Goal: Task Accomplishment & Management: Manage account settings

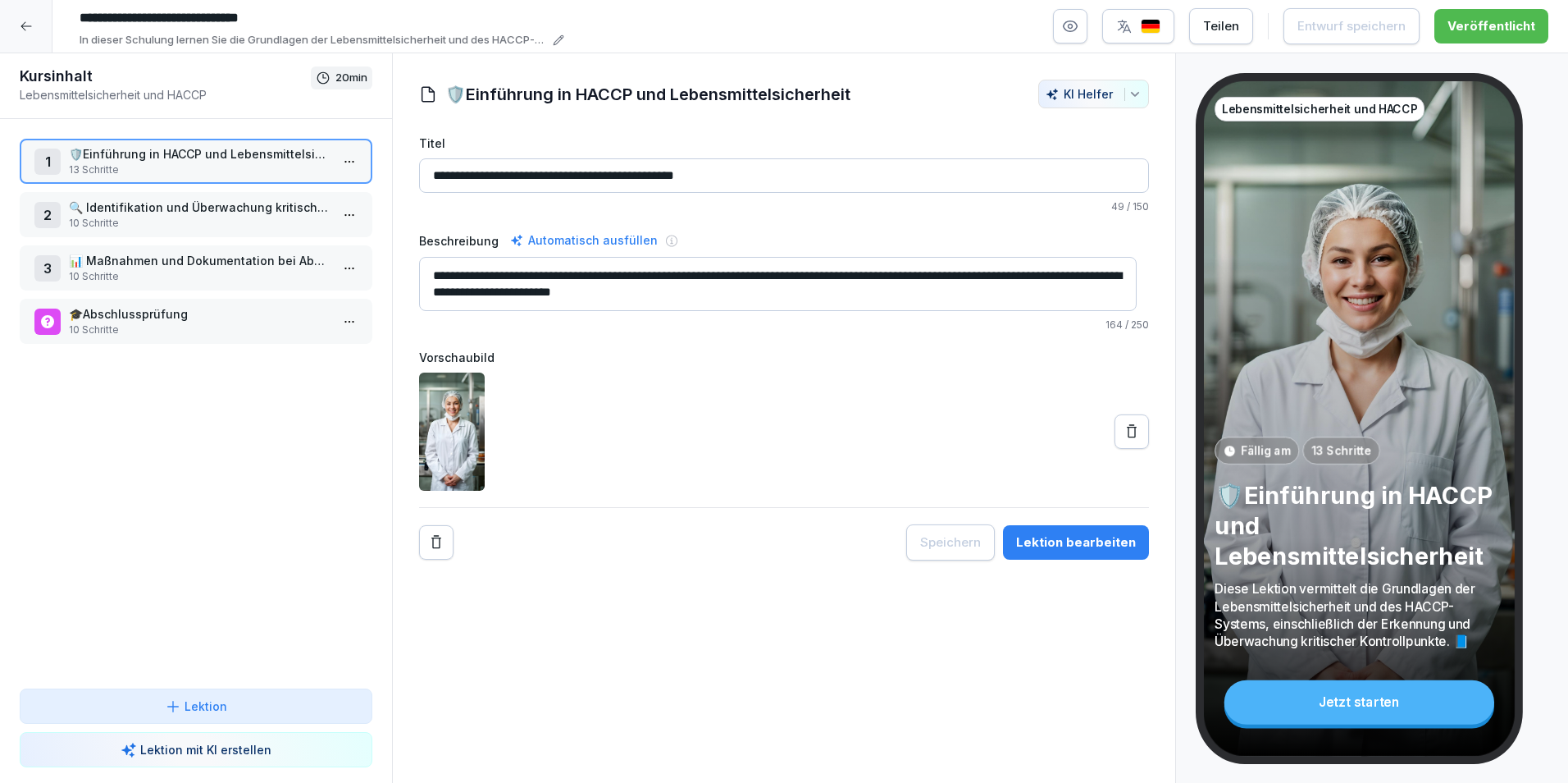
click at [31, 27] on icon at bounding box center [27, 27] width 13 height 13
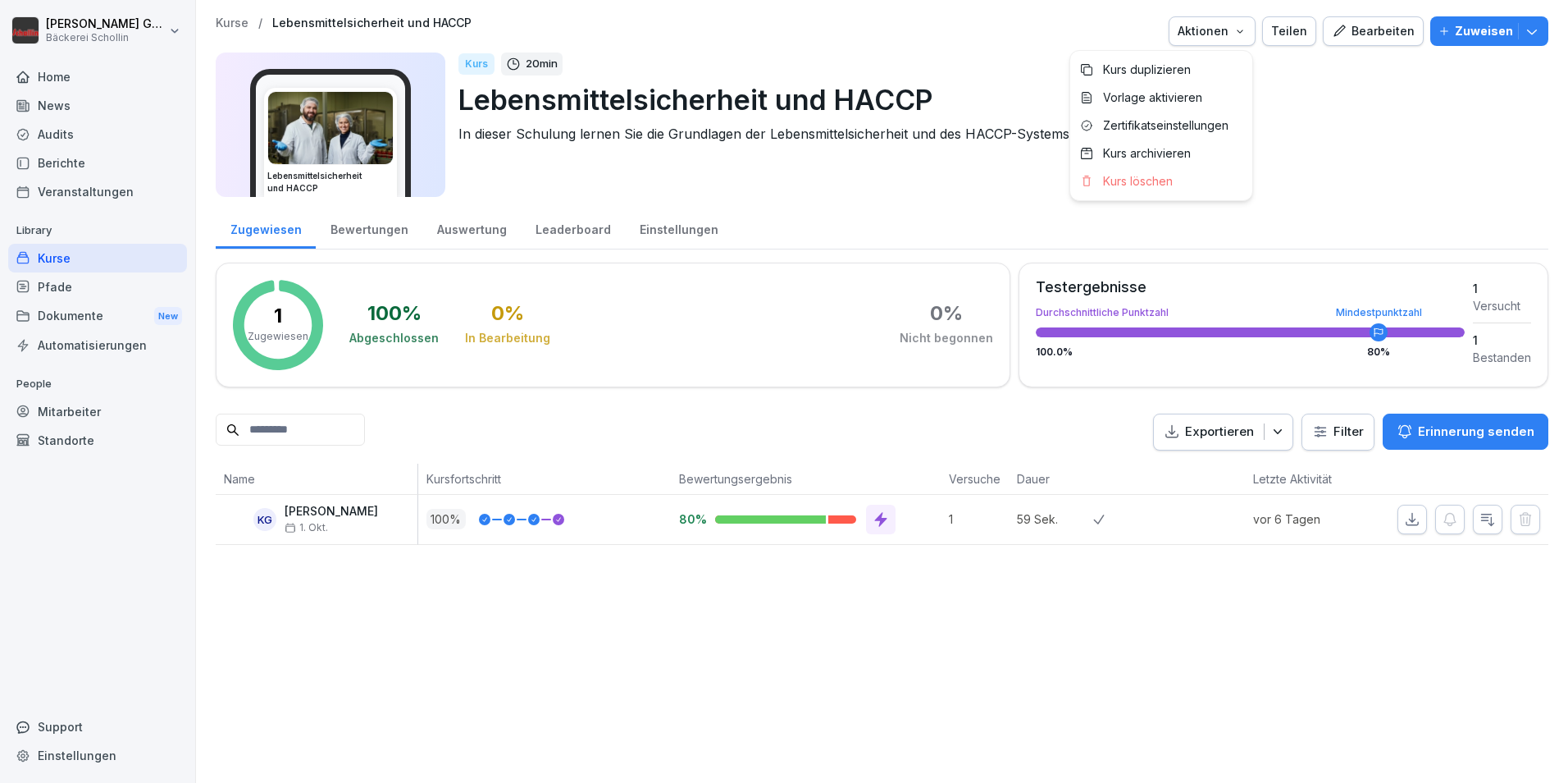
click at [1194, 43] on button "Aktionen" at bounding box center [1213, 31] width 87 height 29
click at [44, 79] on html "Kristina Gutnik Bäckerei Schollin Home News Audits Berichte Veranstaltungen Lib…" at bounding box center [784, 392] width 1568 height 783
click at [72, 73] on div "Home" at bounding box center [98, 77] width 179 height 28
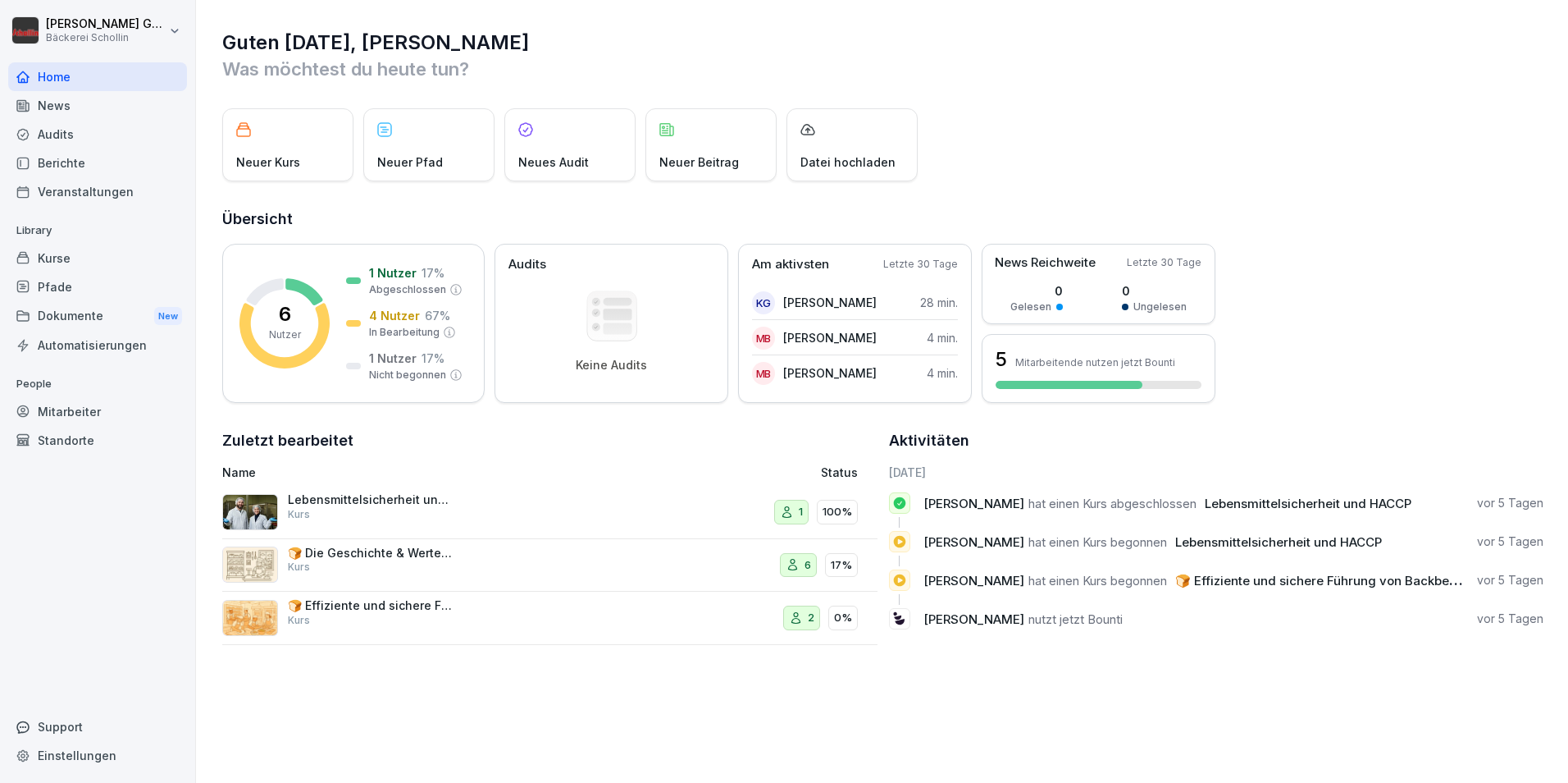
click at [157, 356] on div "Automatisierungen" at bounding box center [98, 345] width 179 height 28
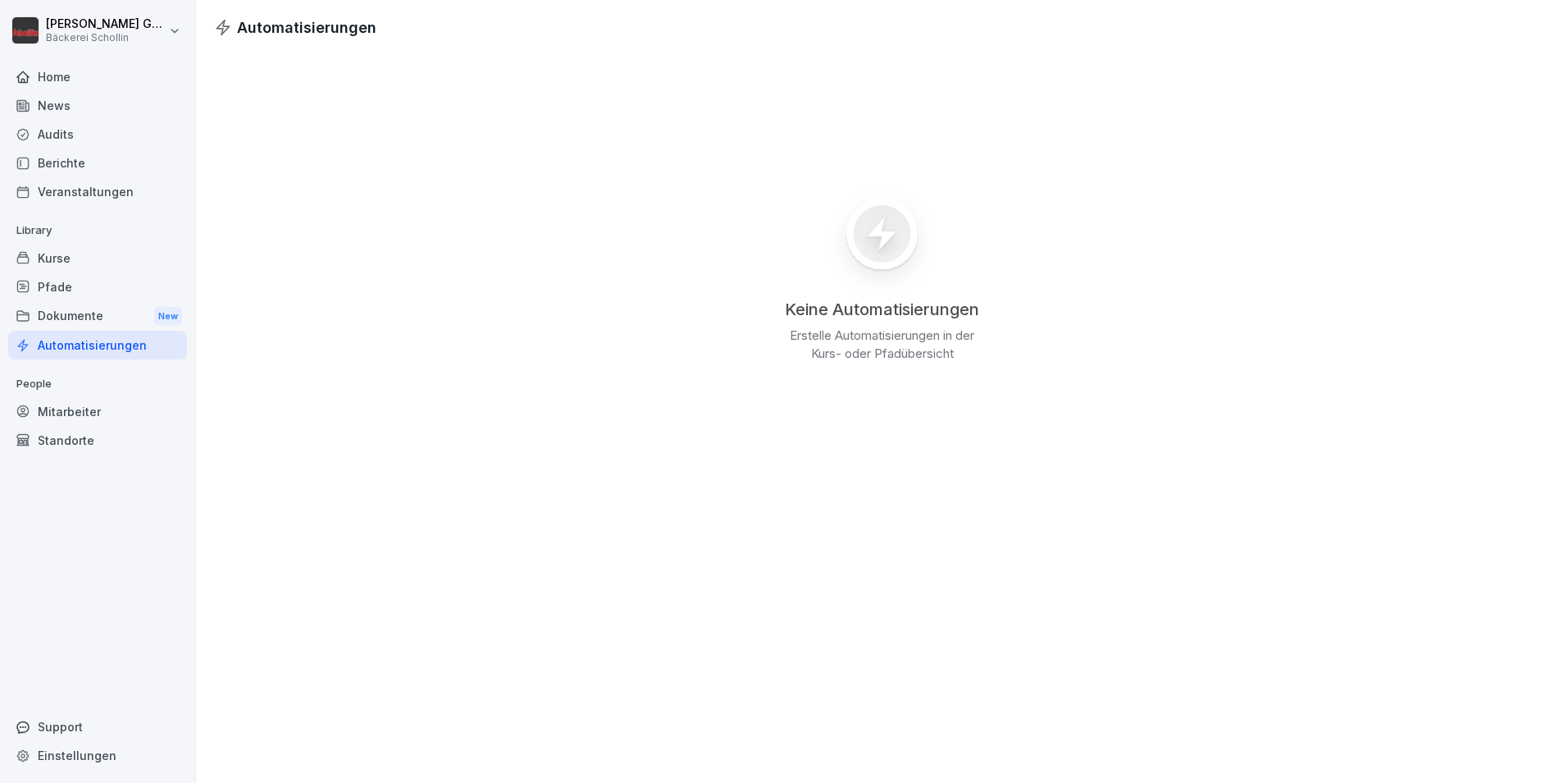
click at [44, 84] on div "Home" at bounding box center [98, 77] width 179 height 28
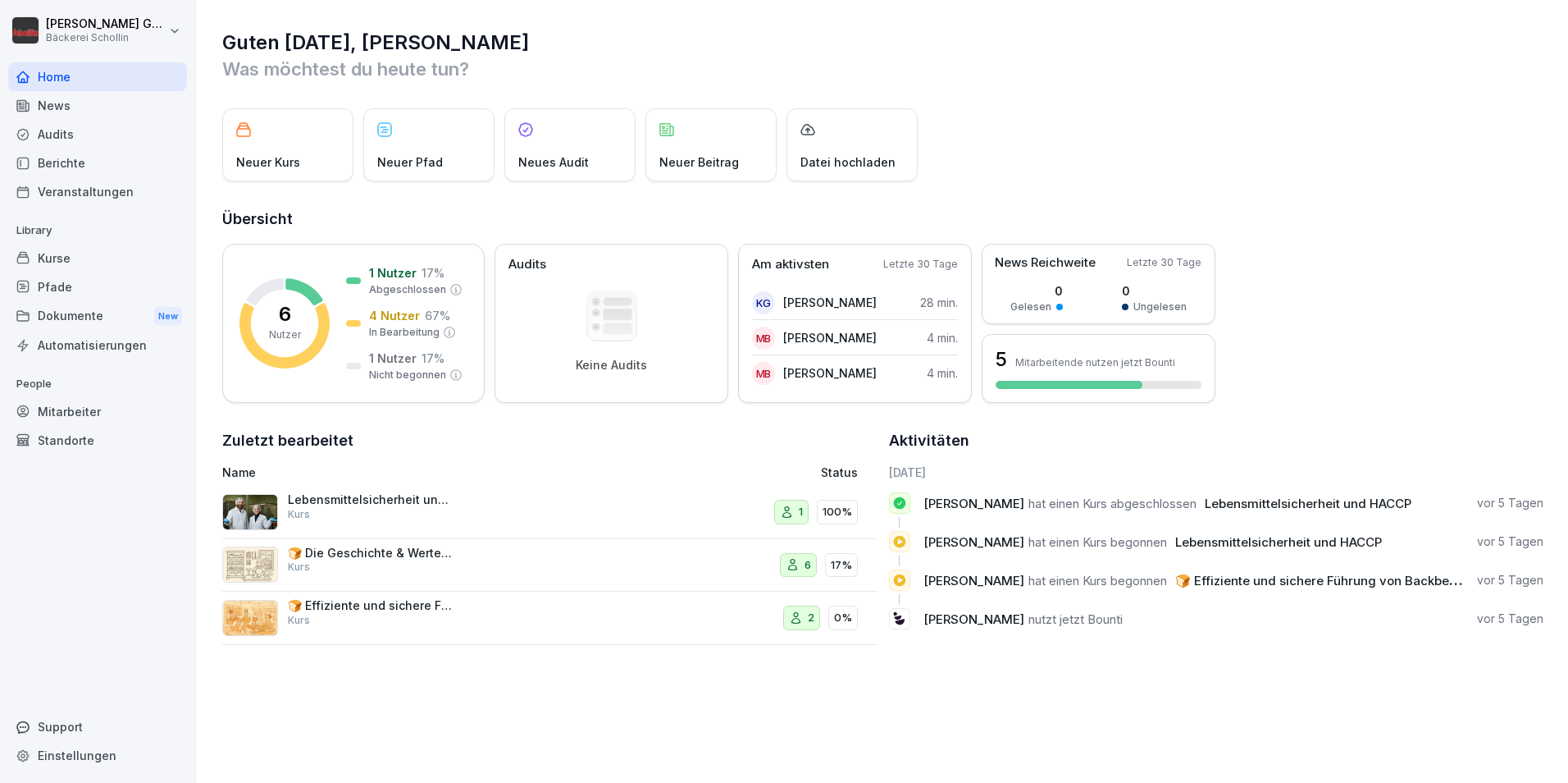
click at [126, 28] on html "Kristina Gutnik Bäckerei Schollin Home News Audits Berichte Veranstaltungen Lib…" at bounding box center [784, 392] width 1568 height 783
click at [895, 53] on html "Kristina Gutnik Bäckerei Schollin Home News Audits Berichte Veranstaltungen Lib…" at bounding box center [784, 392] width 1568 height 783
click at [56, 35] on html "Kristina Gutnik Bäckerei Schollin Home News Audits Berichte Veranstaltungen Lib…" at bounding box center [784, 392] width 1568 height 783
click at [63, 75] on div "Einstellungen" at bounding box center [105, 73] width 163 height 30
select select "**"
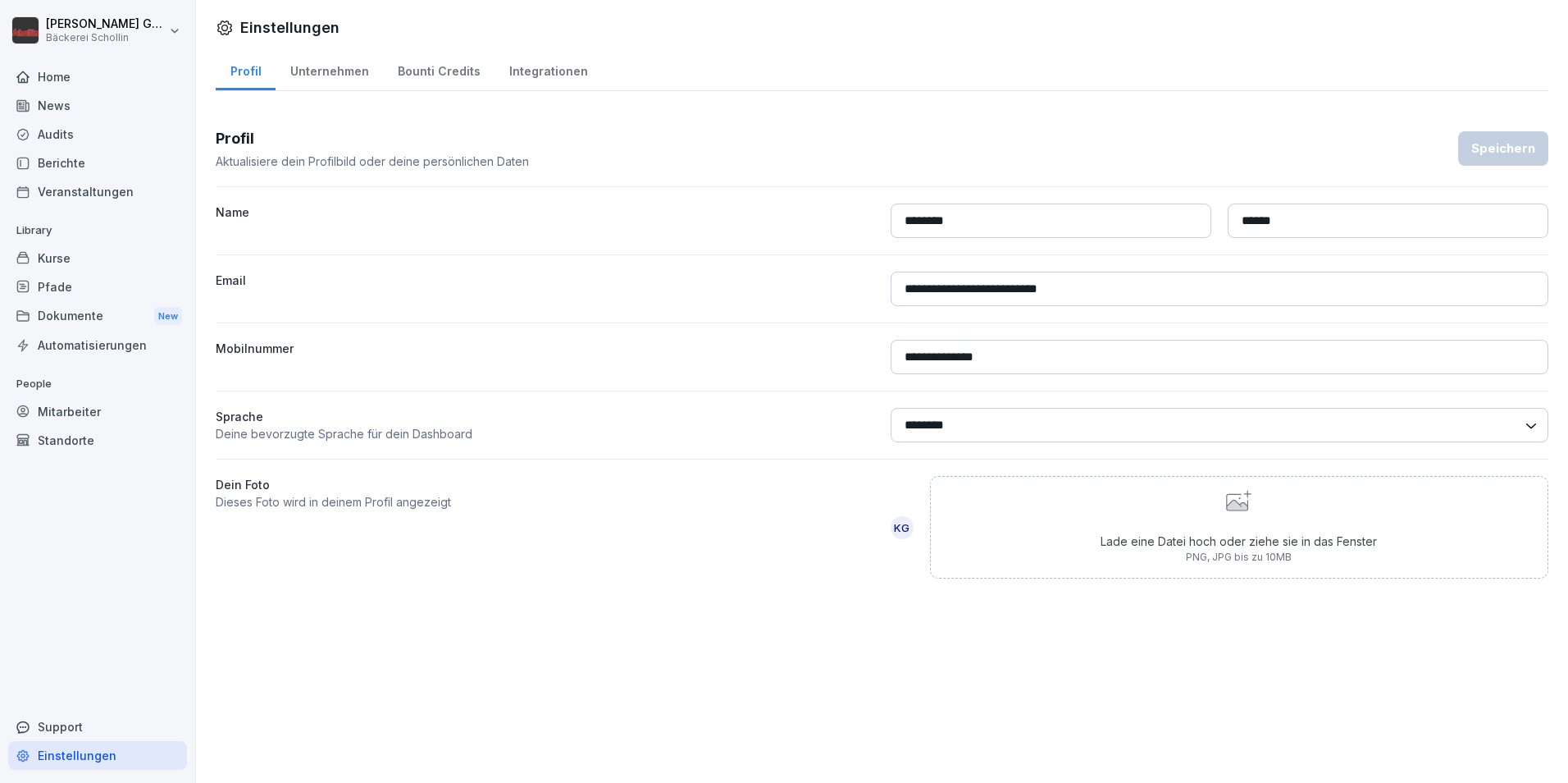
click at [68, 39] on html "**********" at bounding box center [784, 392] width 1568 height 783
click at [73, 26] on html "**********" at bounding box center [784, 392] width 1568 height 783
click at [43, 255] on div "Kurse" at bounding box center [98, 258] width 179 height 28
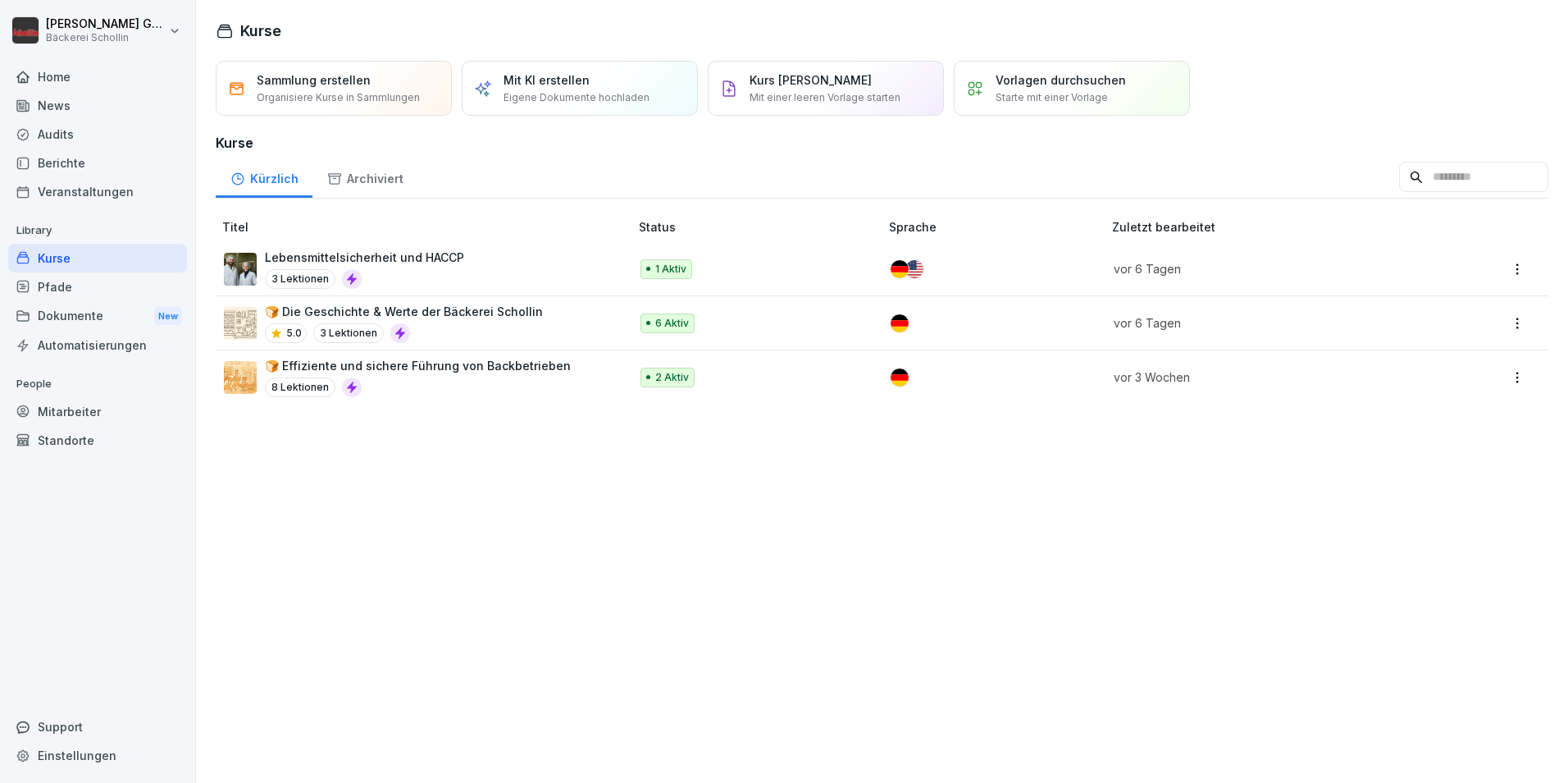
click at [592, 90] on p "Eigene Dokumente hochladen" at bounding box center [577, 98] width 146 height 15
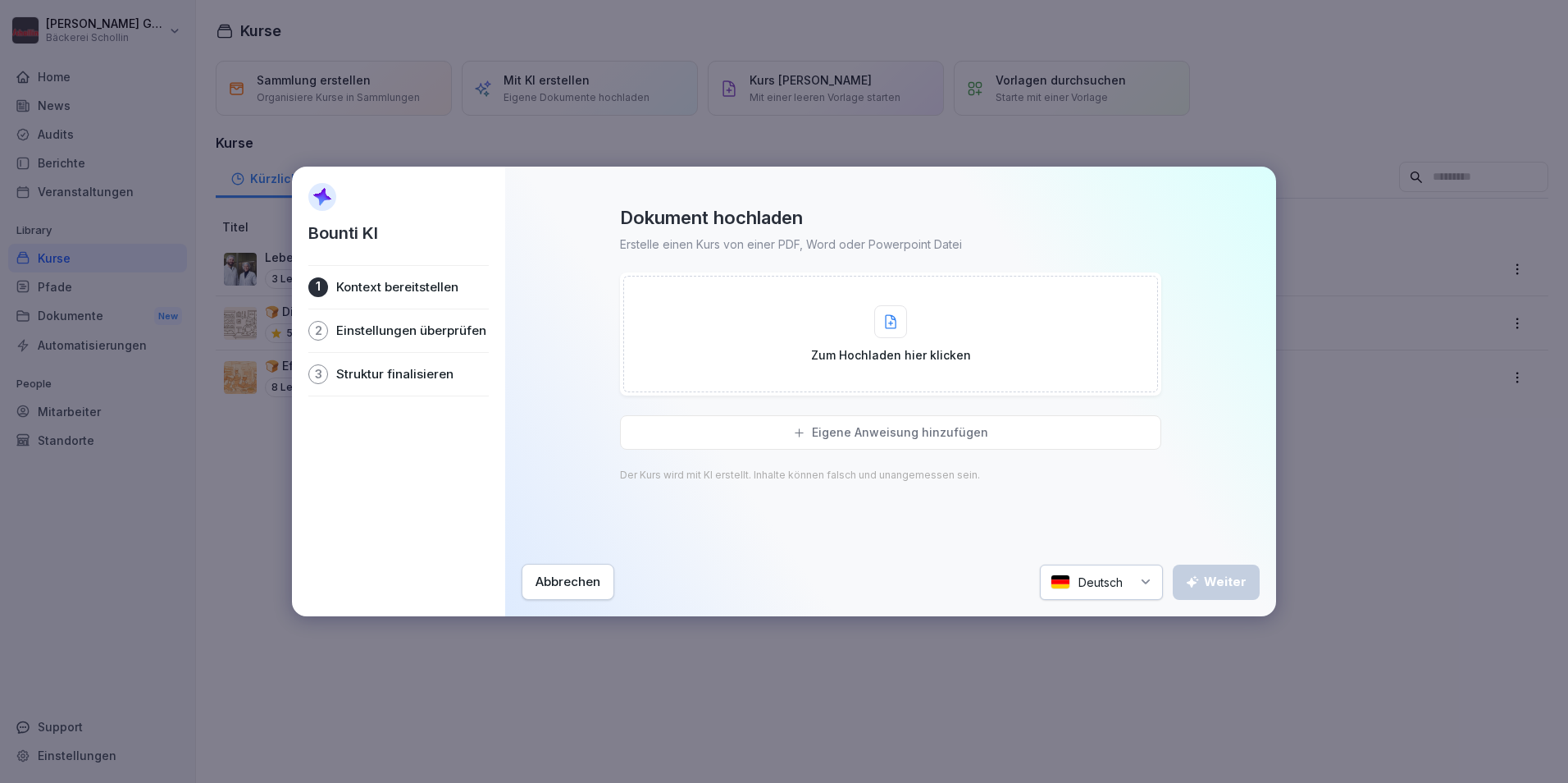
click at [605, 573] on button "Abbrechen" at bounding box center [567, 581] width 93 height 36
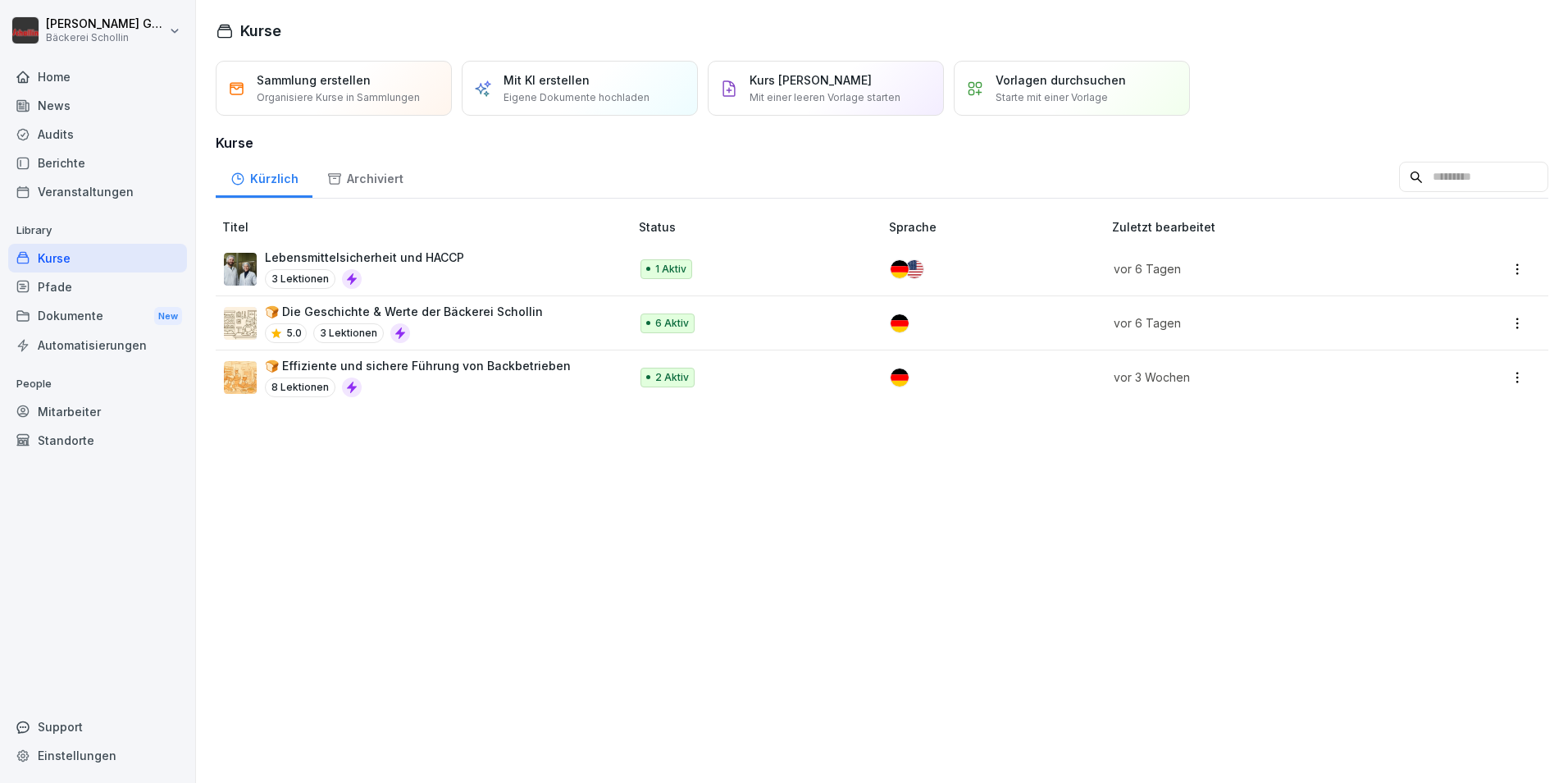
click at [579, 103] on p "Eigene Dokumente hochladen" at bounding box center [577, 98] width 146 height 15
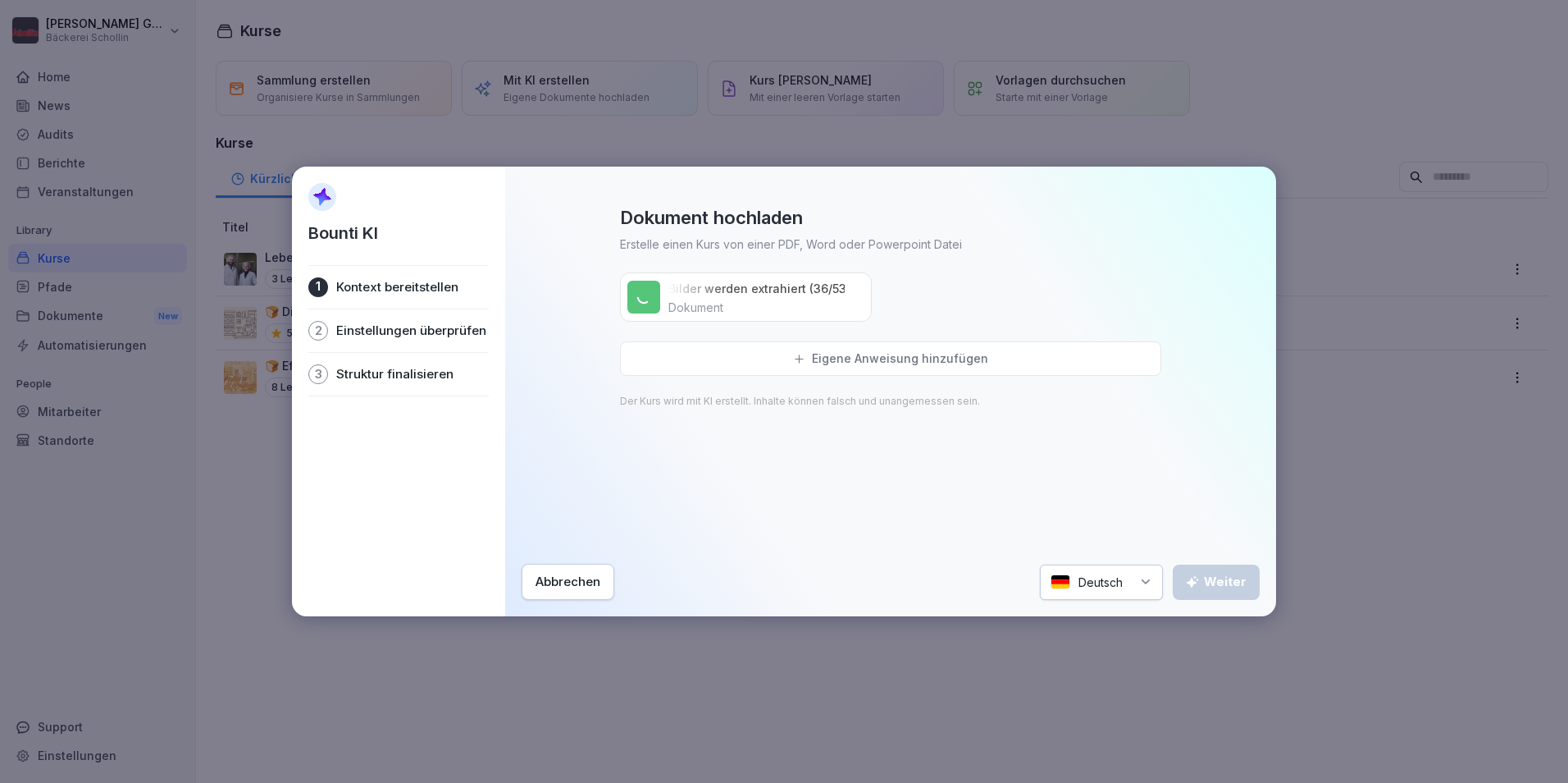
click at [355, 565] on div "Bounti KI 1 Kontext bereitstellen 2 Einstellungen überprüfen 3 Struktur finalis…" at bounding box center [399, 392] width 214 height 450
click at [1211, 591] on button "Weiter" at bounding box center [1217, 582] width 87 height 35
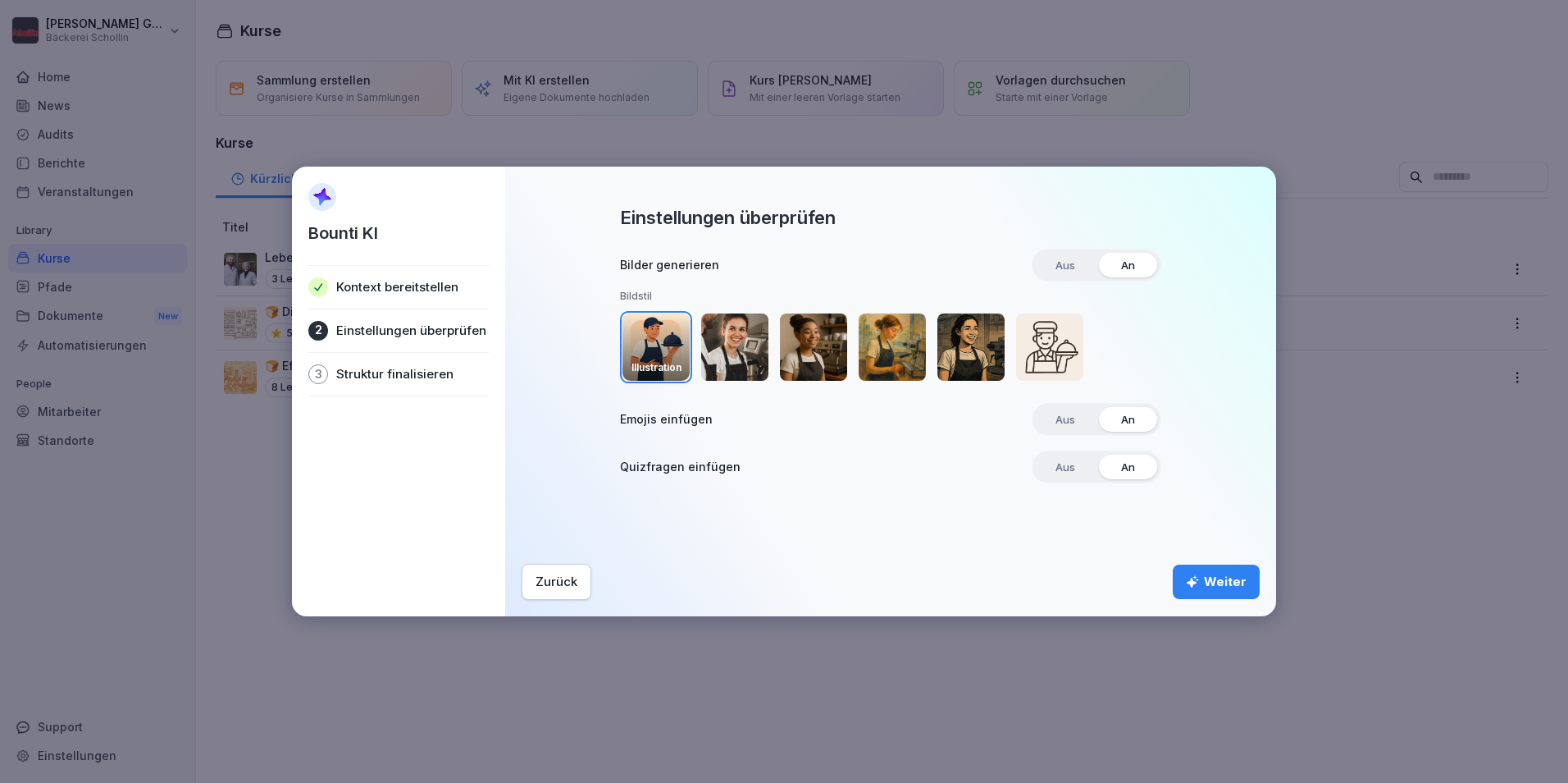
click at [1040, 346] on img "button" at bounding box center [1050, 347] width 68 height 68
click at [1214, 588] on div "Weiter" at bounding box center [1216, 582] width 61 height 18
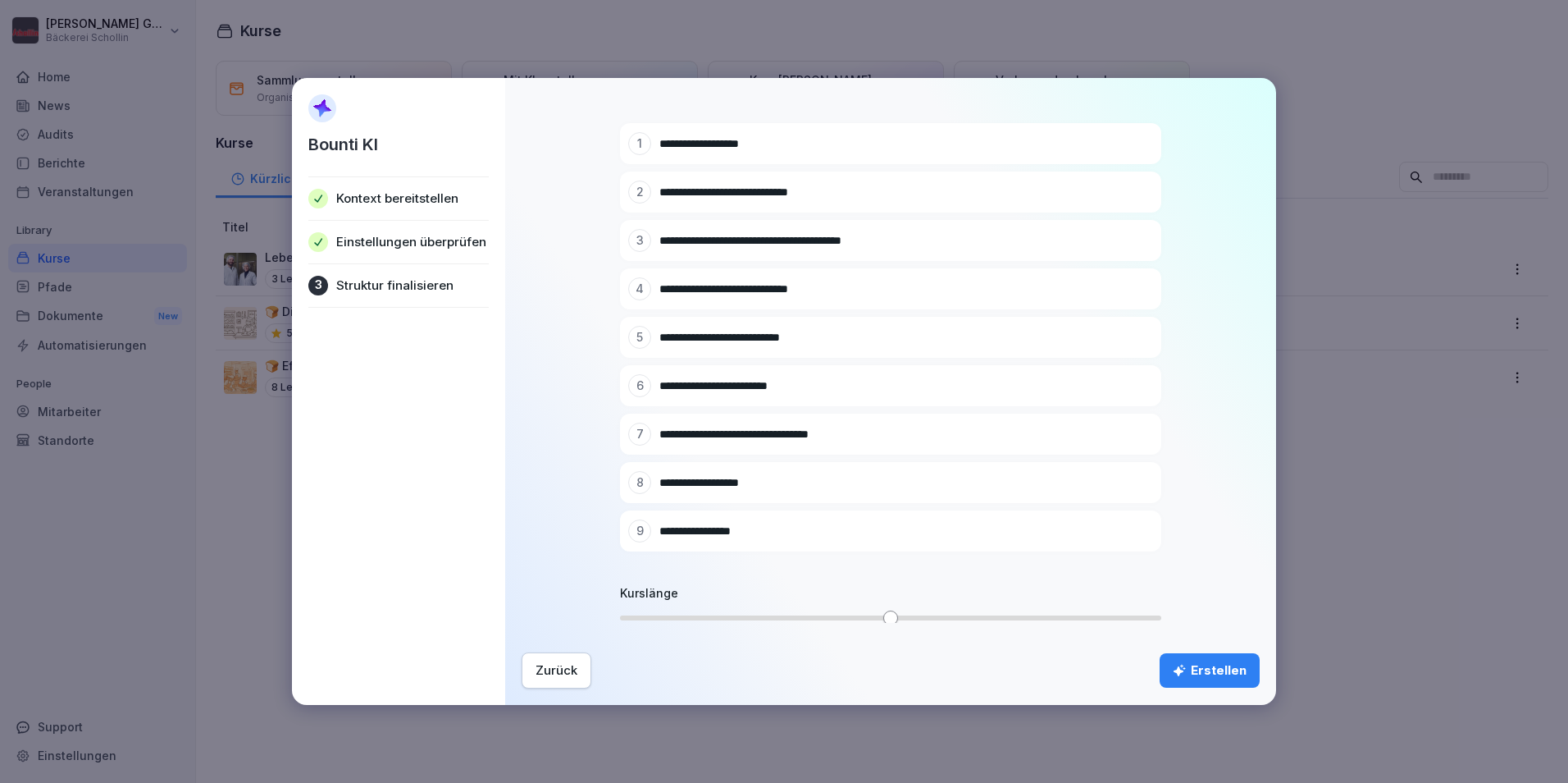
scroll to position [149, 0]
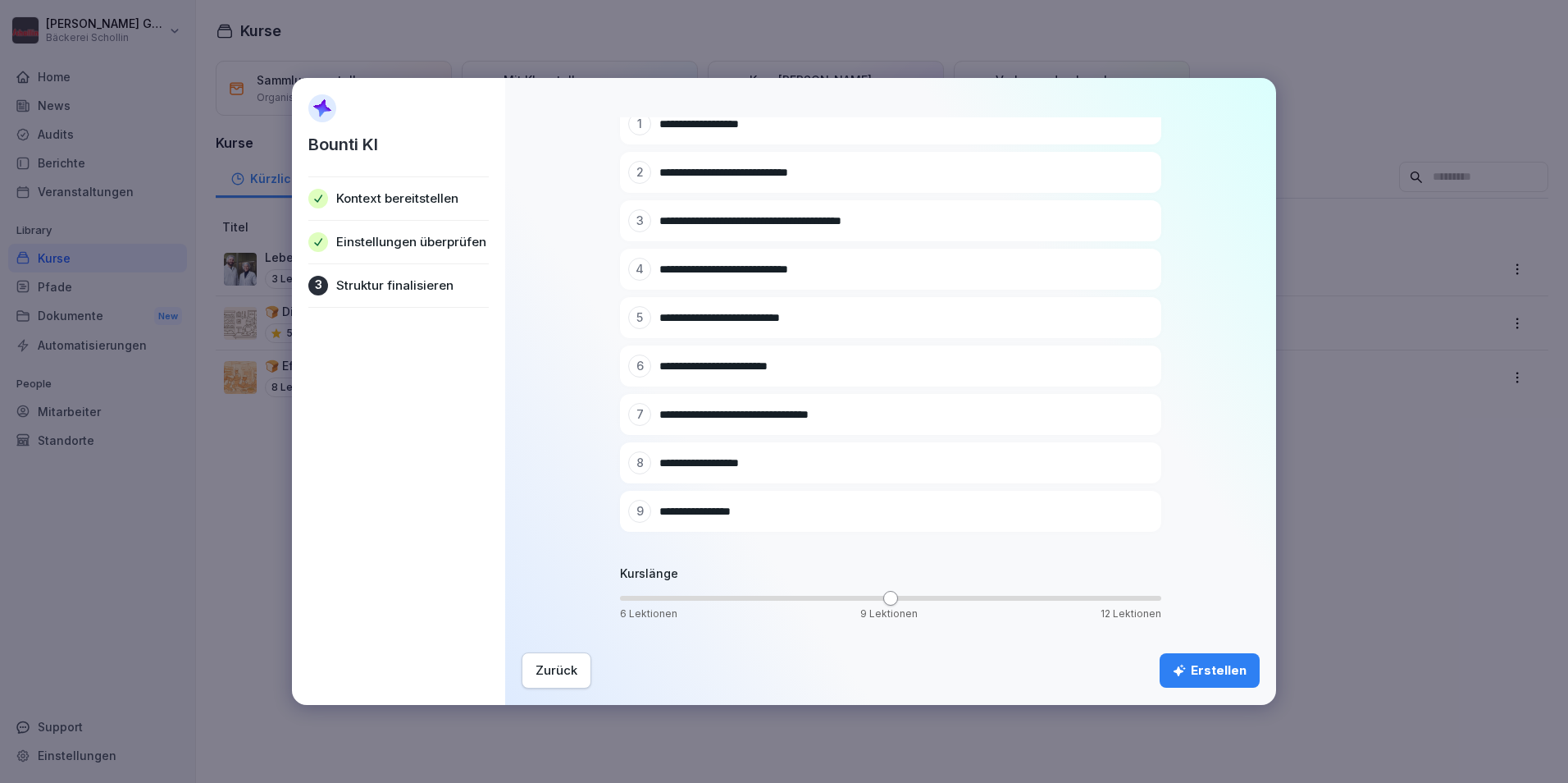
click at [1185, 668] on icon "submit" at bounding box center [1180, 670] width 13 height 13
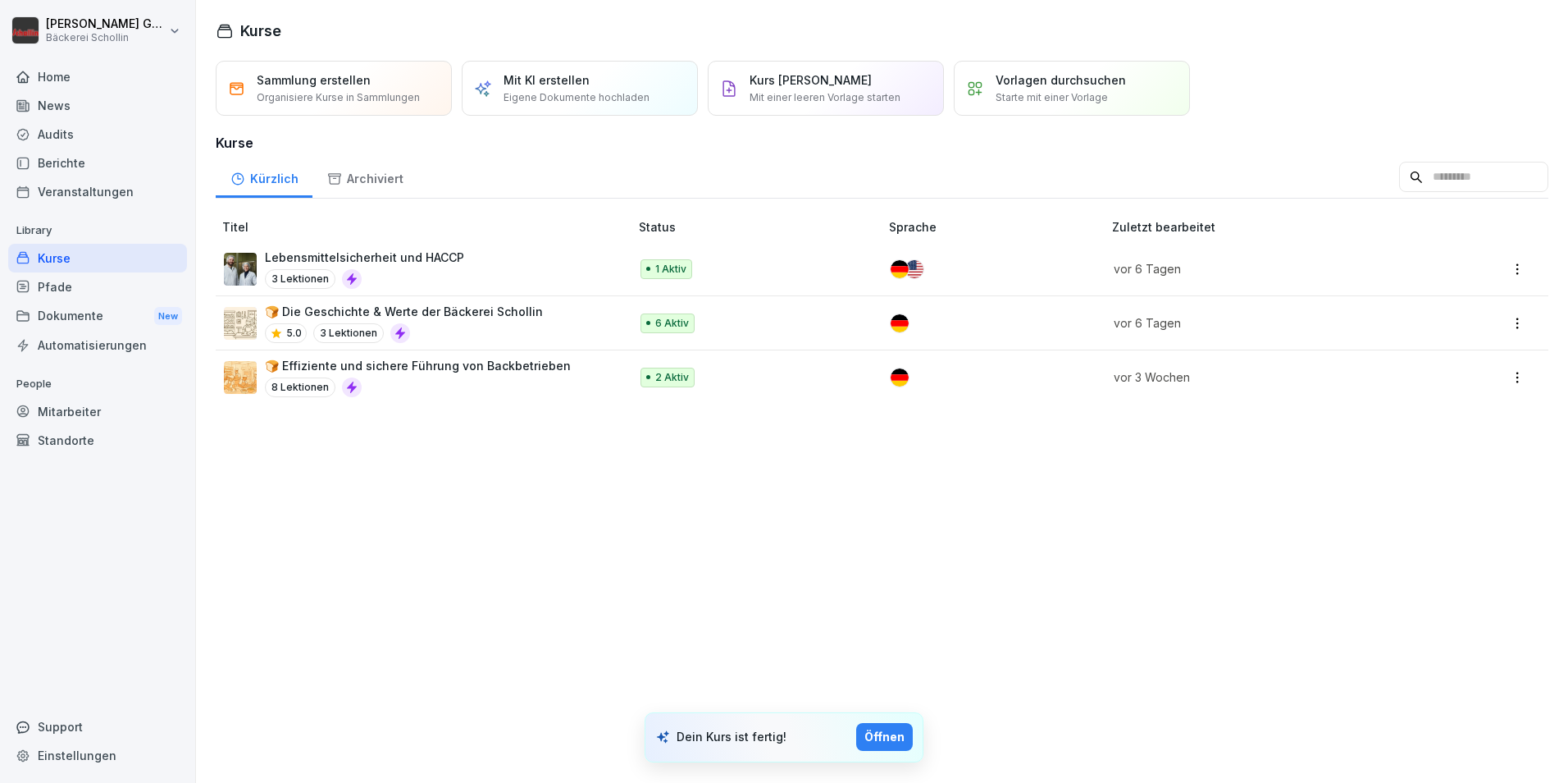
click at [872, 732] on div "Öffnen" at bounding box center [885, 737] width 40 height 18
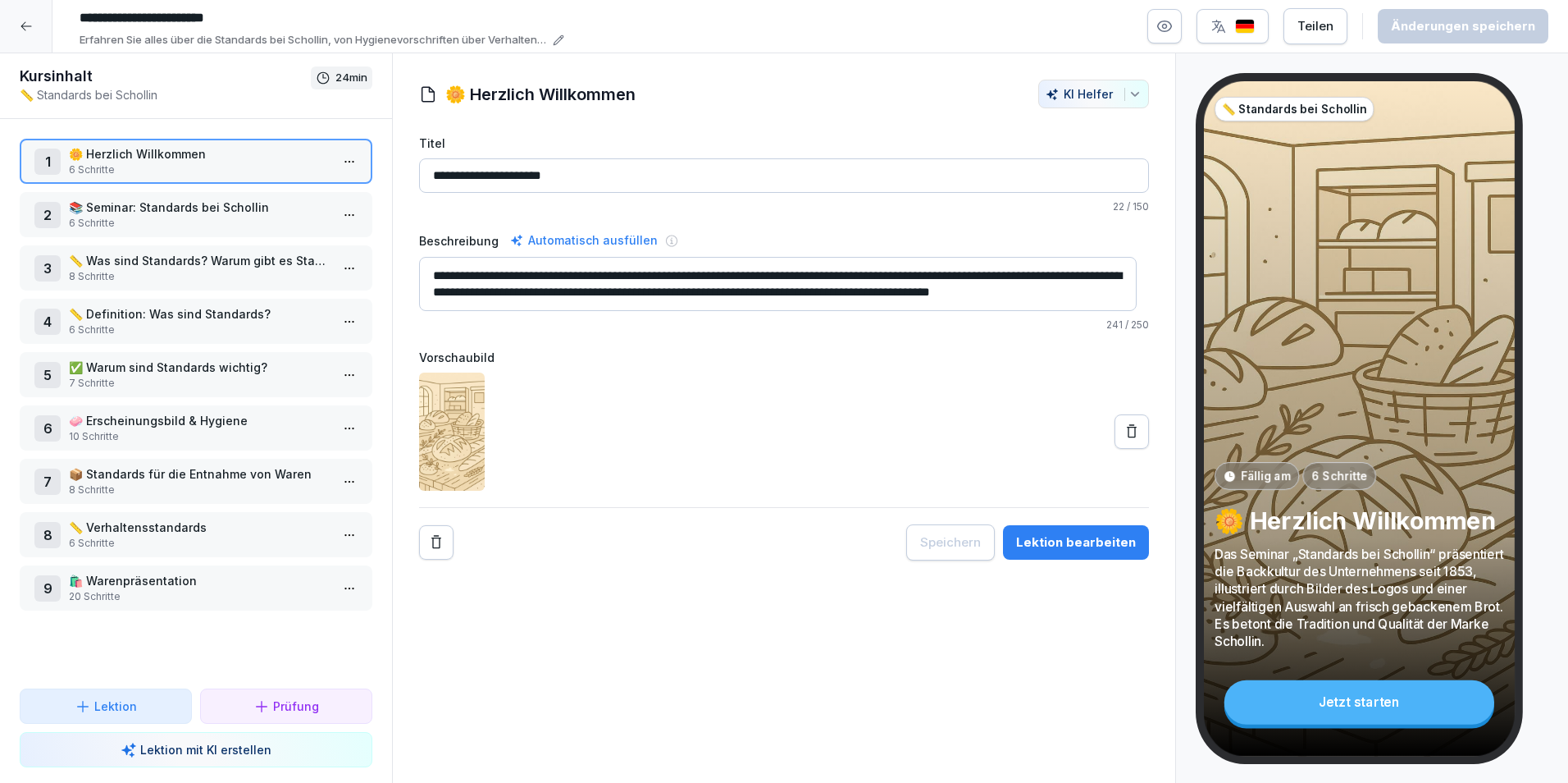
click at [1316, 700] on div "Jetzt starten" at bounding box center [1359, 702] width 270 height 44
click at [1359, 713] on div "Jetzt starten" at bounding box center [1359, 702] width 270 height 44
click at [990, 629] on div "**********" at bounding box center [784, 418] width 784 height 730
click at [1071, 544] on div "Lektion bearbeiten" at bounding box center [1076, 543] width 120 height 18
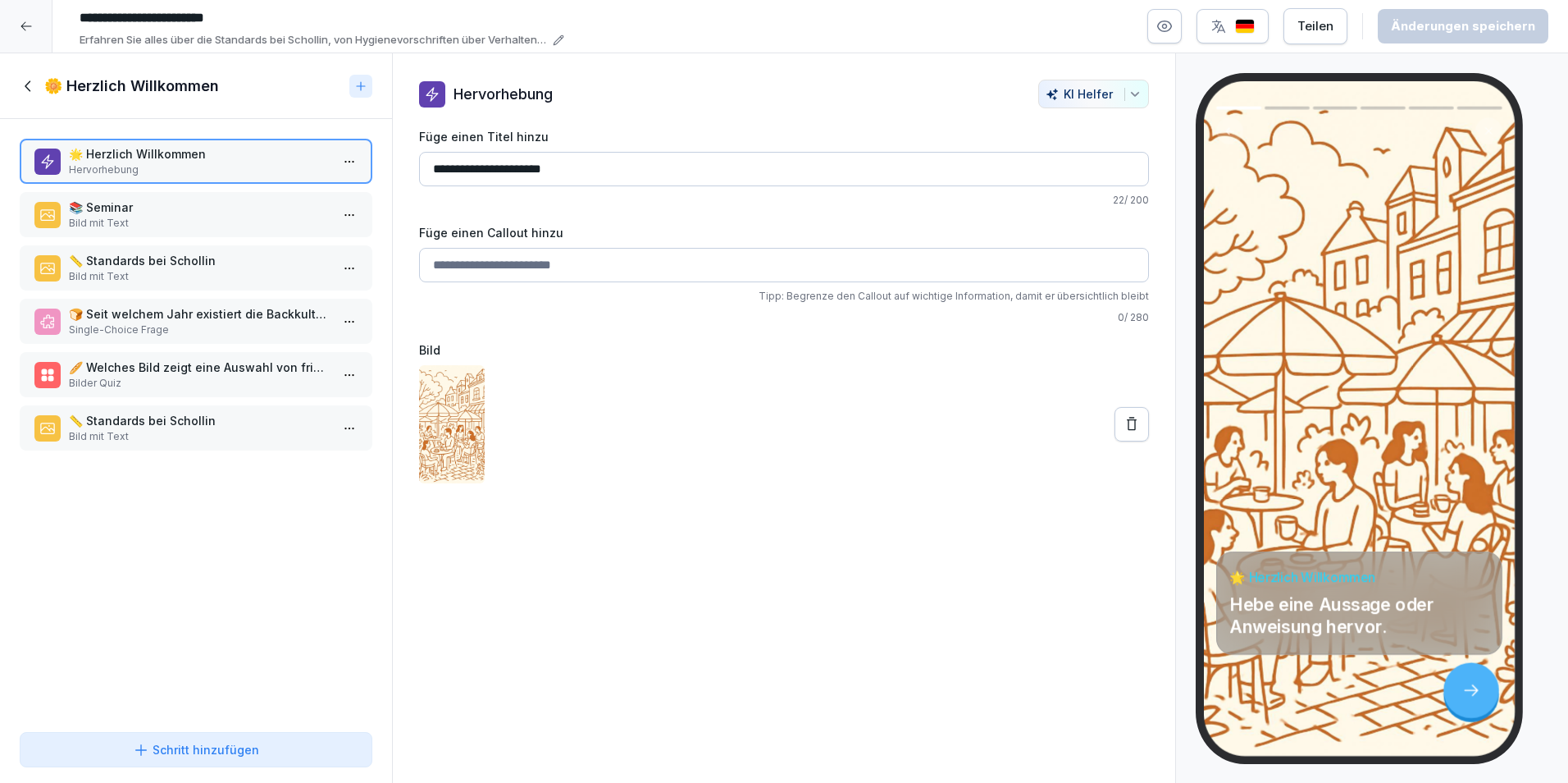
click at [453, 170] on input "**********" at bounding box center [784, 169] width 730 height 34
type input "**********"
click at [179, 216] on p "Bild mit Text" at bounding box center [199, 224] width 261 height 15
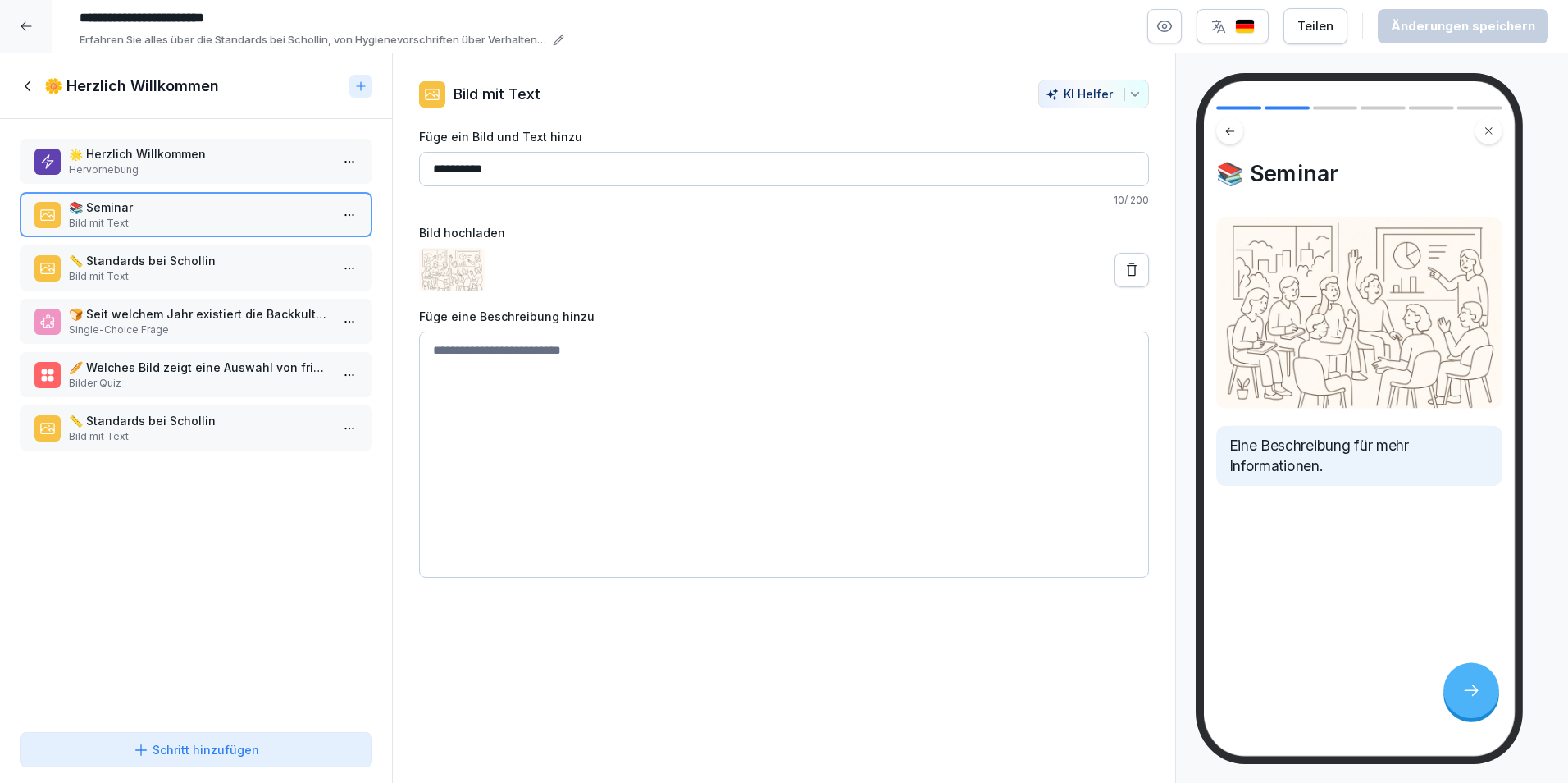
click at [181, 265] on p "📏 Standards bei Schollin" at bounding box center [199, 260] width 261 height 18
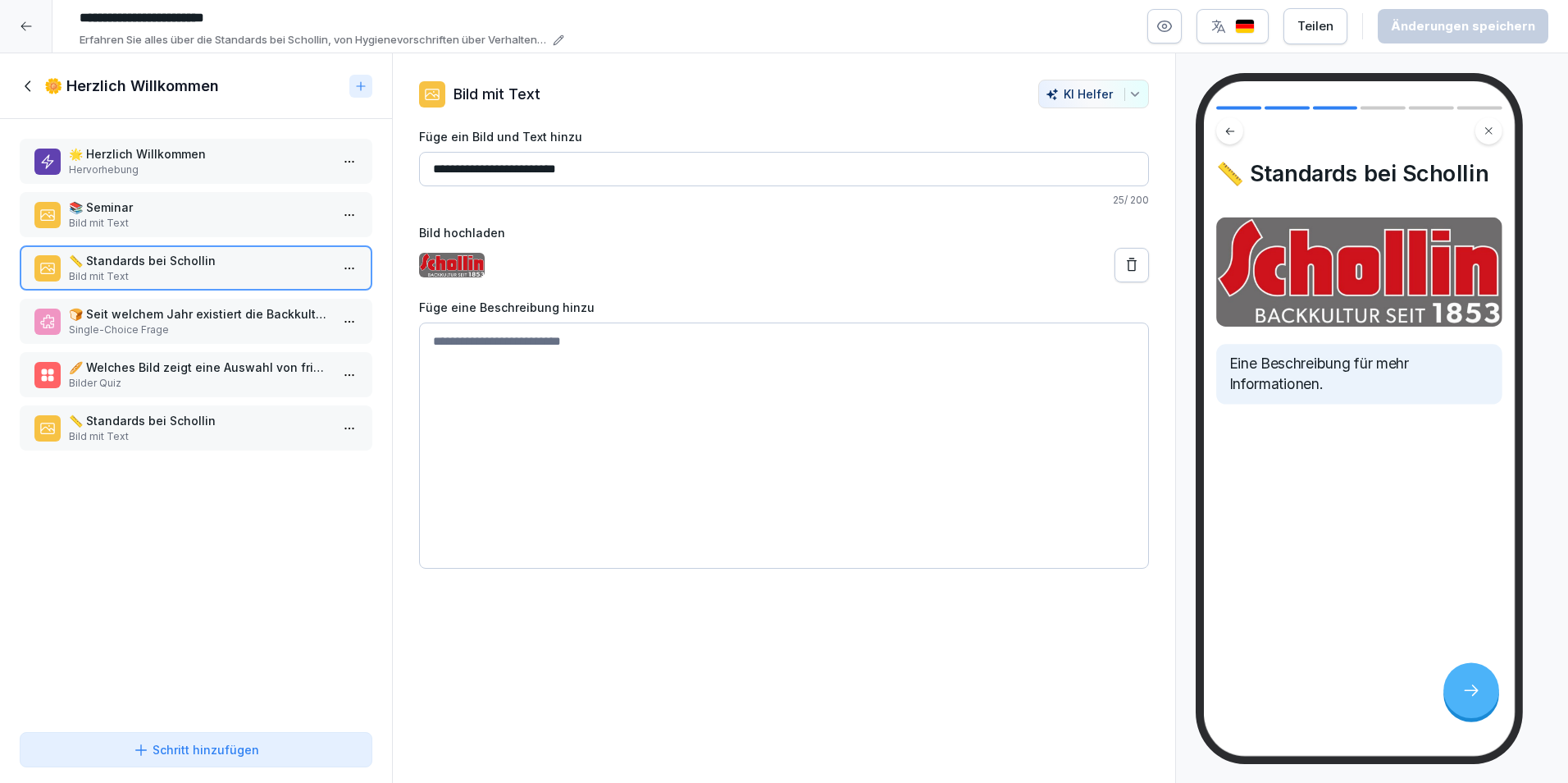
click at [182, 313] on p "🍞 Seit welchem Jahr existiert die Backkultur von Schollin?" at bounding box center [199, 314] width 261 height 18
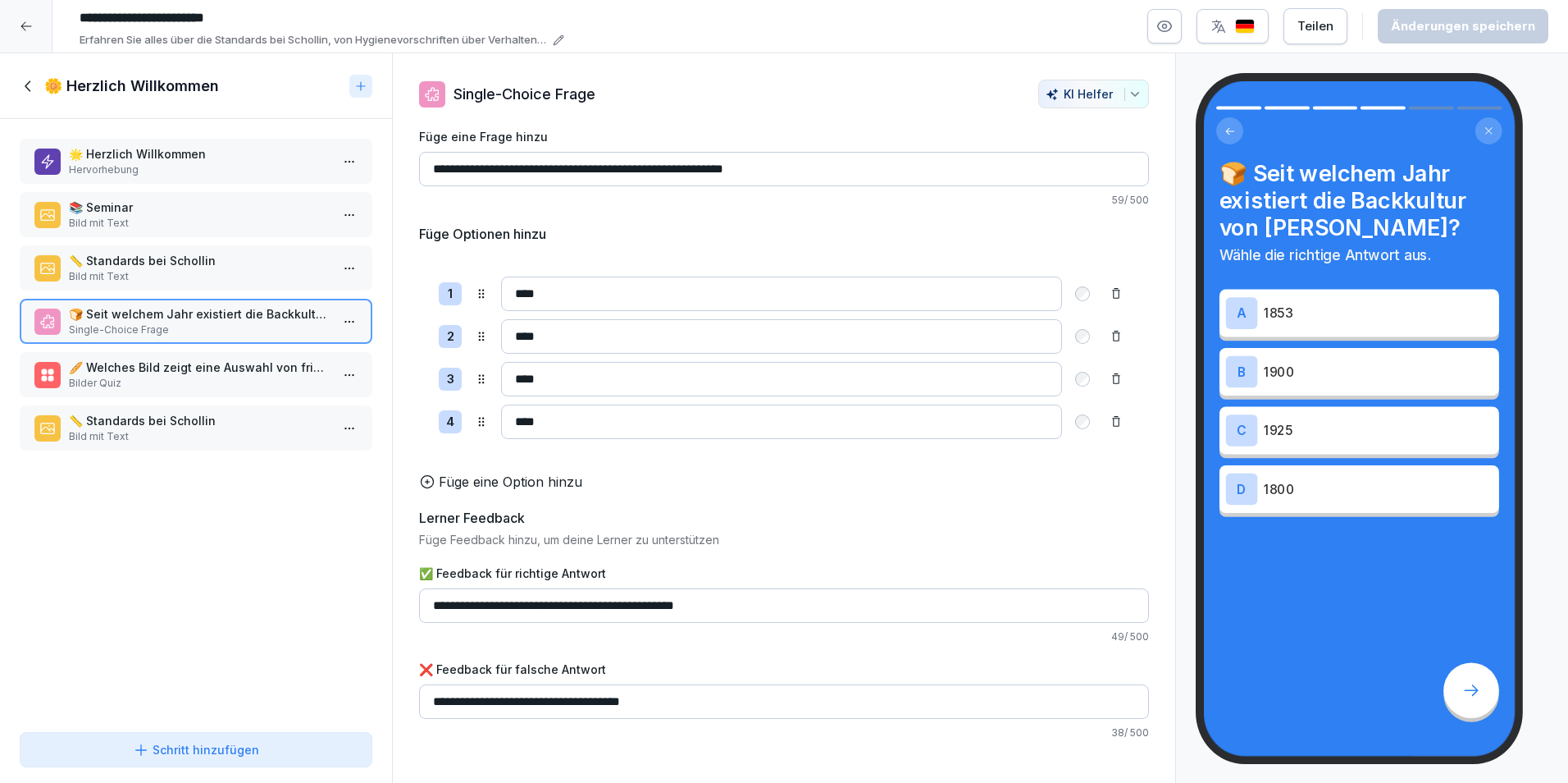
click at [192, 374] on p "🥖 Welches Bild zeigt eine Auswahl von frisch gebackenem Brot?" at bounding box center [199, 367] width 261 height 18
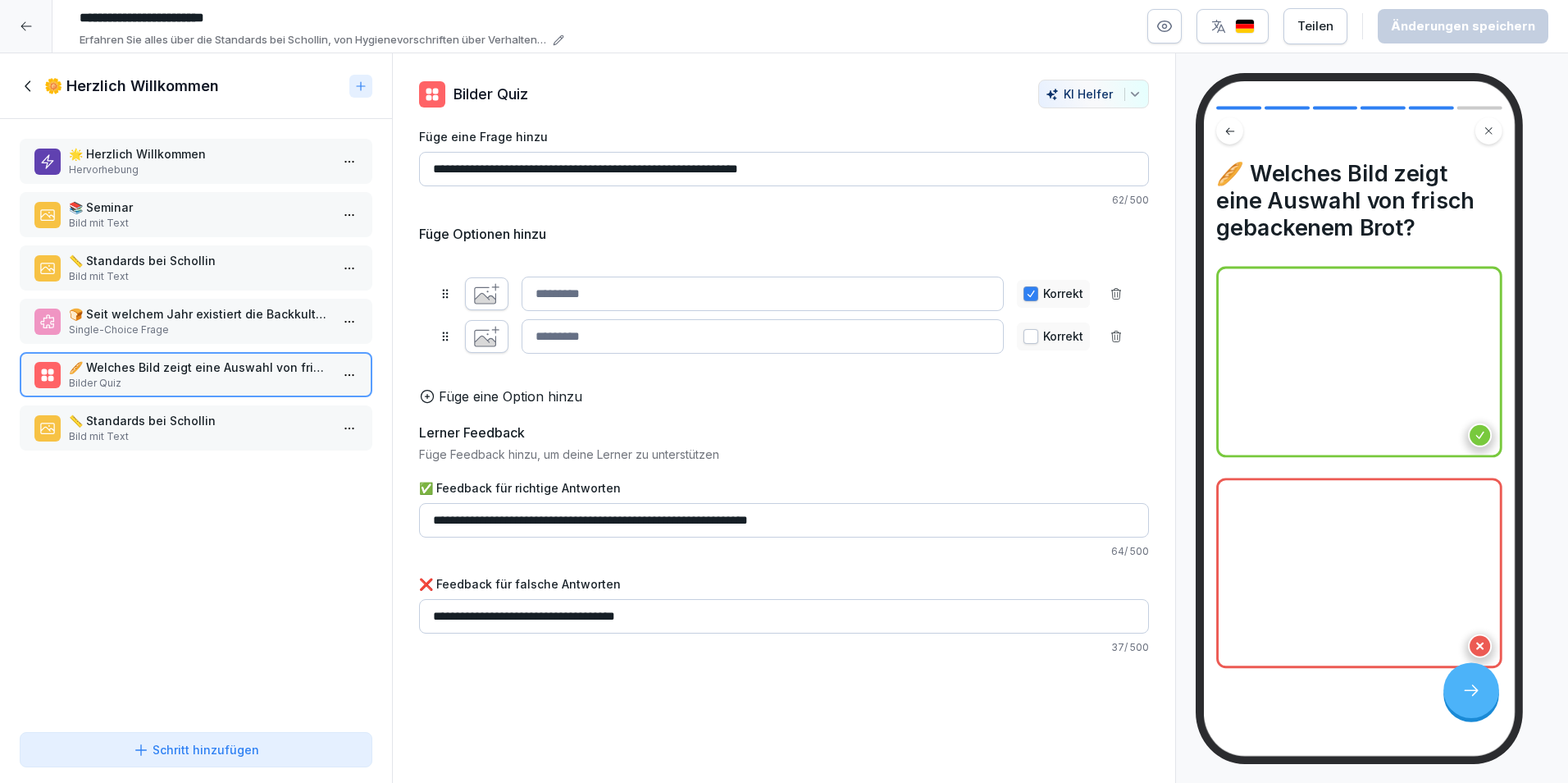
click at [189, 418] on p "📏 Standards bei Schollin" at bounding box center [199, 420] width 261 height 18
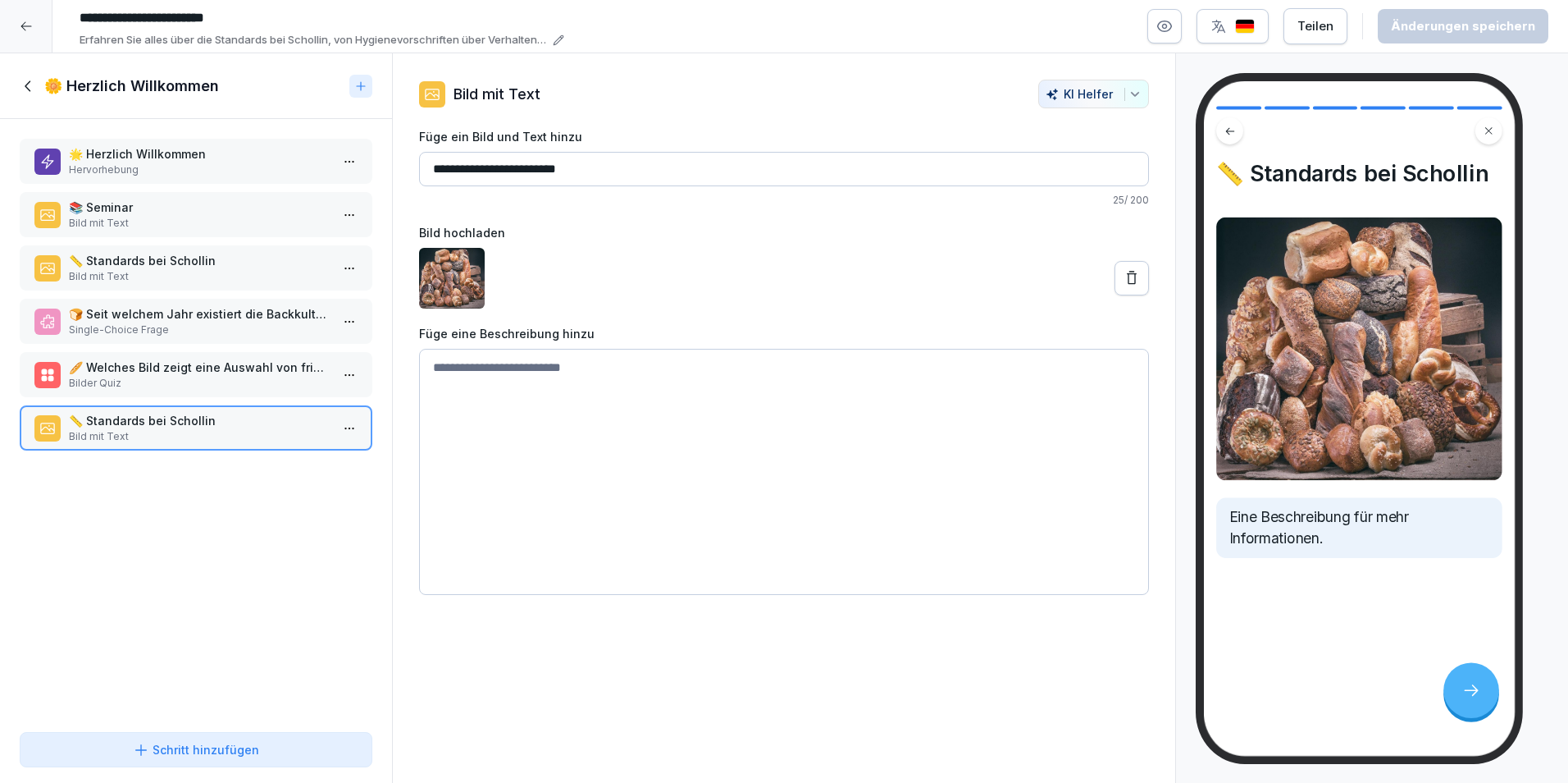
click at [215, 159] on p "🌟 Herzlich Willkommen" at bounding box center [199, 154] width 261 height 18
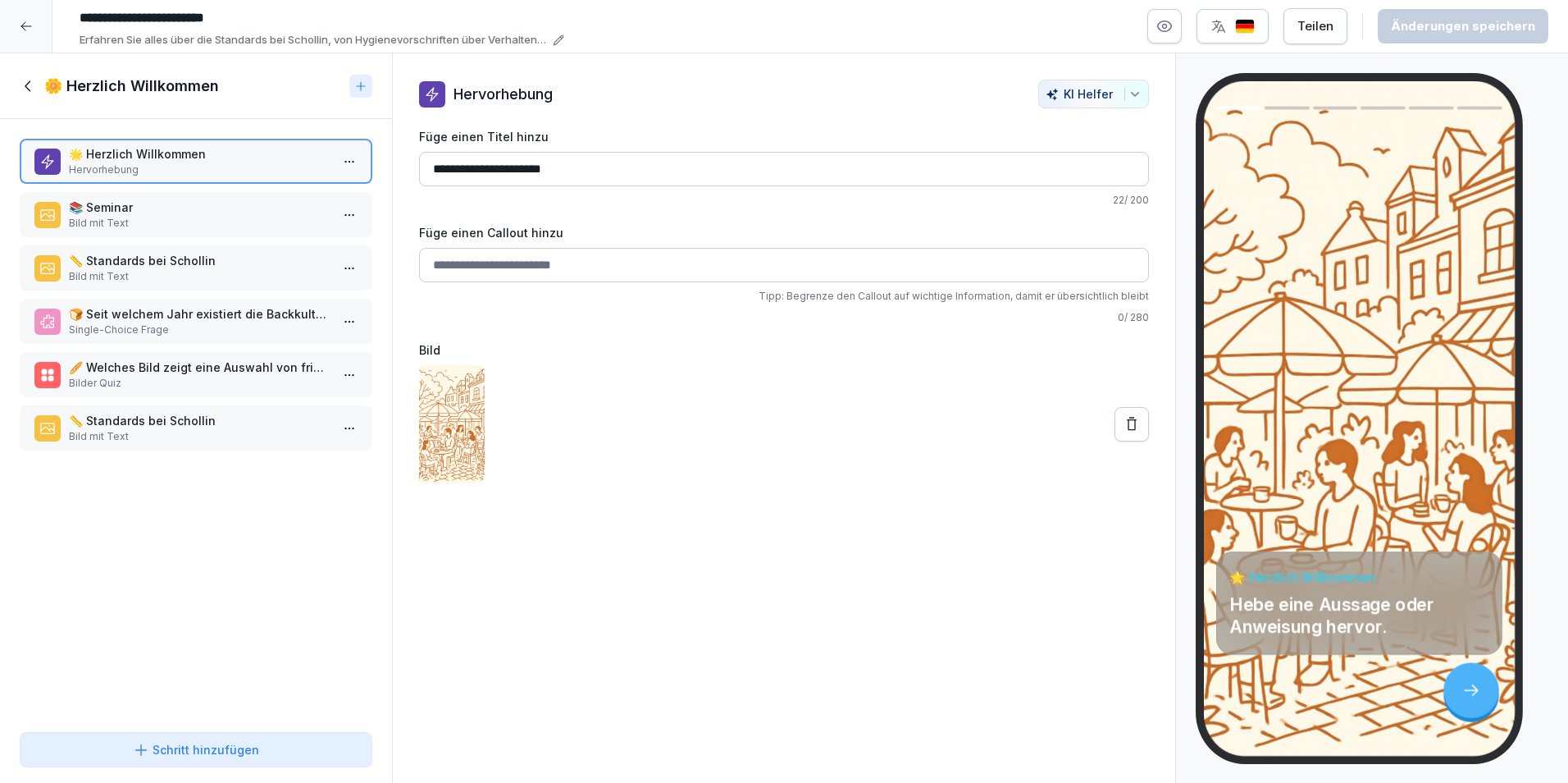
click at [69, 228] on p "Bild mit Text" at bounding box center [199, 224] width 261 height 15
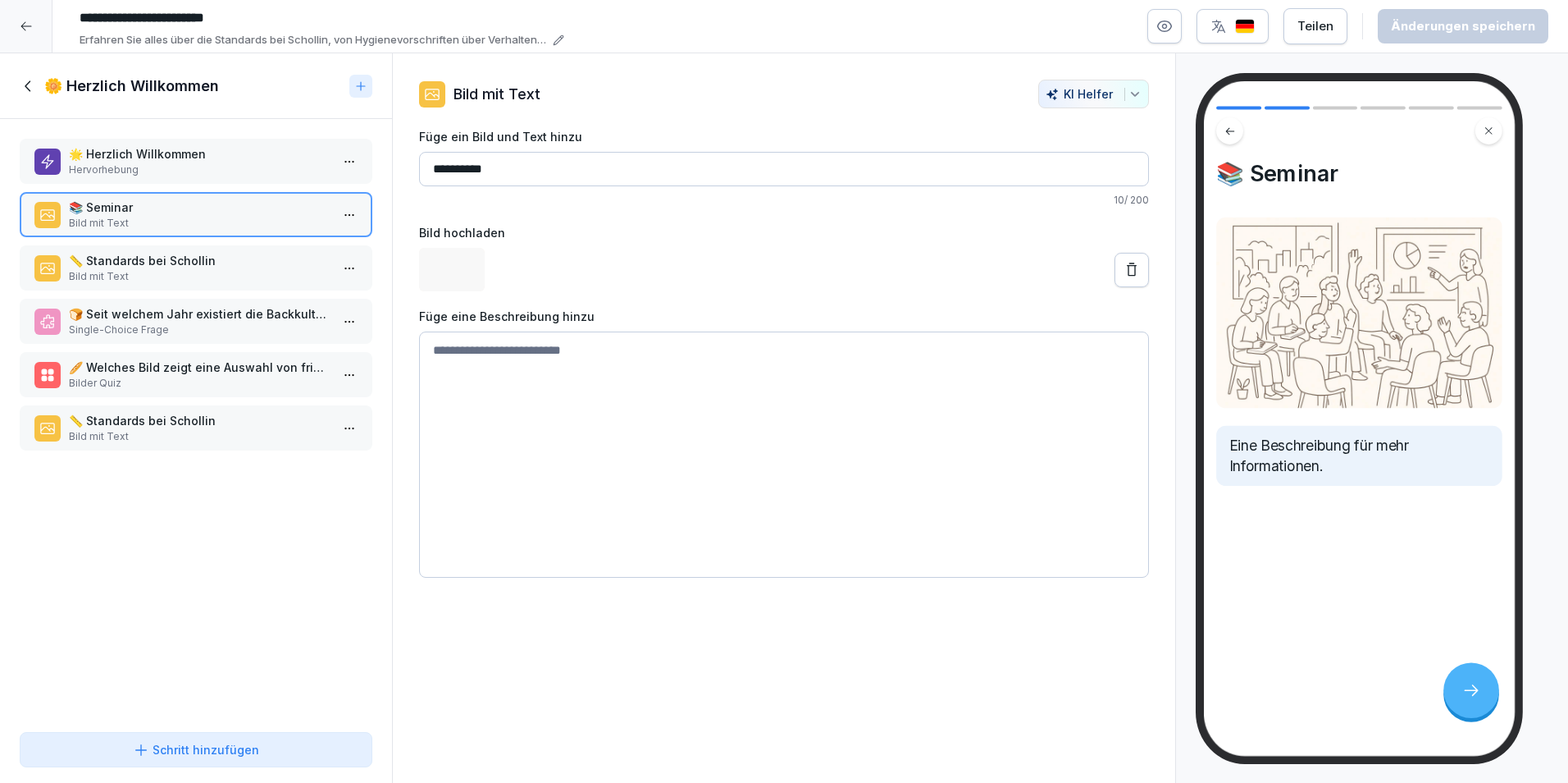
click at [26, 84] on icon at bounding box center [27, 85] width 6 height 11
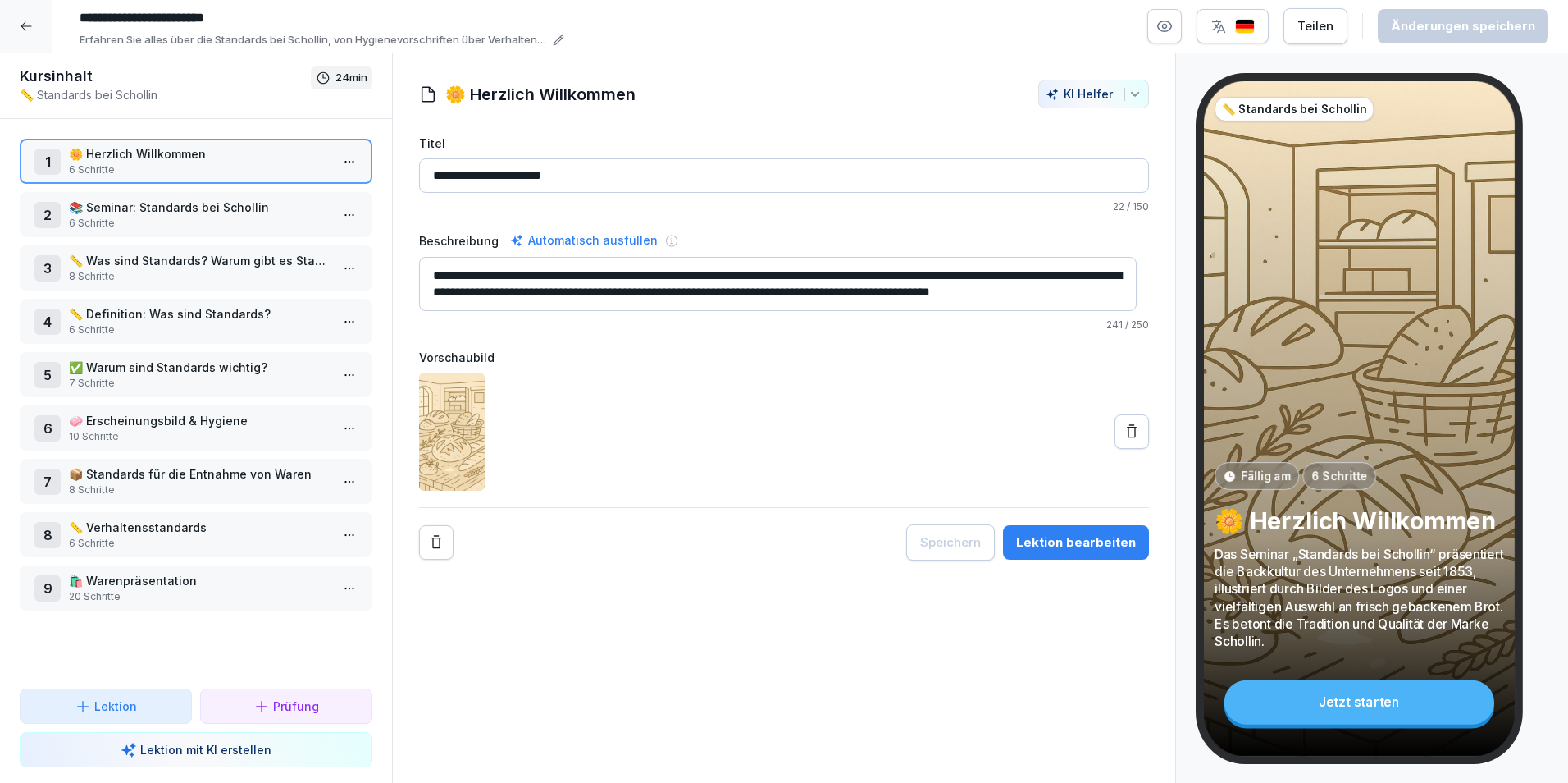
click at [164, 213] on p "📚 Seminar: Standards bei Schollin" at bounding box center [199, 207] width 261 height 18
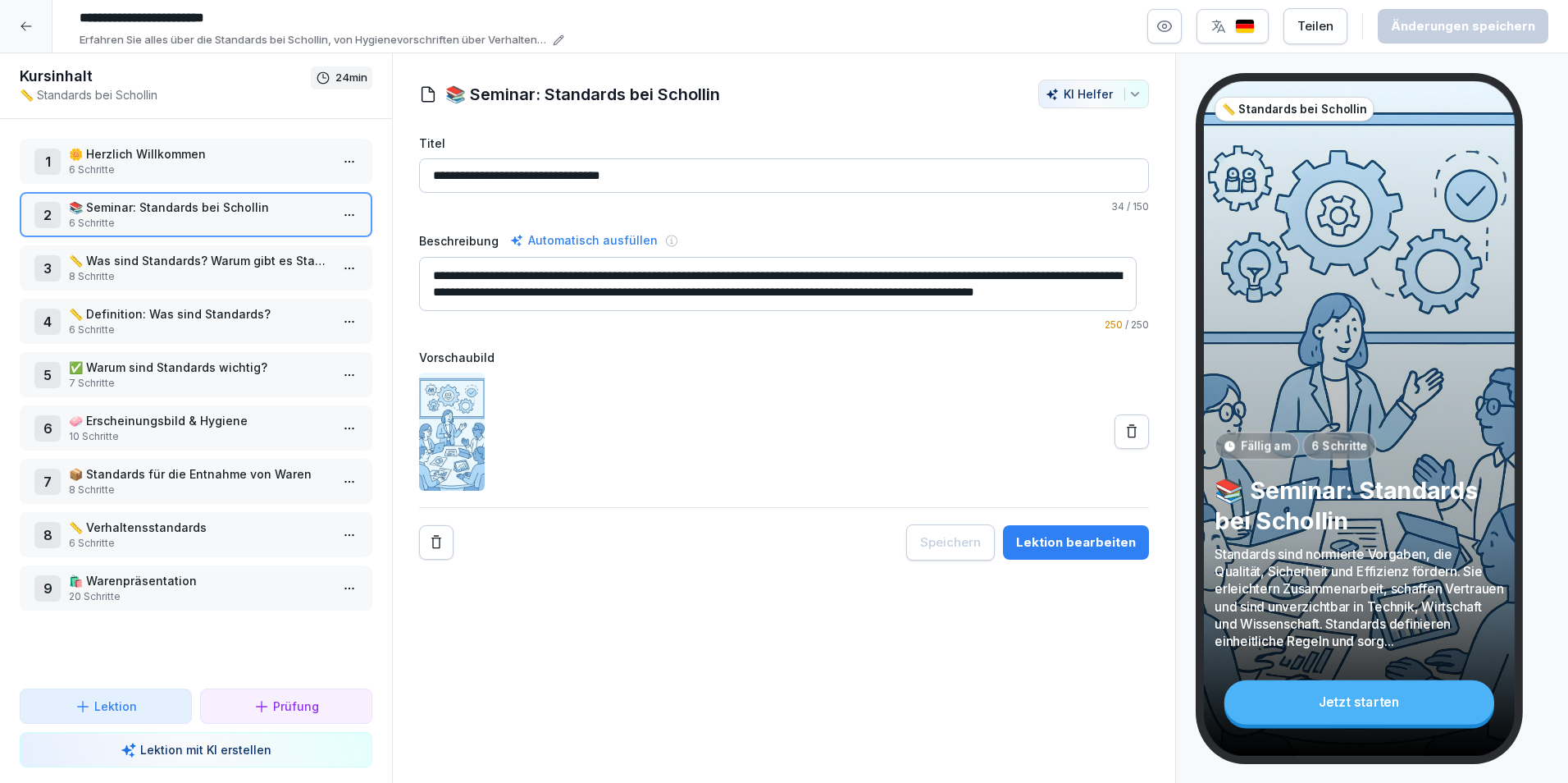
click at [199, 260] on p "📏 Was sind Standards? Warum gibt es Standards?" at bounding box center [199, 260] width 261 height 18
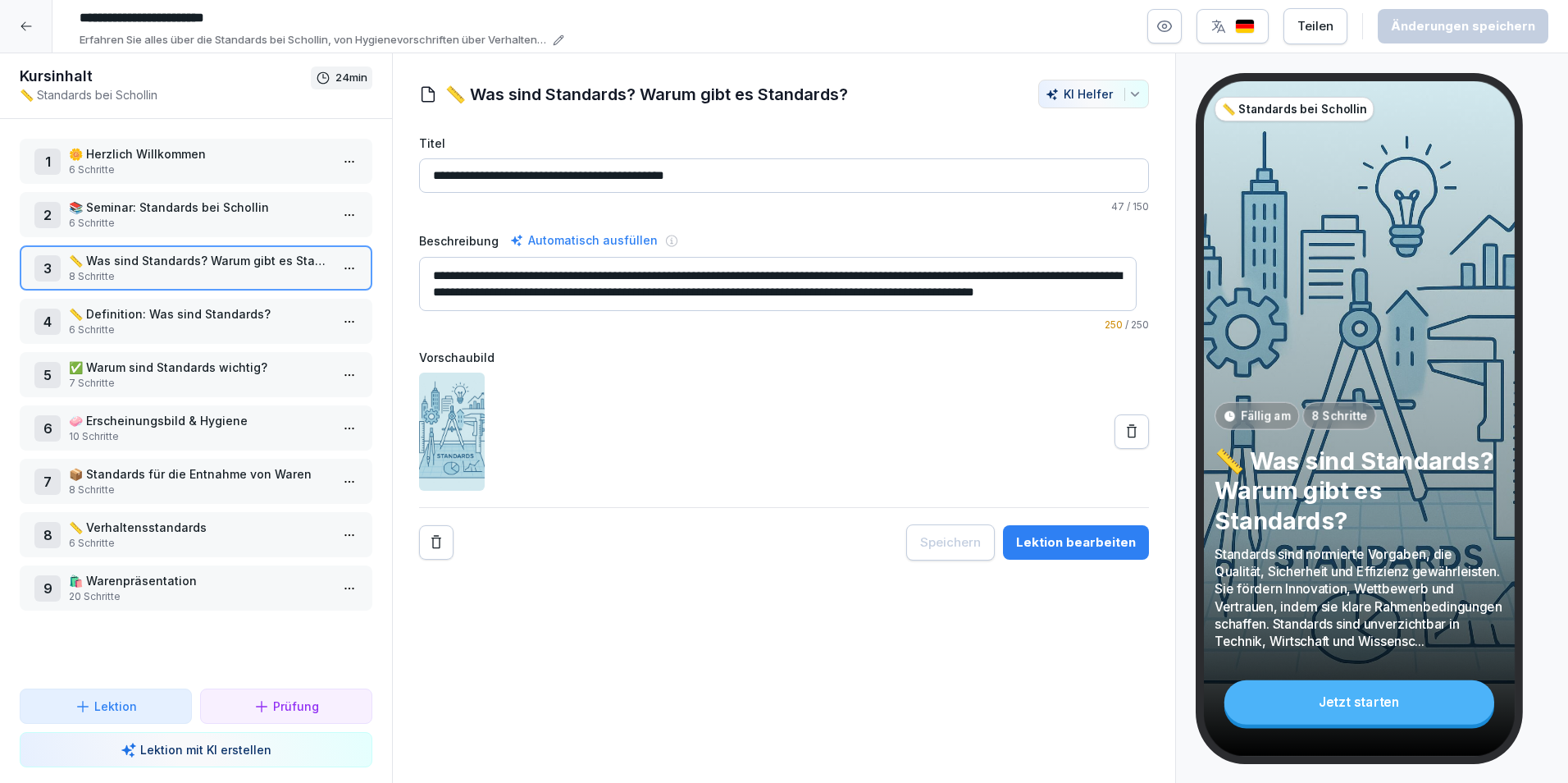
scroll to position [17, 0]
click at [169, 326] on p "6 Schritte" at bounding box center [199, 330] width 261 height 15
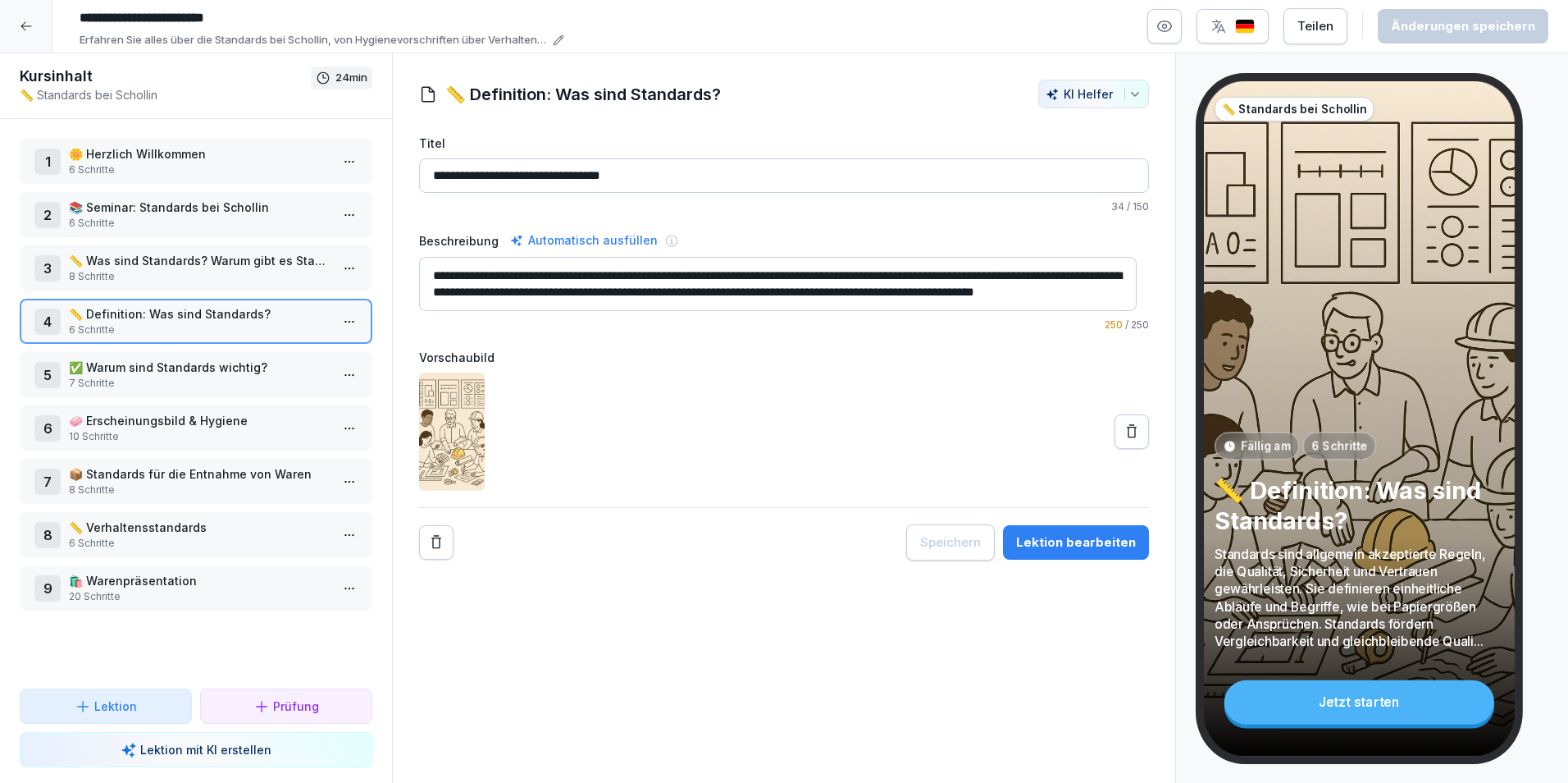
scroll to position [17, 0]
click at [197, 381] on p "7 Schritte" at bounding box center [199, 383] width 261 height 15
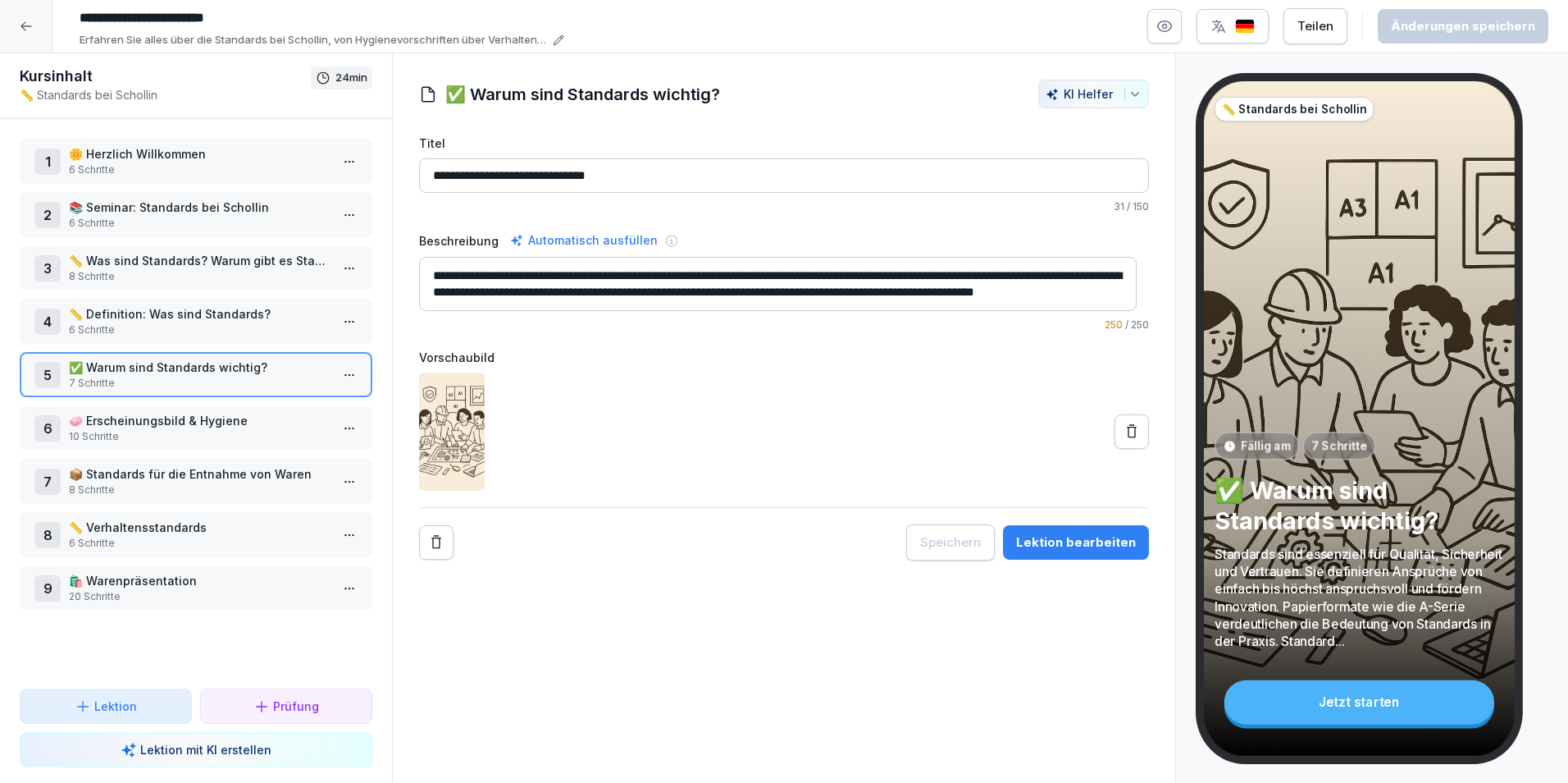
scroll to position [17, 0]
click at [176, 437] on p "10 Schritte" at bounding box center [199, 437] width 261 height 15
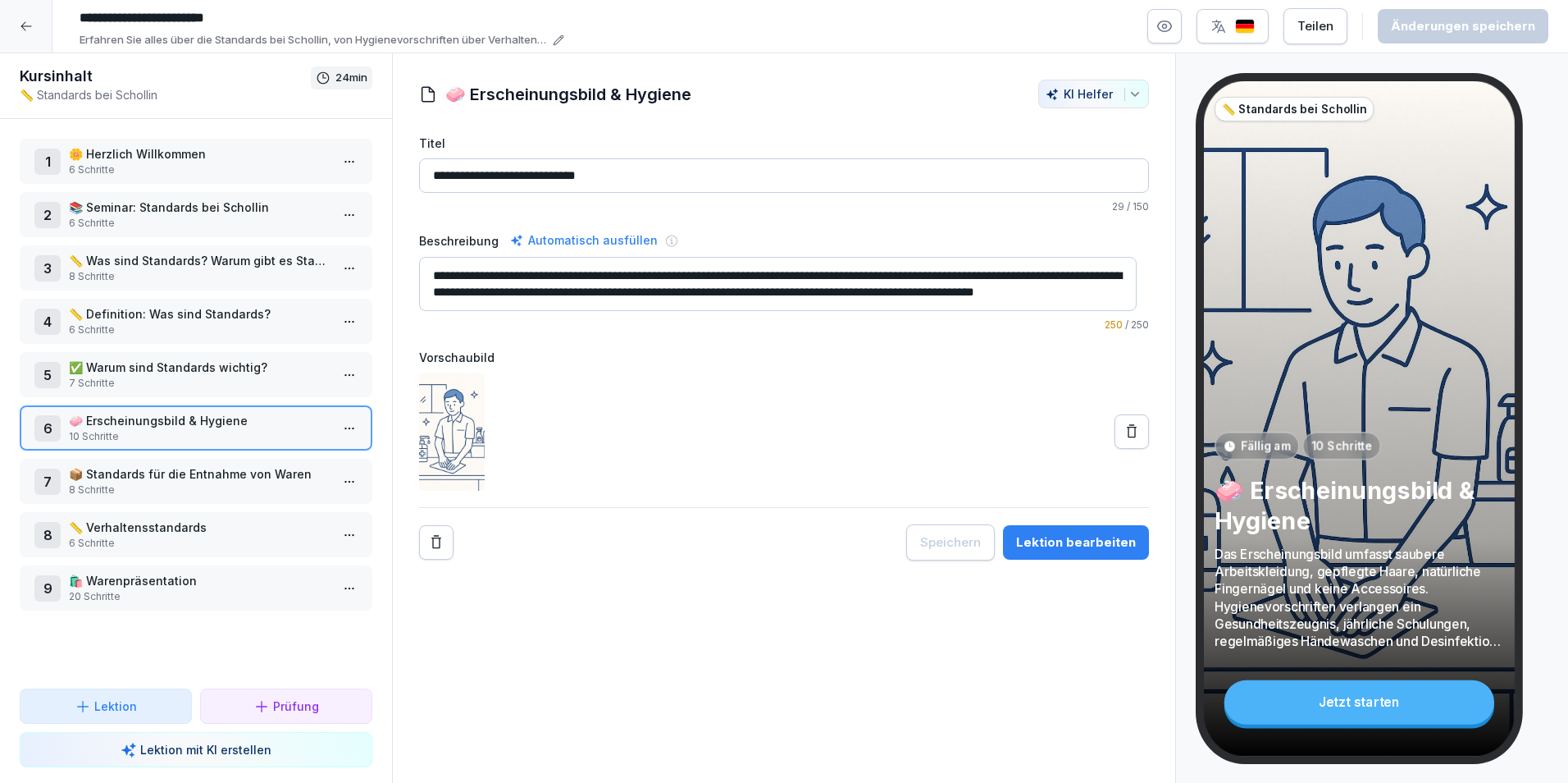
click at [185, 486] on p "8 Schritte" at bounding box center [199, 490] width 261 height 15
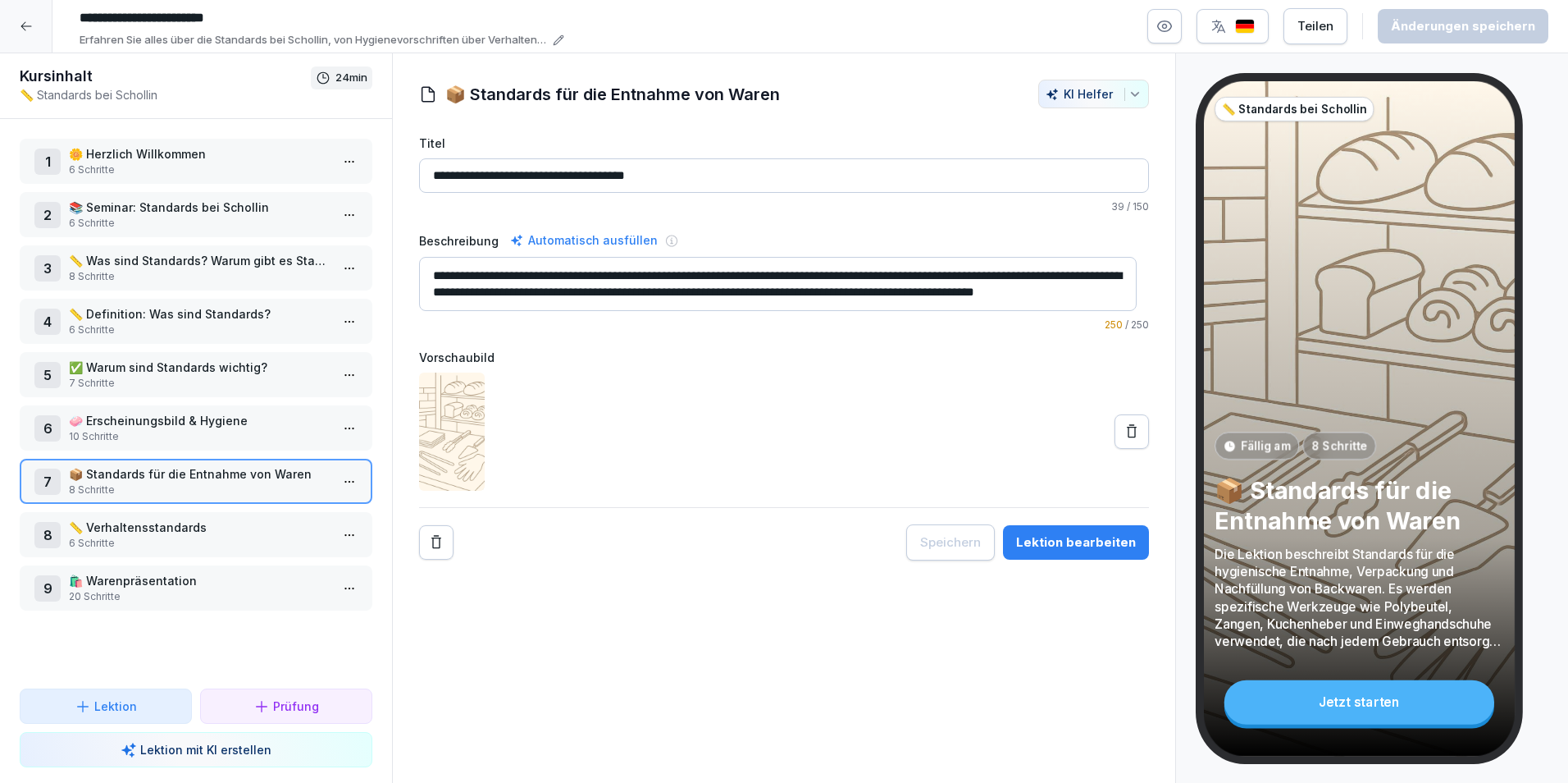
scroll to position [17, 0]
click at [211, 543] on p "6 Schritte" at bounding box center [199, 543] width 261 height 15
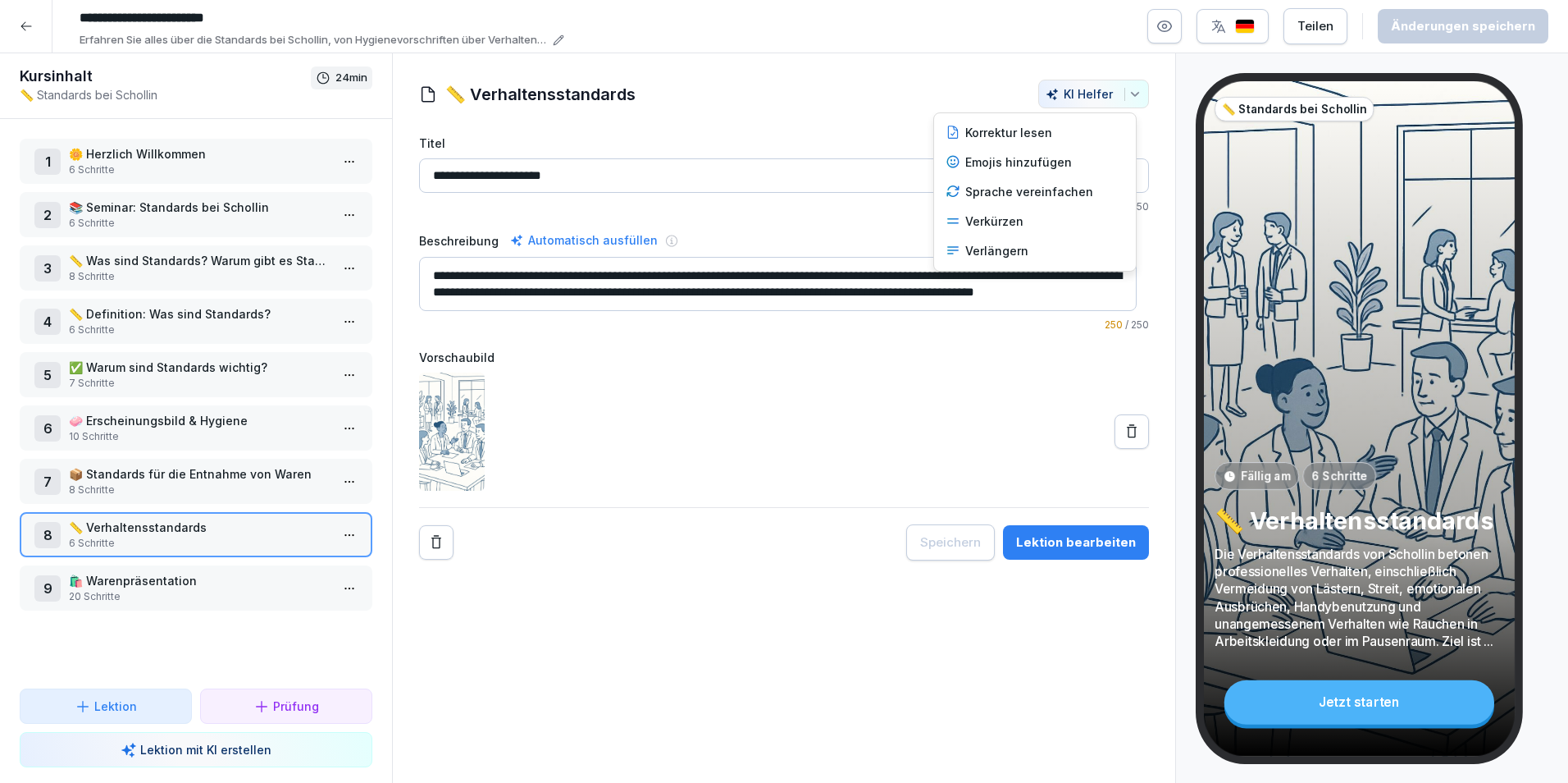
click at [1129, 90] on icon "button" at bounding box center [1136, 94] width 13 height 13
click at [1027, 256] on div "Verlängern" at bounding box center [1036, 250] width 192 height 29
type input "**********"
type textarea "**********"
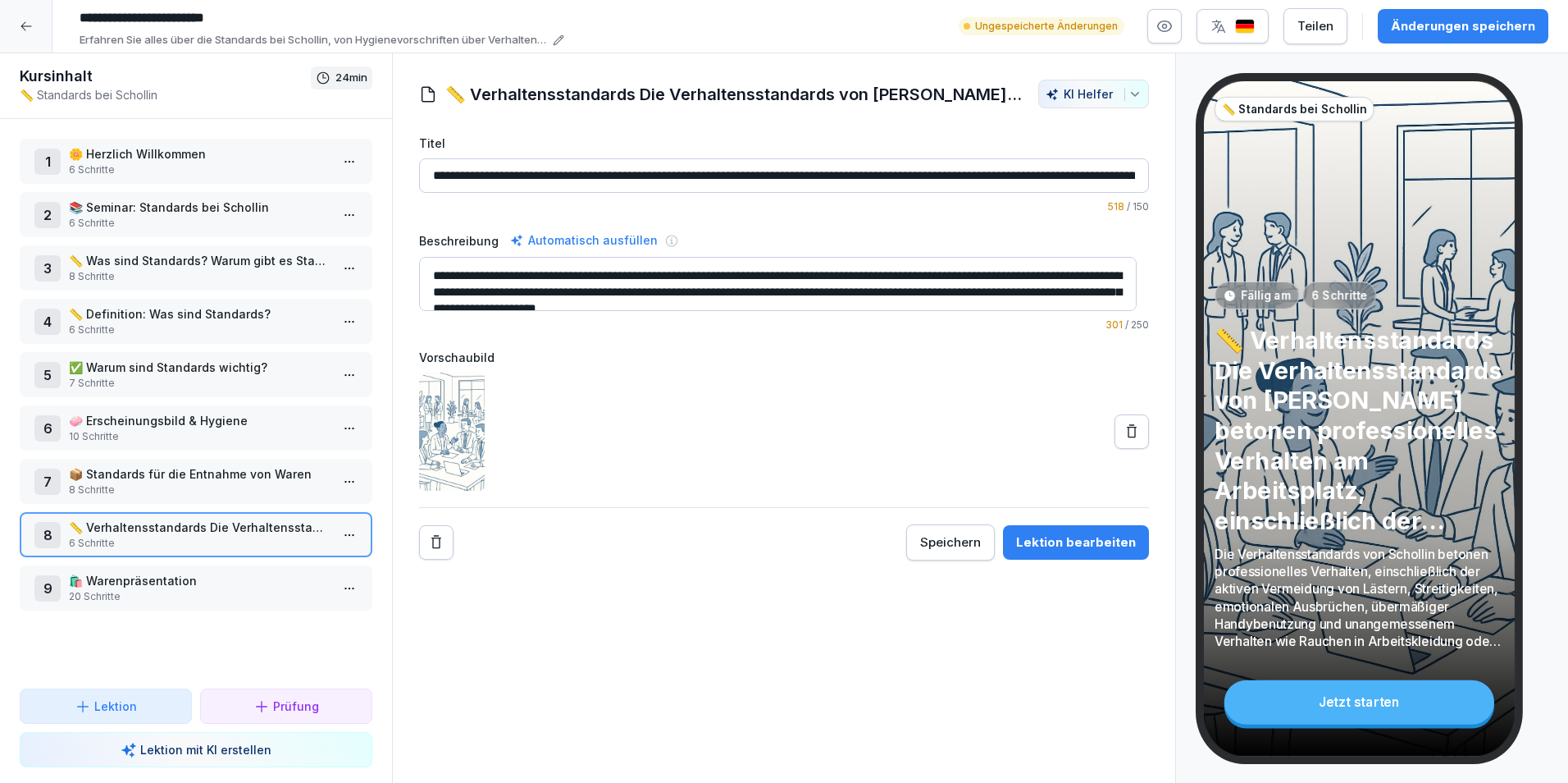
scroll to position [17, 0]
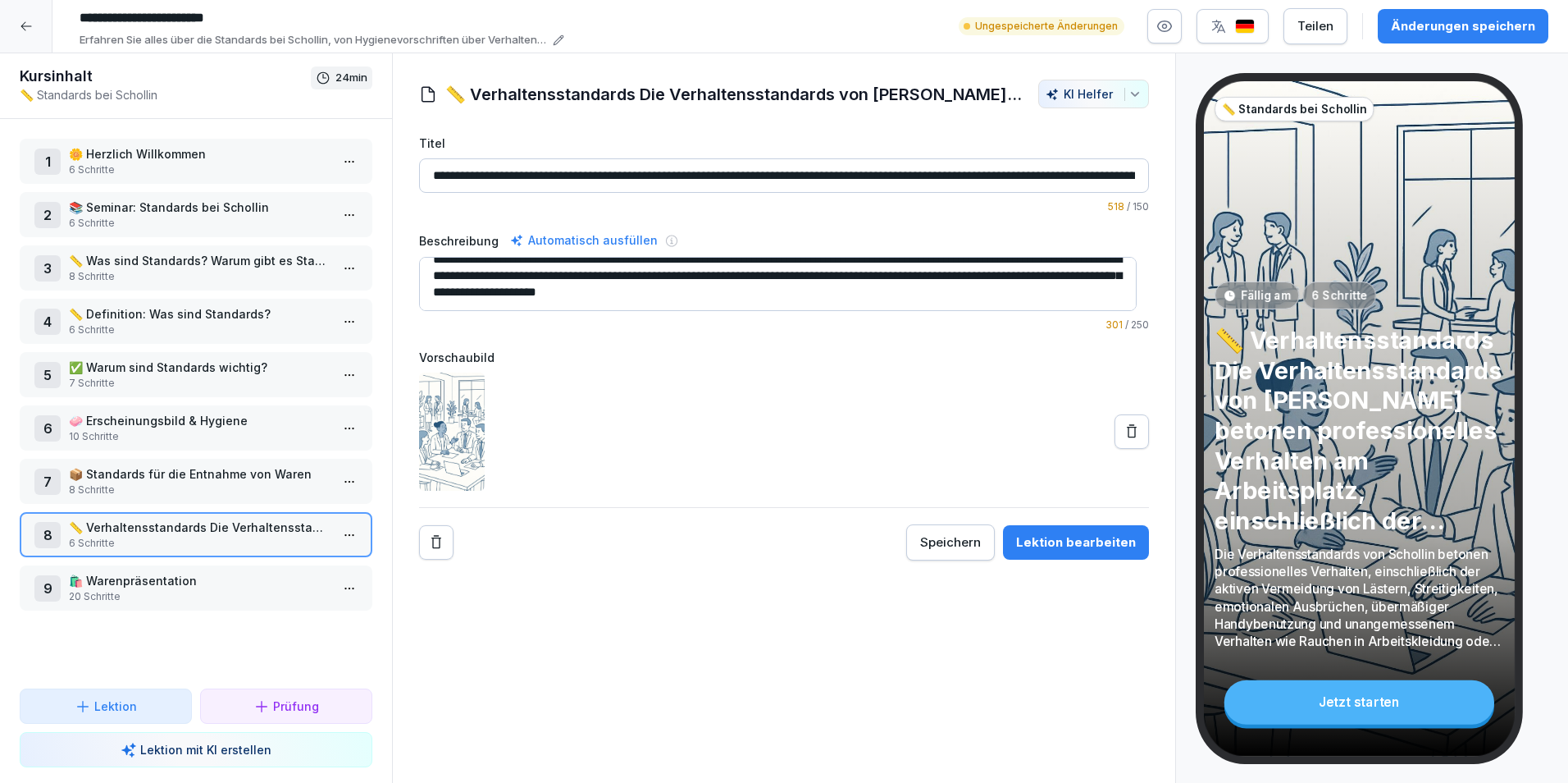
click at [192, 575] on p "🛍️ Warenpräsentation" at bounding box center [199, 580] width 261 height 18
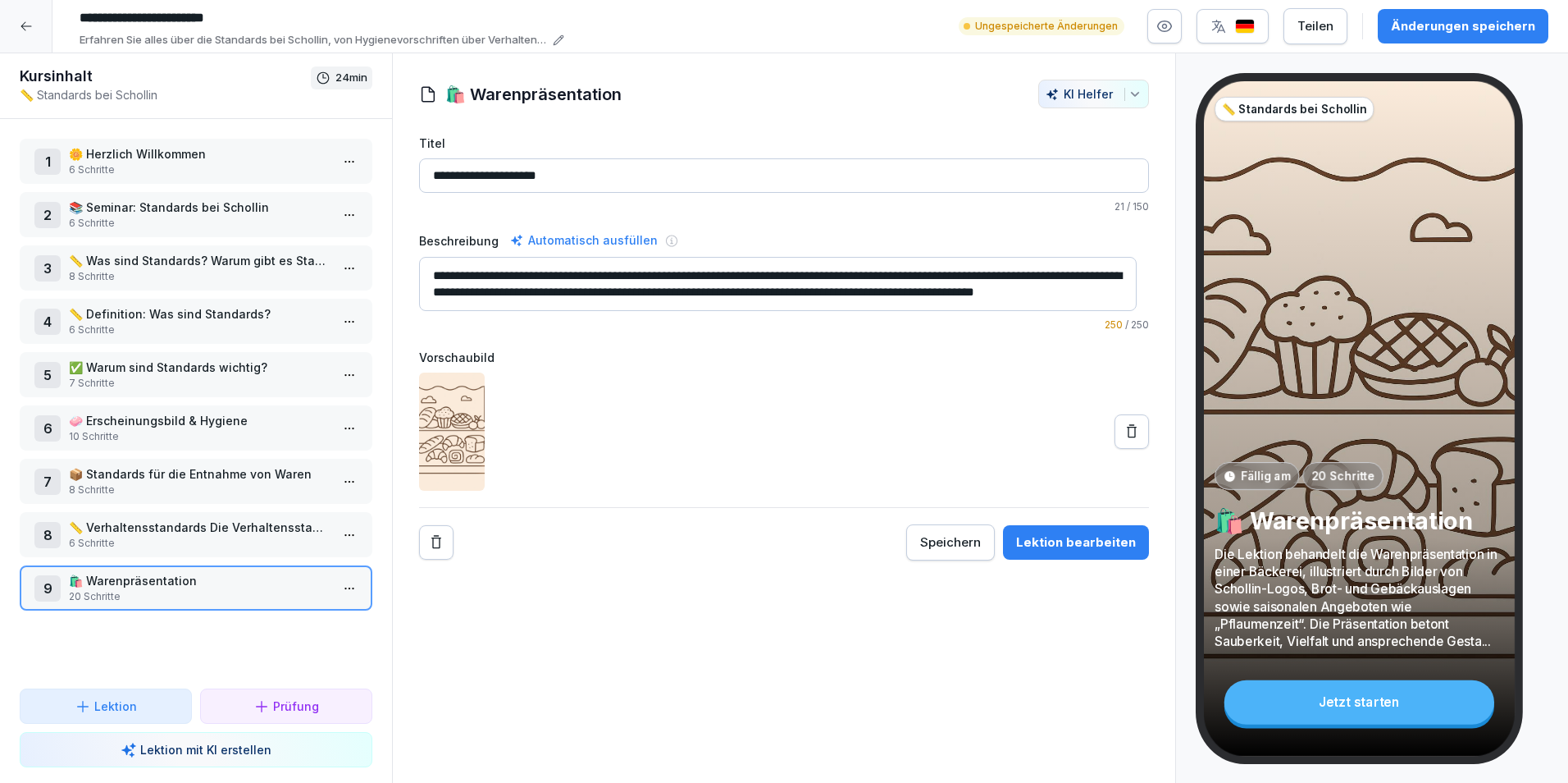
click at [1129, 94] on icon "button" at bounding box center [1136, 94] width 13 height 13
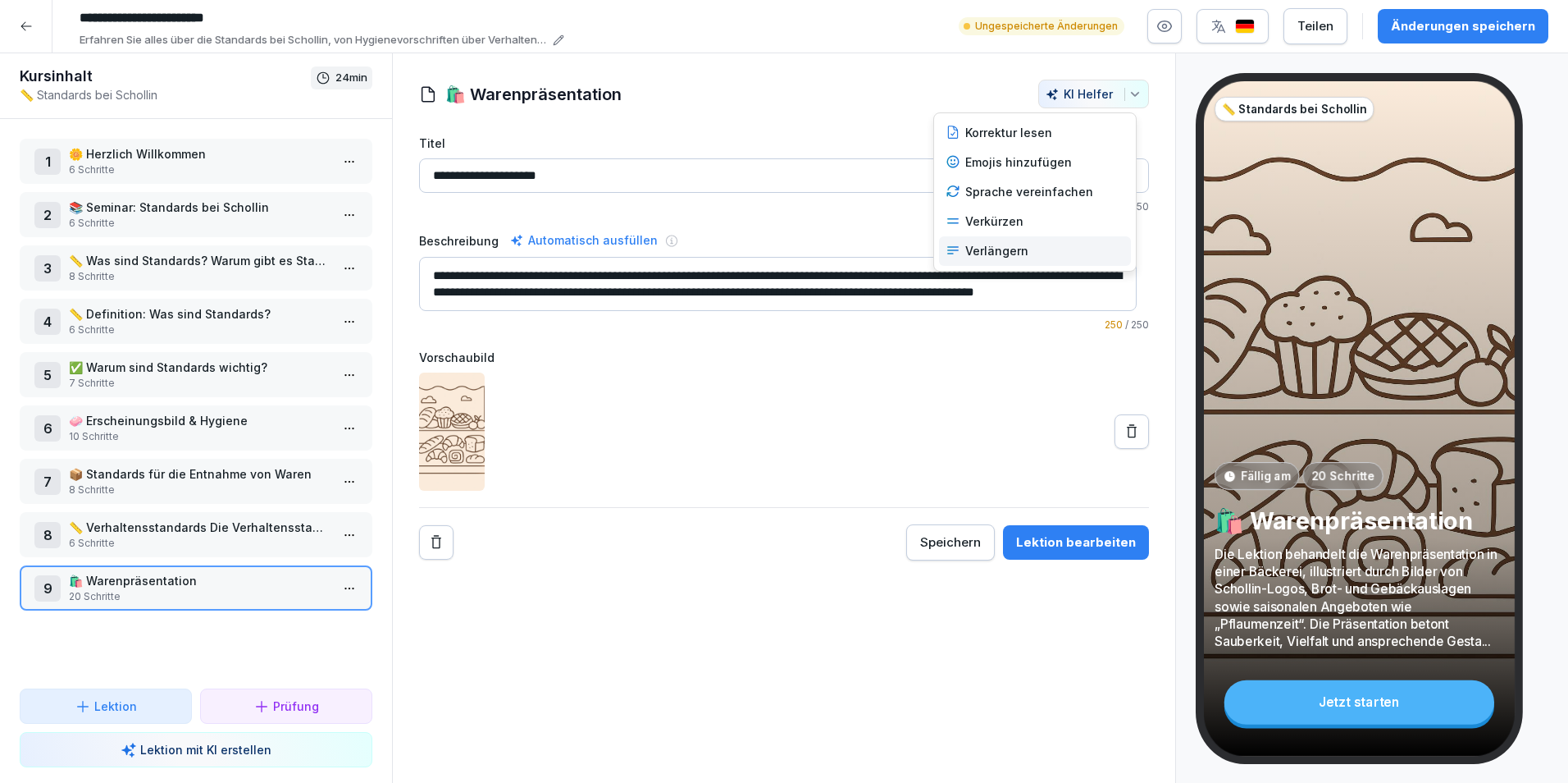
click at [1070, 249] on div "Verlängern" at bounding box center [1036, 250] width 192 height 29
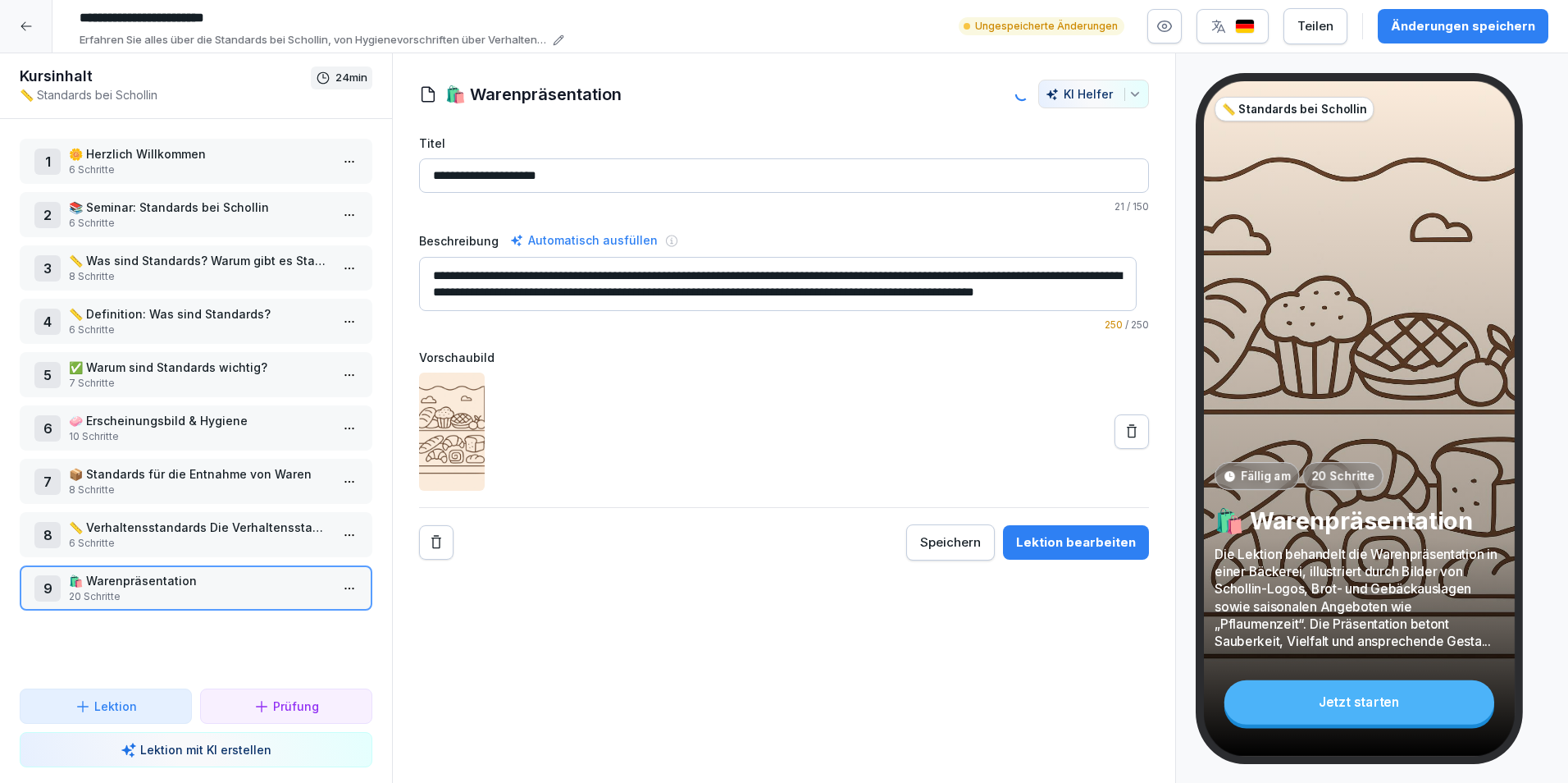
type input "**********"
type textarea "**********"
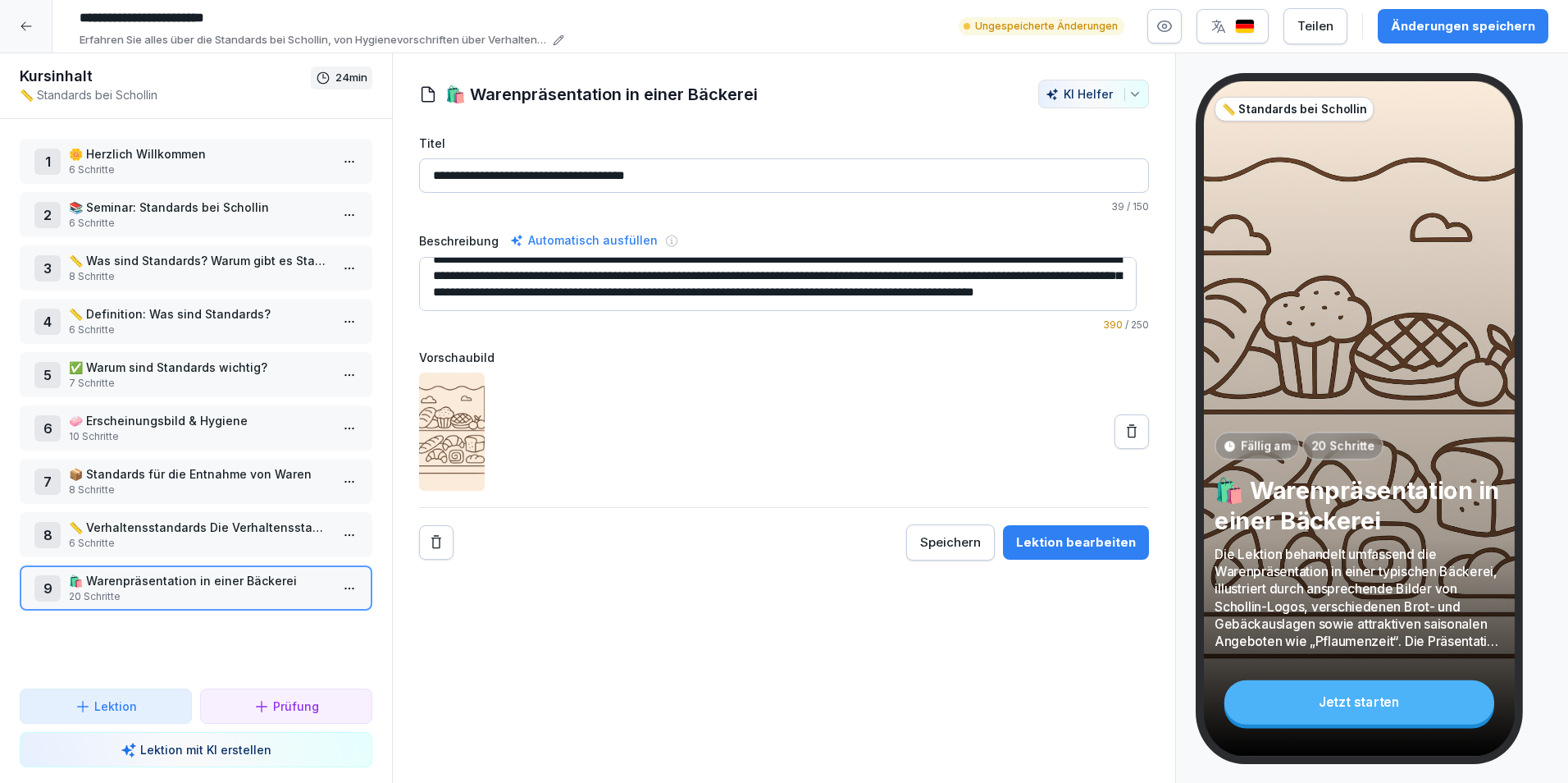
scroll to position [33, 0]
click at [1458, 32] on div "Änderungen speichern" at bounding box center [1463, 27] width 144 height 18
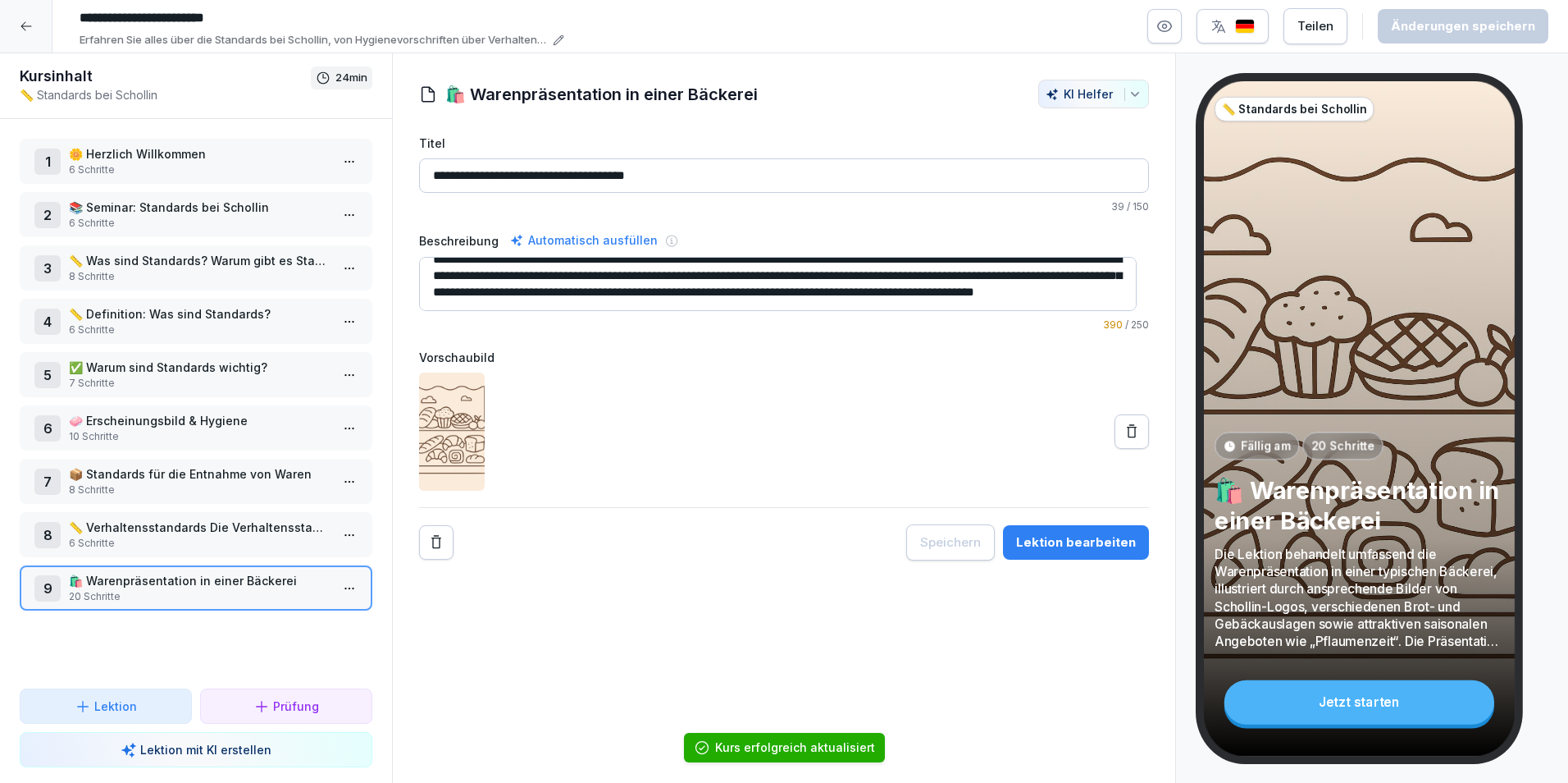
click at [1339, 687] on div "Jetzt starten" at bounding box center [1359, 702] width 270 height 44
click at [28, 45] on div at bounding box center [26, 26] width 53 height 53
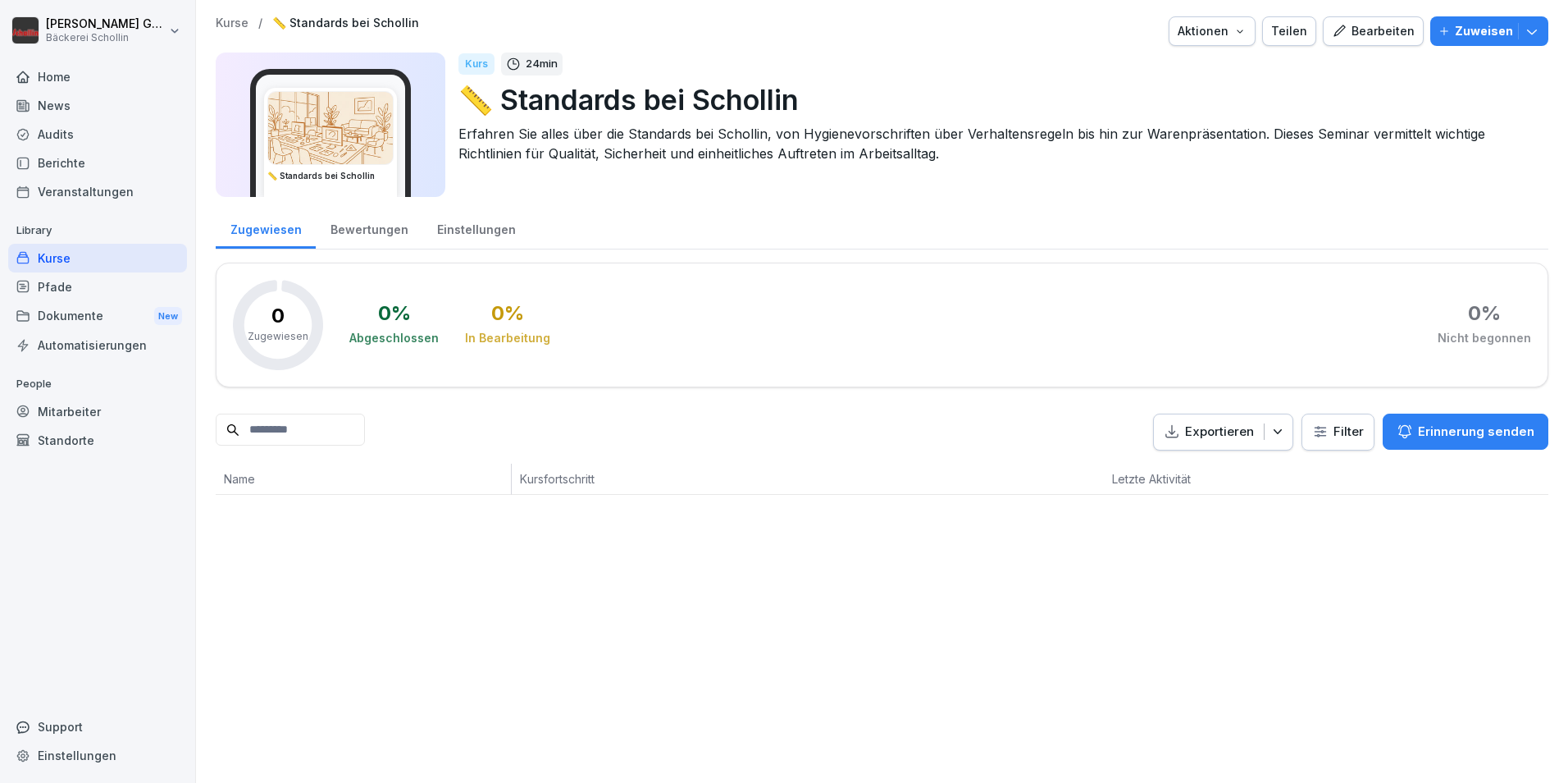
click at [1502, 28] on div "Zuweisen" at bounding box center [1490, 32] width 102 height 18
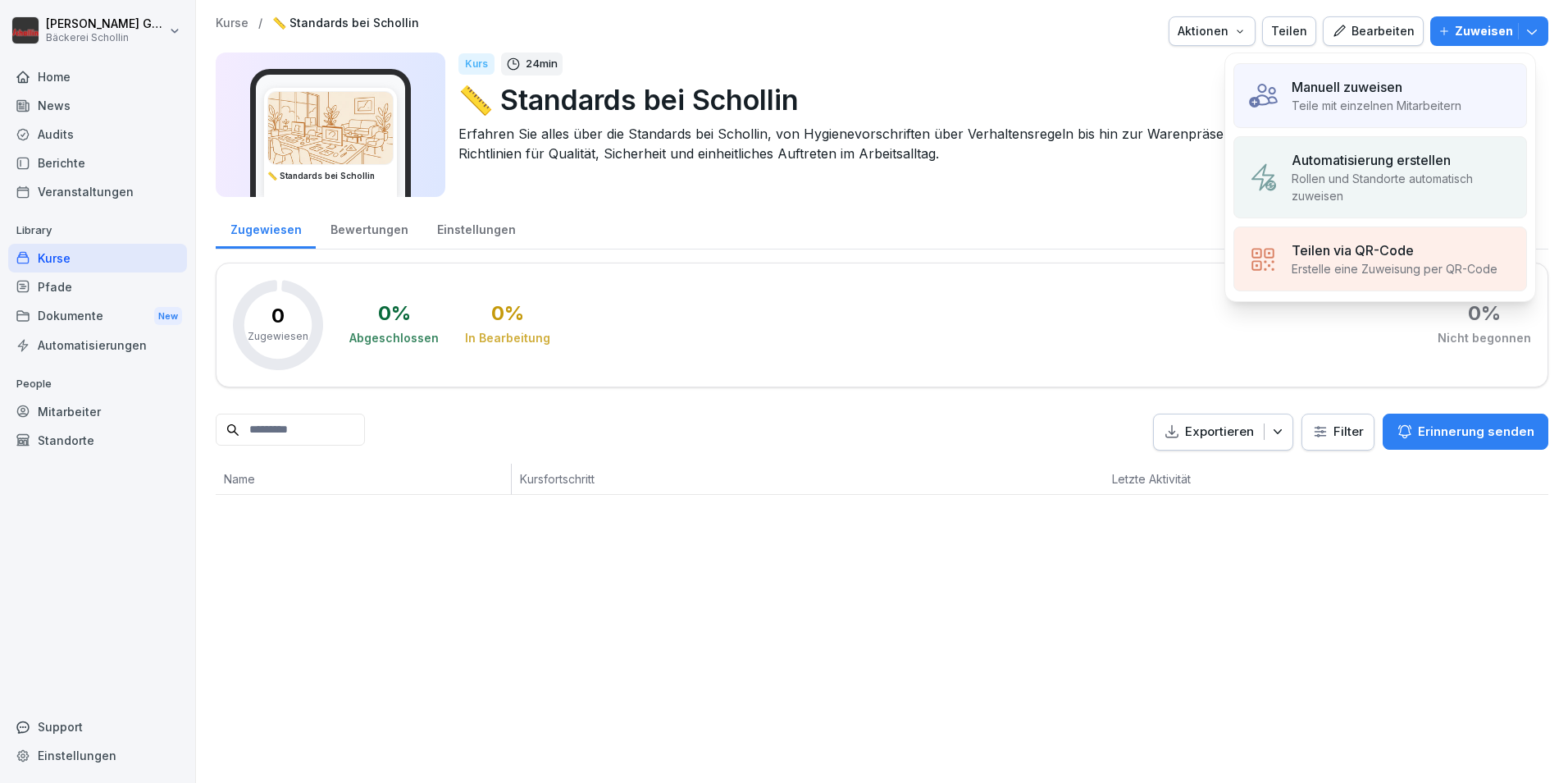
click at [1445, 99] on p "Teile mit einzelnen Mitarbeitern" at bounding box center [1376, 105] width 169 height 18
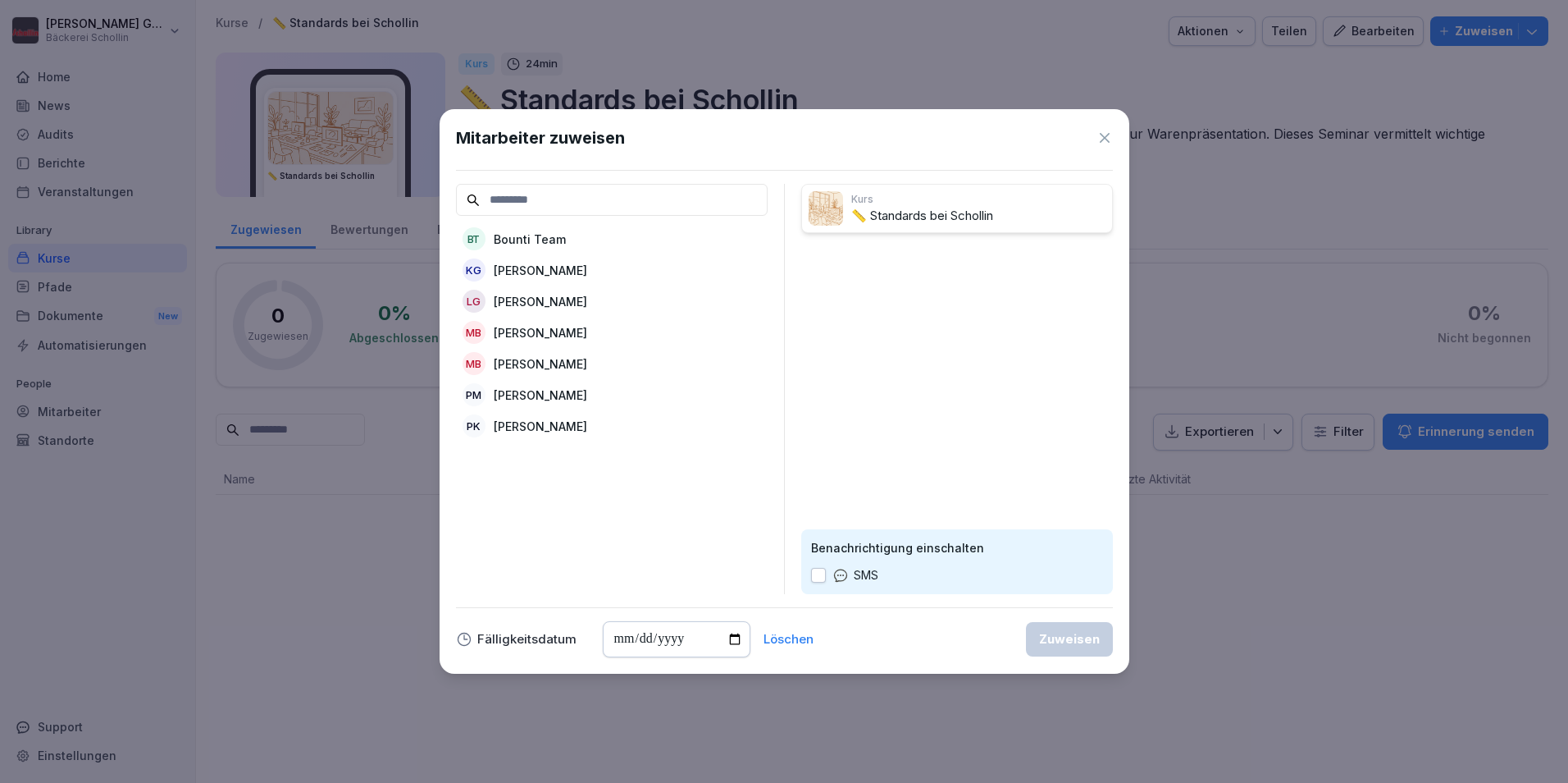
click at [563, 270] on p "Kristina Gutnik" at bounding box center [541, 270] width 93 height 18
click at [1047, 639] on div "Zuweisen" at bounding box center [1069, 639] width 61 height 18
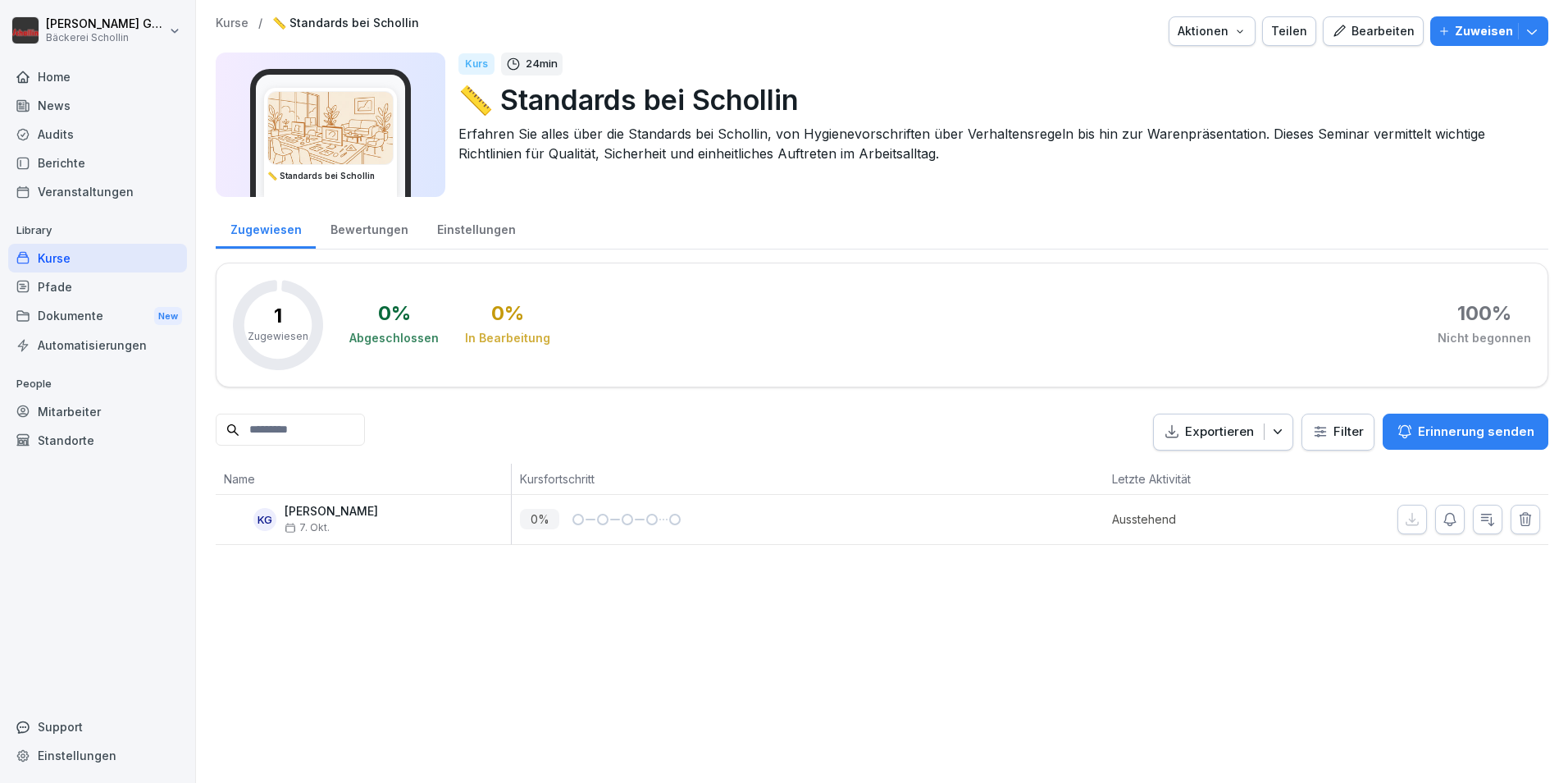
click at [1092, 635] on div "Kurse / 📏 Standards bei Schollin Aktionen Teilen Bearbeiten Zuweisen 📏 Standard…" at bounding box center [882, 392] width 1373 height 783
click at [58, 242] on p "Library" at bounding box center [98, 230] width 179 height 26
click at [67, 257] on div "Kurse" at bounding box center [98, 258] width 179 height 28
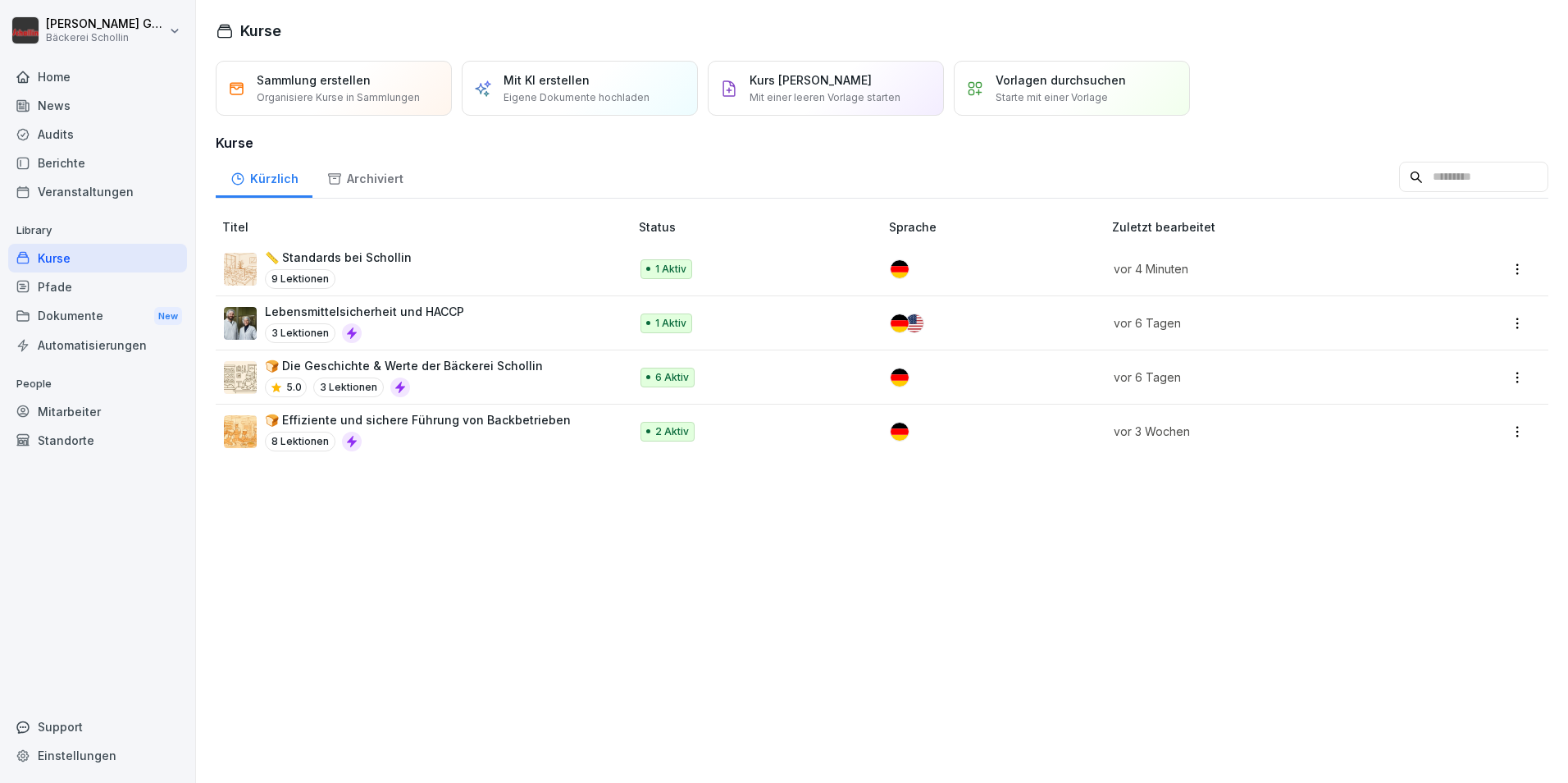
click at [375, 109] on div "Sammlung erstellen Organisiere Kurse in Sammlungen" at bounding box center [334, 88] width 236 height 55
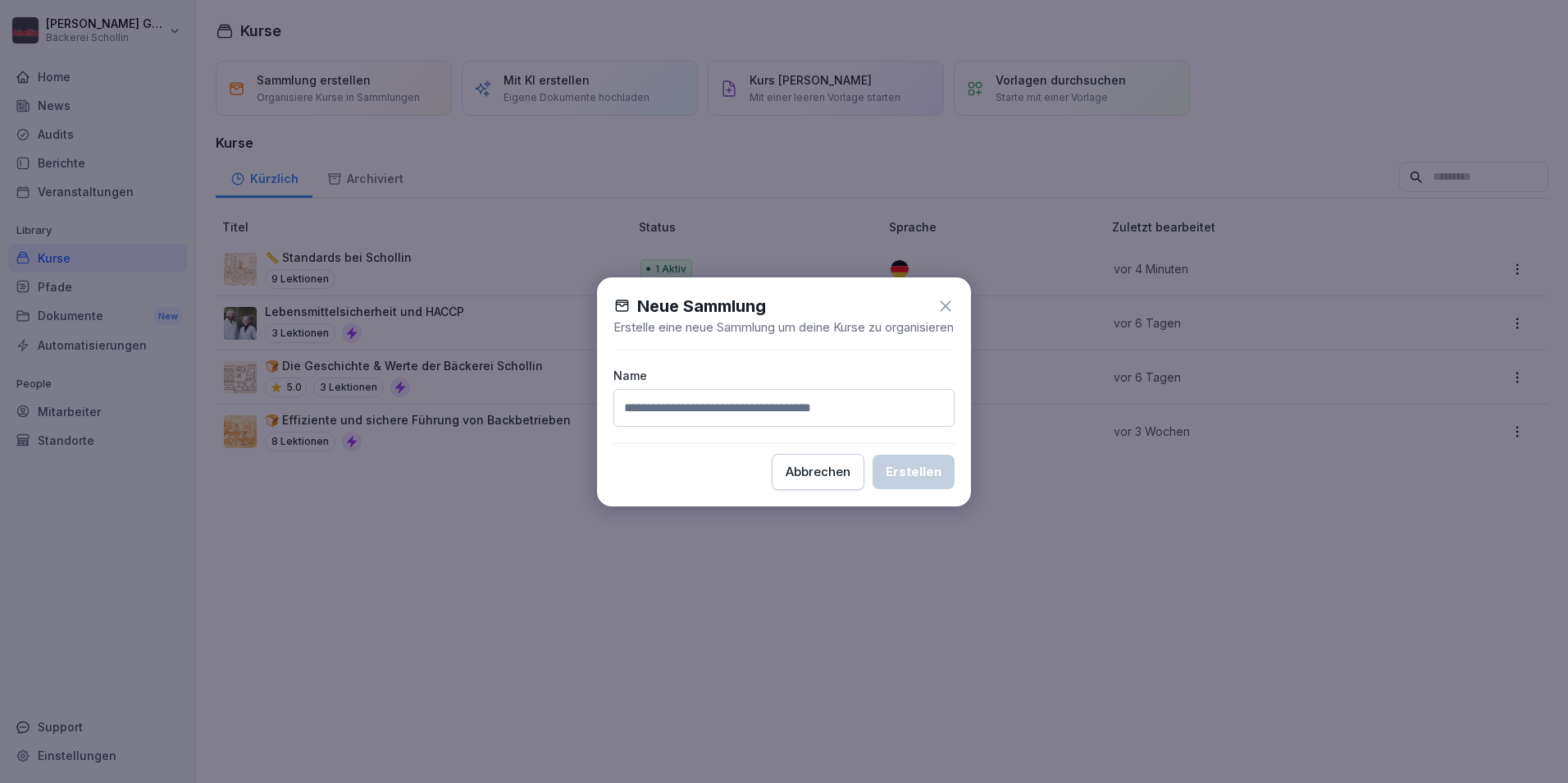
click at [940, 306] on icon at bounding box center [946, 306] width 18 height 18
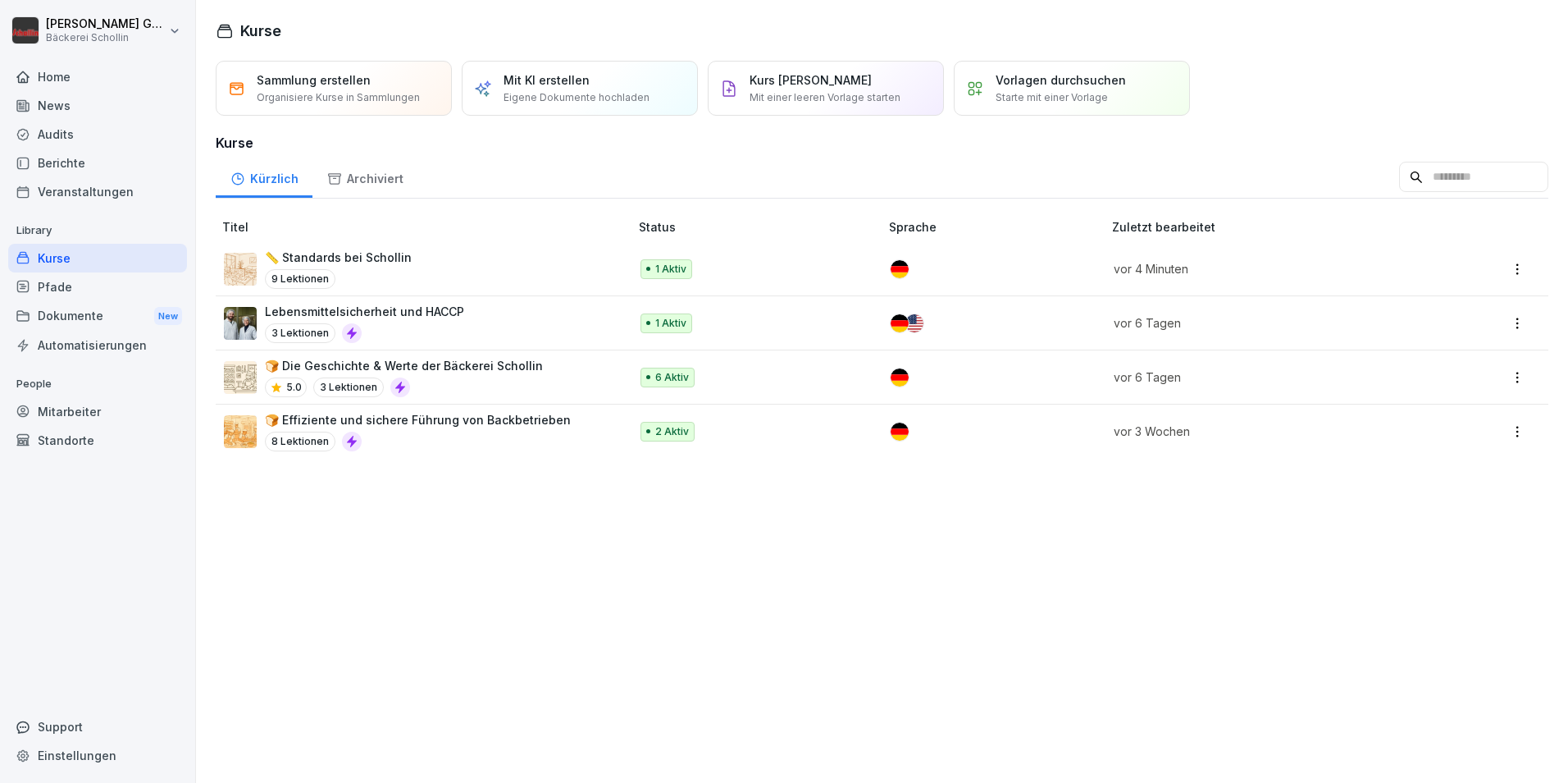
click at [582, 92] on p "Eigene Dokumente hochladen" at bounding box center [577, 98] width 146 height 15
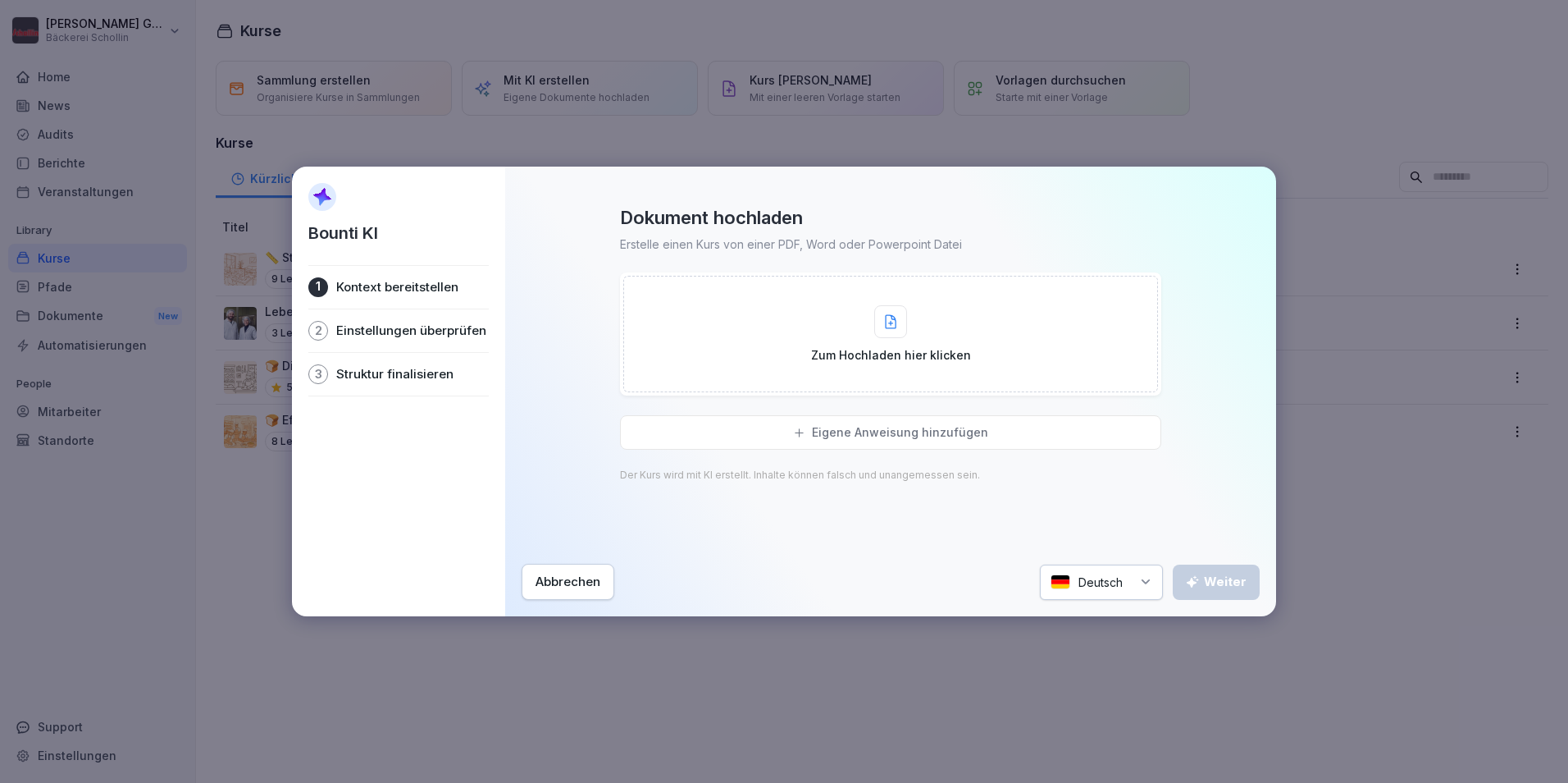
click at [566, 573] on div "Abbrechen" at bounding box center [568, 582] width 65 height 18
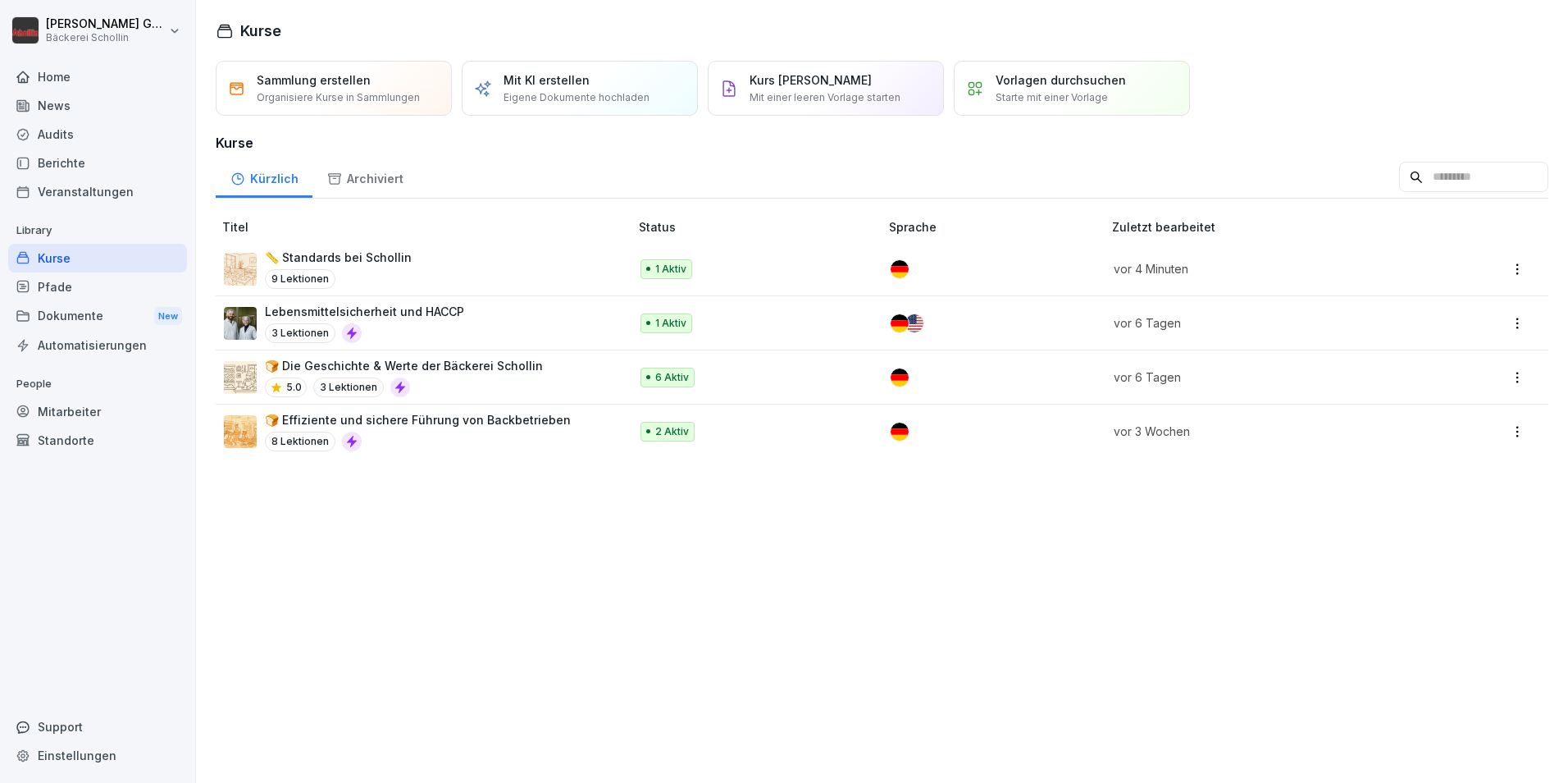
click at [788, 88] on p "Kurs manuell erstellen" at bounding box center [810, 80] width 122 height 18
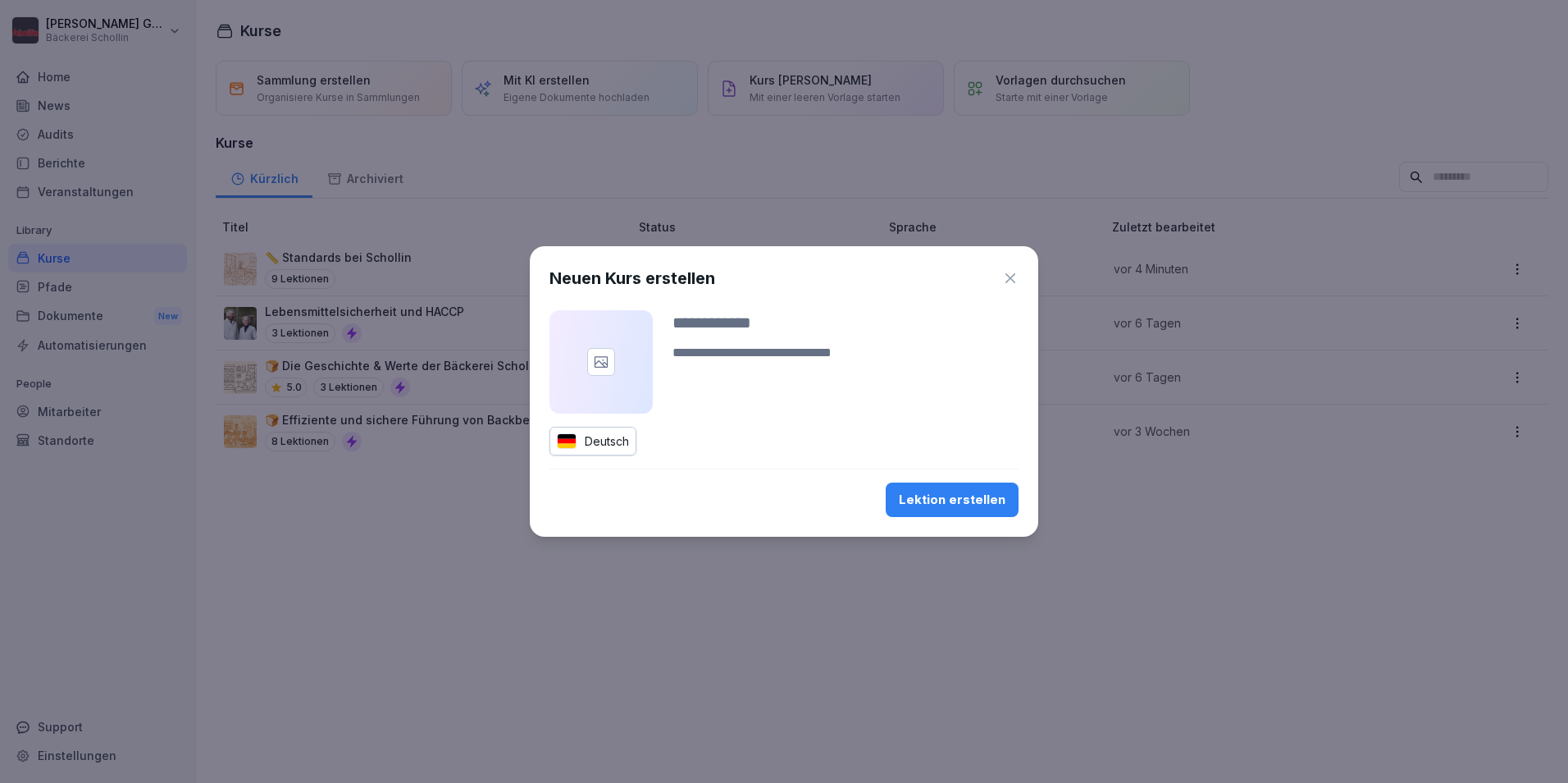
click at [725, 326] on input at bounding box center [845, 322] width 346 height 24
type input "**********"
click at [1001, 494] on div "Lektion erstellen" at bounding box center [952, 500] width 107 height 18
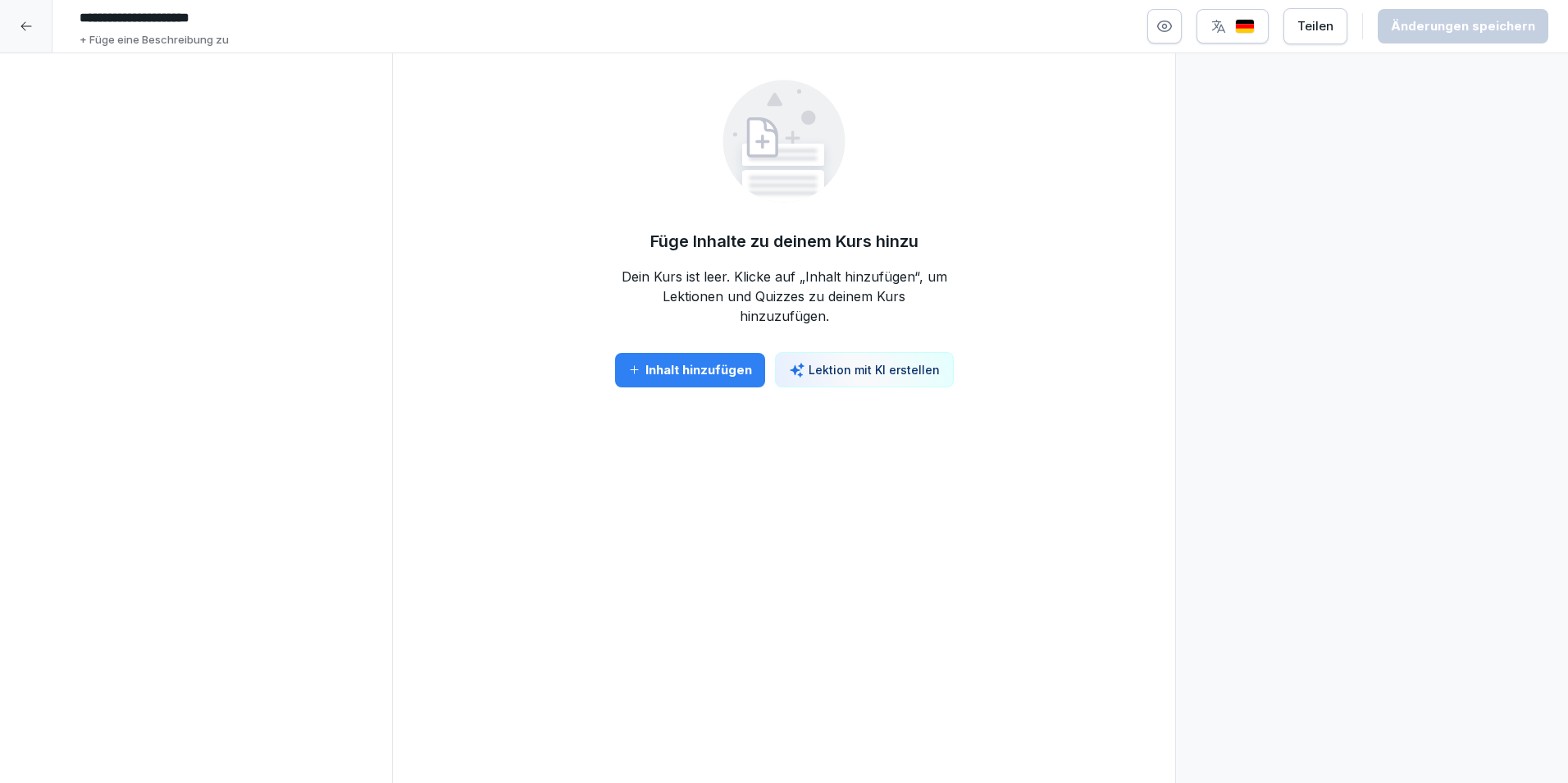
click at [832, 378] on button "Lektion mit KI erstellen" at bounding box center [865, 370] width 179 height 35
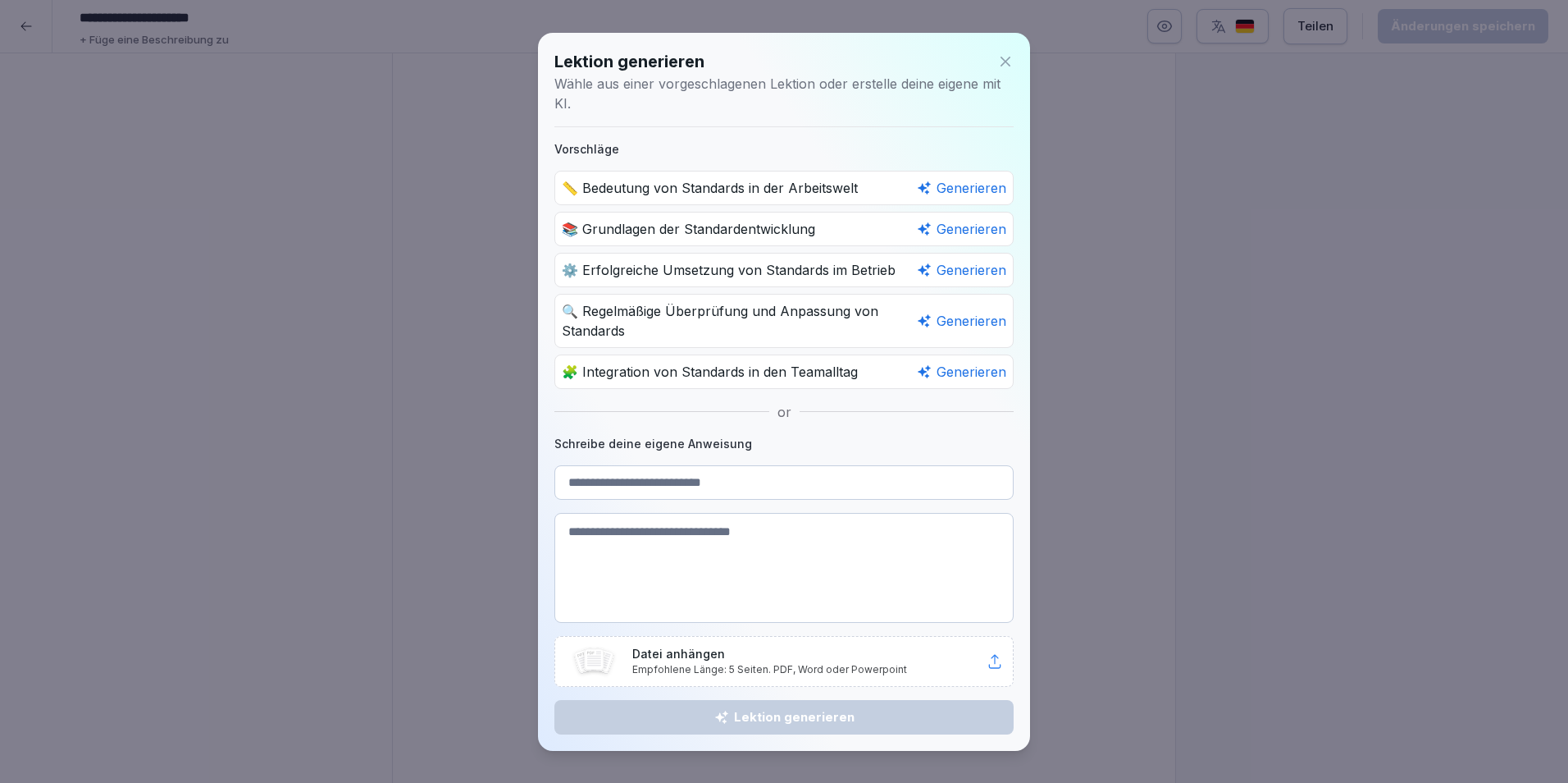
click at [1005, 68] on icon at bounding box center [1006, 62] width 17 height 17
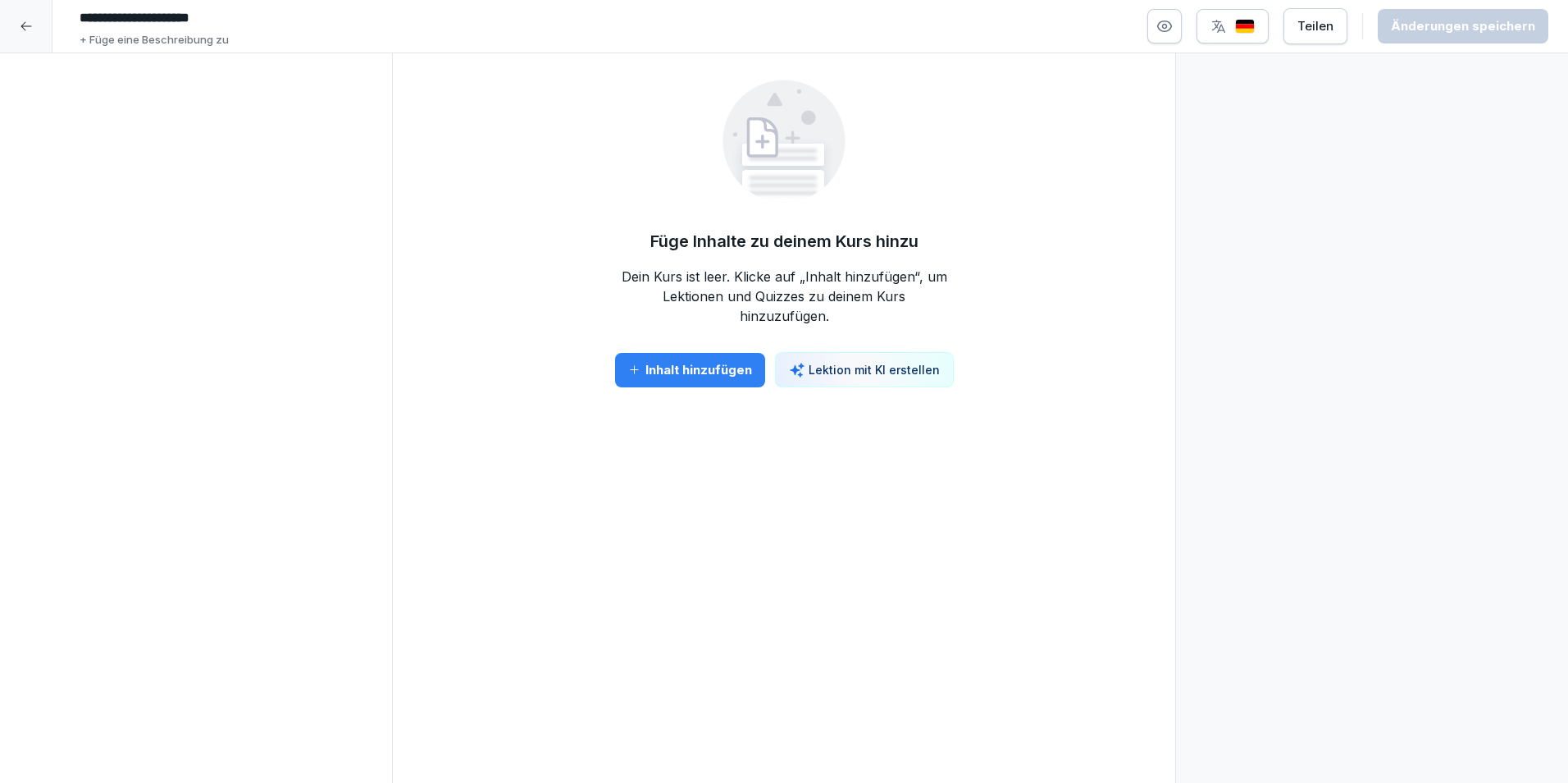
click at [672, 367] on div "Inhalt hinzufügen" at bounding box center [690, 371] width 124 height 18
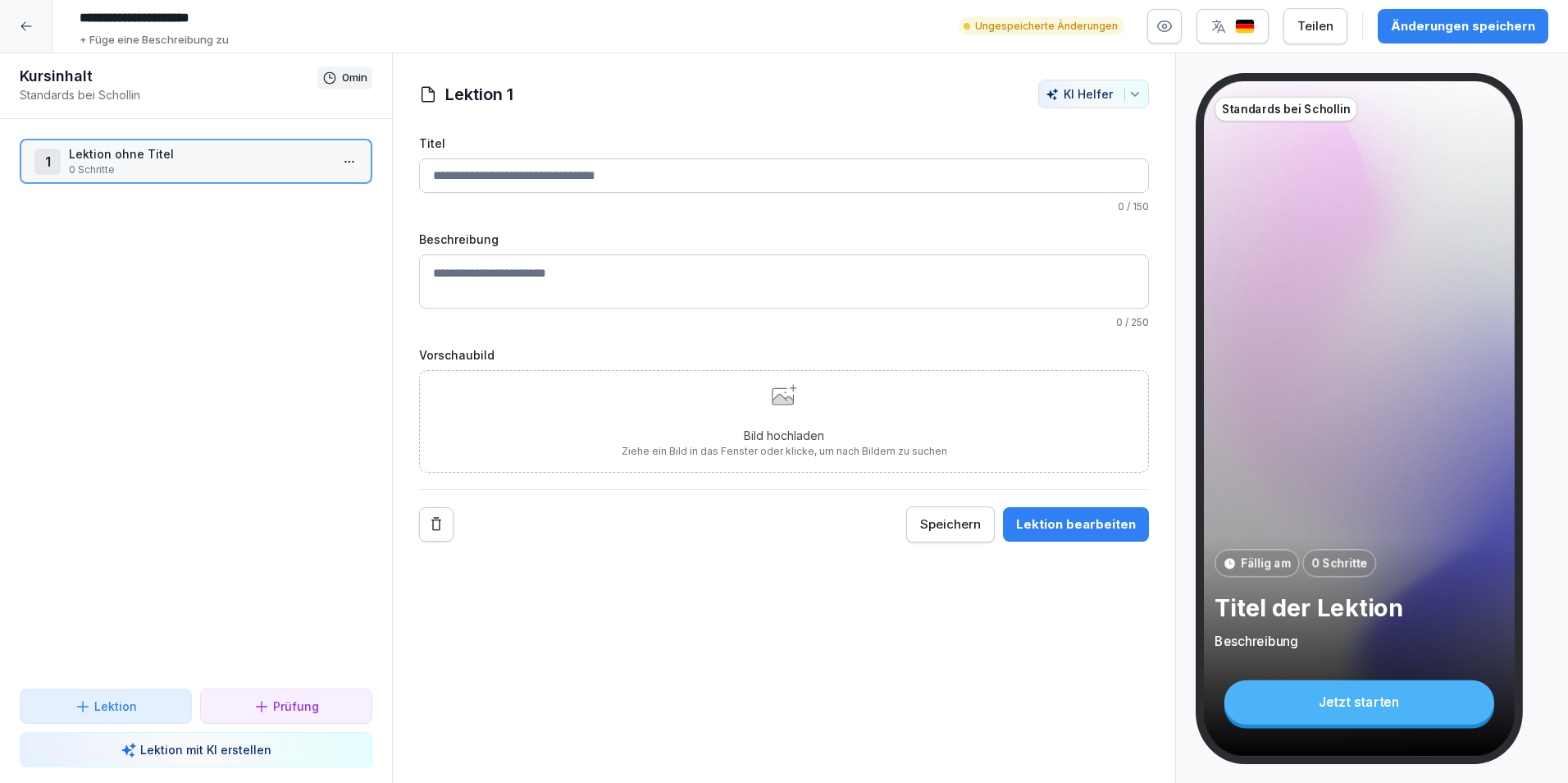
click at [552, 178] on input "Titel" at bounding box center [784, 175] width 730 height 34
click at [590, 183] on input "Titel" at bounding box center [784, 175] width 730 height 34
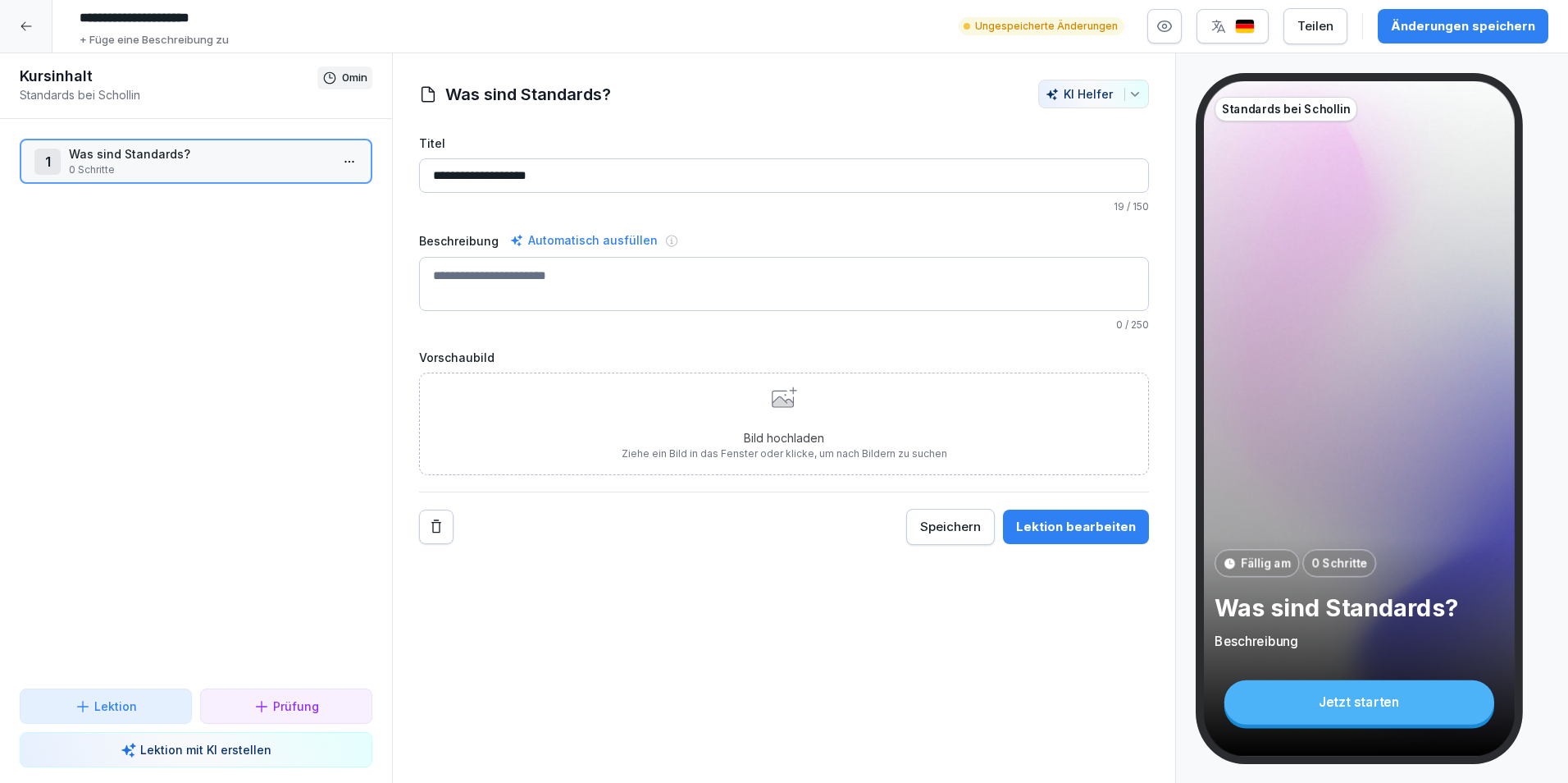
type input "**********"
click at [528, 275] on textarea "Beschreibung" at bounding box center [784, 284] width 730 height 54
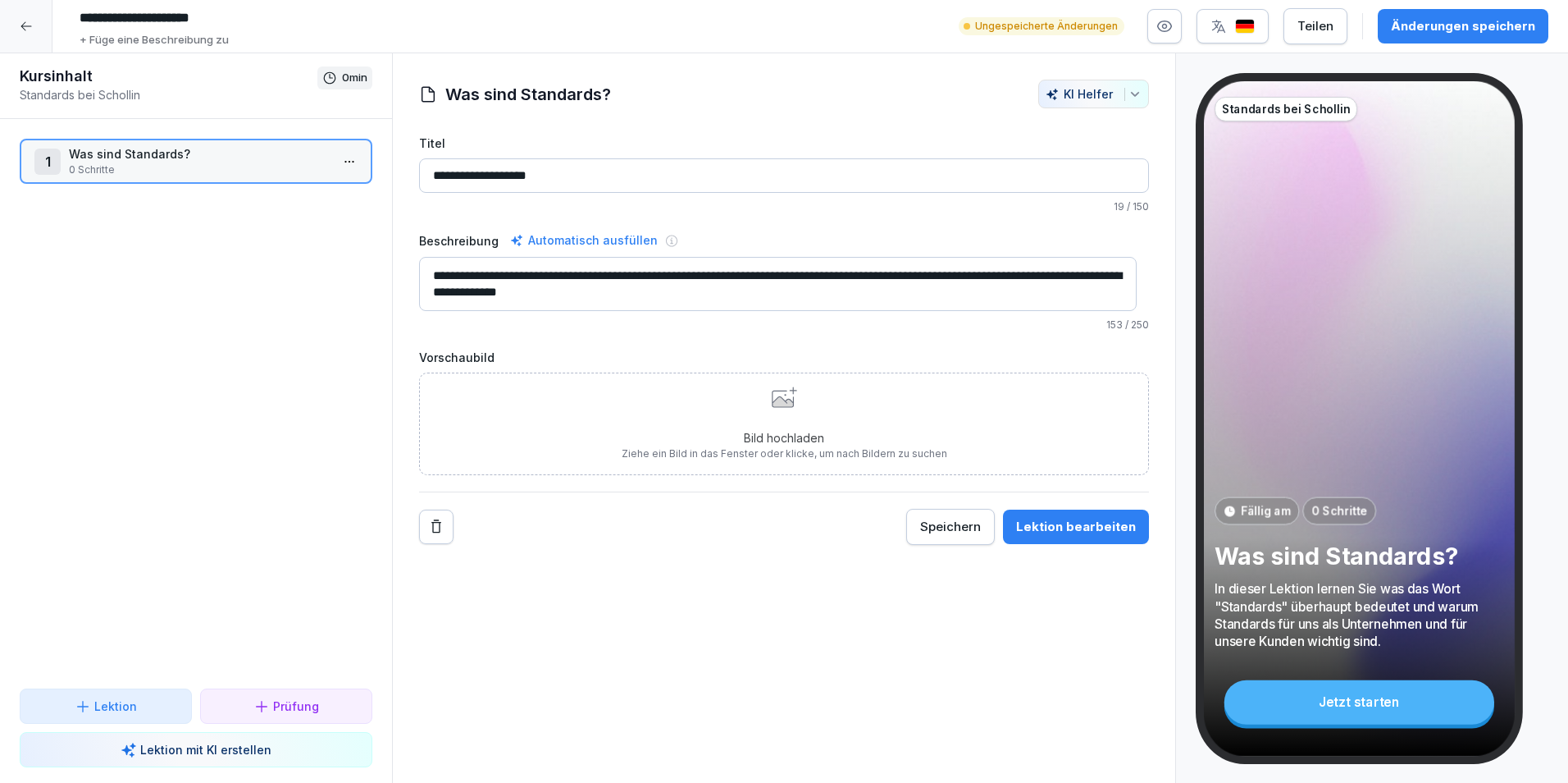
type textarea "**********"
click at [721, 444] on p "Bild hochladen" at bounding box center [784, 437] width 325 height 18
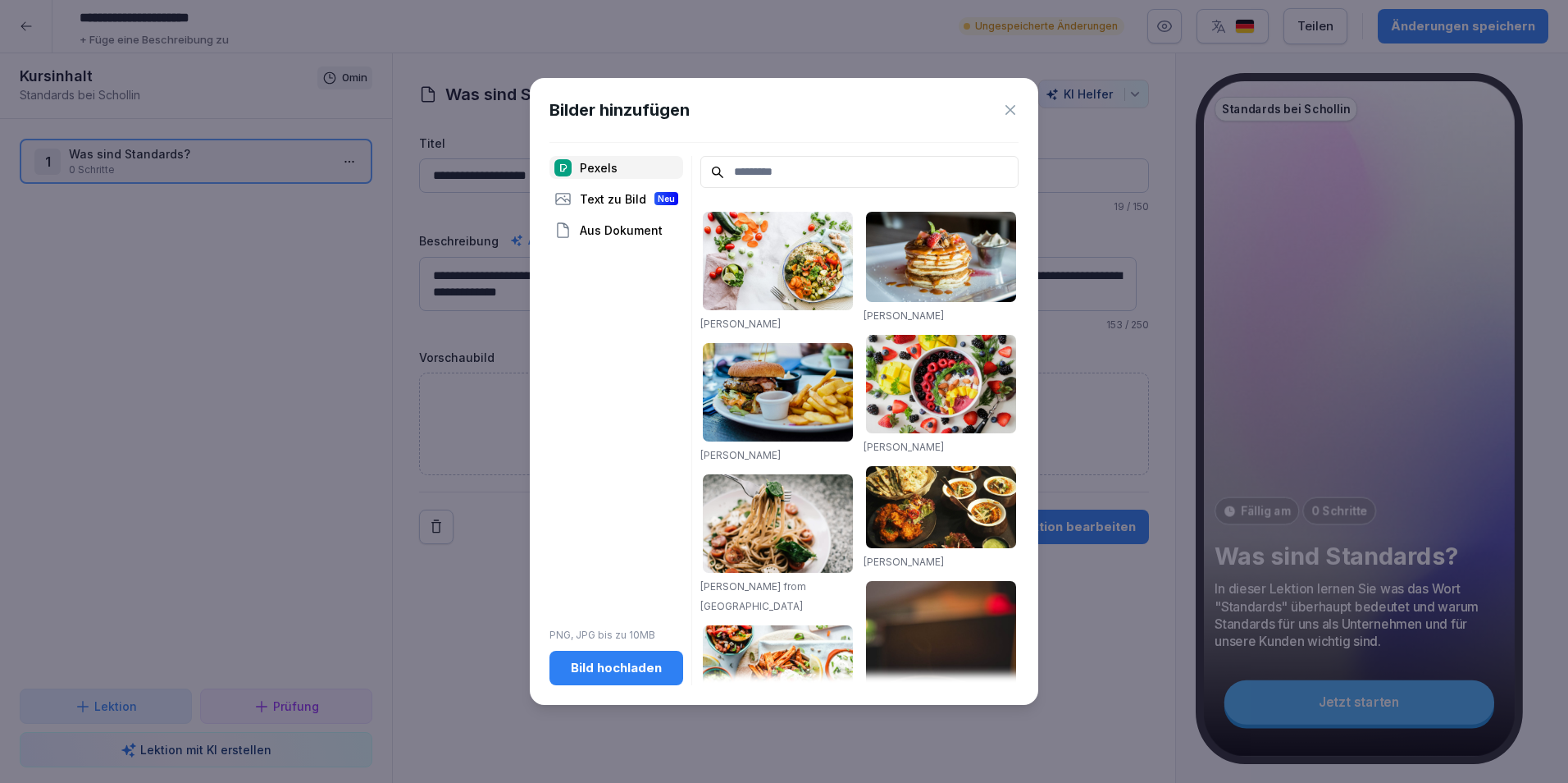
click at [774, 171] on input at bounding box center [859, 172] width 318 height 32
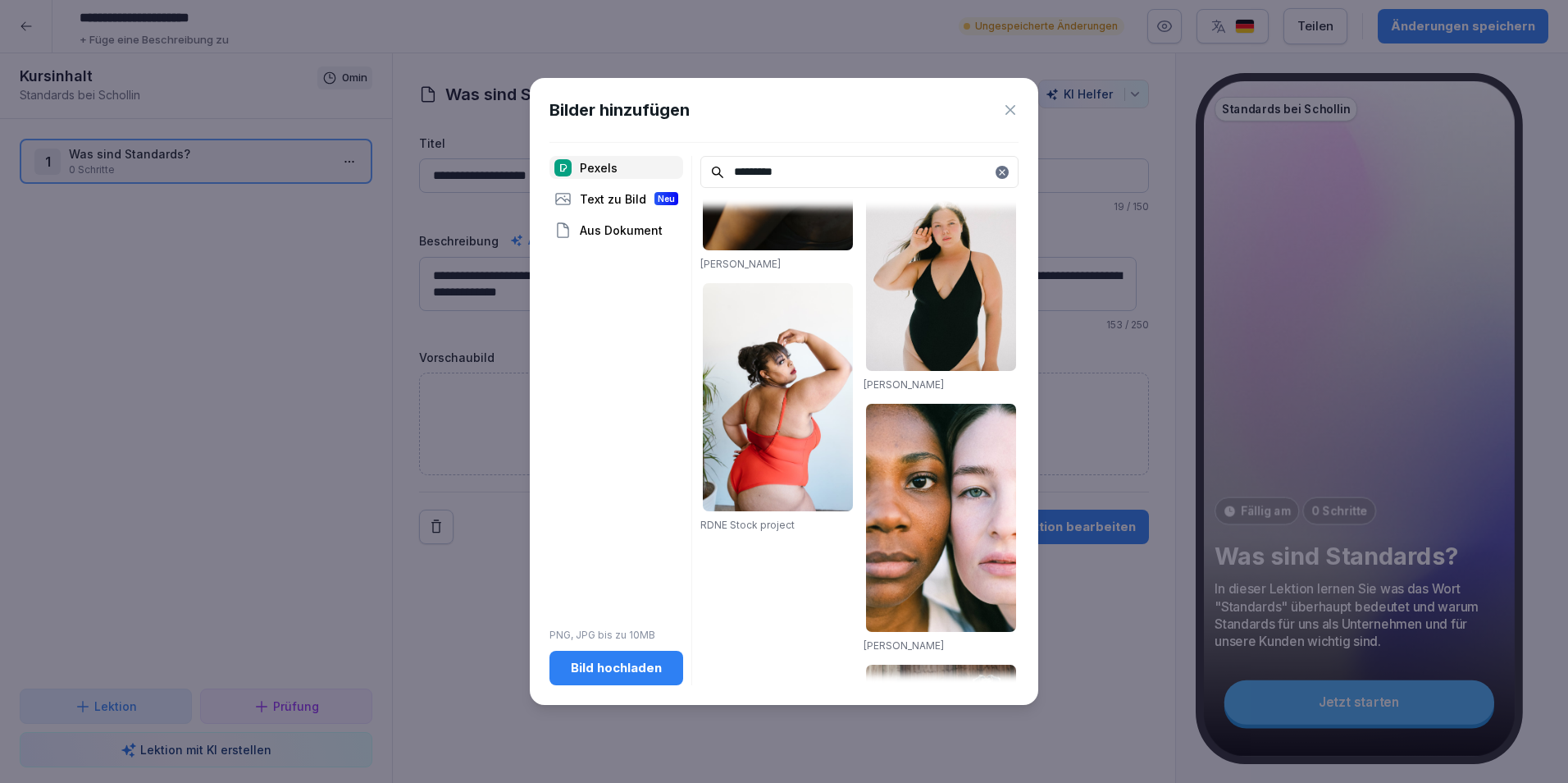
scroll to position [2498, 0]
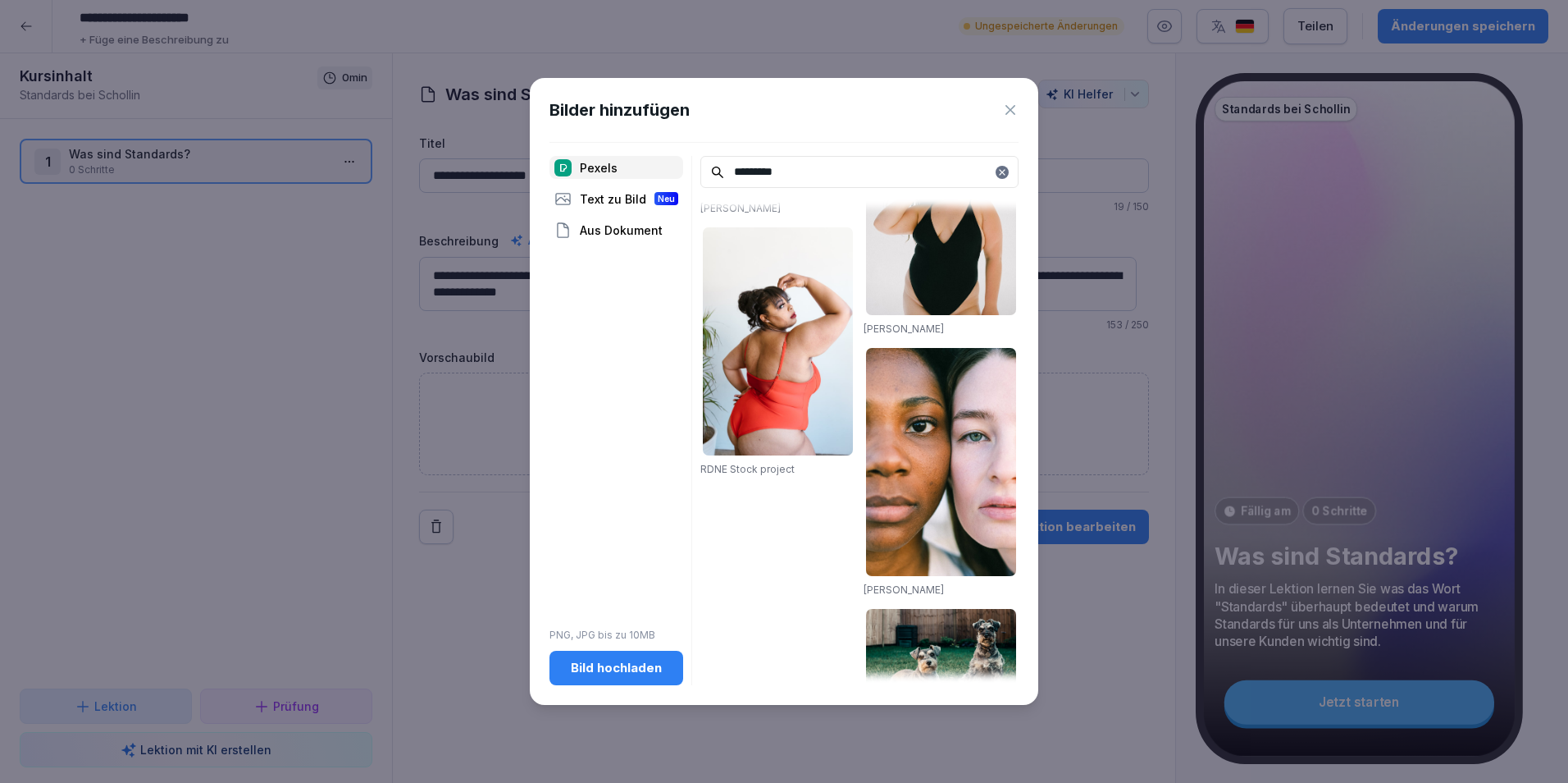
type input "*********"
click at [1001, 173] on icon at bounding box center [1002, 173] width 10 height 10
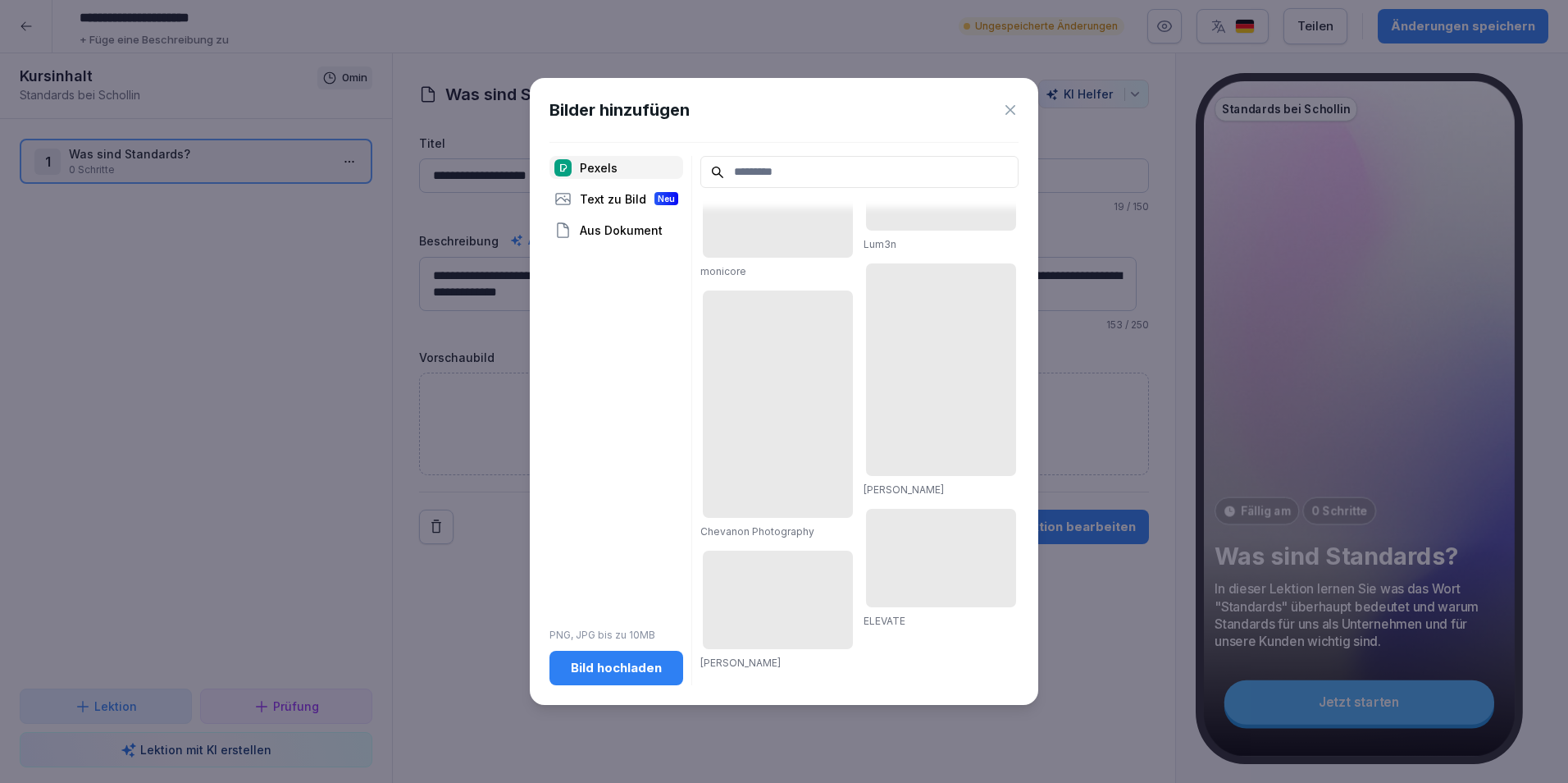
scroll to position [1964, 0]
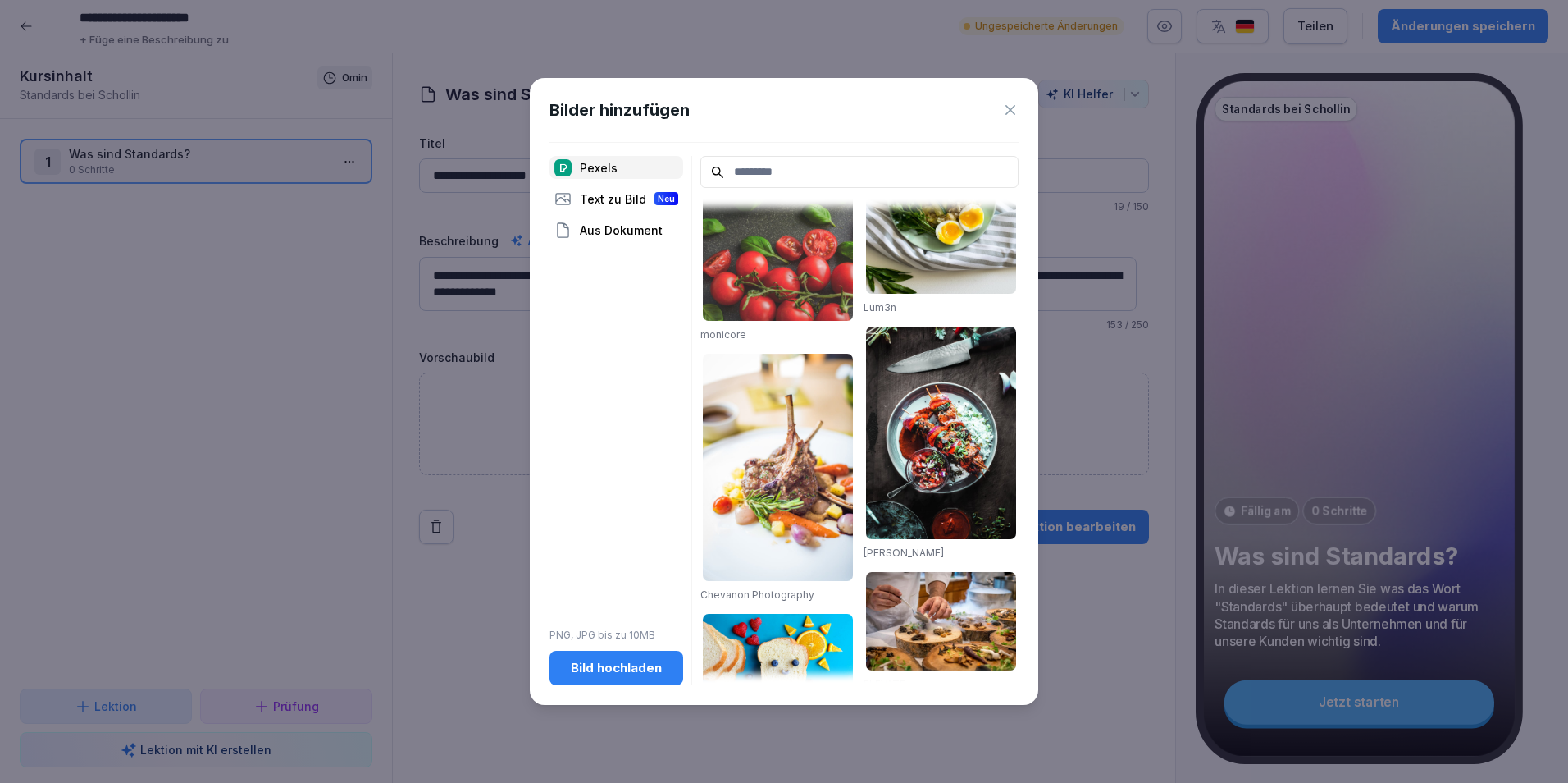
click at [638, 207] on div "Text zu Bild Neu" at bounding box center [617, 199] width 134 height 23
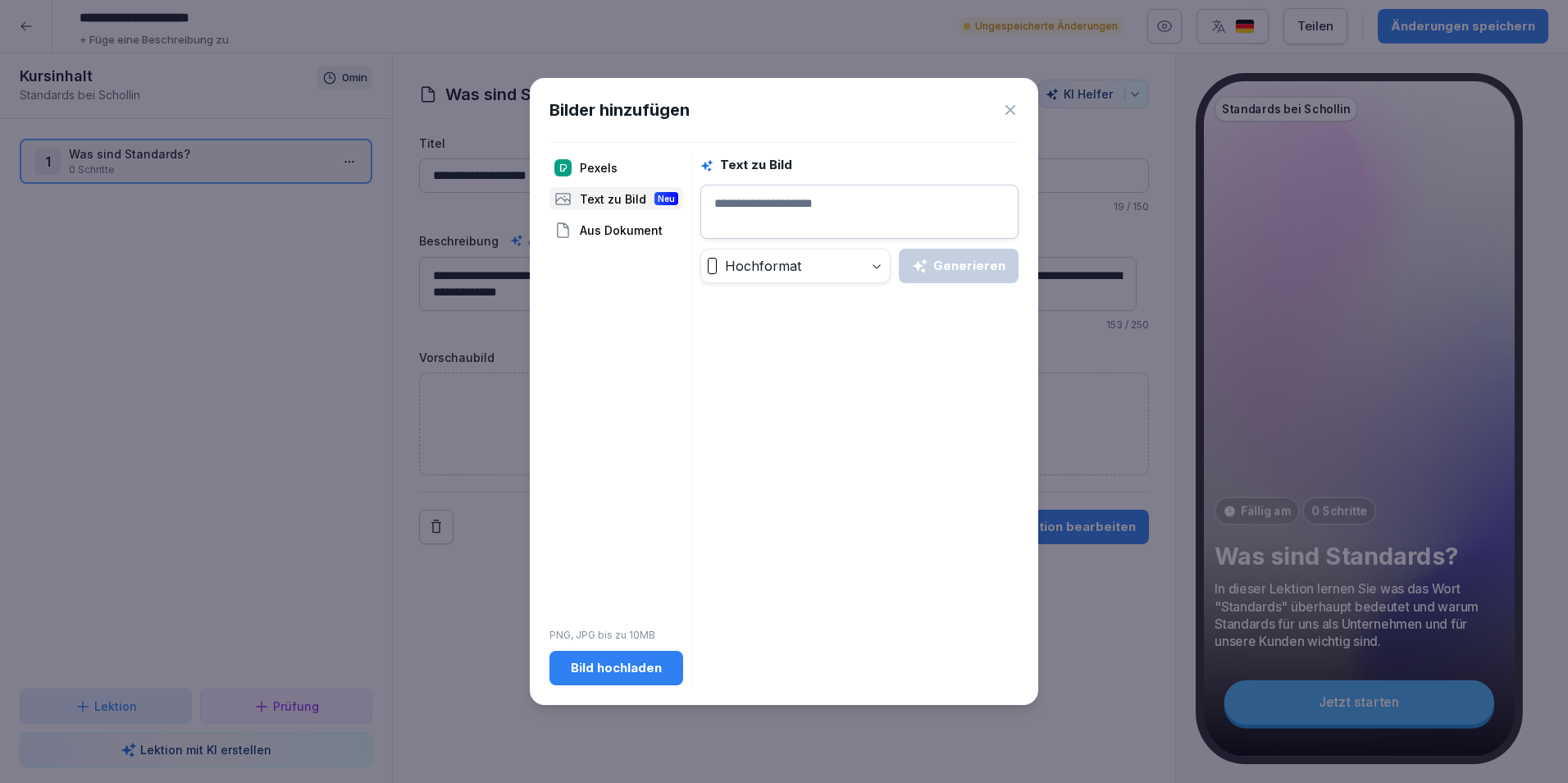
click at [791, 206] on textarea at bounding box center [859, 211] width 318 height 54
click at [967, 266] on div "Generieren" at bounding box center [959, 266] width 93 height 18
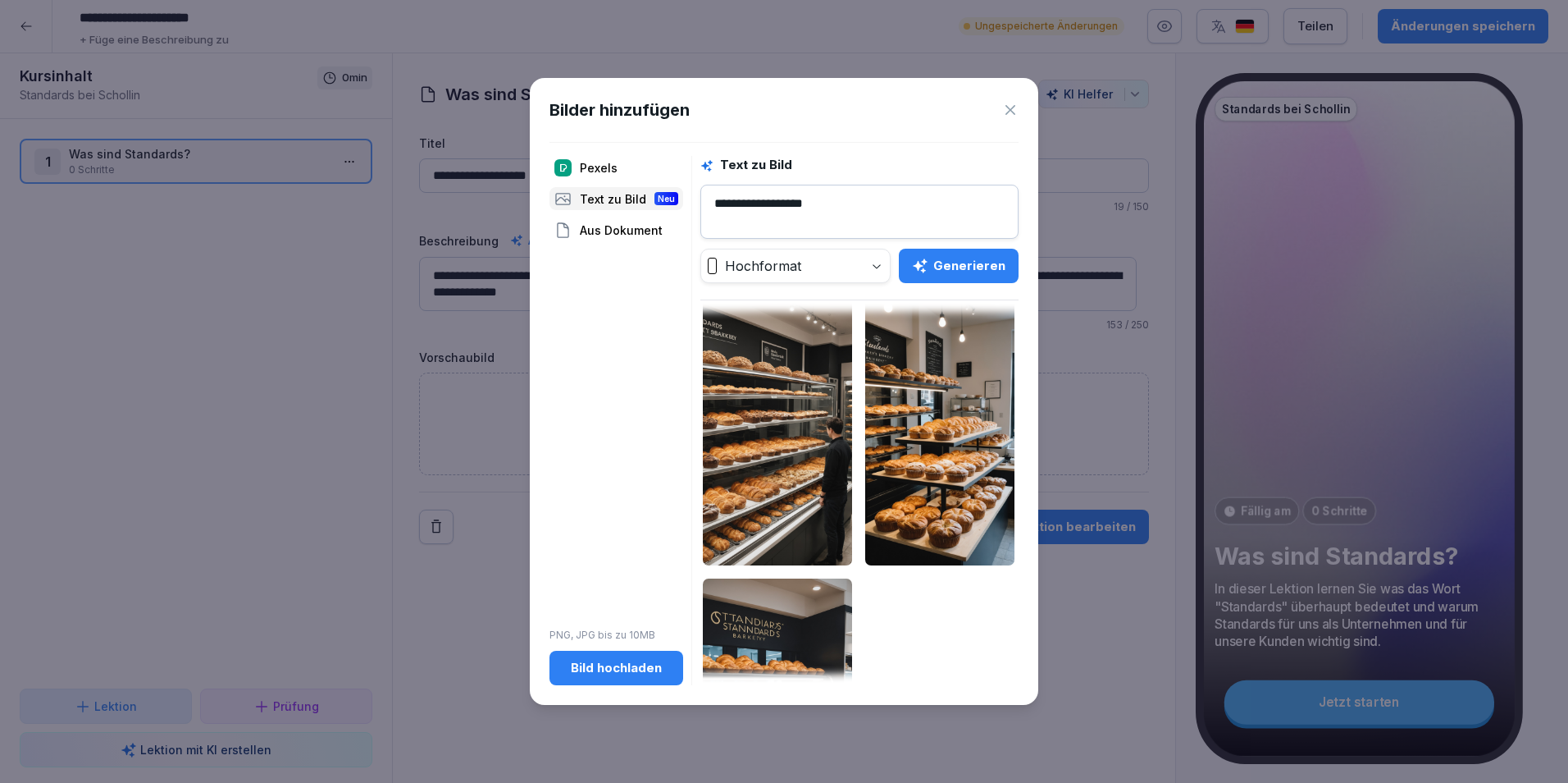
scroll to position [0, 0]
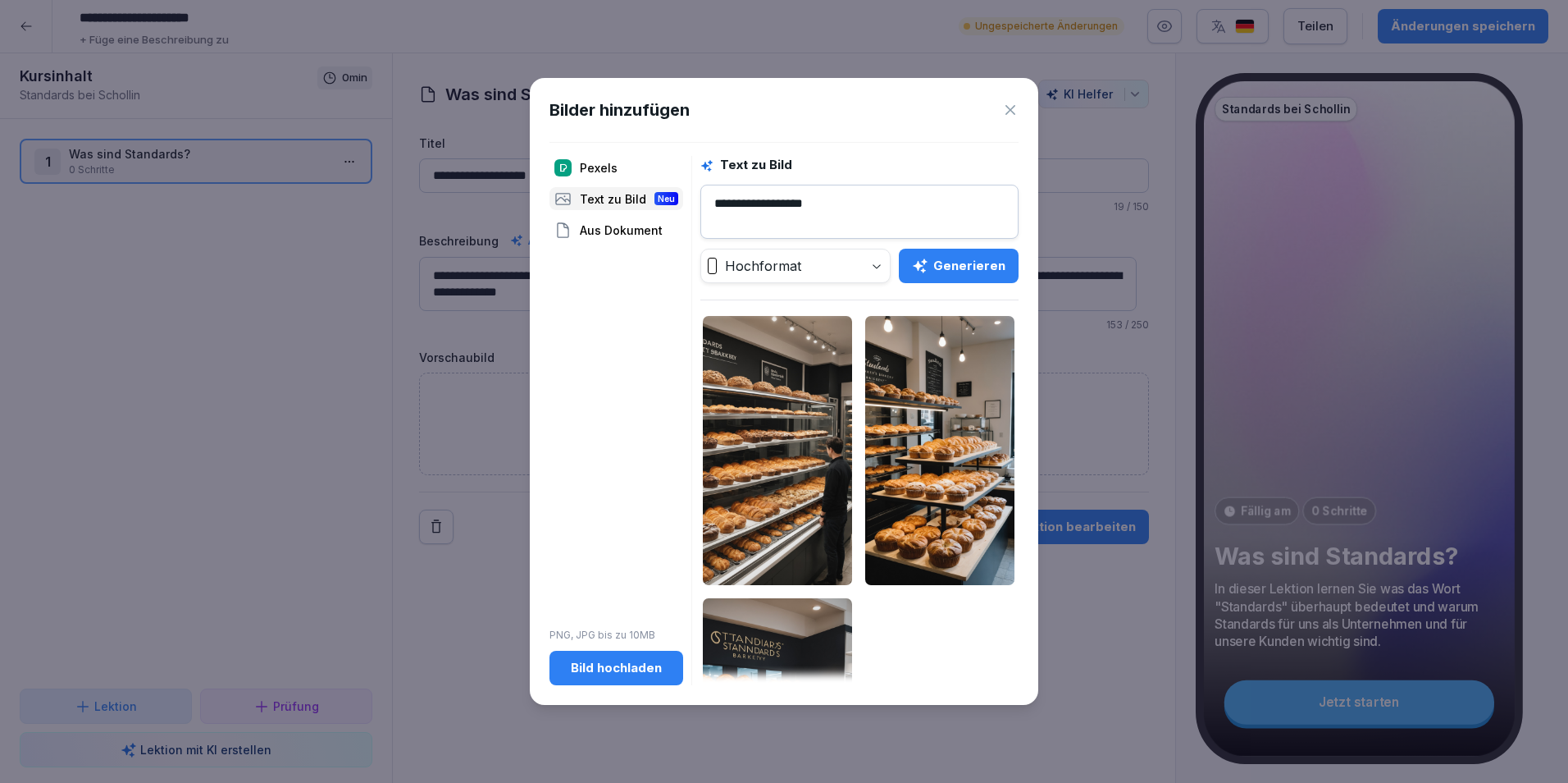
drag, startPoint x: 840, startPoint y: 200, endPoint x: 643, endPoint y: 220, distance: 198.0
click at [657, 220] on div "**********" at bounding box center [784, 420] width 469 height 528
type textarea "**********"
click at [986, 265] on div "Generieren" at bounding box center [959, 266] width 93 height 18
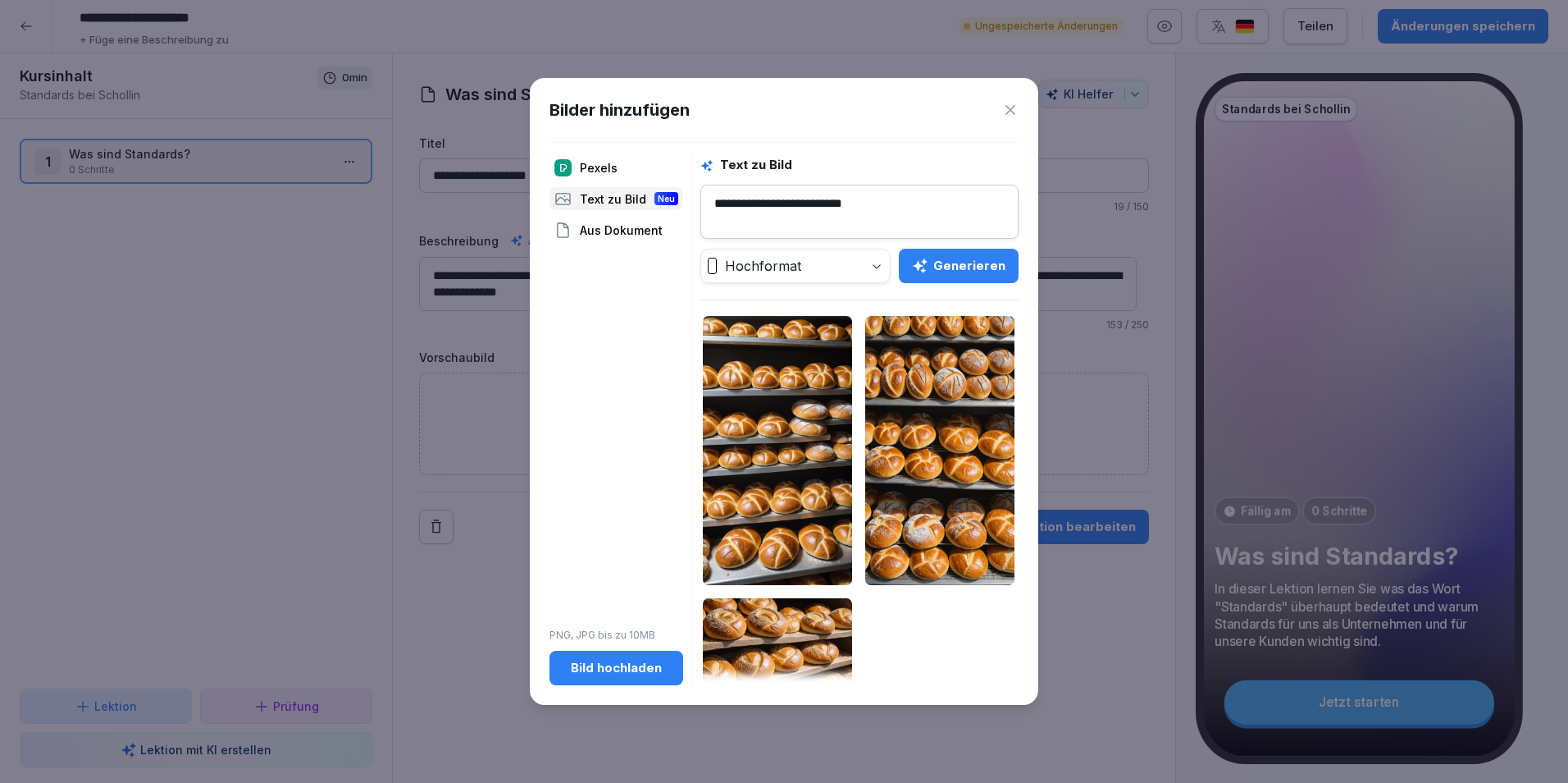
click at [776, 633] on img at bounding box center [777, 733] width 149 height 269
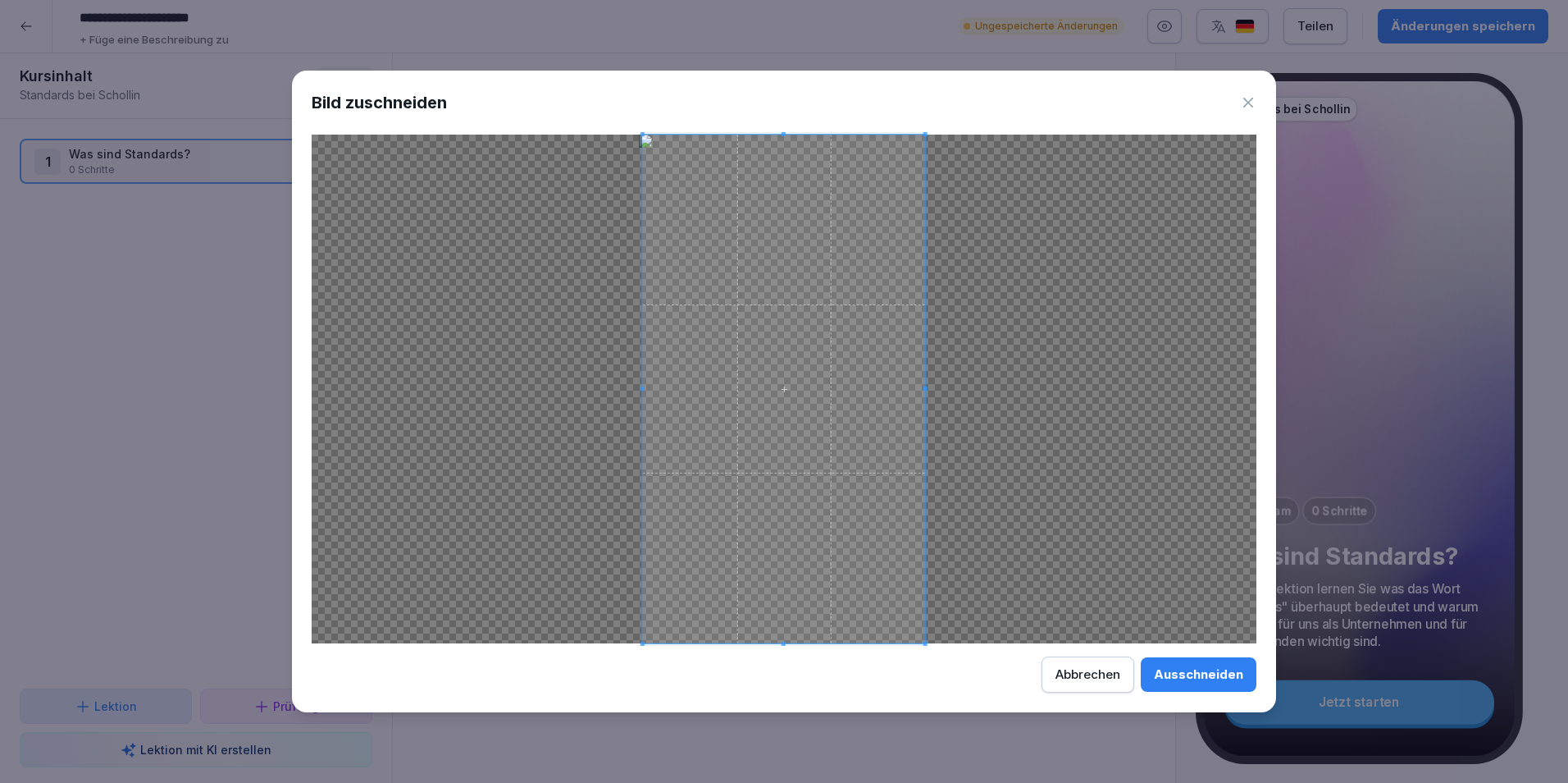
click at [1071, 667] on div "Abbrechen" at bounding box center [1088, 674] width 65 height 18
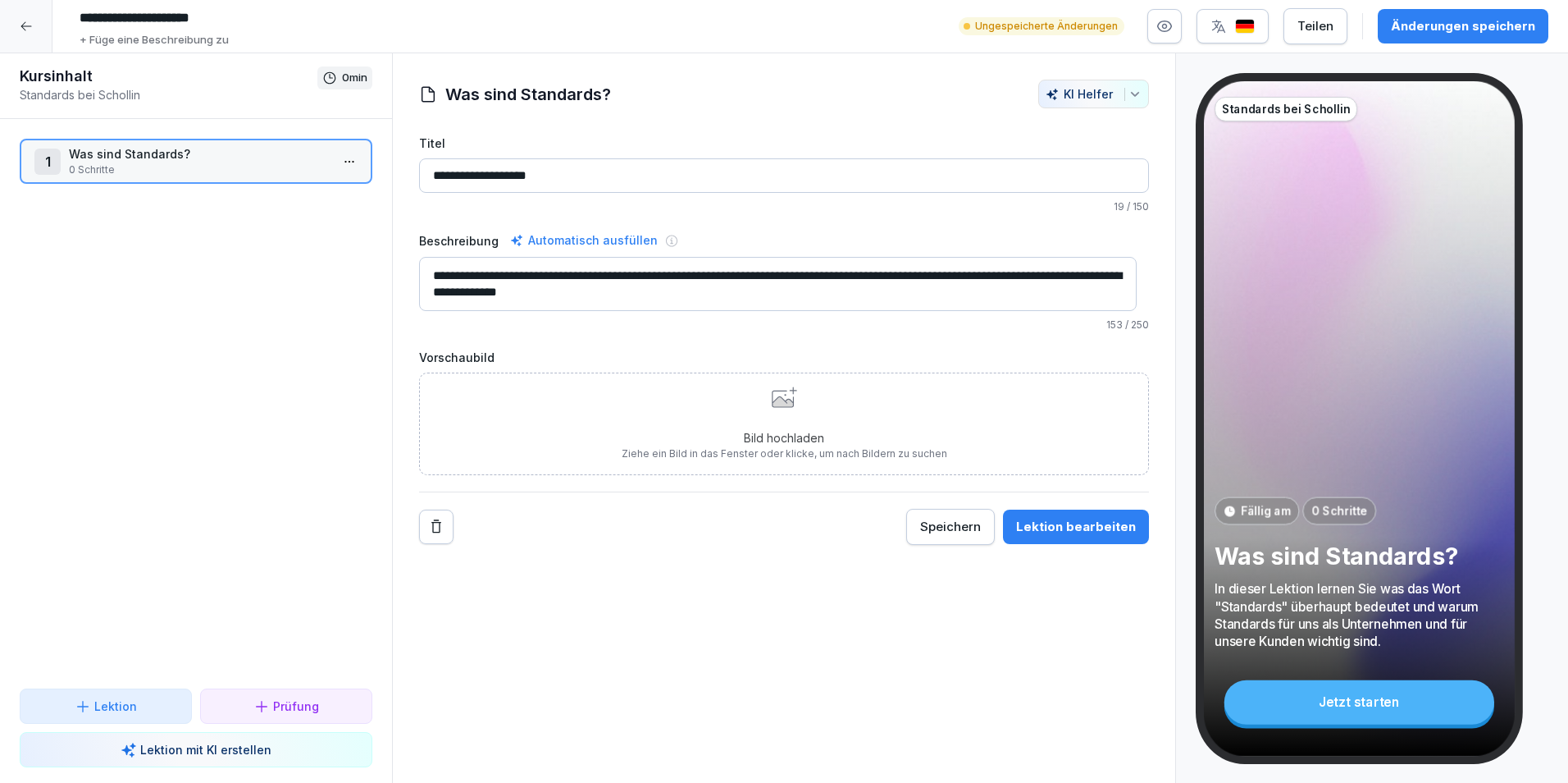
click at [756, 423] on div "Bild hochladen Ziehe ein Bild in das Fenster oder klicke, um nach Bildern zu su…" at bounding box center [784, 423] width 325 height 74
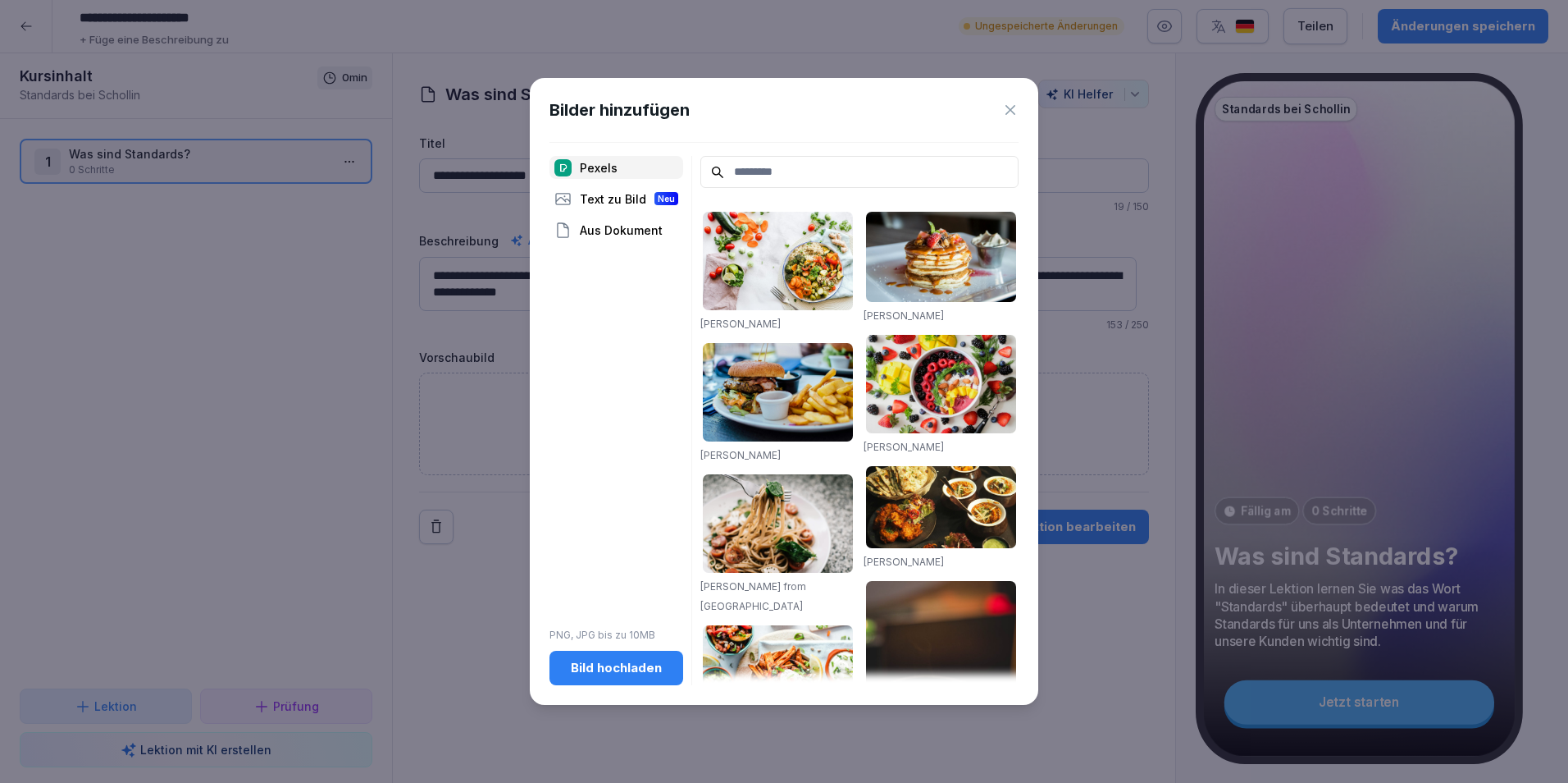
click at [637, 205] on div "Text zu Bild Neu" at bounding box center [617, 199] width 134 height 23
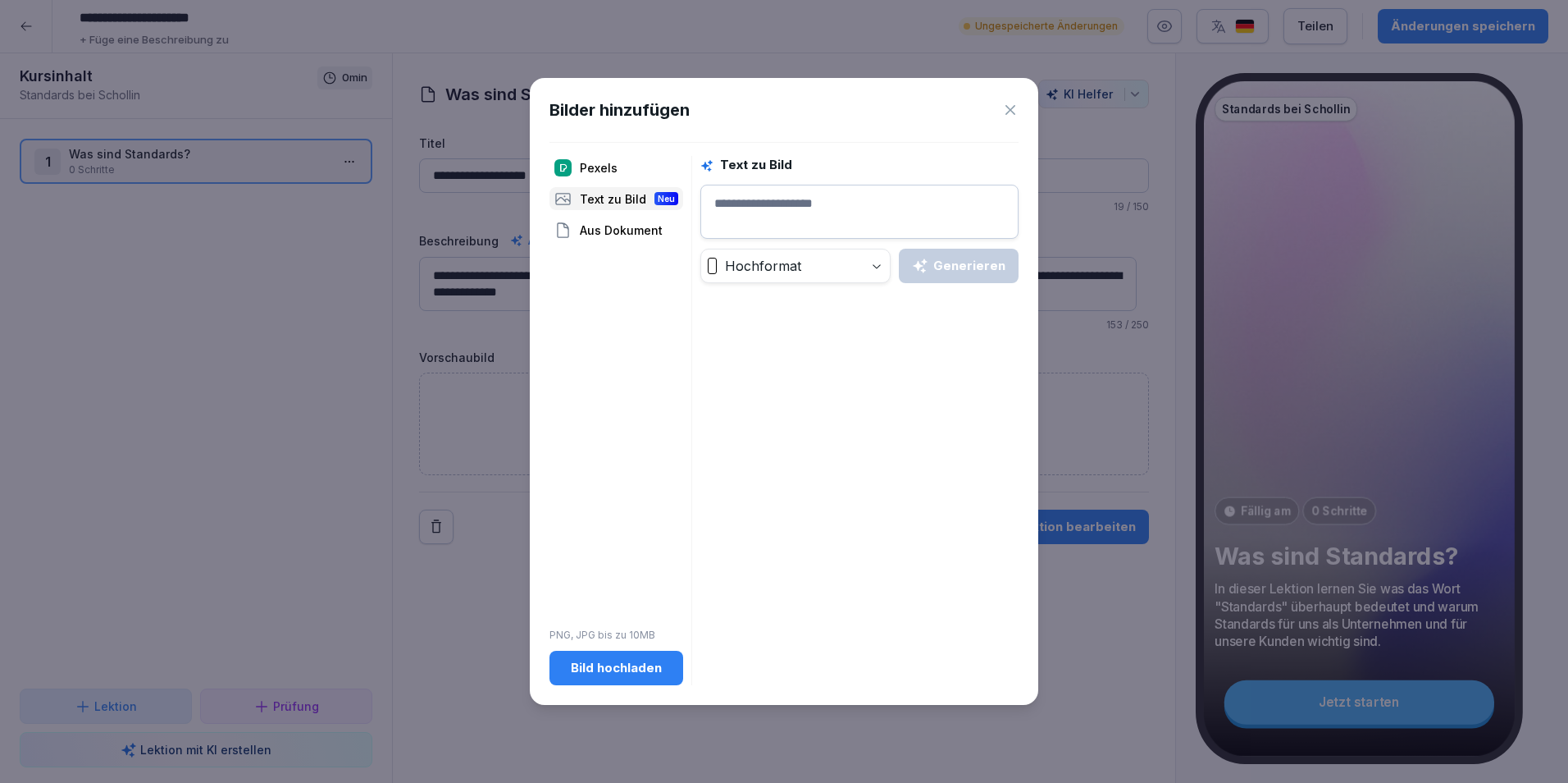
click at [625, 229] on div "Aus Dokument" at bounding box center [617, 230] width 134 height 23
click at [625, 201] on div "Text zu Bild Neu" at bounding box center [617, 199] width 134 height 23
click at [724, 207] on textarea at bounding box center [859, 211] width 318 height 54
click at [926, 250] on button "Generieren" at bounding box center [959, 265] width 120 height 34
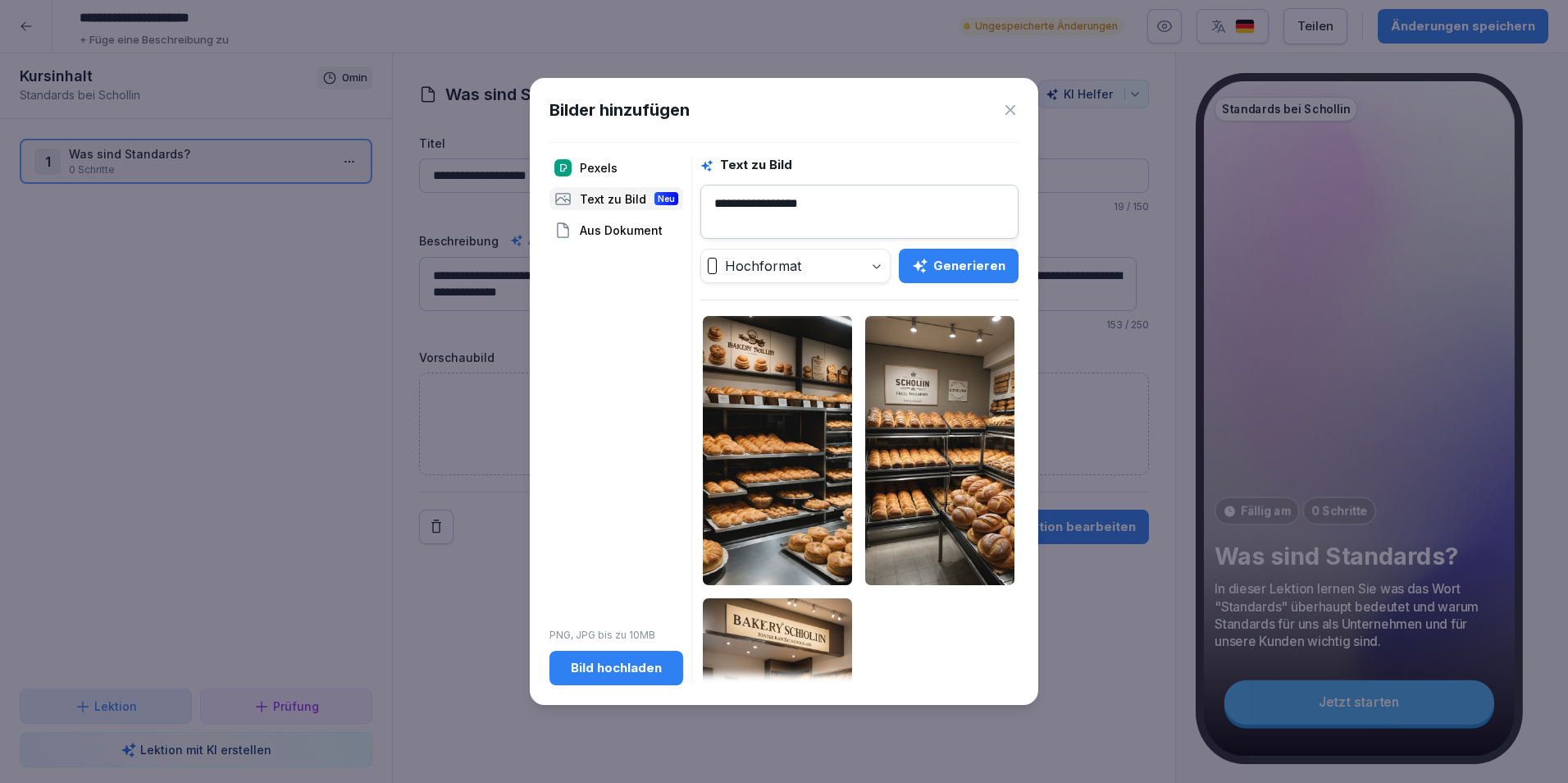
drag, startPoint x: 837, startPoint y: 207, endPoint x: 678, endPoint y: 209, distance: 159.0
click at [678, 209] on div "**********" at bounding box center [784, 420] width 469 height 528
type textarea "**********"
click at [950, 265] on div "Generieren" at bounding box center [959, 266] width 93 height 18
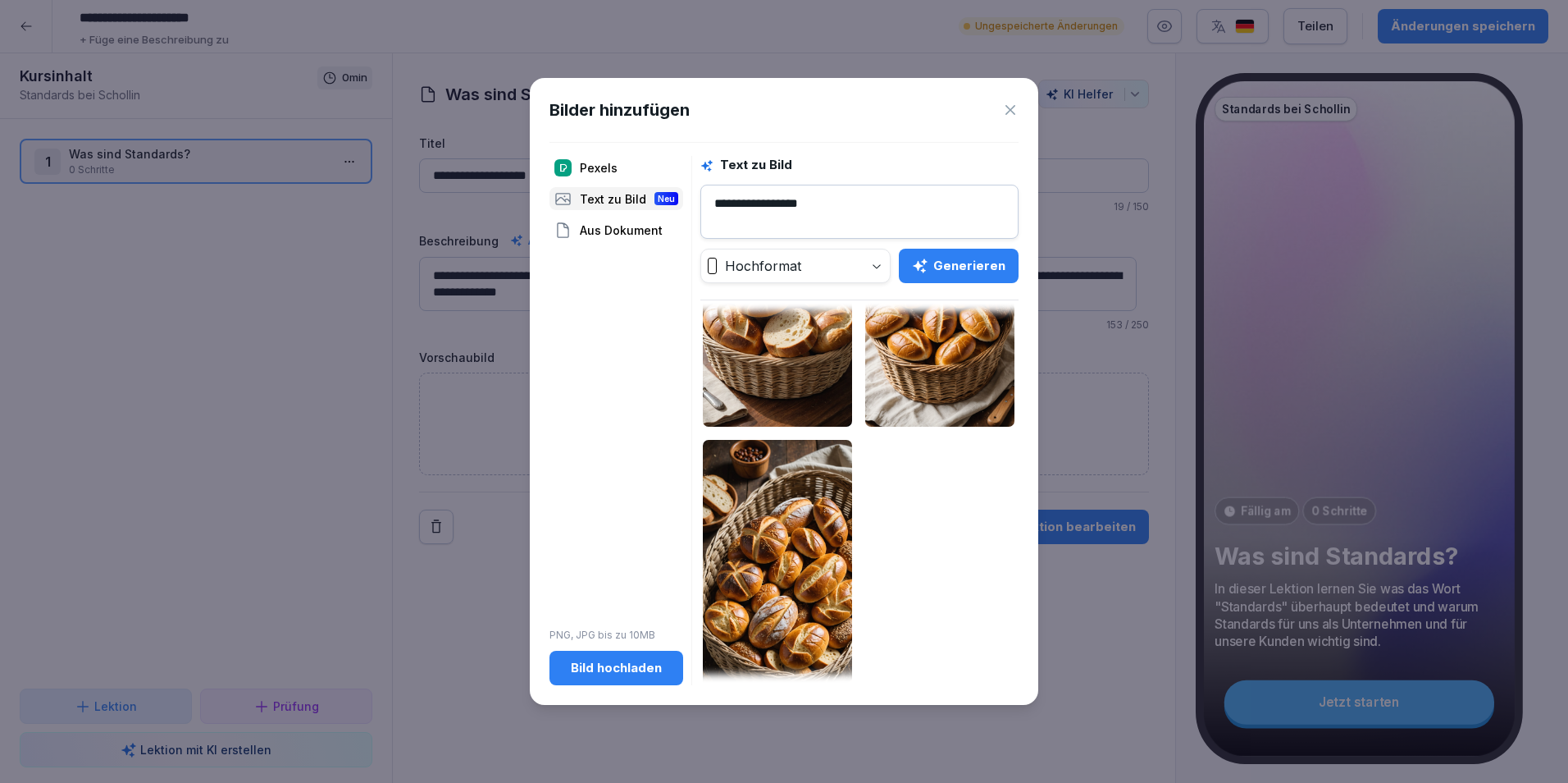
scroll to position [195, 0]
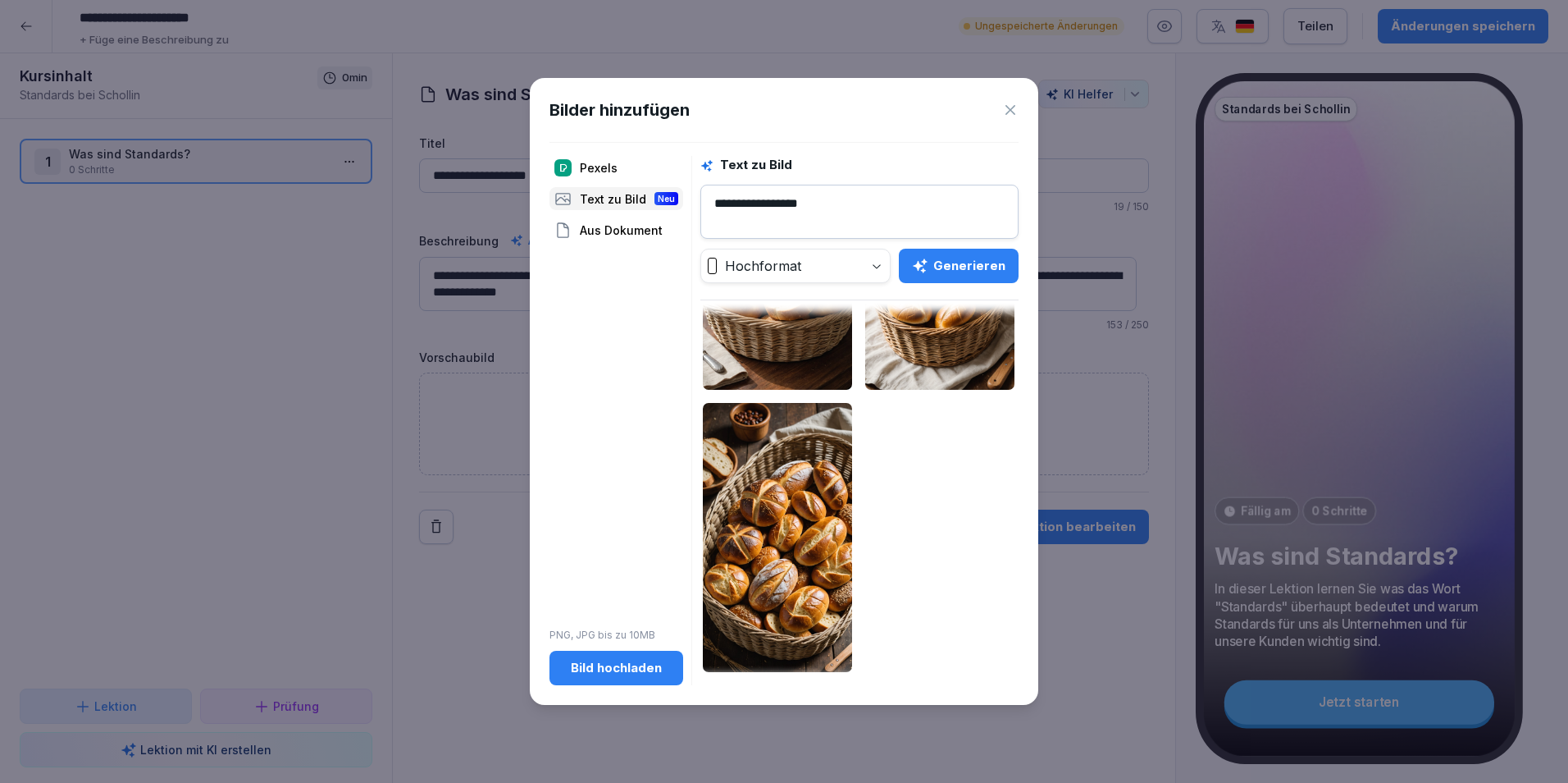
click at [774, 584] on img at bounding box center [777, 538] width 149 height 269
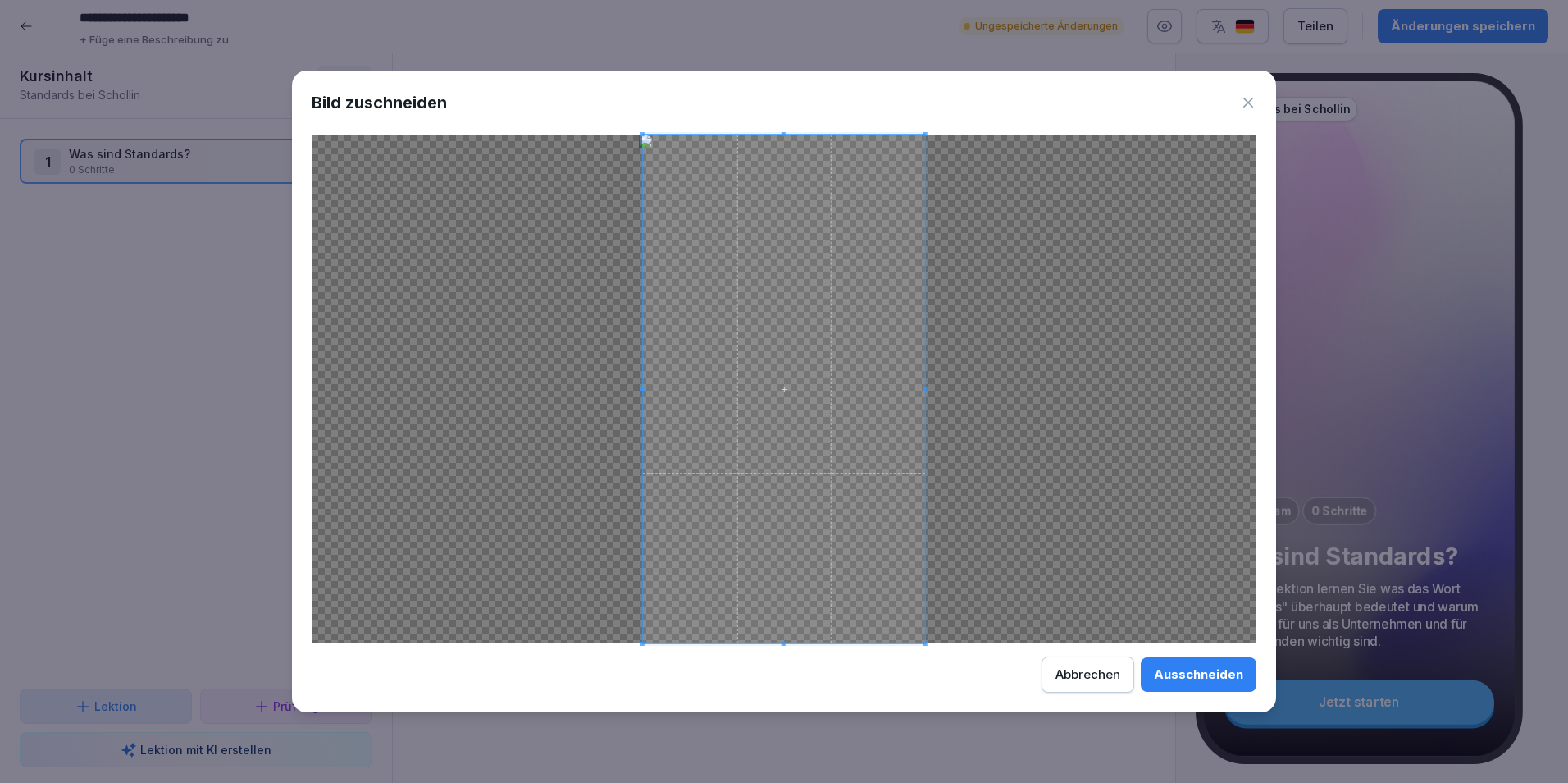
click at [1220, 676] on div "Ausschneiden" at bounding box center [1198, 674] width 89 height 18
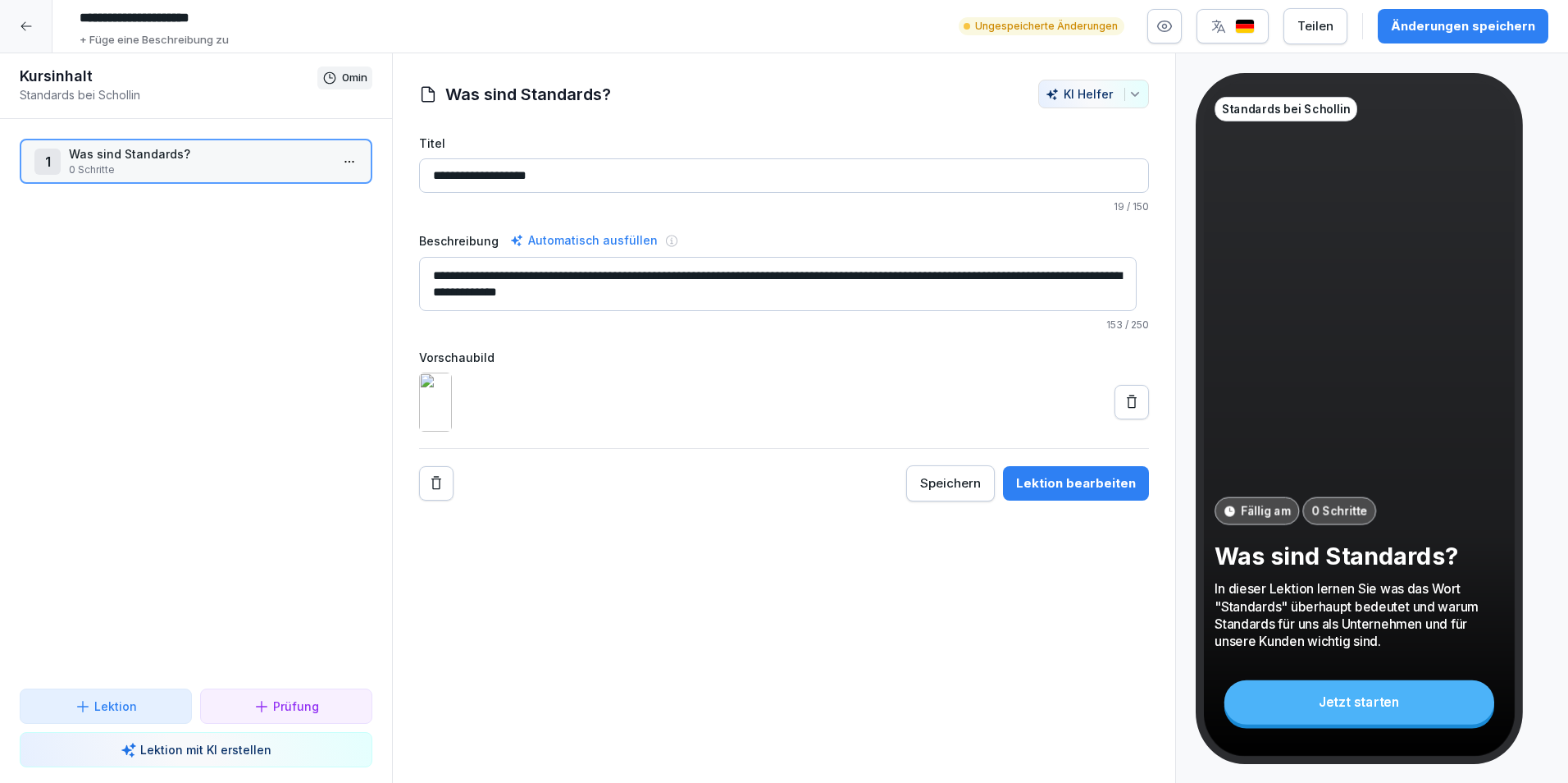
click at [920, 493] on div "Speichern" at bounding box center [950, 483] width 61 height 18
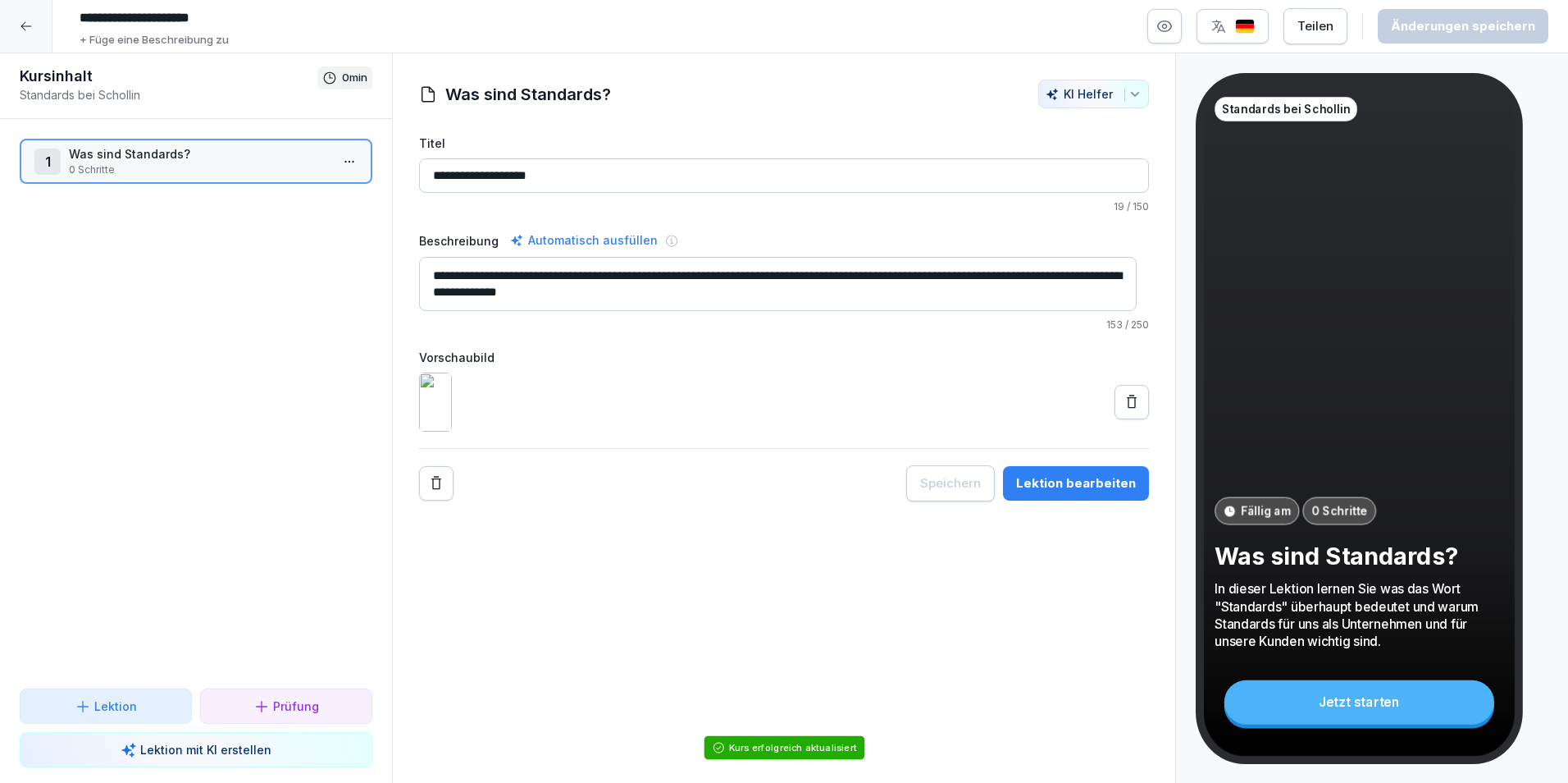
click at [340, 161] on html "**********" at bounding box center [784, 392] width 1568 height 783
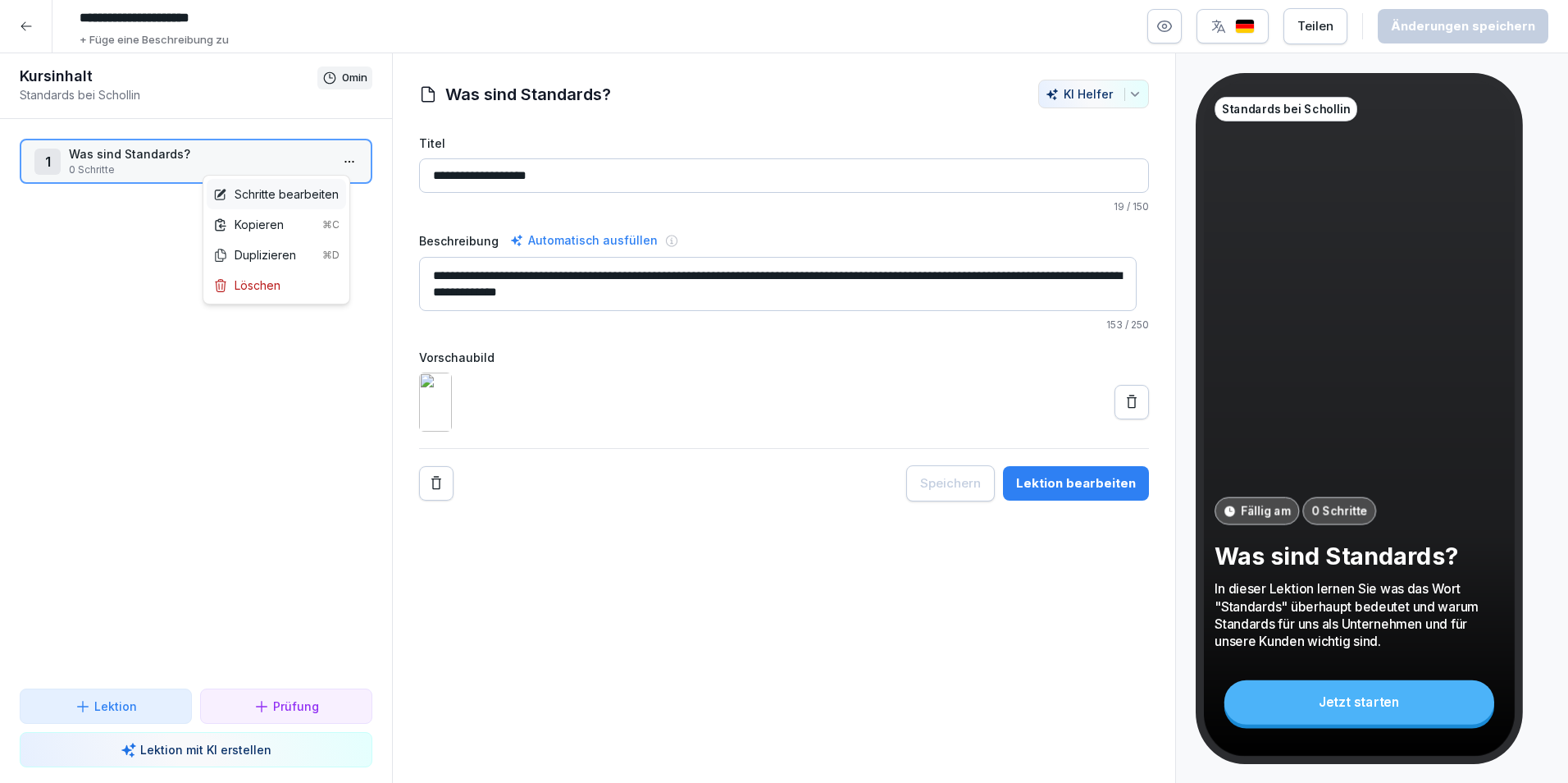
click at [311, 198] on div "Schritte bearbeiten" at bounding box center [276, 194] width 125 height 18
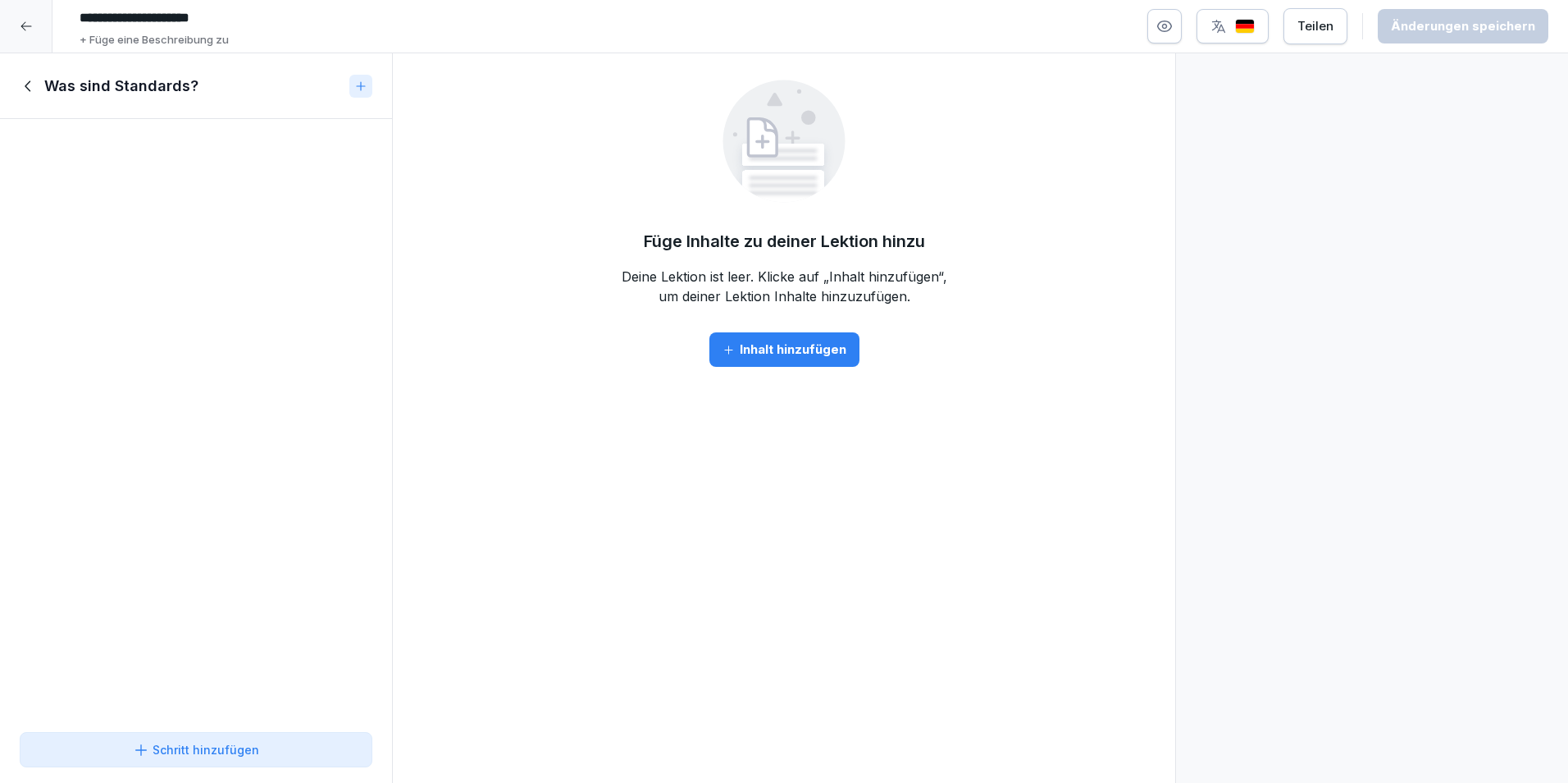
click at [783, 345] on div "Inhalt hinzufügen" at bounding box center [784, 350] width 124 height 18
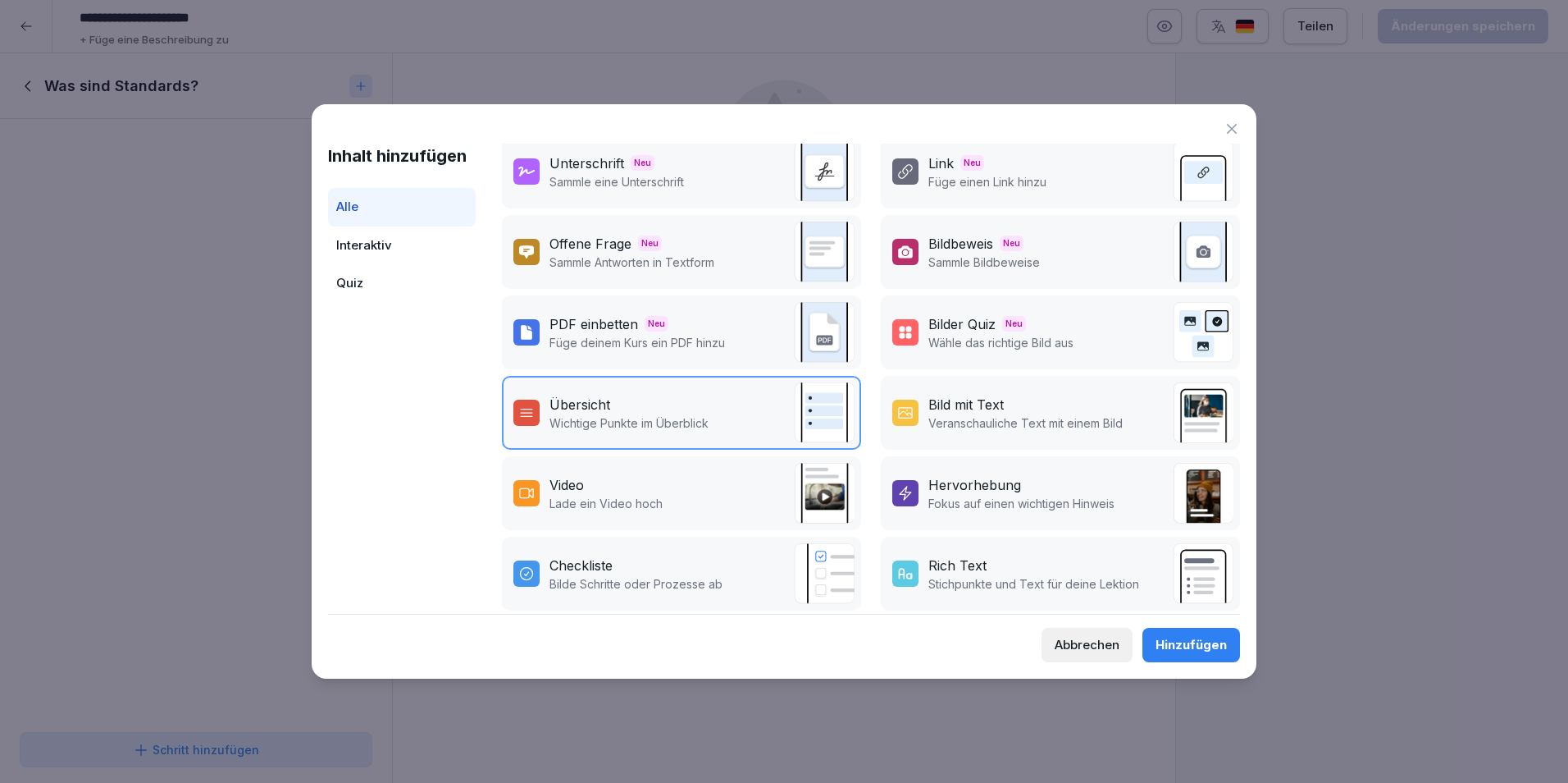
scroll to position [0, 0]
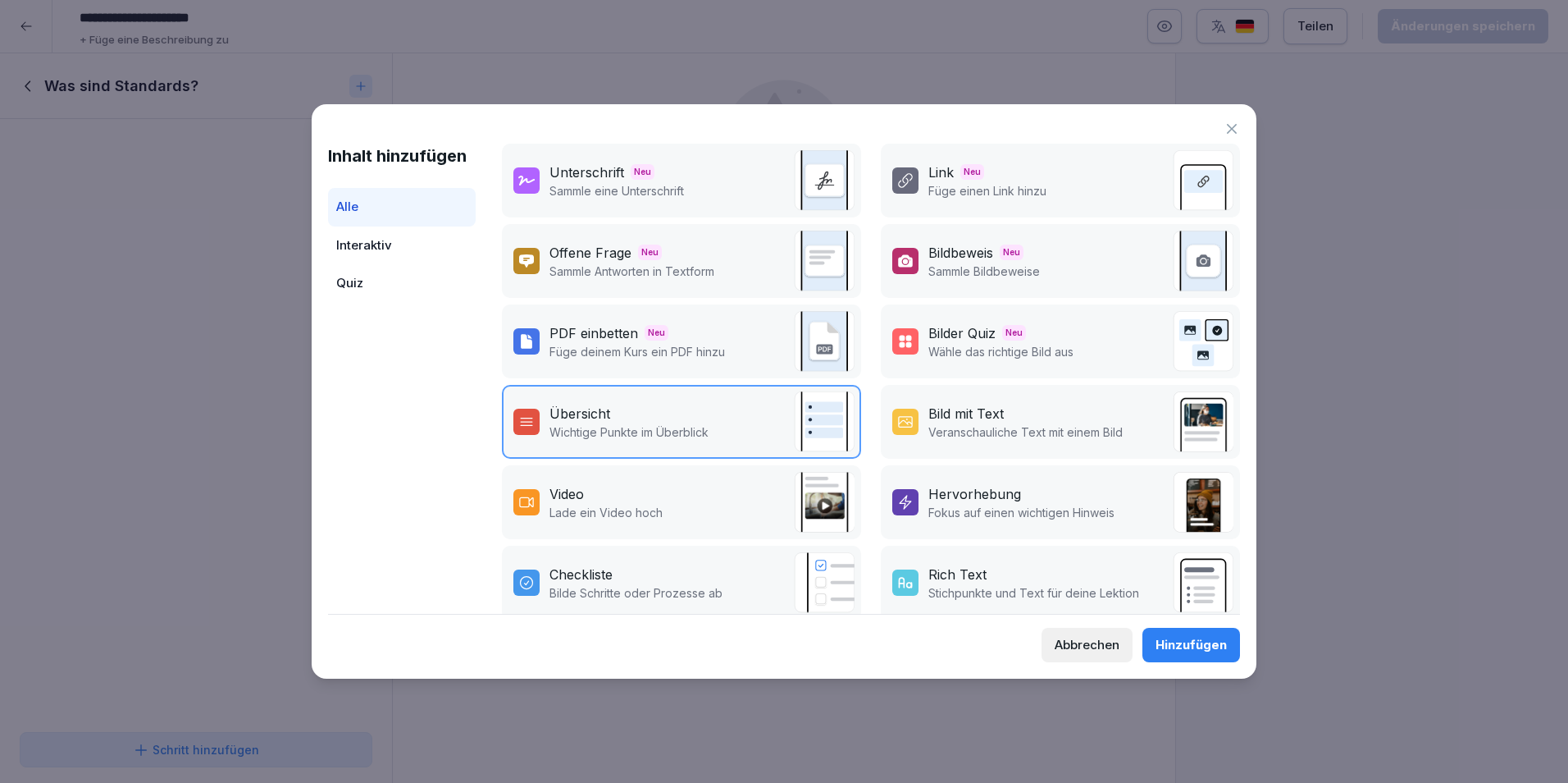
click at [653, 255] on span "Neu" at bounding box center [650, 252] width 24 height 16
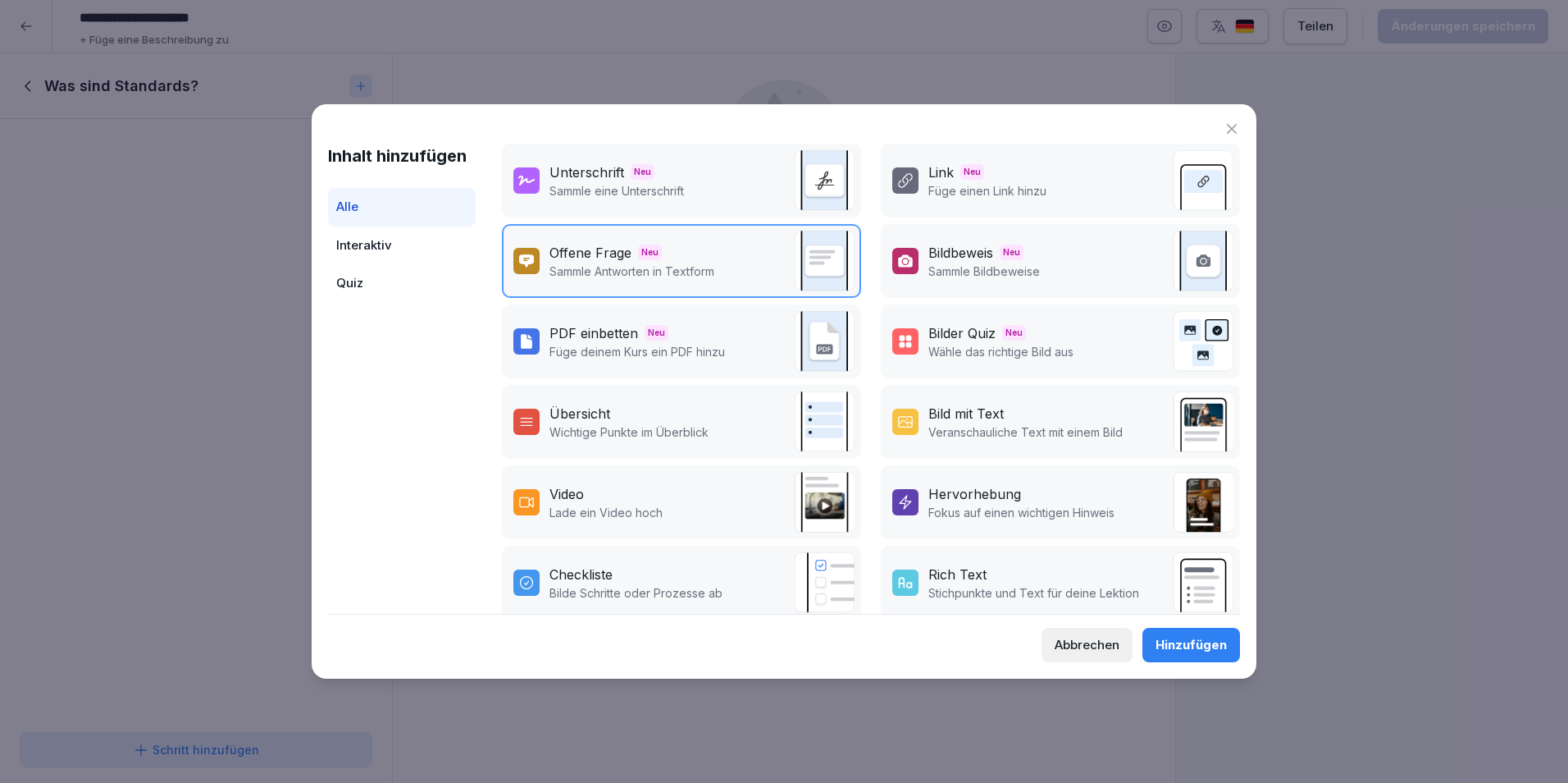
click at [1167, 651] on div "Hinzufügen" at bounding box center [1192, 645] width 72 height 18
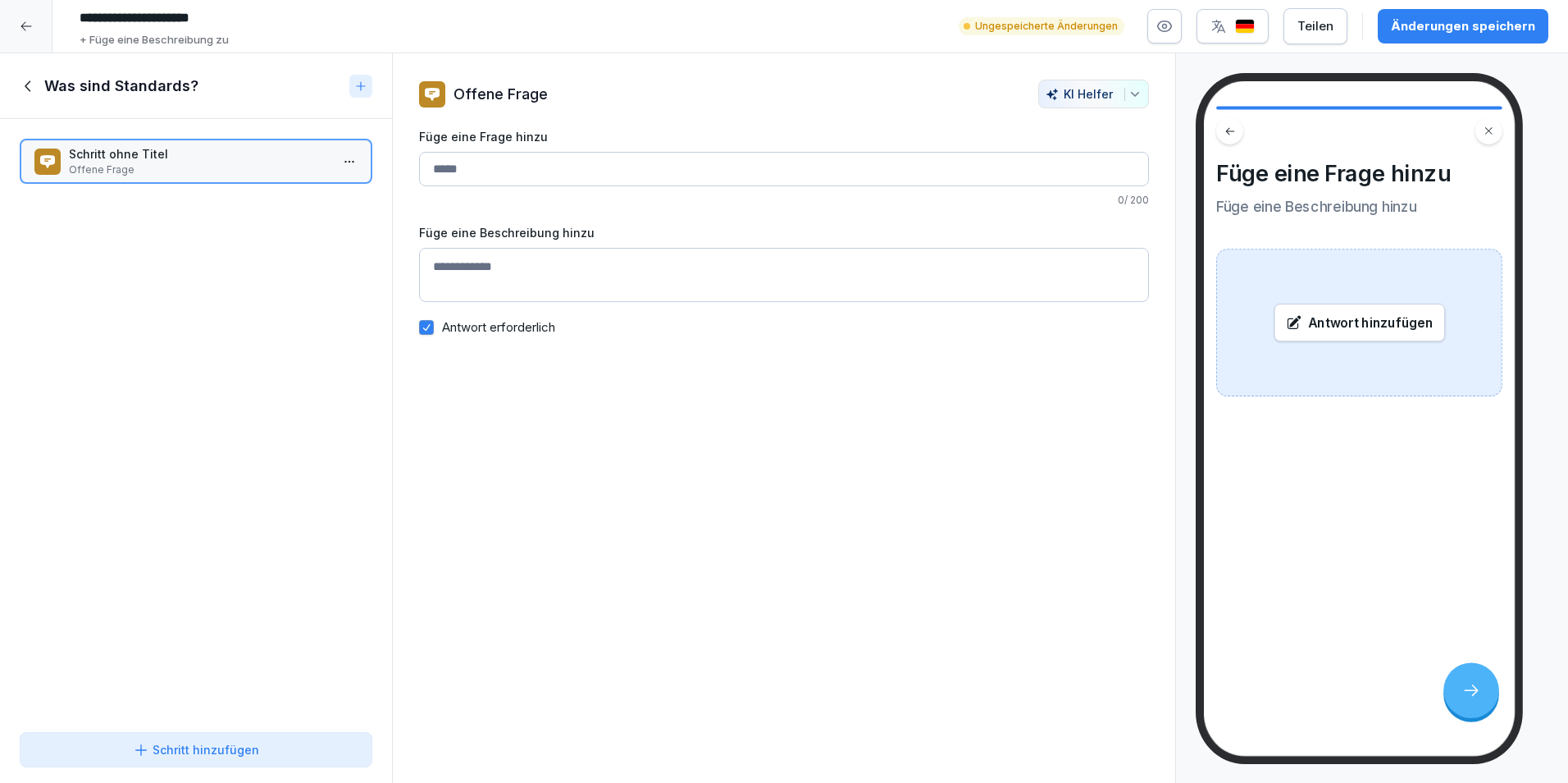
click at [535, 160] on input "Füge eine Frage hinzu" at bounding box center [784, 169] width 730 height 34
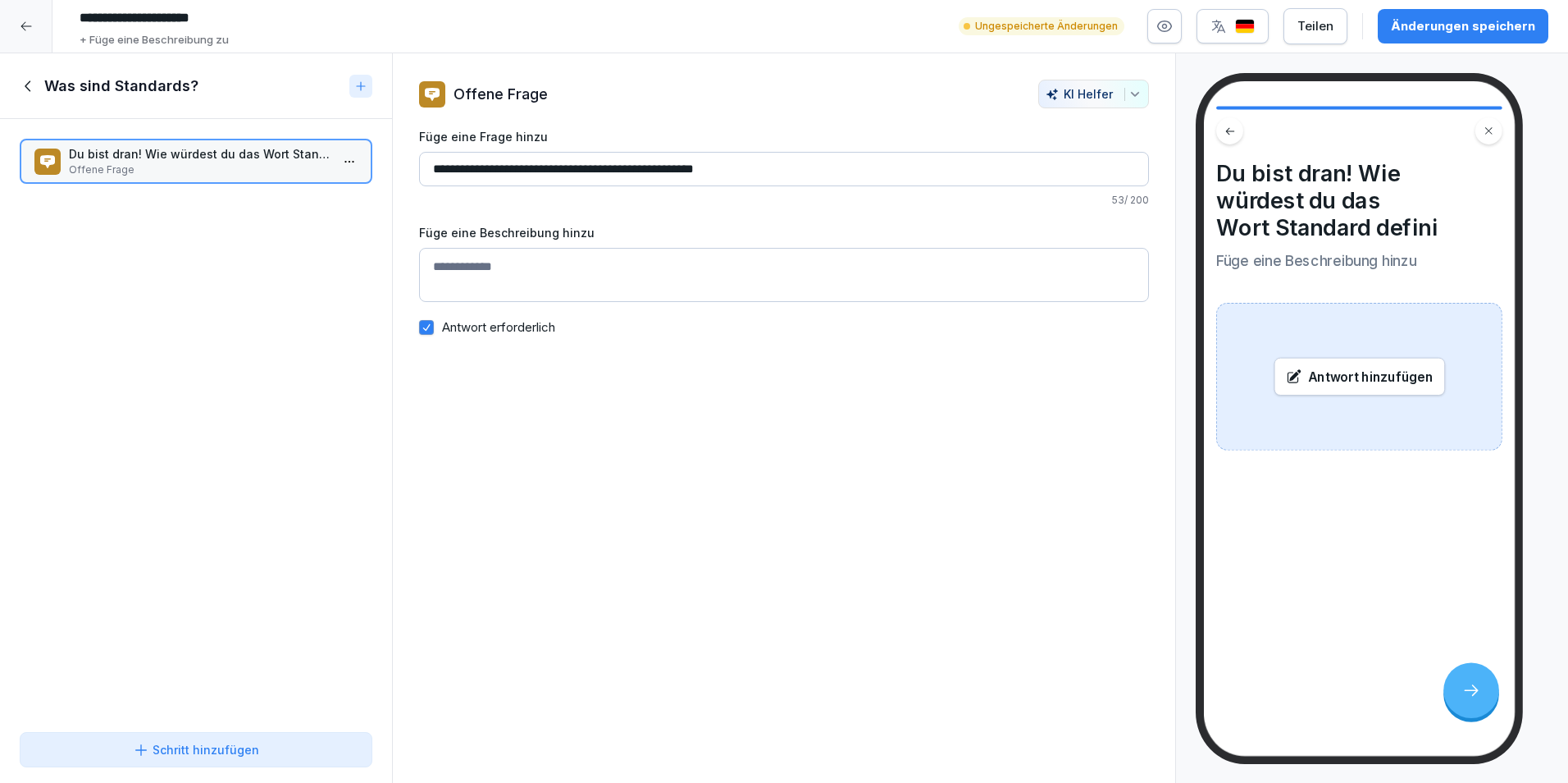
drag, startPoint x: 792, startPoint y: 162, endPoint x: 409, endPoint y: 154, distance: 383.1
click at [410, 155] on div "**********" at bounding box center [784, 211] width 783 height 265
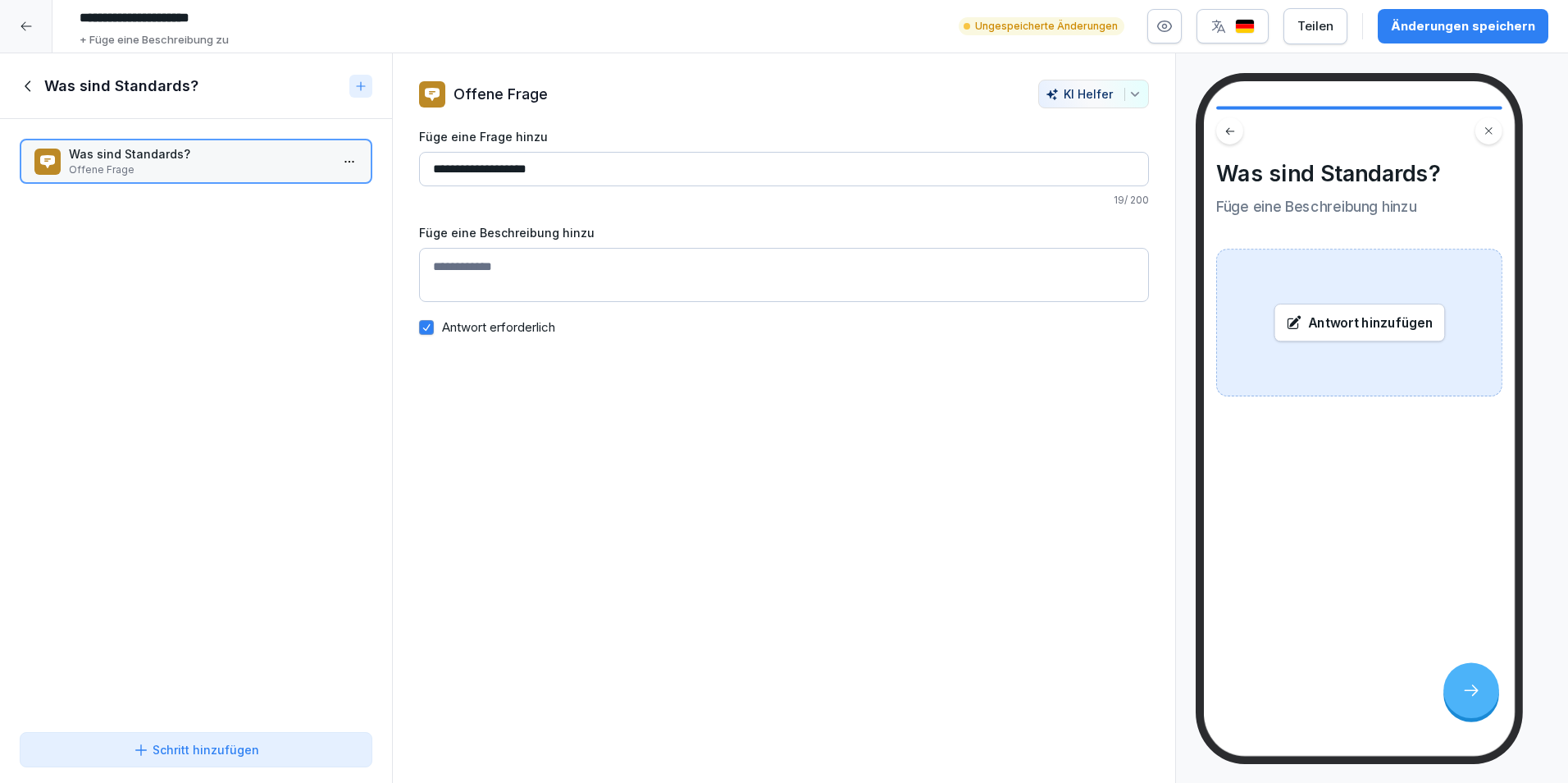
type input "**********"
click at [532, 264] on textarea "Füge eine Beschreibung hinzu" at bounding box center [784, 275] width 730 height 54
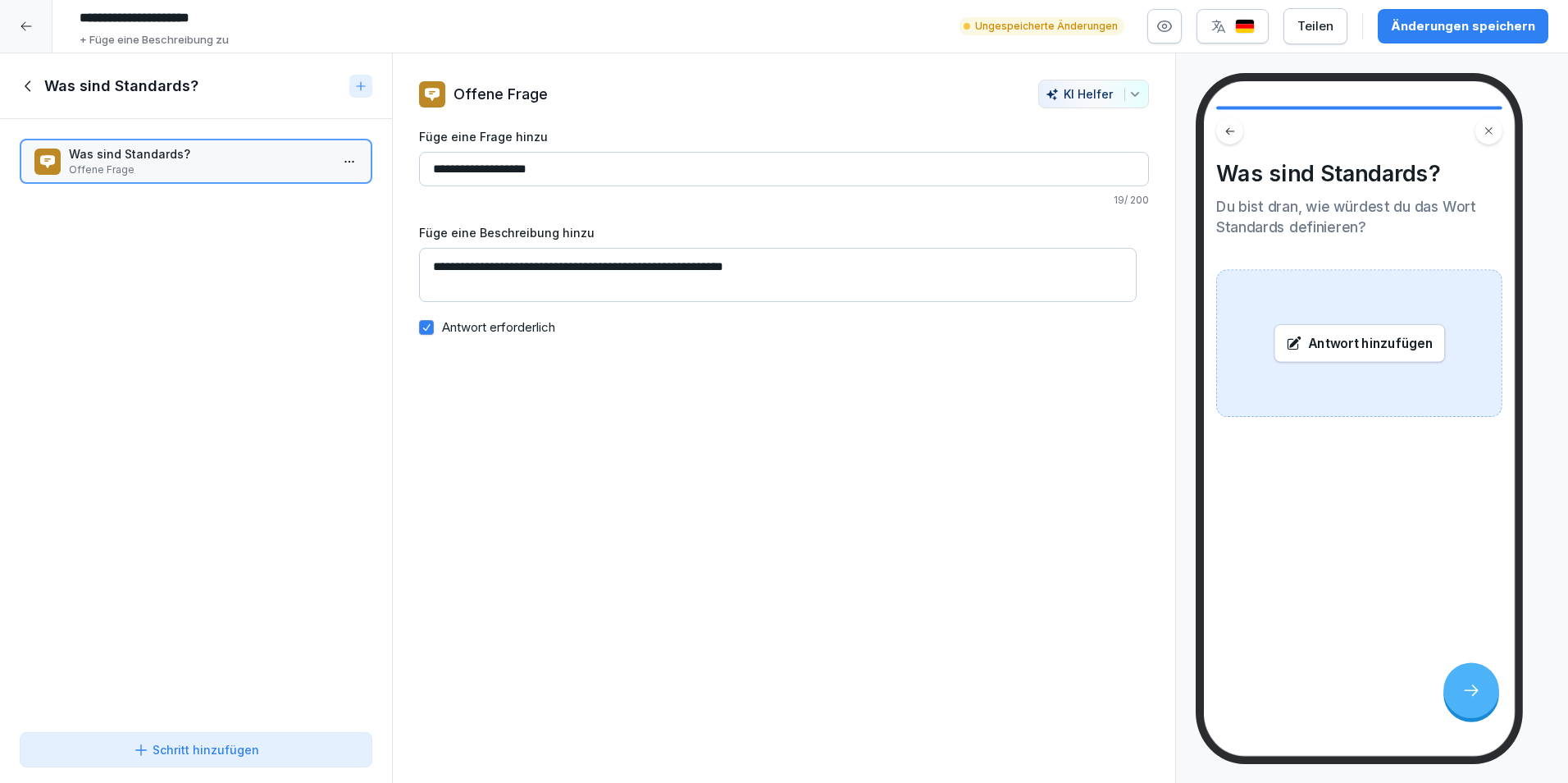
type textarea "**********"
click at [794, 477] on div "**********" at bounding box center [784, 418] width 784 height 730
click at [1127, 85] on button "KI Helfer" at bounding box center [1093, 93] width 111 height 28
click at [723, 457] on html "**********" at bounding box center [784, 392] width 1568 height 783
click at [609, 443] on div "**********" at bounding box center [784, 418] width 784 height 730
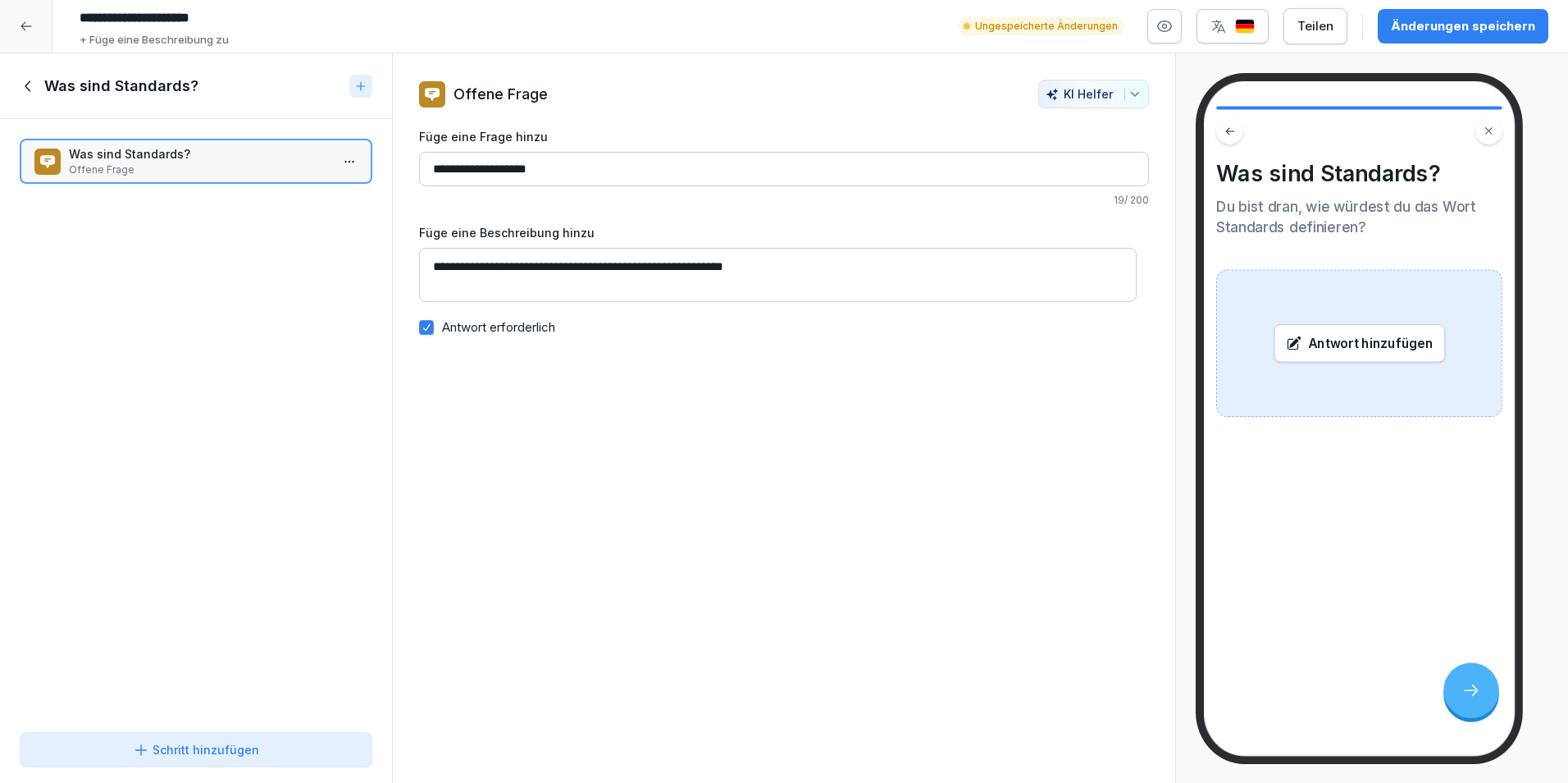
click at [298, 762] on button "Schritt hinzufügen" at bounding box center [196, 750] width 353 height 35
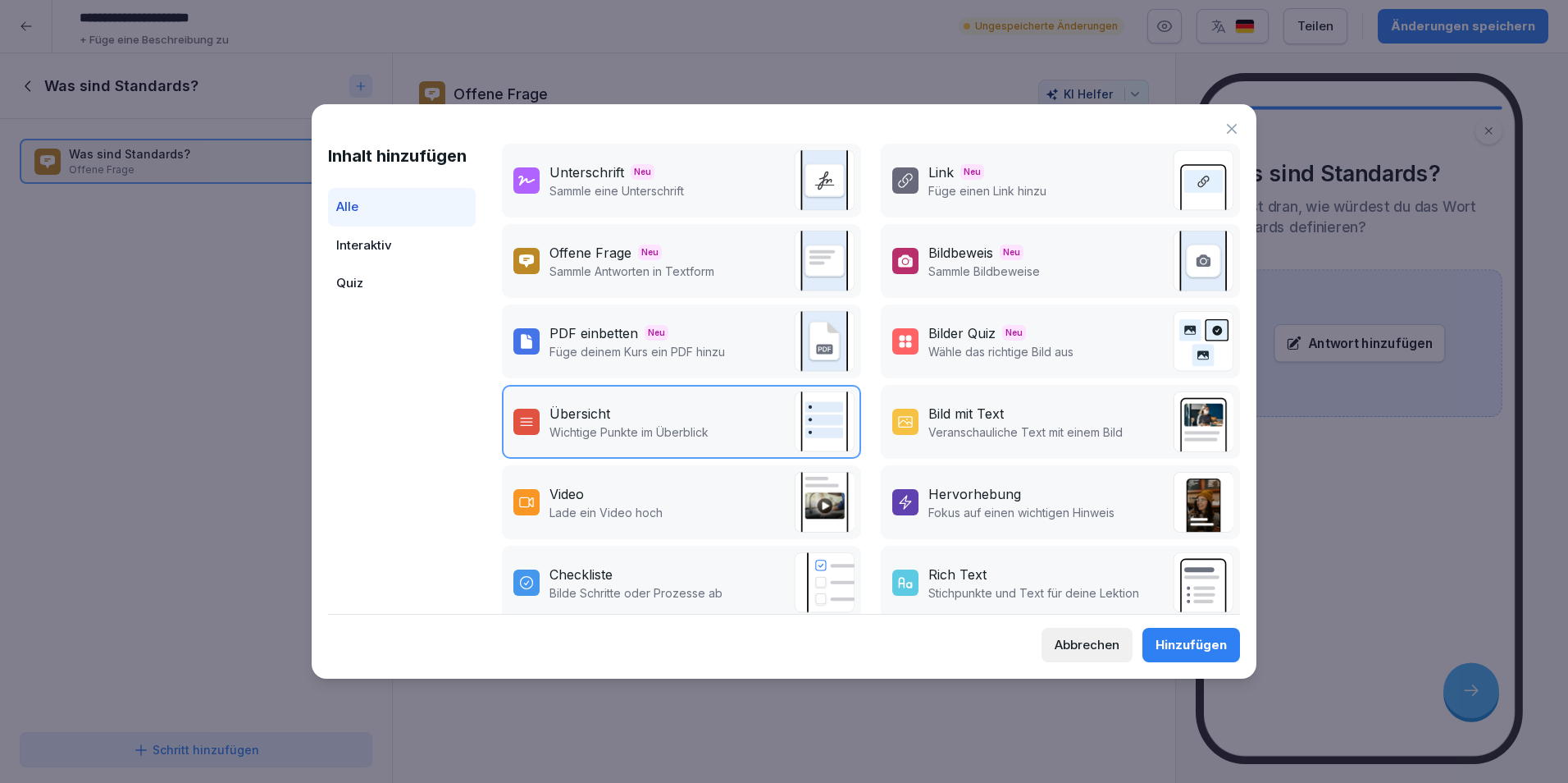
click at [386, 237] on div "Interaktiv" at bounding box center [401, 245] width 148 height 38
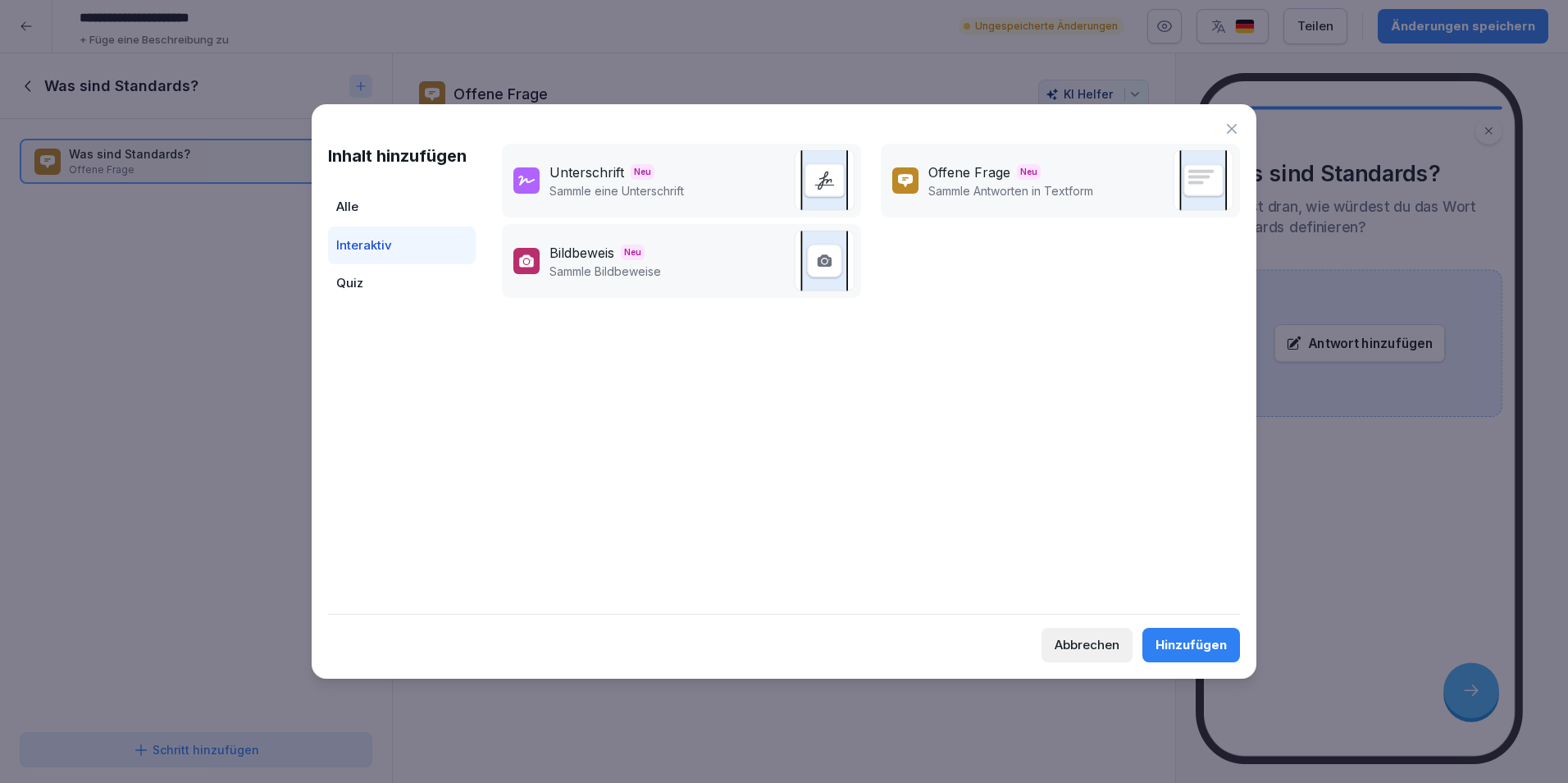
click at [628, 254] on span "Neu" at bounding box center [633, 252] width 24 height 16
click at [431, 210] on div "Alle" at bounding box center [401, 207] width 148 height 38
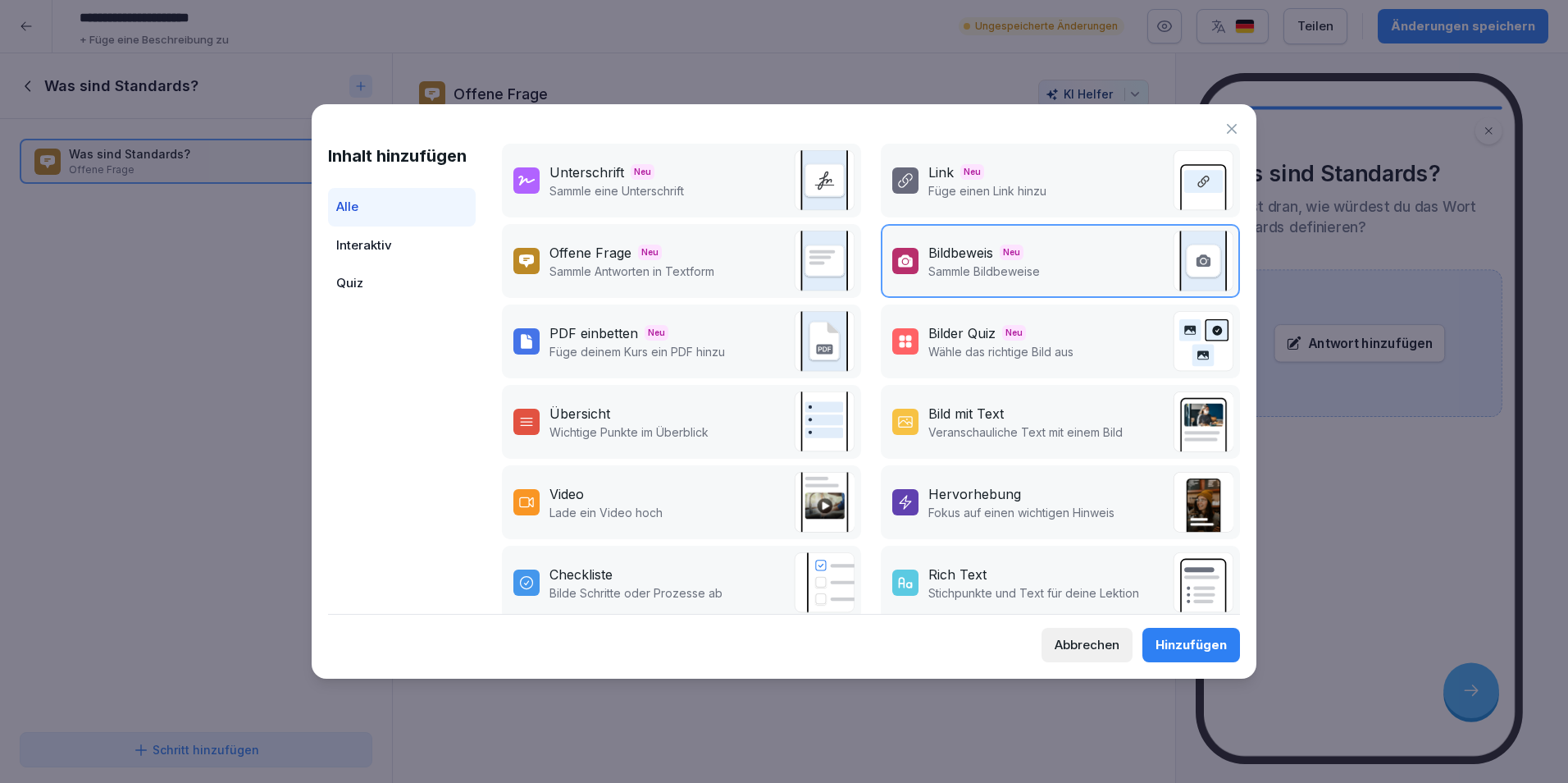
click at [407, 280] on div "Quiz" at bounding box center [401, 284] width 148 height 38
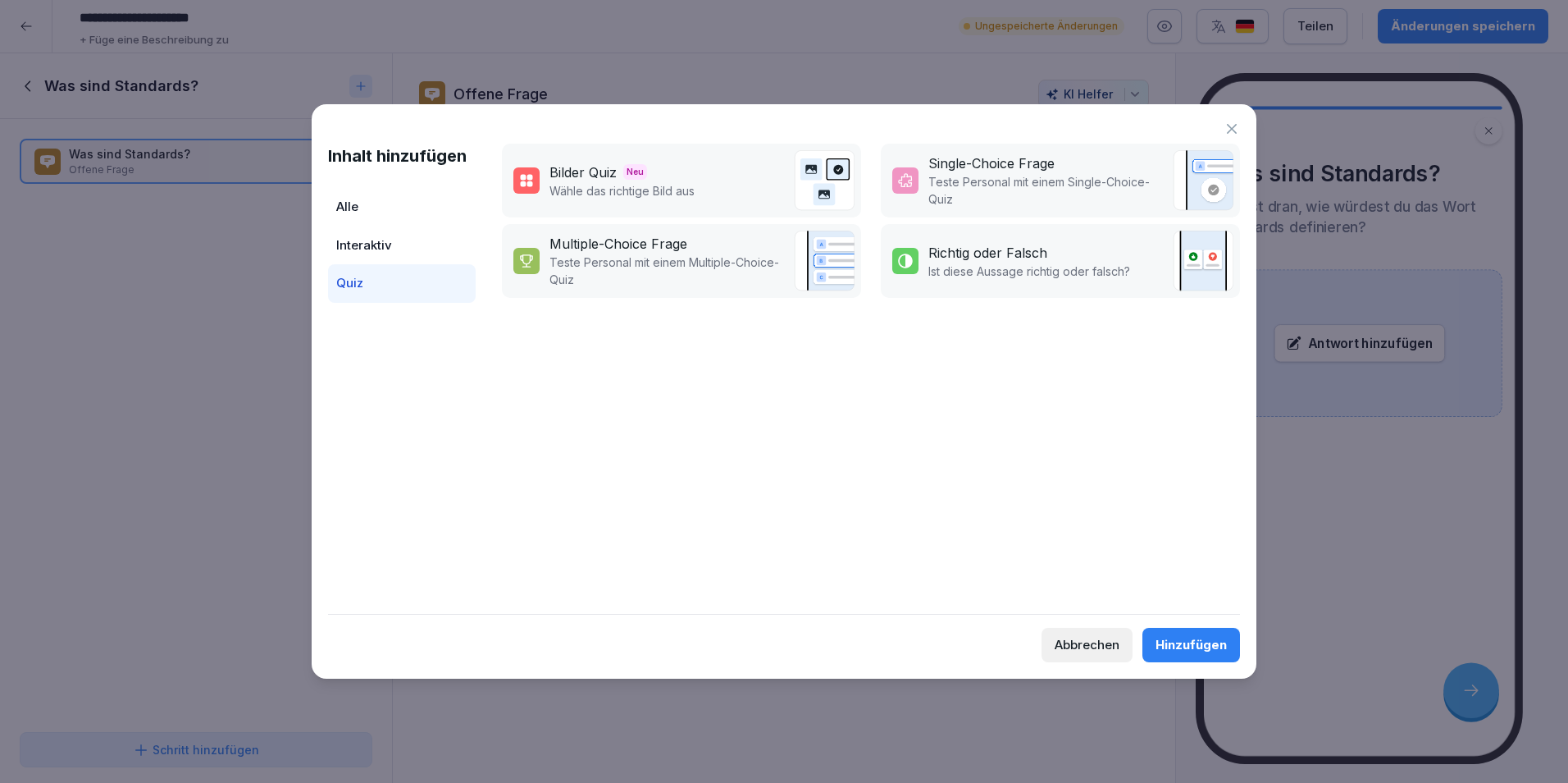
click at [431, 200] on div "Alle" at bounding box center [401, 207] width 148 height 38
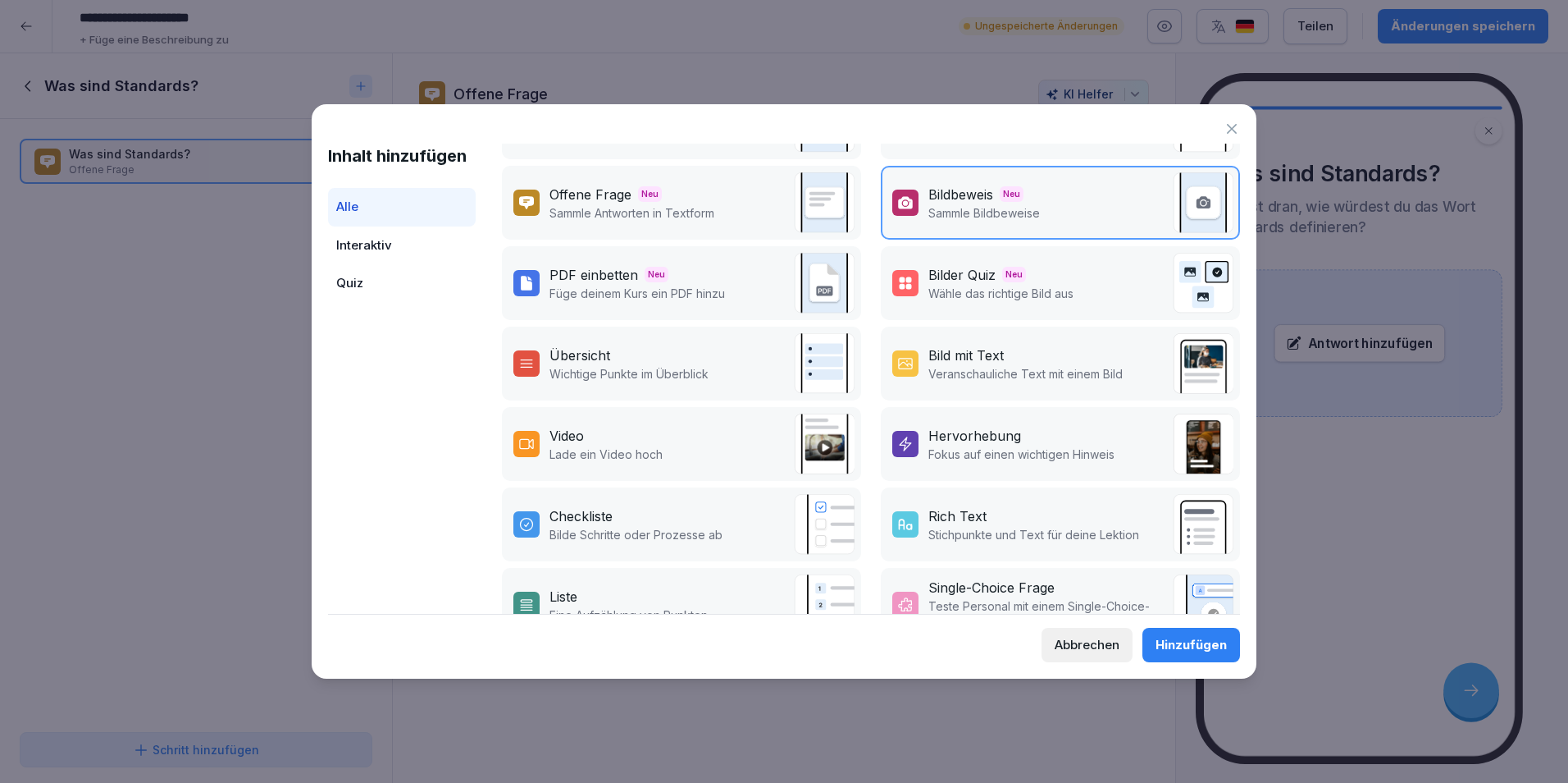
scroll to position [82, 0]
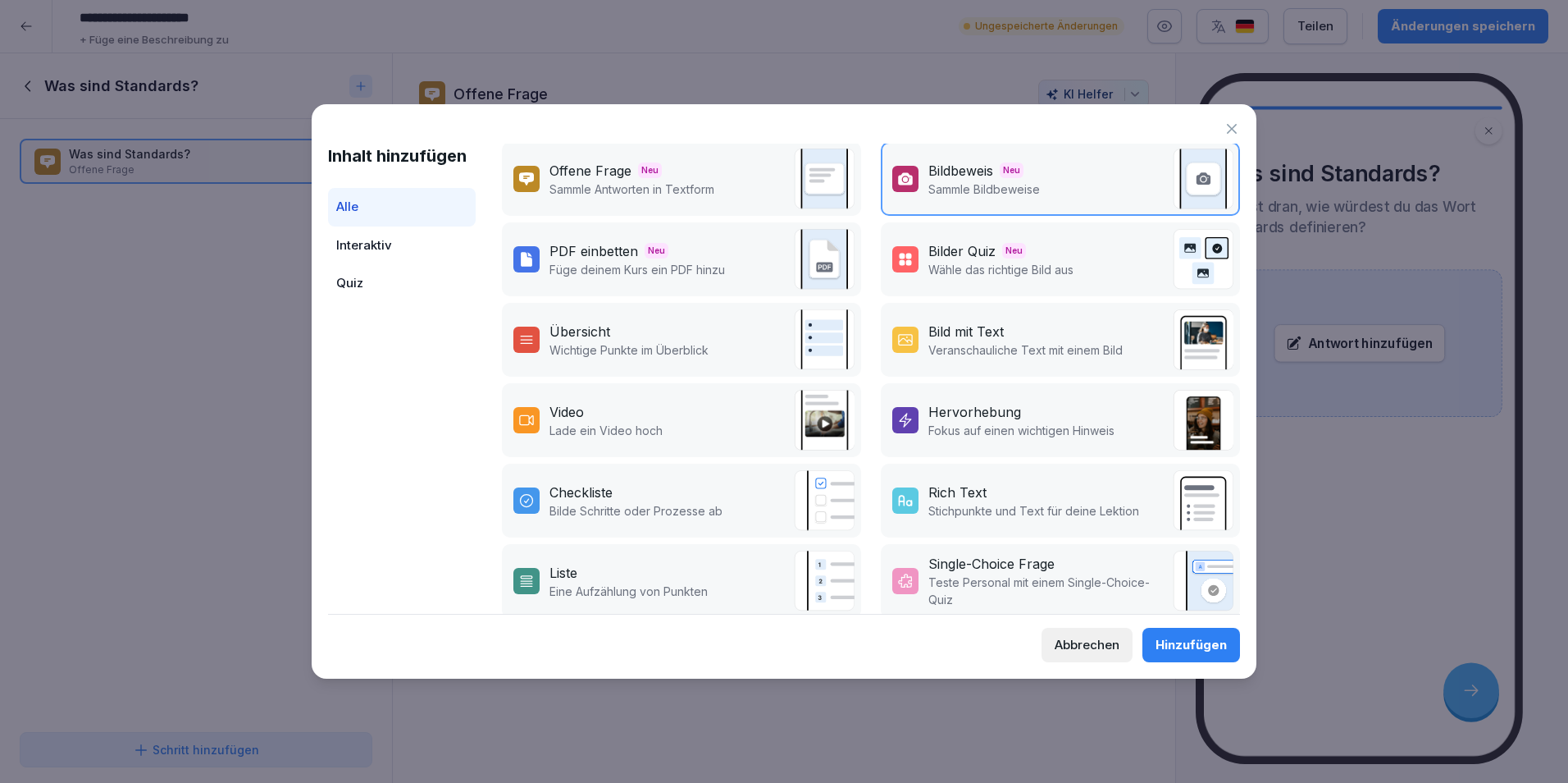
click at [1124, 515] on p "Stichpunkte und Text für deine Lektion" at bounding box center [1034, 511] width 211 height 18
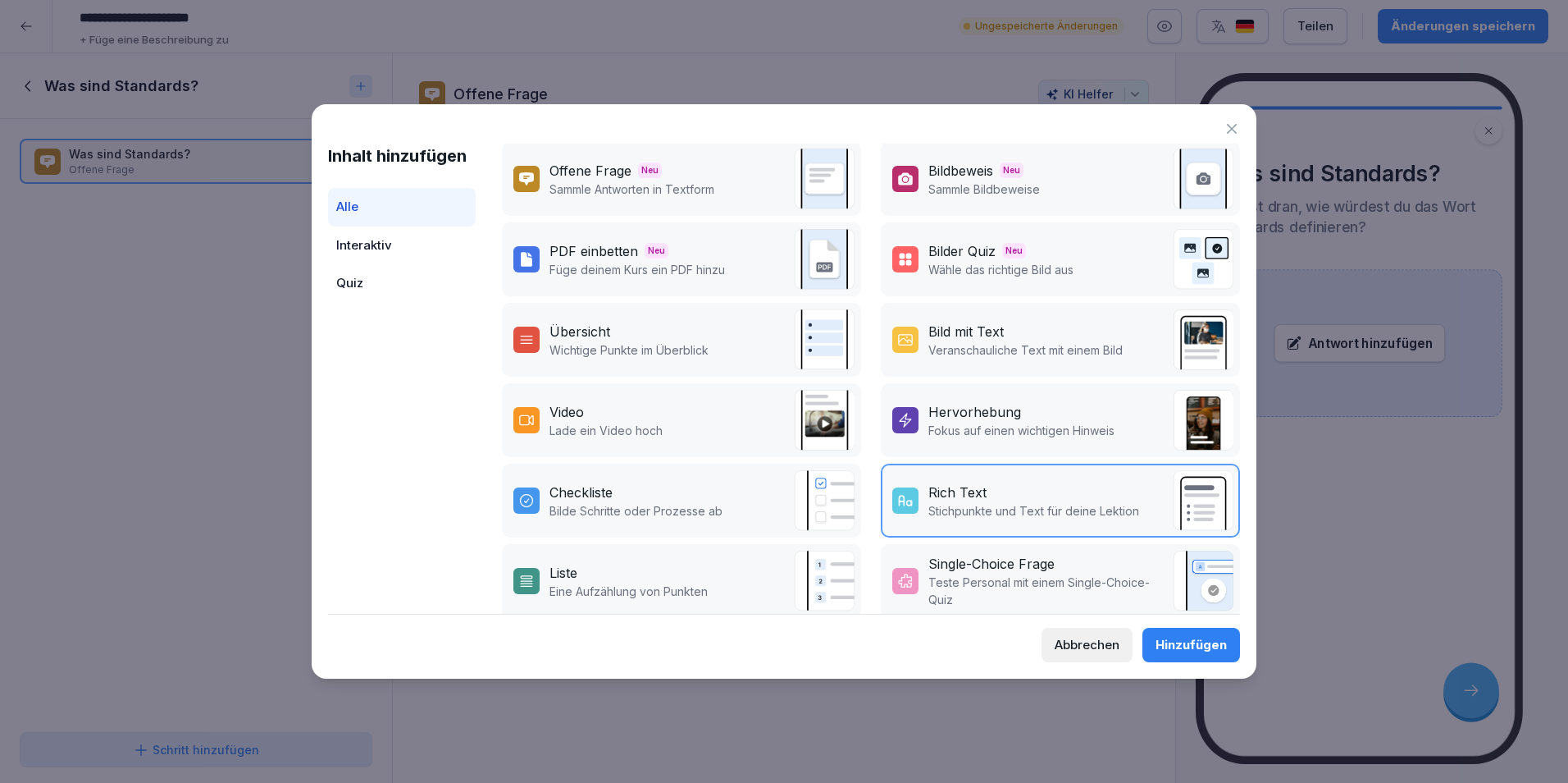
click at [1177, 645] on div "Hinzufügen" at bounding box center [1192, 645] width 72 height 18
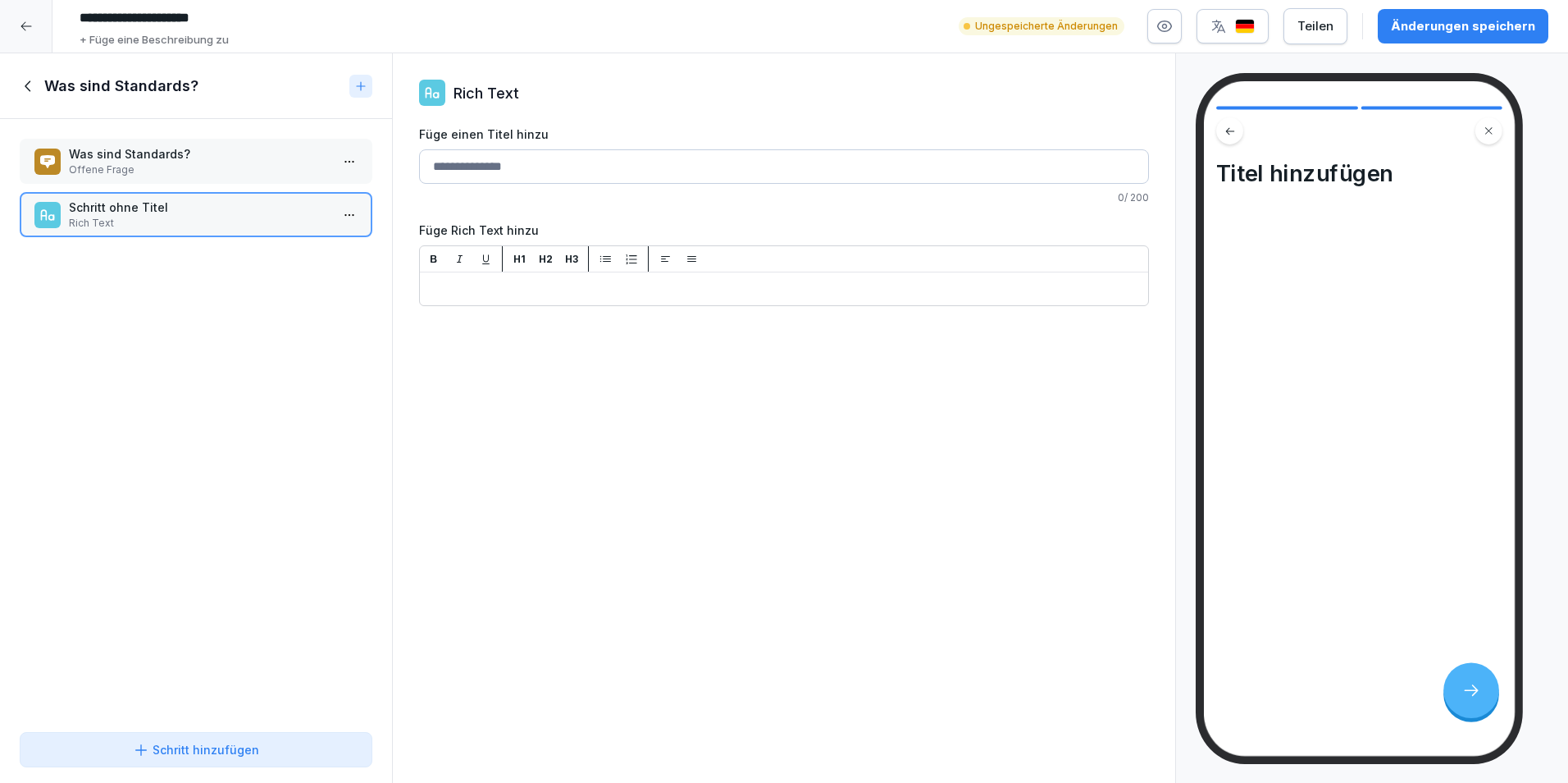
click at [160, 174] on p "Offene Frage" at bounding box center [199, 170] width 261 height 15
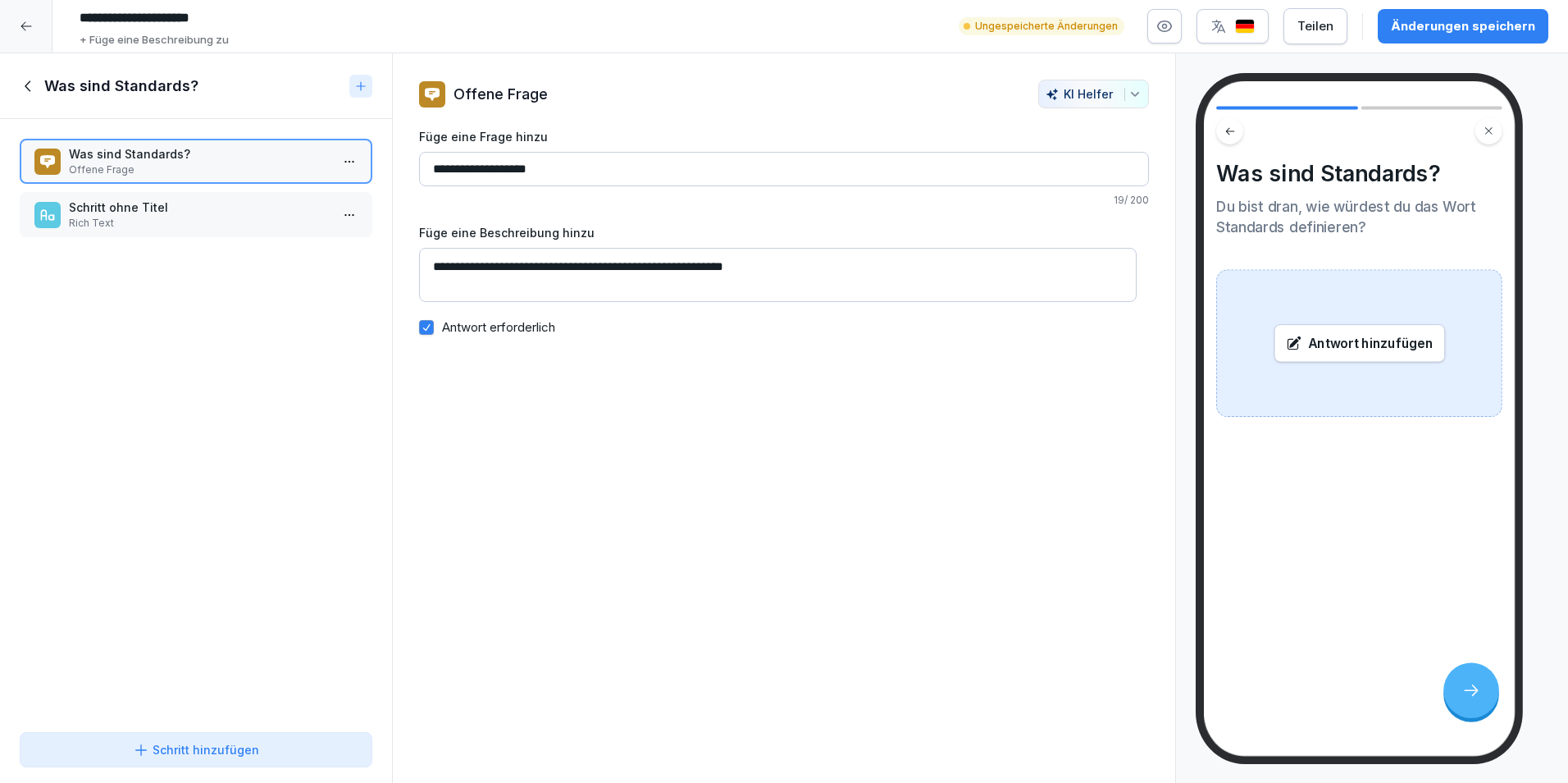
click at [179, 230] on div "Schritt ohne Titel Rich Text" at bounding box center [196, 215] width 353 height 45
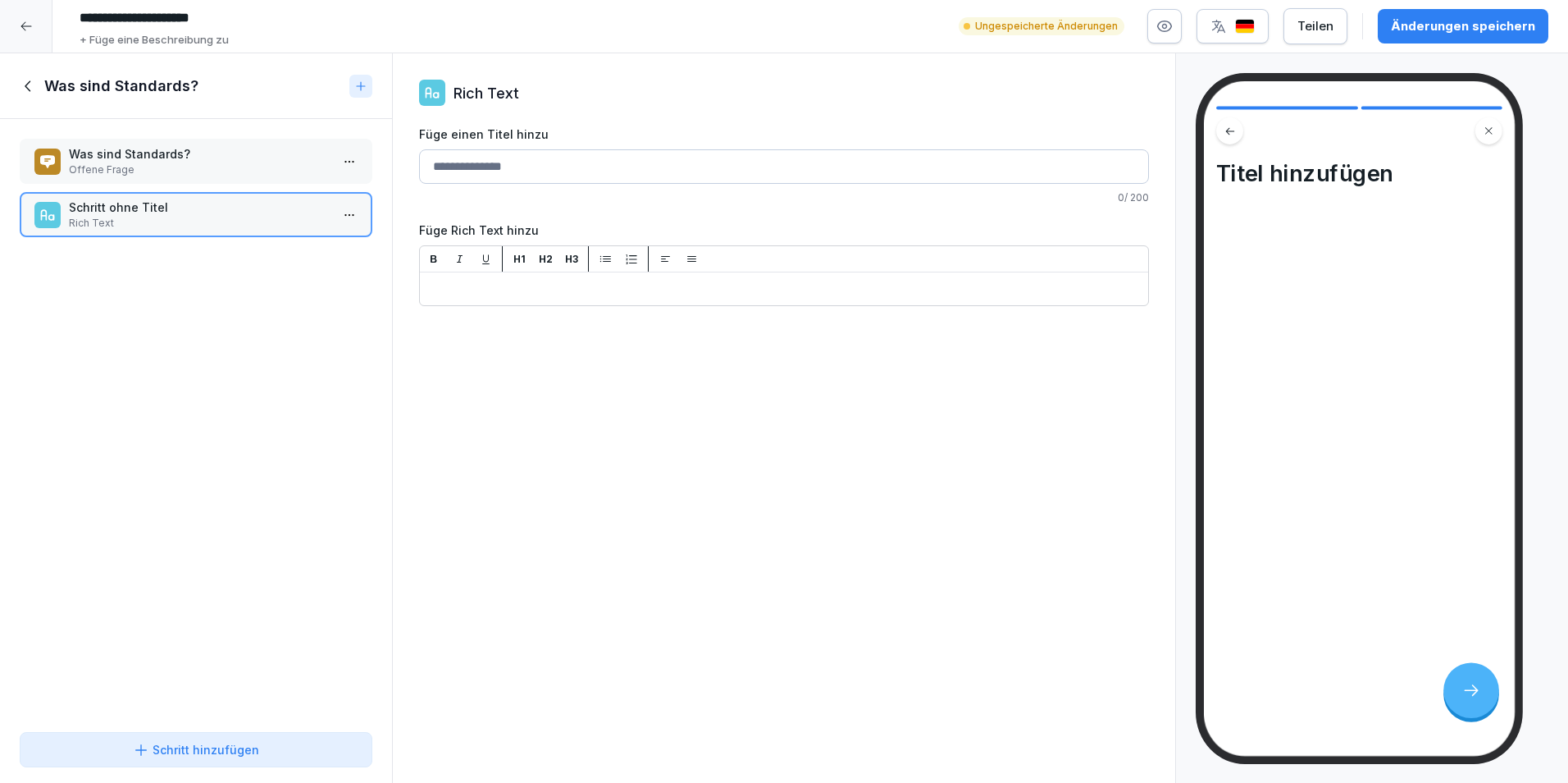
click at [519, 169] on input "Füge einen Titel hinzu" at bounding box center [784, 166] width 730 height 34
type input "**********"
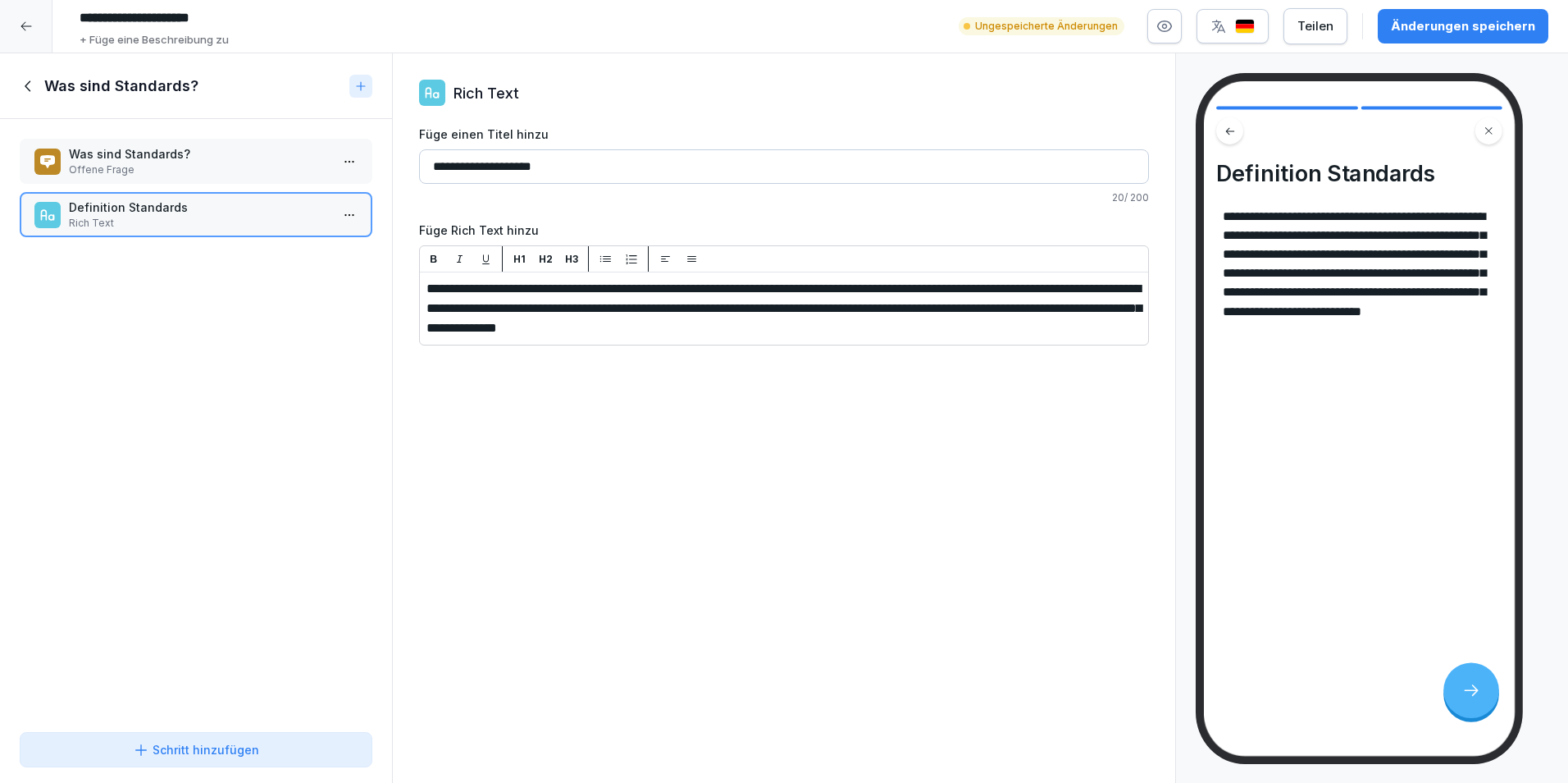
click at [830, 447] on div "**********" at bounding box center [784, 418] width 784 height 730
click at [260, 169] on p "Offene Frage" at bounding box center [199, 170] width 261 height 15
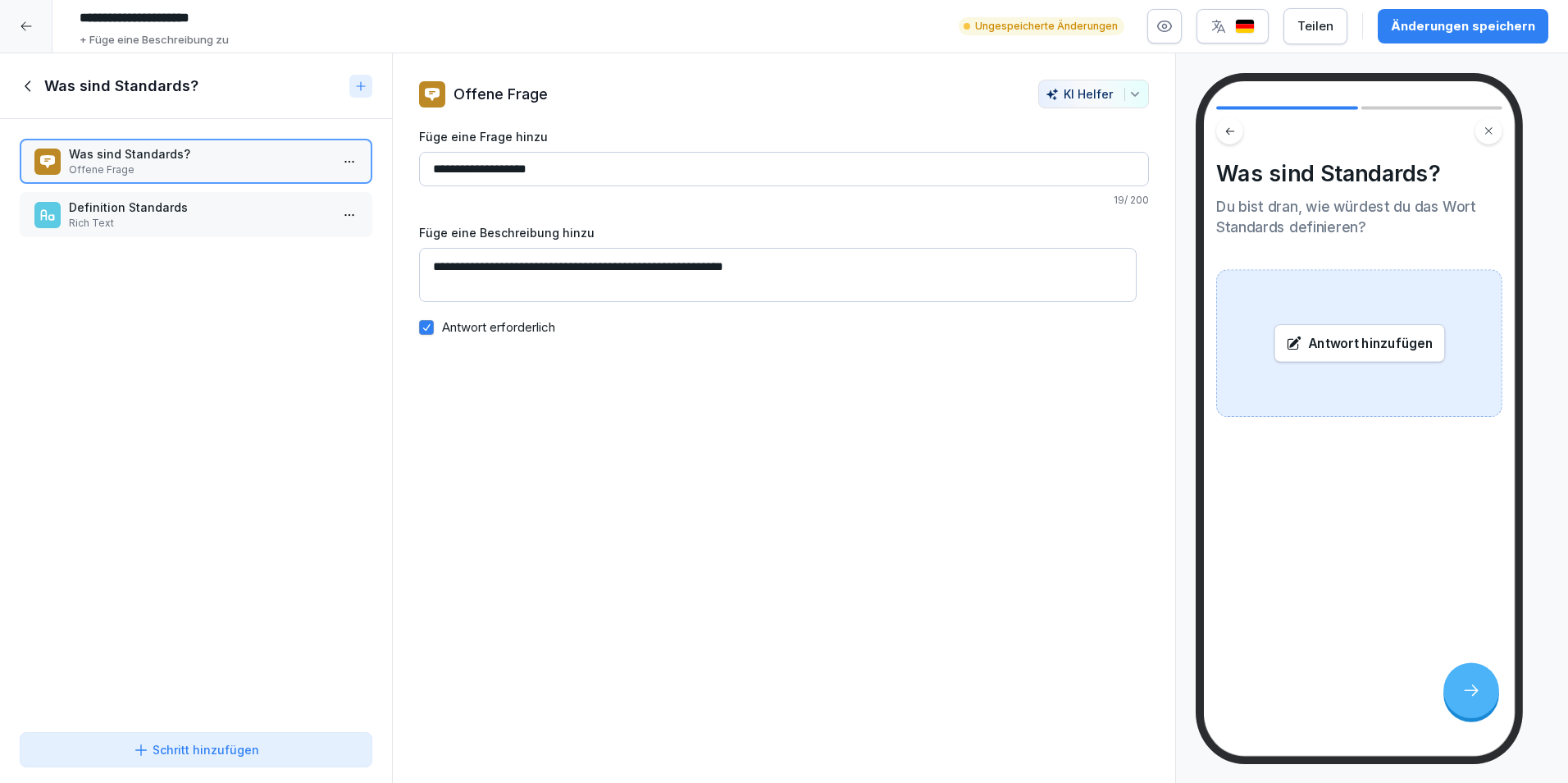
click at [340, 158] on html "**********" at bounding box center [784, 392] width 1568 height 783
click at [289, 224] on div "Duplizieren ⌘D" at bounding box center [276, 225] width 126 height 18
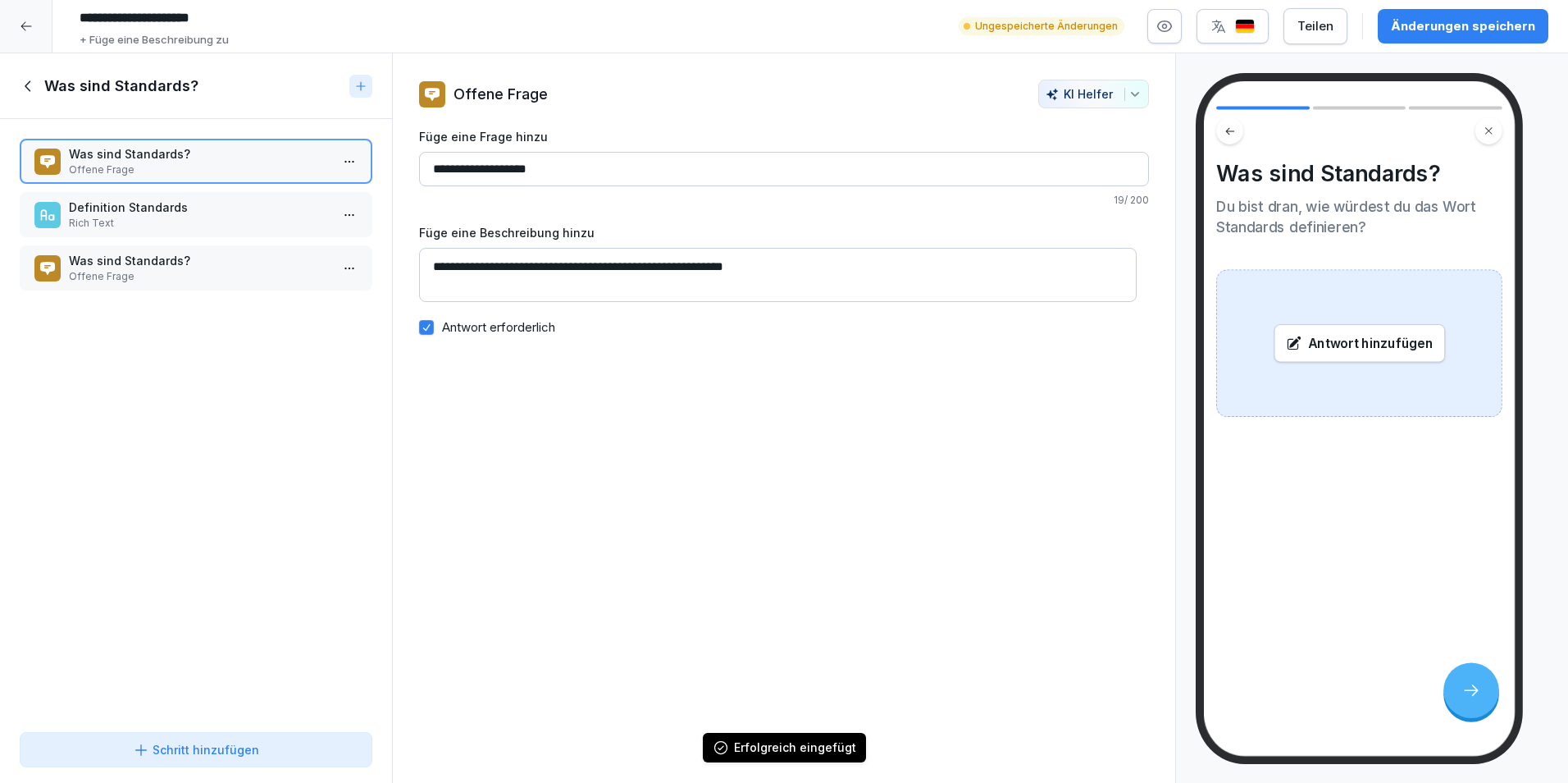
click at [614, 169] on input "**********" at bounding box center [784, 169] width 730 height 34
drag, startPoint x: 613, startPoint y: 170, endPoint x: 388, endPoint y: 159, distance: 225.3
click at [388, 159] on div "**********" at bounding box center [784, 418] width 1568 height 730
click at [601, 149] on div "**********" at bounding box center [784, 167] width 730 height 79
drag, startPoint x: 589, startPoint y: 177, endPoint x: 429, endPoint y: 174, distance: 160.0
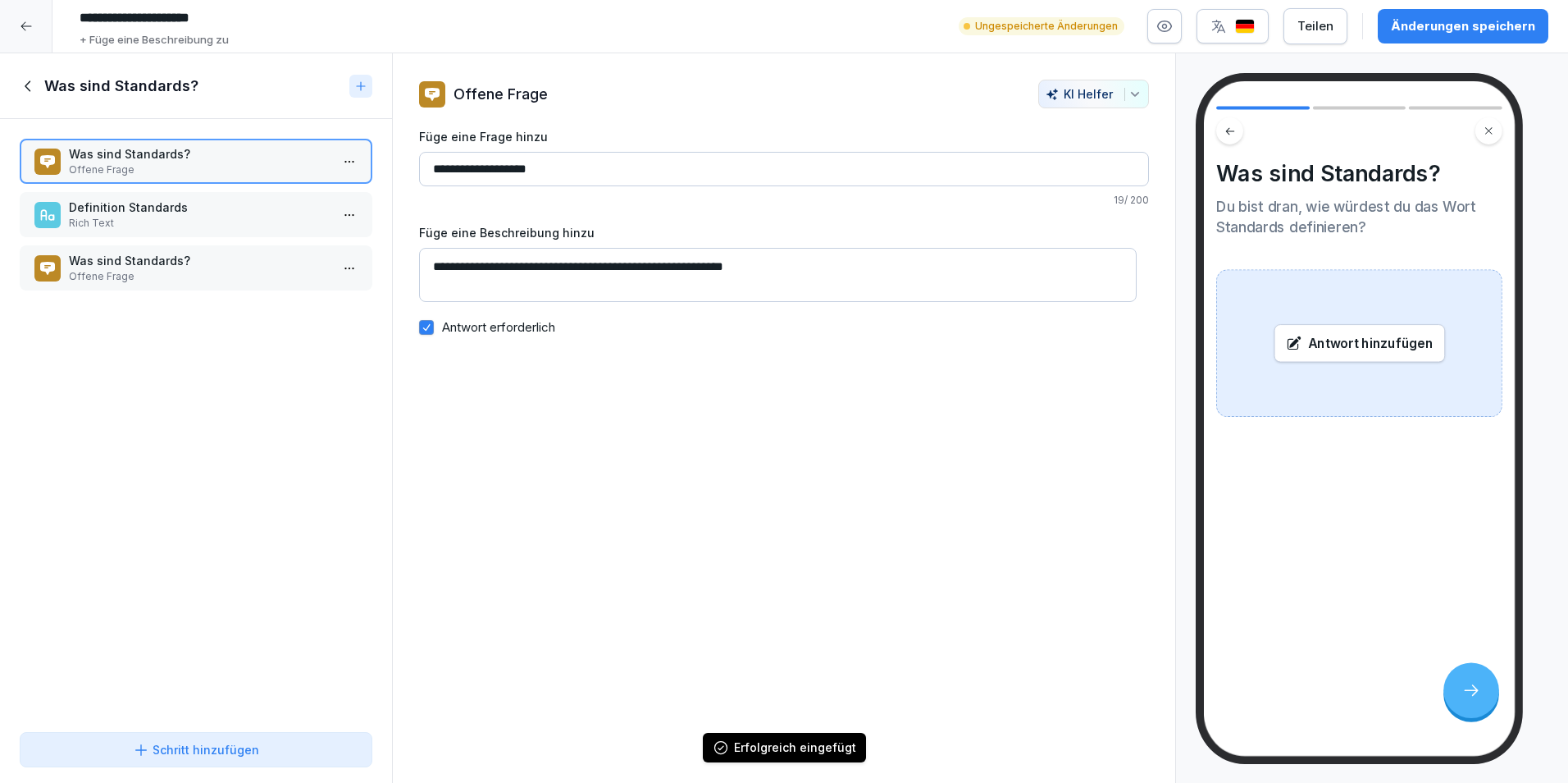
click at [429, 174] on input "**********" at bounding box center [784, 169] width 730 height 34
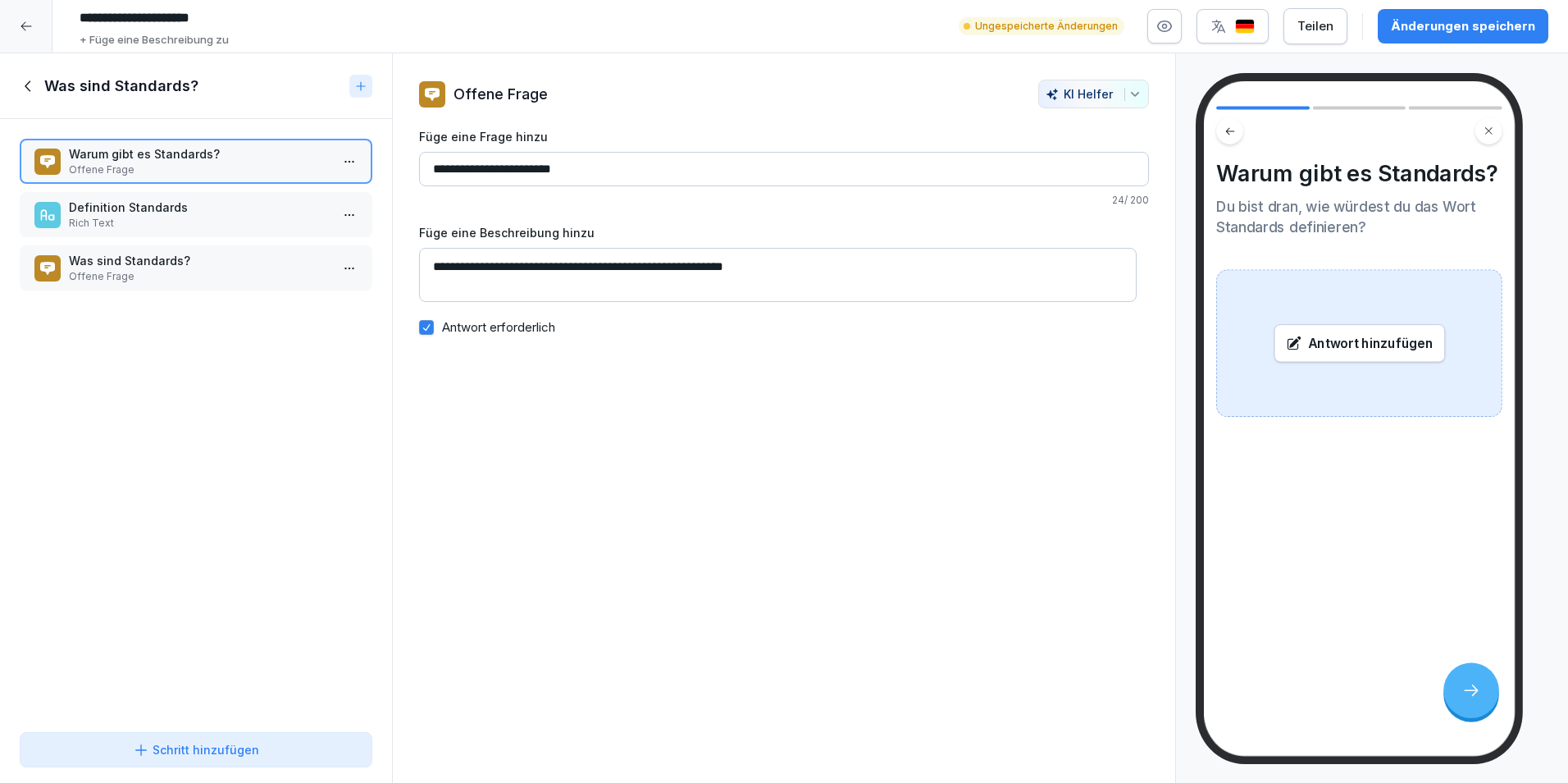
type input "**********"
click at [587, 232] on label "Füge eine Beschreibung hinzu" at bounding box center [784, 232] width 730 height 18
click at [587, 248] on textarea "**********" at bounding box center [778, 275] width 718 height 54
click at [751, 271] on textarea "**********" at bounding box center [778, 275] width 718 height 54
click at [829, 279] on textarea "**********" at bounding box center [778, 275] width 718 height 54
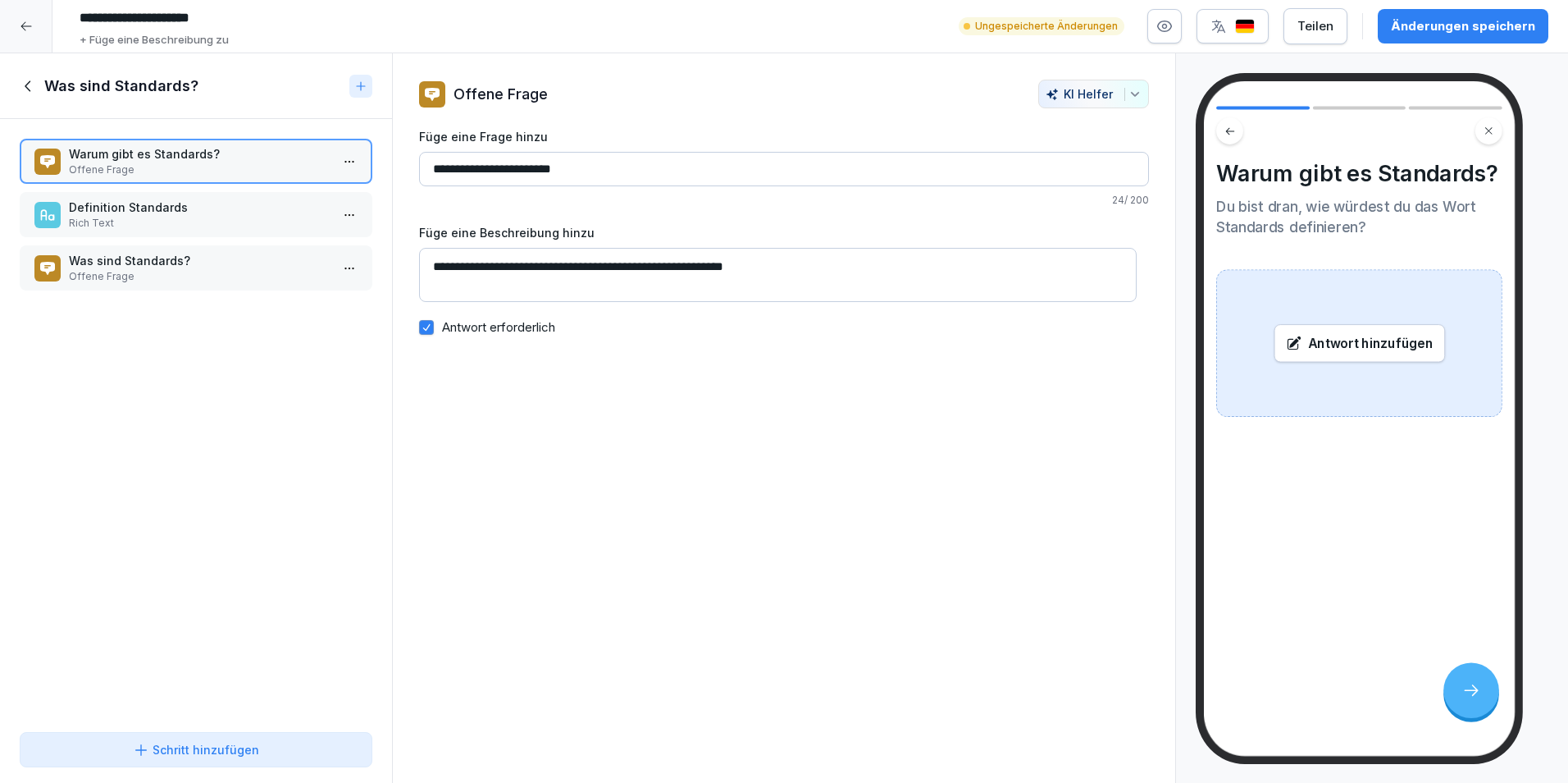
drag, startPoint x: 831, startPoint y: 265, endPoint x: 426, endPoint y: 268, distance: 405.0
click at [426, 268] on textarea "**********" at bounding box center [778, 275] width 718 height 54
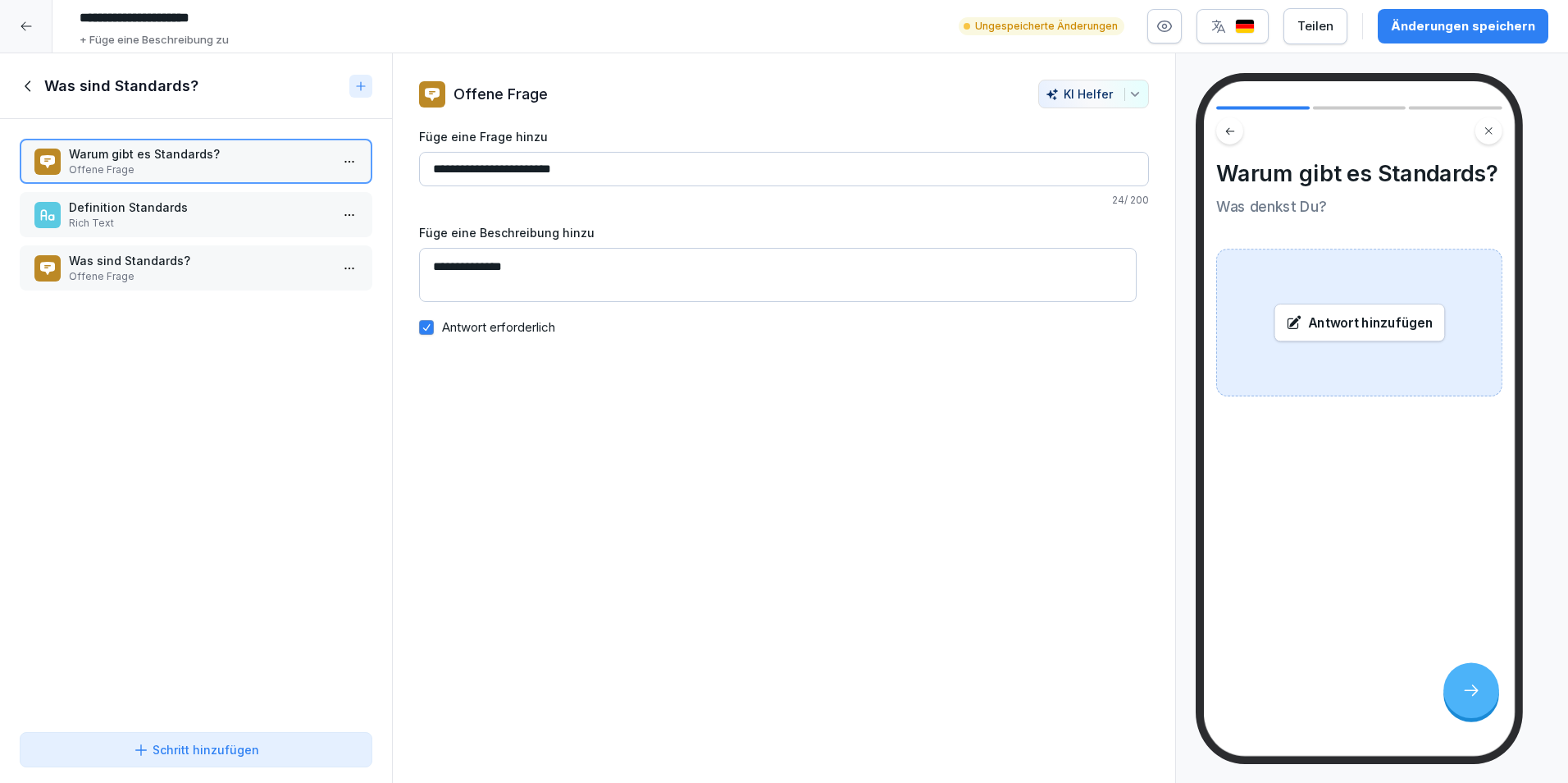
type textarea "**********"
click at [148, 384] on div "Warum gibt es Standards? Offene Frage Definition Standards Rich Text Was sind S…" at bounding box center [196, 422] width 392 height 606
click at [221, 220] on p "Rich Text" at bounding box center [199, 224] width 261 height 15
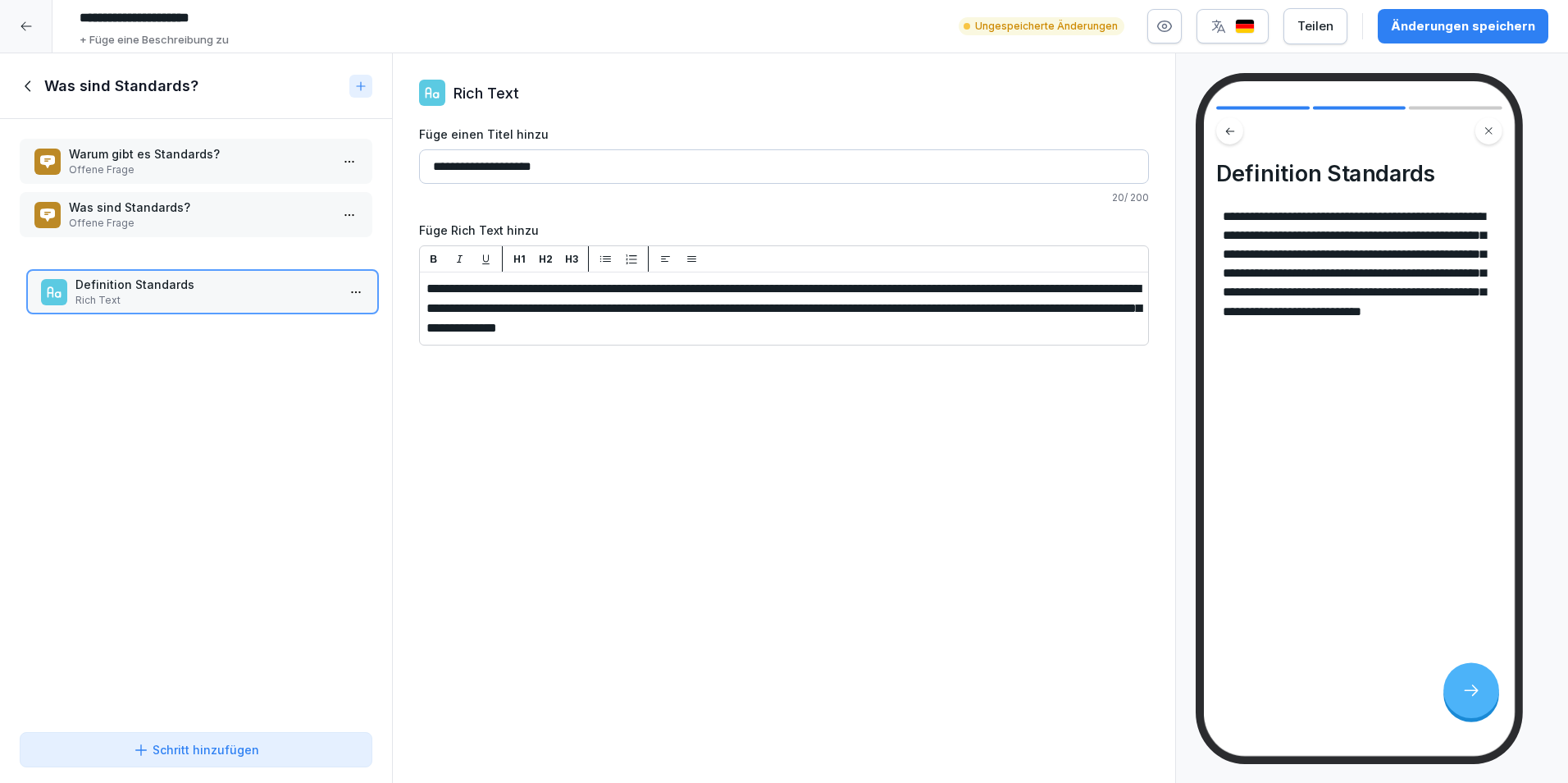
drag, startPoint x: 221, startPoint y: 220, endPoint x: 228, endPoint y: 297, distance: 77.3
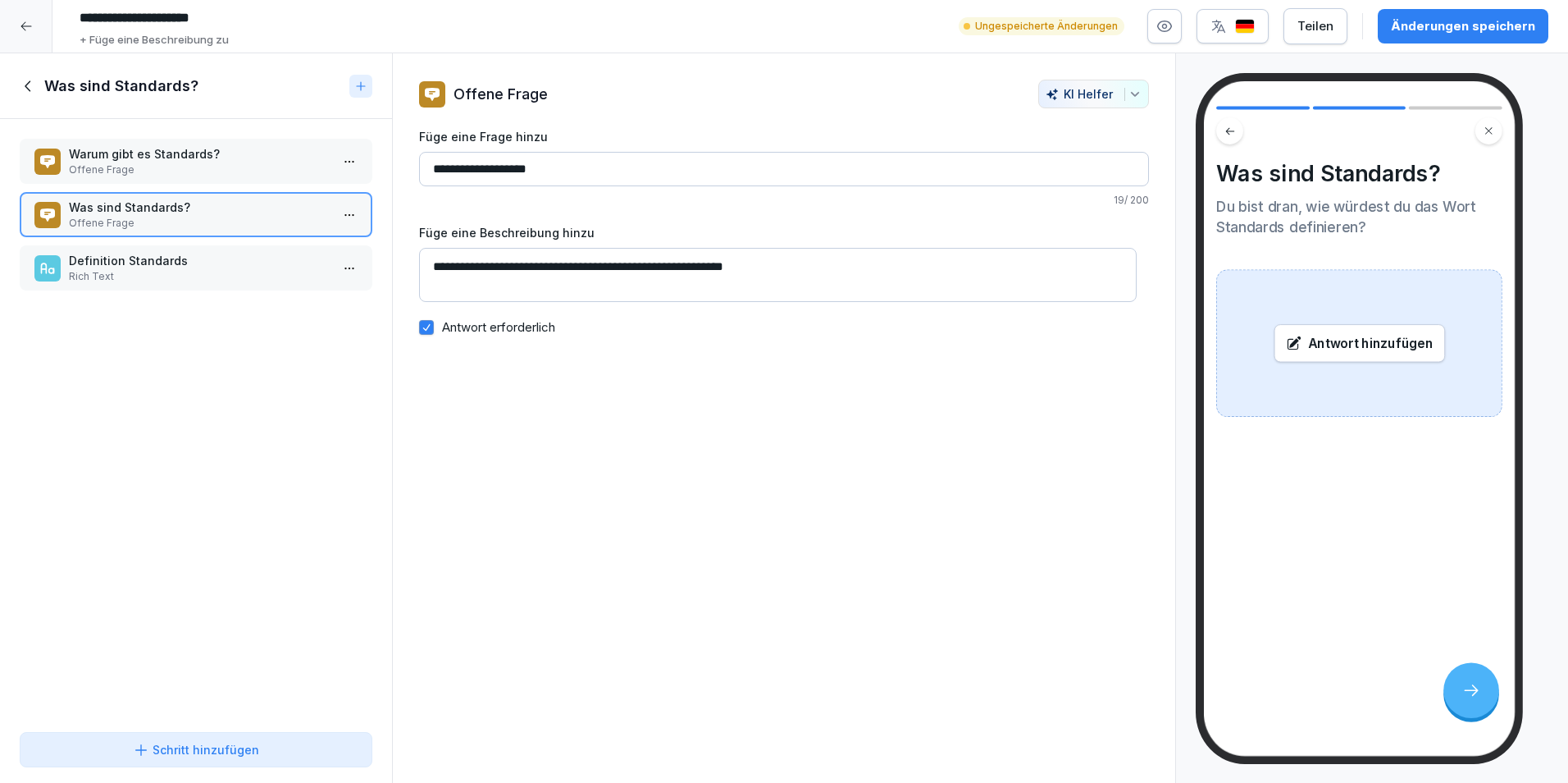
click at [226, 164] on p "Offene Frage" at bounding box center [199, 170] width 261 height 15
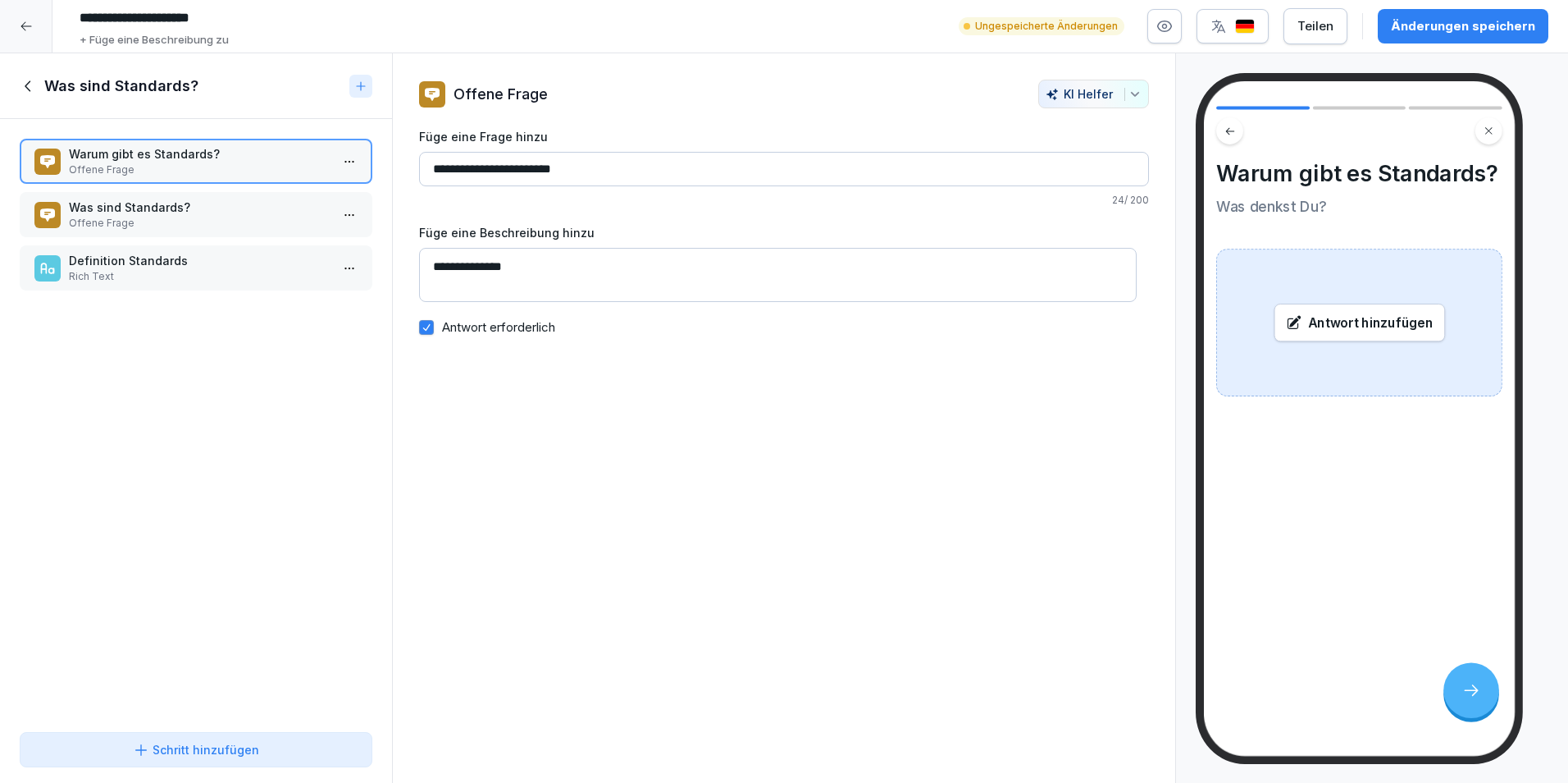
click at [225, 202] on p "Was sind Standards?" at bounding box center [199, 207] width 261 height 18
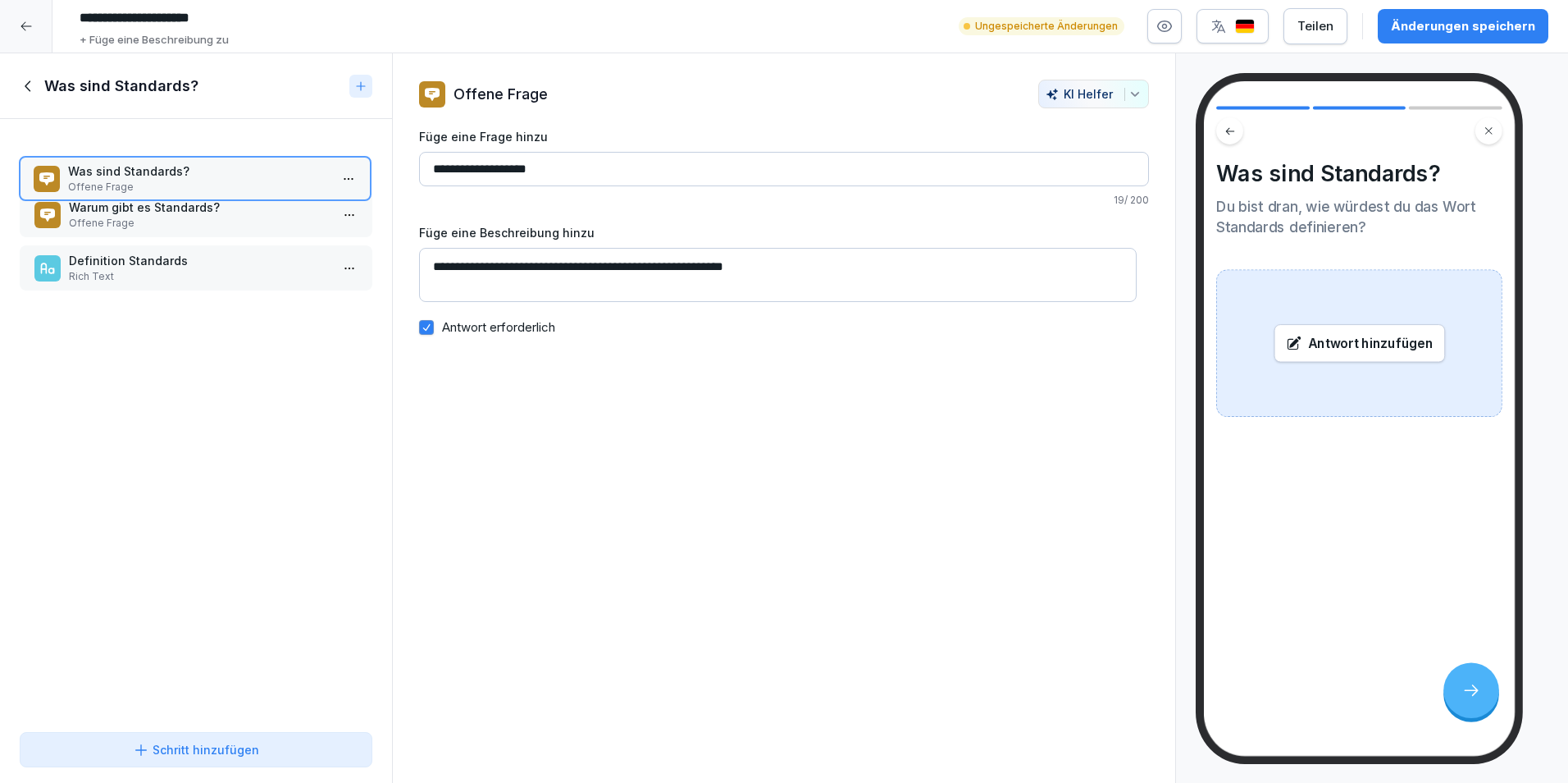
drag, startPoint x: 229, startPoint y: 202, endPoint x: 232, endPoint y: 147, distance: 55.1
click at [232, 163] on p "Was sind Standards?" at bounding box center [199, 171] width 261 height 18
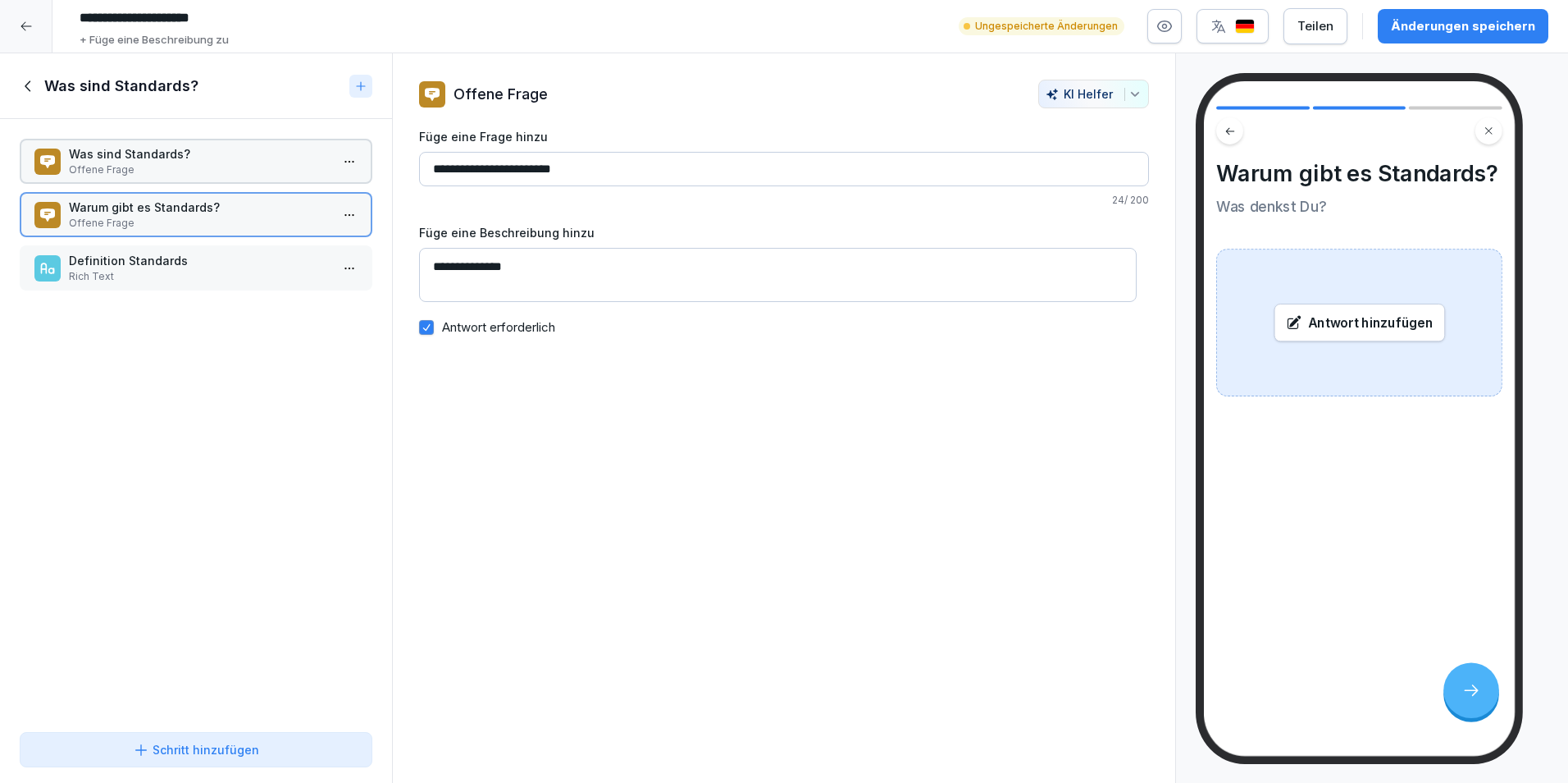
click at [225, 267] on p "Definition Standards" at bounding box center [199, 260] width 261 height 18
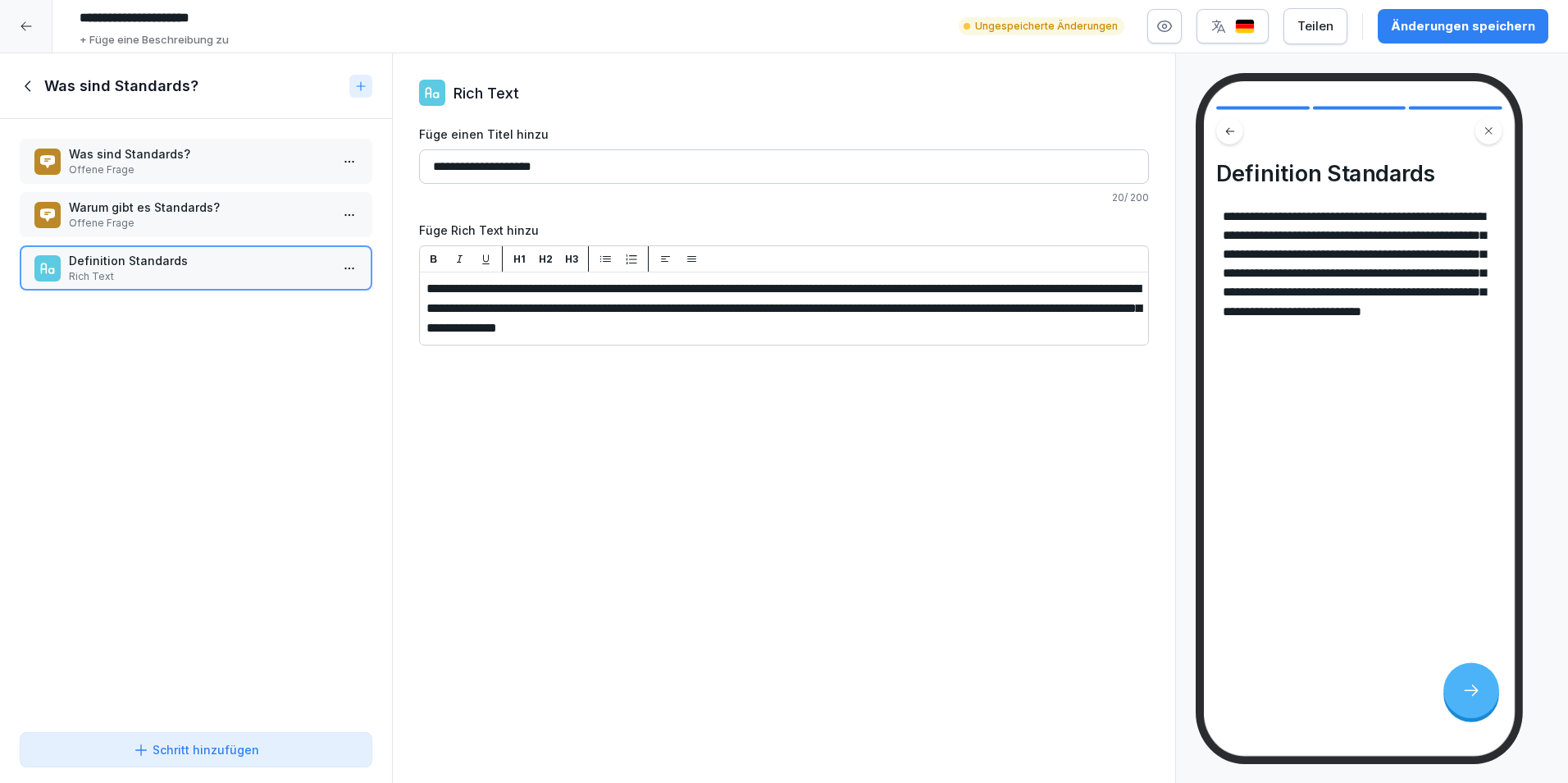
click at [1470, 681] on icon at bounding box center [1471, 690] width 19 height 19
click at [742, 553] on div "**********" at bounding box center [784, 418] width 784 height 730
click at [338, 755] on div "Schritt hinzufügen" at bounding box center [195, 750] width 325 height 18
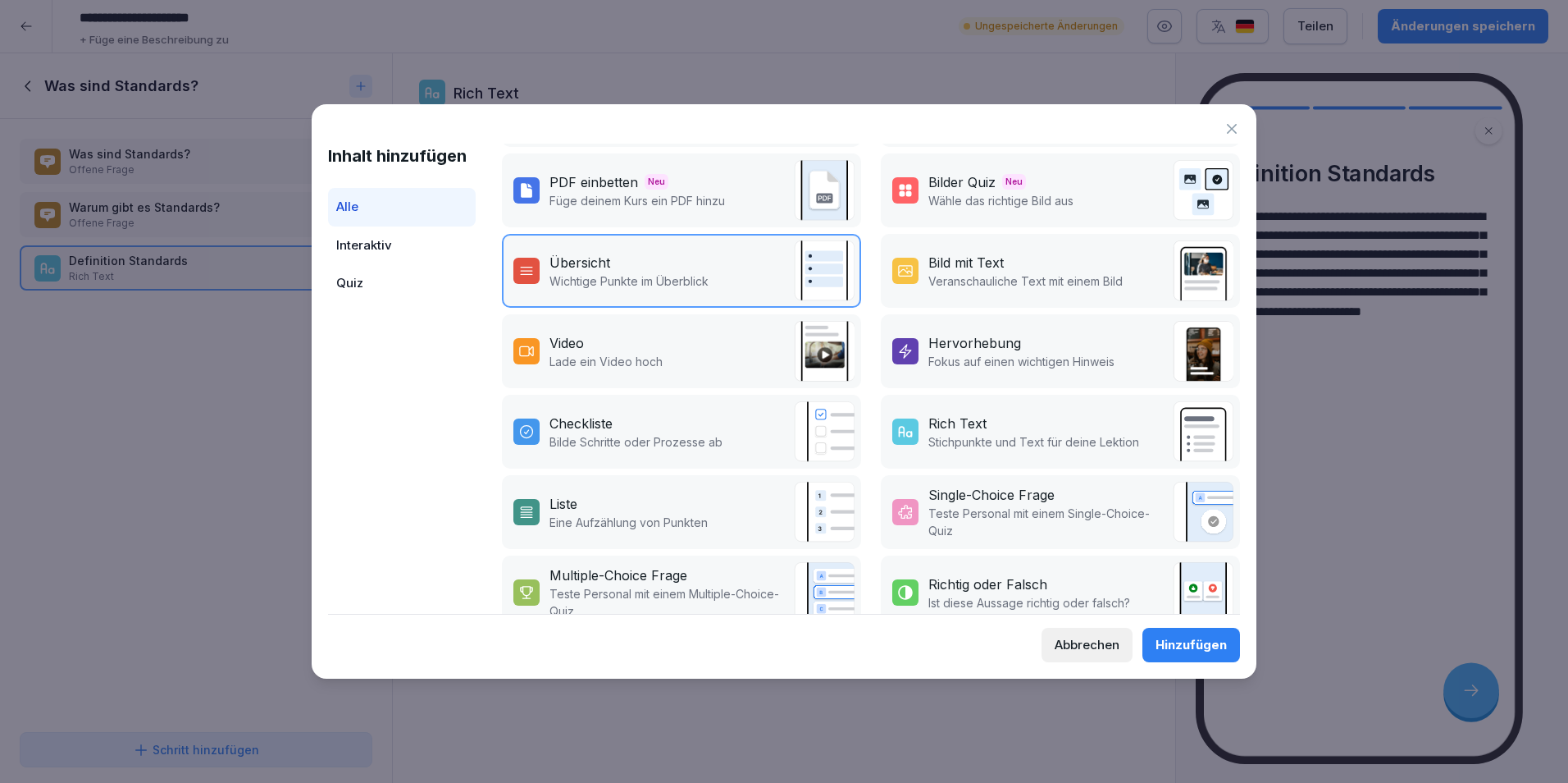
scroll to position [192, 0]
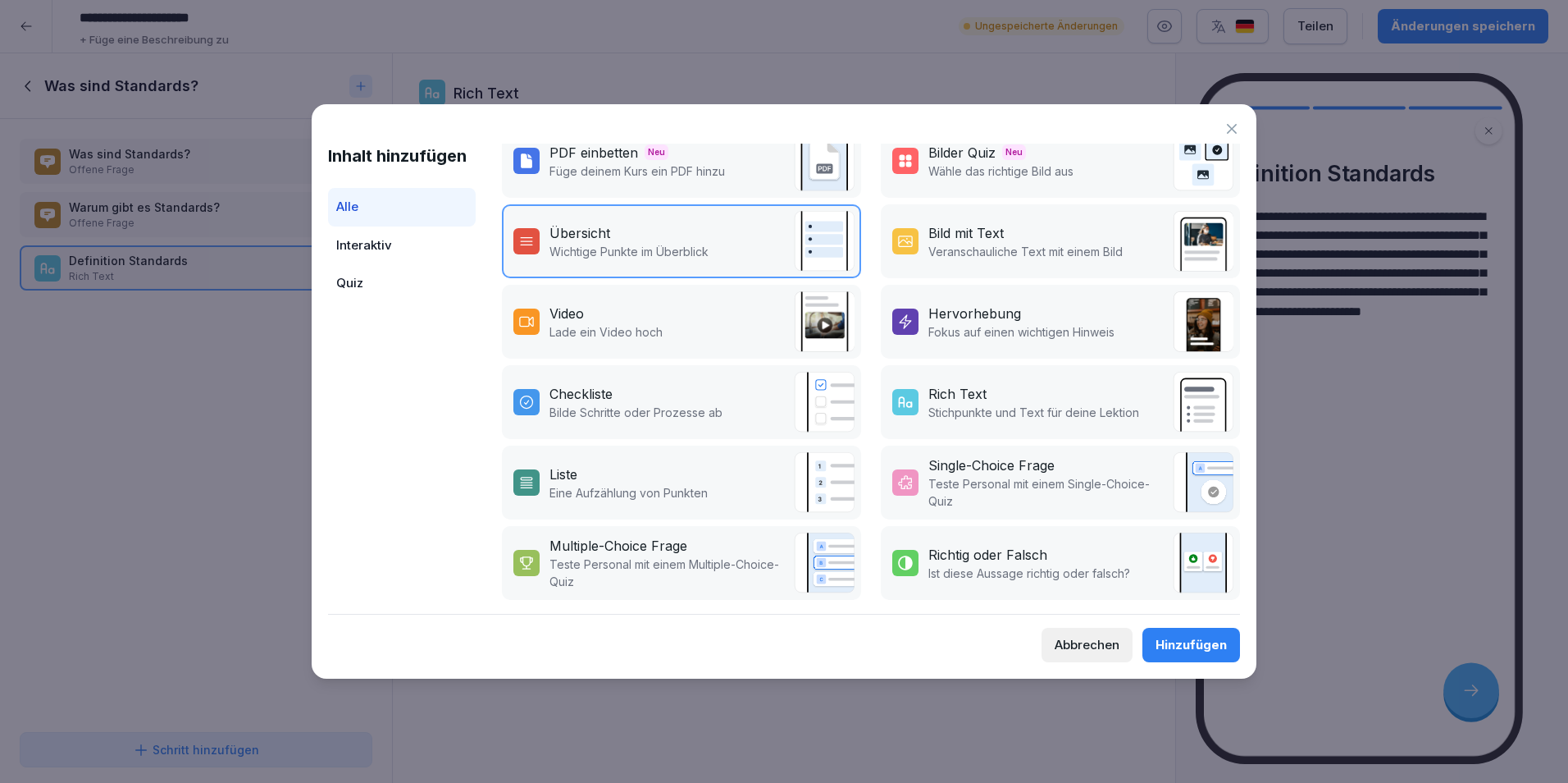
click at [1025, 409] on p "Stichpunkte und Text für deine Lektion" at bounding box center [1034, 412] width 211 height 18
click at [1191, 638] on div "Hinzufügen" at bounding box center [1192, 645] width 72 height 18
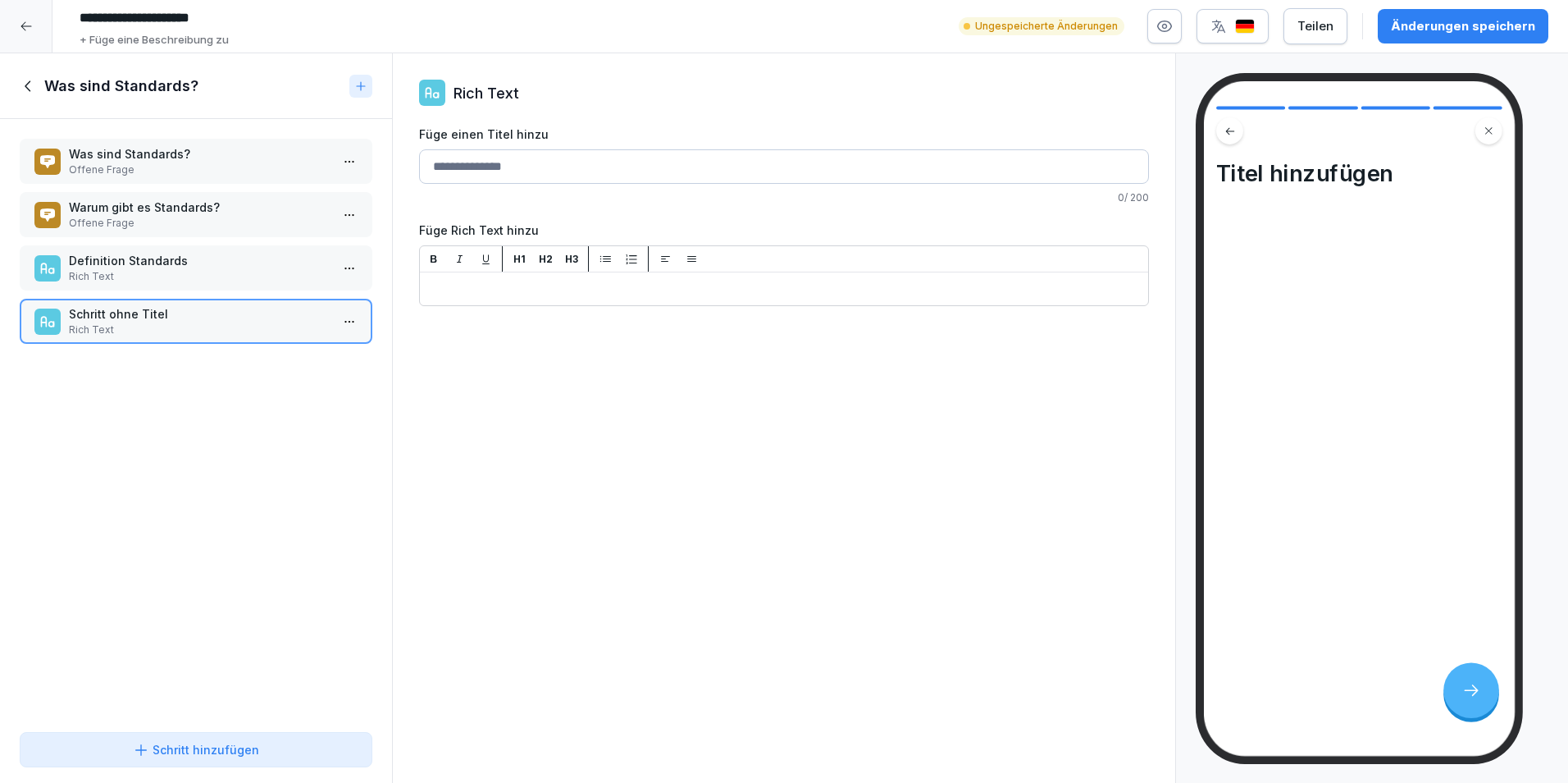
click at [219, 329] on p "Rich Text" at bounding box center [199, 330] width 261 height 15
click at [539, 179] on input "Füge einen Titel hinzu" at bounding box center [784, 166] width 730 height 34
type input "**********"
click at [501, 285] on p "﻿" at bounding box center [784, 289] width 715 height 20
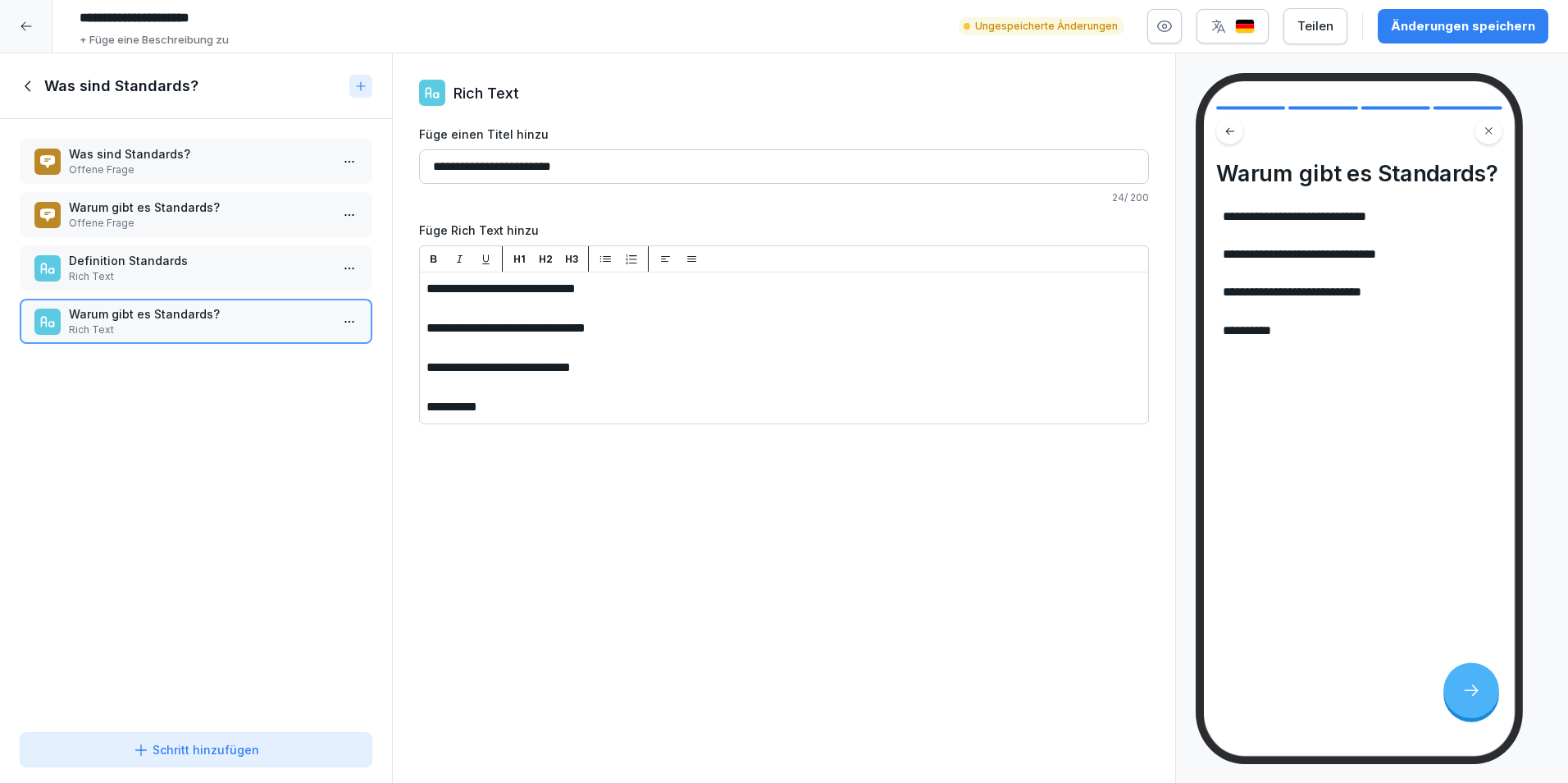
click at [624, 256] on div "button" at bounding box center [632, 260] width 20 height 13
click at [461, 309] on li "﻿" at bounding box center [784, 309] width 715 height 20
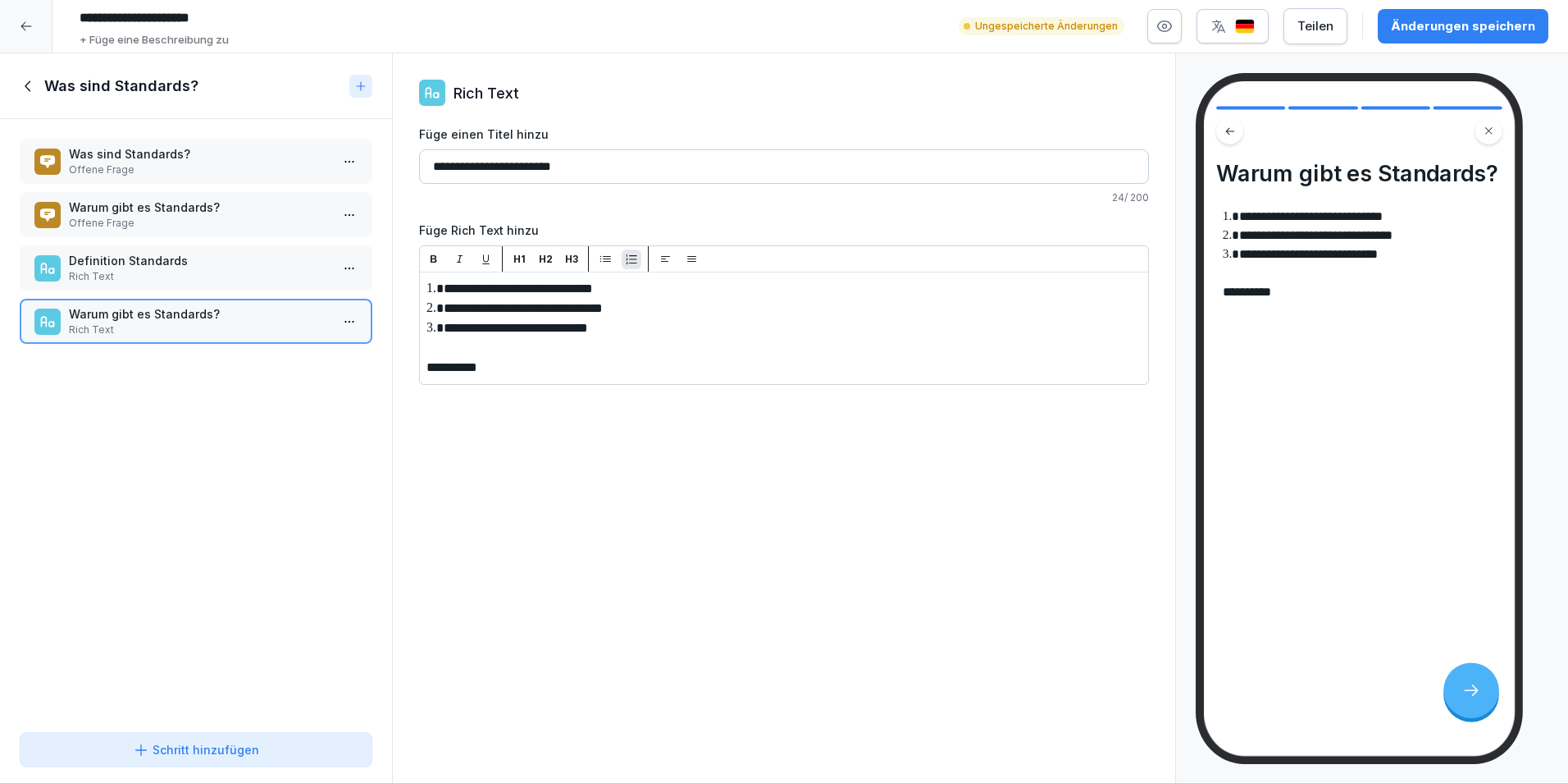
click at [602, 260] on icon "button" at bounding box center [606, 259] width 13 height 13
drag, startPoint x: 670, startPoint y: 344, endPoint x: 415, endPoint y: 285, distance: 261.7
click at [695, 336] on li "**********" at bounding box center [784, 328] width 715 height 20
click at [633, 258] on icon "button" at bounding box center [632, 260] width 13 height 13
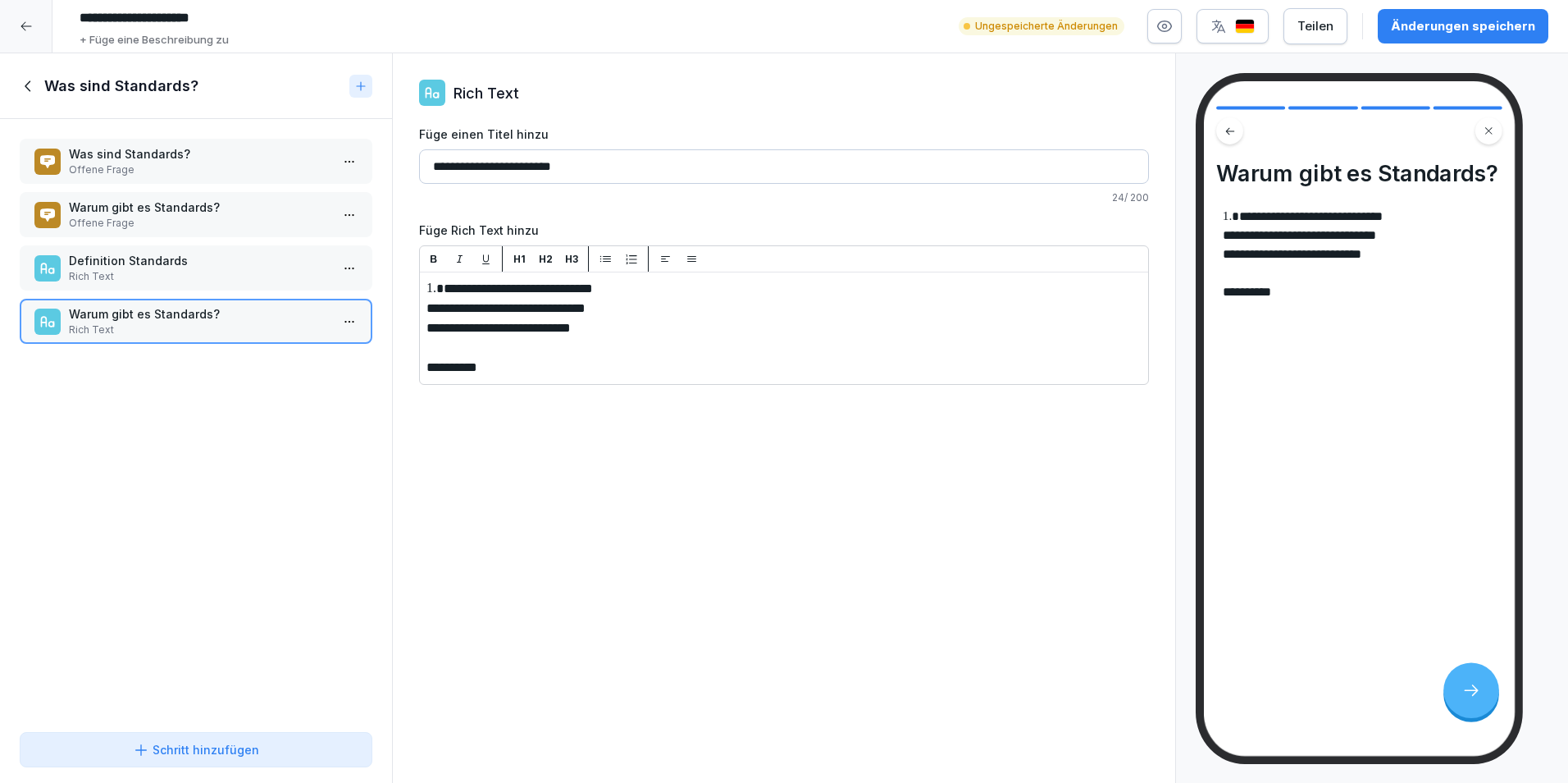
click at [633, 258] on icon "button" at bounding box center [632, 260] width 13 height 13
drag, startPoint x: 627, startPoint y: 331, endPoint x: 422, endPoint y: 284, distance: 210.3
click at [634, 261] on icon "button" at bounding box center [632, 260] width 13 height 13
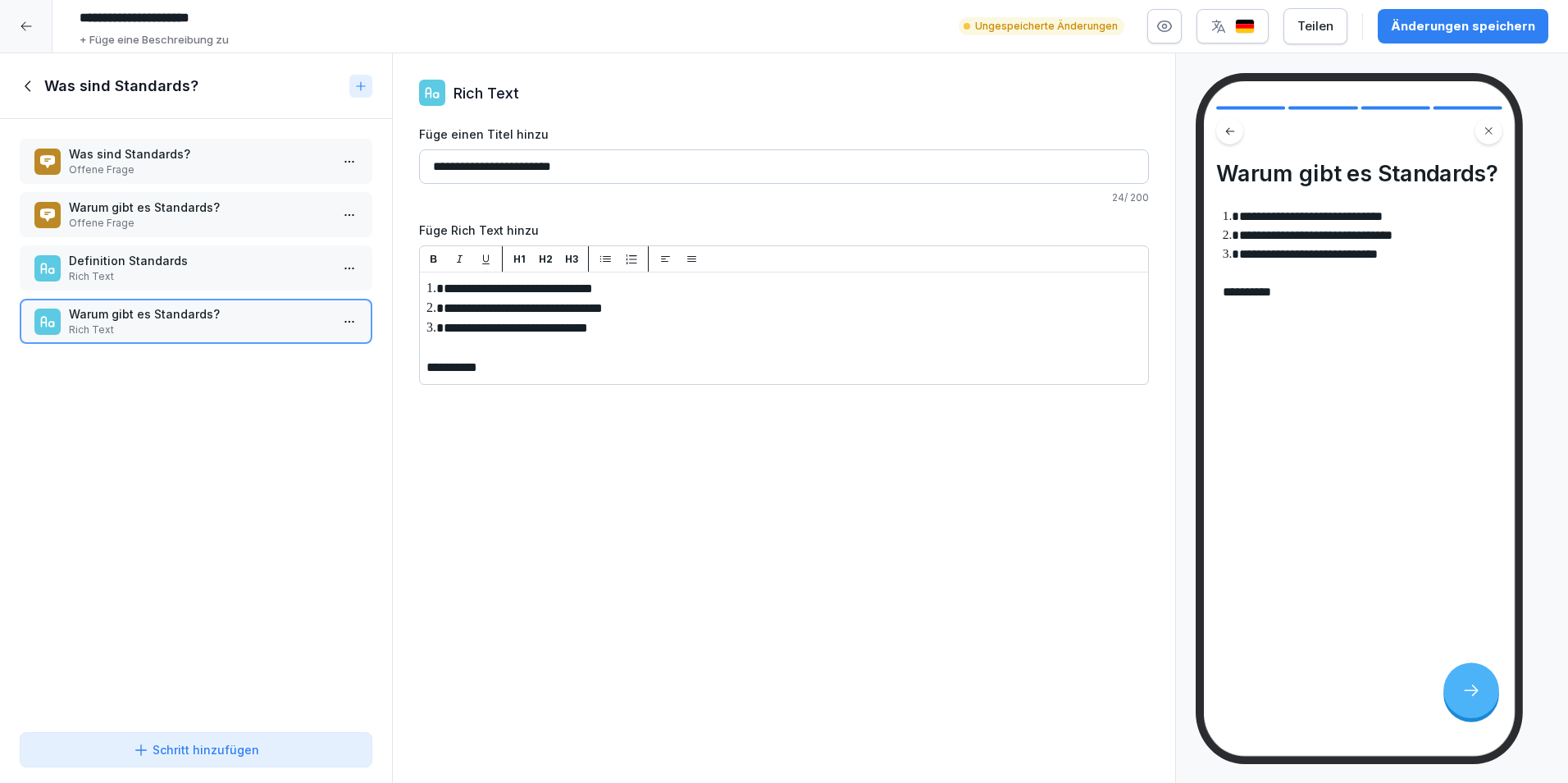
click at [513, 354] on p "﻿" at bounding box center [784, 348] width 715 height 20
click at [330, 735] on button "Schritt hinzufügen" at bounding box center [196, 750] width 353 height 35
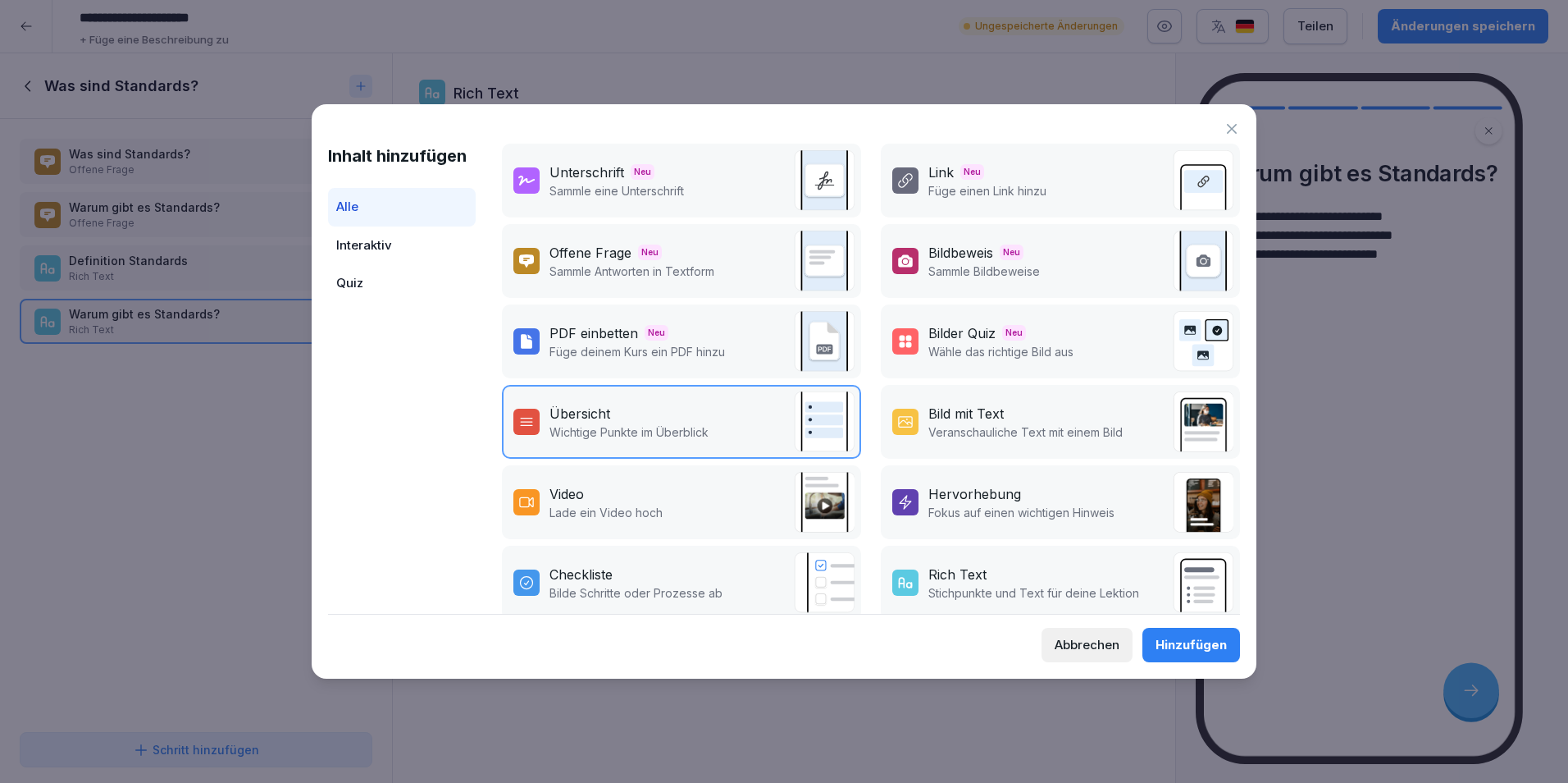
click at [694, 412] on div "Übersicht" at bounding box center [629, 414] width 159 height 20
click at [1207, 646] on div "Hinzufügen" at bounding box center [1192, 645] width 72 height 18
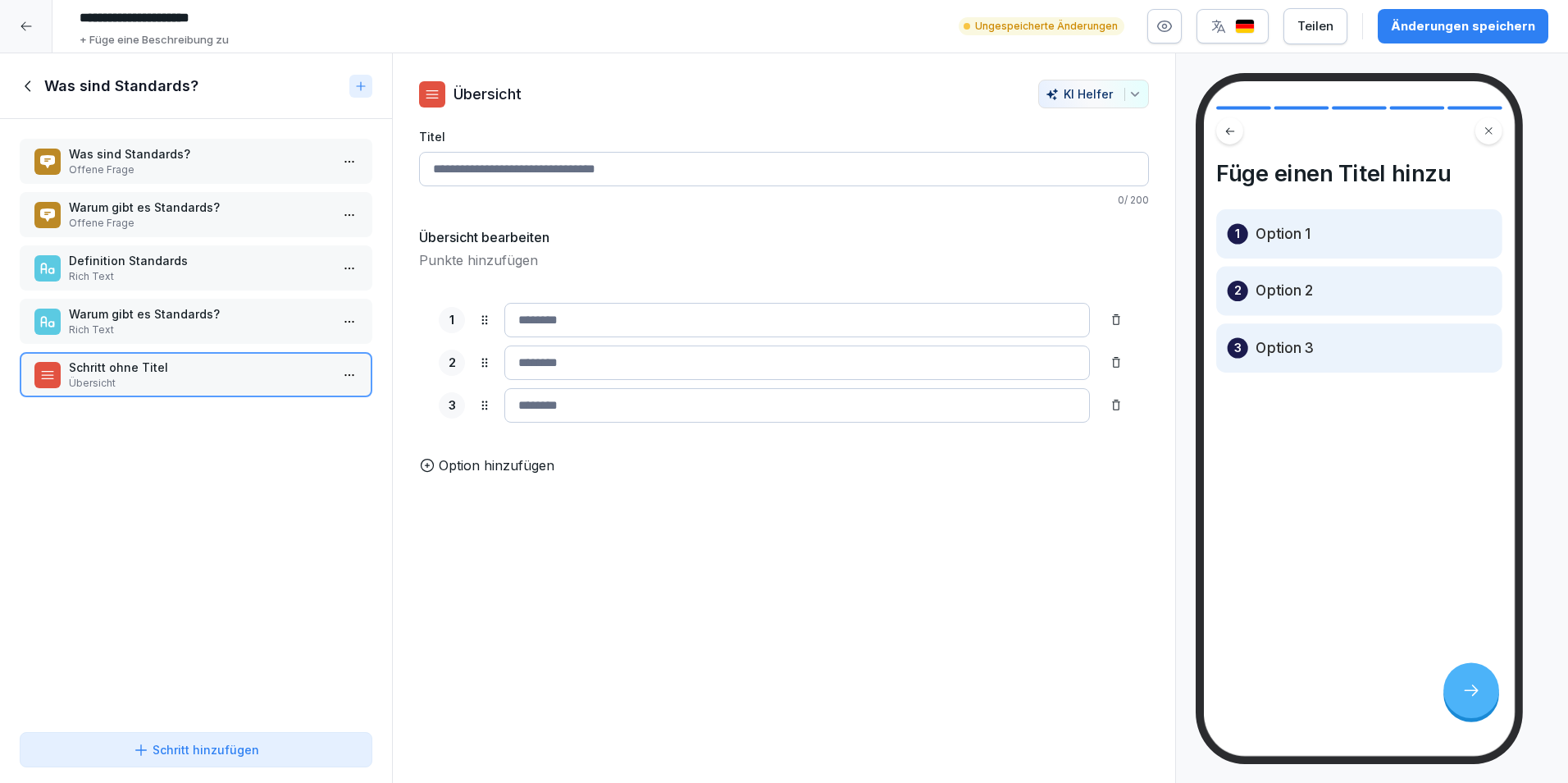
click at [699, 168] on input "Titel" at bounding box center [784, 169] width 730 height 34
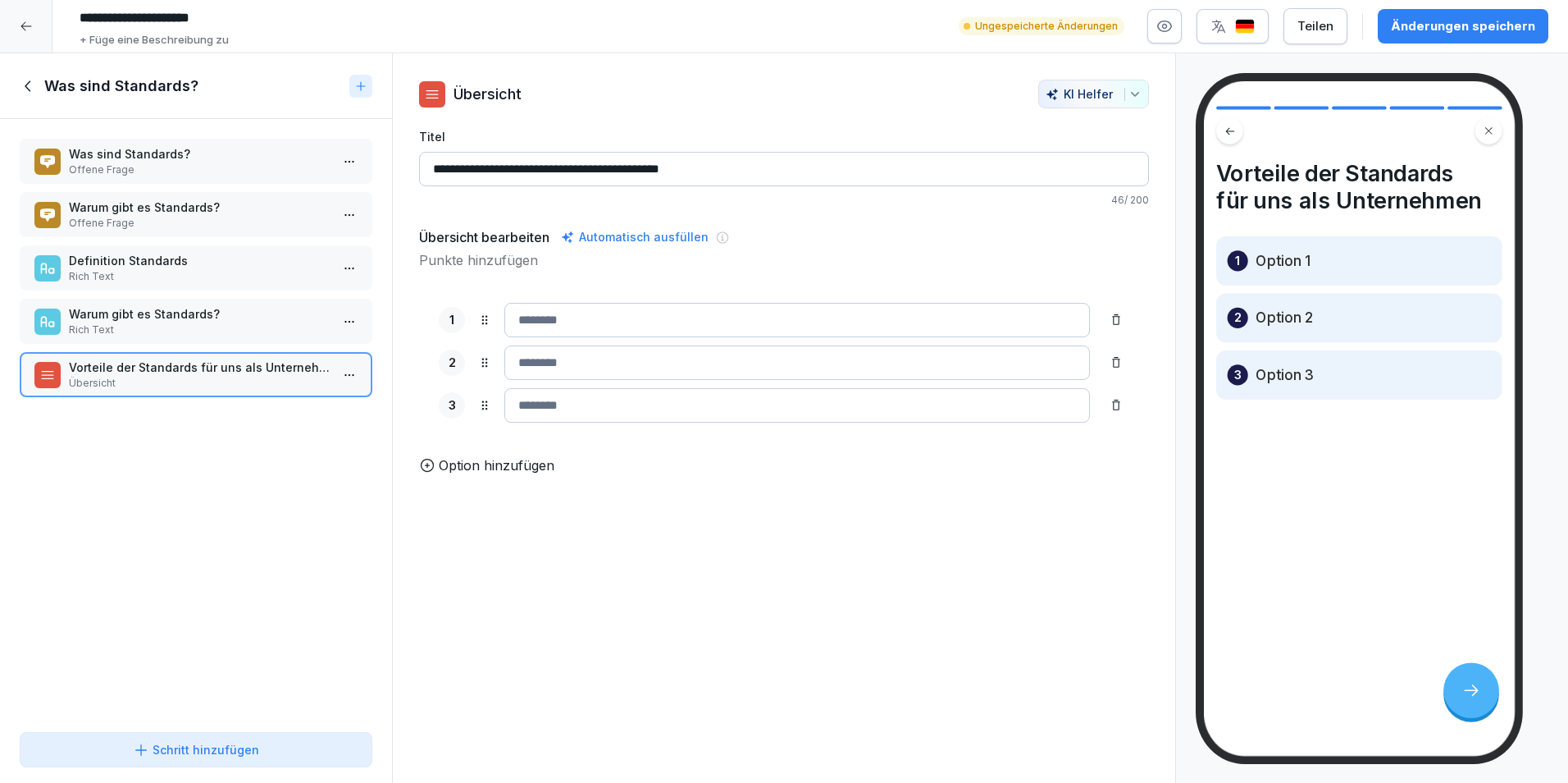
type input "**********"
click at [700, 323] on input at bounding box center [798, 320] width 586 height 34
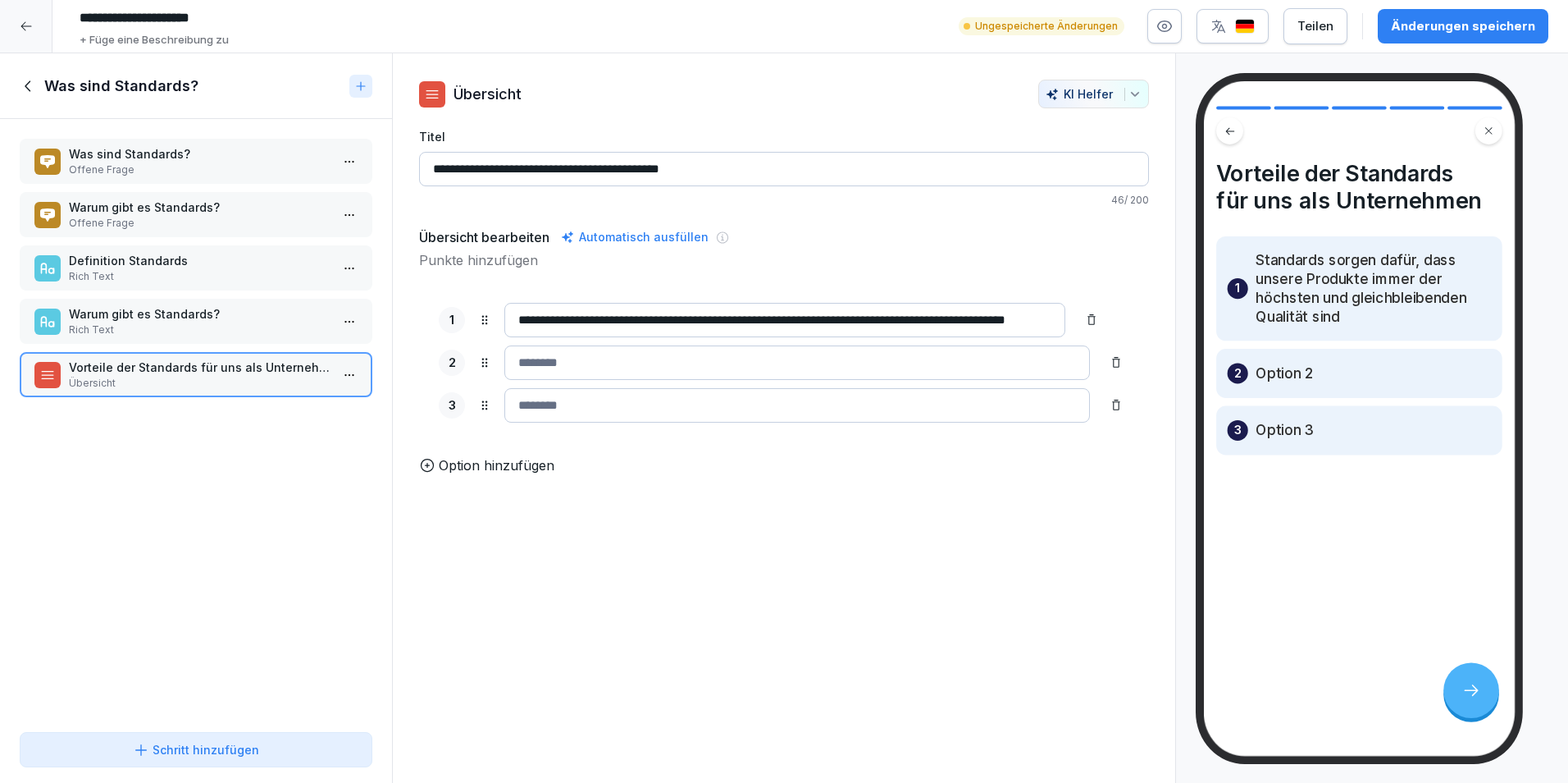
scroll to position [0, 64]
type input "**********"
click at [597, 344] on div "**********" at bounding box center [784, 362] width 730 height 159
click at [601, 371] on input at bounding box center [798, 362] width 586 height 34
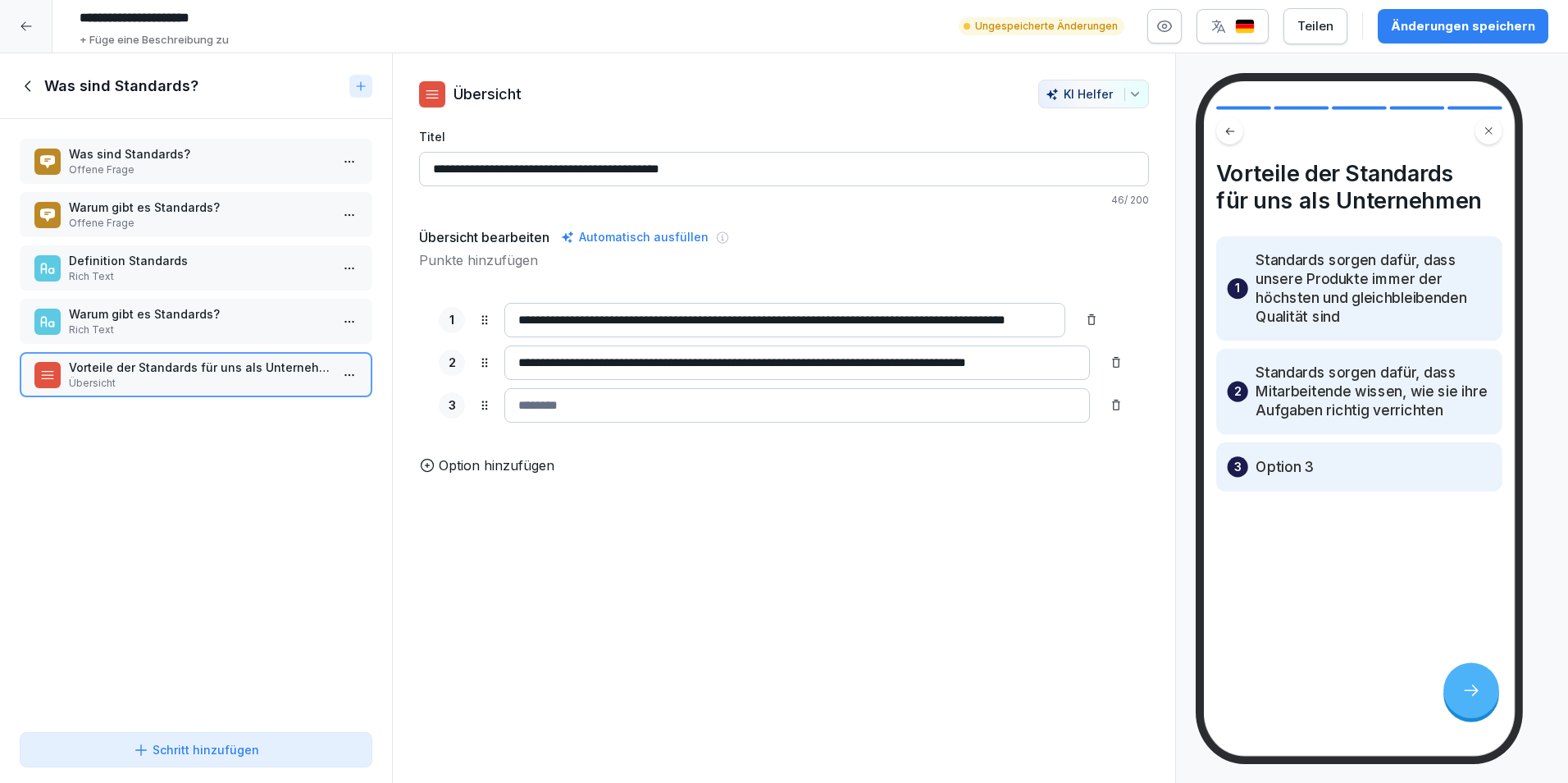
click at [863, 397] on input at bounding box center [798, 405] width 586 height 34
click at [853, 363] on input "**********" at bounding box center [798, 362] width 586 height 34
click at [1058, 365] on input "**********" at bounding box center [798, 362] width 586 height 34
type input "**********"
click at [895, 415] on input at bounding box center [798, 405] width 586 height 34
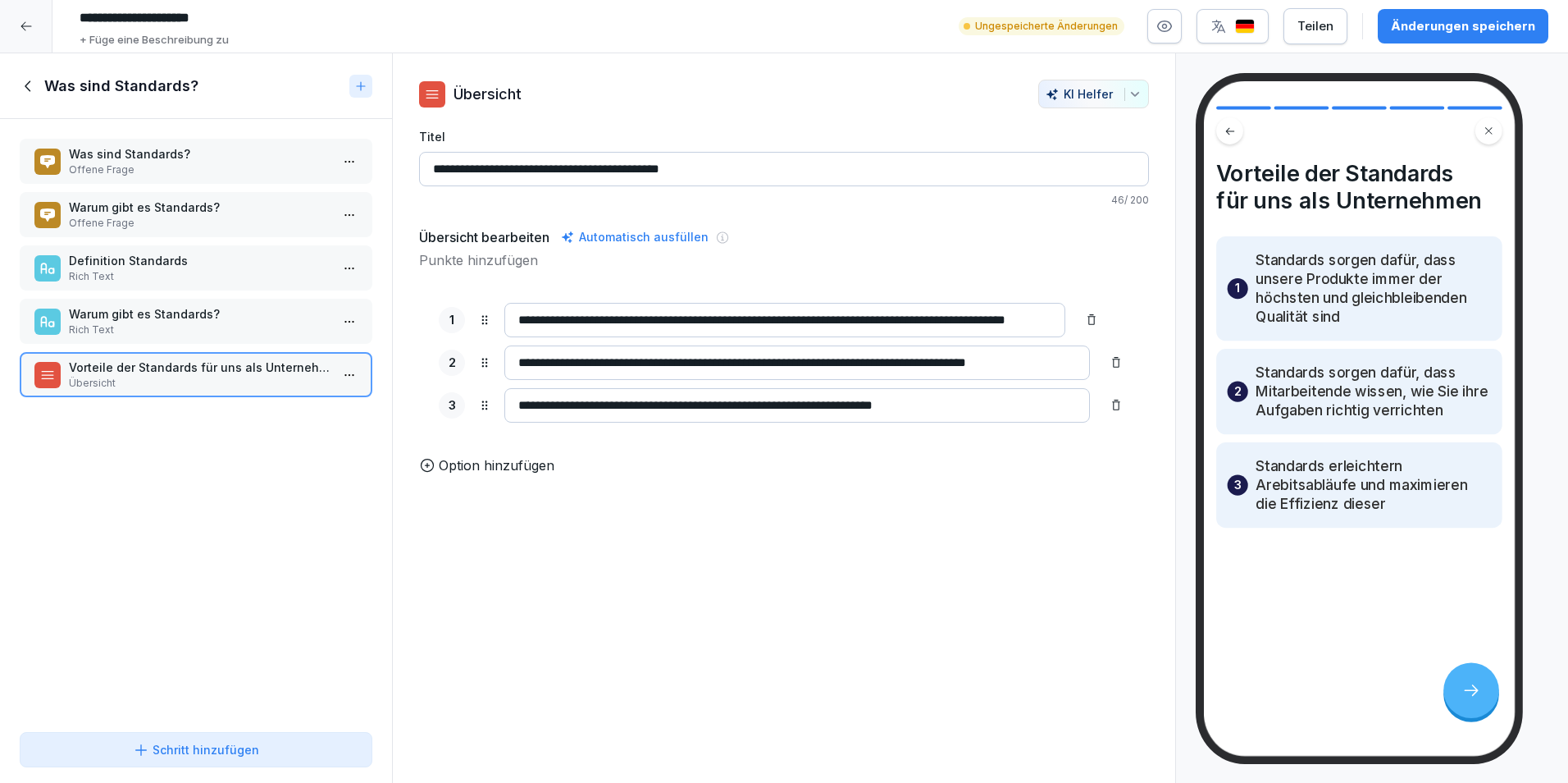
click at [683, 405] on input "**********" at bounding box center [798, 405] width 586 height 34
type input "**********"
click at [769, 679] on div "**********" at bounding box center [784, 418] width 784 height 730
click at [297, 170] on p "Offene Frage" at bounding box center [199, 170] width 261 height 15
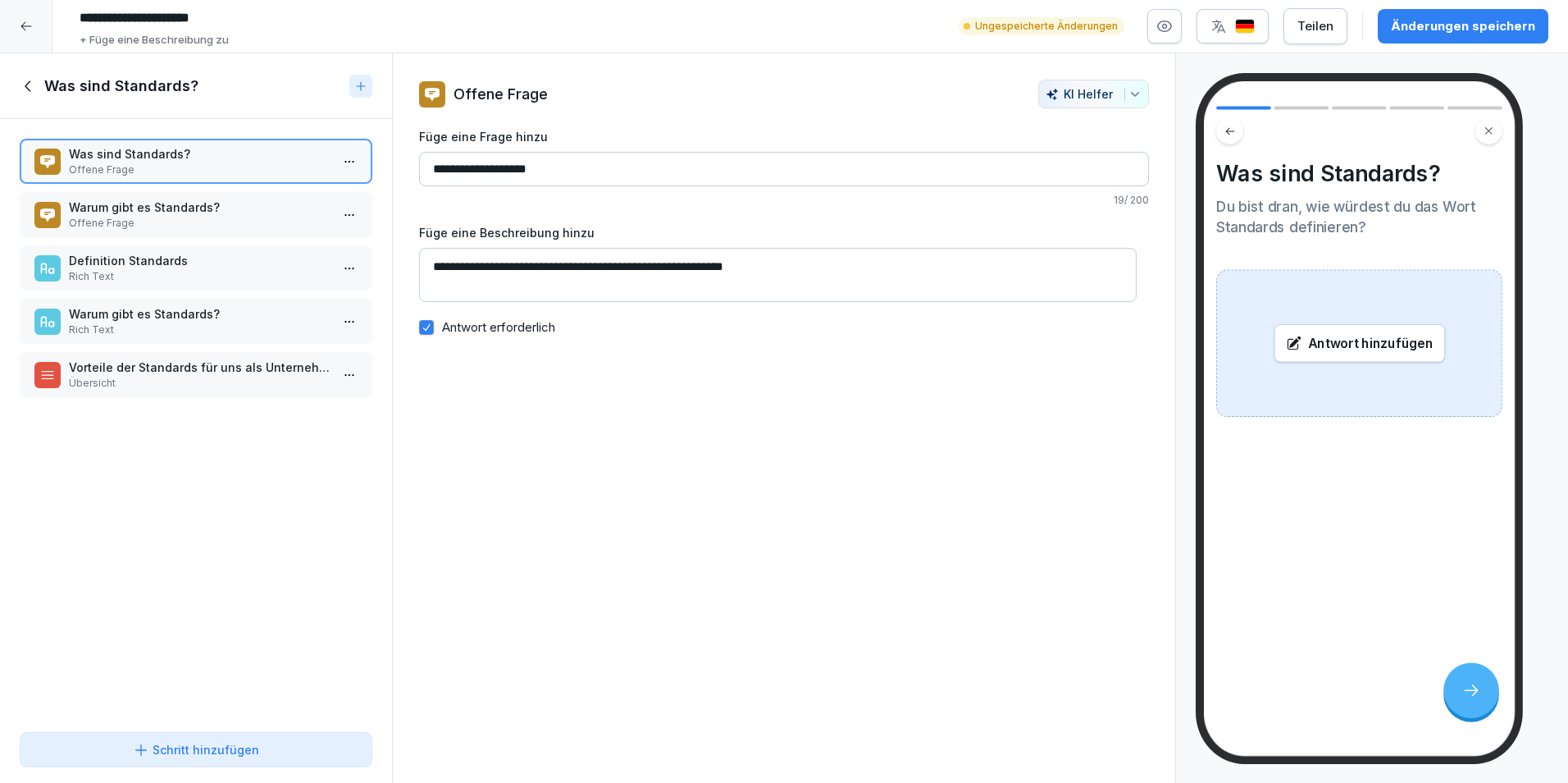
click at [210, 225] on p "Offene Frage" at bounding box center [199, 224] width 261 height 15
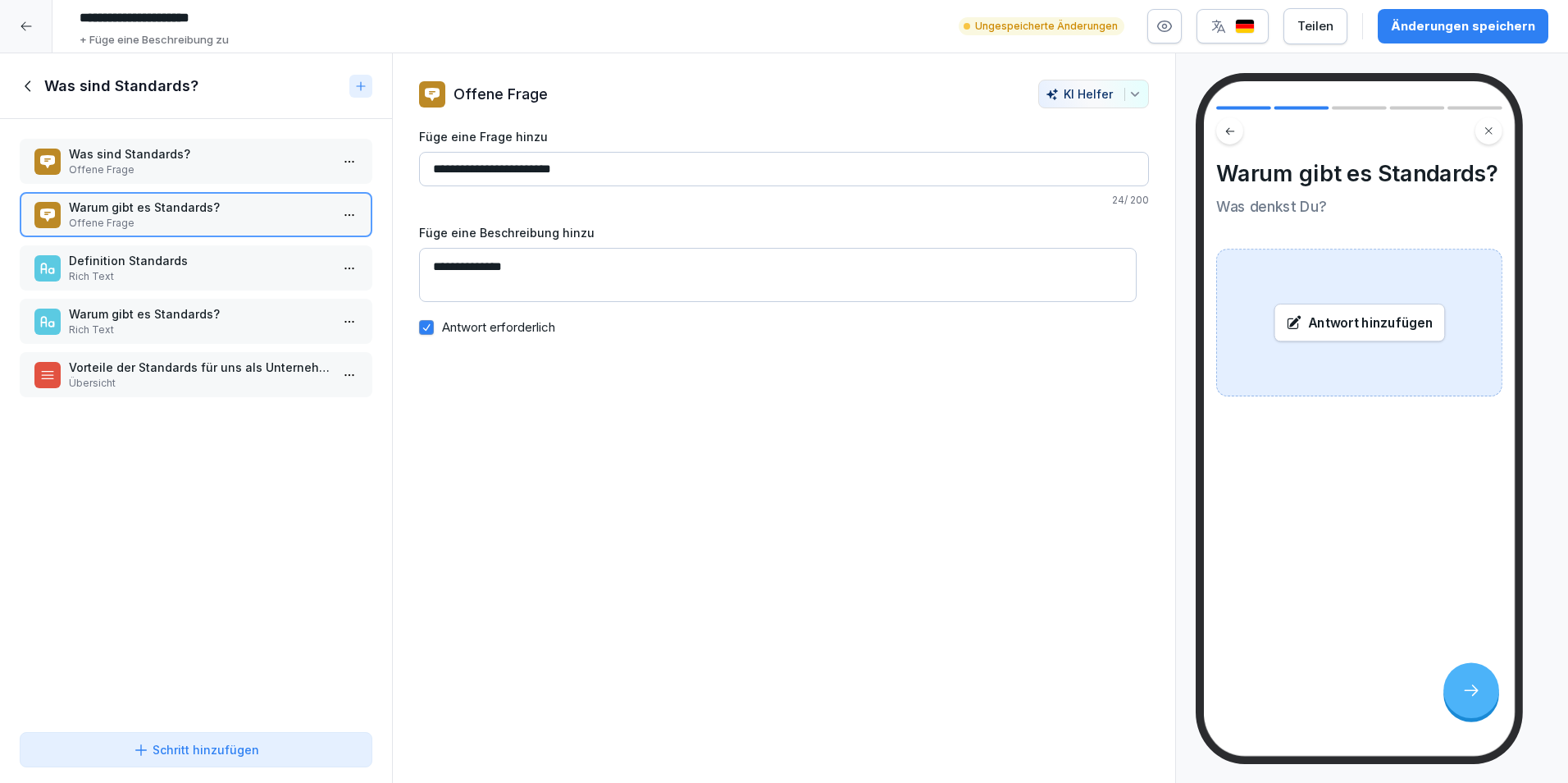
click at [209, 248] on div "Definition Standards Rich Text" at bounding box center [196, 268] width 353 height 45
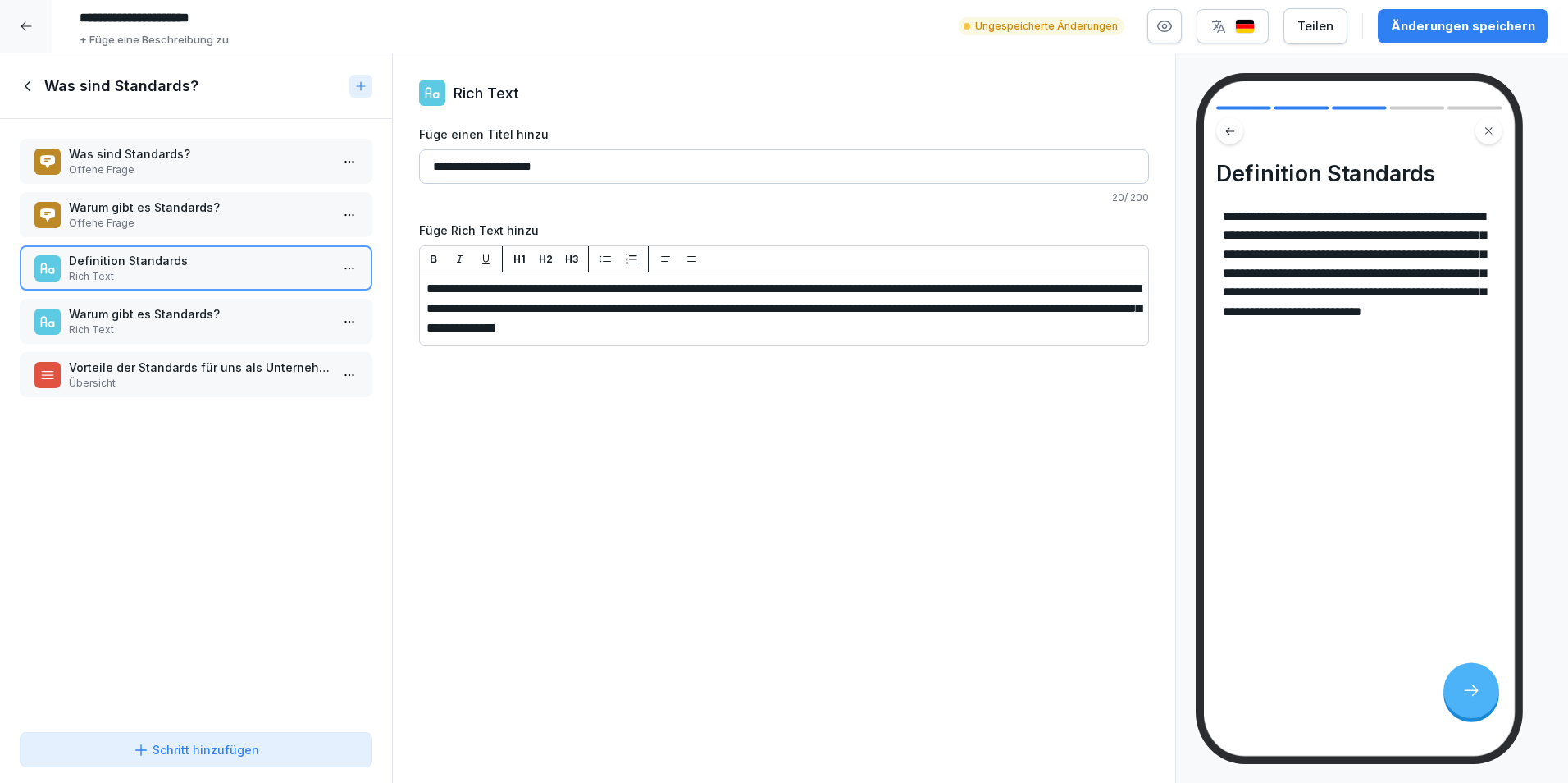
drag, startPoint x: 201, startPoint y: 295, endPoint x: 184, endPoint y: 325, distance: 34.5
click at [198, 303] on div "Was sind Standards? Offene Frage Warum gibt es Standards? Offene Frage Definiti…" at bounding box center [196, 422] width 392 height 606
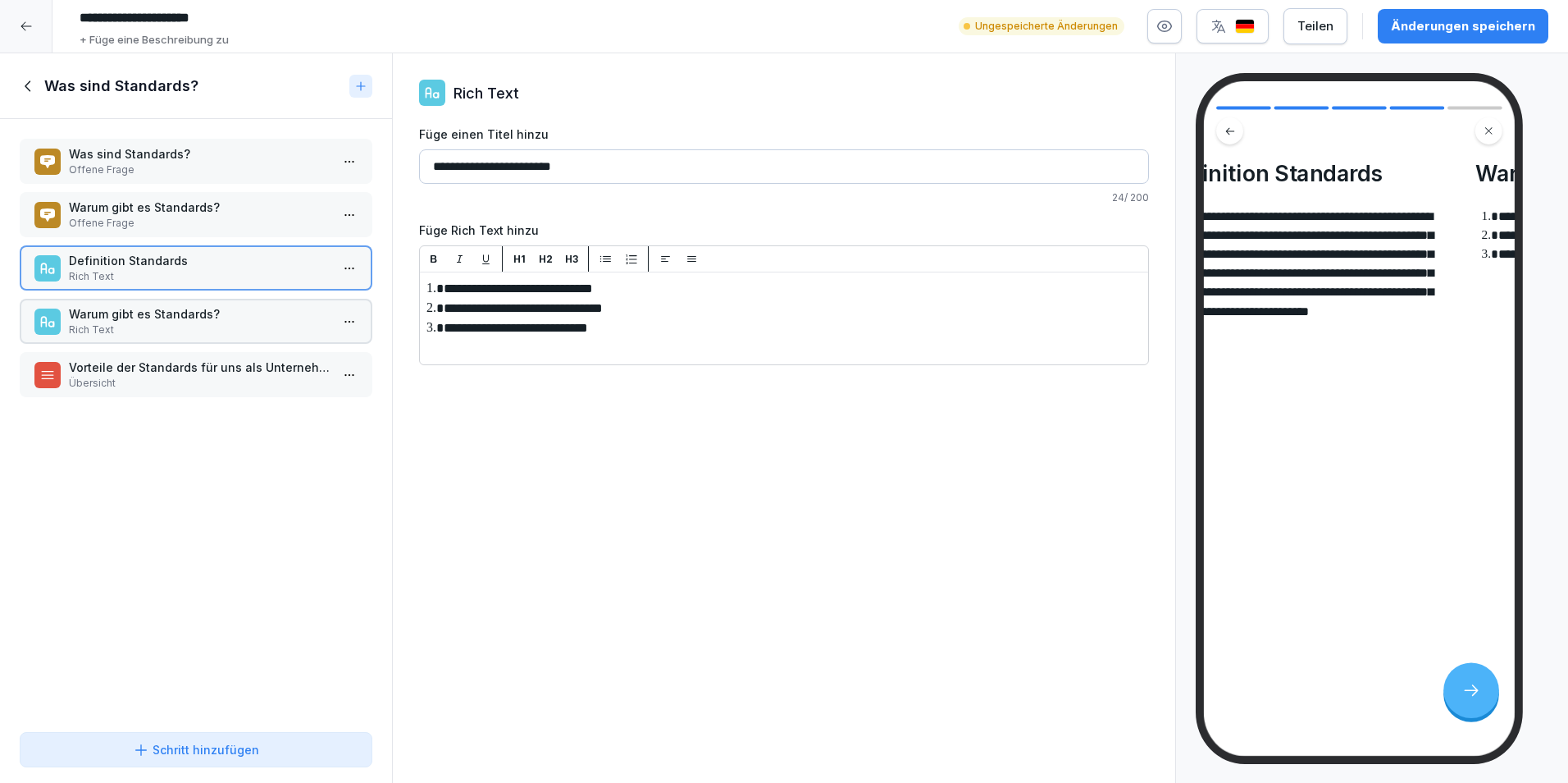
click at [183, 325] on p "Rich Text" at bounding box center [199, 330] width 261 height 15
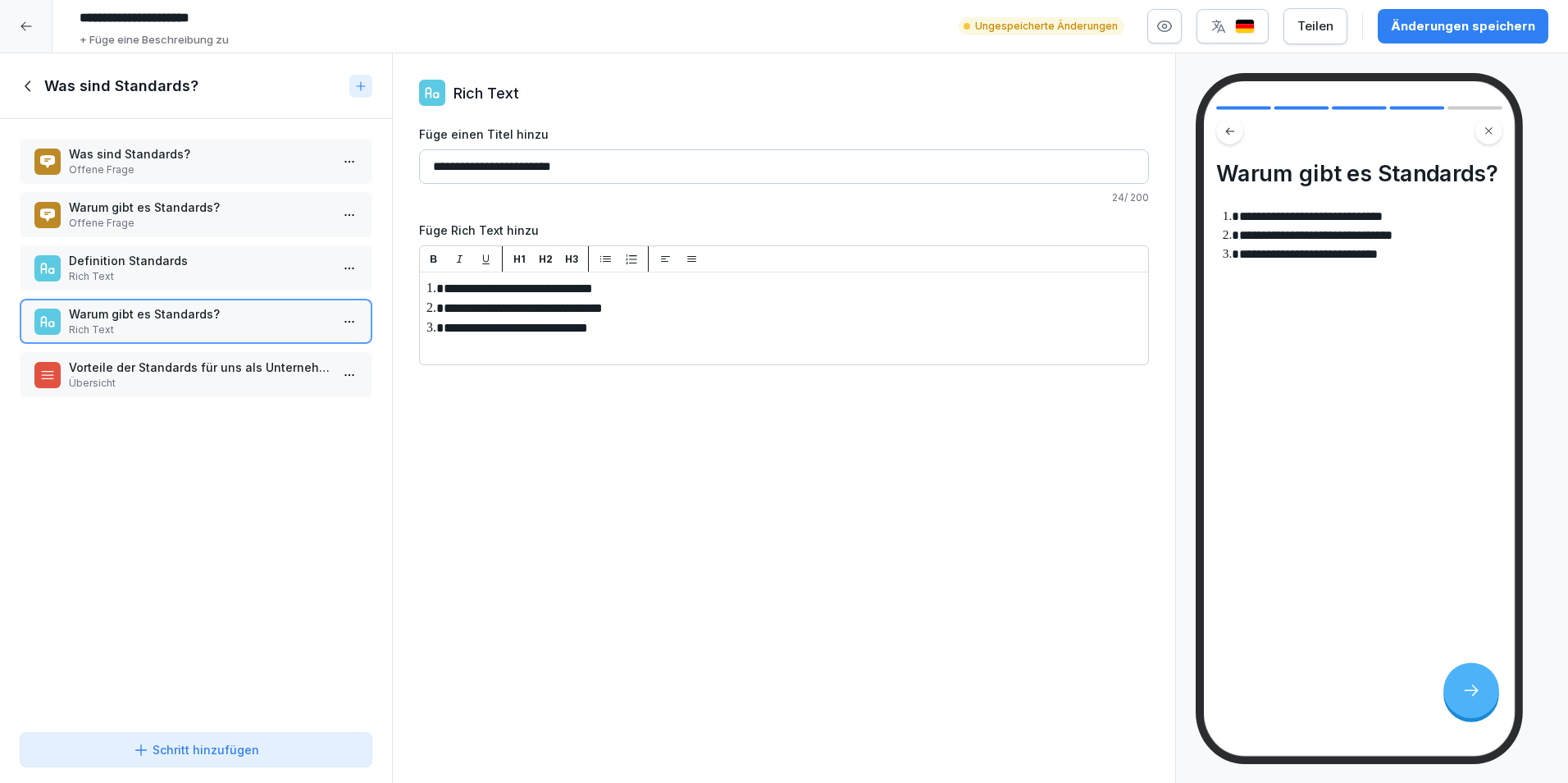
click at [153, 376] on p "Übersicht" at bounding box center [199, 383] width 261 height 15
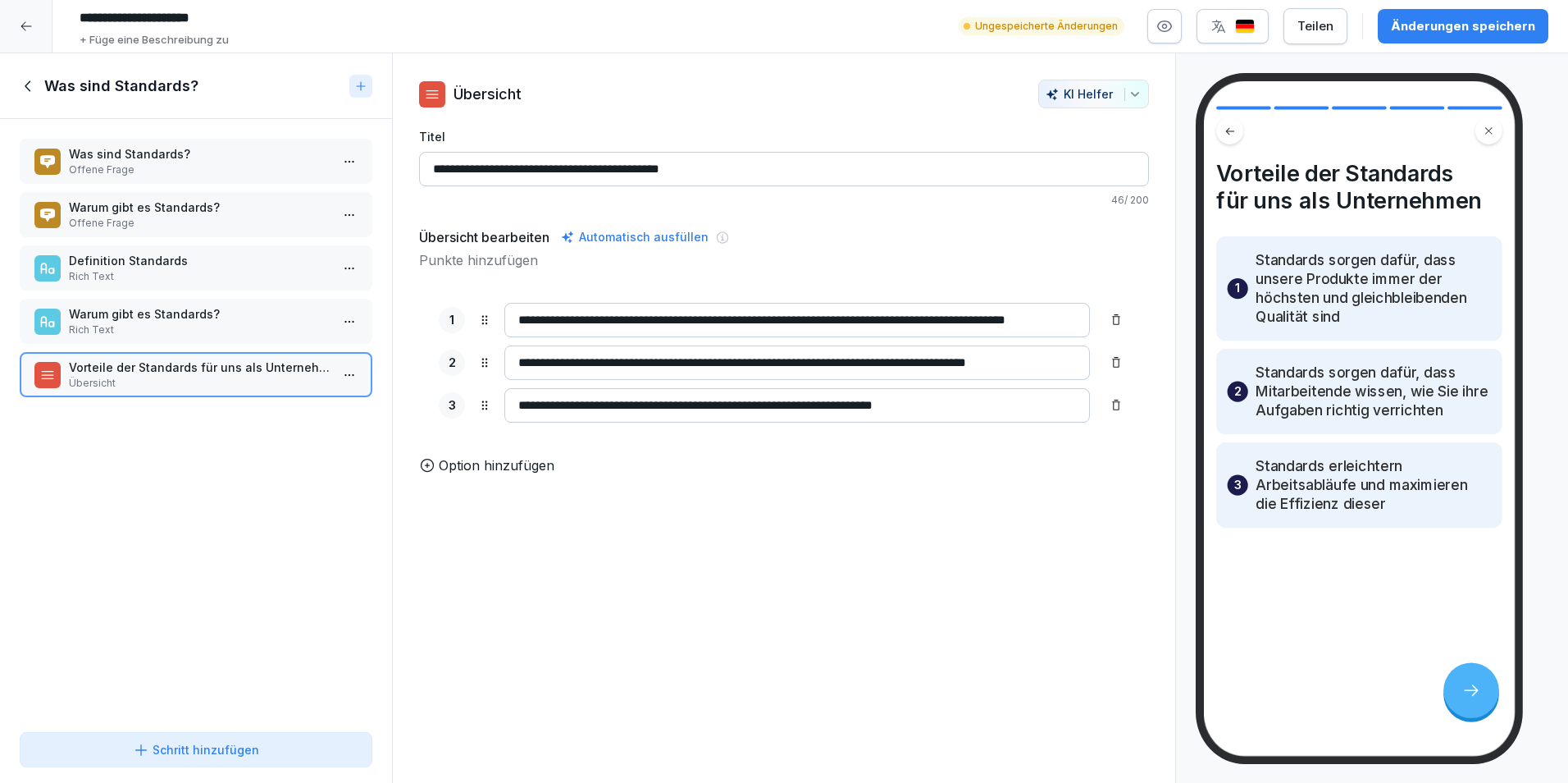
click at [224, 742] on div "Schritt hinzufügen" at bounding box center [195, 750] width 126 height 18
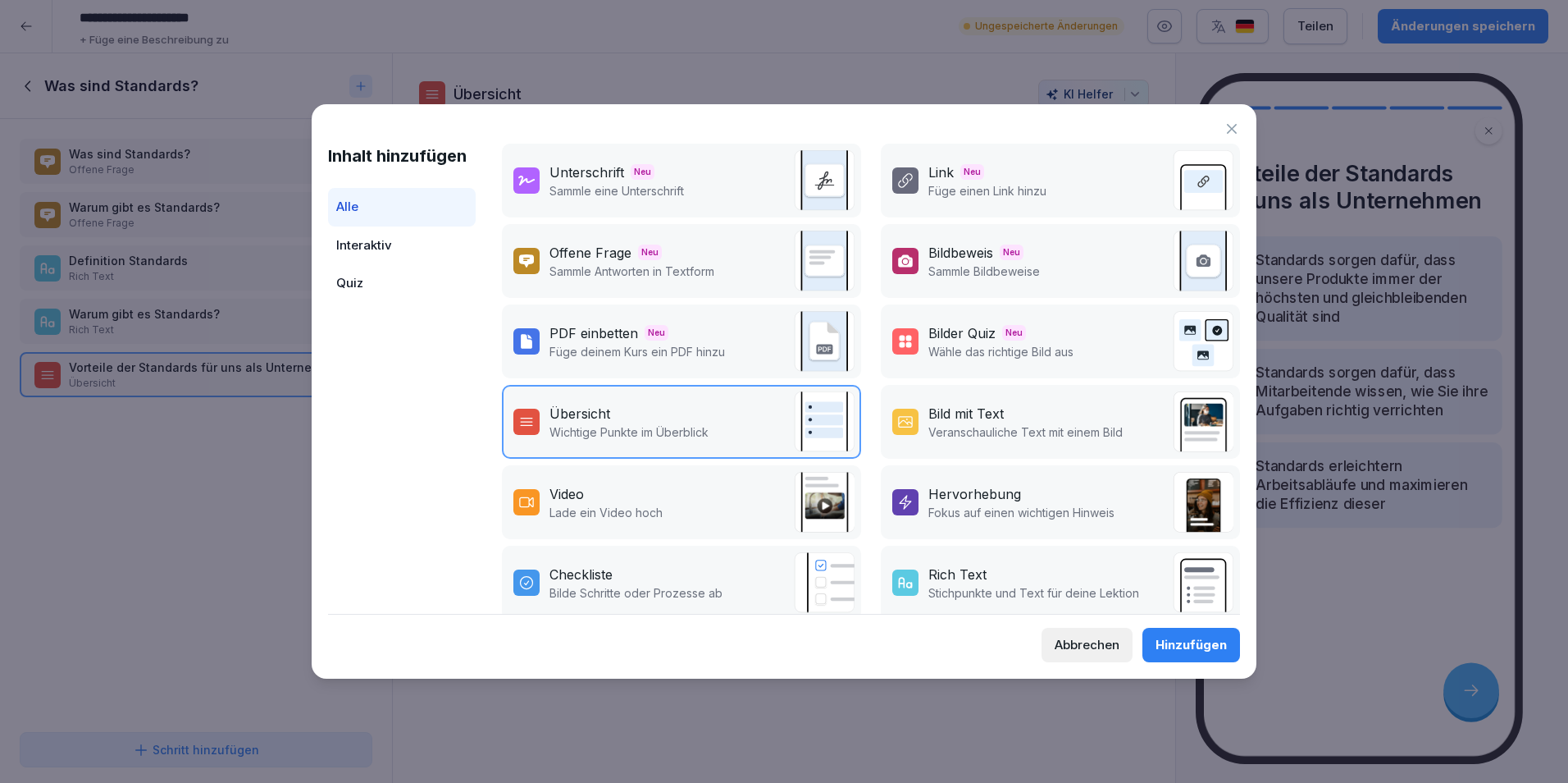
click at [749, 423] on div "Übersicht Wichtige Punkte im Überblick" at bounding box center [682, 422] width 360 height 73
click at [1207, 640] on div "Hinzufügen" at bounding box center [1192, 645] width 72 height 18
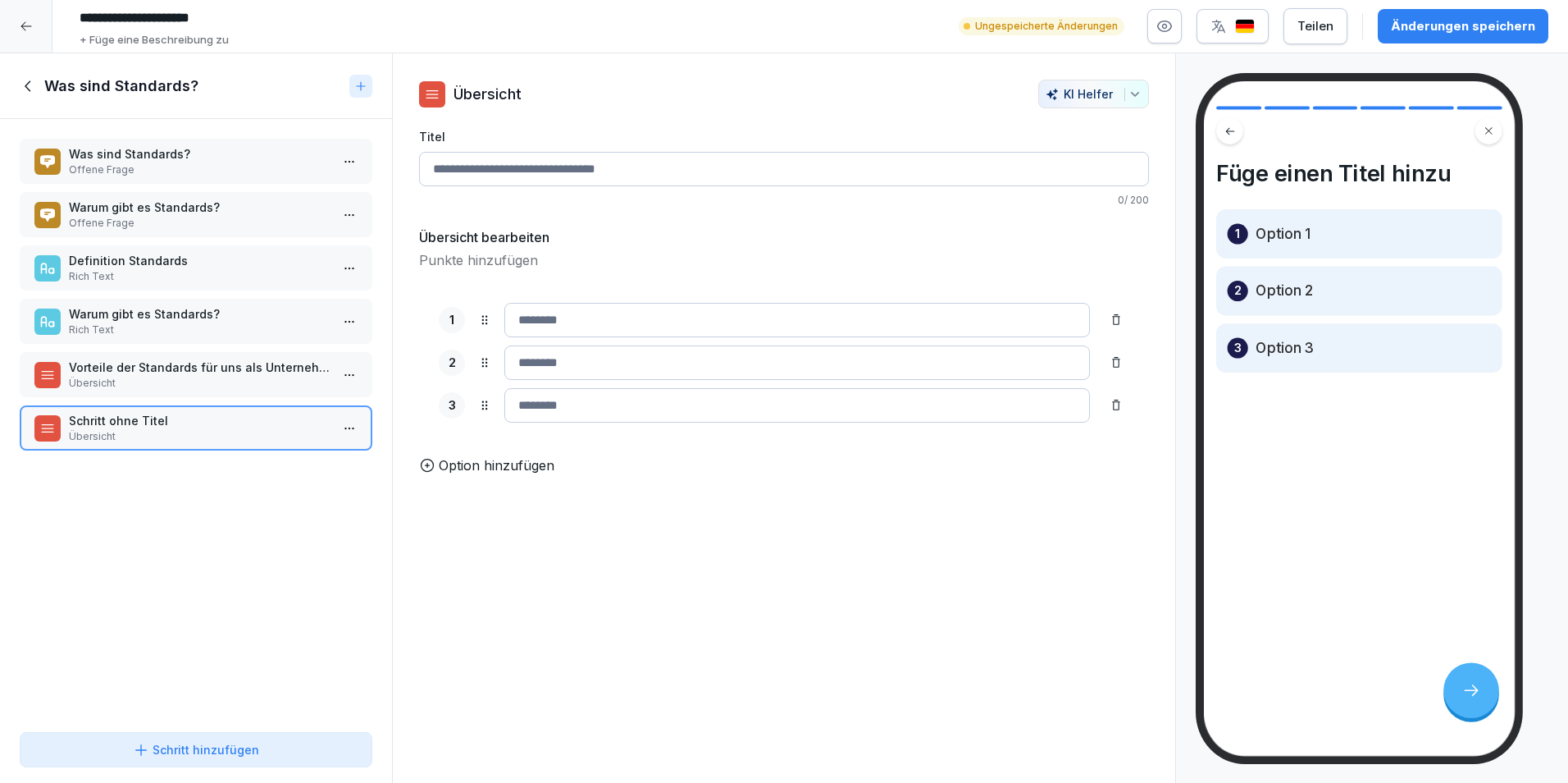
click at [687, 169] on input "Titel" at bounding box center [784, 169] width 730 height 34
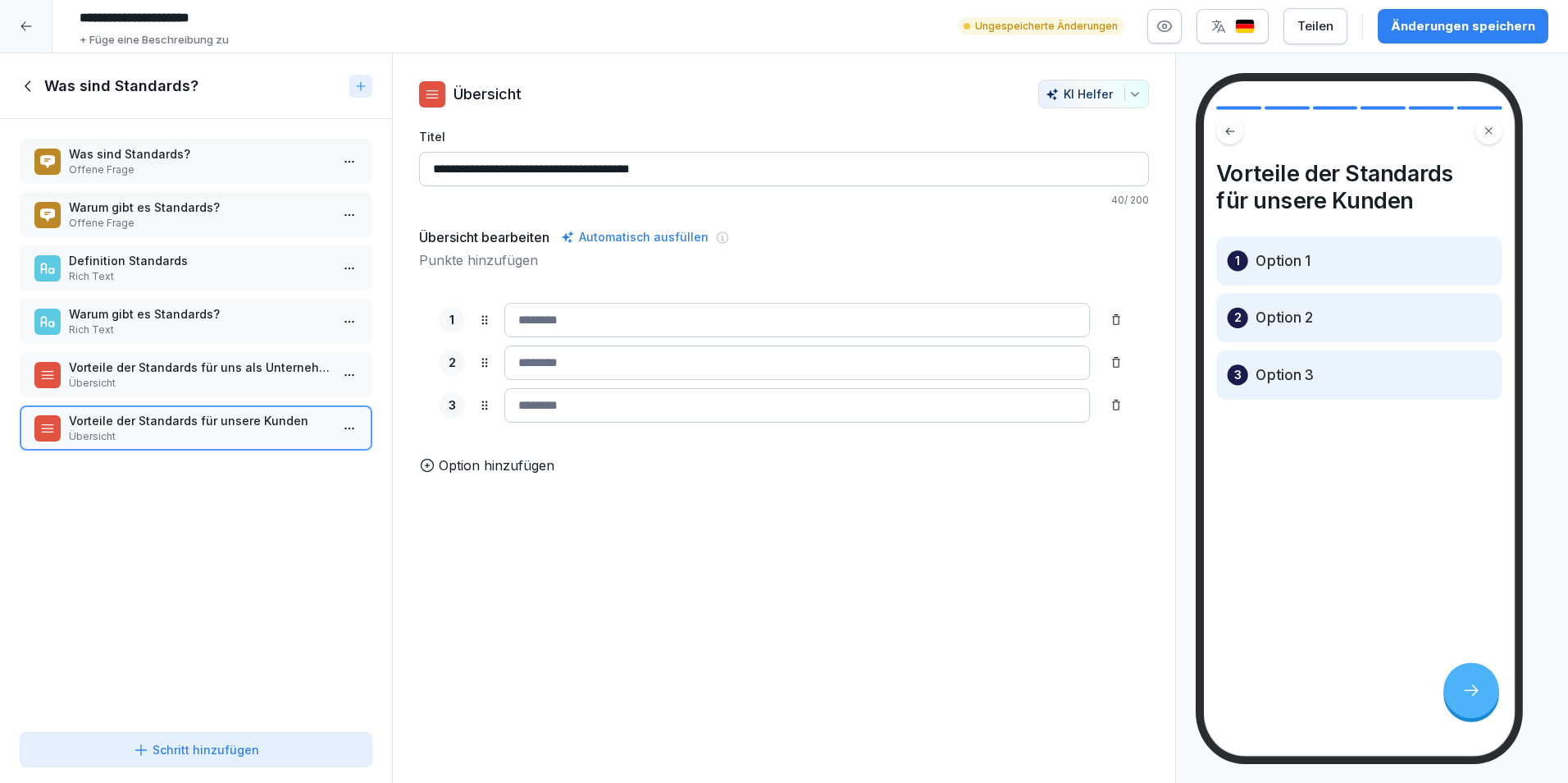
type input "**********"
click at [698, 303] on input at bounding box center [798, 320] width 586 height 34
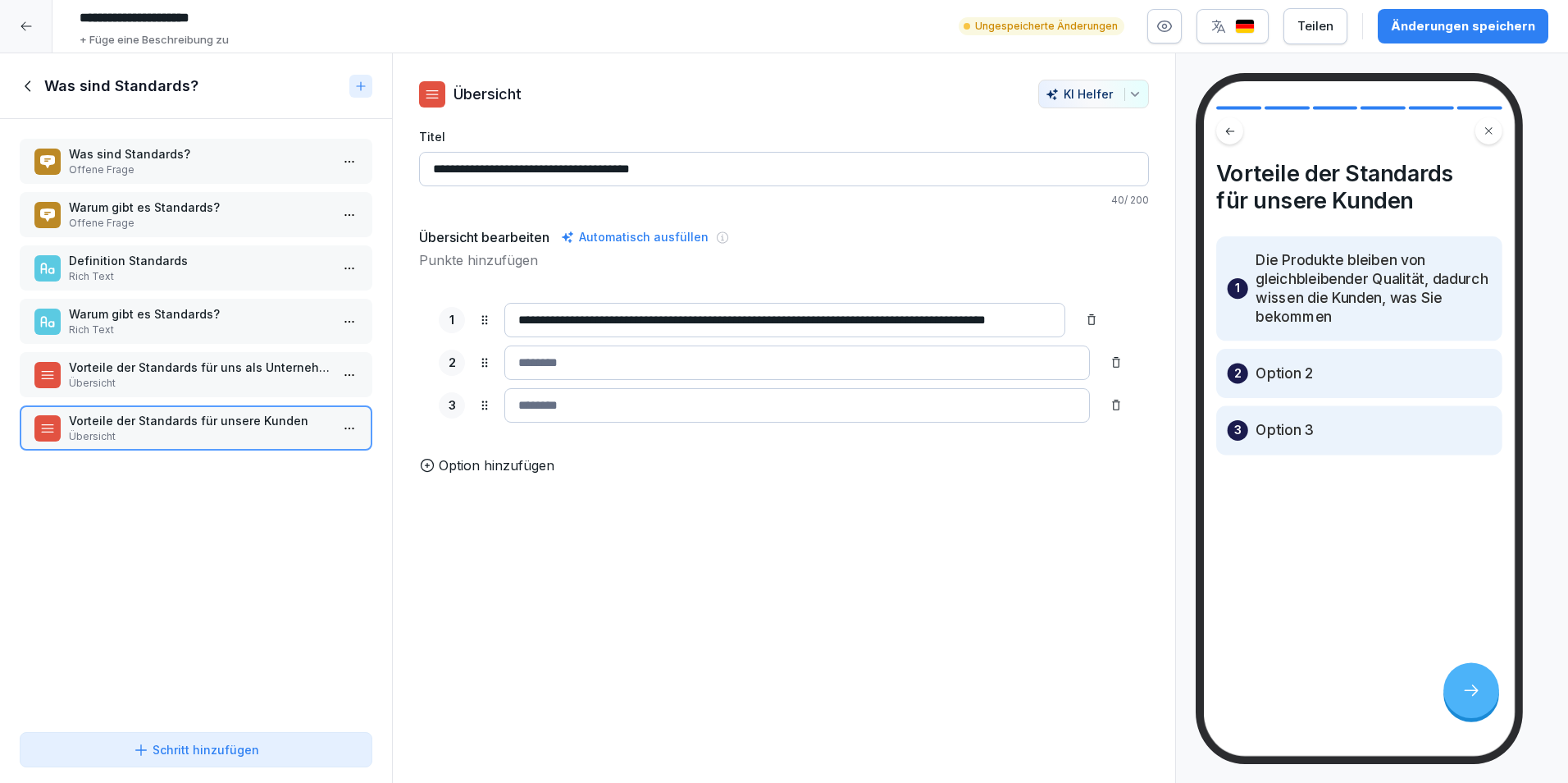
scroll to position [0, 48]
type input "**********"
click at [622, 359] on input at bounding box center [798, 362] width 586 height 34
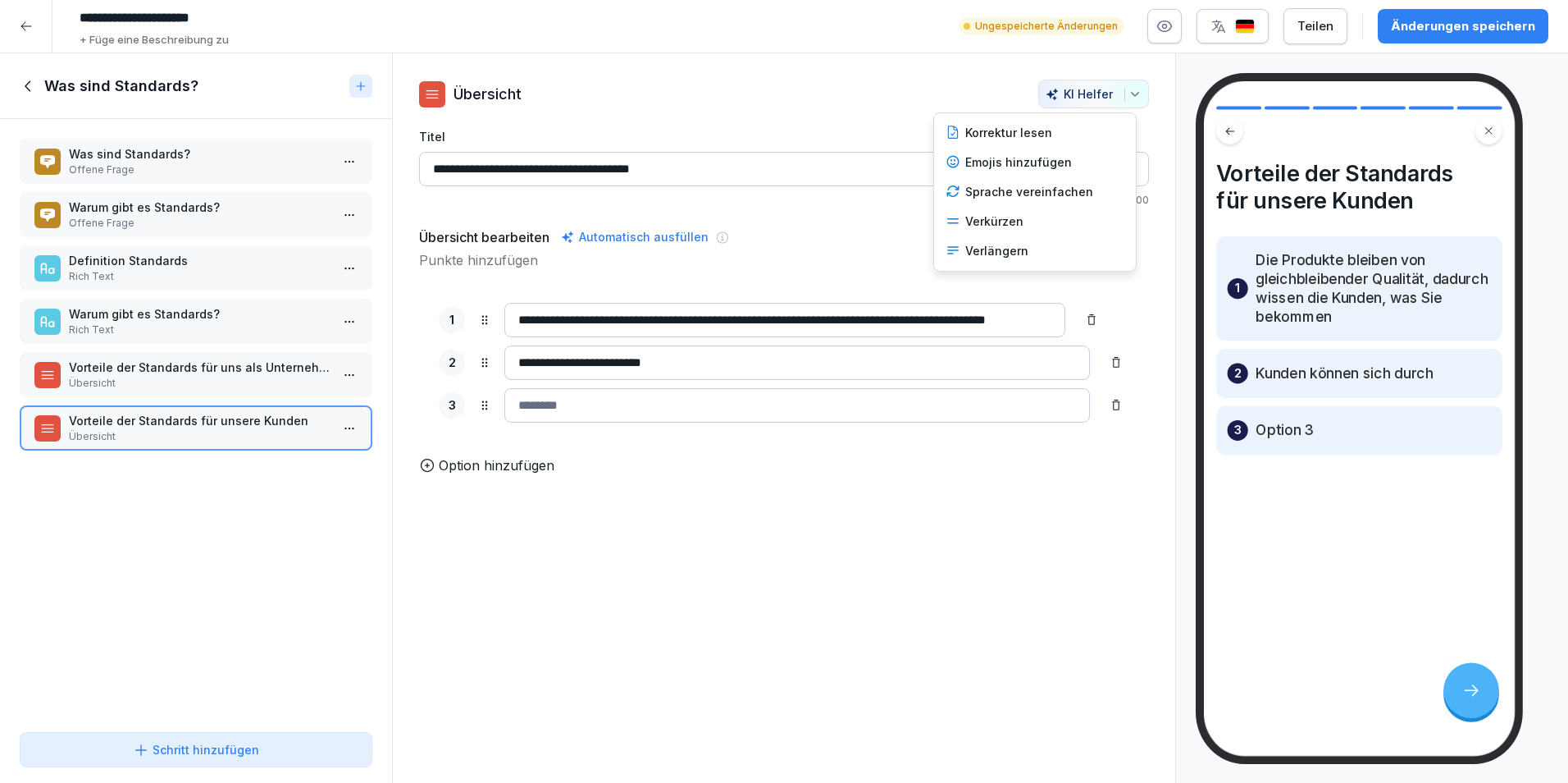
click at [1132, 95] on icon "button" at bounding box center [1135, 93] width 8 height 4
click at [942, 532] on html "**********" at bounding box center [784, 392] width 1568 height 783
click at [809, 366] on input "**********" at bounding box center [798, 362] width 586 height 34
drag, startPoint x: 703, startPoint y: 366, endPoint x: 489, endPoint y: 361, distance: 214.1
click at [489, 361] on div "**********" at bounding box center [784, 362] width 691 height 34
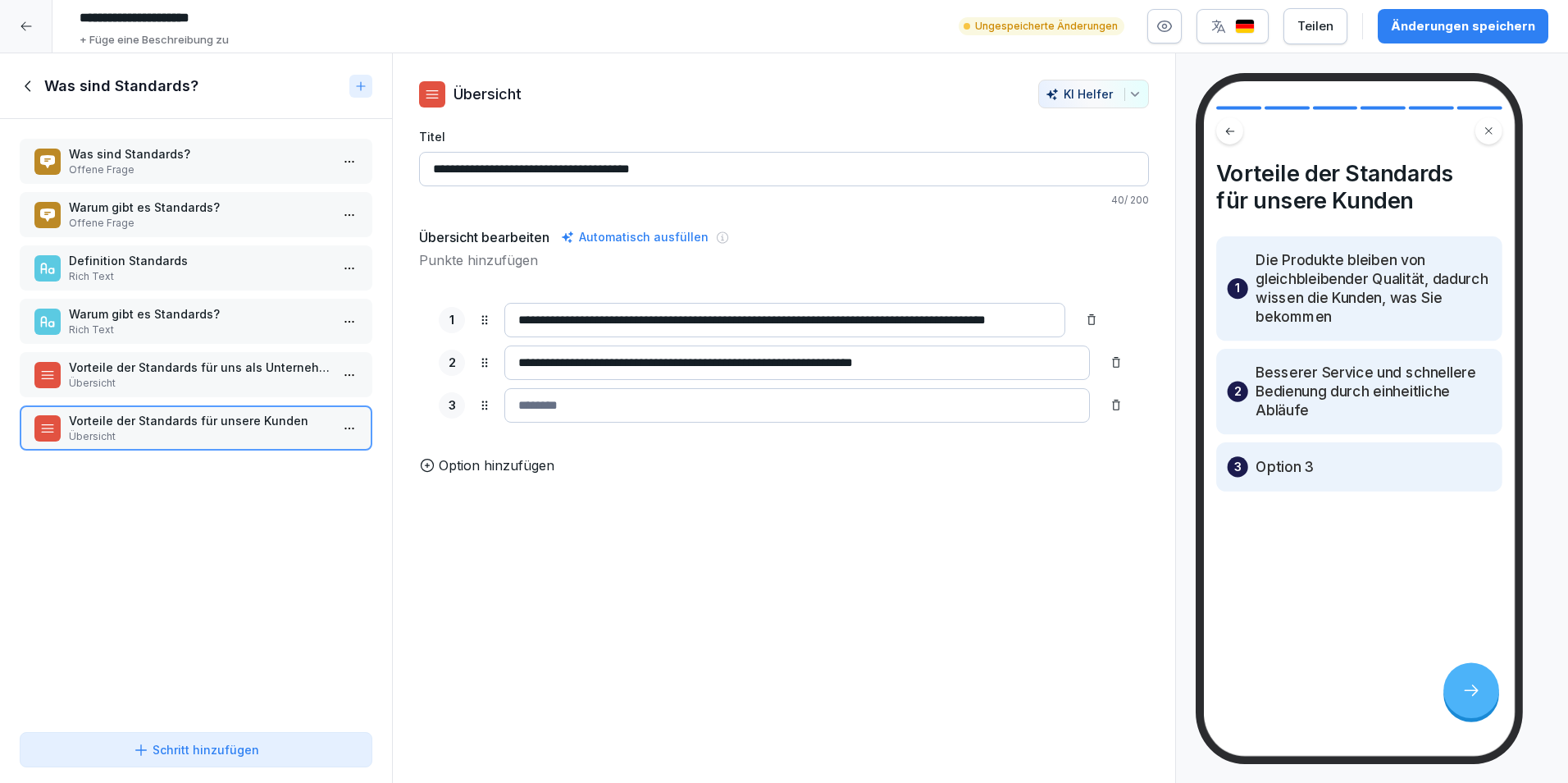
type input "**********"
click at [954, 320] on input "**********" at bounding box center [785, 320] width 561 height 34
click at [1045, 321] on input "**********" at bounding box center [785, 320] width 561 height 34
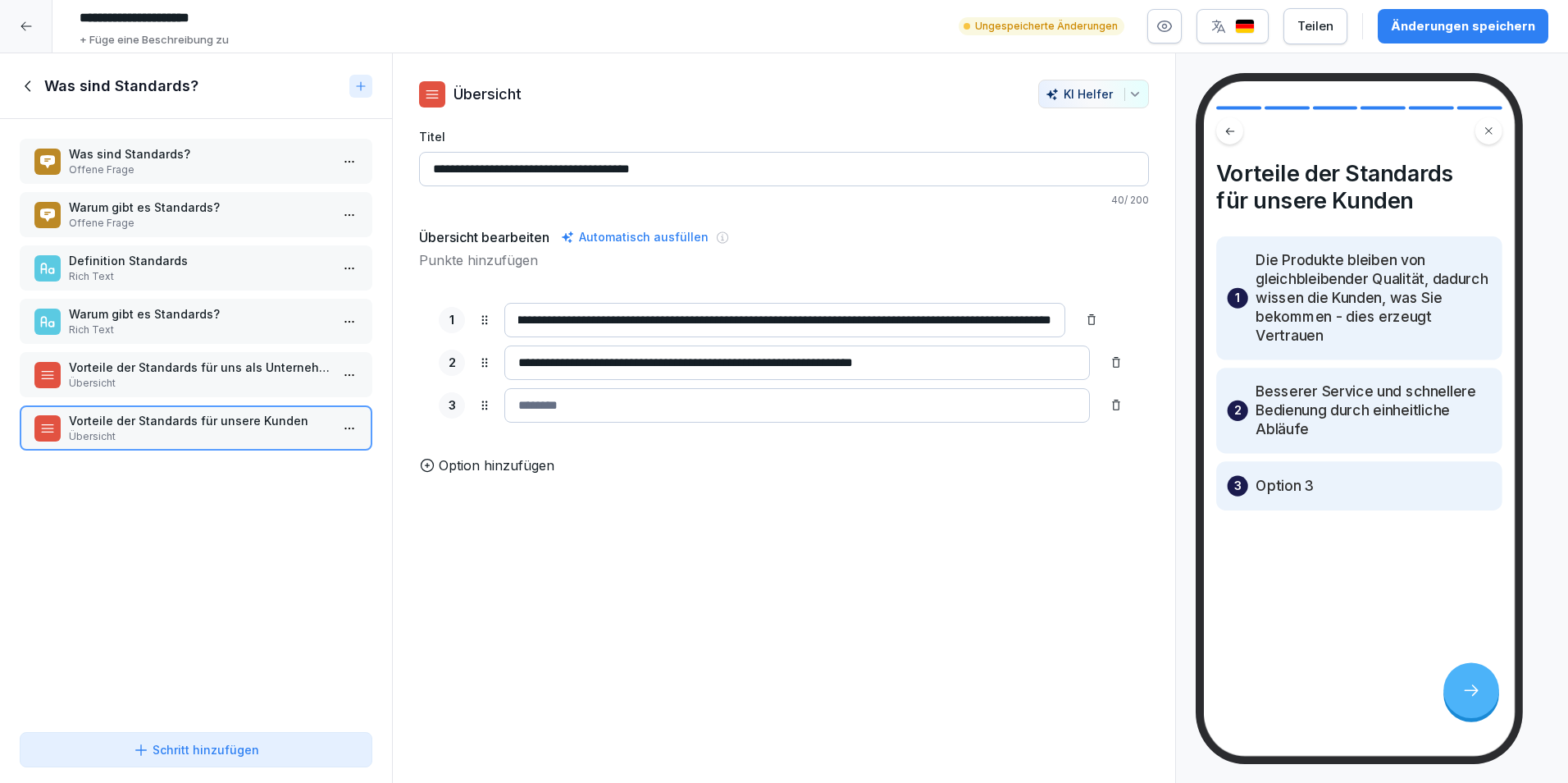
scroll to position [0, 194]
type input "**********"
click at [738, 384] on div "**********" at bounding box center [784, 362] width 730 height 159
click at [737, 421] on input at bounding box center [798, 405] width 586 height 34
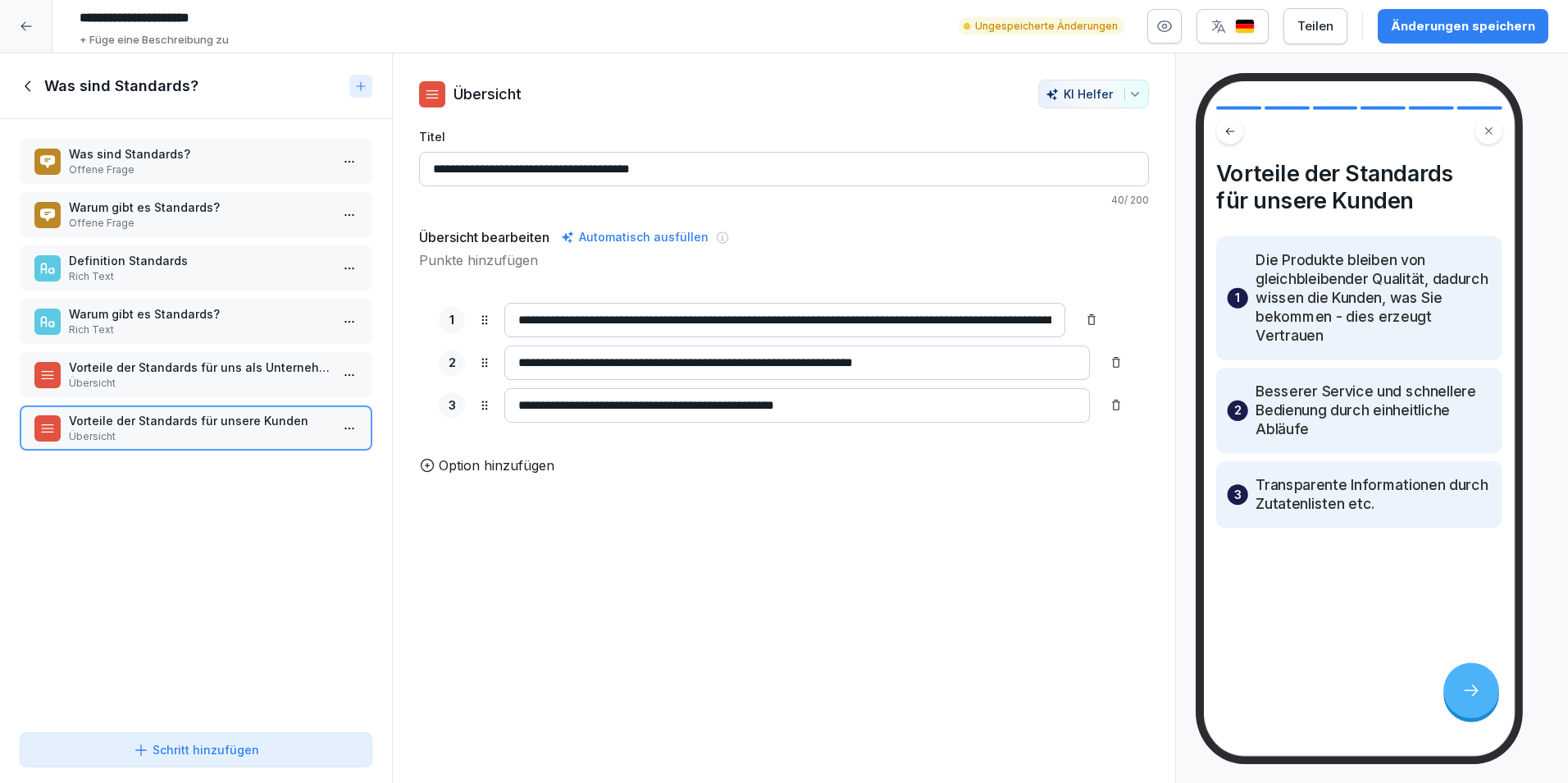
type input "**********"
click at [776, 603] on div "**********" at bounding box center [784, 418] width 784 height 730
click at [206, 381] on p "Übersicht" at bounding box center [199, 383] width 261 height 15
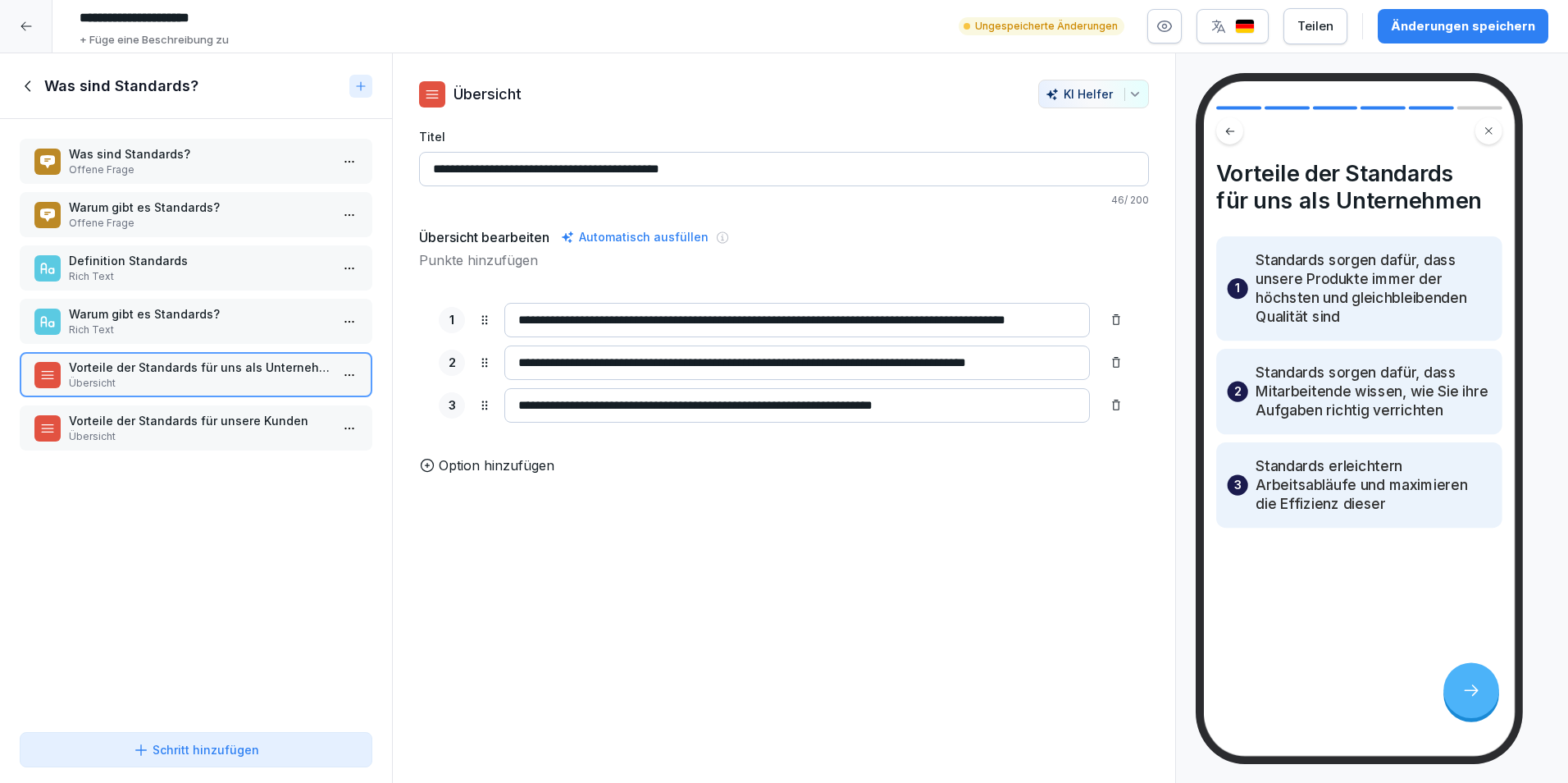
click at [169, 175] on p "Offene Frage" at bounding box center [199, 170] width 261 height 15
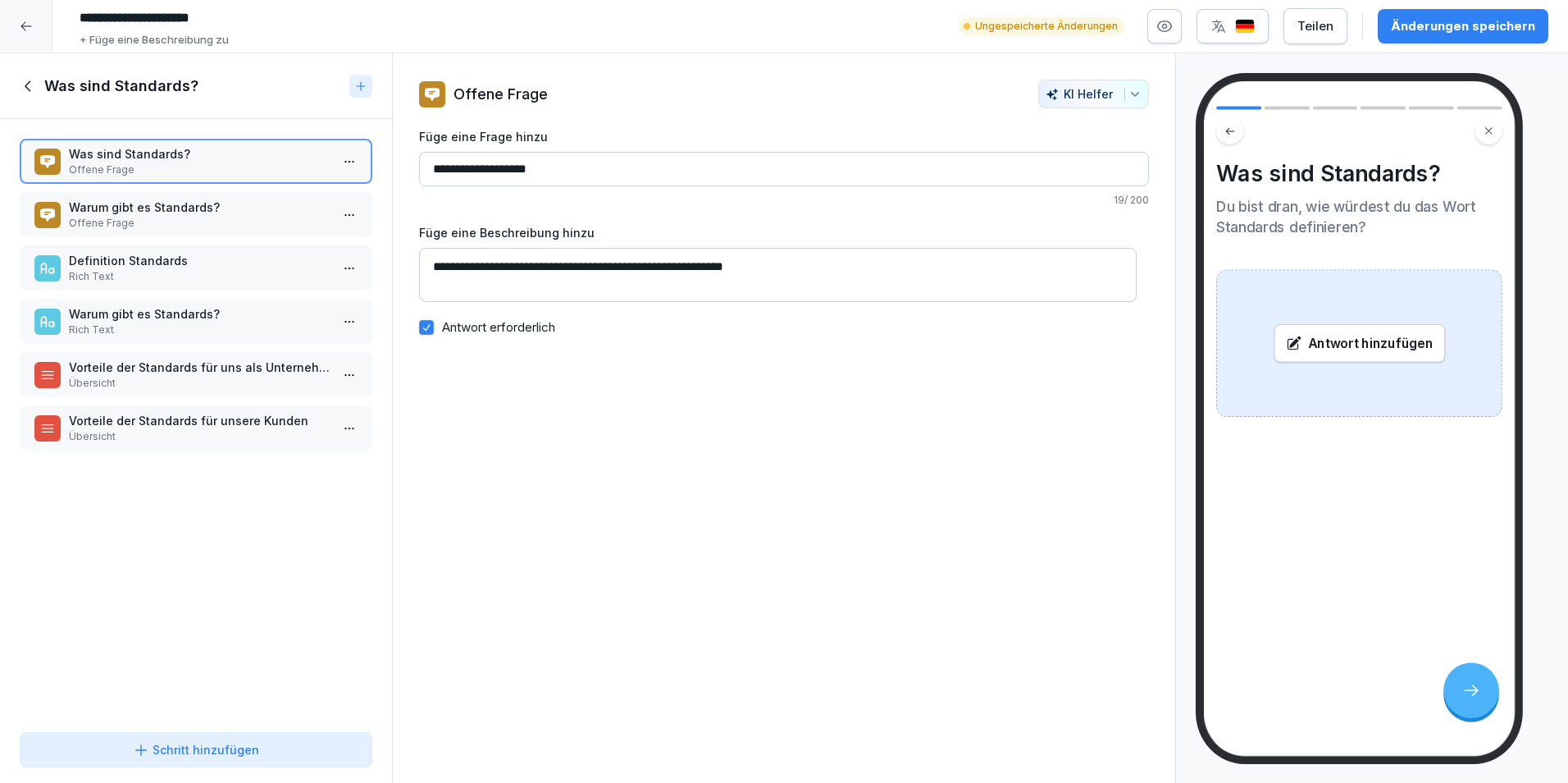
click at [157, 194] on div "Warum gibt es Standards? Offene Frage" at bounding box center [196, 215] width 353 height 45
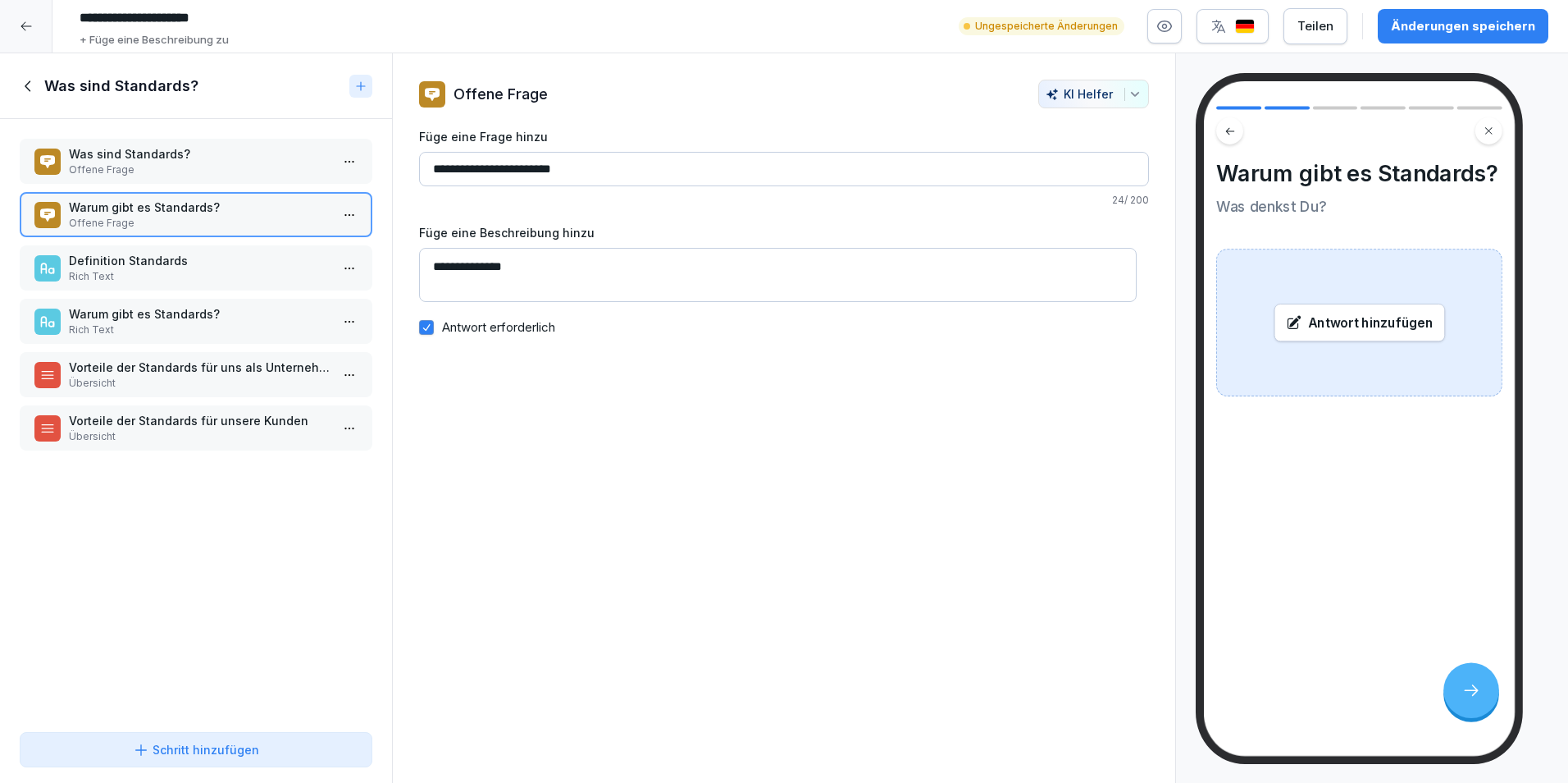
click at [149, 253] on p "Definition Standards" at bounding box center [199, 260] width 261 height 18
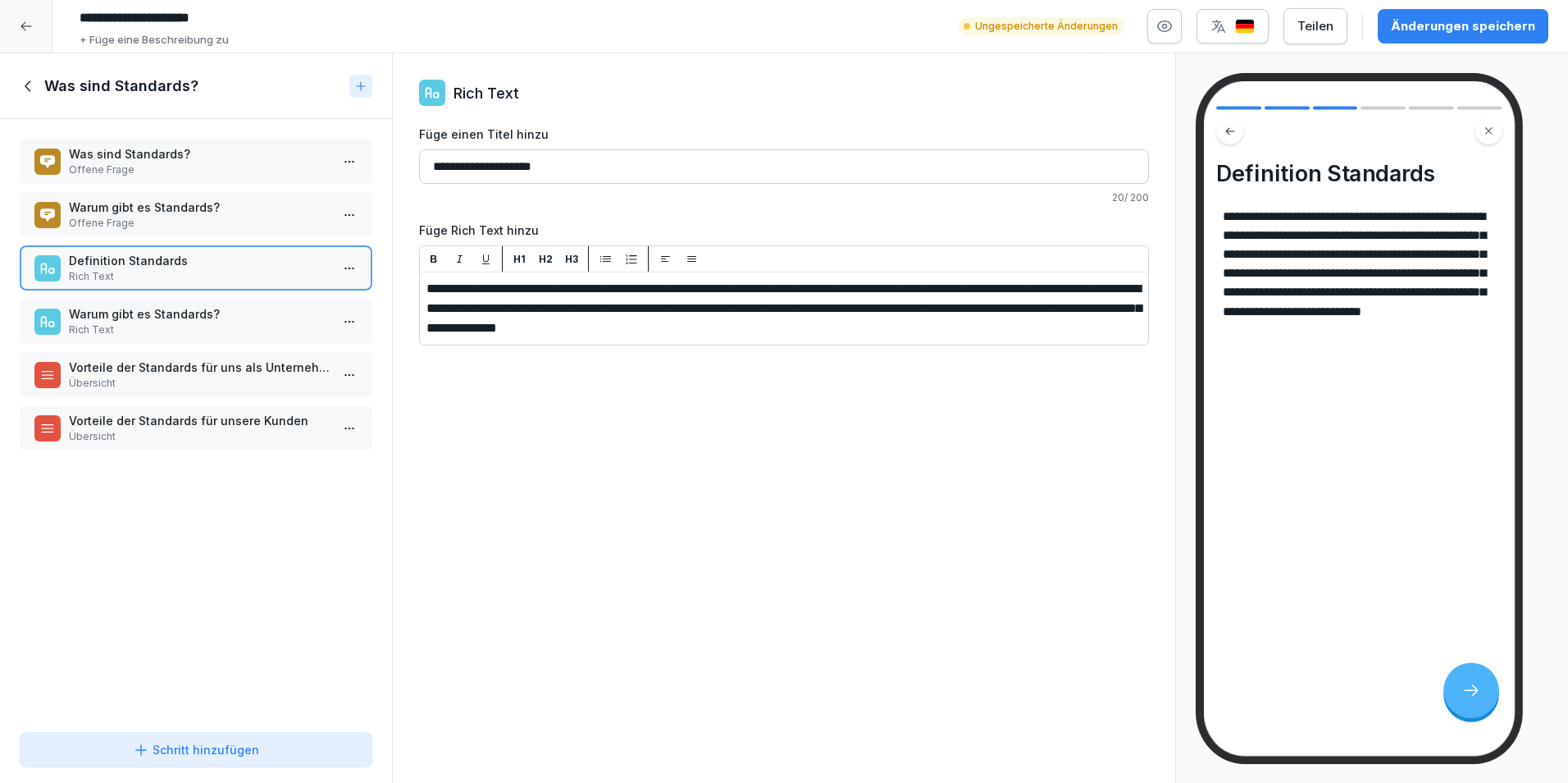
click at [145, 300] on div "Warum gibt es Standards? Rich Text" at bounding box center [196, 321] width 353 height 45
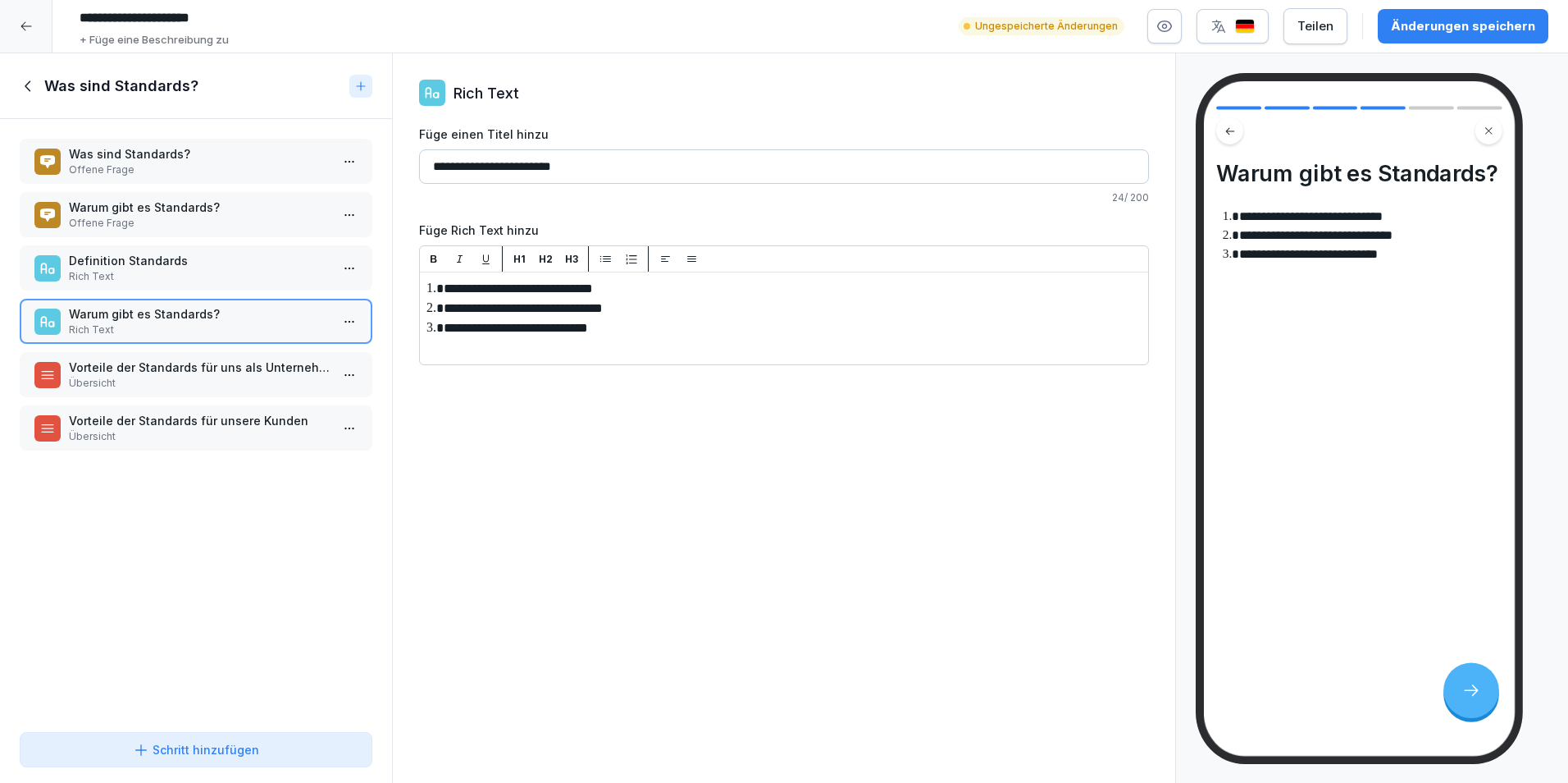
click at [161, 368] on p "Vorteile der Standards für uns als Unternehmen" at bounding box center [199, 367] width 261 height 18
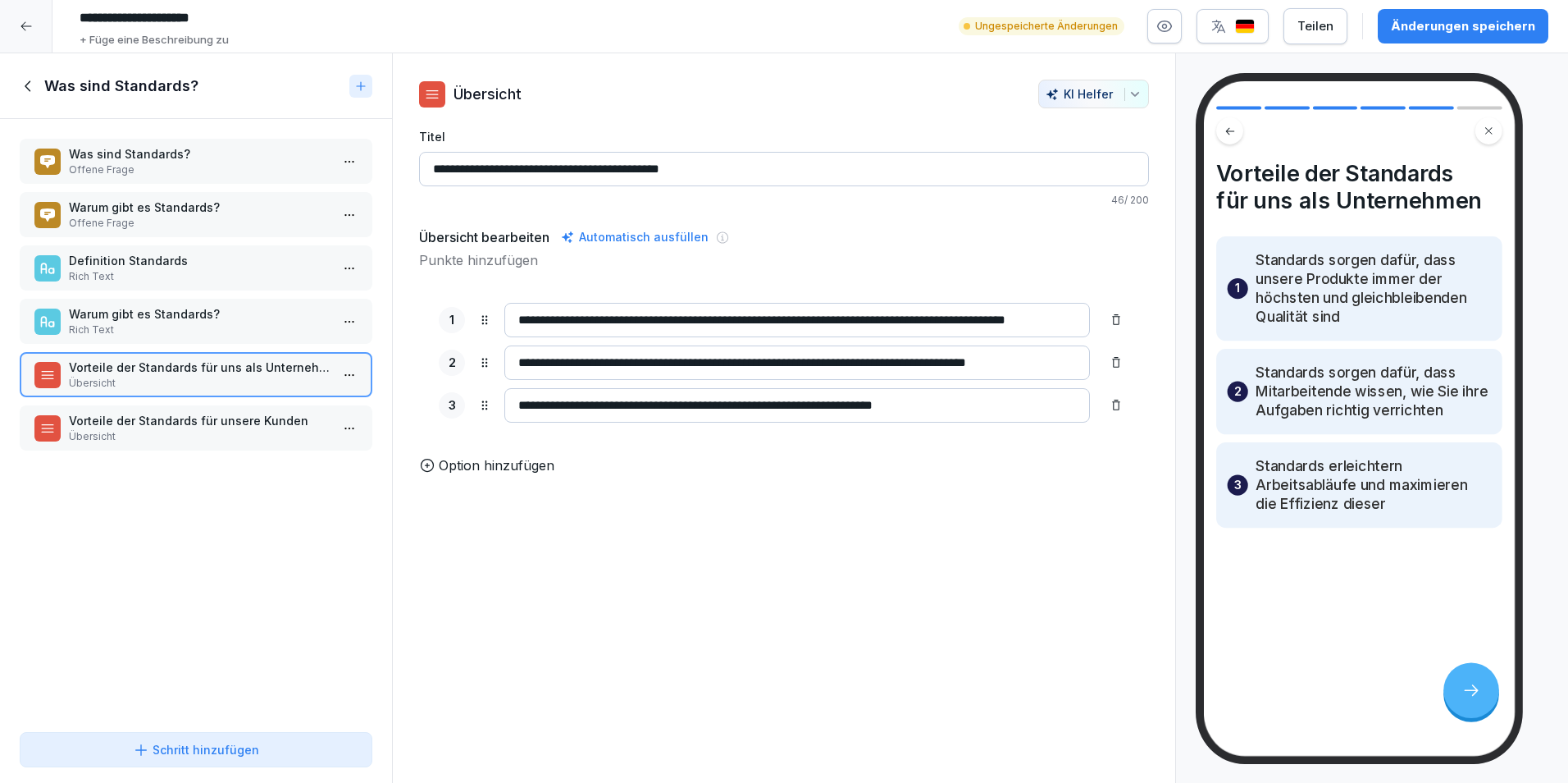
click at [176, 327] on p "Rich Text" at bounding box center [199, 330] width 261 height 15
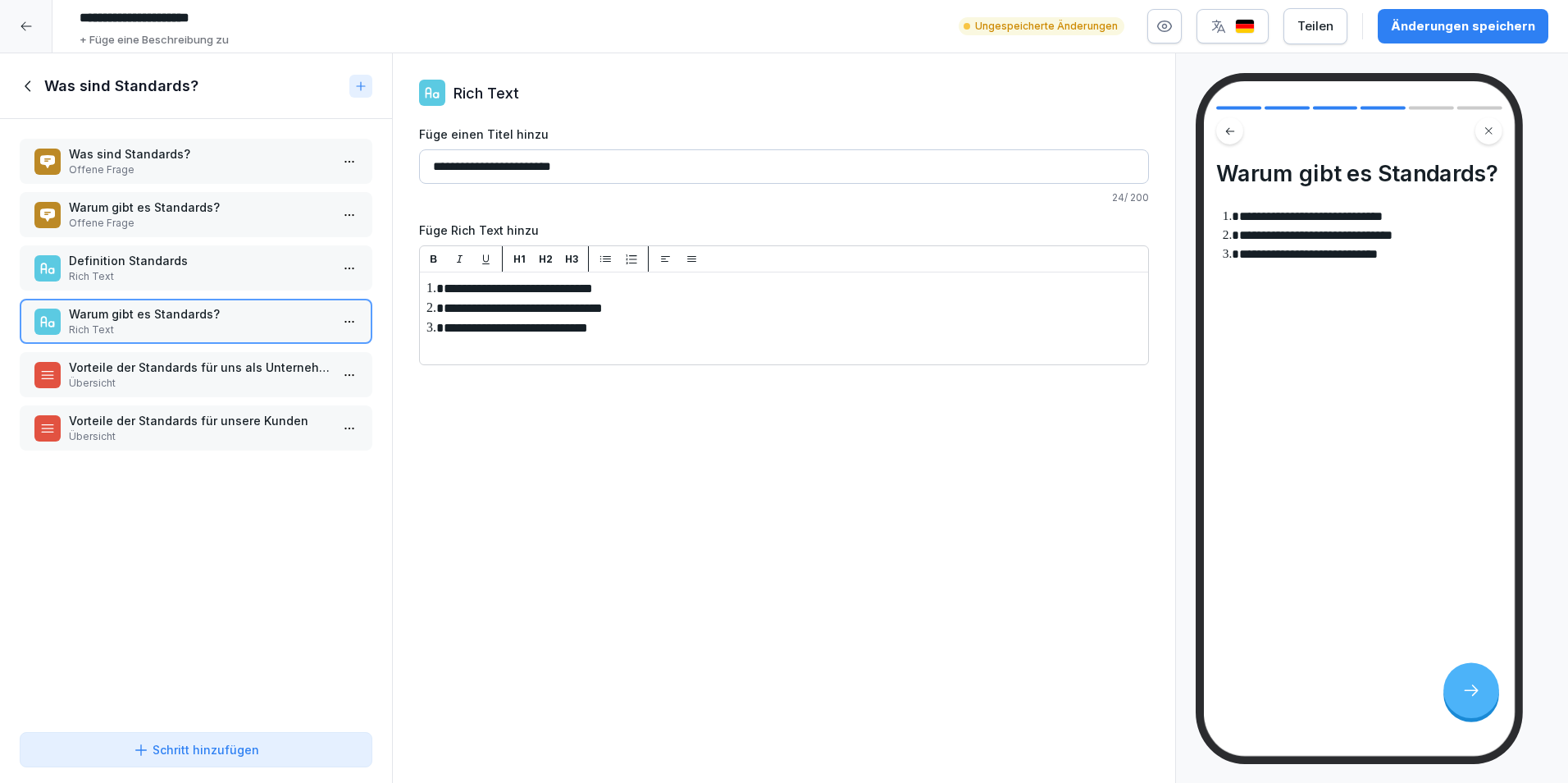
click at [164, 351] on div "Was sind Standards? Offene Frage Warum gibt es Standards? Offene Frage Definiti…" at bounding box center [196, 422] width 392 height 606
click at [164, 365] on p "Vorteile der Standards für uns als Unternehmen" at bounding box center [199, 367] width 261 height 18
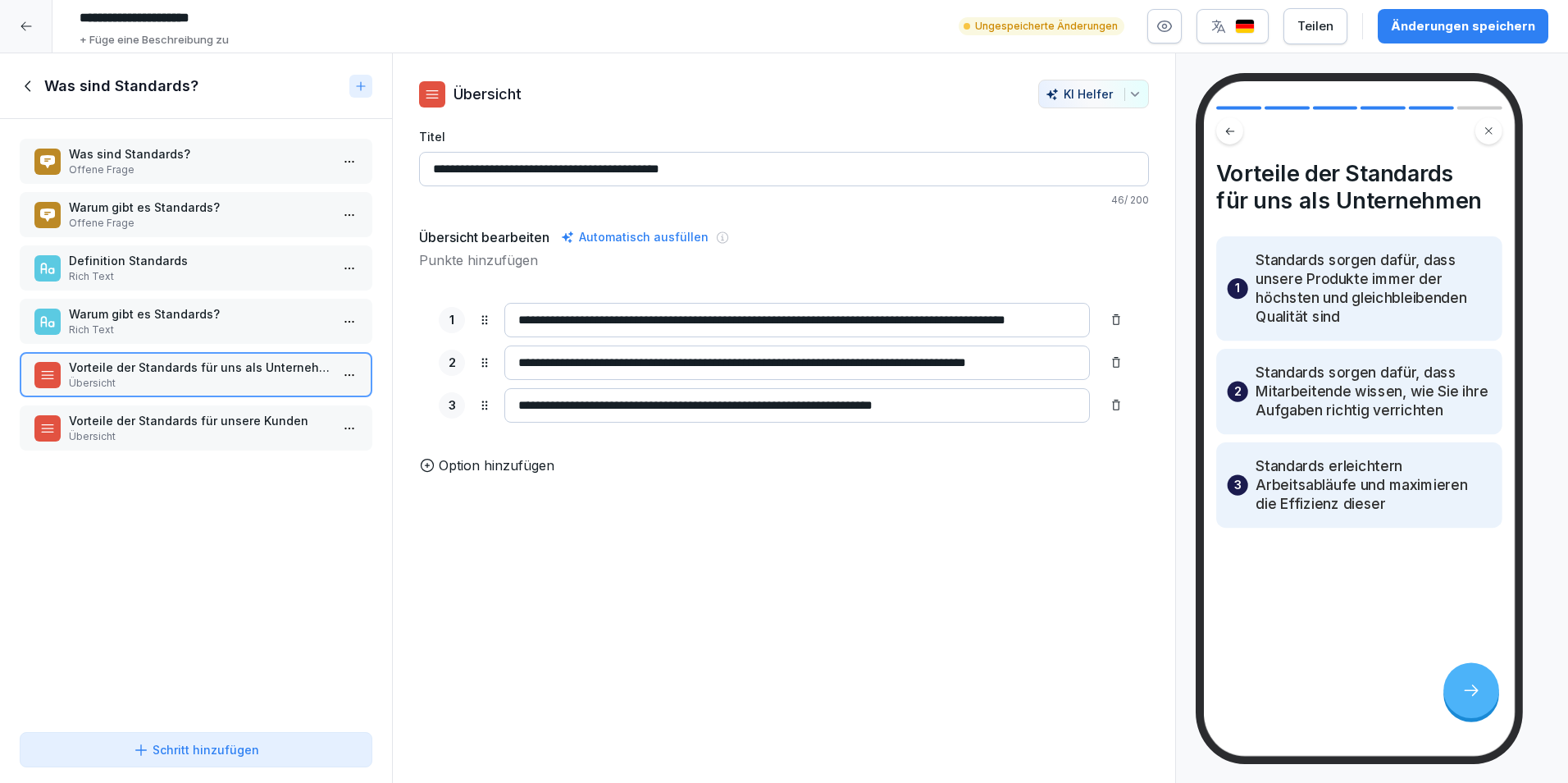
click at [191, 424] on p "Vorteile der Standards für unsere Kunden" at bounding box center [199, 420] width 261 height 18
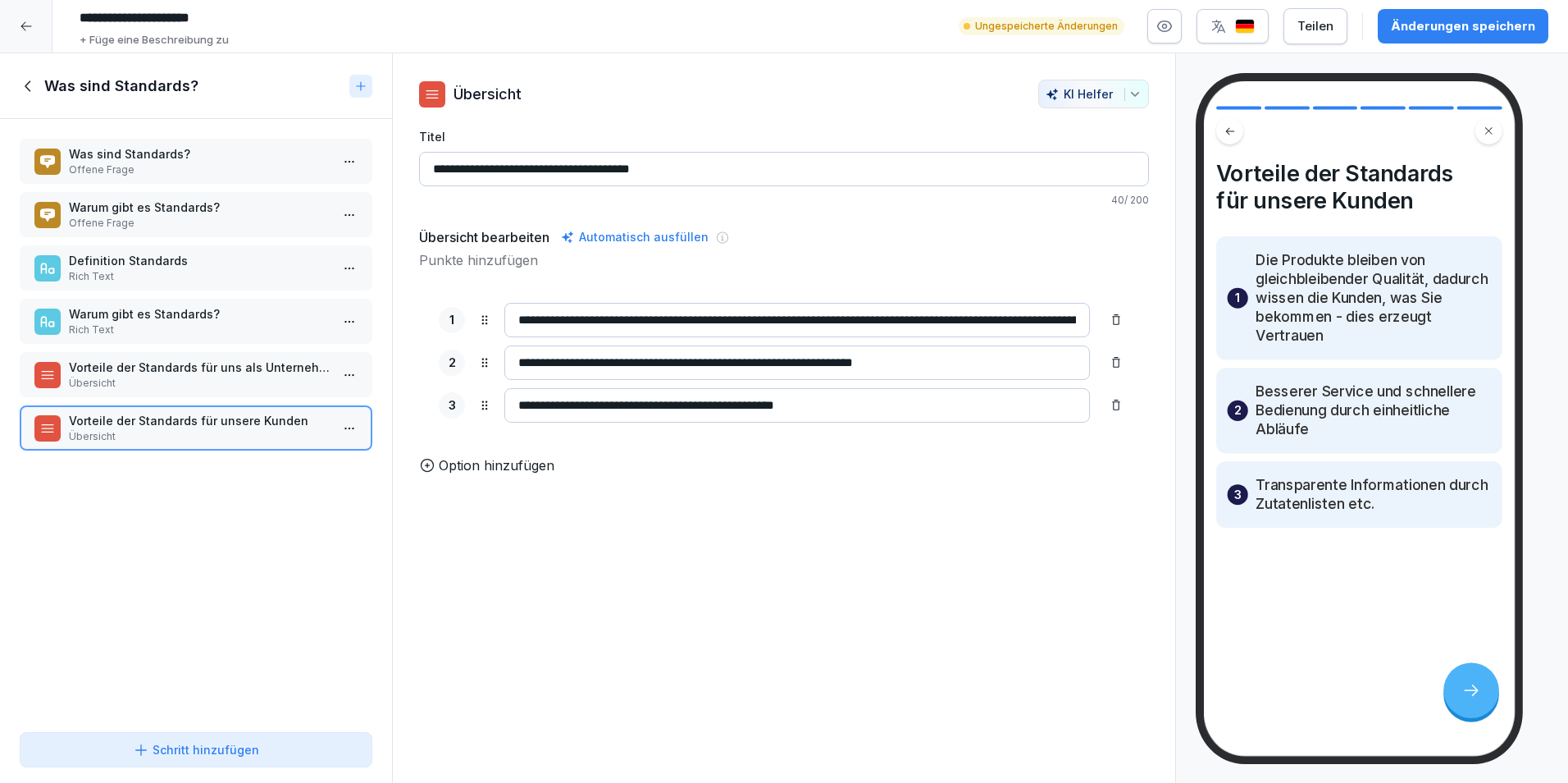
click at [233, 745] on div "Schritt hinzufügen" at bounding box center [195, 750] width 126 height 18
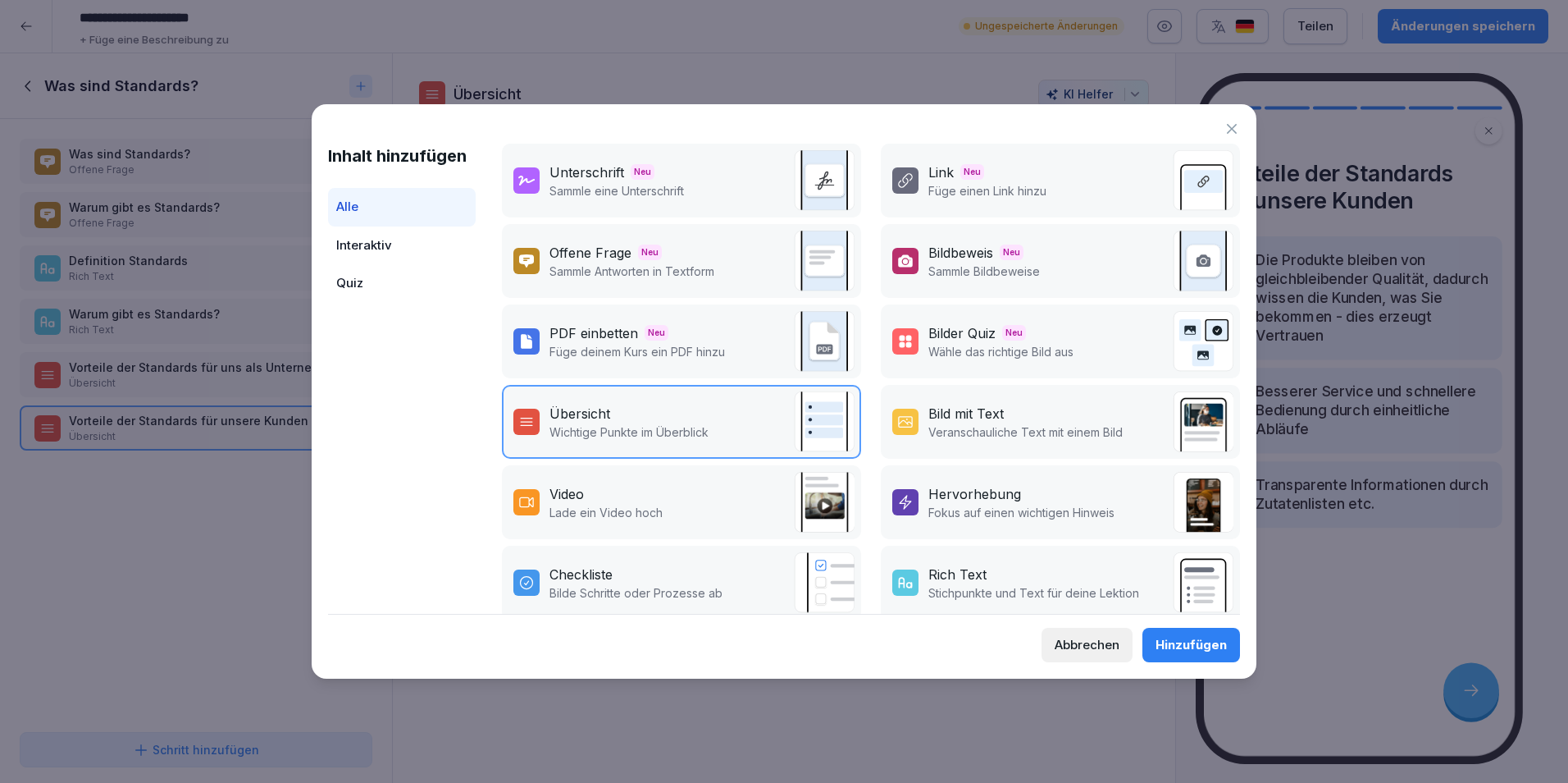
click at [1229, 131] on icon at bounding box center [1233, 129] width 17 height 17
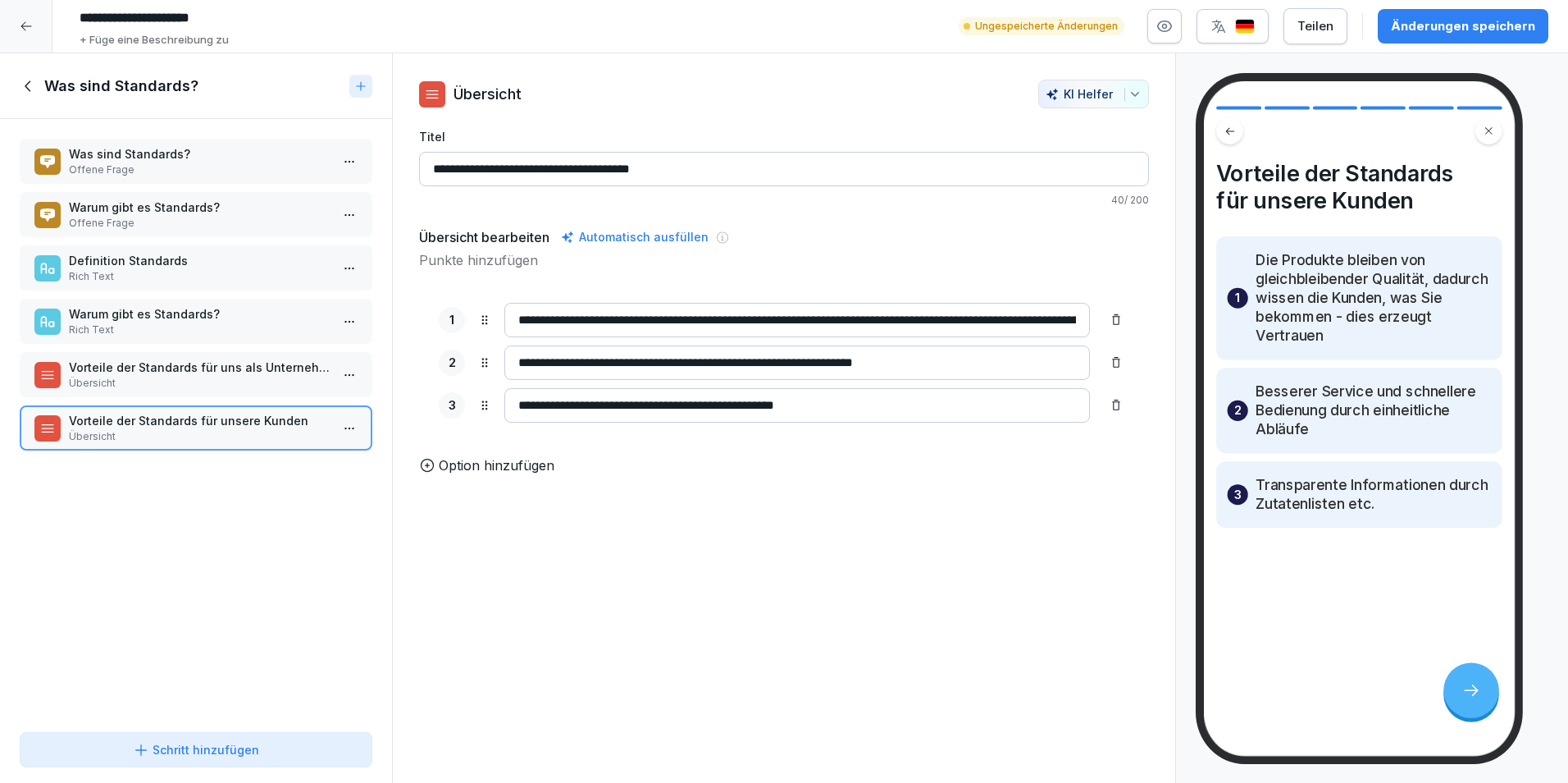
click at [229, 765] on button "Schritt hinzufügen" at bounding box center [196, 750] width 353 height 35
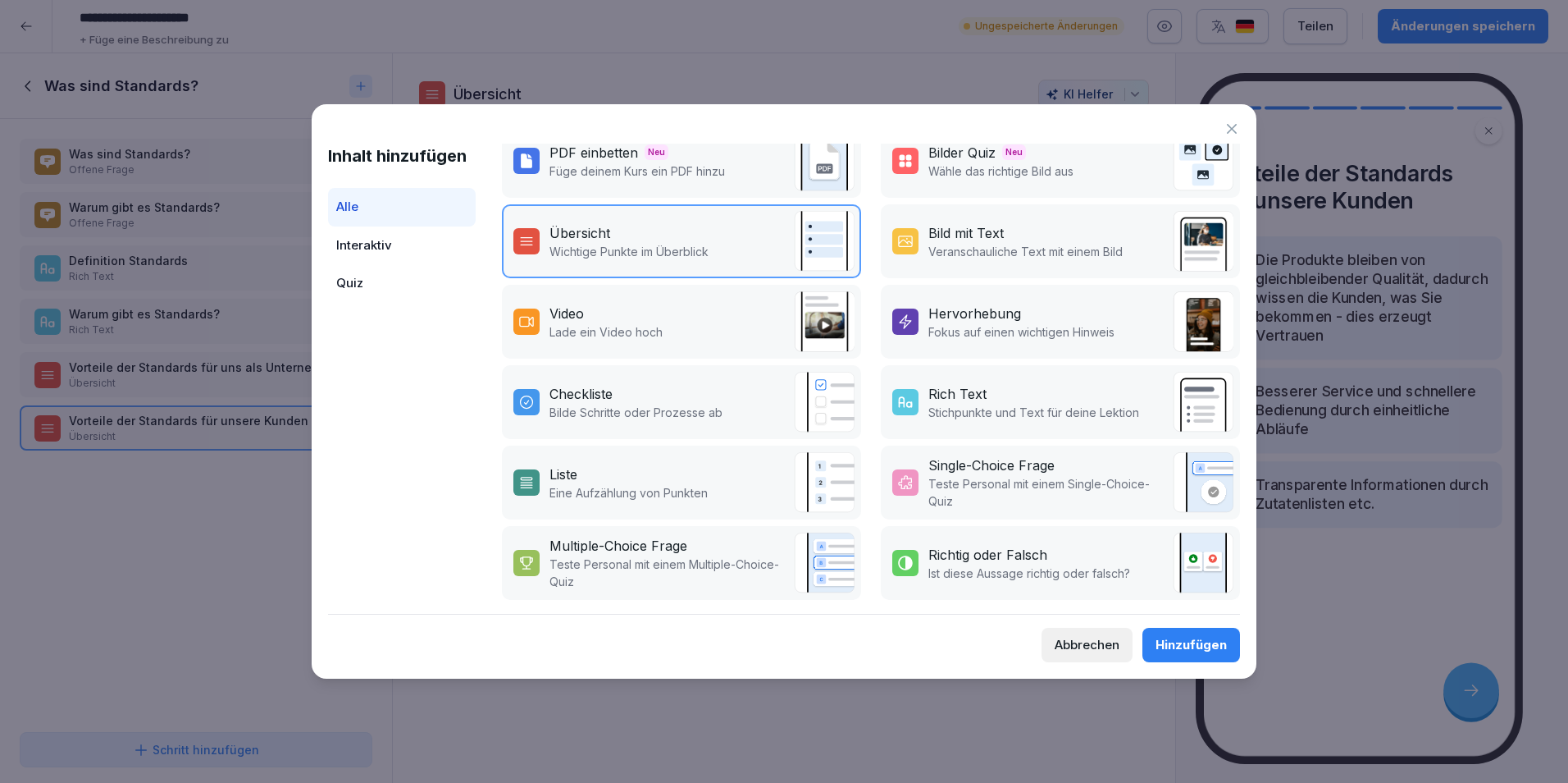
scroll to position [192, 0]
click at [989, 545] on div "Richtig oder Falsch" at bounding box center [988, 555] width 119 height 20
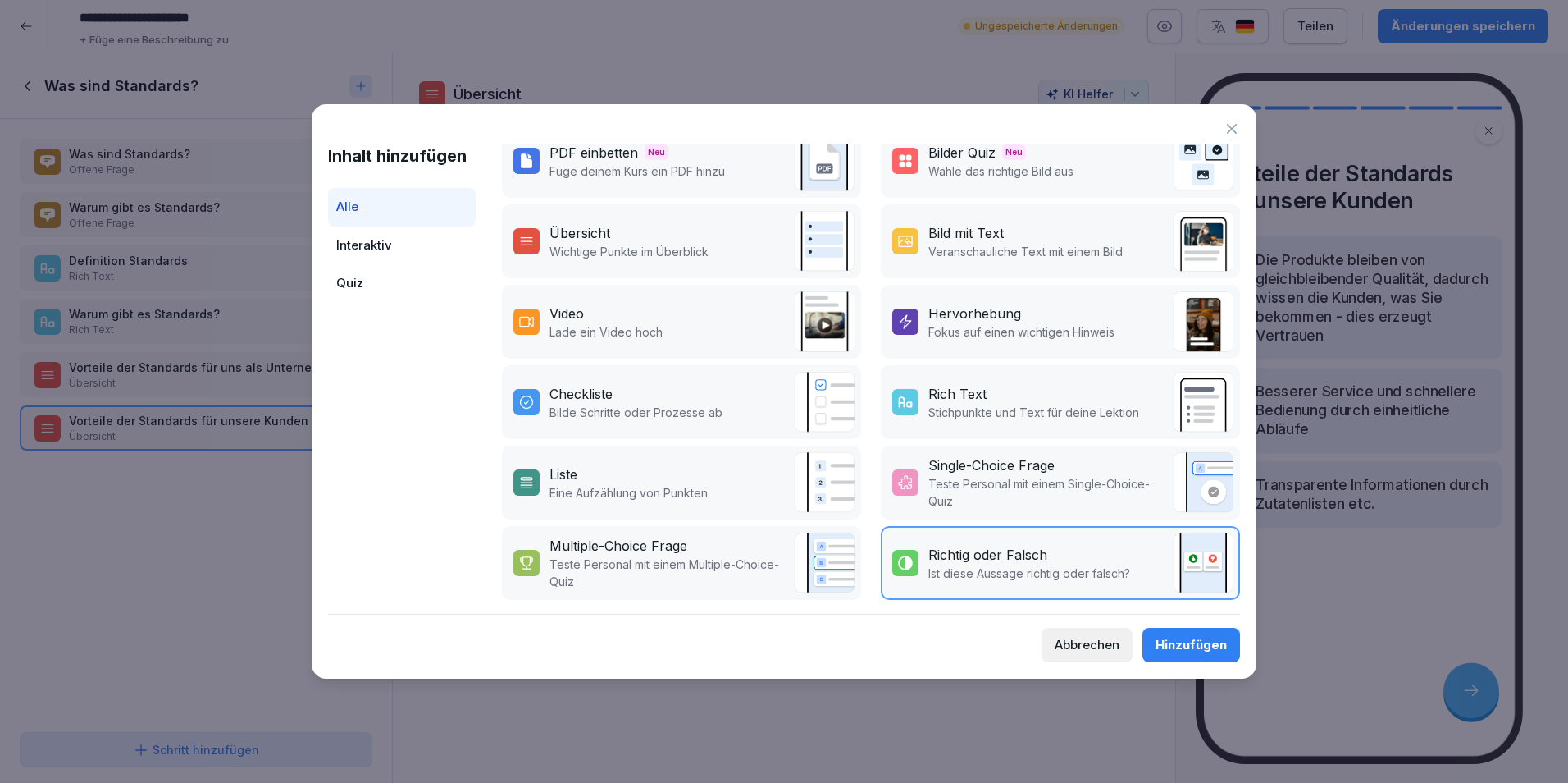
click at [1177, 642] on div "Hinzufügen" at bounding box center [1192, 645] width 72 height 18
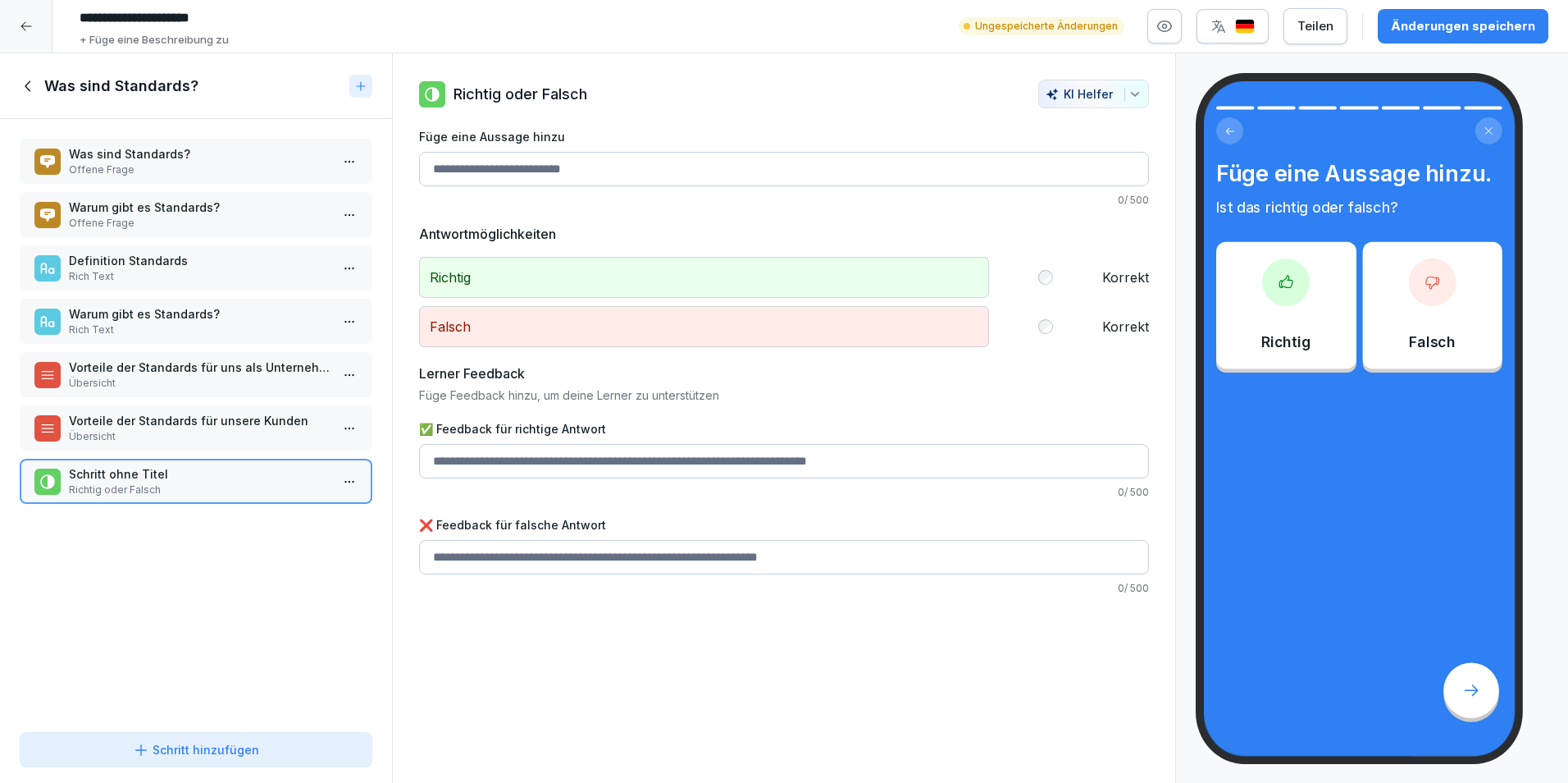
click at [626, 169] on input "Füge eine Aussage hinzu" at bounding box center [784, 169] width 730 height 34
click at [638, 173] on input "Füge eine Aussage hinzu" at bounding box center [784, 169] width 730 height 34
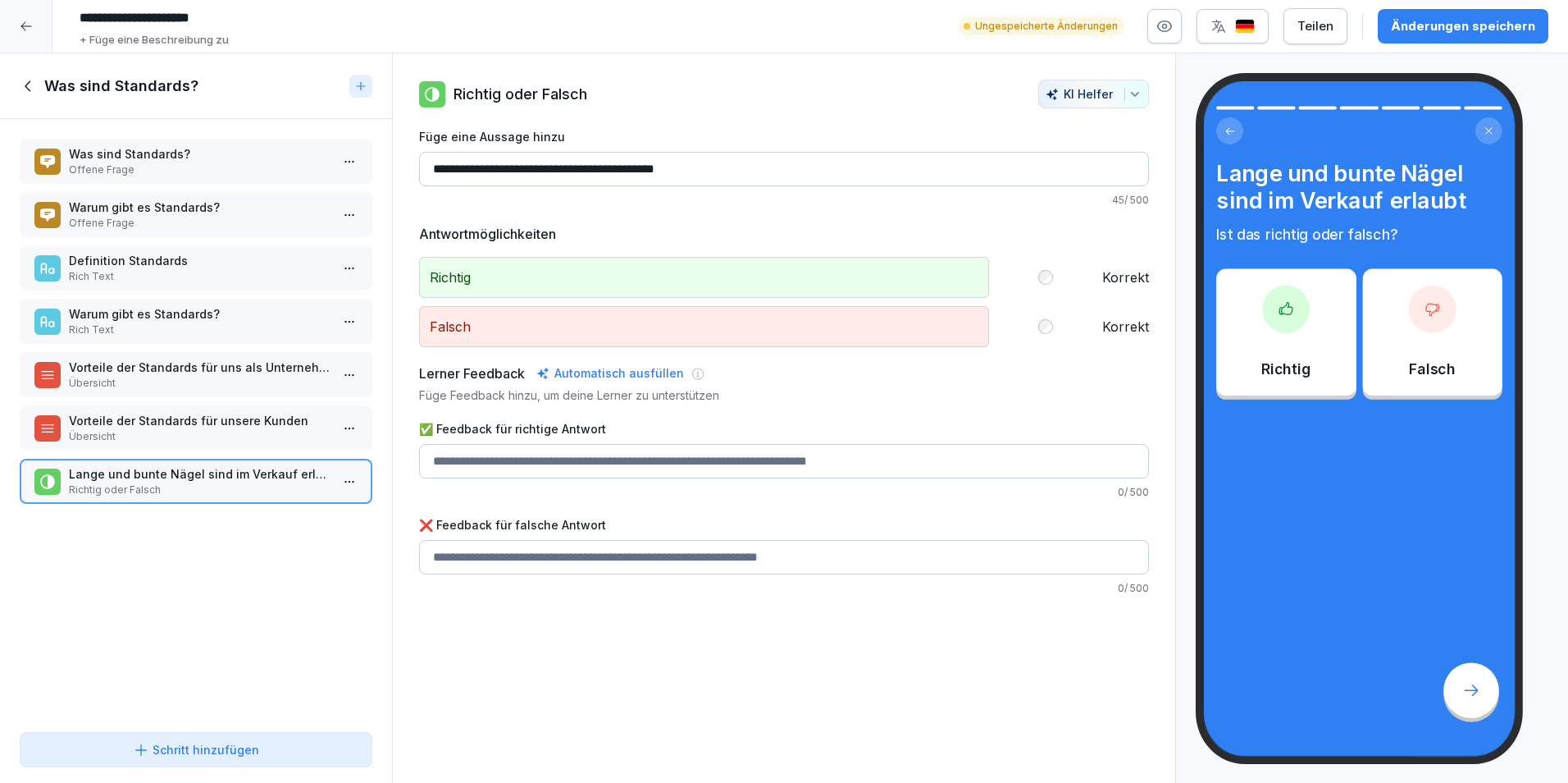
type input "**********"
click at [1037, 325] on div "Falsch Korrekt" at bounding box center [784, 326] width 730 height 41
click at [591, 472] on input "✅ Feedback für richtige Antwort" at bounding box center [784, 461] width 730 height 34
type input "*"
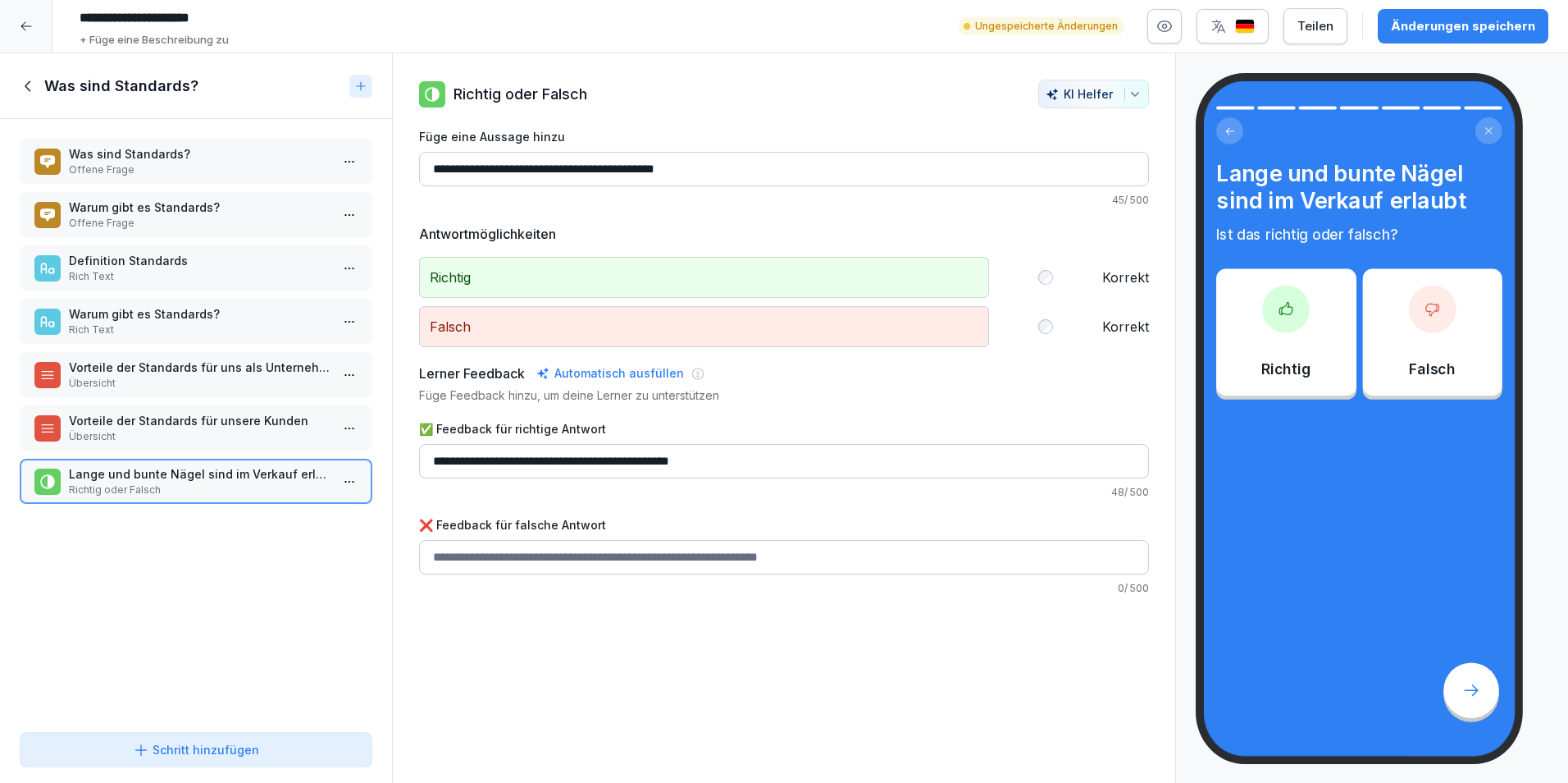
click at [517, 463] on input "**********" at bounding box center [784, 461] width 730 height 34
click at [789, 471] on input "**********" at bounding box center [784, 461] width 730 height 34
type input "**********"
click at [695, 700] on div "**********" at bounding box center [784, 418] width 784 height 730
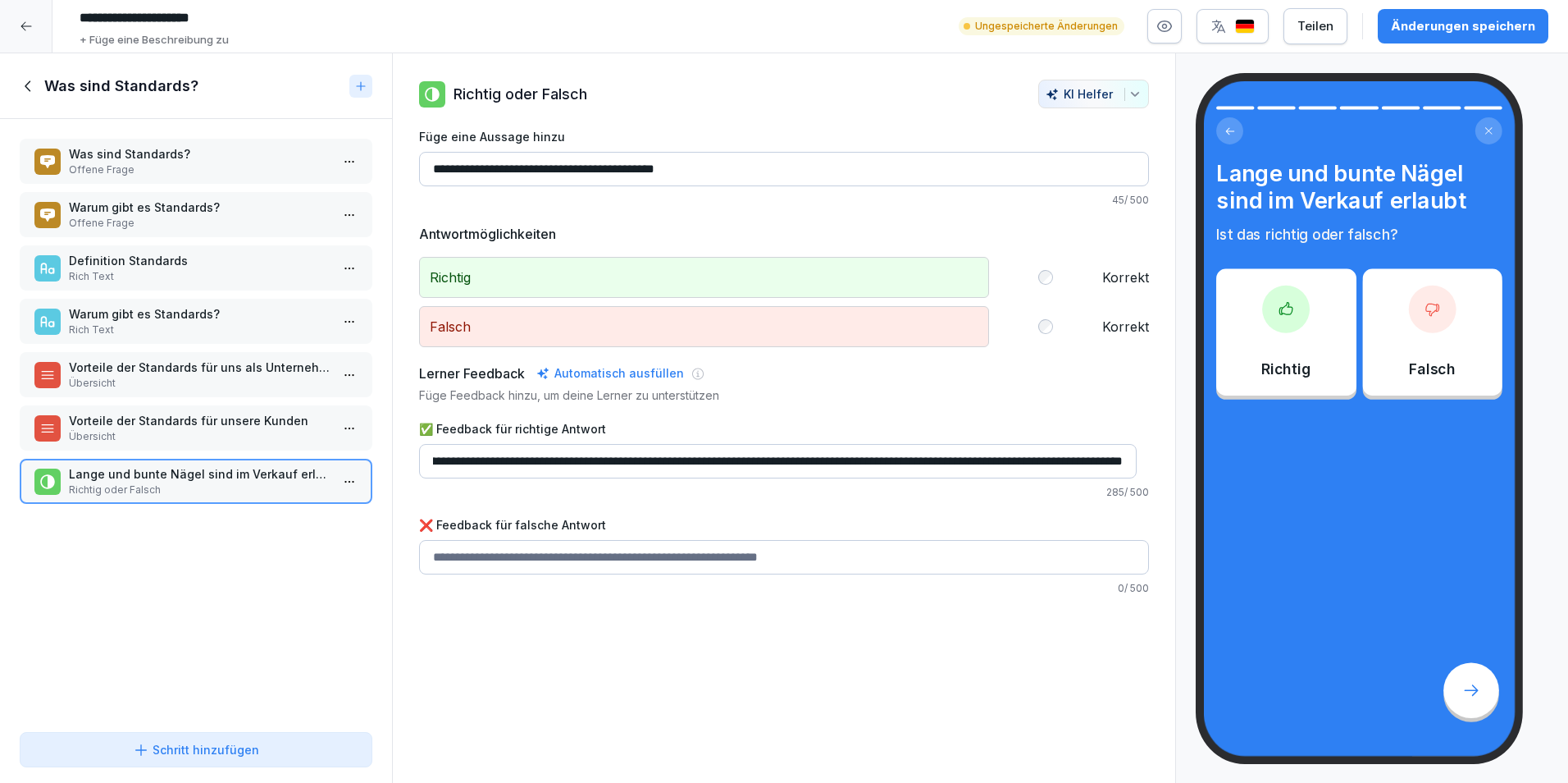
scroll to position [0, 0]
click at [678, 568] on input "✅ Feedback für richtige Antwort" at bounding box center [784, 557] width 730 height 34
click at [480, 465] on input "**********" at bounding box center [778, 461] width 718 height 34
drag, startPoint x: 476, startPoint y: 460, endPoint x: 1196, endPoint y: 429, distance: 720.7
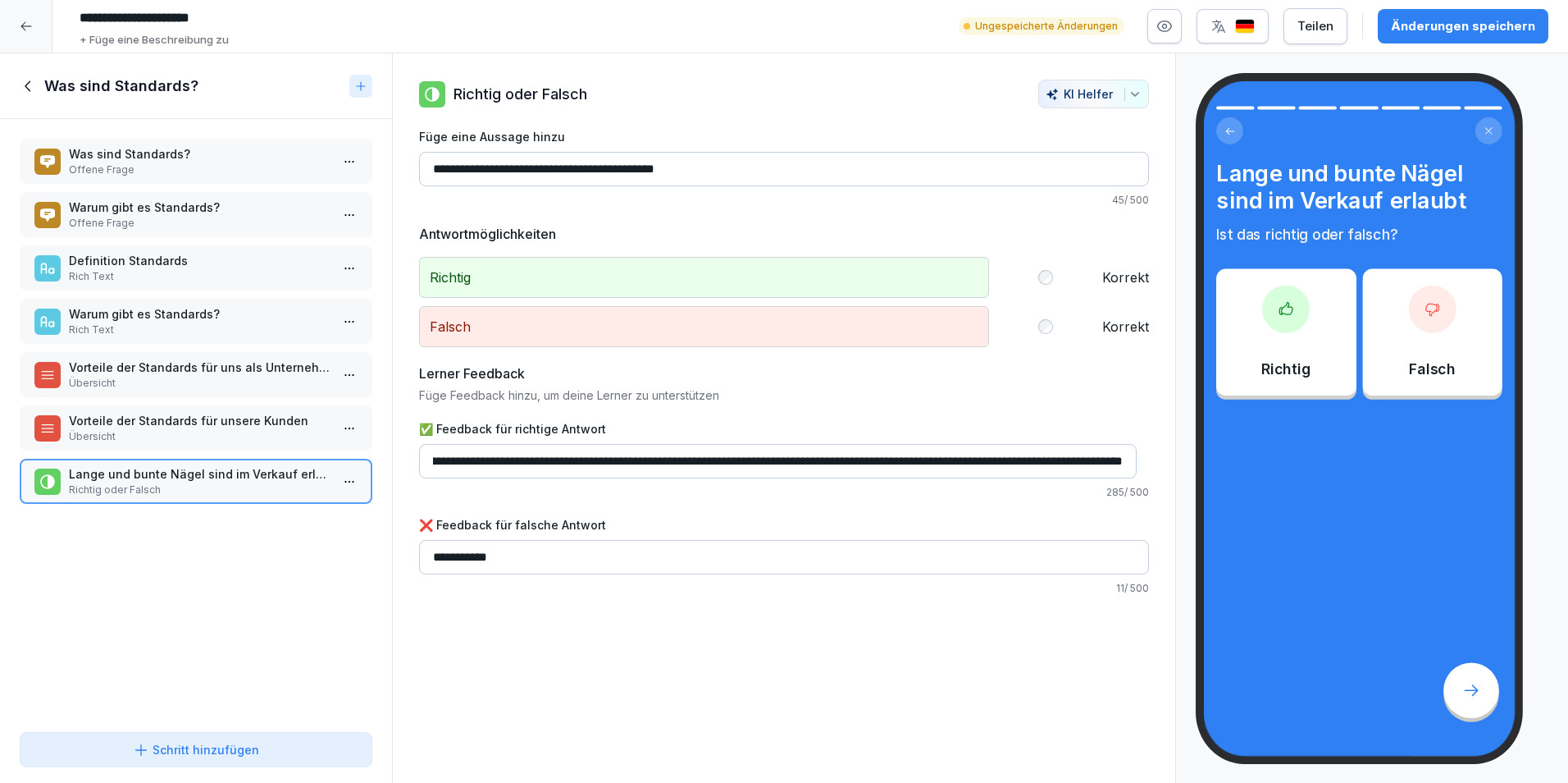
click at [1196, 429] on div "Kursinhalt Standards bei Schollin 0 min 1 Was sind Standards? 7 Schritte To pic…" at bounding box center [784, 418] width 1568 height 730
click at [751, 581] on p "11 / 500" at bounding box center [784, 589] width 730 height 15
click at [748, 558] on input "**********" at bounding box center [784, 557] width 730 height 34
paste input "**********"
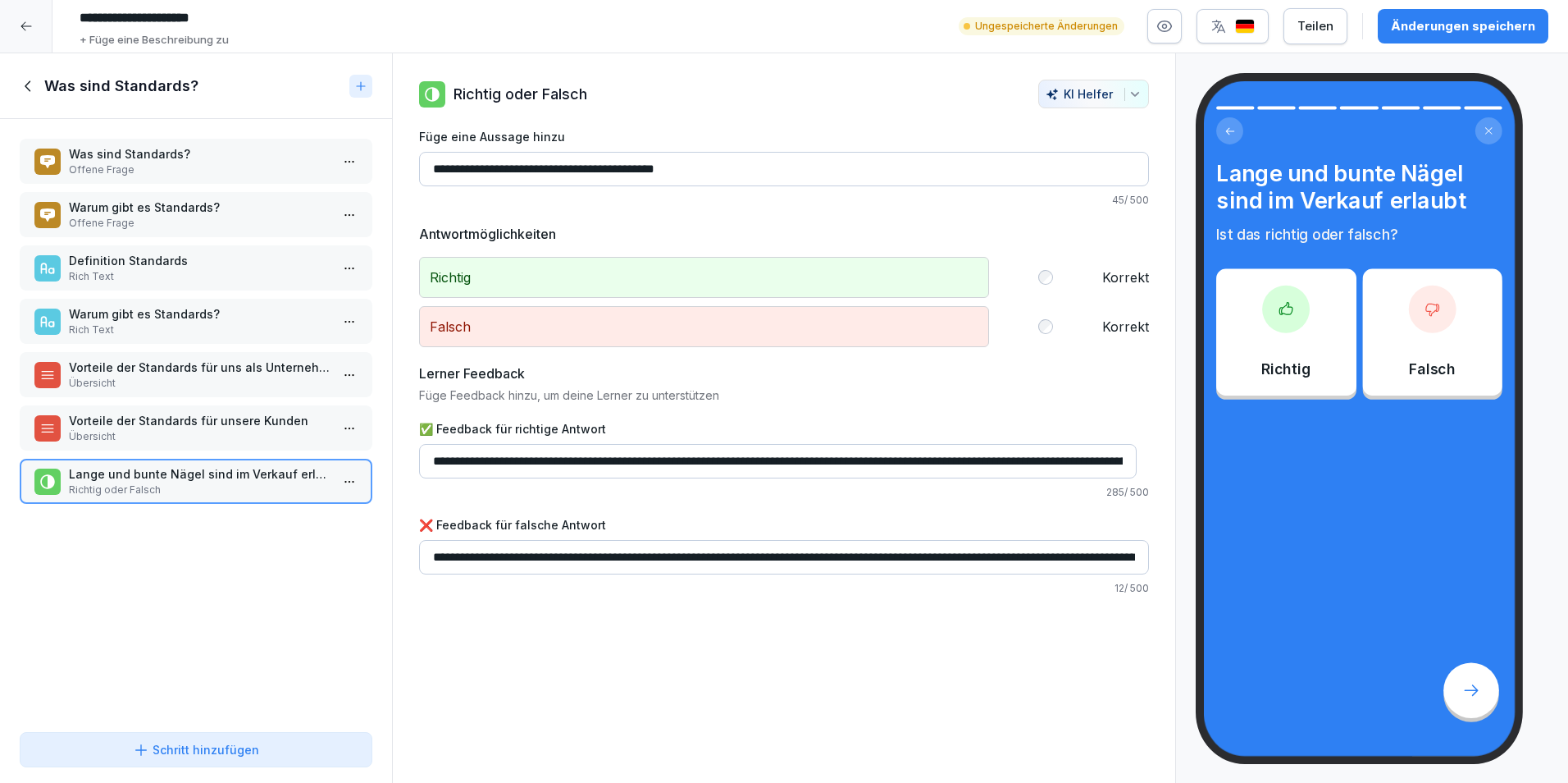
scroll to position [0, 1015]
type input "**********"
click at [698, 677] on div "**********" at bounding box center [784, 418] width 784 height 730
click at [1393, 330] on div "Falsch" at bounding box center [1432, 331] width 139 height 126
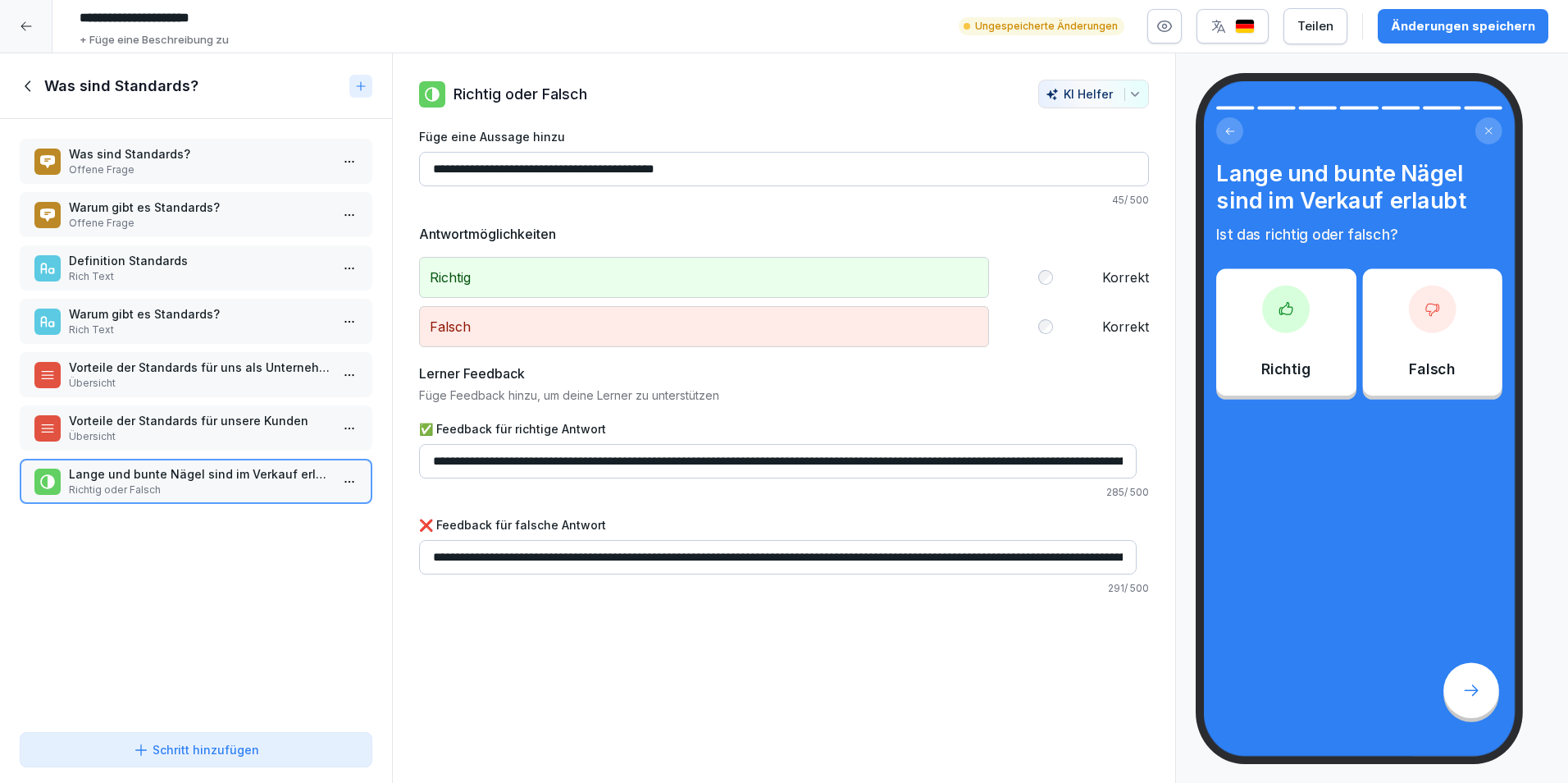
click at [1457, 679] on div at bounding box center [1471, 690] width 56 height 56
click at [1467, 686] on icon at bounding box center [1471, 690] width 19 height 19
click at [272, 172] on p "Offene Frage" at bounding box center [199, 170] width 261 height 15
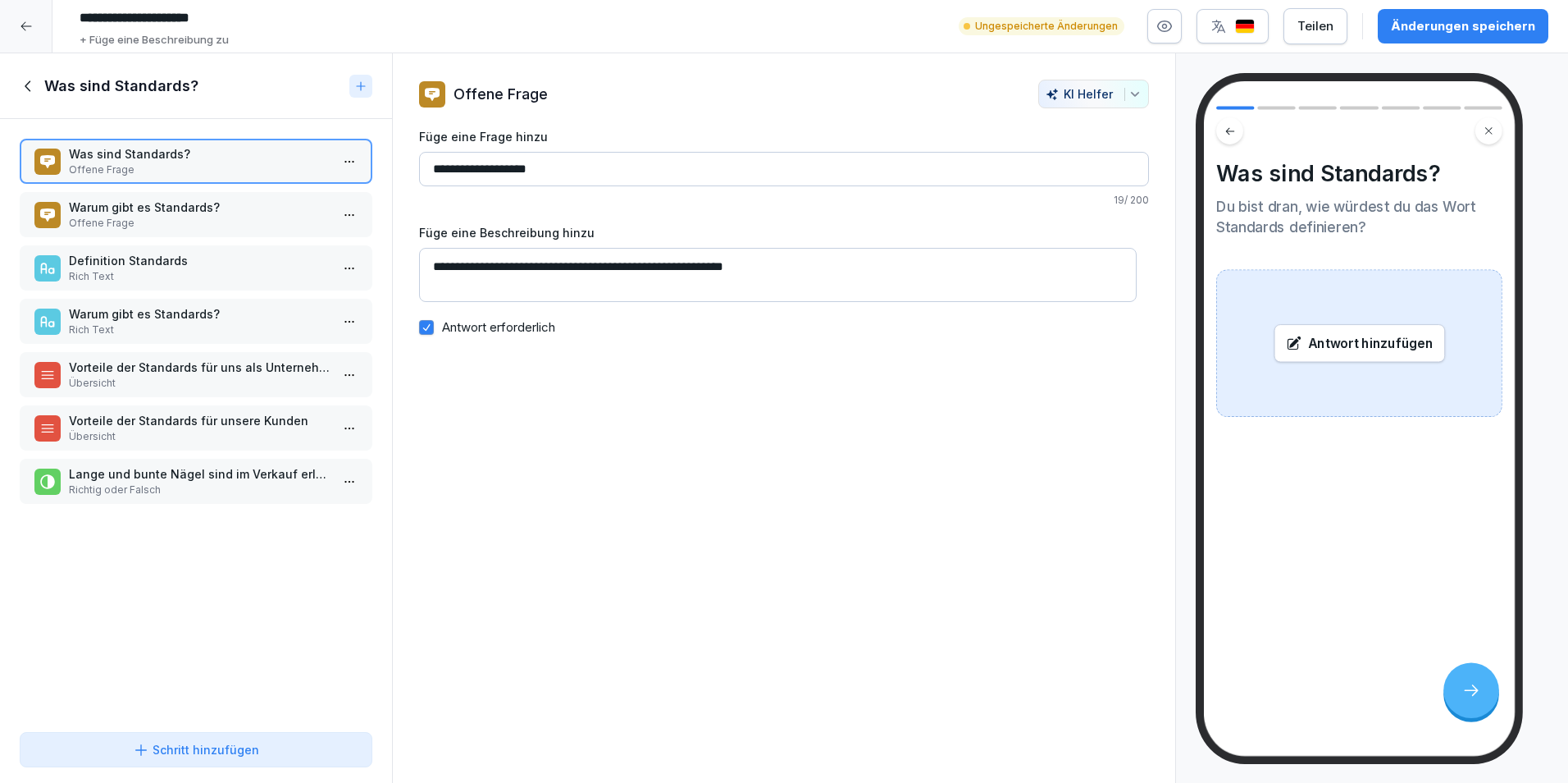
click at [265, 210] on p "Warum gibt es Standards?" at bounding box center [199, 207] width 261 height 18
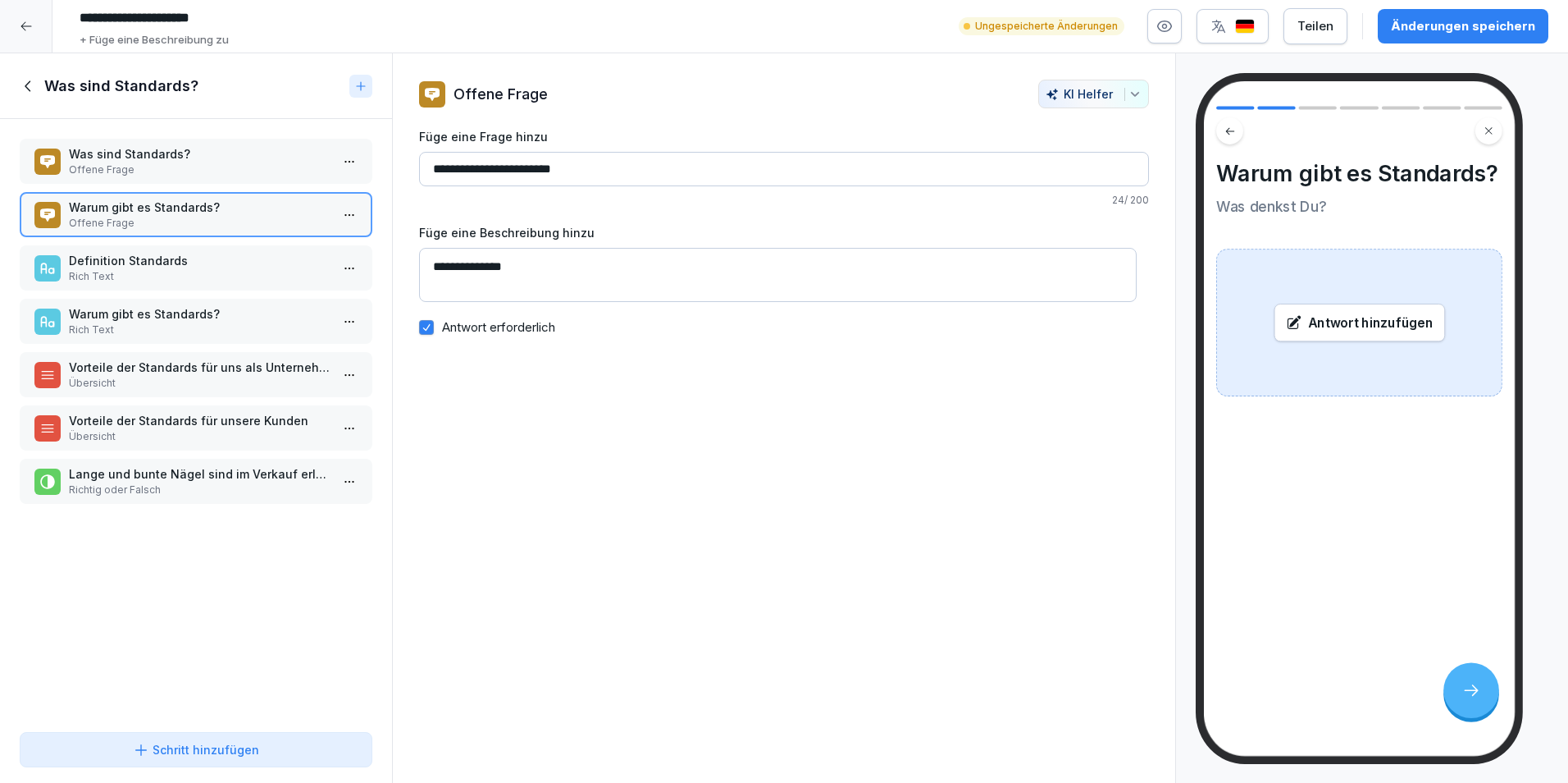
click at [245, 279] on p "Rich Text" at bounding box center [199, 276] width 261 height 15
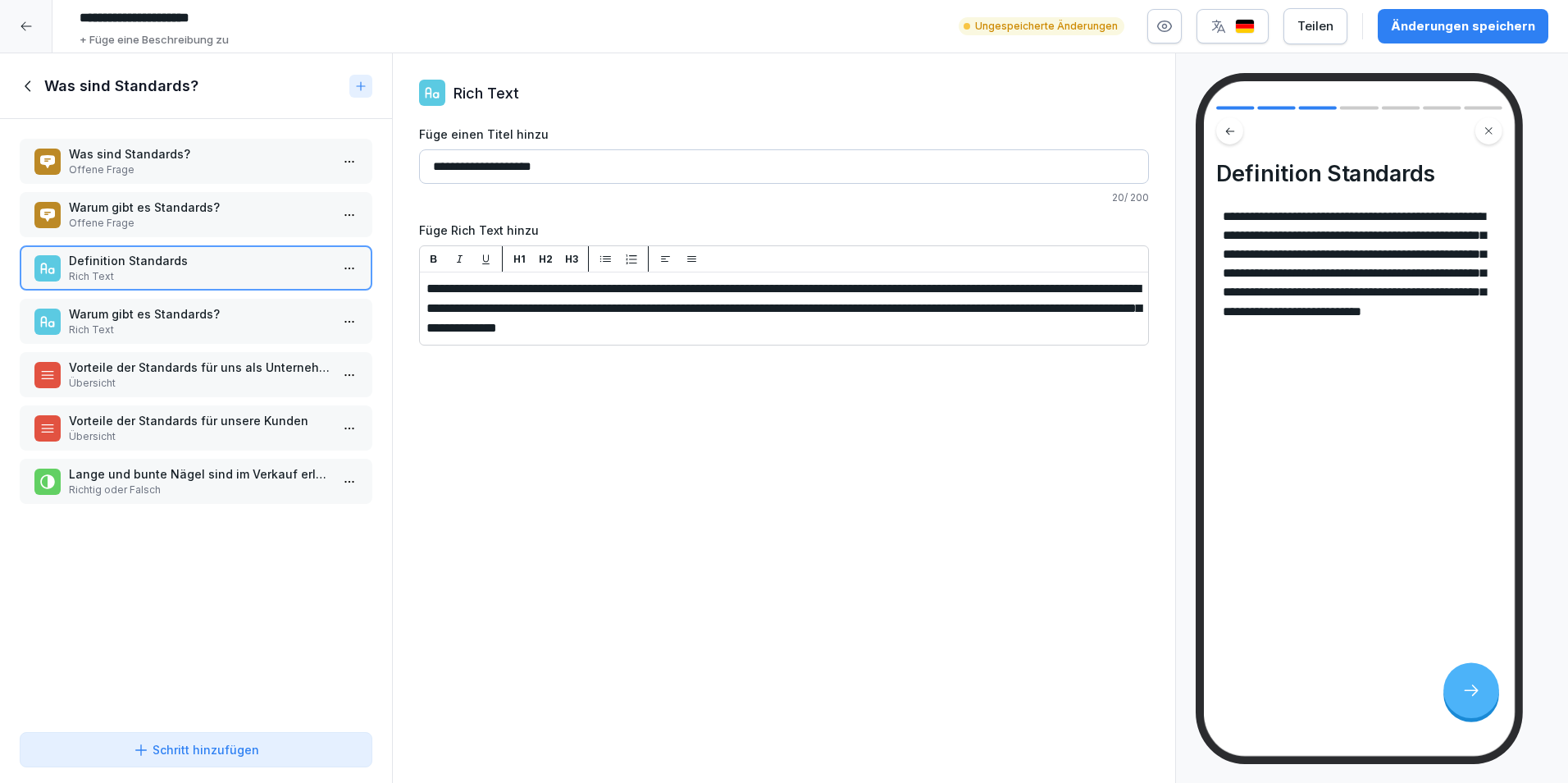
click at [226, 326] on p "Rich Text" at bounding box center [199, 330] width 261 height 15
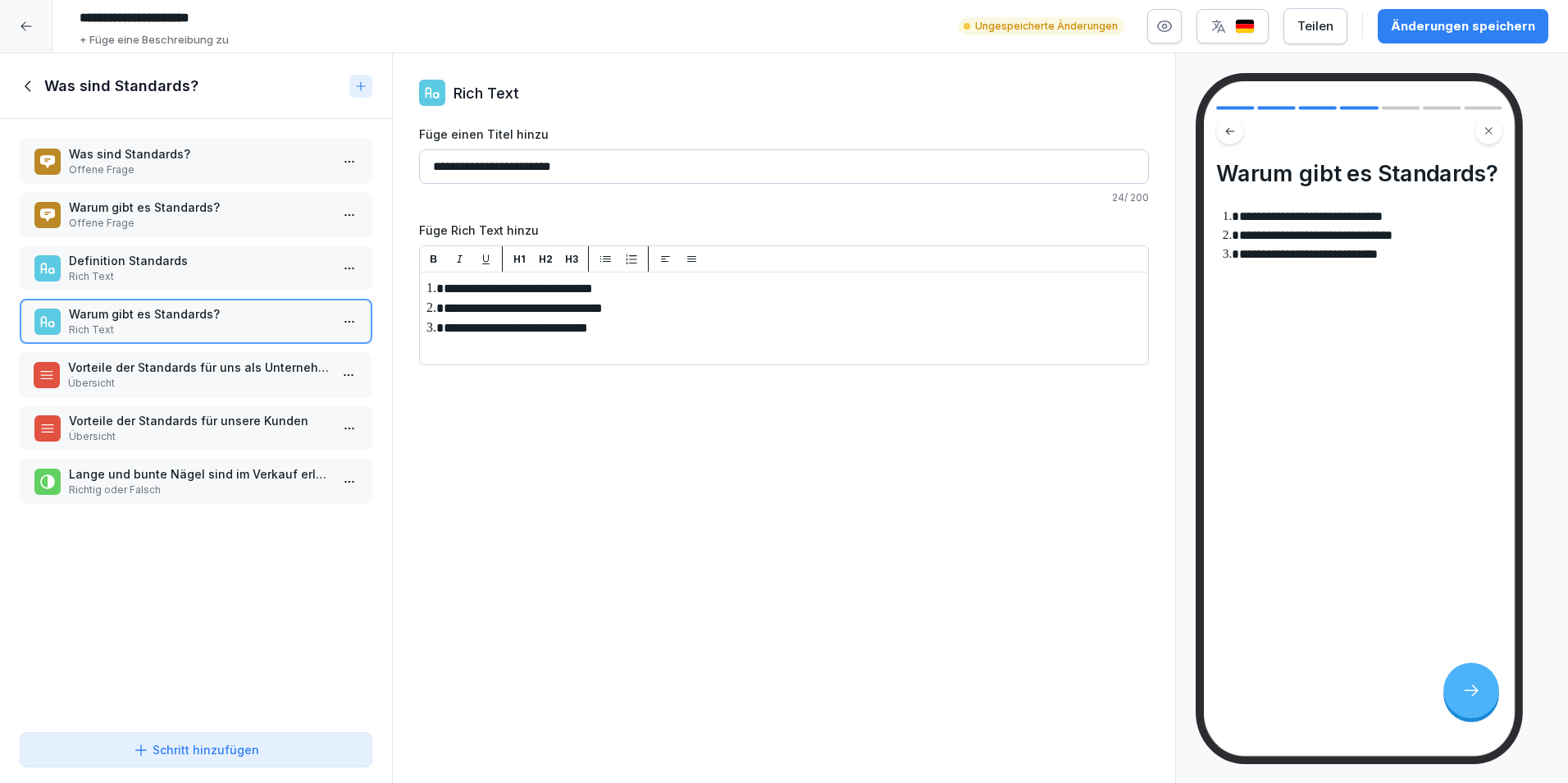
click at [199, 371] on p "Vorteile der Standards für uns als Unternehmen" at bounding box center [199, 367] width 261 height 18
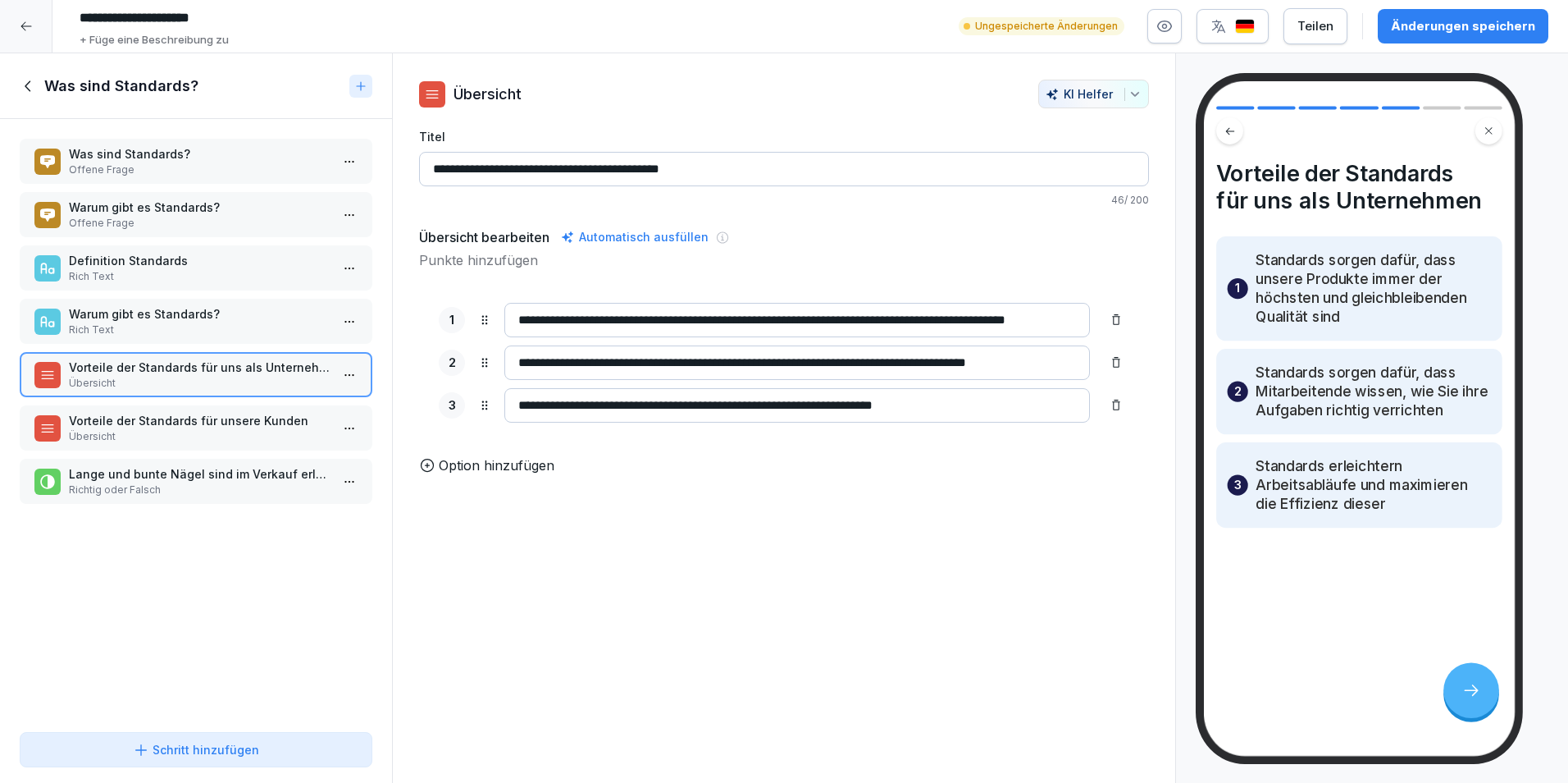
click at [181, 431] on p "Übersicht" at bounding box center [199, 437] width 261 height 15
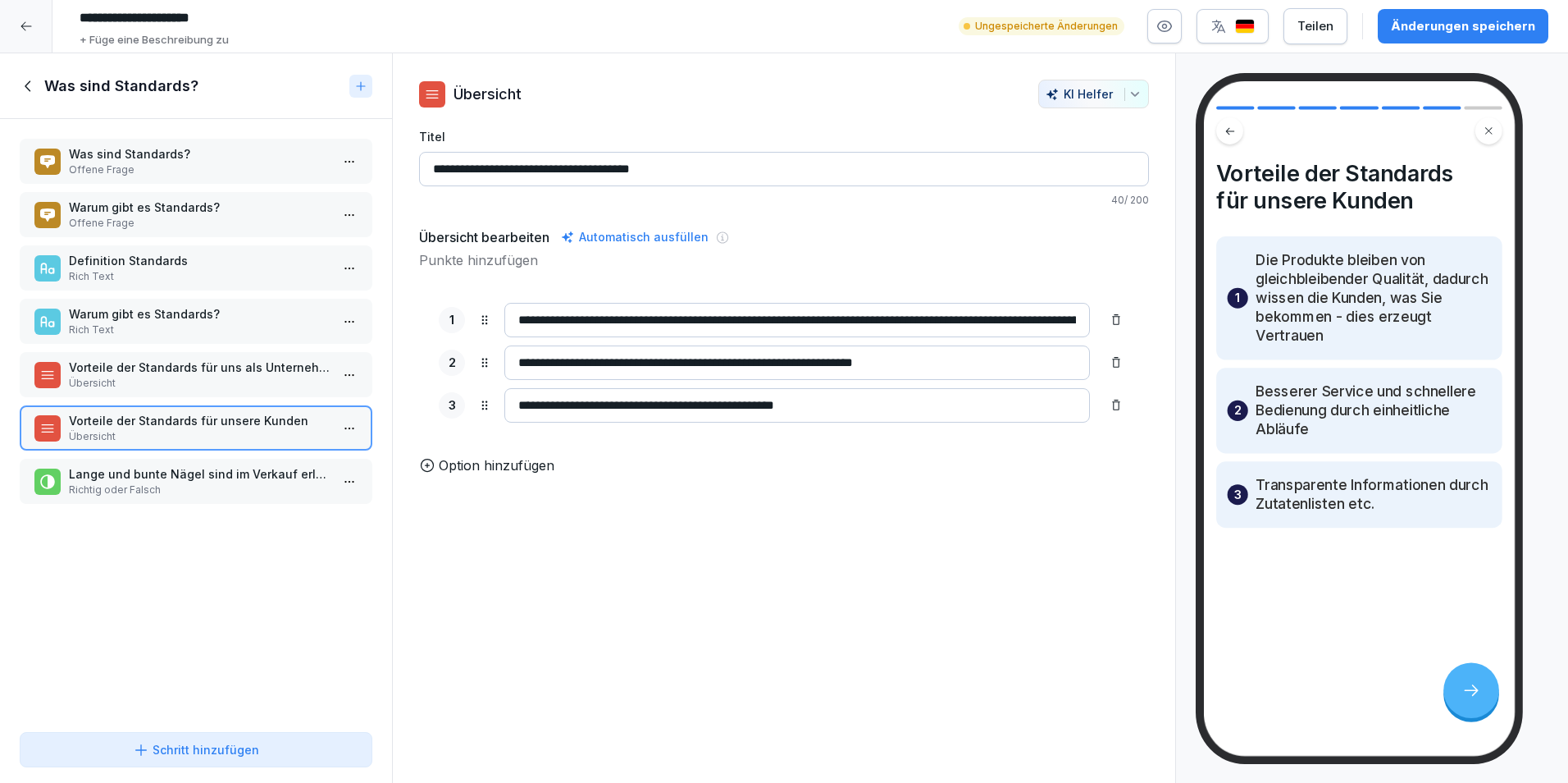
click at [162, 492] on p "Richtig oder Falsch" at bounding box center [199, 490] width 261 height 15
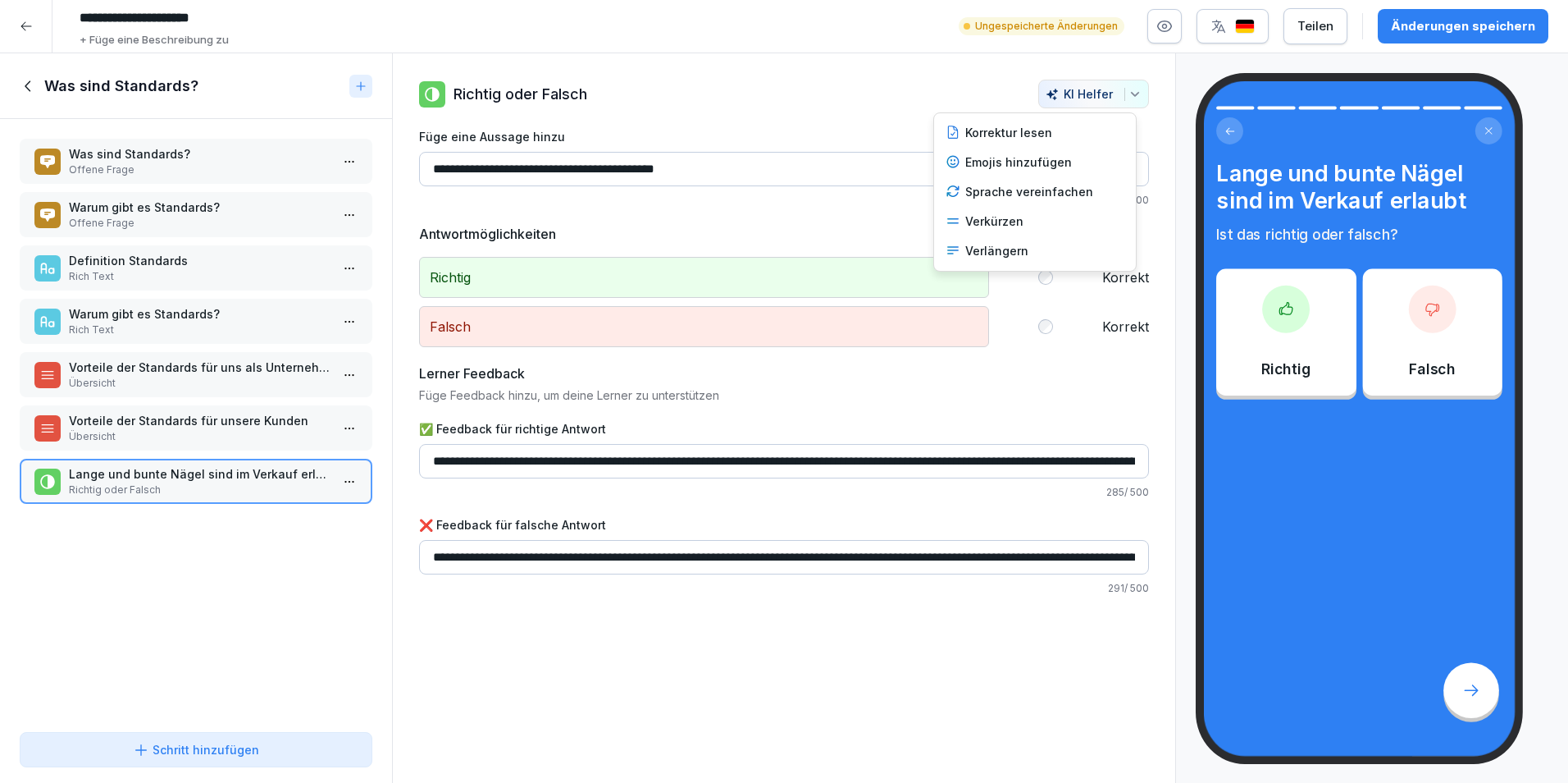
click at [1132, 103] on button "KI Helfer" at bounding box center [1093, 93] width 111 height 28
click at [1161, 21] on button "button" at bounding box center [1164, 26] width 34 height 34
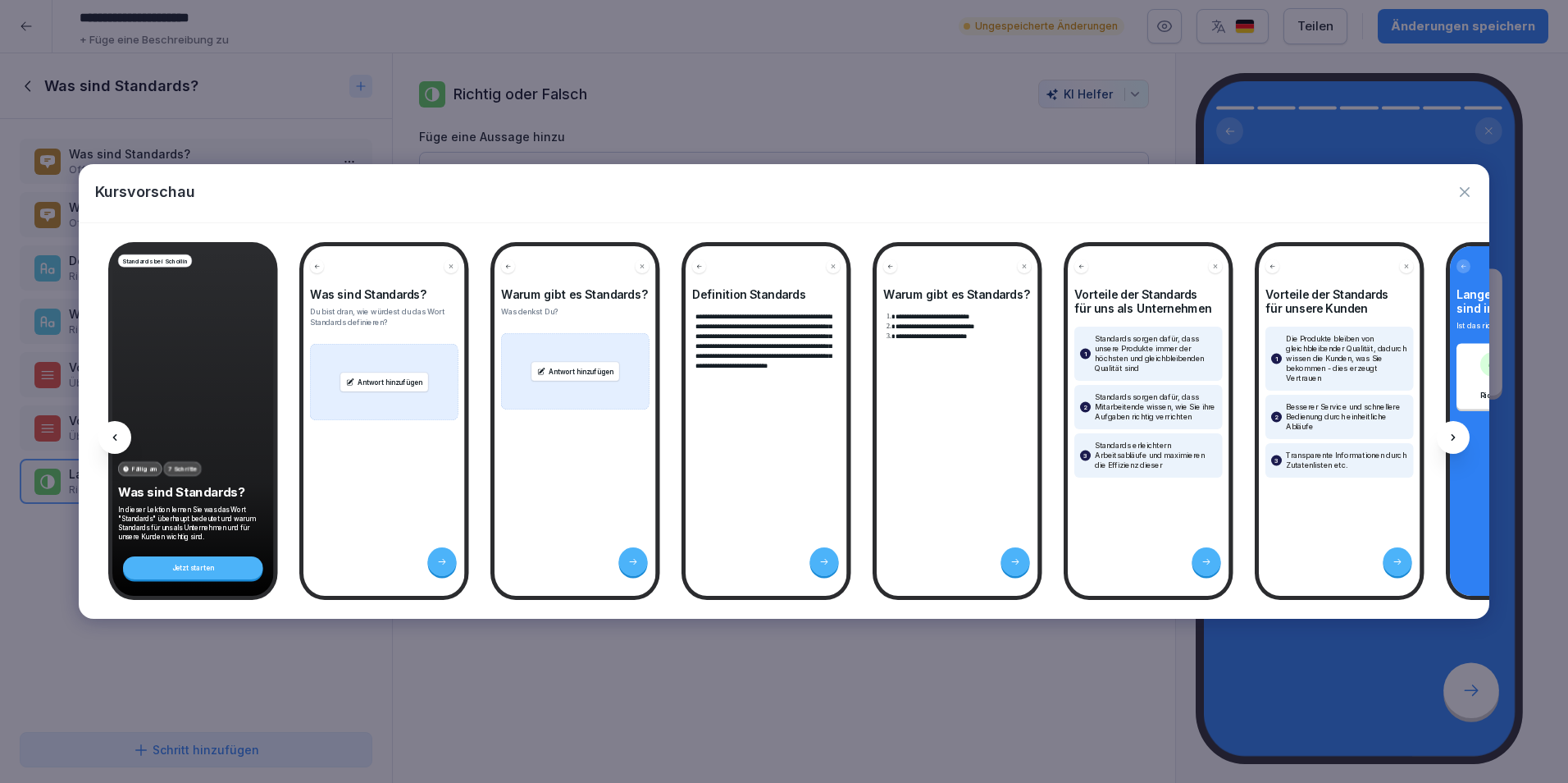
click at [214, 432] on div "Standards bei Schollin Fällig am 7 Schritte Was sind Standards? In dieser Lekti…" at bounding box center [194, 421] width 162 height 350
click at [403, 484] on div "Was sind Standards? Du bist dran, wie würdest du das Wort Standards definieren?…" at bounding box center [385, 421] width 162 height 350
click at [1455, 437] on icon at bounding box center [1454, 437] width 4 height 7
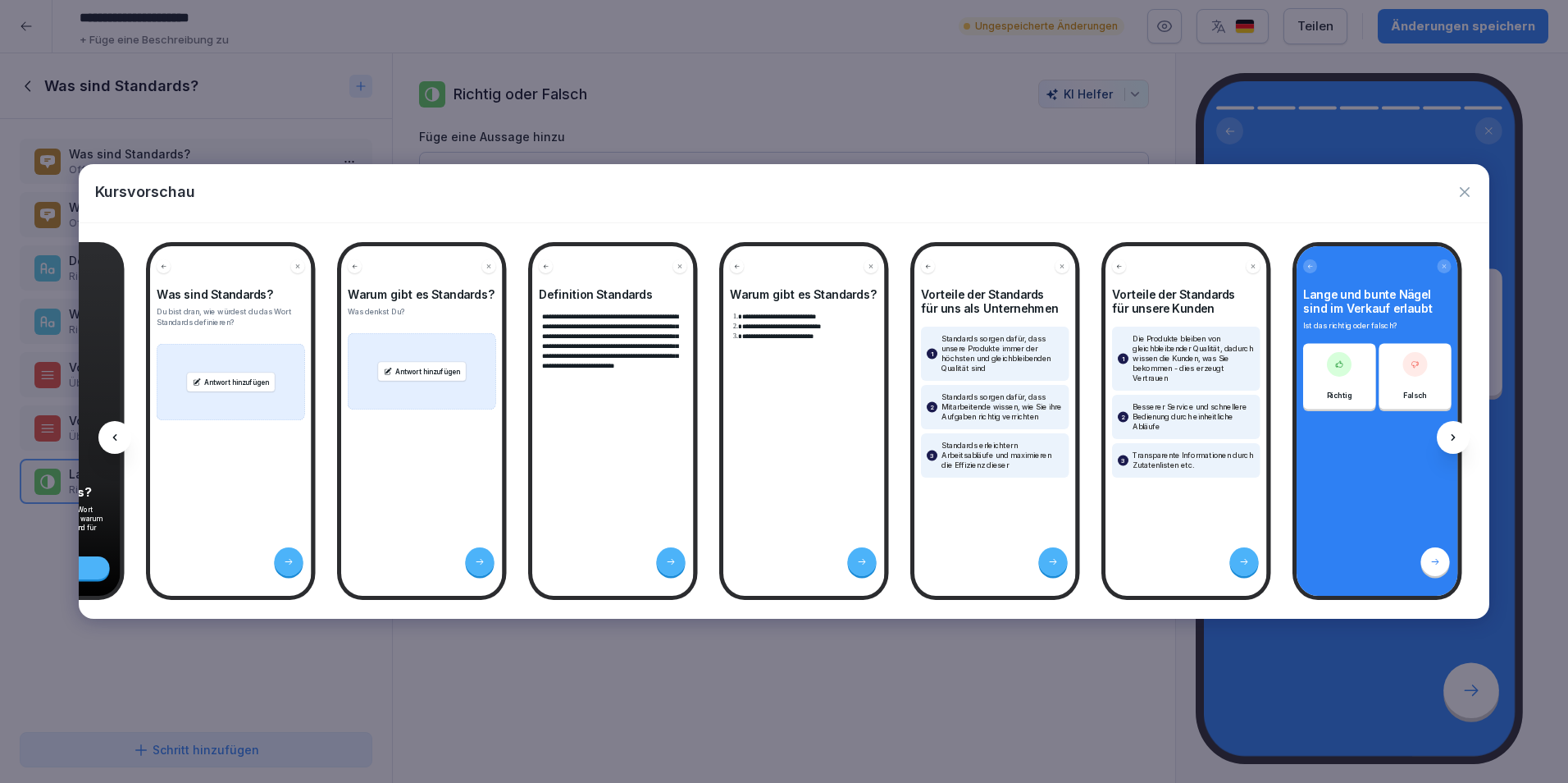
click at [1455, 437] on icon at bounding box center [1454, 437] width 4 height 7
click at [107, 448] on div at bounding box center [114, 437] width 33 height 33
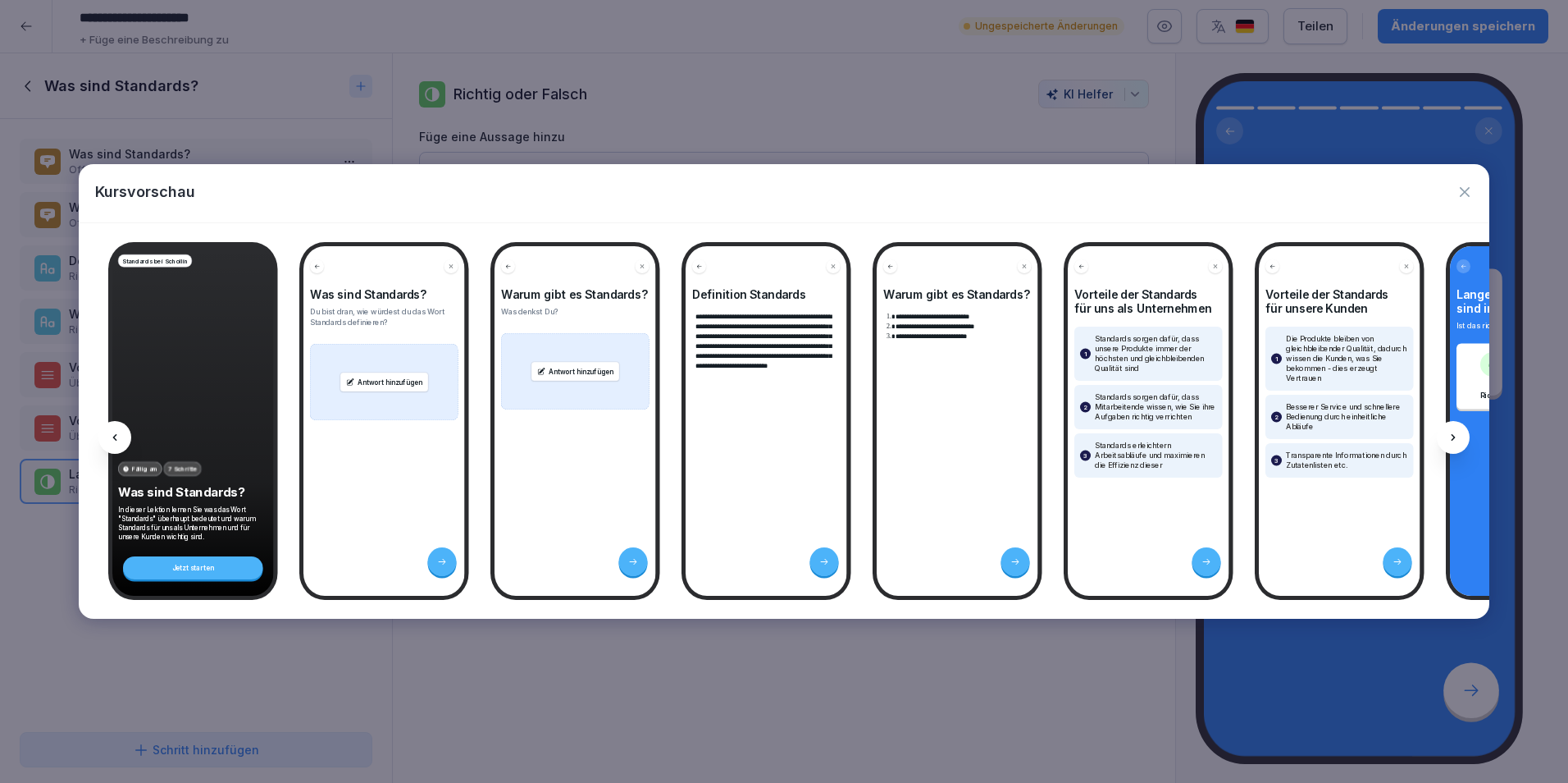
click at [1451, 446] on div at bounding box center [1453, 437] width 33 height 33
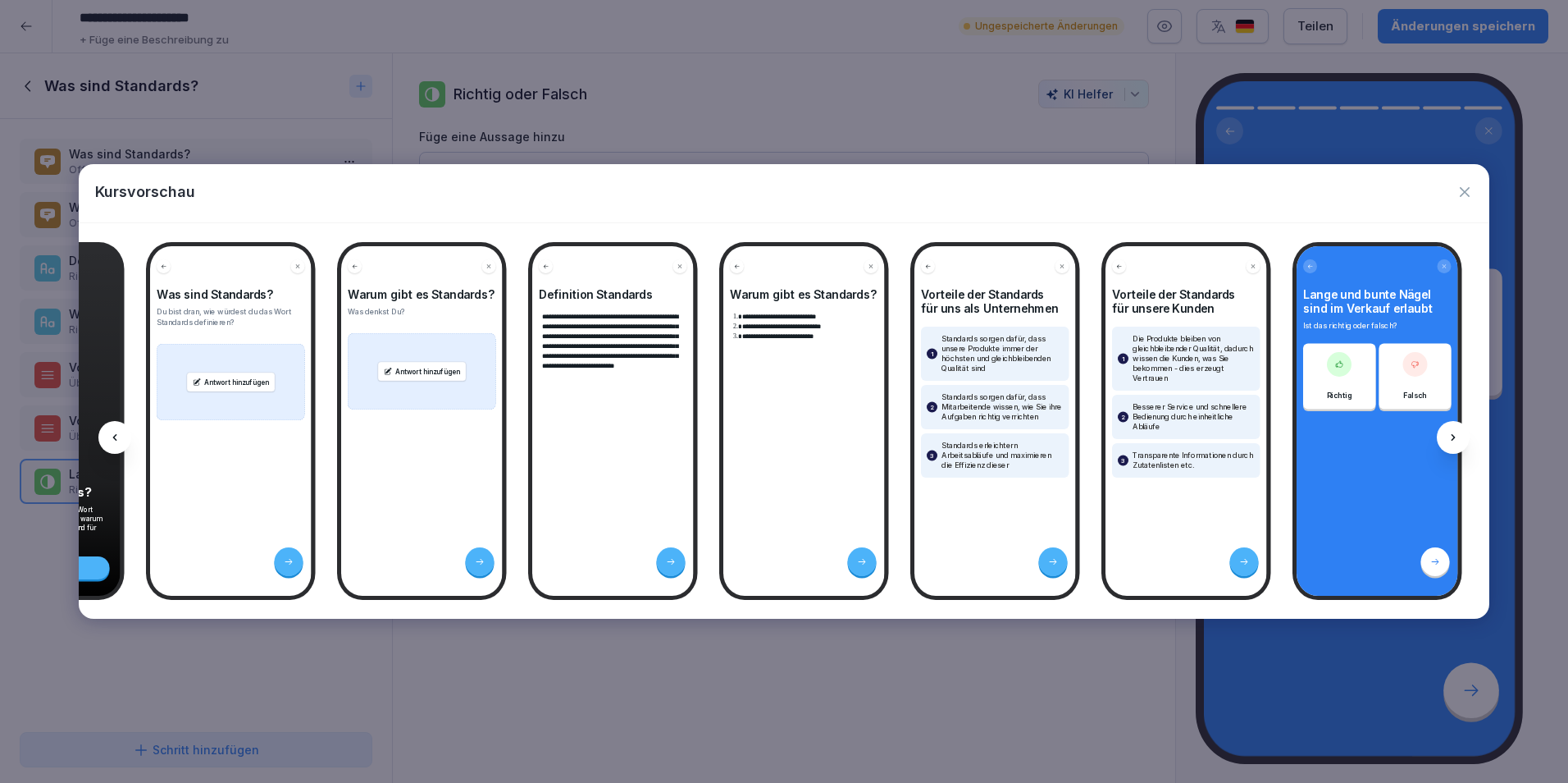
click at [1451, 446] on div at bounding box center [1453, 437] width 33 height 33
click at [1466, 188] on icon "button" at bounding box center [1465, 192] width 17 height 17
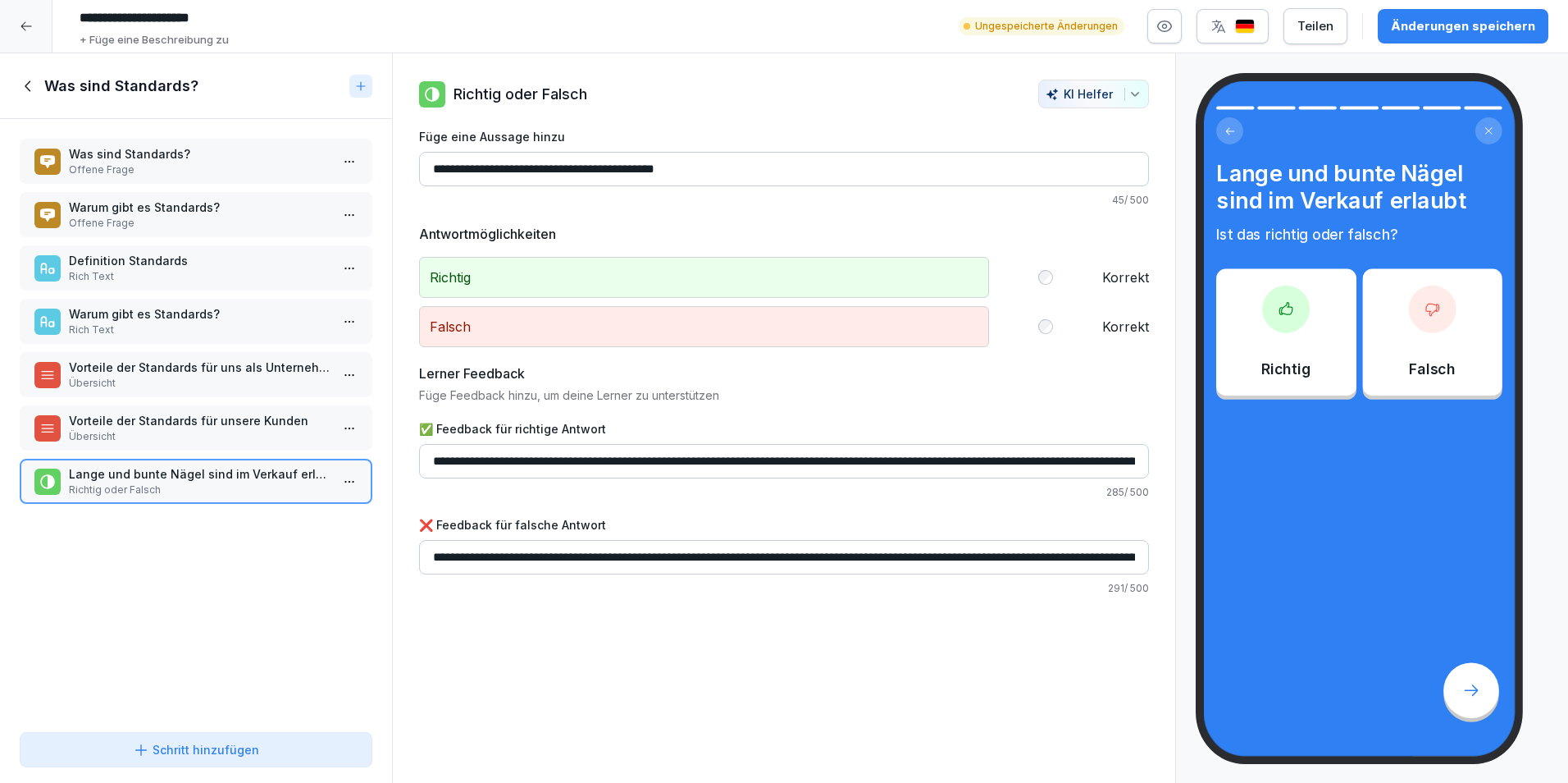
click at [24, 84] on icon at bounding box center [29, 86] width 18 height 18
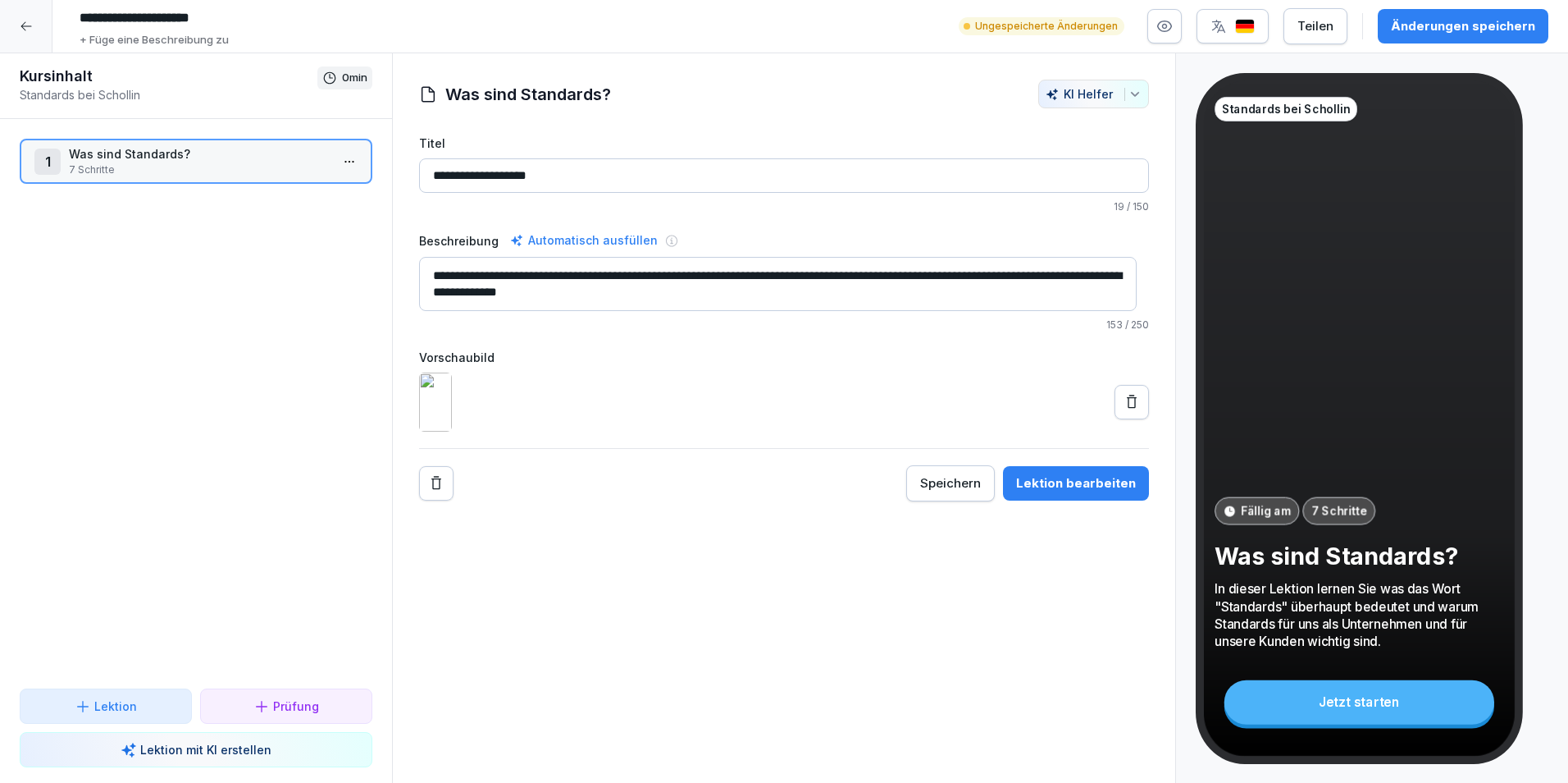
click at [178, 749] on p "Lektion mit KI erstellen" at bounding box center [205, 750] width 131 height 18
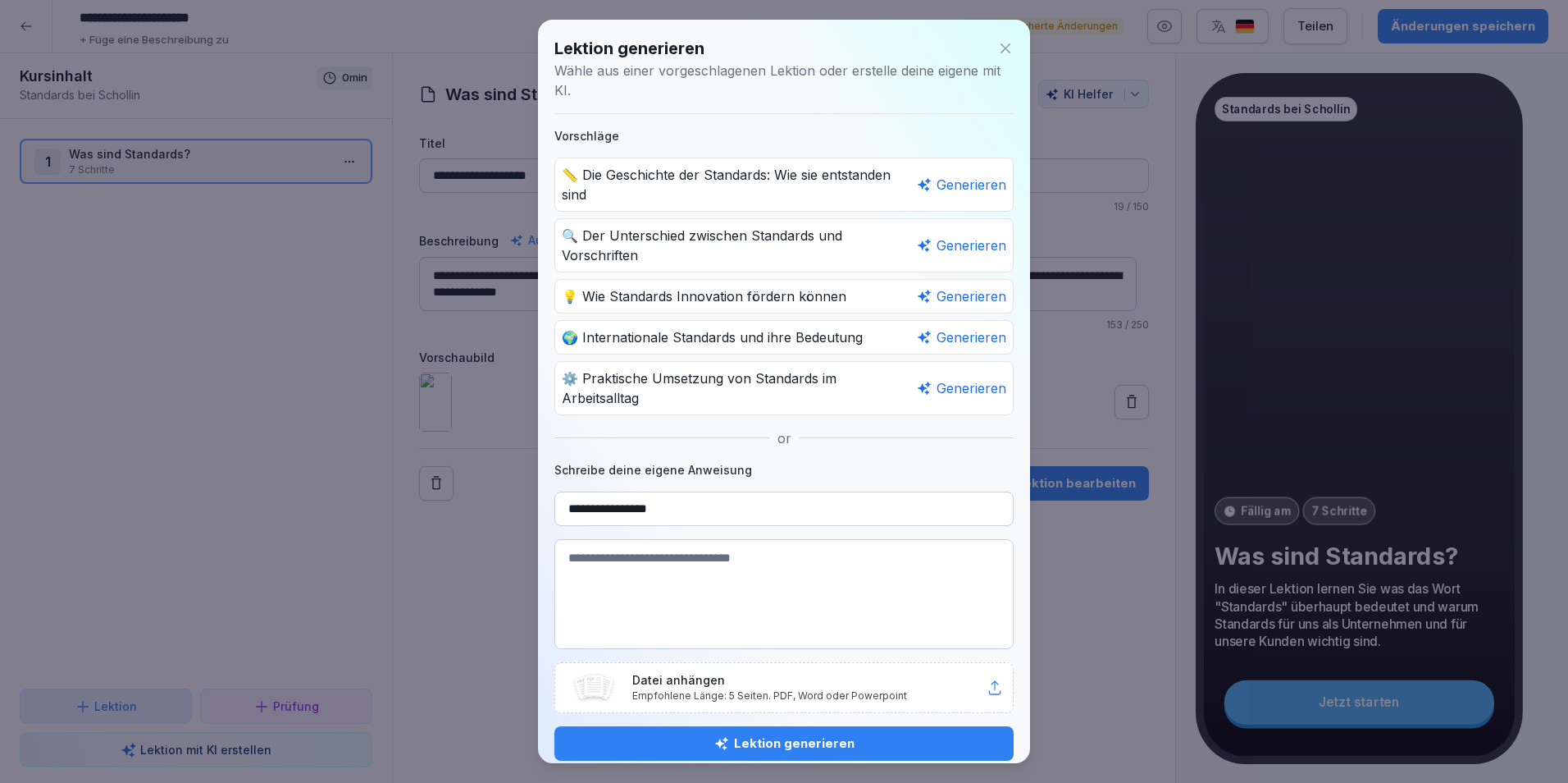
type input "**********"
click at [683, 567] on textarea at bounding box center [784, 594] width 459 height 110
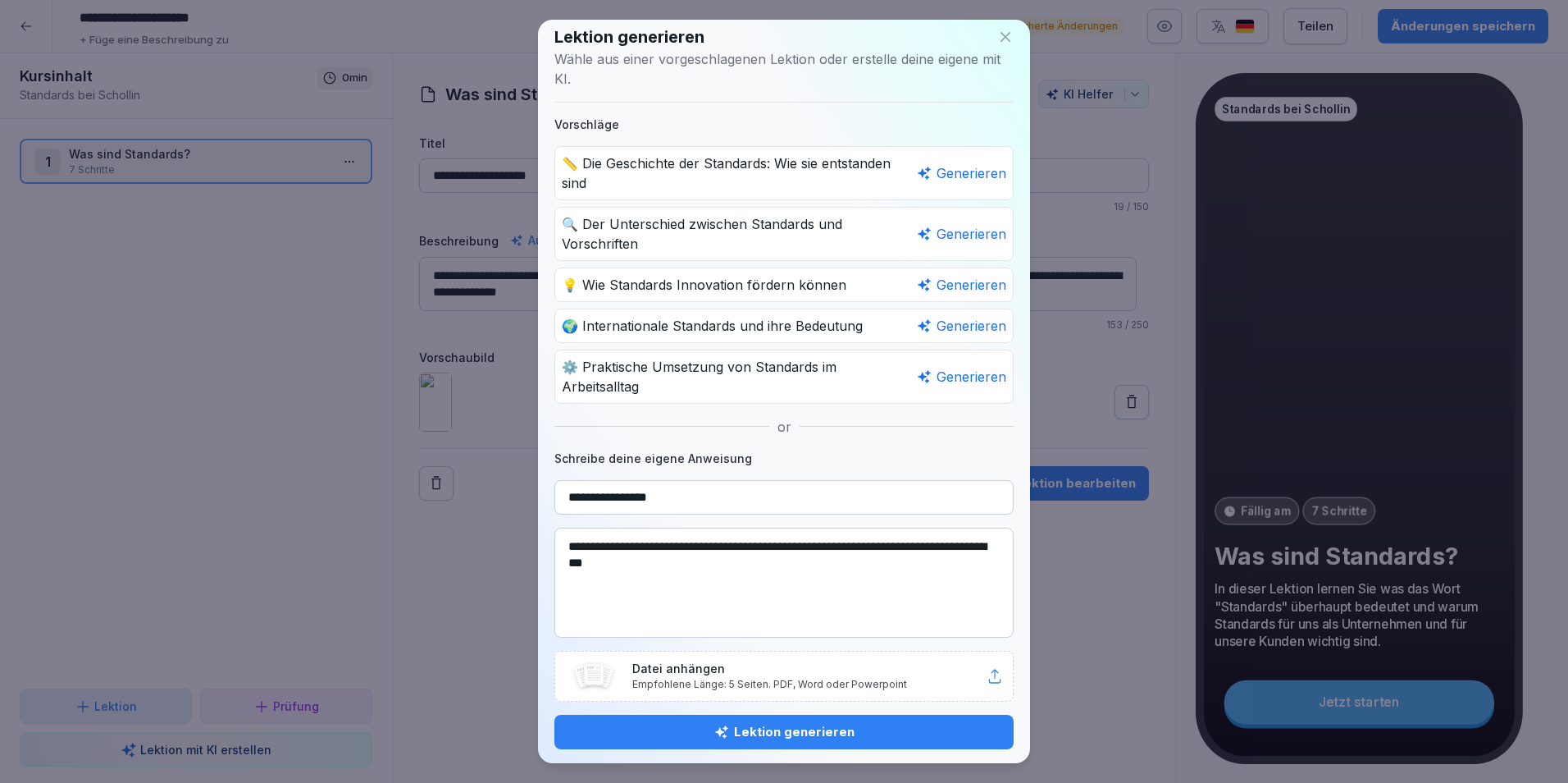
scroll to position [14, 0]
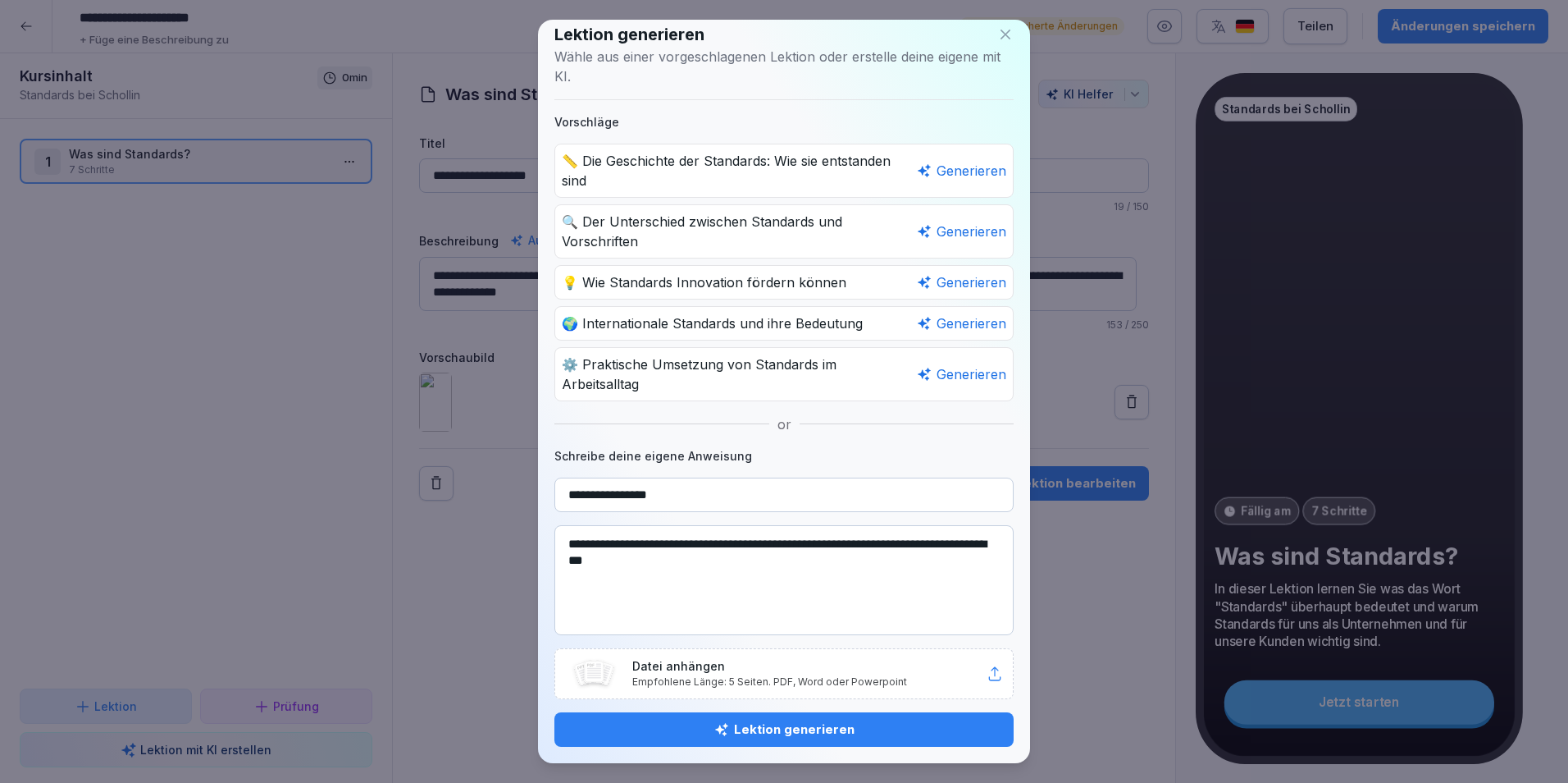
type textarea "**********"
click at [997, 33] on icon at bounding box center [1006, 34] width 17 height 17
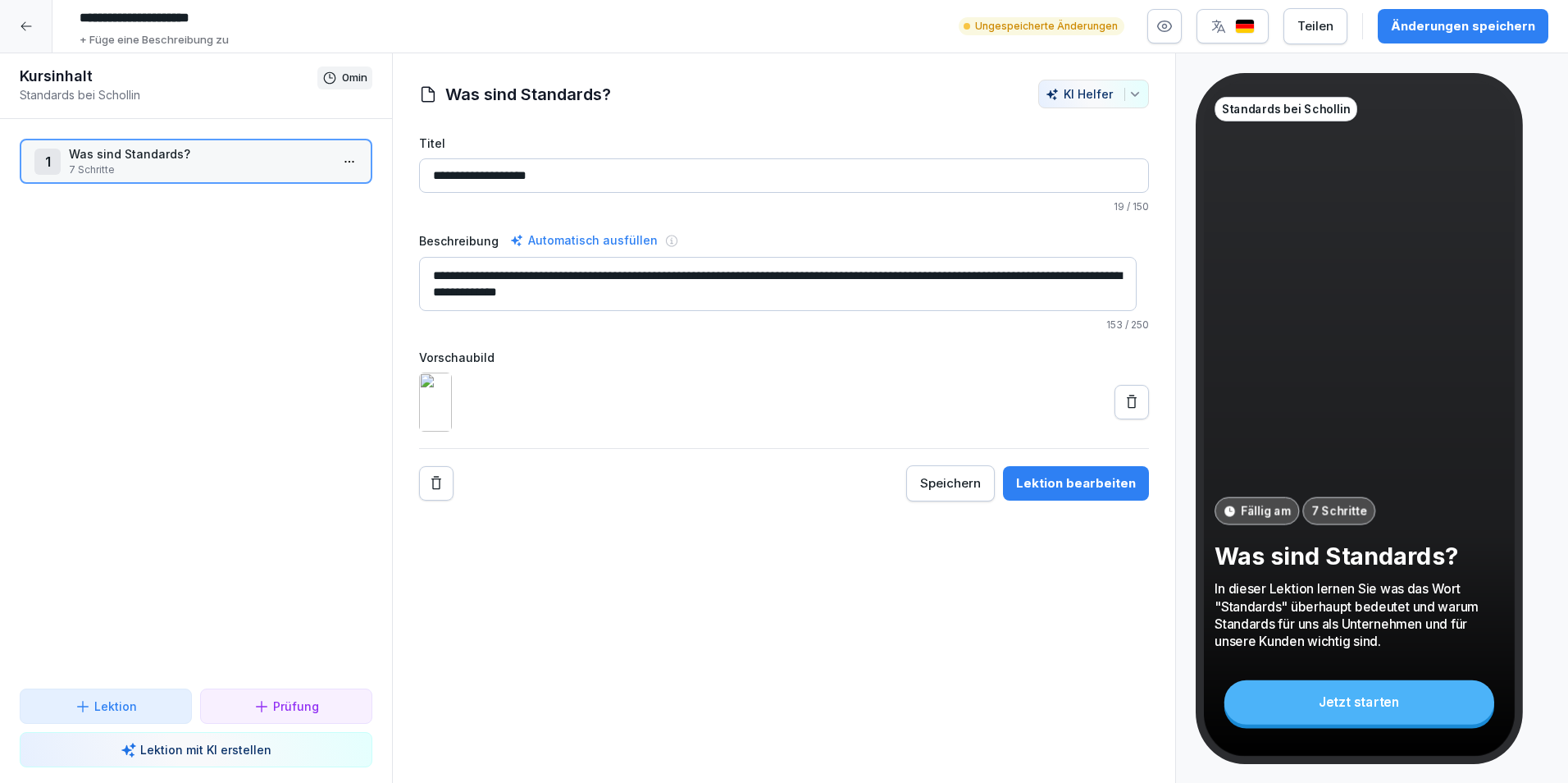
click at [128, 716] on button "Lektion" at bounding box center [106, 706] width 172 height 35
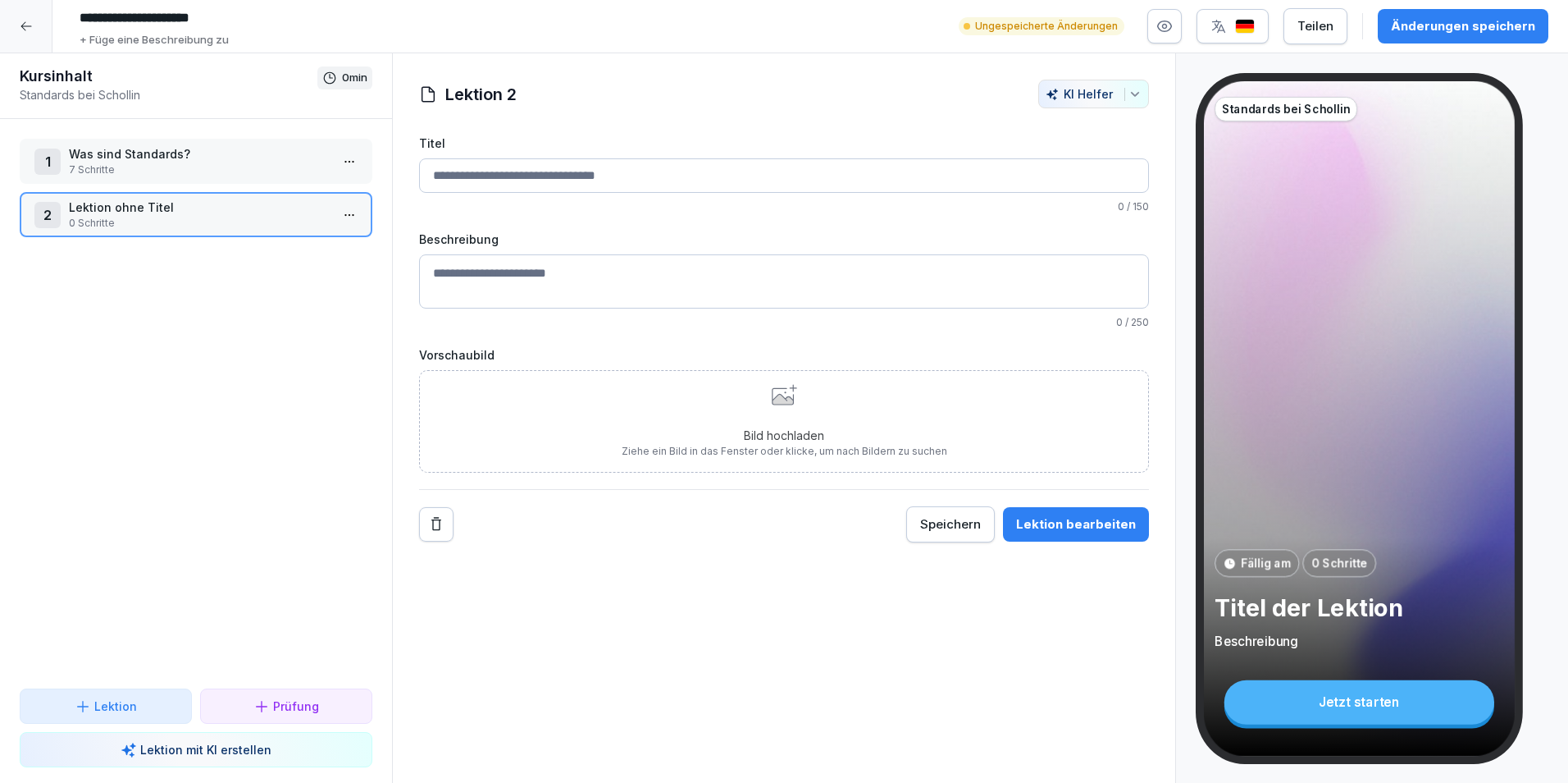
click at [550, 193] on div "Titel 0 / 150" at bounding box center [784, 174] width 730 height 79
click at [560, 179] on input "Titel" at bounding box center [784, 175] width 730 height 34
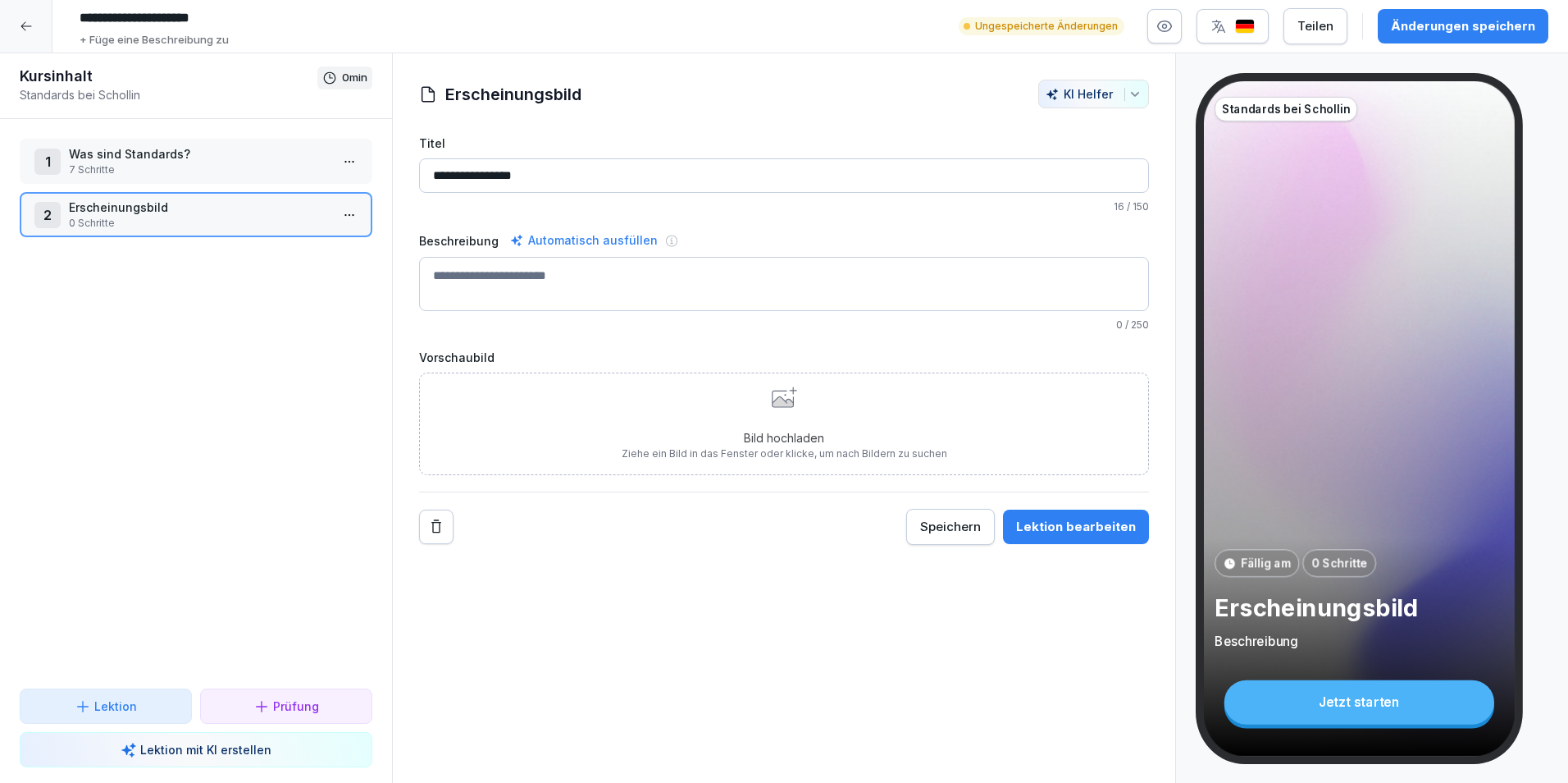
type input "**********"
click at [584, 305] on textarea "Beschreibung" at bounding box center [784, 284] width 730 height 54
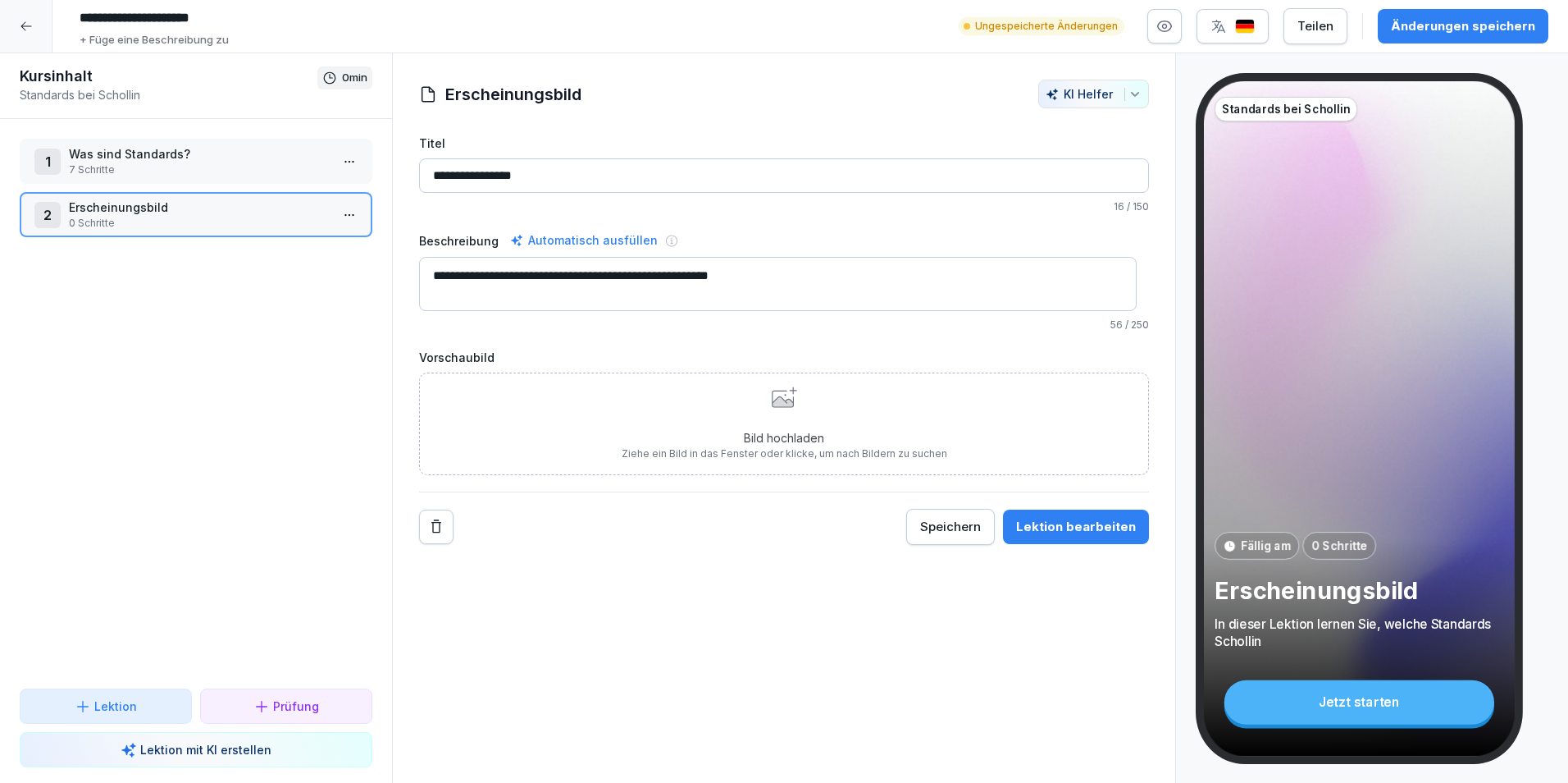
click at [602, 275] on textarea "**********" at bounding box center [778, 284] width 718 height 54
click at [602, 275] on textarea "**********" at bounding box center [778, 284] width 718 height 54
click at [814, 268] on textarea "**********" at bounding box center [778, 284] width 718 height 54
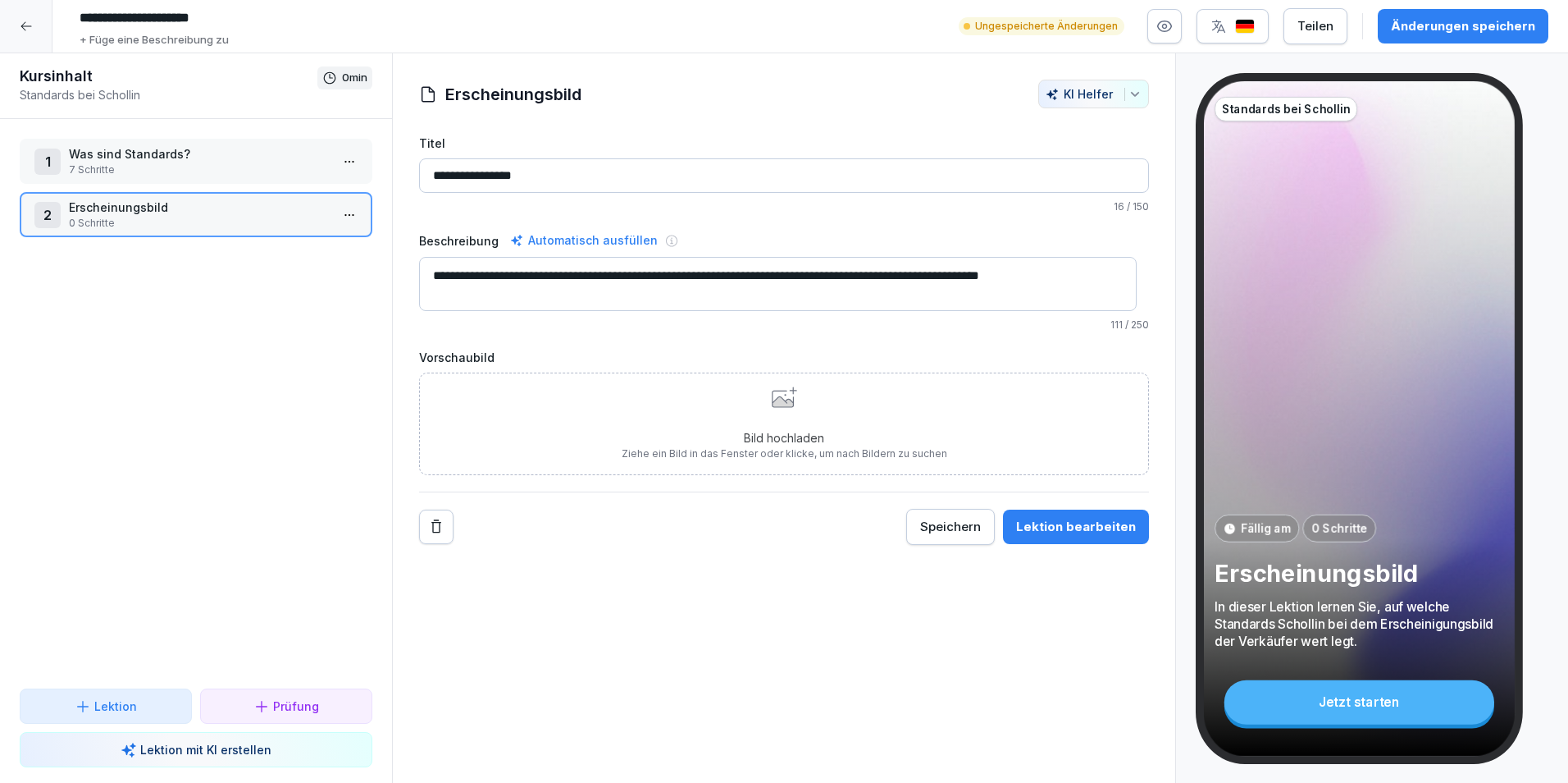
click at [882, 275] on textarea "**********" at bounding box center [778, 284] width 718 height 54
type textarea "**********"
click at [997, 364] on label "Vorschaubild" at bounding box center [784, 357] width 730 height 18
click at [767, 444] on p "Bild hochladen" at bounding box center [784, 437] width 325 height 18
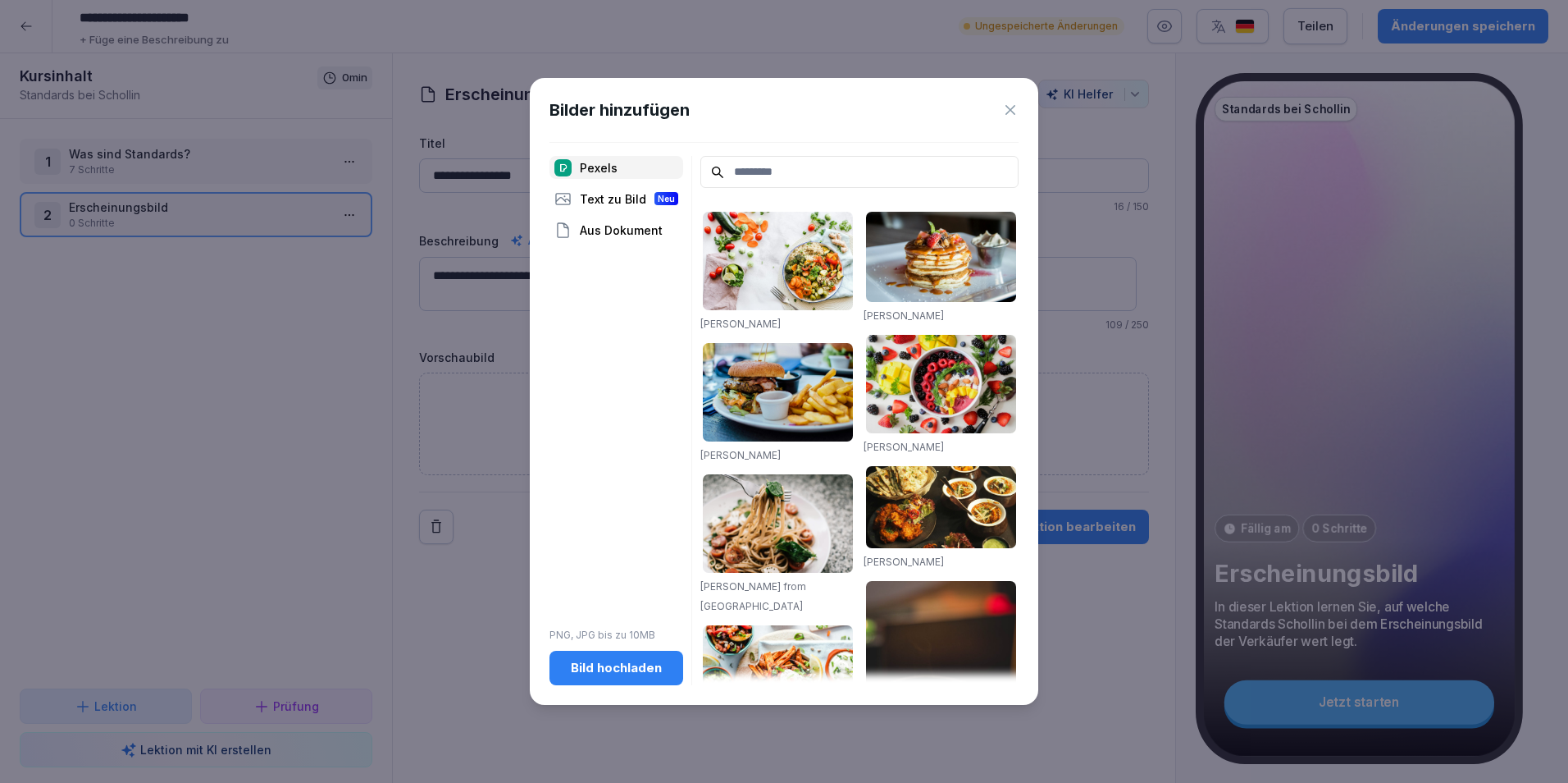
click at [623, 238] on div "Aus Dokument" at bounding box center [617, 230] width 134 height 23
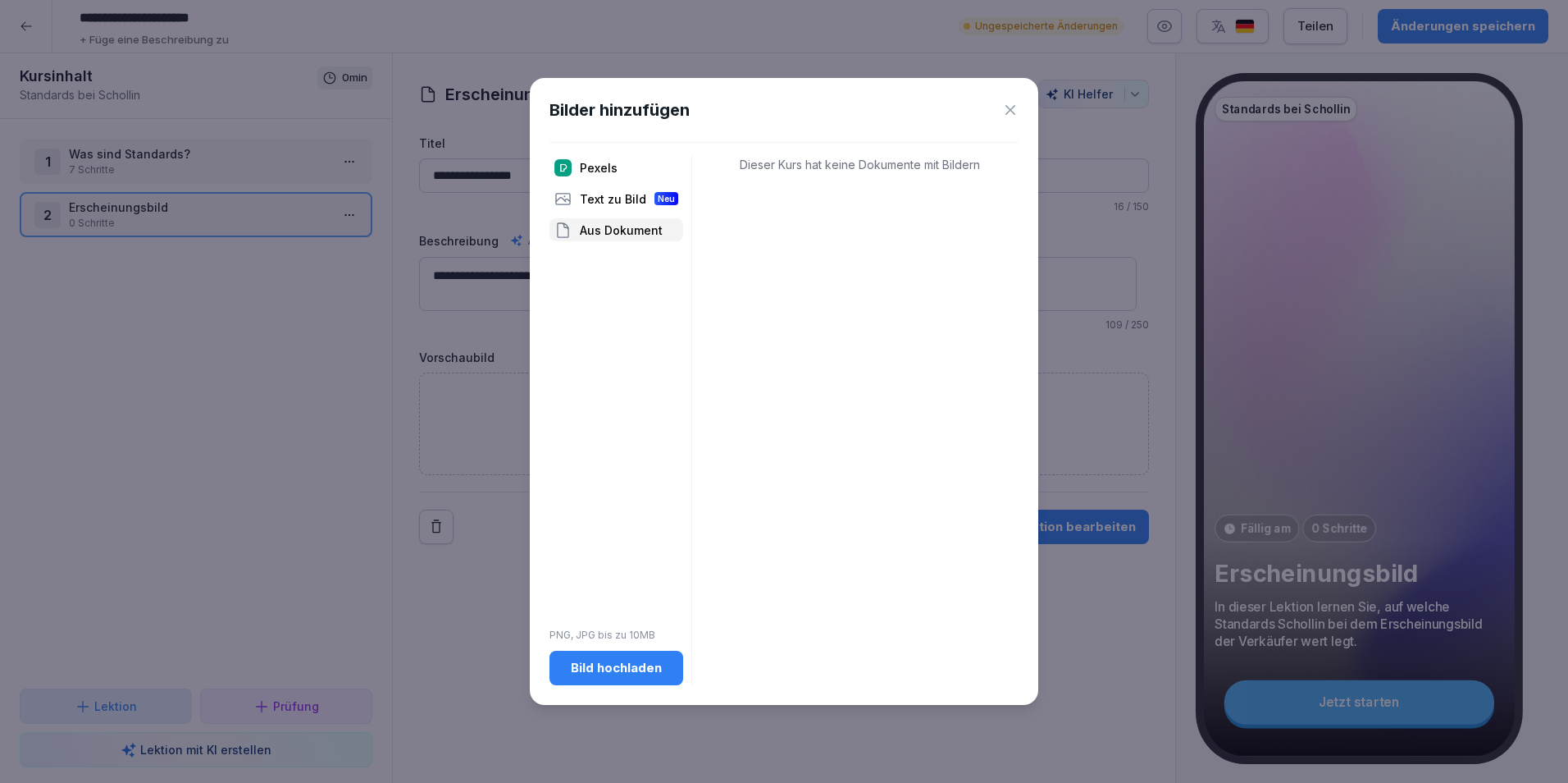
click at [628, 658] on button "Bild hochladen" at bounding box center [617, 668] width 134 height 34
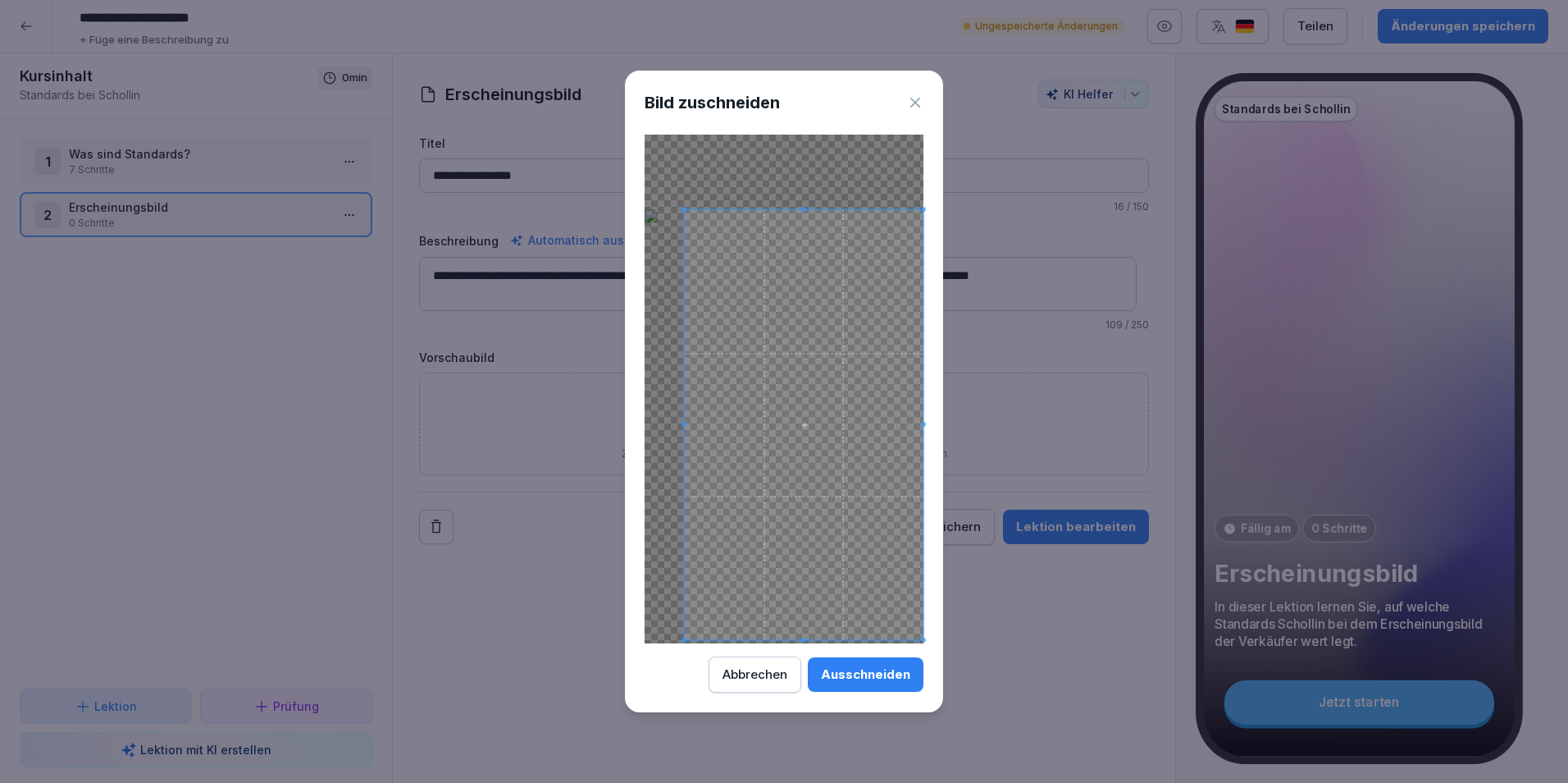
click at [958, 574] on body "**********" at bounding box center [784, 392] width 1568 height 783
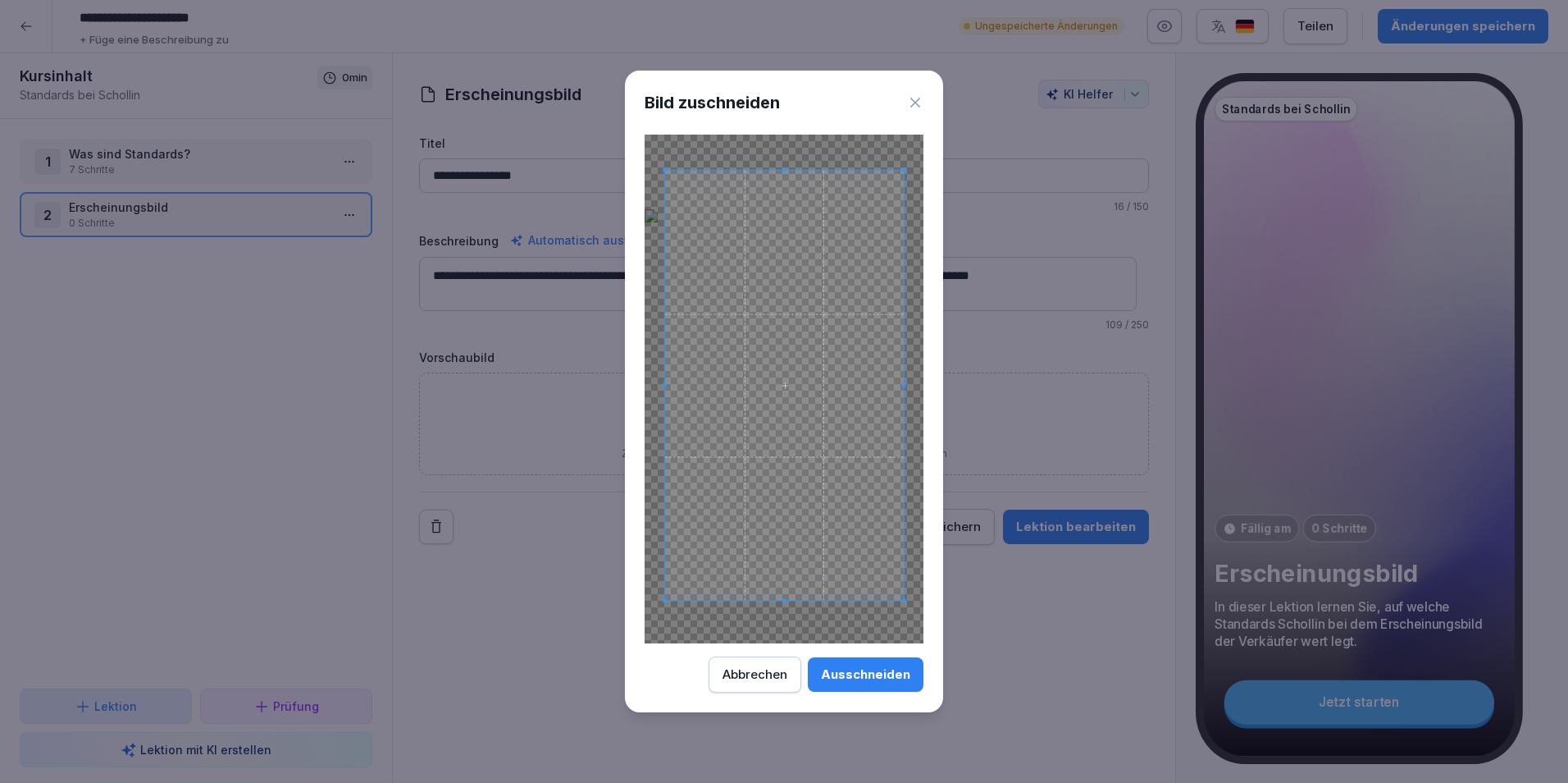
click at [842, 460] on span at bounding box center [784, 385] width 239 height 431
click at [883, 664] on button "Ausschneiden" at bounding box center [865, 674] width 116 height 34
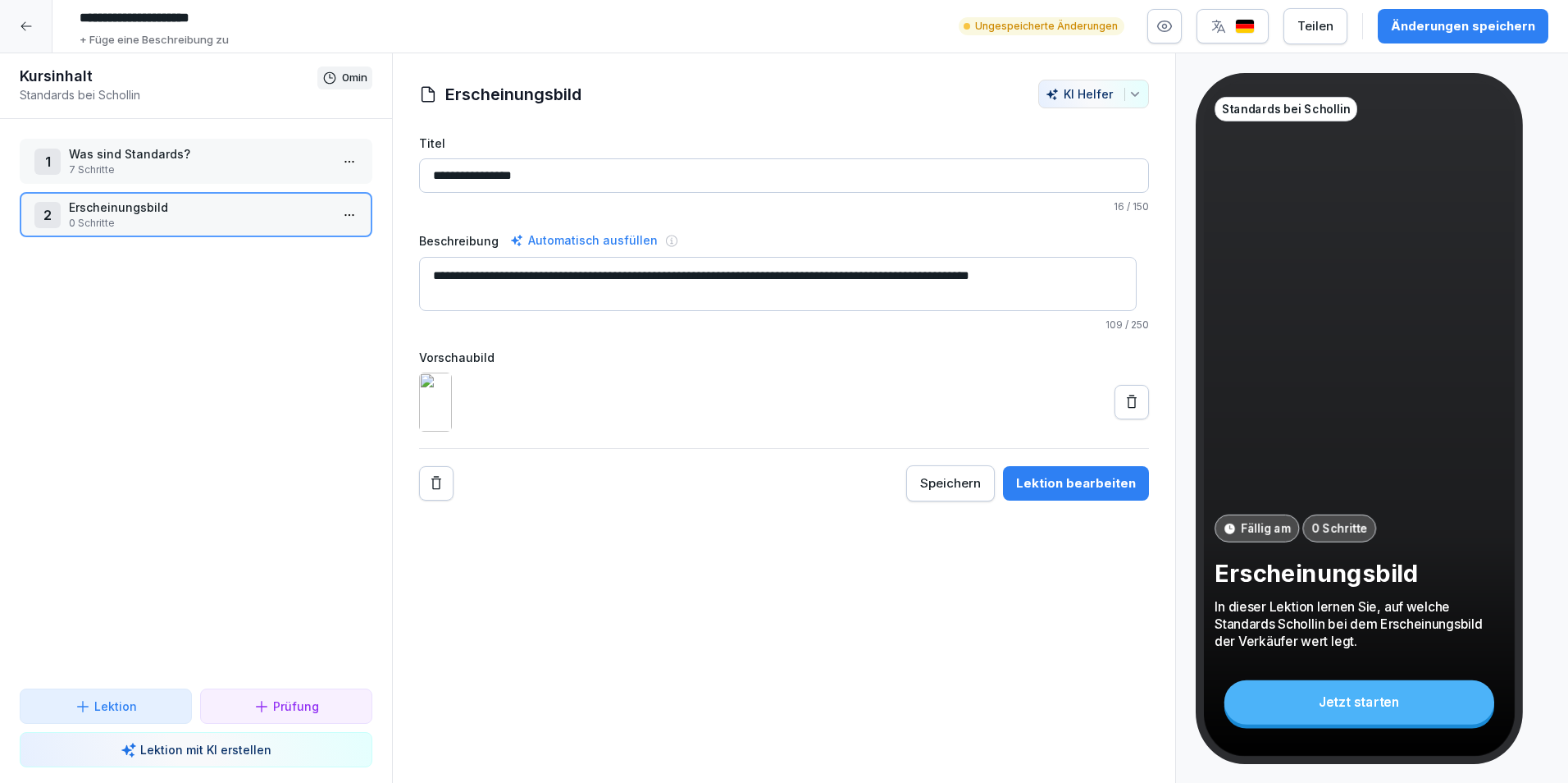
click at [621, 604] on div "**********" at bounding box center [784, 418] width 784 height 730
click at [952, 502] on button "Speichern" at bounding box center [950, 482] width 88 height 36
click at [330, 216] on html "**********" at bounding box center [784, 392] width 1568 height 783
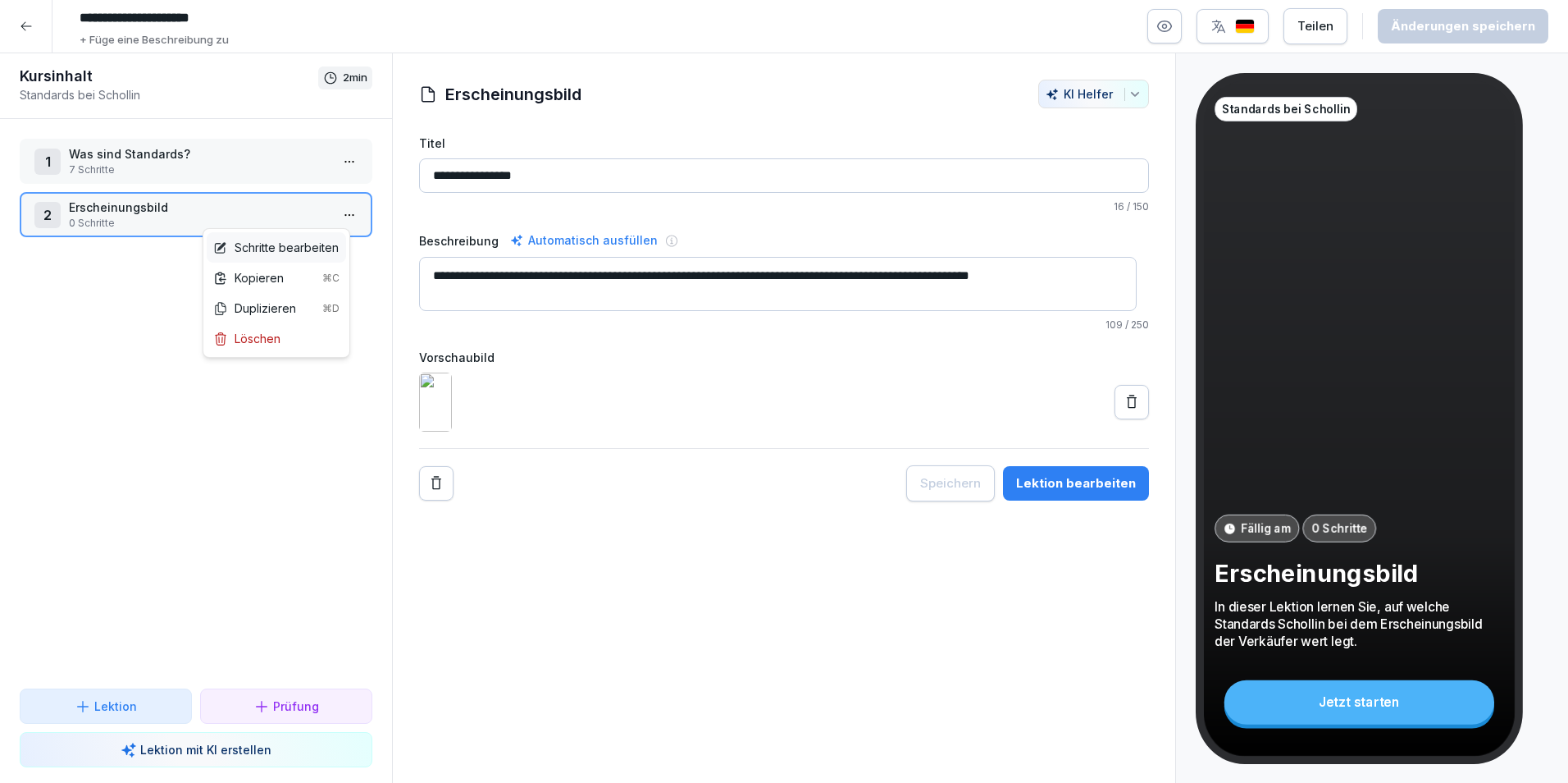
click at [306, 257] on div "Schritte bearbeiten" at bounding box center [276, 247] width 139 height 30
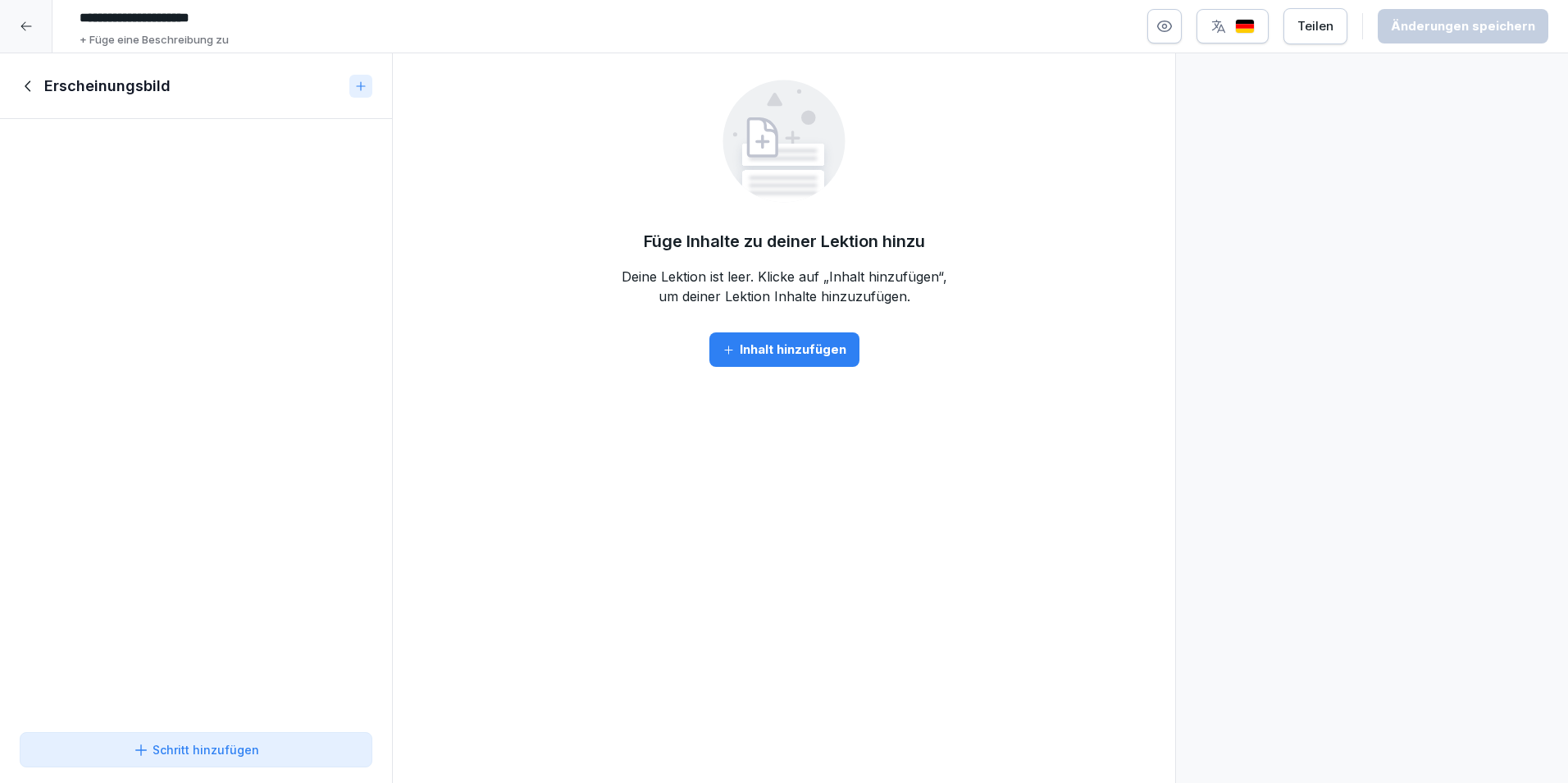
click at [221, 749] on div "Schritt hinzufügen" at bounding box center [195, 750] width 126 height 18
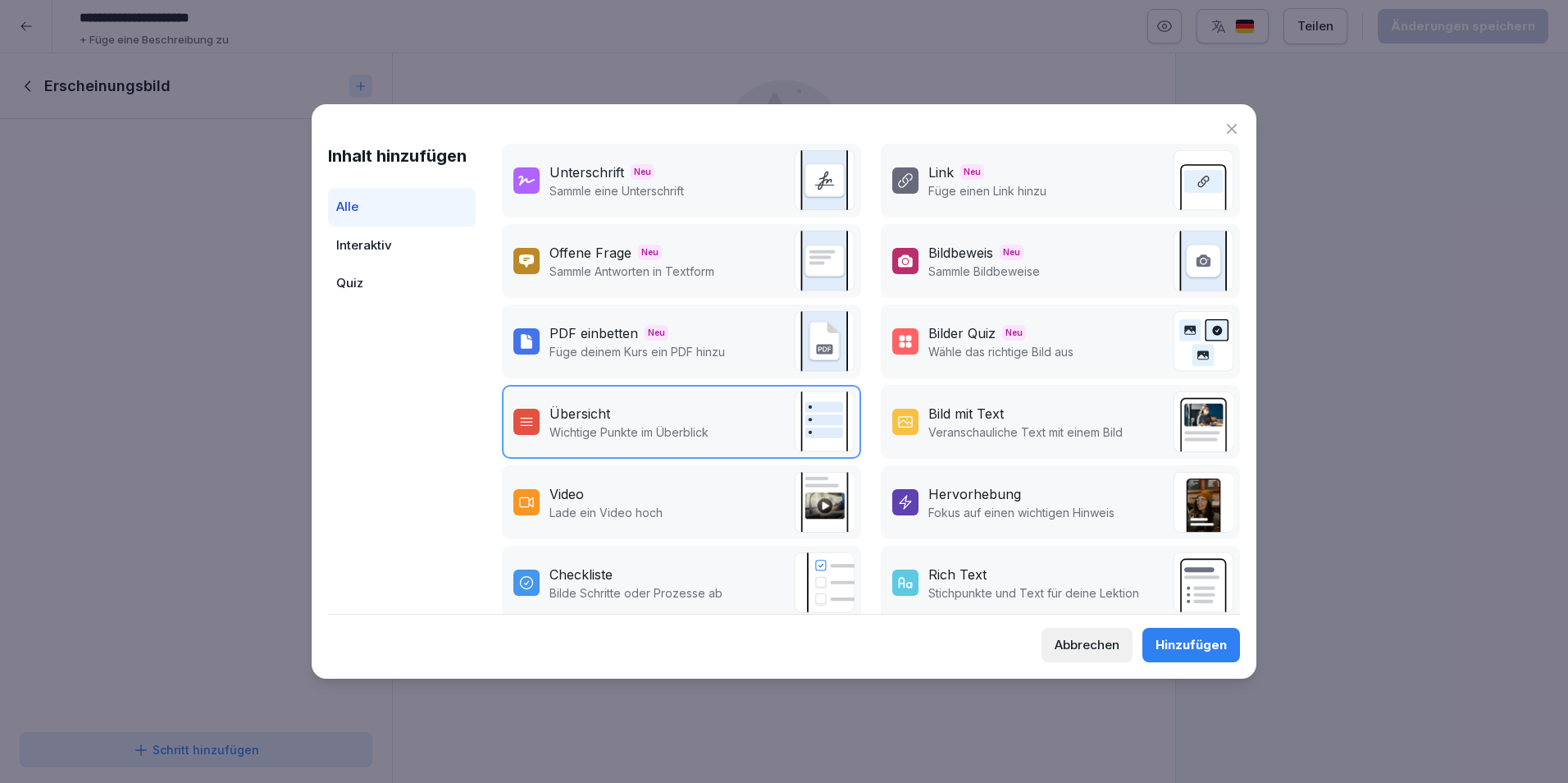
click at [929, 412] on div "Bild mit Text" at bounding box center [966, 414] width 75 height 20
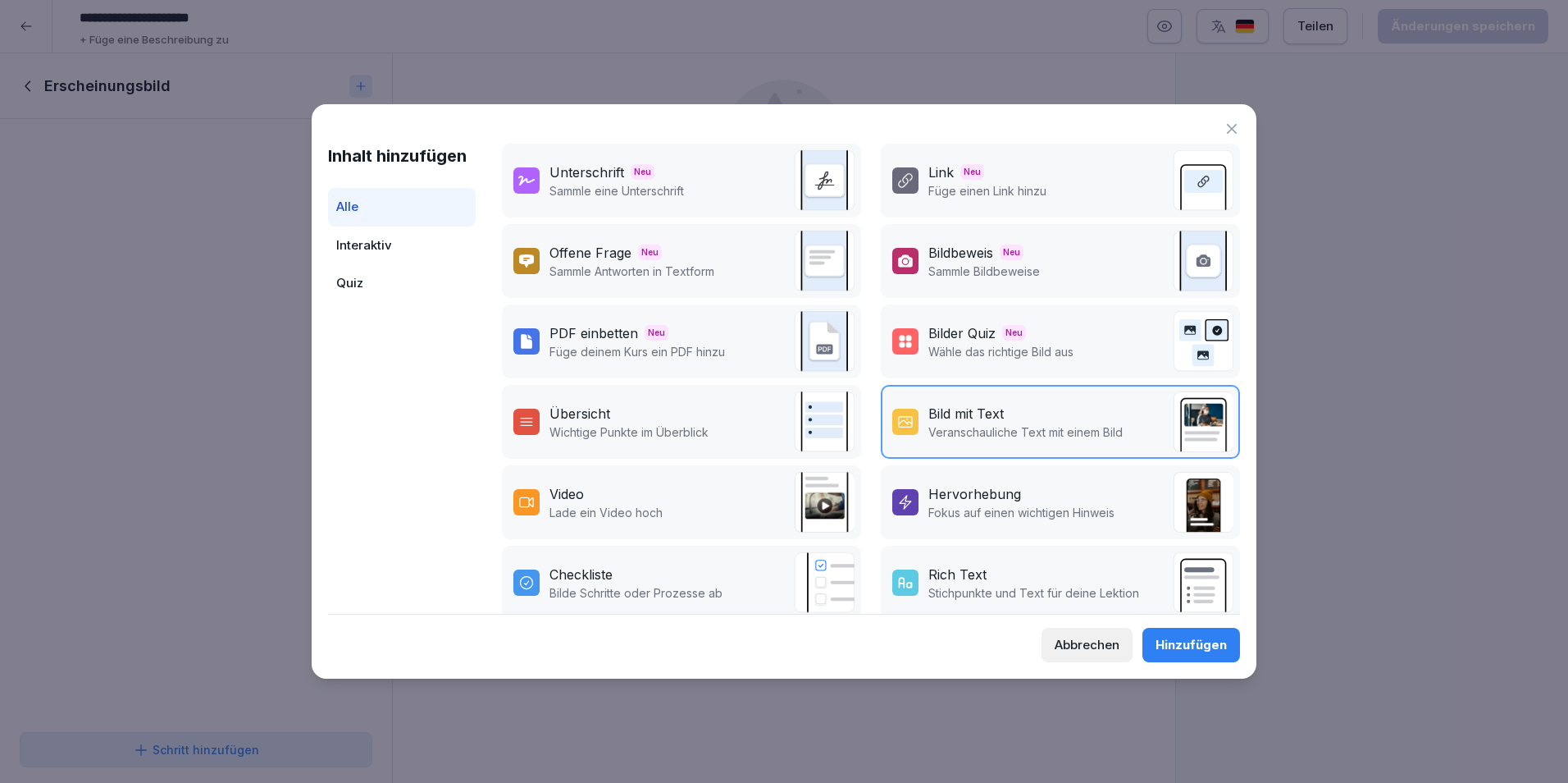
click at [1213, 640] on div "Hinzufügen" at bounding box center [1192, 645] width 72 height 18
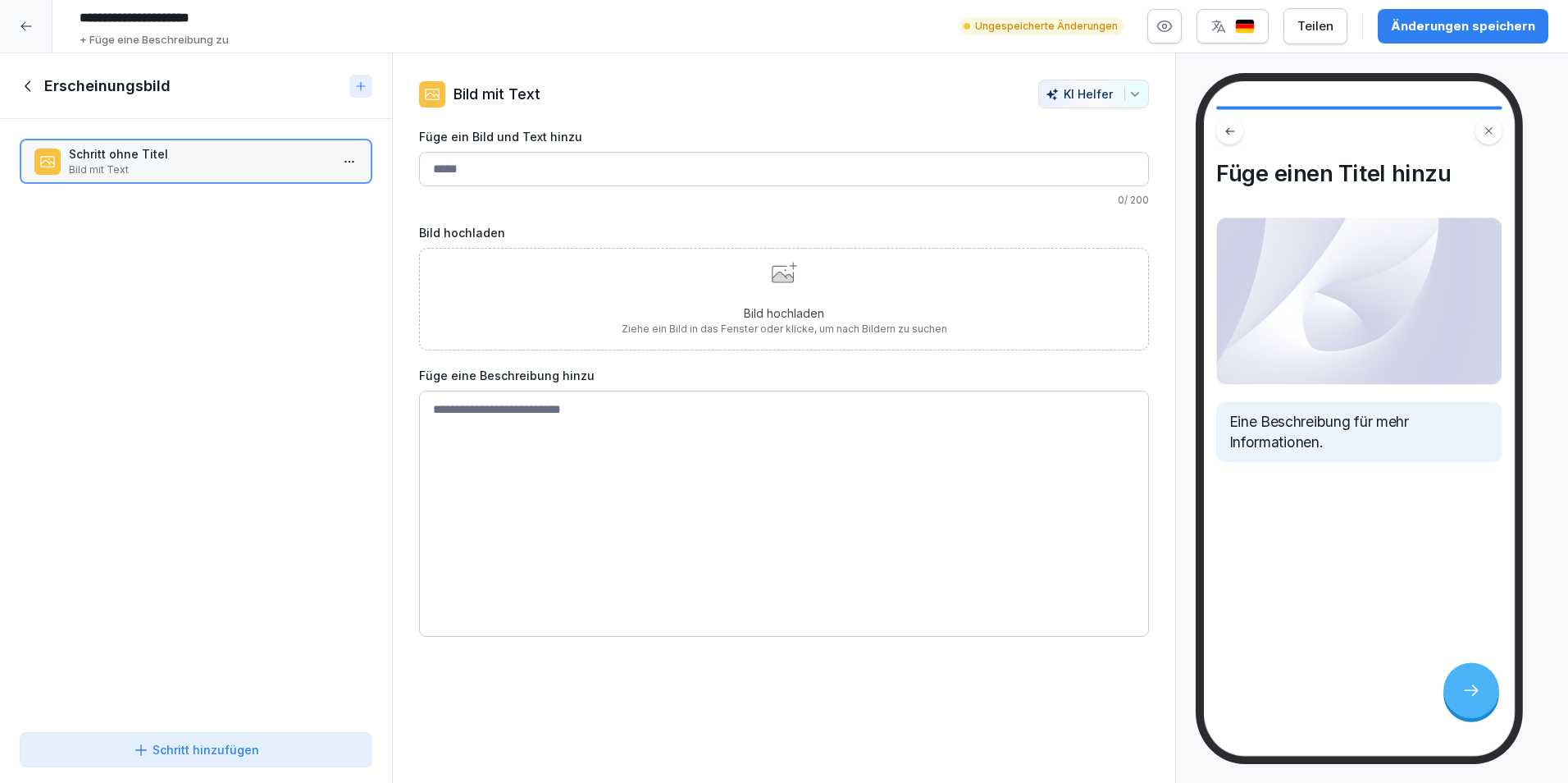
click at [726, 169] on input "Füge ein Bild und Text hinzu" at bounding box center [784, 169] width 730 height 34
type input "**********"
click at [961, 345] on div "Bild hochladen Ziehe ein Bild in das Fenster oder klicke, um nach Bildern zu su…" at bounding box center [784, 299] width 730 height 103
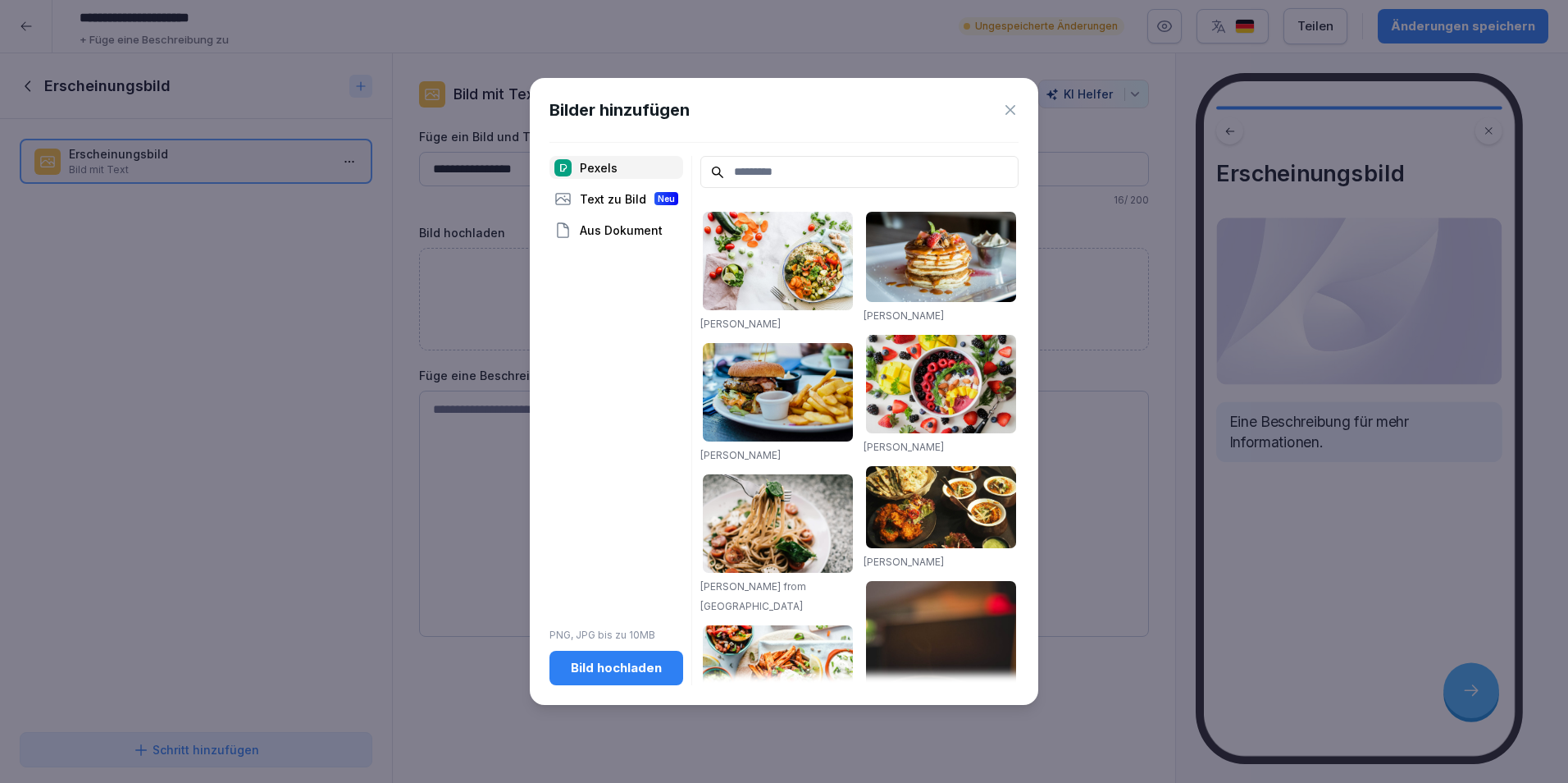
click at [637, 670] on div "Bild hochladen" at bounding box center [616, 668] width 108 height 18
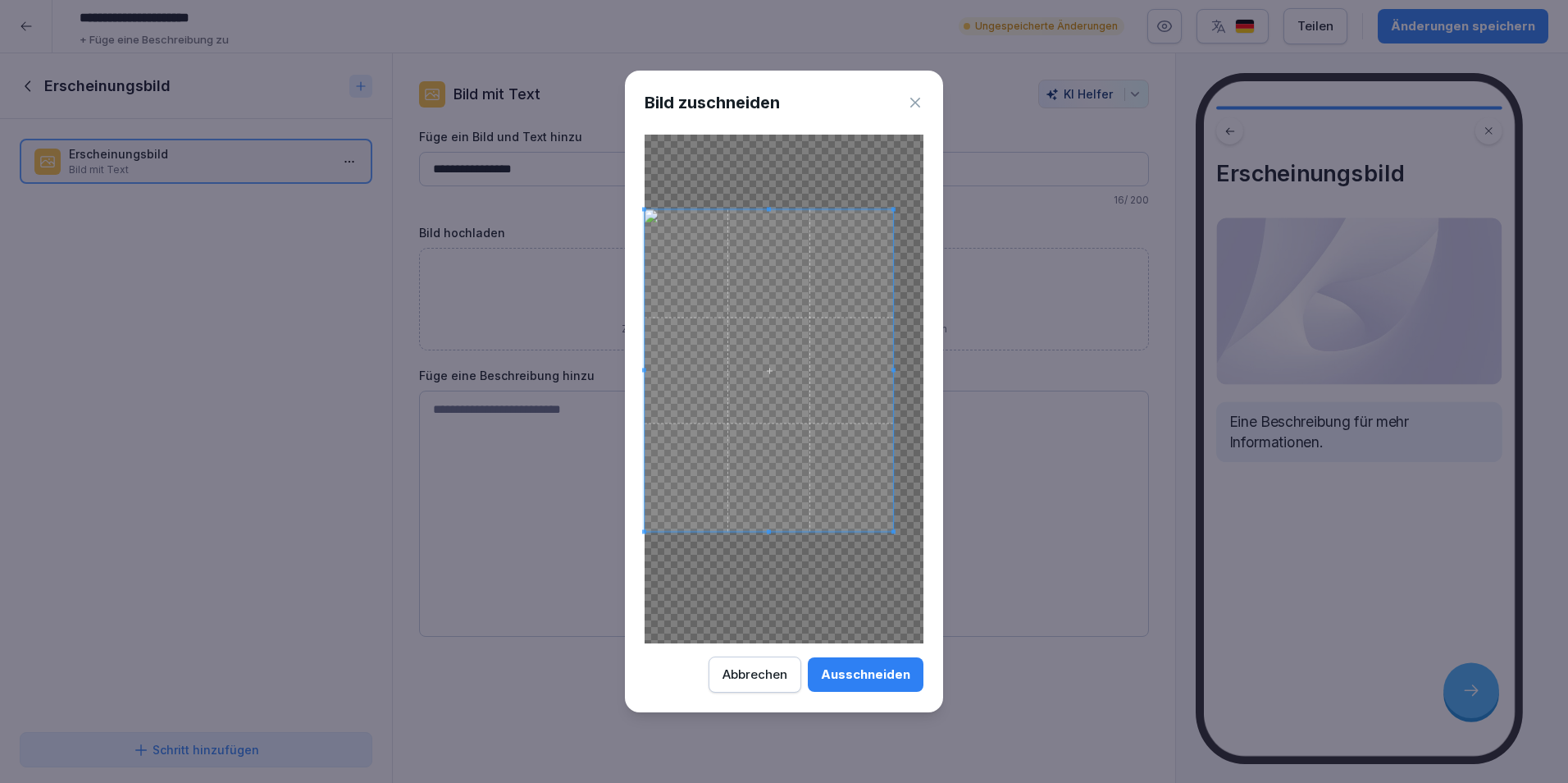
click at [895, 533] on span at bounding box center [894, 531] width 4 height 4
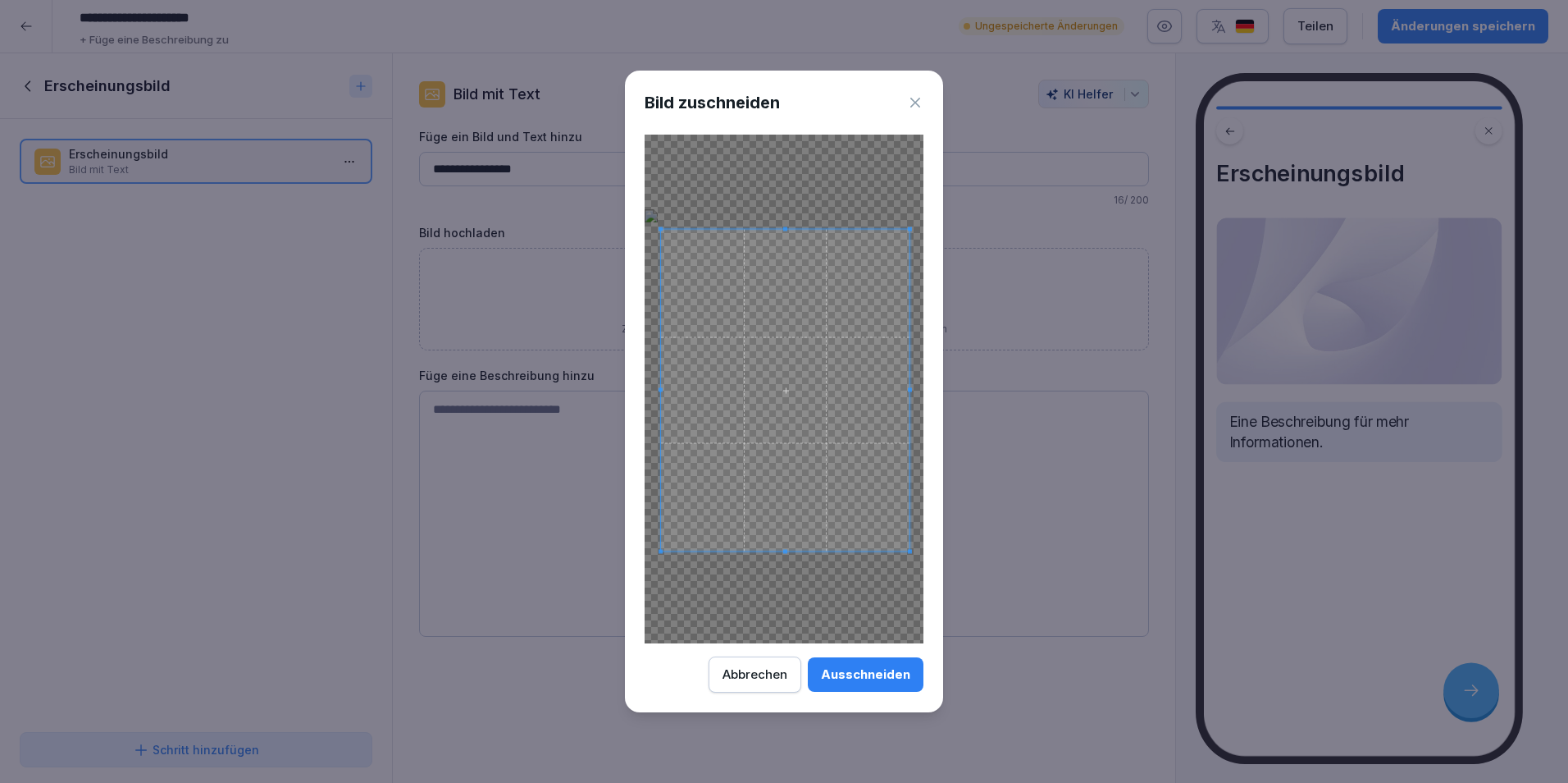
click at [746, 481] on span at bounding box center [785, 389] width 249 height 321
click at [884, 669] on div "Ausschneiden" at bounding box center [865, 674] width 89 height 18
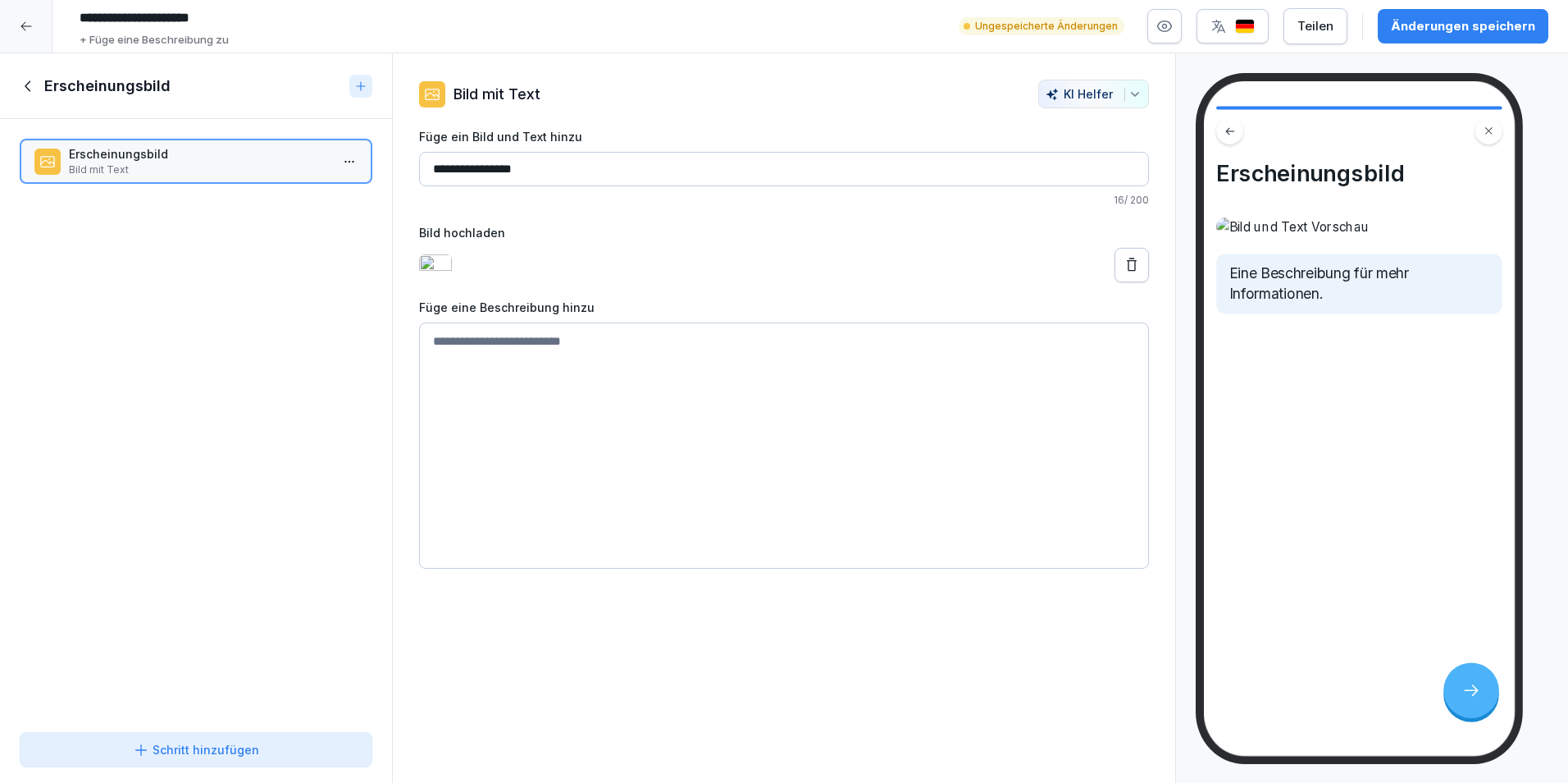
click at [636, 397] on textarea at bounding box center [784, 445] width 730 height 246
click at [437, 417] on textarea at bounding box center [784, 445] width 730 height 246
paste textarea "**********"
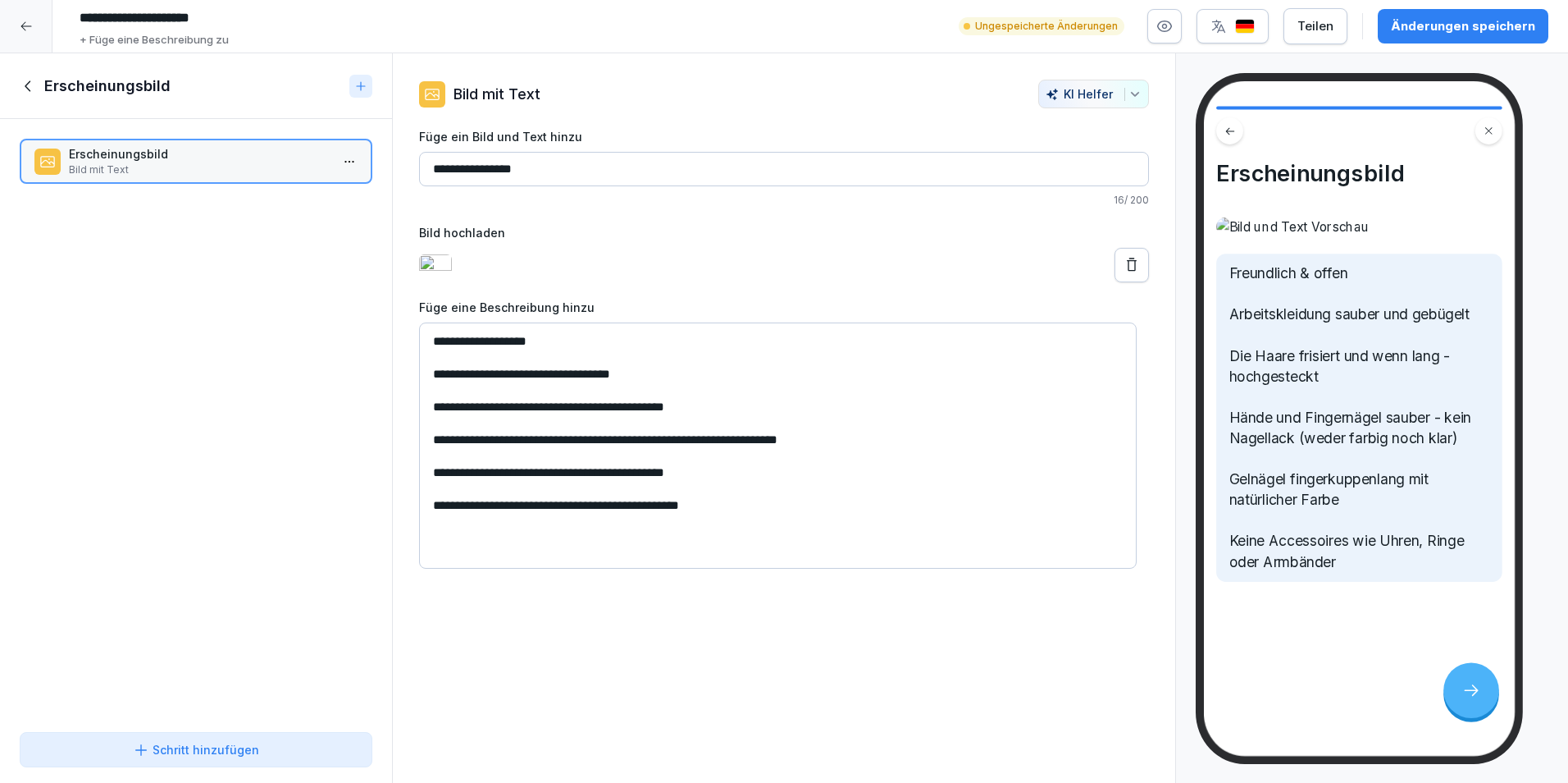
scroll to position [287, 0]
type textarea "**********"
drag, startPoint x: 460, startPoint y: 152, endPoint x: 456, endPoint y: 162, distance: 10.8
click at [456, 162] on input "**********" at bounding box center [784, 169] width 730 height 34
click at [437, 162] on input "**********" at bounding box center [784, 169] width 730 height 34
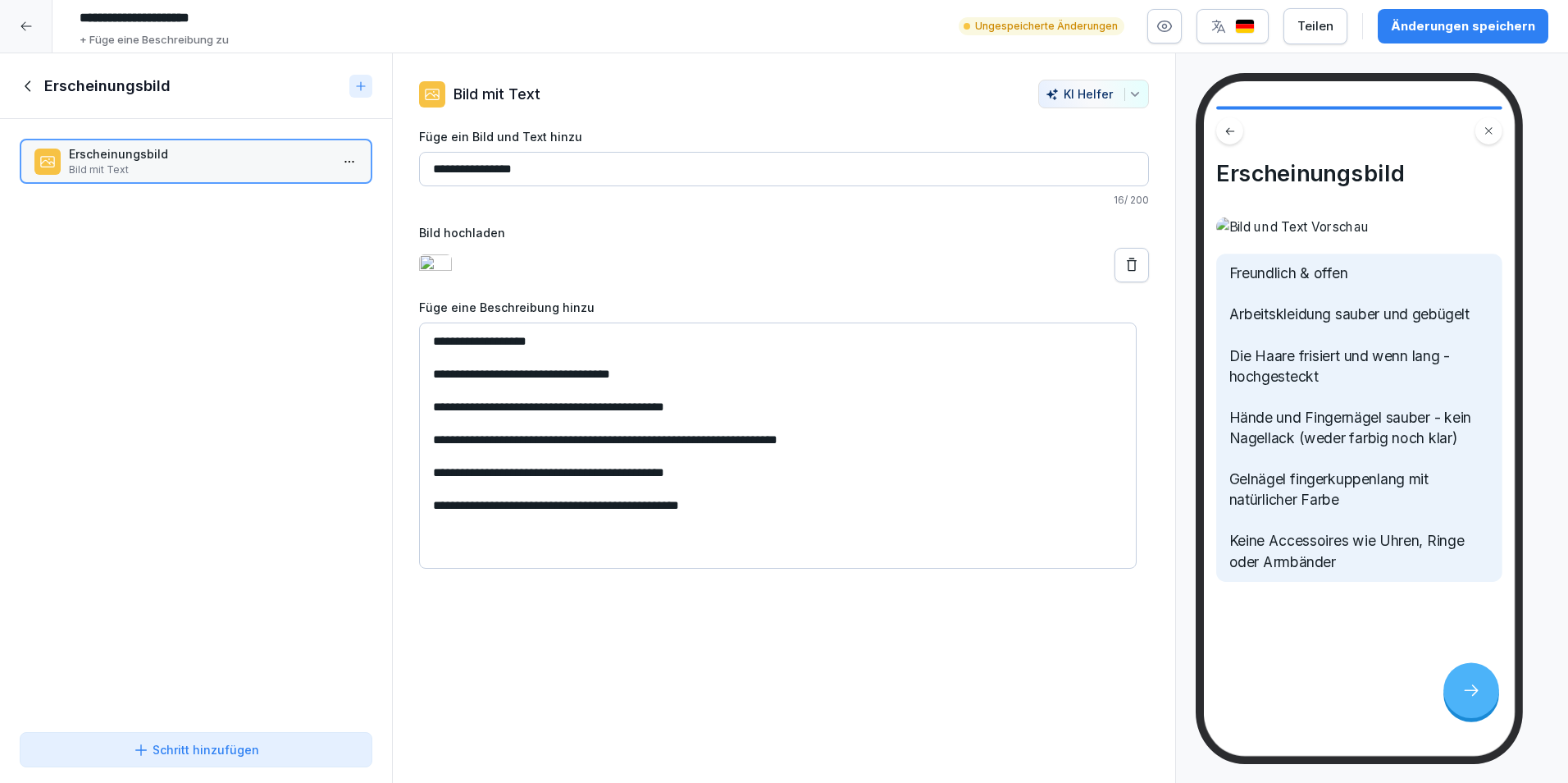
click at [433, 164] on input "**********" at bounding box center [784, 169] width 730 height 34
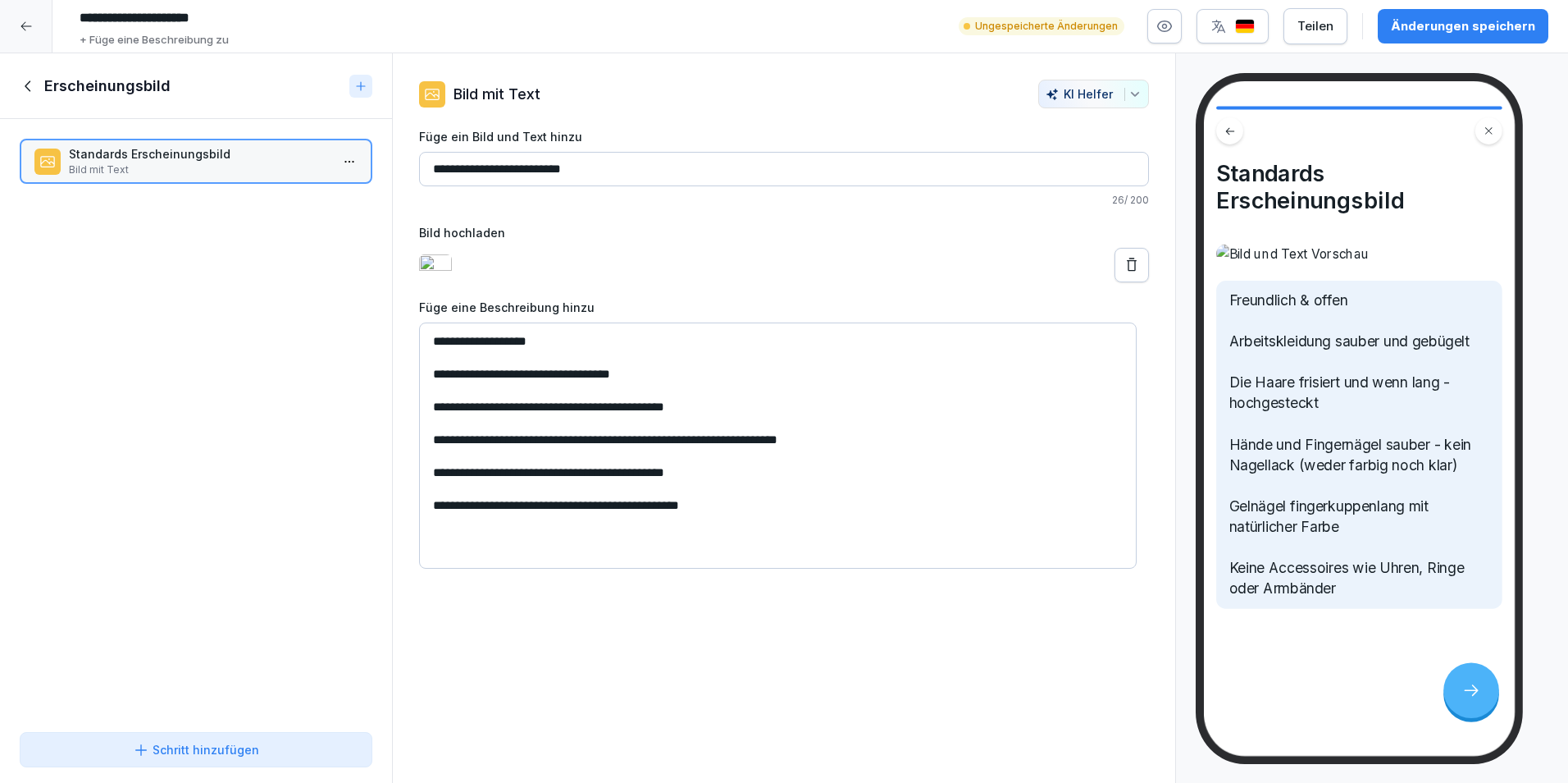
scroll to position [0, 0]
type input "**********"
click at [1129, 98] on icon "button" at bounding box center [1136, 94] width 13 height 13
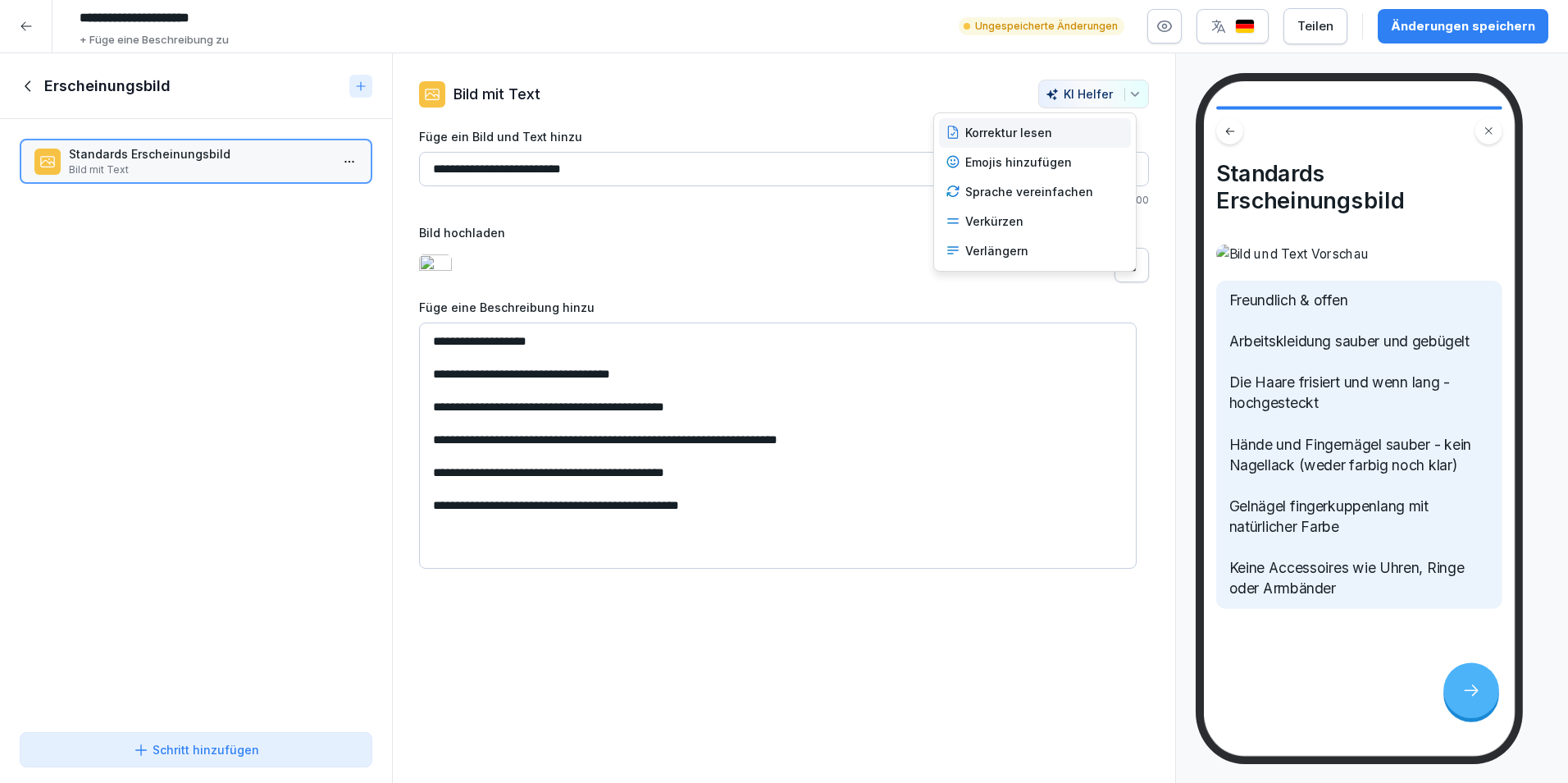
click at [1101, 147] on div "Korrektur lesen" at bounding box center [1036, 133] width 192 height 29
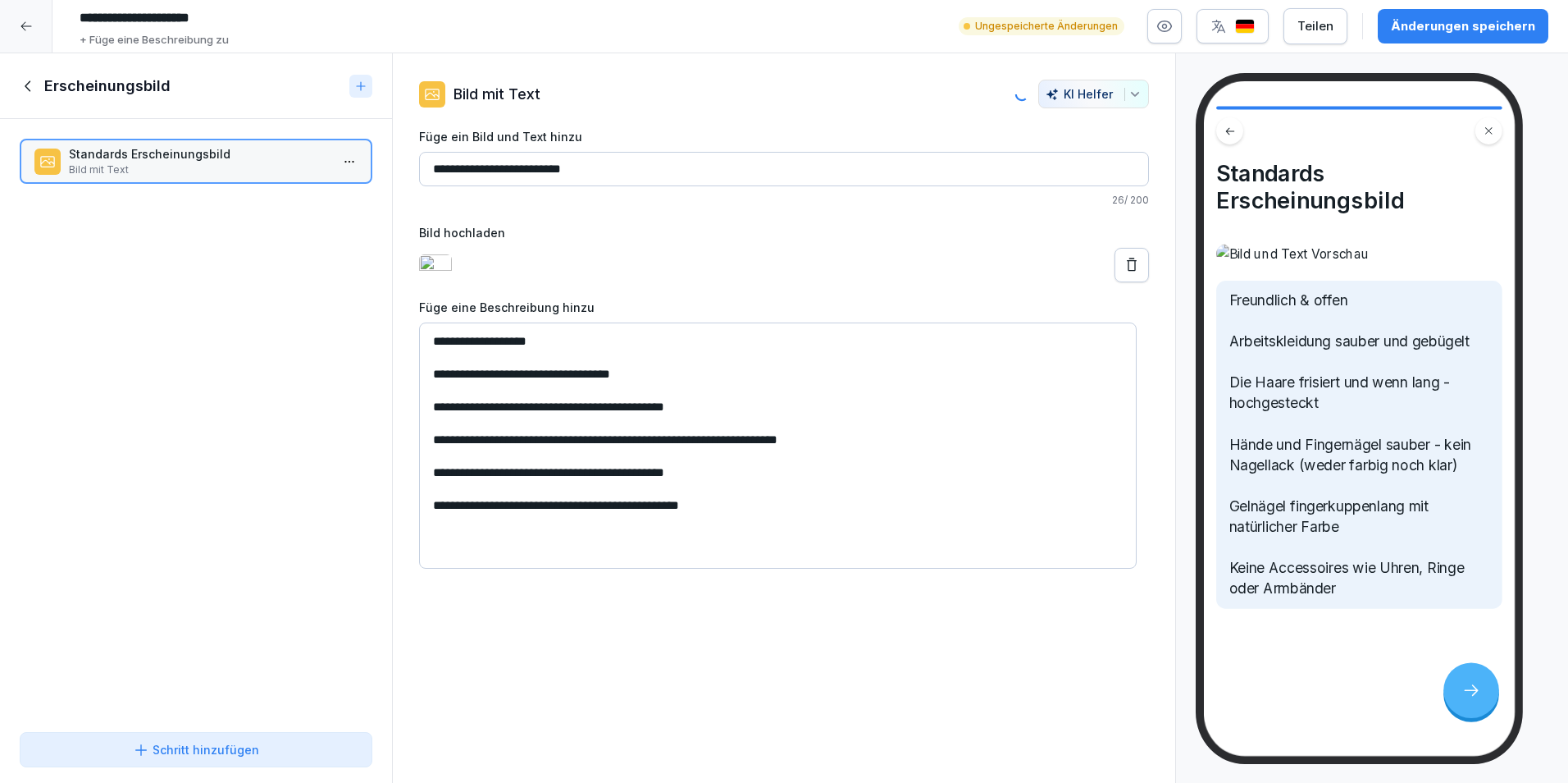
click at [1129, 95] on icon "button" at bounding box center [1136, 94] width 13 height 13
type textarea "**********"
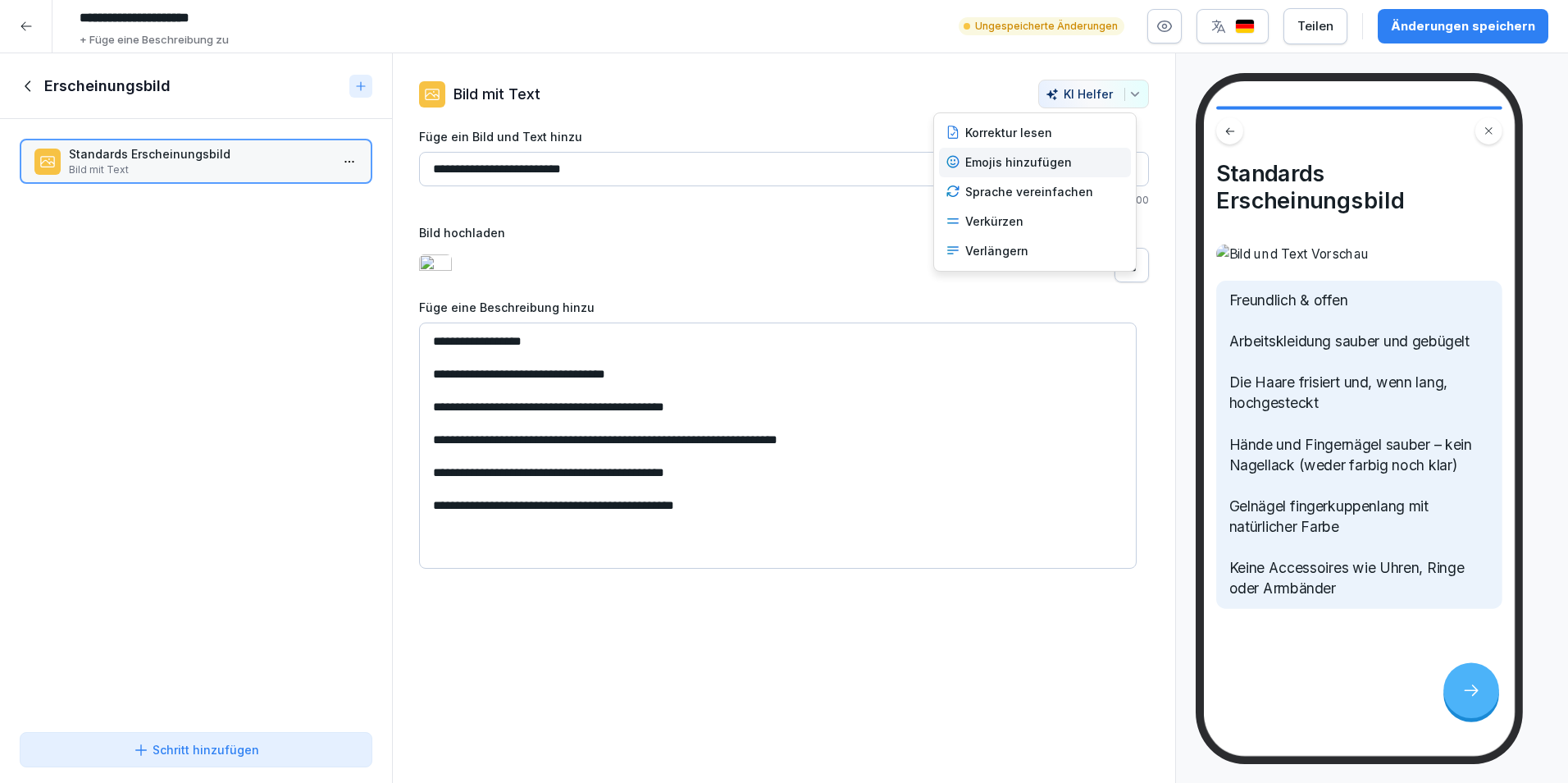
click at [1079, 164] on div "Emojis hinzufügen" at bounding box center [1036, 162] width 192 height 29
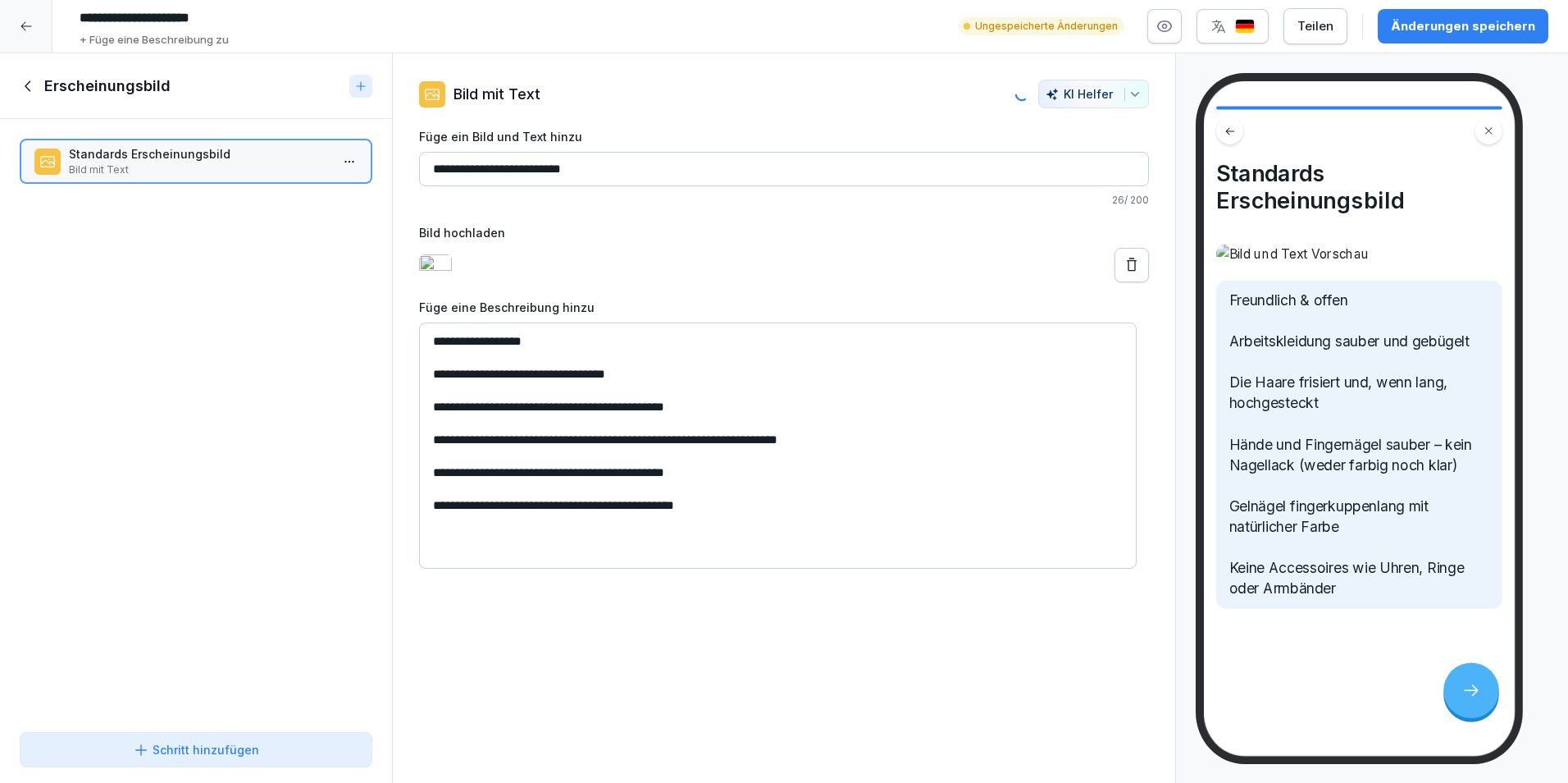
type input "**********"
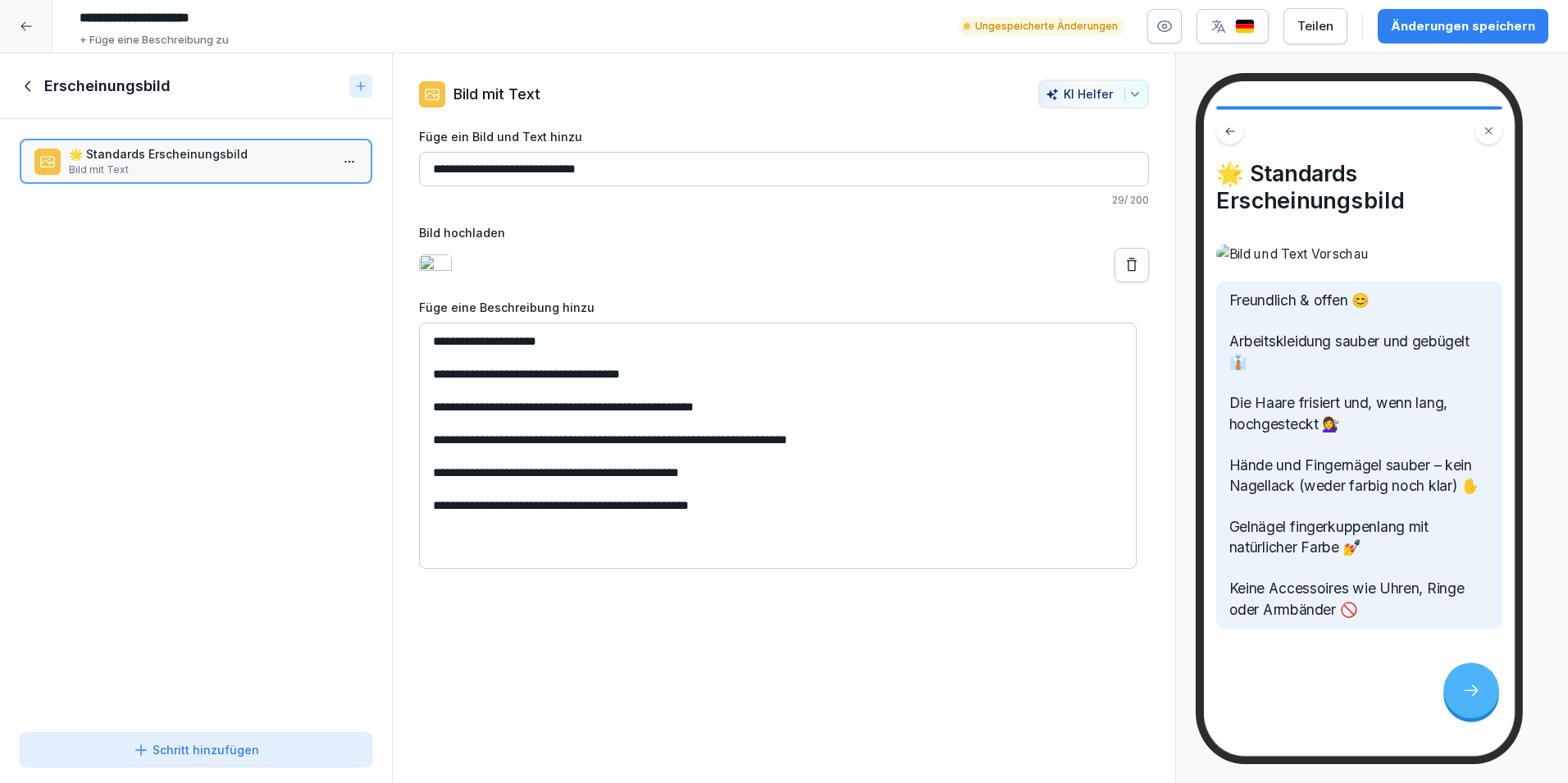
scroll to position [336, 0]
click at [594, 394] on textarea "**********" at bounding box center [778, 445] width 718 height 246
click at [683, 427] on textarea "**********" at bounding box center [778, 445] width 718 height 246
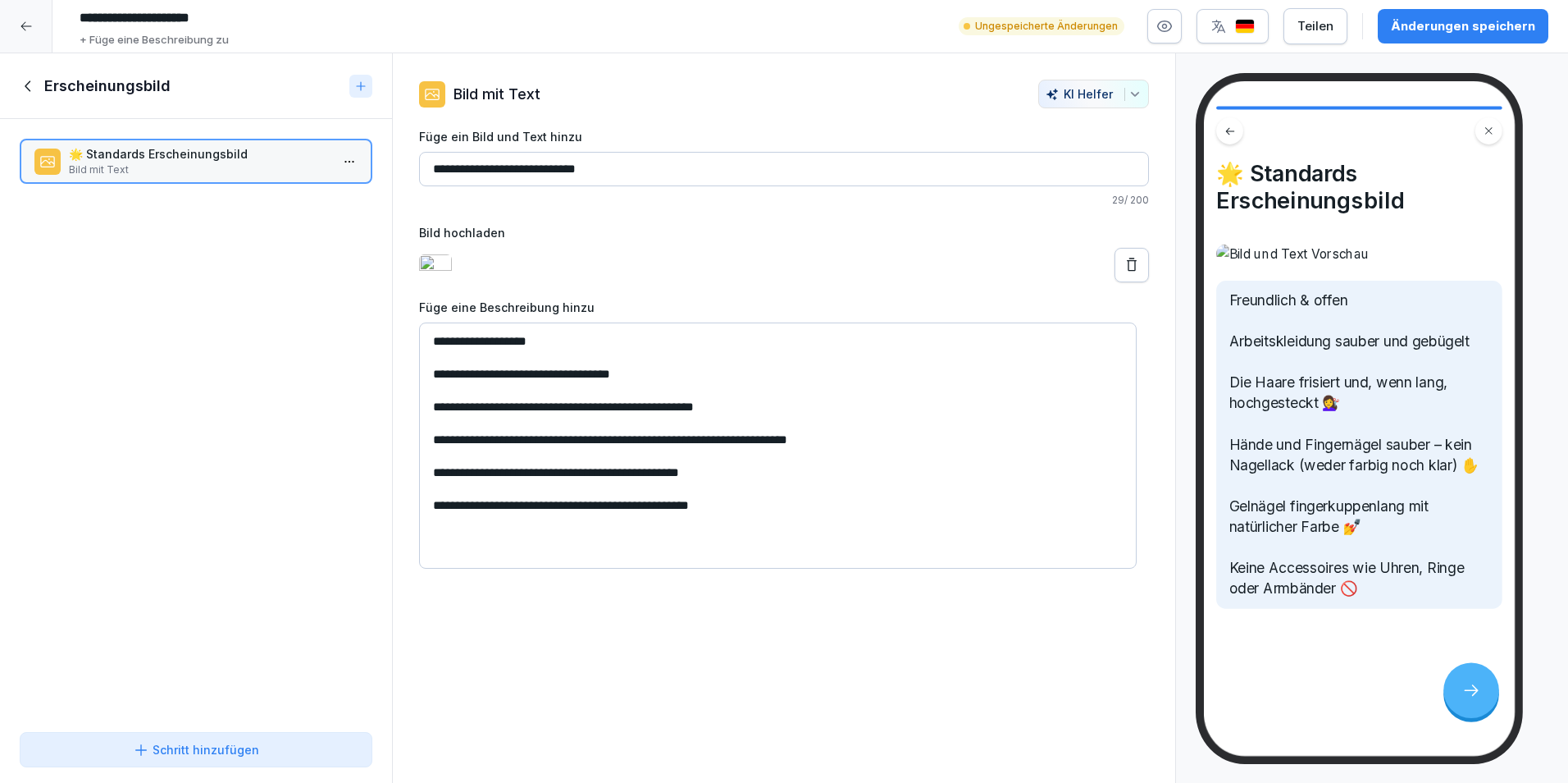
scroll to position [315, 0]
click at [743, 453] on textarea "**********" at bounding box center [778, 445] width 718 height 246
click at [897, 495] on textarea "**********" at bounding box center [778, 445] width 718 height 246
click at [781, 528] on textarea "**********" at bounding box center [778, 445] width 718 height 246
click at [797, 561] on textarea "**********" at bounding box center [778, 445] width 718 height 246
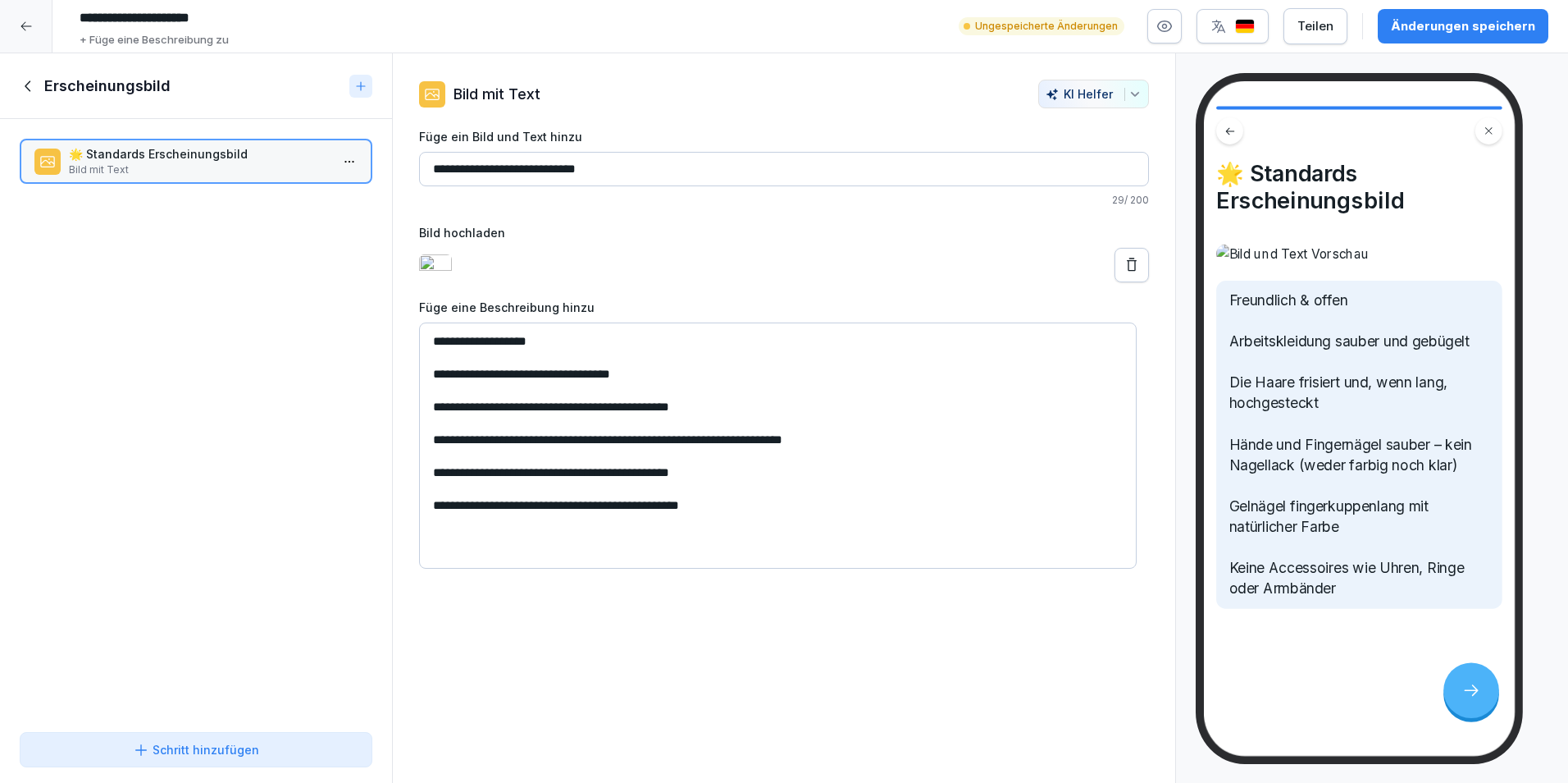
type textarea "**********"
click at [458, 165] on input "**********" at bounding box center [784, 169] width 730 height 34
drag, startPoint x: 451, startPoint y: 166, endPoint x: 456, endPoint y: 174, distance: 9.4
click at [452, 168] on input "**********" at bounding box center [784, 169] width 730 height 34
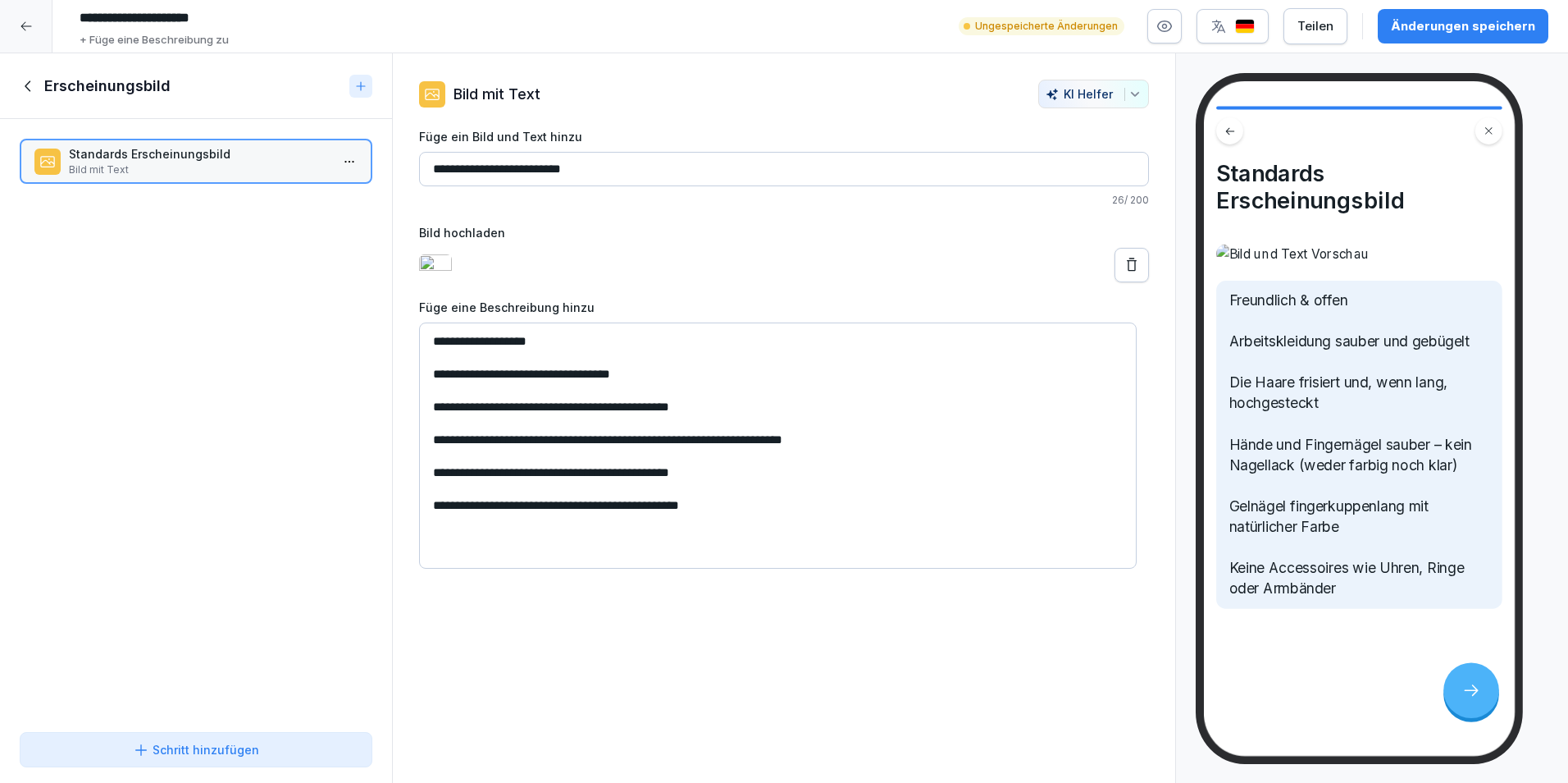
type input "**********"
click at [709, 648] on div "**********" at bounding box center [784, 418] width 784 height 730
click at [429, 165] on input "**********" at bounding box center [784, 169] width 730 height 34
click at [1036, 729] on div "**********" at bounding box center [784, 418] width 784 height 730
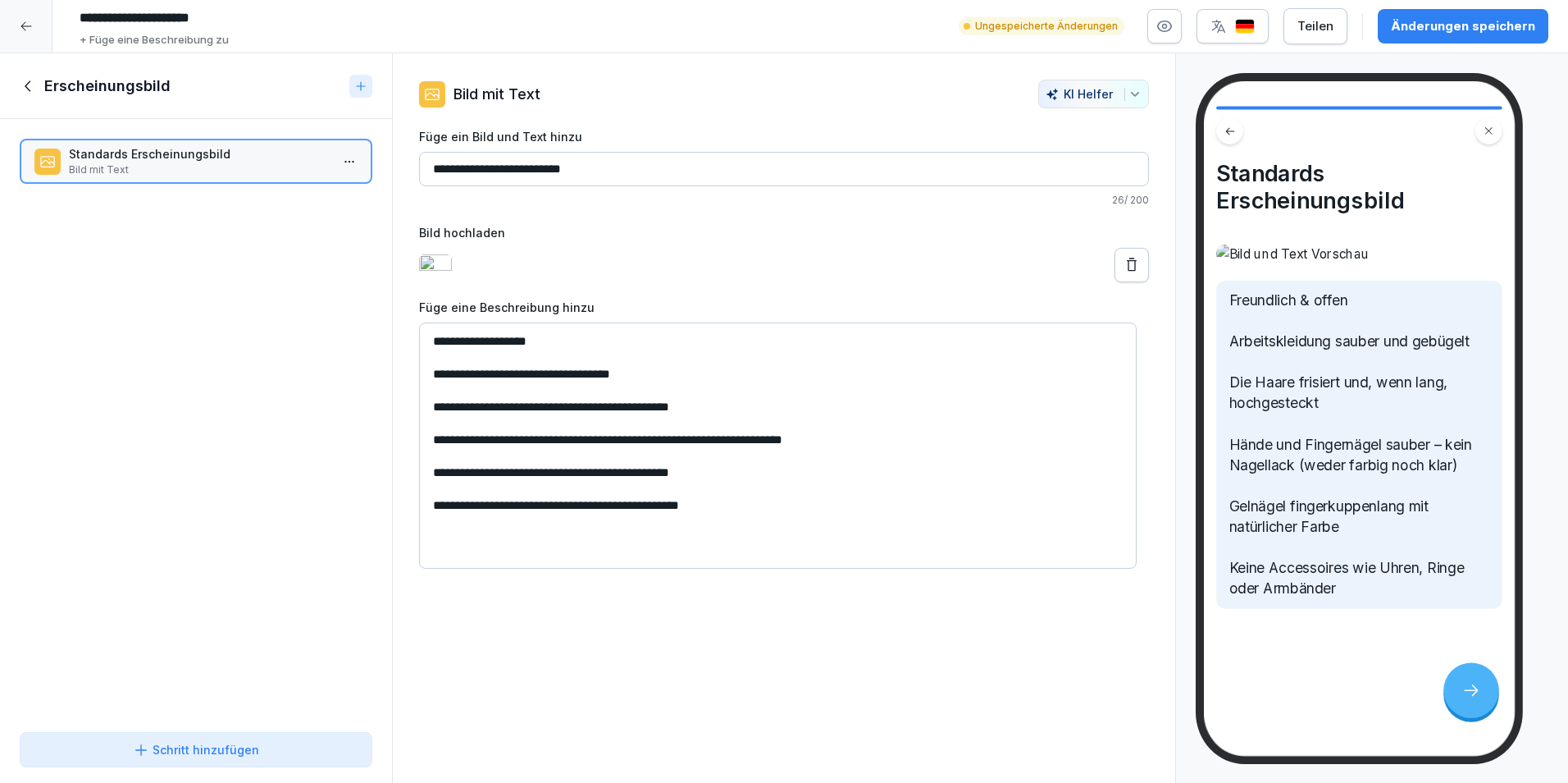
scroll to position [0, 0]
click at [294, 750] on div "Schritt hinzufügen" at bounding box center [195, 750] width 325 height 18
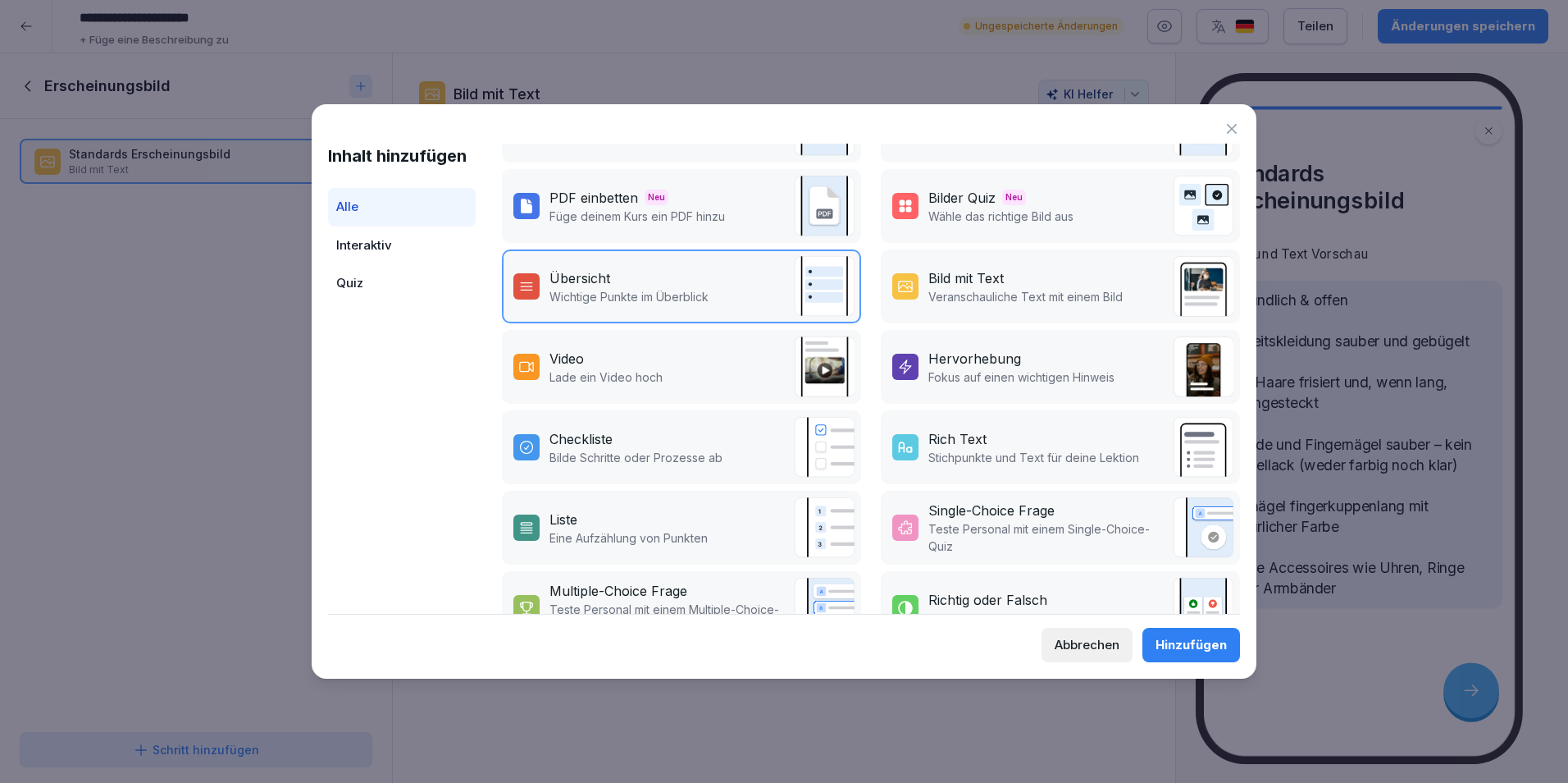
scroll to position [110, 0]
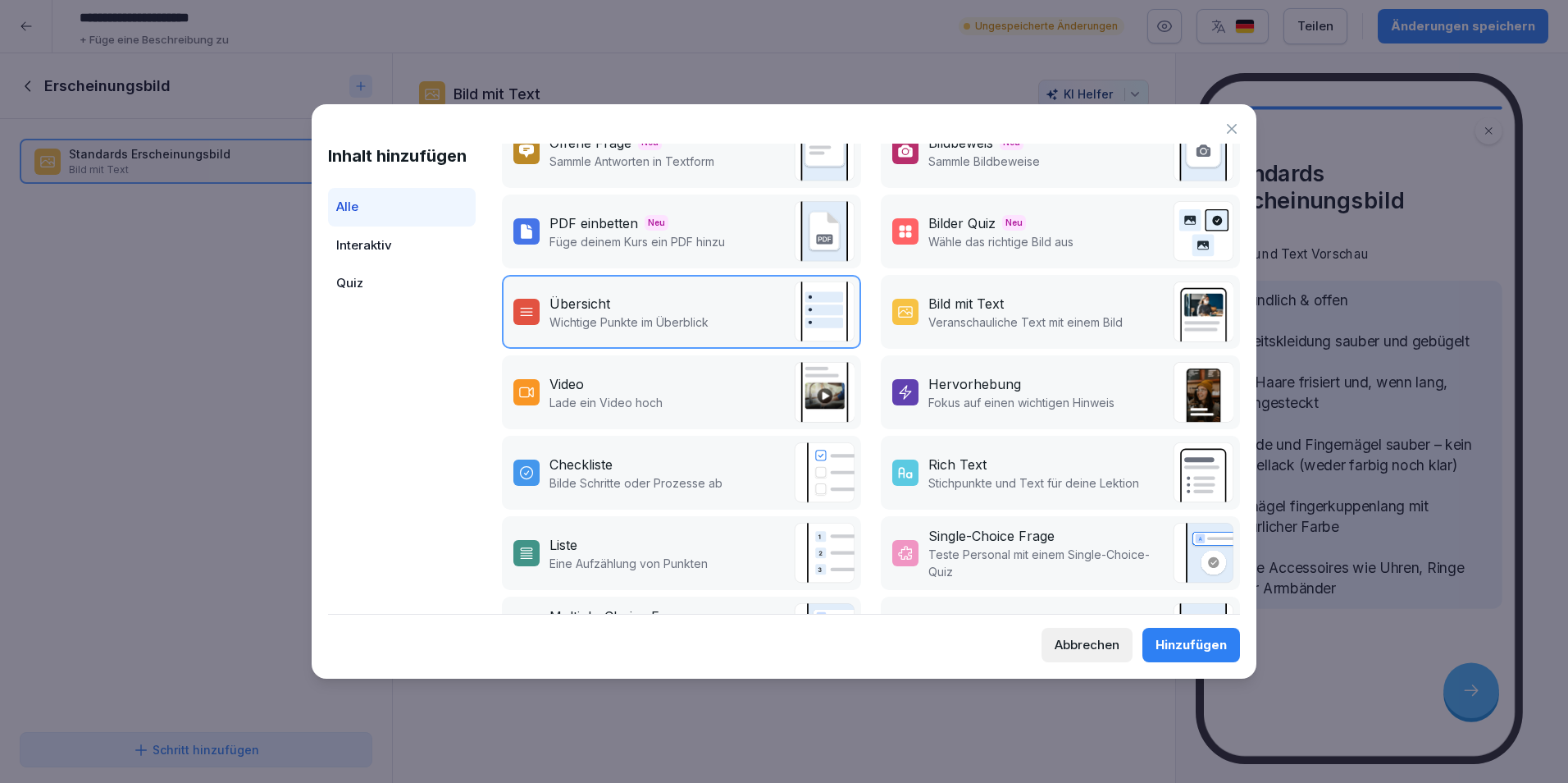
click at [1101, 301] on div "Bild mit Text" at bounding box center [1026, 304] width 194 height 20
click at [1189, 641] on div "Hinzufügen" at bounding box center [1192, 645] width 72 height 18
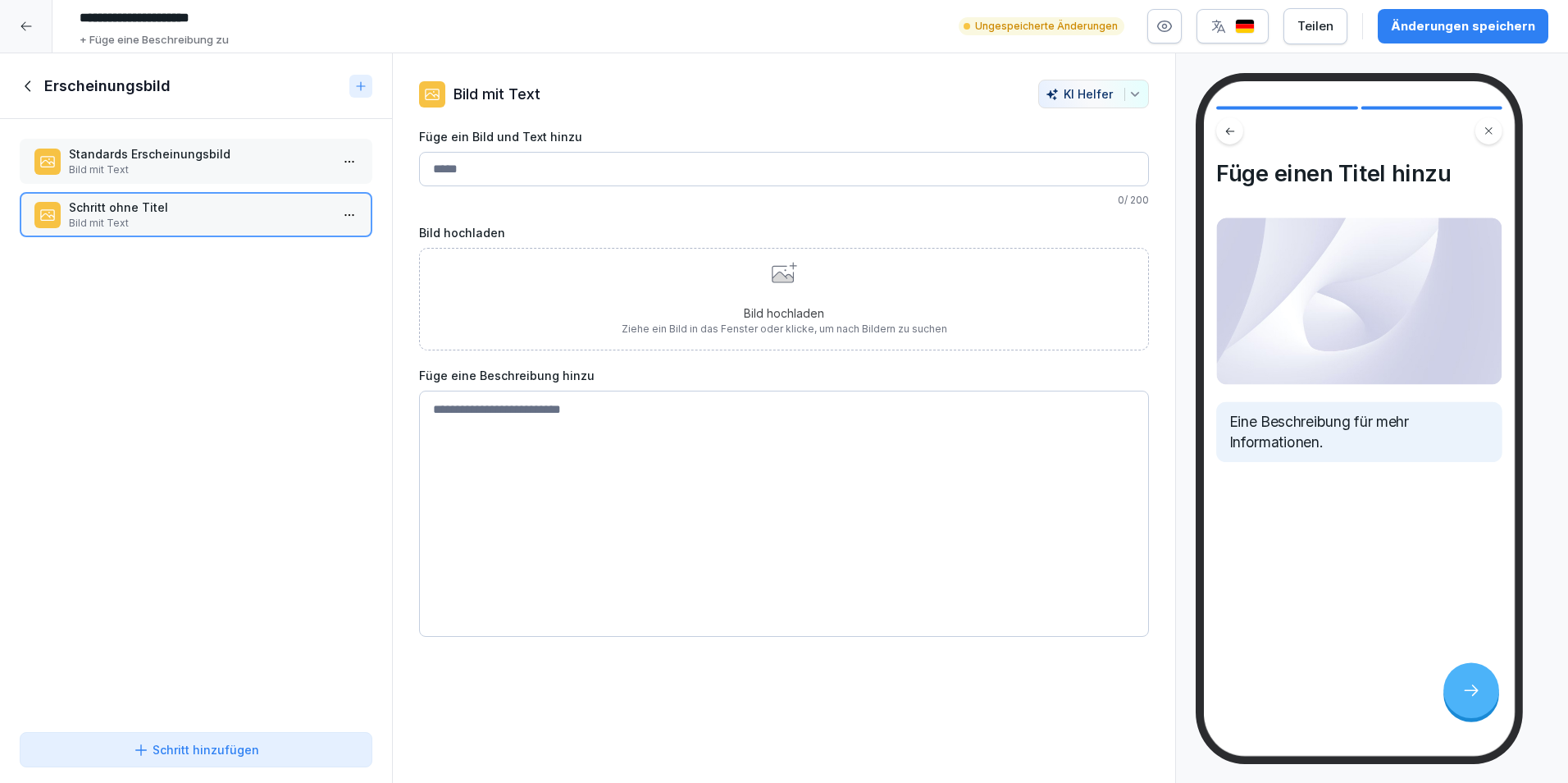
click at [704, 178] on input "Füge ein Bild und Text hinzu" at bounding box center [784, 169] width 730 height 34
type input "**********"
click at [715, 334] on p "Ziehe ein Bild in das Fenster oder klicke, um nach Bildern zu suchen" at bounding box center [784, 329] width 325 height 15
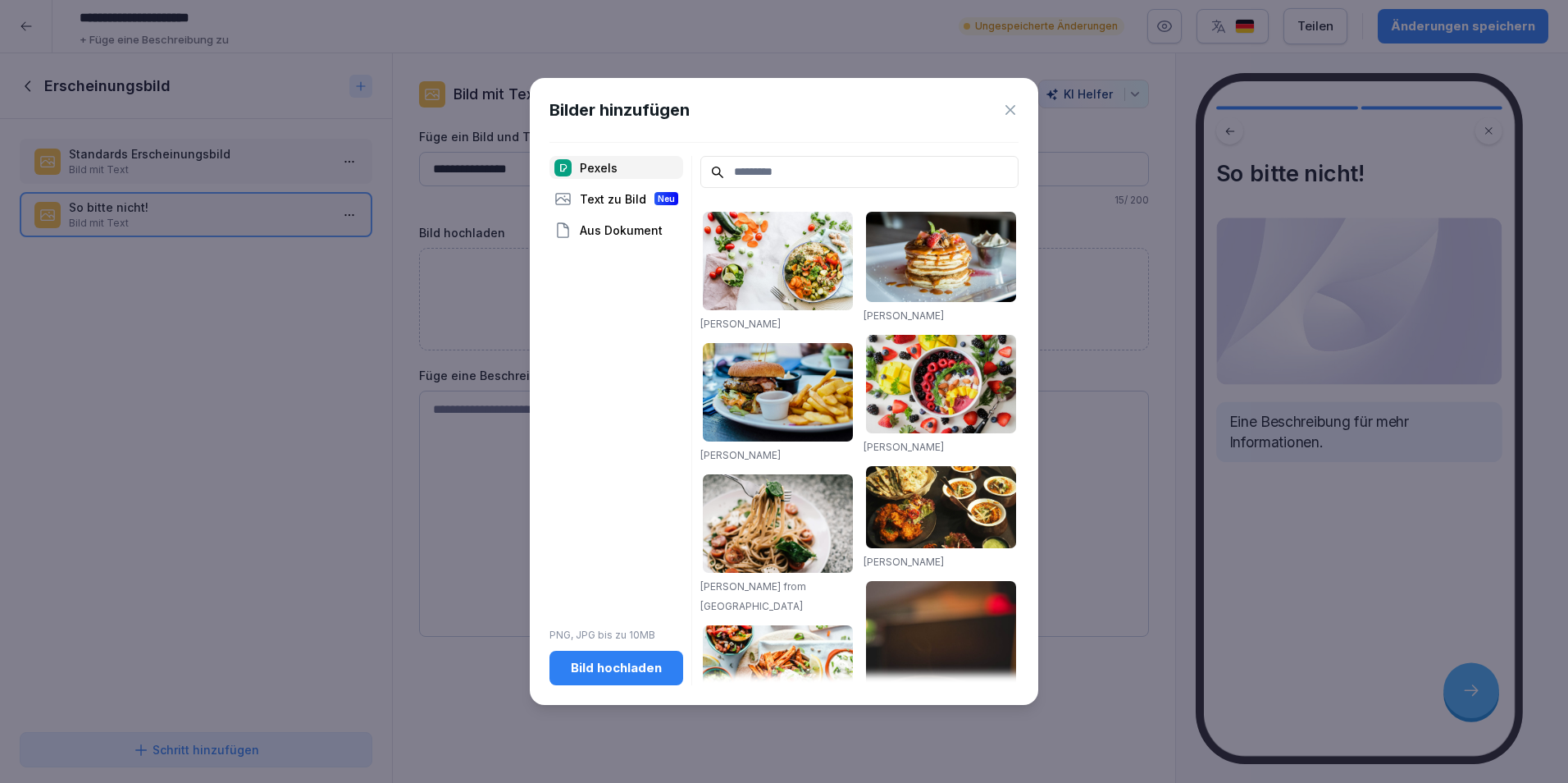
click at [642, 676] on div "Bild hochladen" at bounding box center [616, 668] width 108 height 18
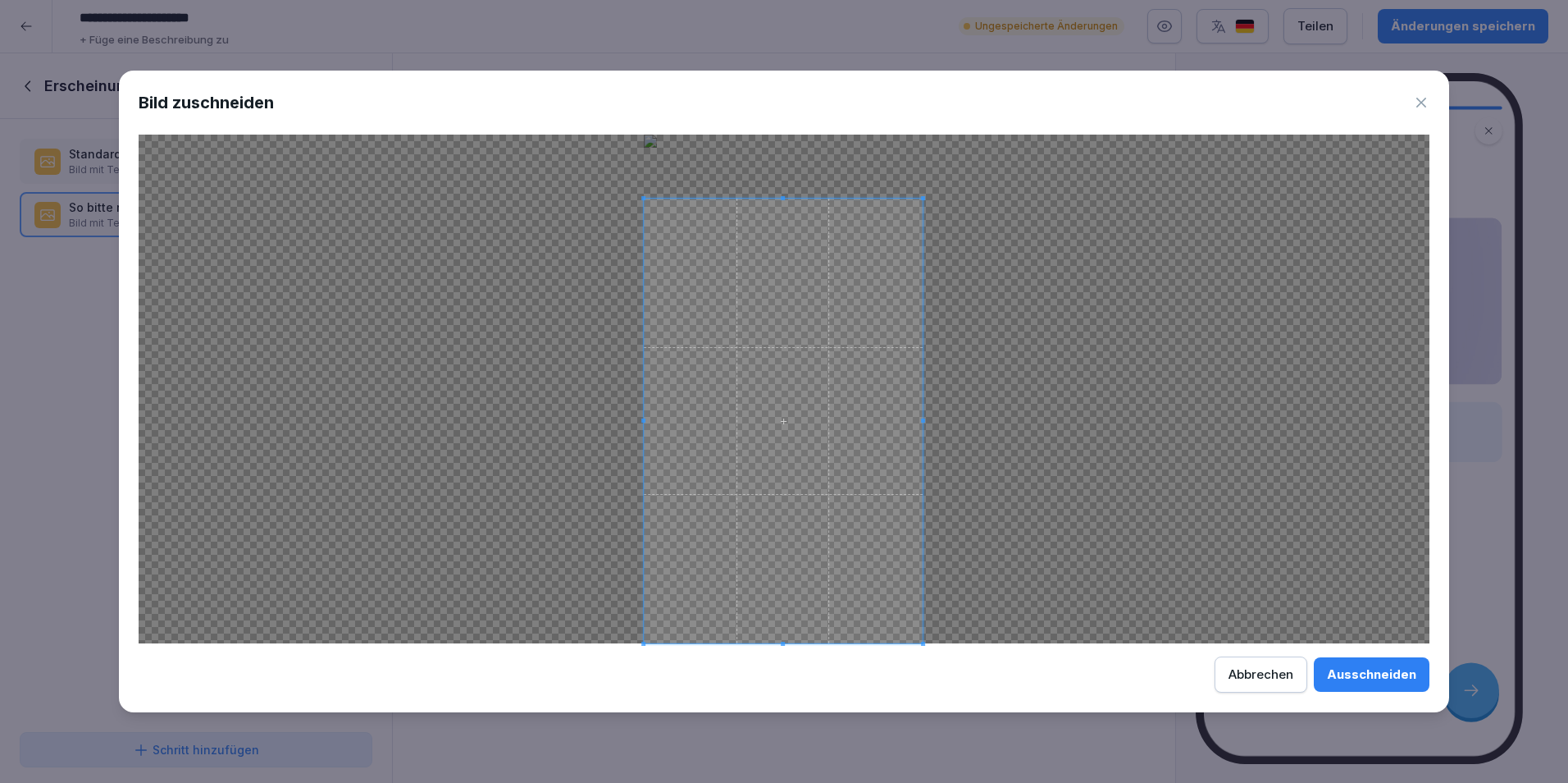
click at [923, 197] on span at bounding box center [923, 198] width 4 height 4
click at [1391, 679] on div "Ausschneiden" at bounding box center [1371, 674] width 89 height 18
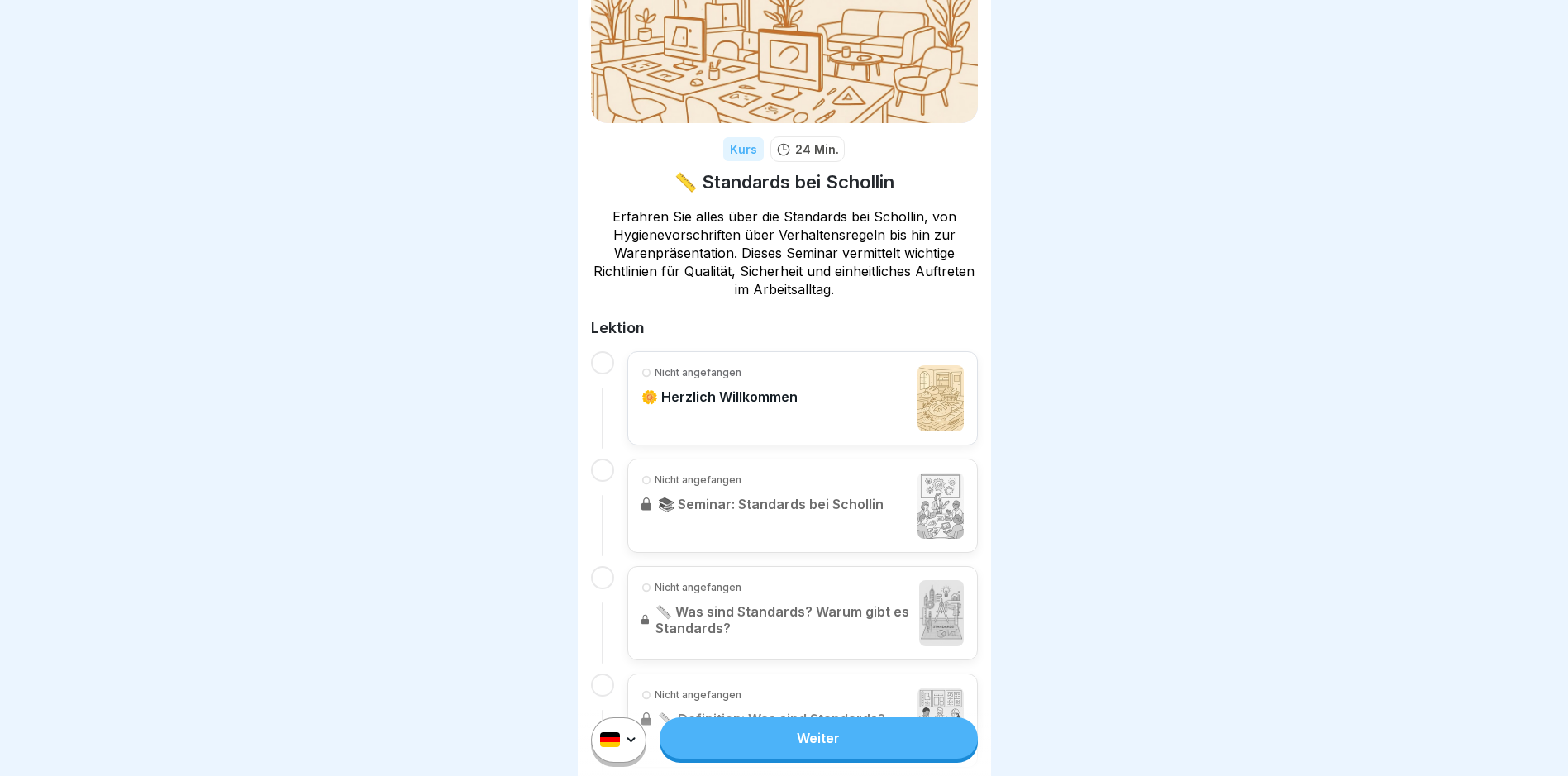
scroll to position [82, 0]
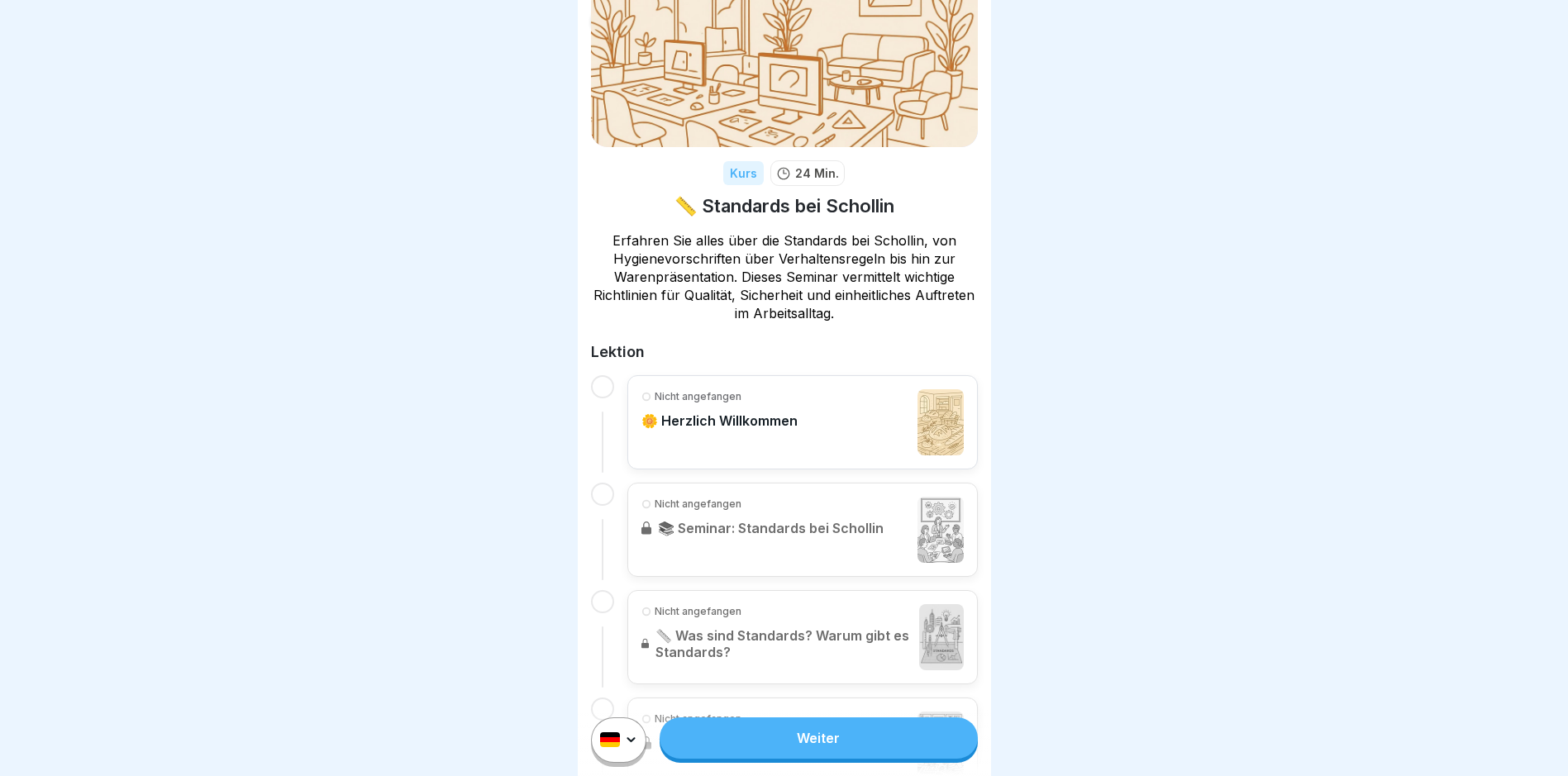
click at [774, 753] on link "Weiter" at bounding box center [817, 737] width 317 height 41
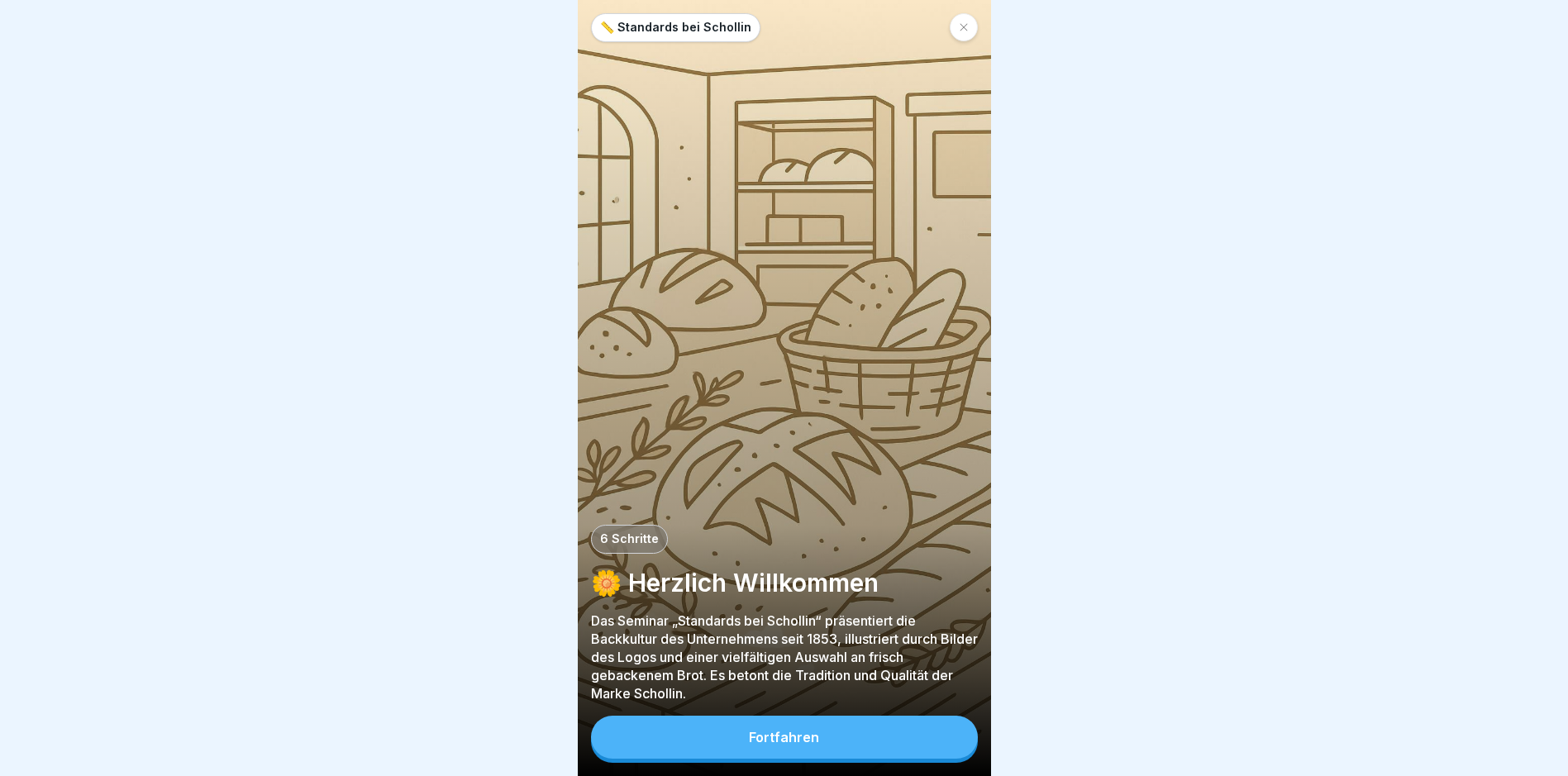
click at [770, 745] on div "Fortfahren" at bounding box center [784, 737] width 71 height 15
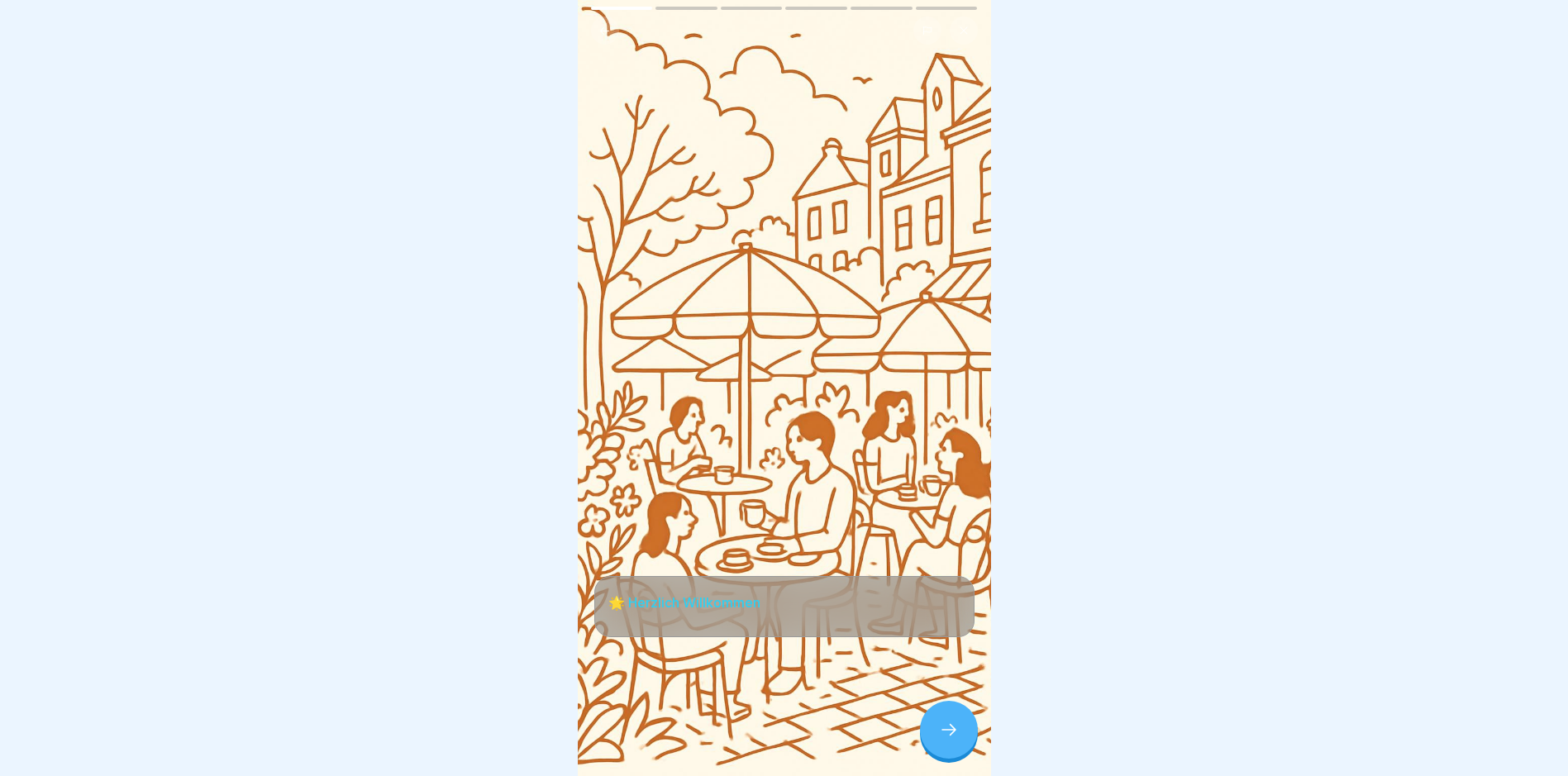
click at [940, 740] on icon at bounding box center [949, 730] width 20 height 20
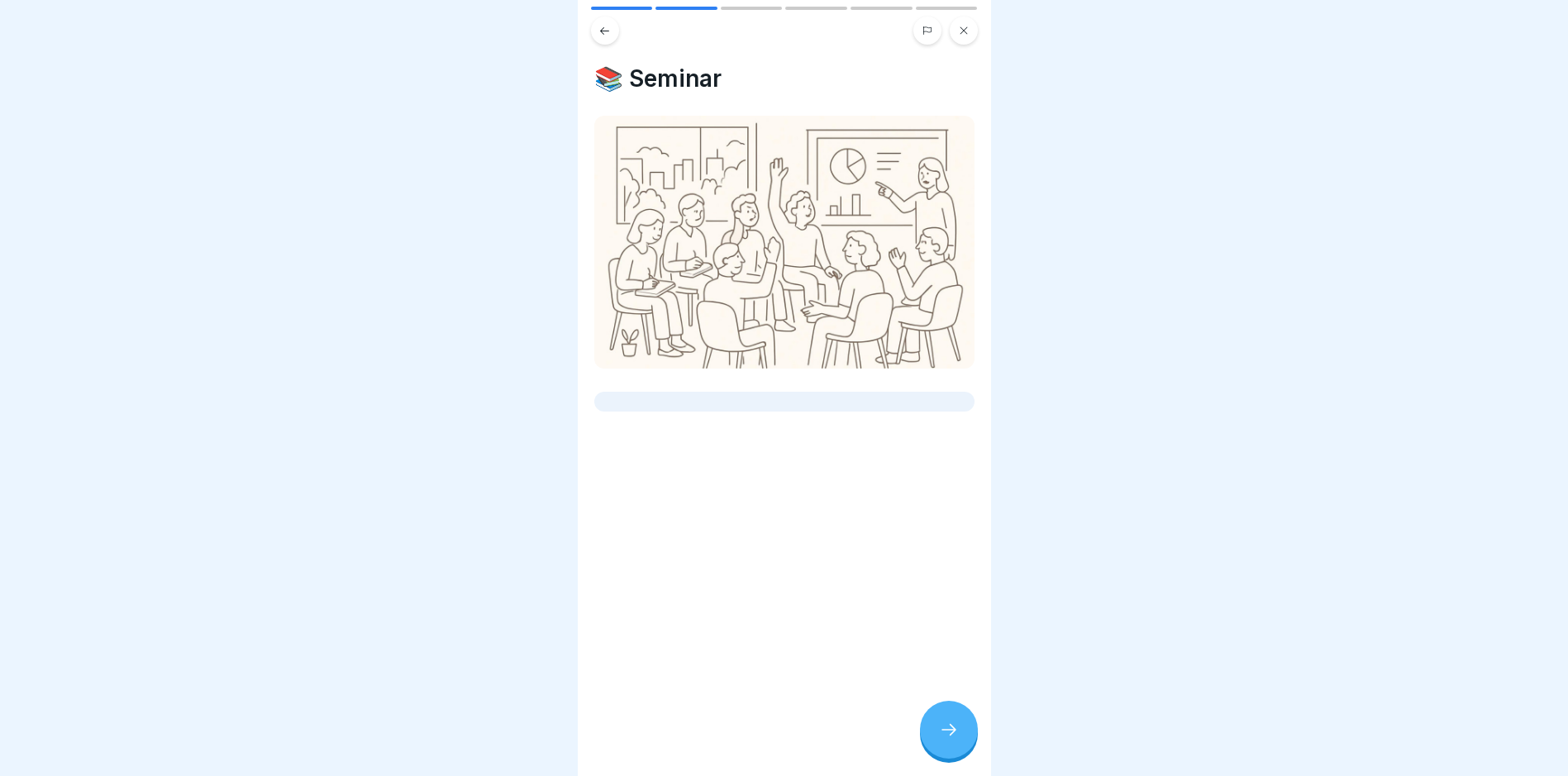
click at [940, 740] on icon at bounding box center [949, 730] width 20 height 20
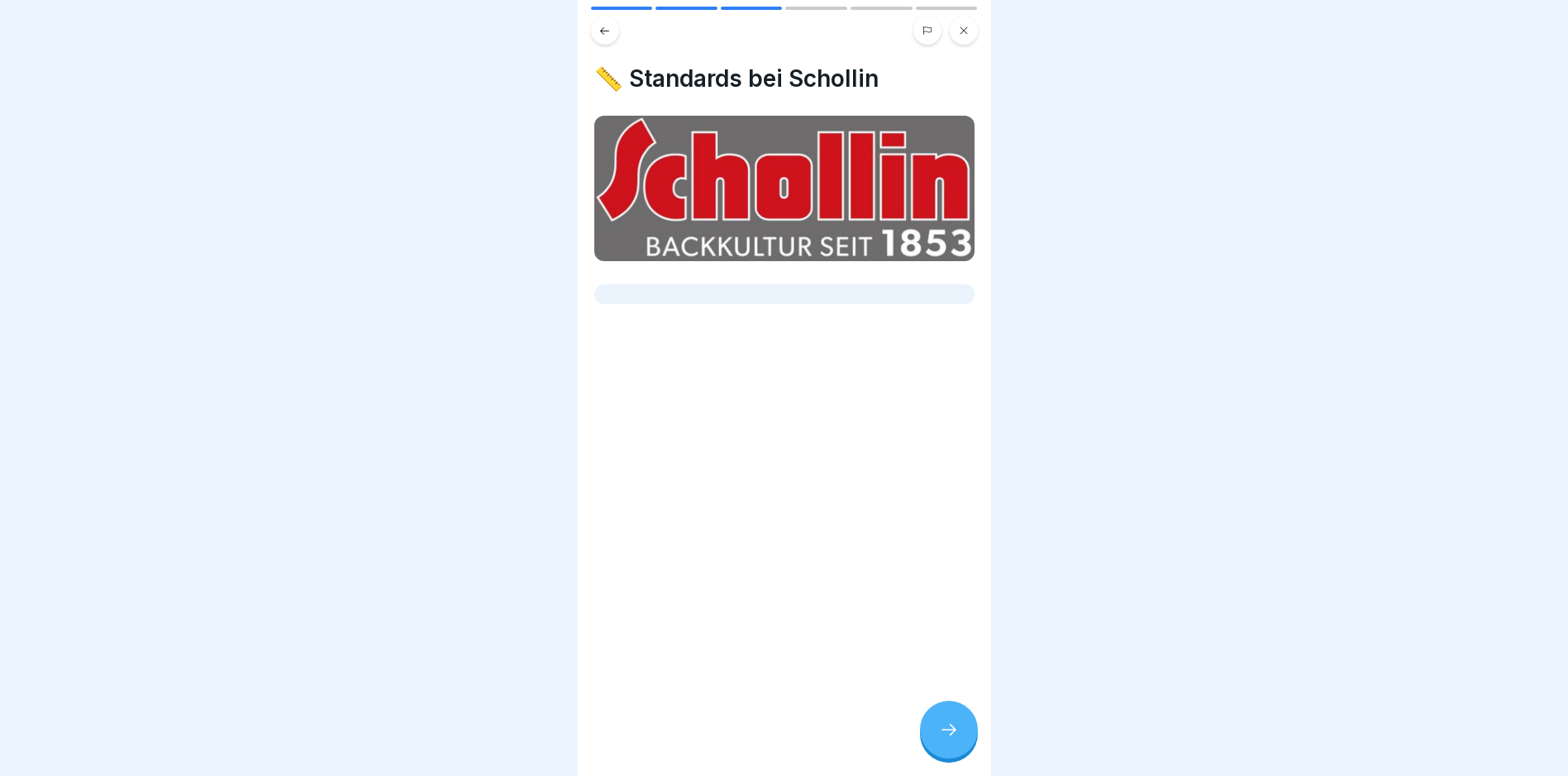
click at [940, 740] on icon at bounding box center [949, 730] width 20 height 20
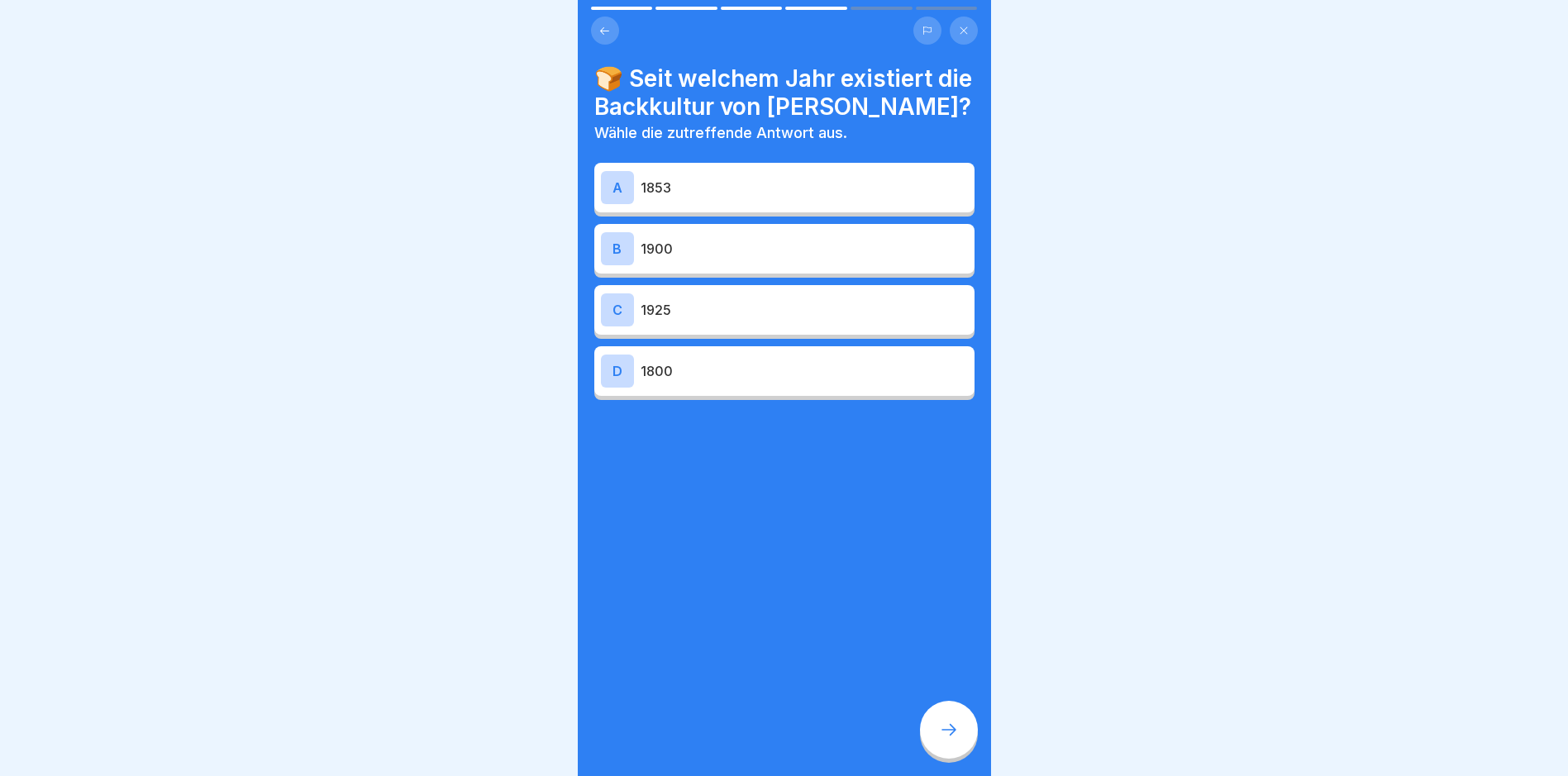
click at [940, 740] on icon at bounding box center [949, 730] width 20 height 20
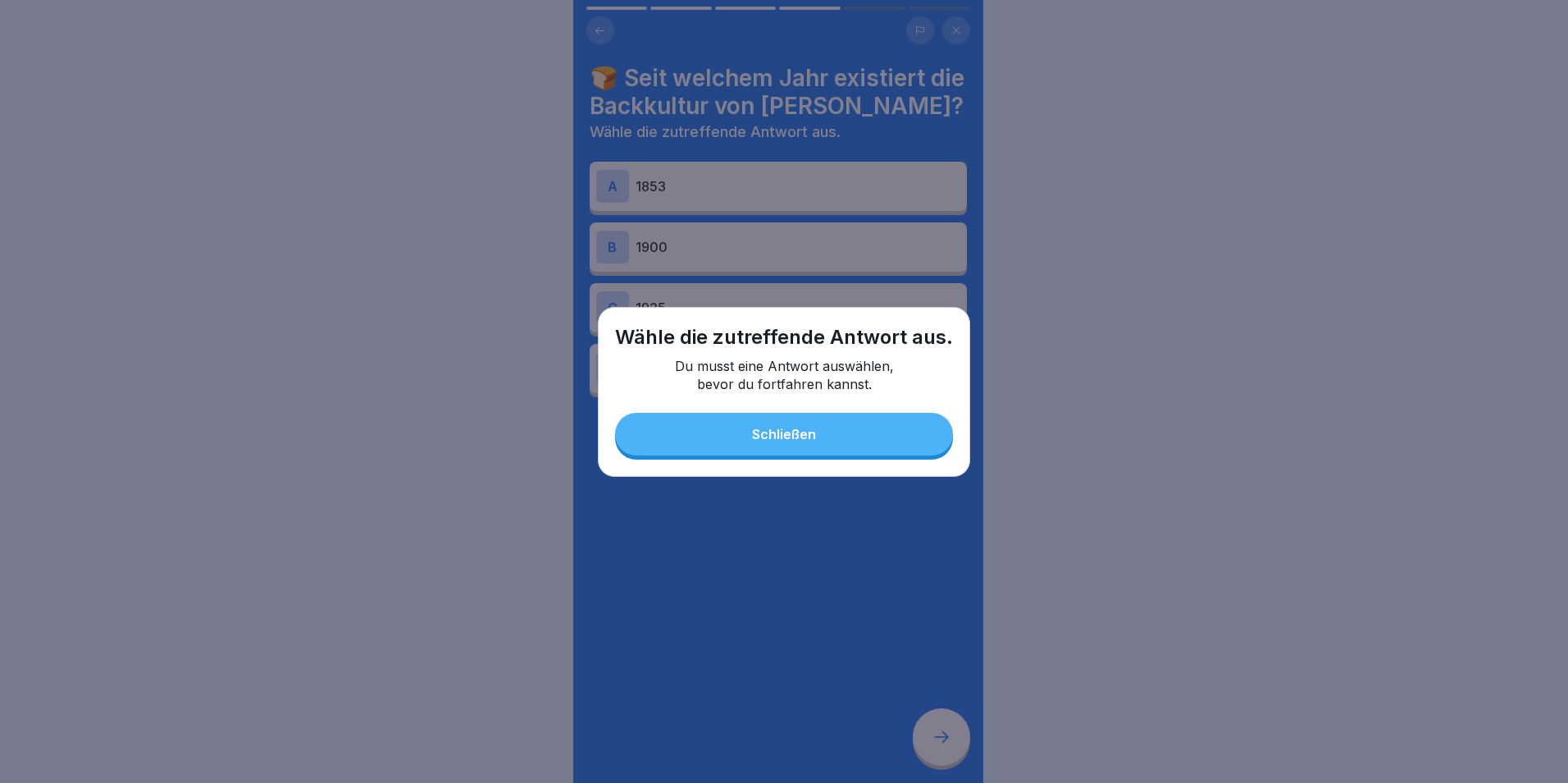
click at [779, 409] on div "Wähle die zutreffende Antwort aus. Du musst eine Antwort auswählen, bevor du fo…" at bounding box center [784, 392] width 372 height 169
click at [751, 452] on button "Schließen" at bounding box center [784, 433] width 338 height 43
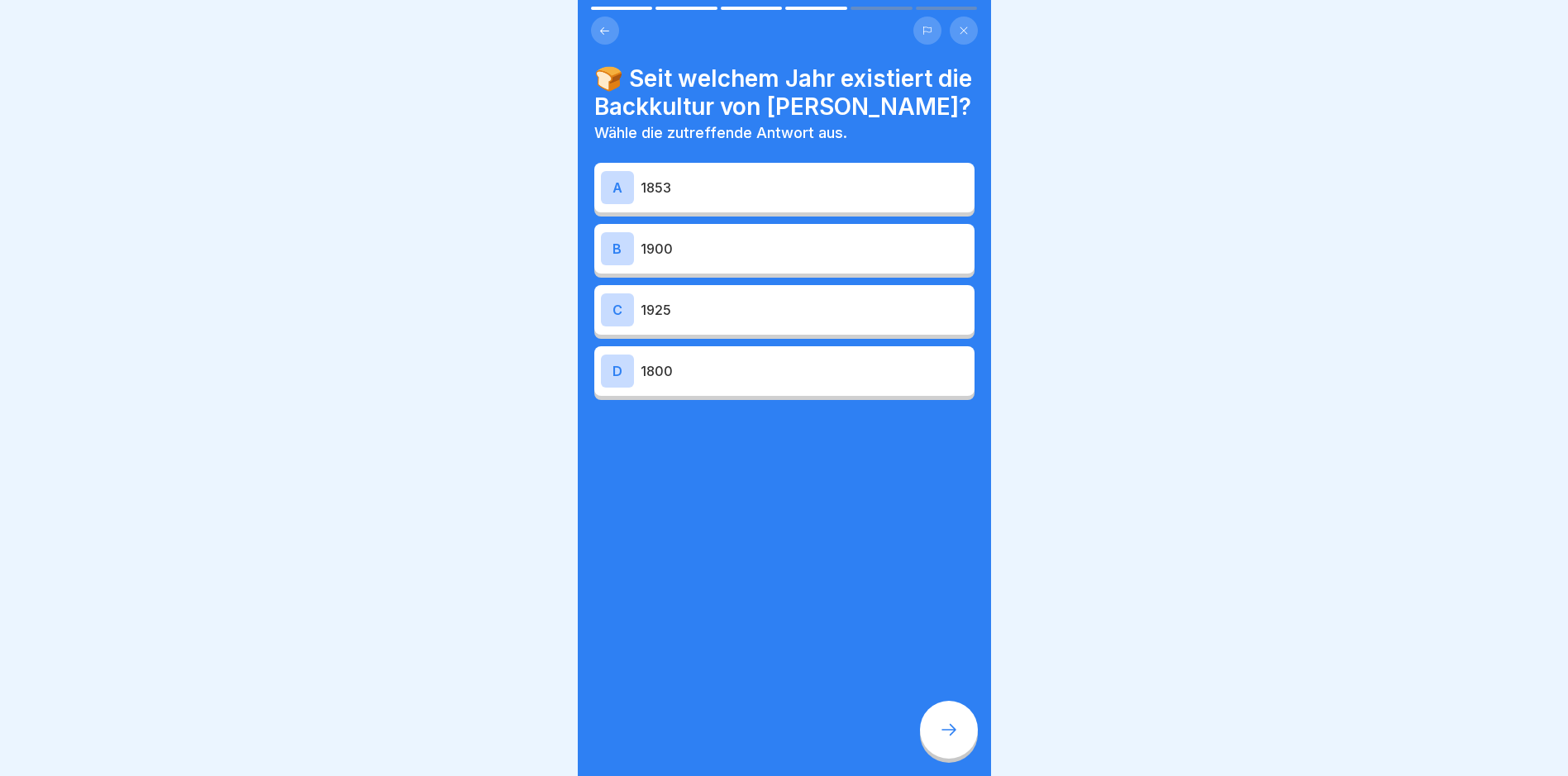
click at [800, 209] on div "A 1853" at bounding box center [784, 187] width 380 height 50
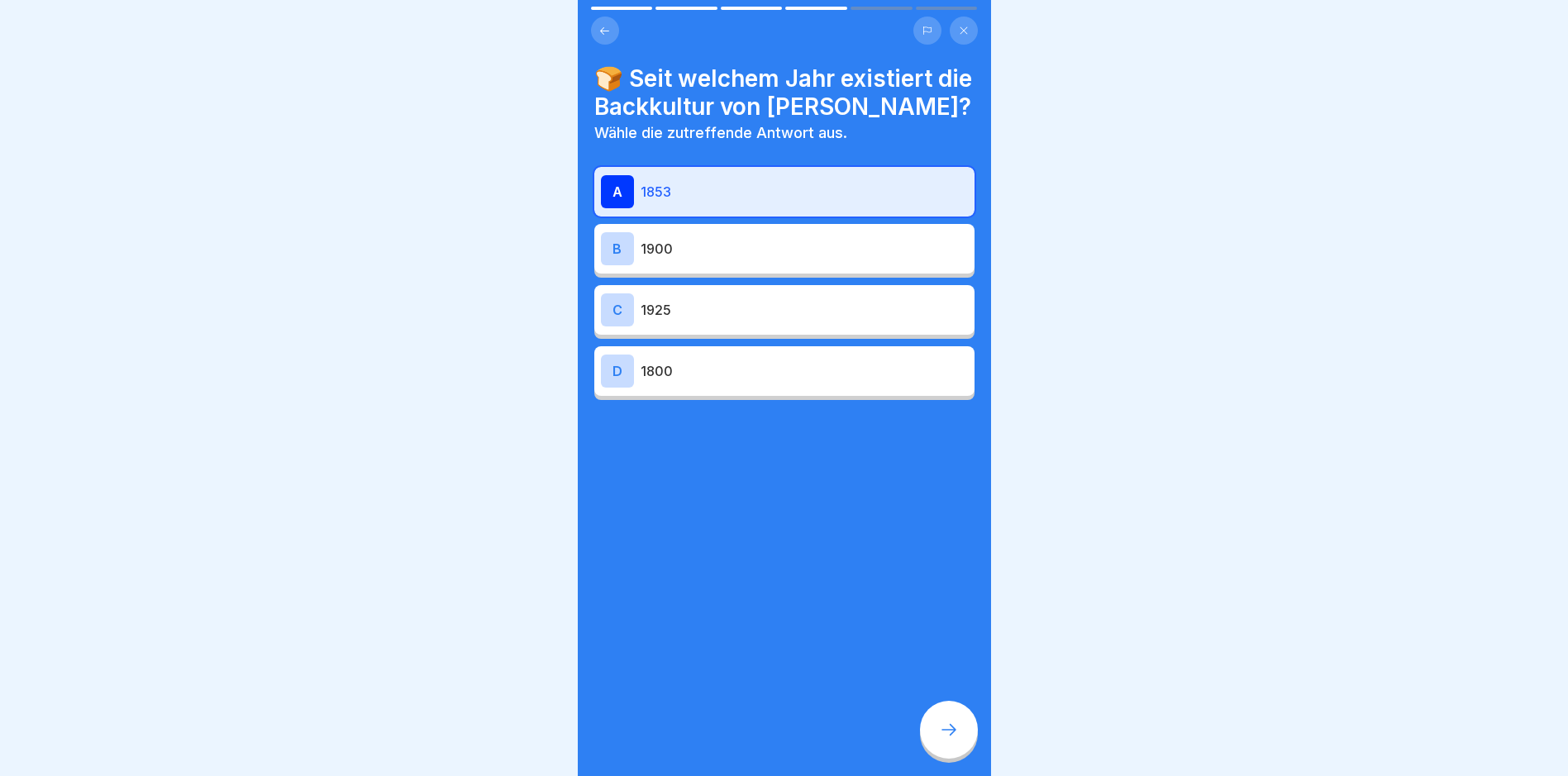
click at [930, 714] on div "🍞 Seit welchem Jahr existiert die Backkultur von Schollin? Wähle die zutreffend…" at bounding box center [784, 388] width 413 height 776
click at [949, 740] on icon at bounding box center [949, 730] width 20 height 20
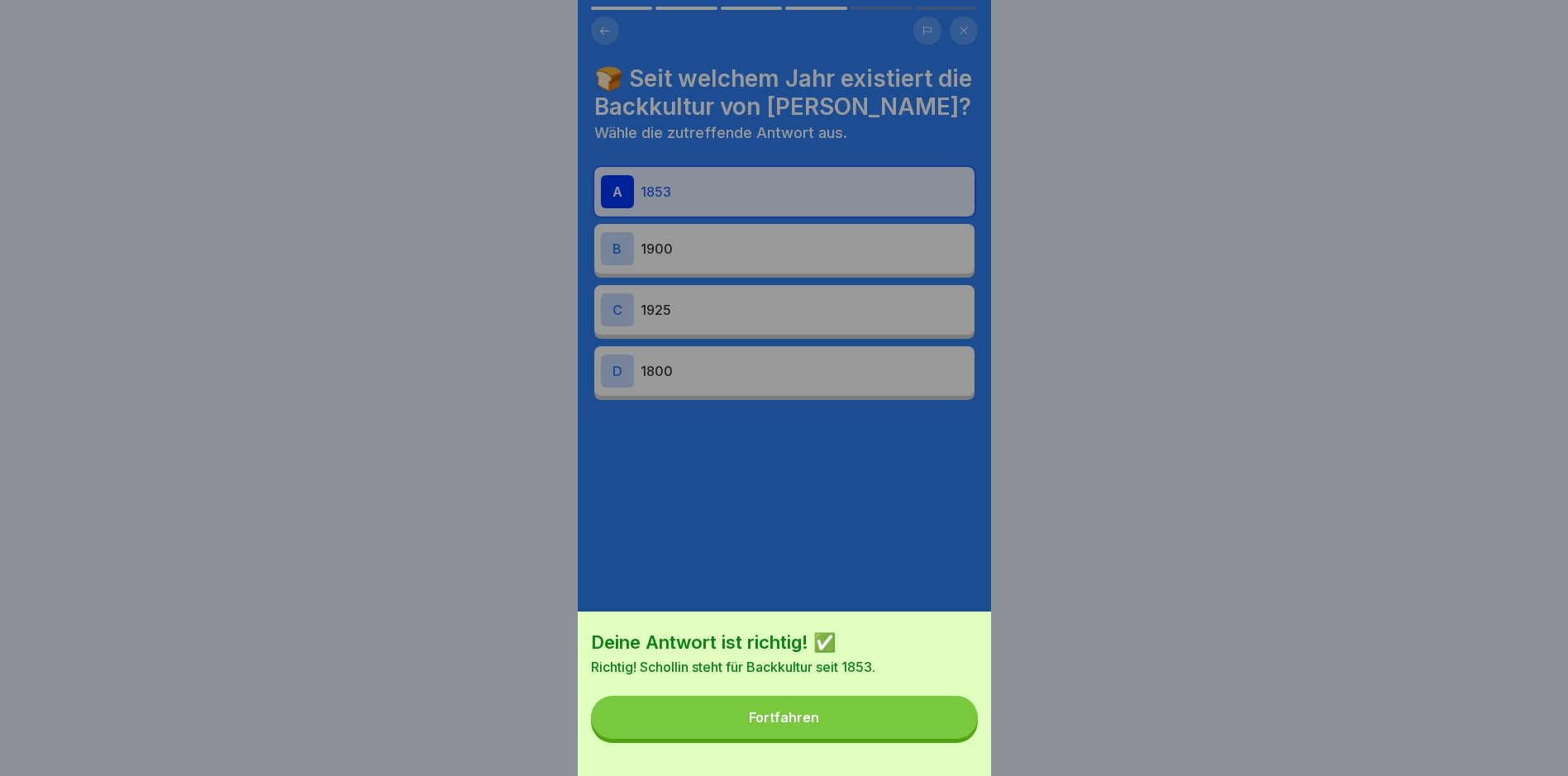
click at [897, 736] on button "Fortfahren" at bounding box center [784, 717] width 387 height 43
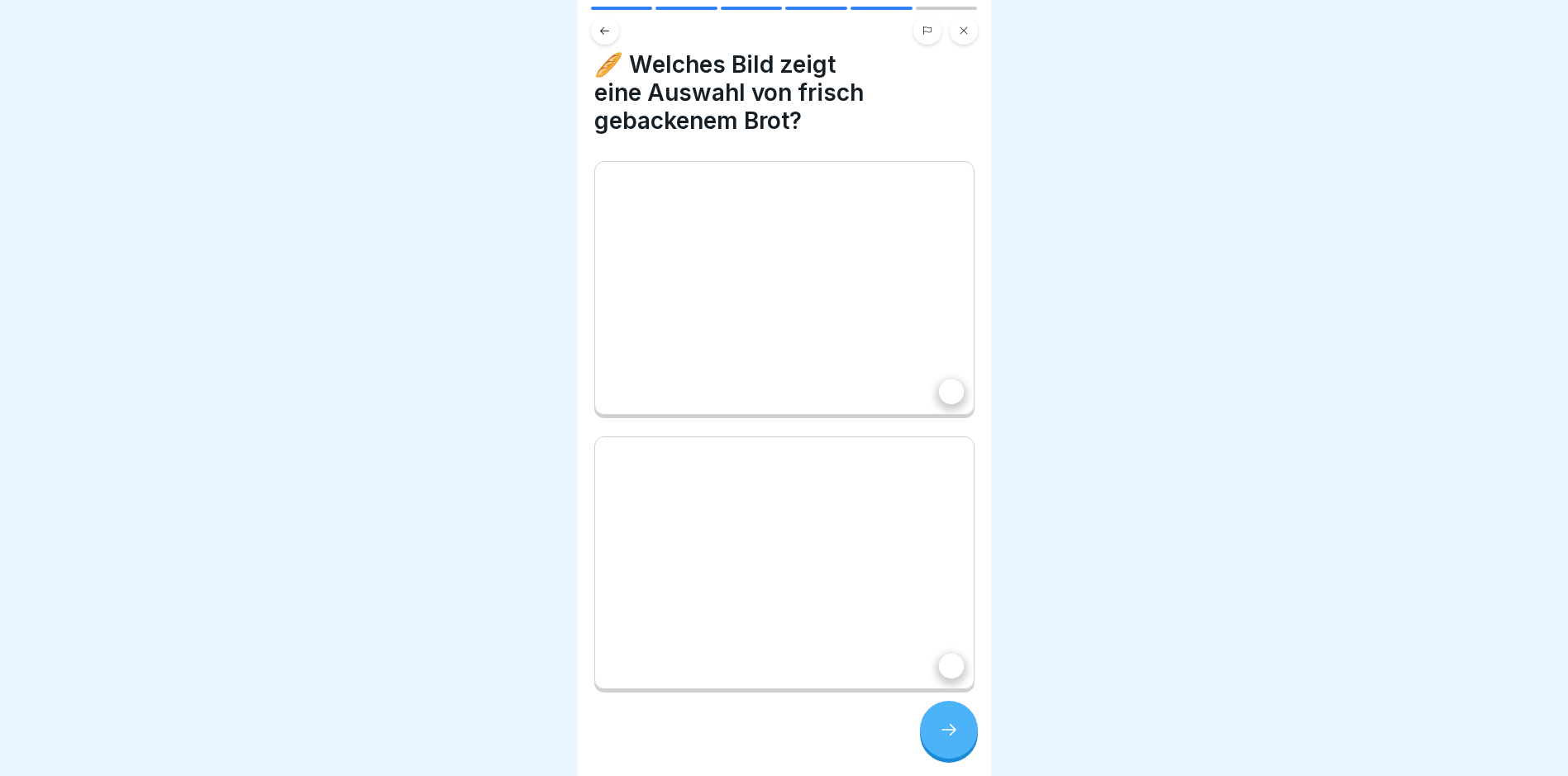
scroll to position [18, 0]
click at [946, 732] on div at bounding box center [948, 730] width 58 height 58
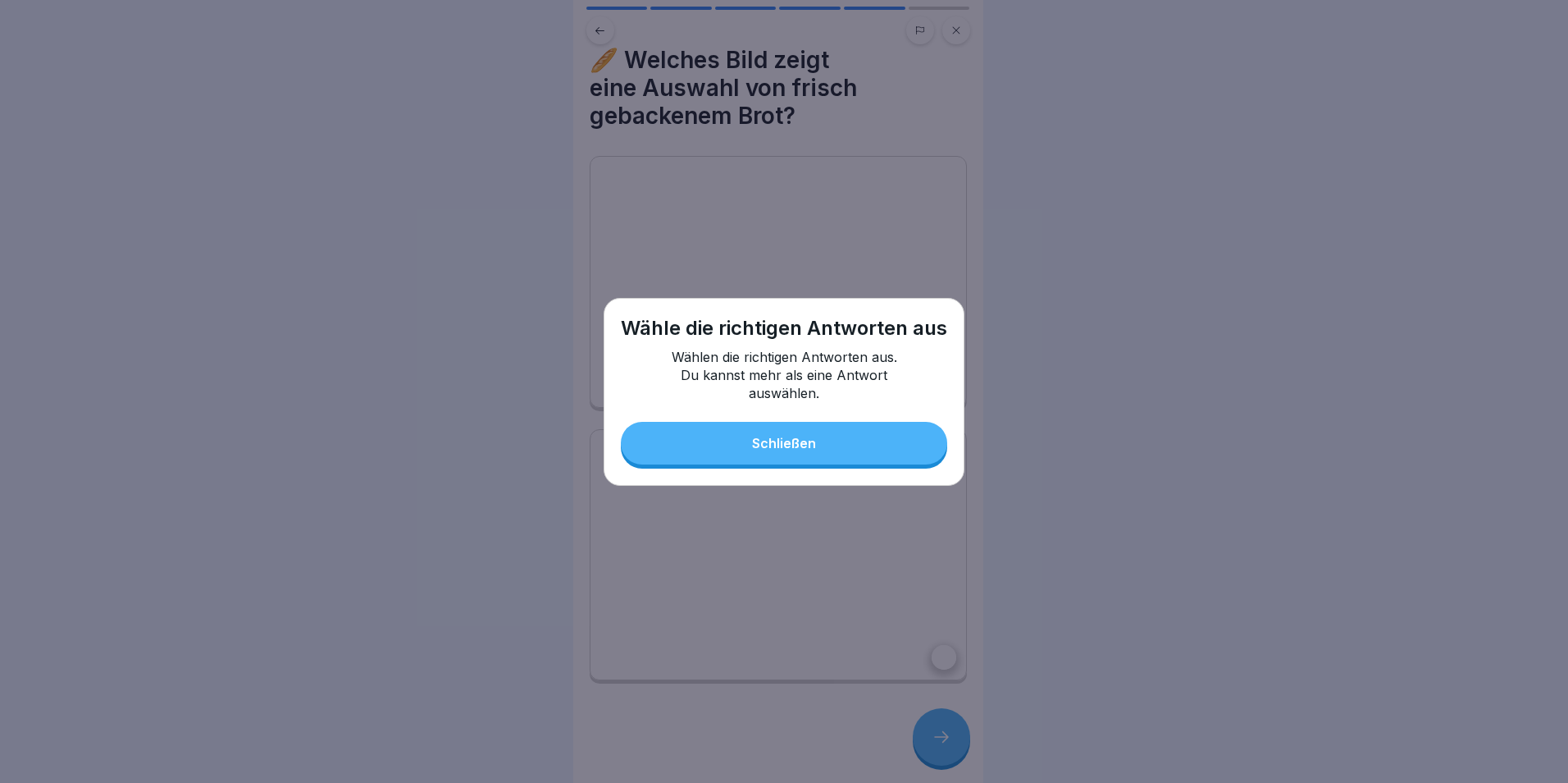
click at [882, 449] on button "Schließen" at bounding box center [784, 442] width 326 height 43
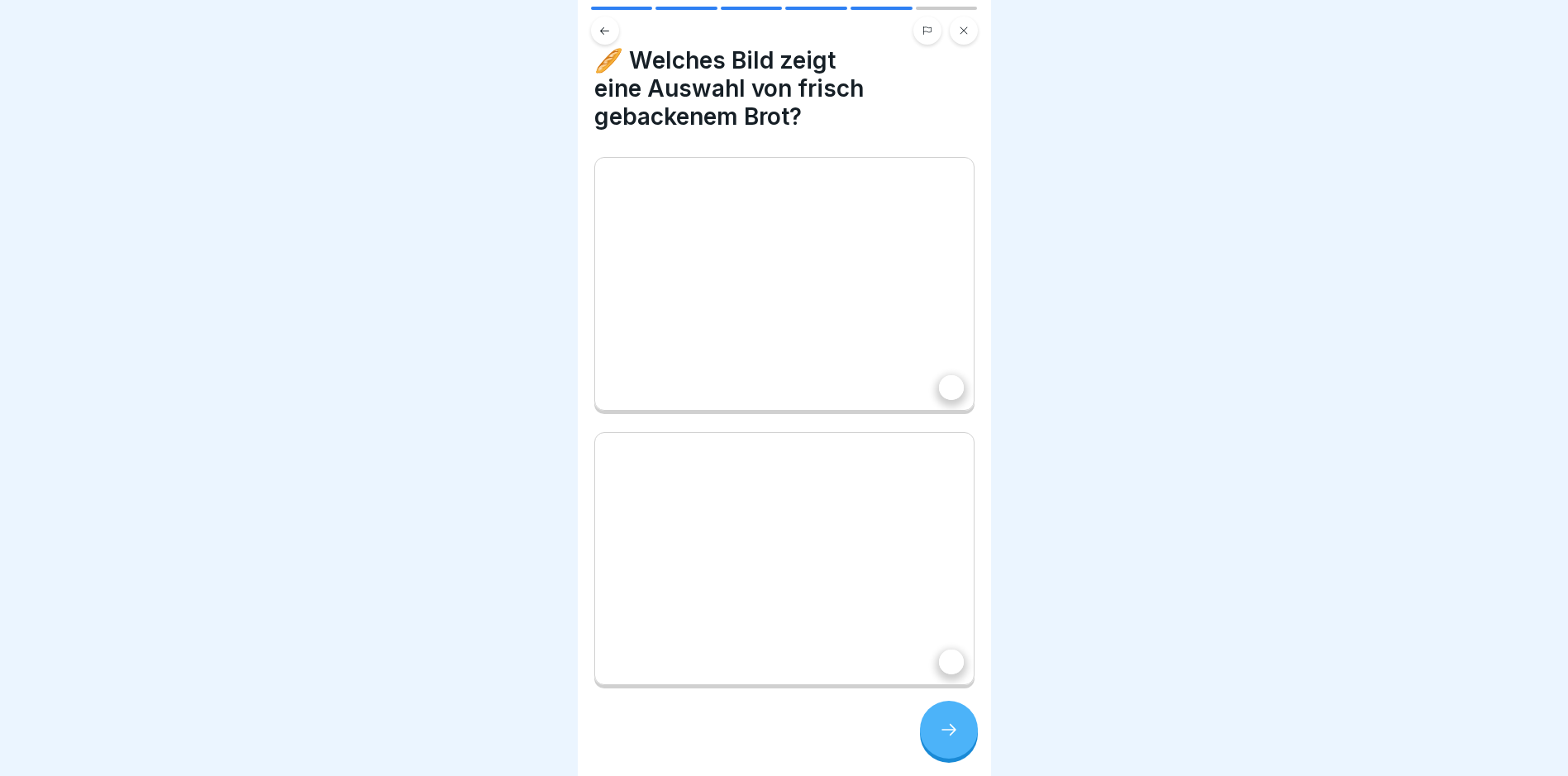
click at [886, 336] on div at bounding box center [784, 284] width 380 height 254
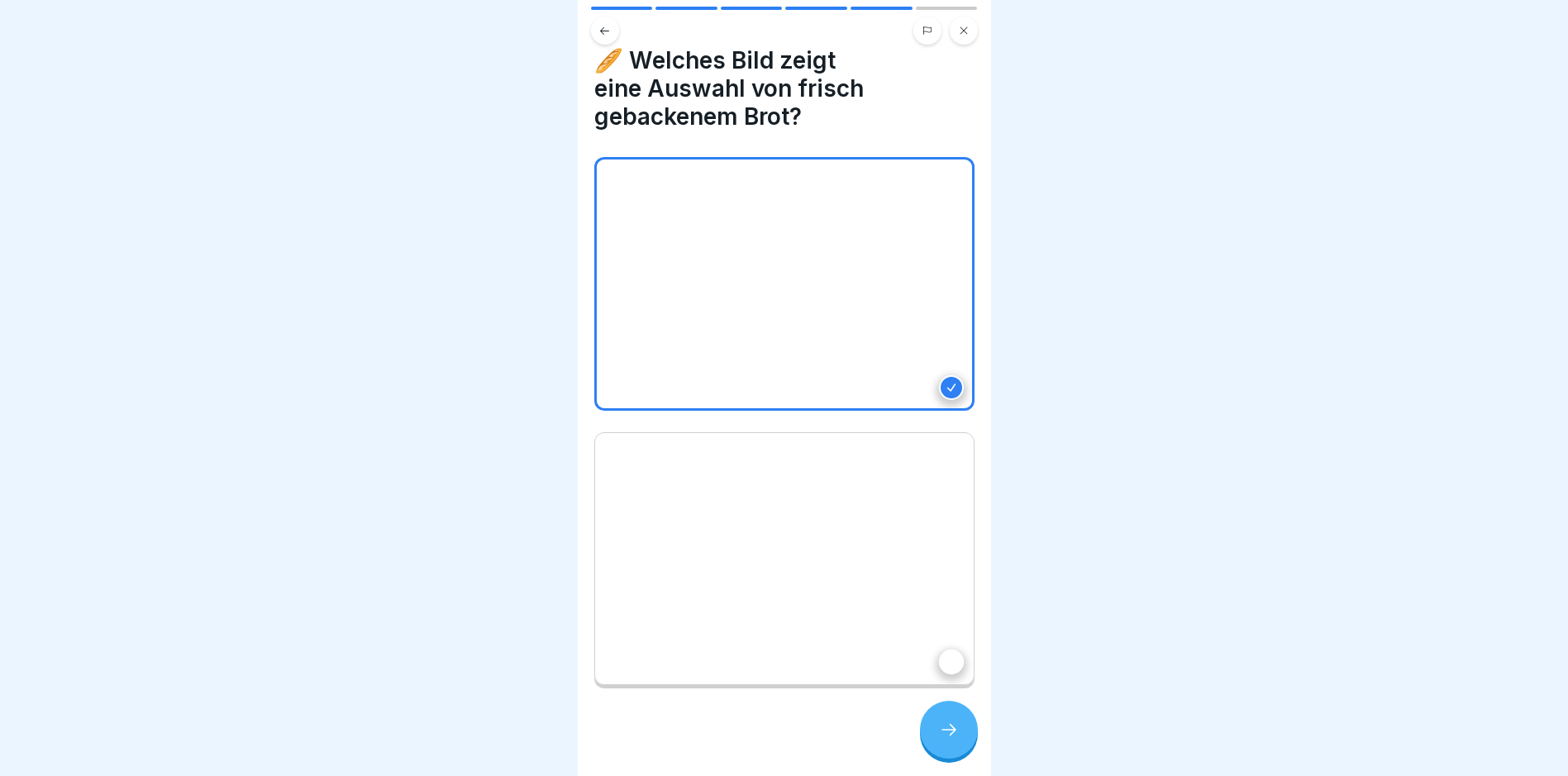
click at [941, 727] on div at bounding box center [948, 730] width 58 height 58
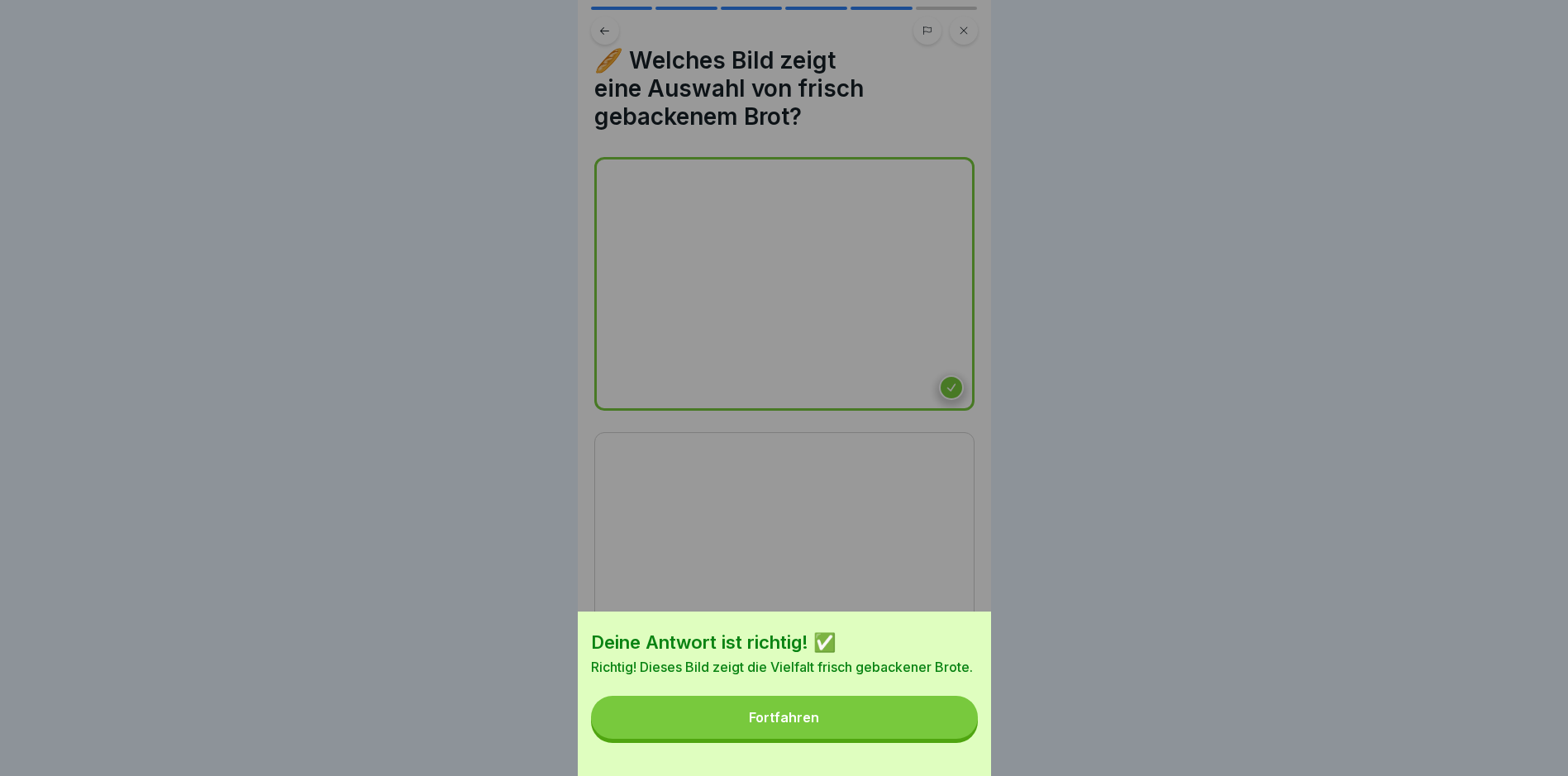
click at [837, 735] on button "Fortfahren" at bounding box center [784, 717] width 387 height 43
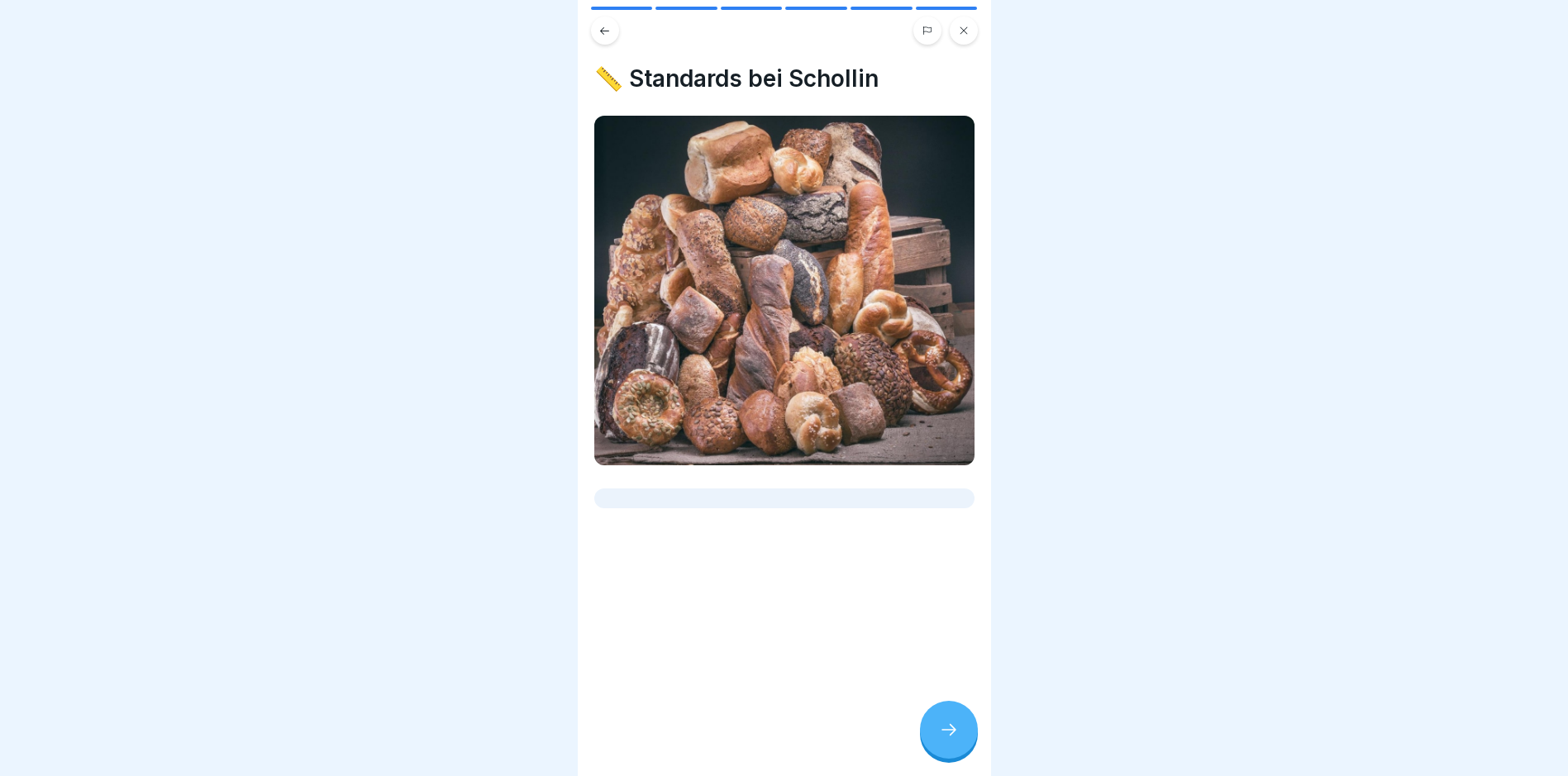
click at [960, 742] on div at bounding box center [948, 730] width 58 height 58
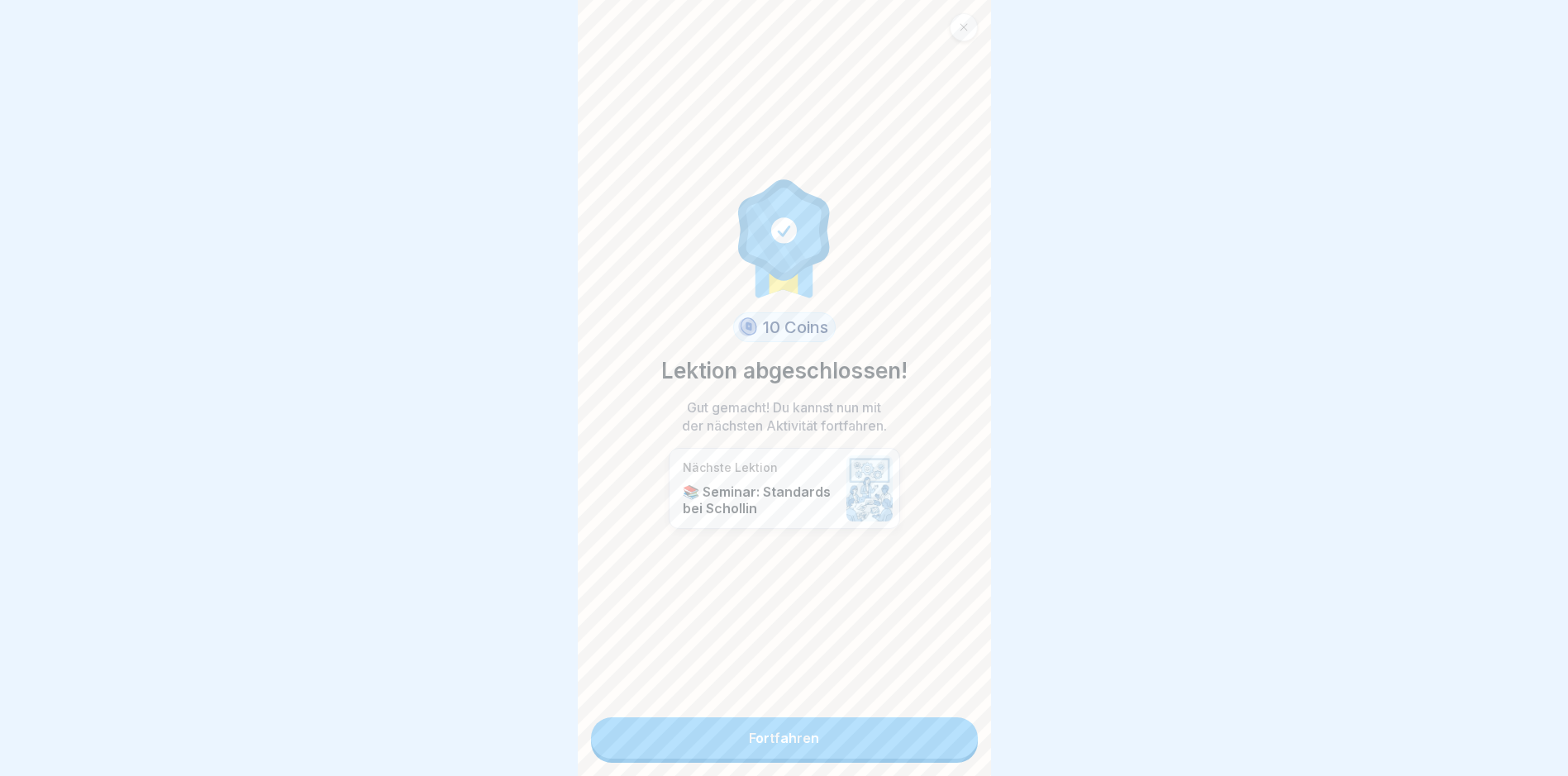
click at [829, 745] on link "Fortfahren" at bounding box center [784, 737] width 387 height 41
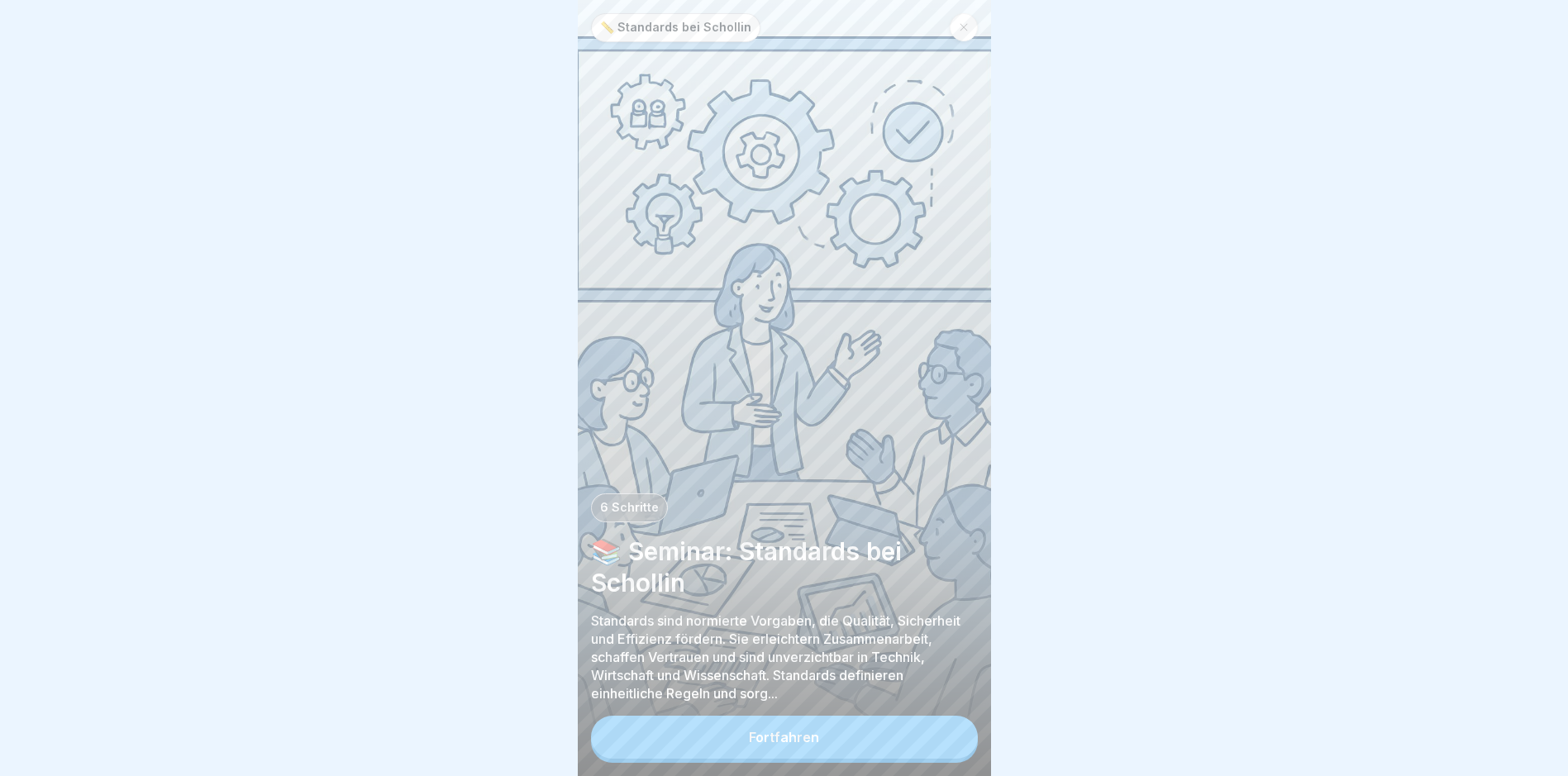
scroll to position [13, 0]
click at [728, 738] on button "Fortfahren" at bounding box center [784, 736] width 387 height 43
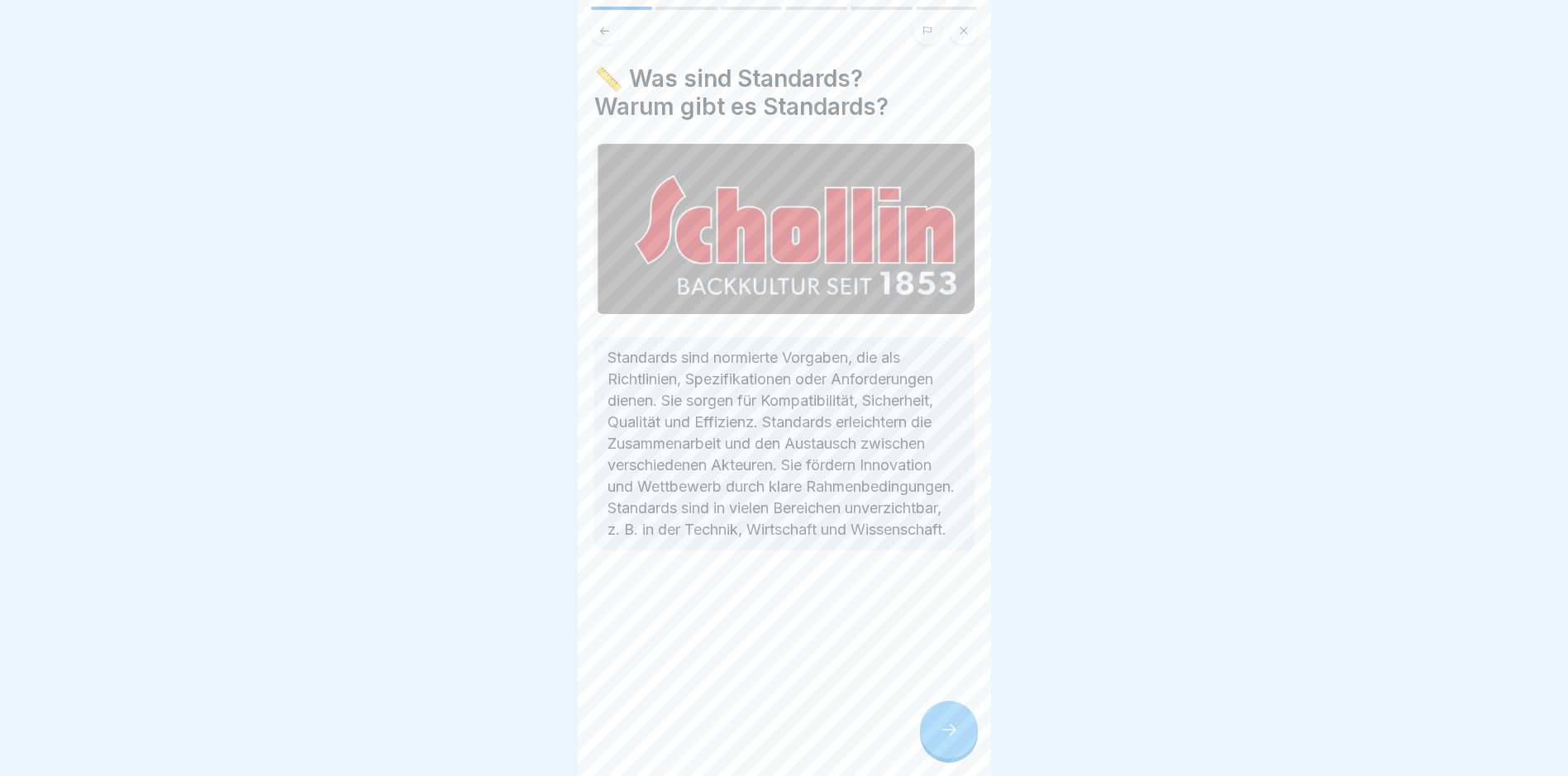
click at [953, 727] on icon at bounding box center [949, 730] width 20 height 20
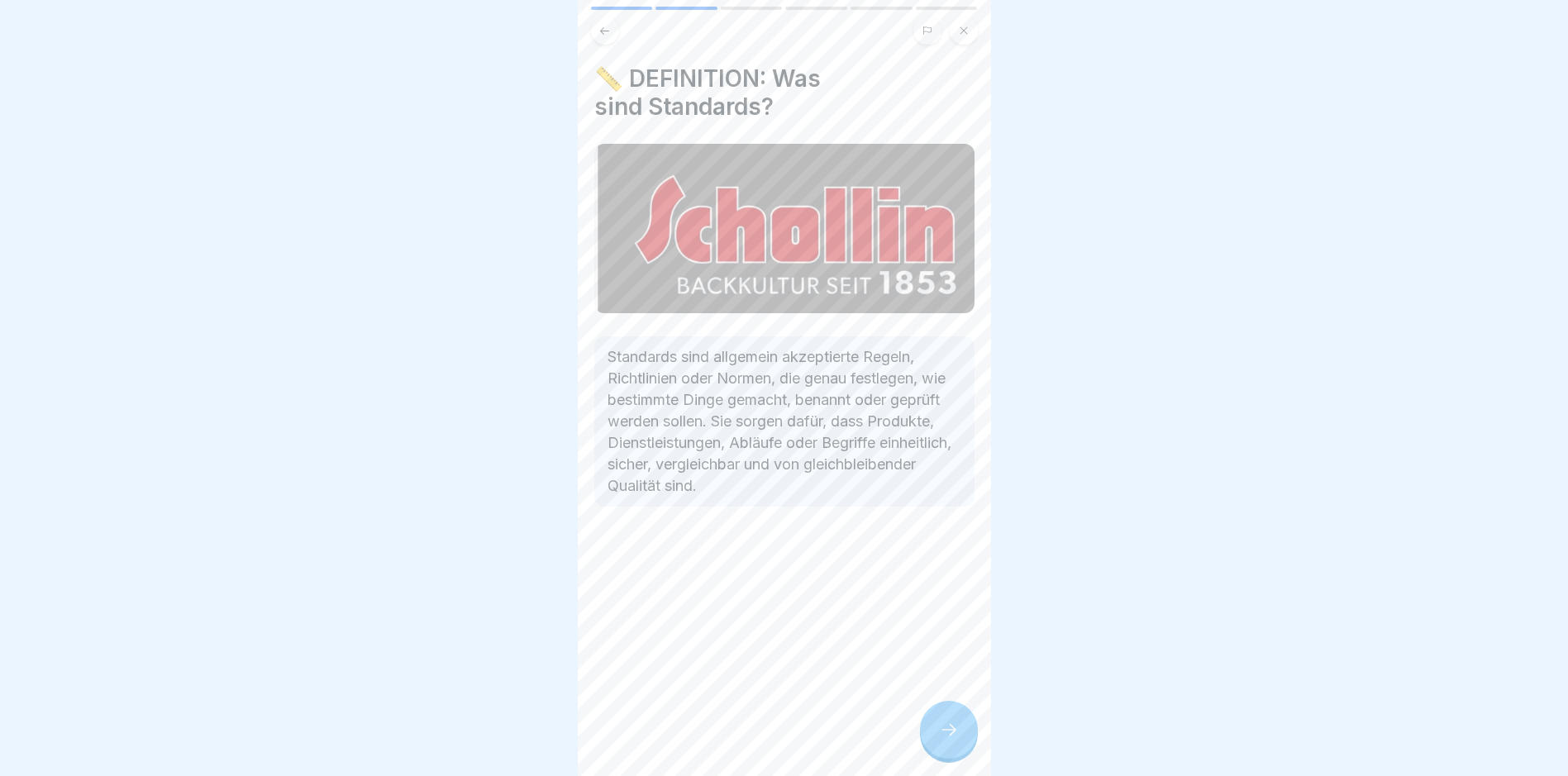
click at [932, 737] on div at bounding box center [948, 730] width 58 height 58
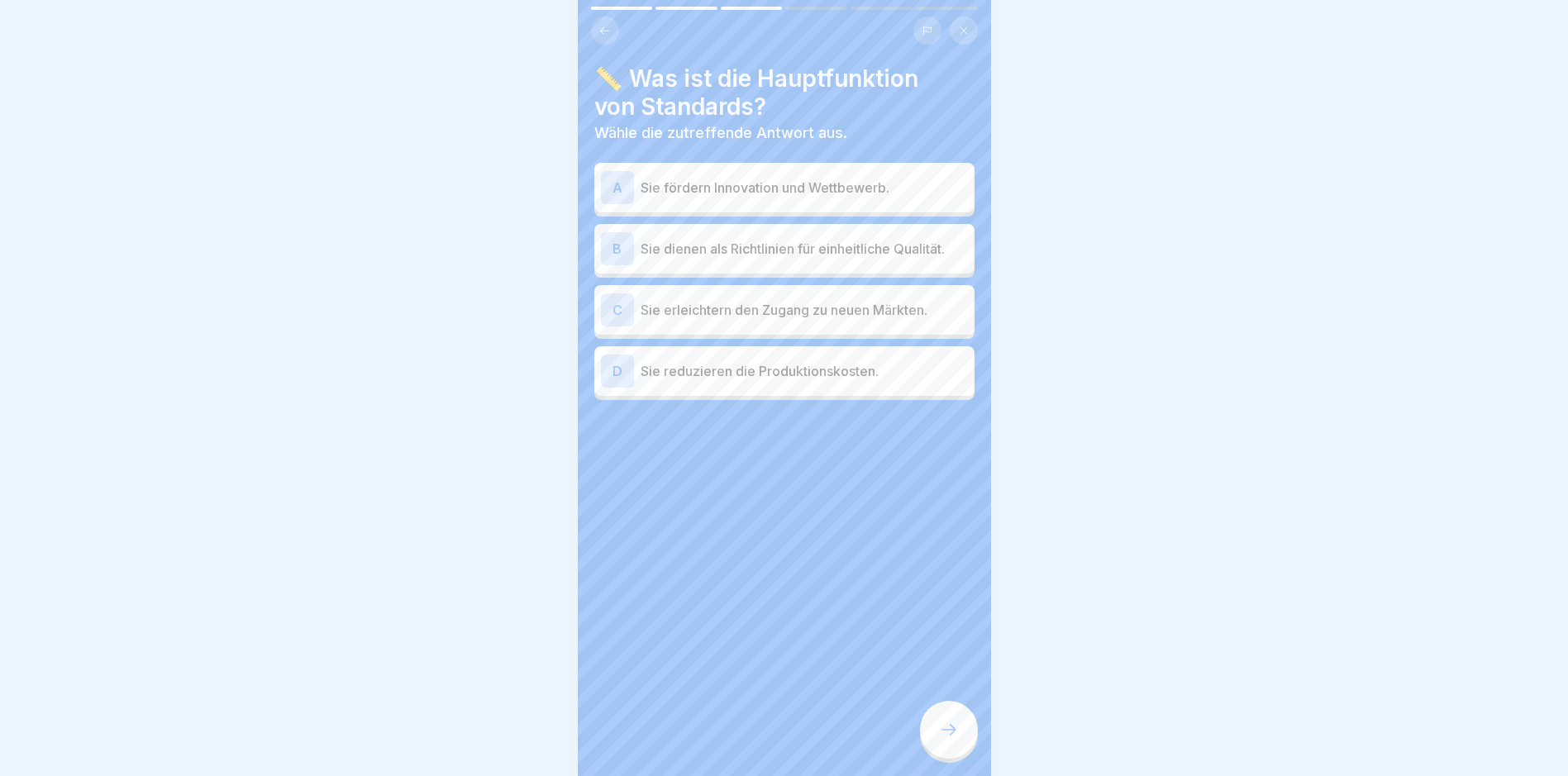
click at [828, 239] on p "Sie dienen als Richtlinien für einheitliche Qualität." at bounding box center [804, 249] width 327 height 20
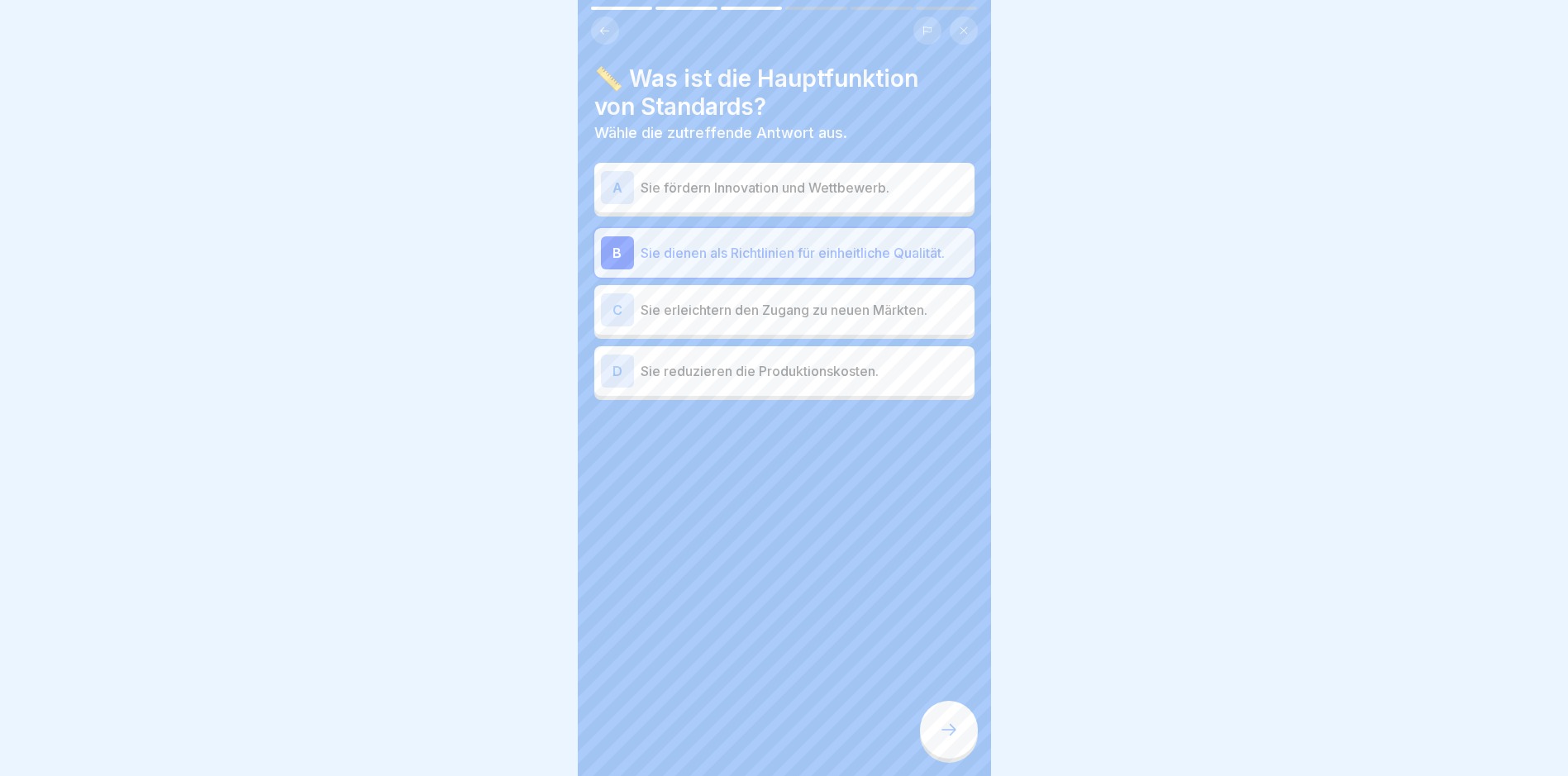
click at [954, 730] on icon at bounding box center [949, 730] width 20 height 20
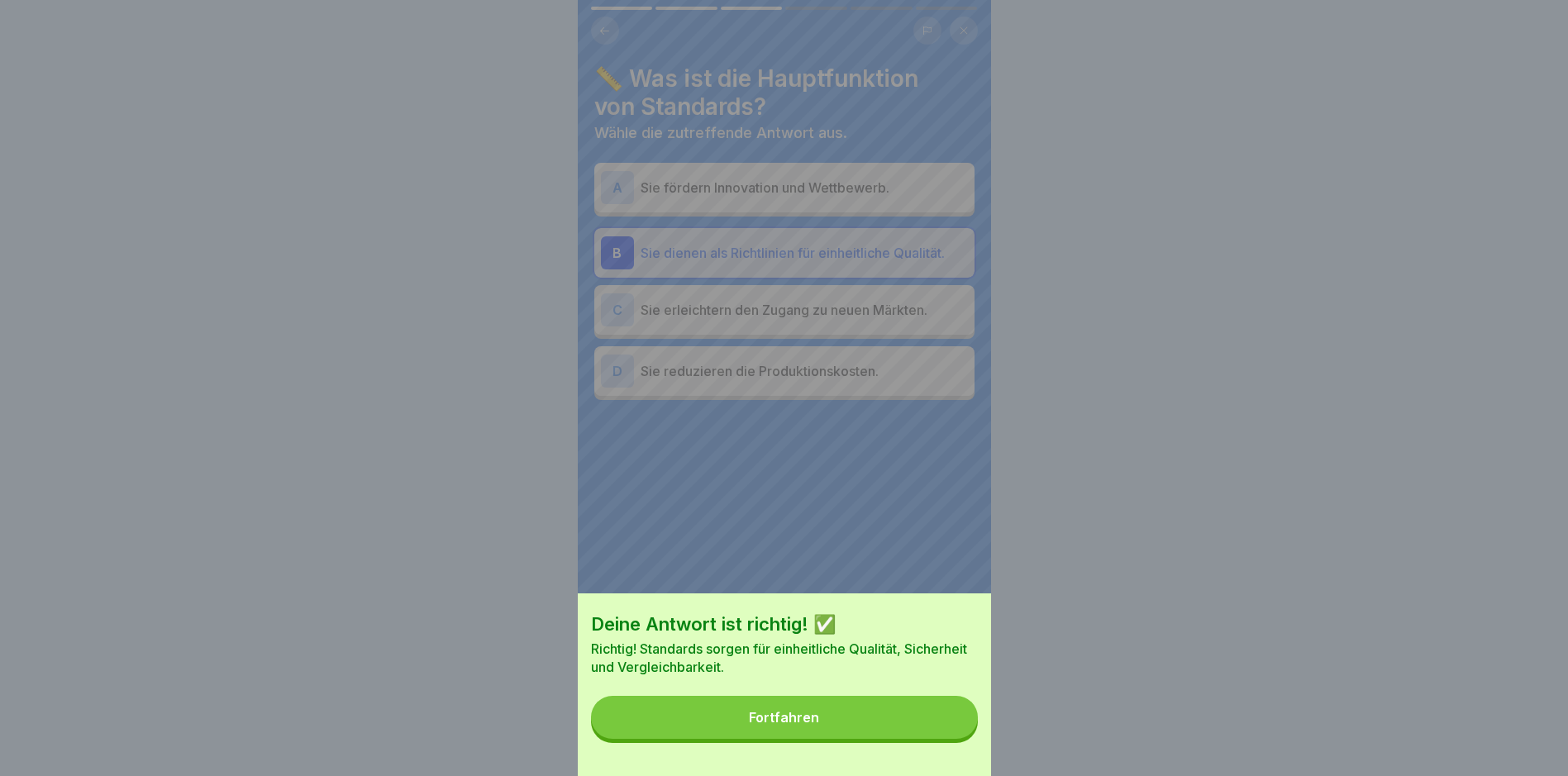
click at [865, 739] on button "Fortfahren" at bounding box center [784, 717] width 387 height 43
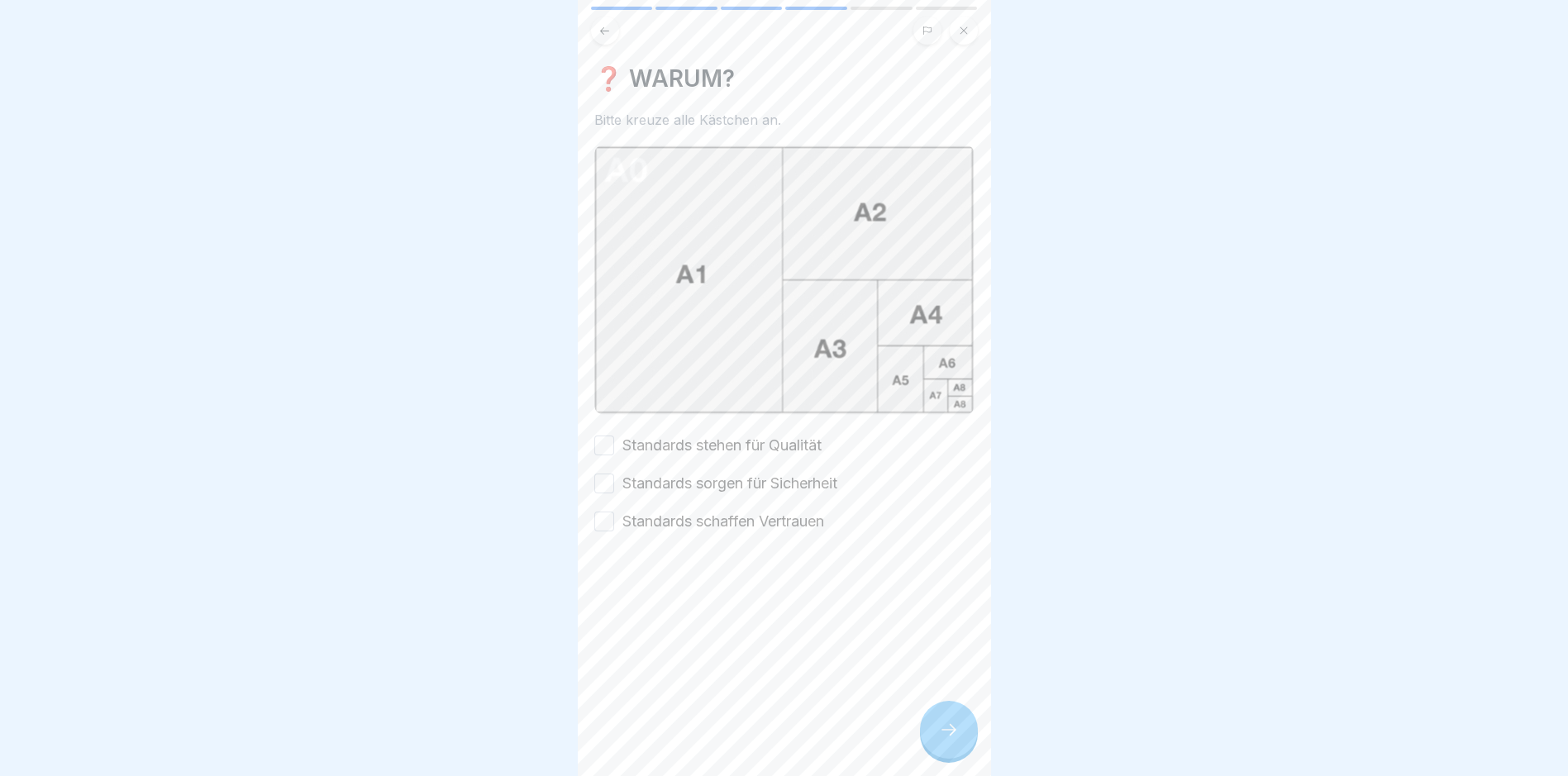
click at [752, 435] on label "Standards stehen für Qualität" at bounding box center [721, 446] width 199 height 22
click at [614, 436] on button "Standards stehen für Qualität" at bounding box center [604, 446] width 20 height 20
click at [734, 472] on label "Standards sorgen für Sicherheit" at bounding box center [730, 483] width 215 height 22
click at [614, 473] on button "Standards sorgen für Sicherheit" at bounding box center [604, 483] width 20 height 20
click at [737, 510] on label "Standards schaffen Vertrauen" at bounding box center [723, 521] width 202 height 22
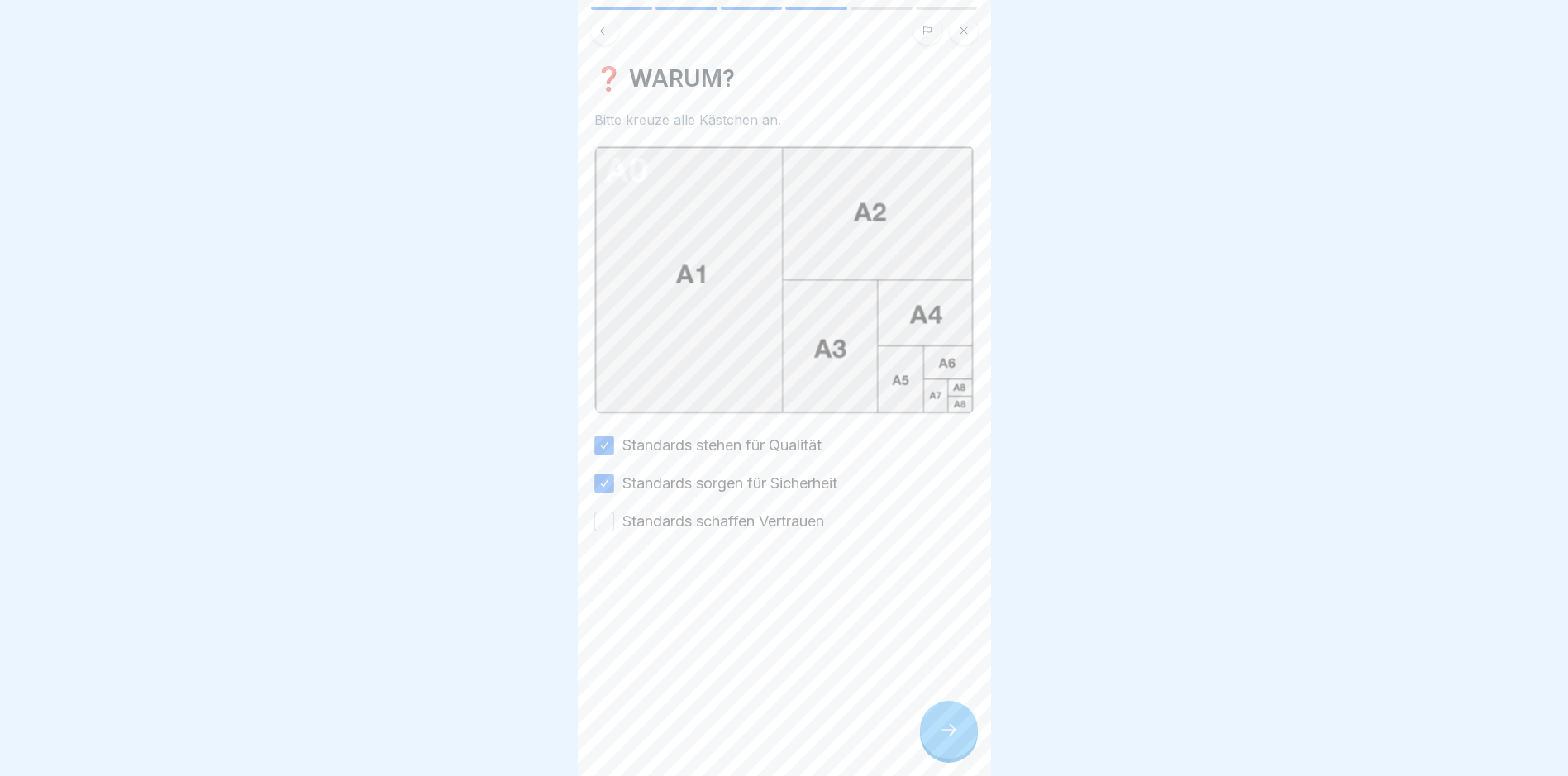
click at [614, 511] on button "Standards schaffen Vertrauen" at bounding box center [604, 521] width 20 height 20
click at [950, 731] on icon at bounding box center [949, 730] width 20 height 20
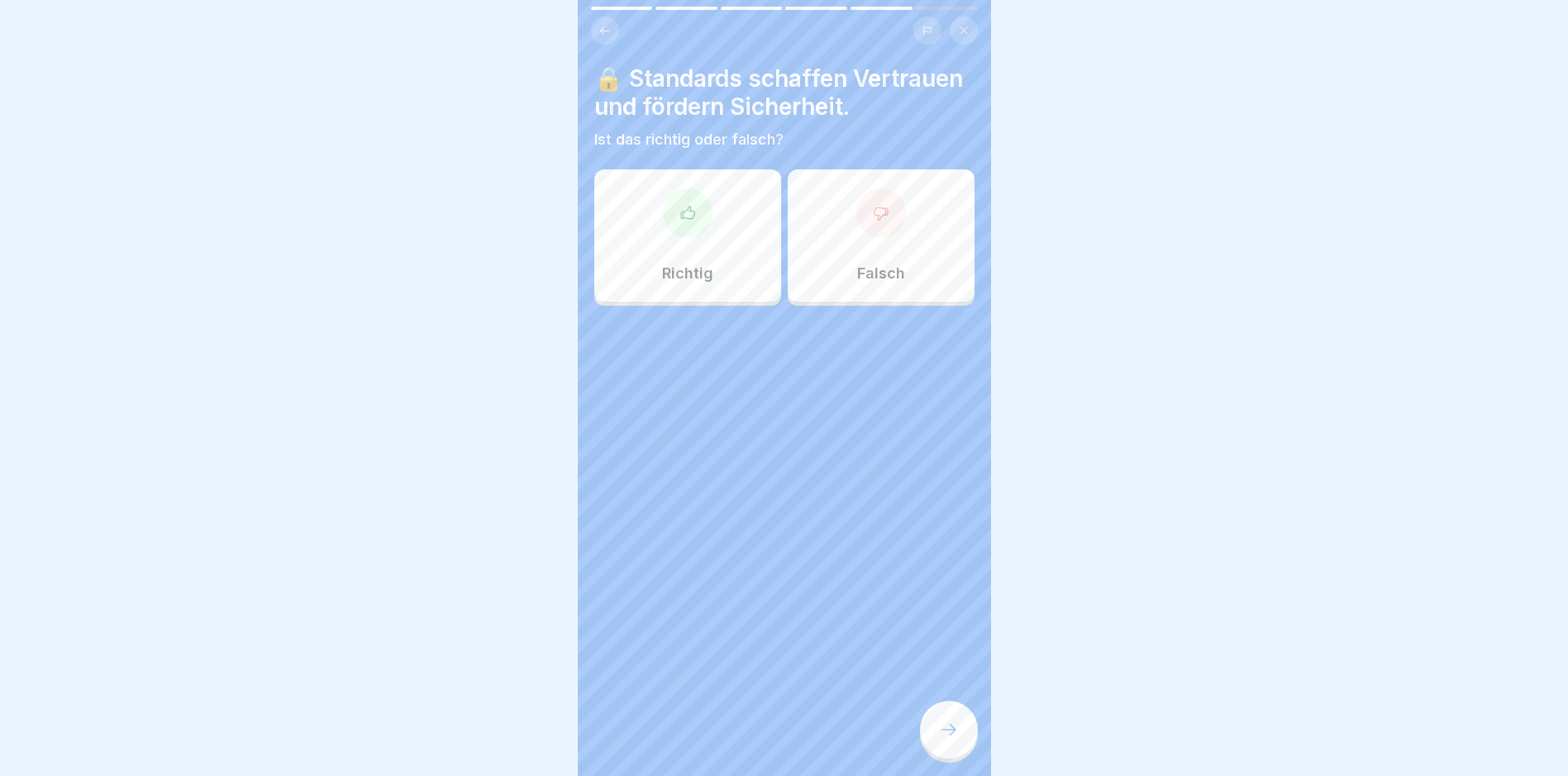
click at [630, 253] on div "Richtig" at bounding box center [688, 235] width 187 height 132
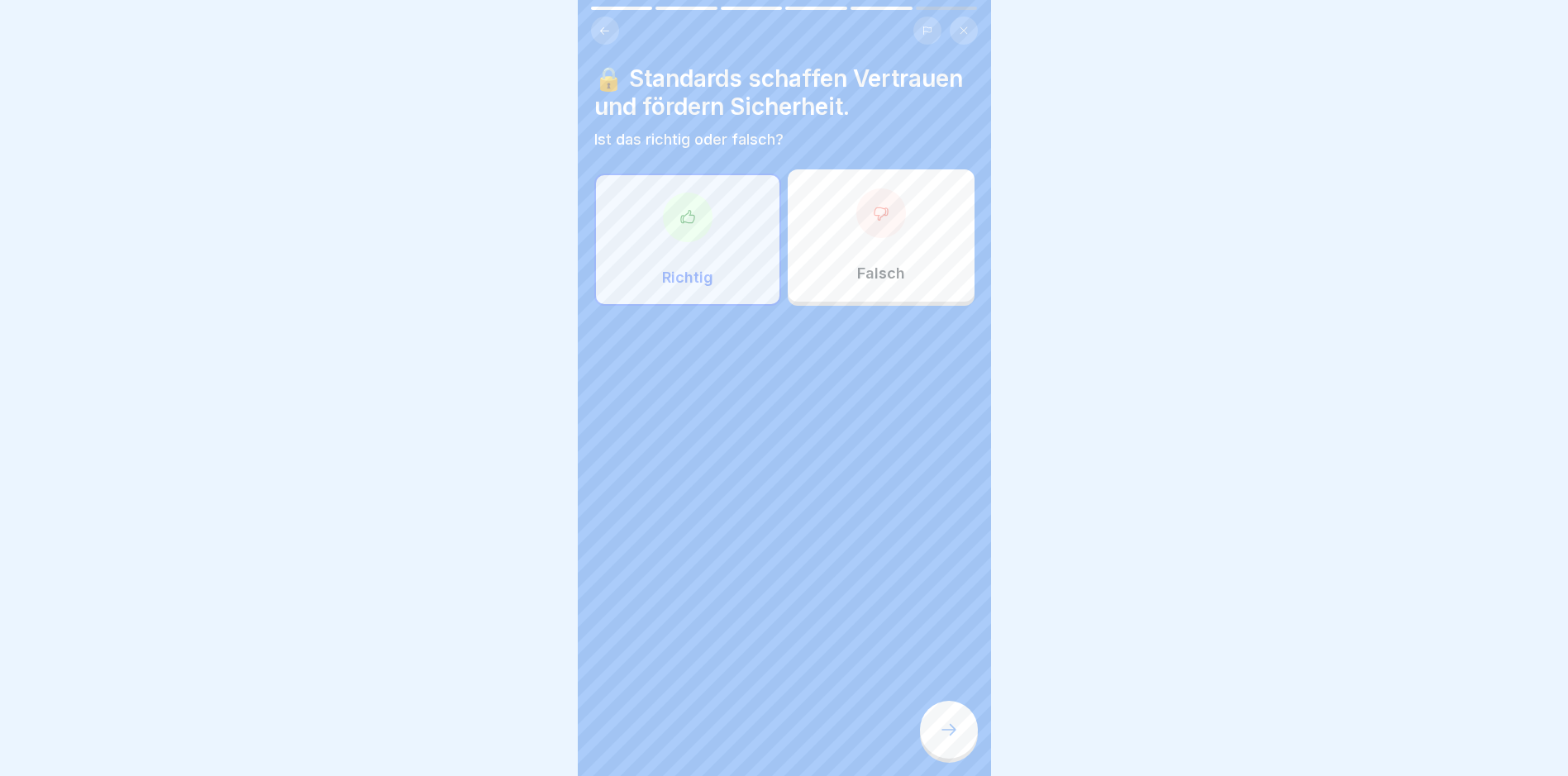
click at [940, 716] on div at bounding box center [948, 730] width 58 height 58
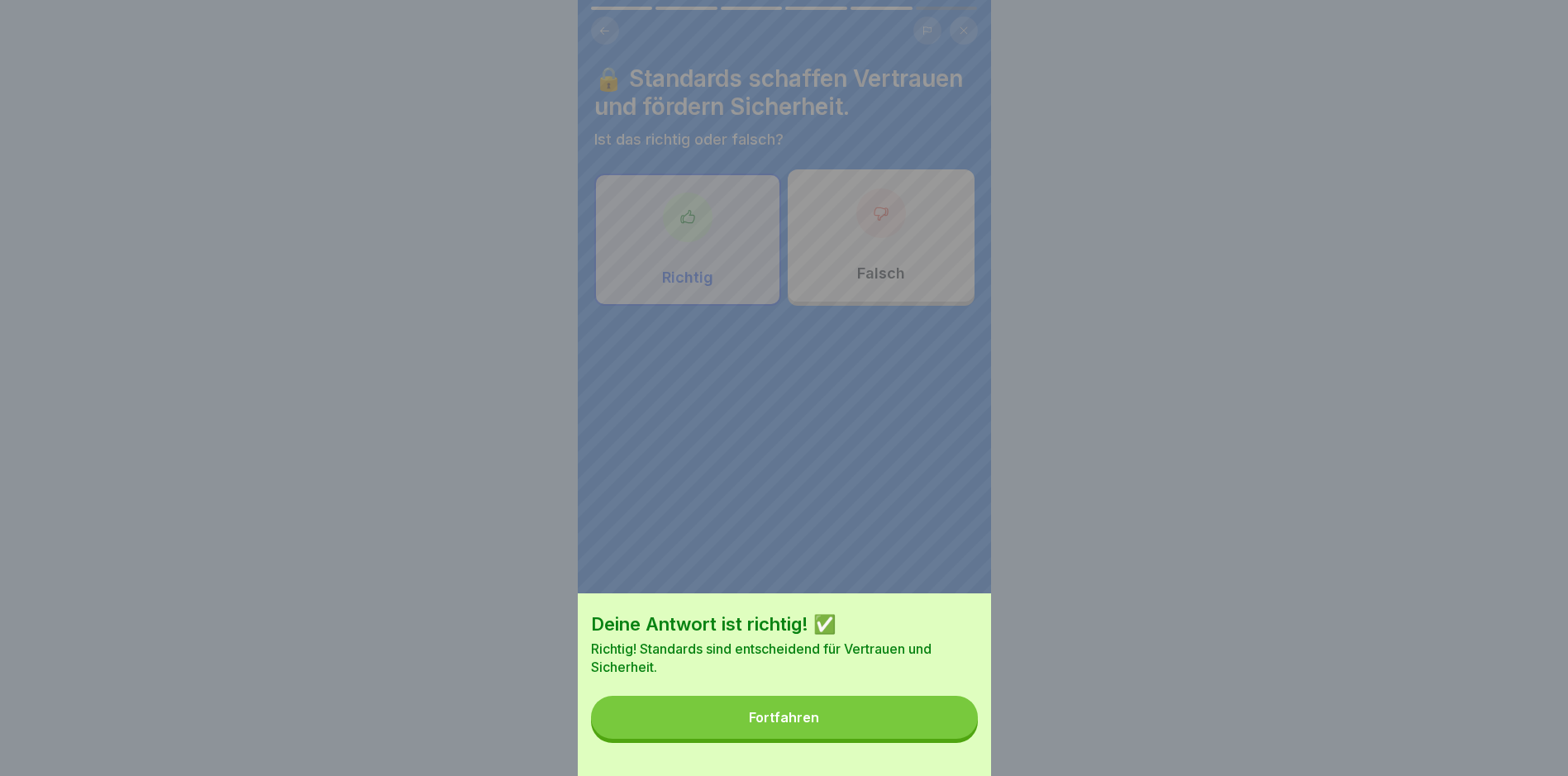
click at [803, 725] on div "Fortfahren" at bounding box center [784, 717] width 71 height 15
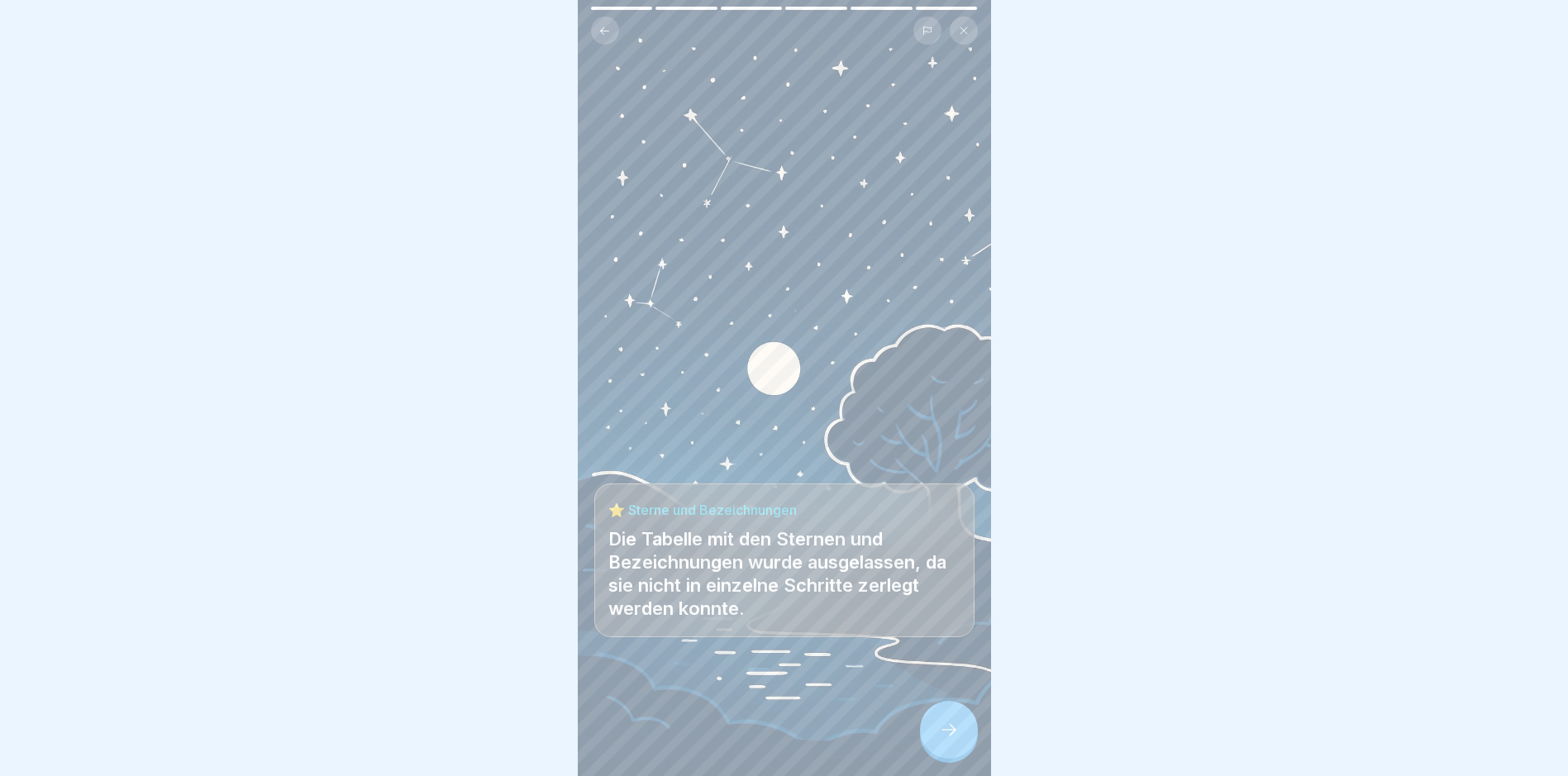
click at [943, 731] on icon at bounding box center [949, 730] width 20 height 20
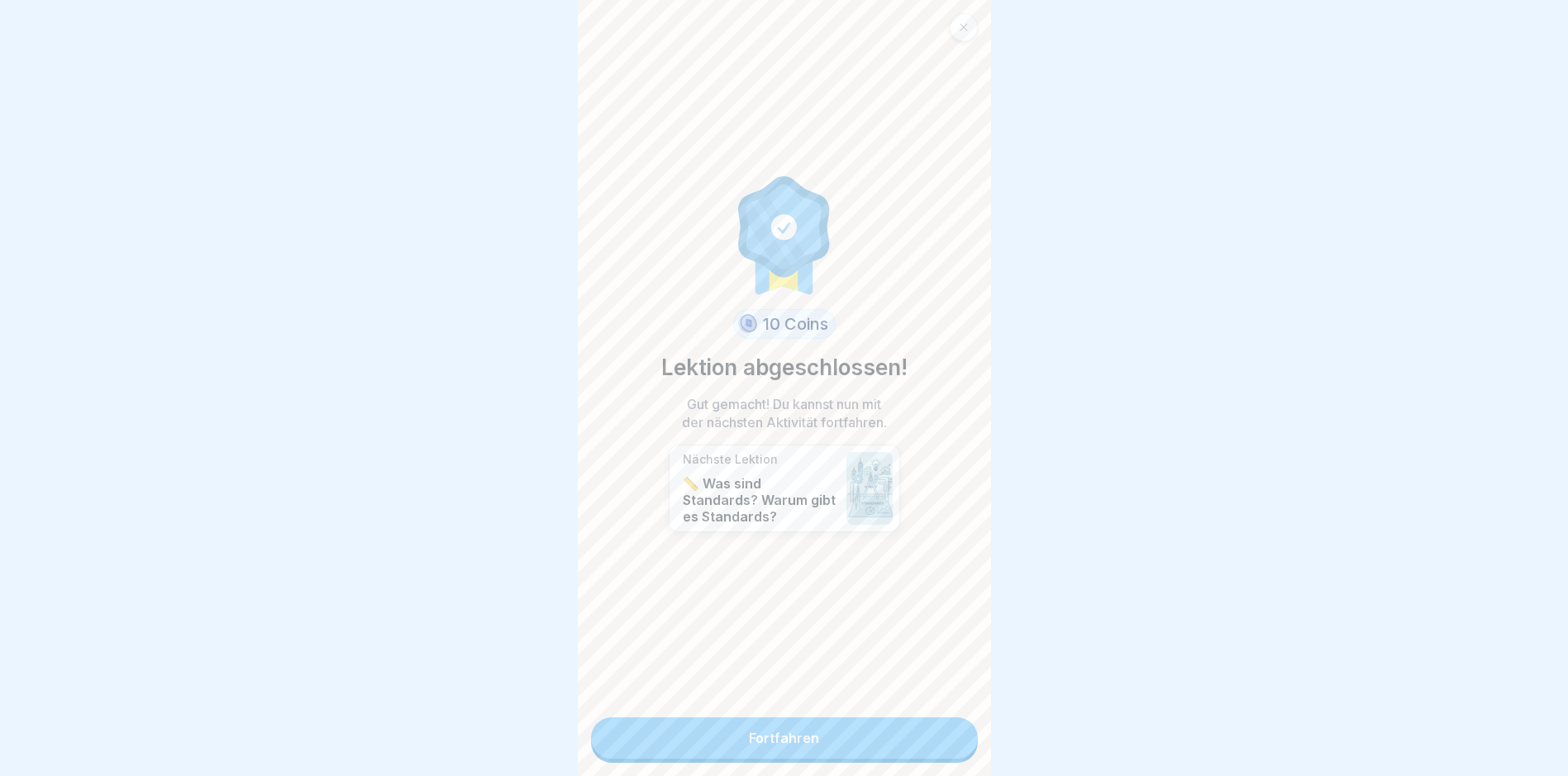
click at [776, 727] on link "Fortfahren" at bounding box center [784, 737] width 387 height 41
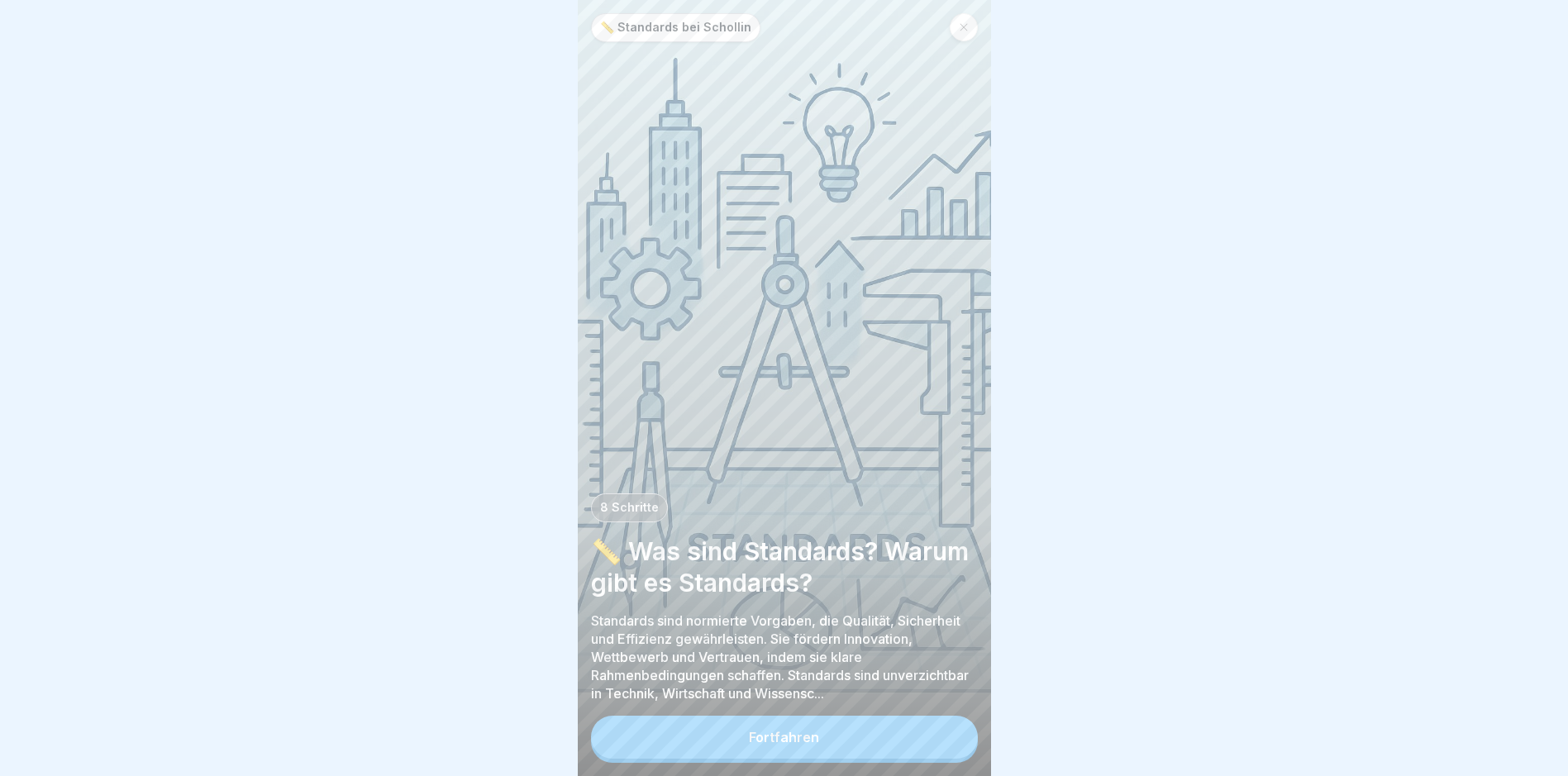
click at [791, 745] on div "Fortfahren" at bounding box center [784, 737] width 71 height 15
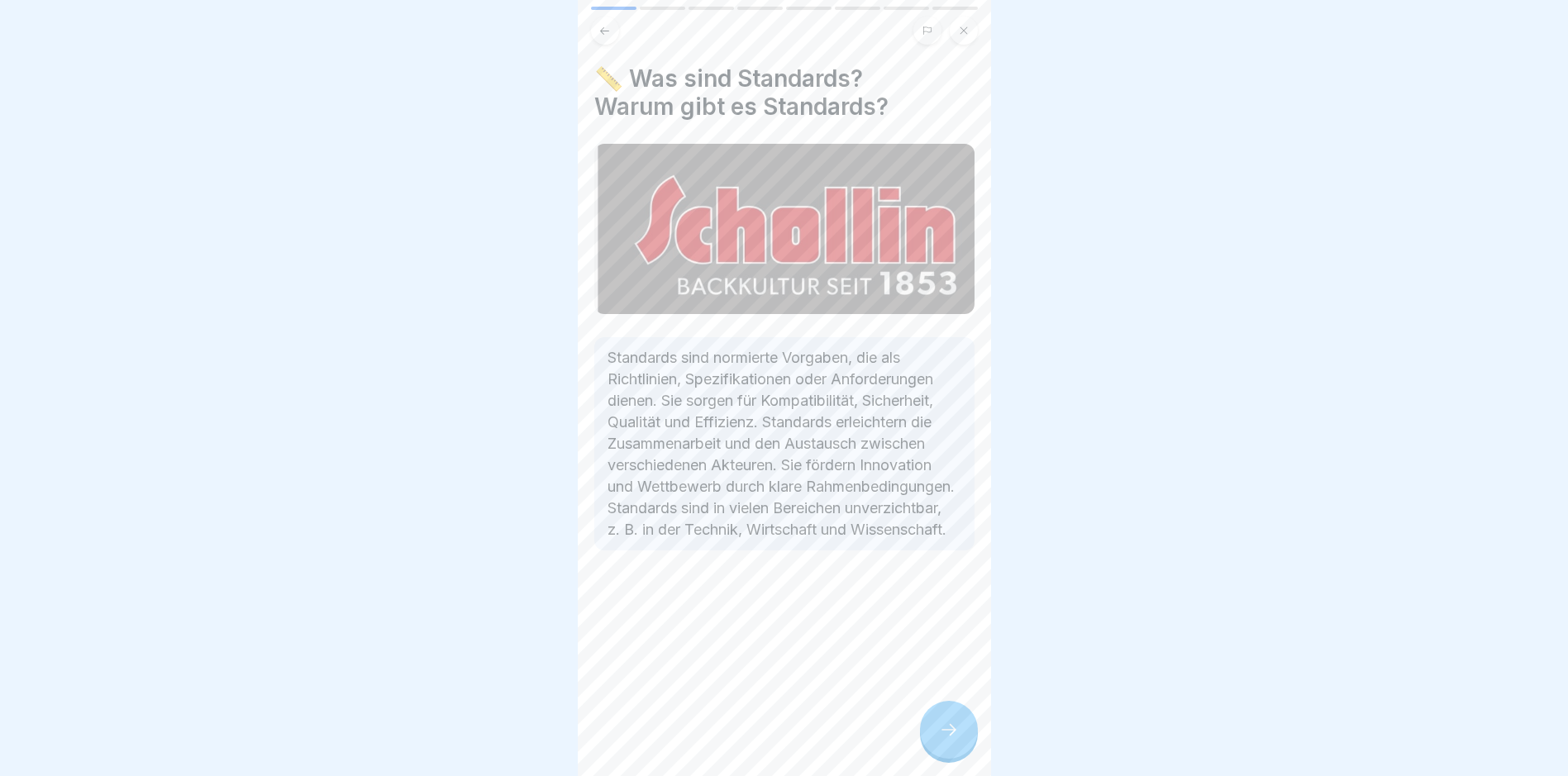
click at [929, 737] on div at bounding box center [948, 730] width 58 height 58
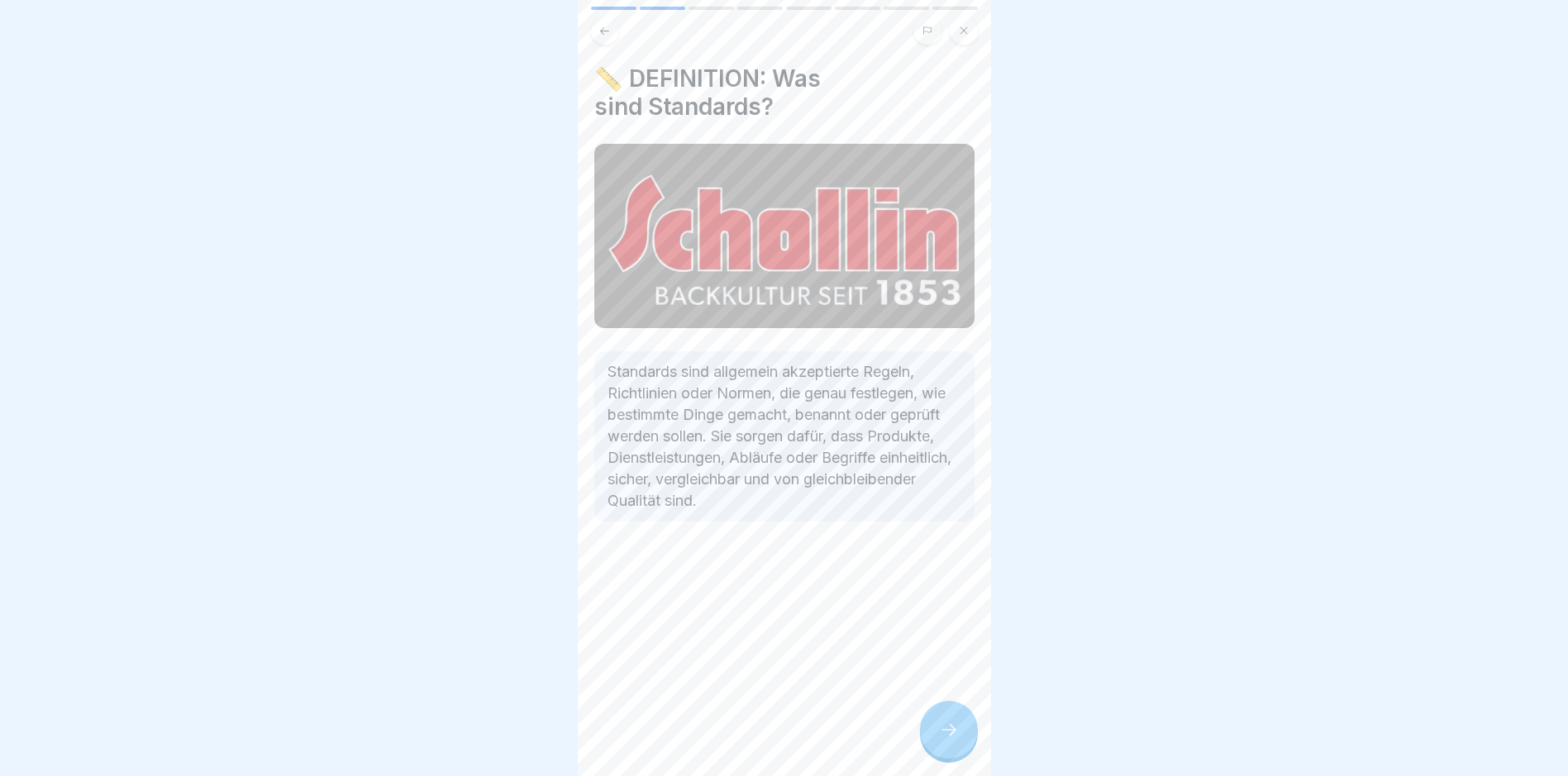
click at [944, 740] on icon at bounding box center [949, 730] width 20 height 20
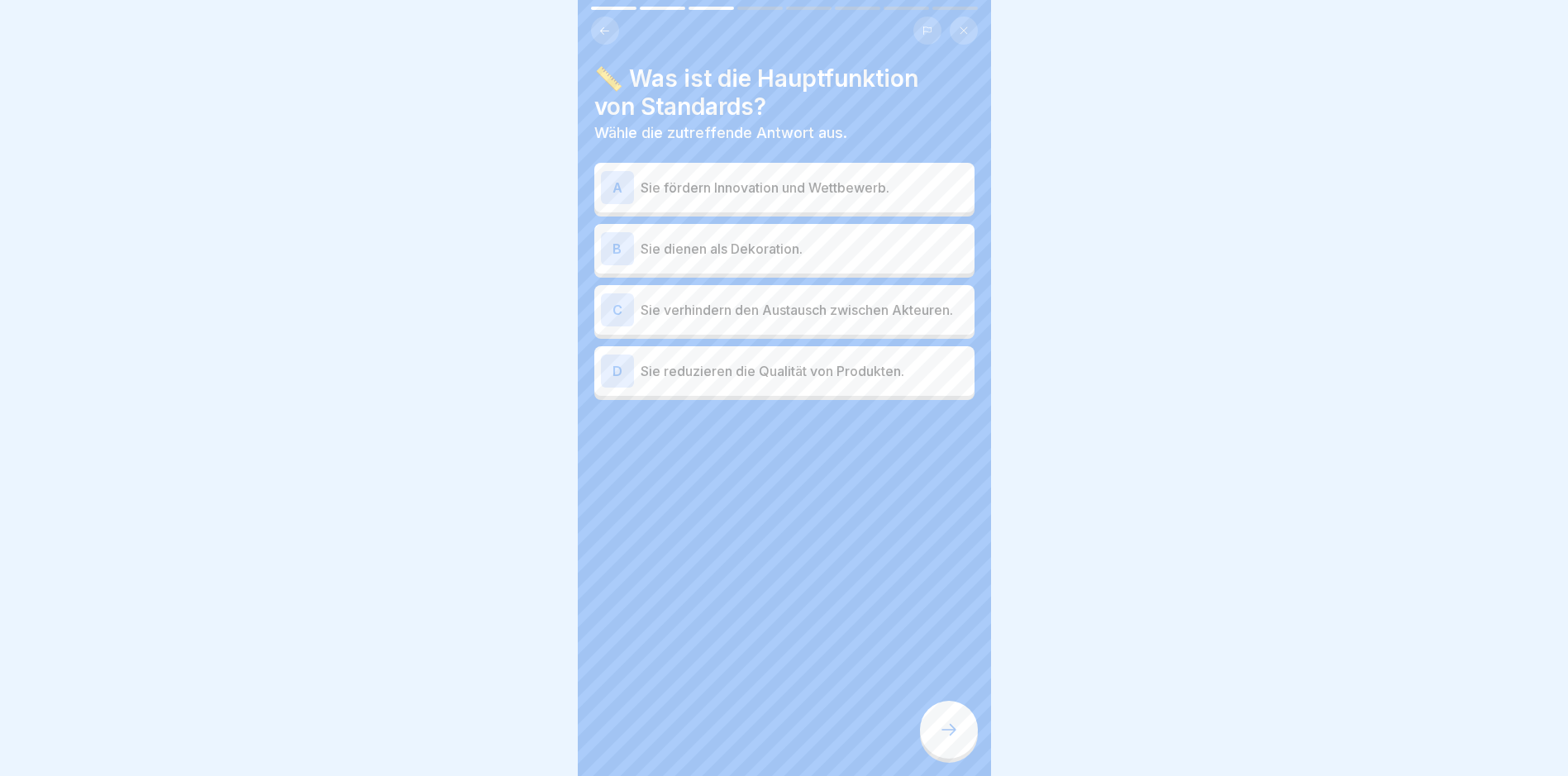
click at [832, 388] on div "D Sie reduzieren die Qualität von Produkten." at bounding box center [784, 371] width 367 height 33
click at [832, 385] on p "Sie reduzieren die Qualität von Produkten." at bounding box center [804, 375] width 327 height 20
click at [795, 202] on div "A Sie fördern Innovation und Wettbewerb." at bounding box center [784, 187] width 367 height 33
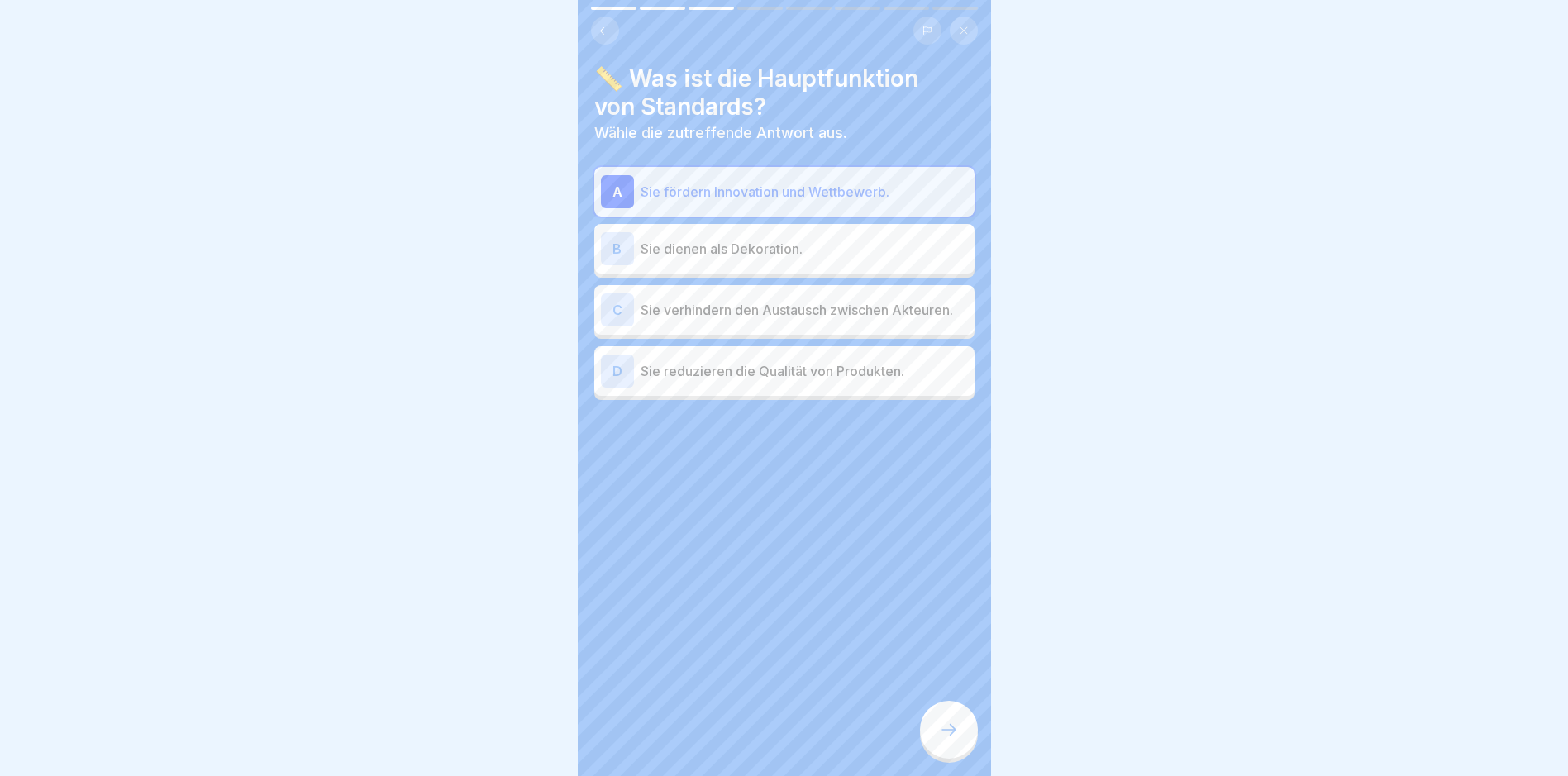
click at [948, 753] on div at bounding box center [948, 730] width 58 height 58
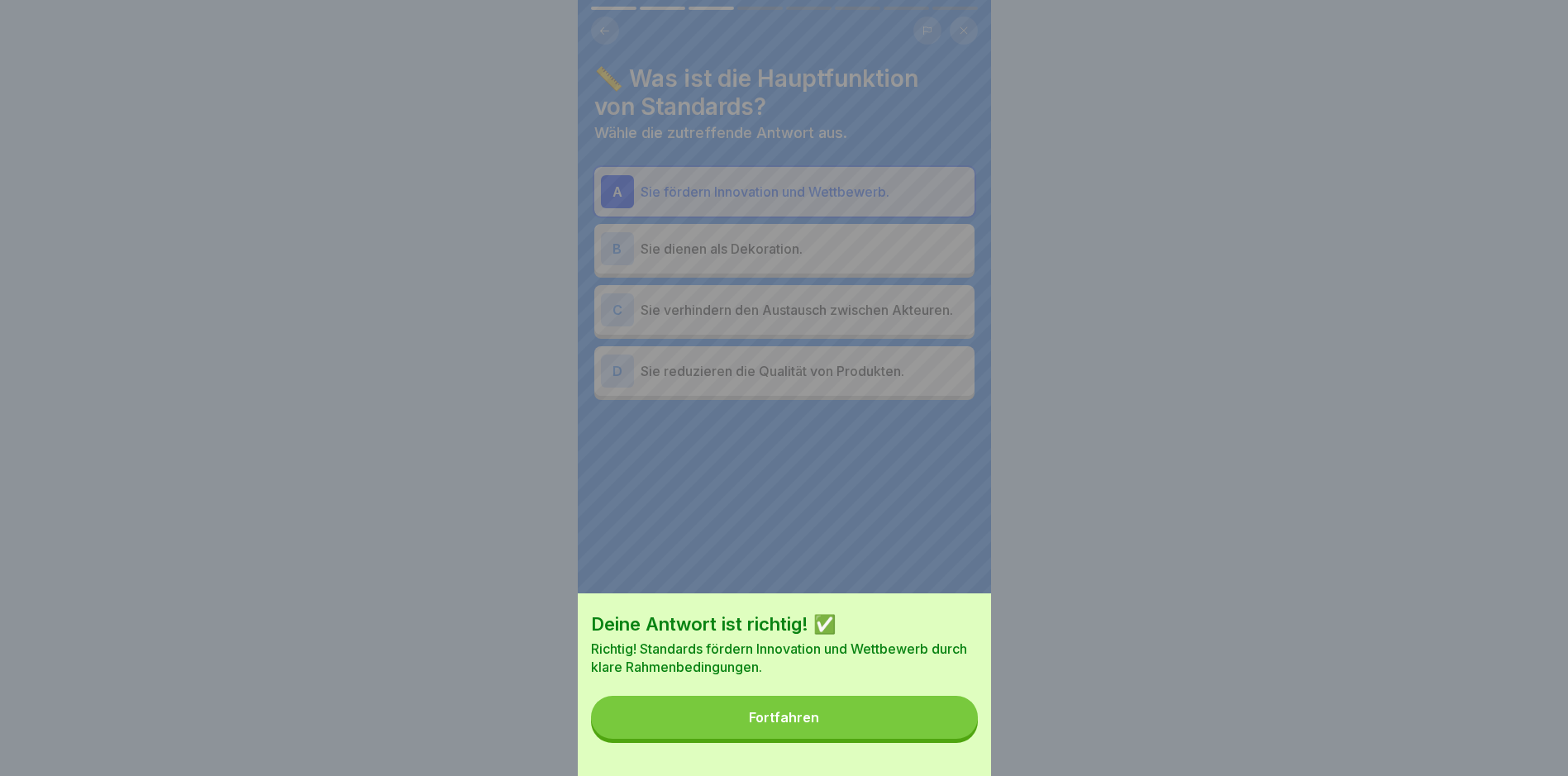
click at [859, 739] on button "Fortfahren" at bounding box center [784, 717] width 387 height 43
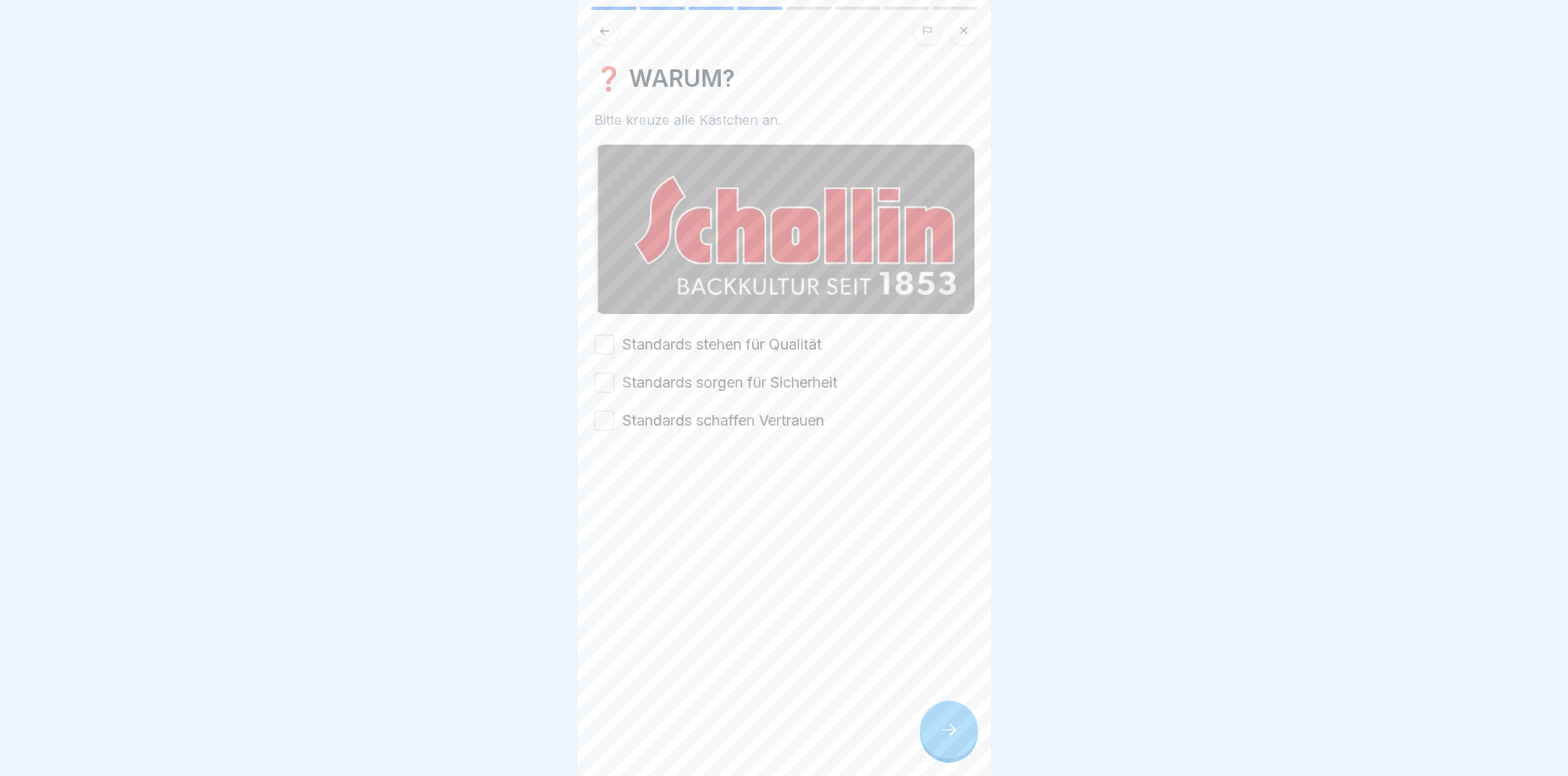
click at [761, 344] on label "Standards stehen für Qualität" at bounding box center [721, 345] width 199 height 22
click at [614, 344] on button "Standards stehen für Qualität" at bounding box center [604, 345] width 20 height 20
click at [763, 378] on label "Standards sorgen für Sicherheit" at bounding box center [730, 383] width 215 height 22
click at [614, 378] on button "Standards sorgen für Sicherheit" at bounding box center [604, 383] width 20 height 20
click at [768, 403] on div "Standards stehen für Qualität Standards sorgen für Sicherheit Standards schaffe…" at bounding box center [784, 383] width 380 height 98
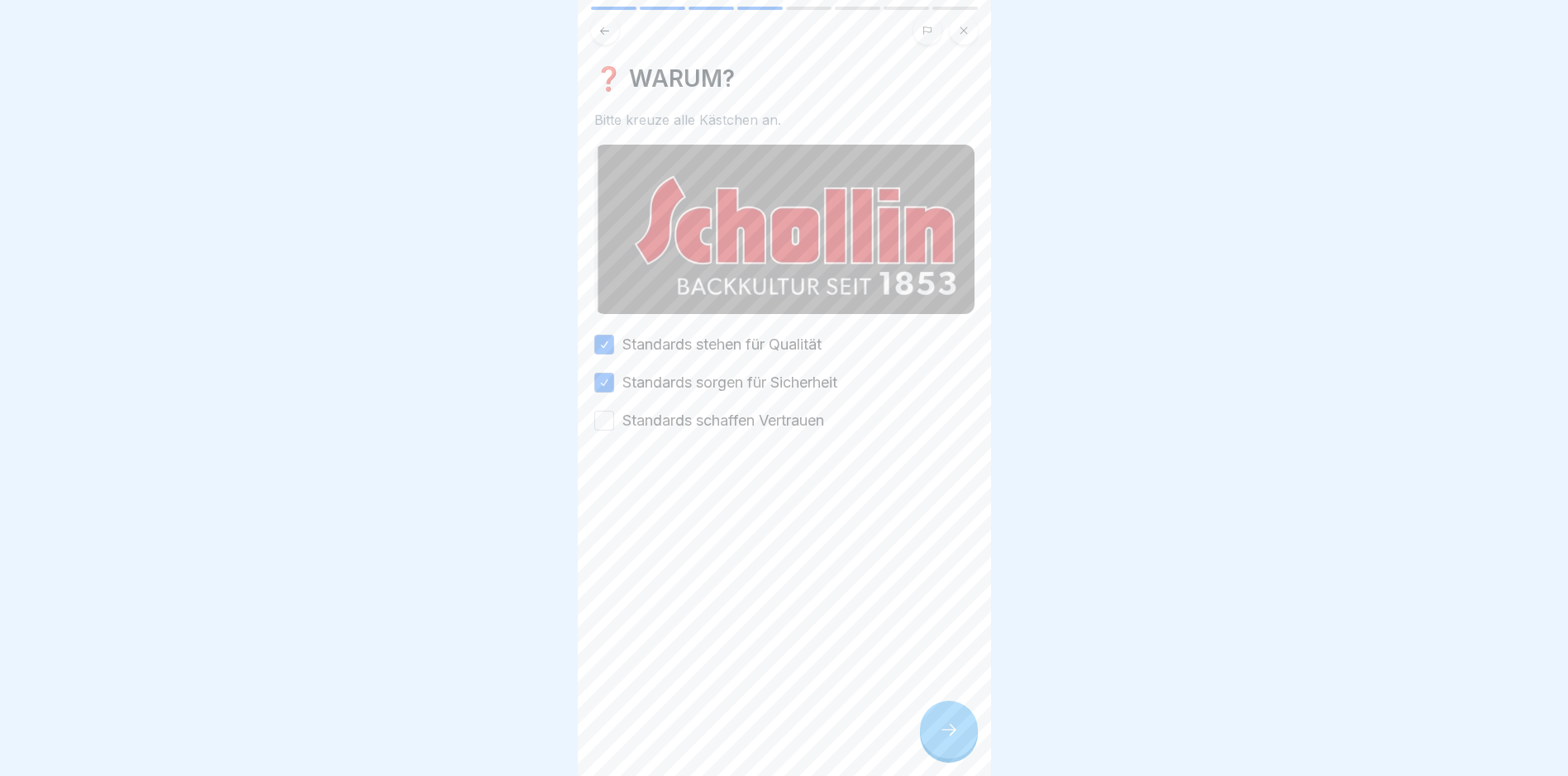
click at [820, 431] on div at bounding box center [784, 481] width 380 height 99
click at [820, 417] on label "Standards schaffen Vertrauen" at bounding box center [723, 421] width 202 height 22
click at [614, 417] on button "Standards schaffen Vertrauen" at bounding box center [604, 421] width 20 height 20
click at [948, 740] on icon at bounding box center [949, 730] width 20 height 20
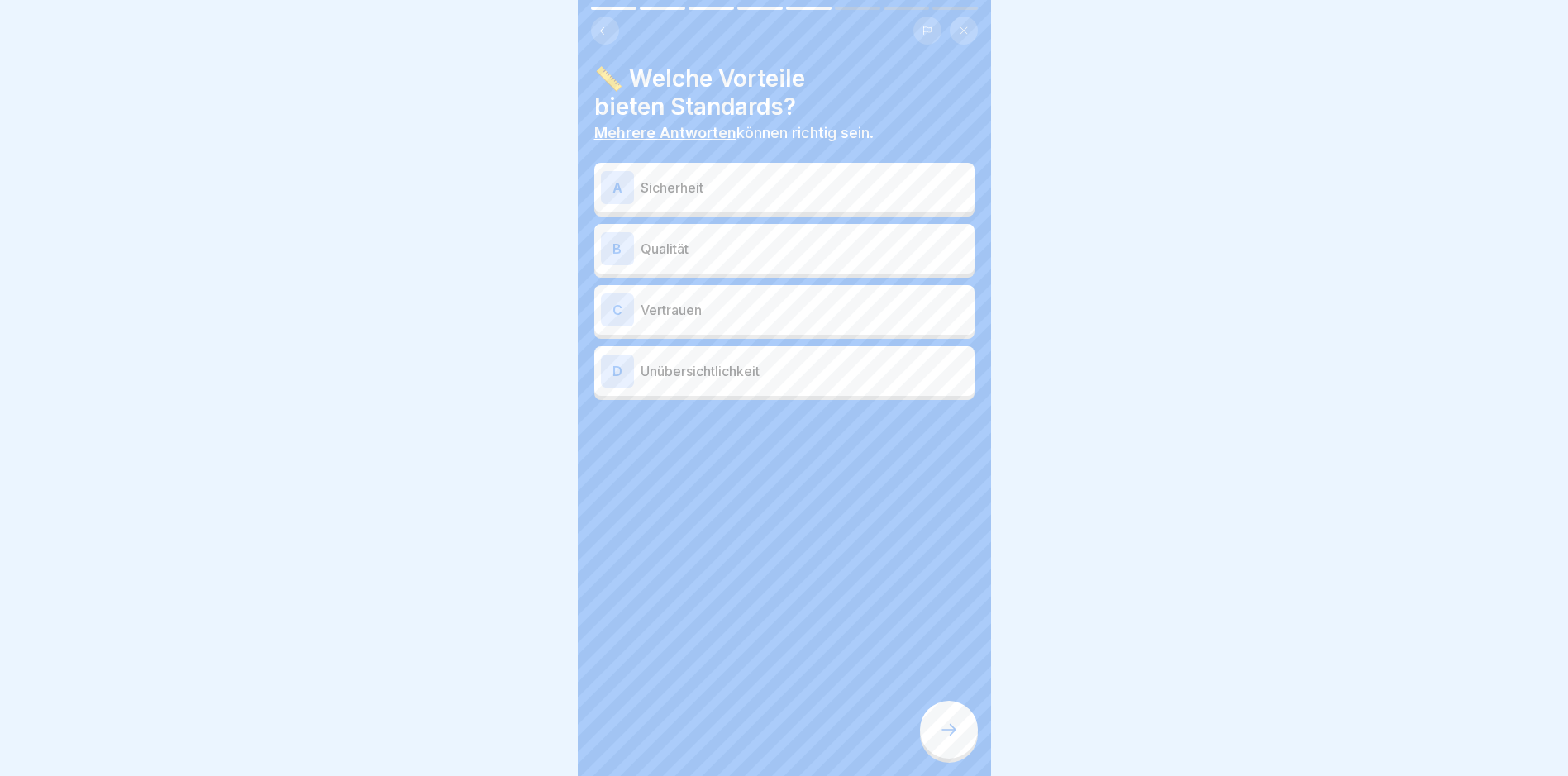
click at [847, 202] on div "A Sicherheit" at bounding box center [784, 187] width 367 height 33
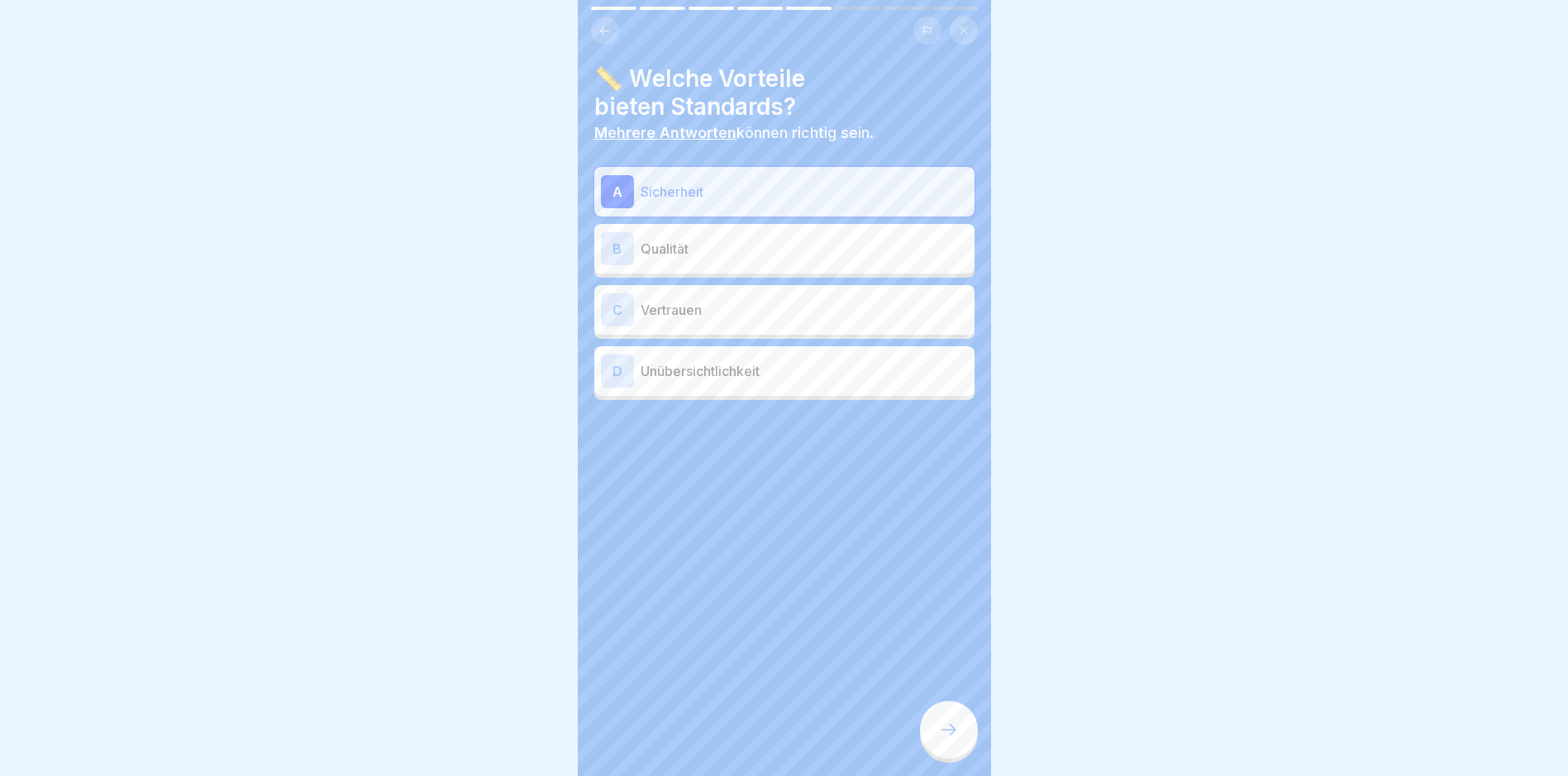
click at [849, 256] on p "Qualität" at bounding box center [804, 249] width 327 height 20
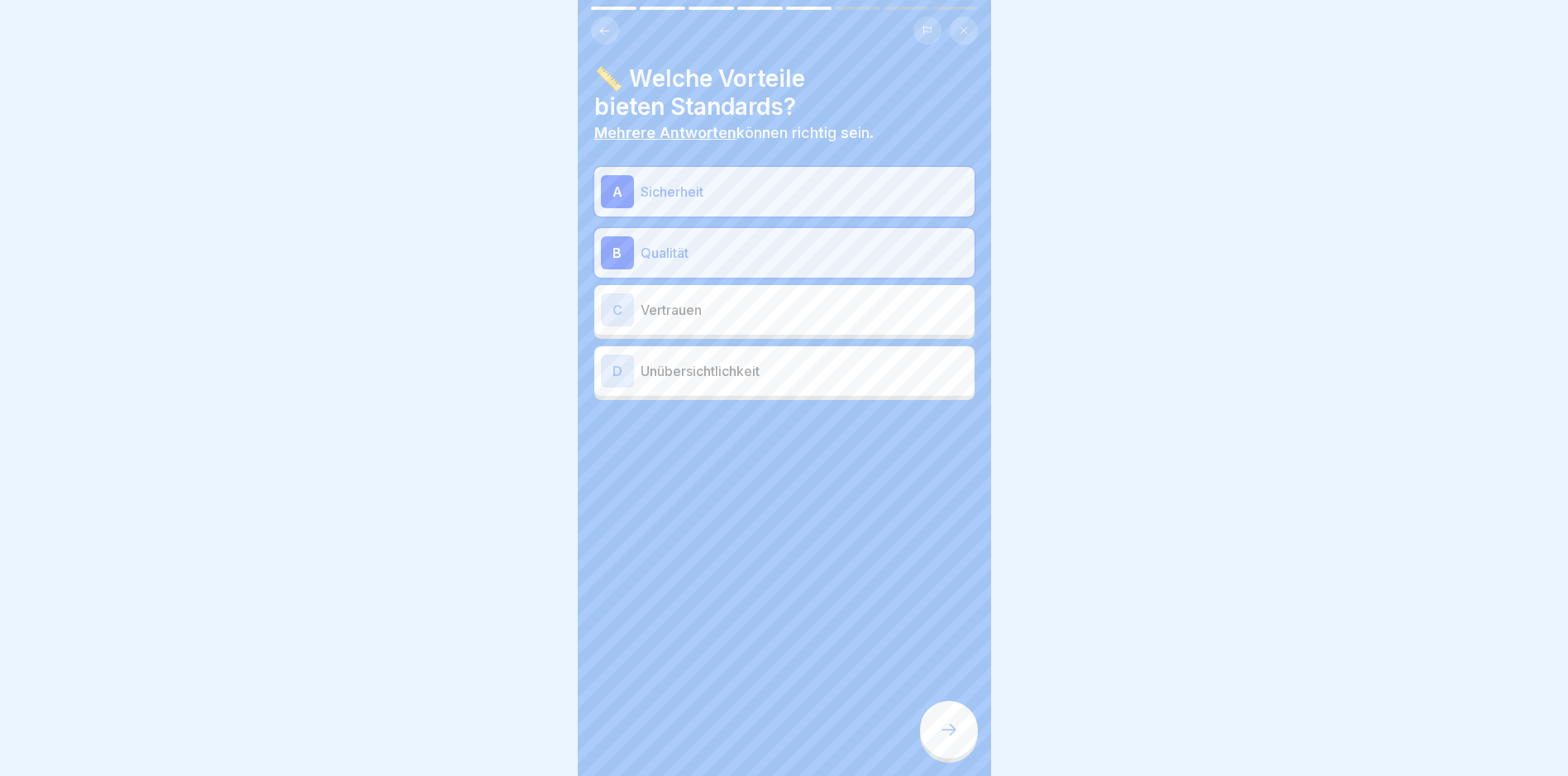
click at [849, 298] on div "C Vertrauen" at bounding box center [784, 309] width 367 height 33
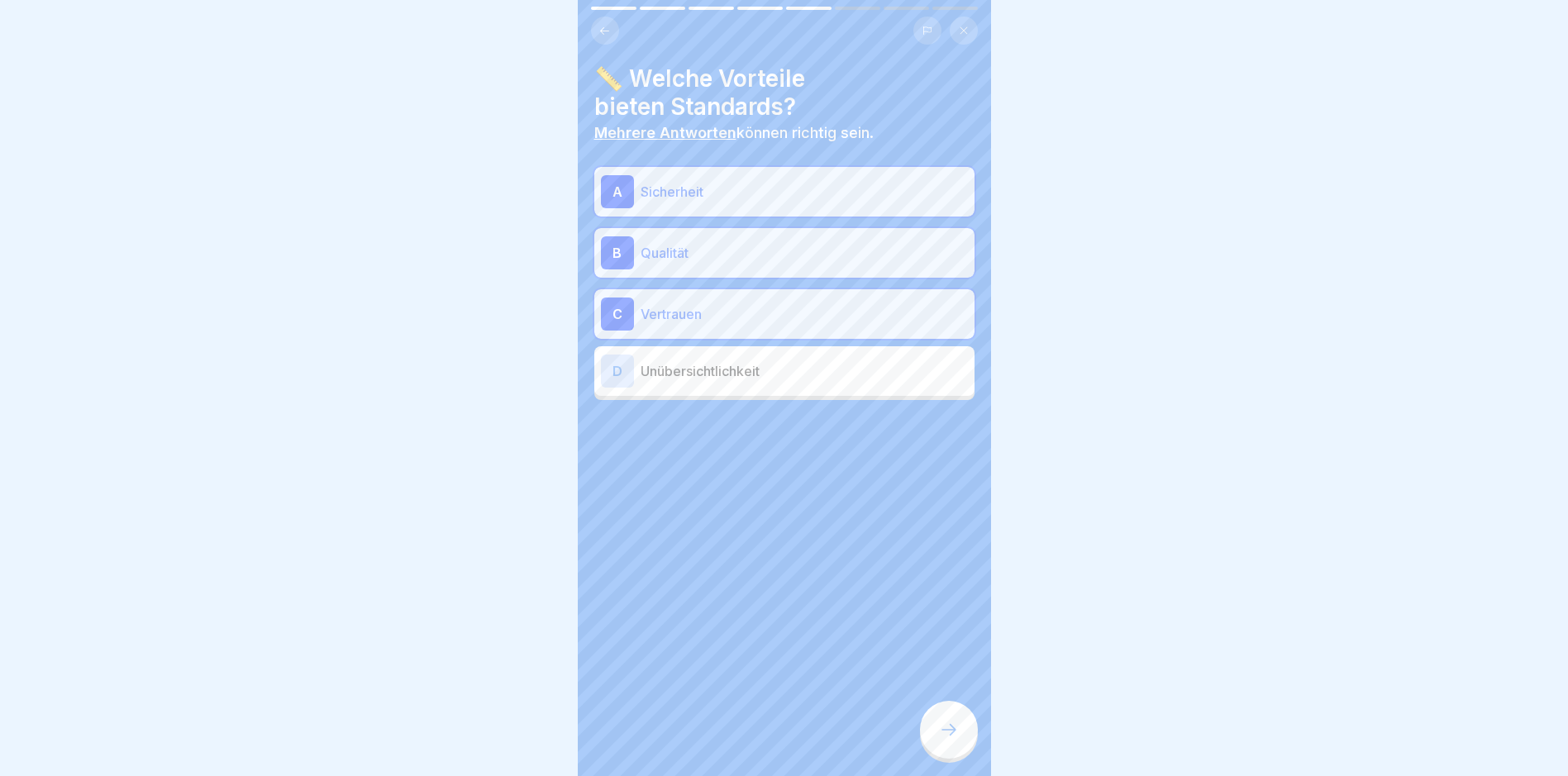
click at [937, 736] on div at bounding box center [948, 730] width 58 height 58
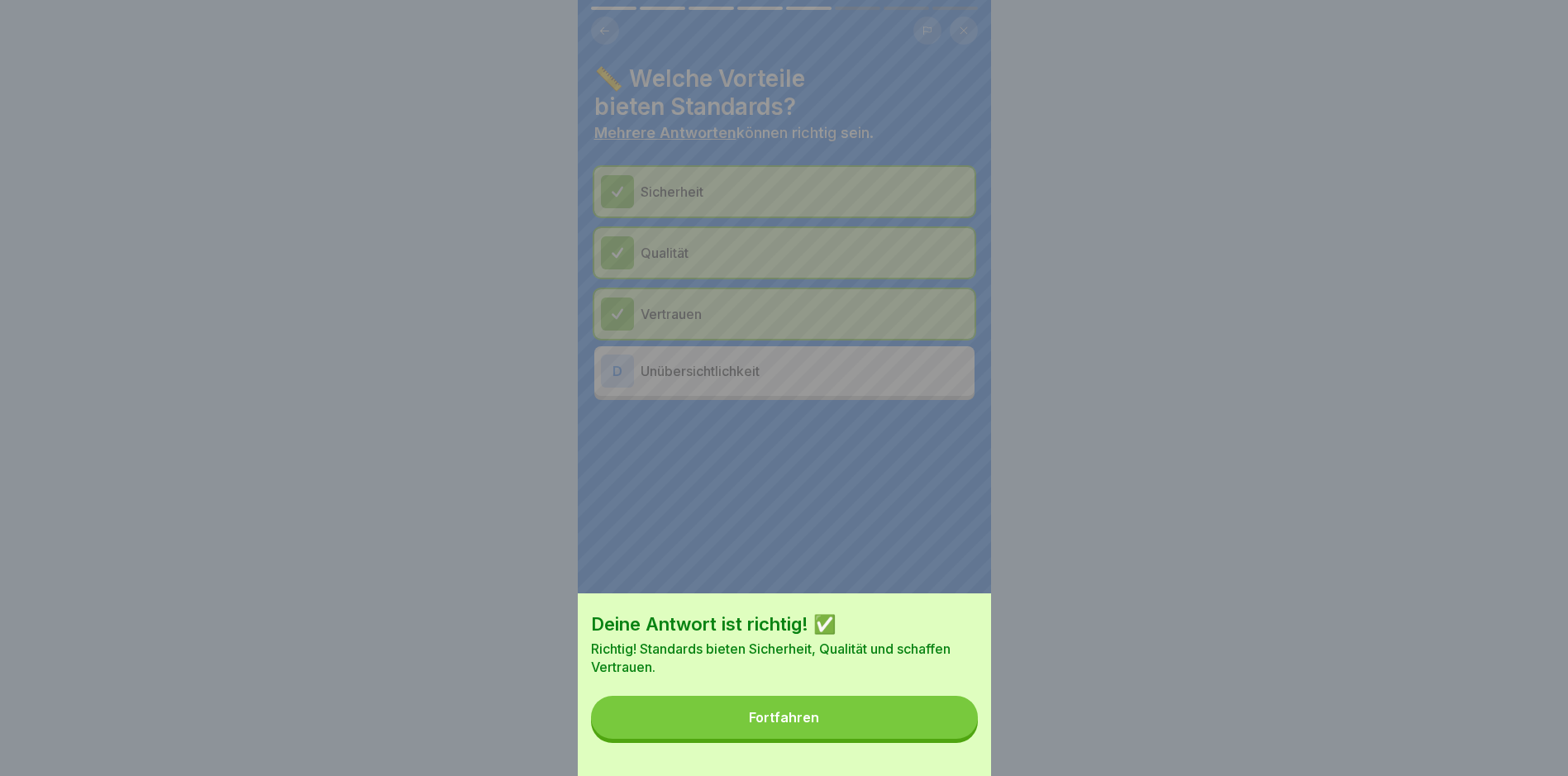
click at [863, 739] on button "Fortfahren" at bounding box center [784, 717] width 387 height 43
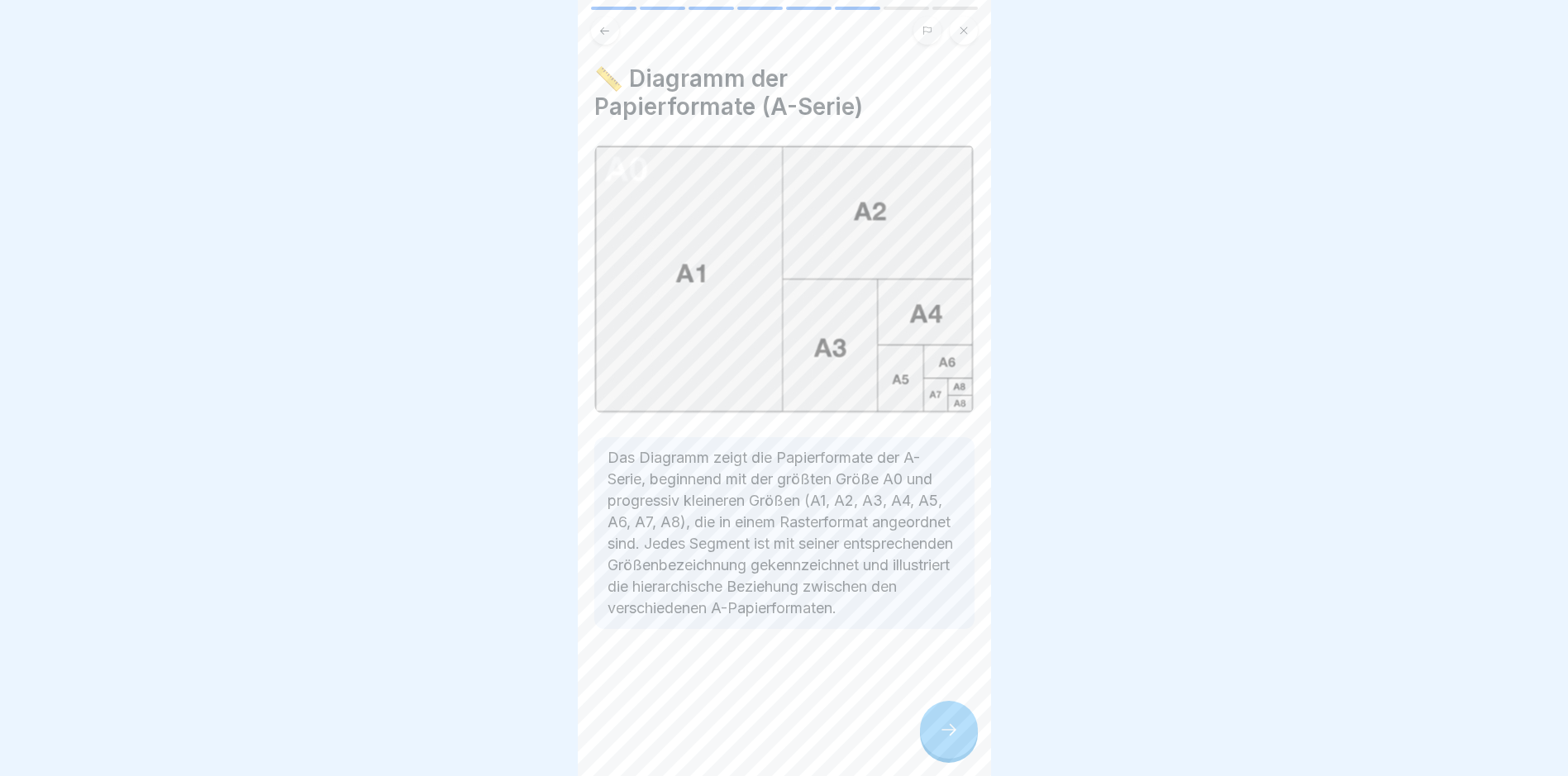
click at [942, 734] on icon at bounding box center [949, 730] width 20 height 20
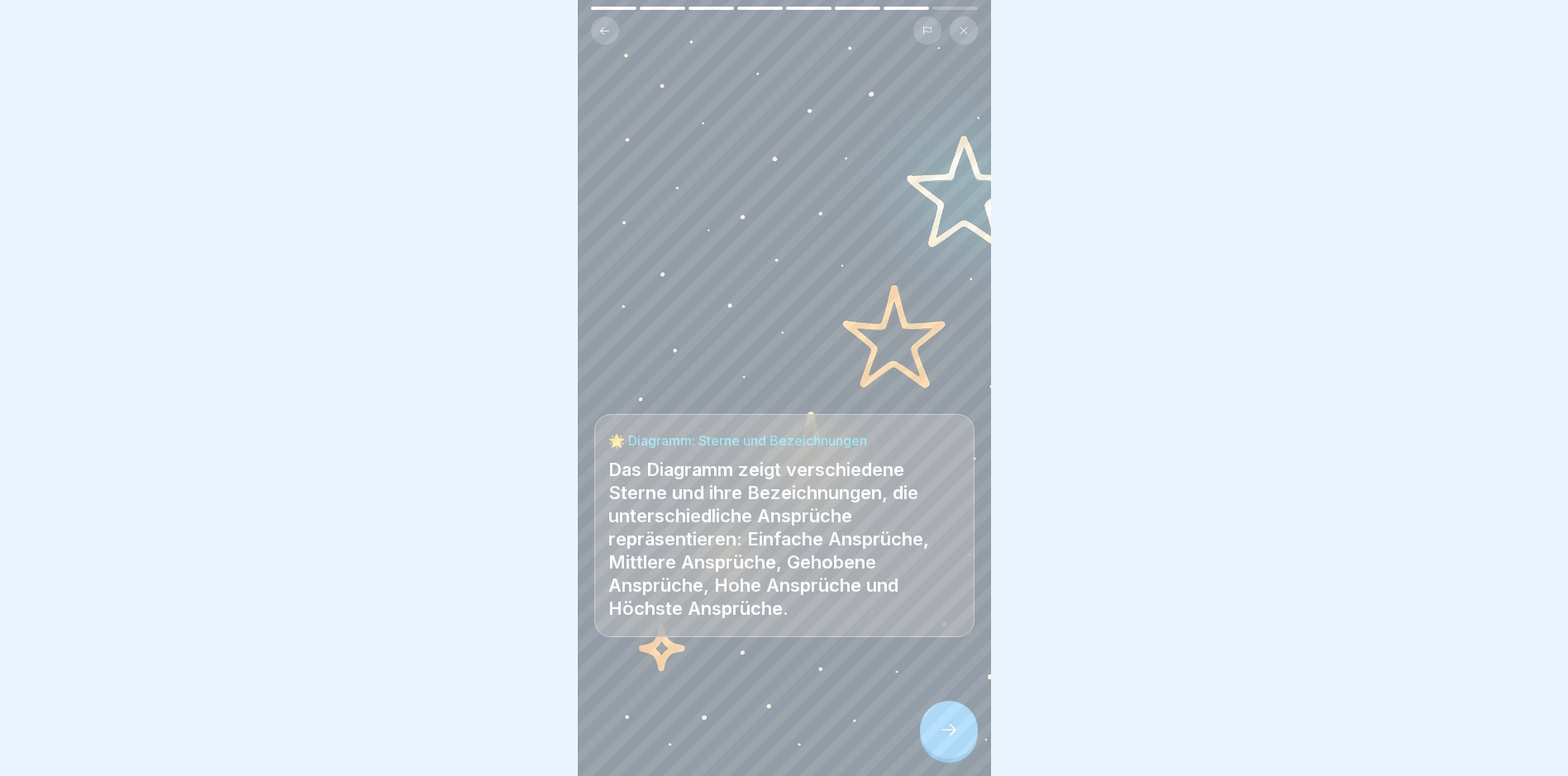
click at [942, 734] on icon at bounding box center [949, 730] width 20 height 20
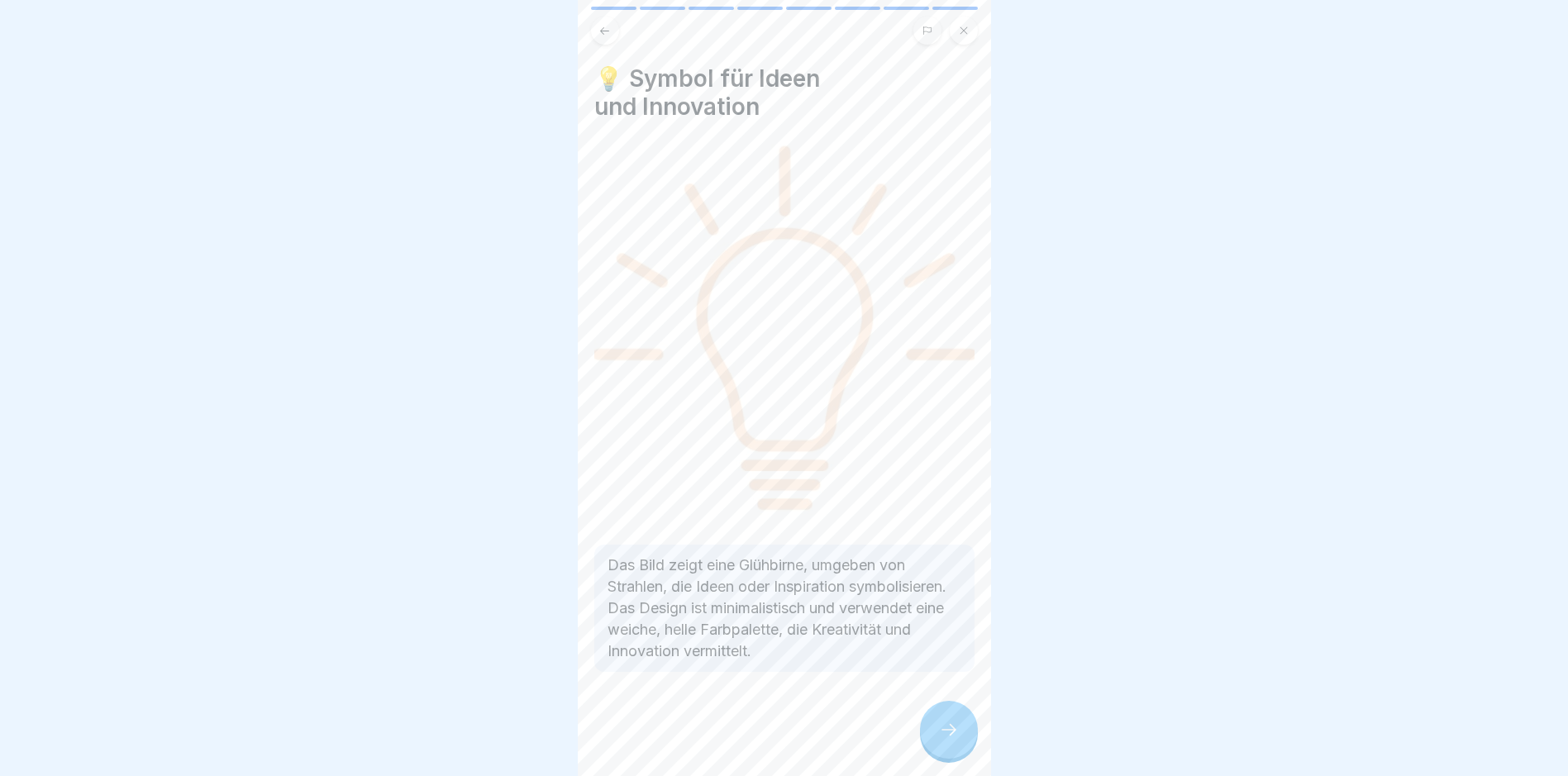
click at [942, 734] on icon at bounding box center [949, 730] width 20 height 20
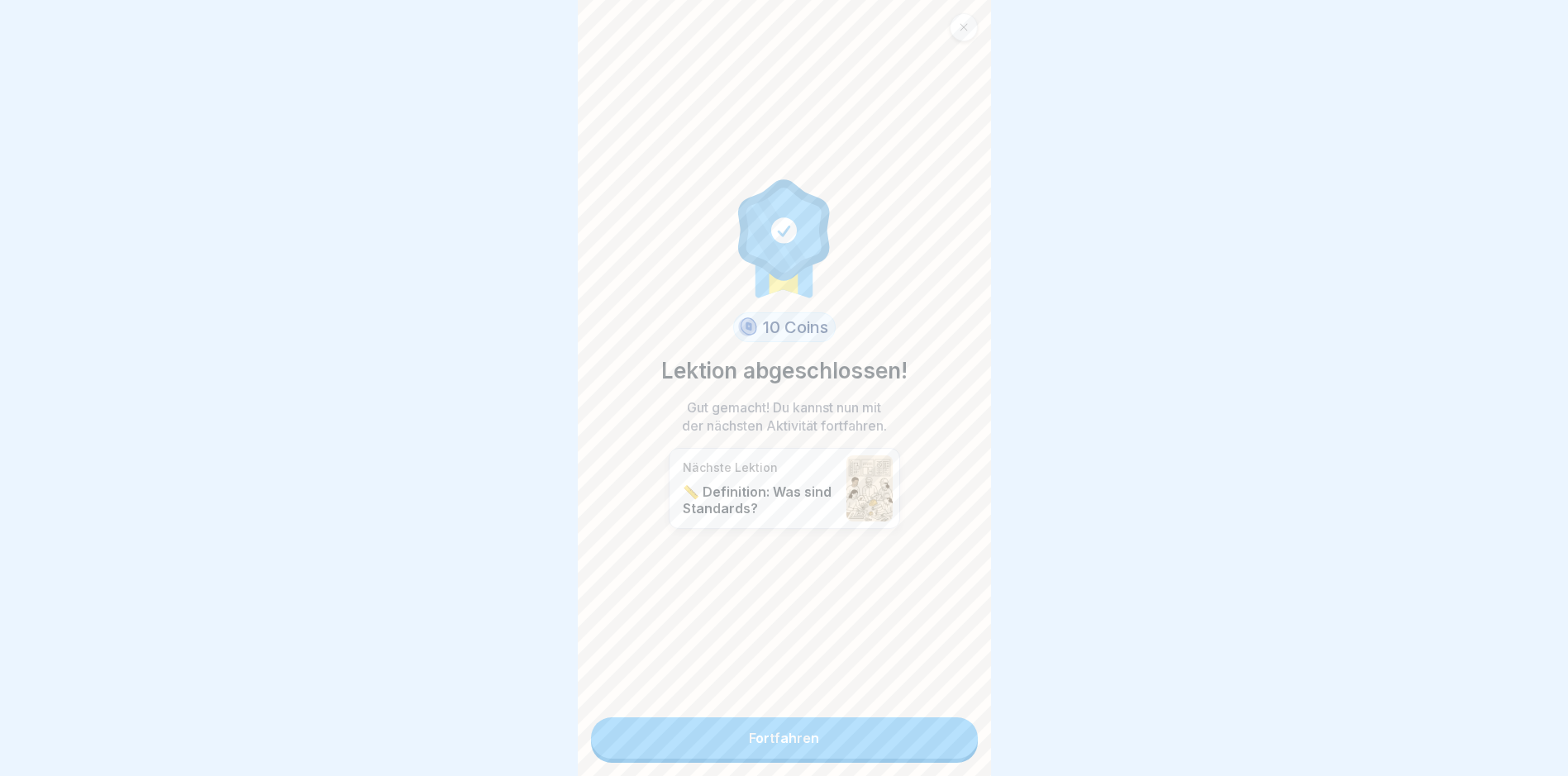
click at [824, 726] on link "Fortfahren" at bounding box center [784, 737] width 387 height 41
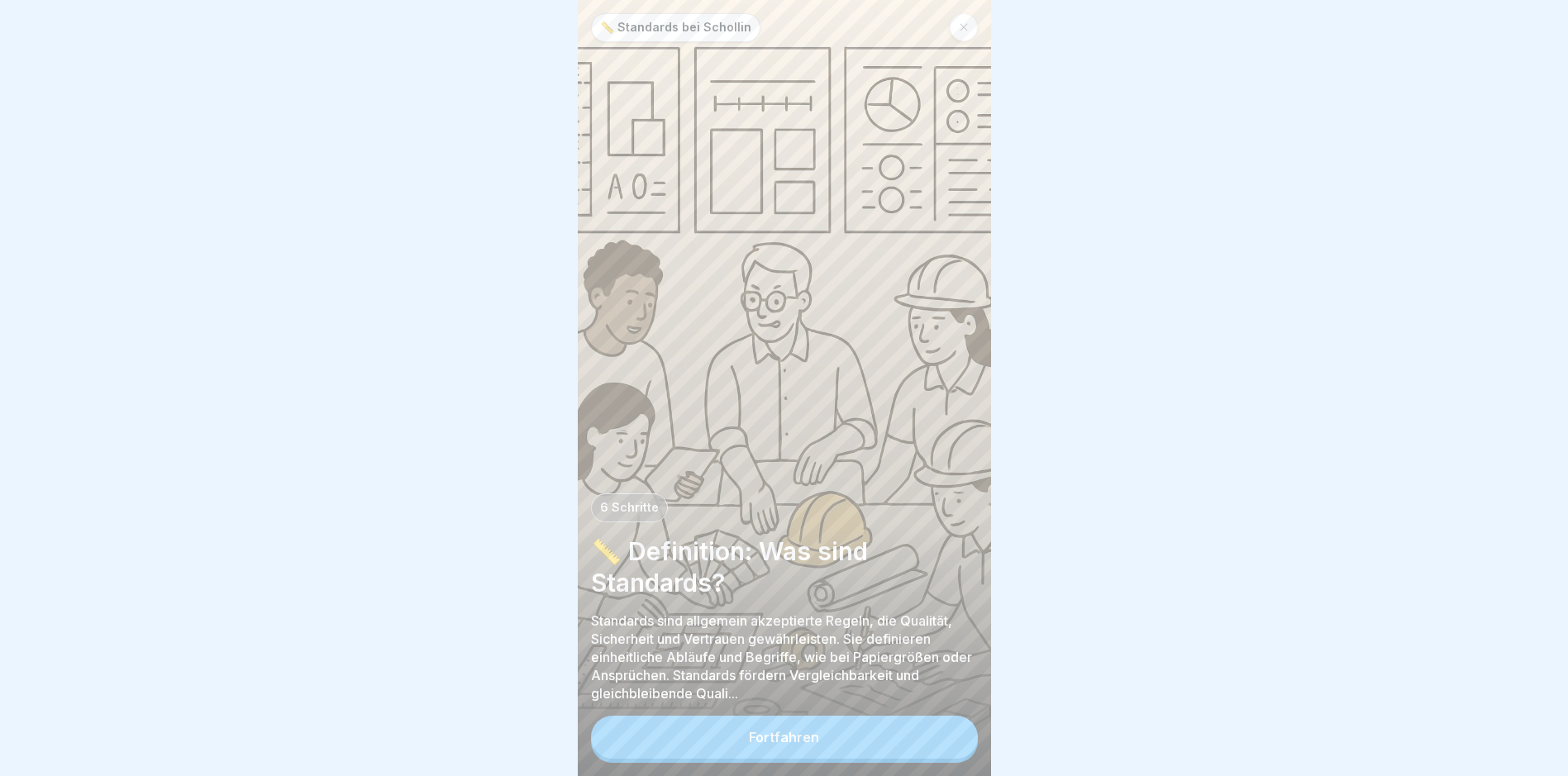
click at [824, 755] on button "Fortfahren" at bounding box center [784, 736] width 387 height 43
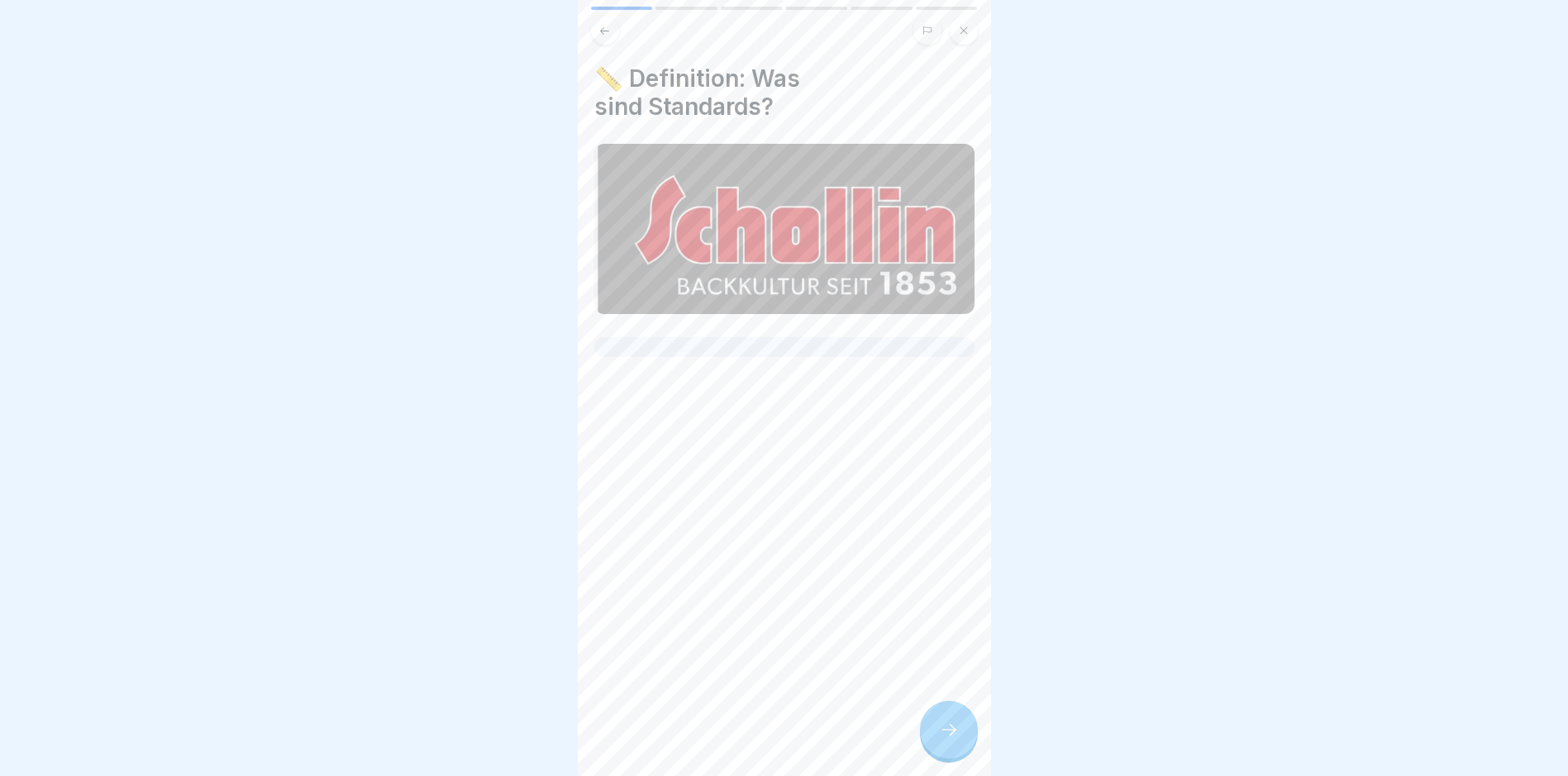
click at [952, 740] on icon at bounding box center [949, 730] width 20 height 20
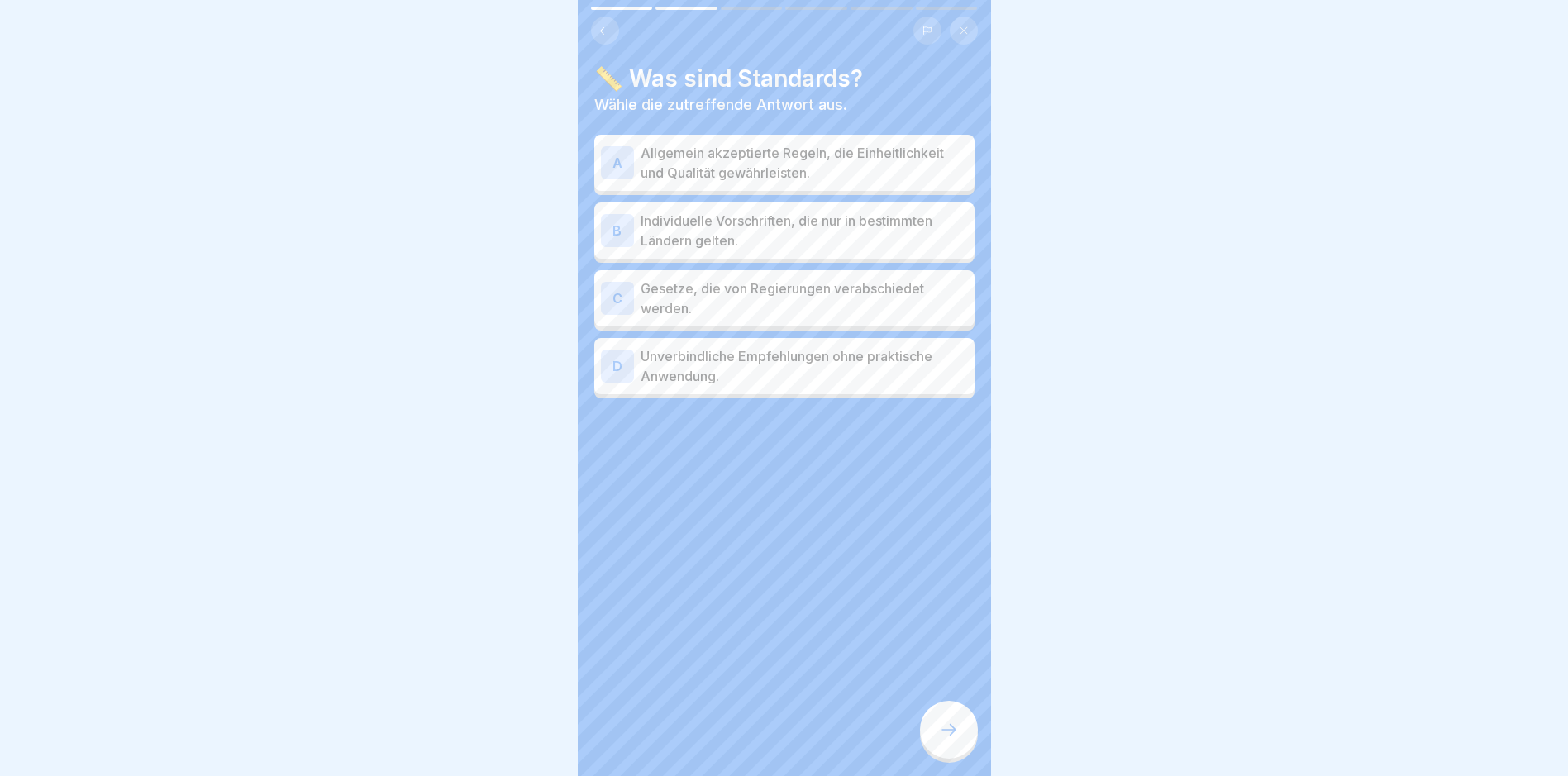
click at [911, 170] on p "Allgemein akzeptierte Regeln, die Einheitlichkeit und Qualität gewährleisten." at bounding box center [804, 162] width 327 height 40
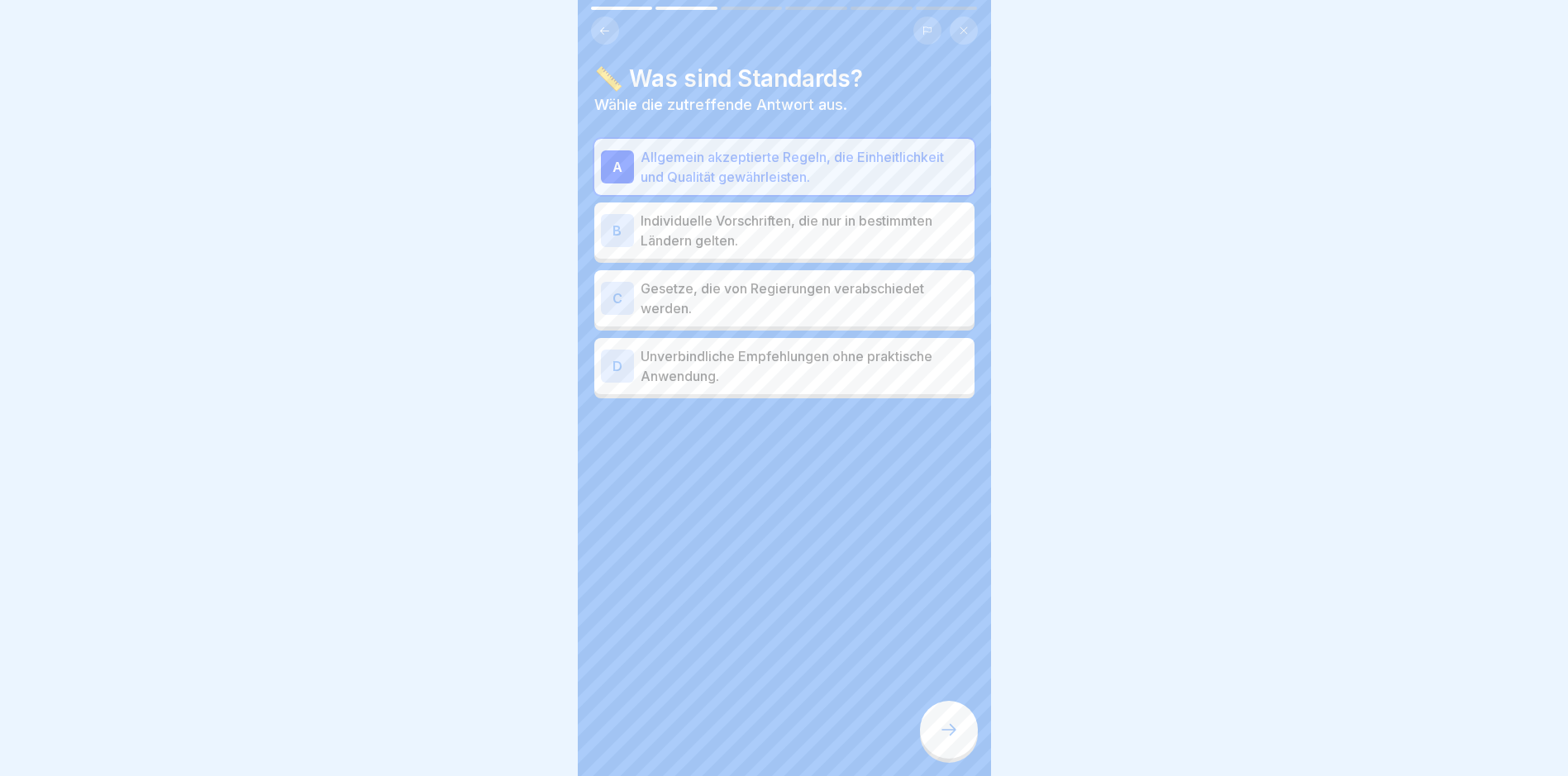
click at [953, 755] on div at bounding box center [948, 730] width 58 height 58
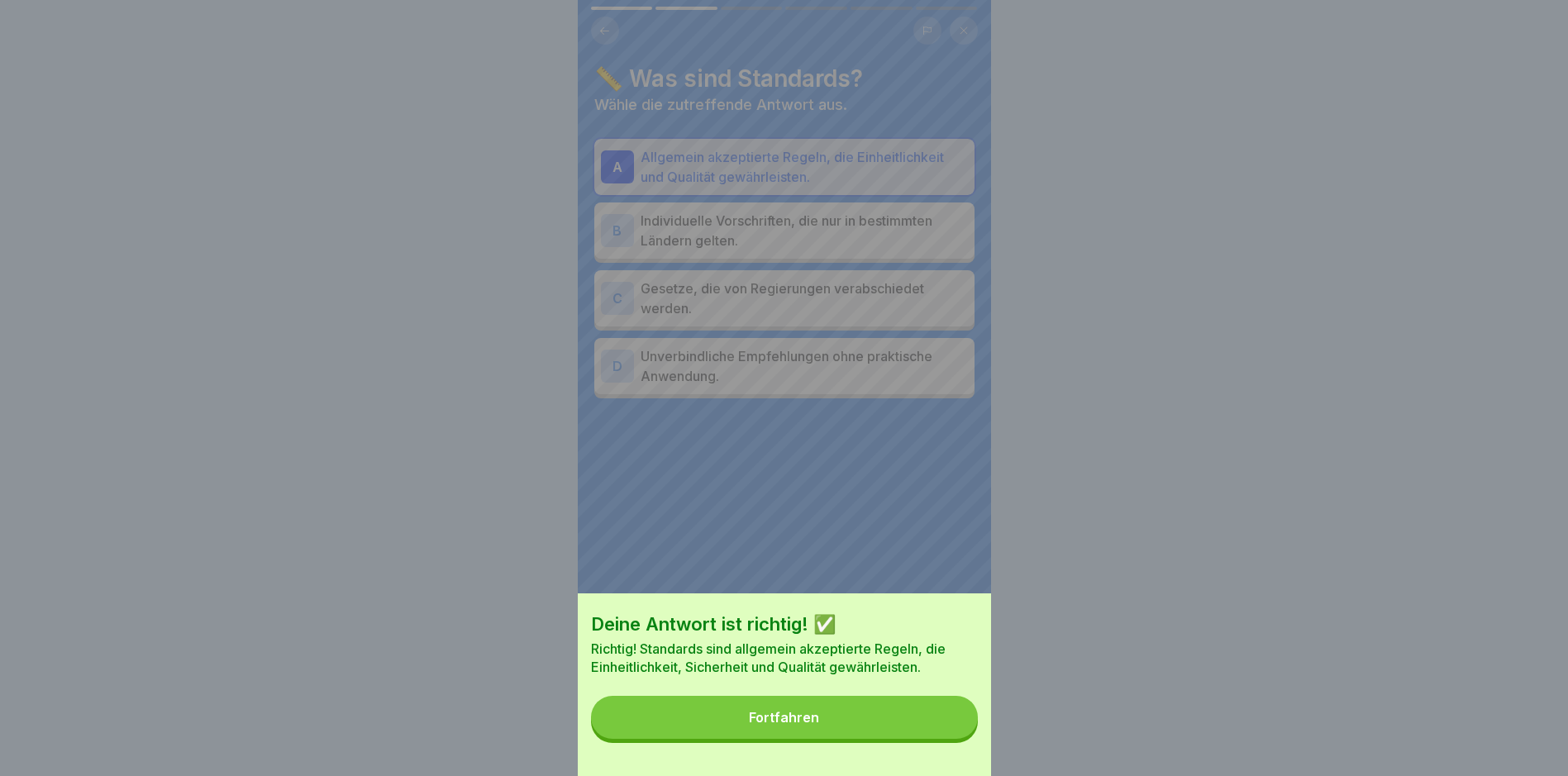
click at [948, 727] on button "Fortfahren" at bounding box center [784, 717] width 387 height 43
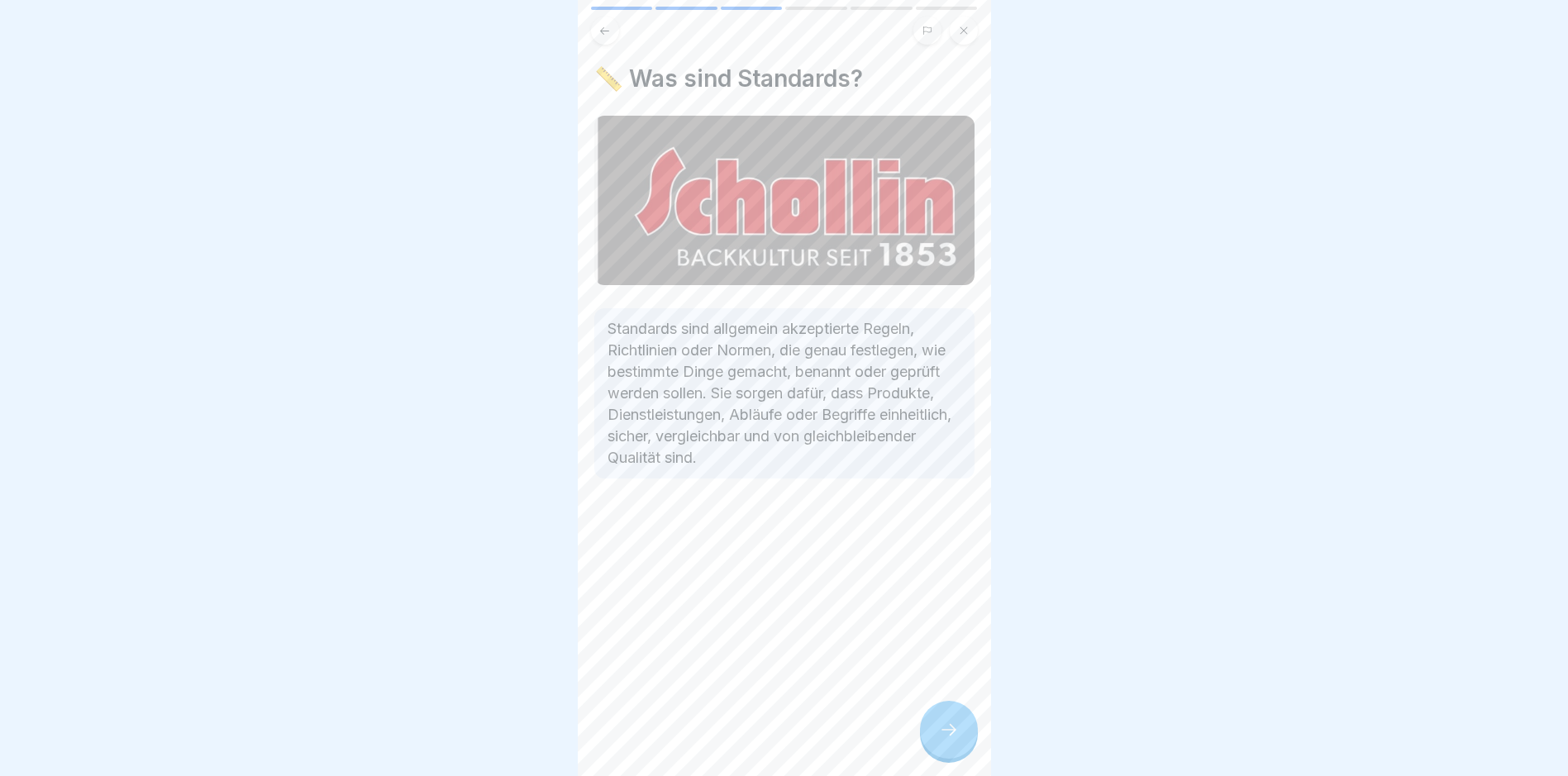
click at [955, 731] on div at bounding box center [948, 730] width 58 height 58
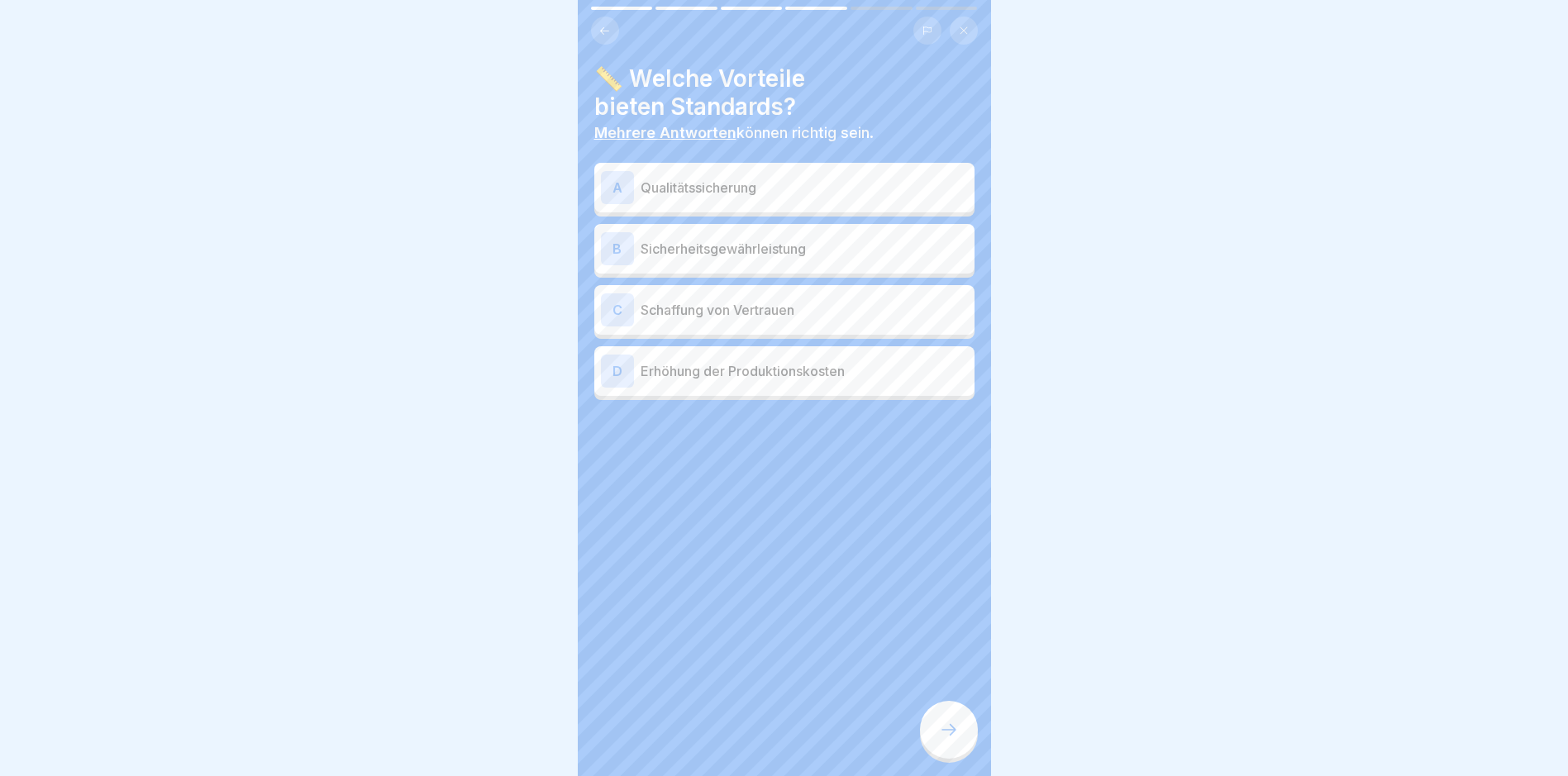
click at [870, 187] on p "Qualitätssicherung" at bounding box center [804, 187] width 327 height 20
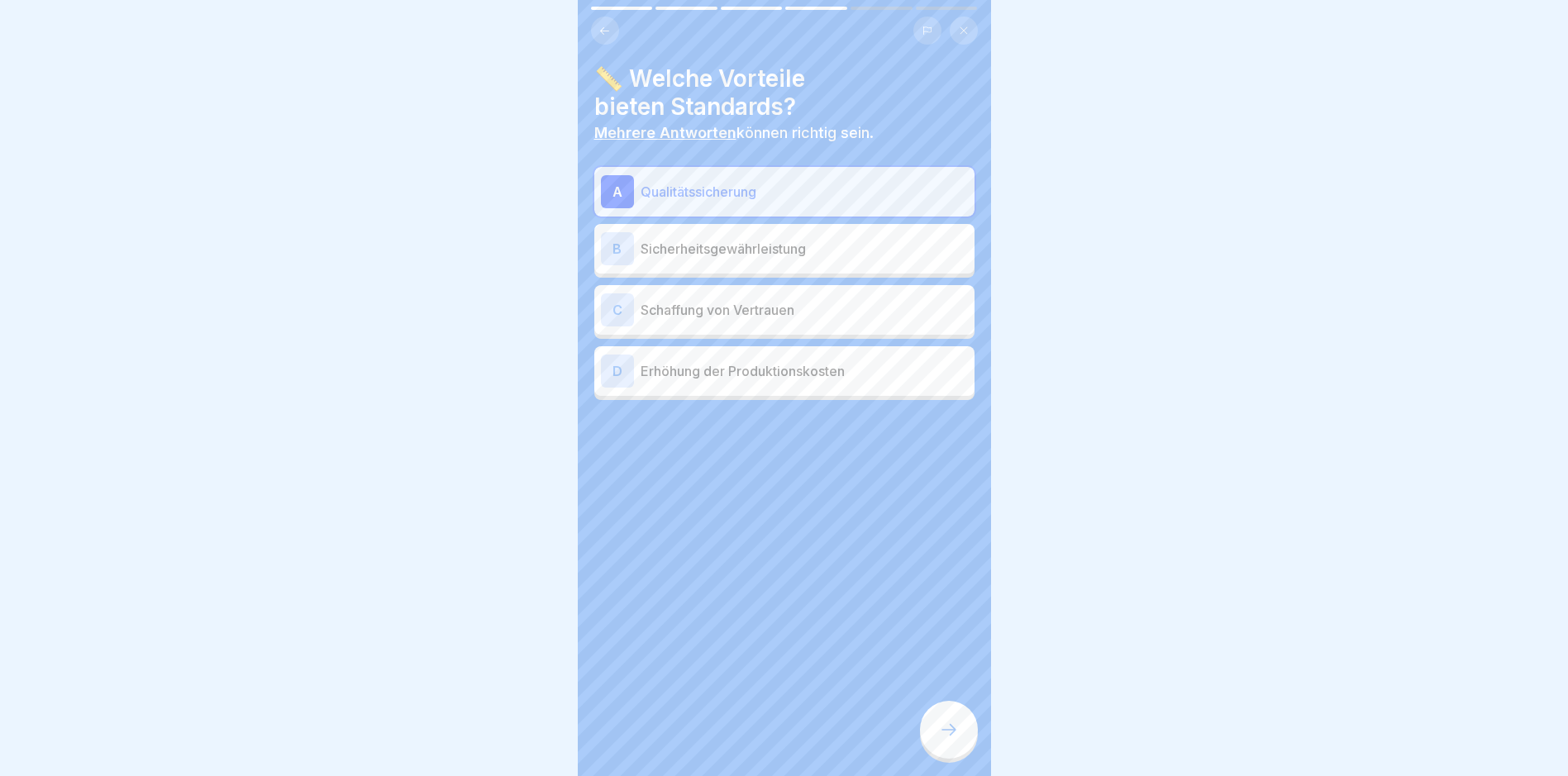
click at [856, 320] on div "C Schaffung von Vertrauen" at bounding box center [784, 309] width 367 height 33
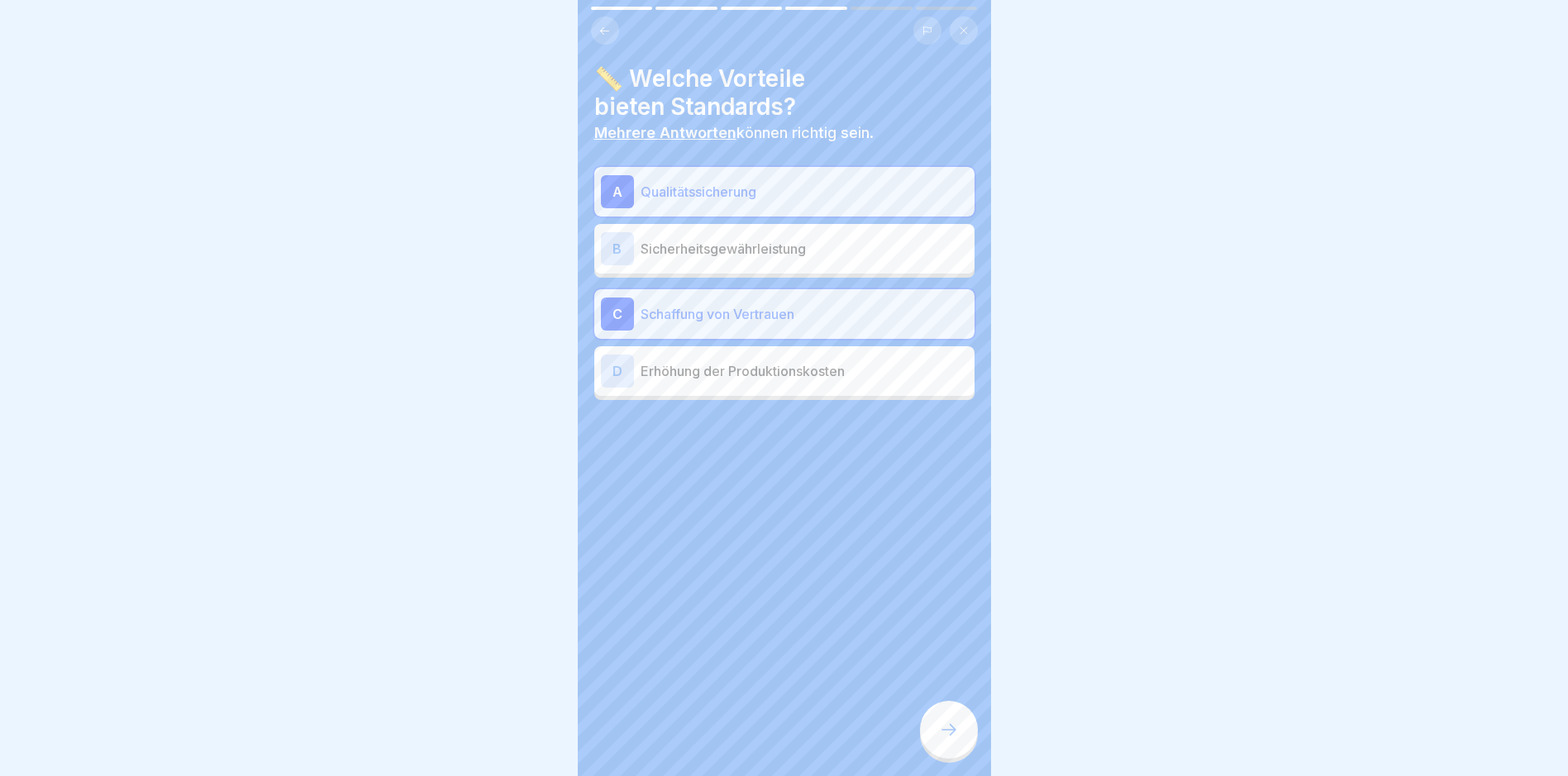
click at [965, 747] on div at bounding box center [948, 730] width 58 height 58
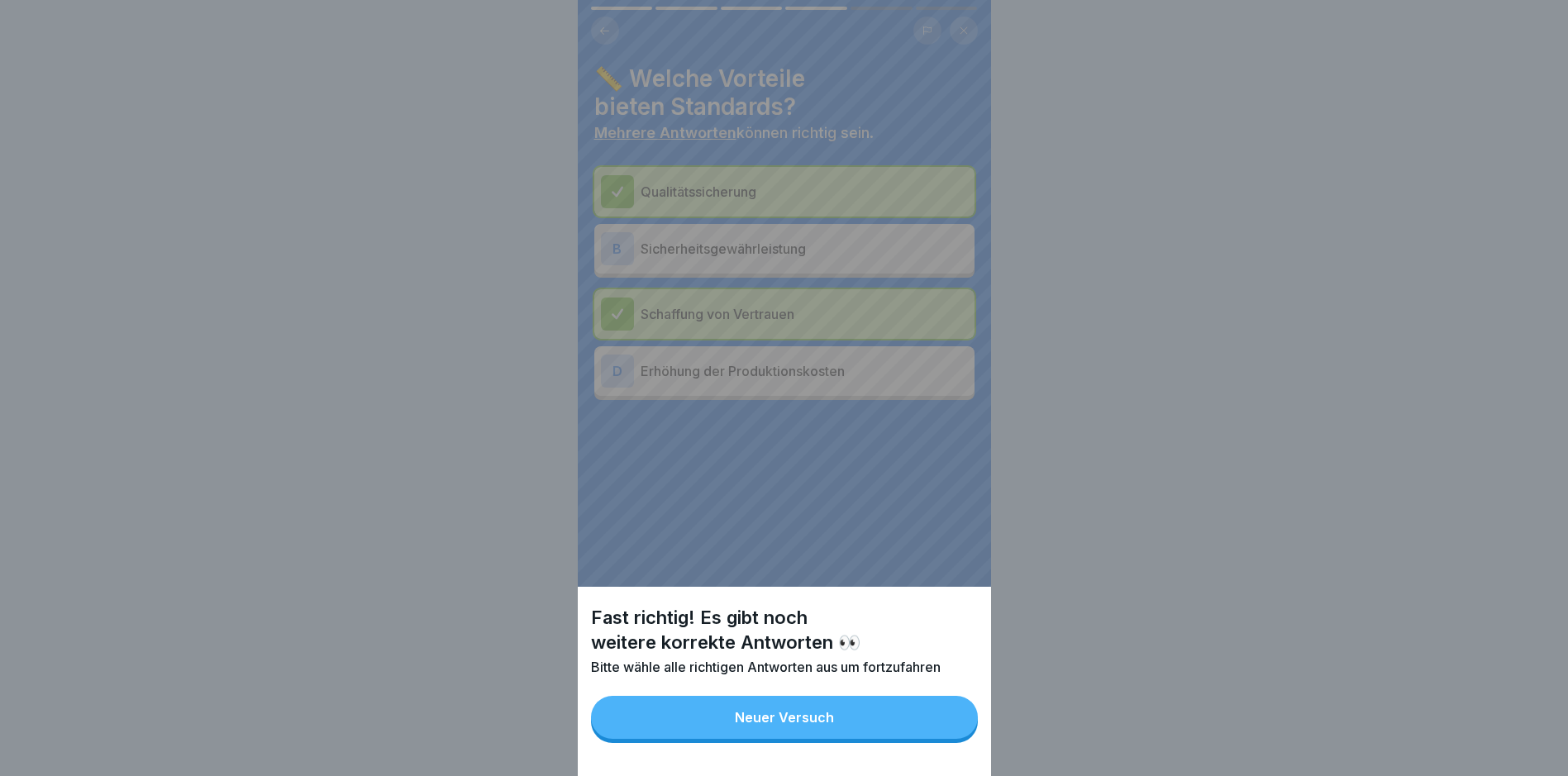
click at [939, 738] on button "Neuer Versuch" at bounding box center [784, 717] width 387 height 43
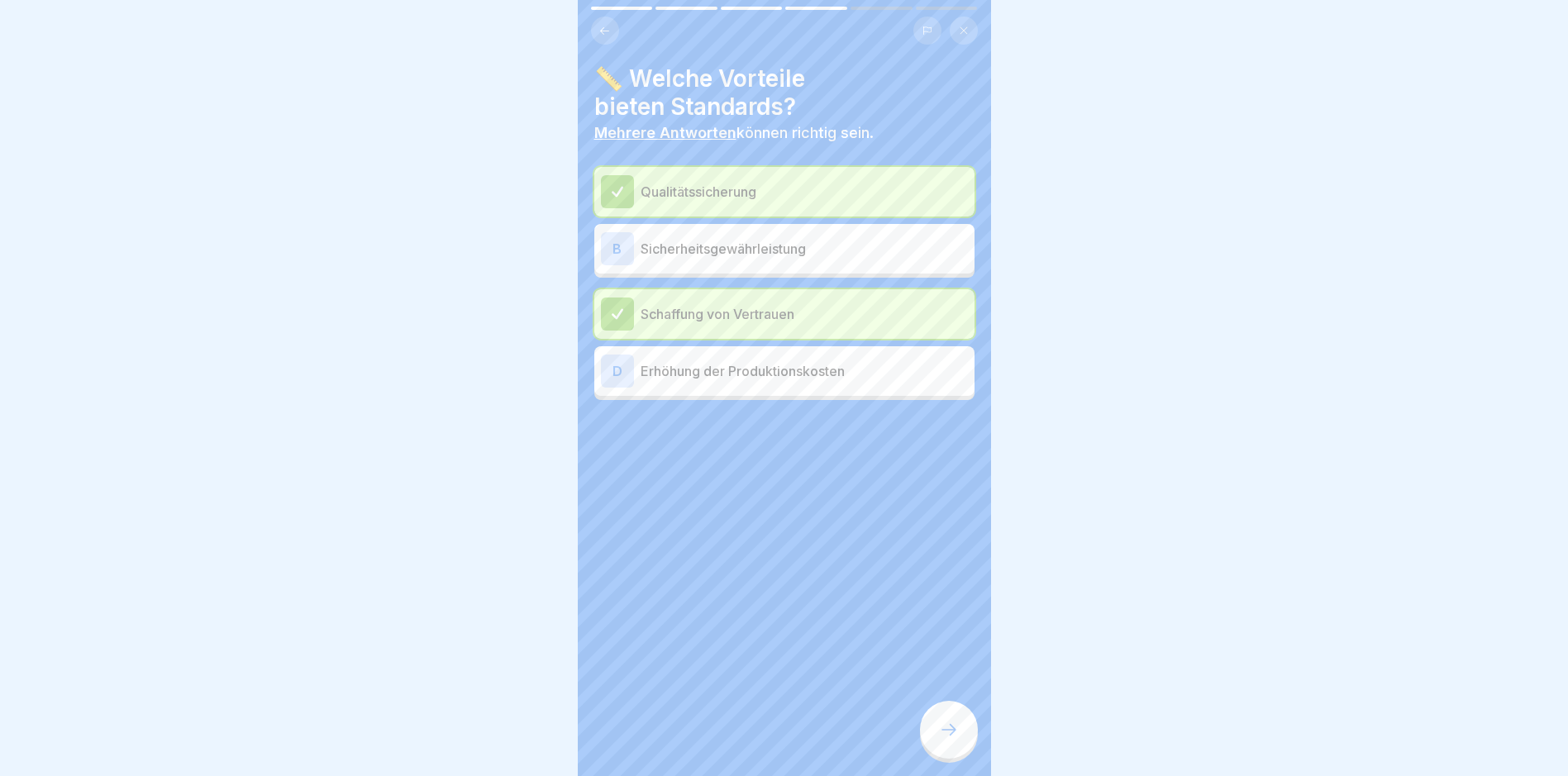
click at [840, 228] on div "B Sicherheitsgewährleistung" at bounding box center [784, 248] width 380 height 50
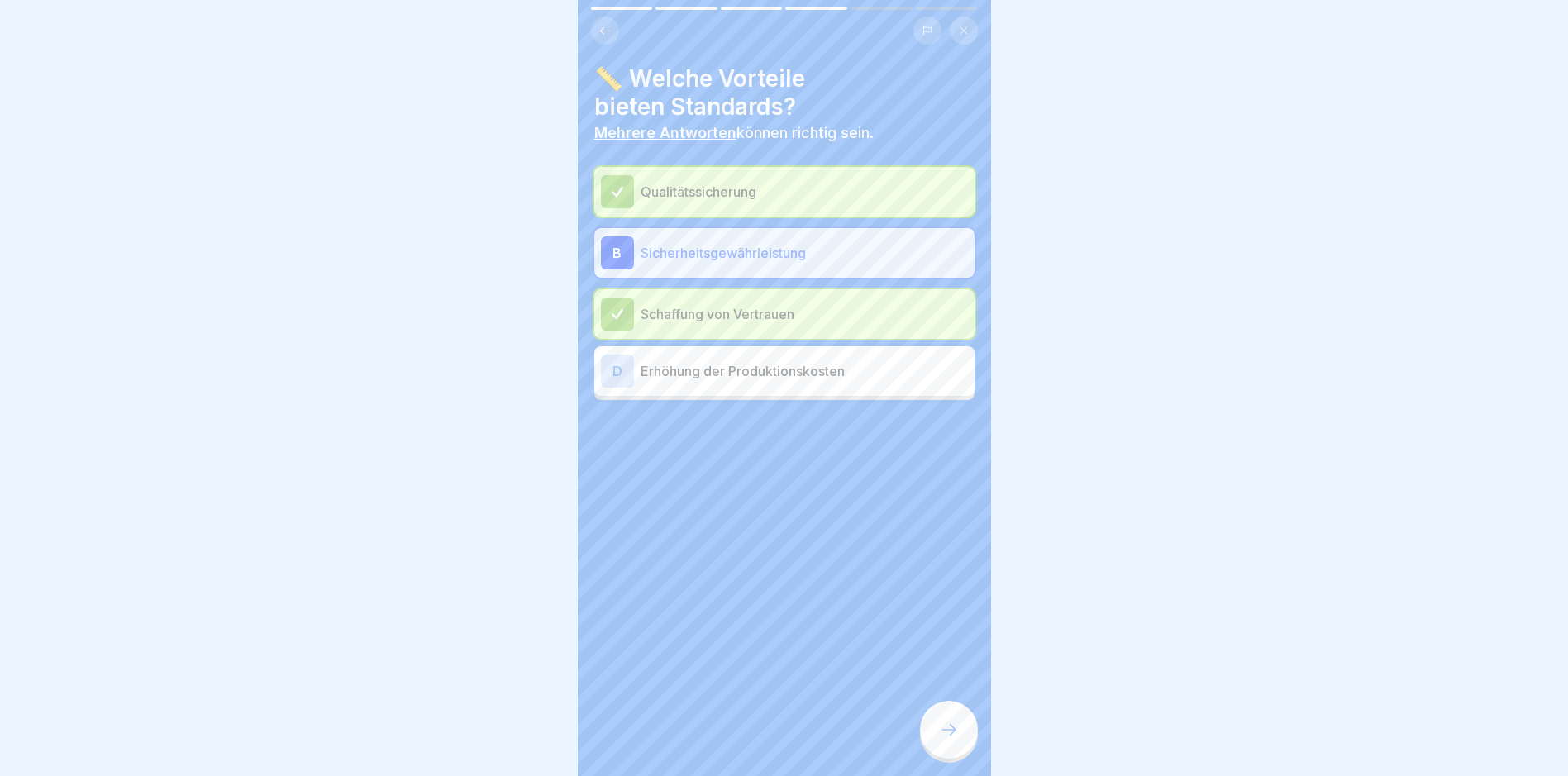
click at [953, 740] on icon at bounding box center [949, 730] width 20 height 20
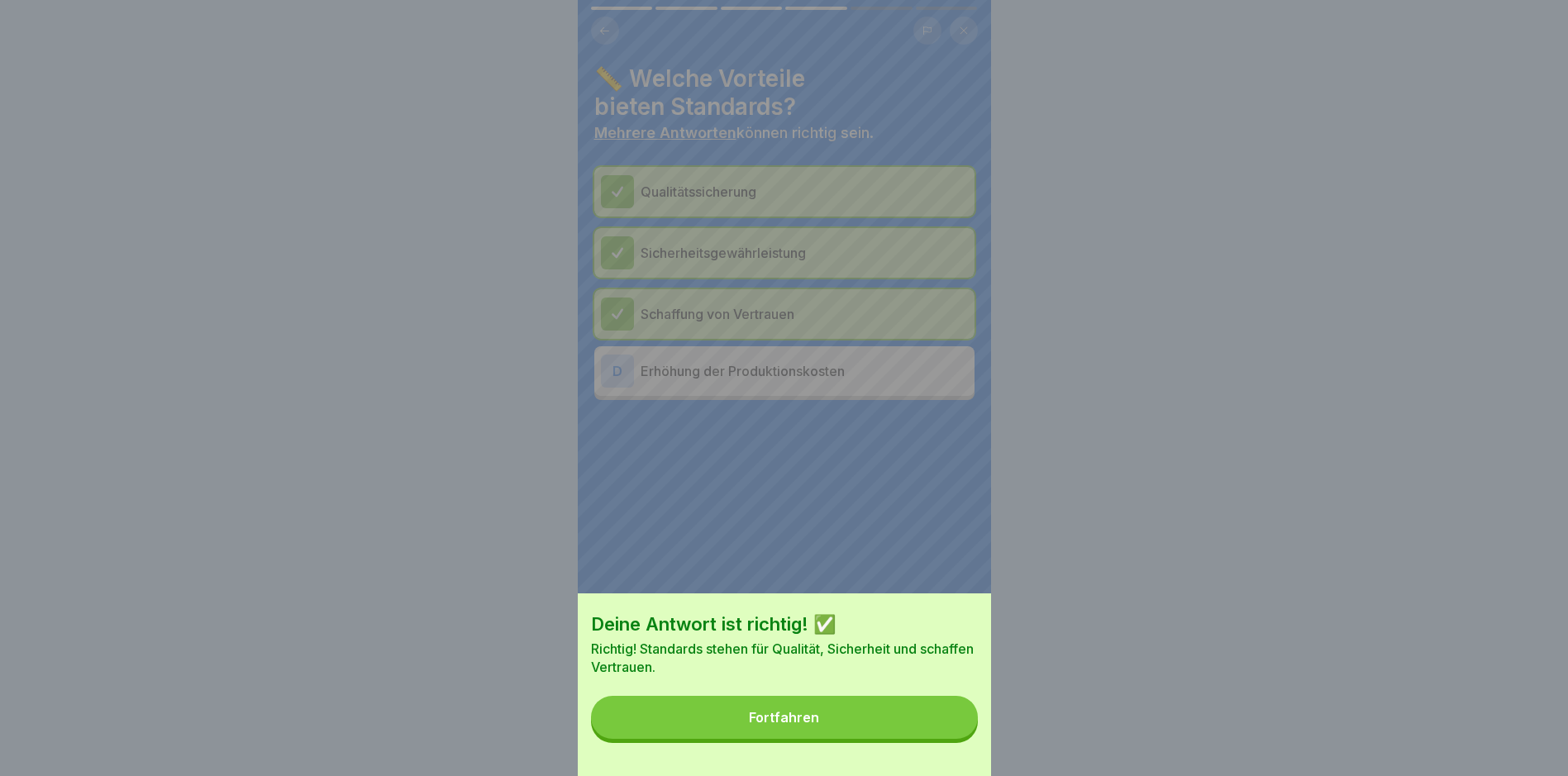
click at [890, 712] on button "Fortfahren" at bounding box center [784, 717] width 387 height 43
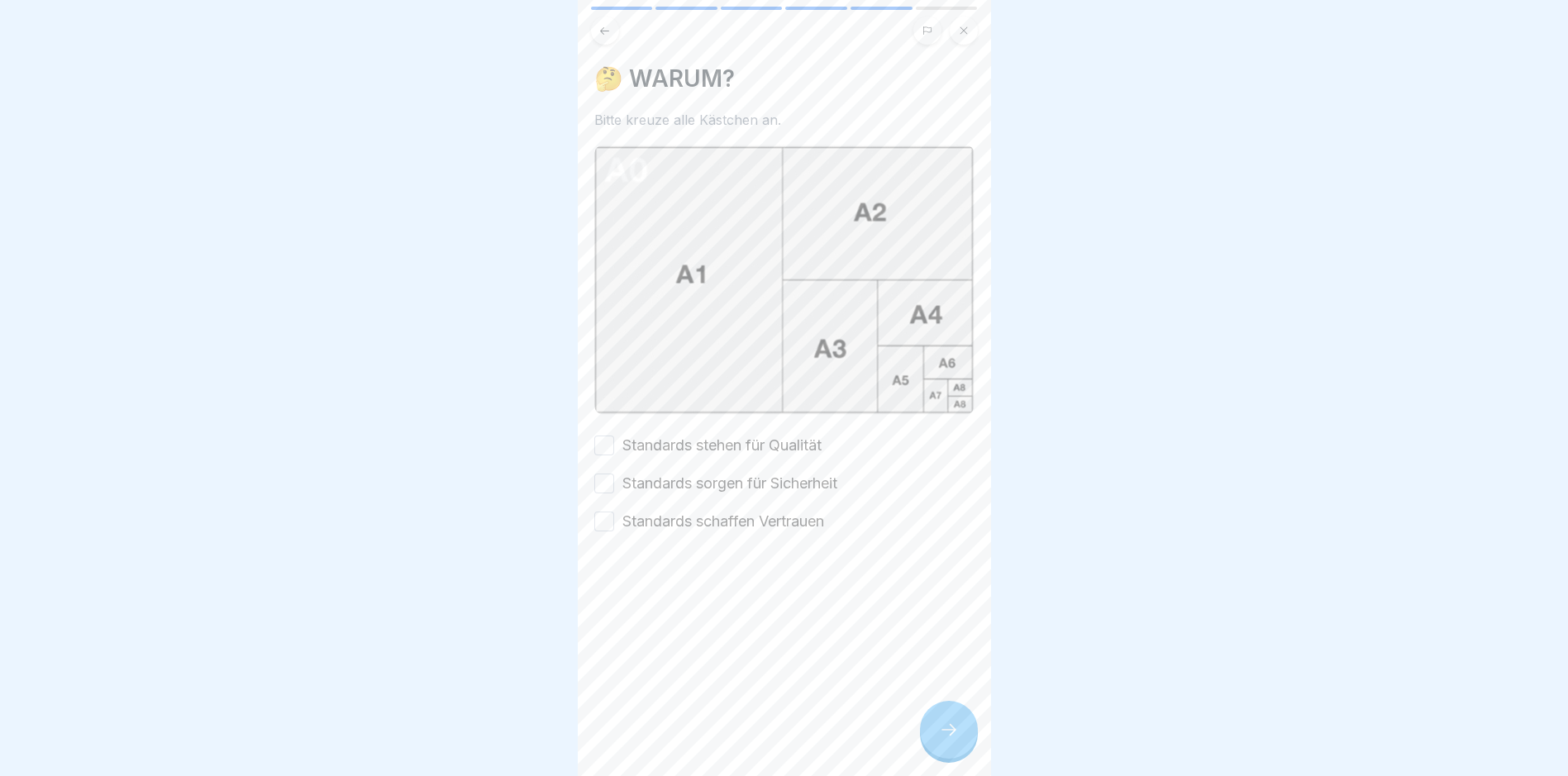
click at [758, 420] on div "🤔 WARUM? Bitte kreuze alle Kästchen an. Standards stehen für Qualität Standards…" at bounding box center [784, 298] width 380 height 467
click at [742, 460] on div "Standards stehen für Qualität Standards sorgen für Sicherheit Standards schaffe…" at bounding box center [784, 483] width 380 height 98
click at [731, 479] on label "Standards sorgen für Sicherheit" at bounding box center [730, 483] width 215 height 22
click at [614, 479] on button "Standards sorgen für Sicherheit" at bounding box center [604, 483] width 20 height 20
click at [583, 438] on div "🤔 WARUM? Bitte kreuze alle Kästchen an. Standards stehen für Qualität Standards…" at bounding box center [784, 388] width 413 height 776
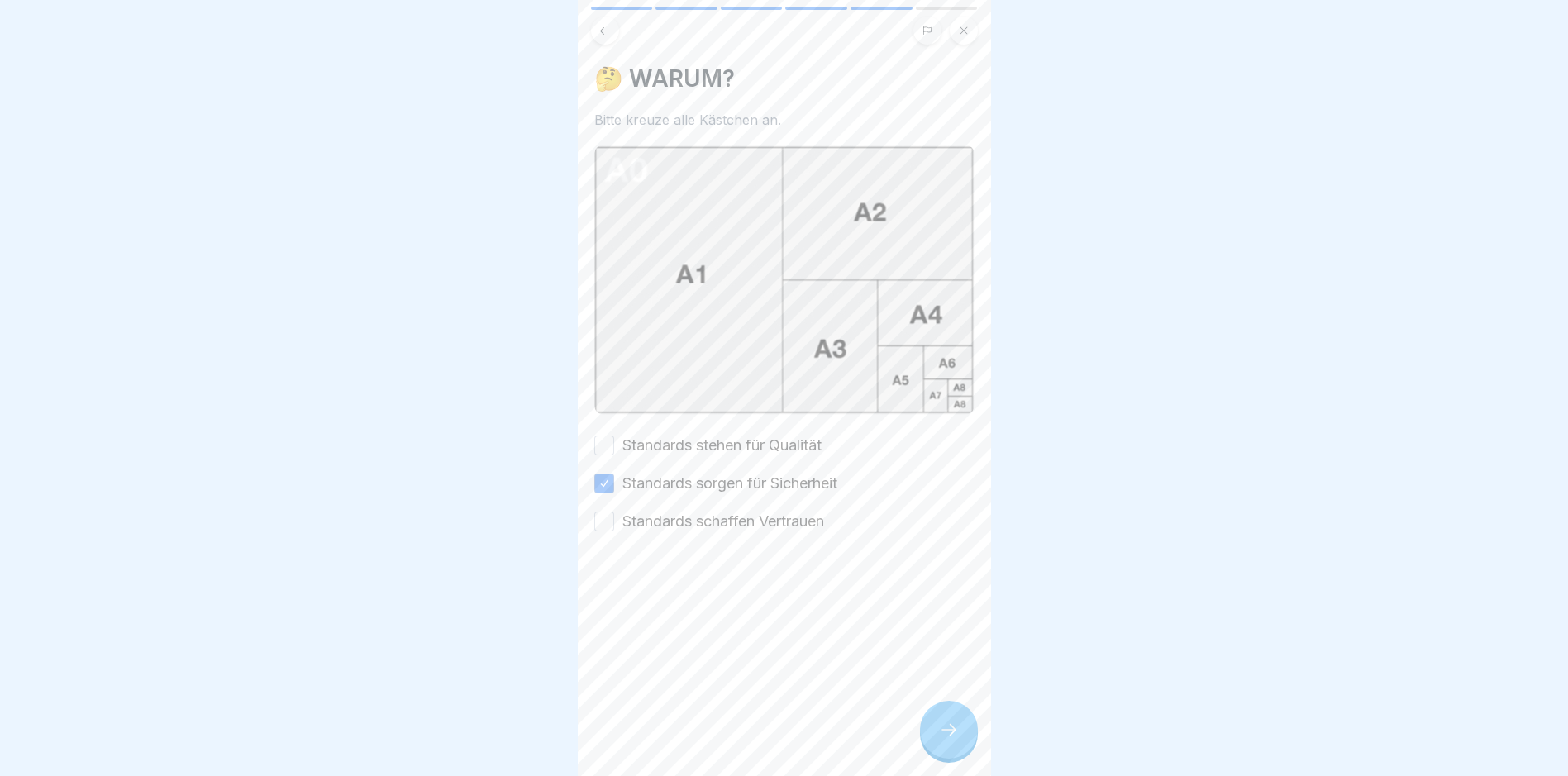
click at [600, 436] on button "Standards stehen für Qualität" at bounding box center [604, 446] width 20 height 20
click at [603, 521] on button "Standards schaffen Vertrauen" at bounding box center [604, 521] width 20 height 20
click at [945, 740] on icon at bounding box center [949, 730] width 20 height 20
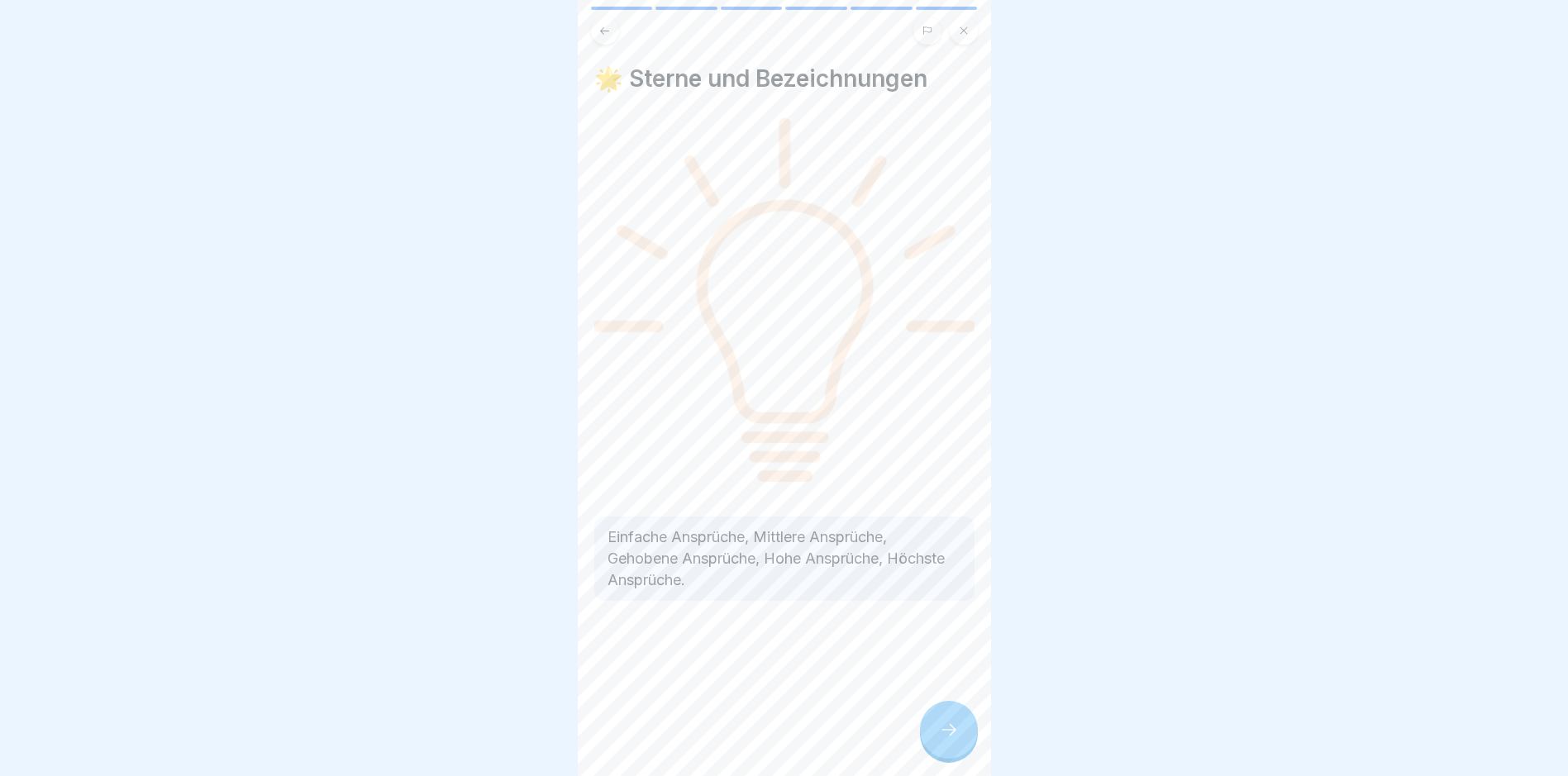
click at [929, 704] on div "🌟 Sterne und Bezeichnungen Einfache Ansprüche, Mittlere Ansprüche, Gehobene Ans…" at bounding box center [784, 388] width 413 height 776
click at [937, 749] on div at bounding box center [948, 730] width 58 height 58
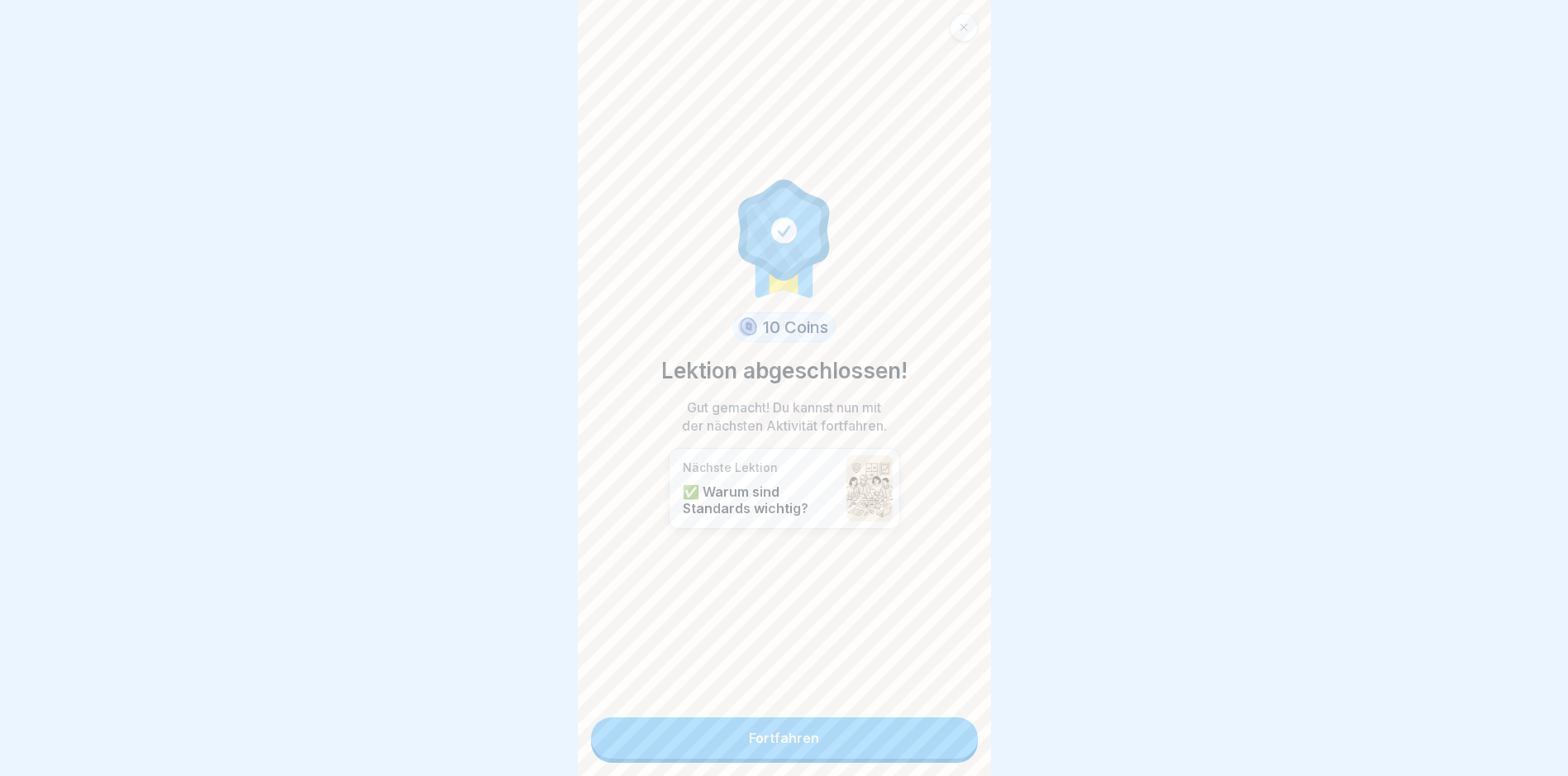
click at [889, 750] on link "Fortfahren" at bounding box center [784, 737] width 387 height 41
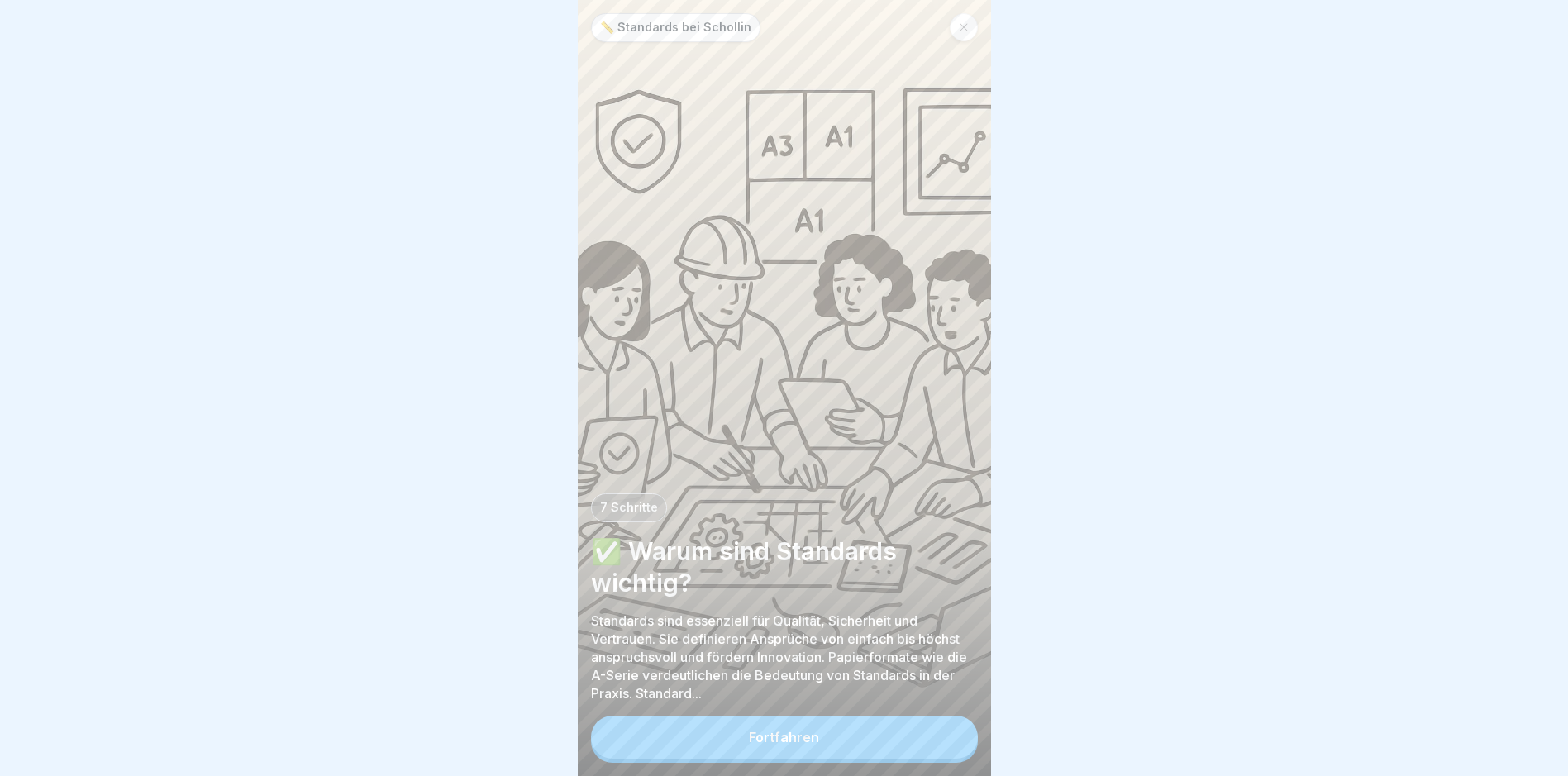
click at [717, 745] on button "Fortfahren" at bounding box center [784, 736] width 387 height 43
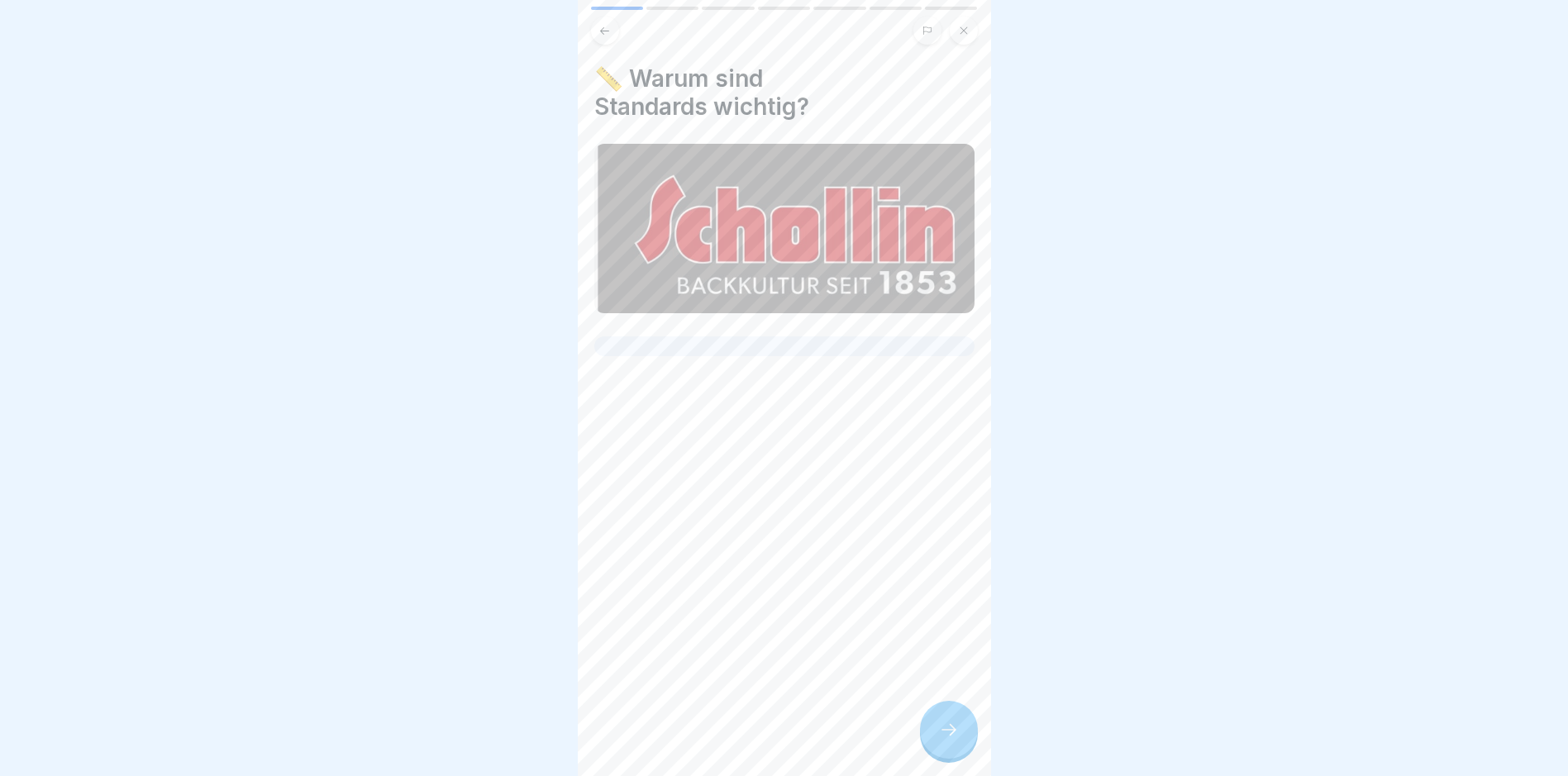
click at [977, 747] on div at bounding box center [948, 730] width 58 height 58
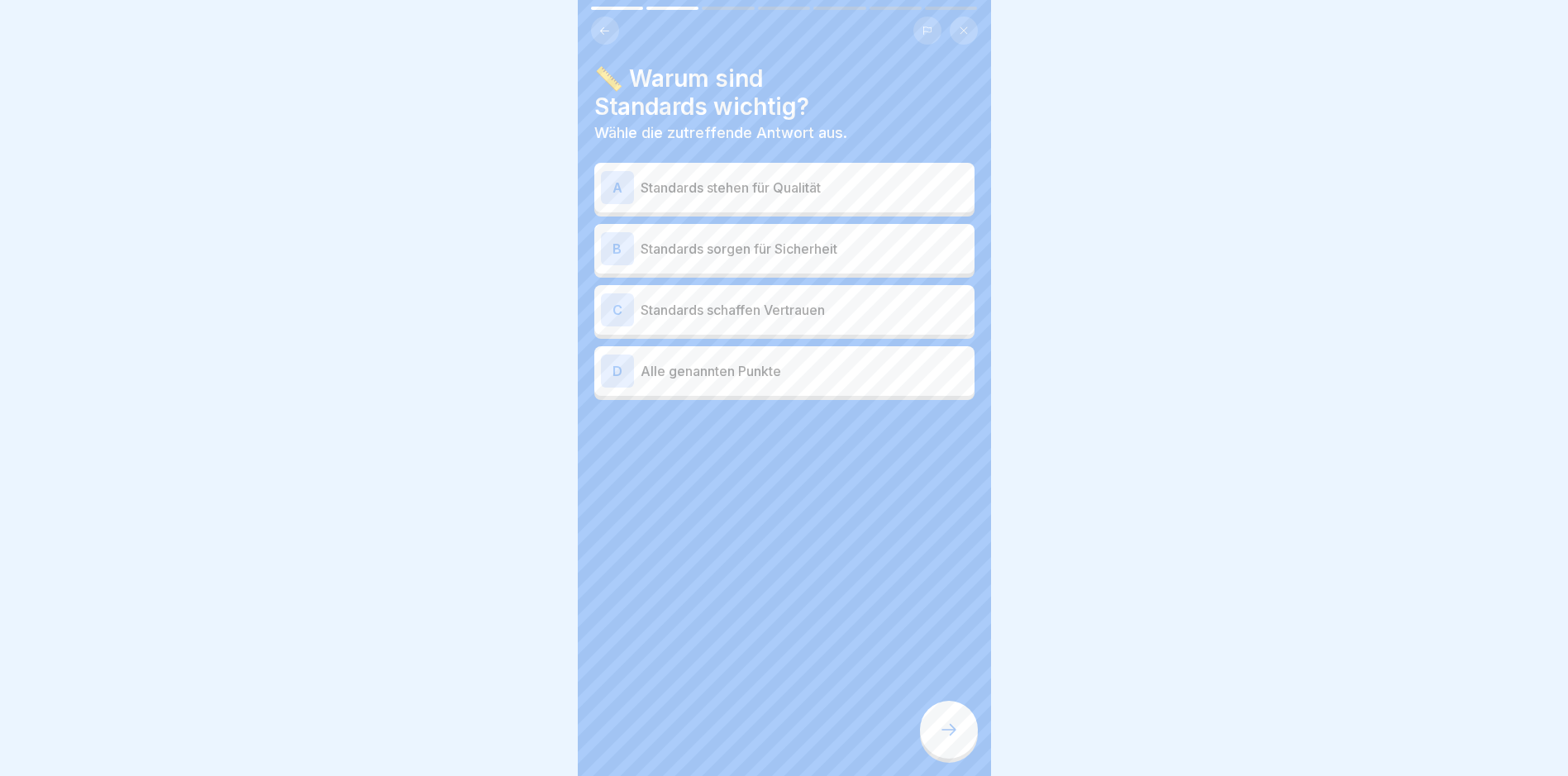
click at [921, 201] on div "A Standards stehen für Qualität" at bounding box center [784, 187] width 367 height 33
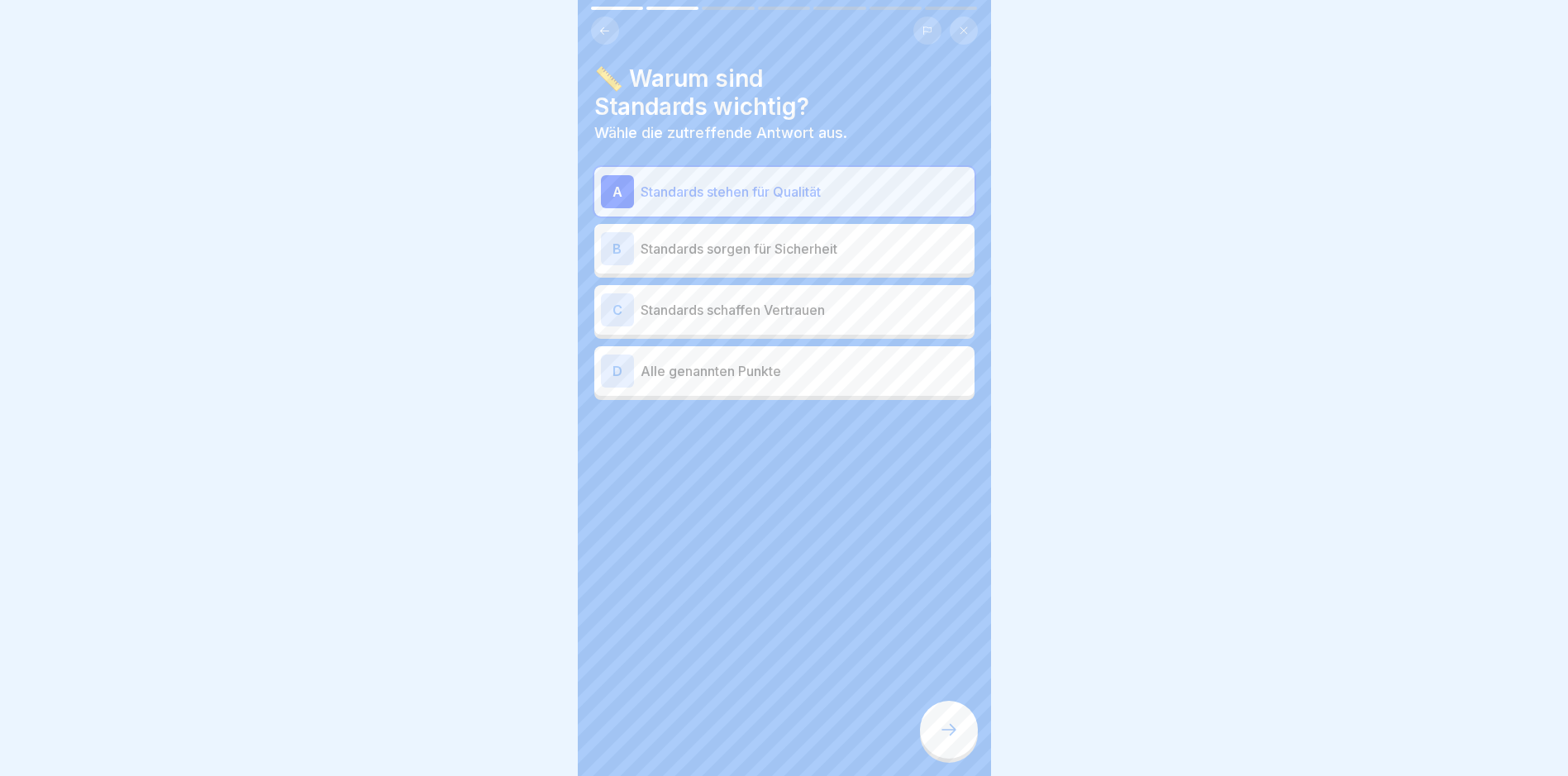
click at [855, 267] on div "B Standards sorgen für Sicherheit" at bounding box center [784, 248] width 380 height 50
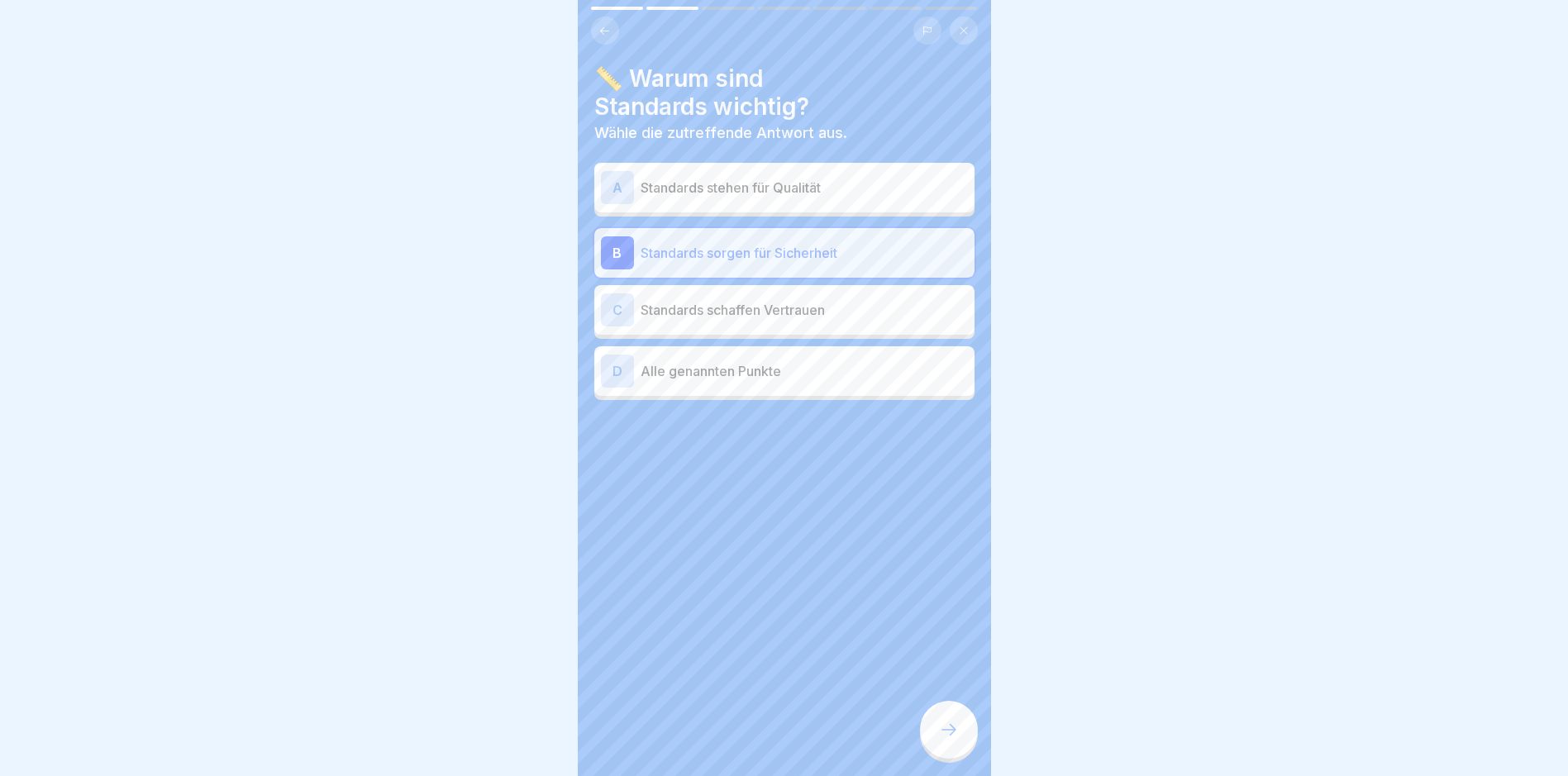
click at [855, 309] on p "Standards schaffen Vertrauen" at bounding box center [804, 310] width 327 height 20
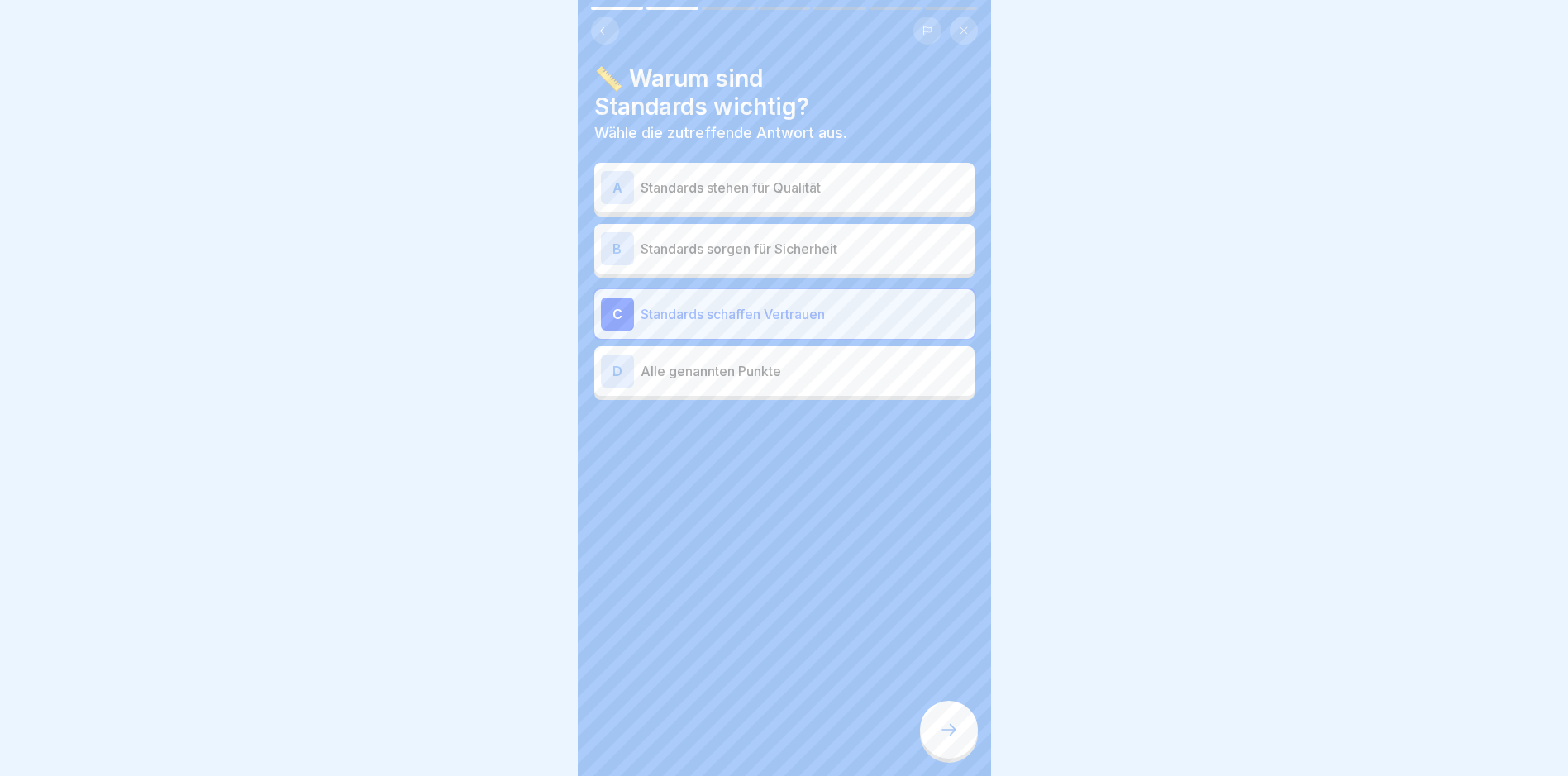
click at [955, 738] on icon at bounding box center [949, 730] width 20 height 20
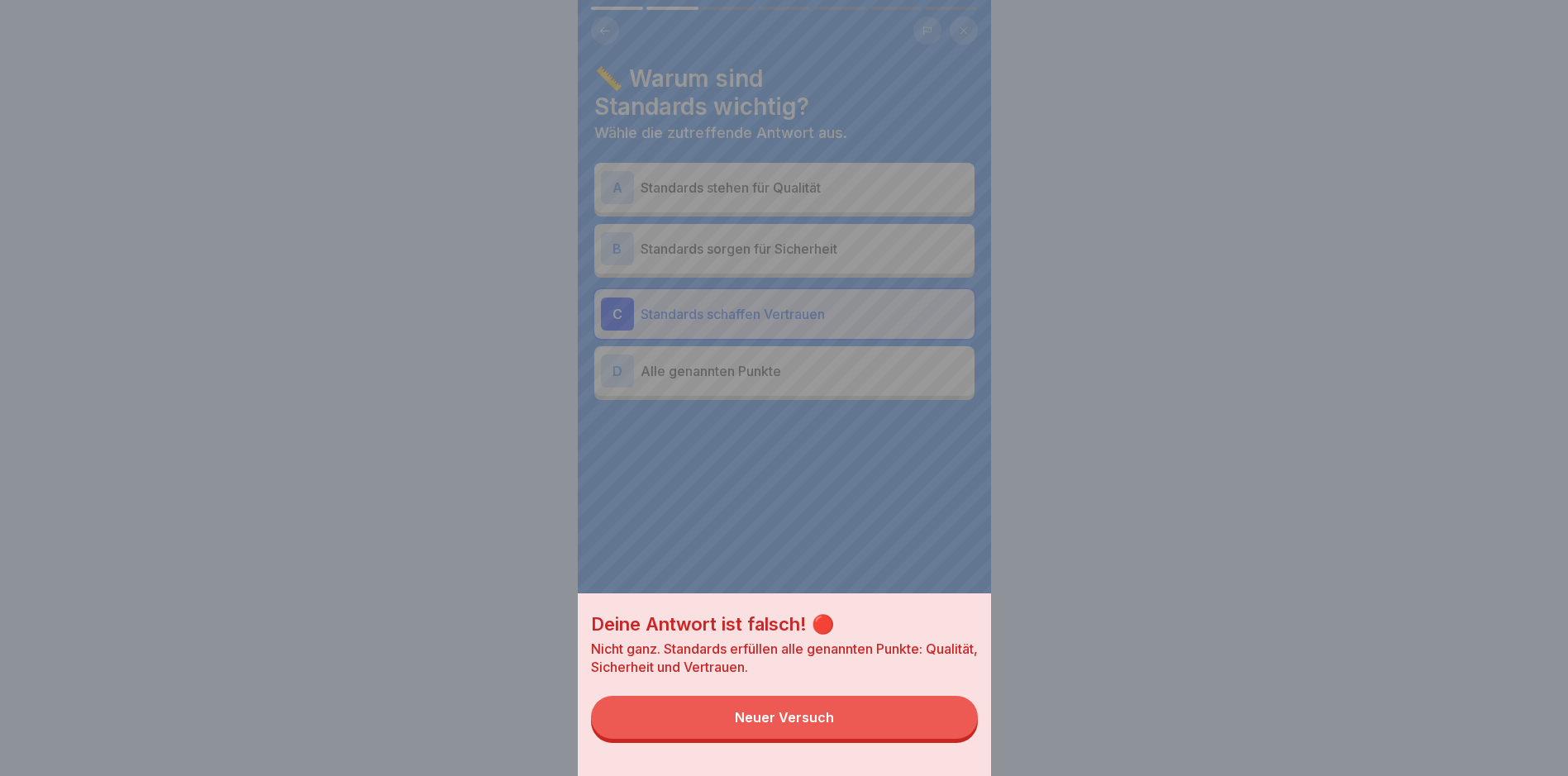
click at [899, 739] on button "Neuer Versuch" at bounding box center [784, 717] width 387 height 43
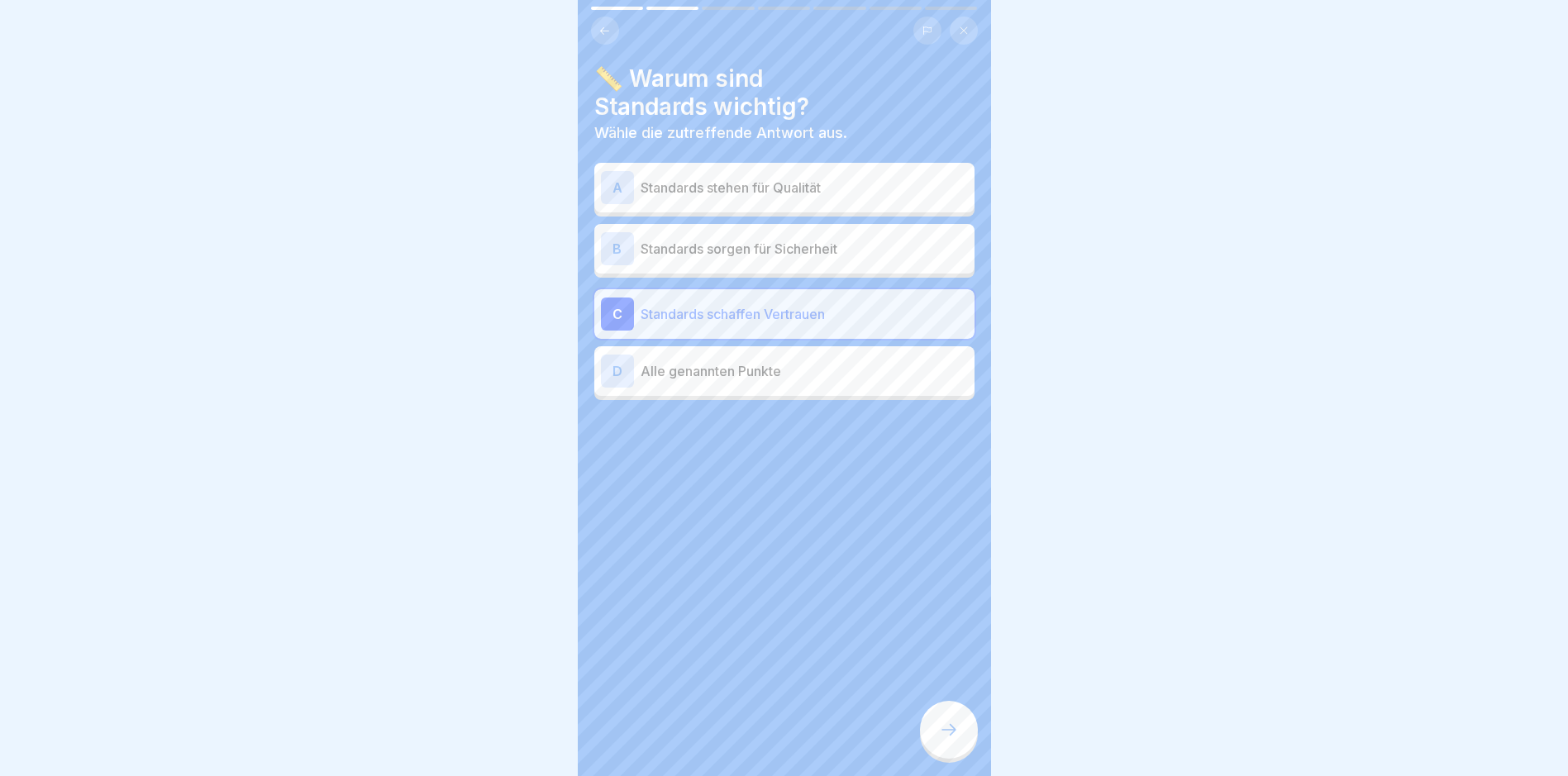
click at [782, 367] on p "Alle genannten Punkte" at bounding box center [804, 372] width 327 height 20
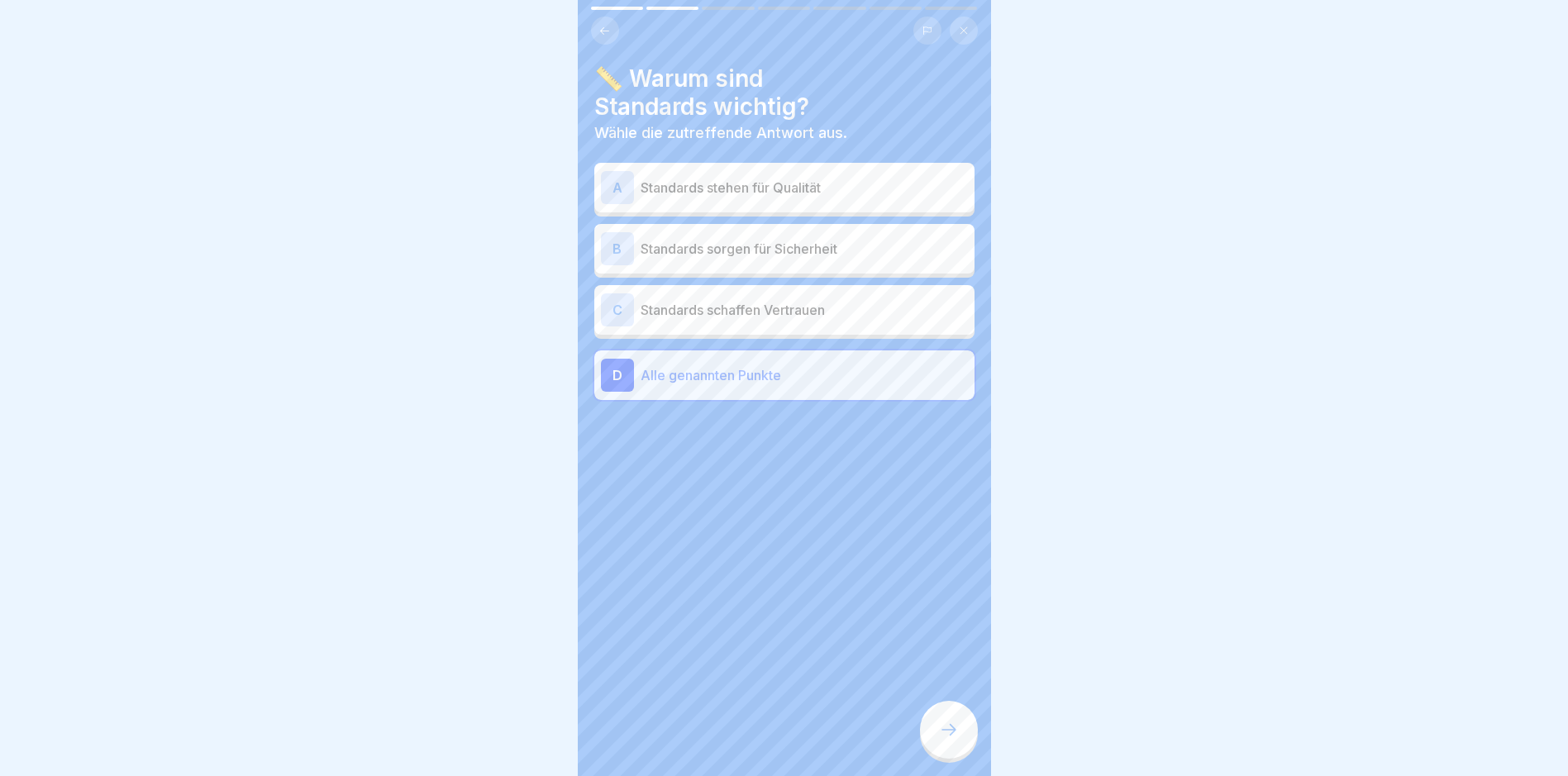
click at [947, 726] on div at bounding box center [948, 730] width 58 height 58
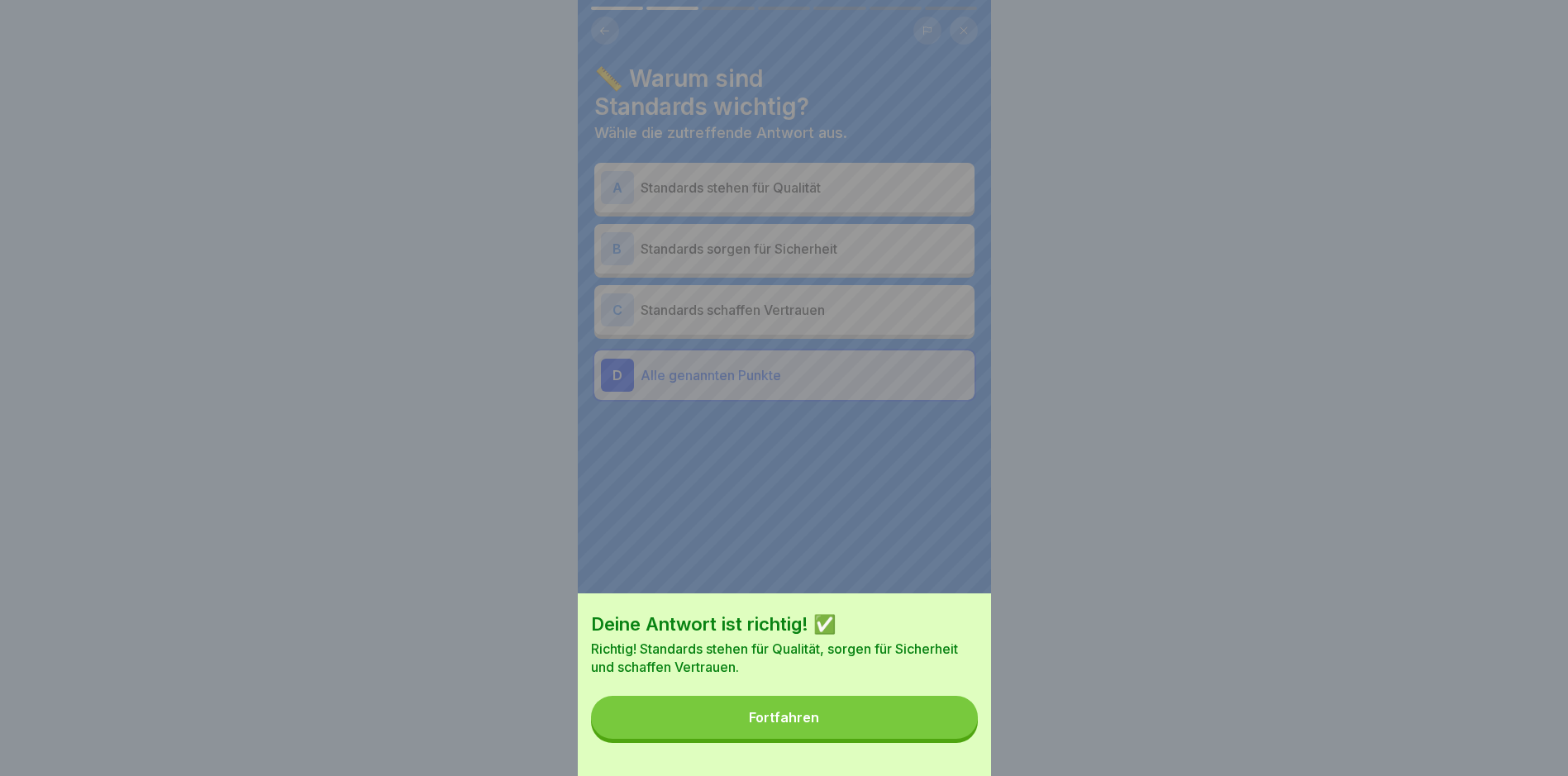
click at [886, 721] on button "Fortfahren" at bounding box center [784, 717] width 387 height 43
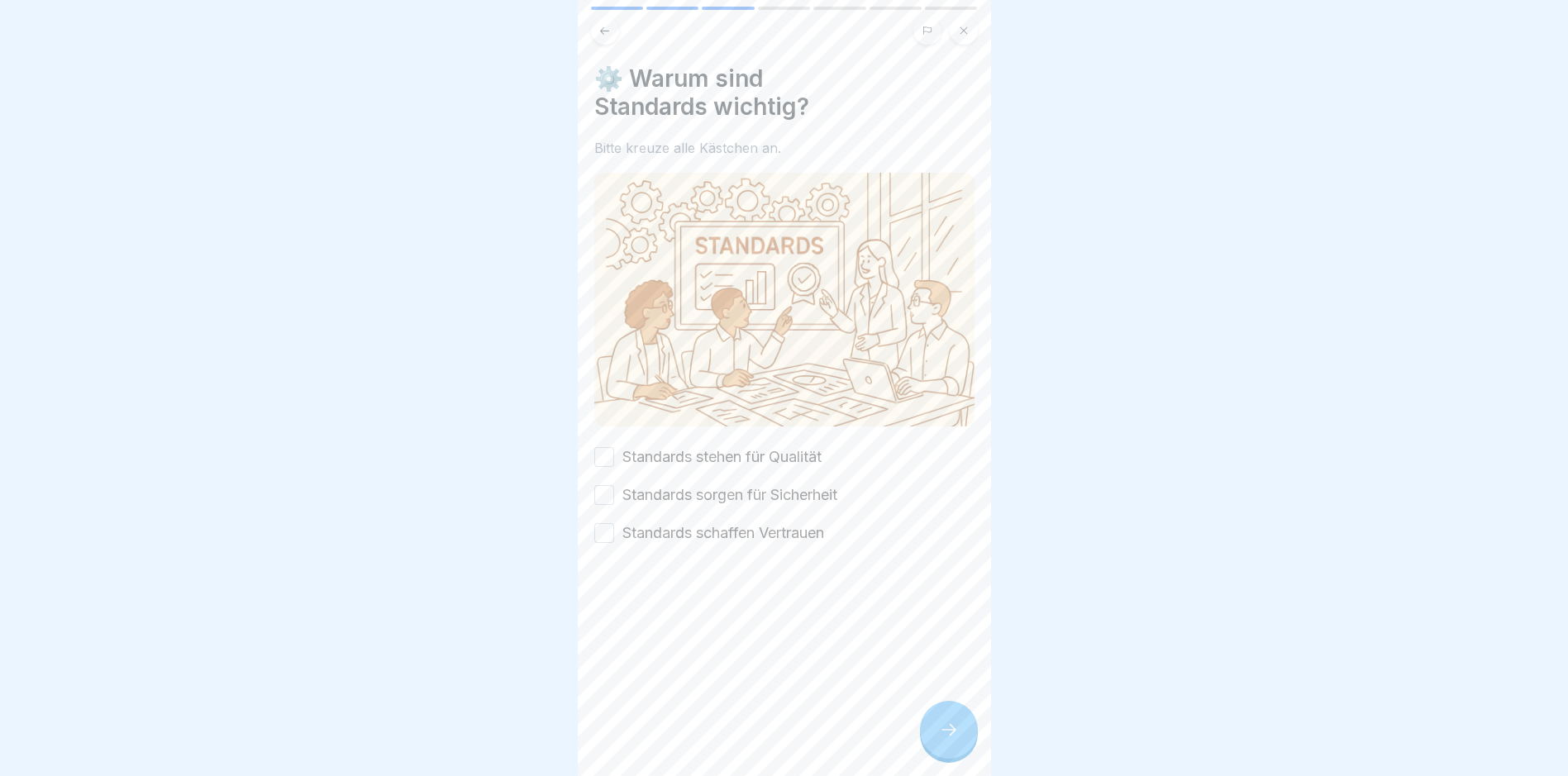
click at [599, 447] on button "Standards stehen für Qualität" at bounding box center [604, 457] width 20 height 20
click at [610, 490] on button "Standards sorgen für Sicherheit" at bounding box center [604, 495] width 20 height 20
click at [616, 522] on div "Standards schaffen Vertrauen" at bounding box center [709, 533] width 230 height 22
click at [607, 529] on button "Standards schaffen Vertrauen" at bounding box center [604, 533] width 20 height 20
click at [971, 761] on div "⚙️ Warum sind Standards wichtig? Bitte kreuze alle Kästchen an. Standards stehe…" at bounding box center [784, 388] width 413 height 776
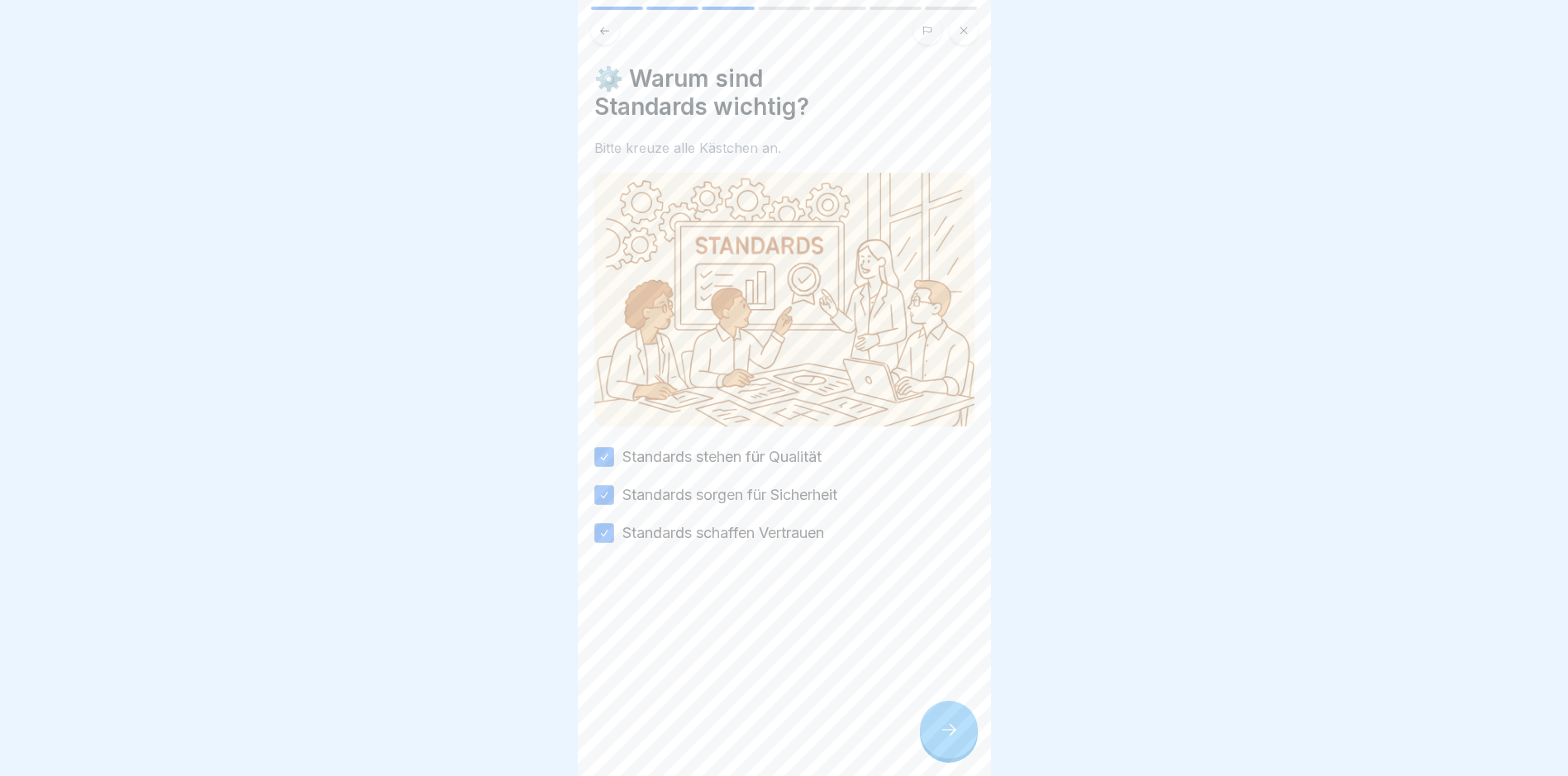
click at [964, 751] on div at bounding box center [948, 730] width 58 height 58
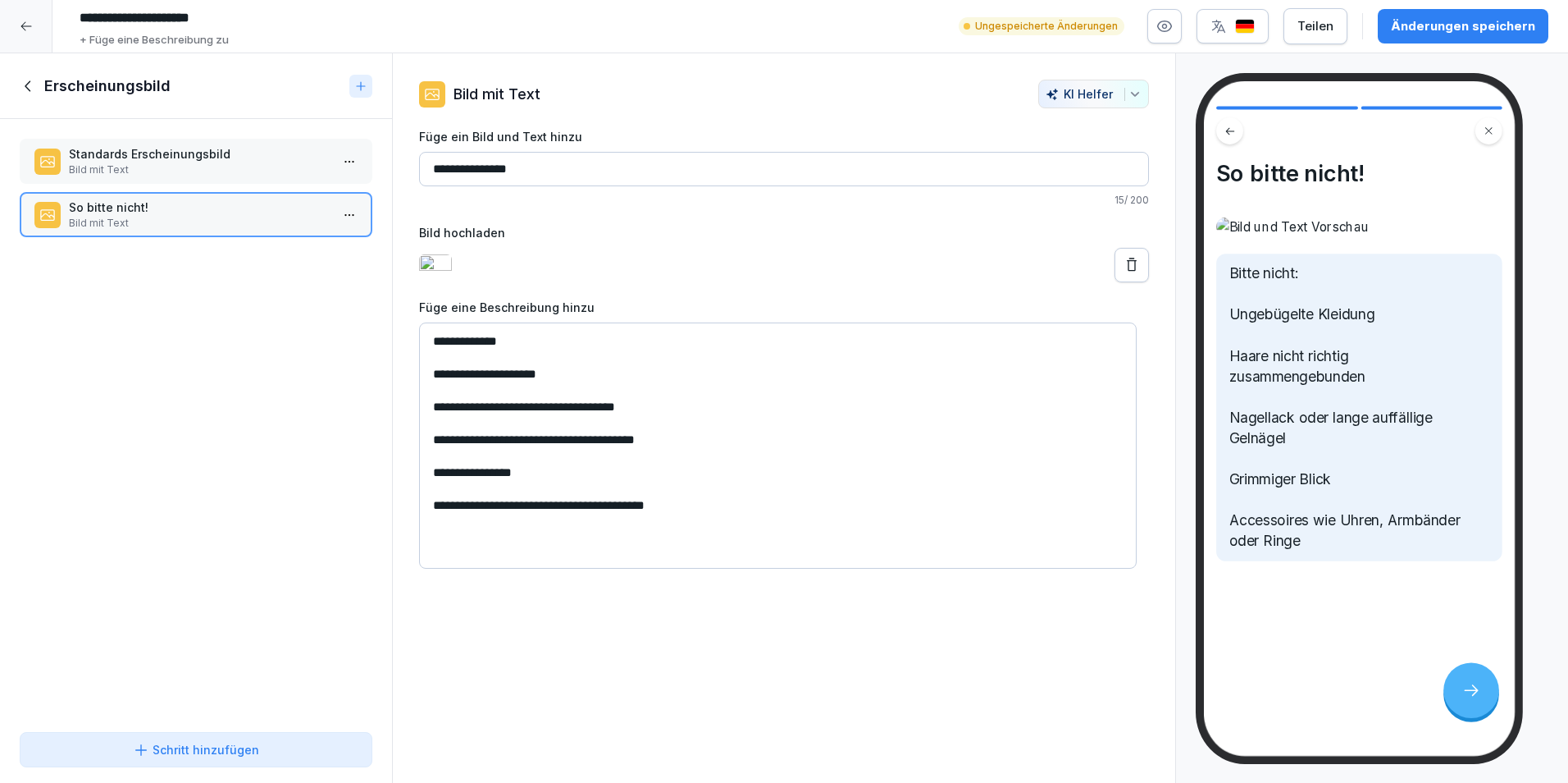
type textarea "**********"
click at [433, 402] on textarea "**********" at bounding box center [778, 445] width 718 height 246
type textarea "**********"
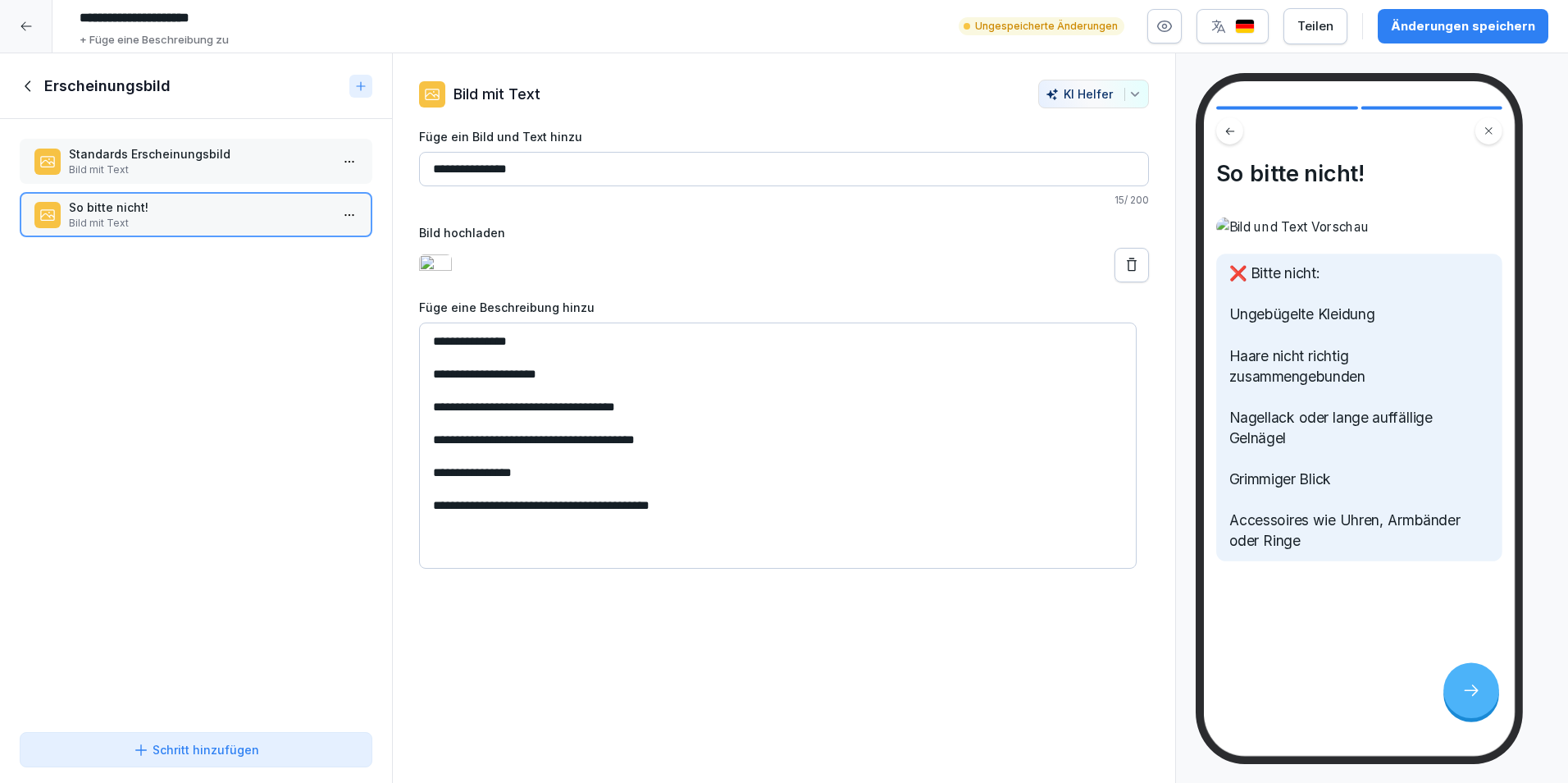
click at [544, 164] on input "**********" at bounding box center [784, 169] width 730 height 34
type input "**********"
click at [205, 154] on p "Standards Erscheinungsbild" at bounding box center [199, 154] width 261 height 18
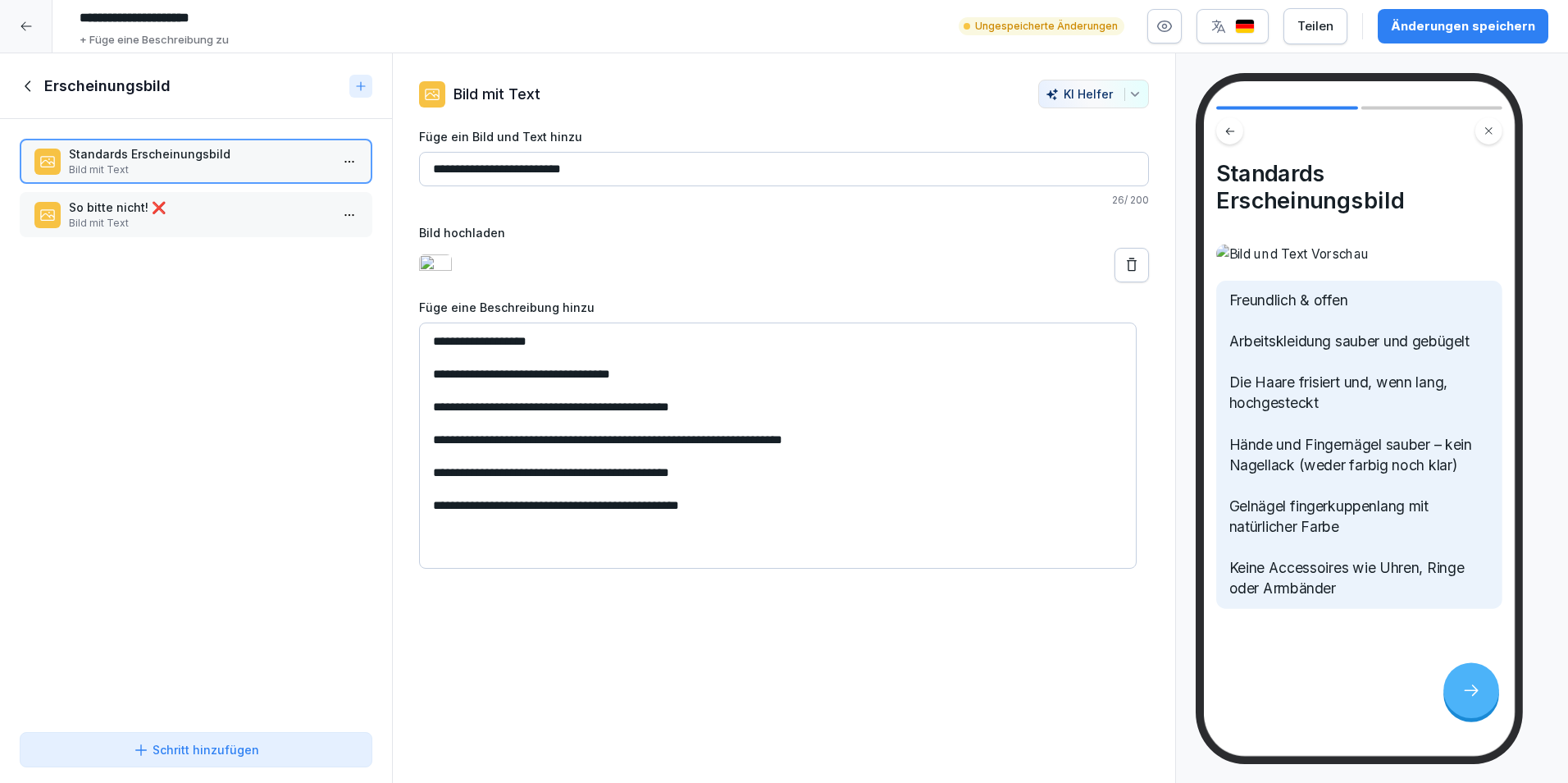
click at [718, 179] on input "**********" at bounding box center [784, 169] width 730 height 34
type input "**********"
click at [144, 225] on p "Bild mit Text" at bounding box center [199, 224] width 261 height 15
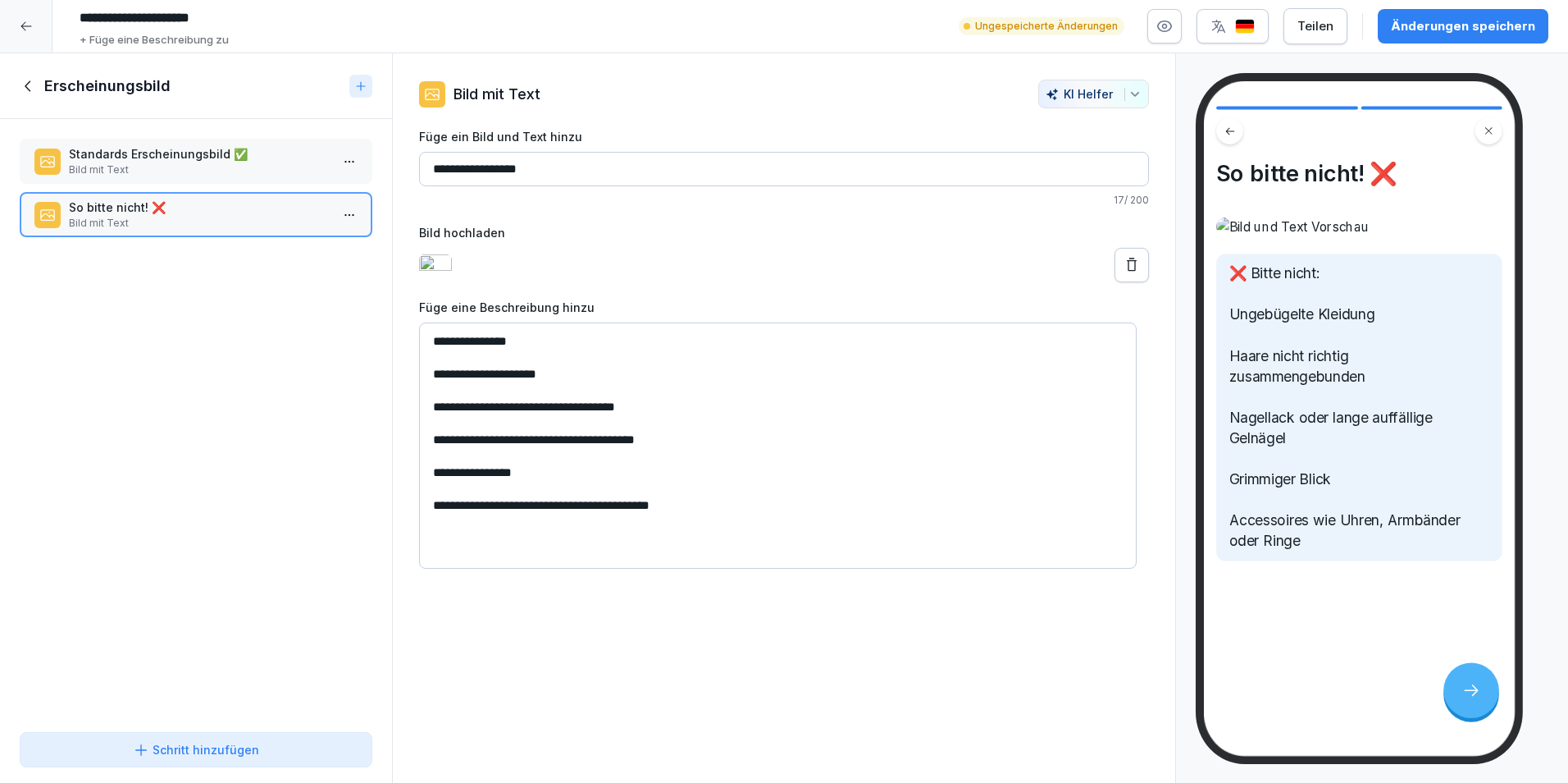
click at [24, 88] on icon at bounding box center [29, 86] width 18 height 18
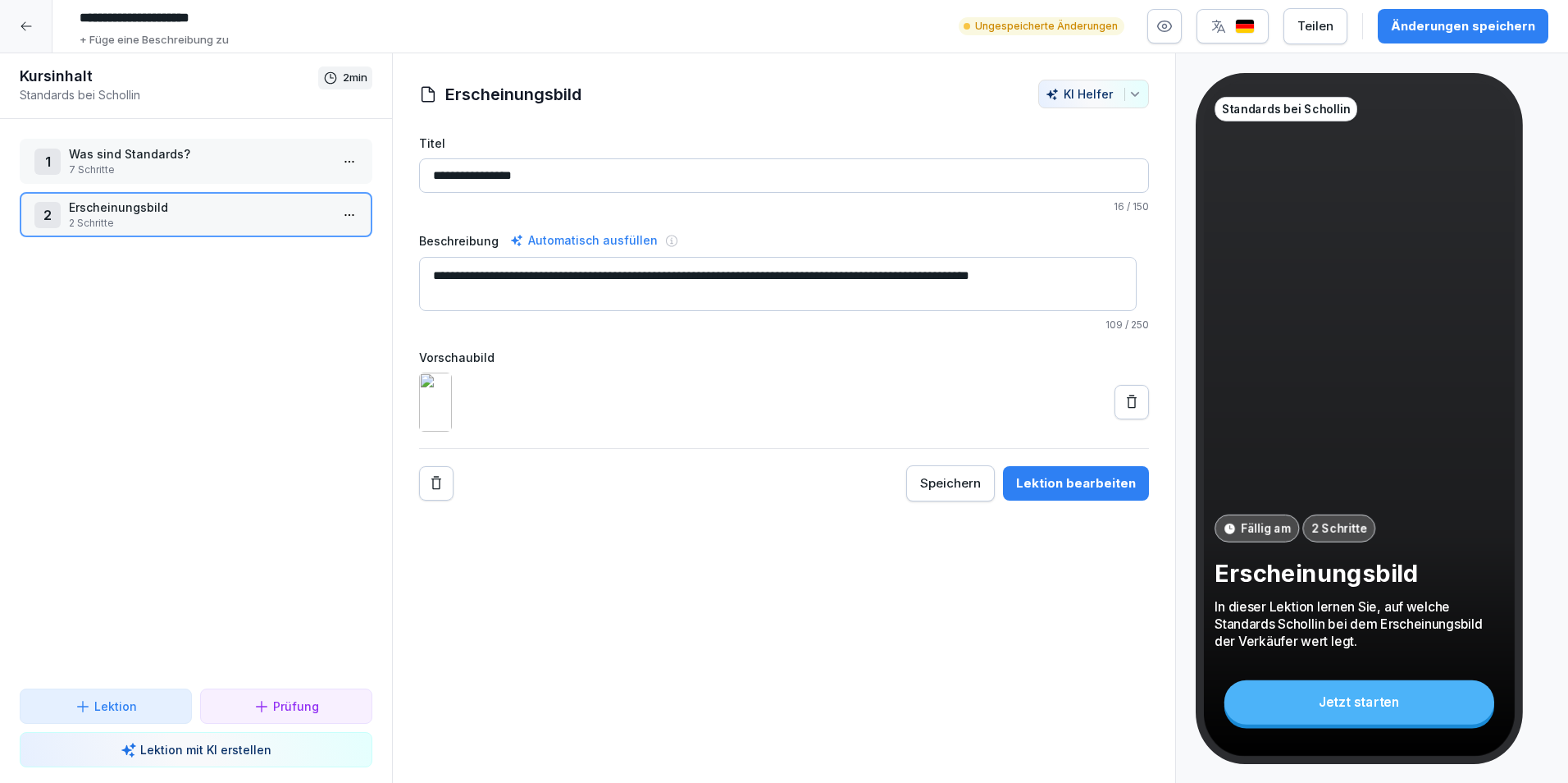
click at [199, 178] on div "1 Was sind Standards? 7 Schritte" at bounding box center [196, 161] width 353 height 45
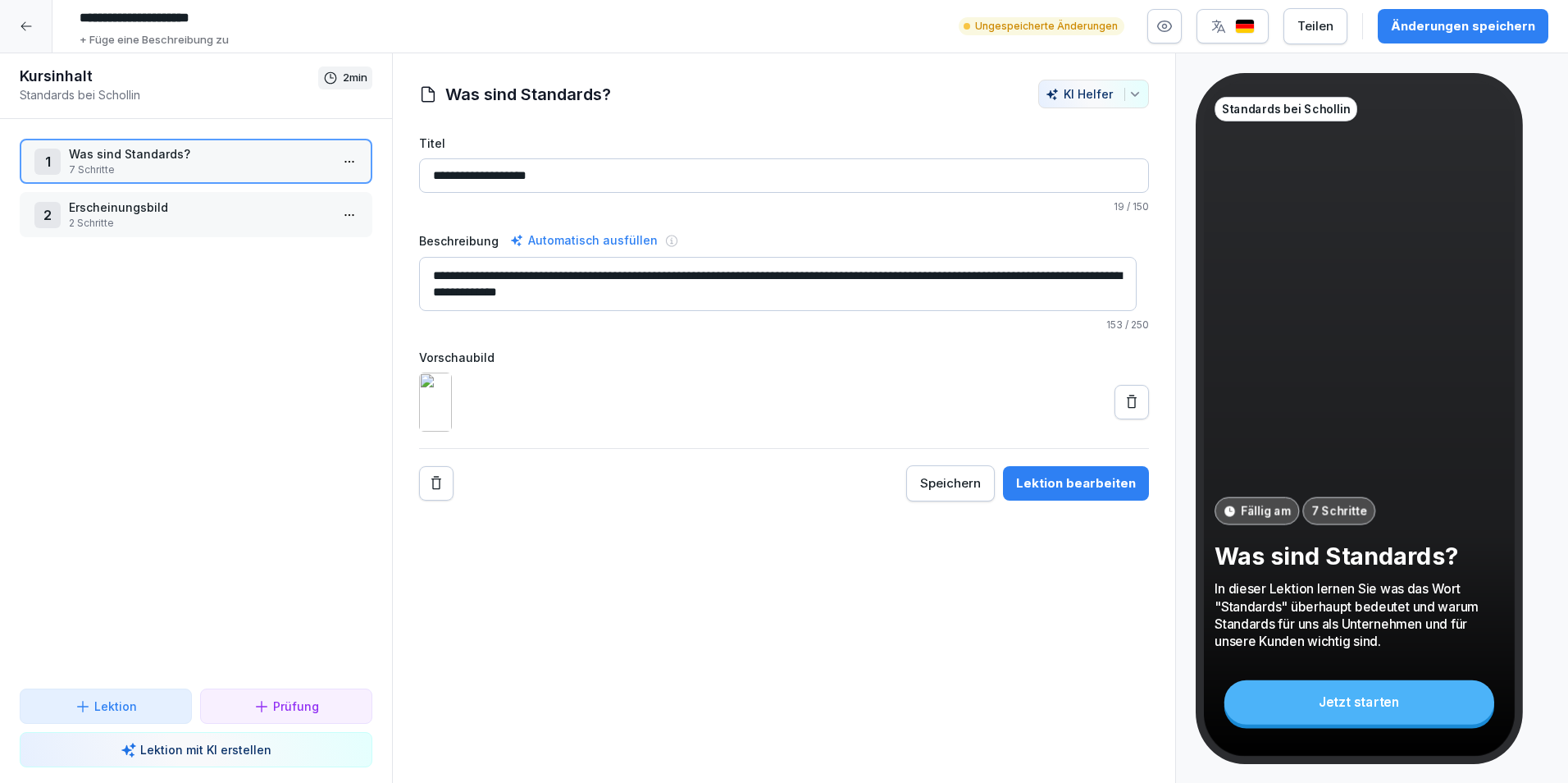
click at [191, 214] on p "Erscheinungsbild" at bounding box center [199, 207] width 261 height 18
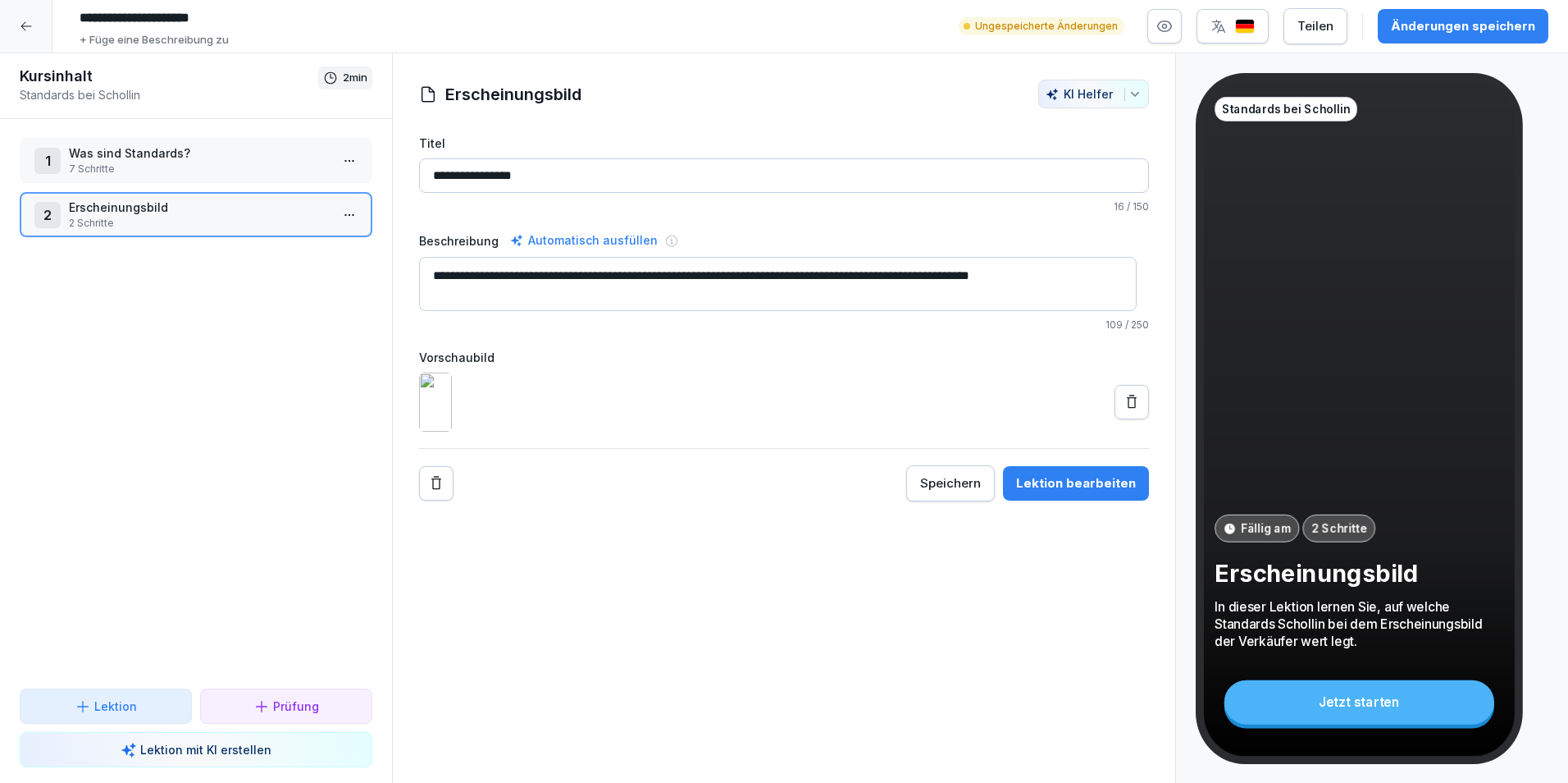
click at [199, 182] on div "1 Was sind Standards? 7 Schritte" at bounding box center [196, 160] width 353 height 45
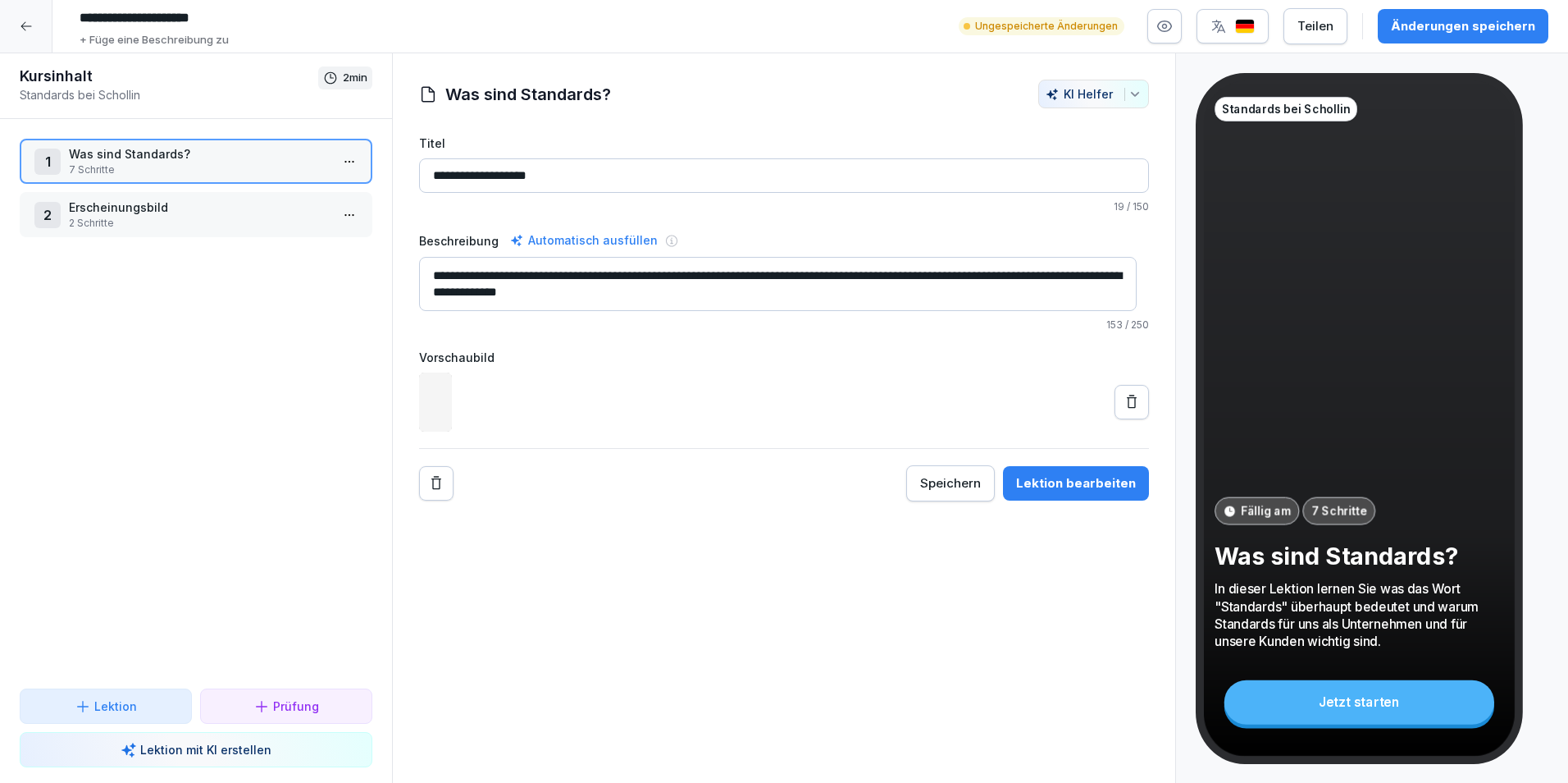
click at [212, 214] on p "Erscheinungsbild" at bounding box center [199, 207] width 261 height 18
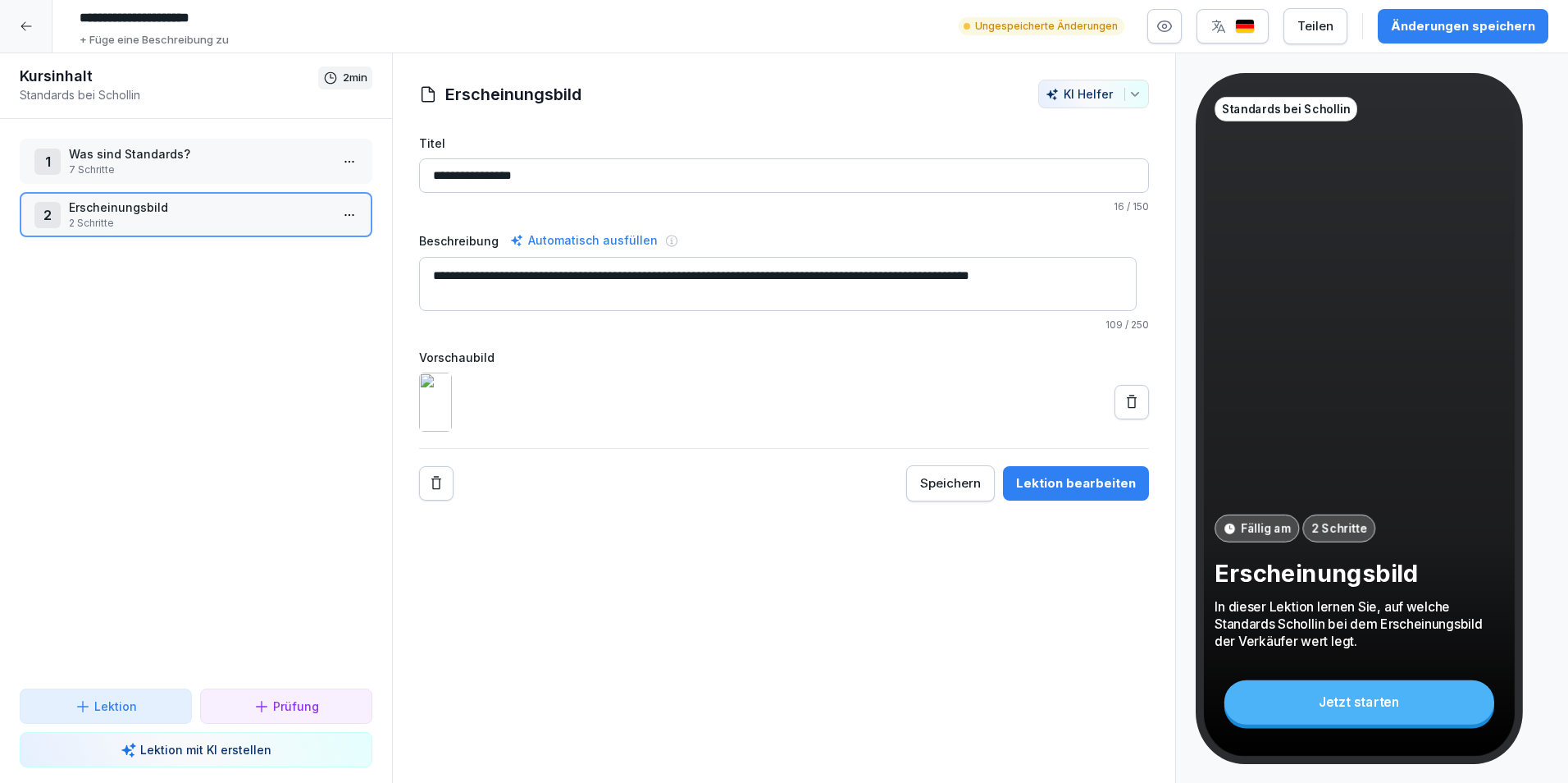
click at [124, 720] on button "Lektion" at bounding box center [106, 706] width 172 height 35
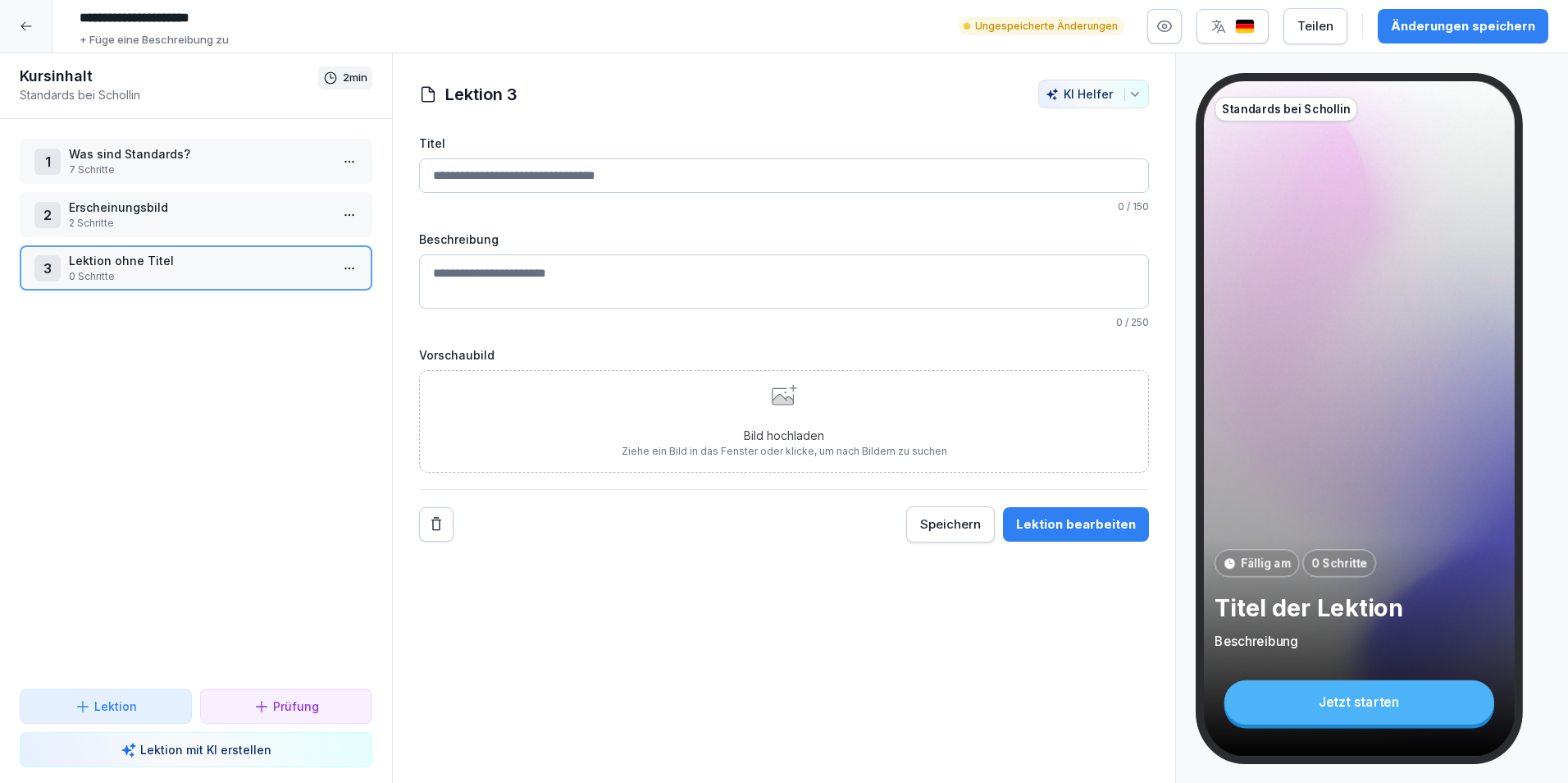
click at [129, 168] on p "7 Schritte" at bounding box center [199, 170] width 261 height 15
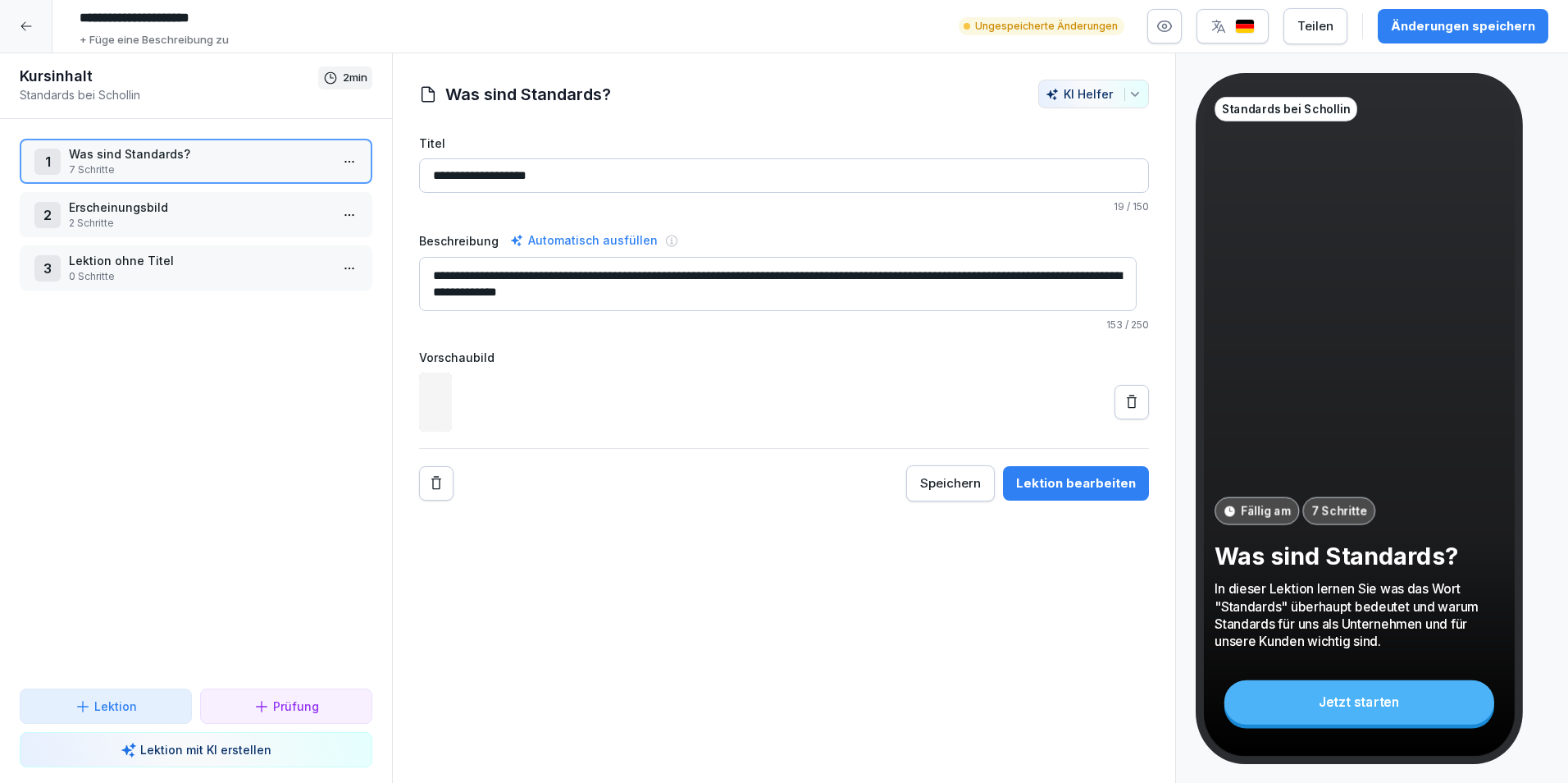
click at [132, 210] on p "Erscheinungsbild" at bounding box center [199, 207] width 261 height 18
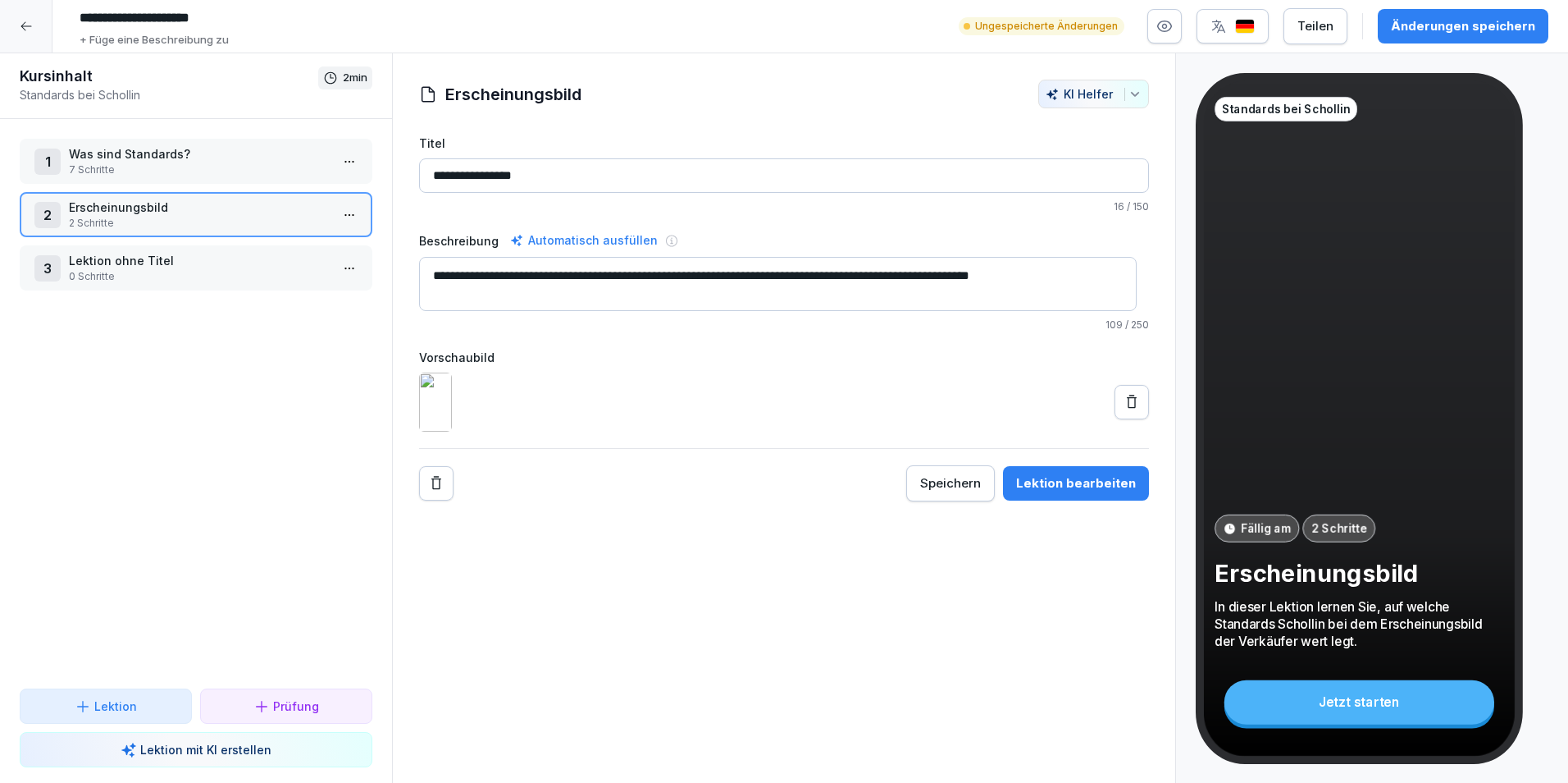
click at [149, 168] on p "7 Schritte" at bounding box center [199, 170] width 261 height 15
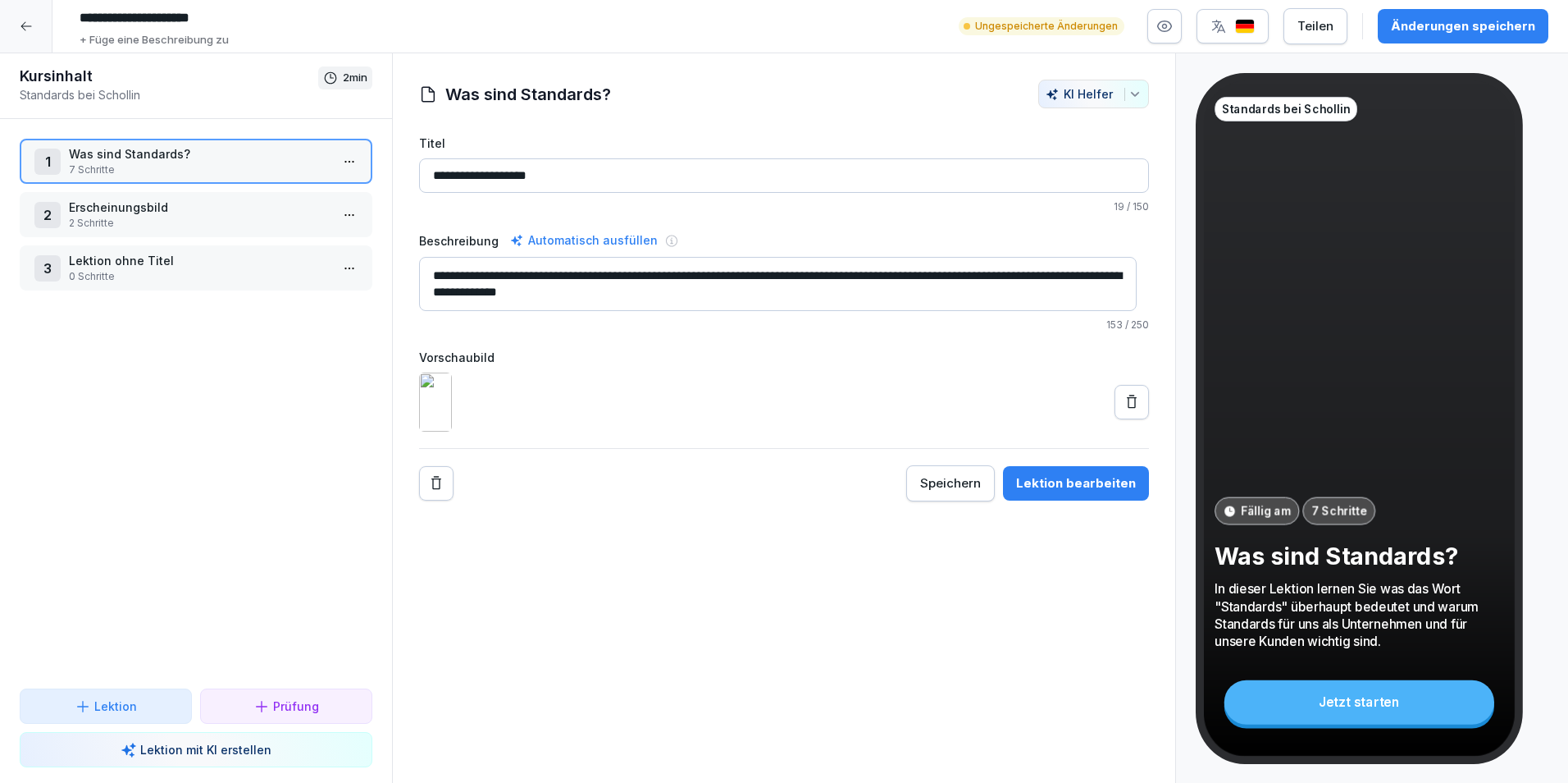
click at [163, 200] on p "Erscheinungsbild" at bounding box center [199, 207] width 261 height 18
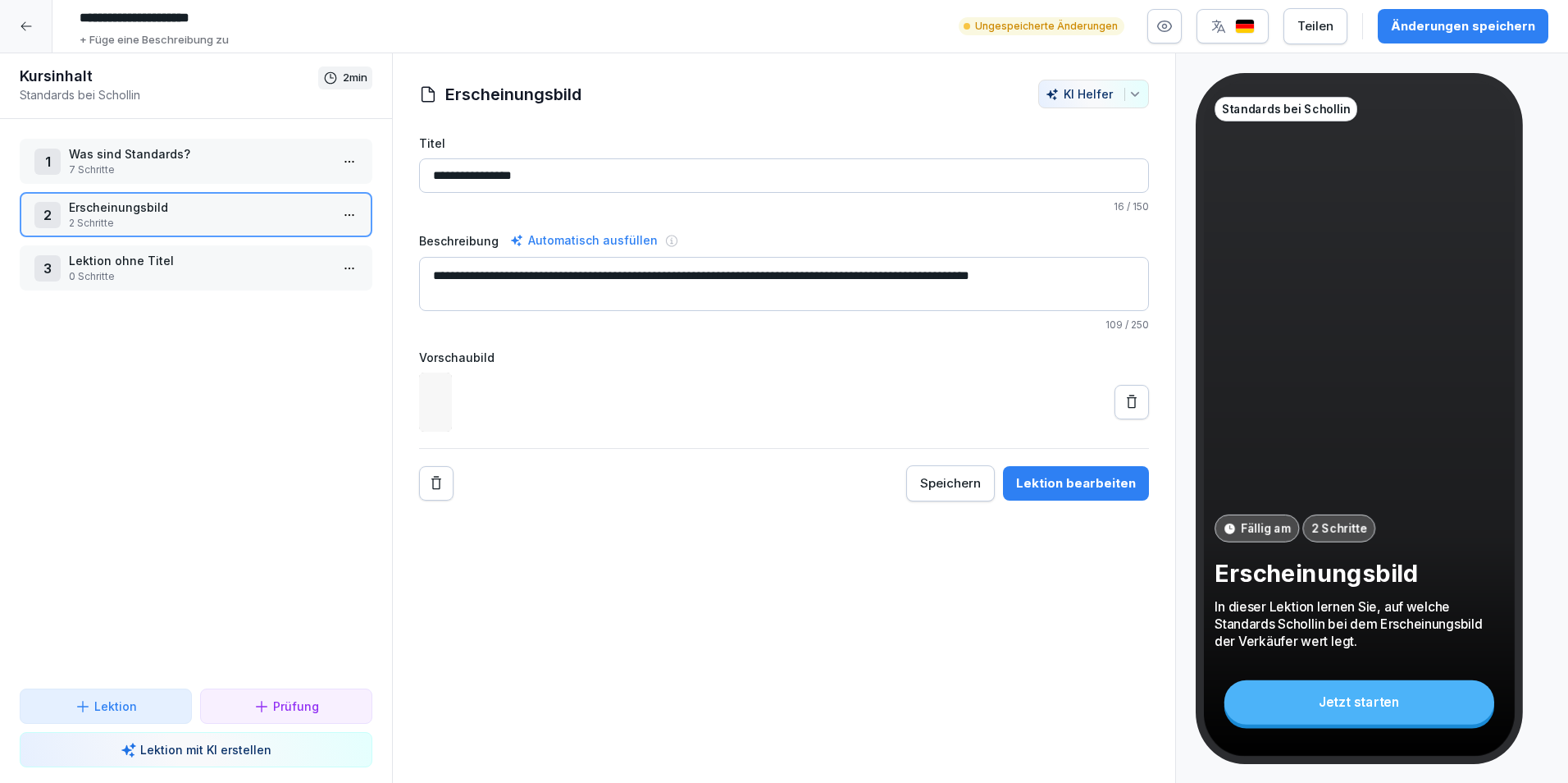
click at [177, 144] on div "1 Was sind Standards? 7 Schritte" at bounding box center [196, 161] width 353 height 45
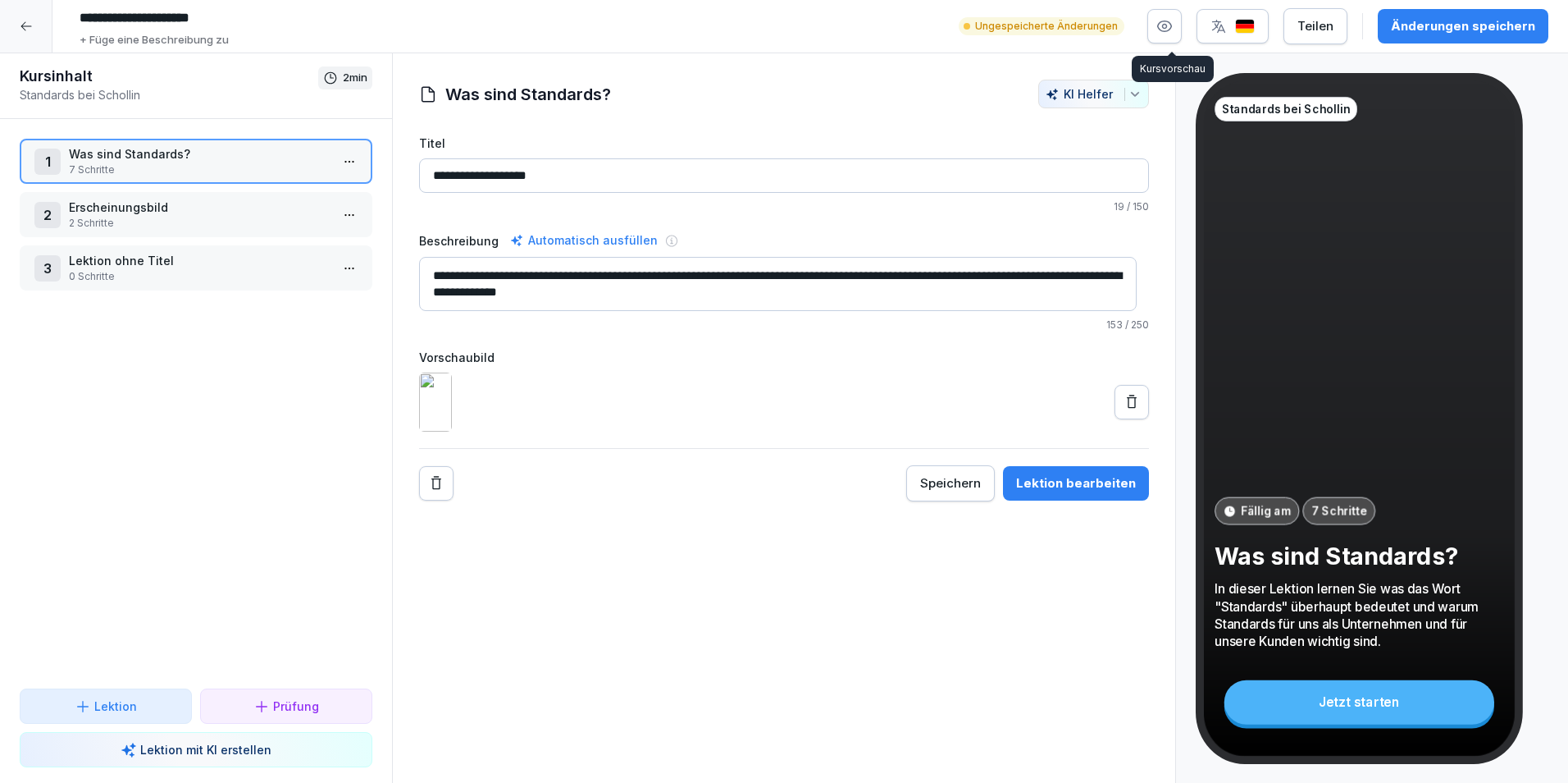
click at [1182, 37] on button "button" at bounding box center [1164, 26] width 34 height 34
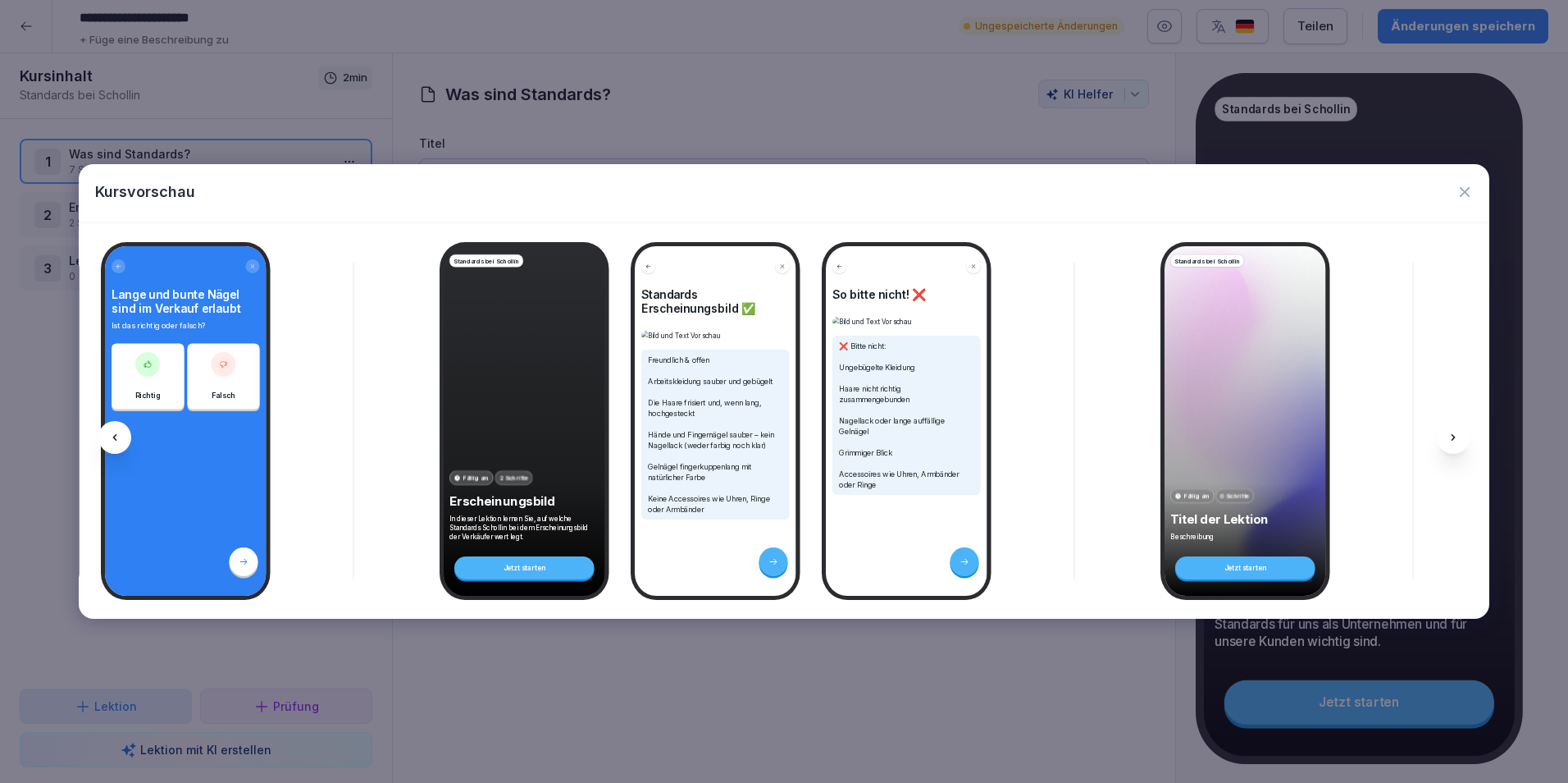
scroll to position [0, 1361]
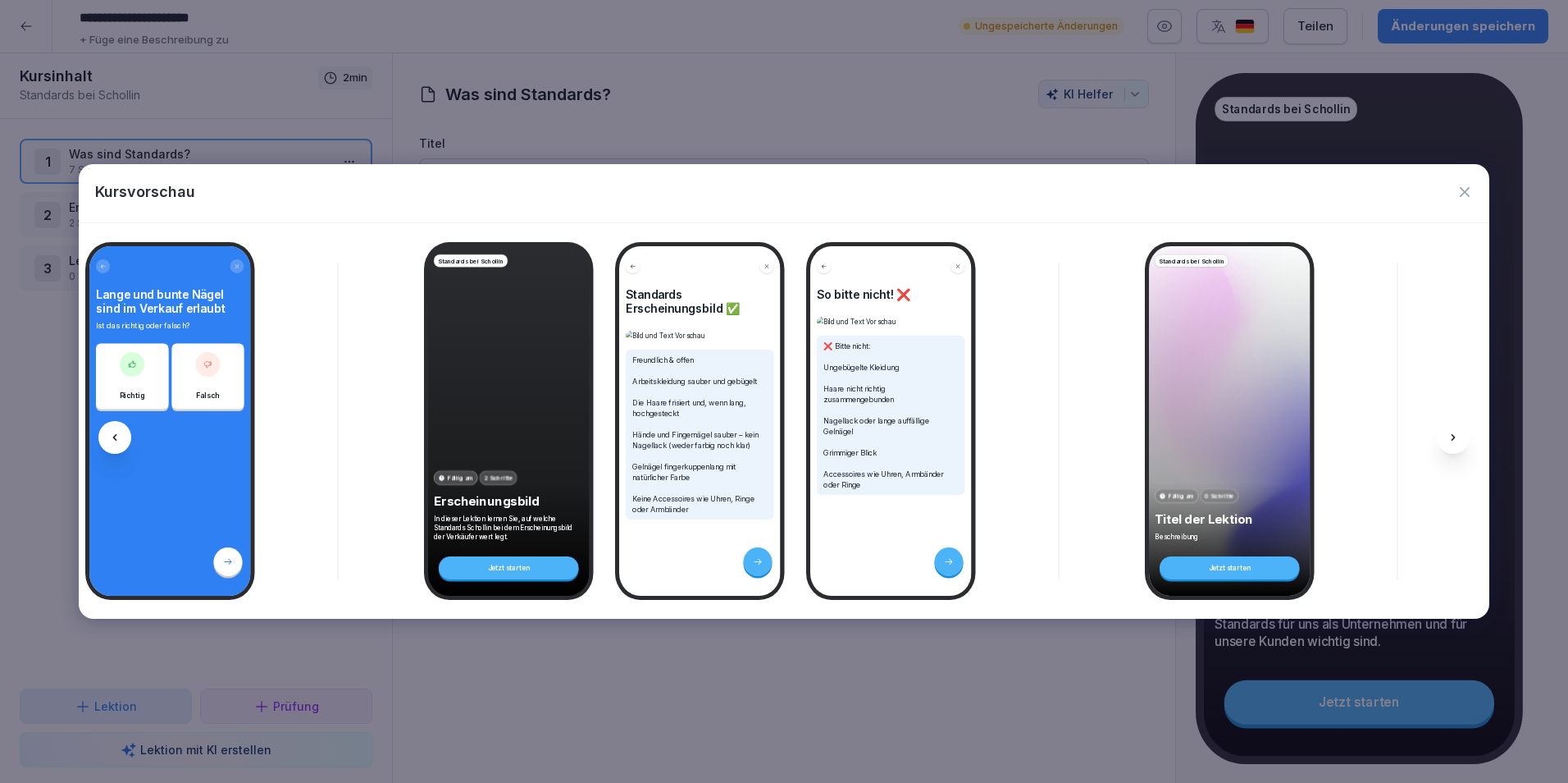
click at [1472, 191] on icon "button" at bounding box center [1465, 192] width 17 height 17
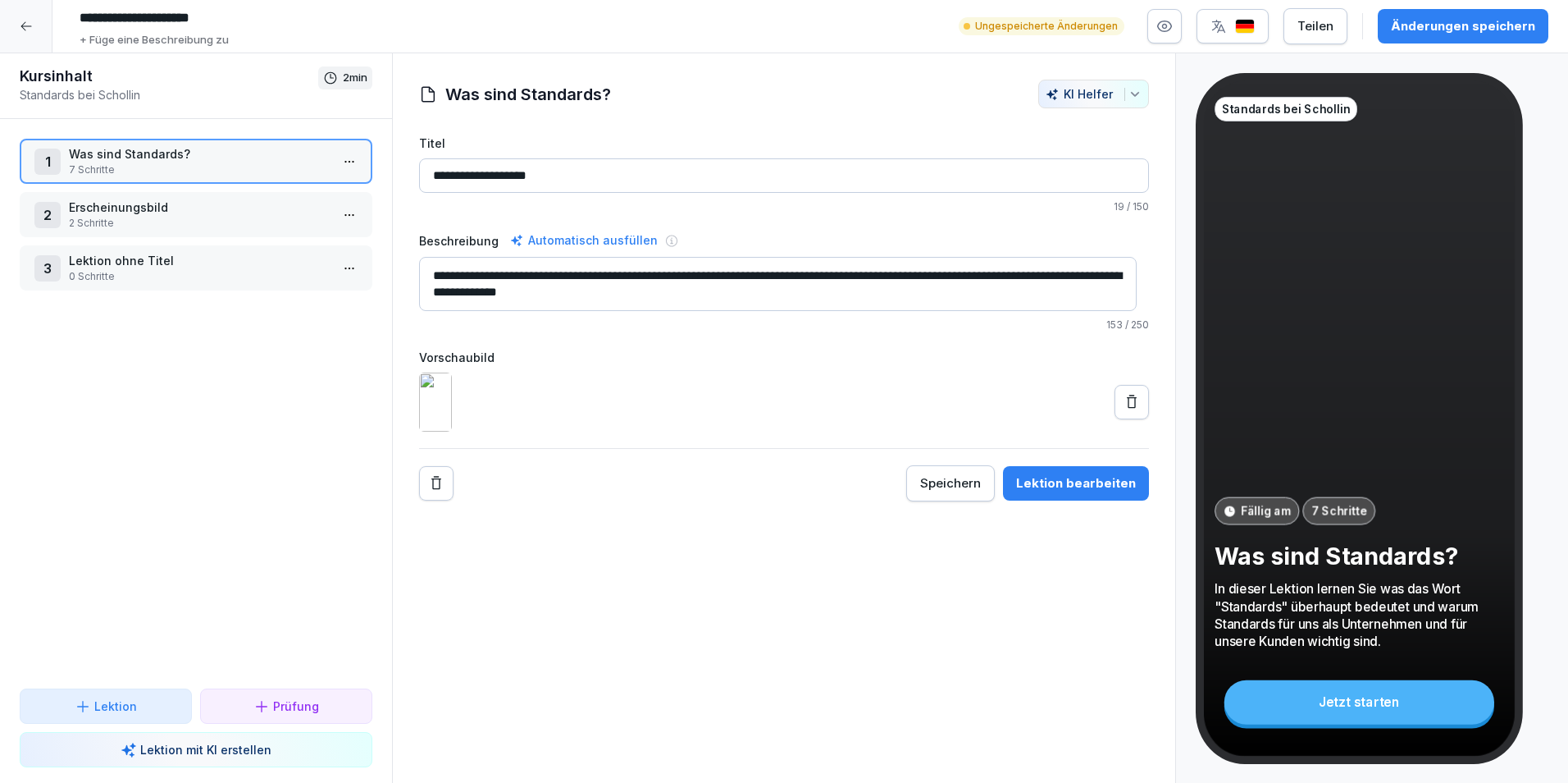
click at [173, 236] on div "2 Erscheinungsbild 2 Schritte" at bounding box center [196, 215] width 353 height 45
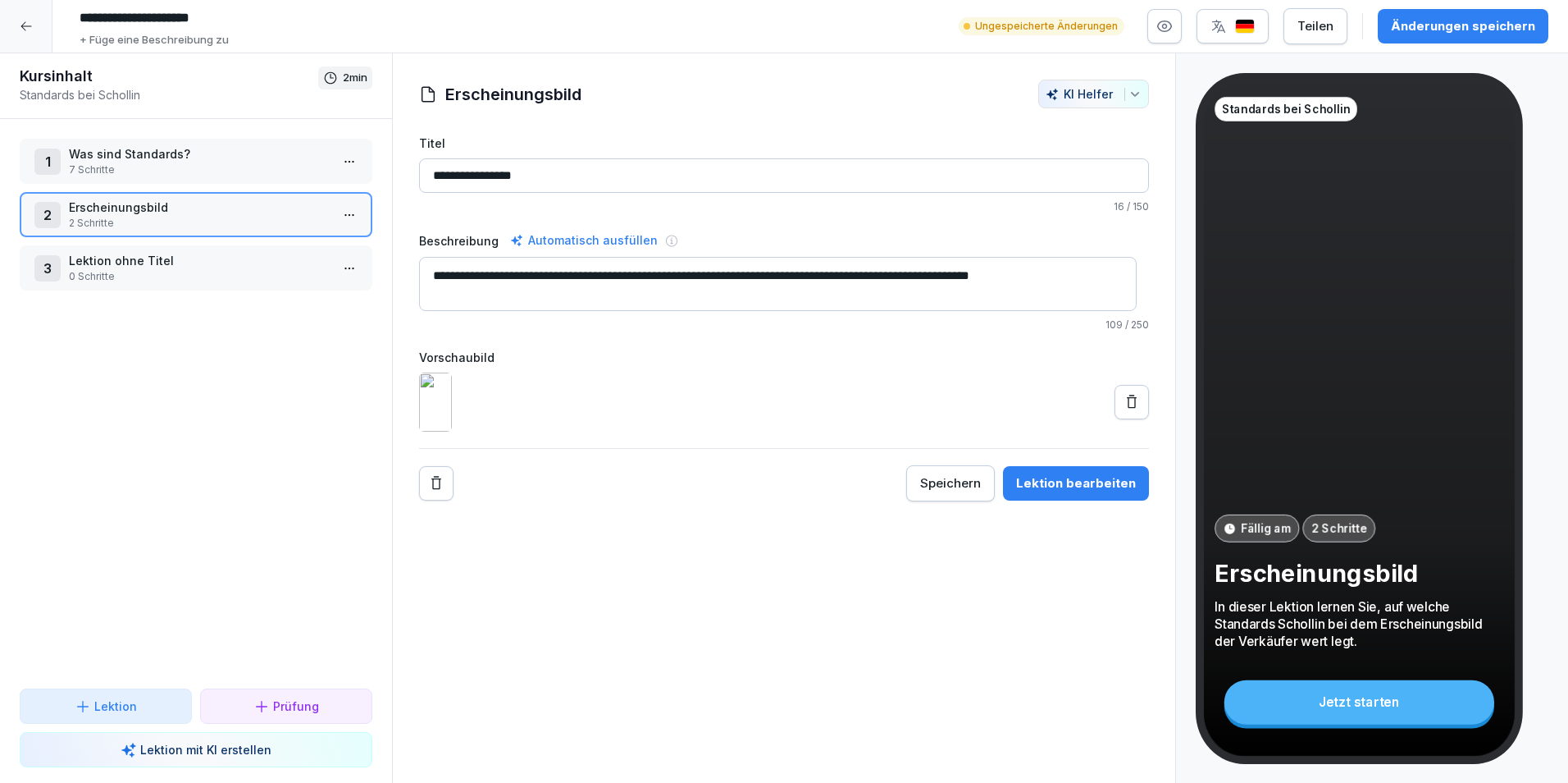
click at [188, 279] on p "0 Schritte" at bounding box center [199, 276] width 261 height 15
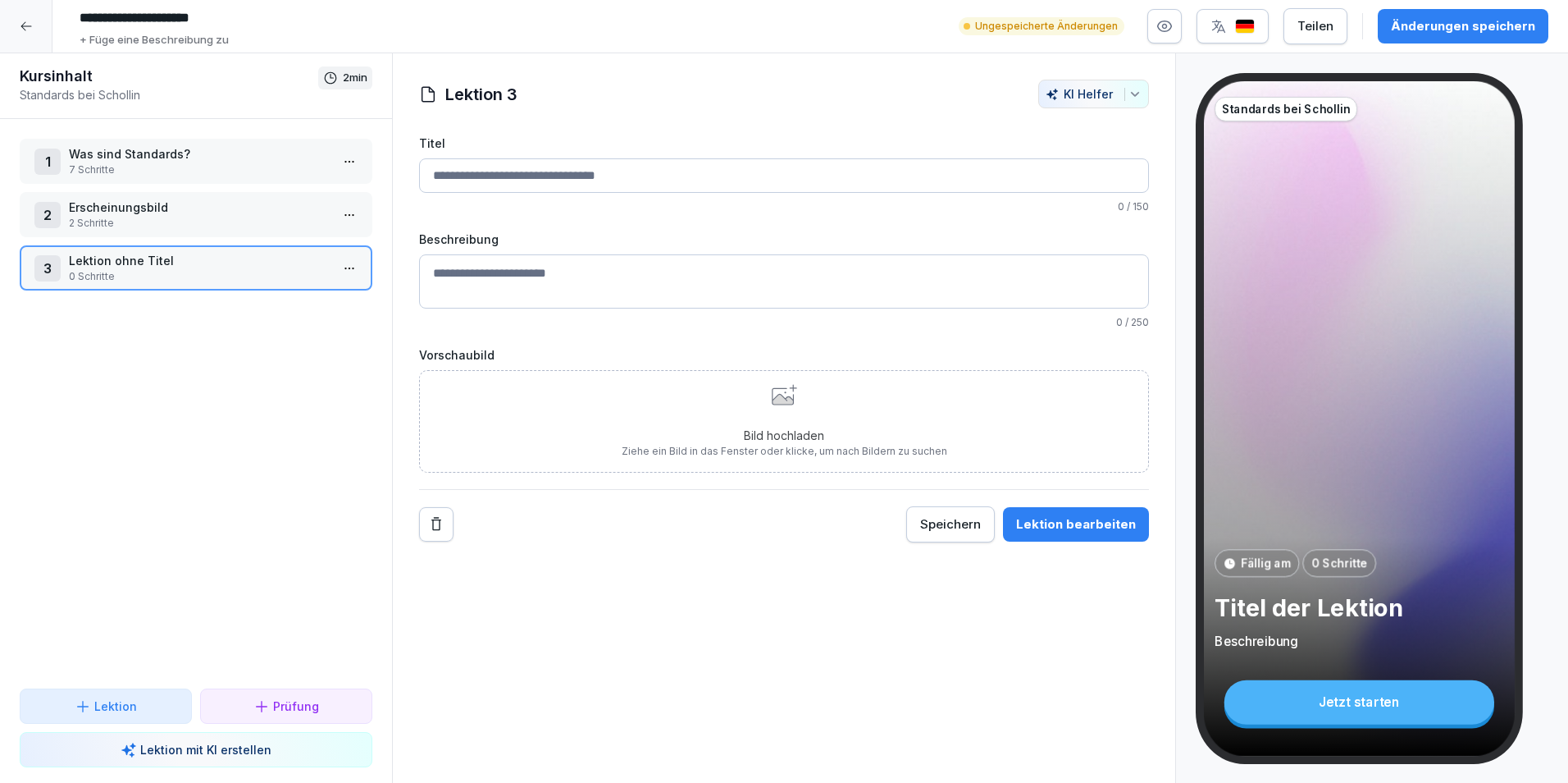
click at [553, 183] on input "Titel" at bounding box center [784, 175] width 730 height 34
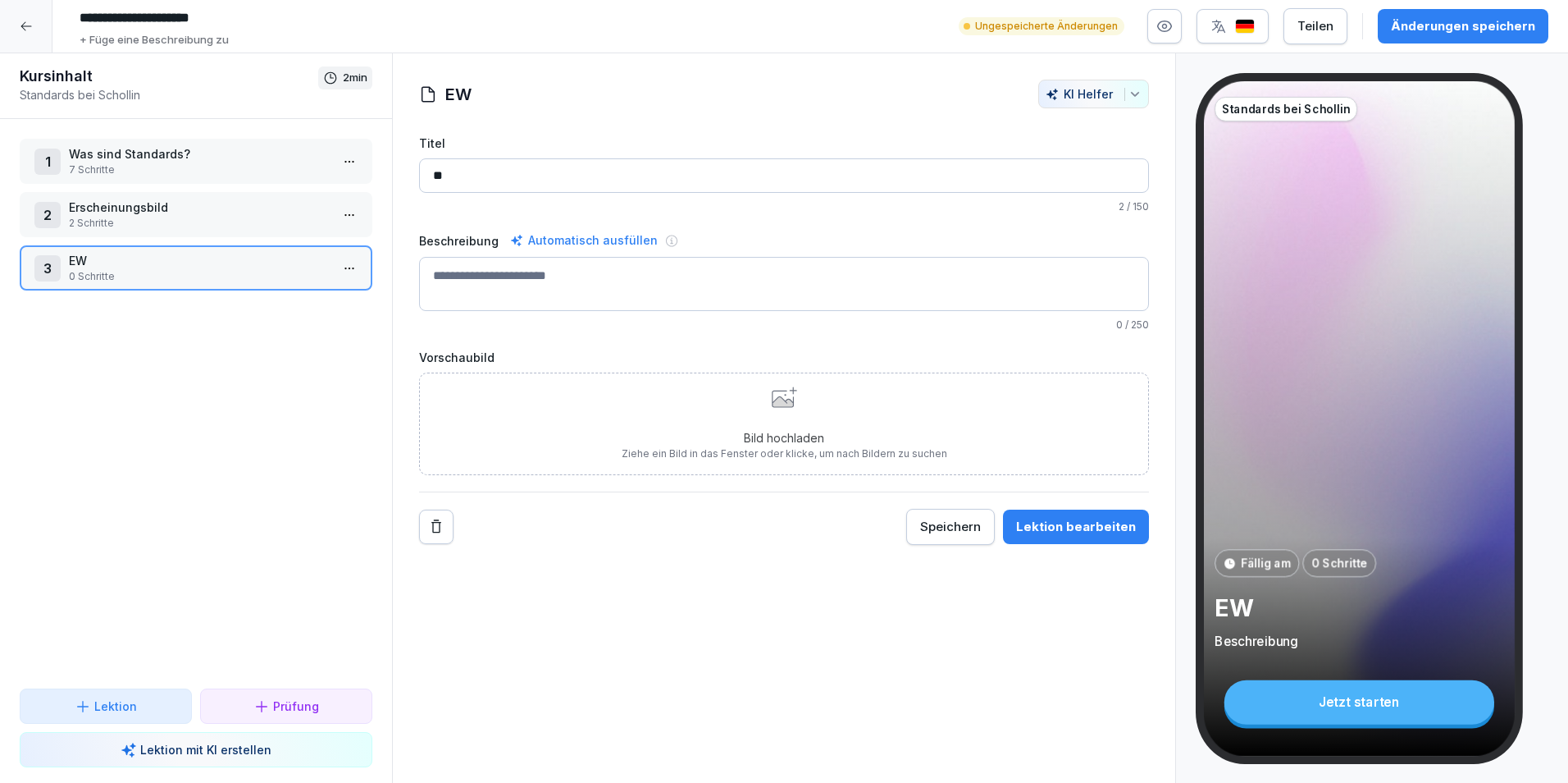
type input "*"
type input "**********"
click at [729, 295] on textarea "Beschreibung" at bounding box center [784, 284] width 730 height 54
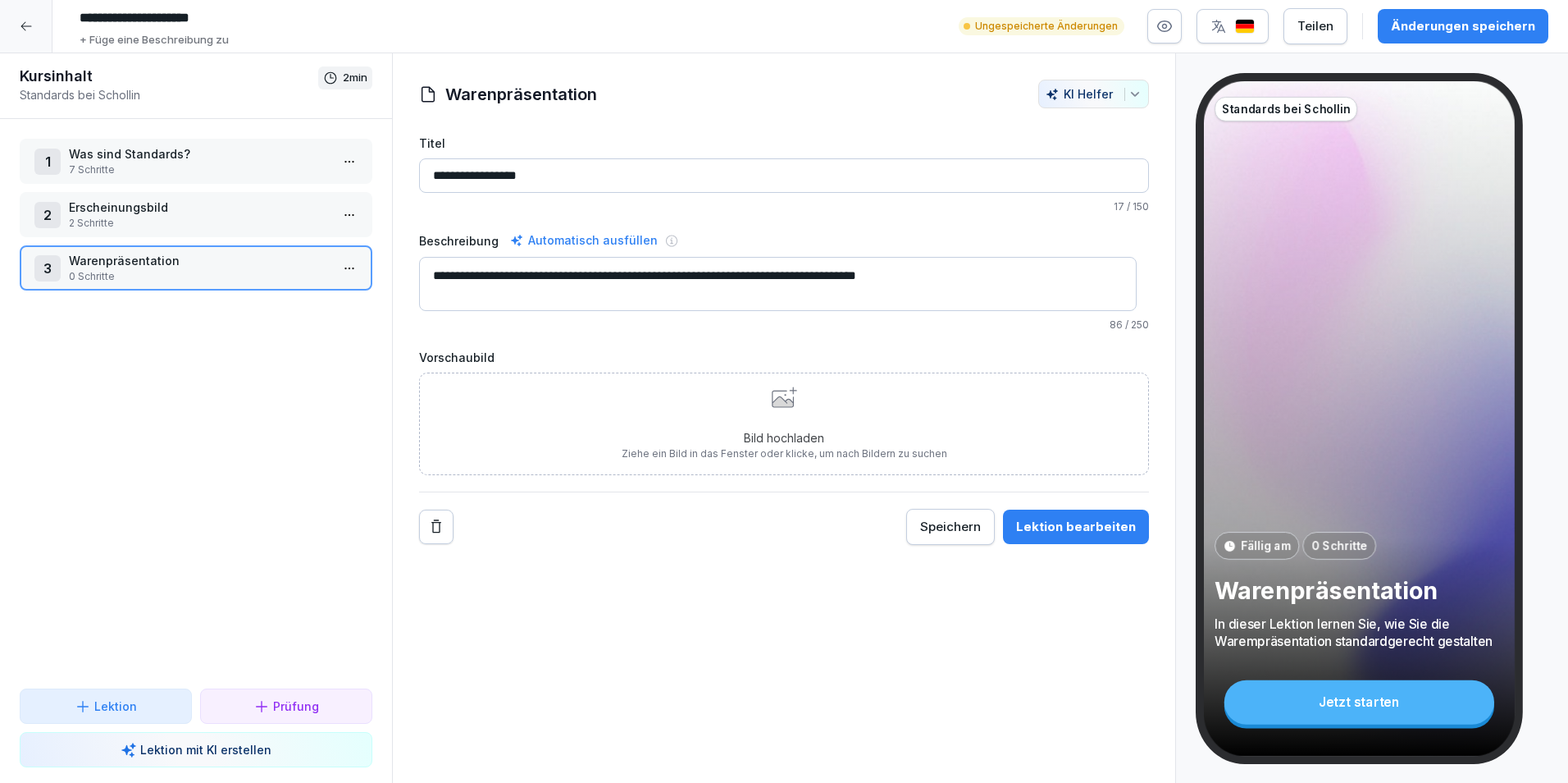
click at [705, 280] on textarea "**********" at bounding box center [778, 284] width 718 height 54
click at [956, 273] on textarea "**********" at bounding box center [778, 284] width 718 height 54
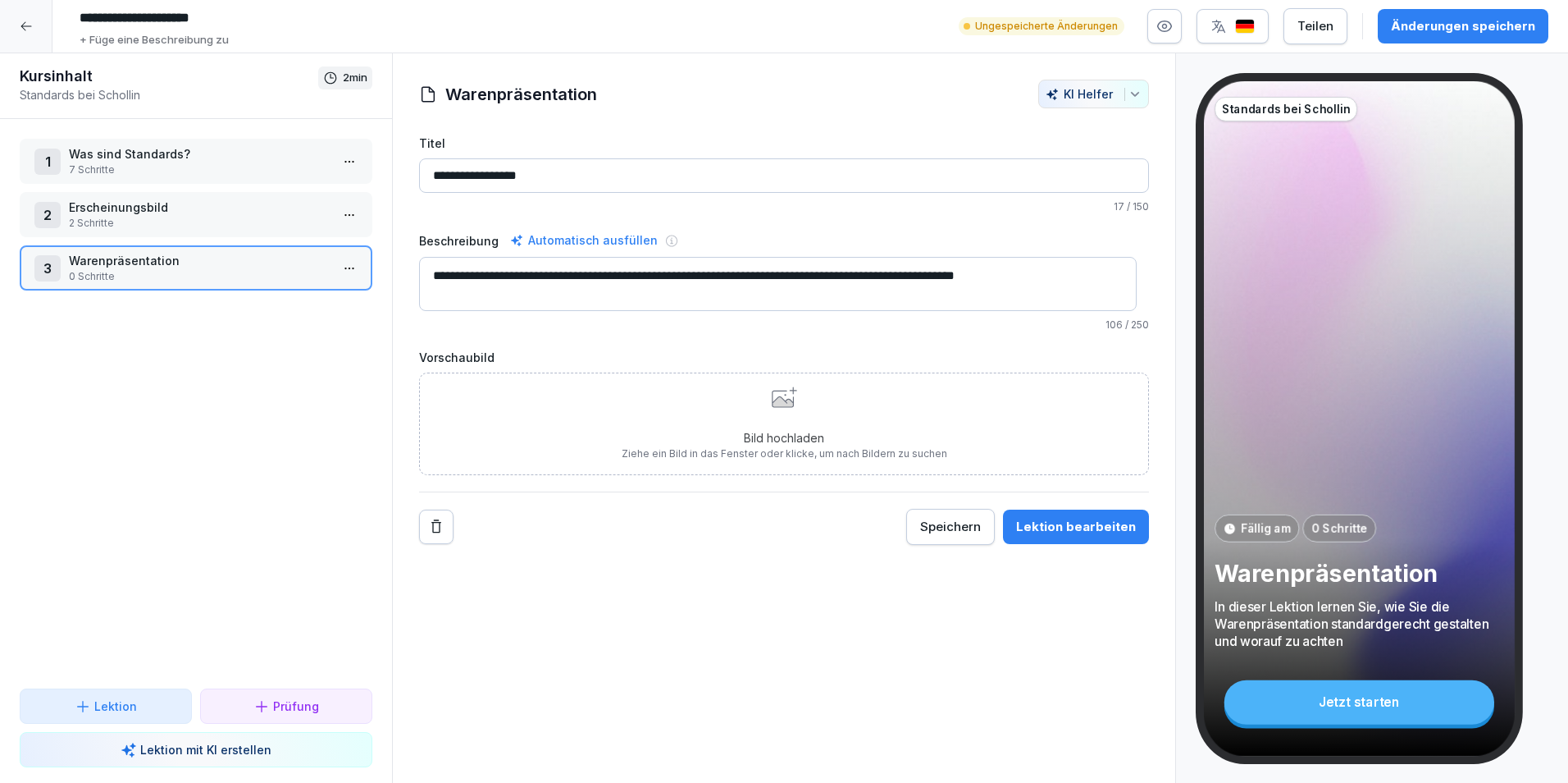
type textarea "**********"
click at [889, 429] on p "Bild hochladen" at bounding box center [784, 437] width 325 height 18
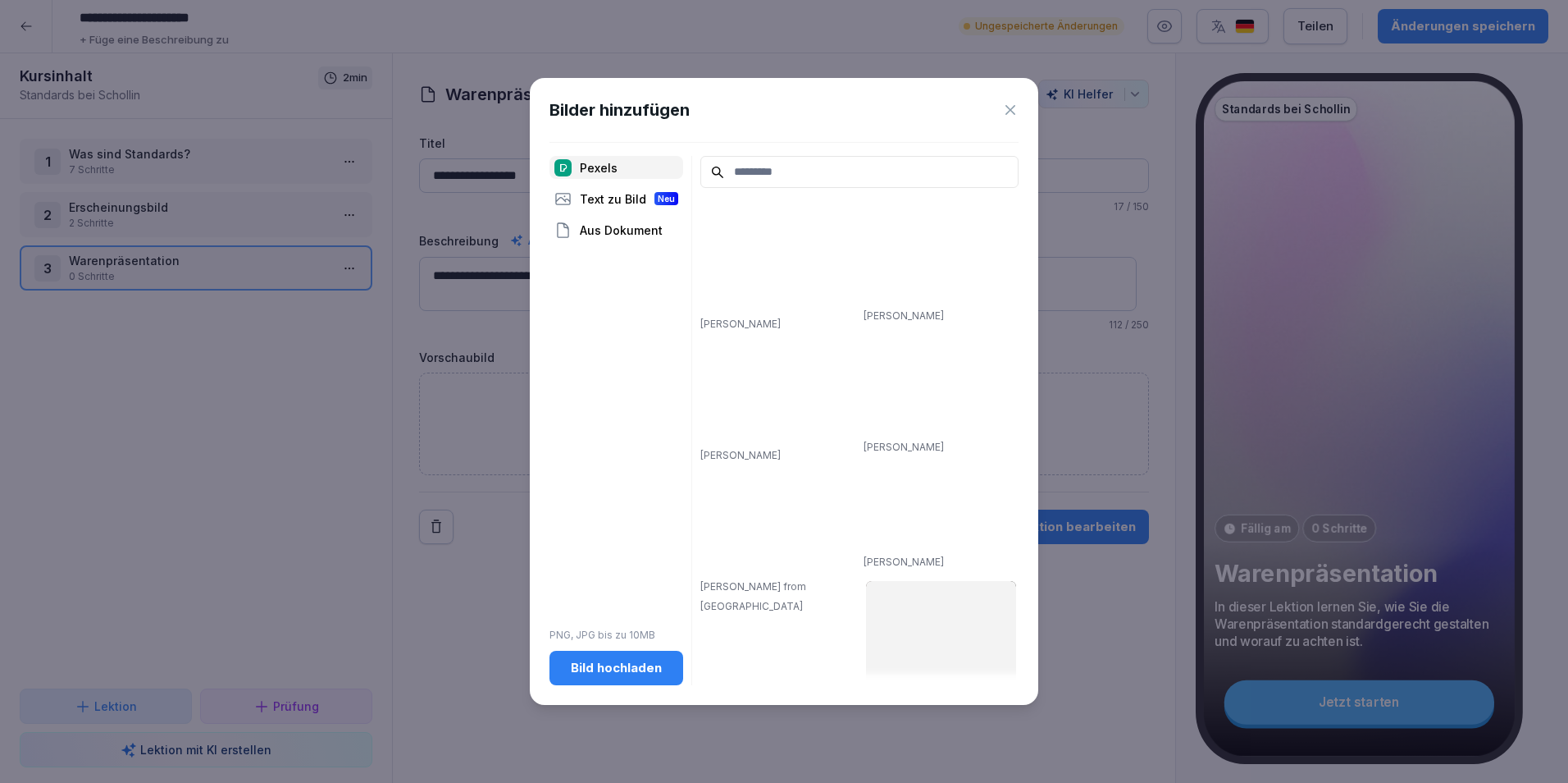
click at [618, 682] on button "Bild hochladen" at bounding box center [617, 668] width 134 height 34
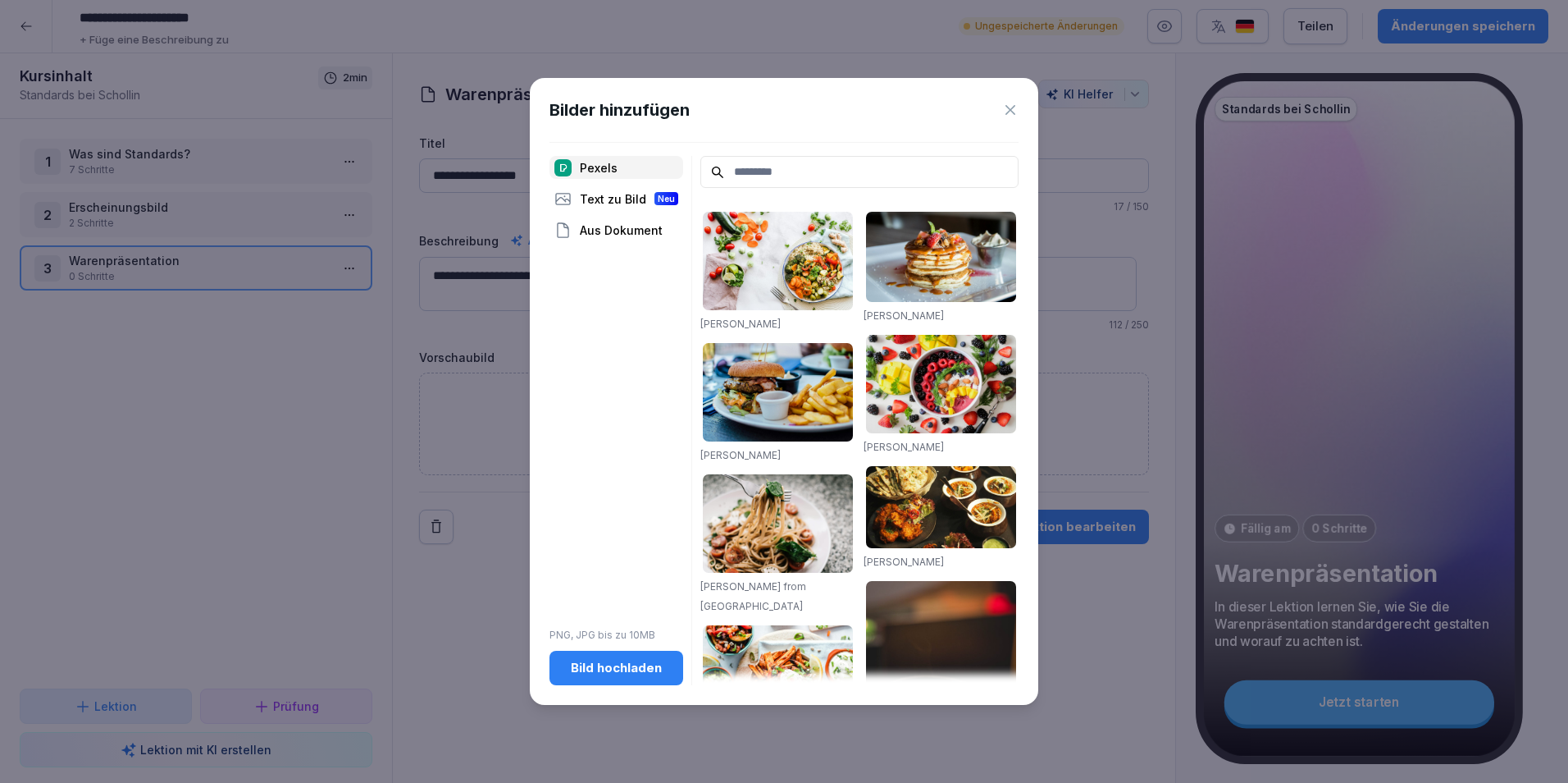
click at [618, 197] on div "Text zu Bild Neu" at bounding box center [617, 199] width 134 height 23
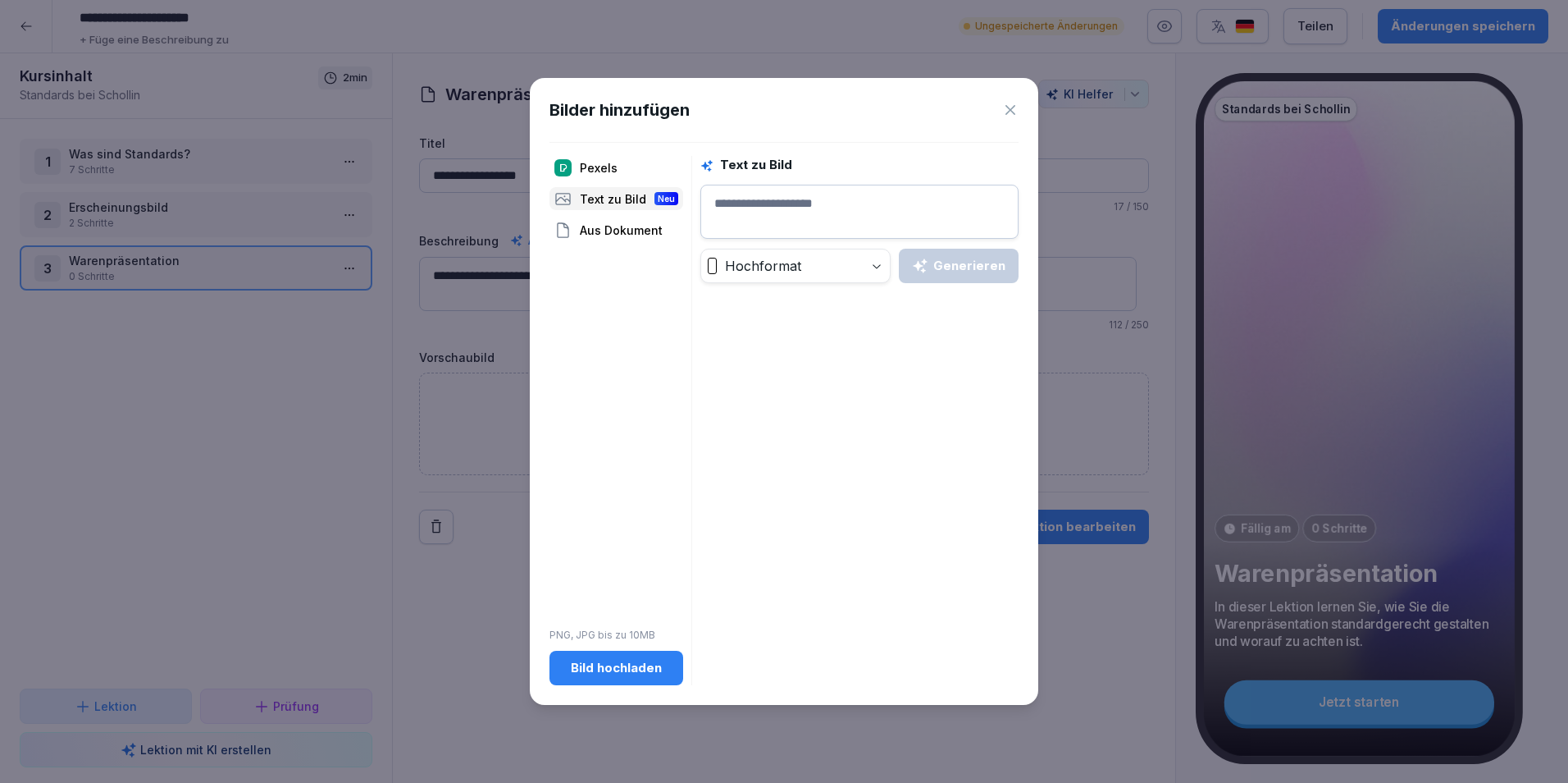
click at [789, 206] on textarea at bounding box center [859, 211] width 318 height 54
click at [926, 267] on icon "button" at bounding box center [920, 266] width 17 height 17
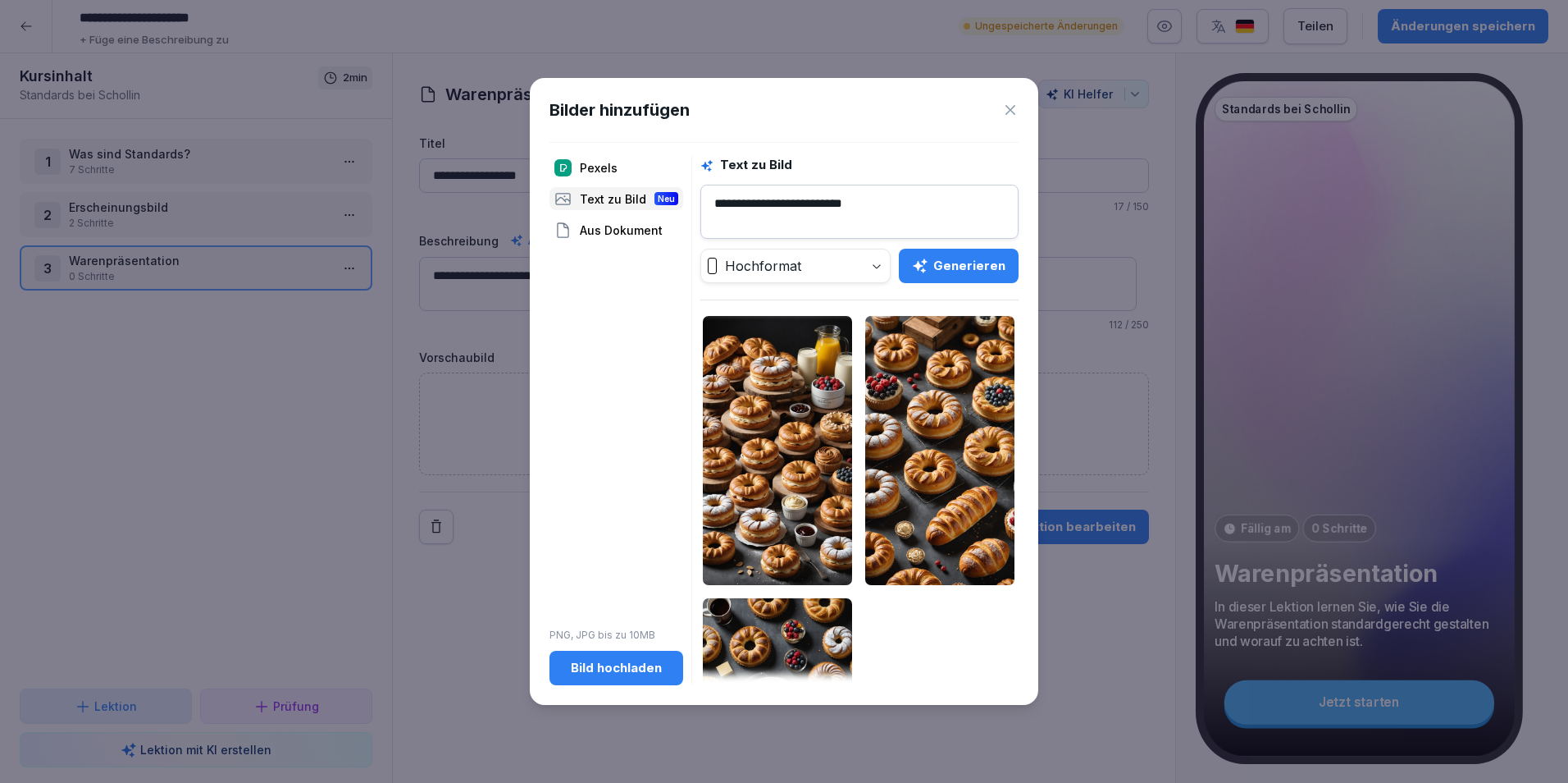
drag, startPoint x: 946, startPoint y: 205, endPoint x: 471, endPoint y: 265, distance: 478.8
click at [471, 265] on body "**********" at bounding box center [784, 392] width 1568 height 783
type textarea "**********"
click at [949, 284] on div "**********" at bounding box center [859, 420] width 318 height 528
click at [954, 272] on div "Generieren" at bounding box center [959, 266] width 93 height 18
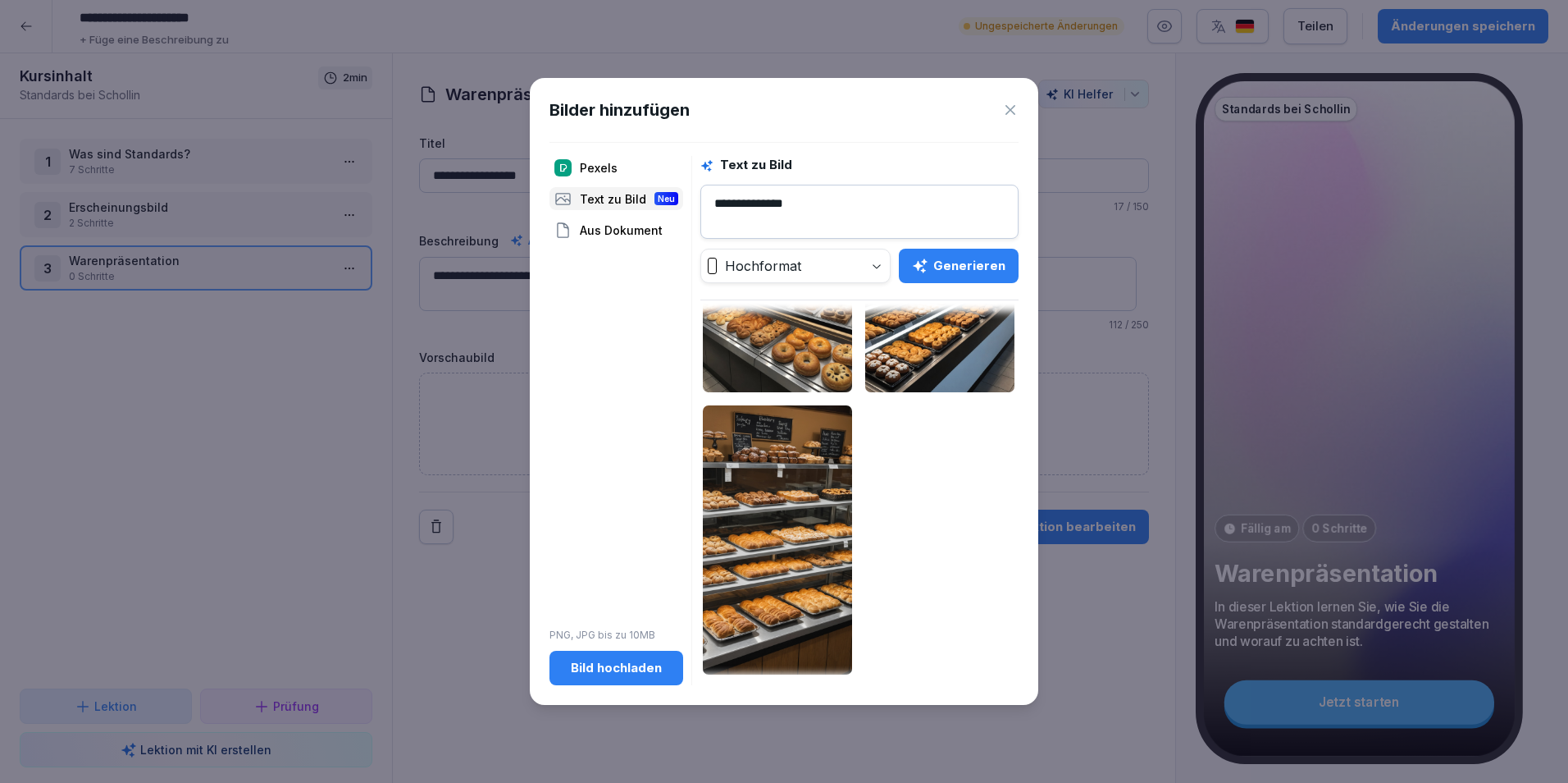
scroll to position [195, 0]
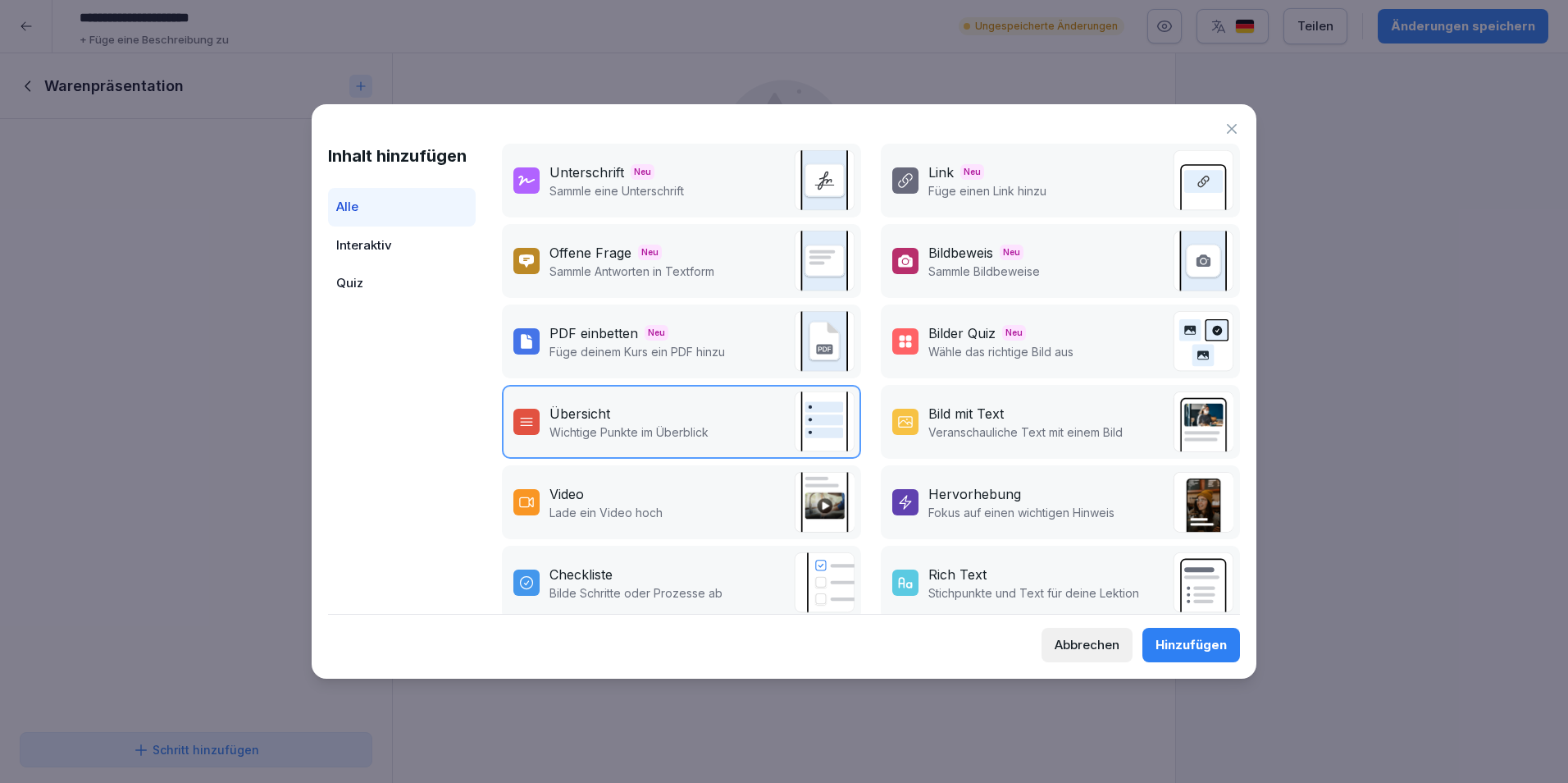
click at [1066, 260] on div "Bildbeweis Neu Sammle Bildbeweise" at bounding box center [1061, 260] width 360 height 73
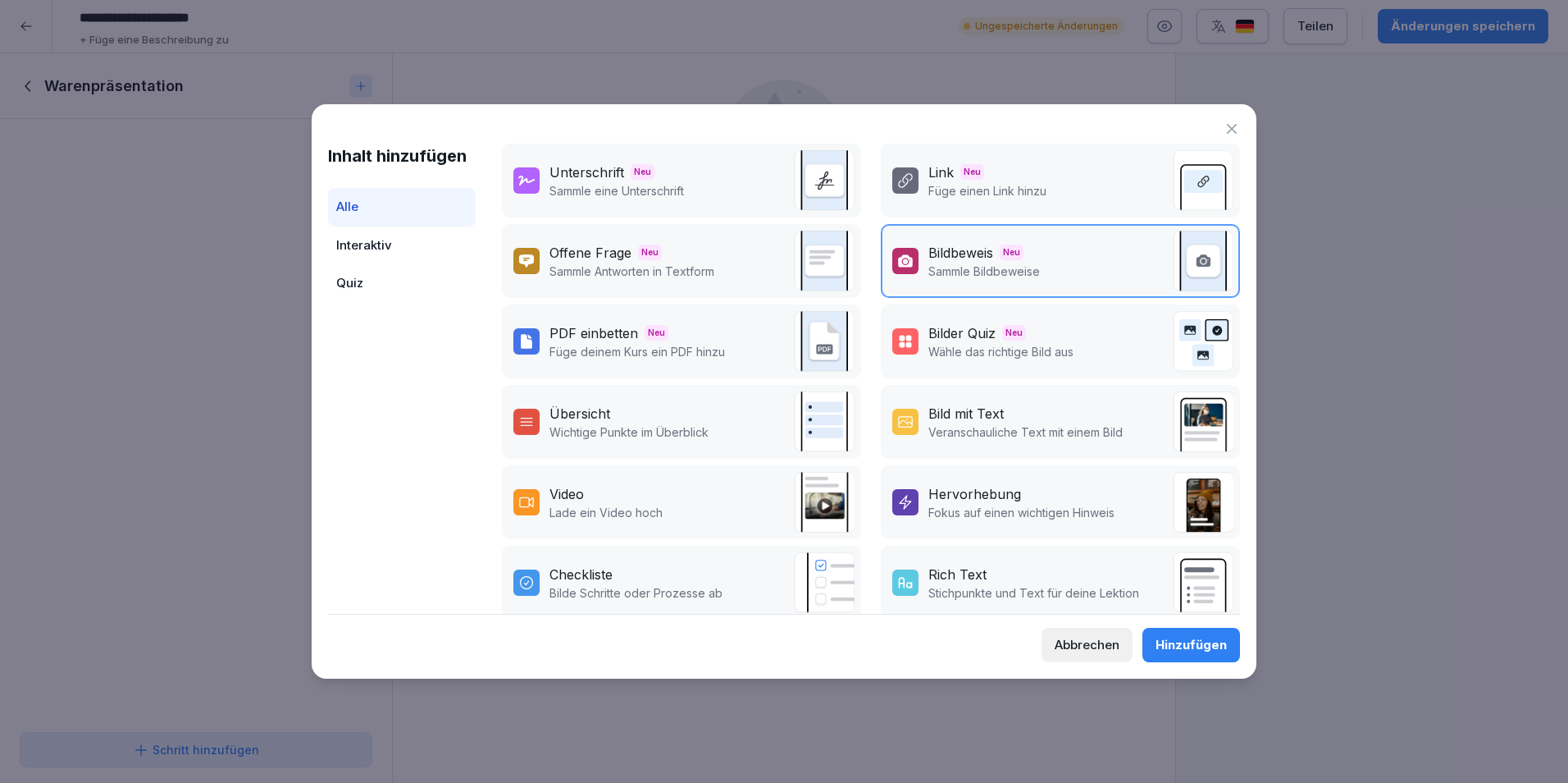
click at [1166, 646] on div "Hinzufügen" at bounding box center [1192, 645] width 72 height 18
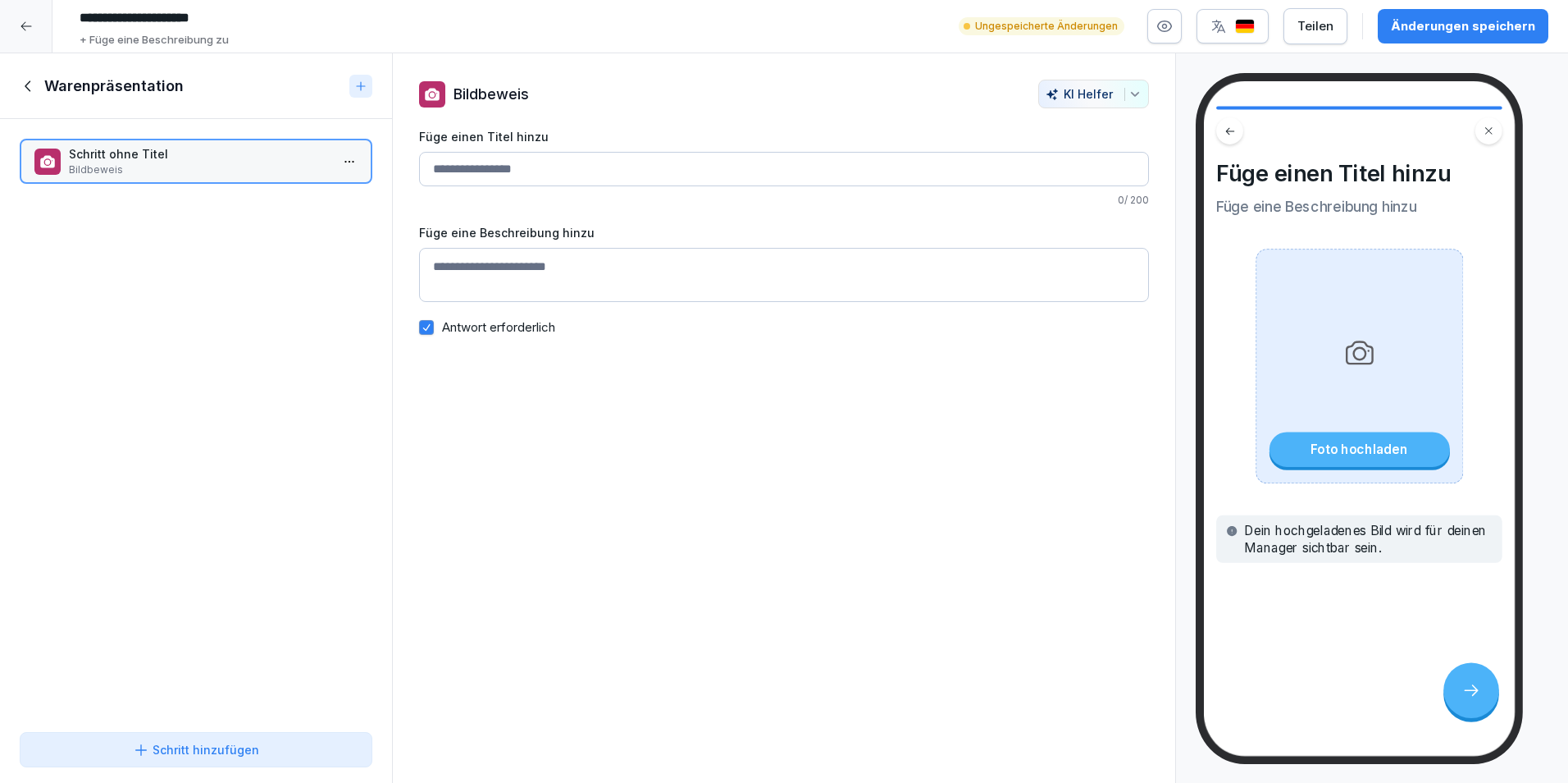
click at [33, 79] on icon at bounding box center [29, 86] width 18 height 18
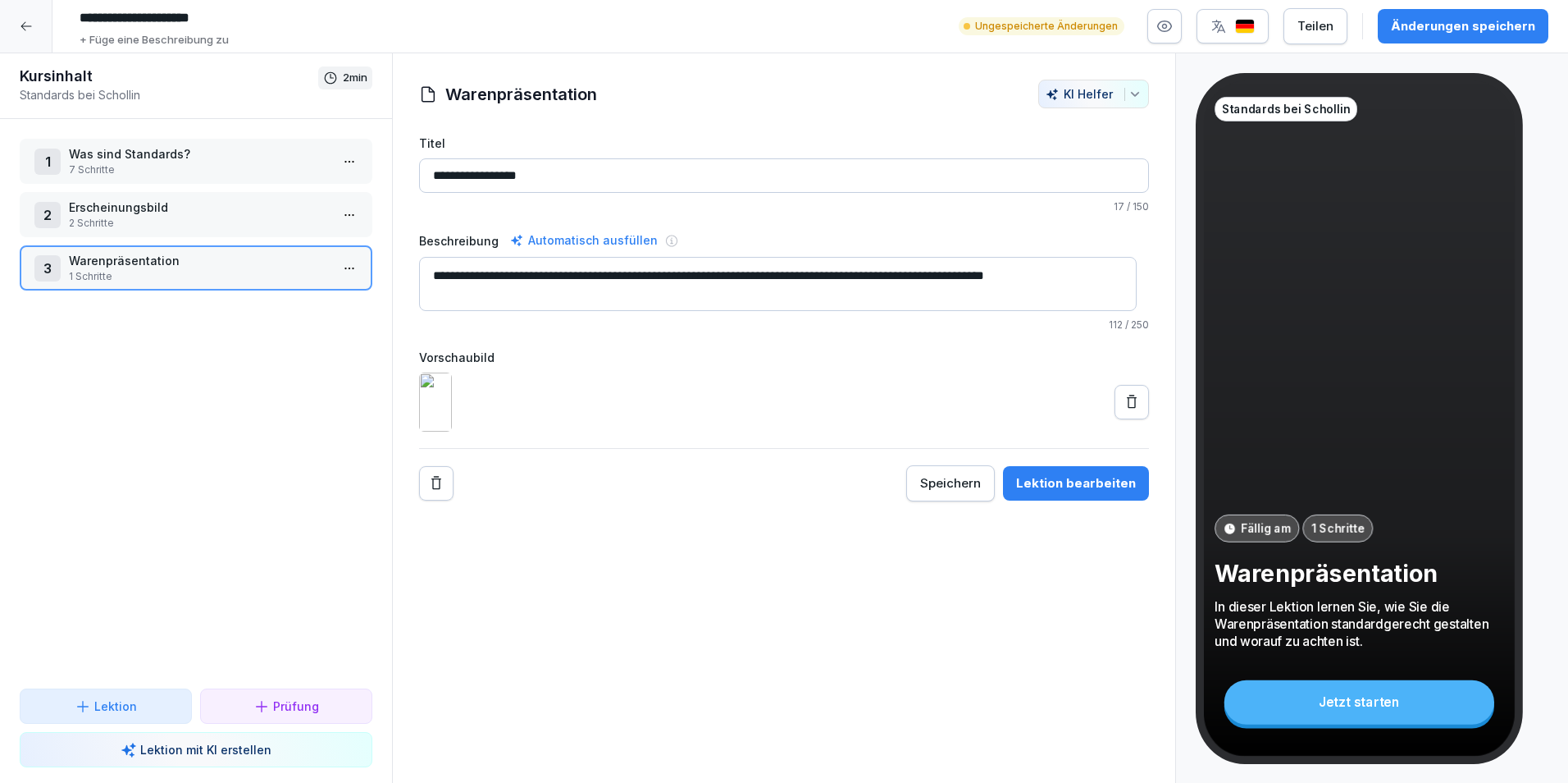
click at [287, 277] on p "1 Schritte" at bounding box center [199, 276] width 261 height 15
click at [340, 274] on html "**********" at bounding box center [784, 392] width 1568 height 783
click at [317, 310] on div "Schritte bearbeiten" at bounding box center [276, 301] width 139 height 30
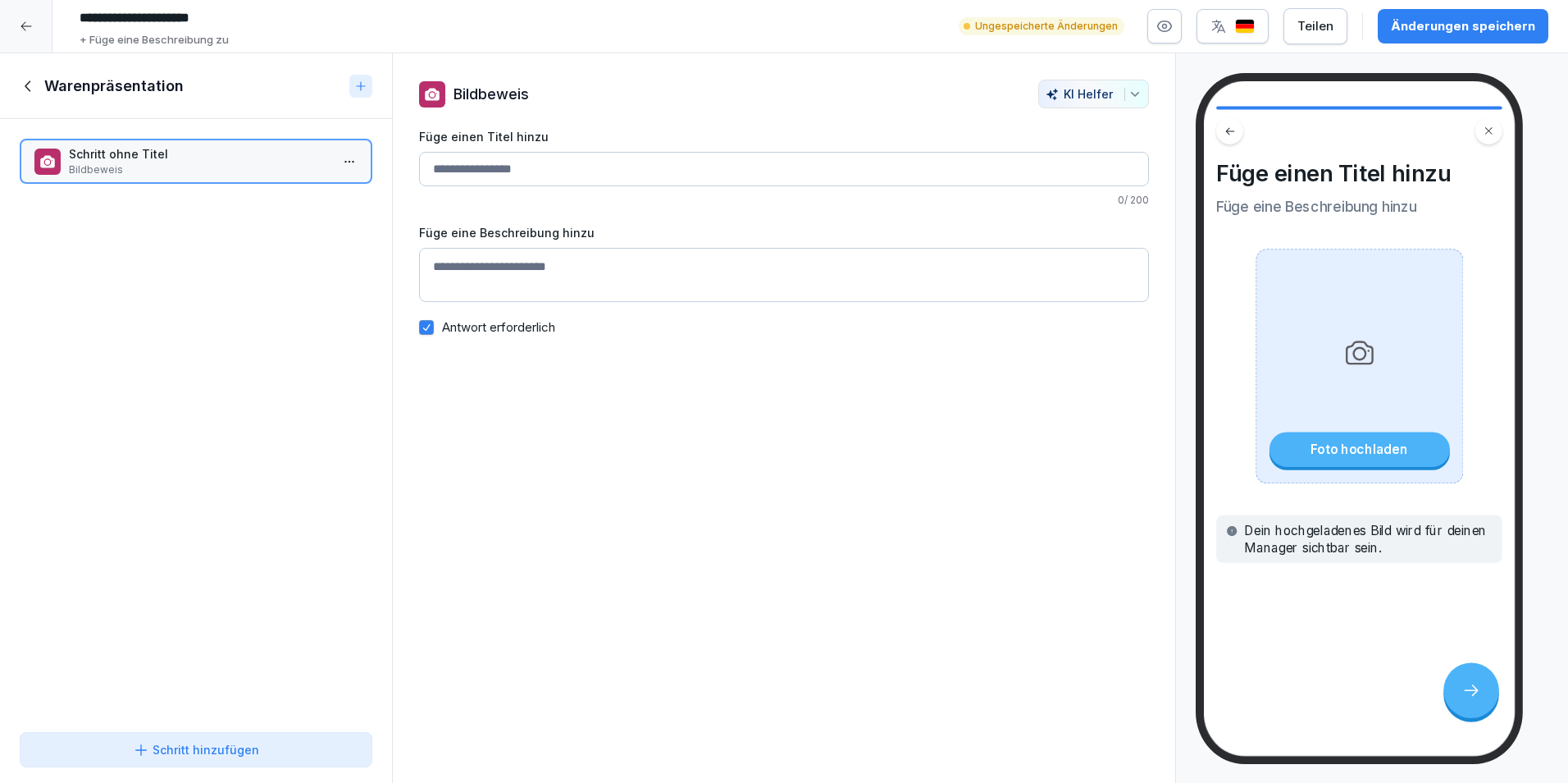
click at [335, 165] on html "**********" at bounding box center [784, 392] width 1568 height 783
click at [300, 251] on div "Löschen" at bounding box center [276, 255] width 139 height 30
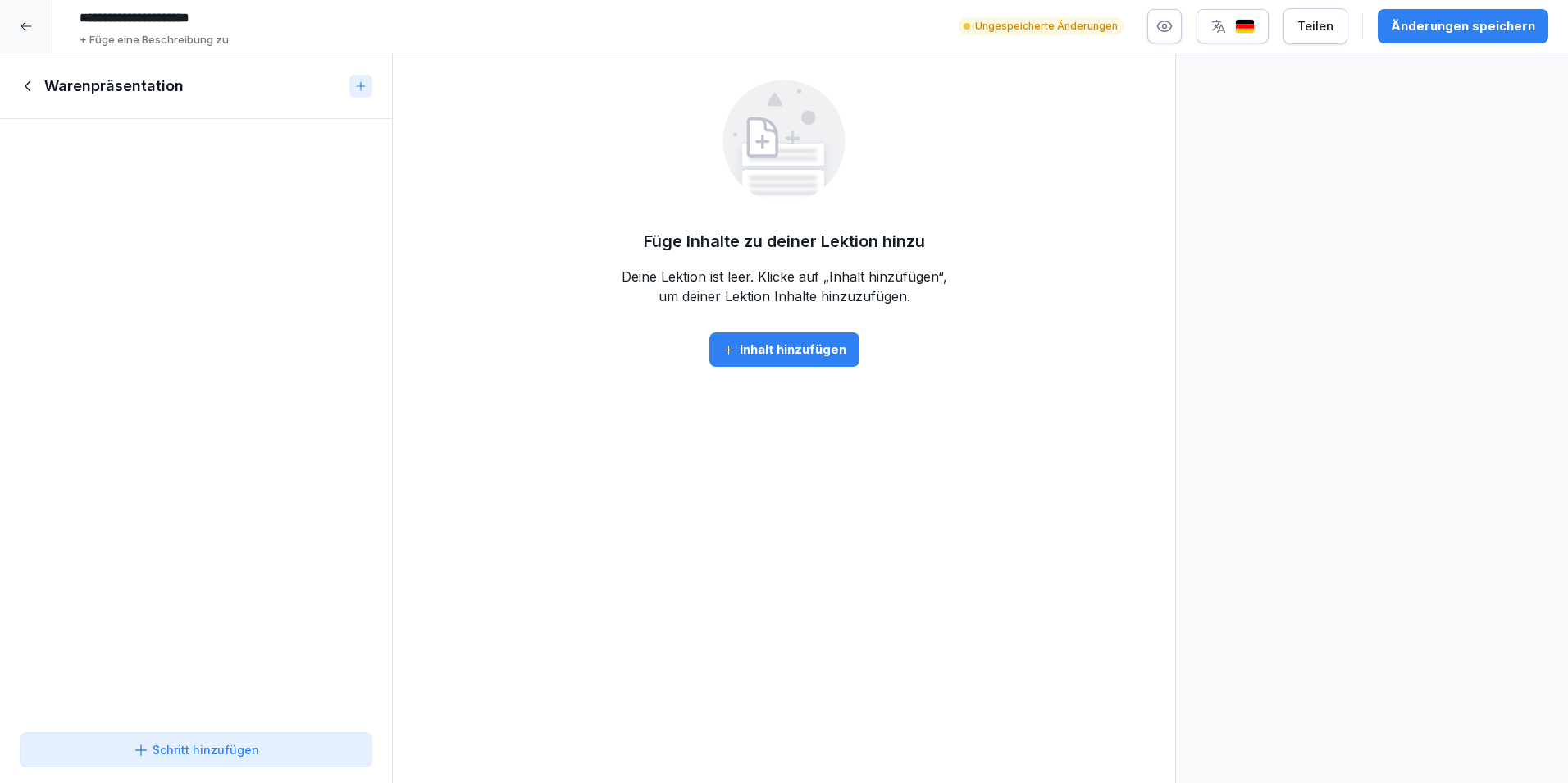
click at [118, 740] on button "Schritt hinzufügen" at bounding box center [196, 750] width 353 height 35
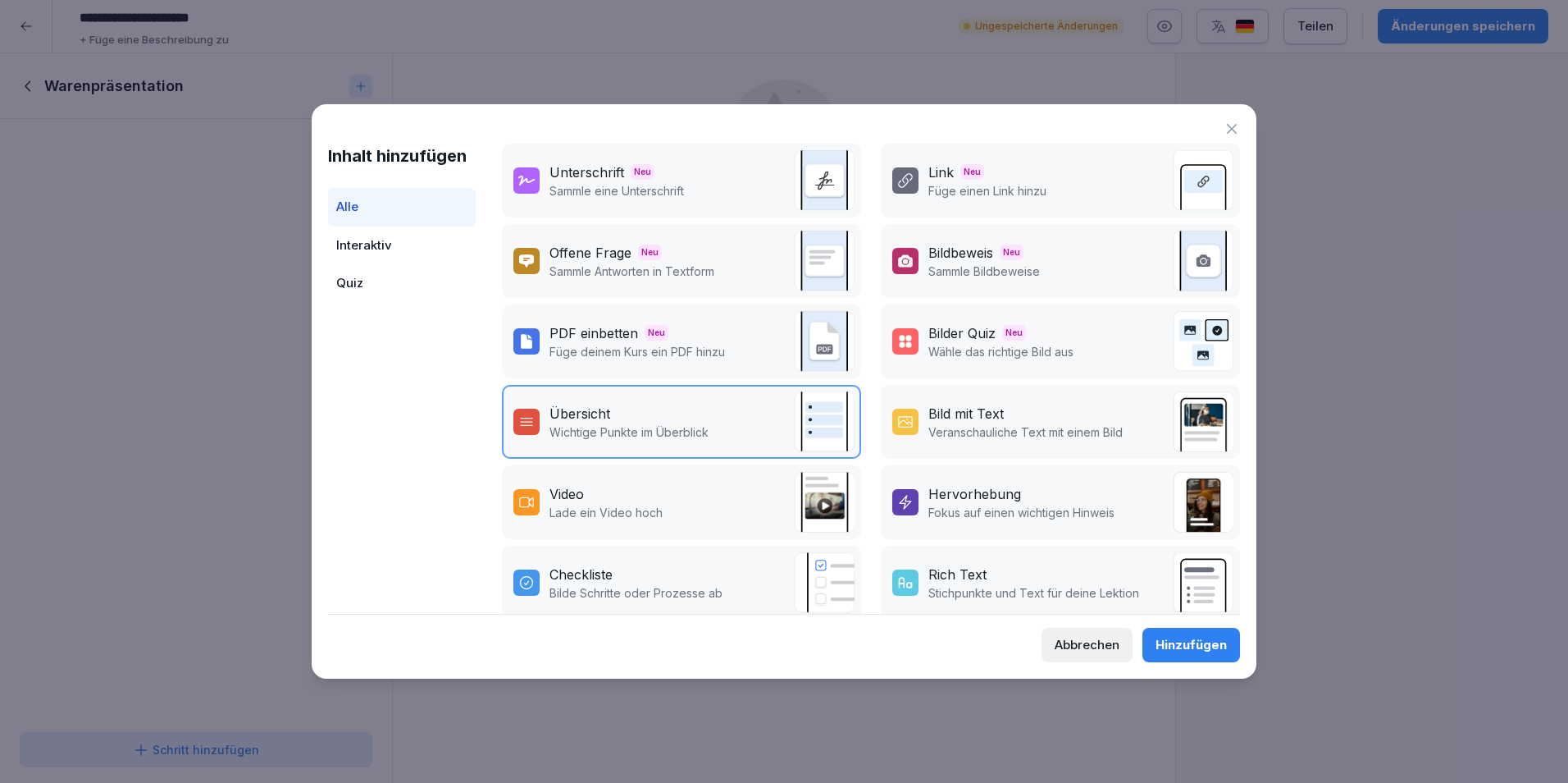
click at [992, 354] on p "Wähle das richtige Bild aus" at bounding box center [1001, 351] width 145 height 18
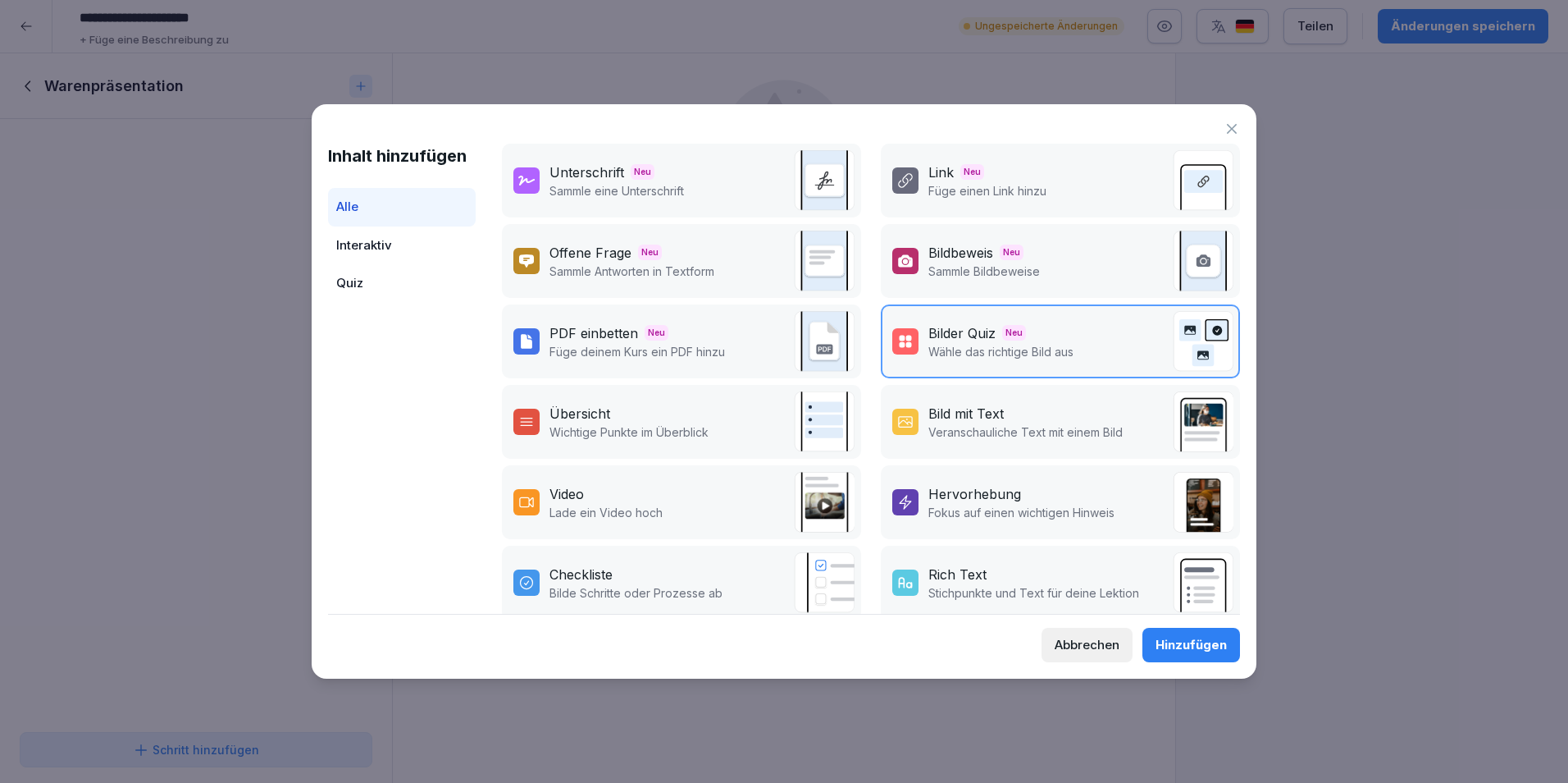
click at [1167, 651] on div "Hinzufügen" at bounding box center [1192, 645] width 72 height 18
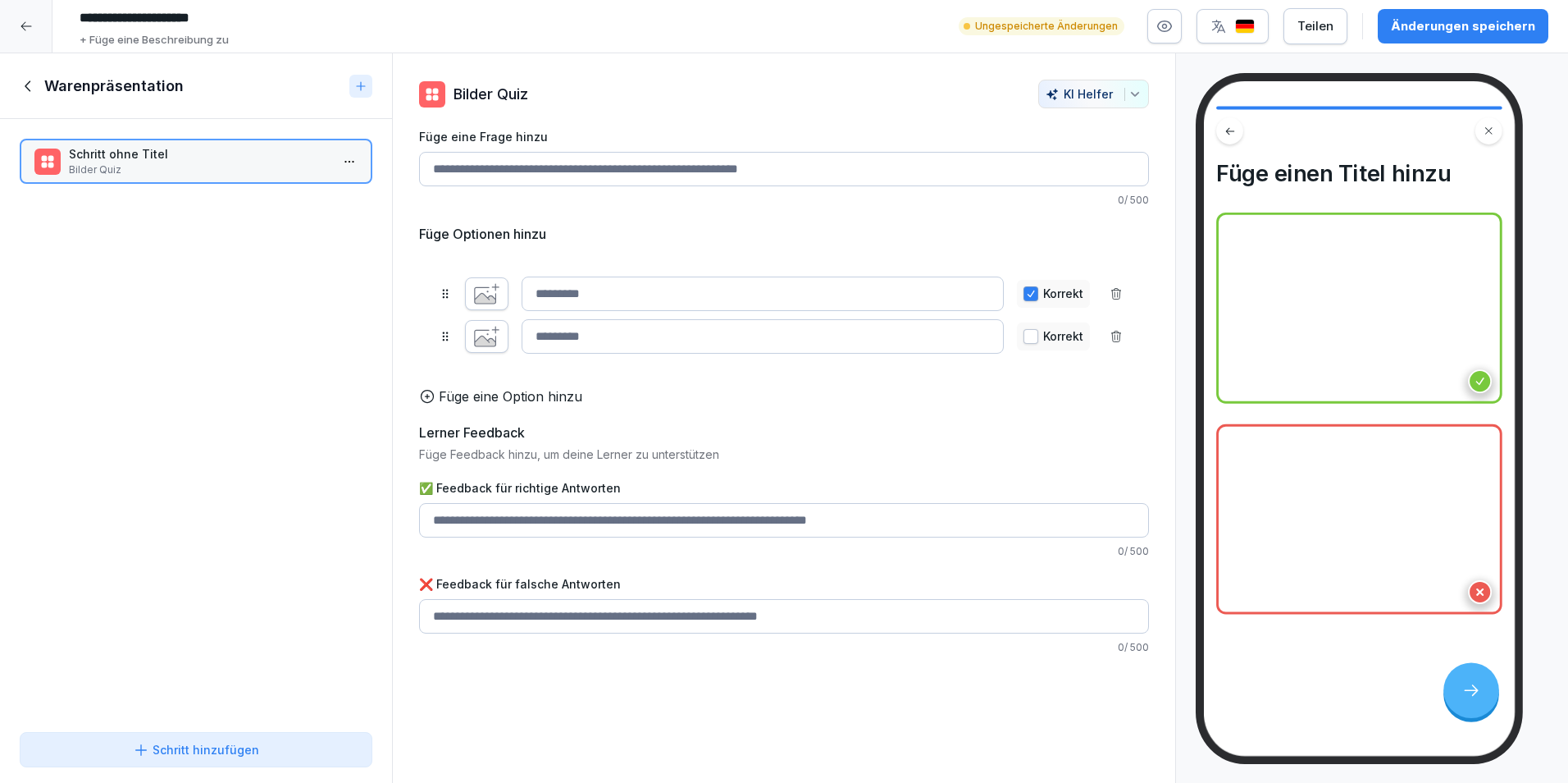
click at [668, 174] on input "Füge eine Frage hinzu" at bounding box center [784, 169] width 730 height 34
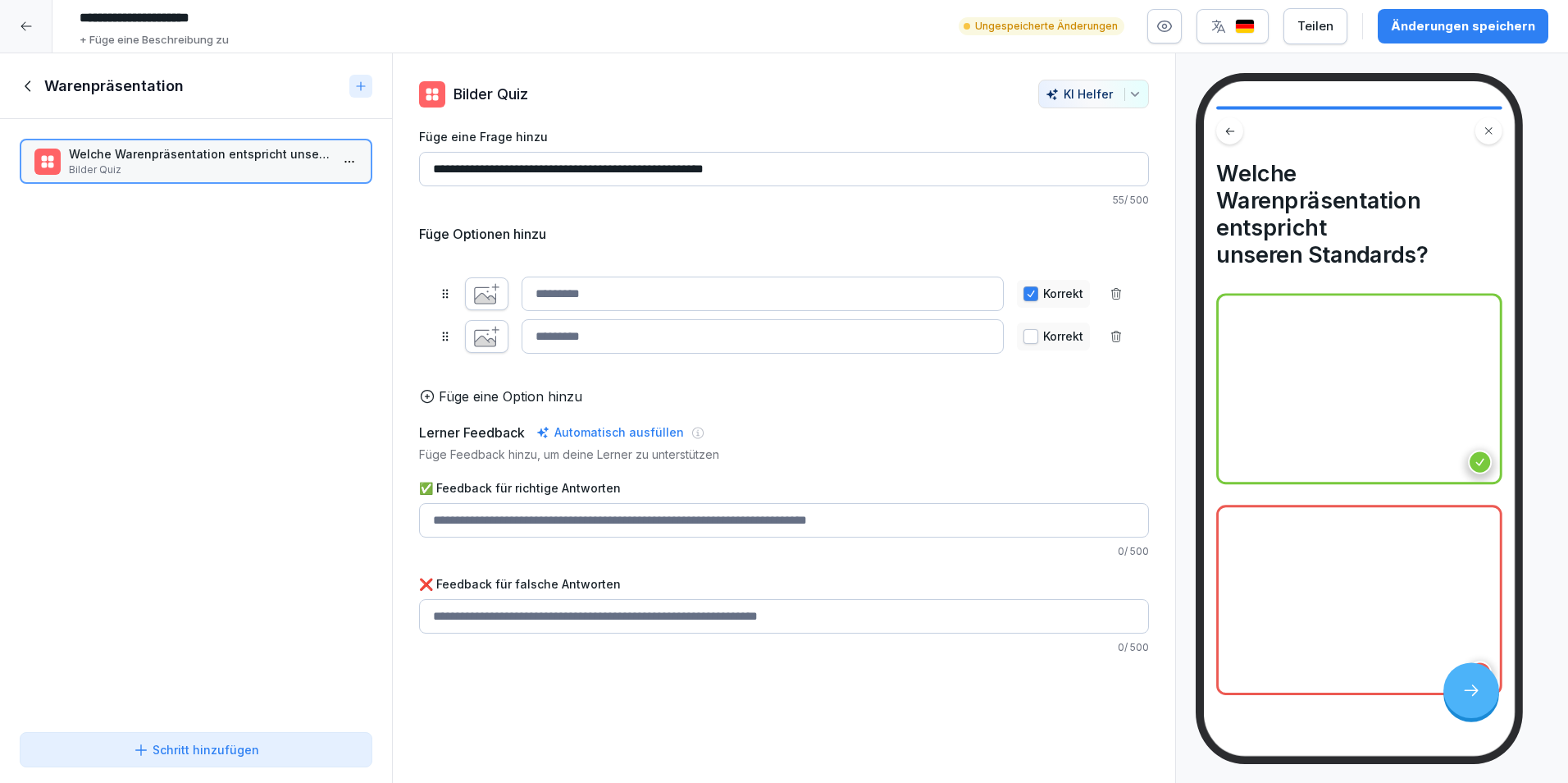
type input "**********"
click at [430, 405] on icon at bounding box center [427, 397] width 17 height 17
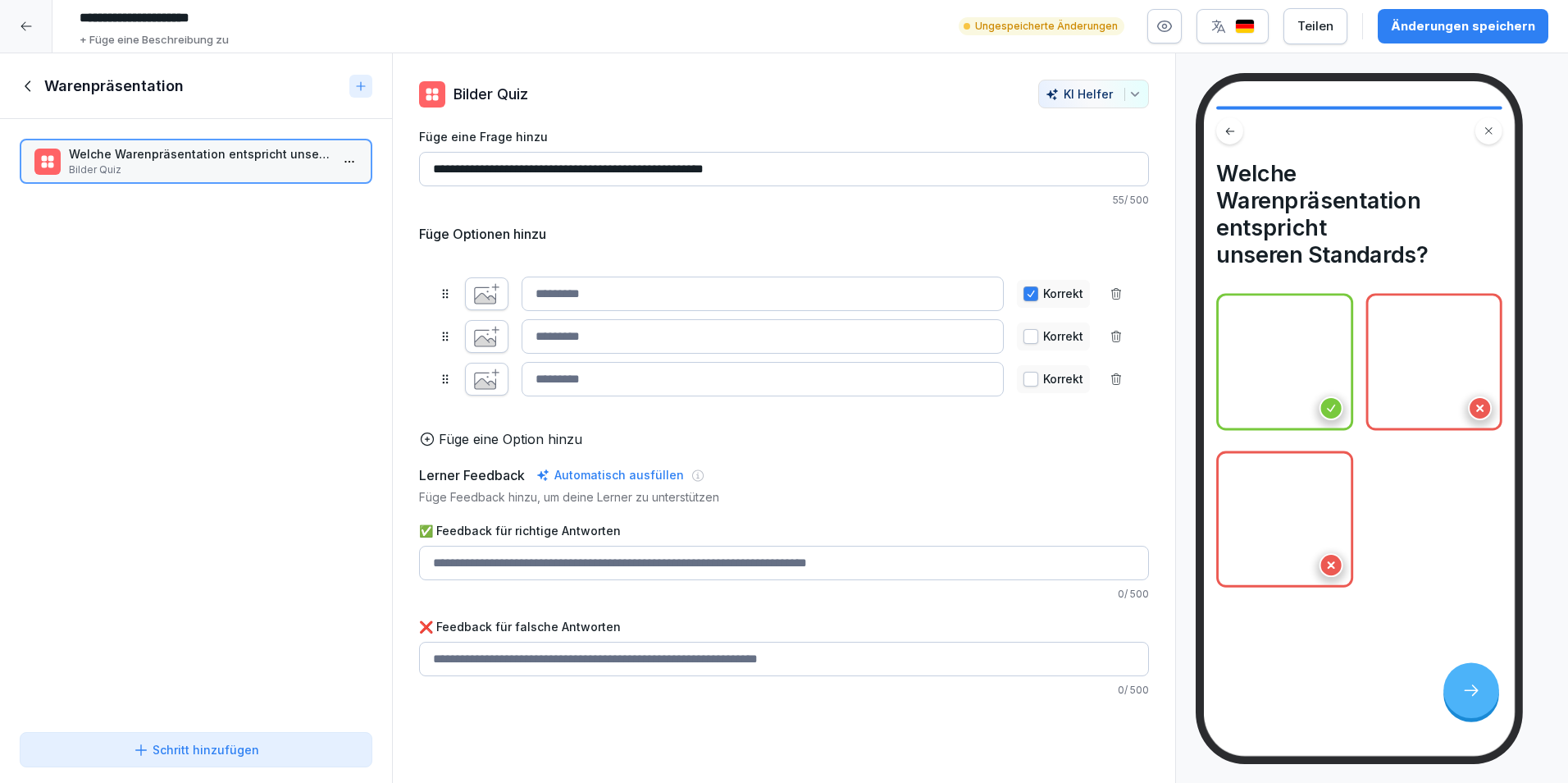
click at [468, 290] on button "button" at bounding box center [487, 293] width 43 height 33
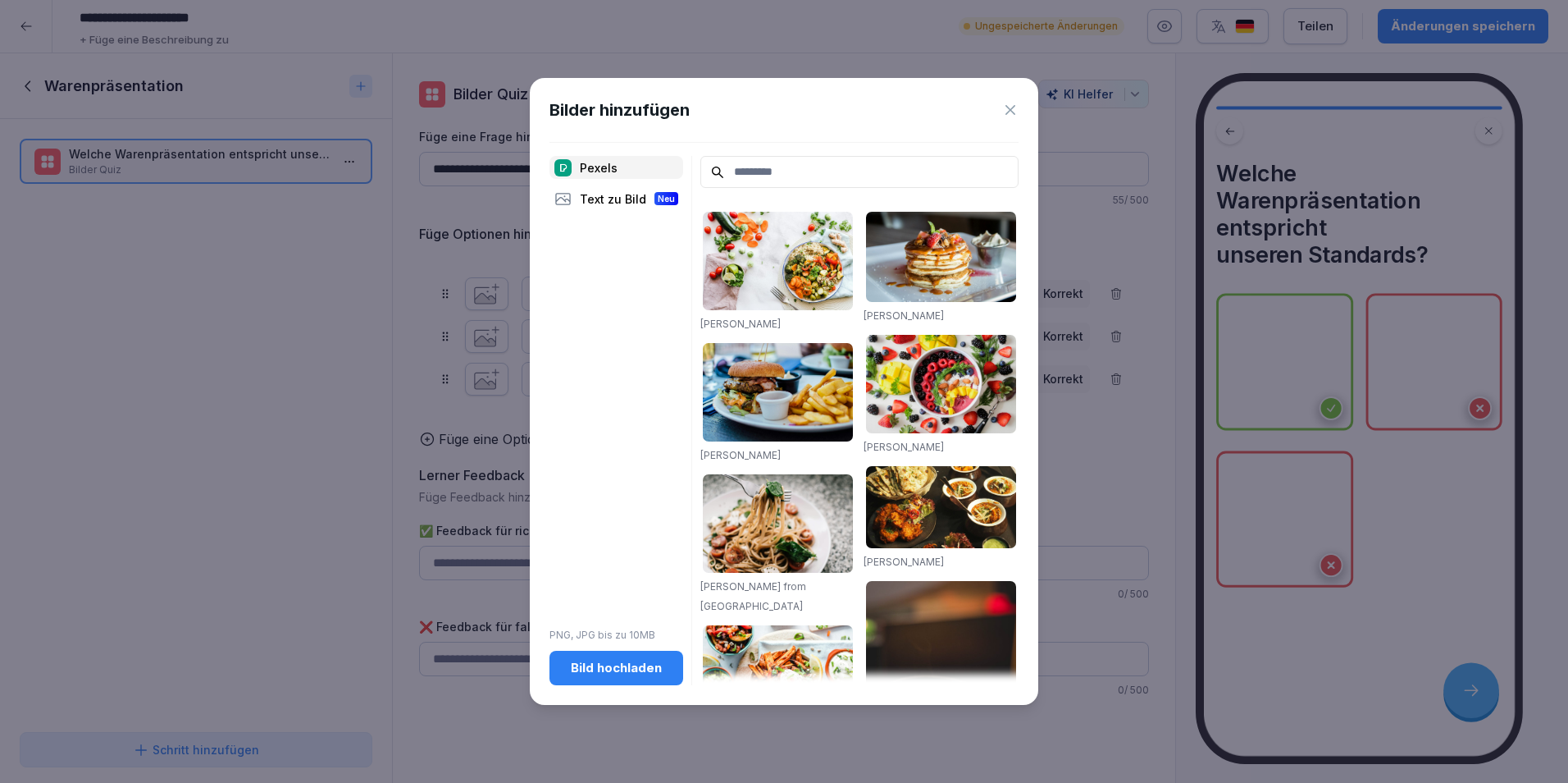
click at [592, 673] on div "Bild hochladen" at bounding box center [616, 668] width 108 height 18
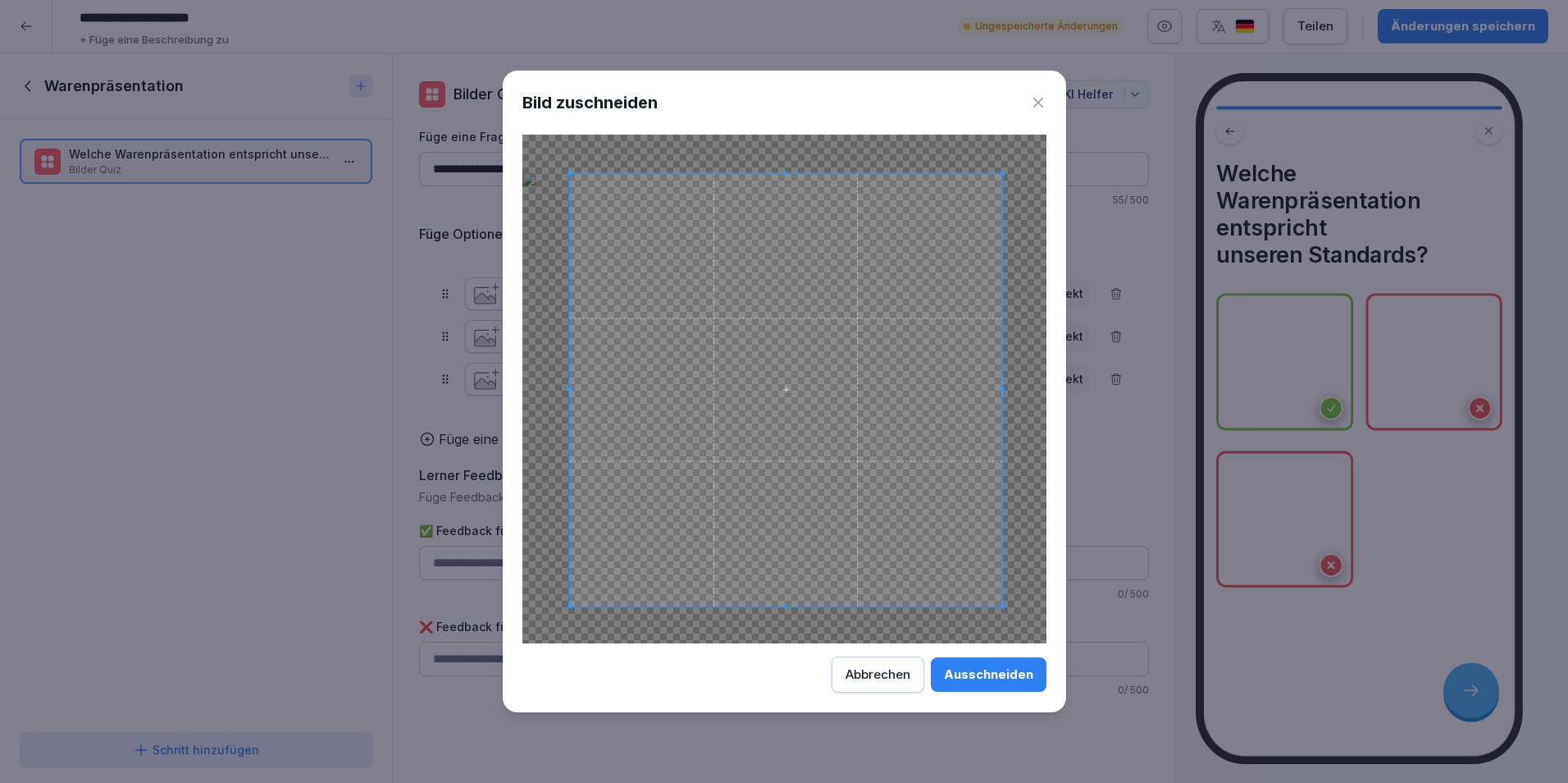
click at [900, 539] on span at bounding box center [786, 389] width 432 height 432
click at [995, 671] on div "Ausschneiden" at bounding box center [988, 674] width 89 height 18
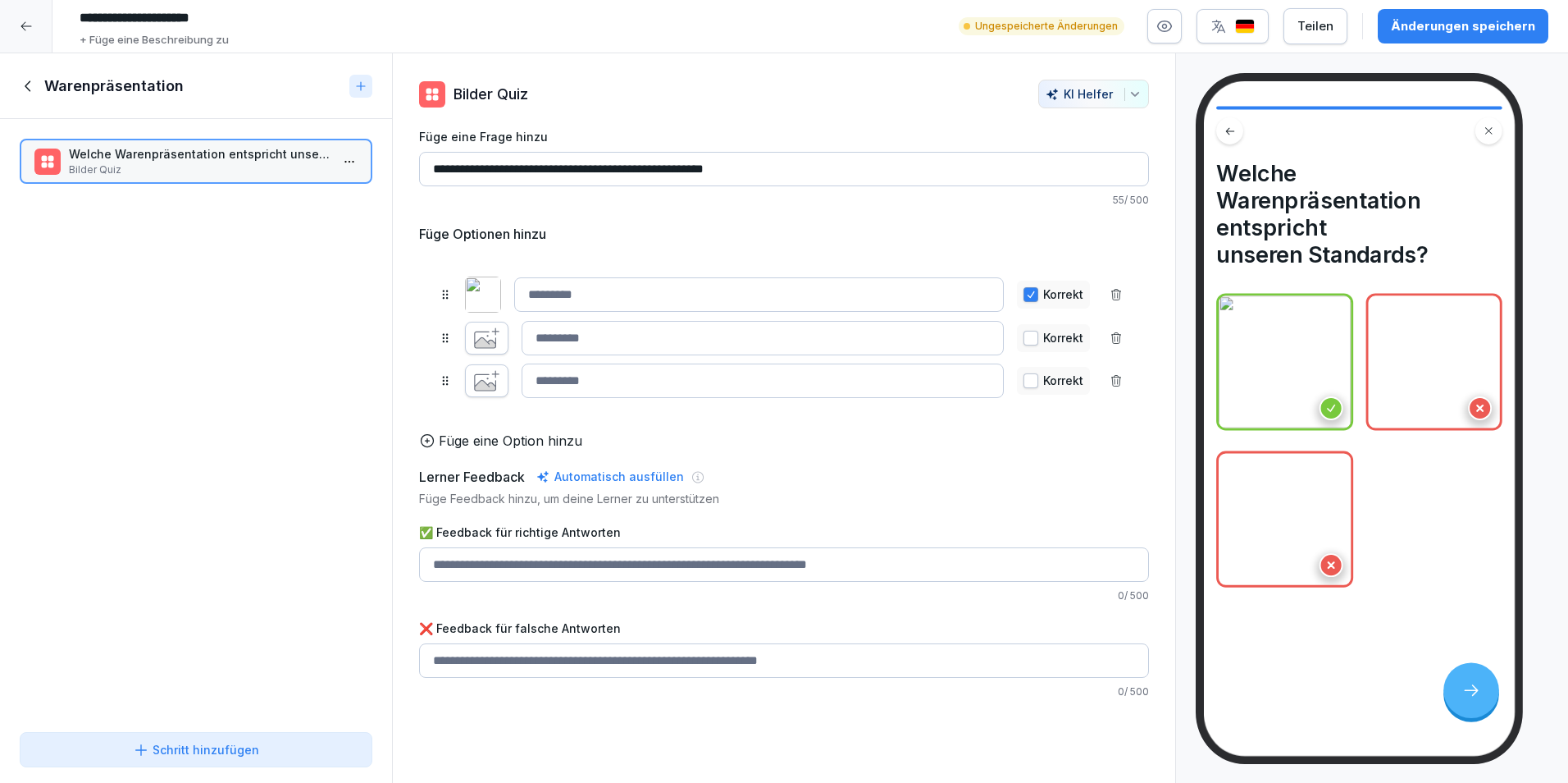
click at [487, 335] on icon "button" at bounding box center [487, 338] width 25 height 22
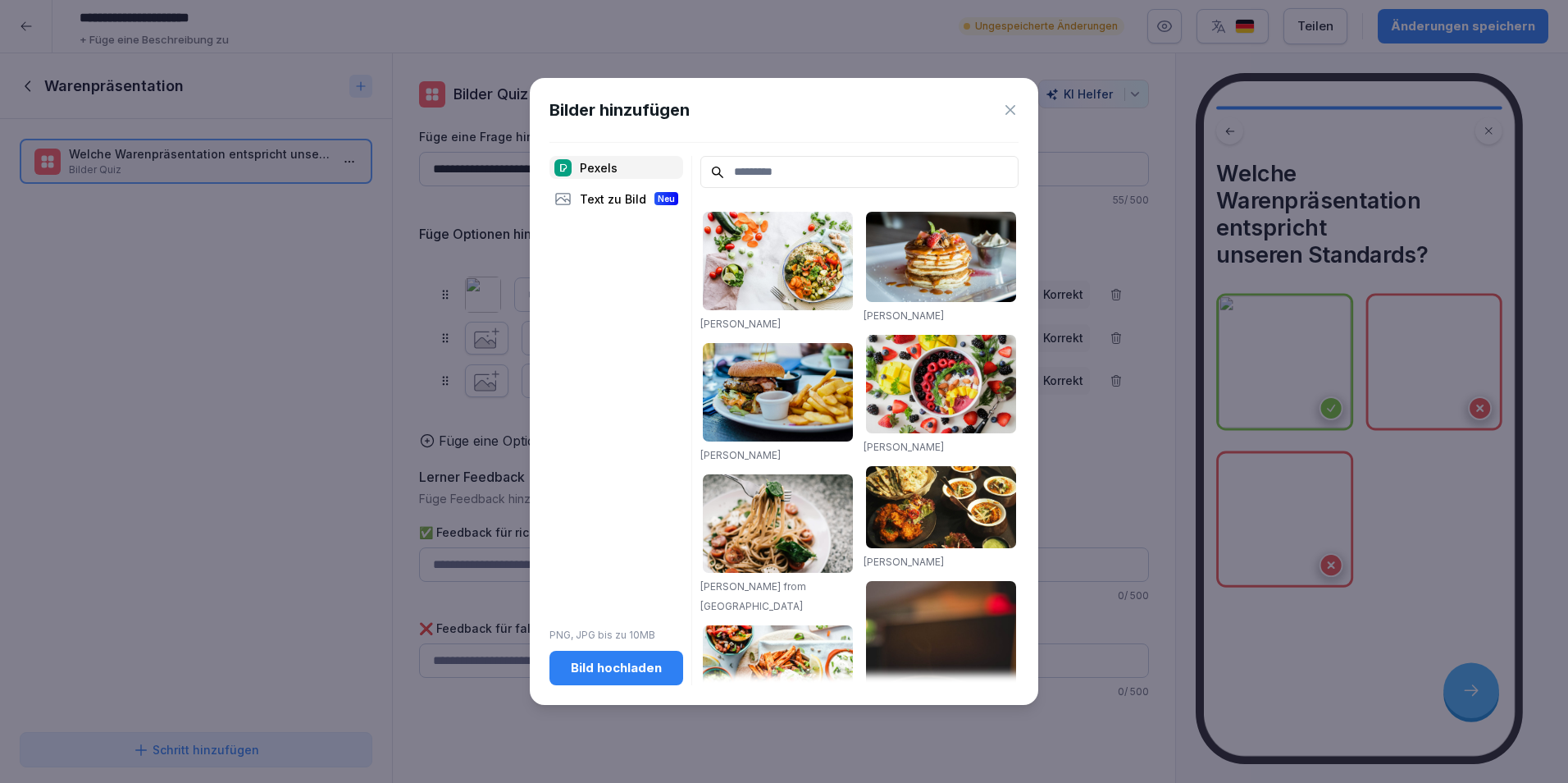
click at [585, 660] on div "Bild hochladen" at bounding box center [616, 668] width 108 height 18
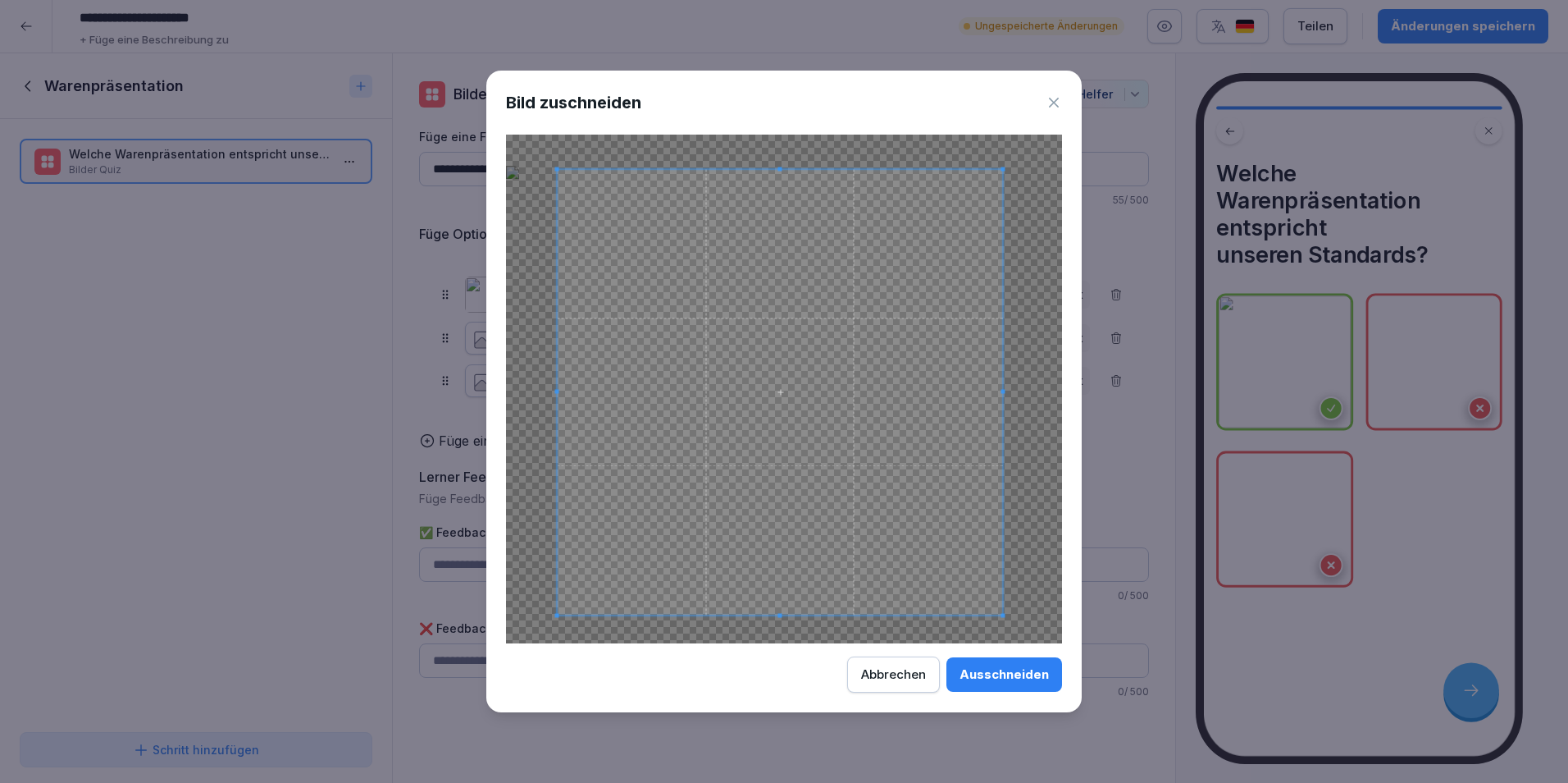
click at [860, 505] on span at bounding box center [780, 392] width 446 height 446
click at [1006, 603] on span at bounding box center [1004, 600] width 4 height 4
click at [927, 513] on span at bounding box center [782, 395] width 446 height 431
click at [1026, 684] on button "Ausschneiden" at bounding box center [1004, 674] width 116 height 34
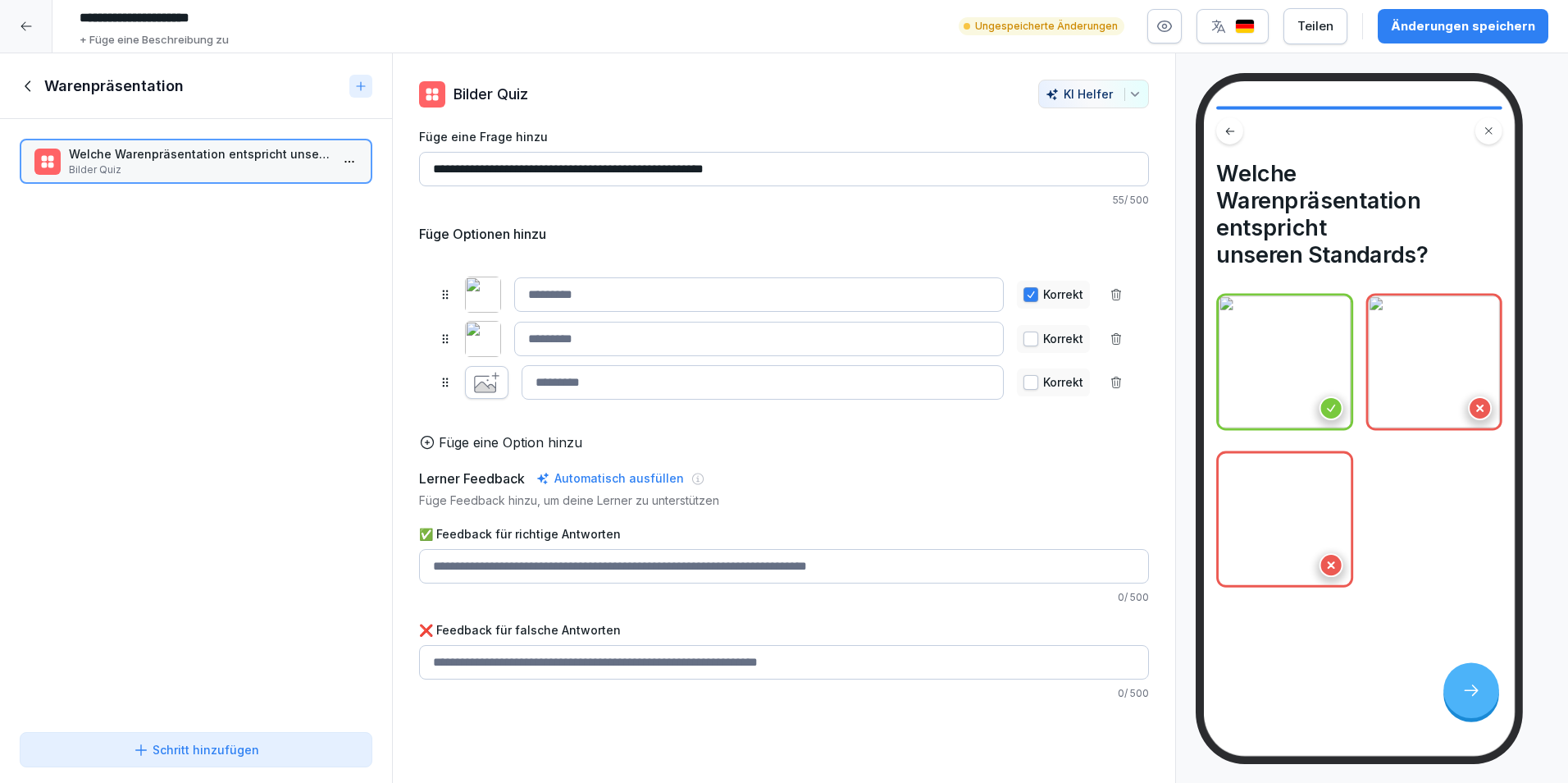
click at [1024, 343] on button "button" at bounding box center [1031, 339] width 15 height 15
click at [1024, 300] on button "button" at bounding box center [1031, 295] width 15 height 15
click at [489, 384] on icon "button" at bounding box center [487, 382] width 25 height 22
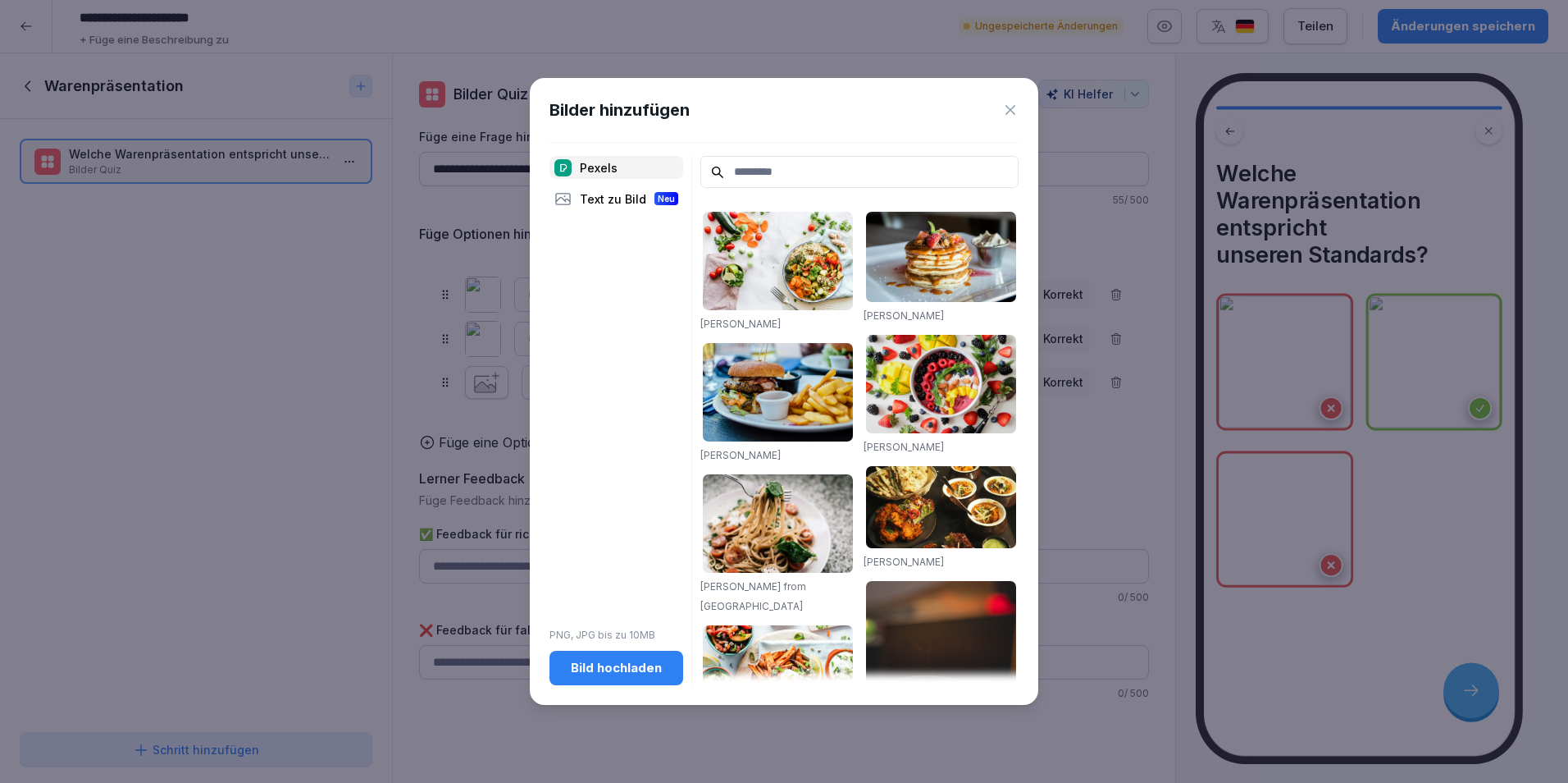
click at [613, 668] on div "Bild hochladen" at bounding box center [616, 668] width 108 height 18
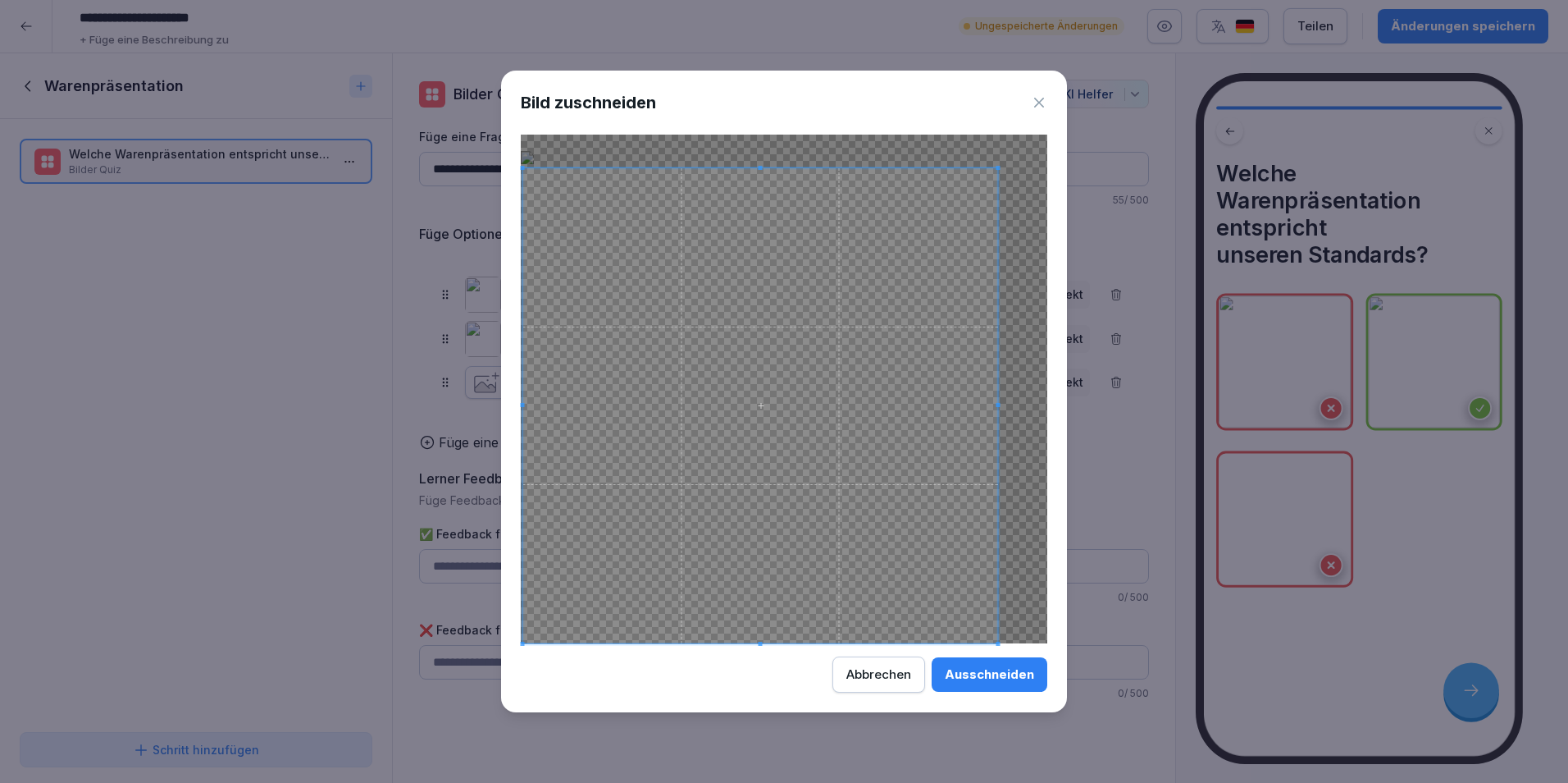
click at [997, 221] on span at bounding box center [760, 406] width 475 height 475
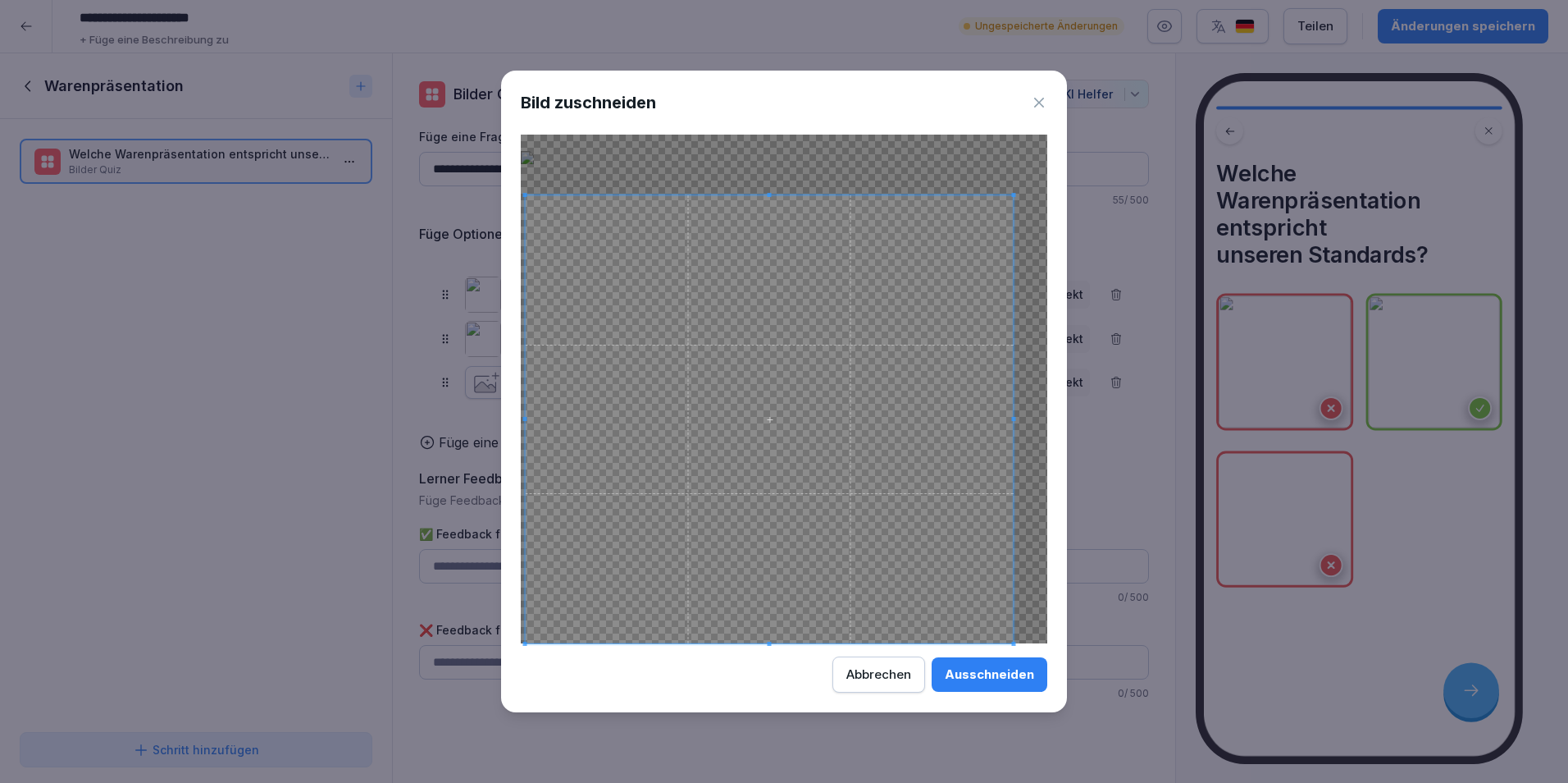
click at [1012, 194] on span at bounding box center [1014, 194] width 4 height 4
click at [1012, 623] on span at bounding box center [1012, 621] width 4 height 4
click at [1032, 681] on div "Ausschneiden" at bounding box center [989, 674] width 89 height 18
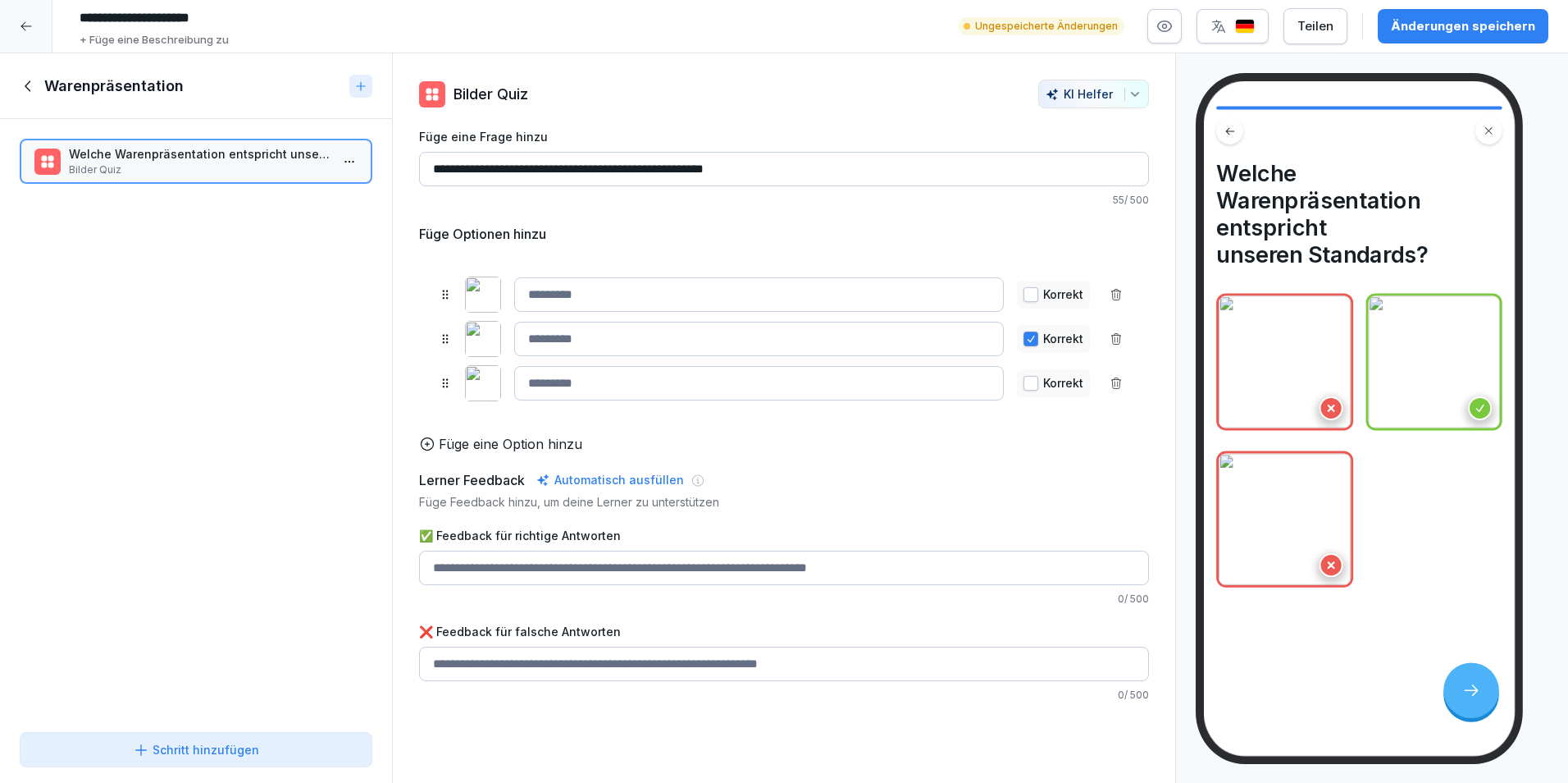
click at [543, 578] on input "✅ Feedback für richtige Antworten" at bounding box center [784, 568] width 730 height 34
type input "**********"
click at [610, 681] on input "✅ Feedback für richtige Antworten" at bounding box center [784, 664] width 730 height 34
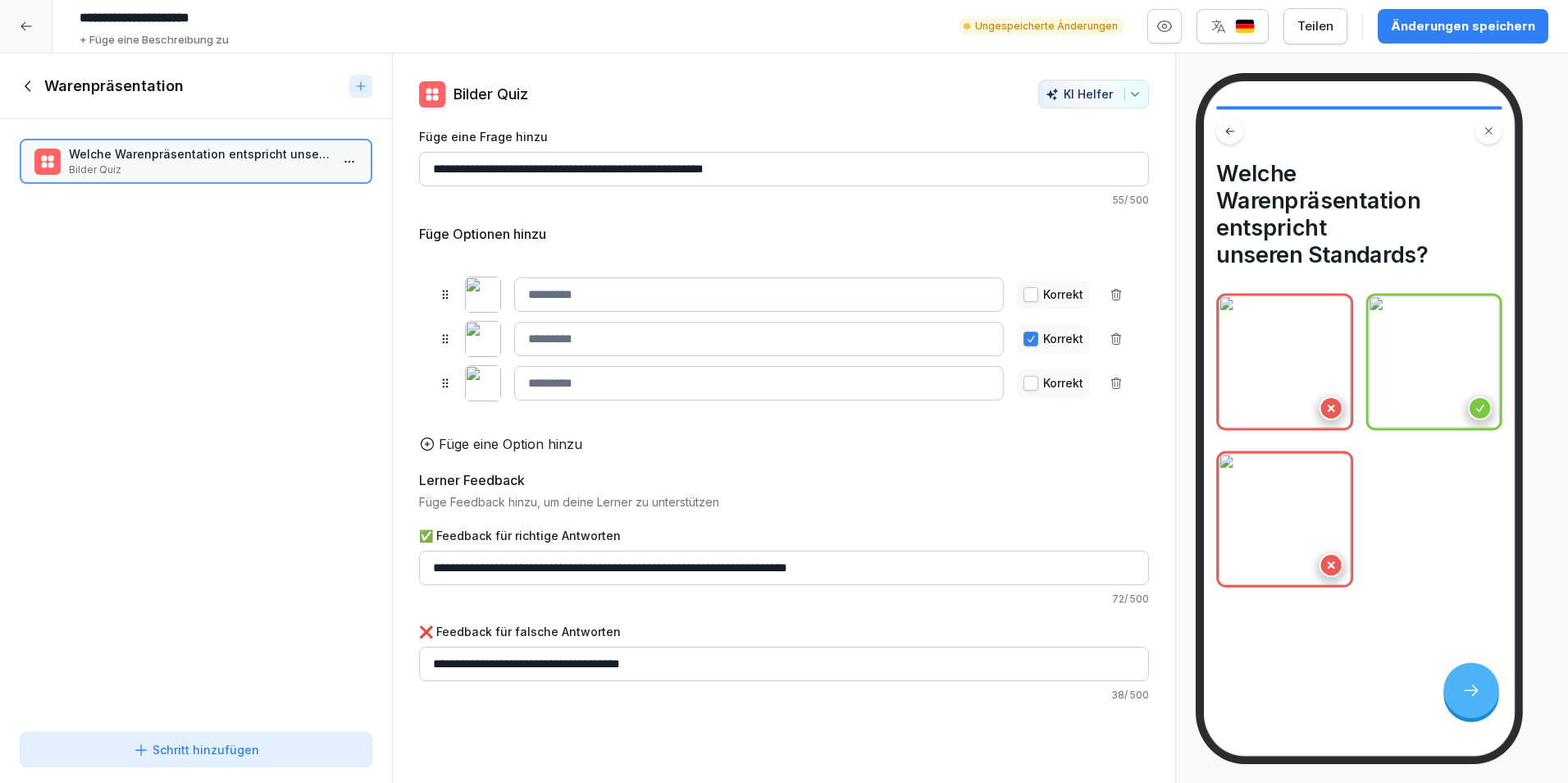
type input "**********"
click at [199, 738] on button "Schritt hinzufügen" at bounding box center [196, 750] width 353 height 35
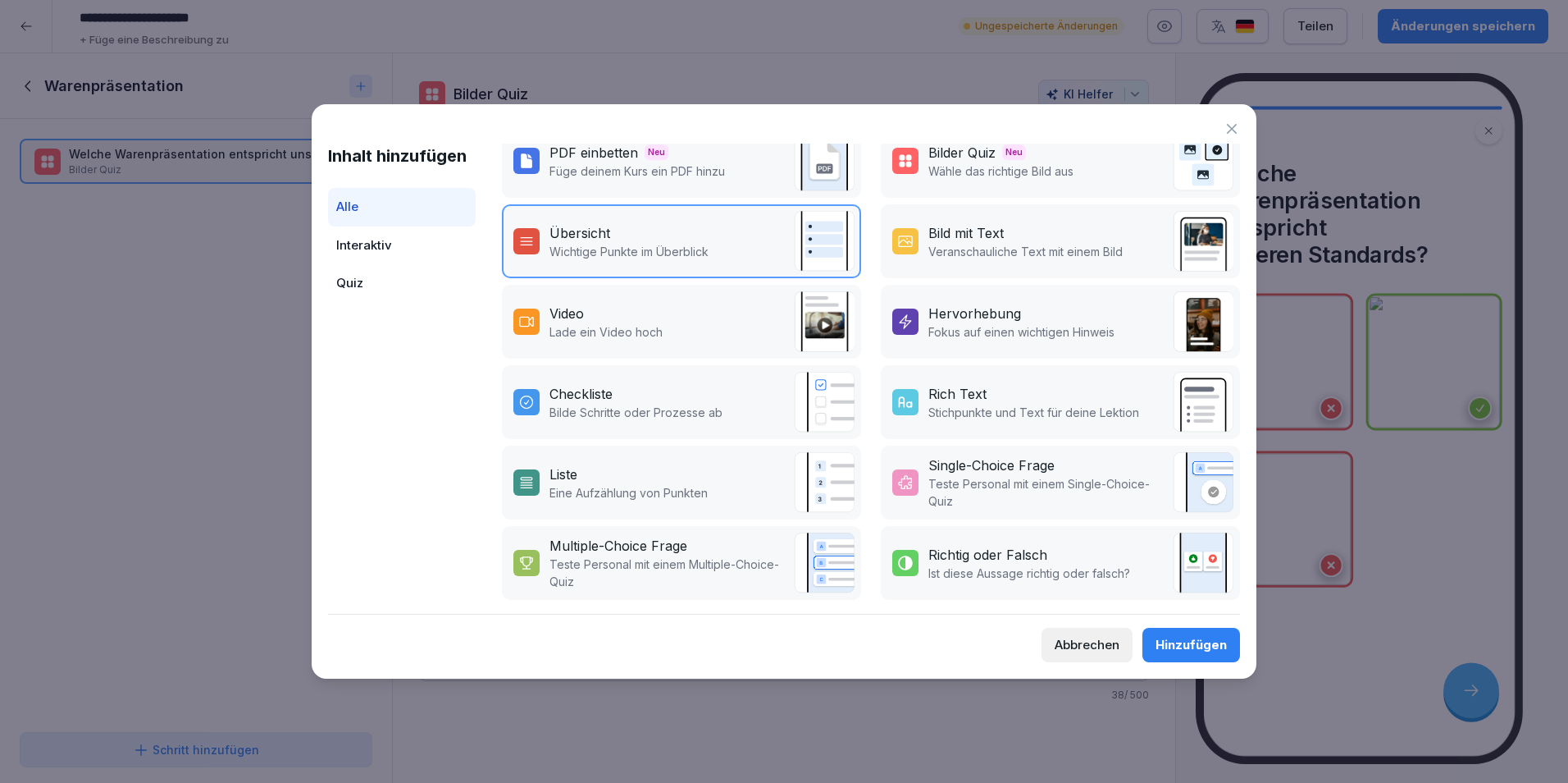
scroll to position [192, 0]
click at [654, 384] on div "Checkliste" at bounding box center [636, 394] width 173 height 20
click at [1198, 645] on div "Hinzufügen" at bounding box center [1192, 645] width 72 height 18
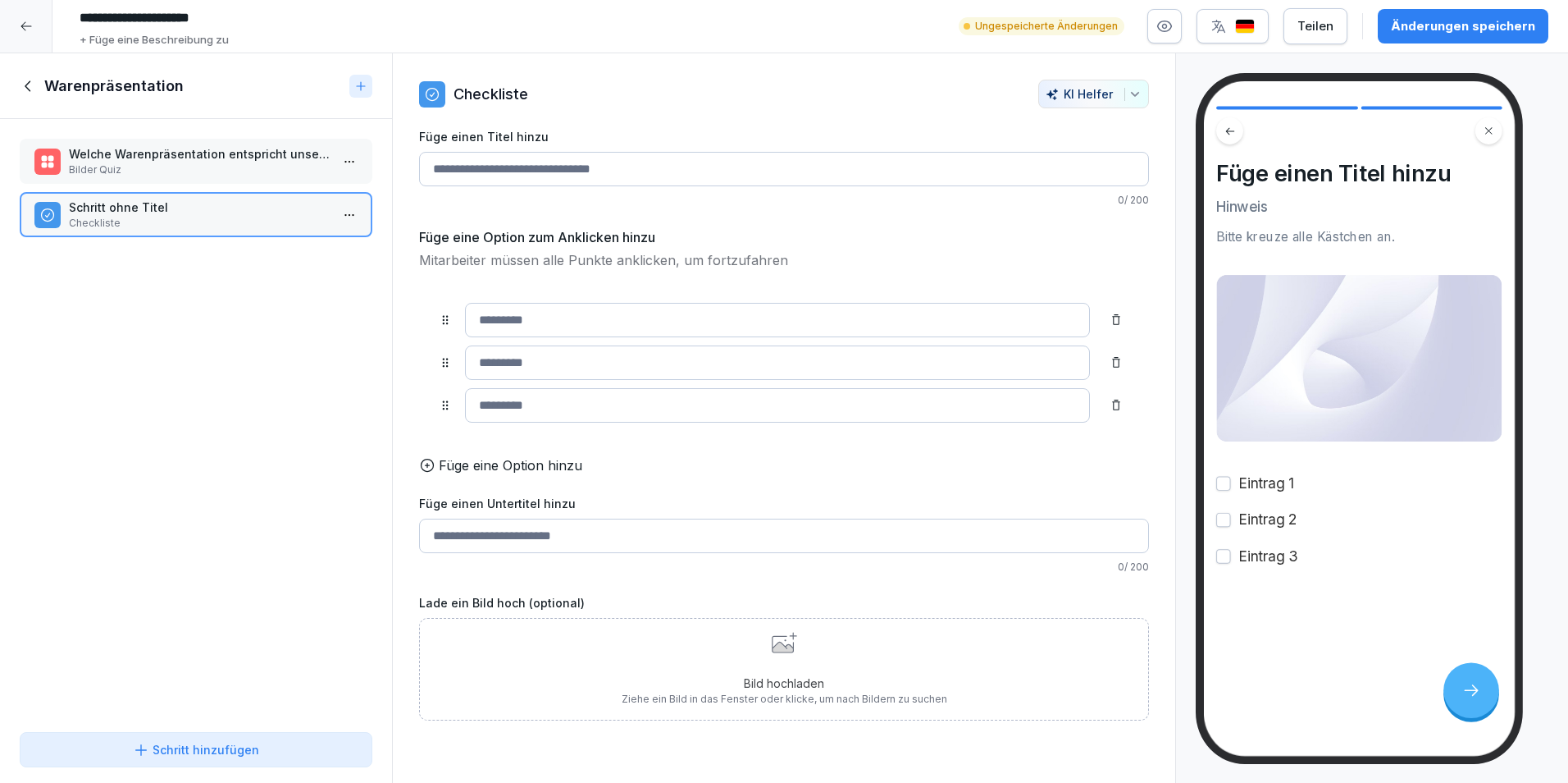
click at [784, 179] on input "Füge einen Titel hinzu" at bounding box center [784, 169] width 730 height 34
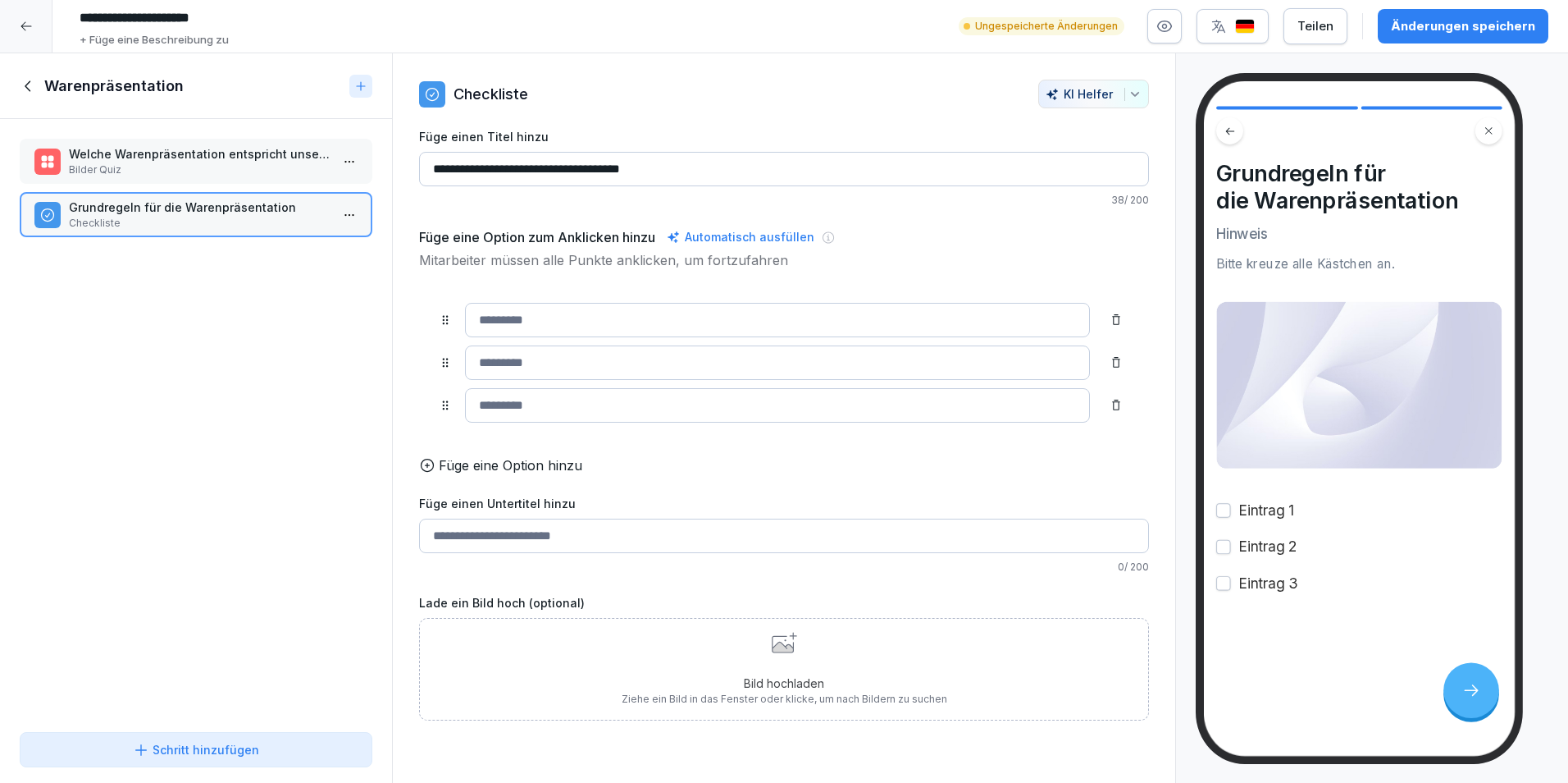
type input "**********"
click at [692, 316] on input at bounding box center [777, 320] width 625 height 34
type input "**********"
click at [683, 376] on input at bounding box center [777, 362] width 625 height 34
type input "**********"
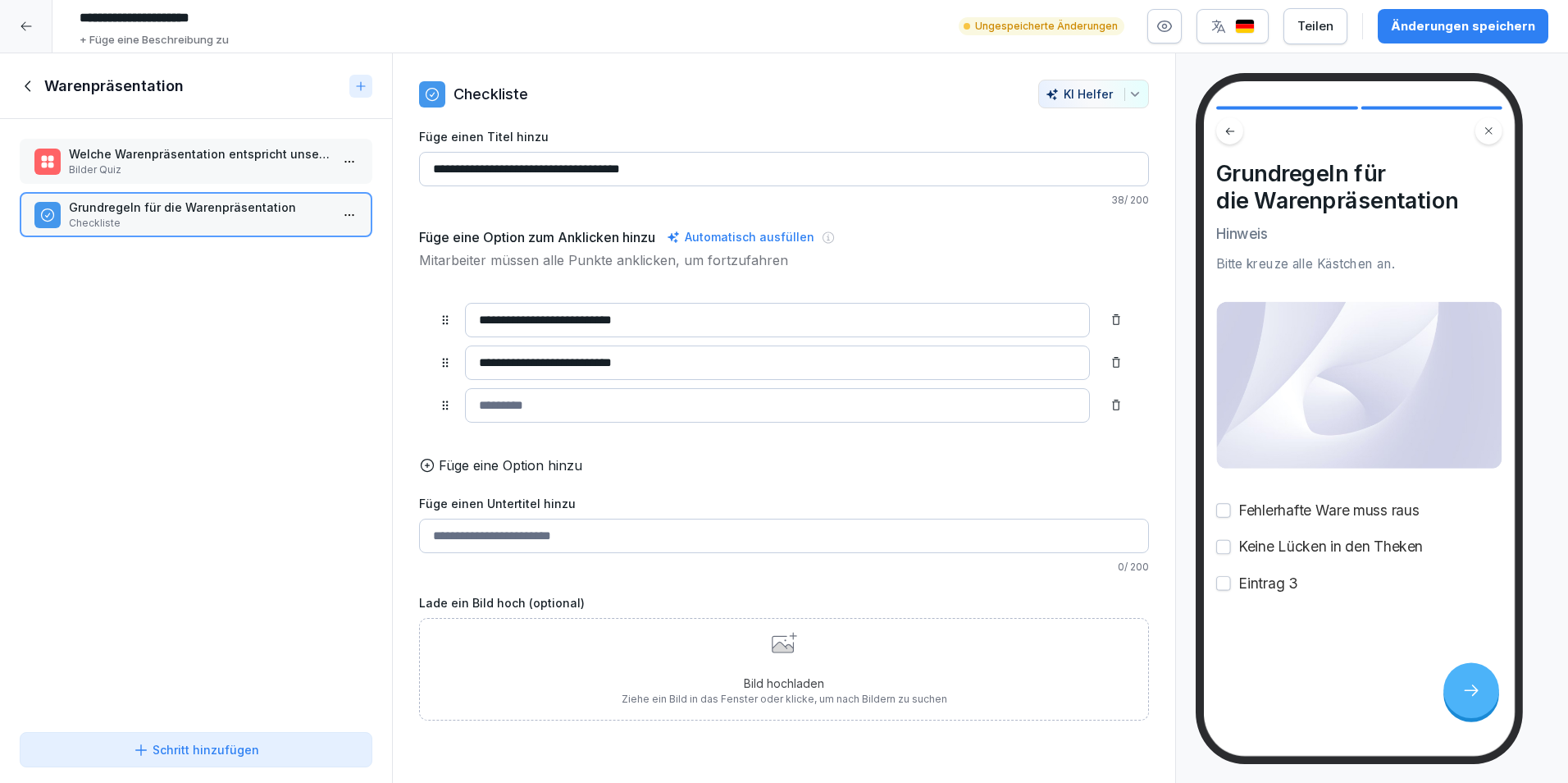
click at [563, 410] on input at bounding box center [777, 405] width 625 height 34
drag, startPoint x: 732, startPoint y: 395, endPoint x: 355, endPoint y: 379, distance: 377.3
click at [355, 380] on div "**********" at bounding box center [784, 418] width 1568 height 730
click at [698, 361] on input "**********" at bounding box center [777, 362] width 625 height 34
drag, startPoint x: 652, startPoint y: 398, endPoint x: 593, endPoint y: 355, distance: 73.0
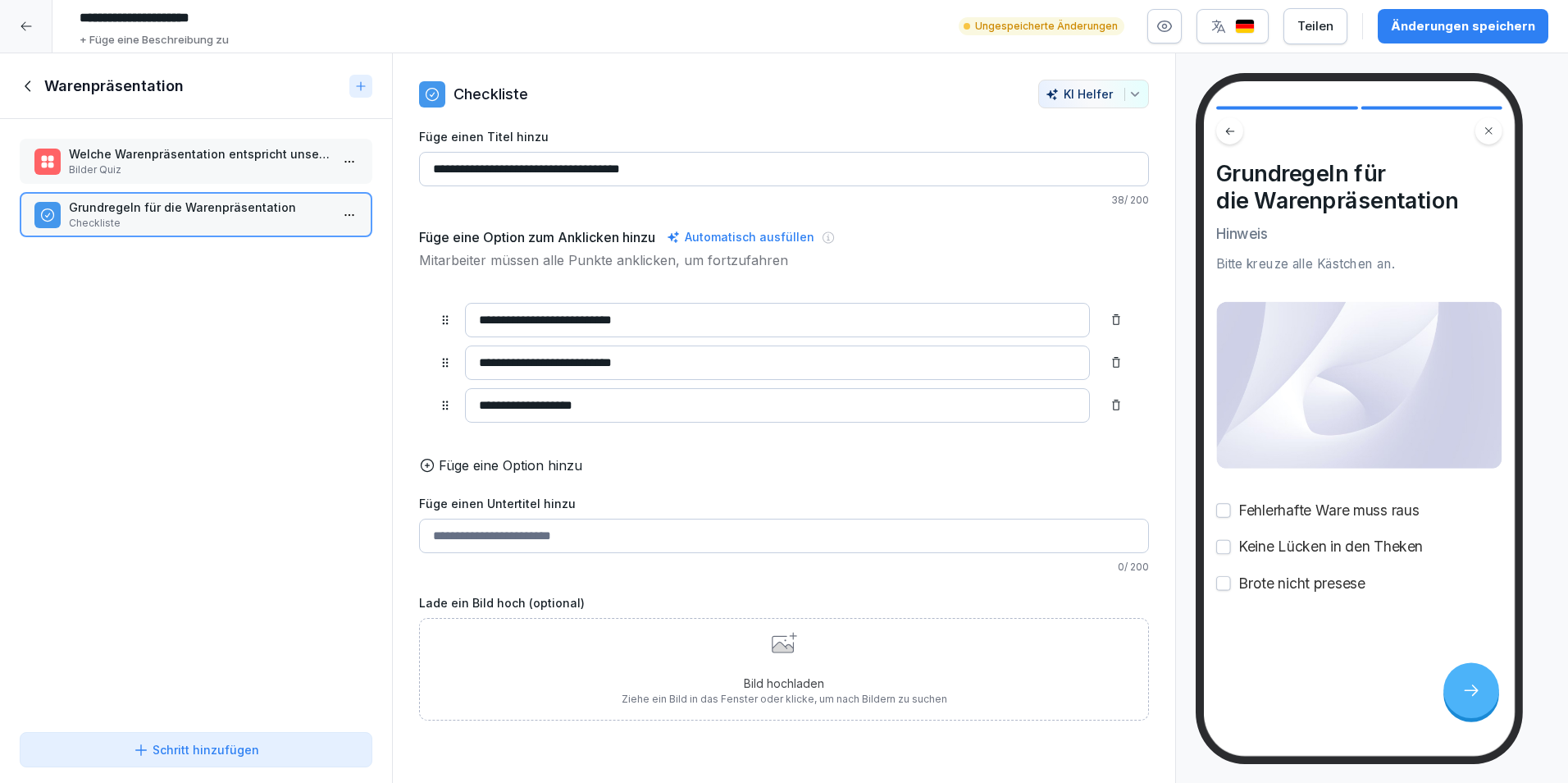
click at [376, 409] on div "**********" at bounding box center [784, 418] width 1568 height 730
type input "**********"
drag, startPoint x: 603, startPoint y: 409, endPoint x: 462, endPoint y: 404, distance: 141.1
click at [462, 404] on div "**********" at bounding box center [784, 405] width 691 height 34
drag, startPoint x: 684, startPoint y: 368, endPoint x: 478, endPoint y: 371, distance: 206.0
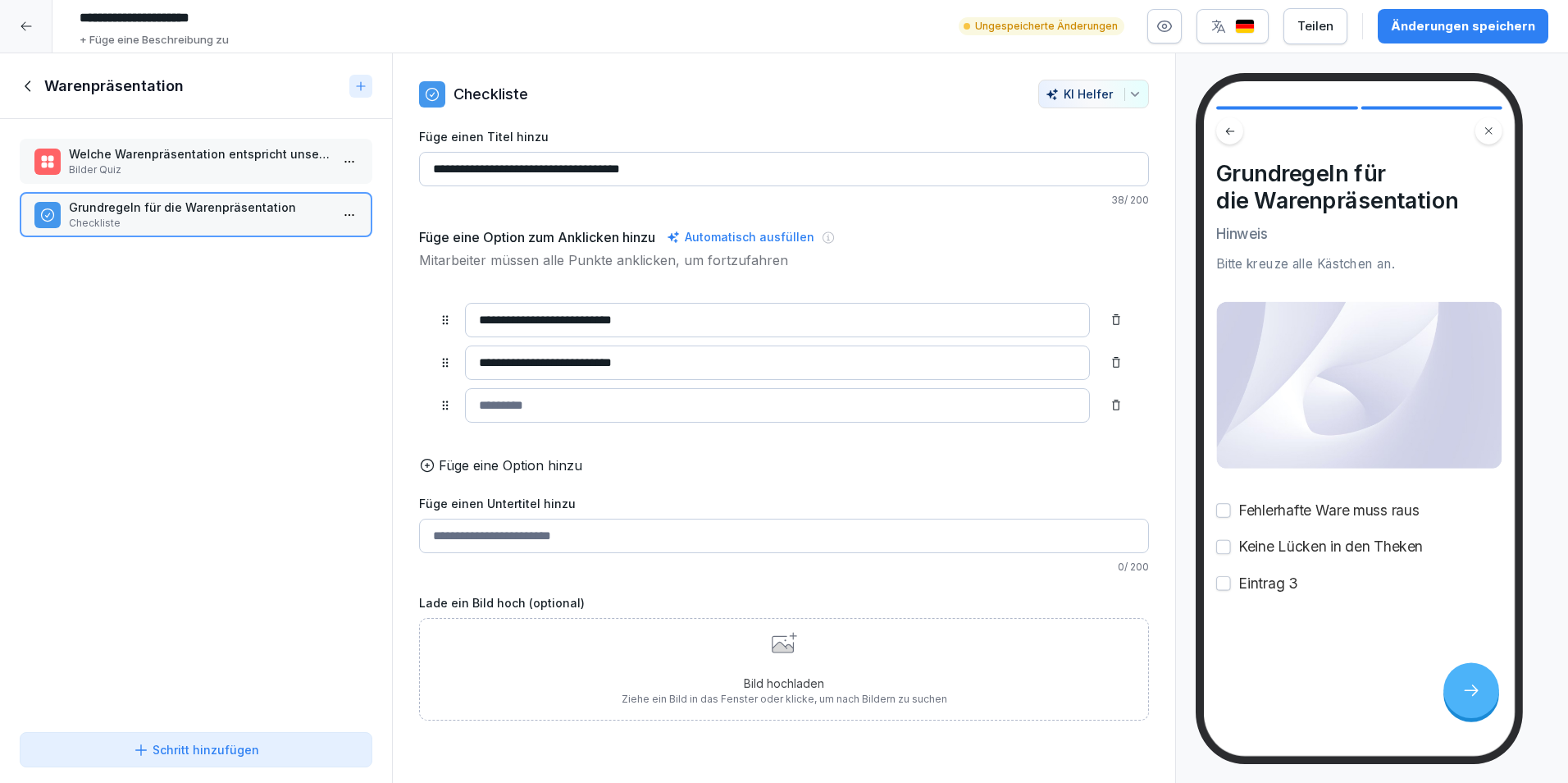
click at [478, 371] on input "**********" at bounding box center [777, 362] width 625 height 34
type input "**********"
click at [587, 417] on input at bounding box center [777, 405] width 625 height 34
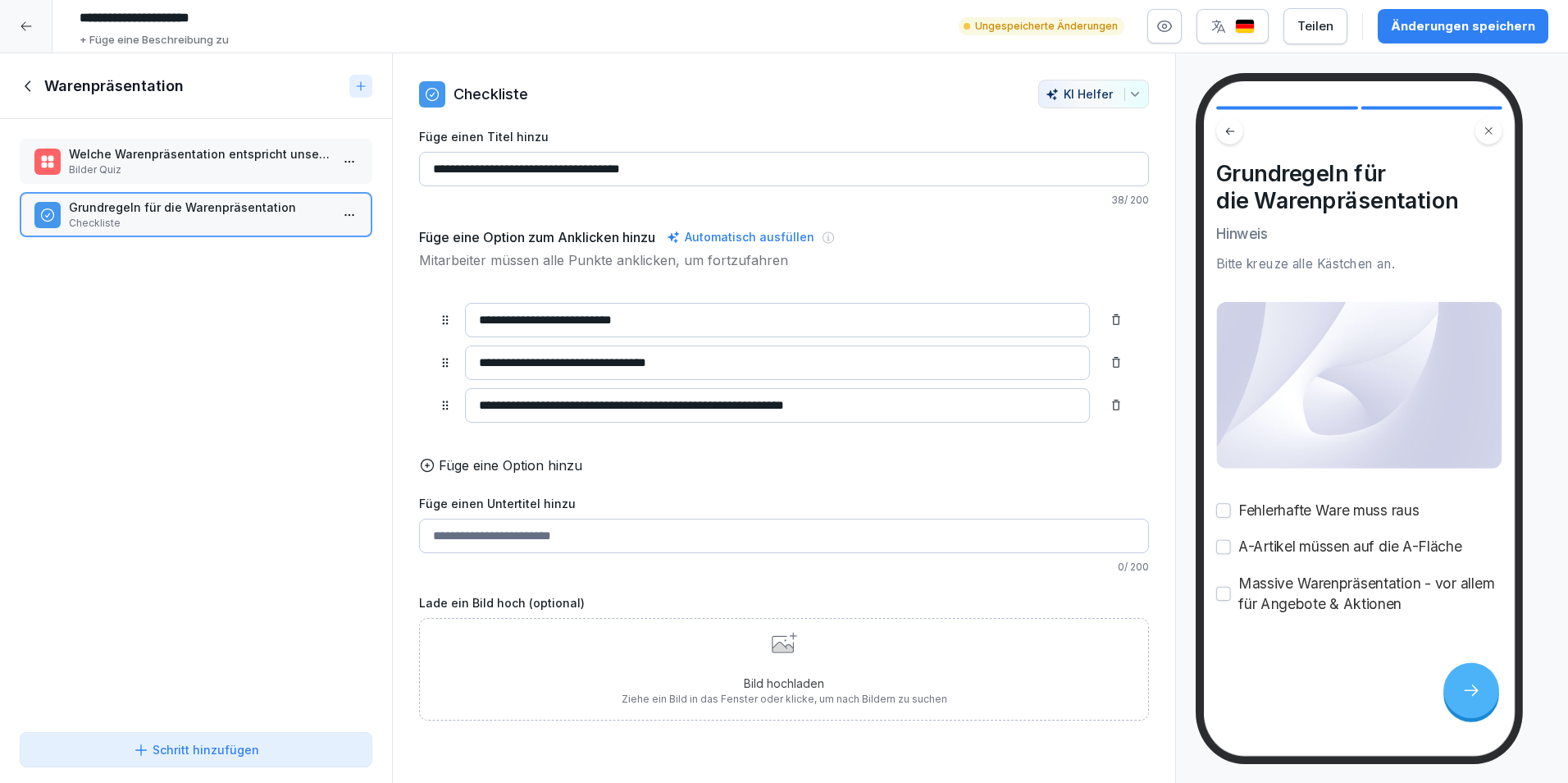
type input "**********"
click at [494, 475] on p "Füge eine Option hinzu" at bounding box center [511, 466] width 144 height 20
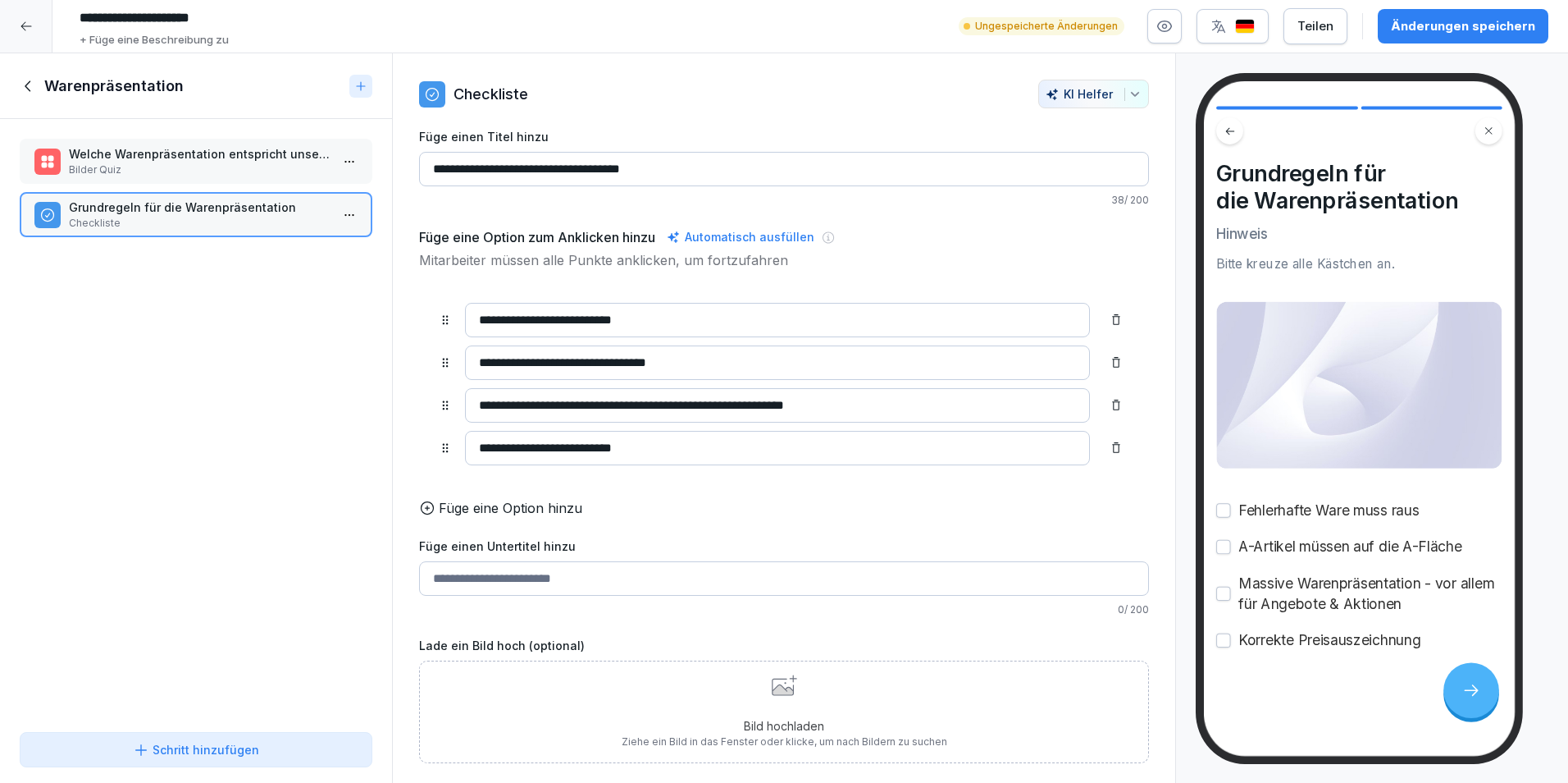
scroll to position [4, 0]
type input "**********"
click at [945, 654] on label "Lade ein Bild hoch (optional)" at bounding box center [784, 645] width 730 height 18
click at [902, 719] on div "Bild hochladen Ziehe ein Bild in das Fenster oder klicke, um nach Bildern zu su…" at bounding box center [784, 711] width 325 height 74
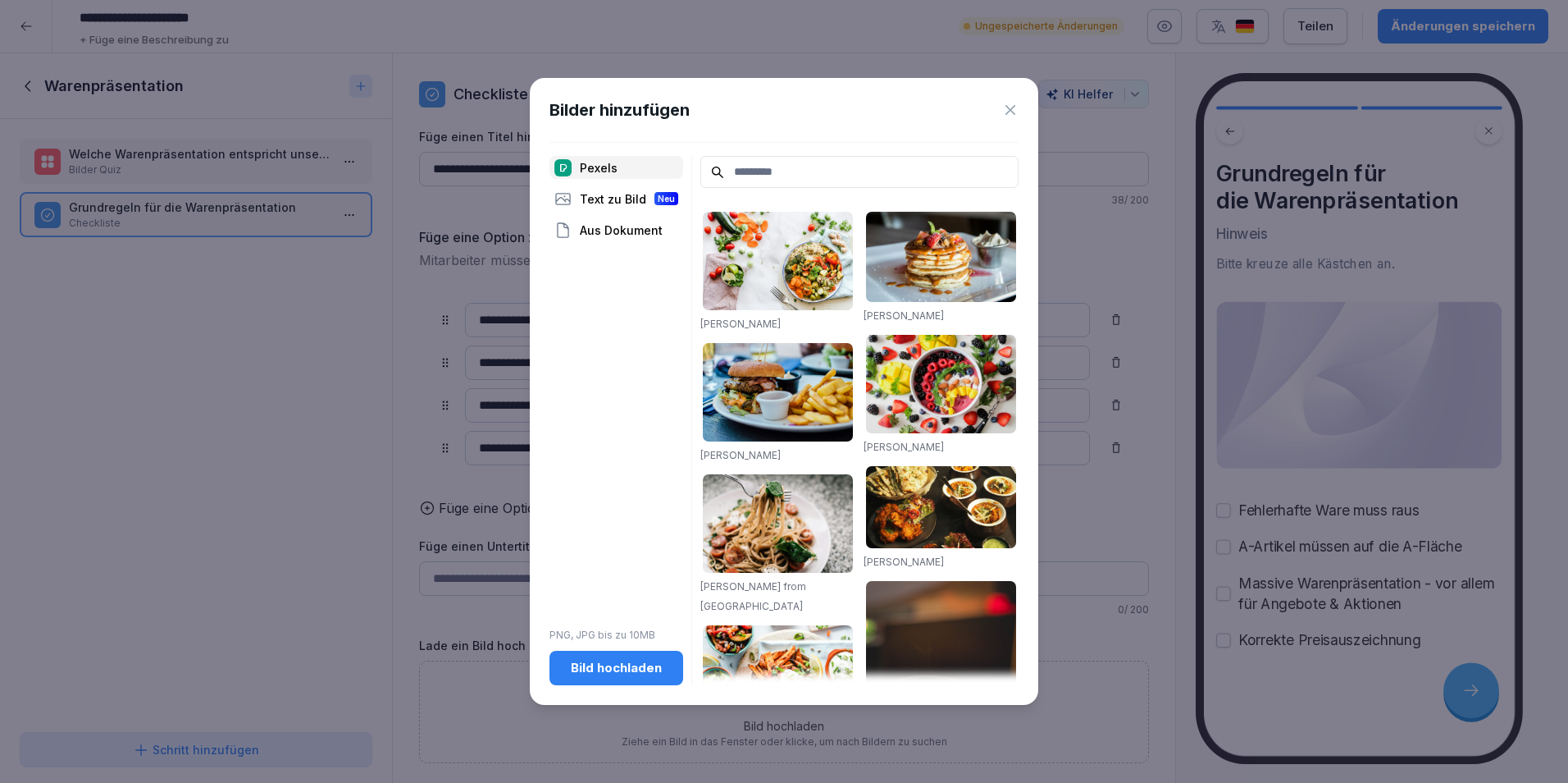
click at [1006, 115] on icon at bounding box center [1011, 110] width 17 height 17
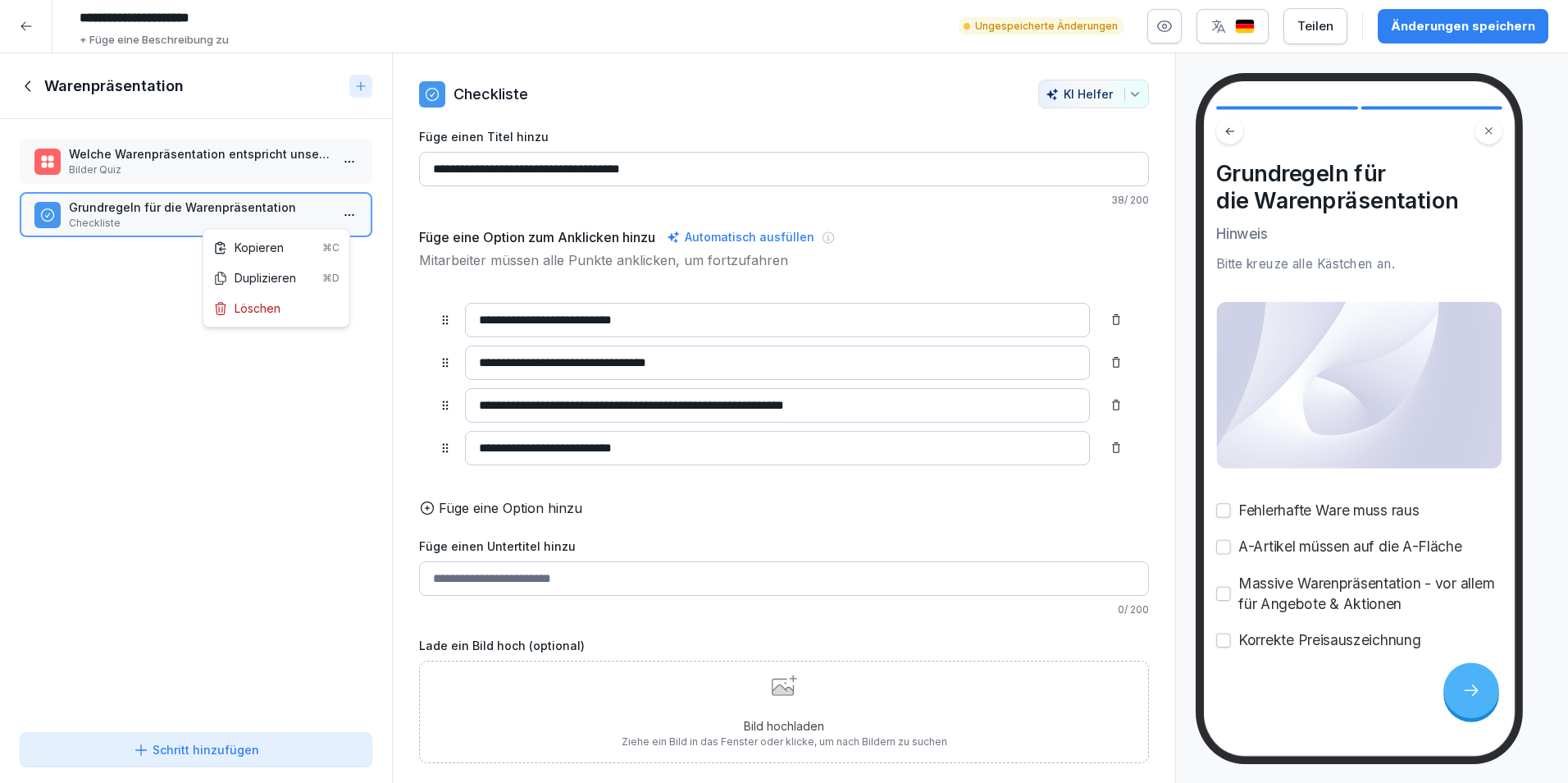
click at [336, 201] on html "**********" at bounding box center [784, 392] width 1568 height 783
click at [240, 465] on html "**********" at bounding box center [784, 392] width 1568 height 783
click at [129, 748] on div "Schritt hinzufügen" at bounding box center [195, 750] width 325 height 18
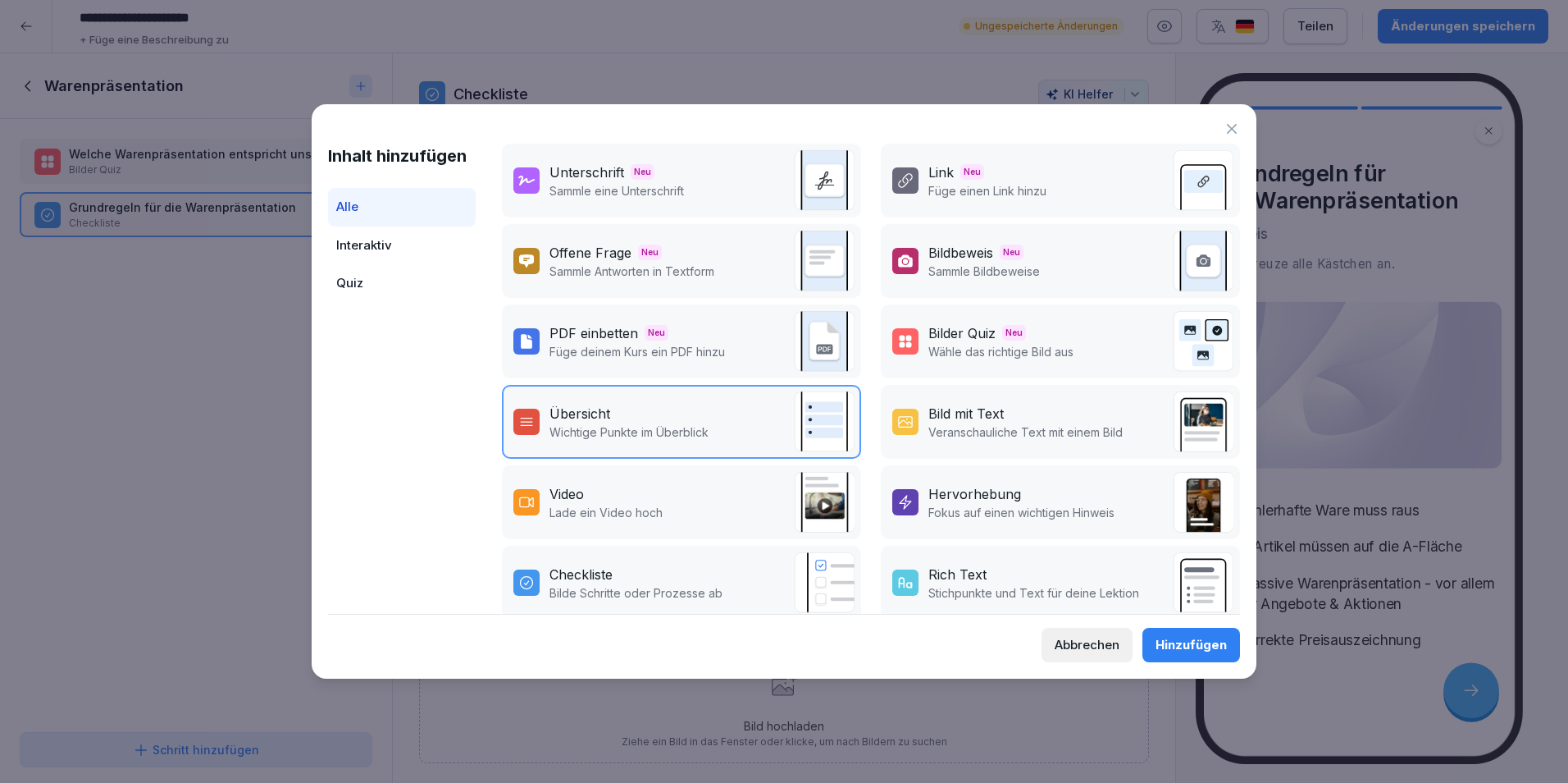
click at [1218, 649] on div "Hinzufügen" at bounding box center [1192, 645] width 72 height 18
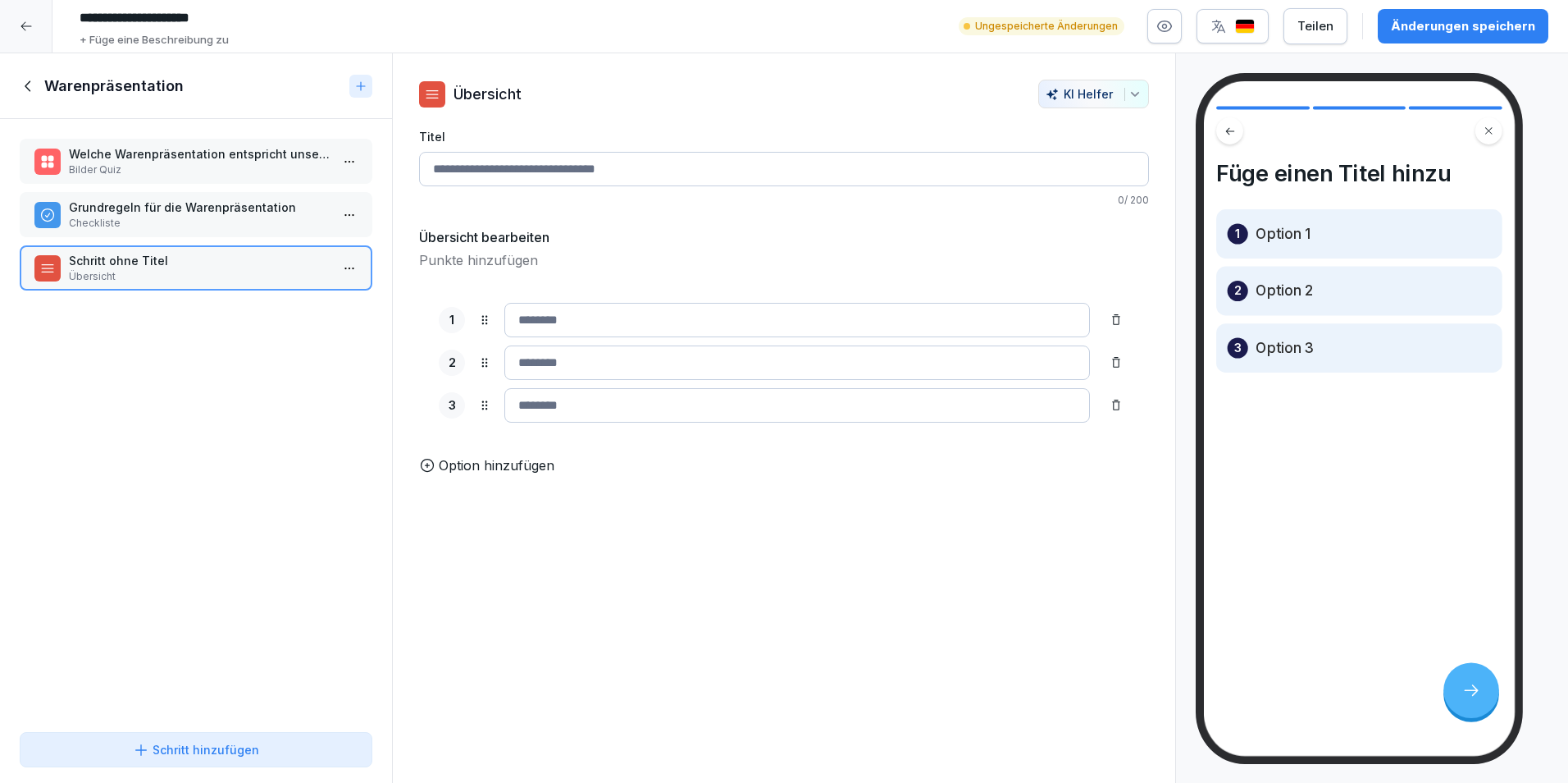
click at [340, 270] on html "**********" at bounding box center [784, 392] width 1568 height 783
click at [287, 356] on div "Löschen" at bounding box center [276, 361] width 139 height 30
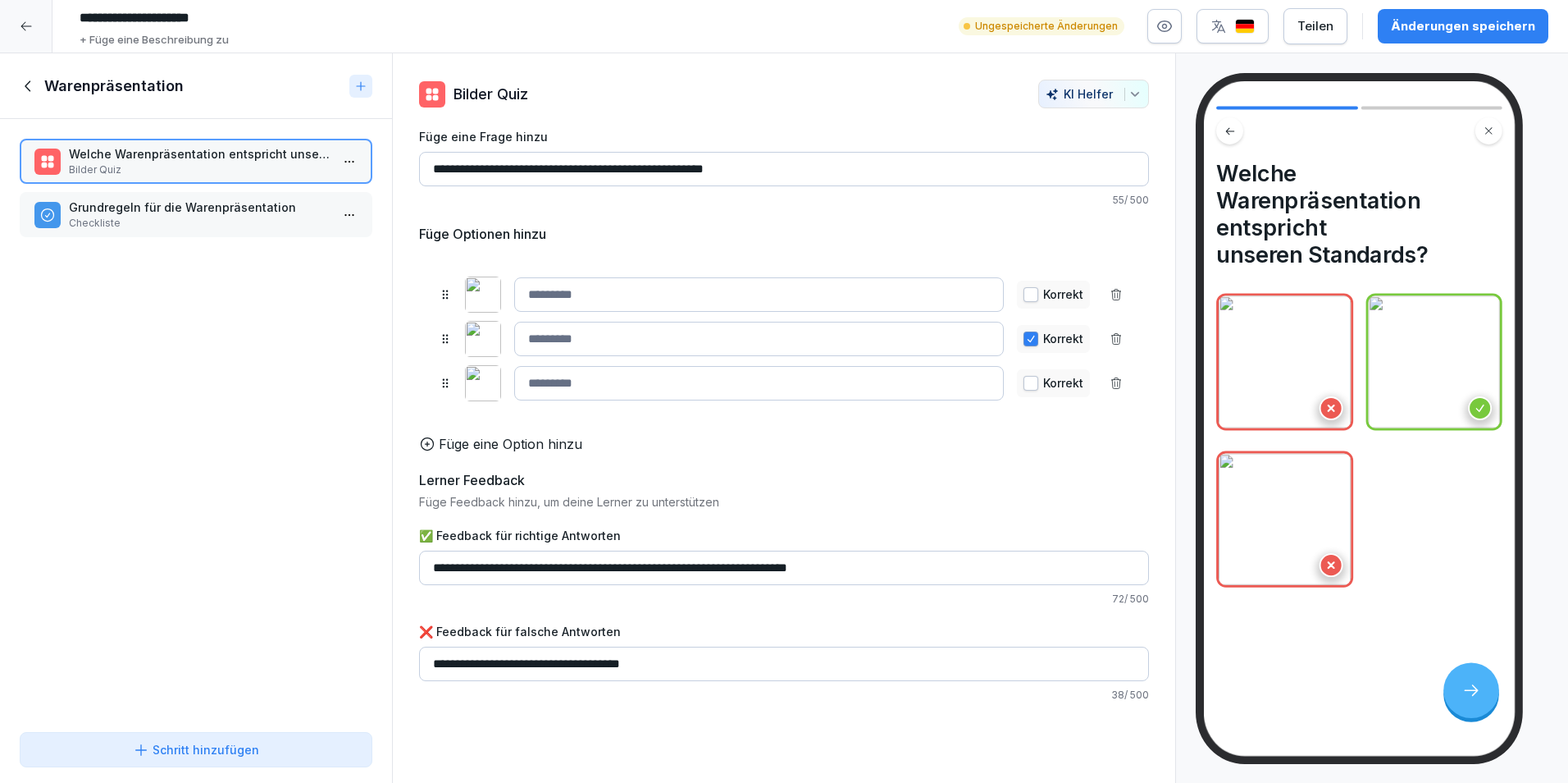
click at [217, 752] on div "Schritt hinzufügen" at bounding box center [195, 750] width 126 height 18
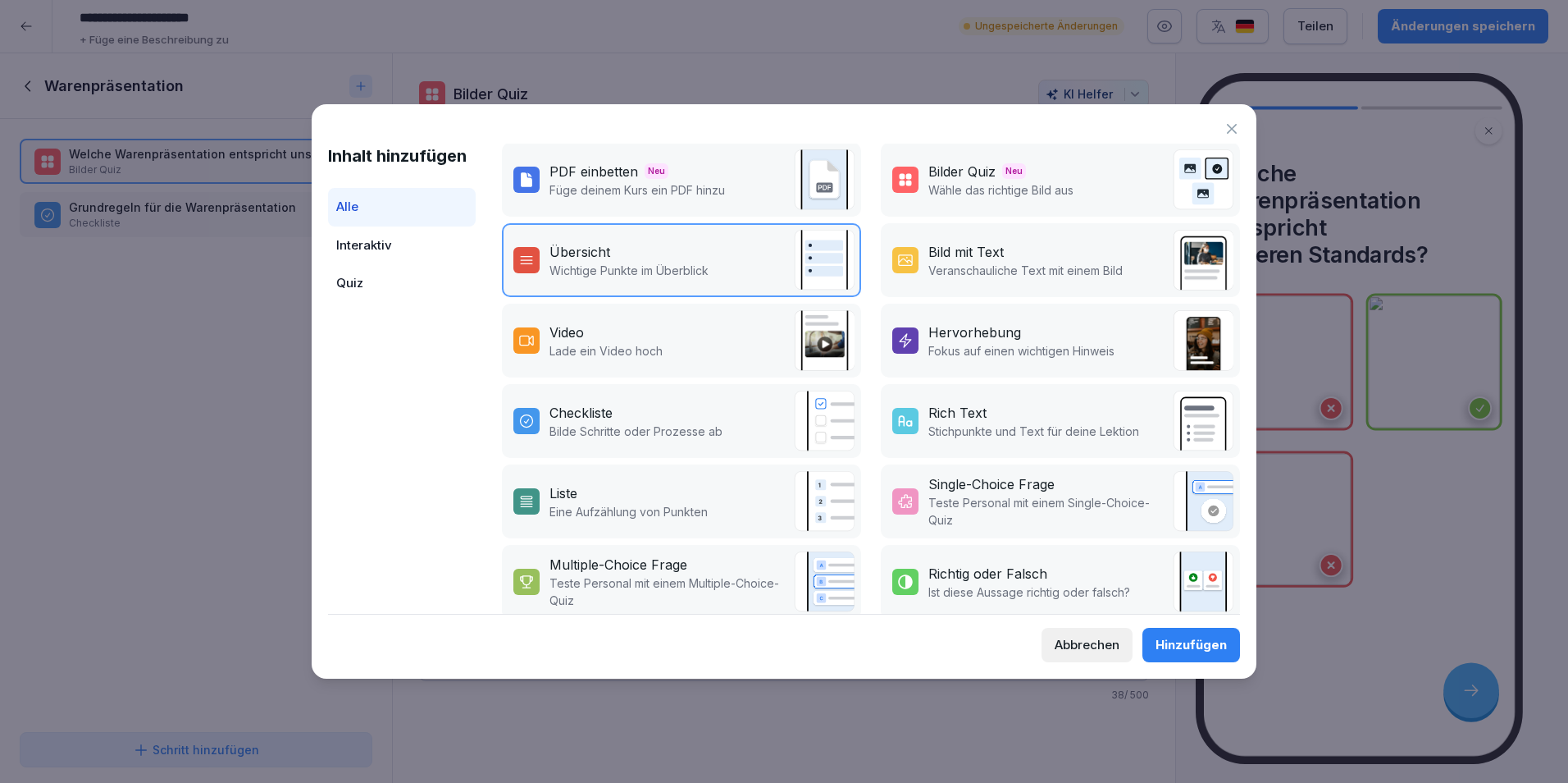
scroll to position [164, 0]
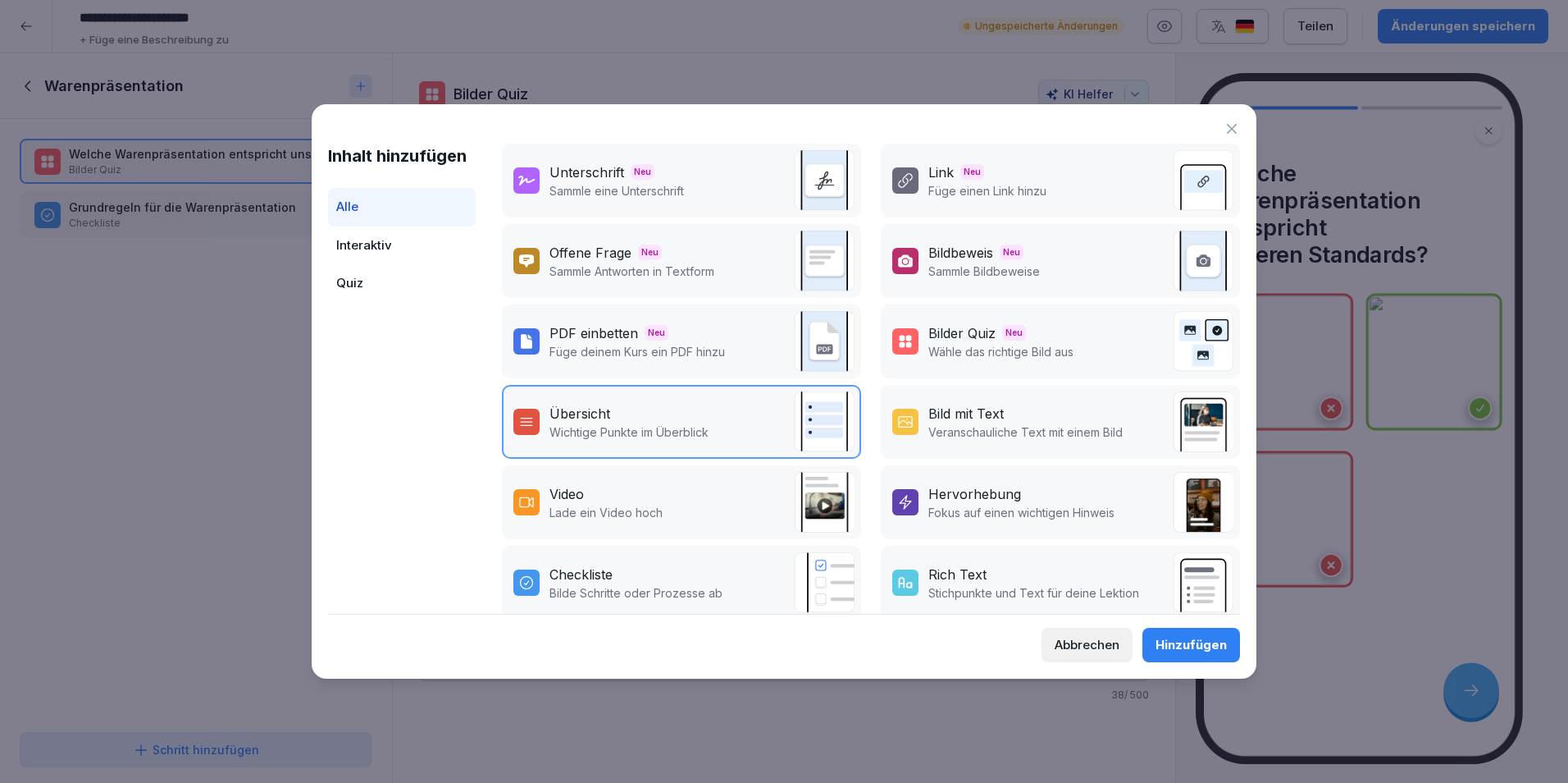
scroll to position [164, 0]
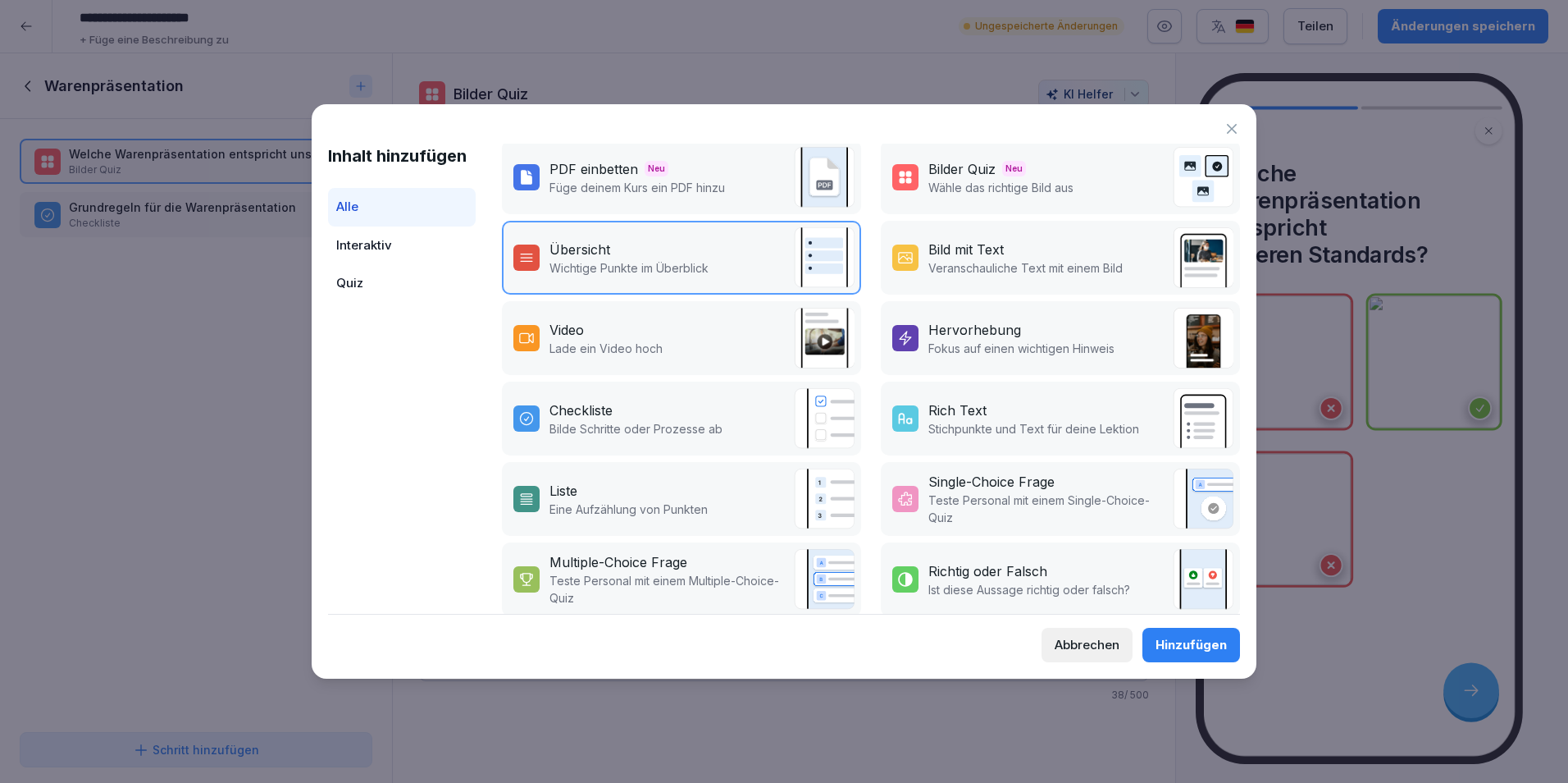
click at [675, 418] on div "Checkliste" at bounding box center [636, 411] width 173 height 20
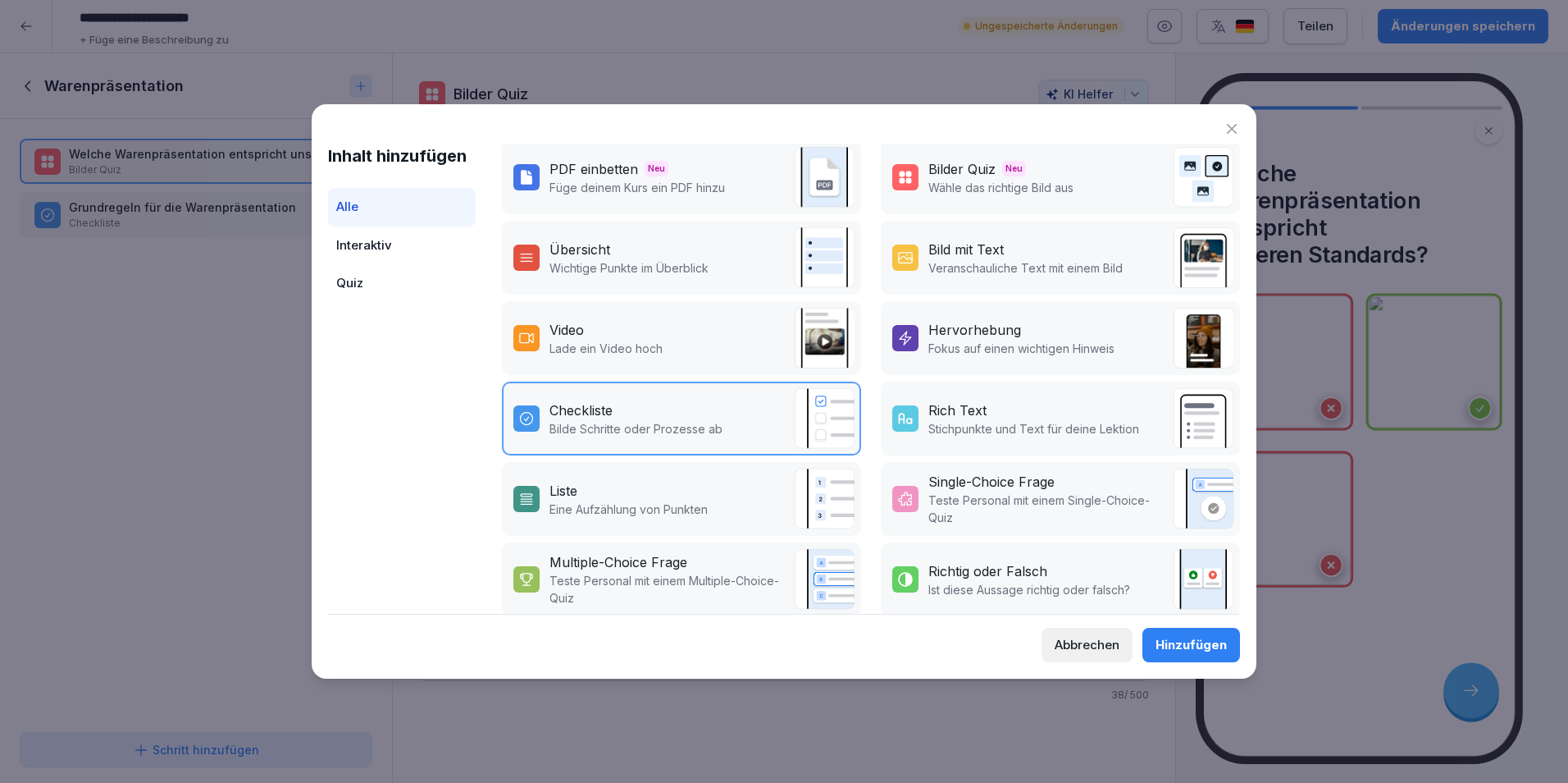
click at [710, 522] on div "Liste Eine Aufzählung von Punkten" at bounding box center [682, 498] width 360 height 73
click at [1152, 632] on button "Hinzufügen" at bounding box center [1191, 644] width 98 height 34
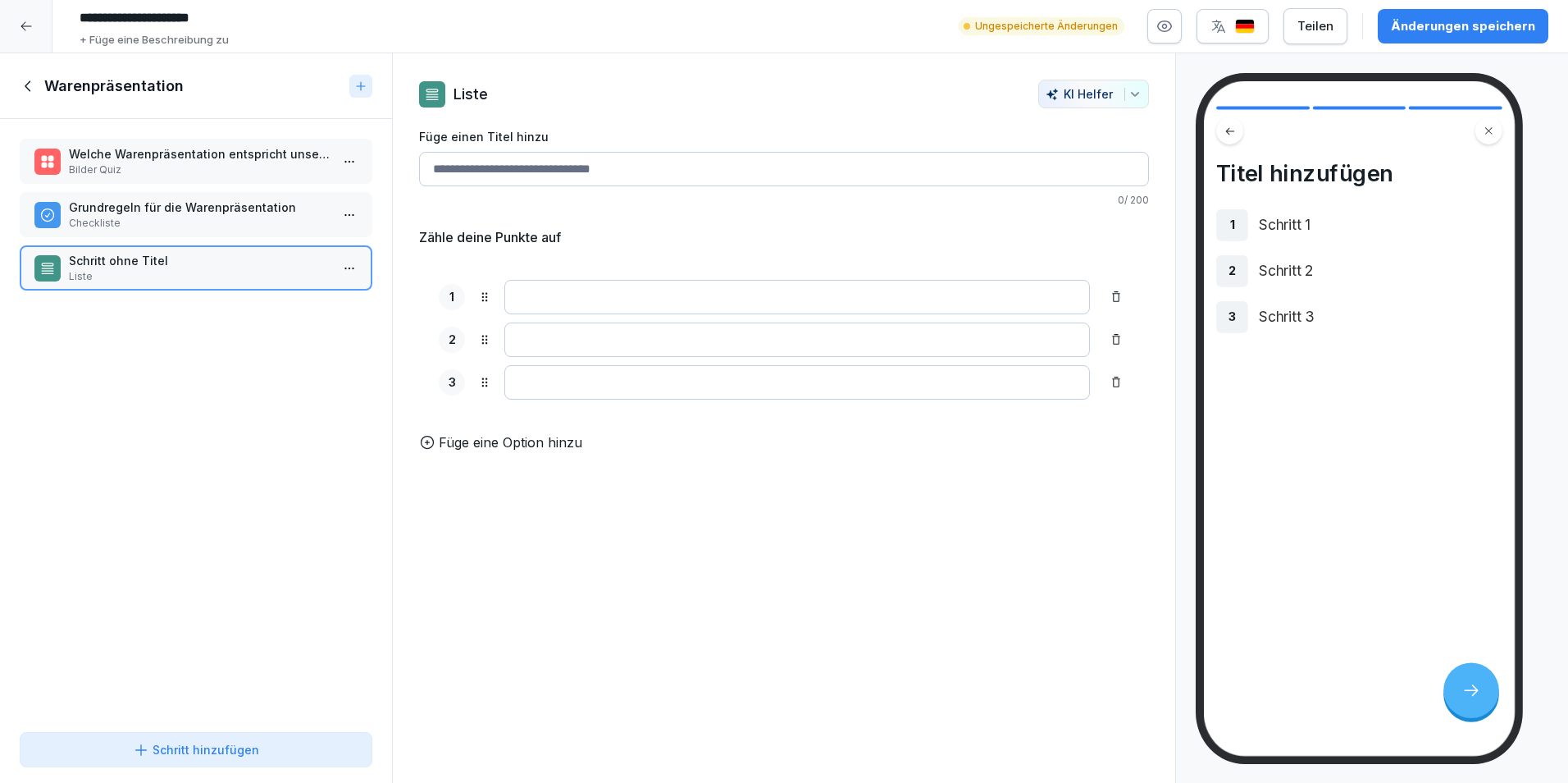
click at [668, 179] on input "Füge einen Titel hinzu" at bounding box center [784, 169] width 730 height 34
type input "*"
type input "**********"
click at [743, 310] on input at bounding box center [798, 296] width 586 height 34
type input "*"
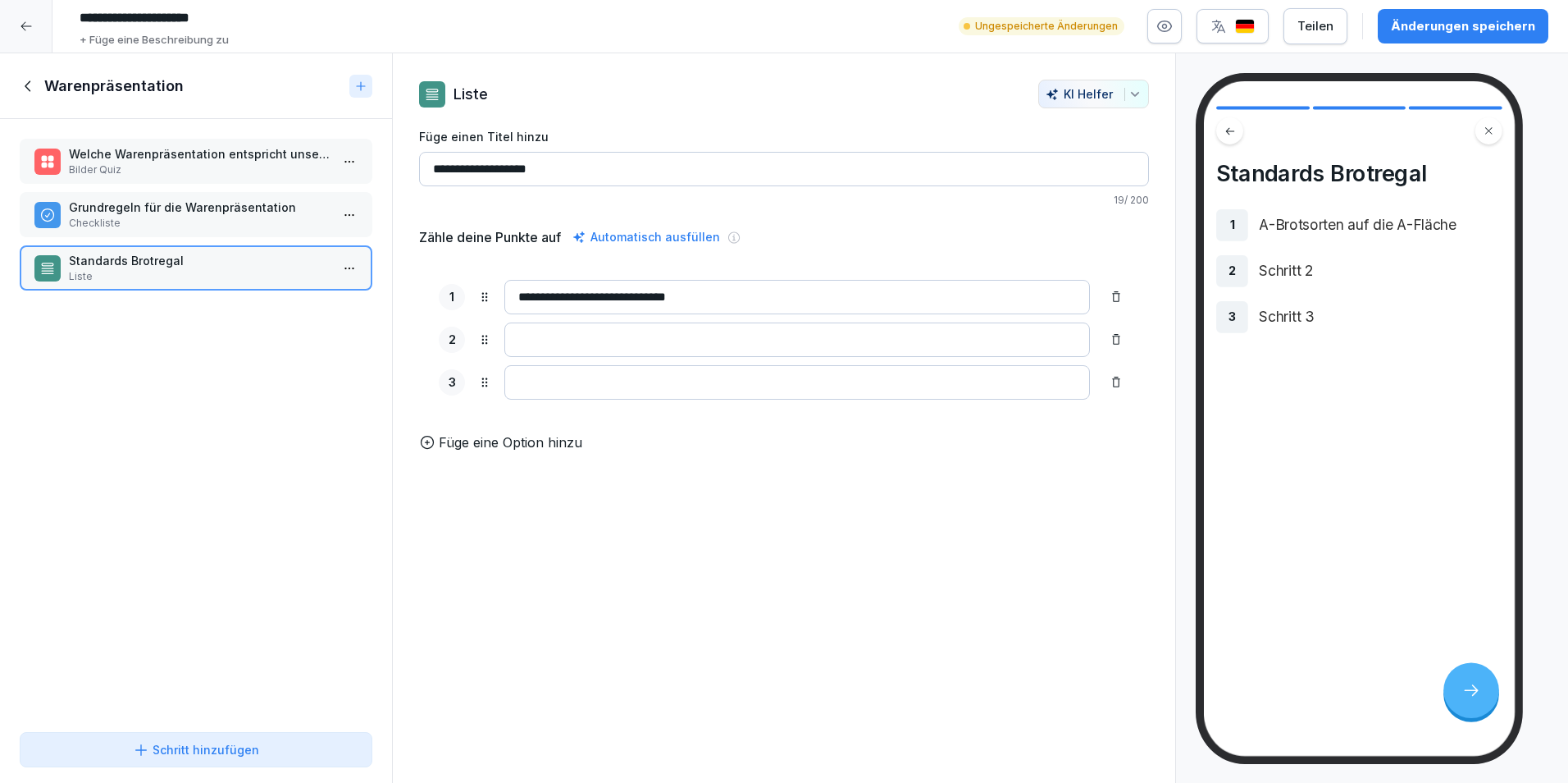
type input "**********"
click at [672, 338] on input at bounding box center [798, 339] width 586 height 34
type input "**********"
click at [677, 385] on input at bounding box center [798, 381] width 586 height 34
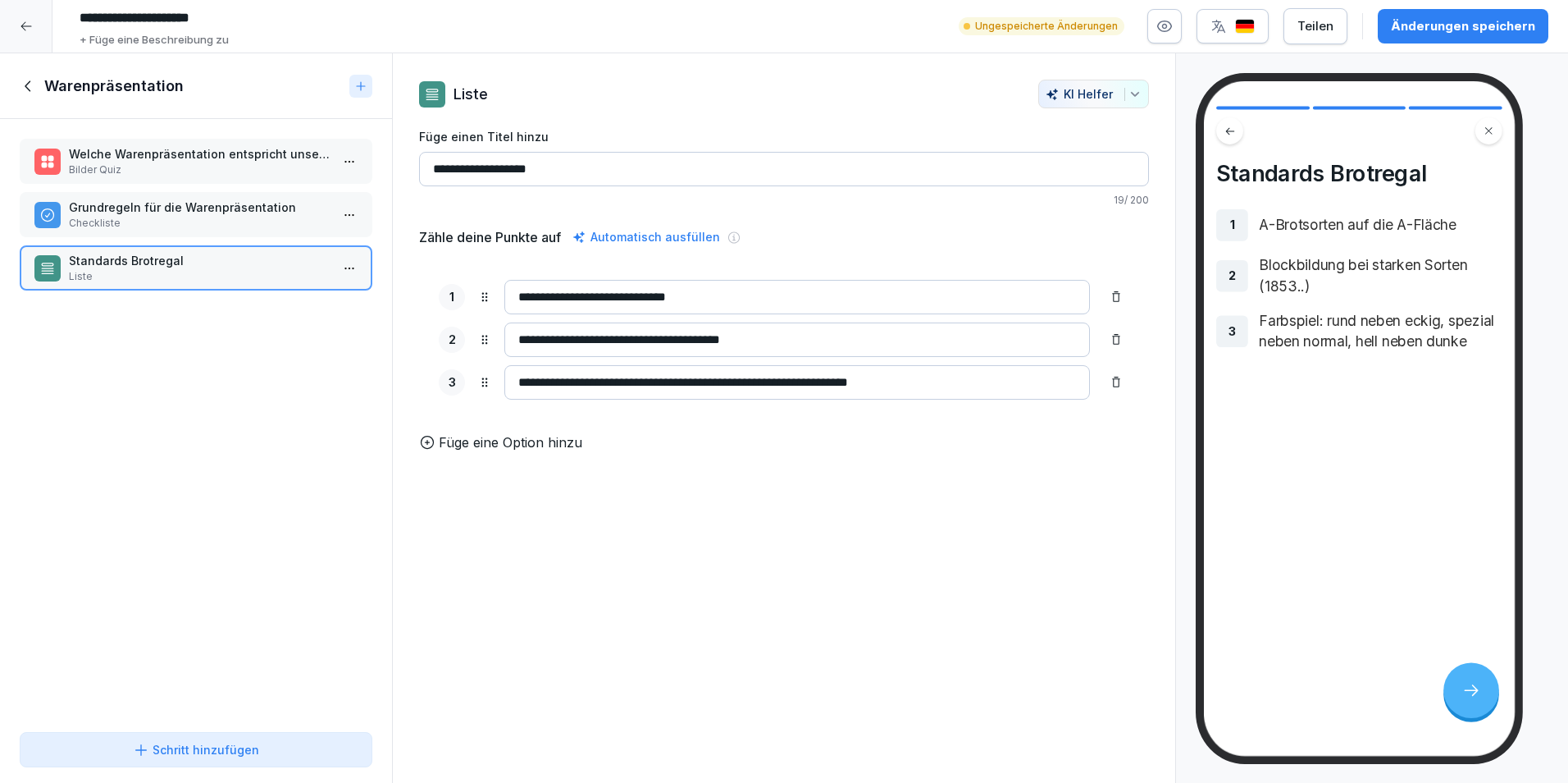
type input "**********"
click at [494, 452] on p "Füge eine Option hinzu" at bounding box center [511, 442] width 144 height 20
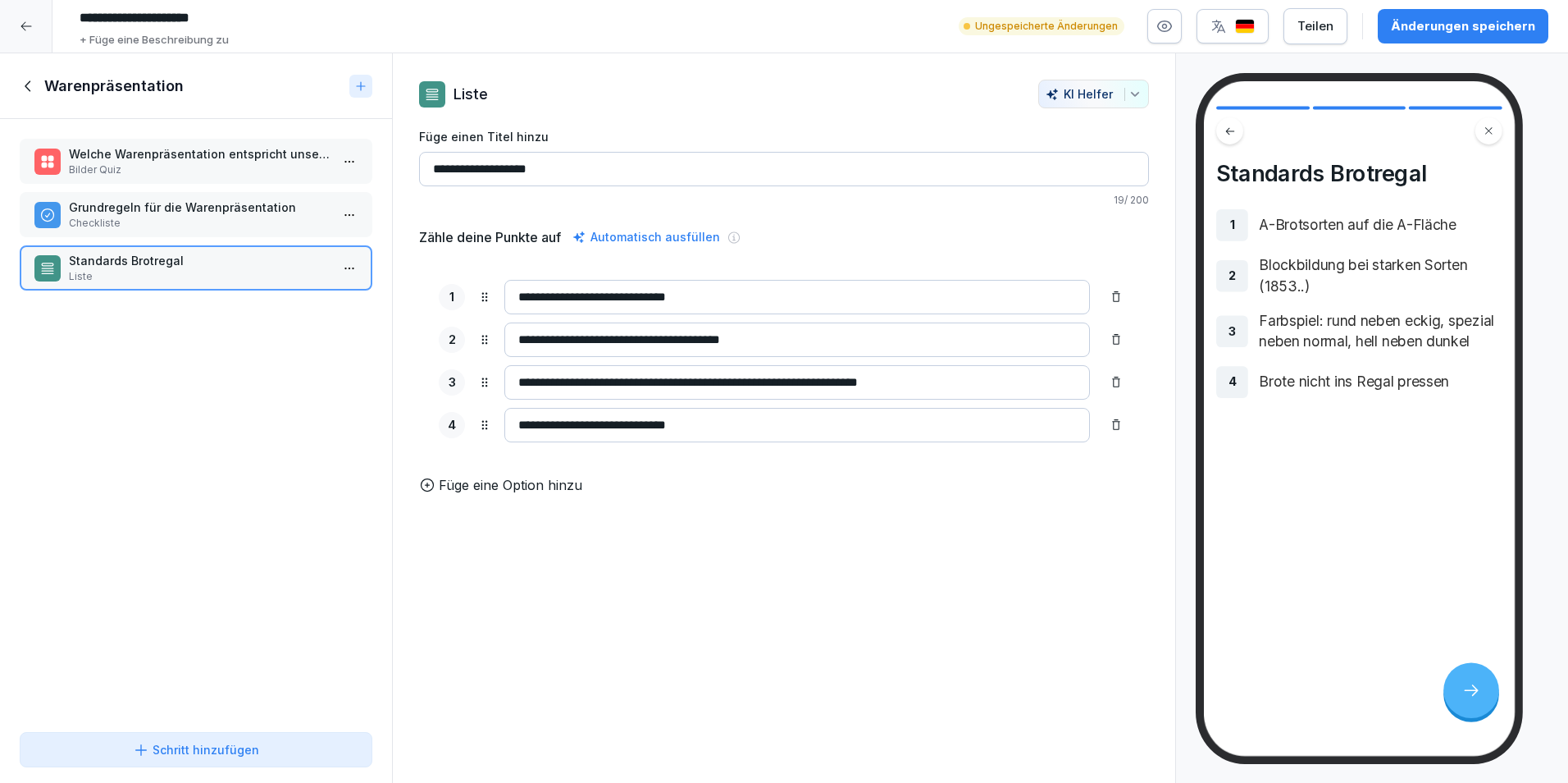
type input "**********"
click at [487, 495] on p "Füge eine Option hinzu" at bounding box center [511, 485] width 144 height 20
type input "*"
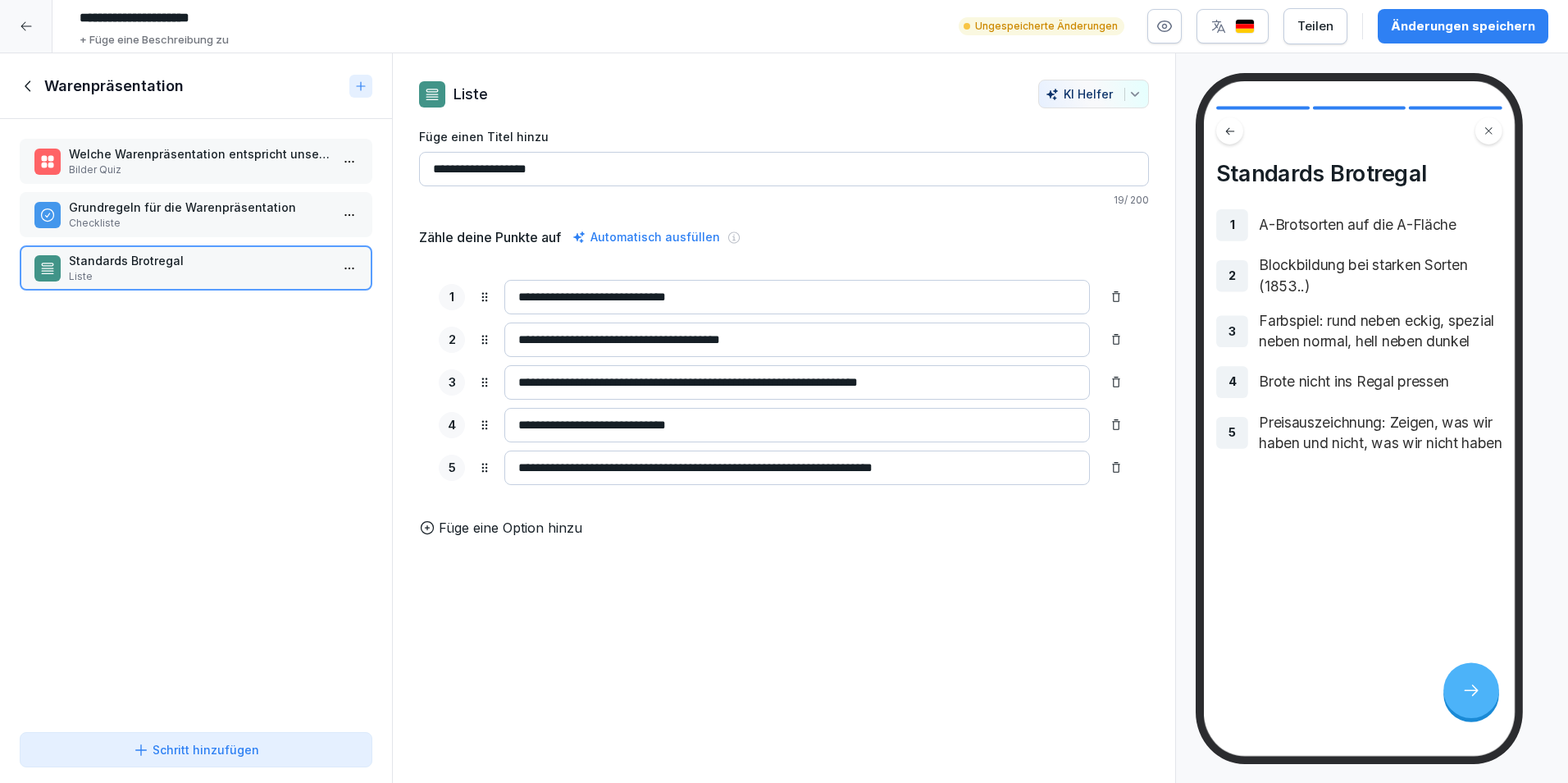
type input "**********"
drag, startPoint x: 575, startPoint y: 542, endPoint x: 580, endPoint y: 551, distance: 10.3
click at [575, 538] on p "Füge eine Option hinzu" at bounding box center [511, 528] width 144 height 20
type input "**********"
click at [718, 657] on div "**********" at bounding box center [784, 418] width 784 height 730
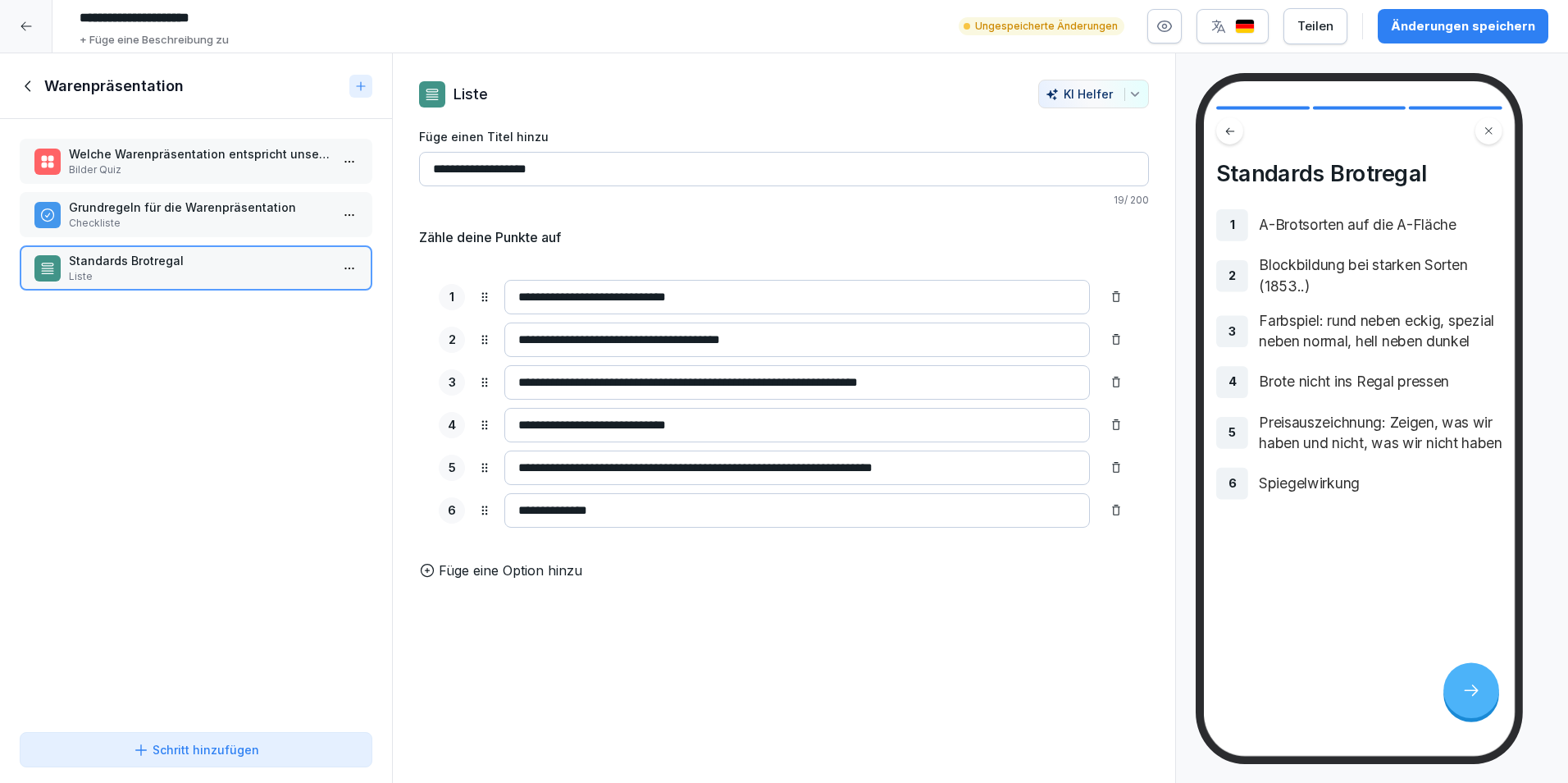
click at [693, 512] on input "**********" at bounding box center [798, 510] width 586 height 34
click at [468, 580] on p "Füge eine Option hinzu" at bounding box center [511, 570] width 144 height 20
click at [1103, 543] on div at bounding box center [1116, 553] width 26 height 26
click at [231, 756] on div "Schritt hinzufügen" at bounding box center [195, 750] width 126 height 18
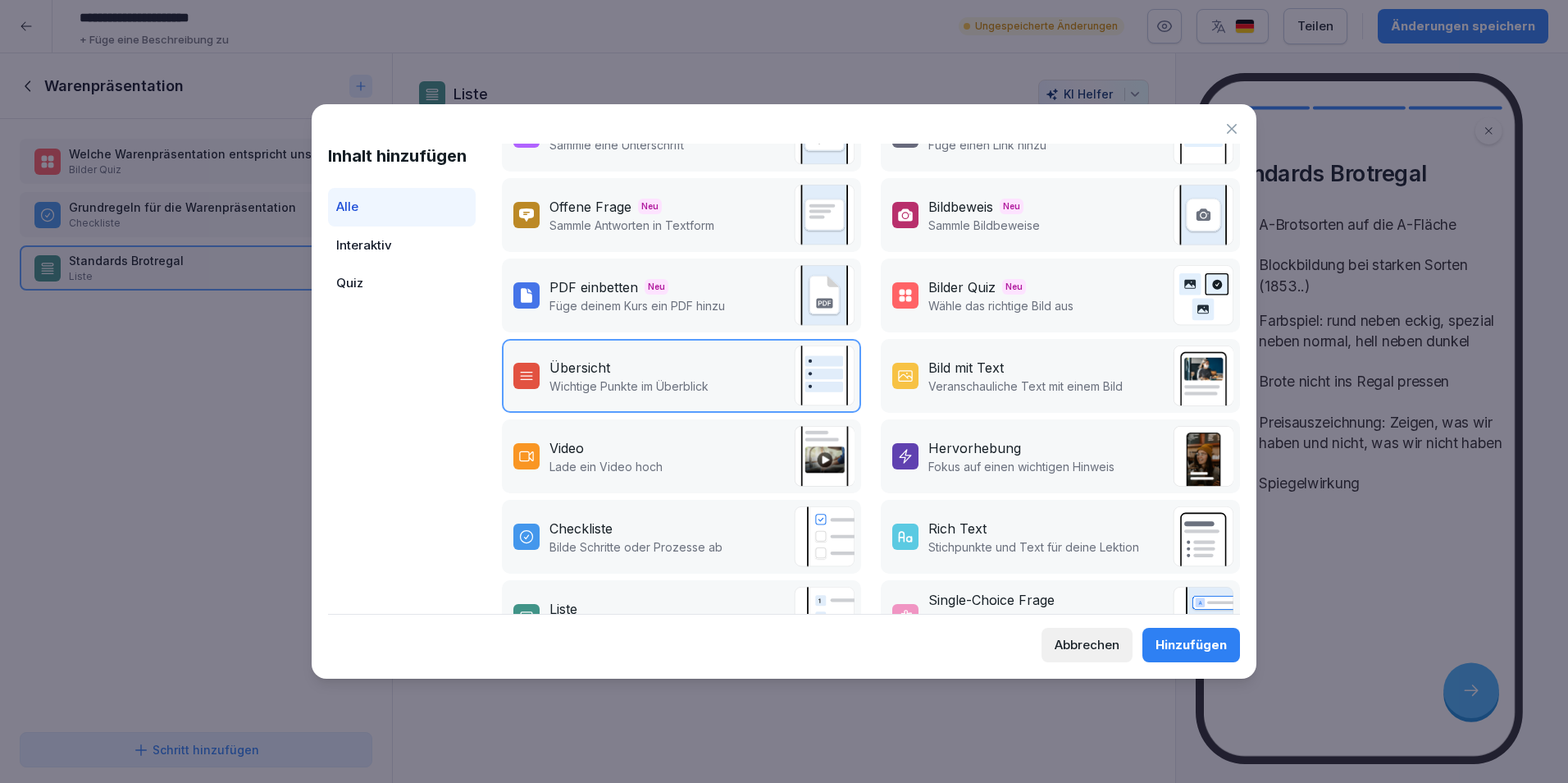
scroll to position [164, 0]
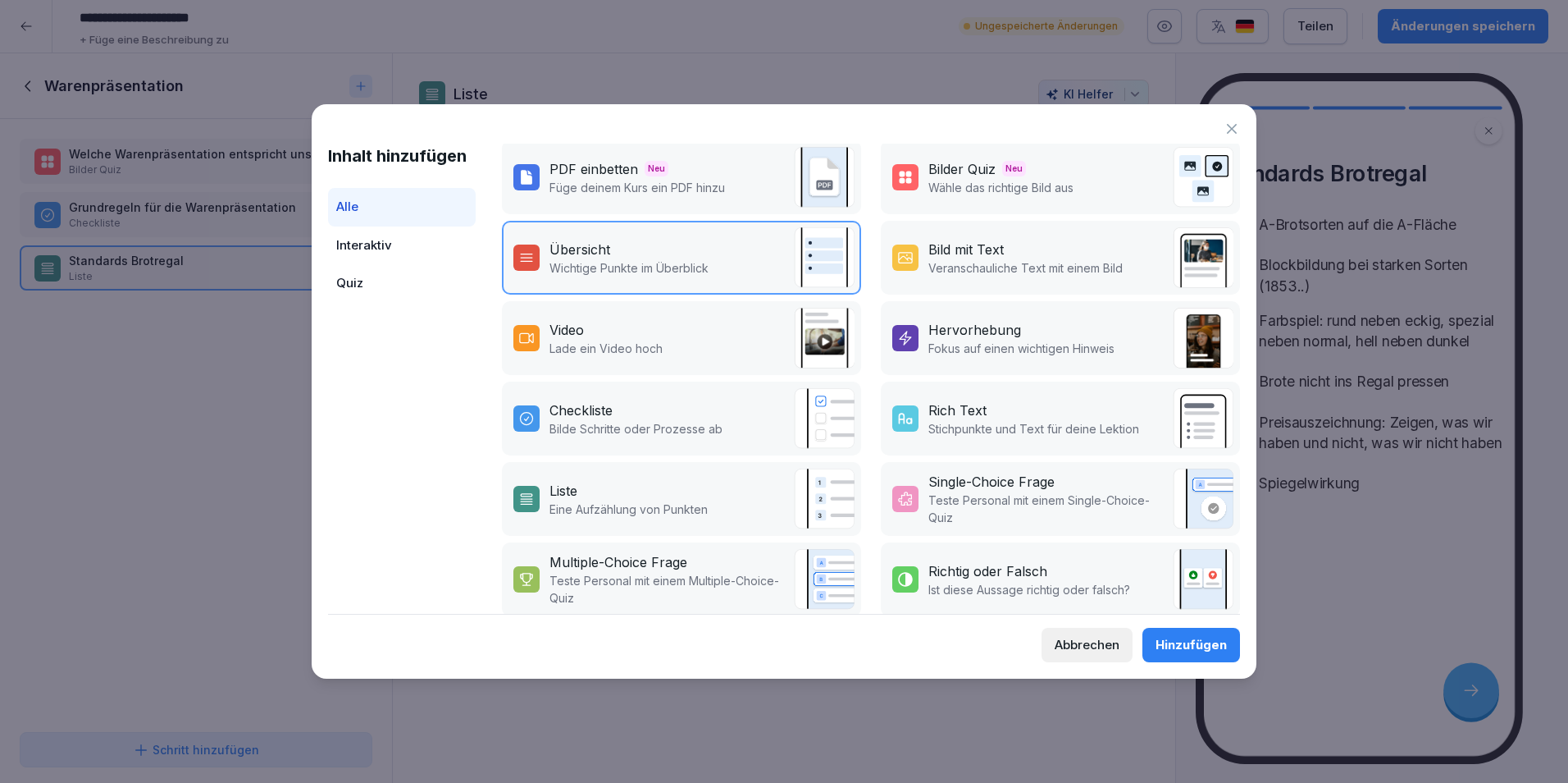
click at [1087, 648] on div "Abbrechen" at bounding box center [1087, 645] width 65 height 18
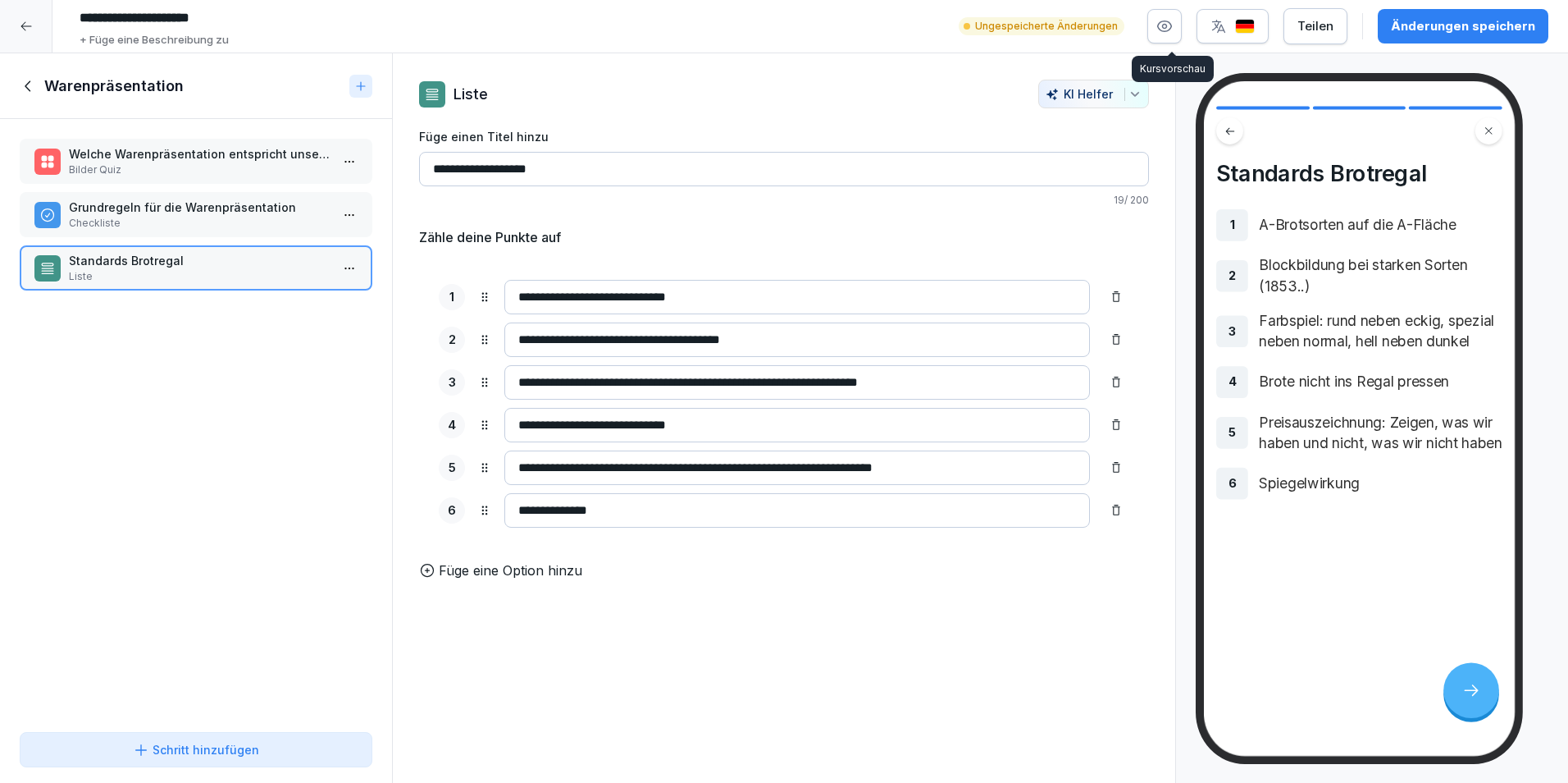
click at [1168, 33] on icon "button" at bounding box center [1165, 27] width 17 height 17
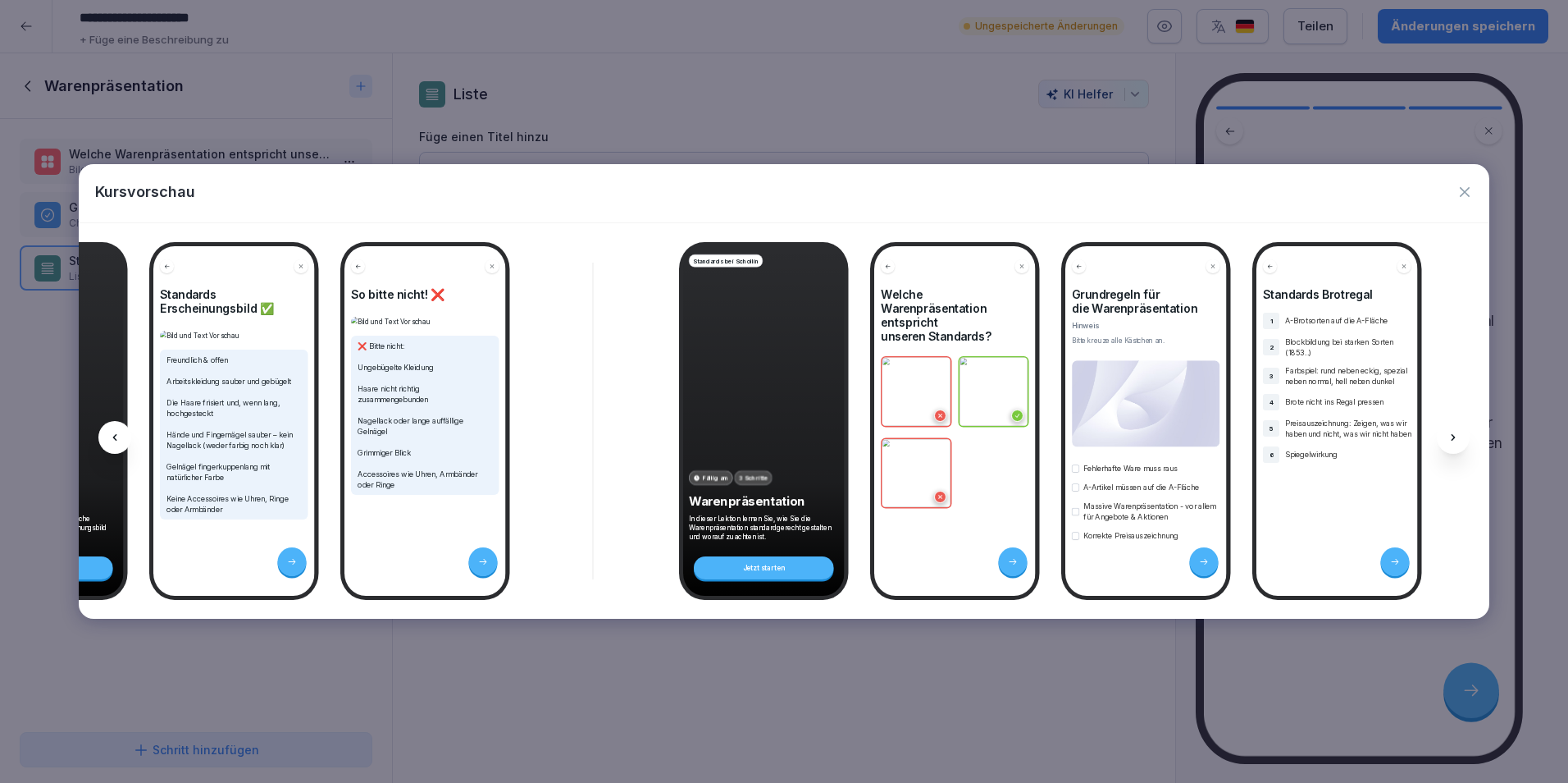
scroll to position [0, 1934]
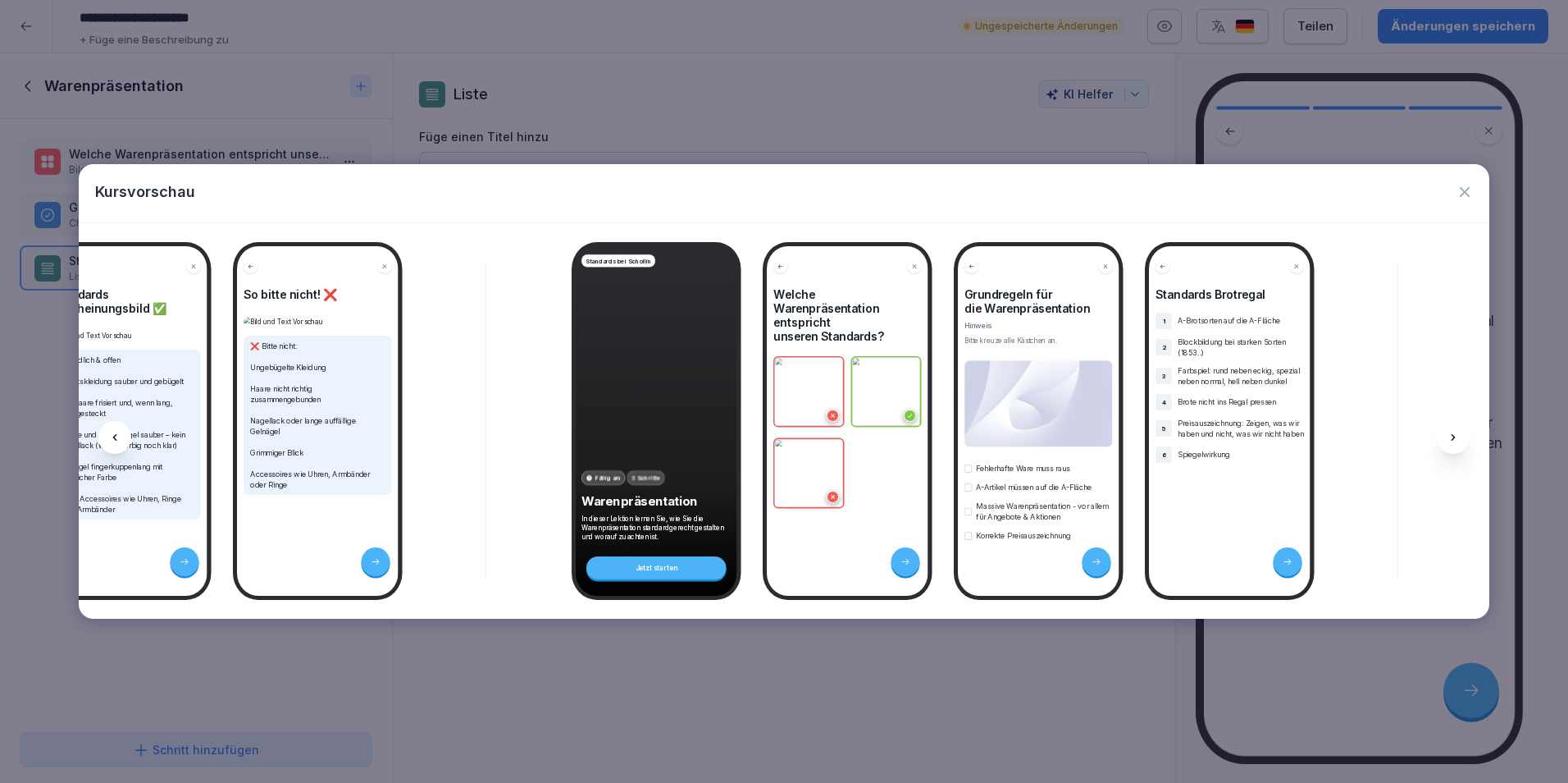
click at [1459, 194] on icon "button" at bounding box center [1465, 192] width 17 height 17
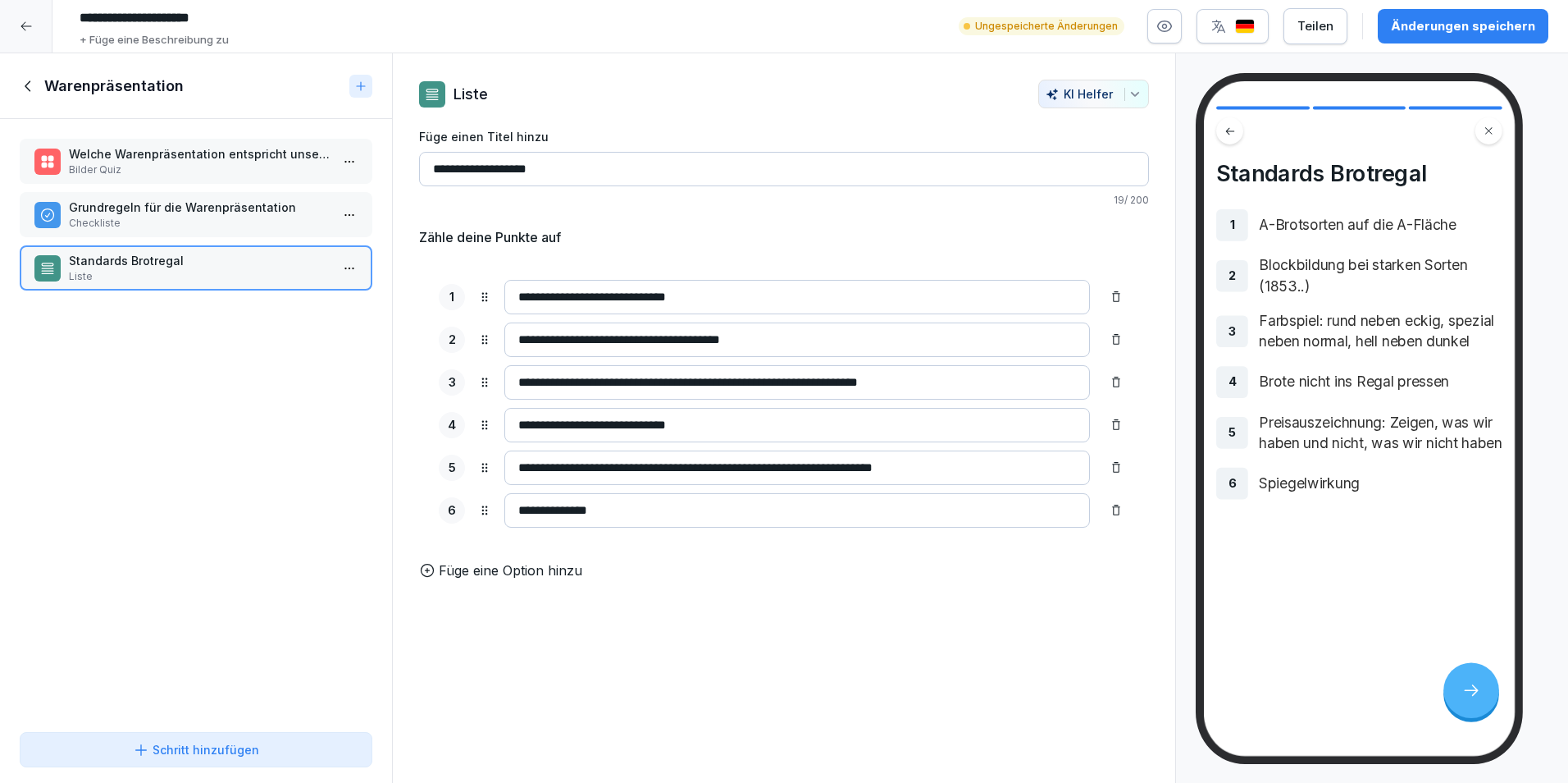
click at [224, 217] on p "Checkliste" at bounding box center [199, 224] width 261 height 15
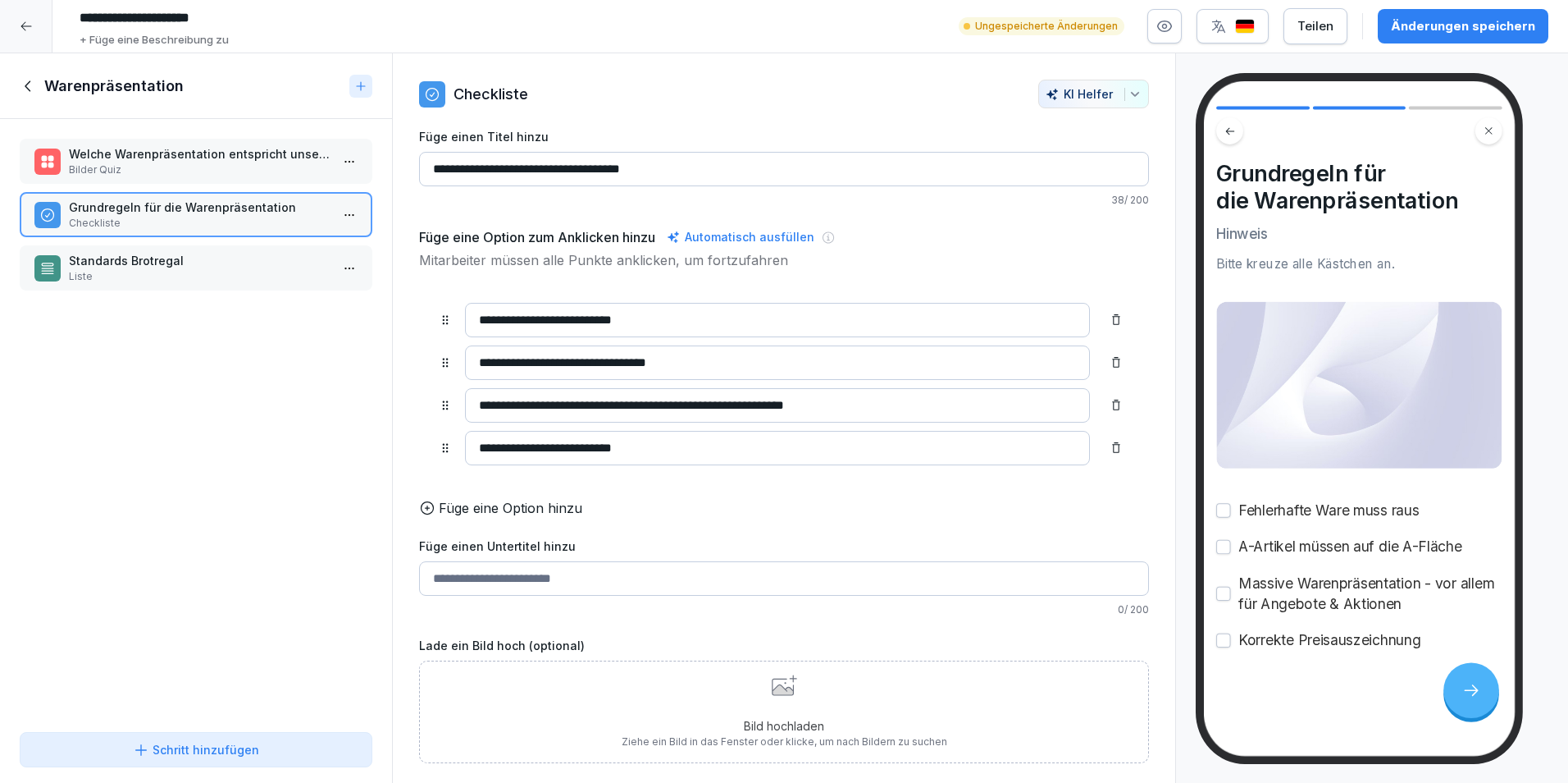
scroll to position [4, 0]
click at [851, 709] on div "Bild hochladen Ziehe ein Bild in das Fenster oder klicke, um nach Bildern zu su…" at bounding box center [784, 711] width 325 height 74
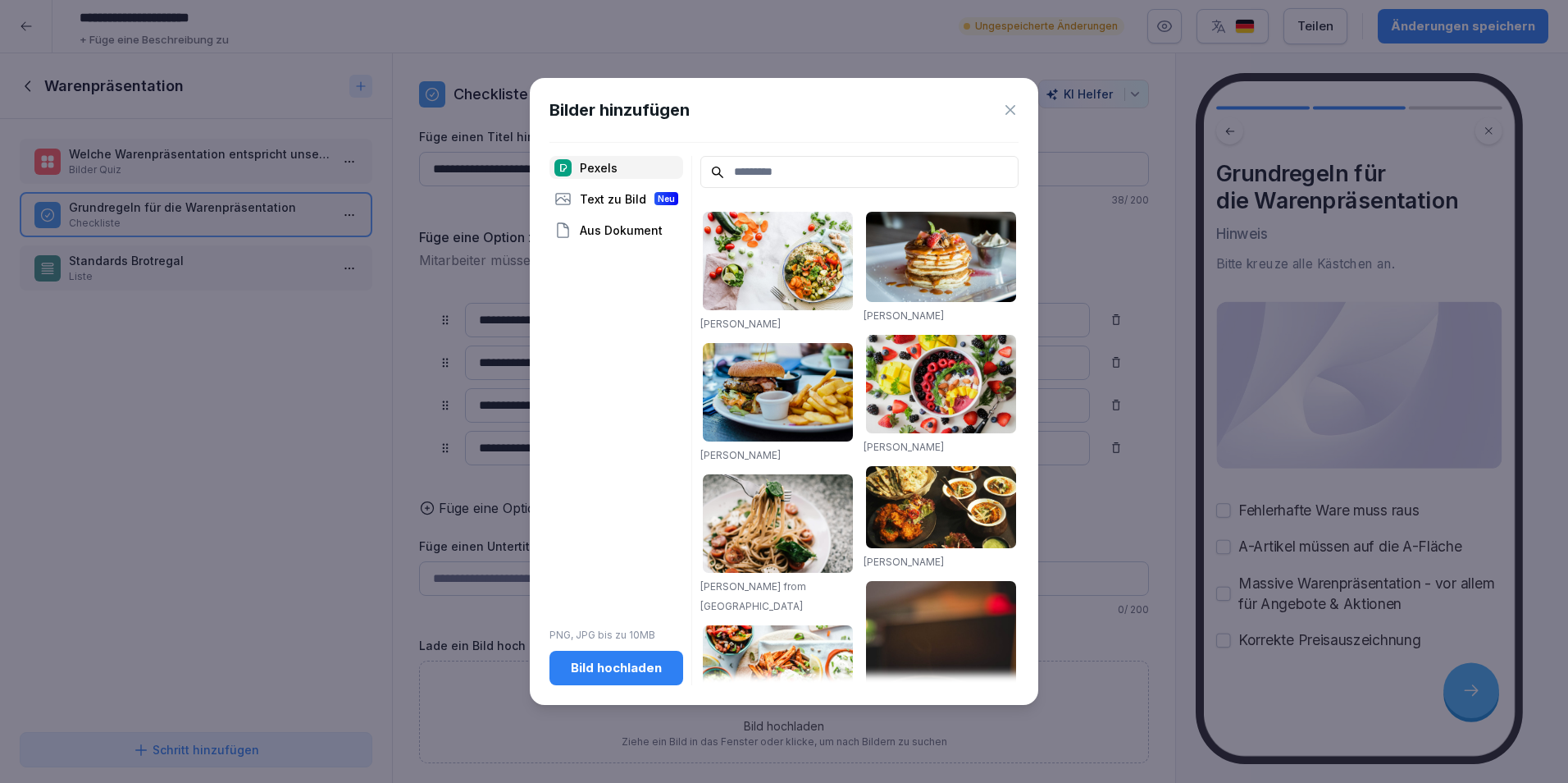
click at [597, 679] on button "Bild hochladen" at bounding box center [617, 668] width 134 height 34
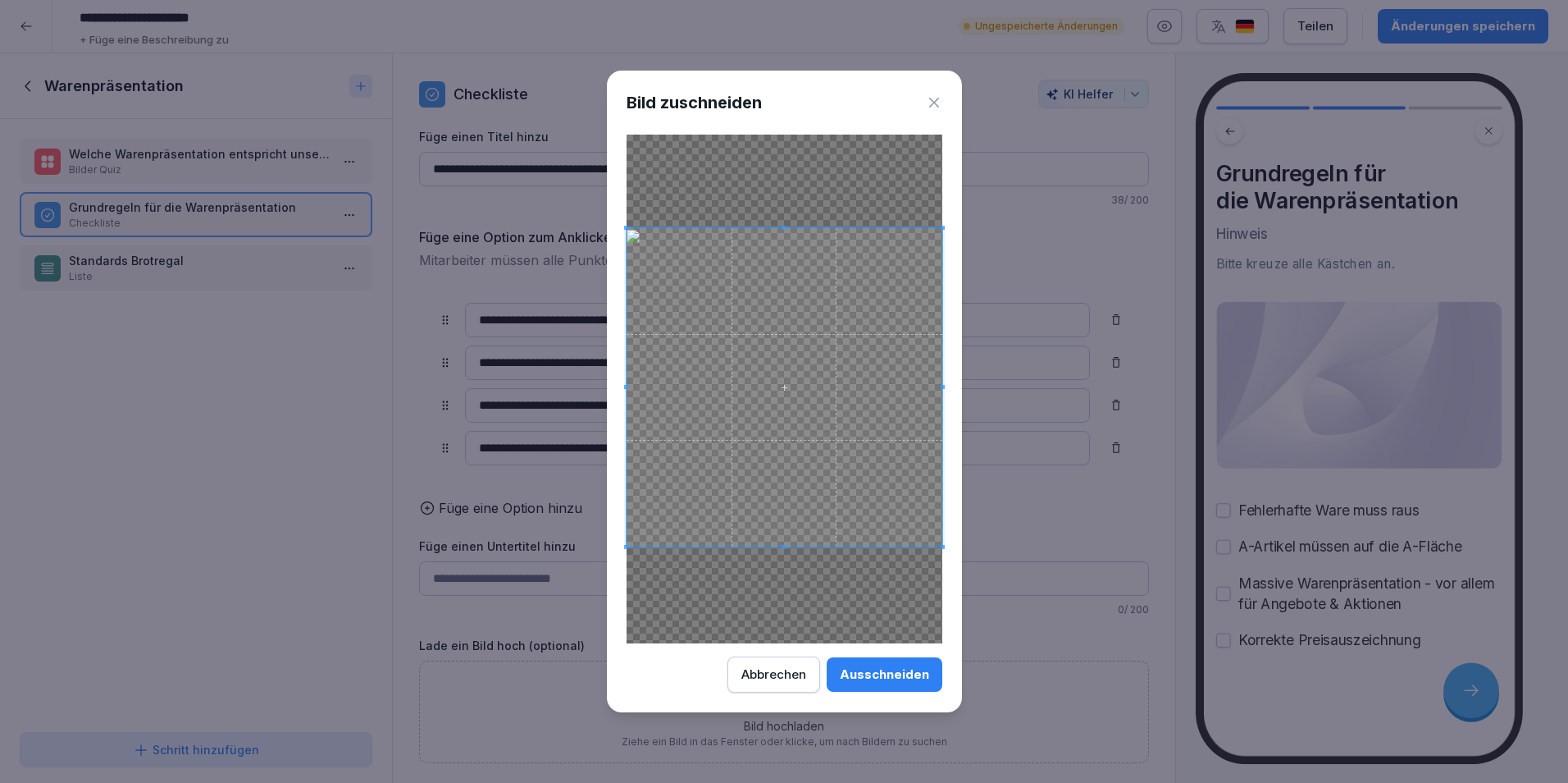
click at [858, 456] on span at bounding box center [784, 386] width 315 height 318
click at [878, 661] on button "Ausschneiden" at bounding box center [885, 674] width 116 height 34
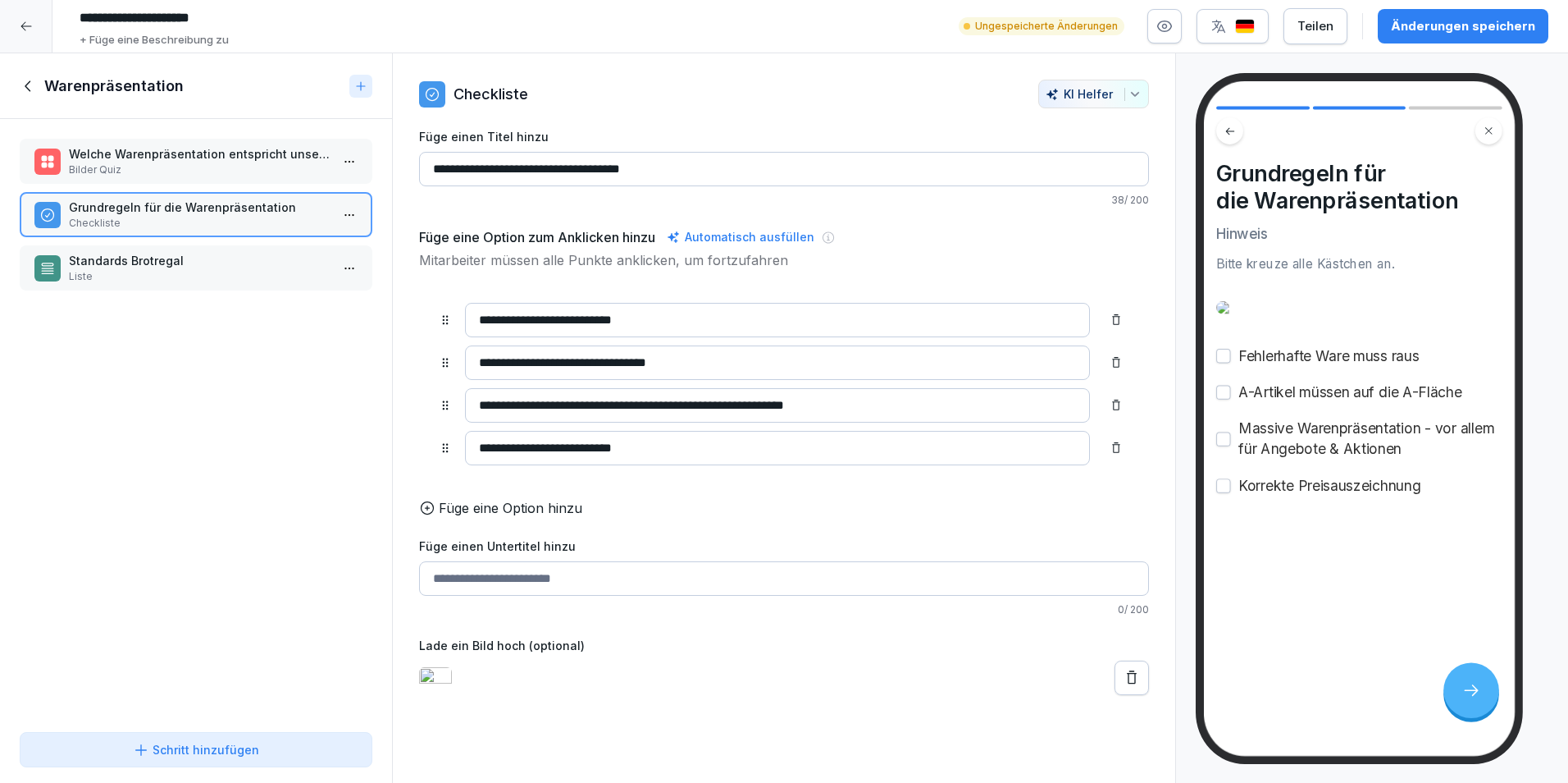
scroll to position [0, 0]
click at [195, 273] on p "Liste" at bounding box center [199, 276] width 261 height 15
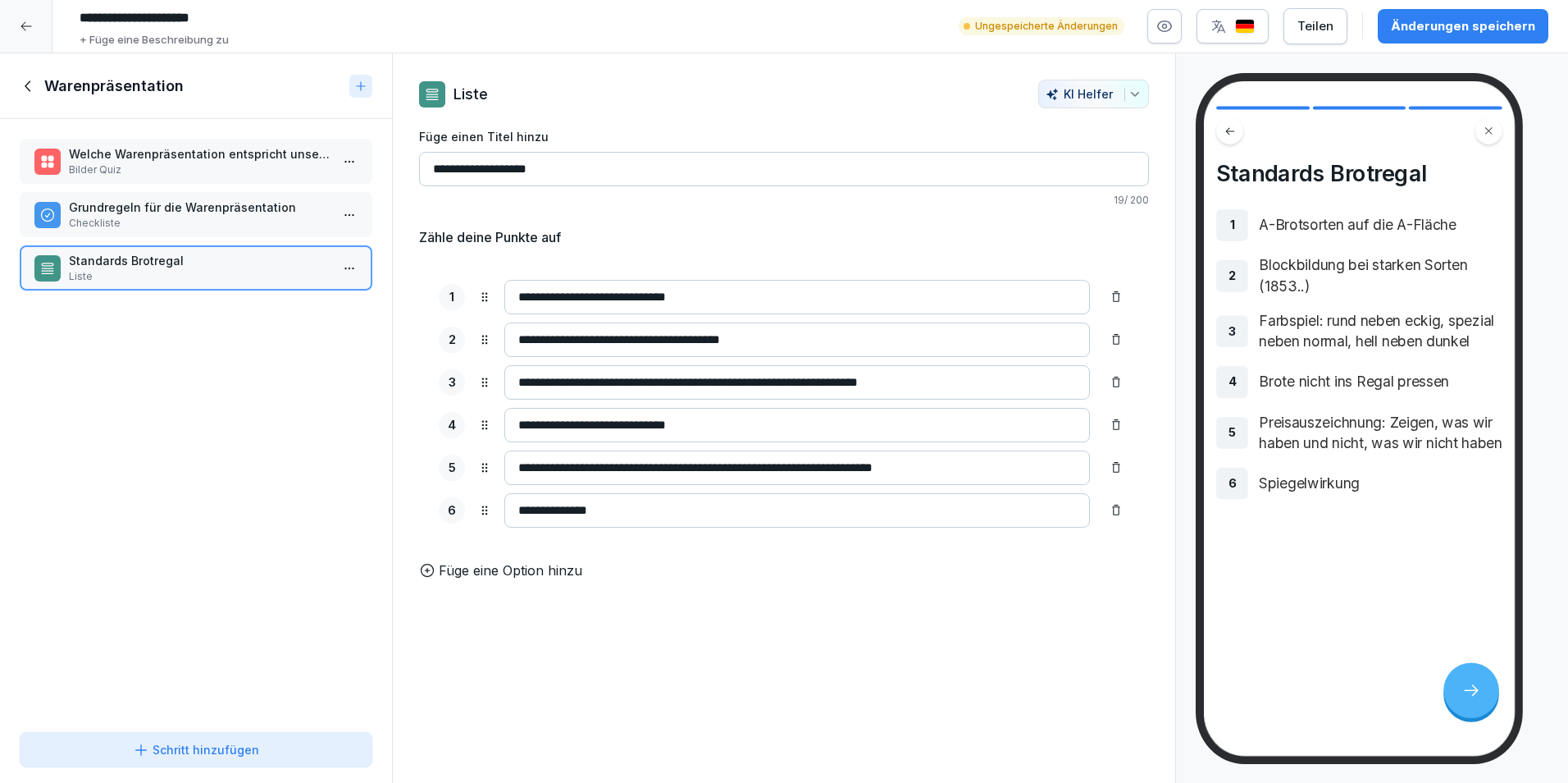
click at [219, 747] on div "Schritt hinzufügen" at bounding box center [195, 750] width 126 height 18
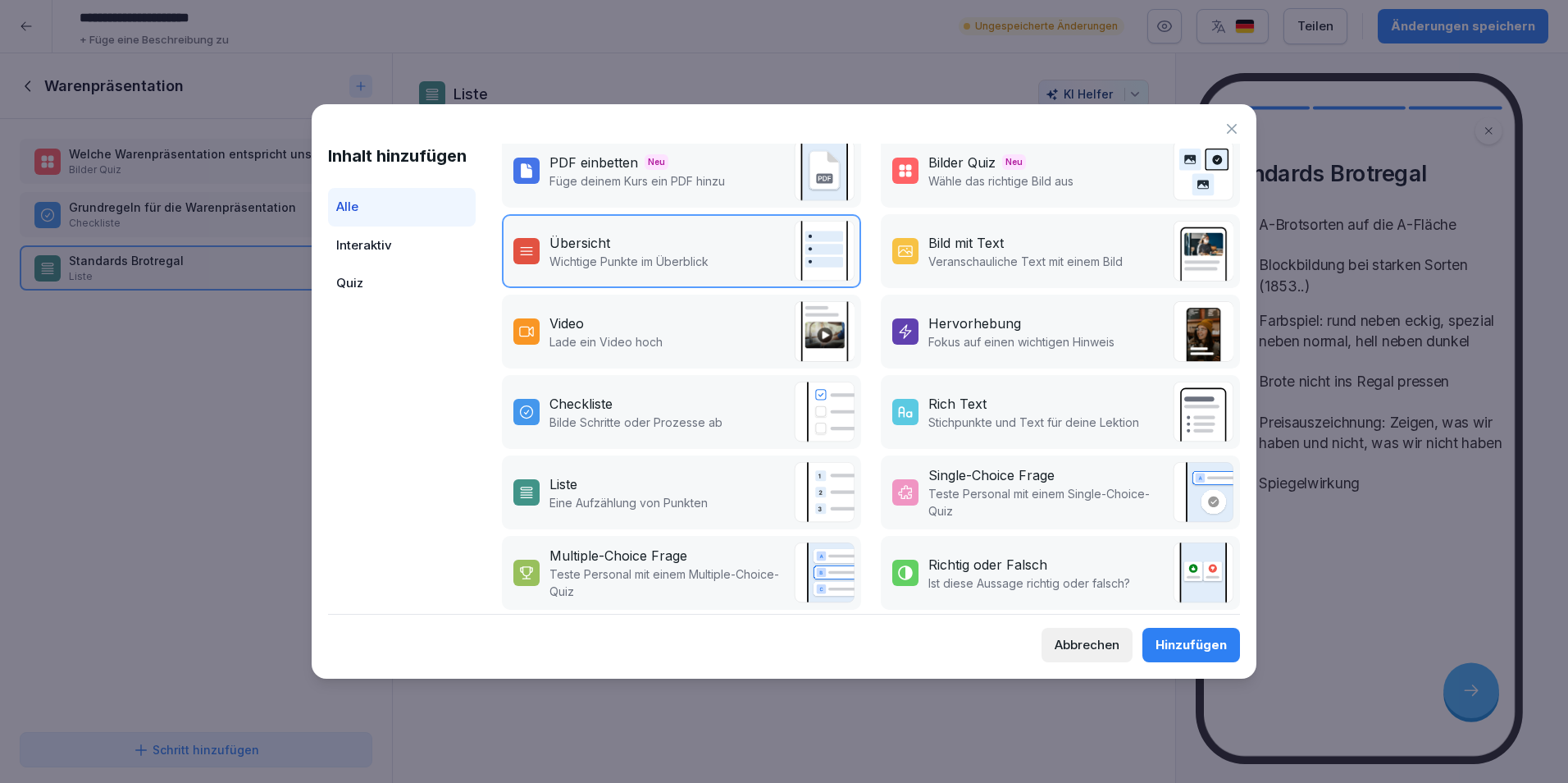
scroll to position [192, 0]
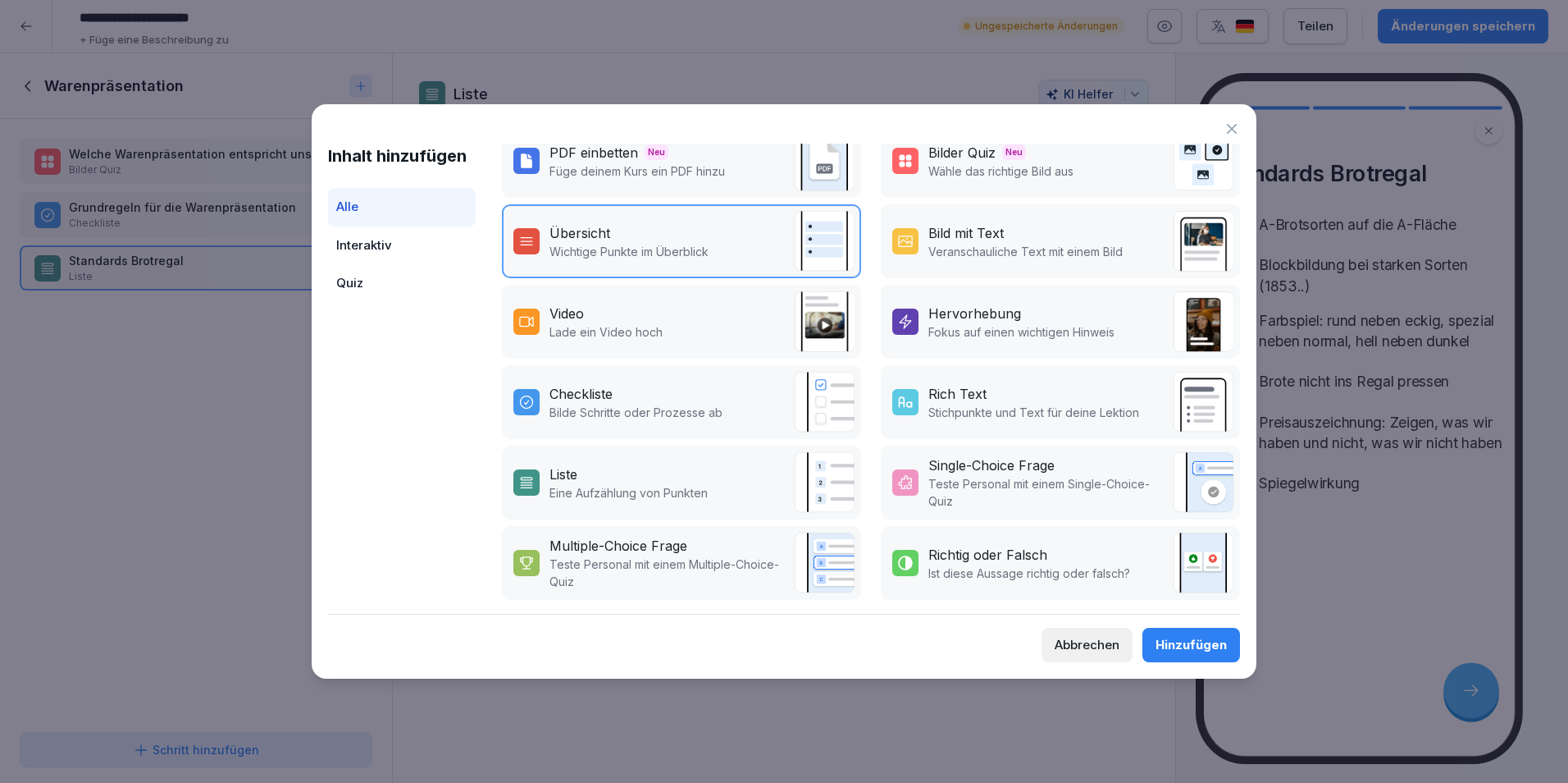
click at [650, 465] on div "Liste" at bounding box center [629, 474] width 159 height 20
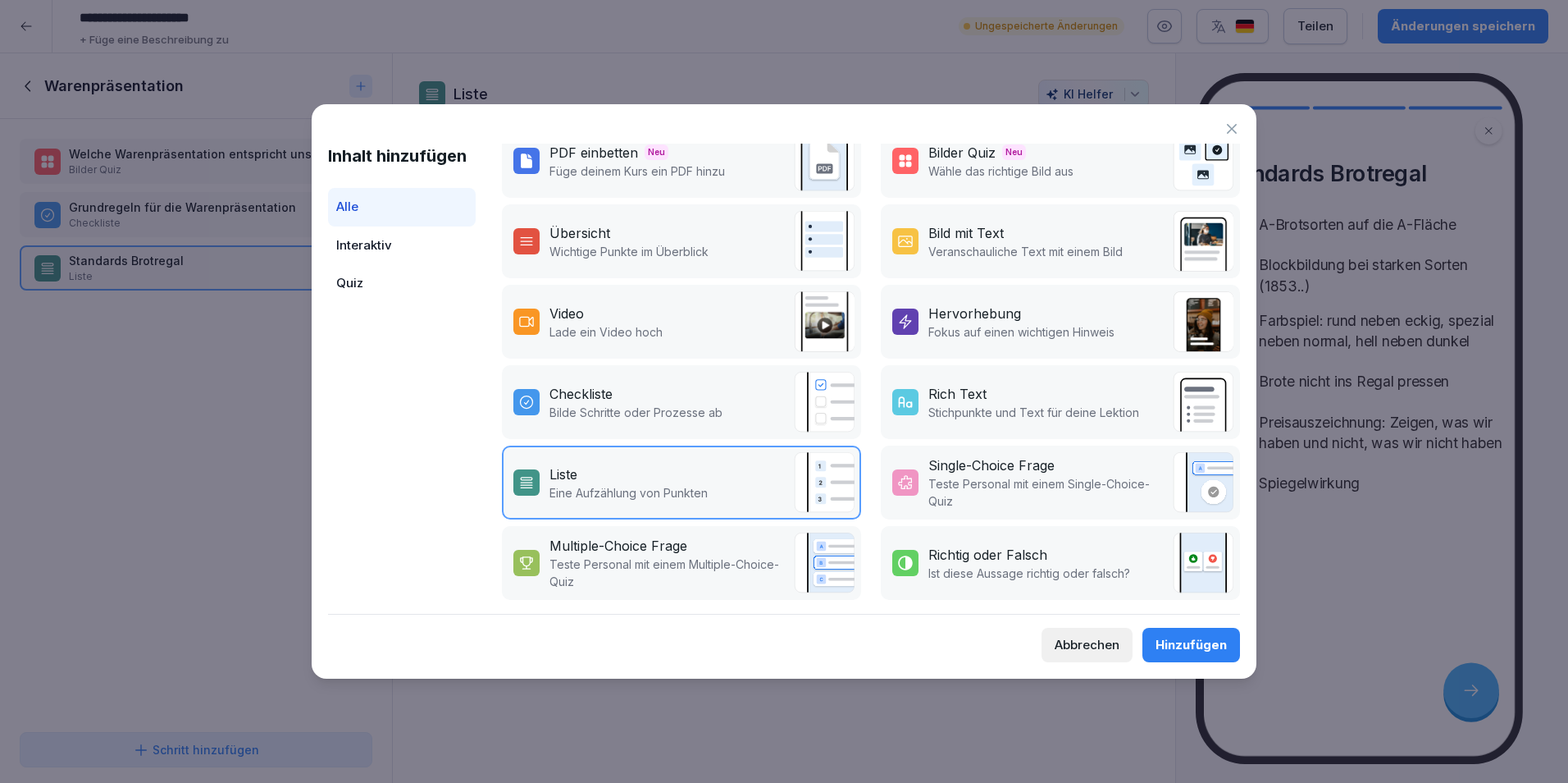
click at [1215, 646] on div "Hinzufügen" at bounding box center [1192, 645] width 72 height 18
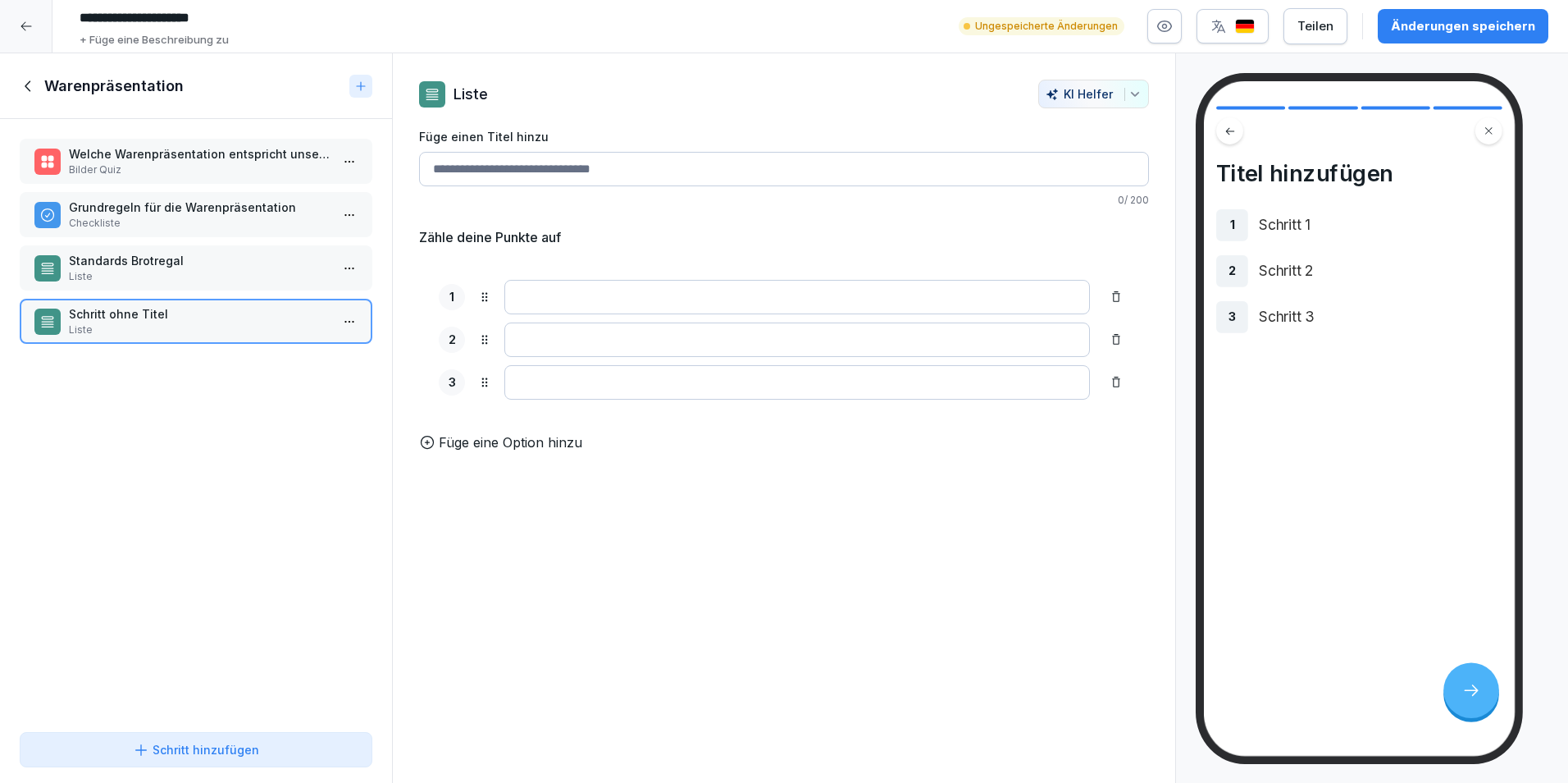
click at [905, 183] on input "Füge einen Titel hinzu" at bounding box center [784, 169] width 730 height 34
type input "**********"
click at [866, 303] on input at bounding box center [798, 296] width 586 height 34
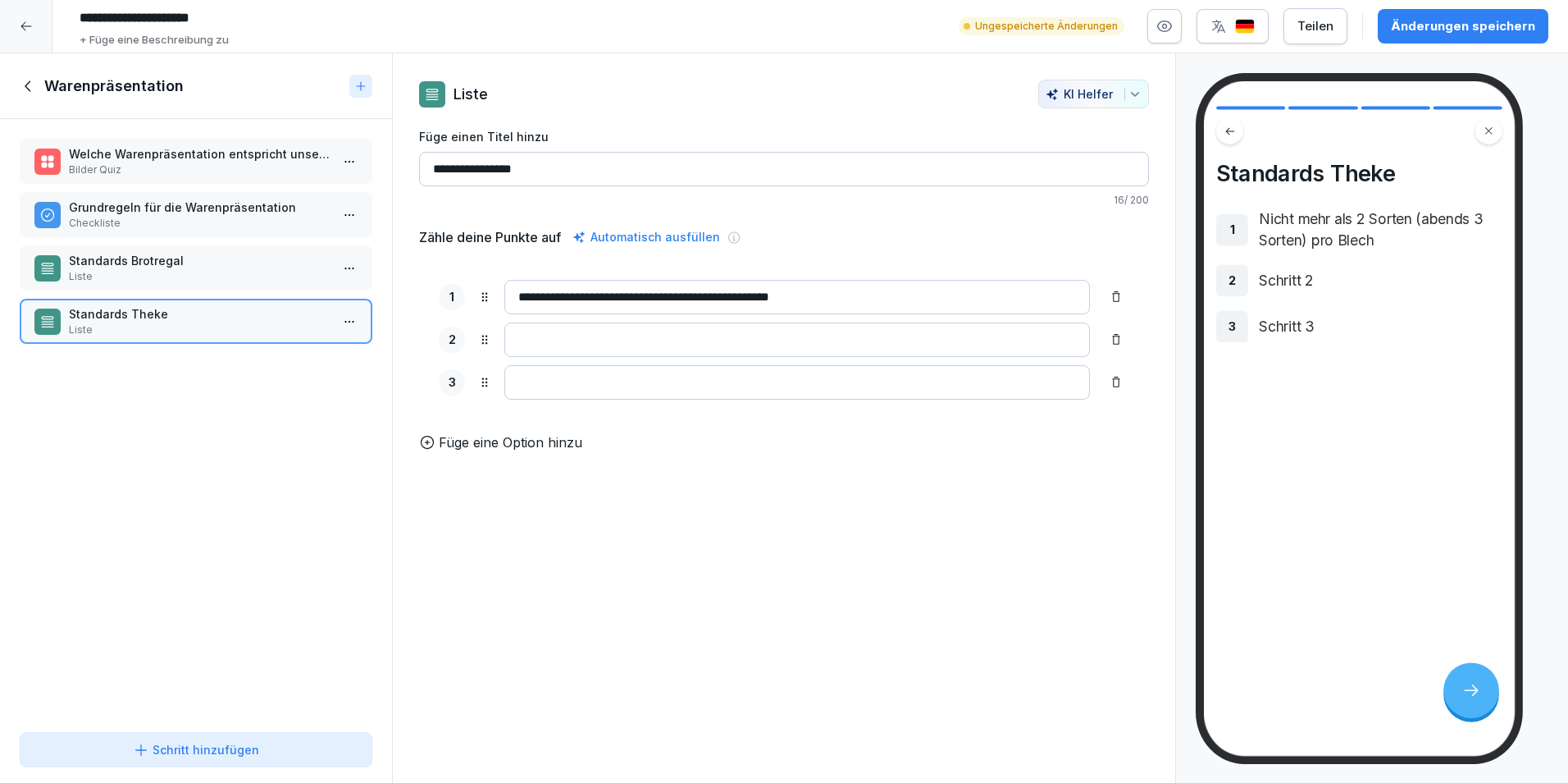
type input "**********"
click at [900, 333] on input at bounding box center [798, 339] width 586 height 34
type input "**********"
click at [887, 371] on input at bounding box center [798, 381] width 586 height 34
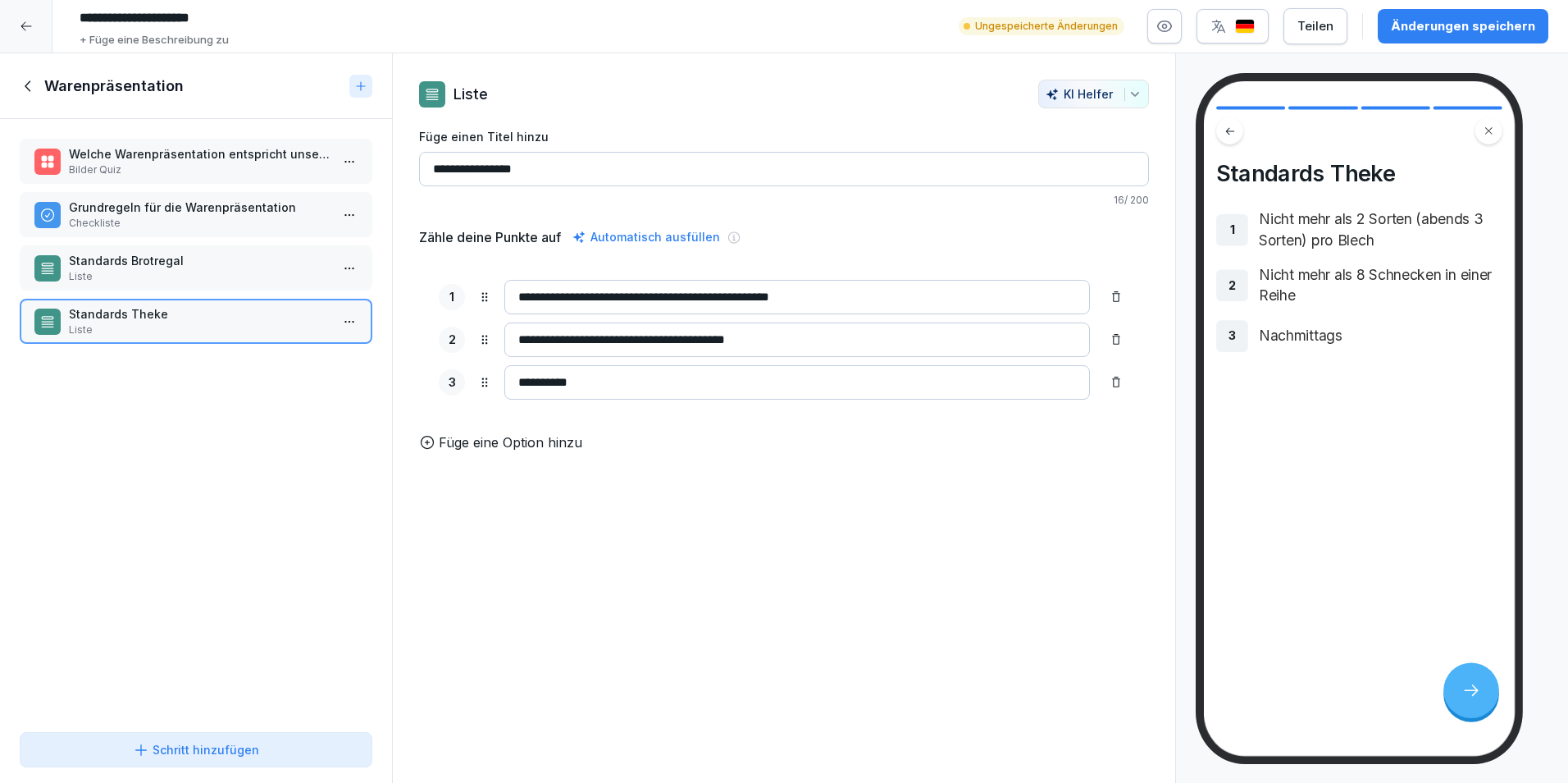
type input "**********"
click at [567, 452] on p "Füge eine Option hinzu" at bounding box center [511, 442] width 144 height 20
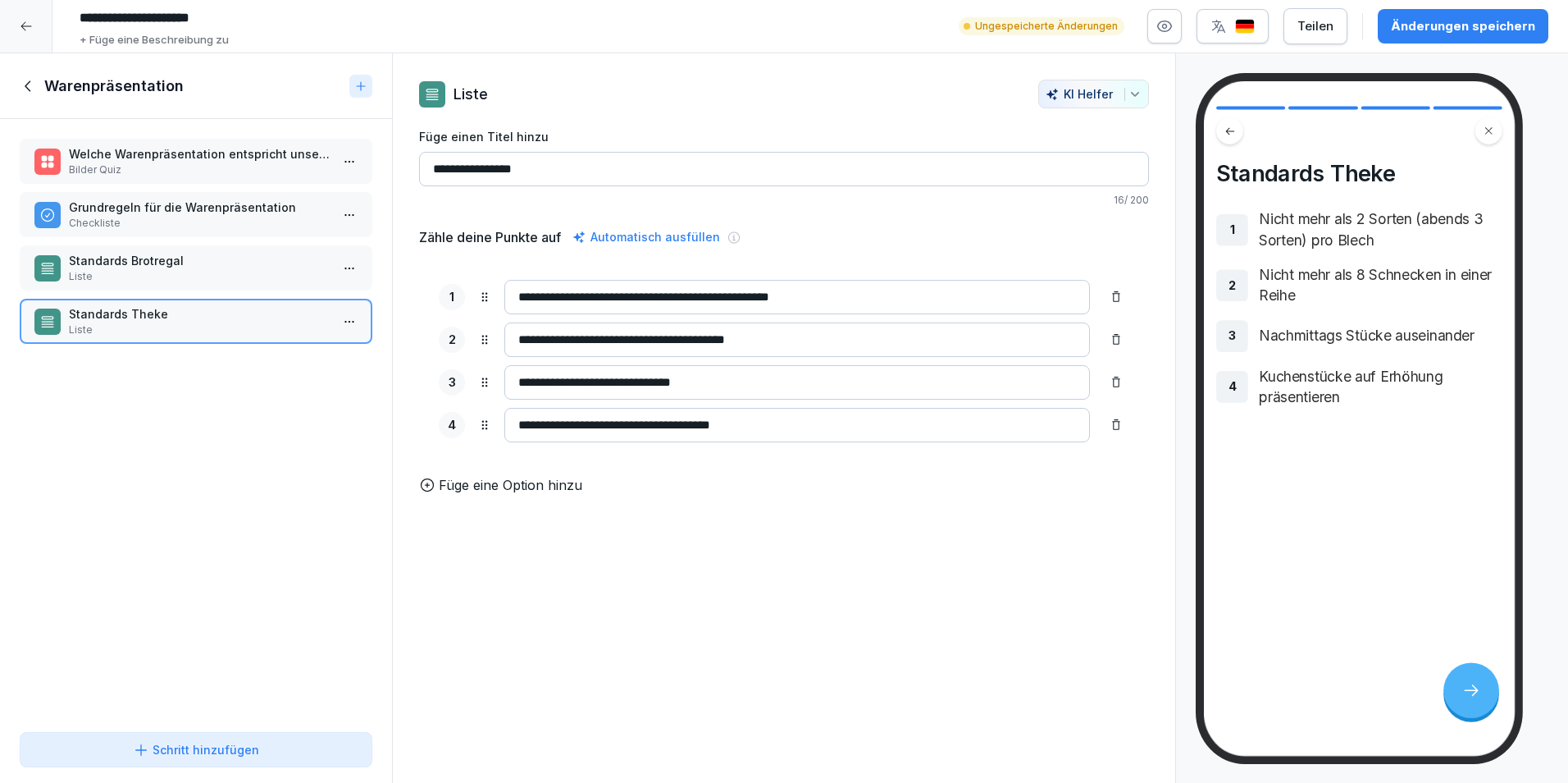
type input "**********"
click at [497, 495] on p "Füge eine Option hinzu" at bounding box center [511, 485] width 144 height 20
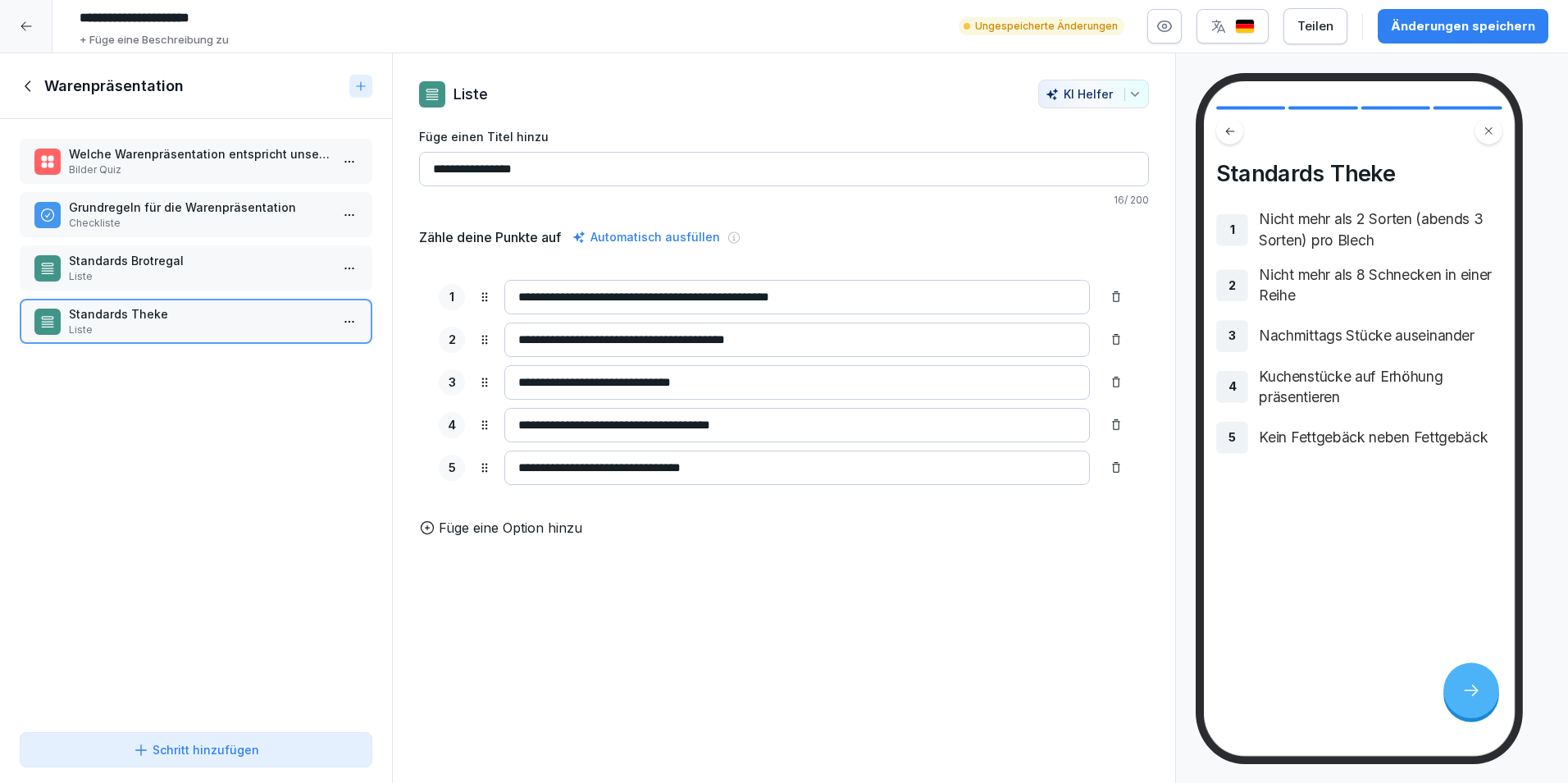
type input "**********"
click at [739, 604] on div "**********" at bounding box center [784, 418] width 784 height 730
click at [240, 743] on div "Schritt hinzufügen" at bounding box center [195, 750] width 126 height 18
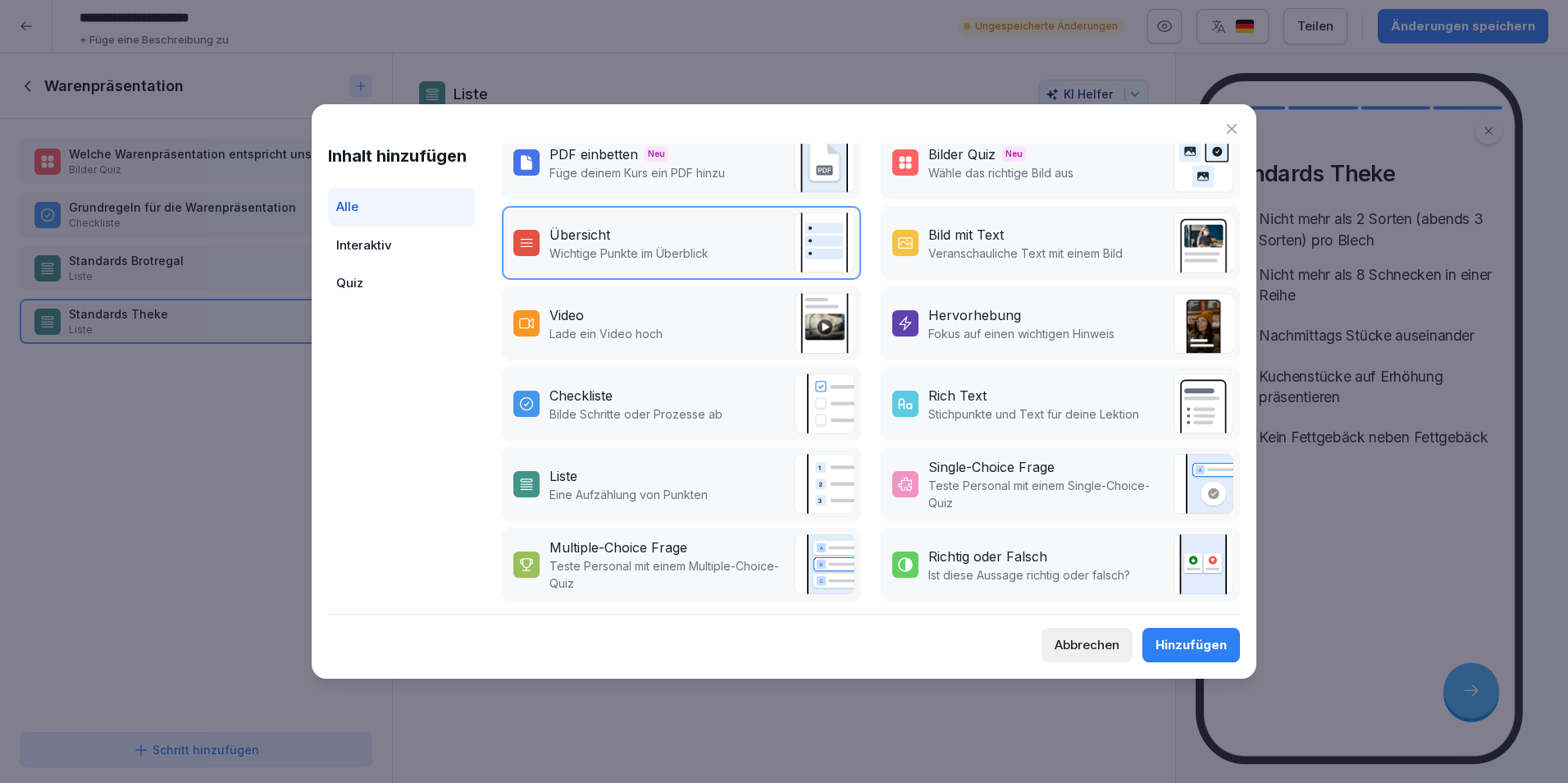
scroll to position [192, 0]
click at [670, 484] on p "Eine Aufzählung von Punkten" at bounding box center [629, 493] width 159 height 18
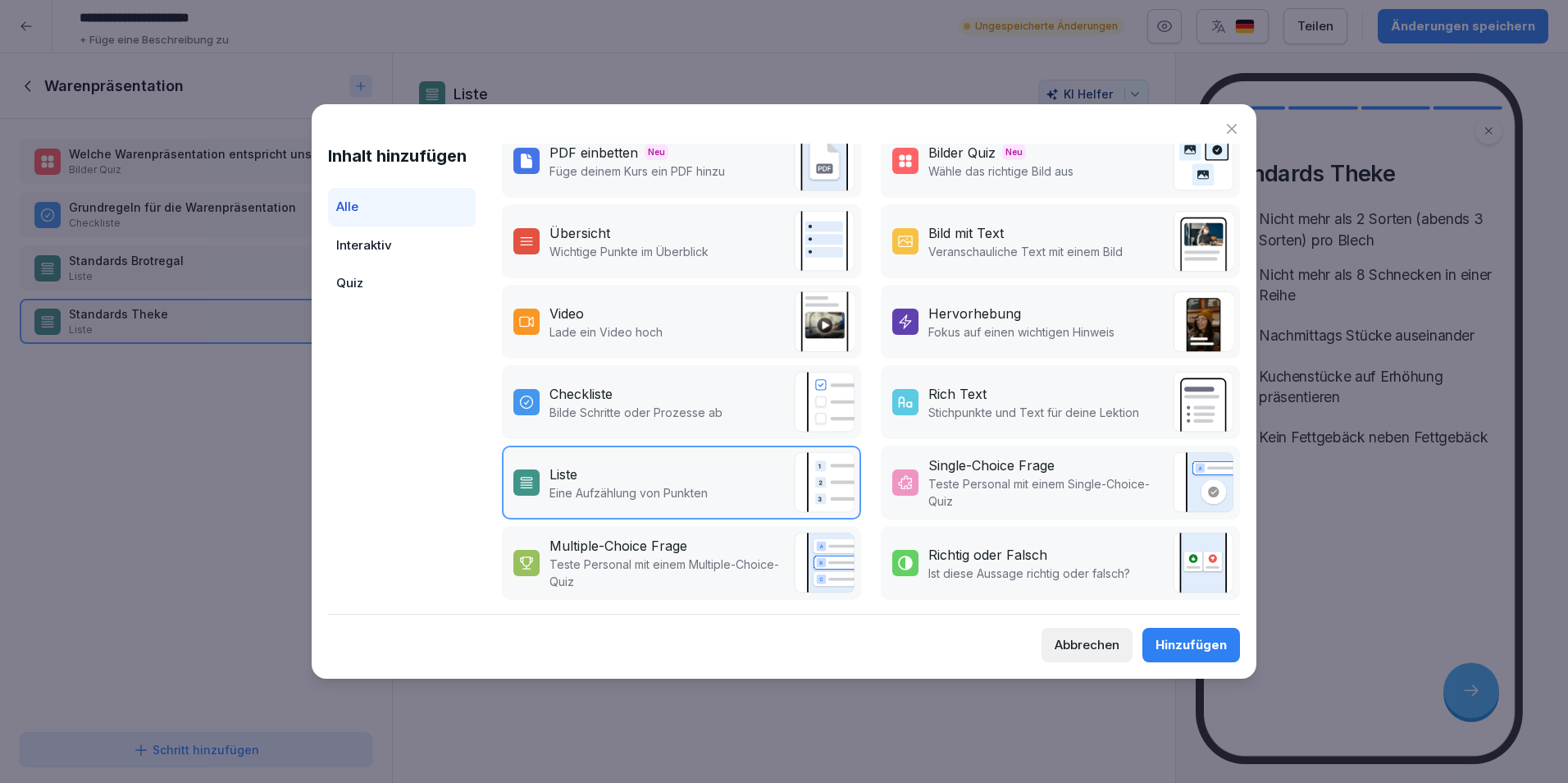
click at [1178, 644] on div "Hinzufügen" at bounding box center [1192, 645] width 72 height 18
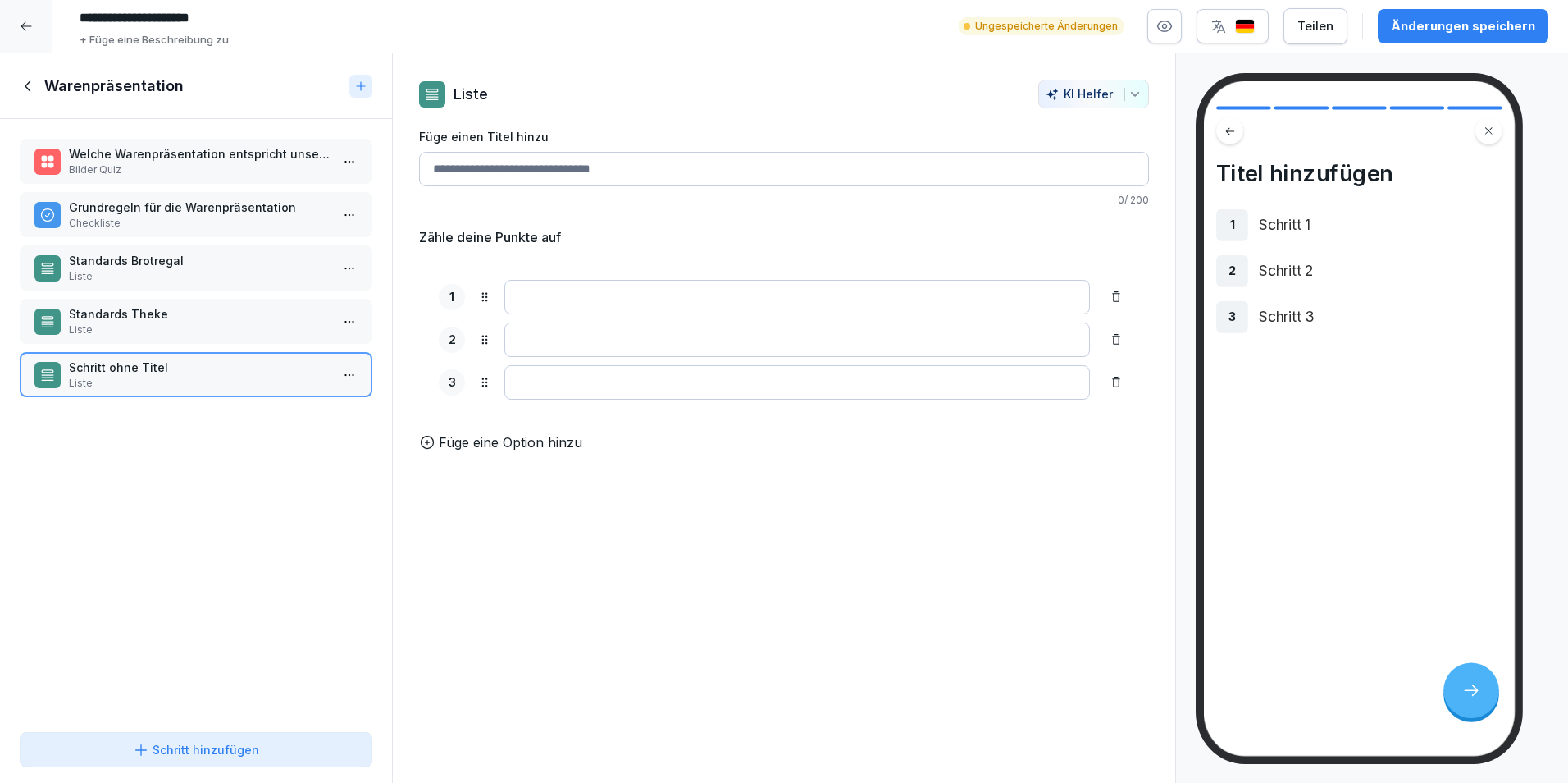
click at [683, 165] on input "Füge einen Titel hinzu" at bounding box center [784, 169] width 730 height 34
type input "**********"
click at [802, 329] on input at bounding box center [798, 339] width 586 height 34
click at [804, 314] on input at bounding box center [798, 296] width 586 height 34
type input "**********"
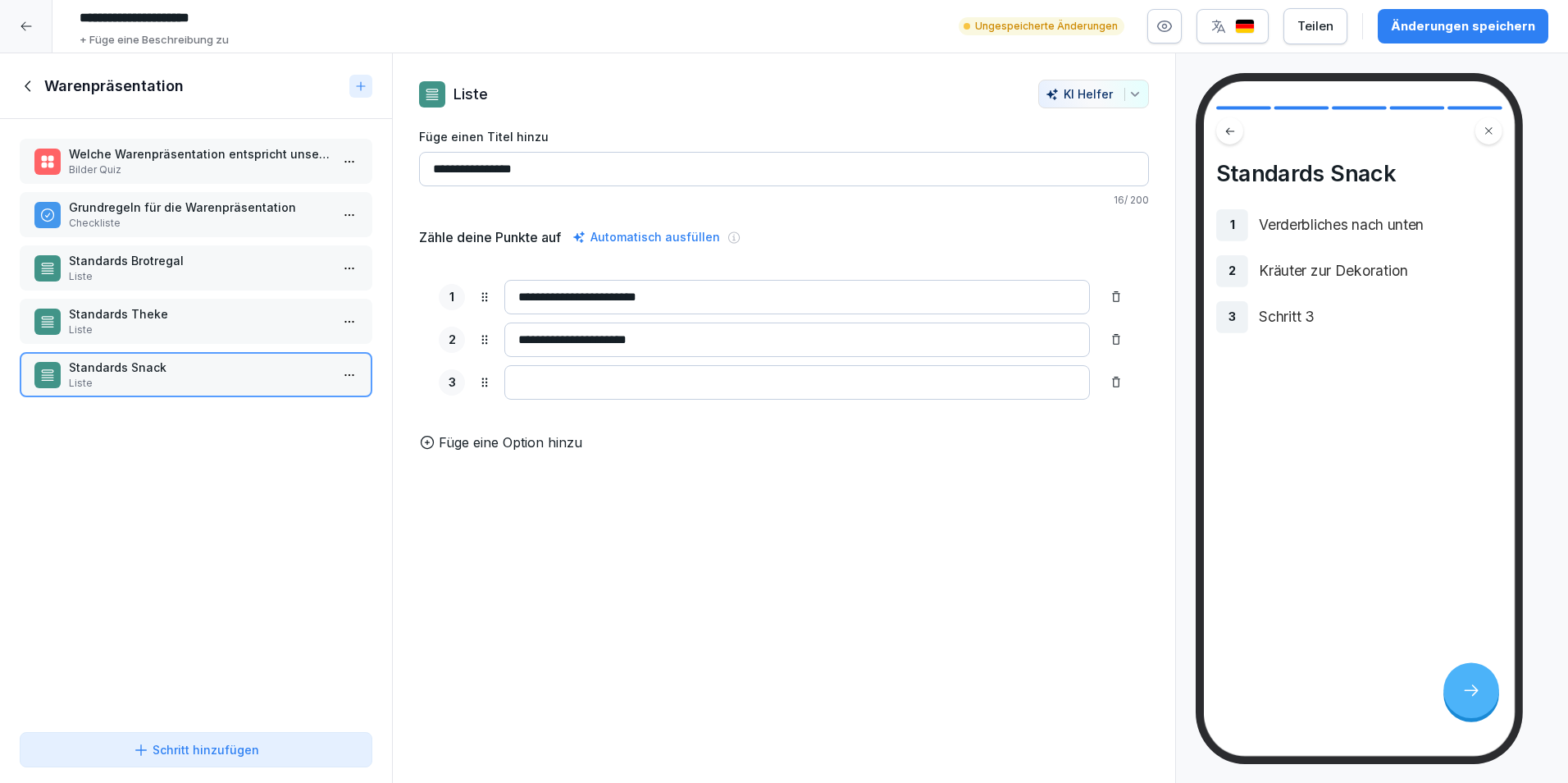
type input "**********"
click at [870, 376] on input at bounding box center [798, 381] width 586 height 34
type input "*"
type input "**********"
click at [567, 452] on p "Füge eine Option hinzu" at bounding box center [511, 442] width 144 height 20
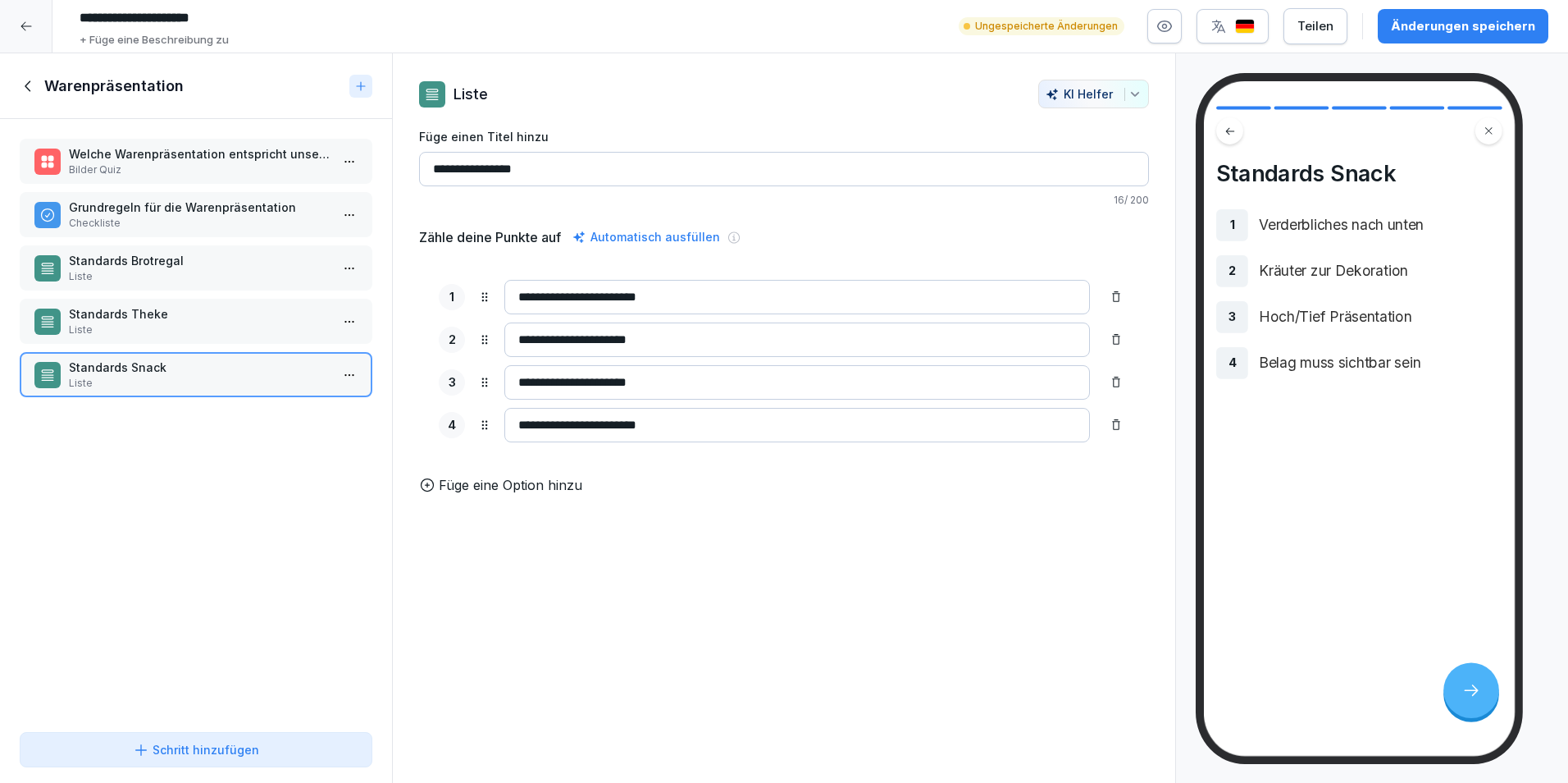
type input "**********"
click at [539, 494] on p "Füge eine Option hinzu" at bounding box center [511, 485] width 144 height 20
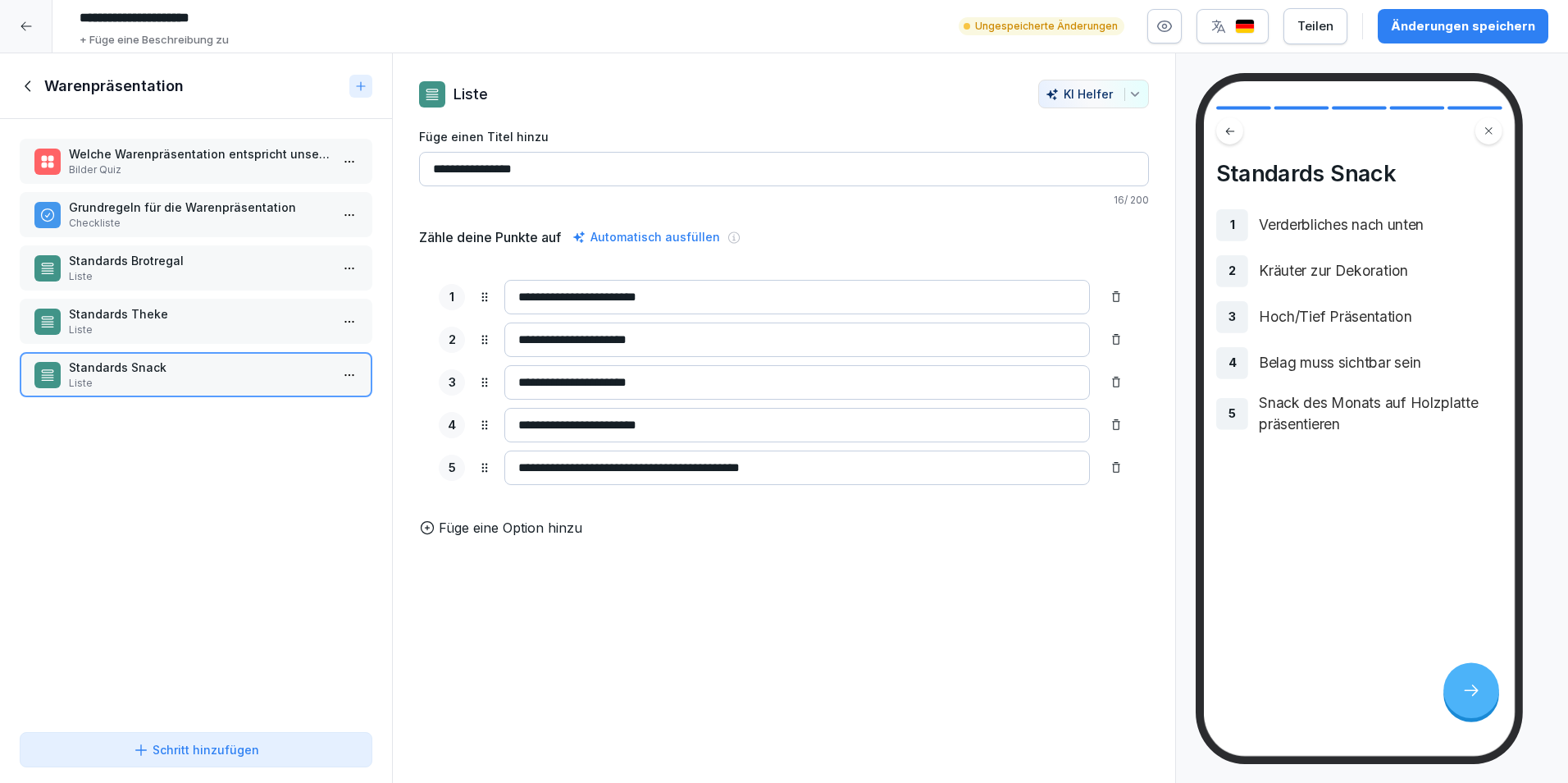
type input "**********"
click at [502, 538] on p "Füge eine Option hinzu" at bounding box center [511, 528] width 144 height 20
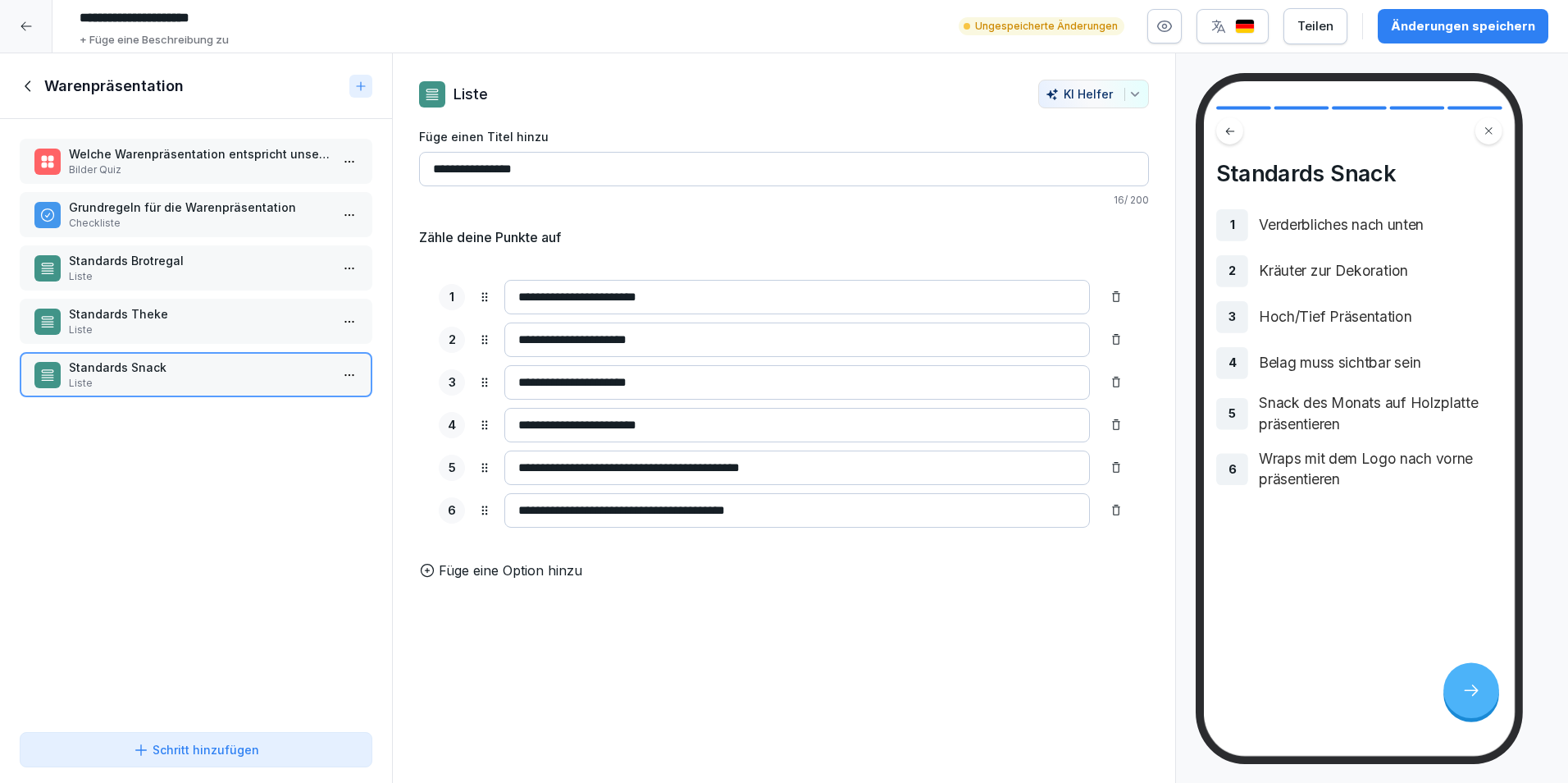
type input "**********"
click at [476, 580] on p "Füge eine Option hinzu" at bounding box center [511, 570] width 144 height 20
type input "**********"
click at [703, 719] on div "**********" at bounding box center [784, 418] width 784 height 730
click at [220, 314] on p "Standards Theke" at bounding box center [199, 314] width 261 height 18
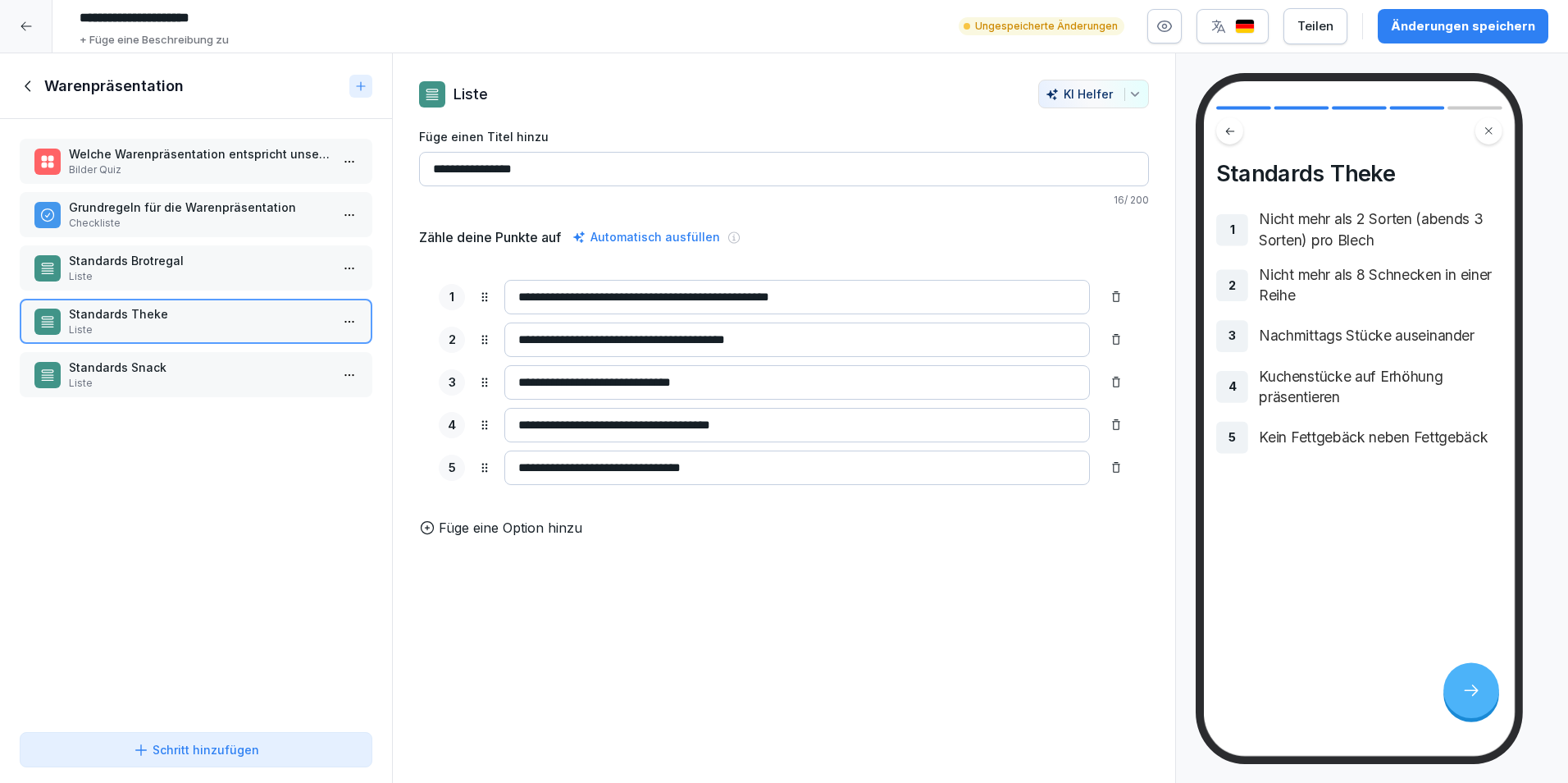
click at [220, 302] on div "Standards Theke Liste" at bounding box center [196, 321] width 353 height 45
click at [224, 289] on div "Standards Brotregal Liste" at bounding box center [196, 268] width 353 height 45
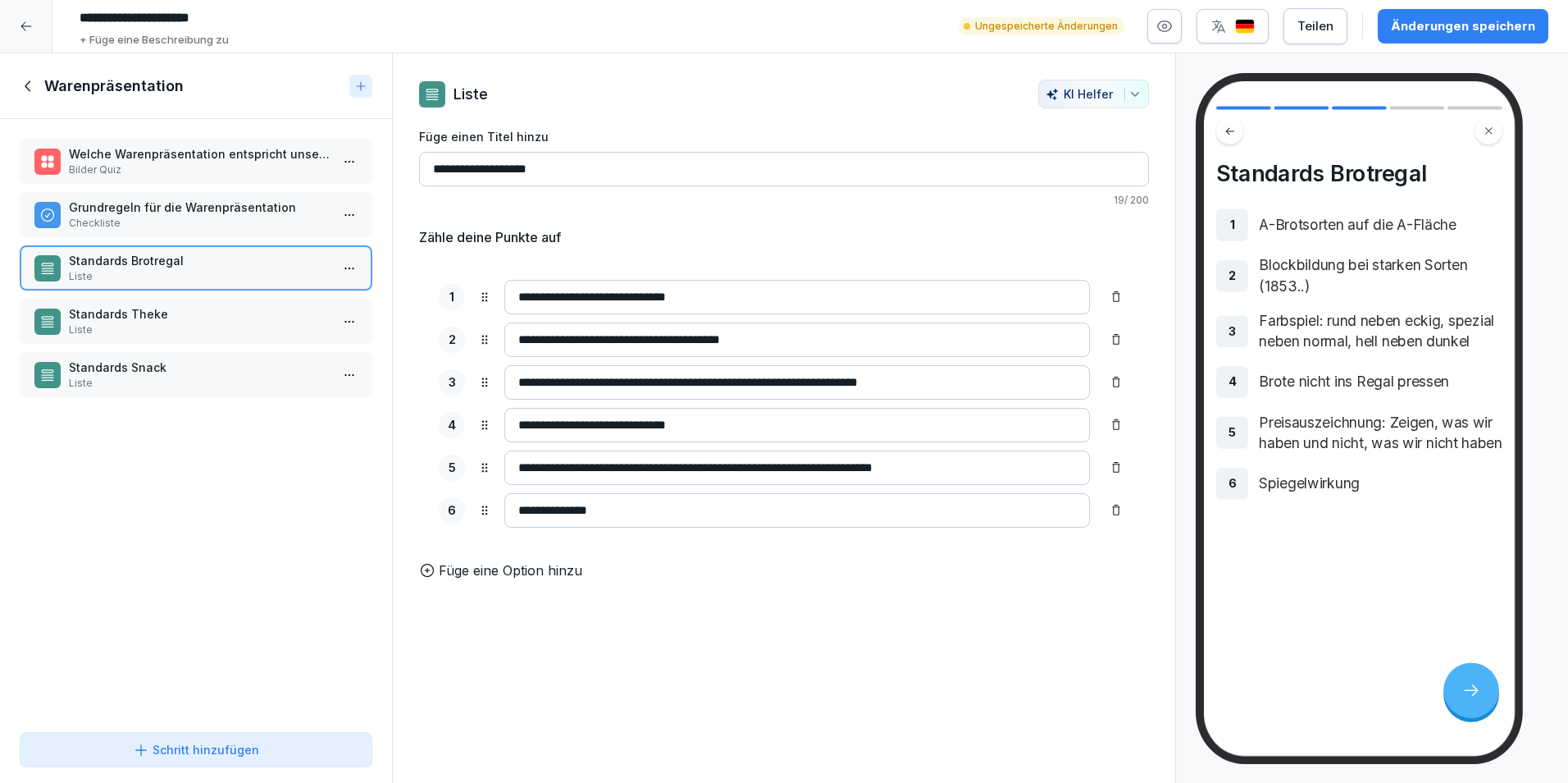
click at [243, 230] on p "Checkliste" at bounding box center [199, 224] width 261 height 15
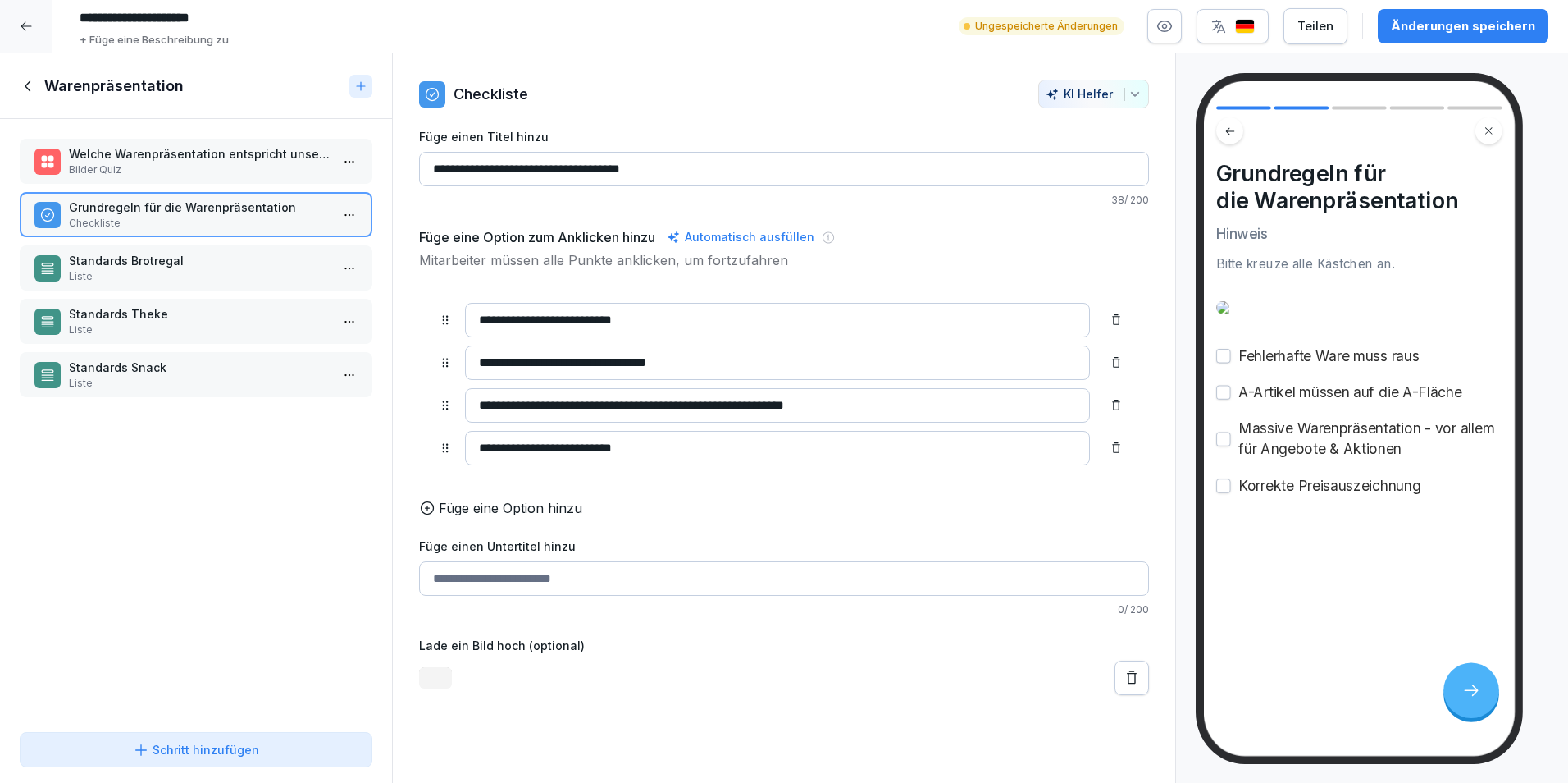
click at [227, 259] on p "Standards Brotregal" at bounding box center [199, 260] width 261 height 18
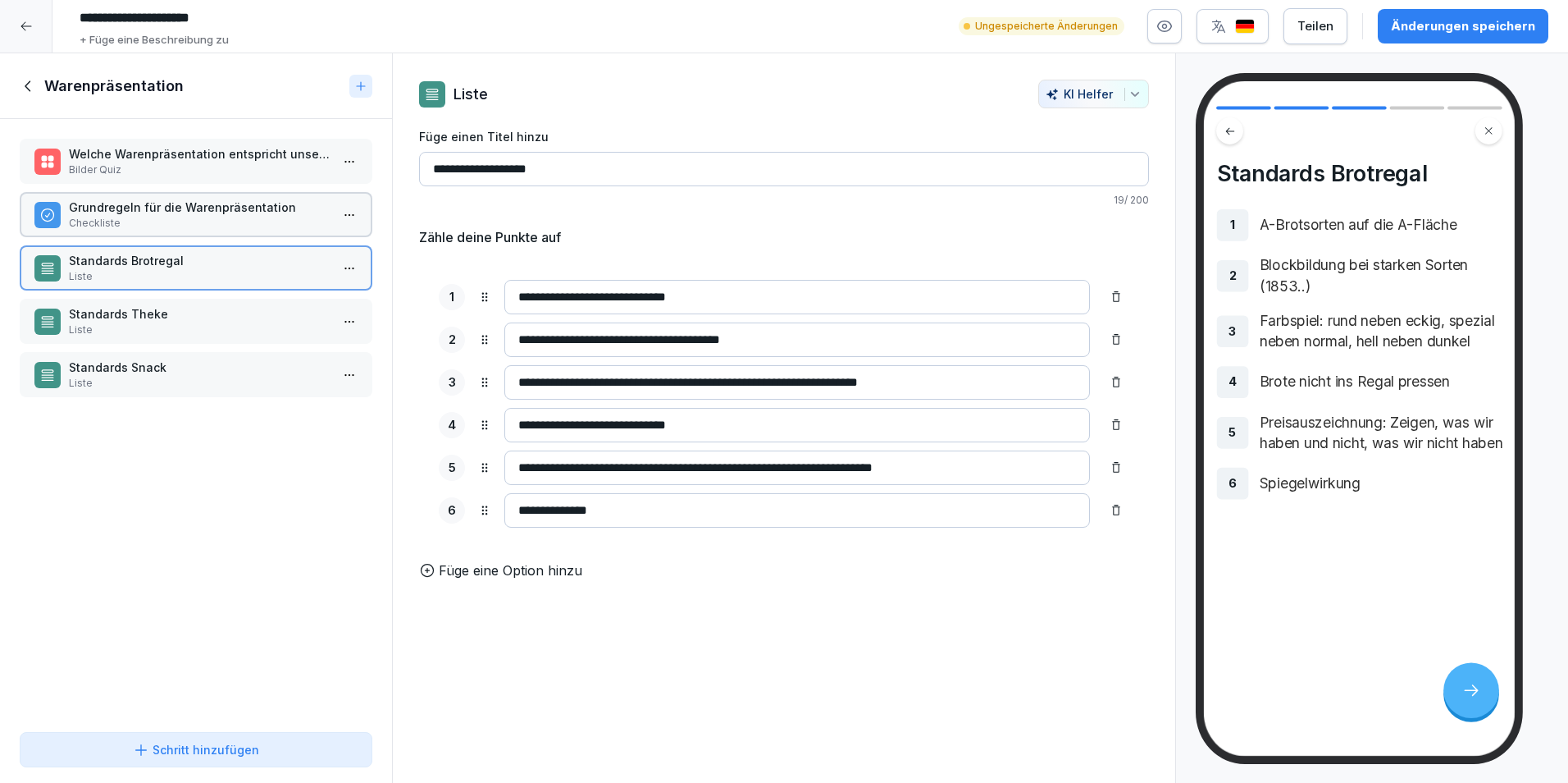
click at [211, 311] on p "Standards Theke" at bounding box center [199, 314] width 261 height 18
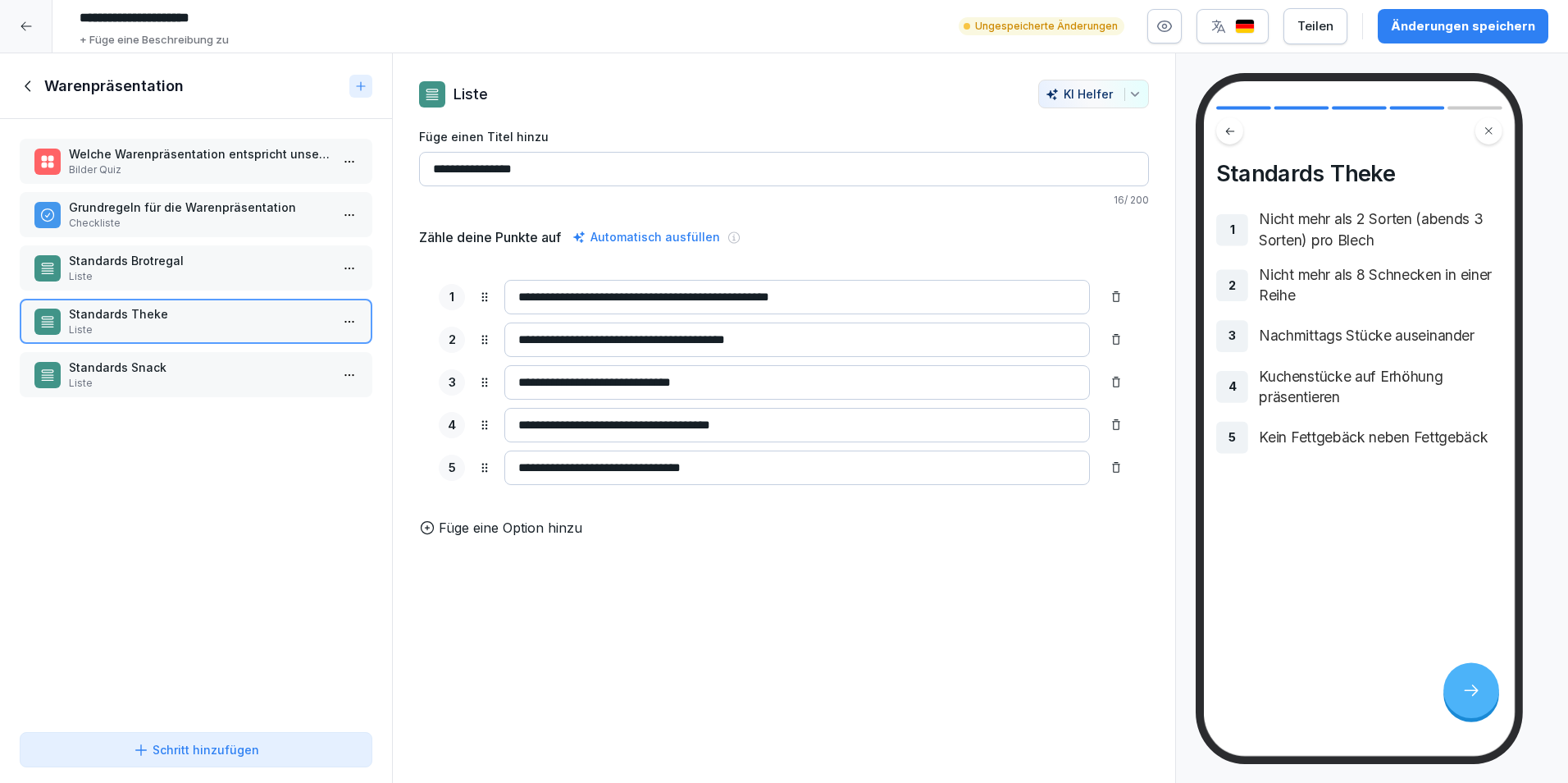
click at [204, 375] on p "Standards Snack" at bounding box center [199, 367] width 261 height 18
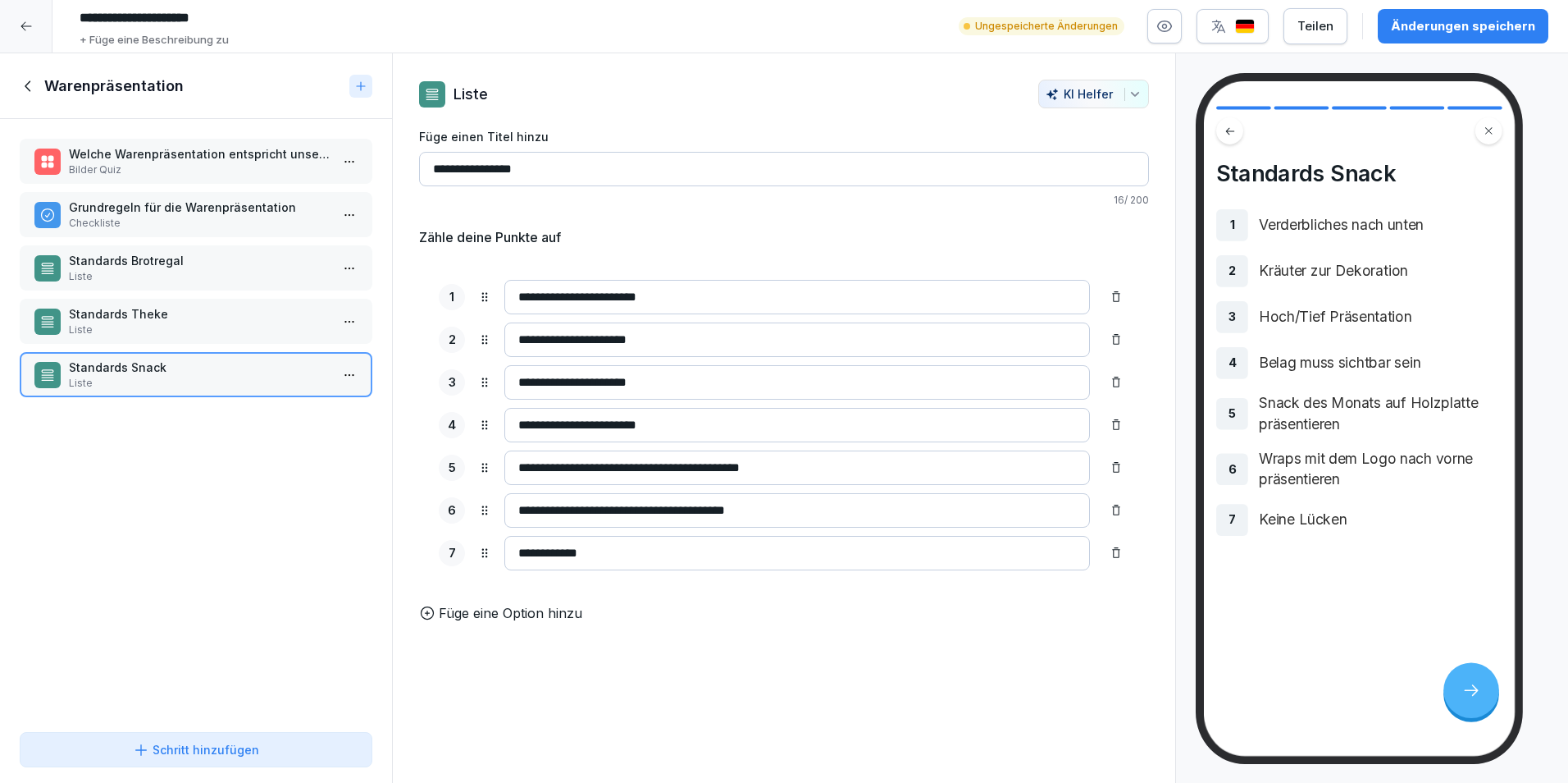
click at [199, 511] on div "Welche Warenpräsentation entspricht unseren Standards? Bilder Quiz Grundregeln …" at bounding box center [196, 422] width 392 height 606
click at [234, 635] on div "Welche Warenpräsentation entspricht unseren Standards? Bilder Quiz Grundregeln …" at bounding box center [196, 422] width 392 height 606
click at [28, 94] on icon at bounding box center [29, 86] width 18 height 18
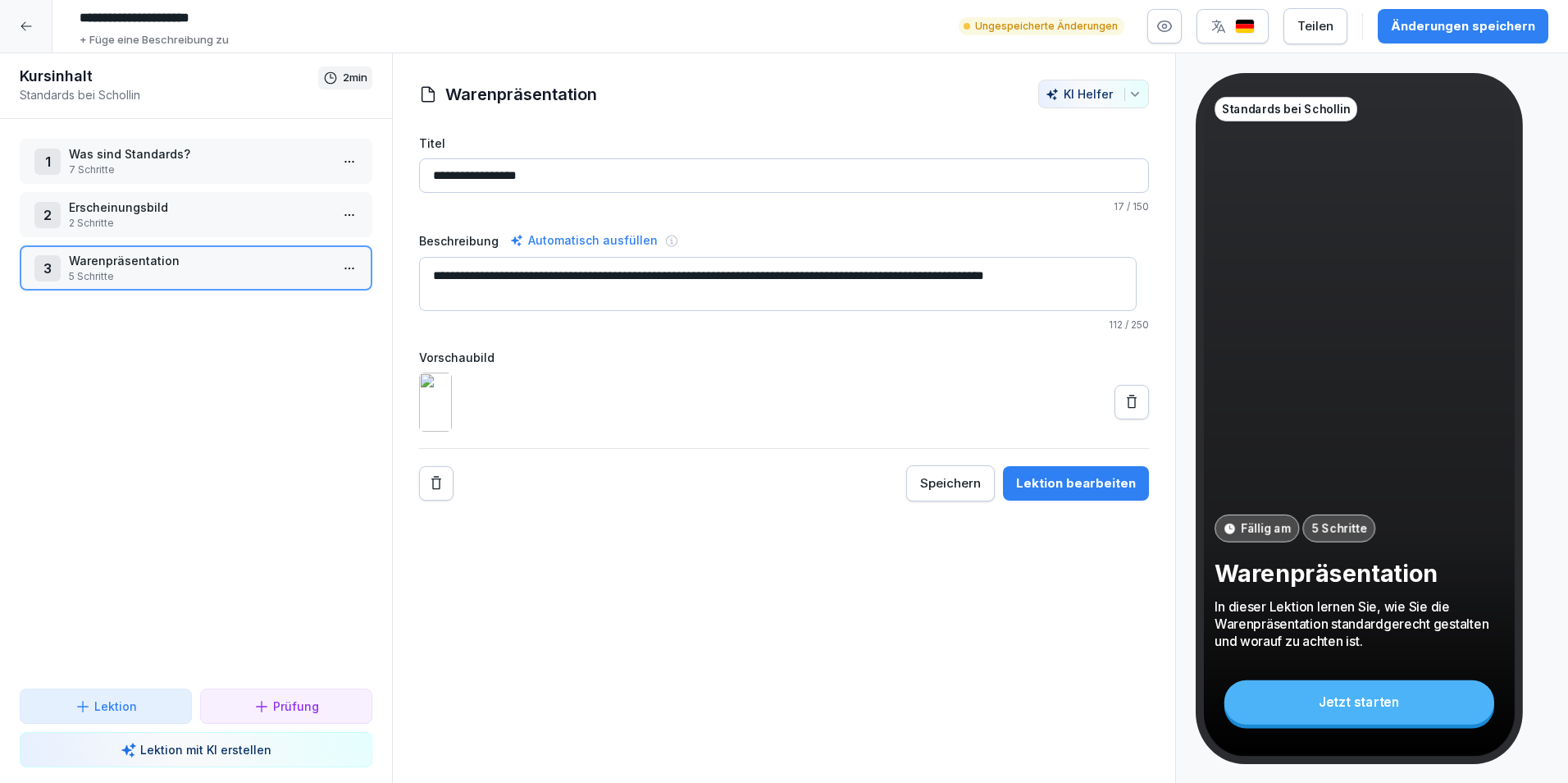
click at [205, 174] on p "7 Schritte" at bounding box center [199, 170] width 261 height 15
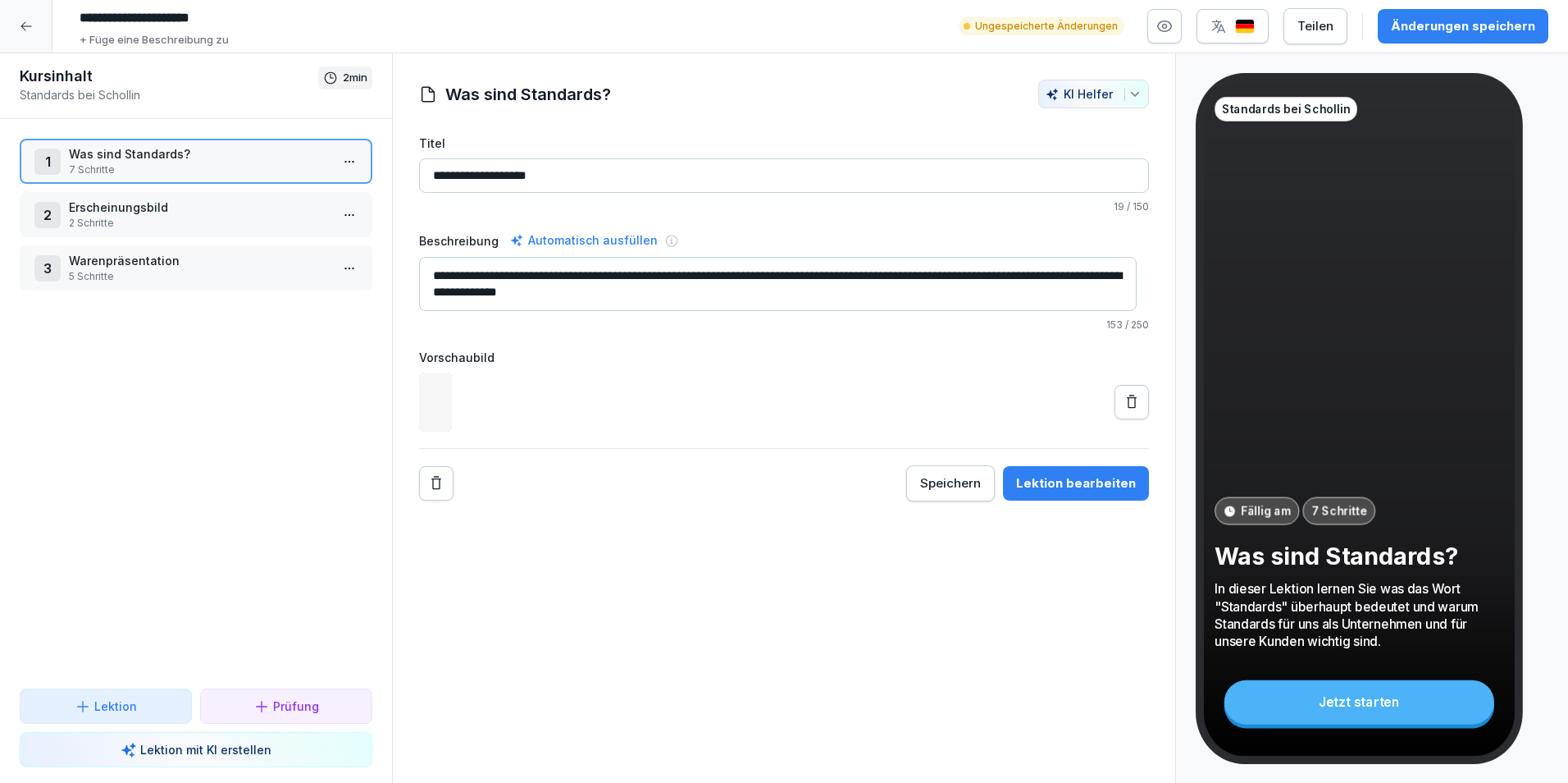
click at [207, 203] on p "Erscheinungsbild" at bounding box center [199, 207] width 261 height 18
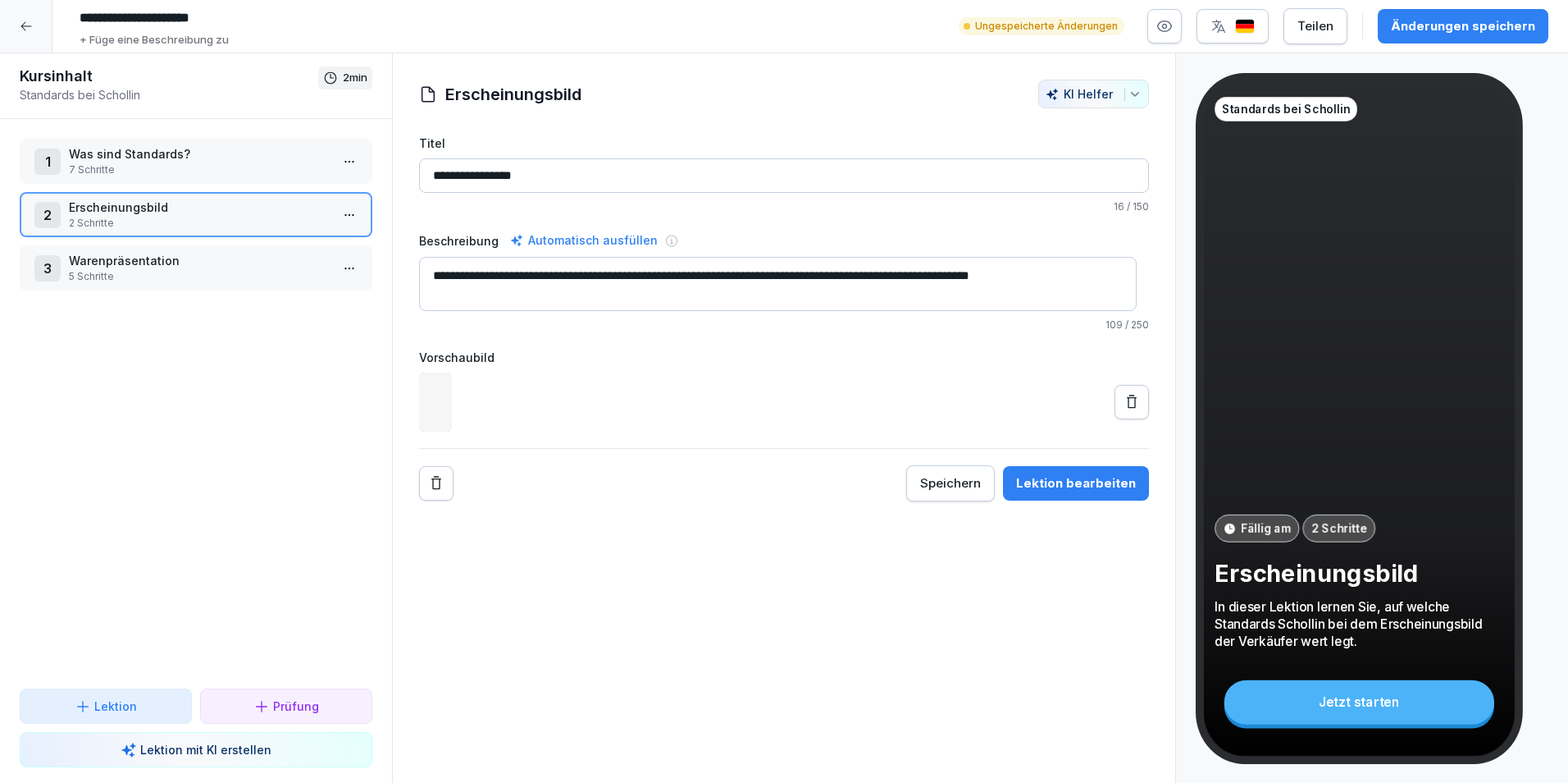
click at [184, 267] on p "Warenpräsentation" at bounding box center [199, 260] width 261 height 18
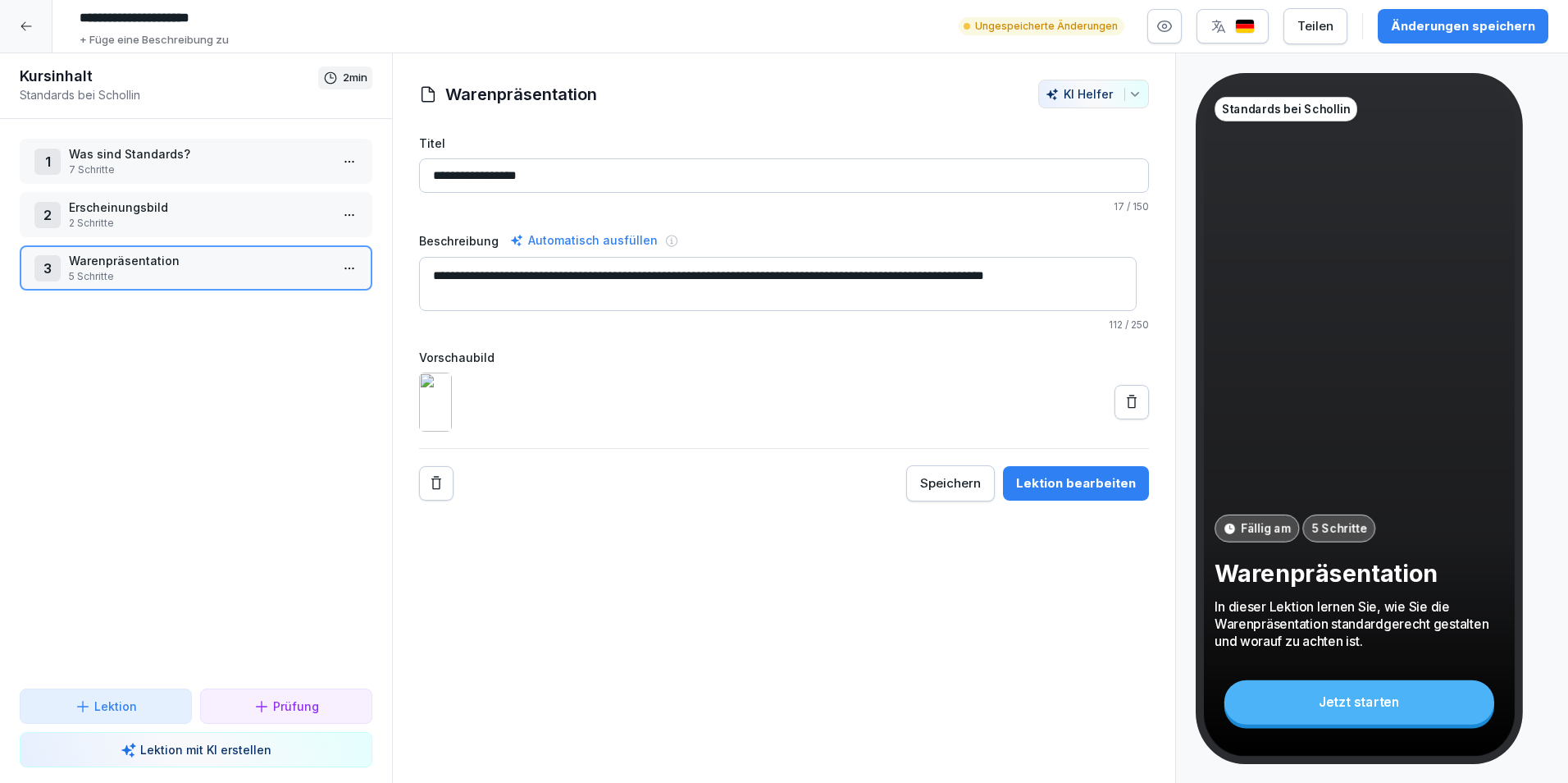
click at [223, 185] on div "1 Was sind Standards? 7 Schritte 2 Erscheinungsbild 2 Schritte 3 Warenpräsentat…" at bounding box center [196, 404] width 392 height 569
click at [240, 169] on p "7 Schritte" at bounding box center [199, 170] width 261 height 15
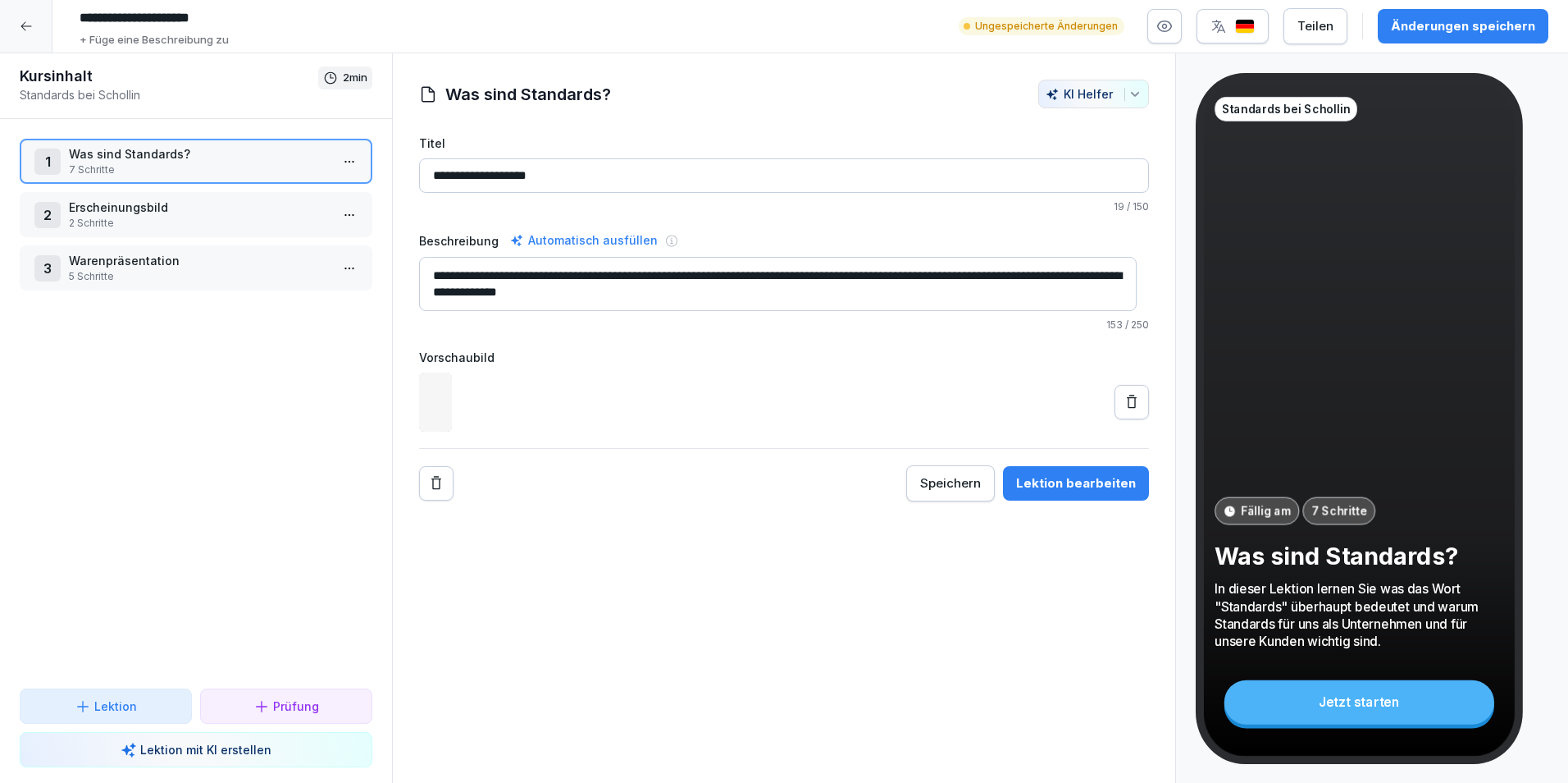
click at [237, 225] on p "2 Schritte" at bounding box center [199, 224] width 261 height 15
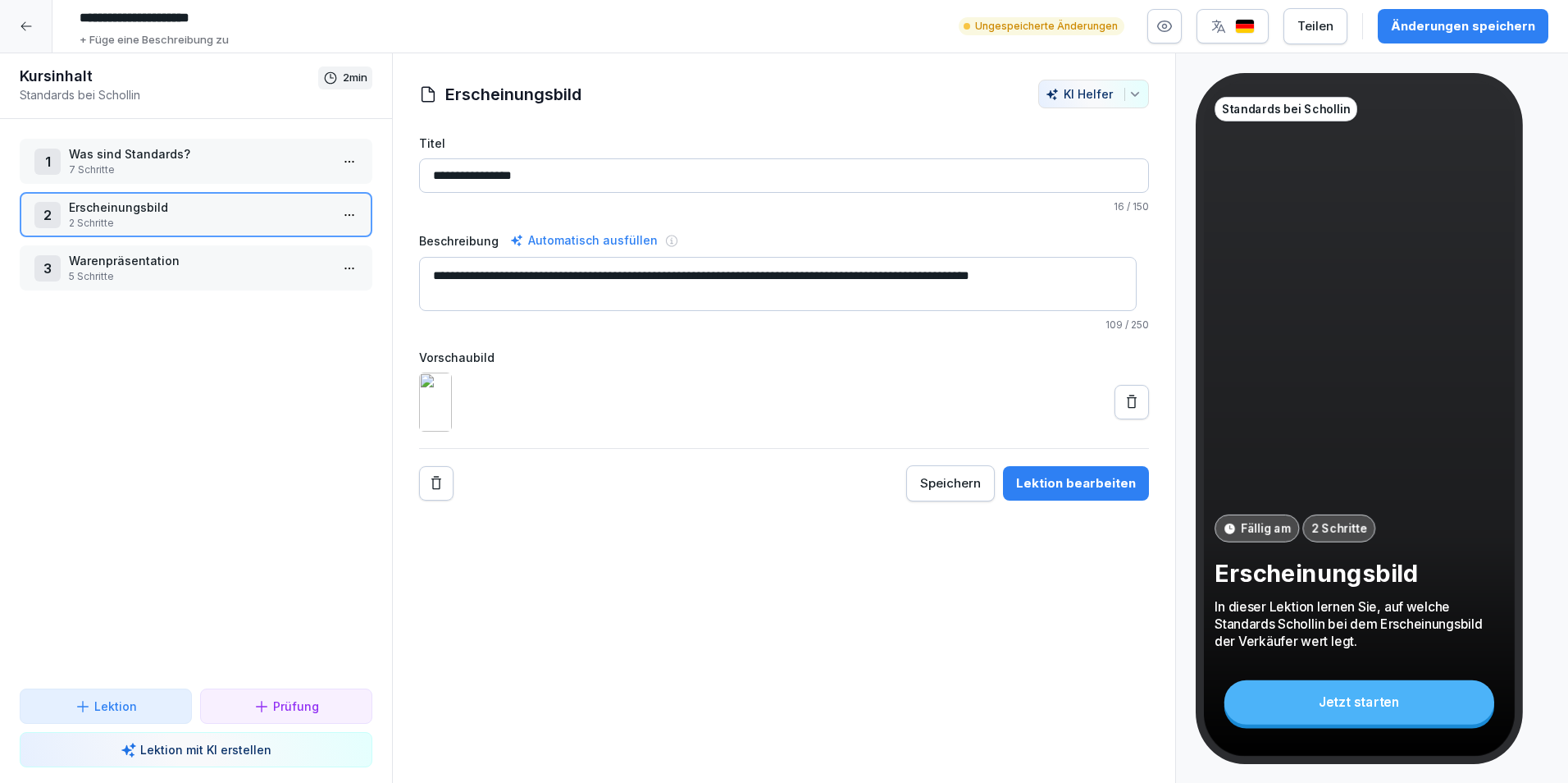
click at [235, 431] on div "1 Was sind Standards? 7 Schritte 2 Erscheinungsbild 2 Schritte 3 Warenpräsentat…" at bounding box center [196, 404] width 392 height 569
click at [260, 718] on button "Prüfung" at bounding box center [286, 706] width 172 height 35
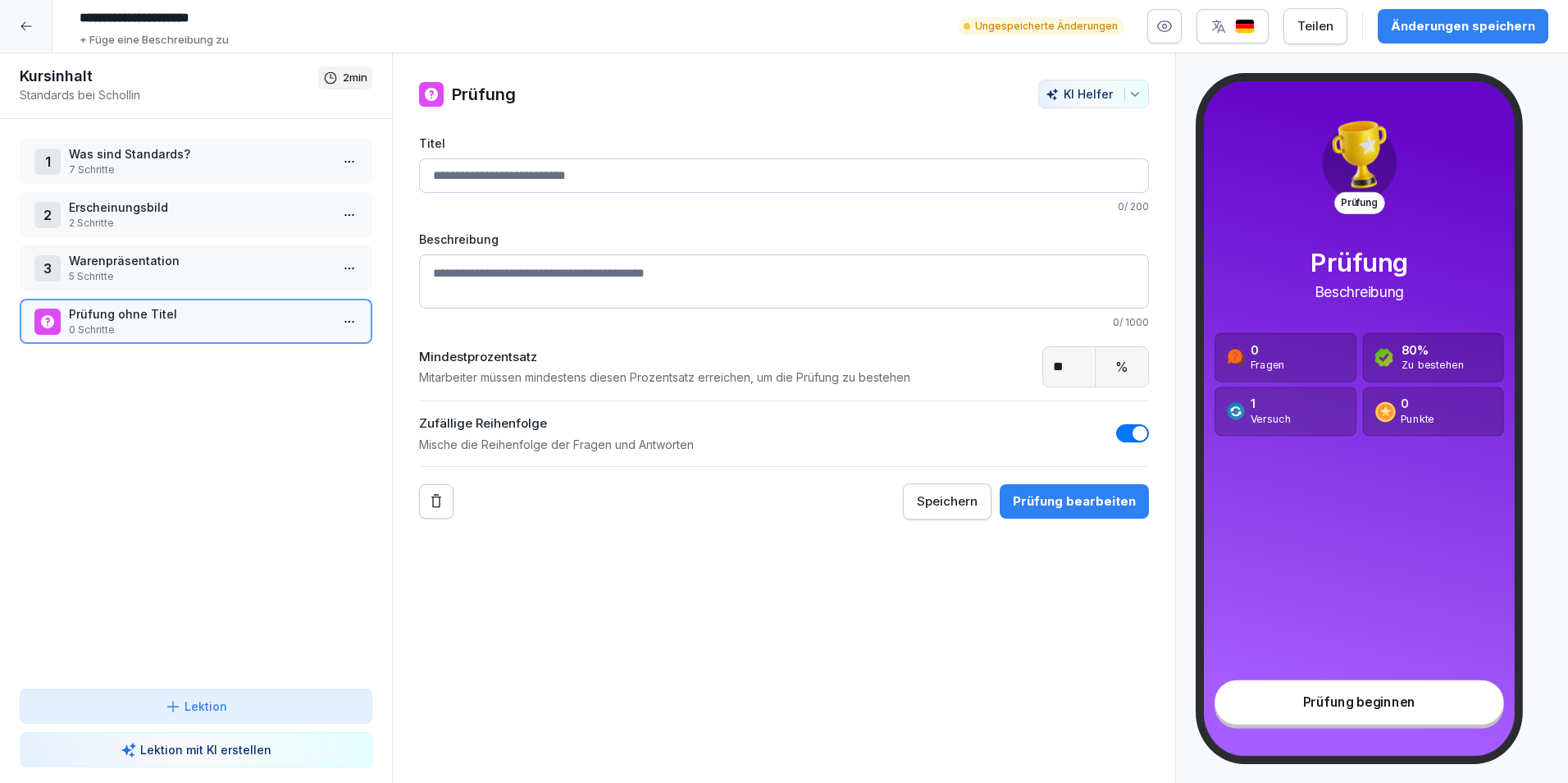
click at [722, 189] on input "Titel" at bounding box center [784, 175] width 730 height 34
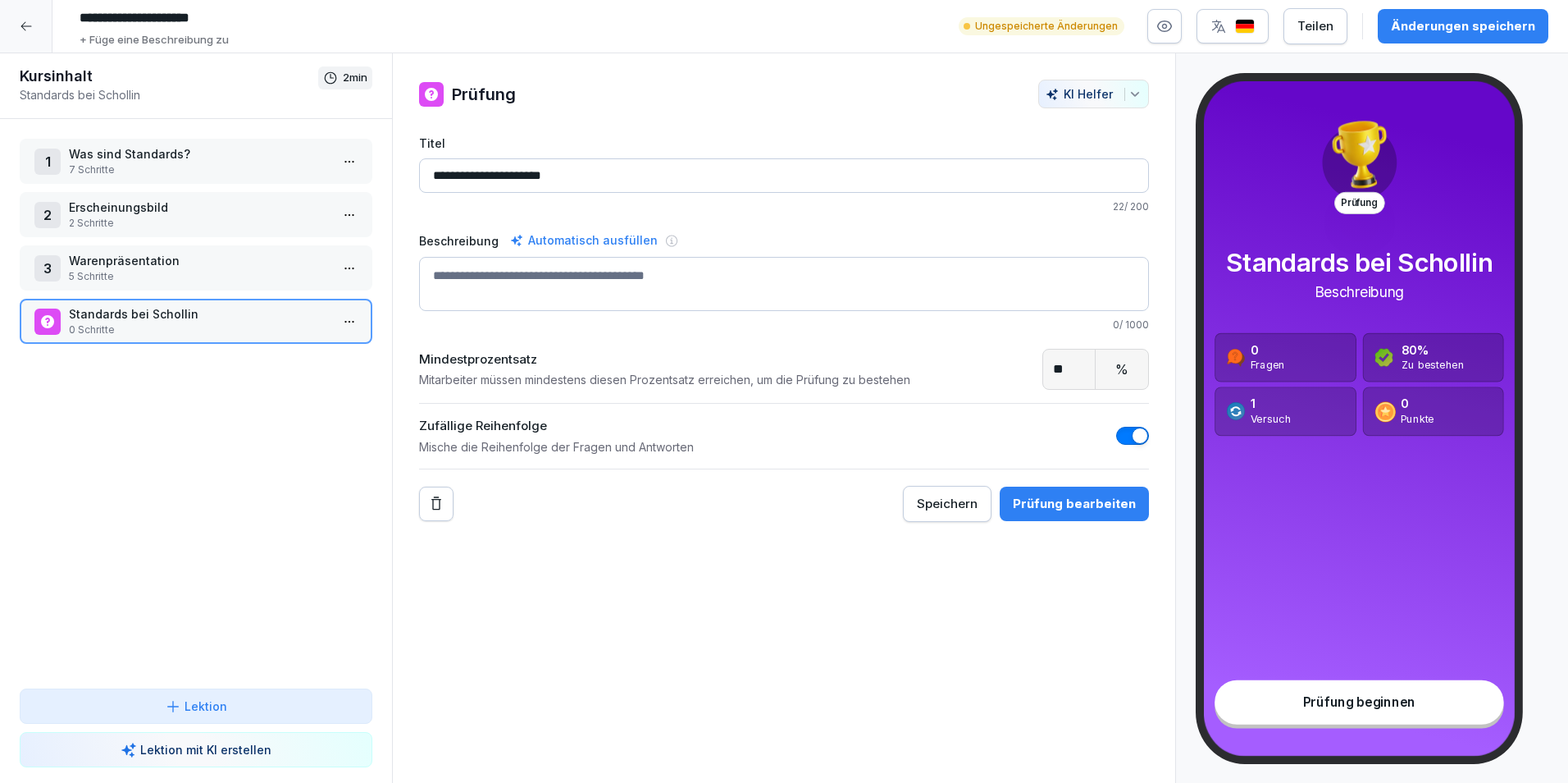
type input "**********"
click at [660, 266] on textarea "Beschreibung" at bounding box center [784, 284] width 730 height 54
click at [608, 275] on textarea "Beschreibung" at bounding box center [784, 284] width 730 height 54
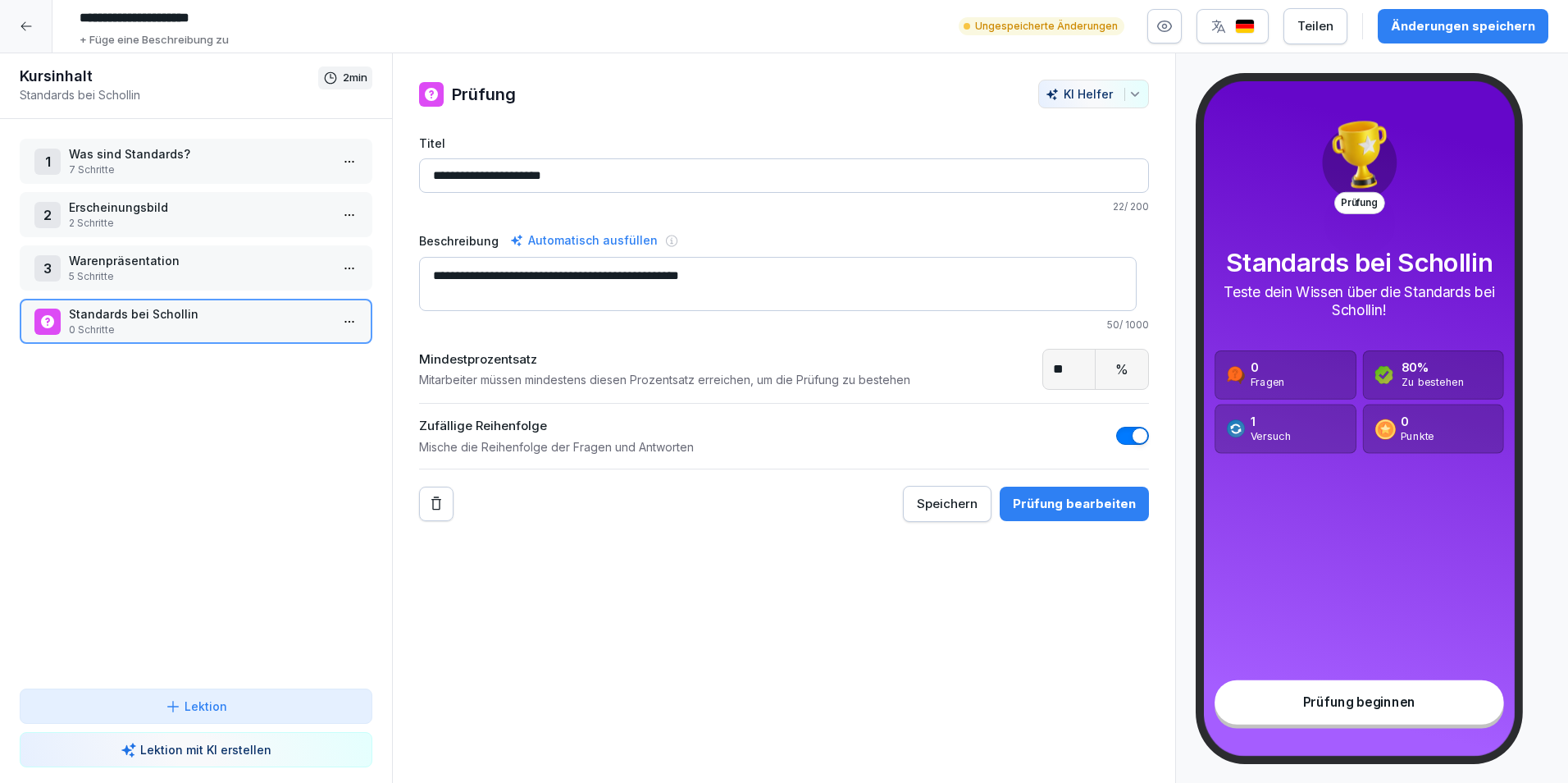
type textarea "**********"
click at [768, 280] on textarea "**********" at bounding box center [778, 284] width 718 height 54
type textarea "**********"
click at [1024, 504] on div "Prüfung bearbeiten" at bounding box center [1074, 504] width 123 height 18
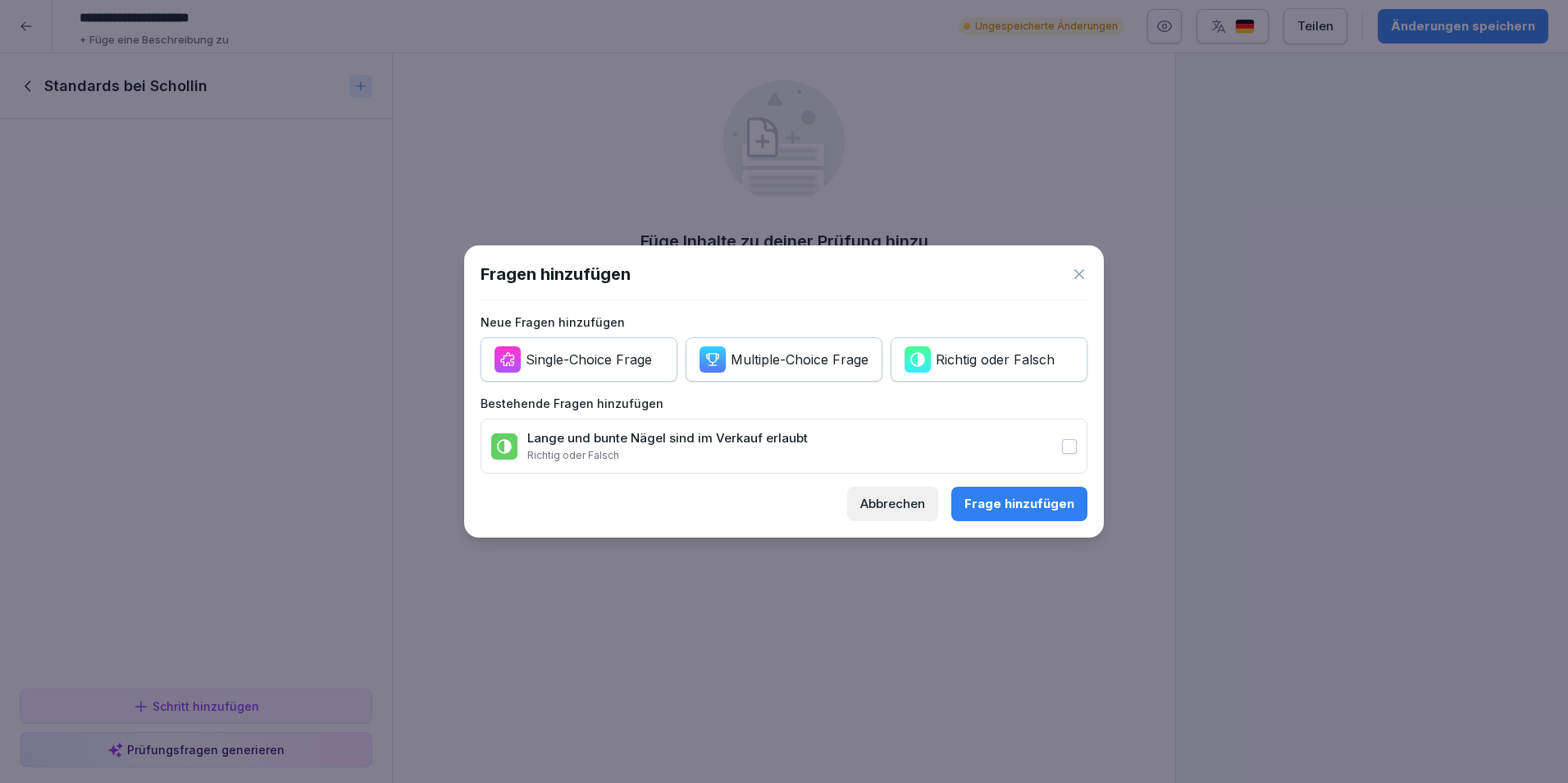
click at [643, 351] on div "Single-Choice Frage" at bounding box center [588, 360] width 126 height 18
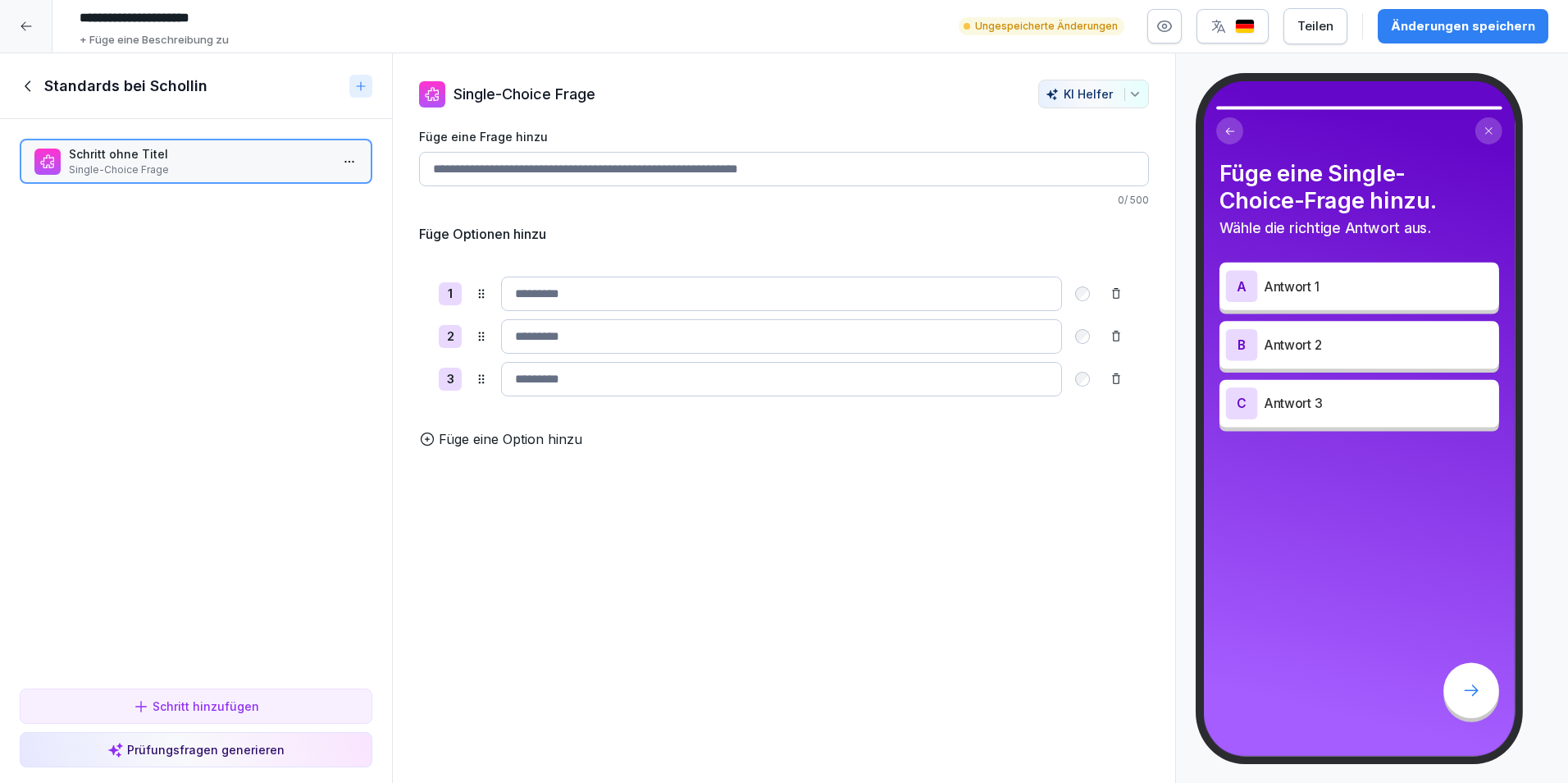
click at [935, 182] on input "Füge eine Frage hinzu" at bounding box center [784, 169] width 730 height 34
type input "**********"
click at [629, 301] on input at bounding box center [782, 293] width 561 height 34
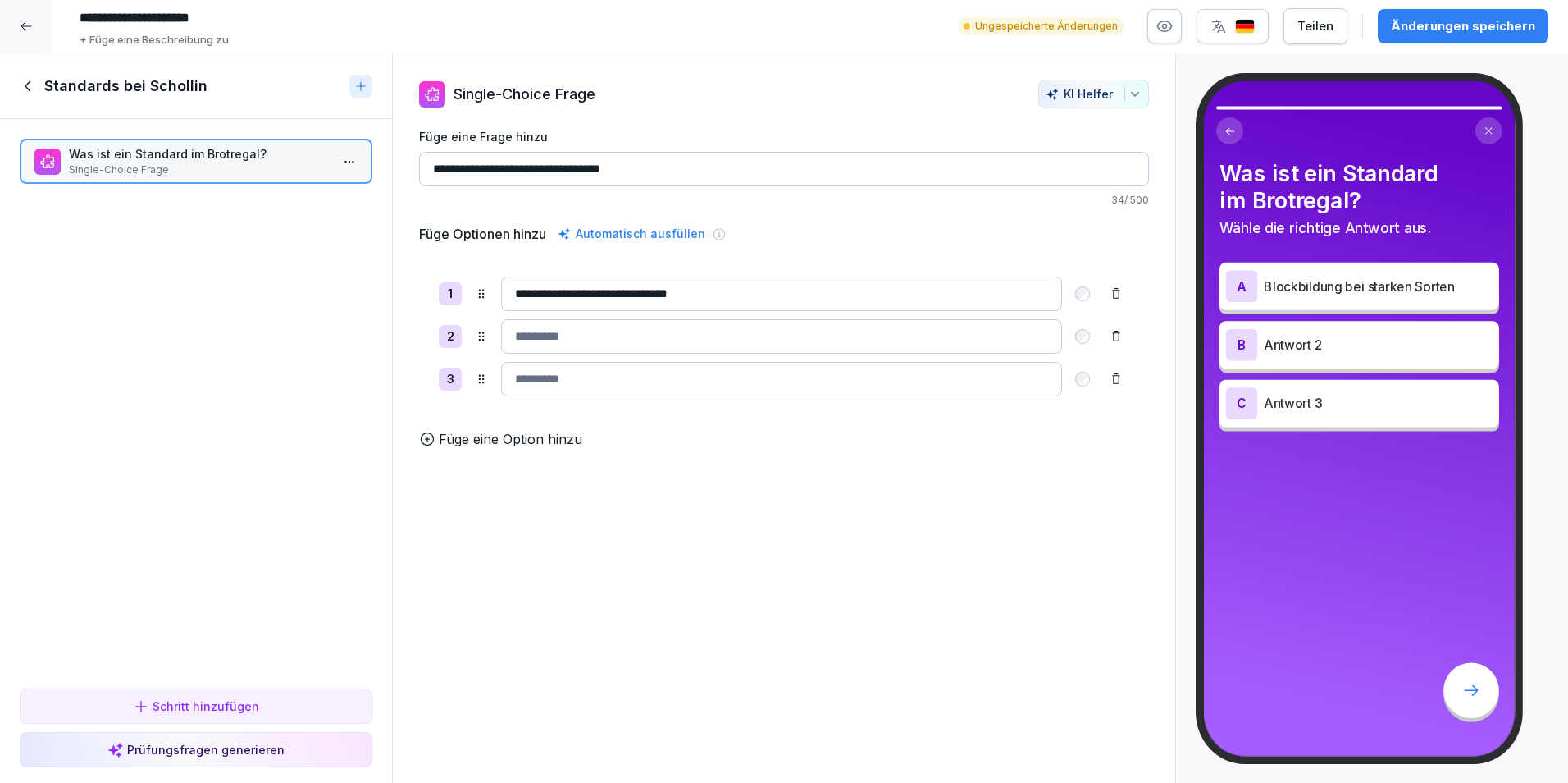
type input "**********"
click at [643, 336] on input at bounding box center [782, 336] width 561 height 34
click at [652, 346] on input at bounding box center [782, 336] width 561 height 34
click at [678, 350] on input "**********" at bounding box center [782, 336] width 561 height 34
type input "**********"
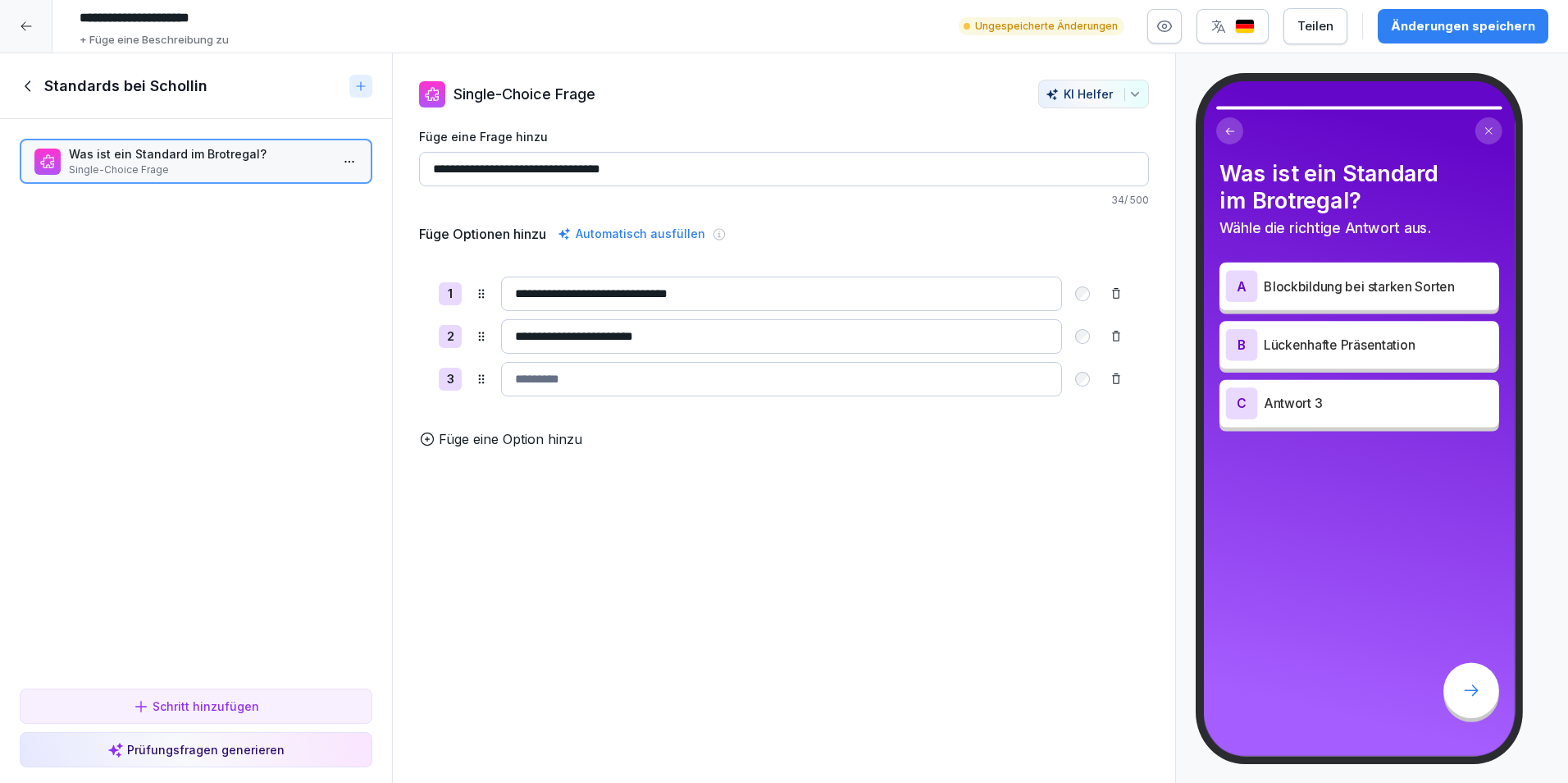
click at [687, 366] on input at bounding box center [782, 378] width 561 height 34
type input "*"
type input "**********"
click at [711, 546] on div "**********" at bounding box center [784, 418] width 784 height 730
click at [197, 697] on button "Schritt hinzufügen" at bounding box center [196, 706] width 353 height 35
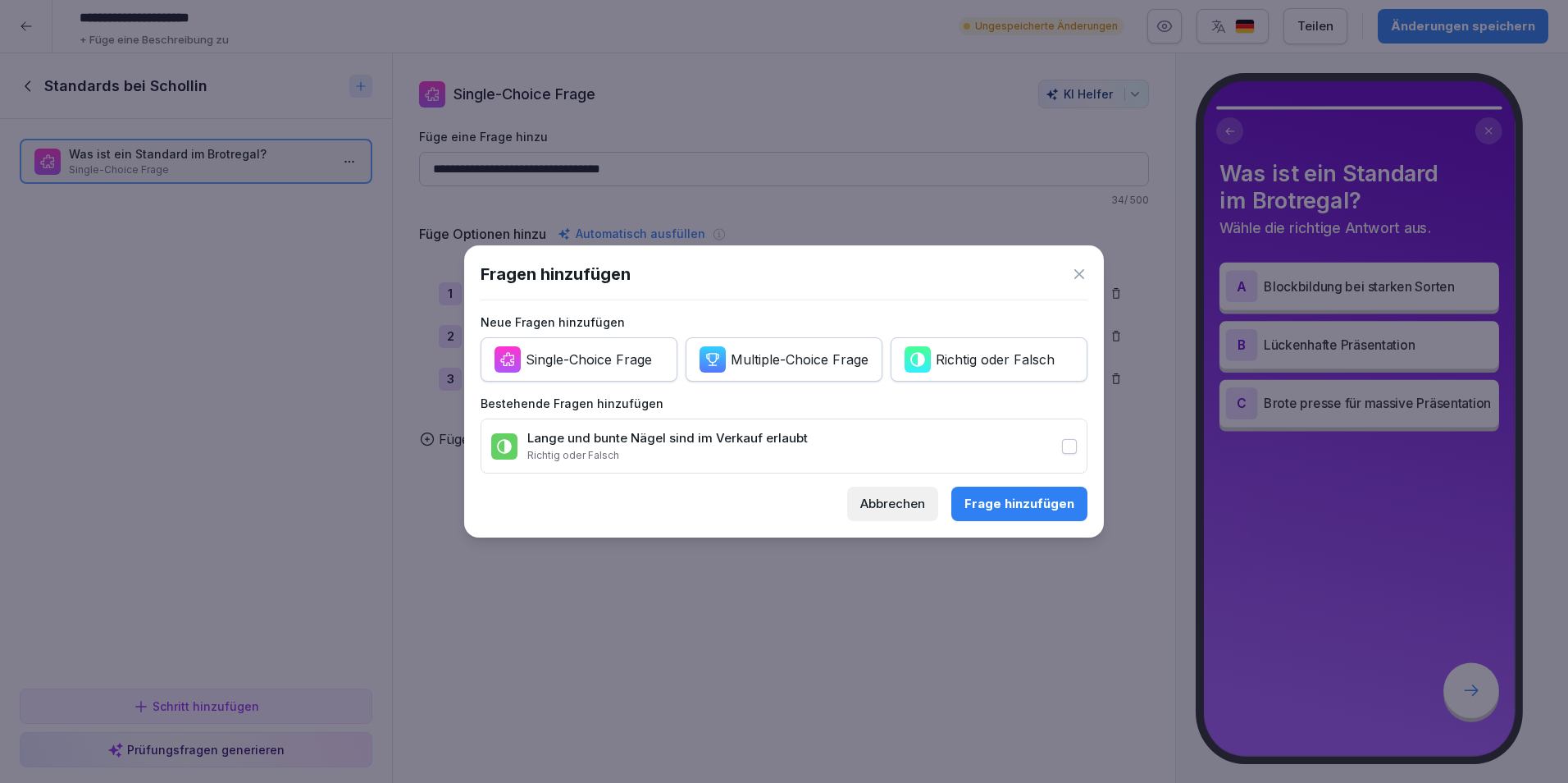
click at [937, 362] on div "Richtig oder Falsch" at bounding box center [980, 359] width 150 height 26
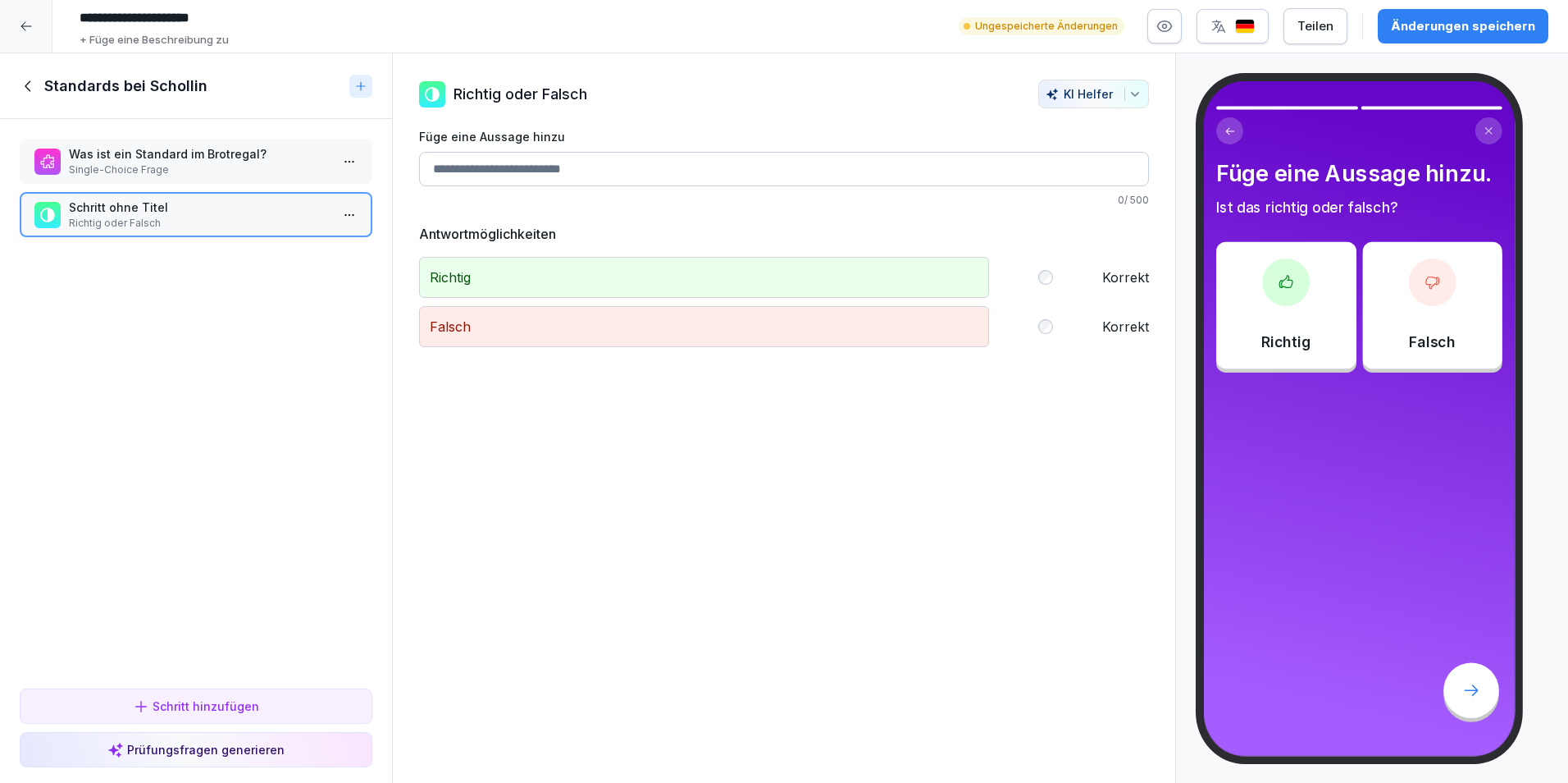
click at [665, 170] on input "Füge eine Aussage hinzu" at bounding box center [784, 169] width 730 height 34
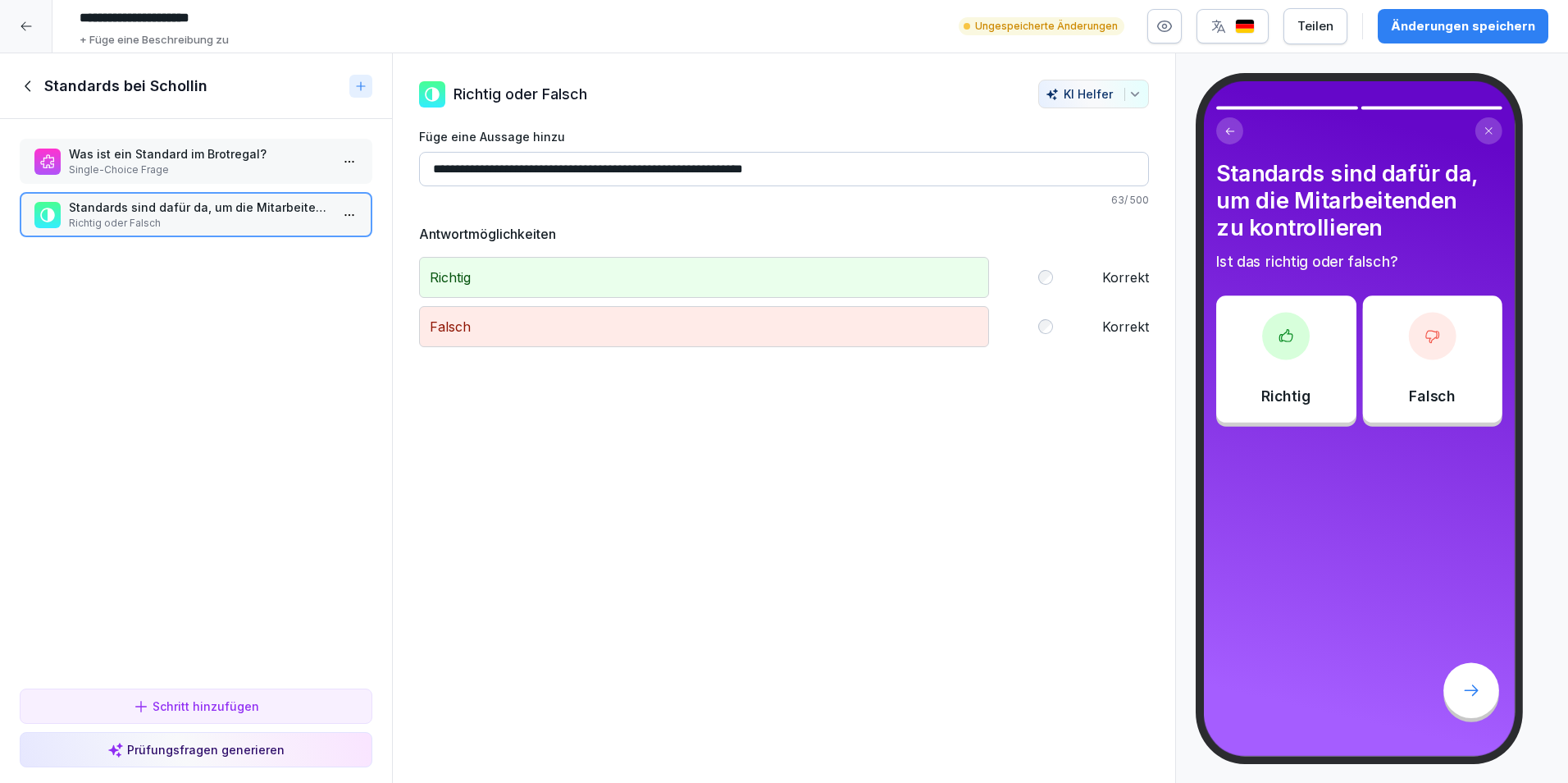
type input "**********"
click at [1041, 327] on div "Falsch Korrekt" at bounding box center [784, 326] width 730 height 41
click at [248, 703] on div "Schritt hinzufügen" at bounding box center [195, 706] width 126 height 18
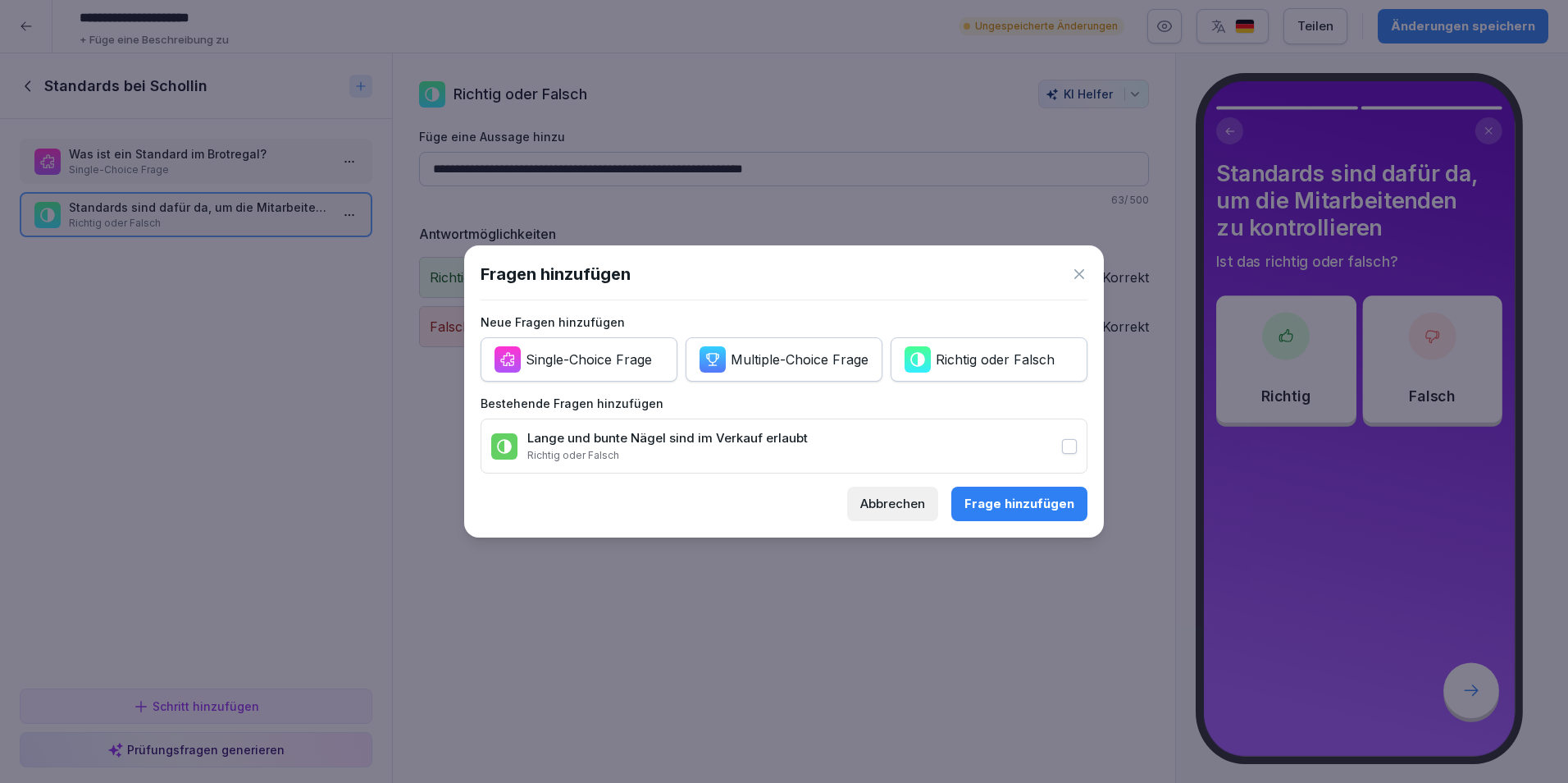
click at [748, 361] on div "Multiple-Choice Frage" at bounding box center [799, 360] width 138 height 18
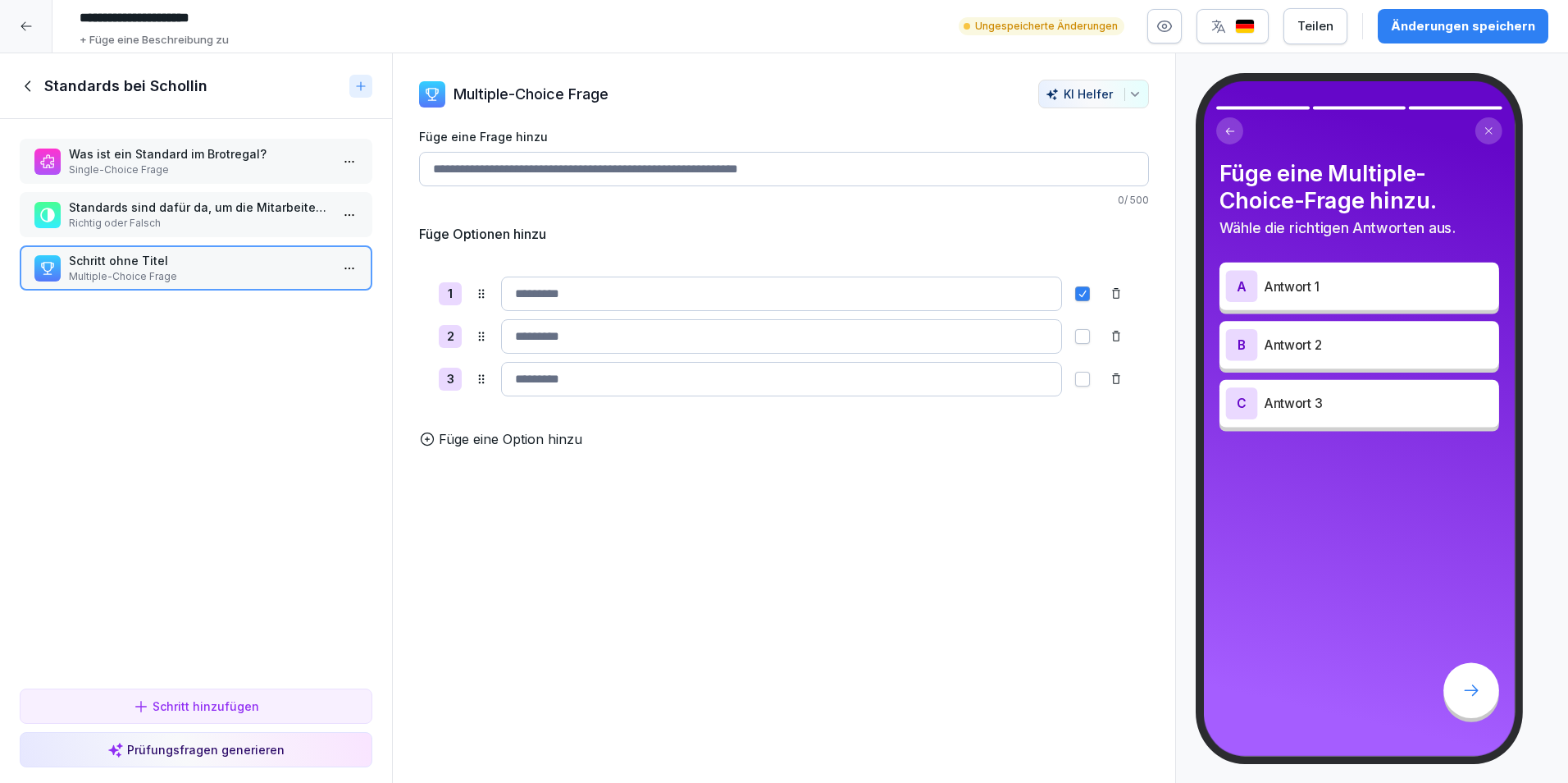
click at [551, 149] on div "Füge eine Frage hinzu 0 / 500" at bounding box center [784, 167] width 730 height 79
click at [556, 168] on input "Füge eine Frage hinzu" at bounding box center [784, 169] width 730 height 34
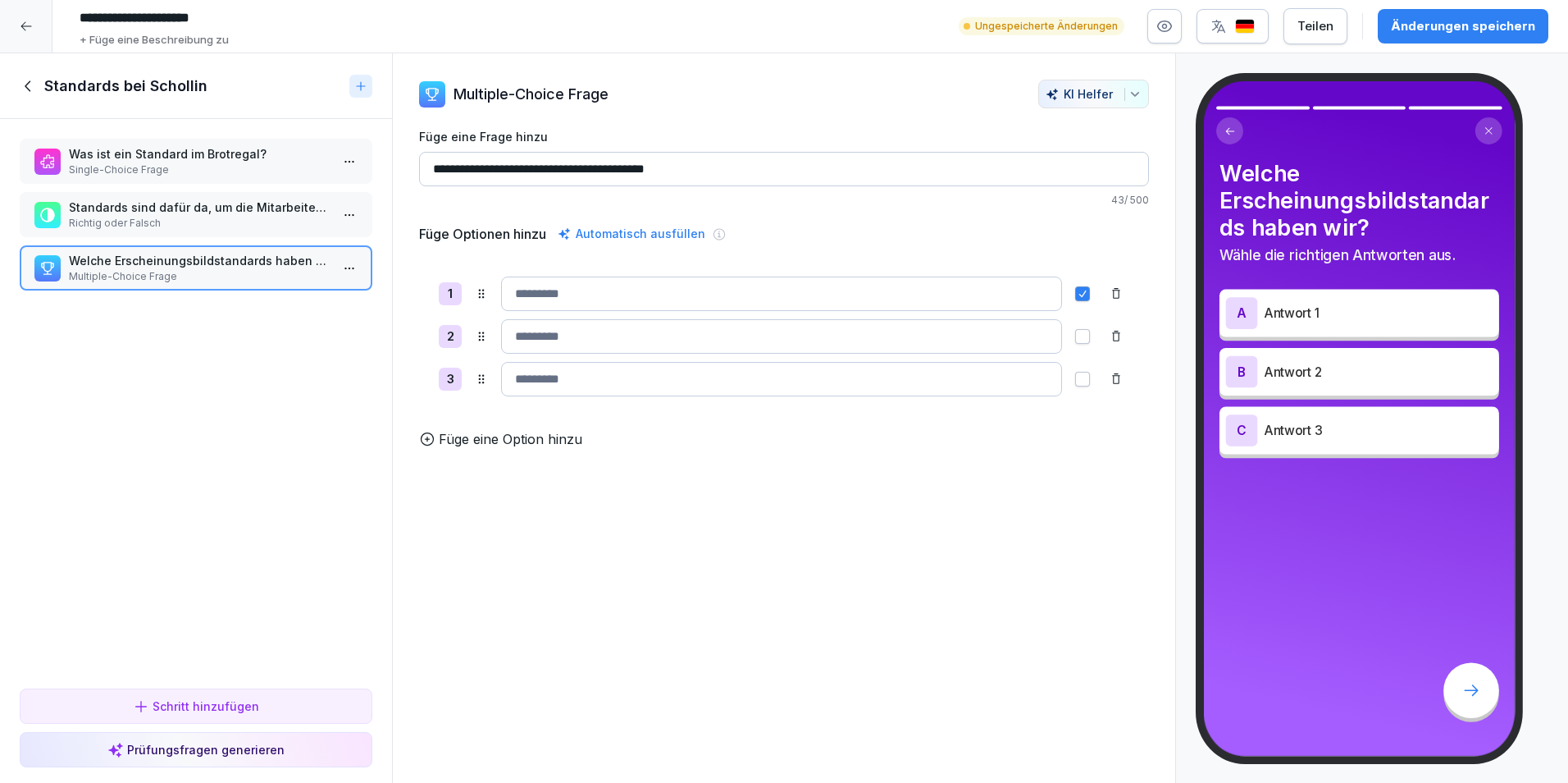
type input "**********"
click at [663, 290] on input at bounding box center [782, 293] width 561 height 34
type input "**********"
click at [767, 338] on input at bounding box center [782, 336] width 561 height 34
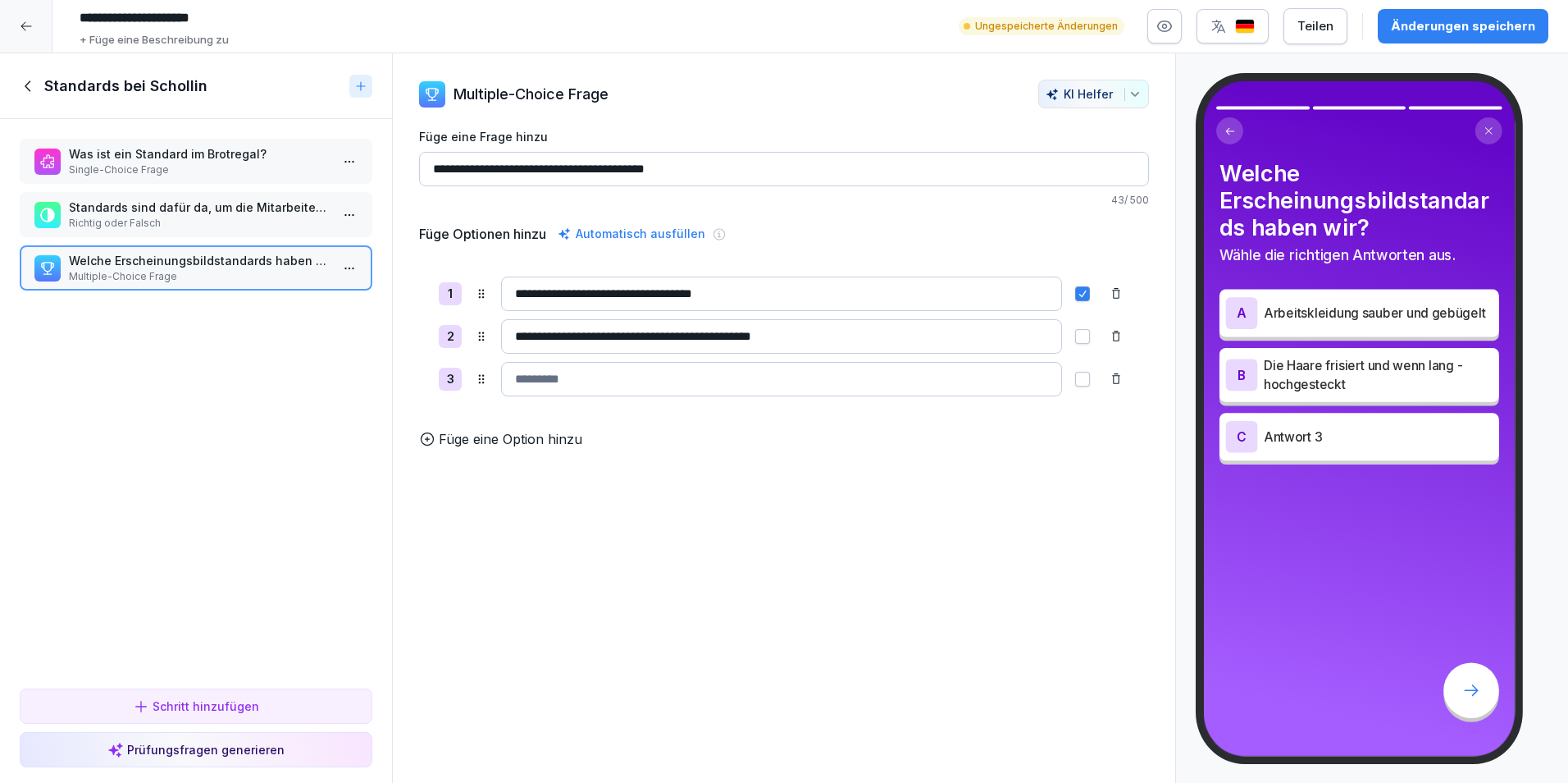
type input "**********"
click at [729, 393] on input at bounding box center [782, 378] width 561 height 34
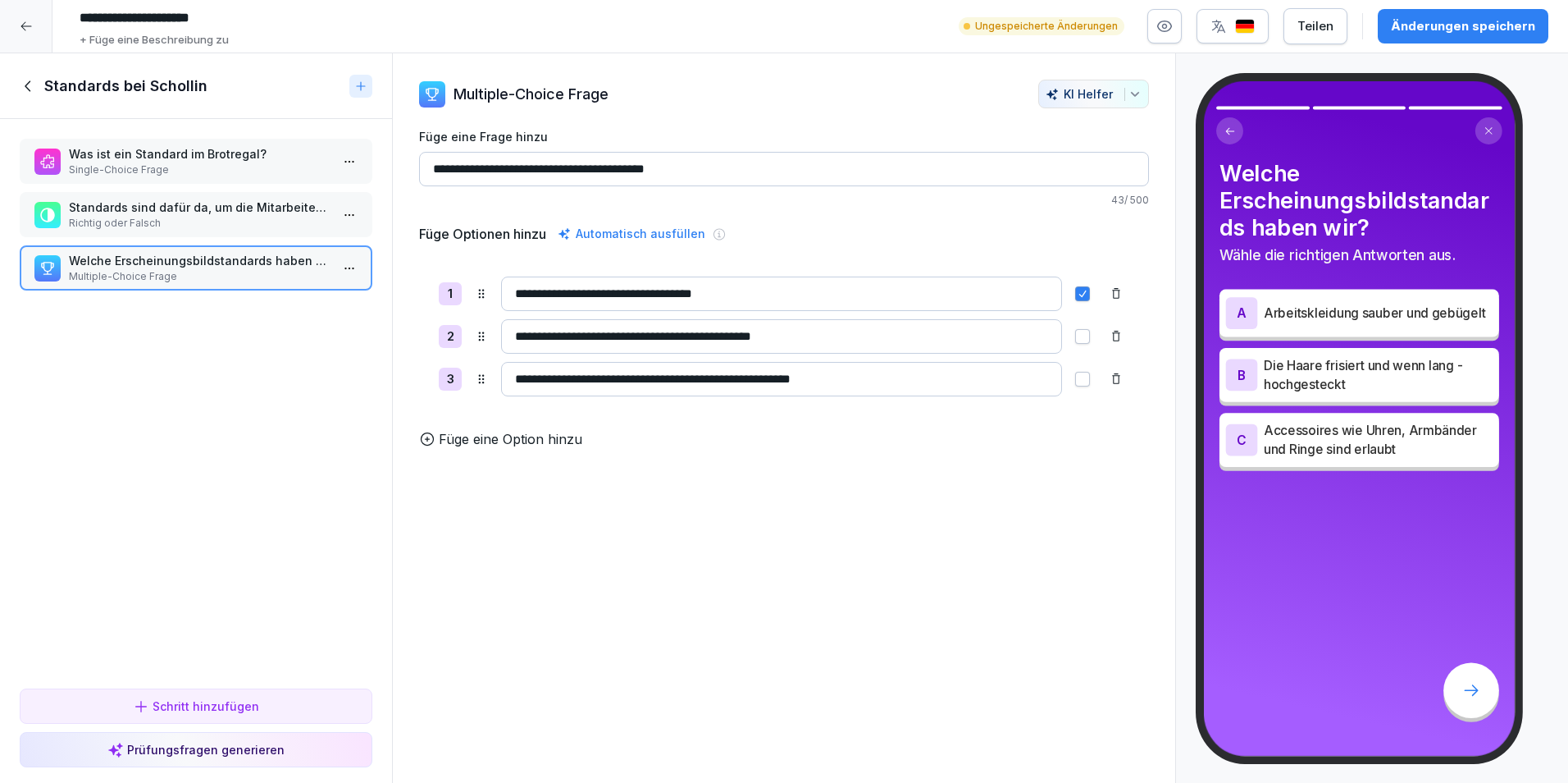
type input "**********"
click at [569, 445] on p "Füge eine Option hinzu" at bounding box center [511, 439] width 144 height 20
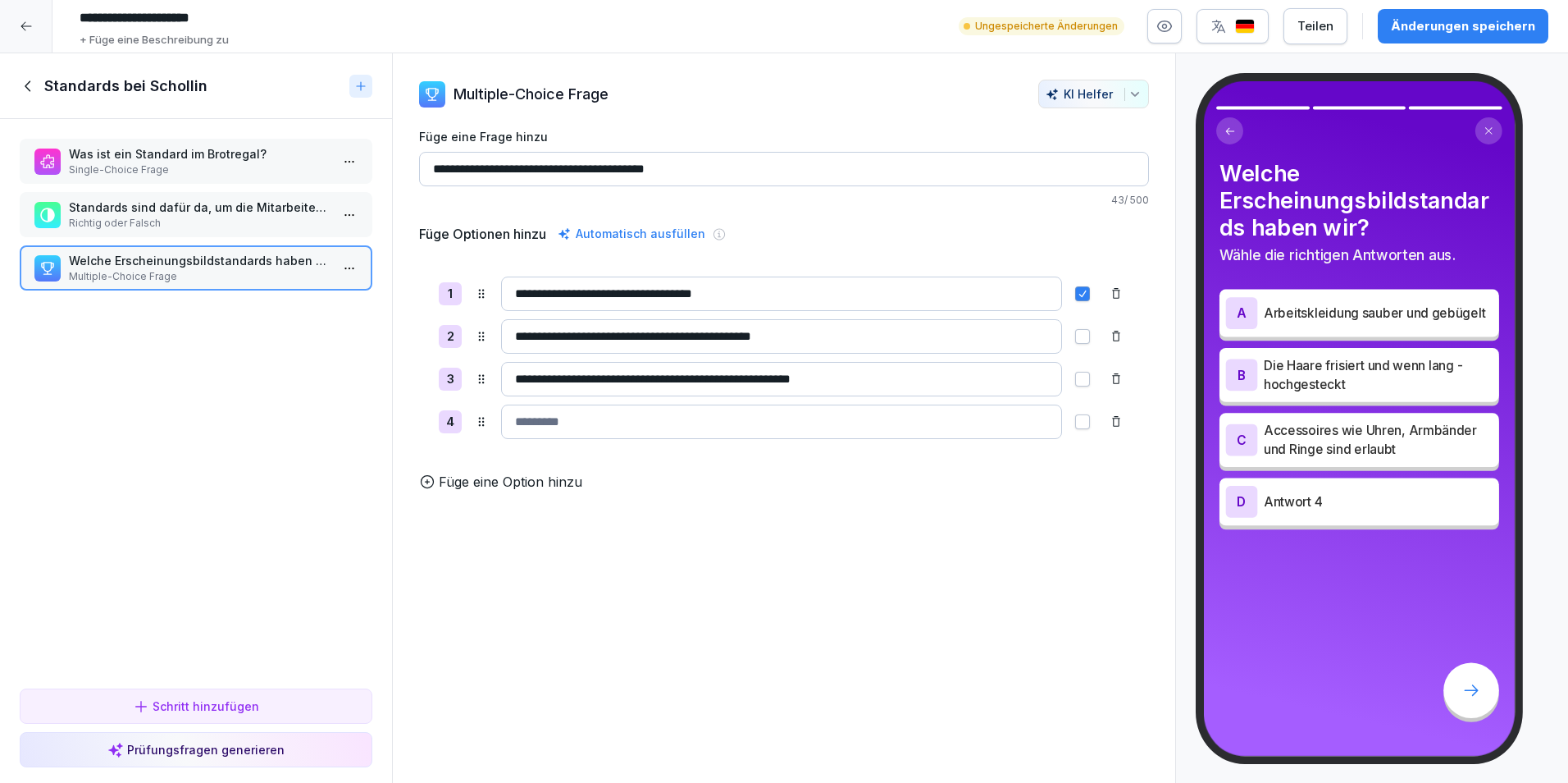
click at [753, 416] on input at bounding box center [782, 422] width 561 height 34
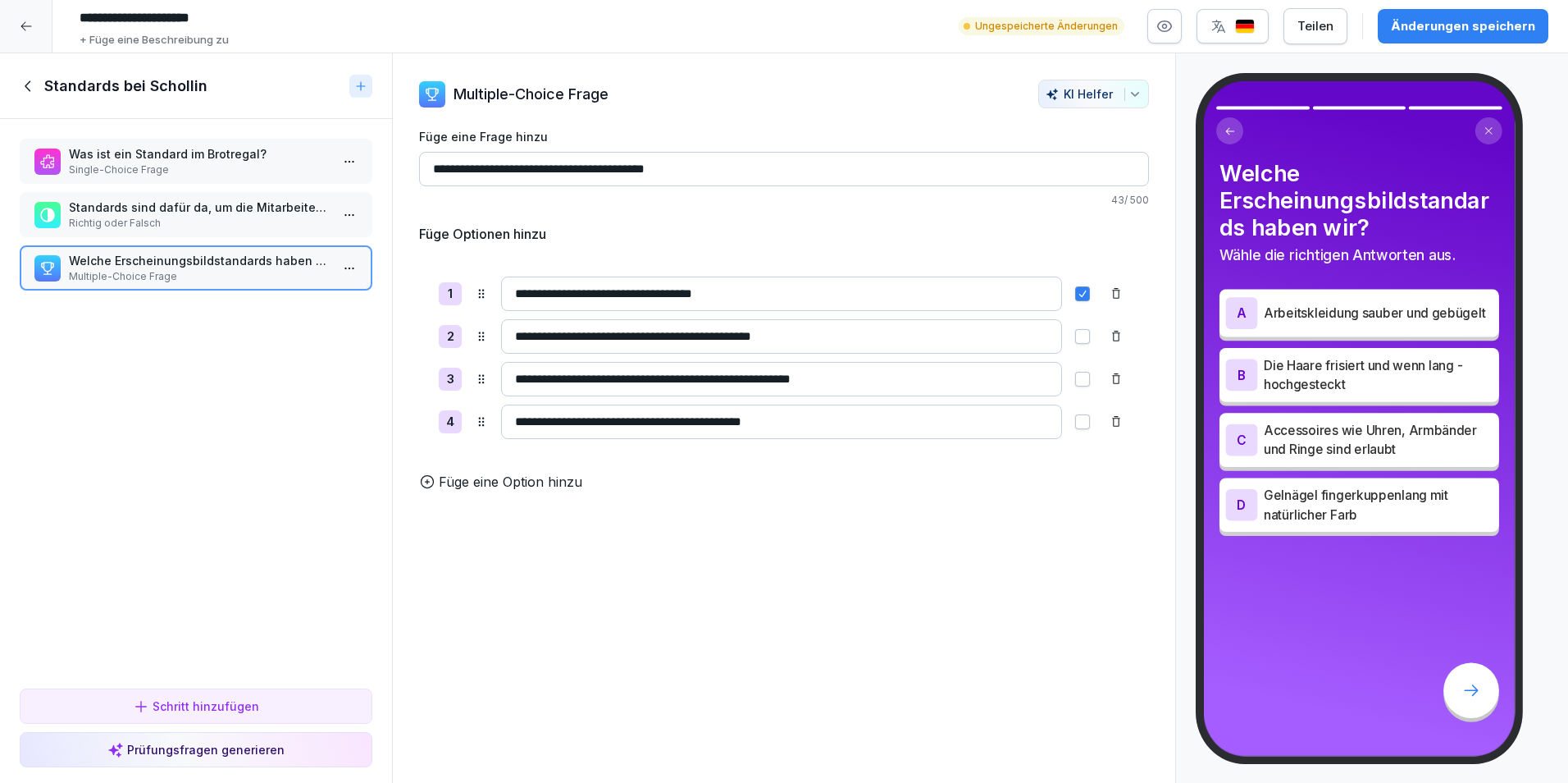
type input "**********"
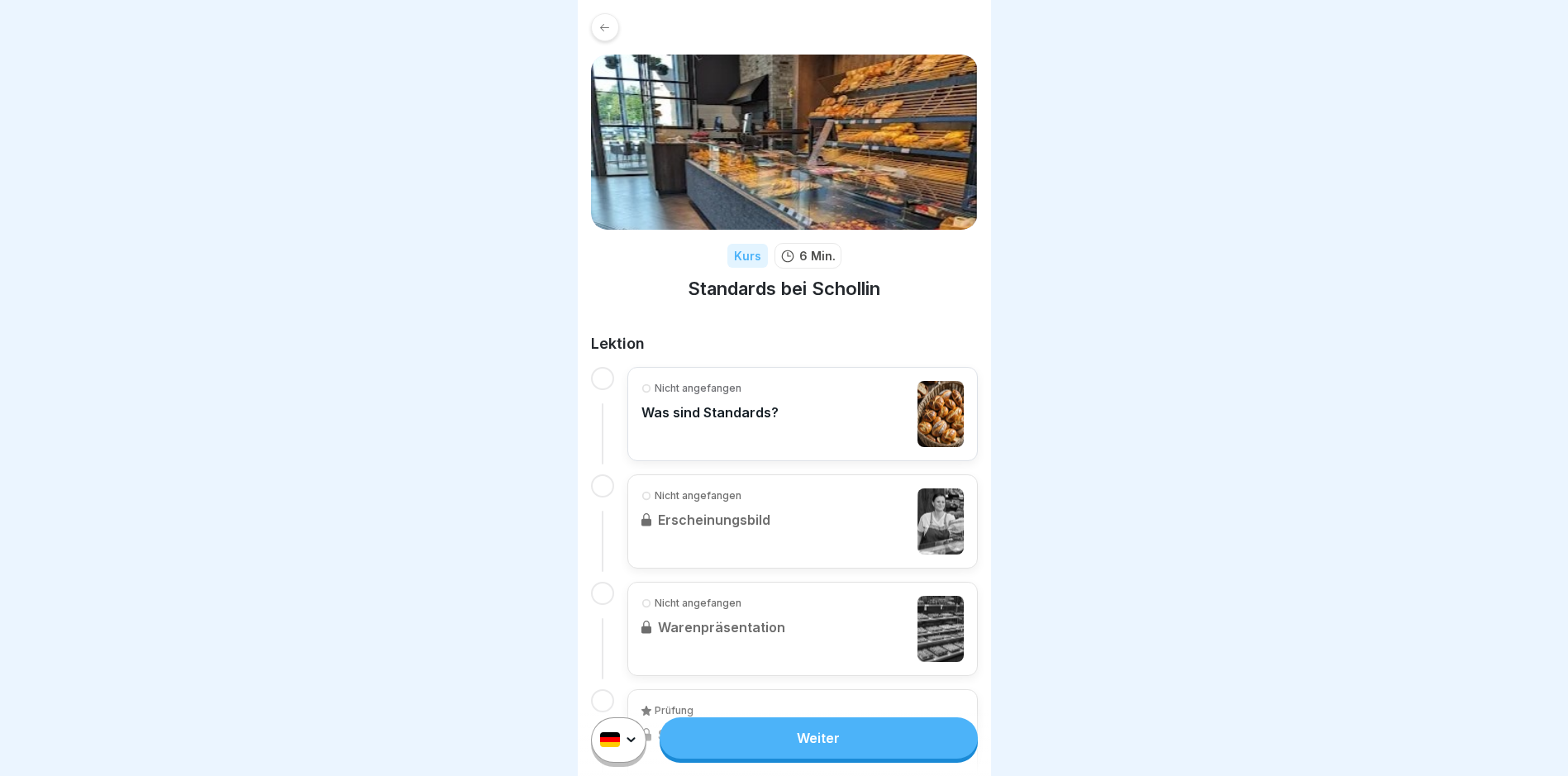
click at [808, 746] on link "Weiter" at bounding box center [817, 737] width 317 height 41
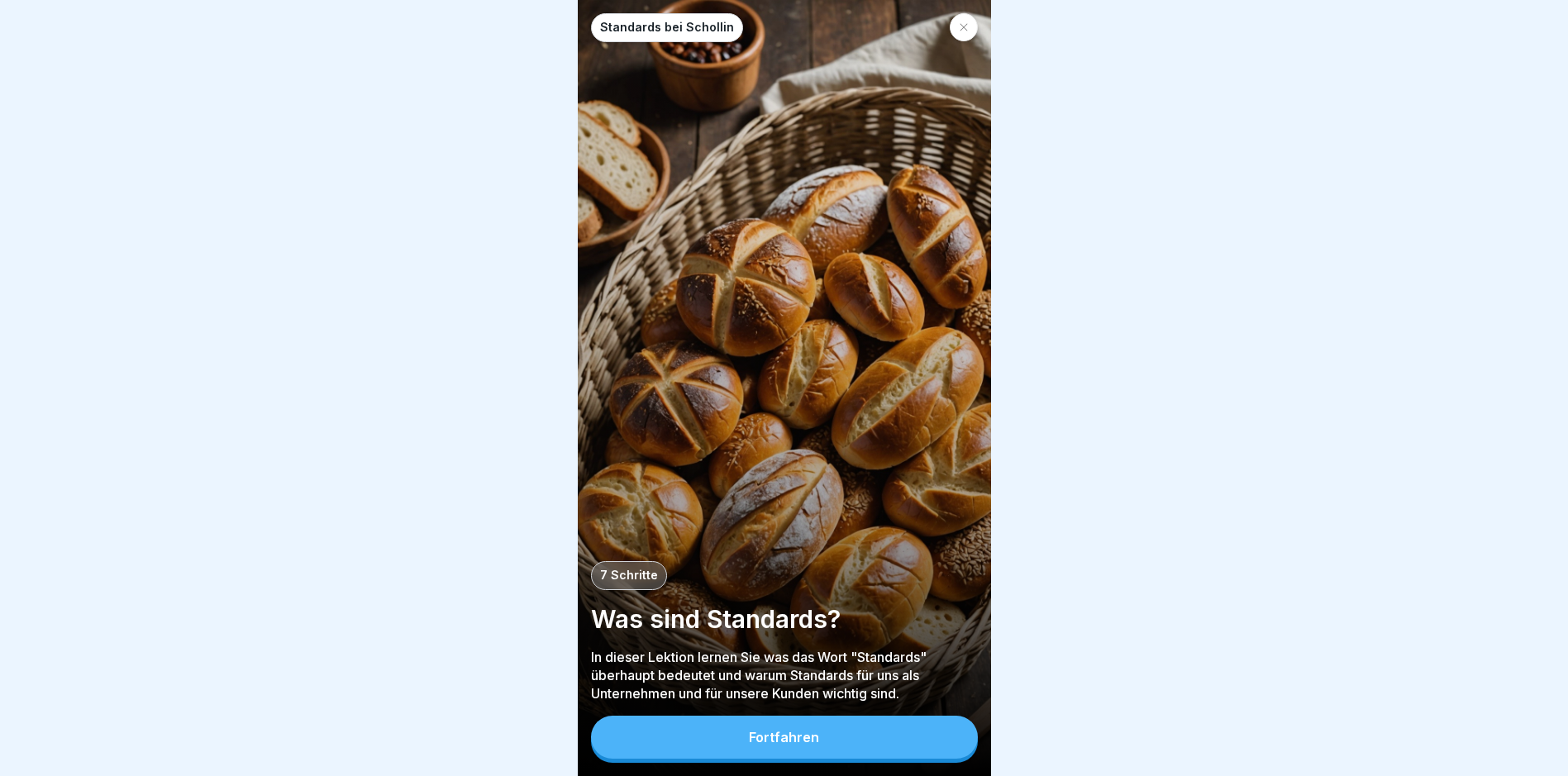
click at [740, 748] on button "Fortfahren" at bounding box center [784, 736] width 387 height 43
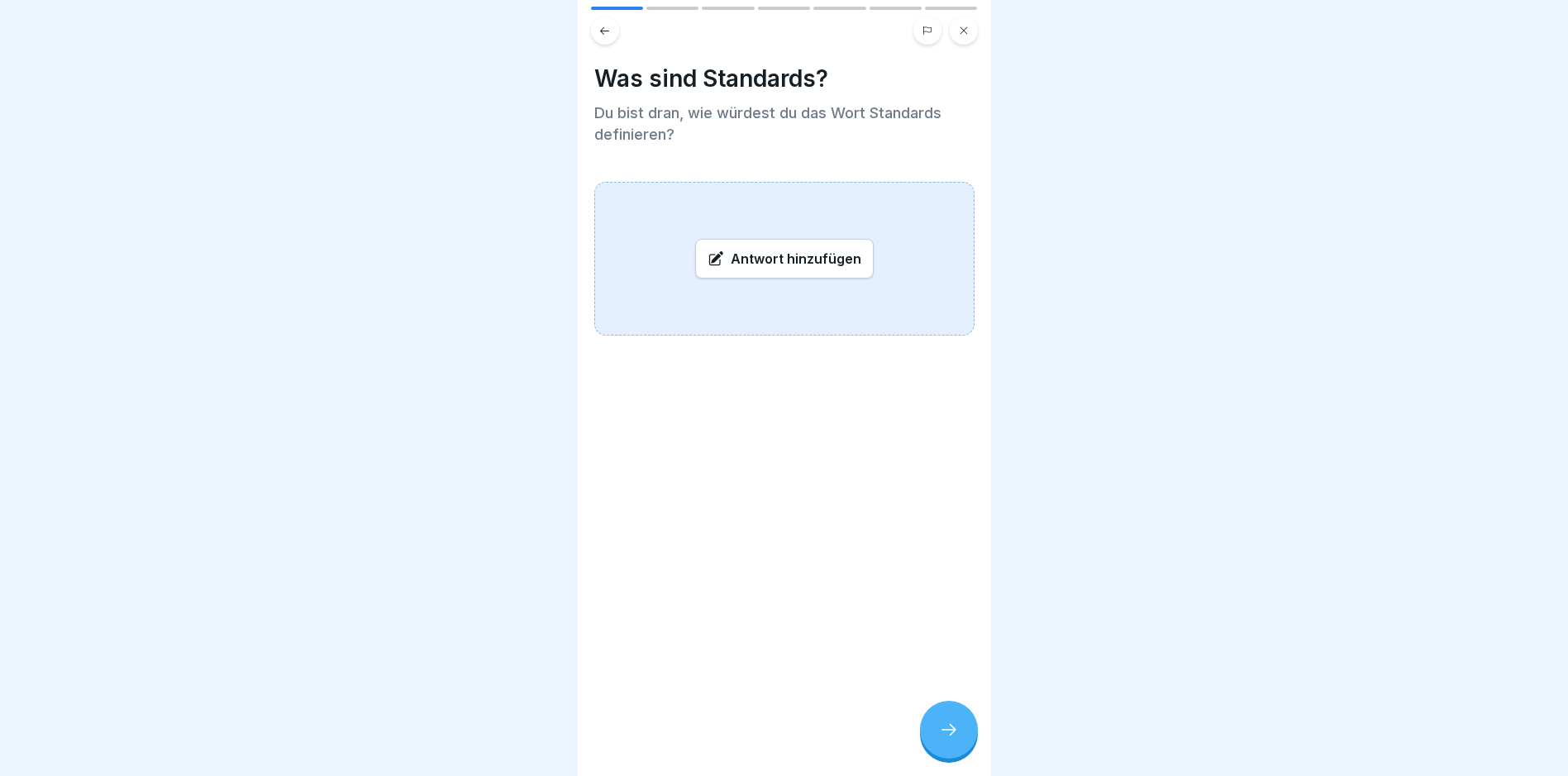
click at [805, 252] on div "Antwort hinzufügen" at bounding box center [784, 258] width 178 height 40
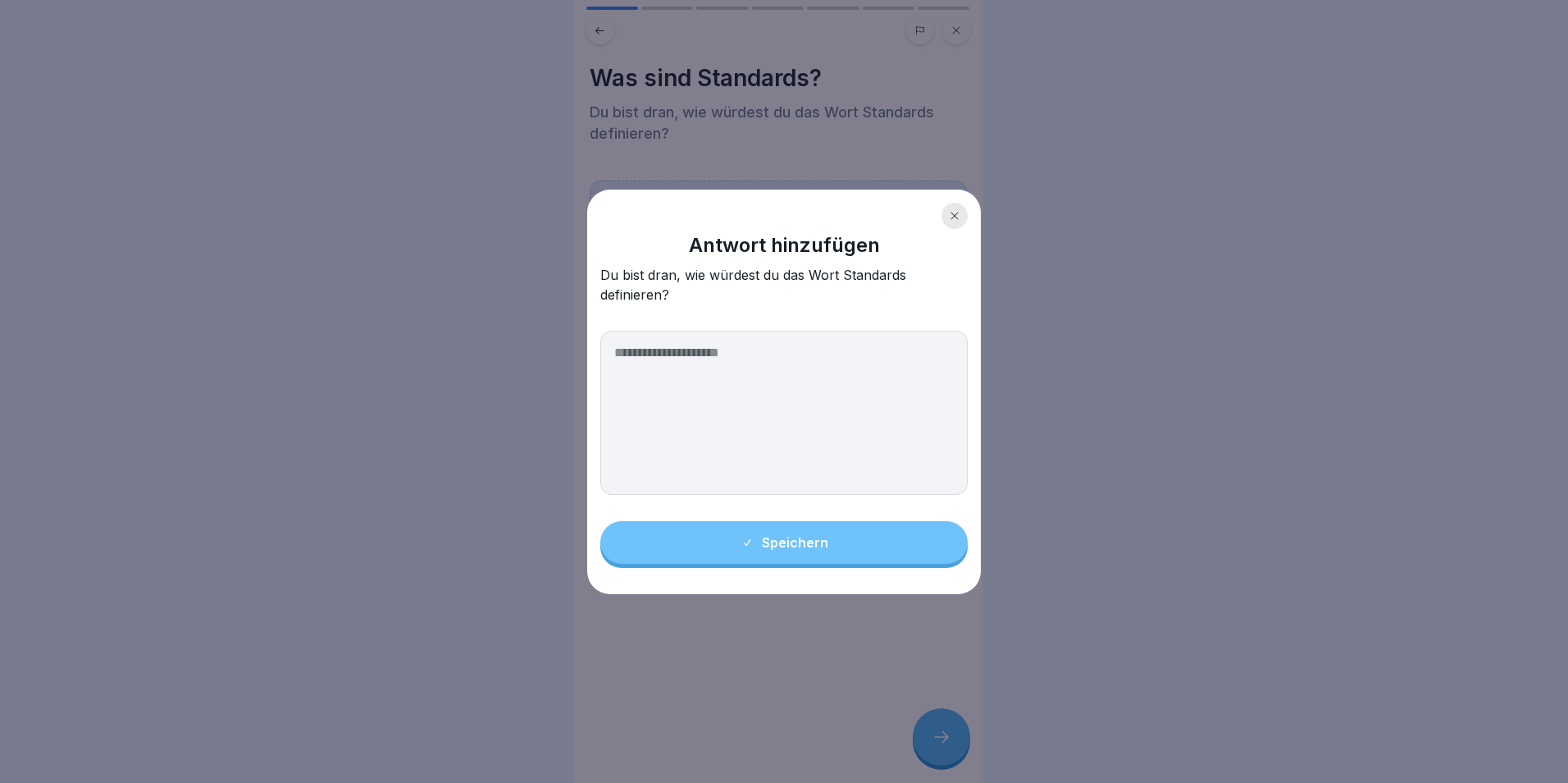
click at [950, 213] on icon at bounding box center [955, 216] width 10 height 10
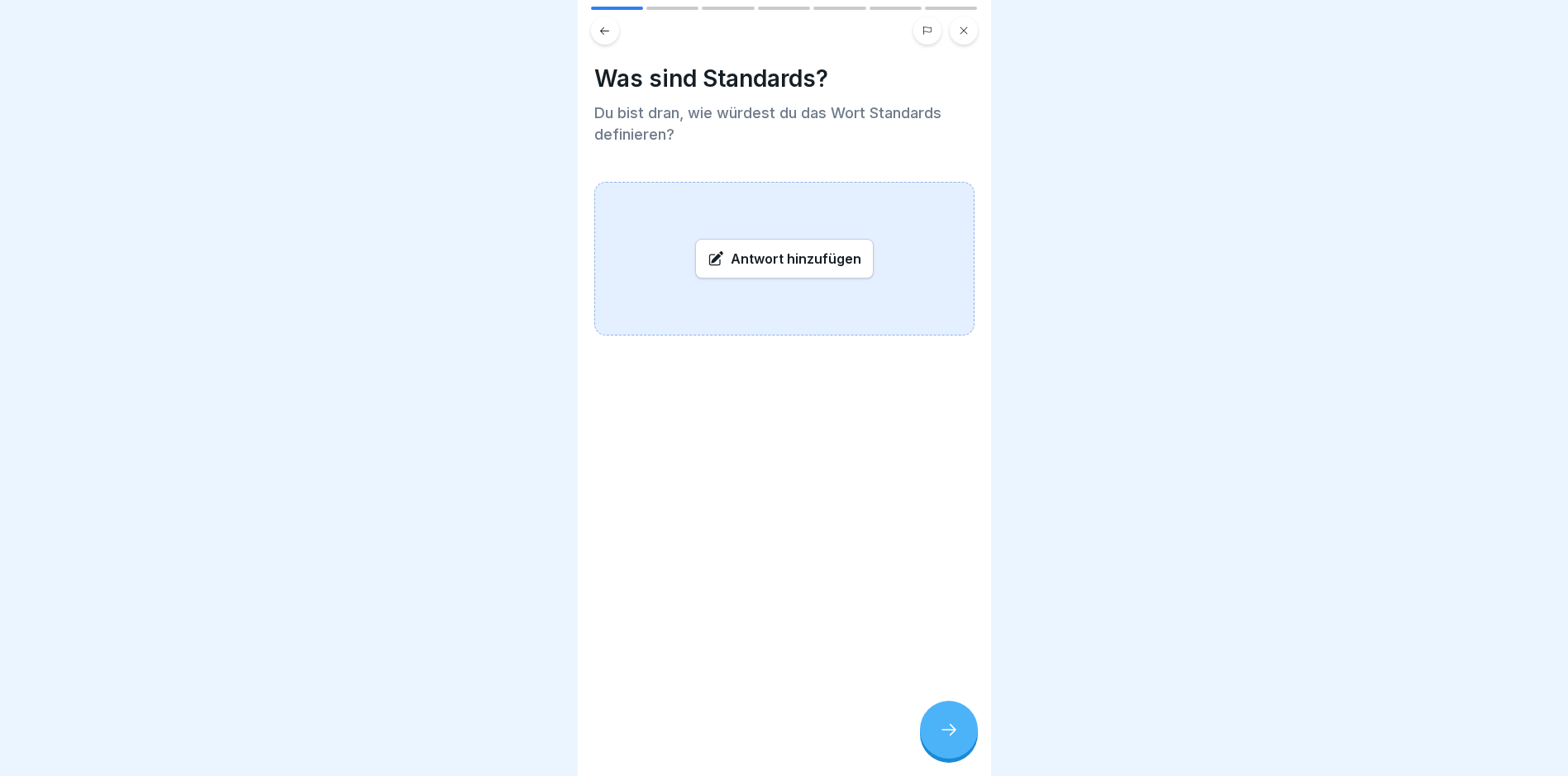
click at [947, 740] on icon at bounding box center [949, 730] width 20 height 20
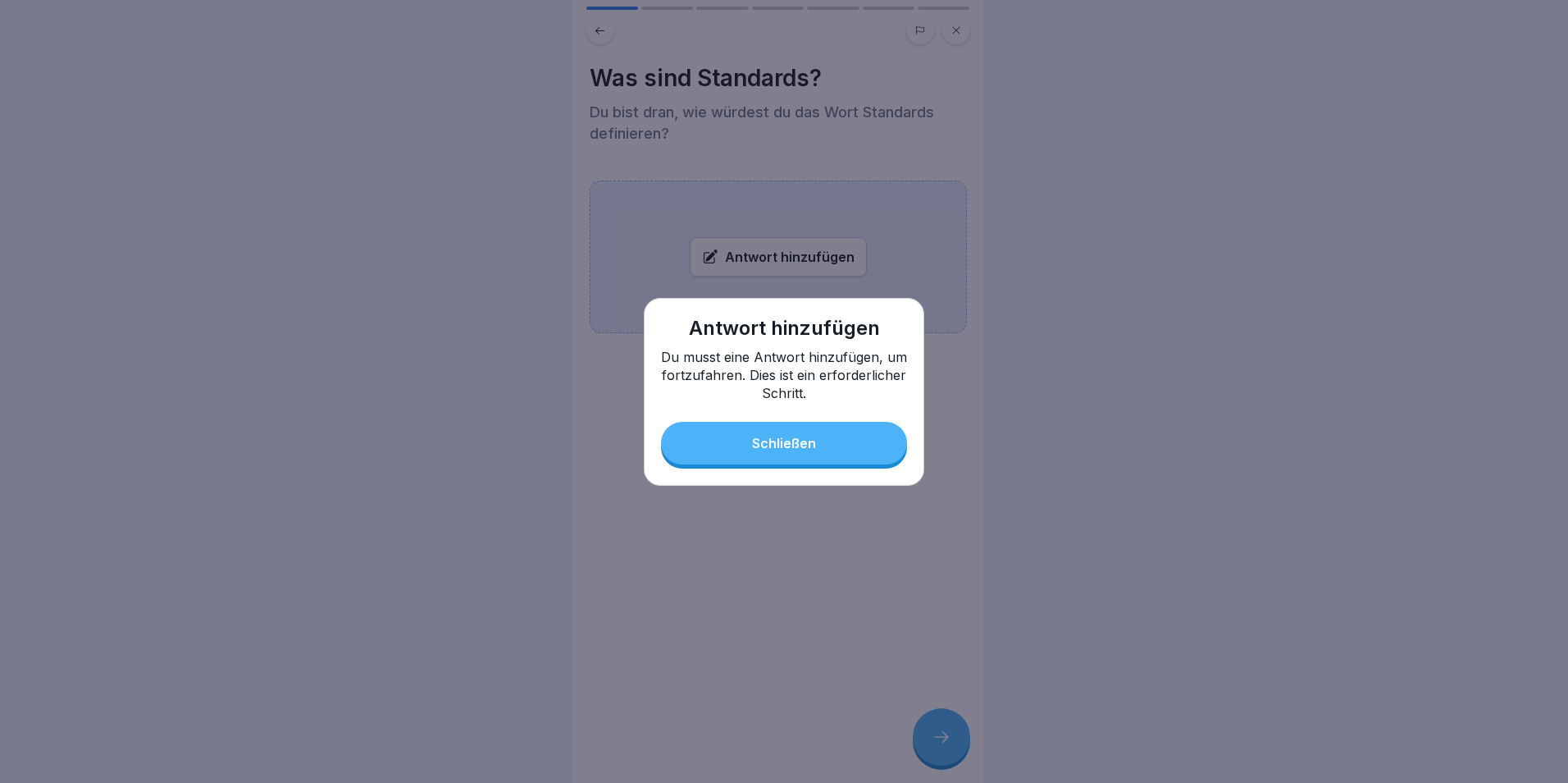
click at [858, 458] on button "Schließen" at bounding box center [784, 442] width 246 height 43
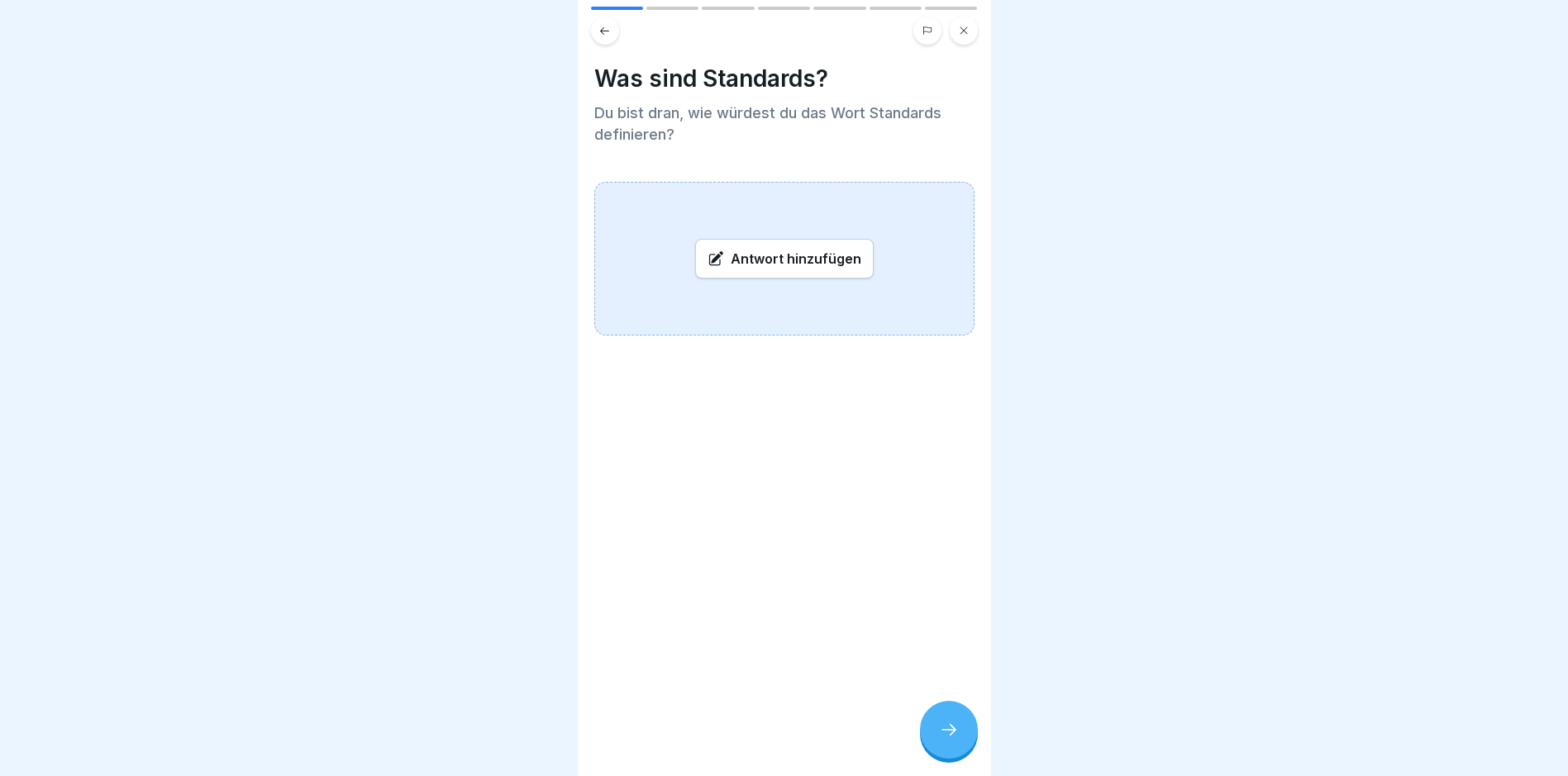
click at [785, 270] on div "Antwort hinzufügen" at bounding box center [784, 258] width 178 height 40
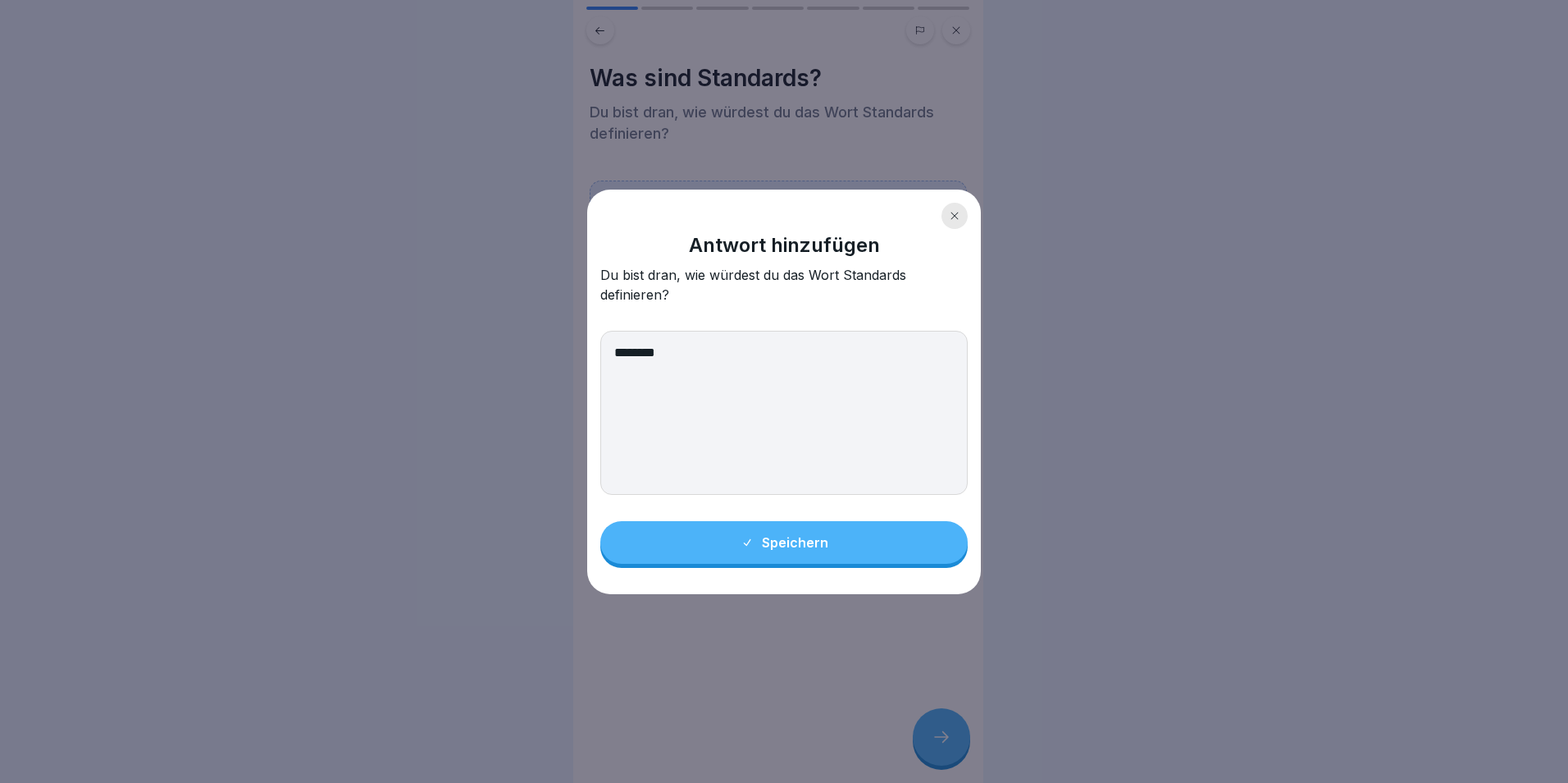
type textarea "********"
click at [894, 533] on button "Speichern" at bounding box center [784, 542] width 367 height 43
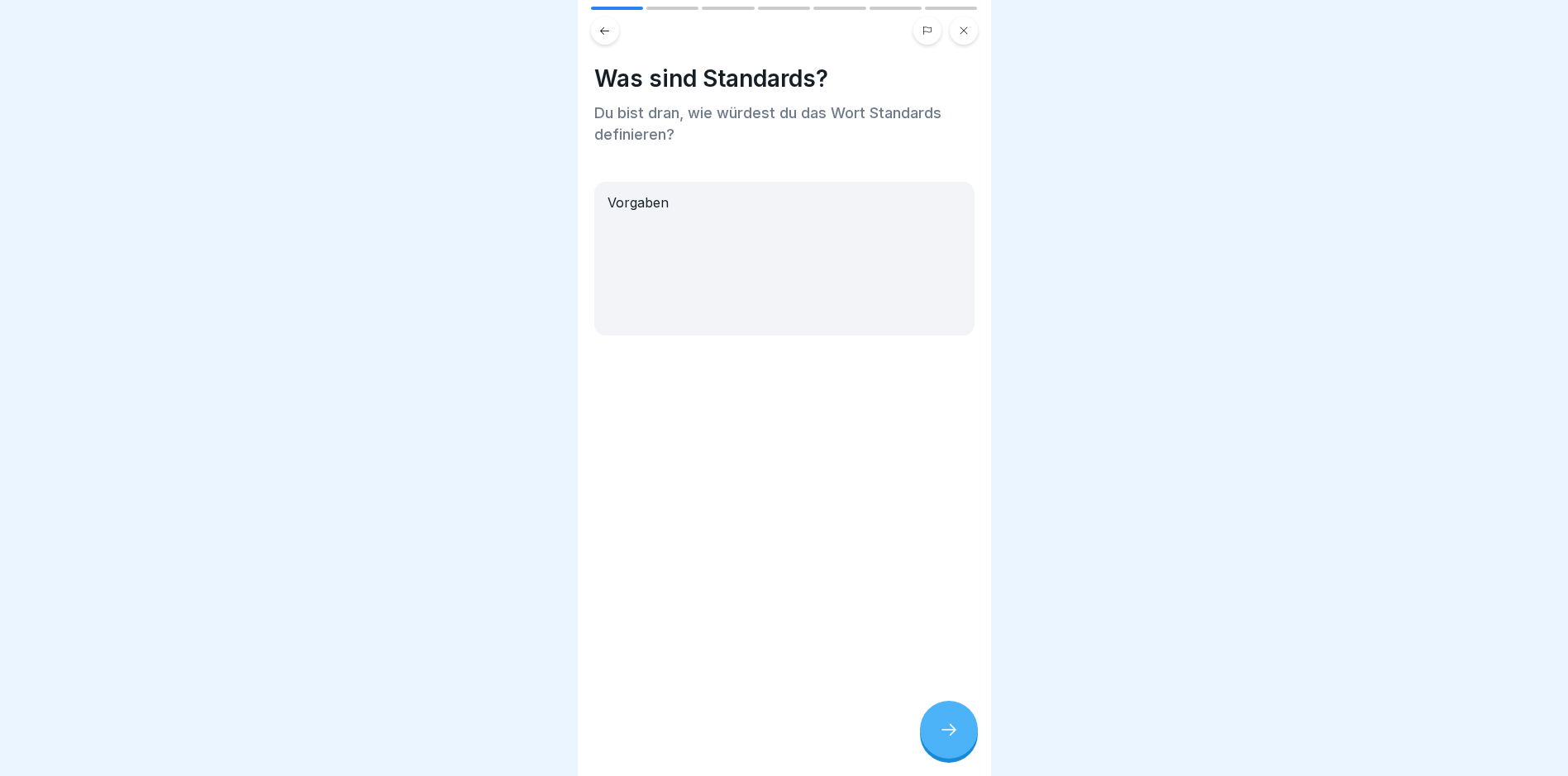
click at [964, 753] on div at bounding box center [948, 730] width 58 height 58
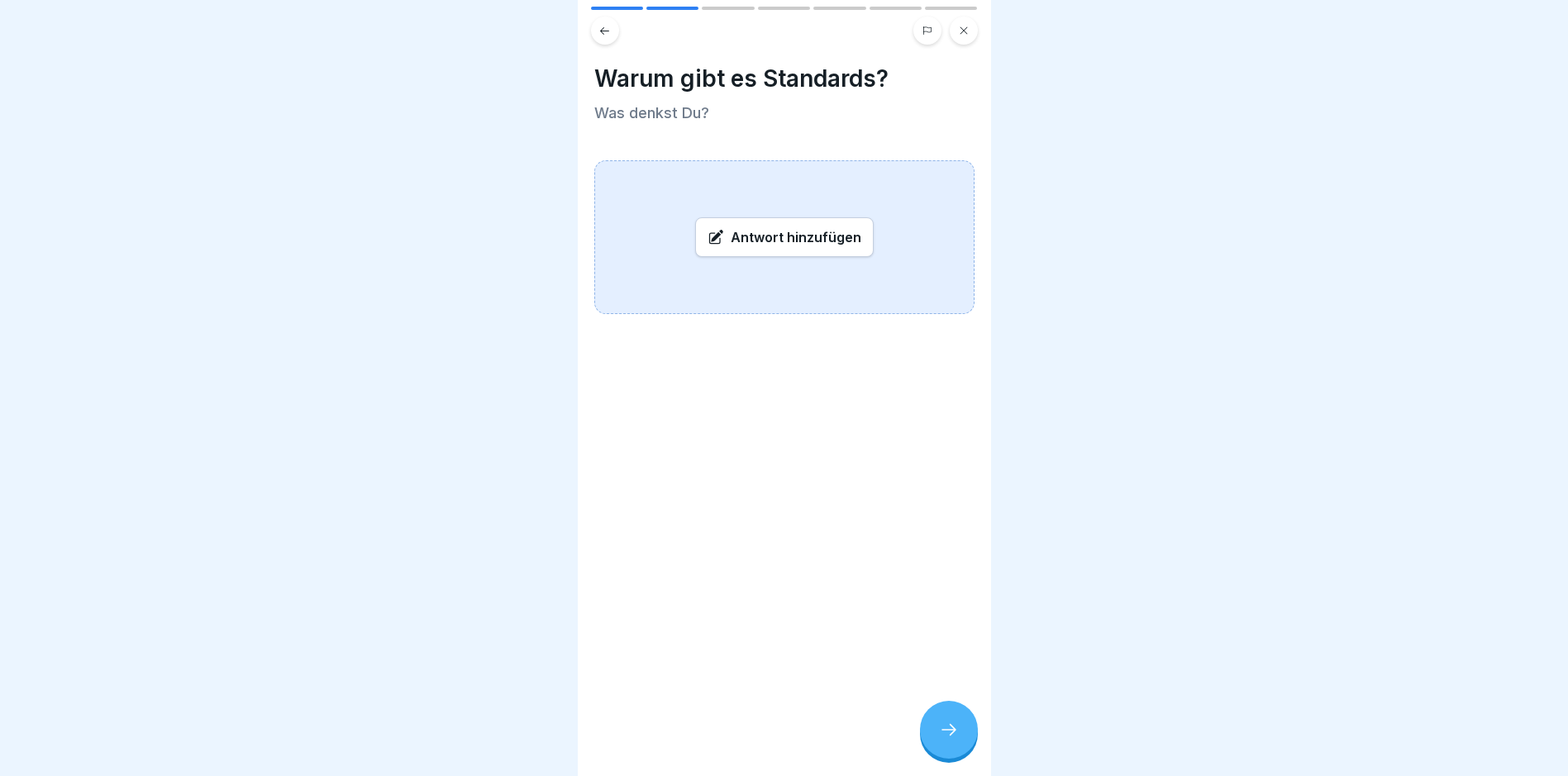
click at [832, 226] on div "Antwort hinzufügen" at bounding box center [784, 237] width 178 height 40
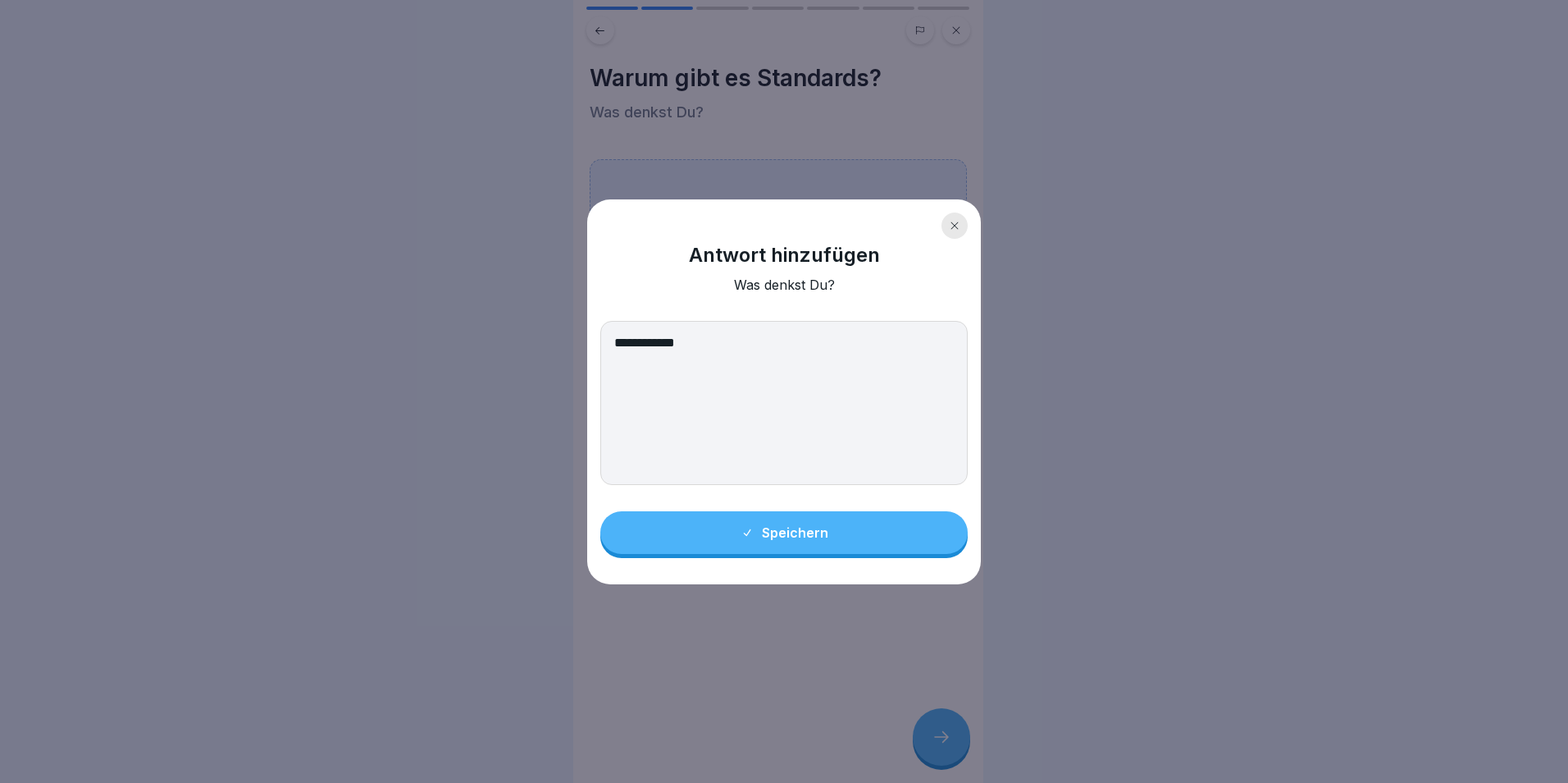
type textarea "**********"
click at [853, 518] on button "Speichern" at bounding box center [784, 532] width 367 height 43
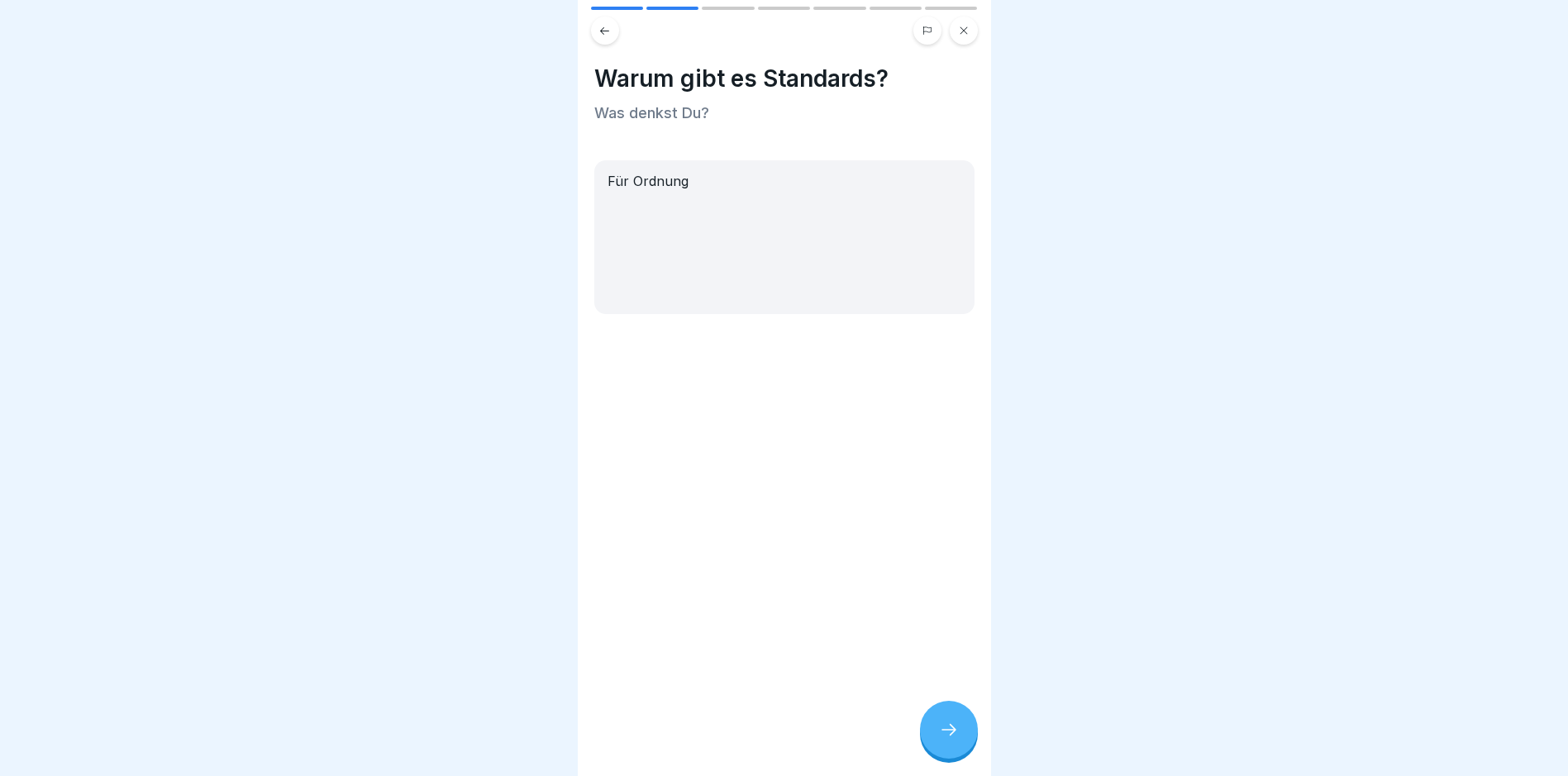
click at [971, 738] on div at bounding box center [948, 730] width 58 height 58
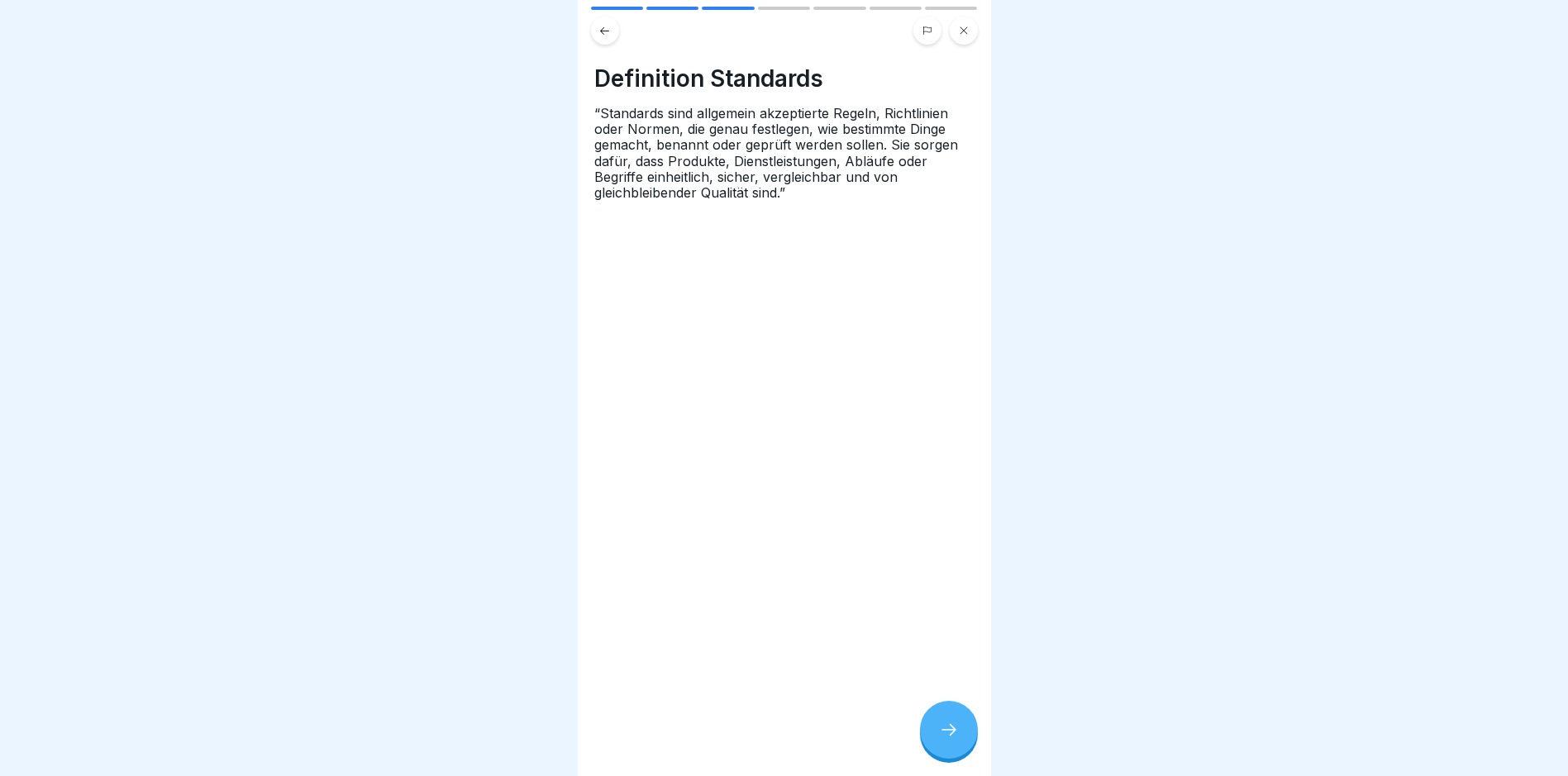
click at [934, 736] on div at bounding box center [948, 730] width 58 height 58
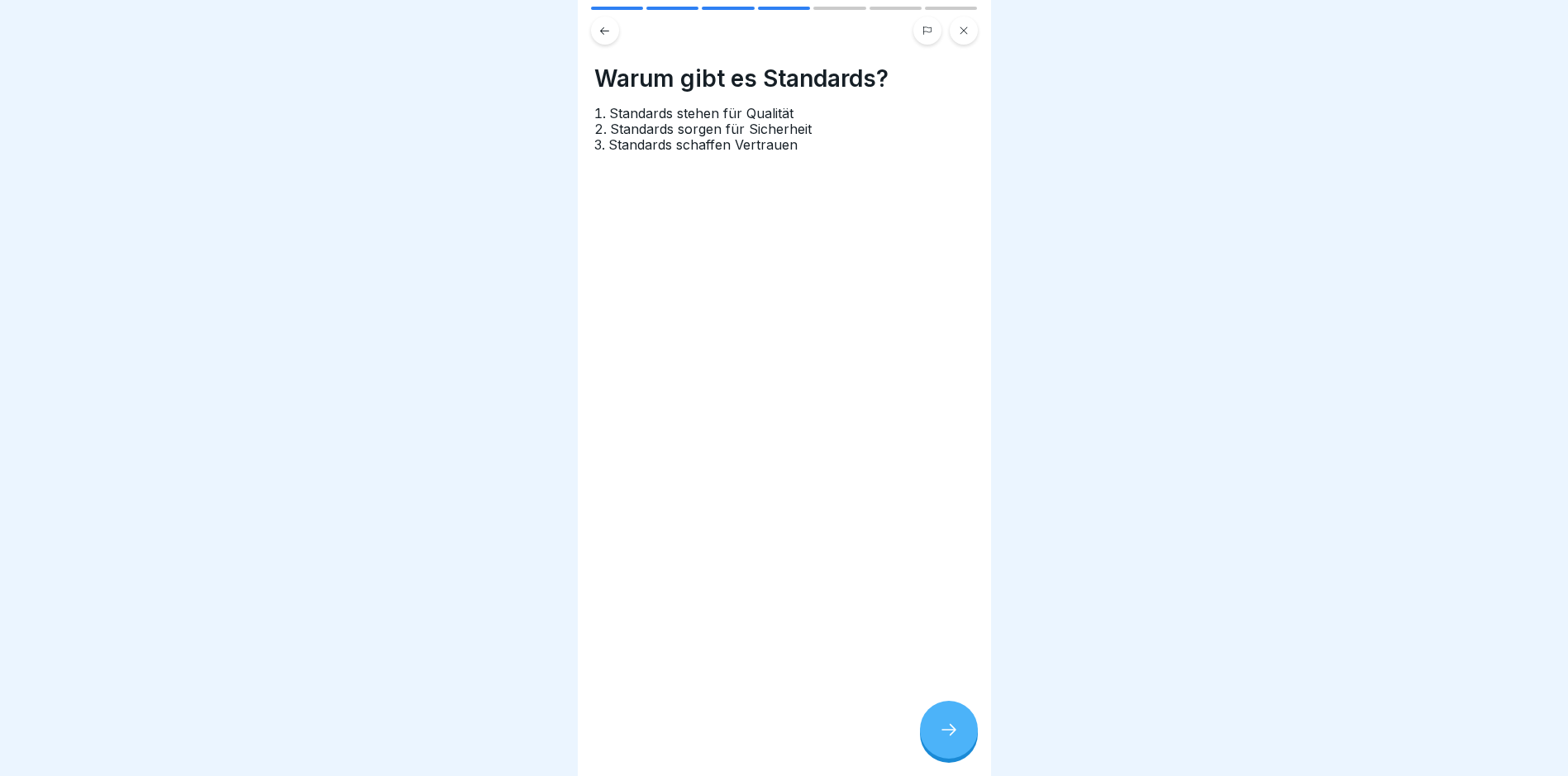
click at [933, 725] on div at bounding box center [948, 730] width 58 height 58
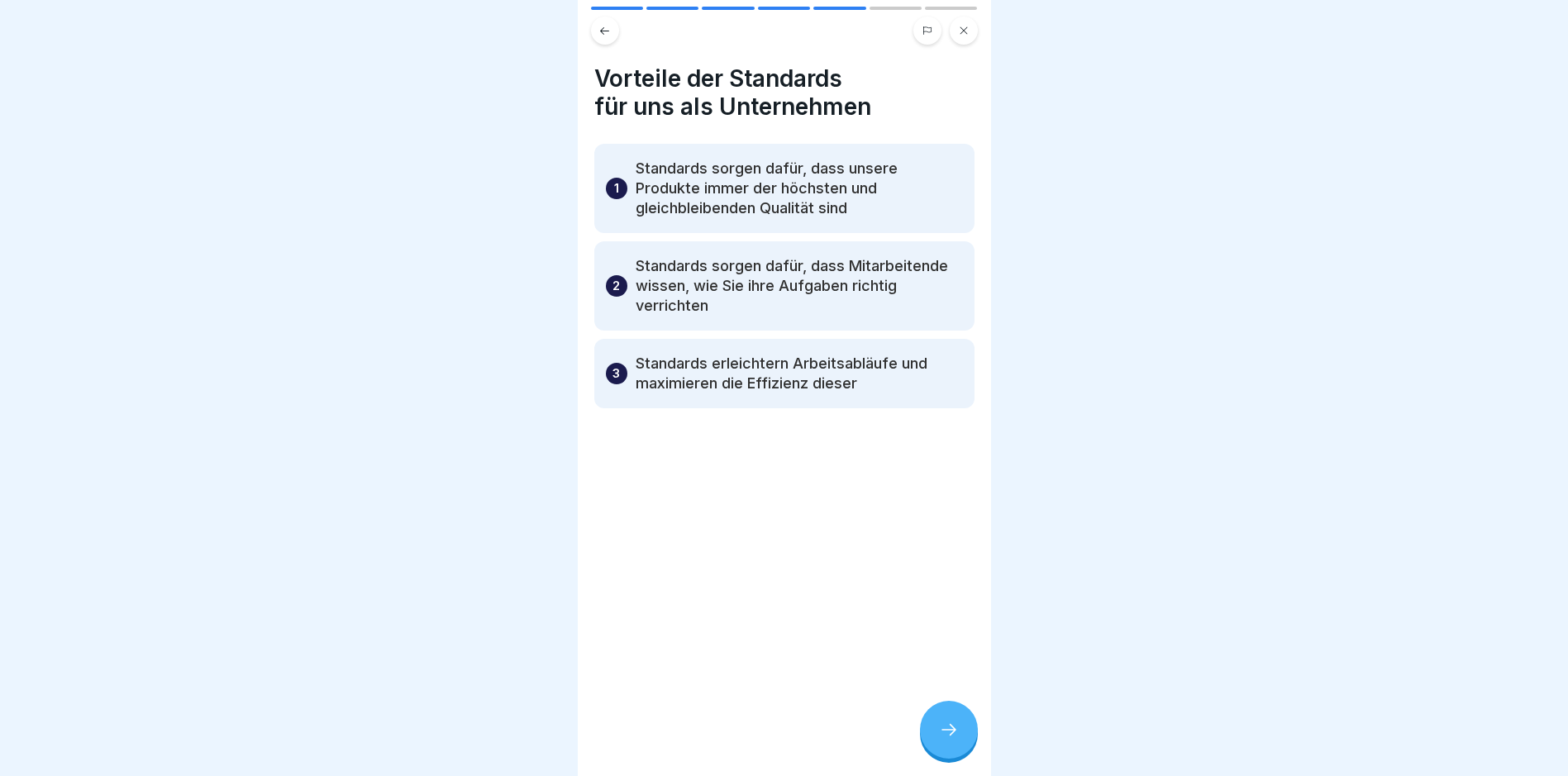
click at [973, 759] on div "Vorteile der Standards für uns als Unternehmen 1 Standards sorgen dafür, dass u…" at bounding box center [784, 388] width 413 height 776
click at [959, 747] on div at bounding box center [948, 730] width 58 height 58
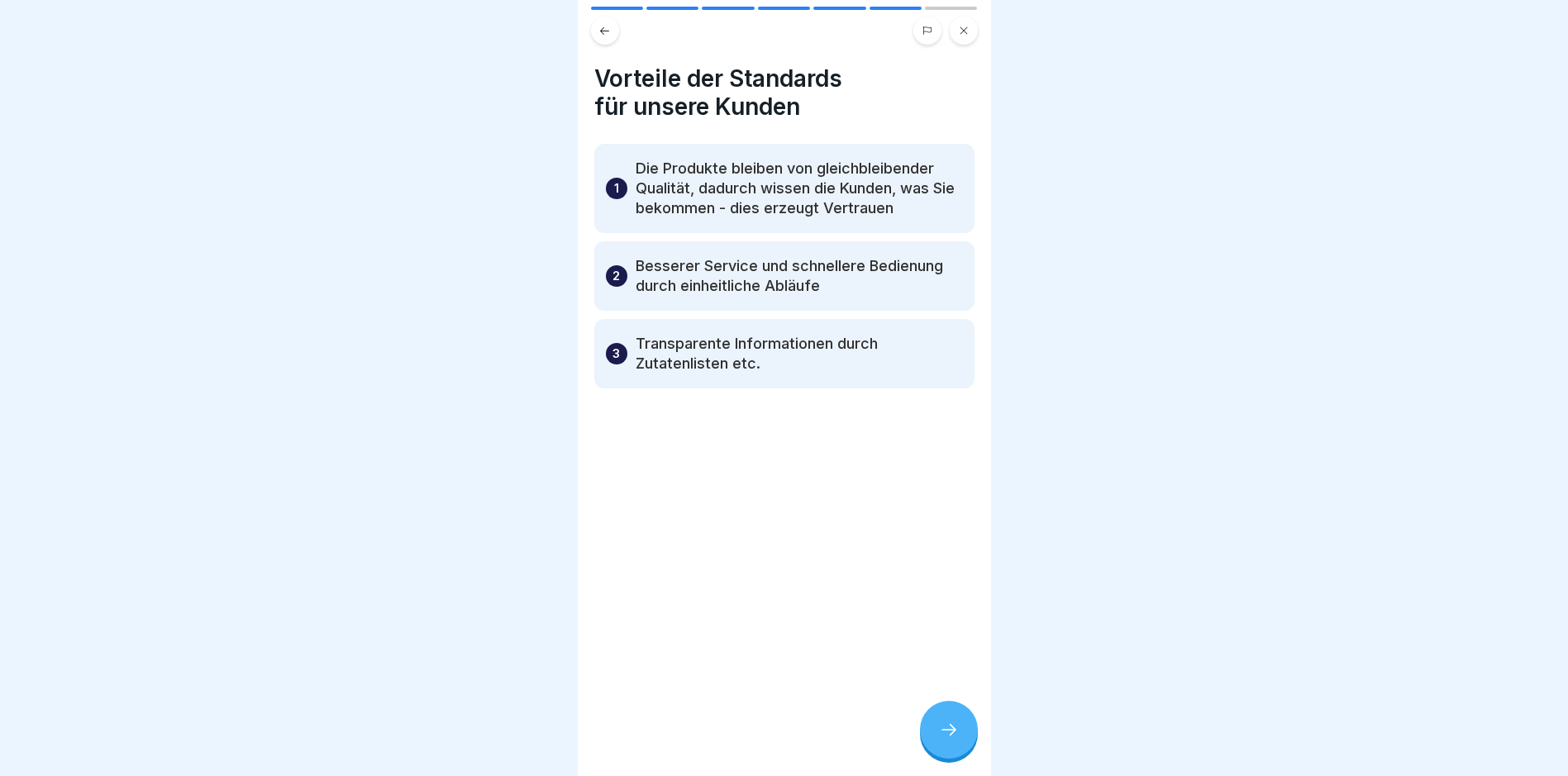
click at [942, 740] on icon at bounding box center [949, 730] width 20 height 20
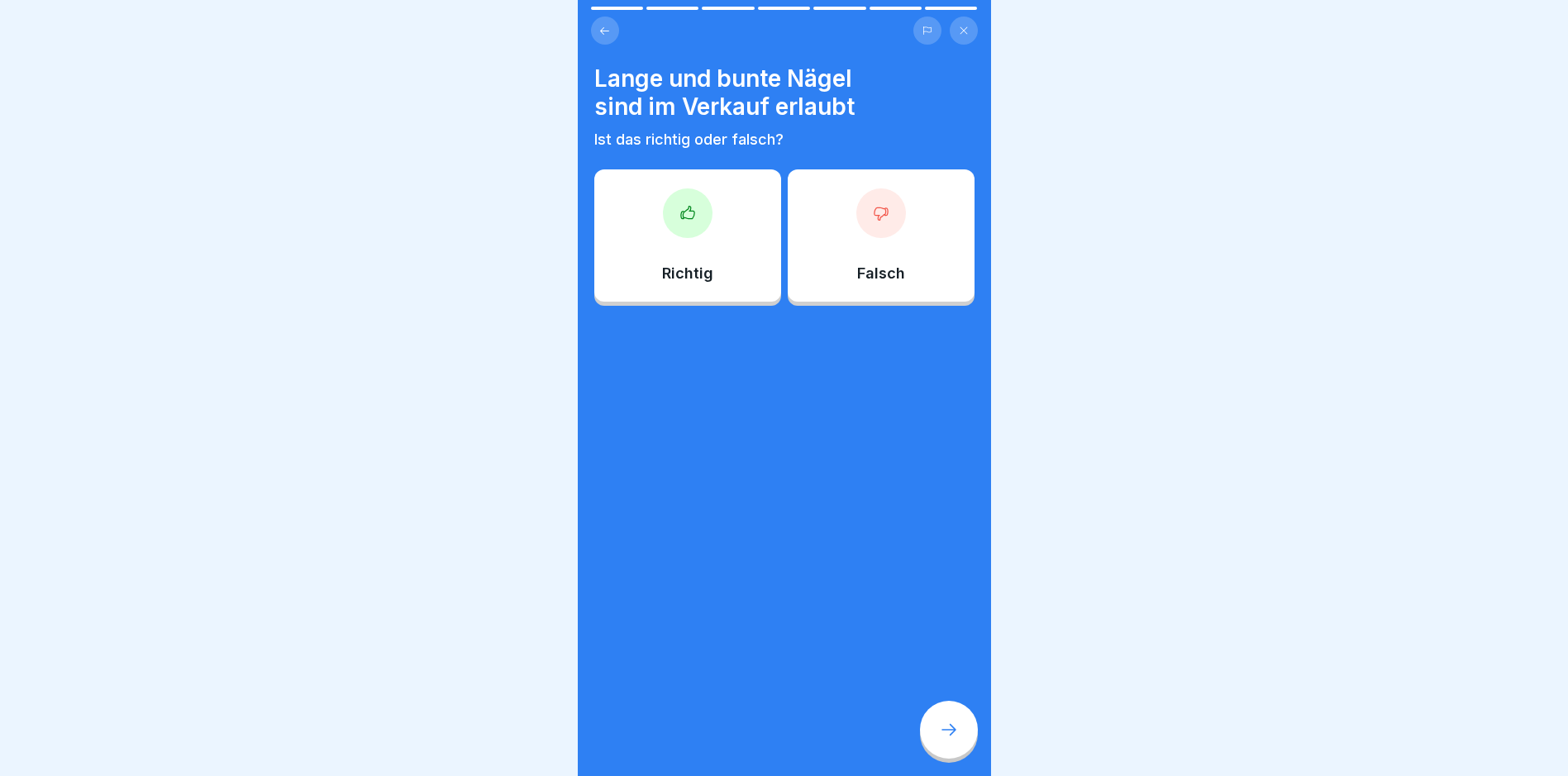
click at [879, 265] on p "Falsch" at bounding box center [880, 274] width 48 height 18
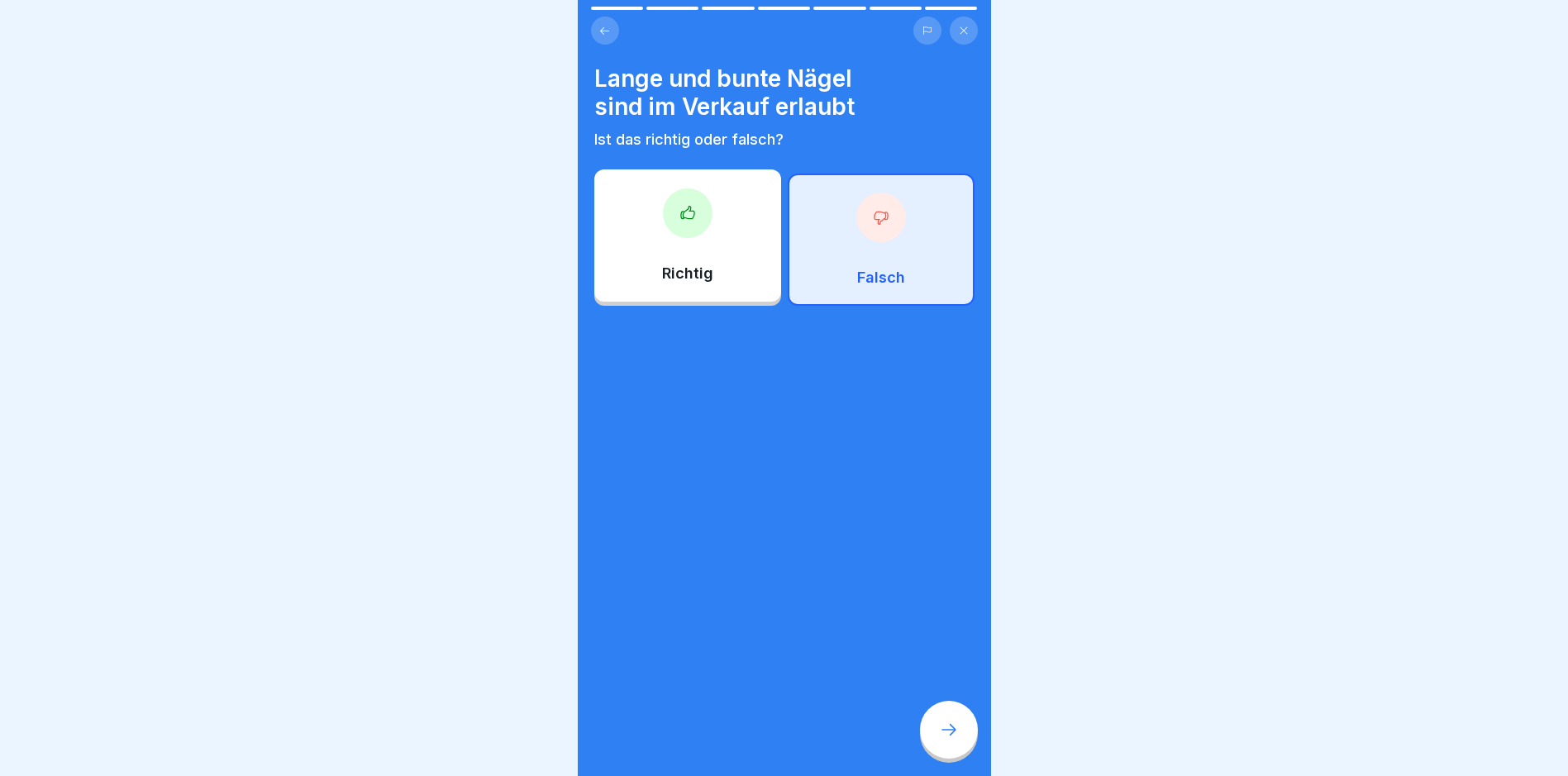
click at [939, 736] on icon at bounding box center [949, 730] width 20 height 20
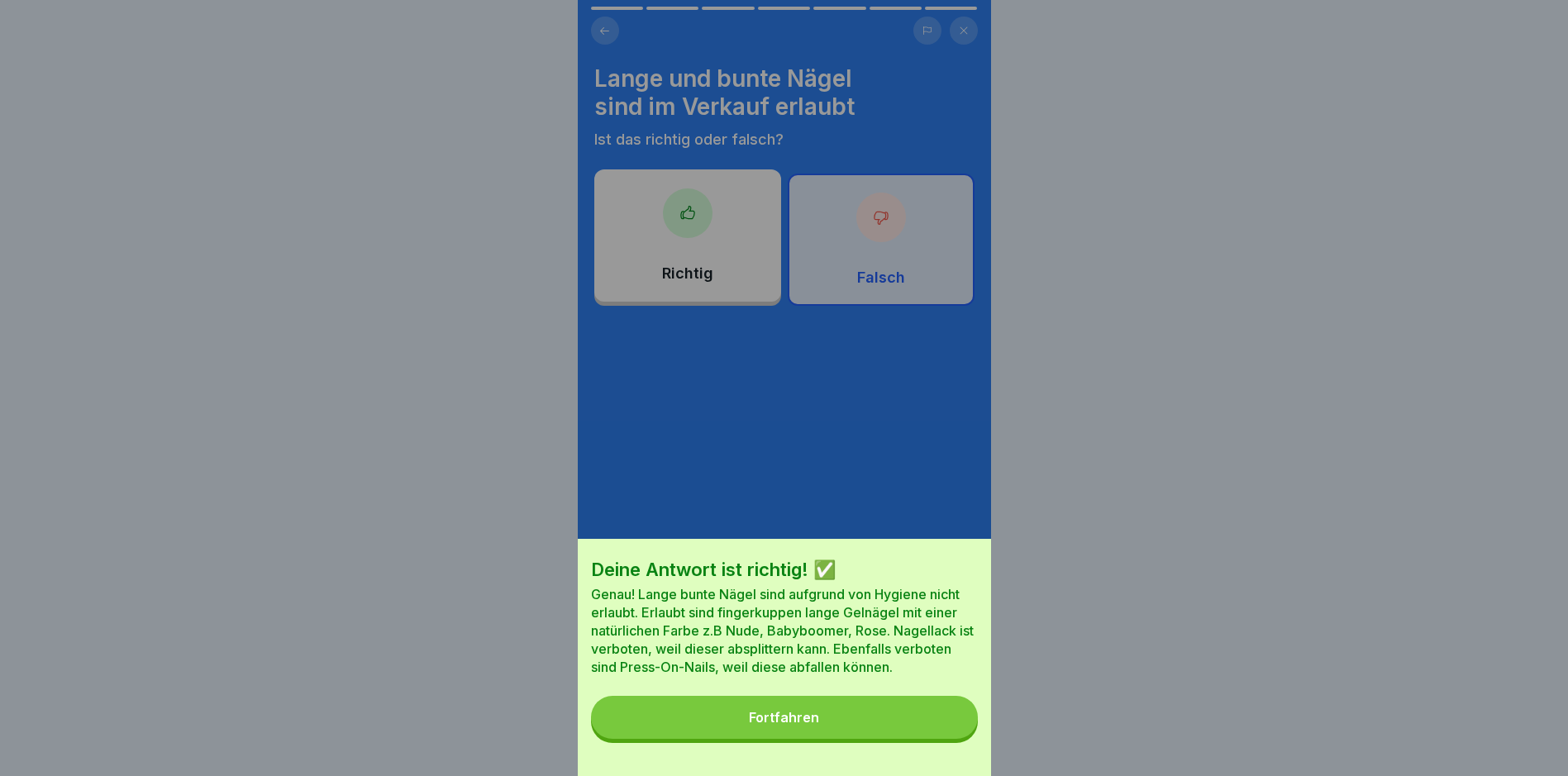
click at [836, 736] on button "Fortfahren" at bounding box center [784, 717] width 387 height 43
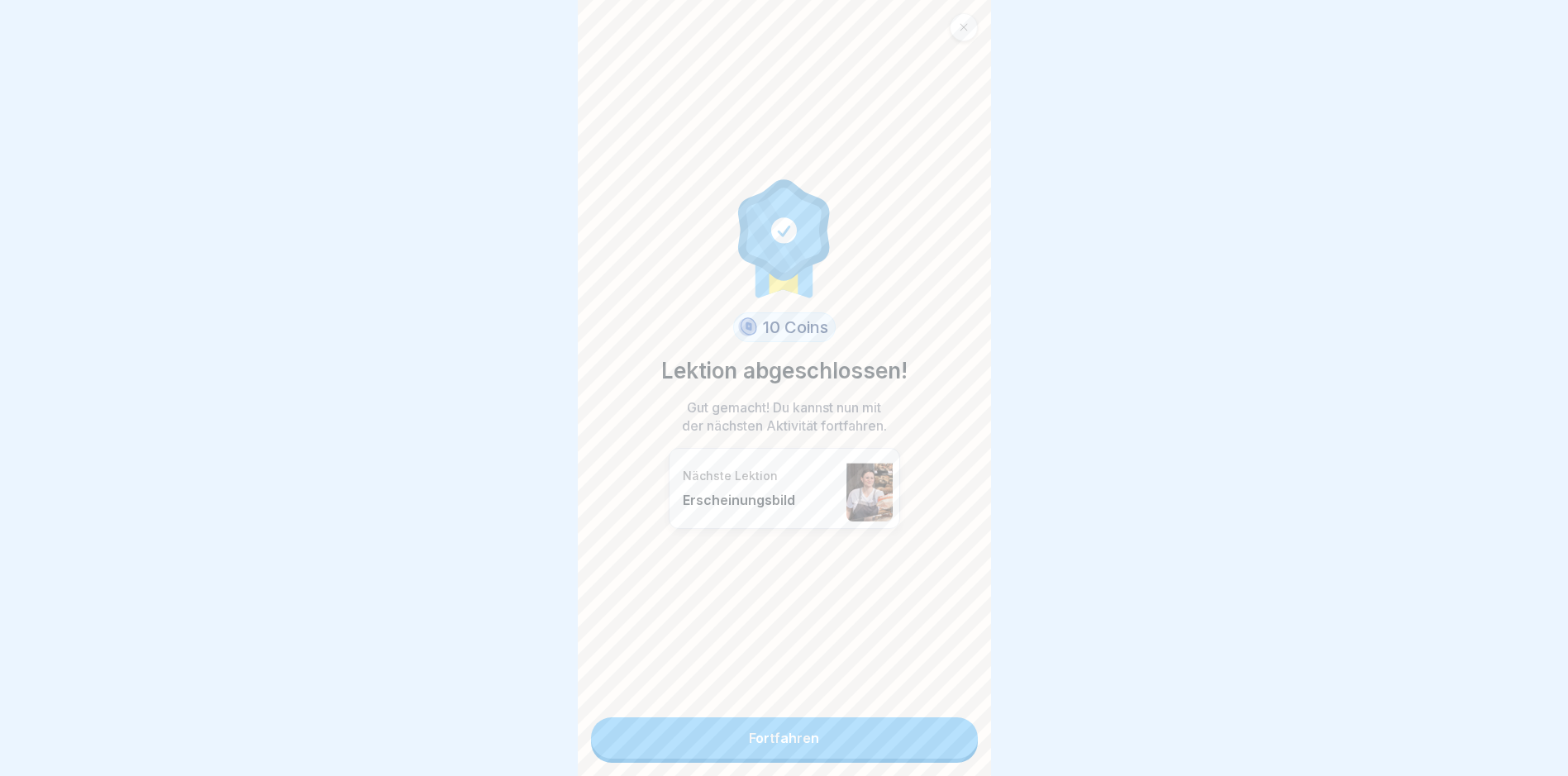
click at [816, 741] on link "Fortfahren" at bounding box center [784, 737] width 387 height 41
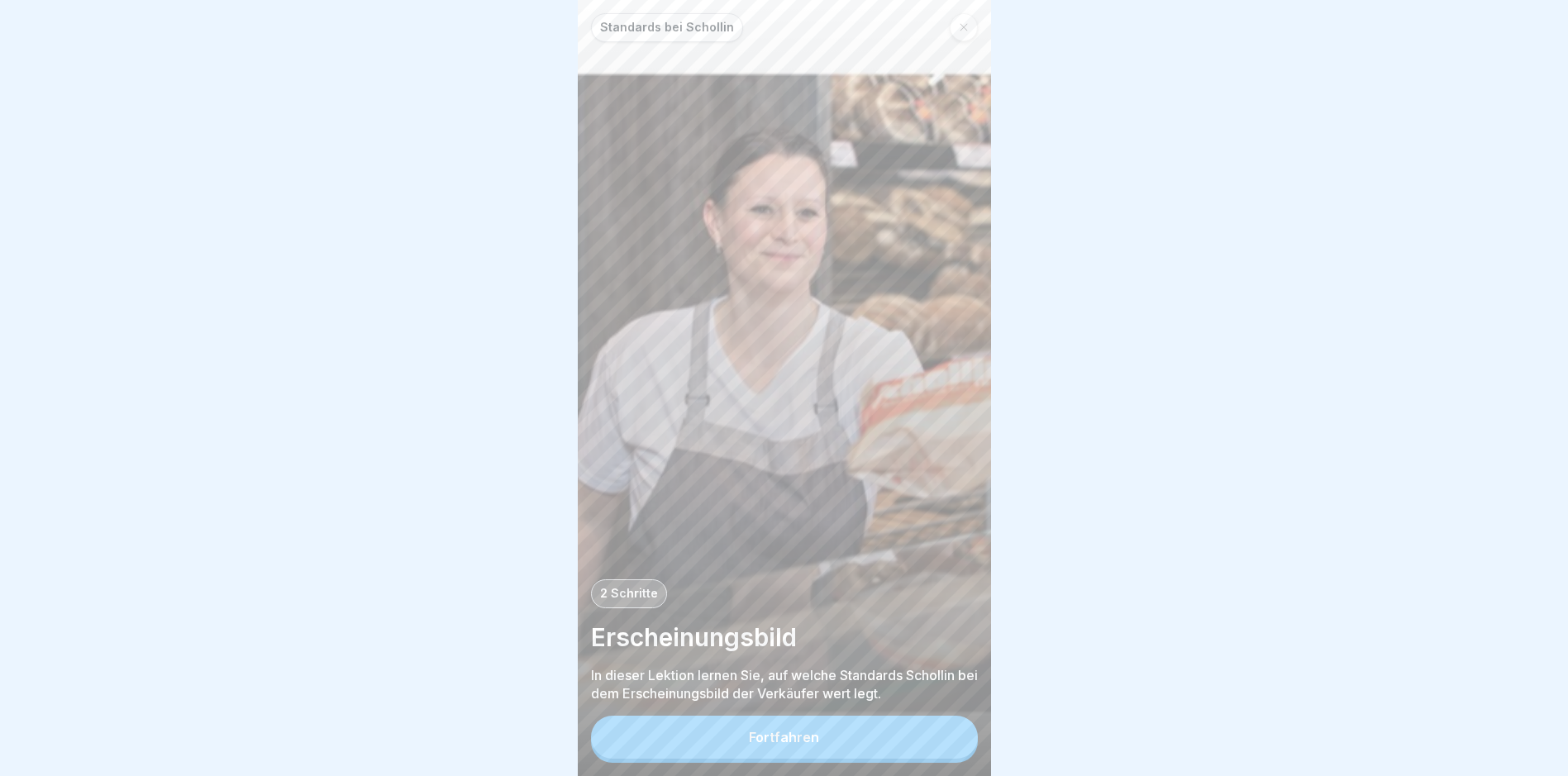
click at [787, 758] on button "Fortfahren" at bounding box center [784, 736] width 387 height 43
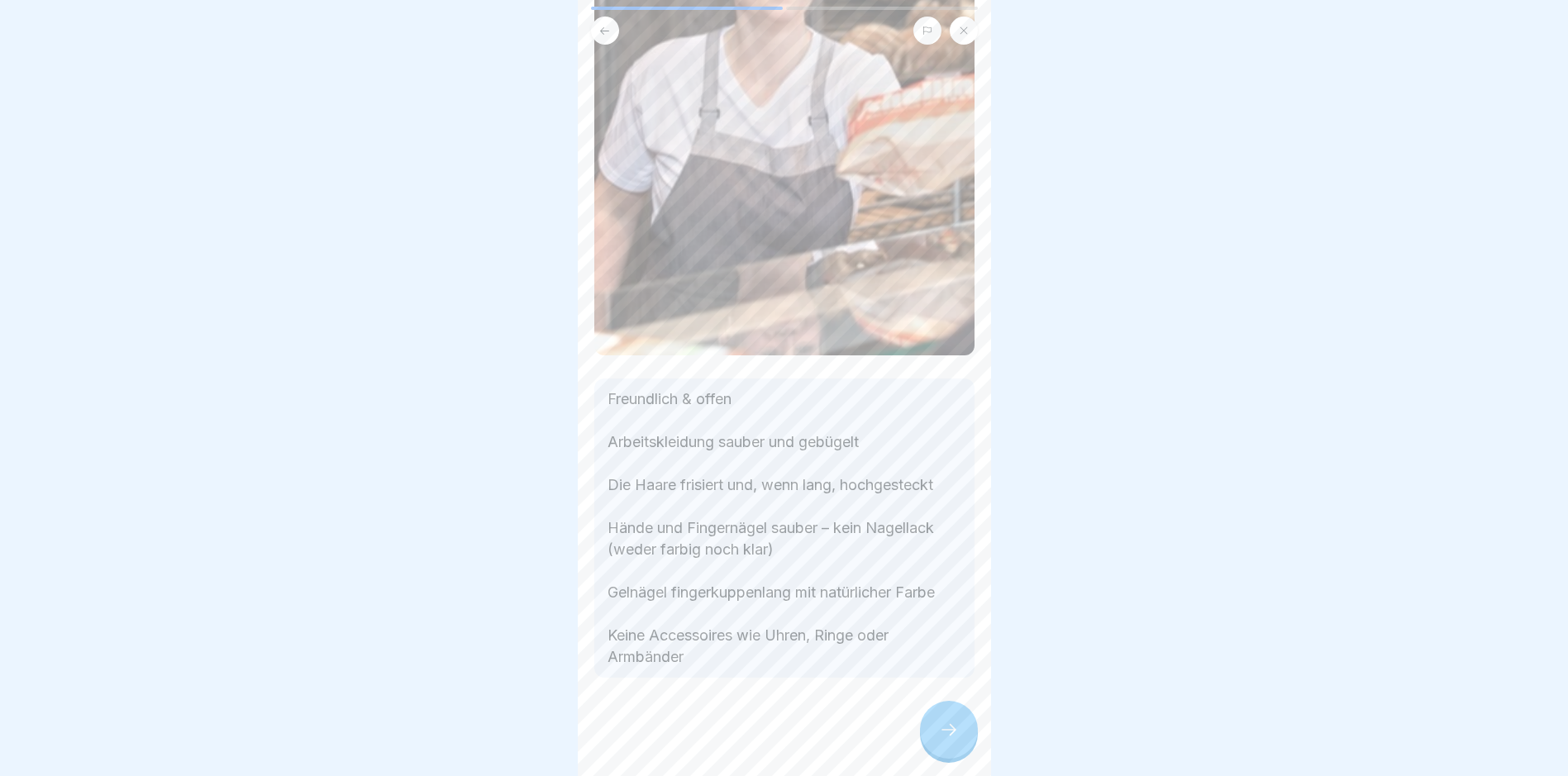
scroll to position [257, 0]
click at [953, 740] on icon at bounding box center [949, 730] width 20 height 20
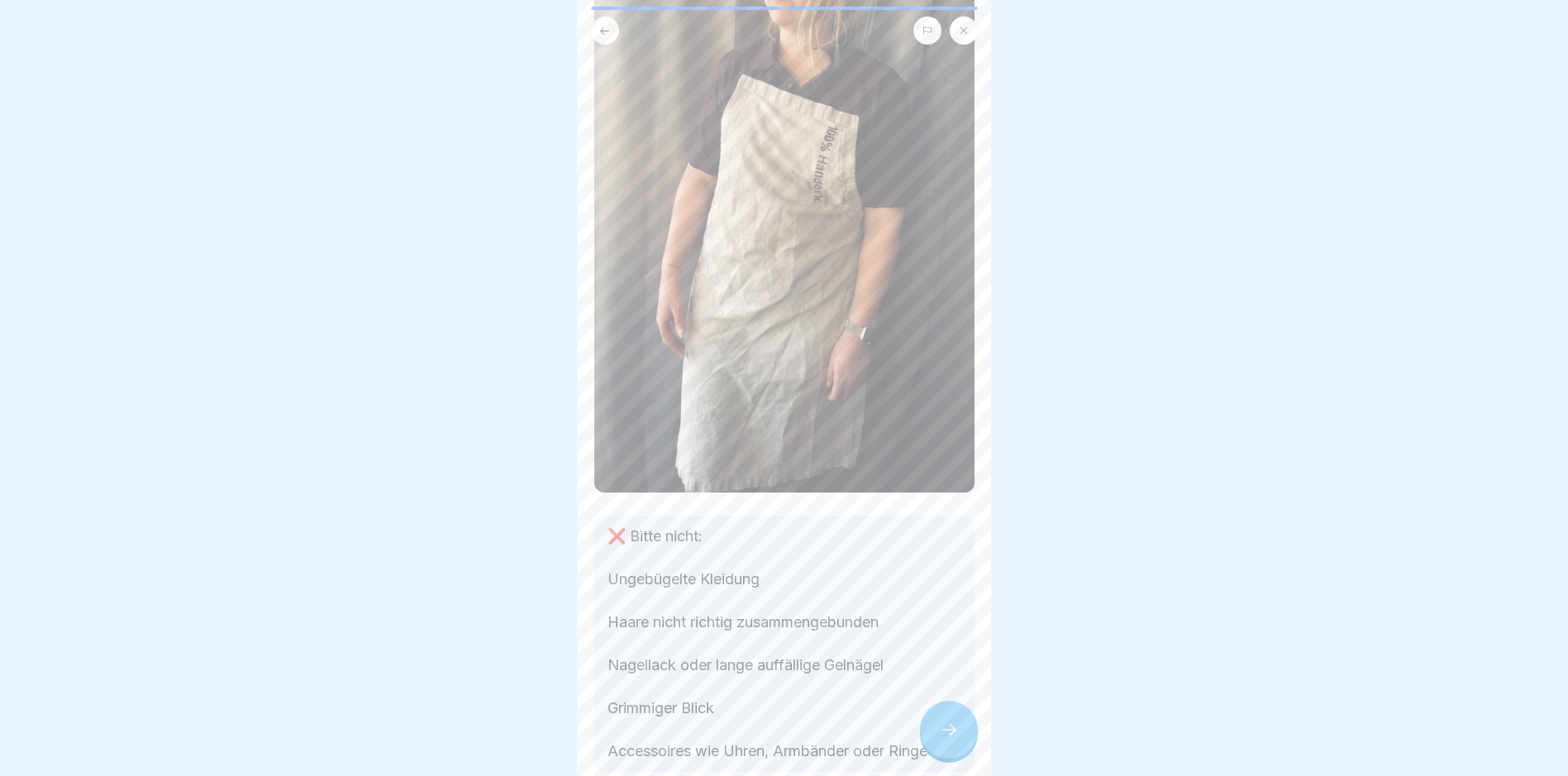
scroll to position [305, 0]
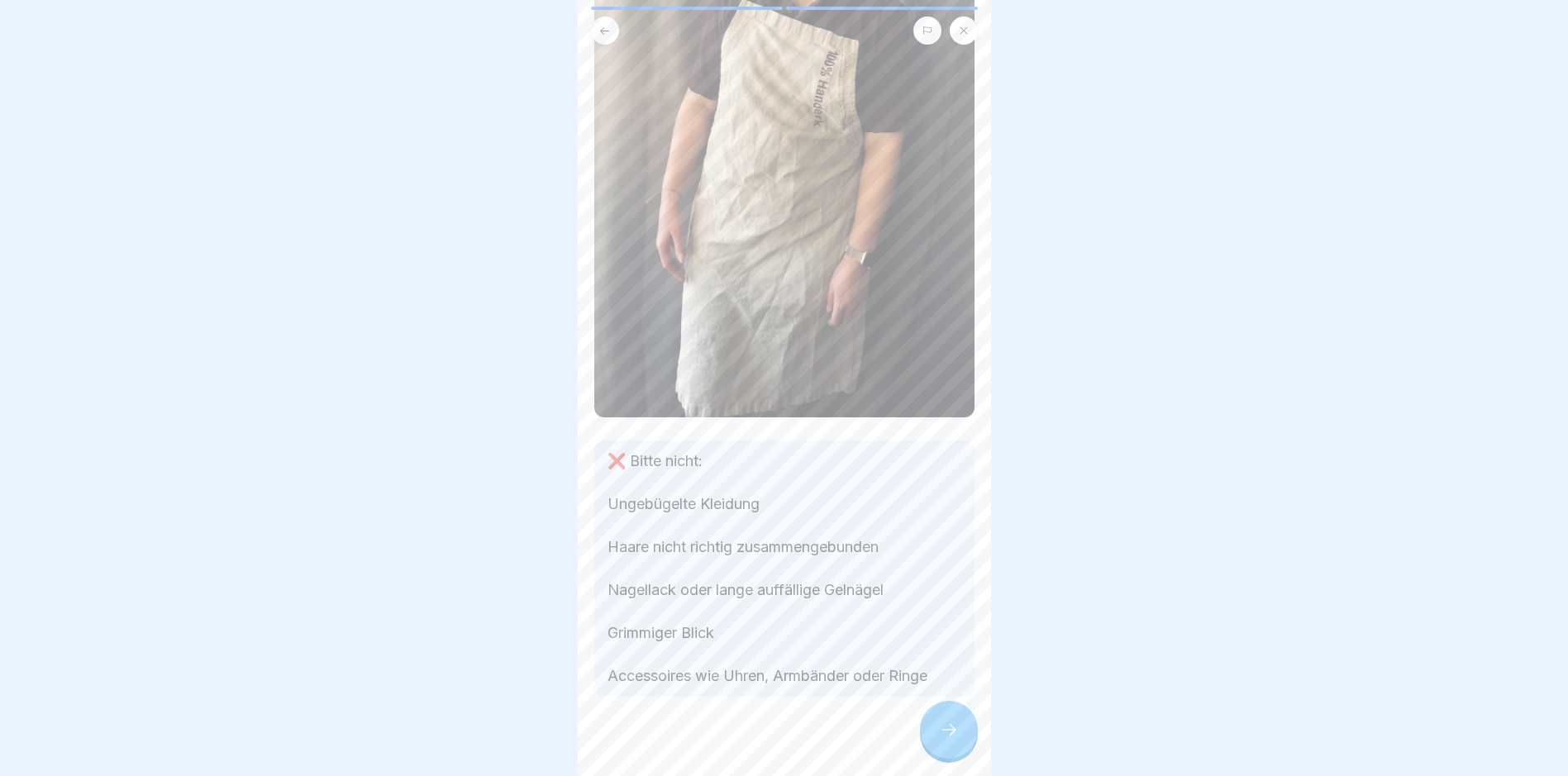
click at [932, 742] on div at bounding box center [948, 730] width 58 height 58
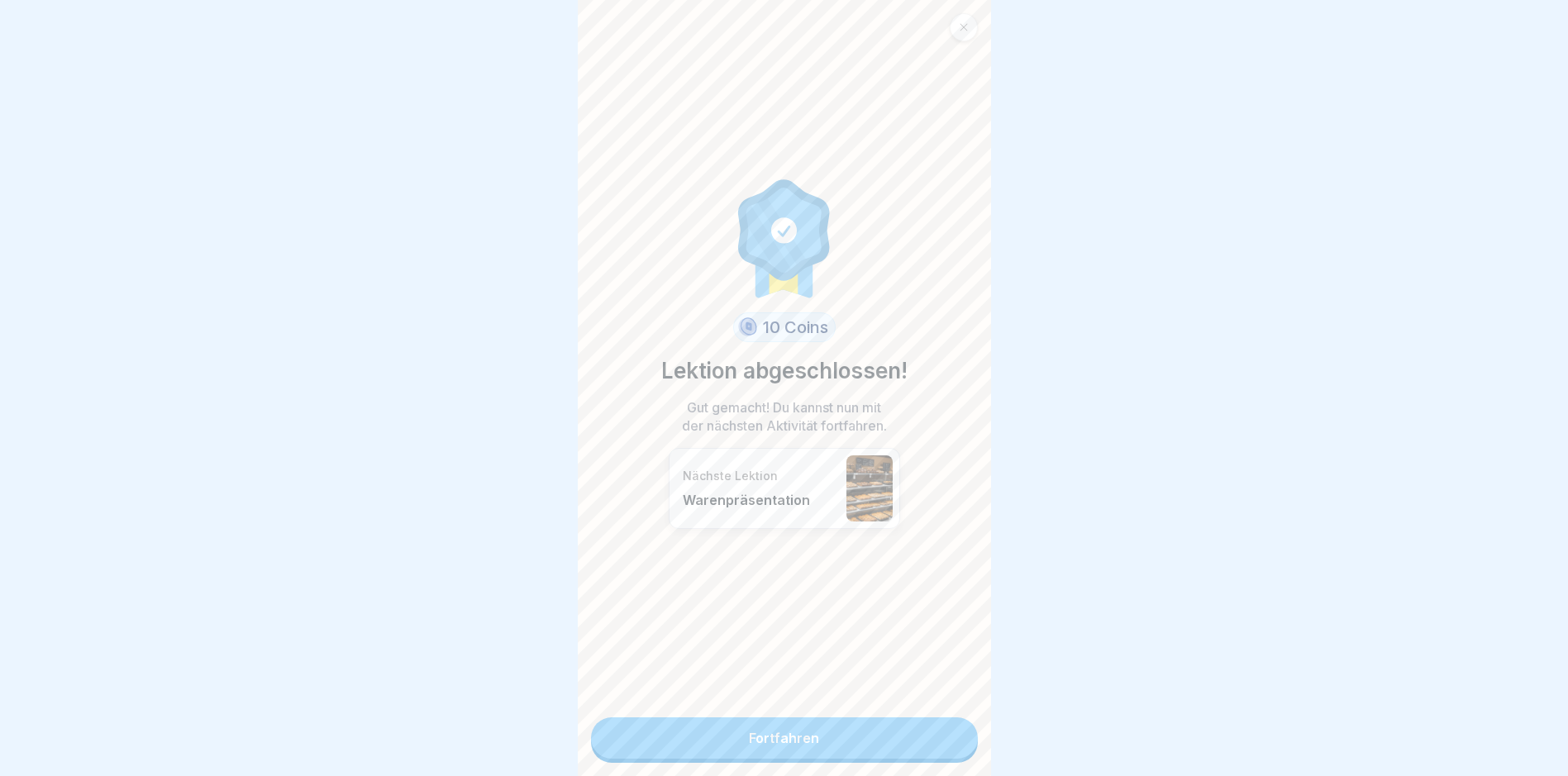
click at [805, 736] on link "Fortfahren" at bounding box center [784, 737] width 387 height 41
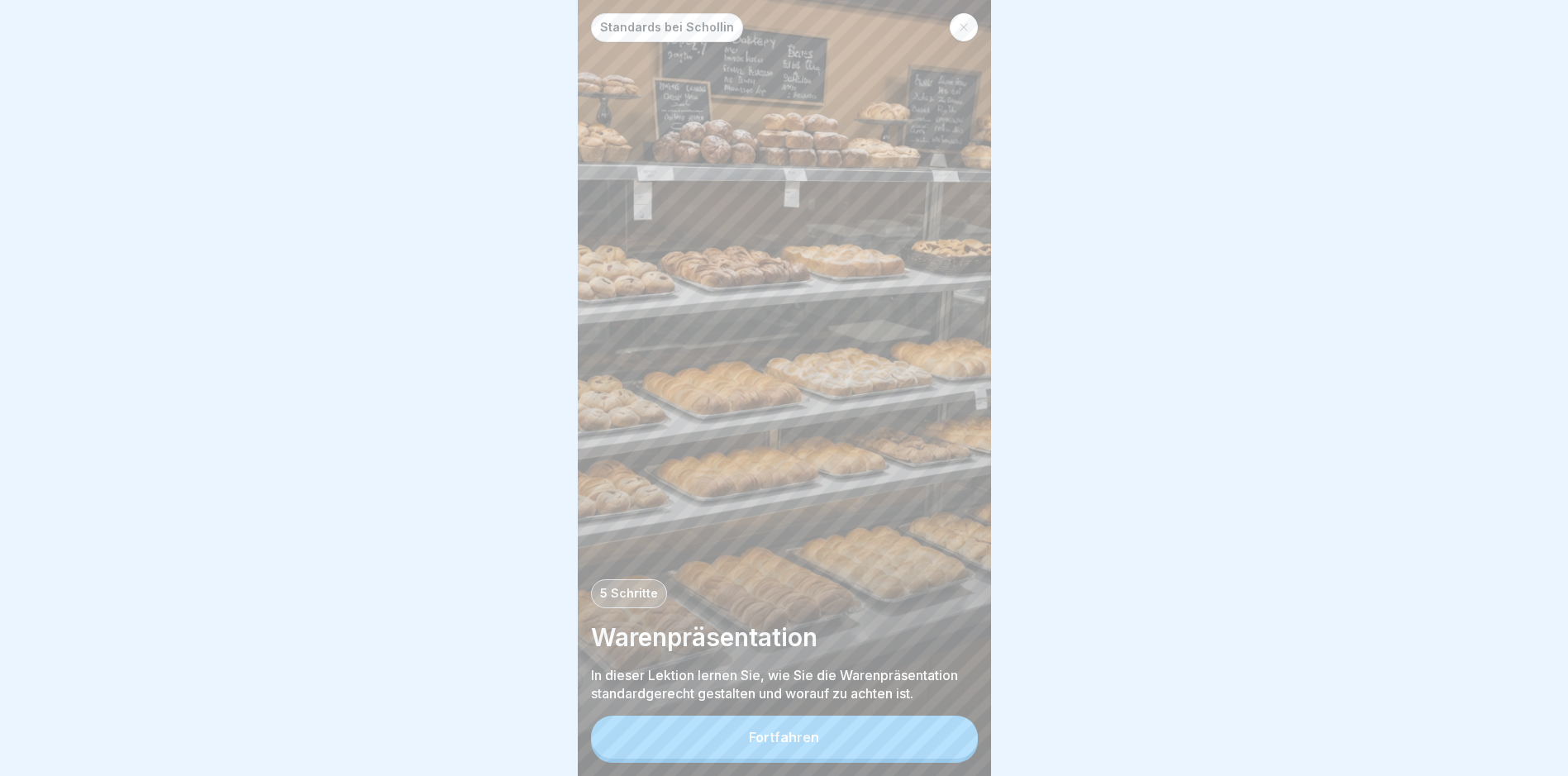
scroll to position [13, 0]
click at [810, 761] on div "Fortfahren" at bounding box center [784, 739] width 387 height 47
click at [819, 742] on button "Fortfahren" at bounding box center [784, 736] width 387 height 43
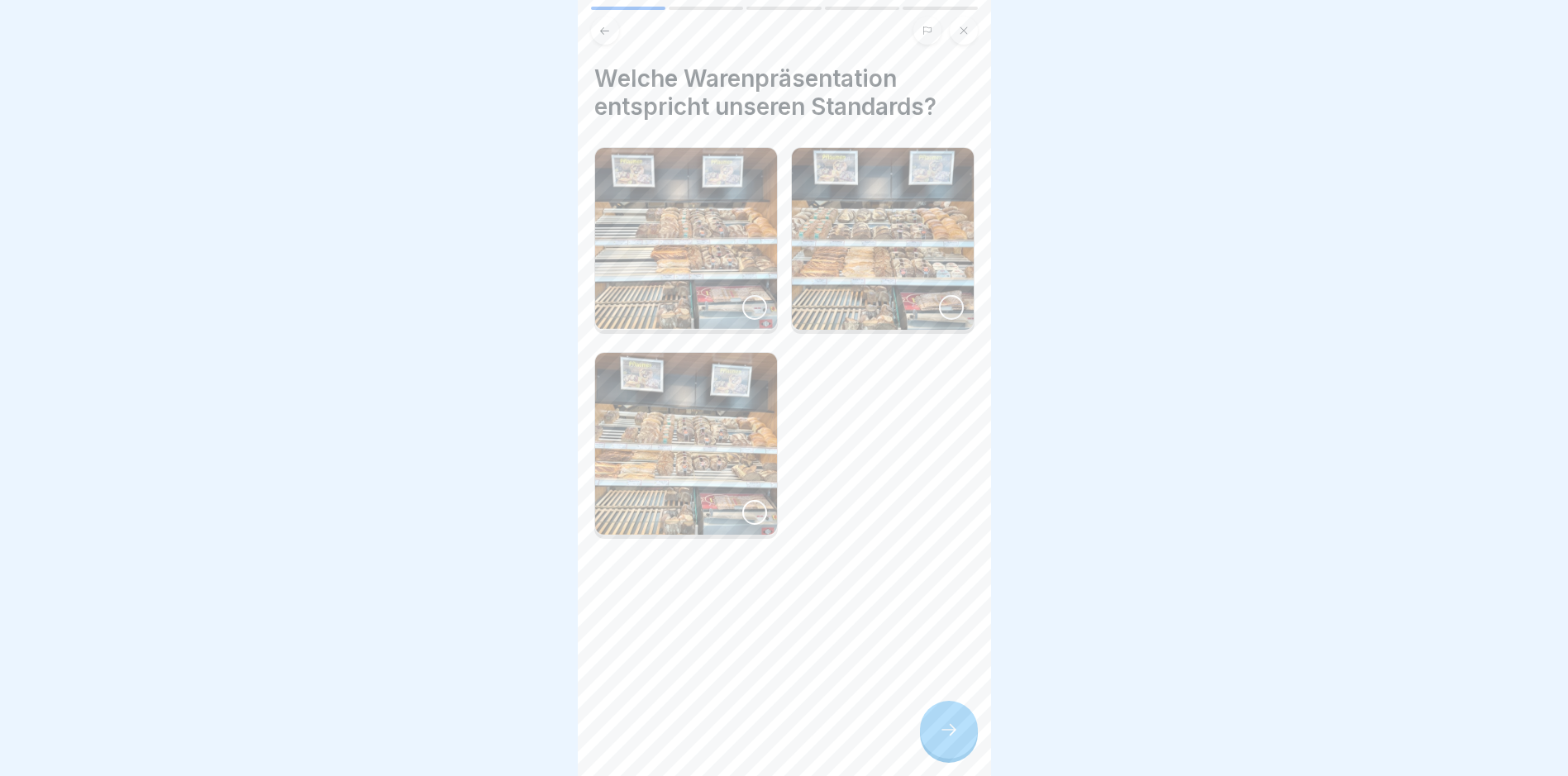
click at [854, 239] on img at bounding box center [883, 239] width 182 height 182
click at [946, 745] on div at bounding box center [948, 730] width 58 height 58
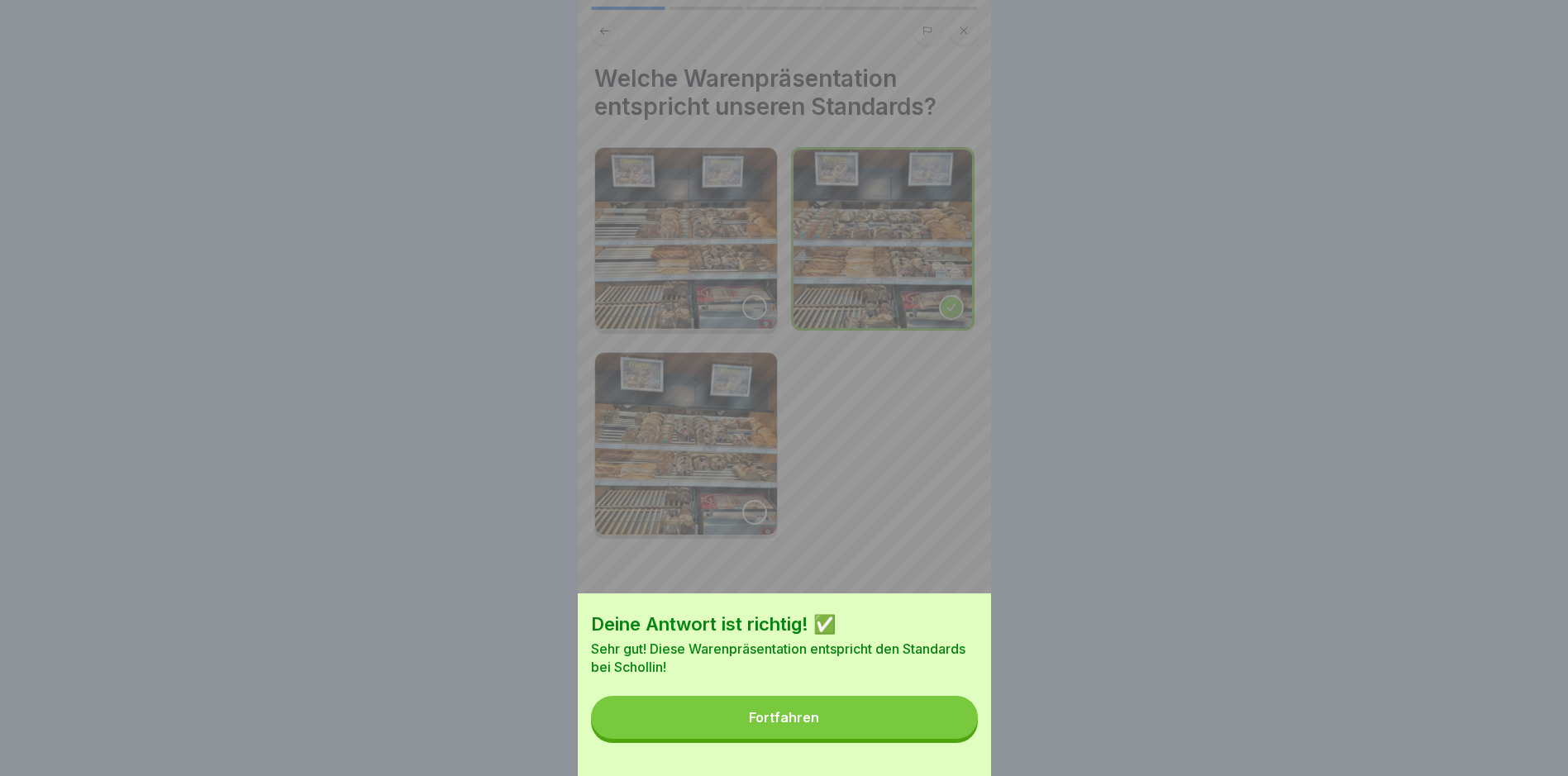
click at [687, 734] on button "Fortfahren" at bounding box center [784, 717] width 387 height 43
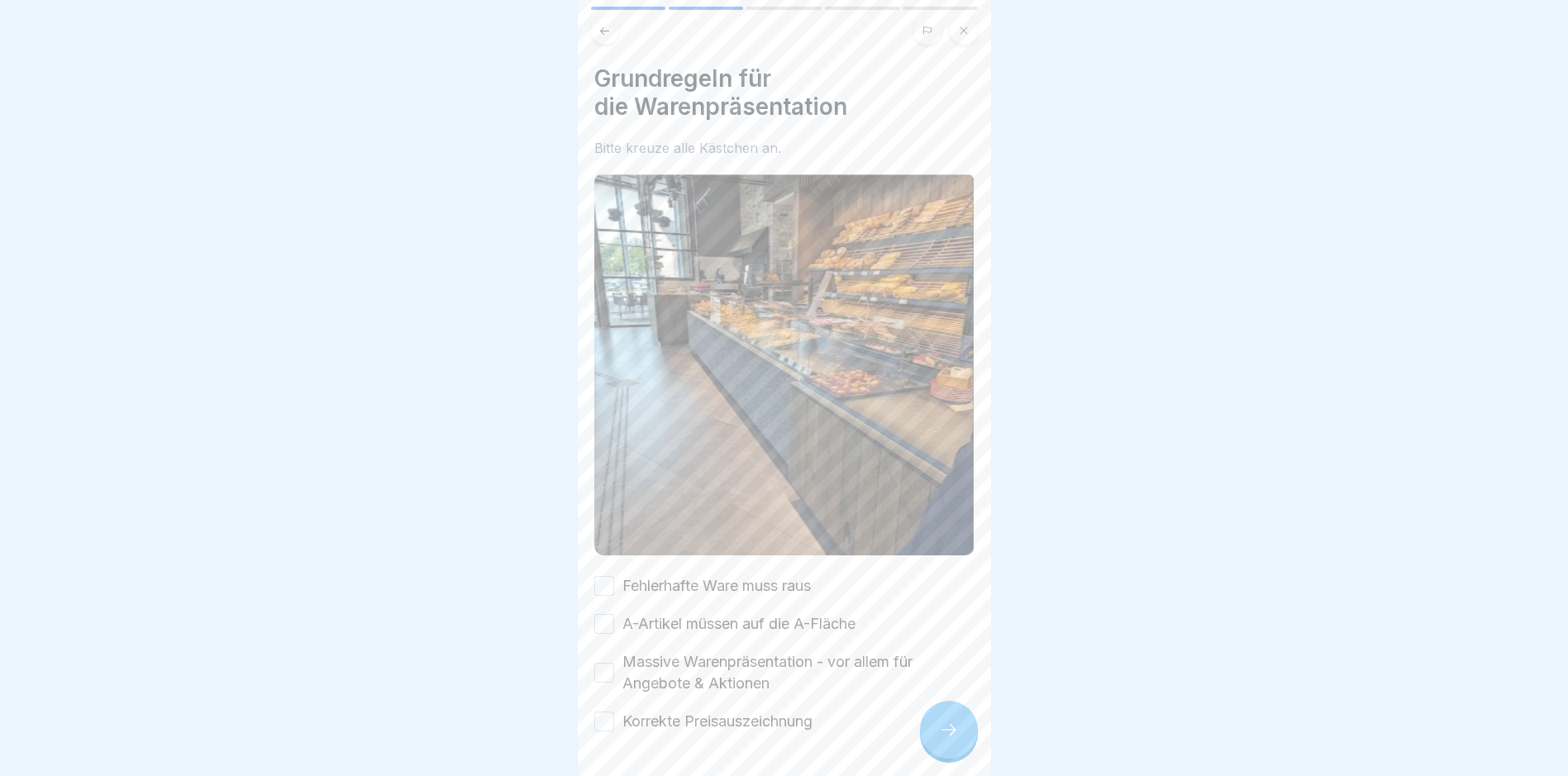
click at [615, 575] on div "Fehlerhafte Ware muss raus" at bounding box center [703, 586] width 217 height 22
click at [603, 576] on button "Fehlerhafte Ware muss raus" at bounding box center [604, 586] width 20 height 20
click at [607, 614] on button "A-Artikel müssen auf die A-Fläche" at bounding box center [604, 624] width 20 height 20
click at [594, 663] on button "Massive Warenpräsentation - vor allem für Angebote & Aktionen" at bounding box center [604, 673] width 20 height 20
click at [604, 682] on div "Fehlerhafte Ware muss raus A-Artikel müssen auf die A-Fläche Massive Warenpräse…" at bounding box center [784, 653] width 380 height 157
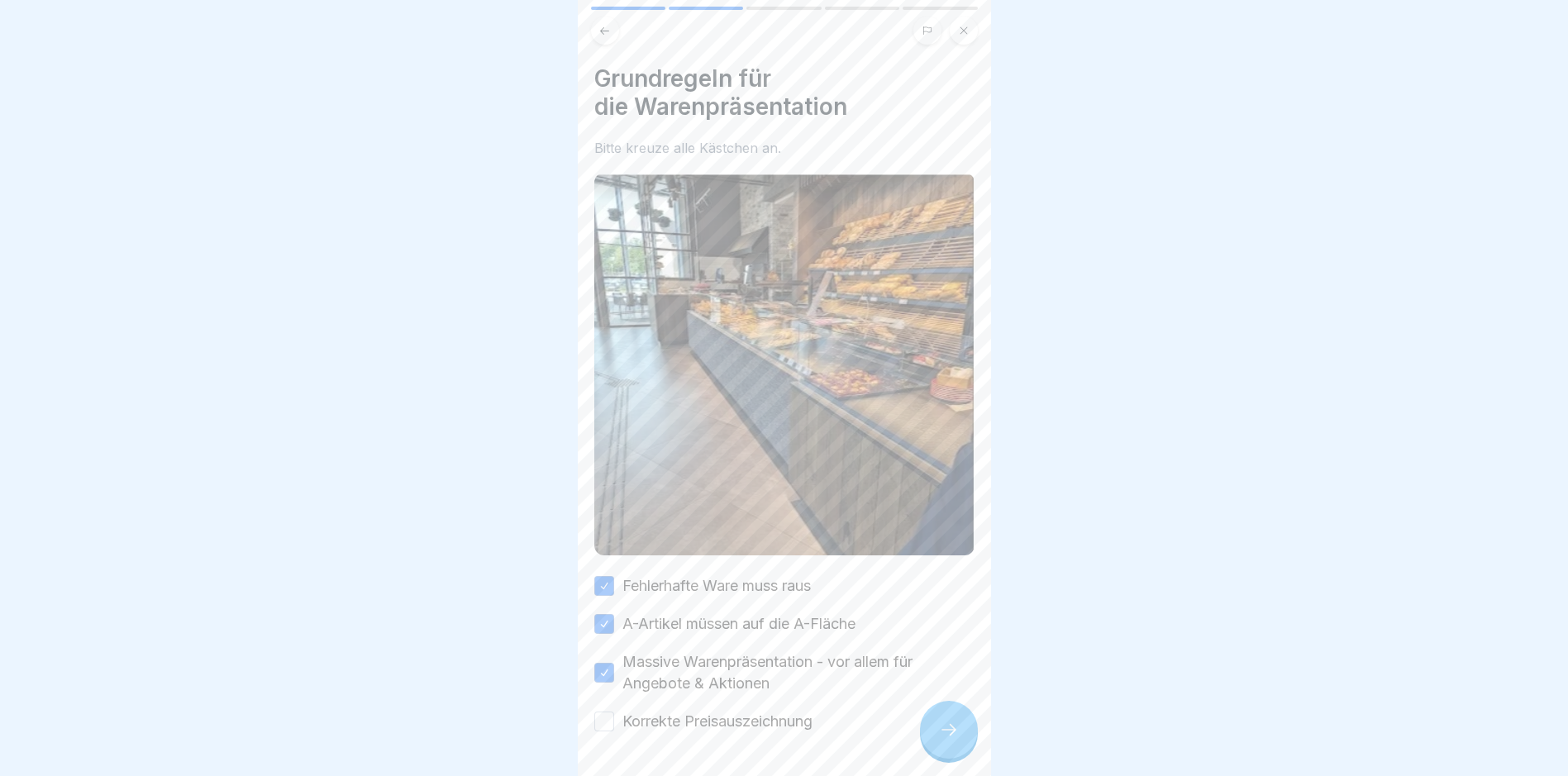
click at [603, 711] on button "Korrekte Preisauszeichnung" at bounding box center [604, 721] width 20 height 20
click at [927, 726] on div at bounding box center [948, 730] width 58 height 58
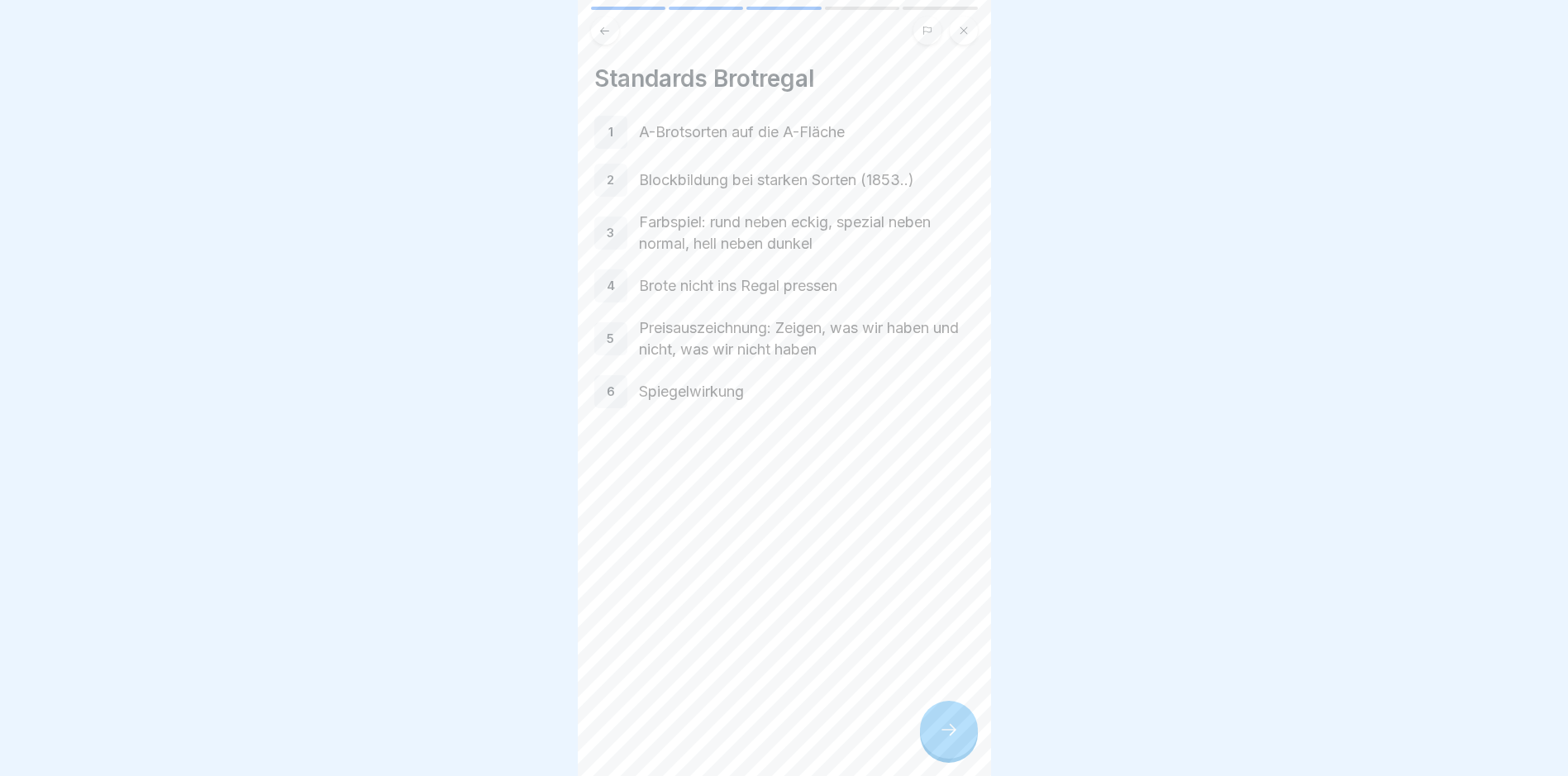
click at [954, 716] on div at bounding box center [948, 730] width 58 height 58
click at [942, 711] on div at bounding box center [948, 730] width 58 height 58
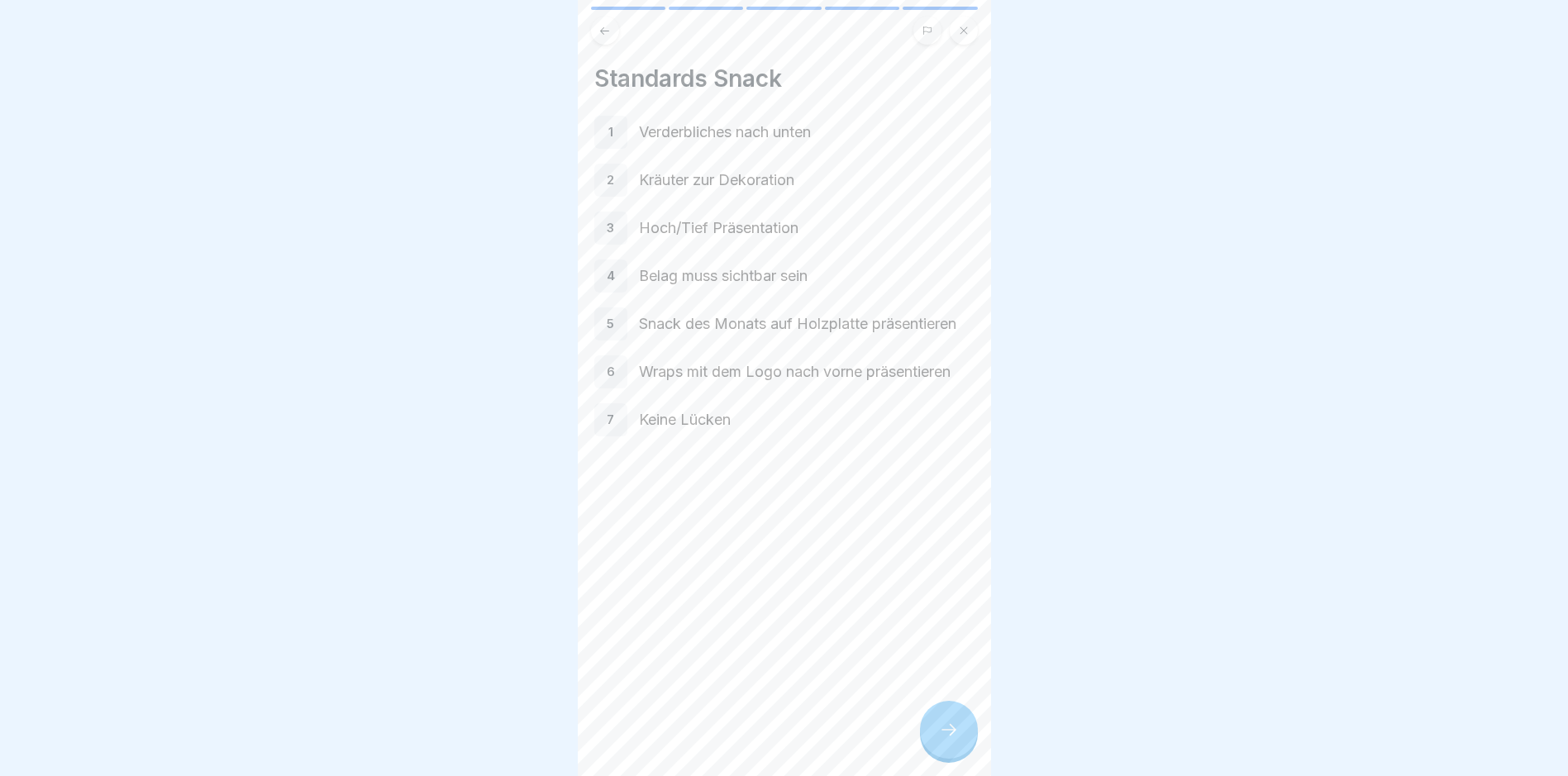
click at [935, 723] on div at bounding box center [948, 730] width 58 height 58
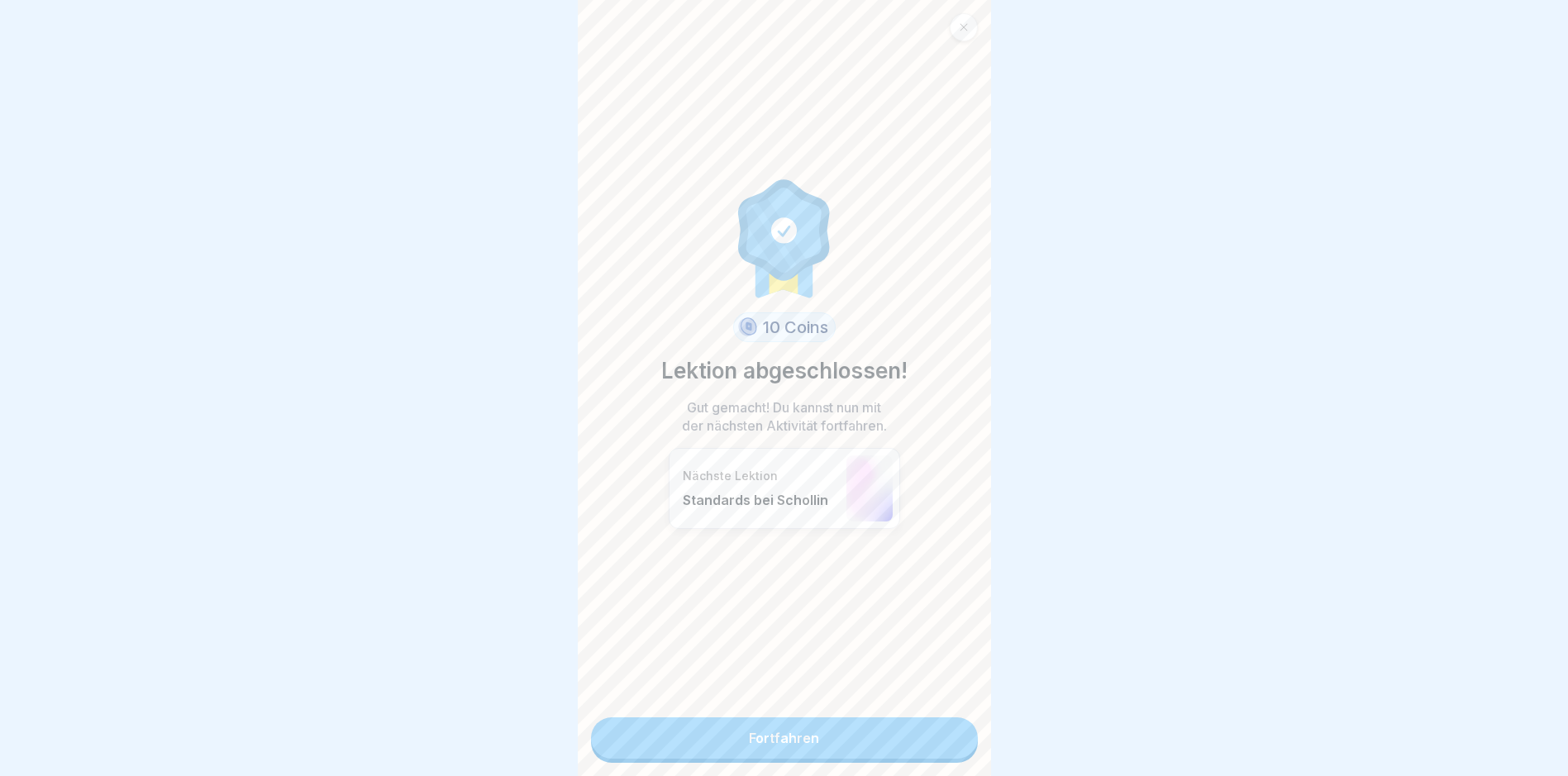
click at [821, 720] on link "Fortfahren" at bounding box center [784, 737] width 387 height 41
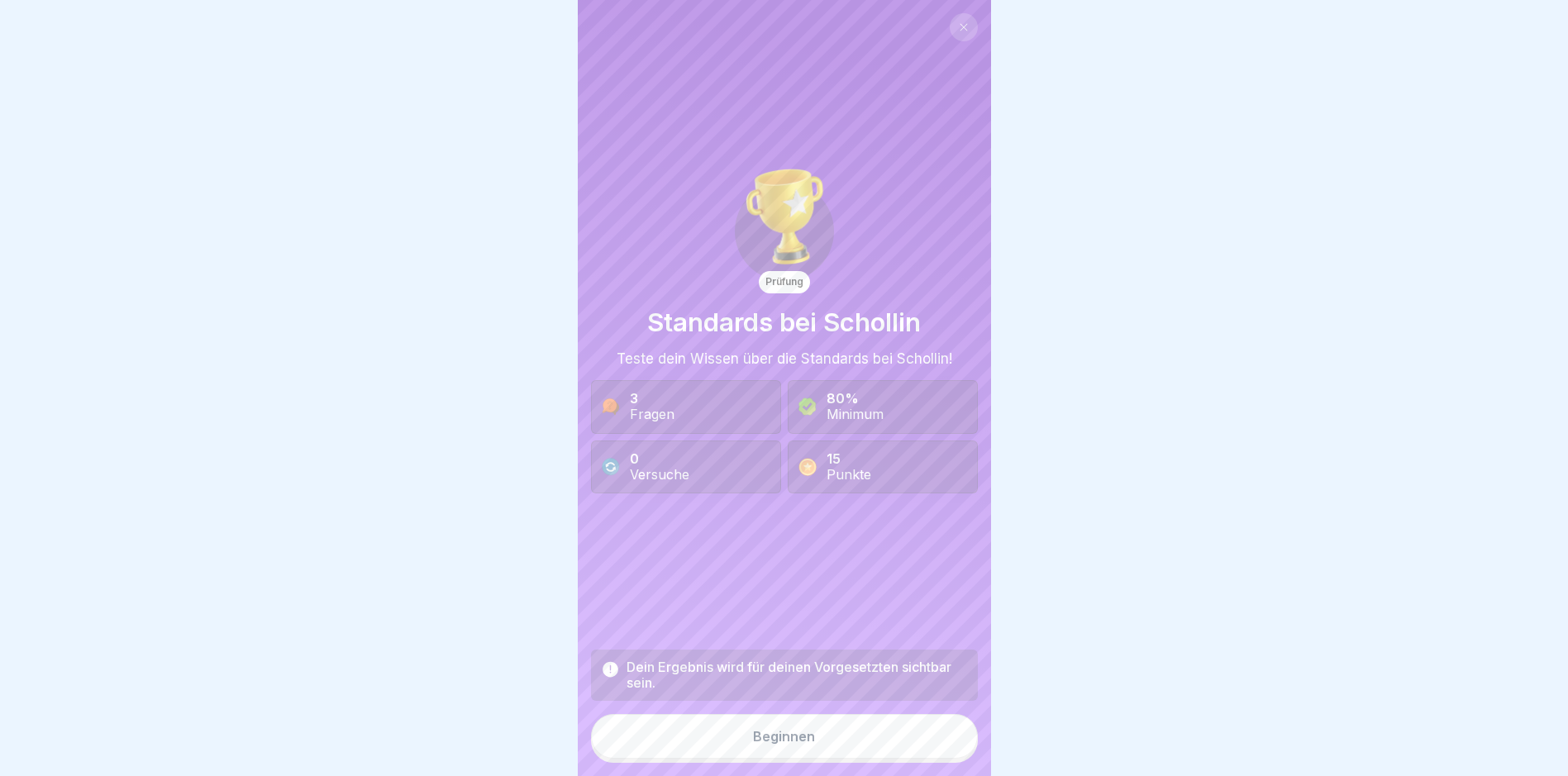
click at [821, 747] on button "Beginnen" at bounding box center [784, 736] width 387 height 45
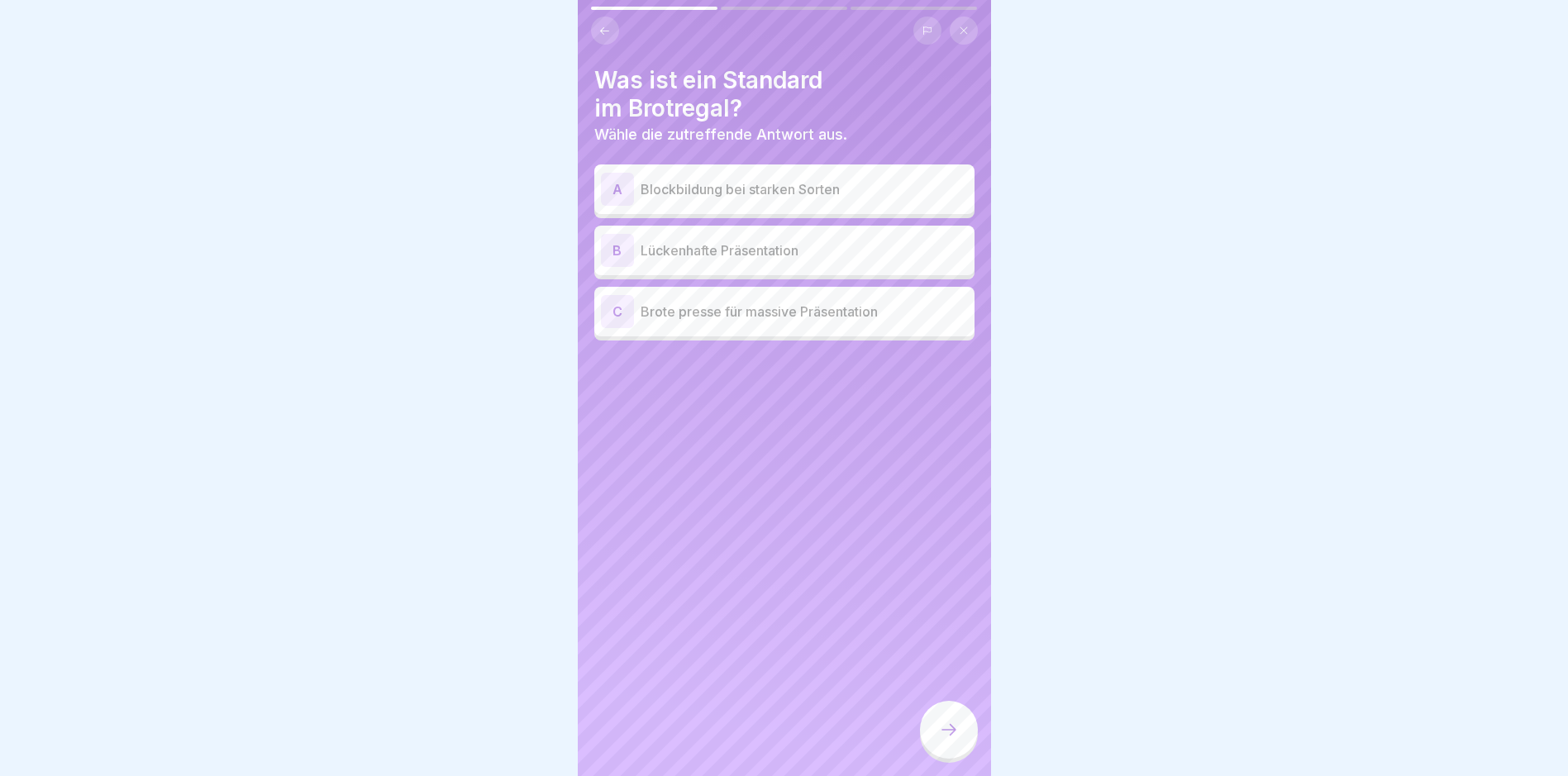
click at [732, 187] on p "Blockbildung bei starken Sorten" at bounding box center [804, 189] width 327 height 20
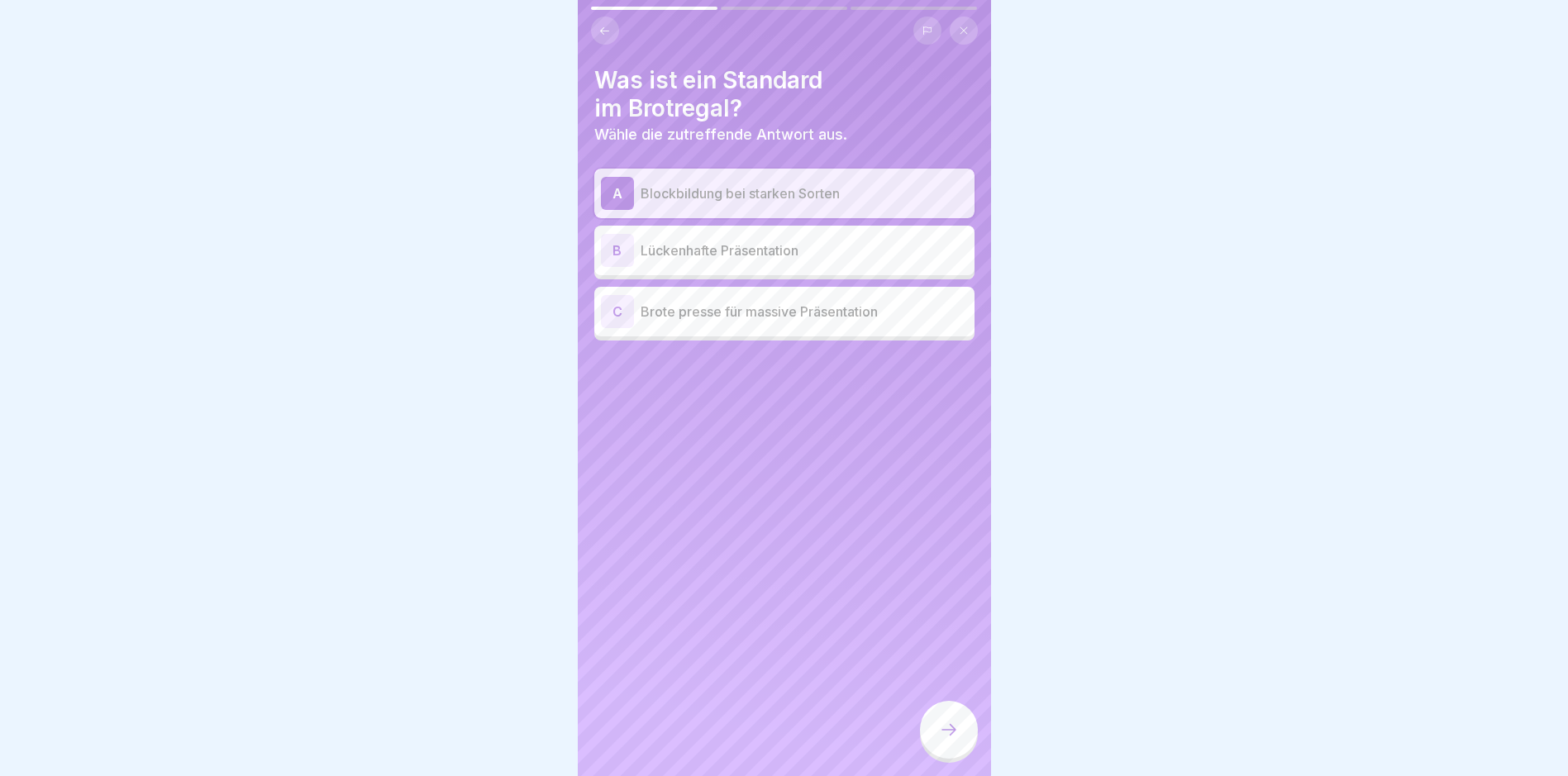
click at [955, 740] on icon at bounding box center [949, 730] width 20 height 20
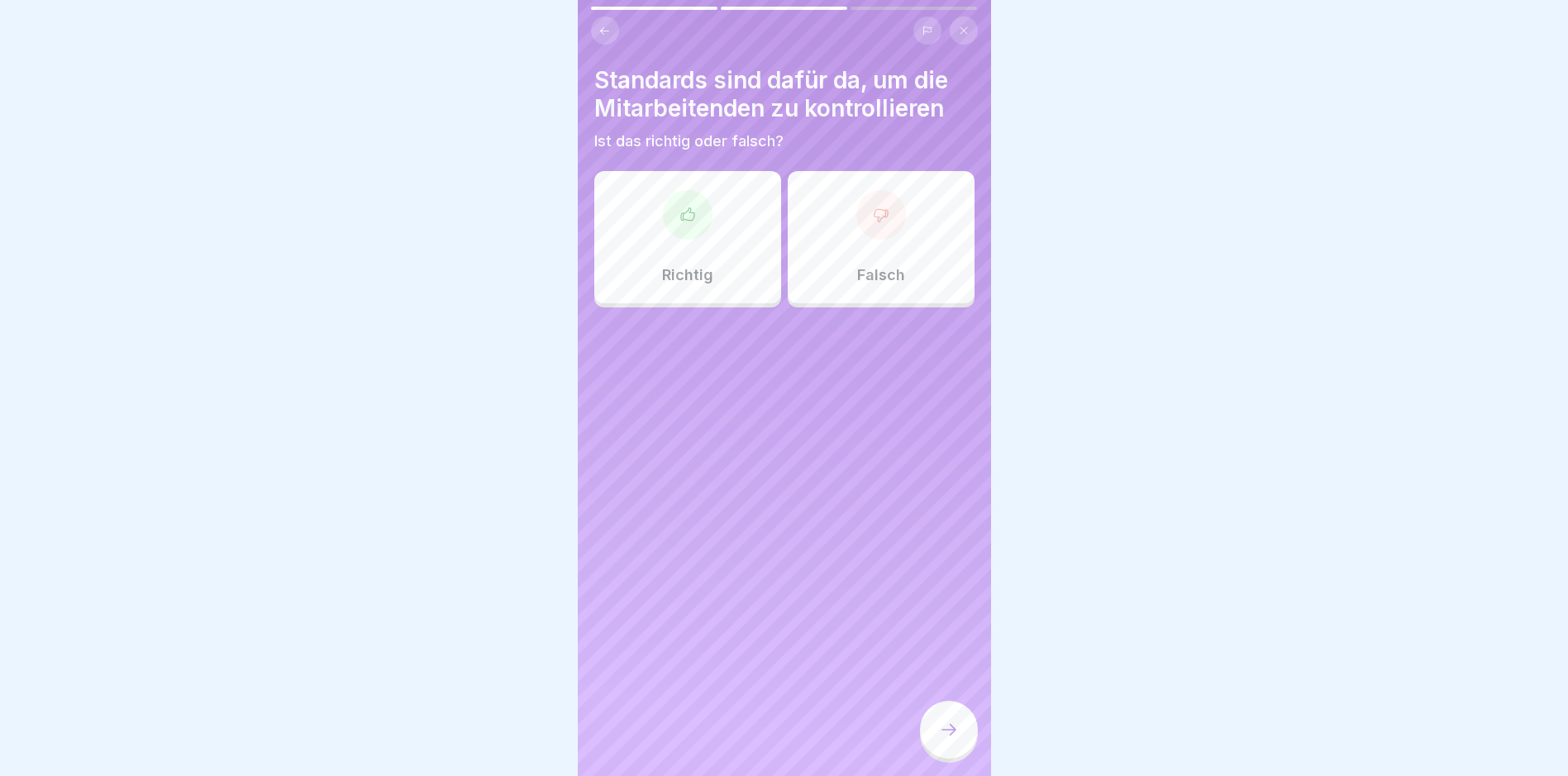
click at [927, 220] on div "Falsch" at bounding box center [881, 236] width 187 height 132
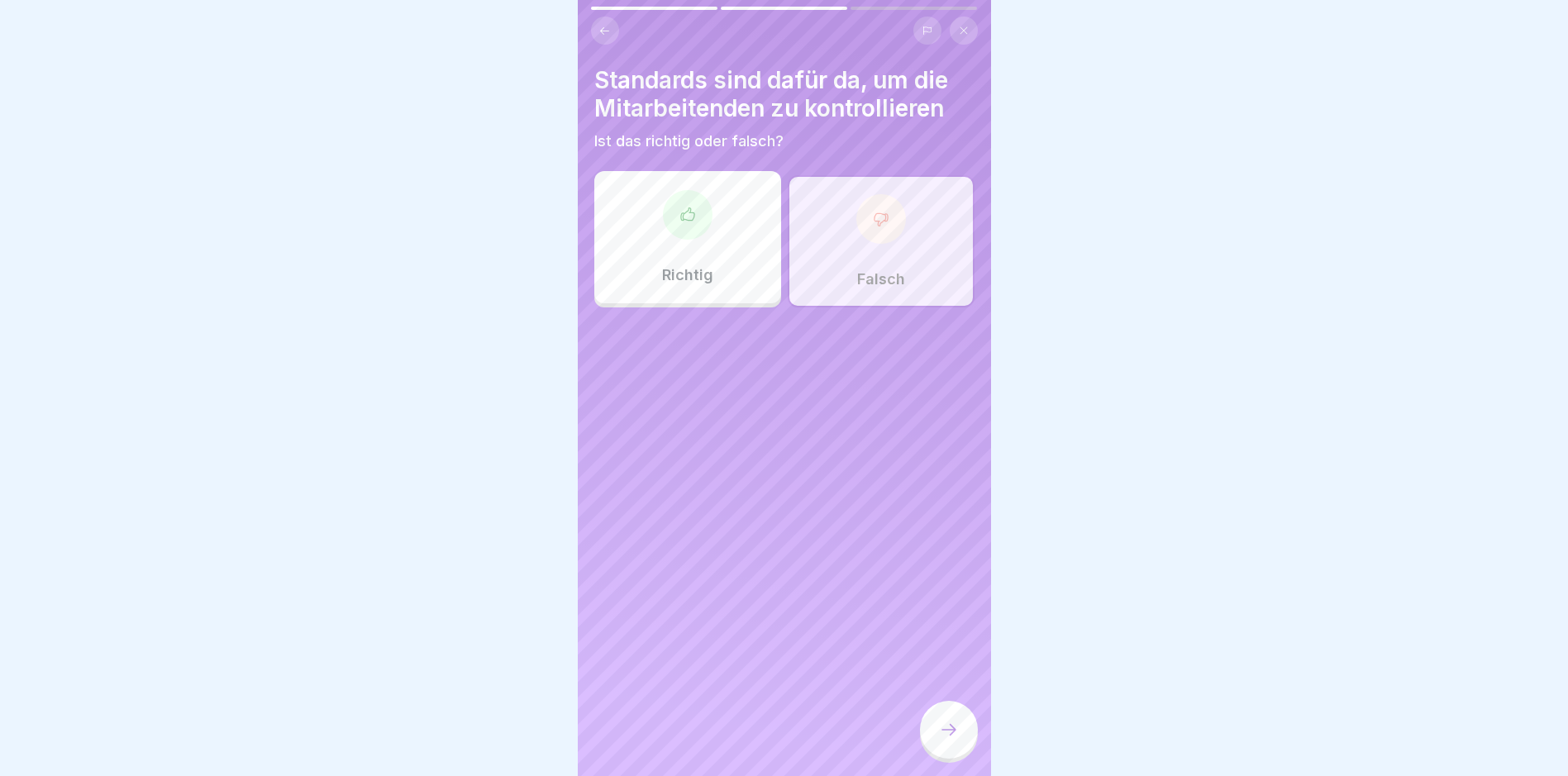
click at [942, 740] on icon at bounding box center [949, 730] width 20 height 20
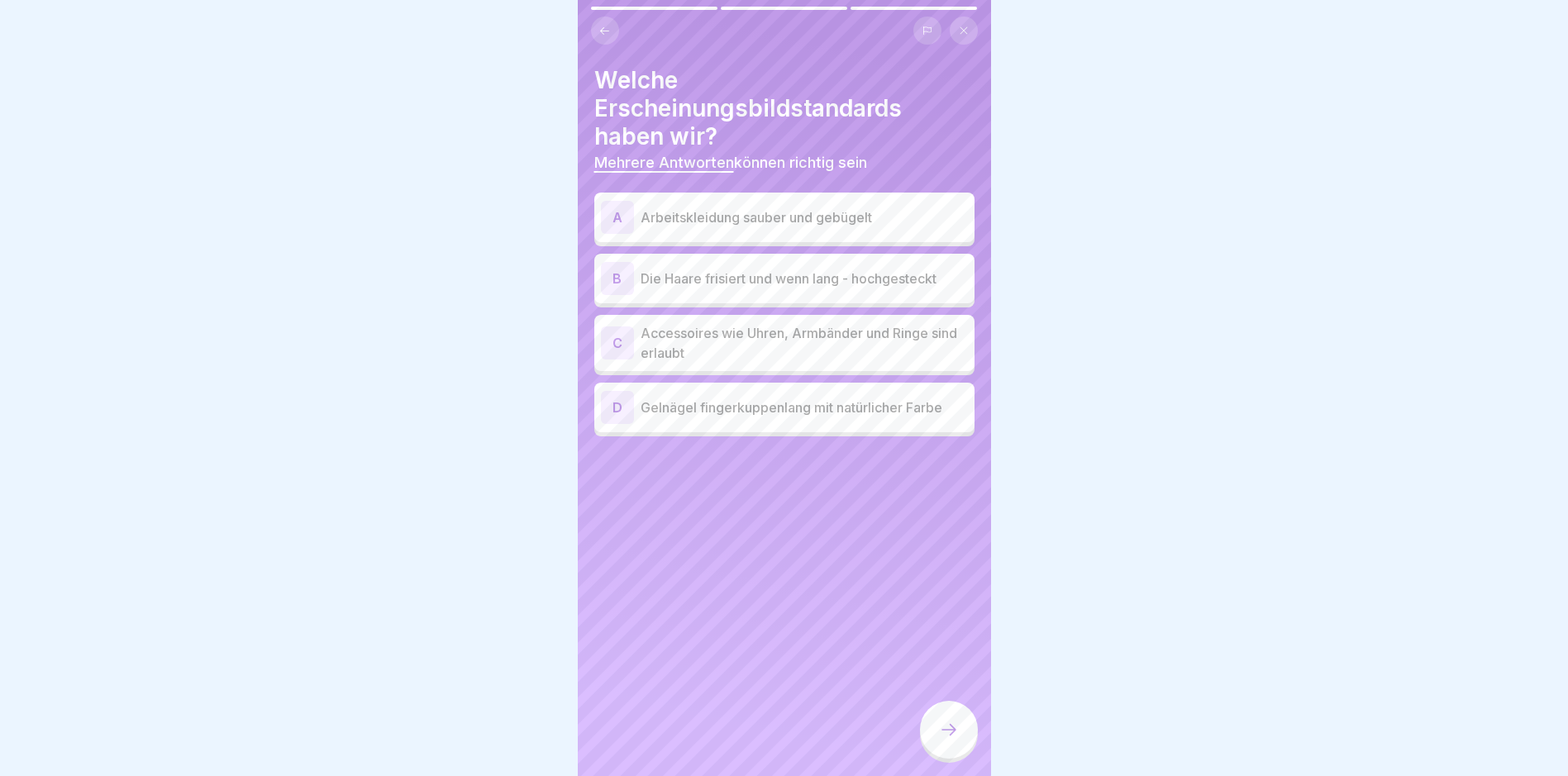
click at [787, 230] on div "A Arbeitskleidung sauber und gebügelt" at bounding box center [784, 217] width 367 height 33
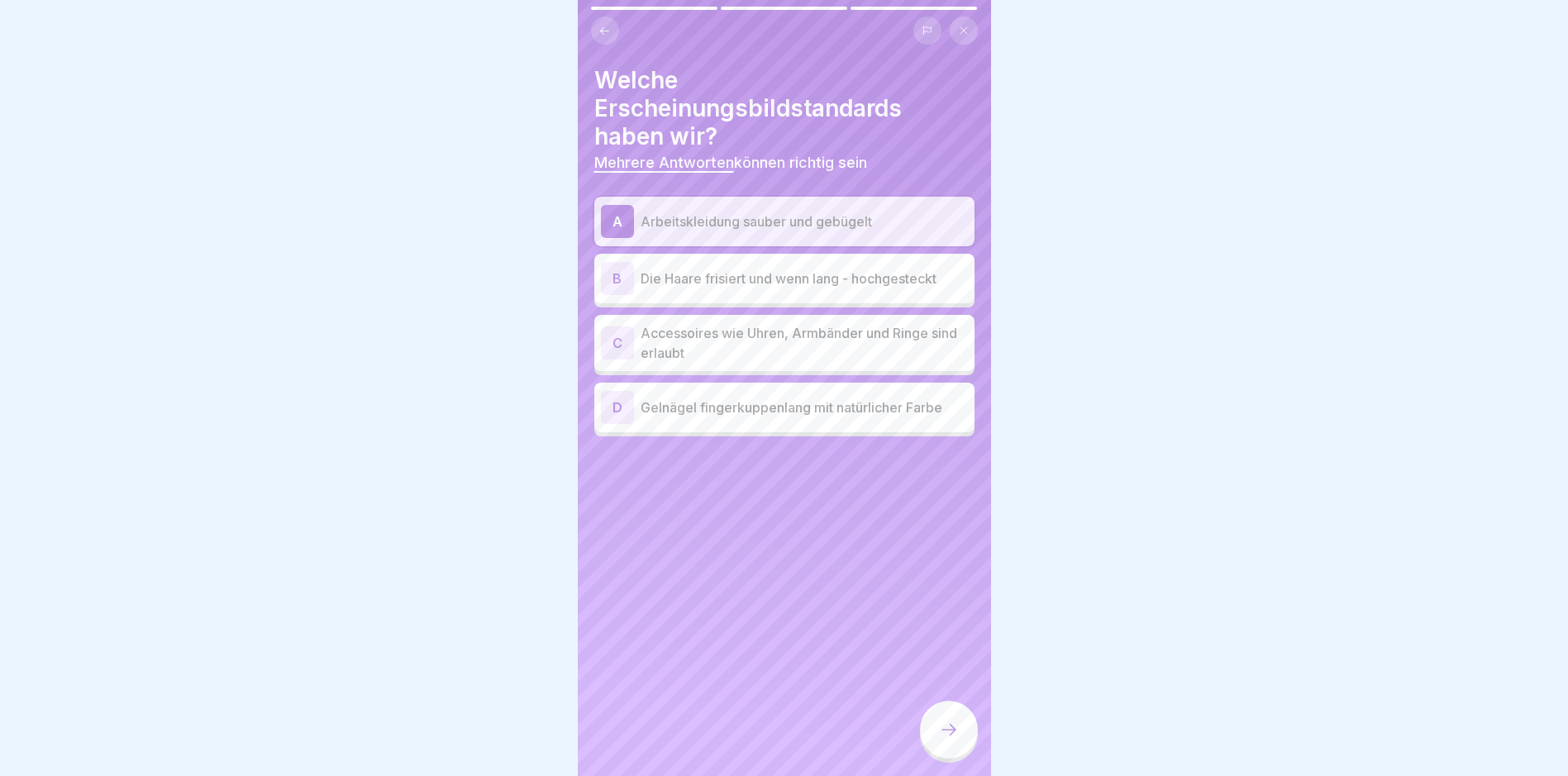
click at [832, 283] on p "Die Haare frisiert und wenn lang - hochgesteckt" at bounding box center [804, 278] width 327 height 20
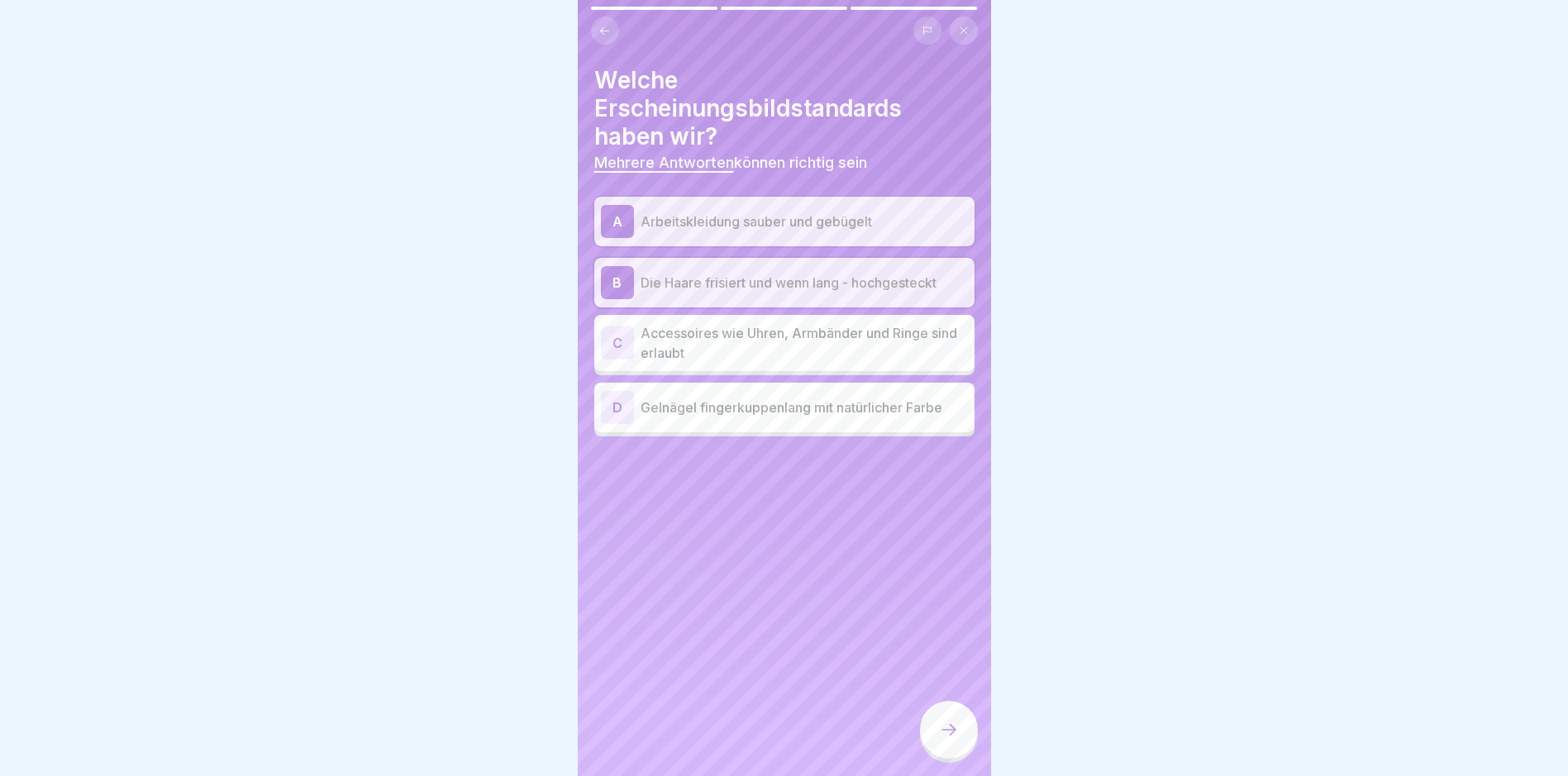
click at [818, 421] on div "D Gelnägel fingerkuppenlang mit natürlicher Farbe" at bounding box center [784, 407] width 367 height 33
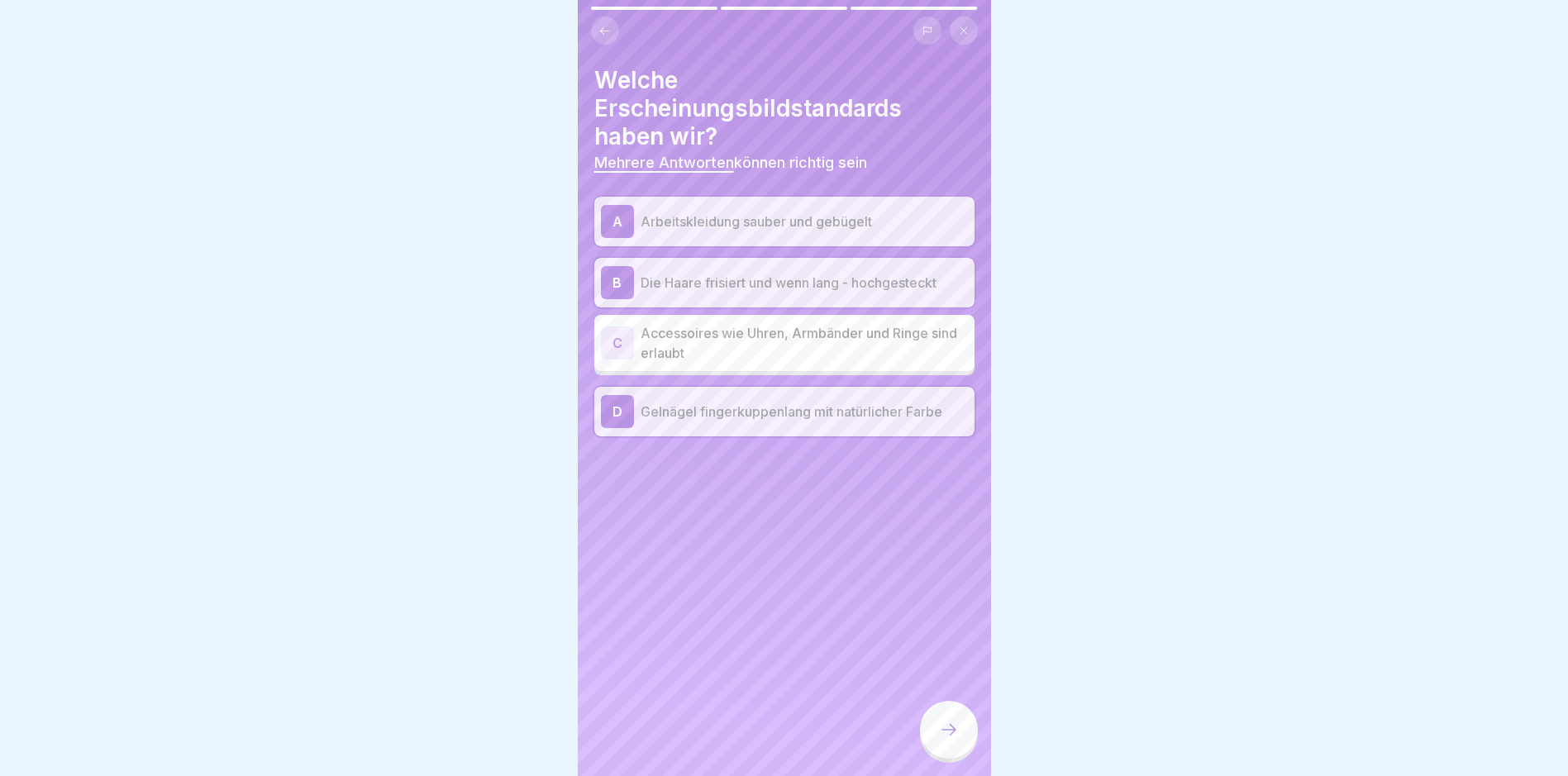
click at [927, 708] on div "Welche Erscheinungsbildstandards haben wir? Mehrere Antworten können richtig se…" at bounding box center [784, 388] width 413 height 776
click at [937, 758] on div at bounding box center [948, 730] width 58 height 58
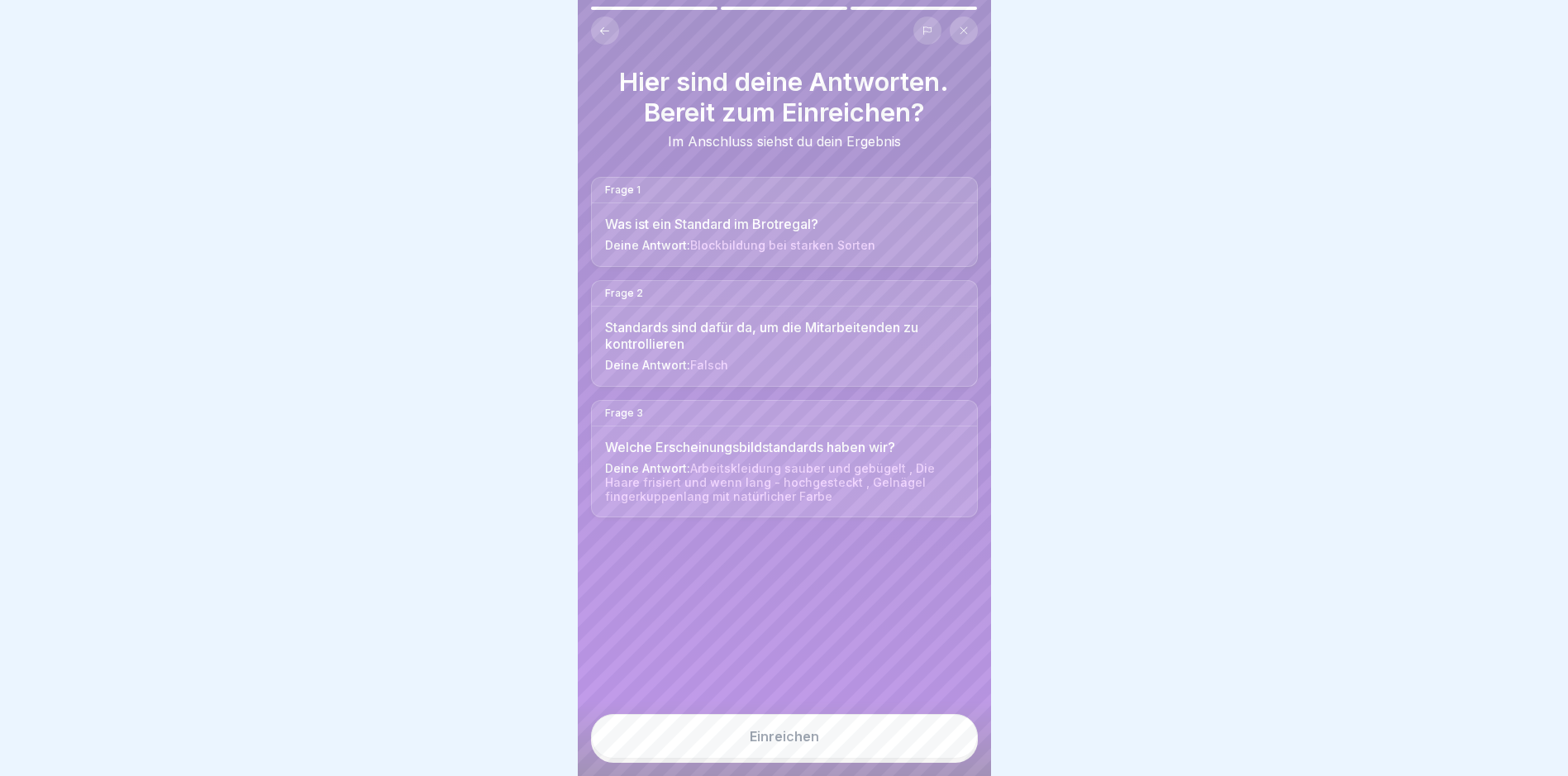
click at [806, 744] on div "Einreichen" at bounding box center [784, 736] width 70 height 15
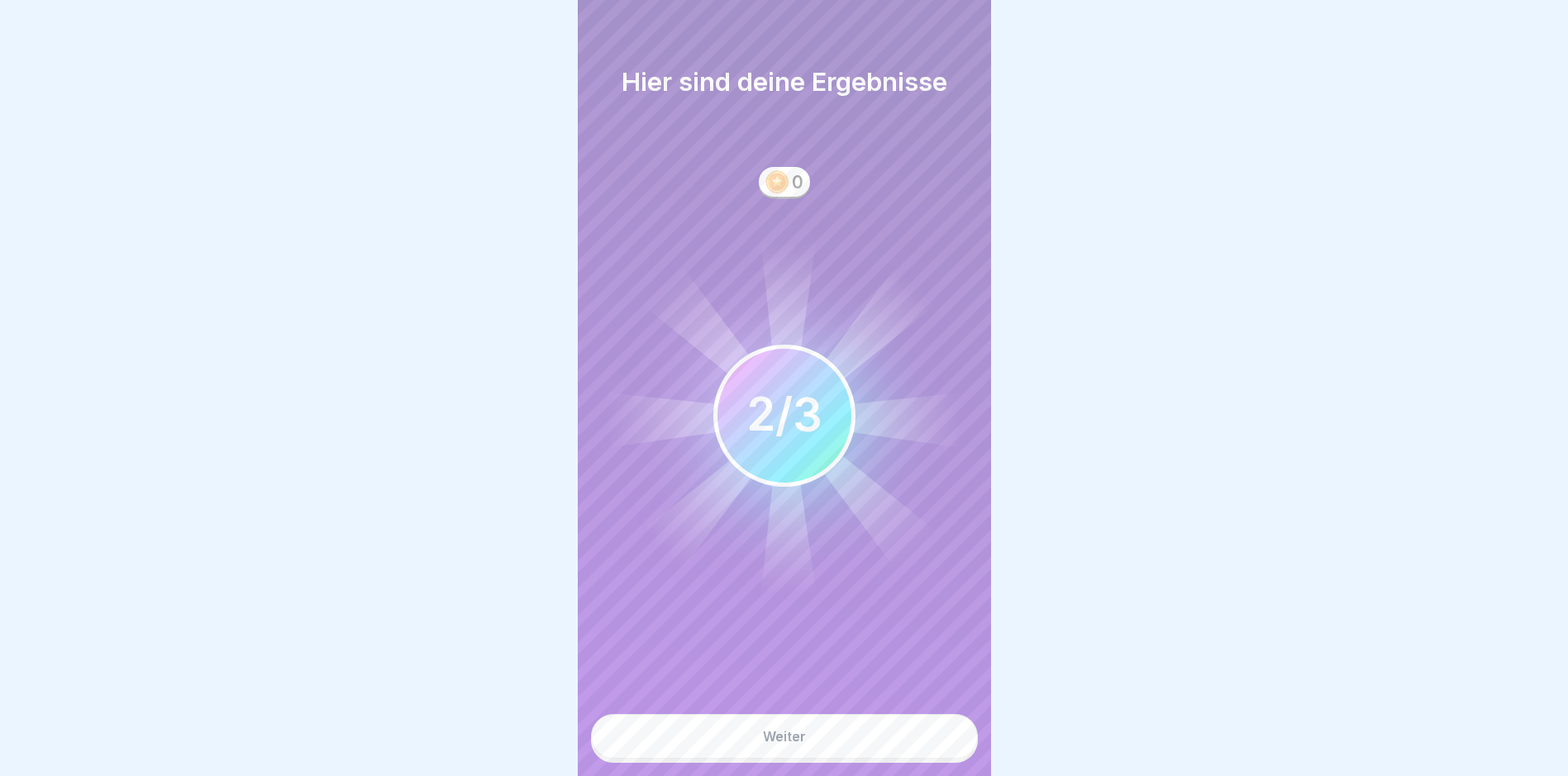
click at [787, 744] on div "Weiter" at bounding box center [784, 736] width 43 height 15
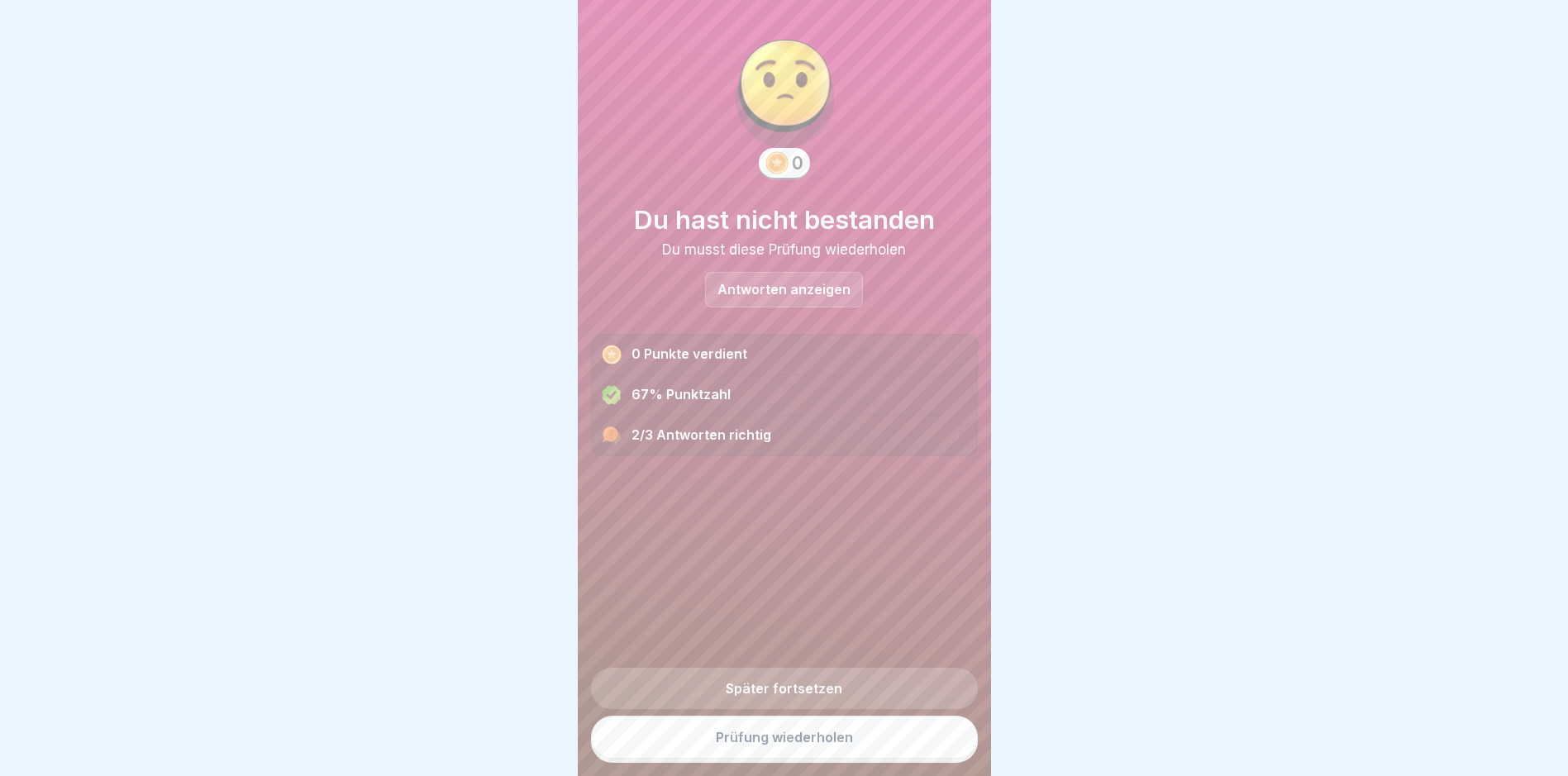
click at [806, 737] on link "Prüfung wiederholen" at bounding box center [784, 736] width 387 height 43
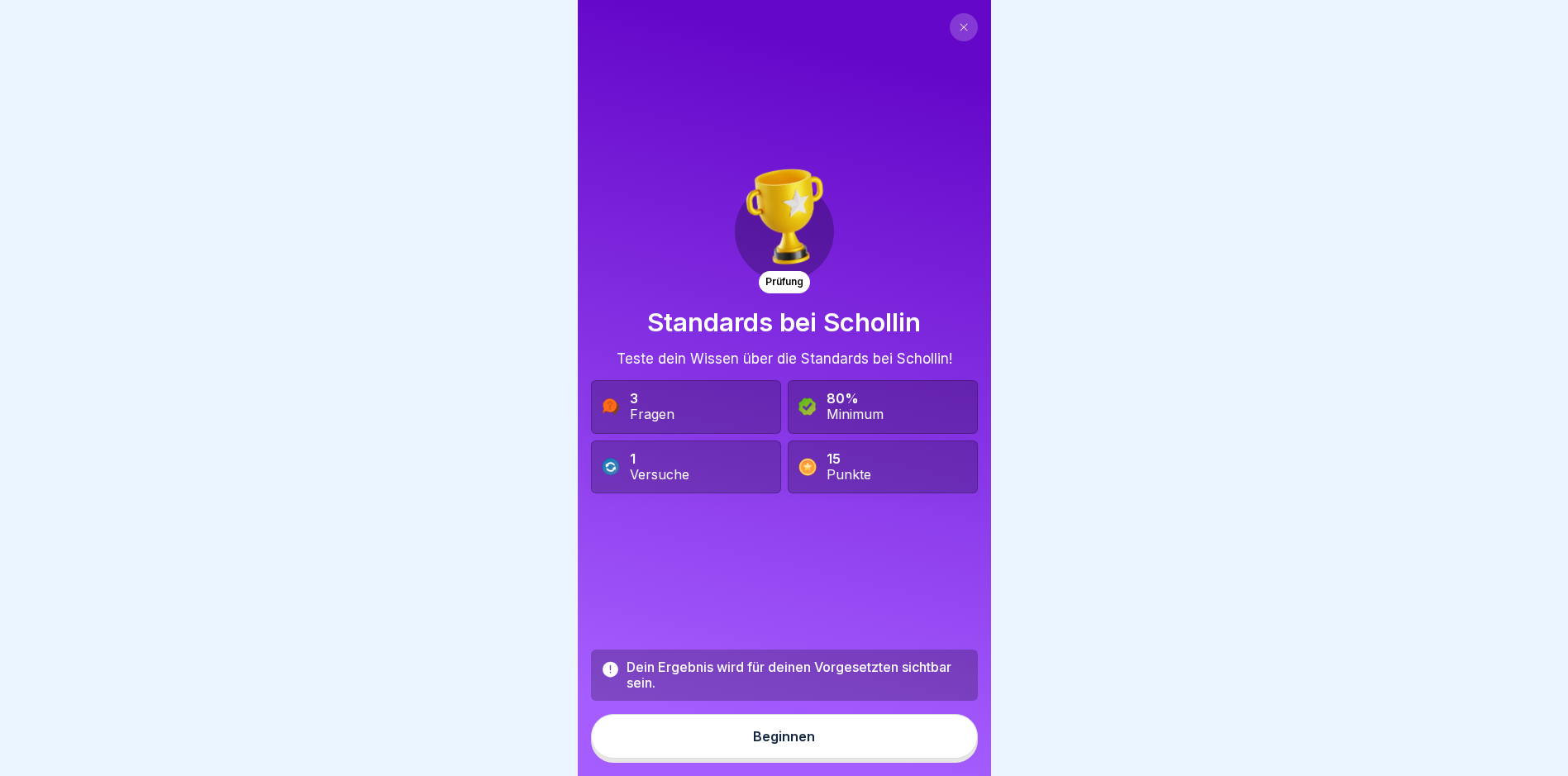
click at [804, 763] on div "Dein Ergebnis wird für deinen Vorgesetzten sichtbar sein. Beginnen" at bounding box center [784, 706] width 387 height 113
click at [810, 758] on button "Beginnen" at bounding box center [784, 736] width 387 height 45
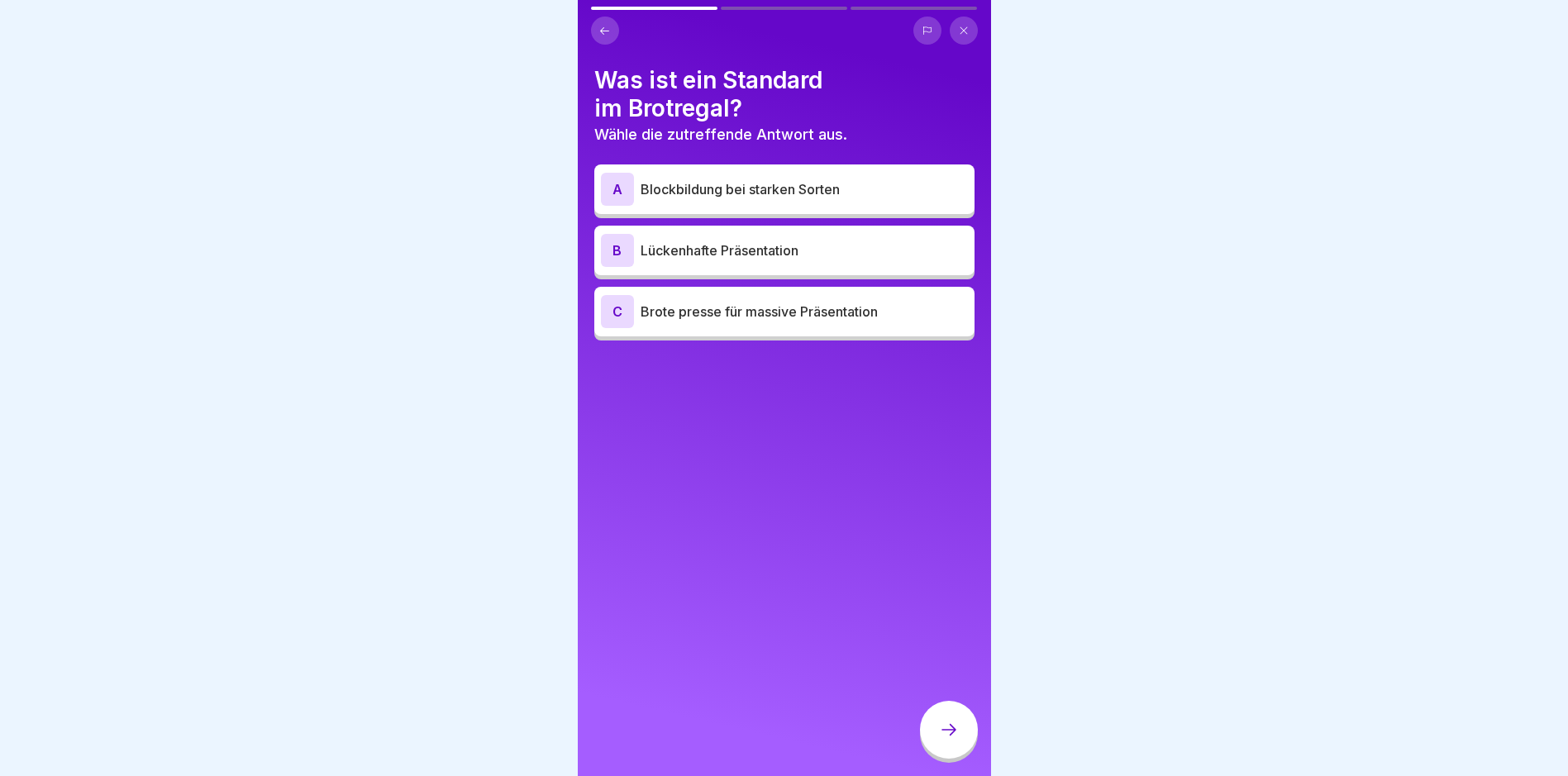
click at [787, 198] on p "Blockbildung bei starken Sorten" at bounding box center [804, 189] width 327 height 20
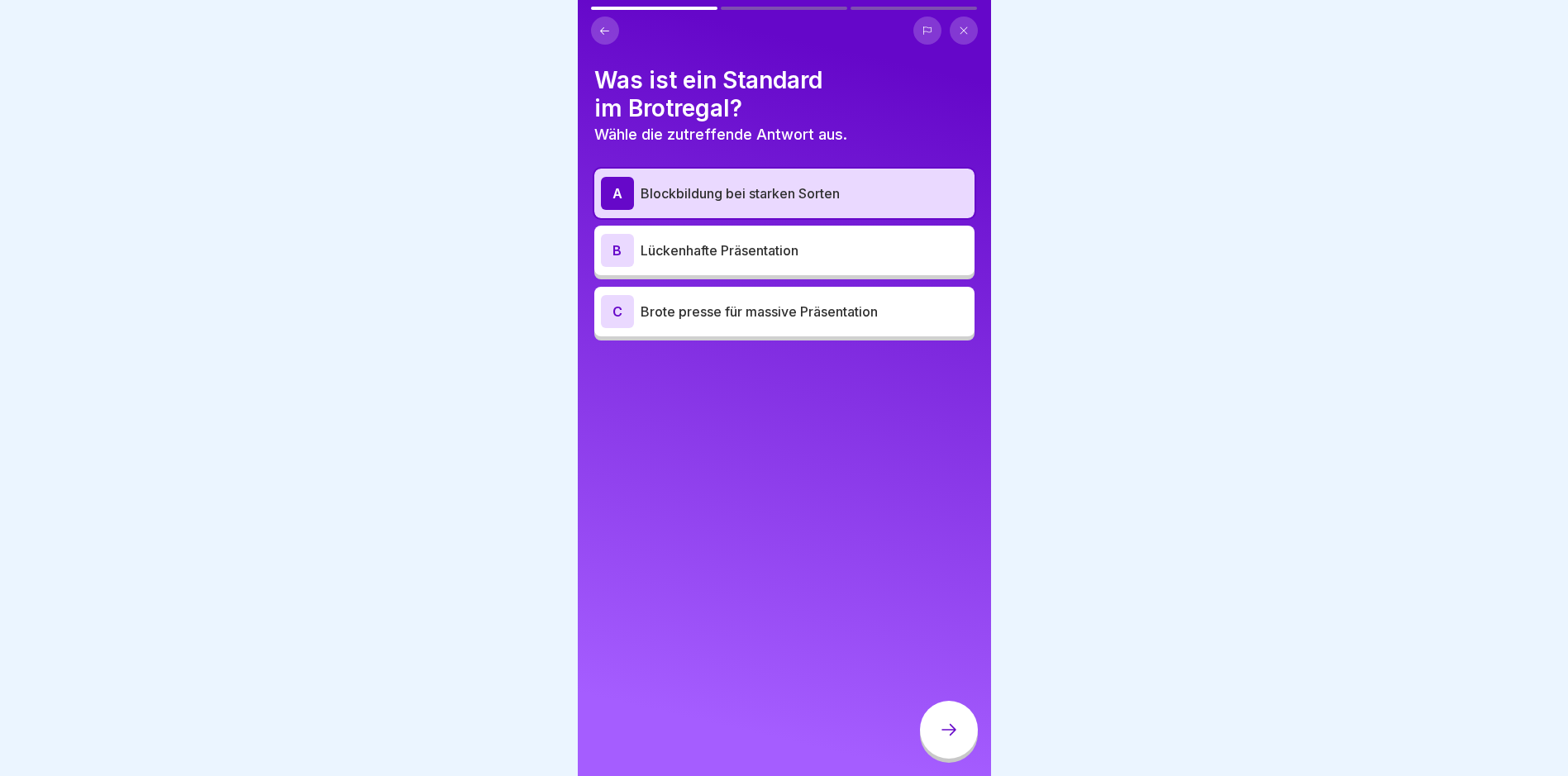
click at [958, 740] on icon at bounding box center [949, 730] width 20 height 20
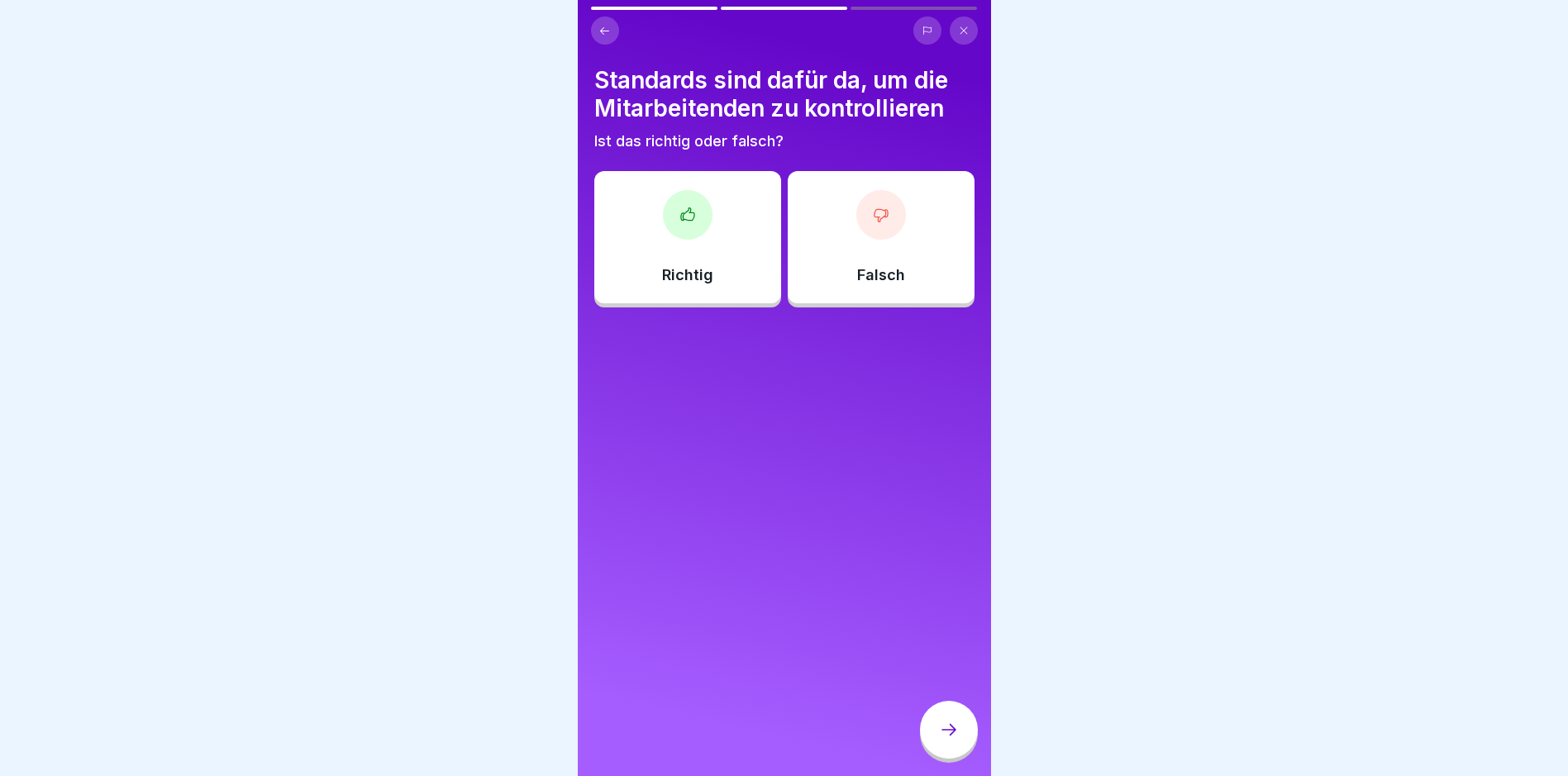
click at [890, 255] on div "Falsch" at bounding box center [881, 236] width 187 height 132
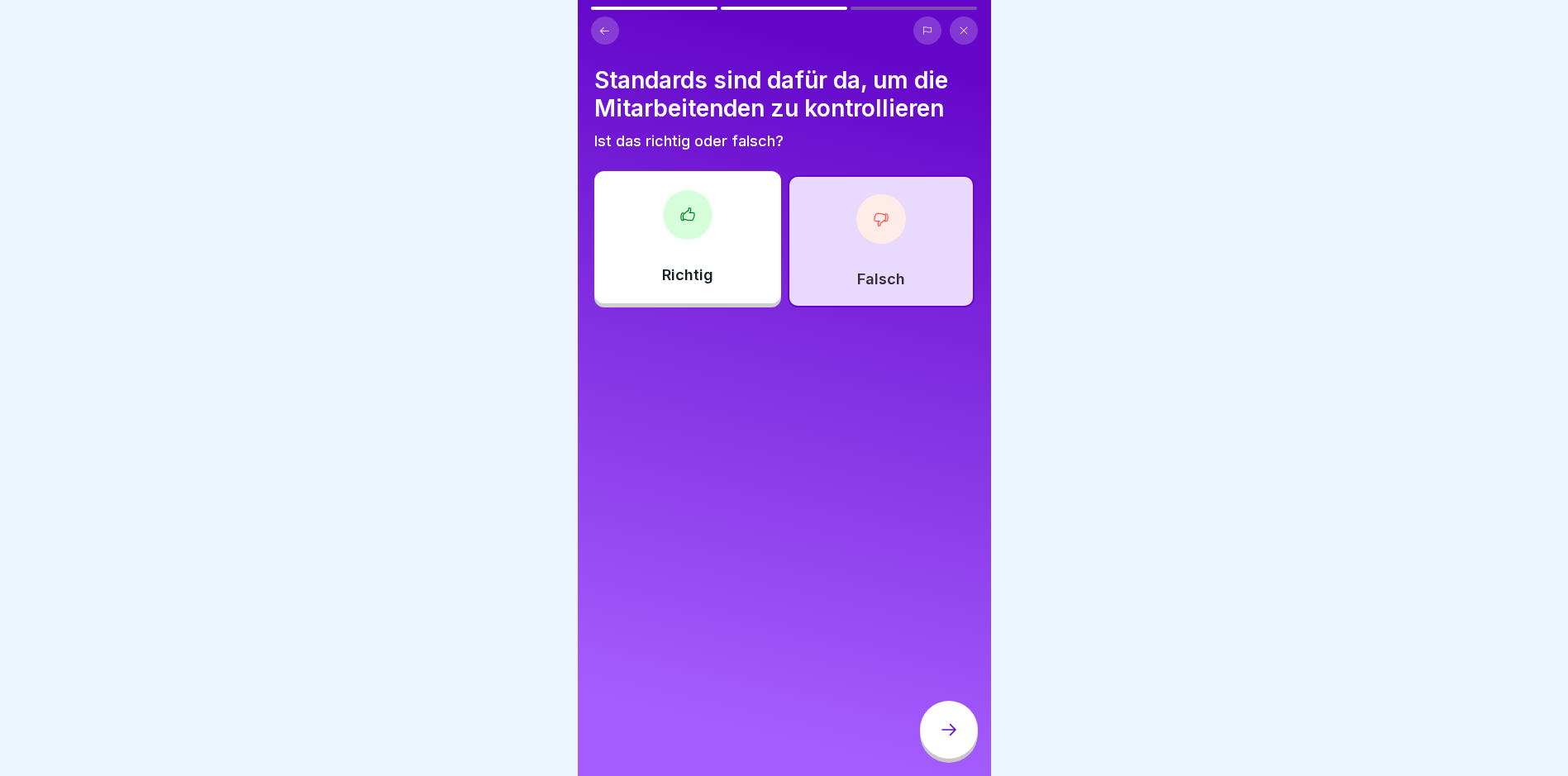
click at [944, 734] on icon at bounding box center [949, 730] width 20 height 20
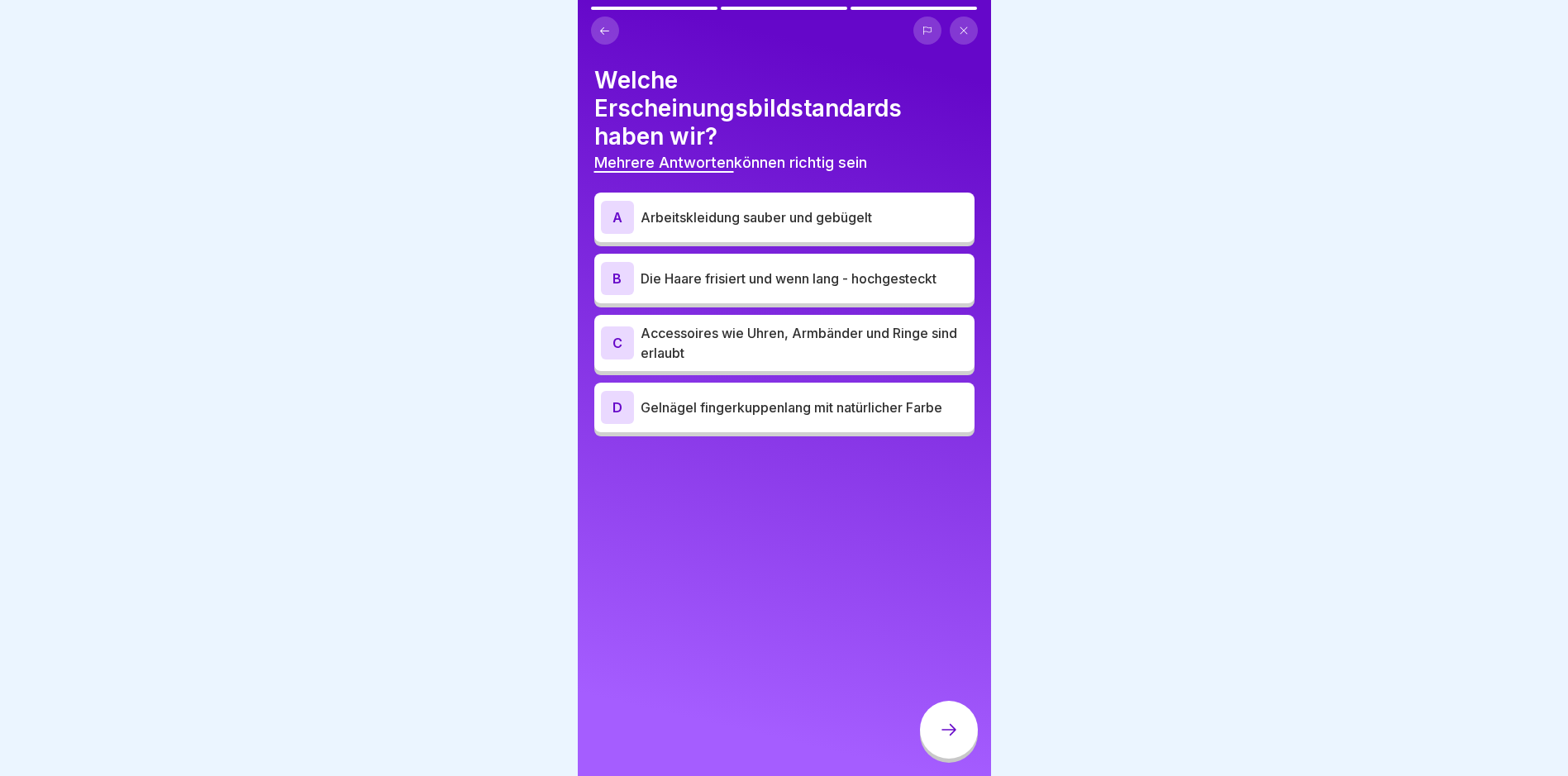
click at [717, 204] on div "A Arbeitskleidung sauber und gebügelt" at bounding box center [784, 217] width 367 height 33
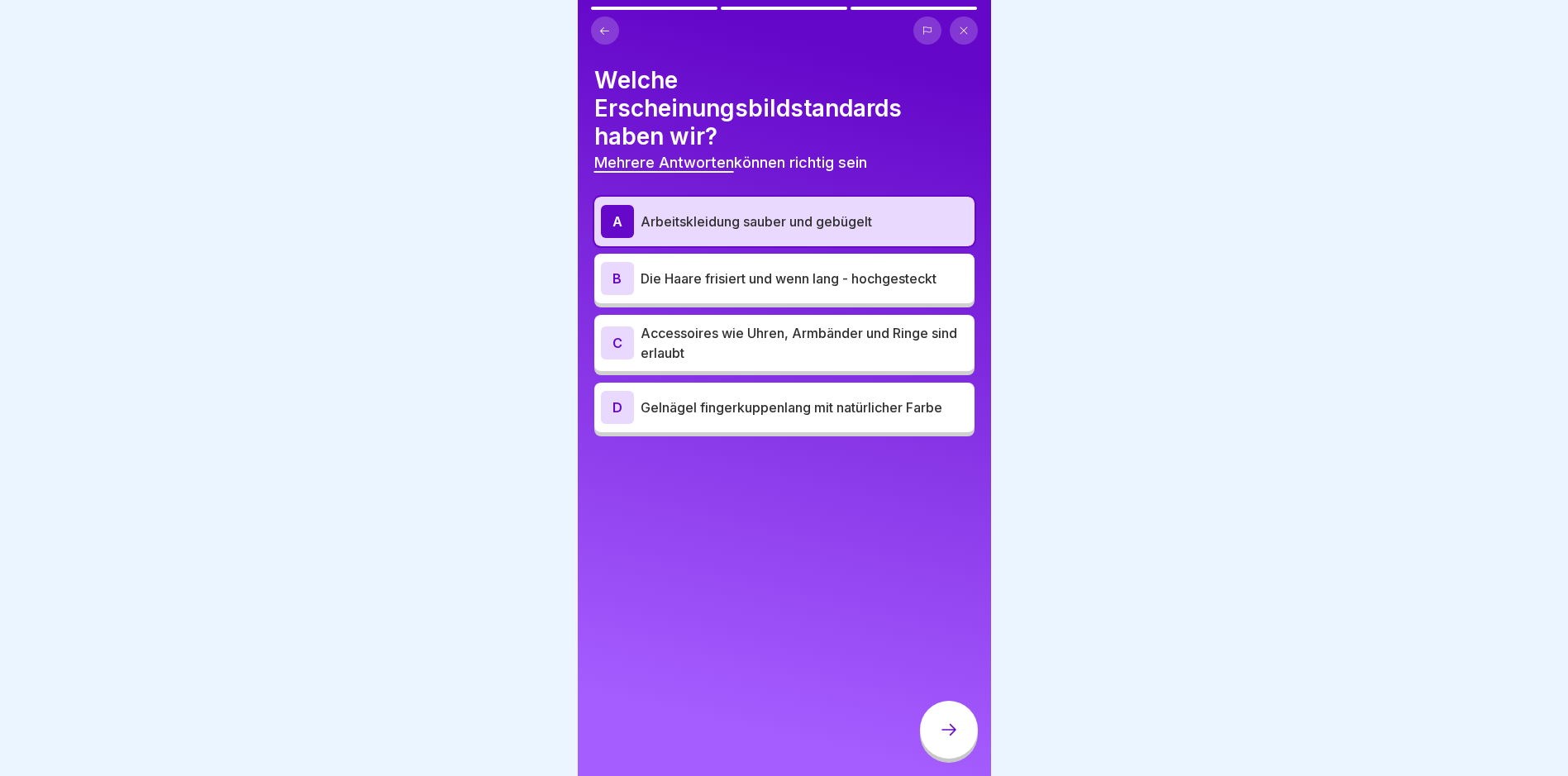
click at [705, 274] on p "Die Haare frisiert und wenn lang - hochgesteckt" at bounding box center [804, 278] width 327 height 20
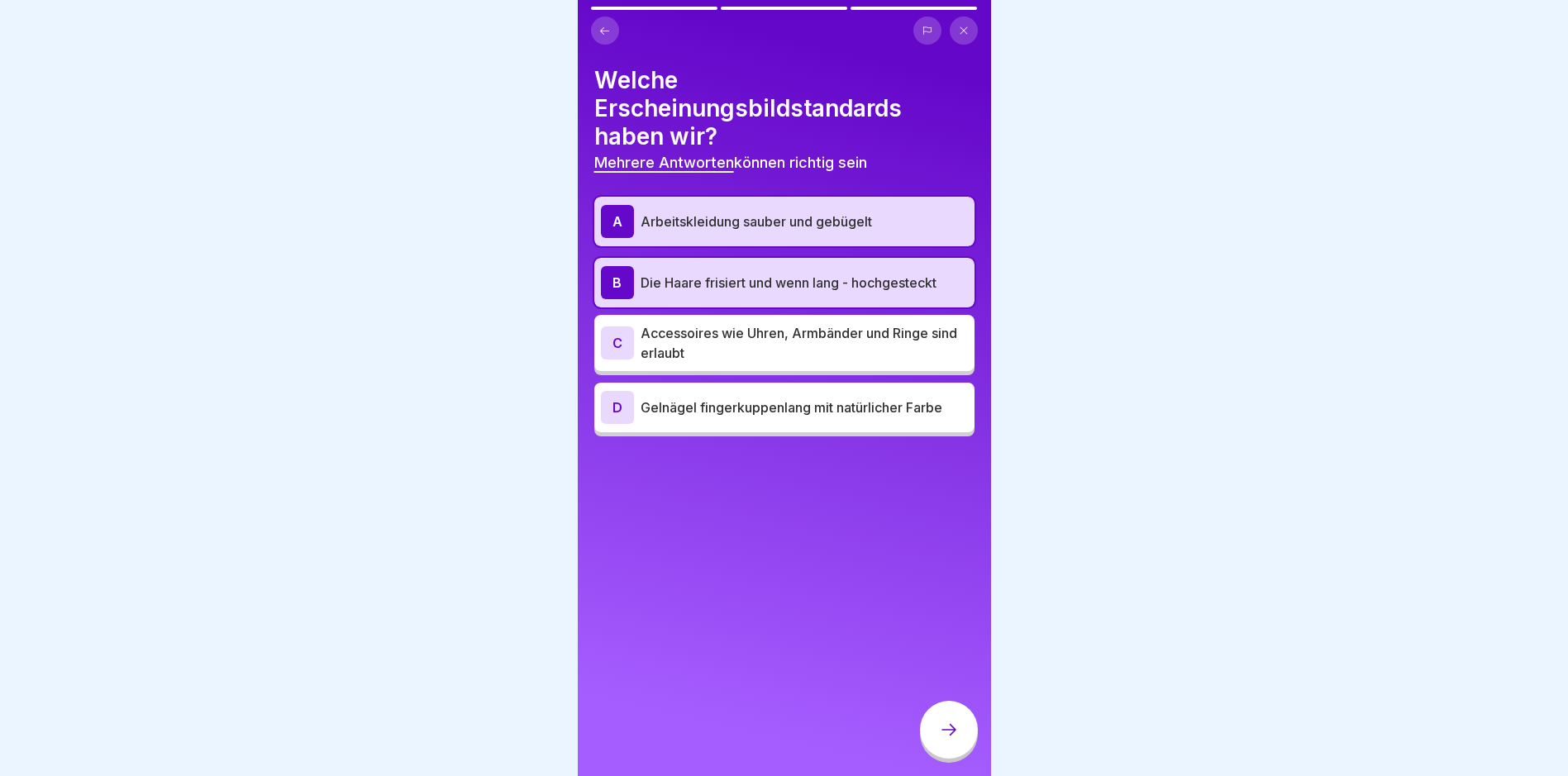
click at [700, 413] on p "Gelnägel fingerkuppenlang mit natürlicher Farbe" at bounding box center [804, 408] width 327 height 20
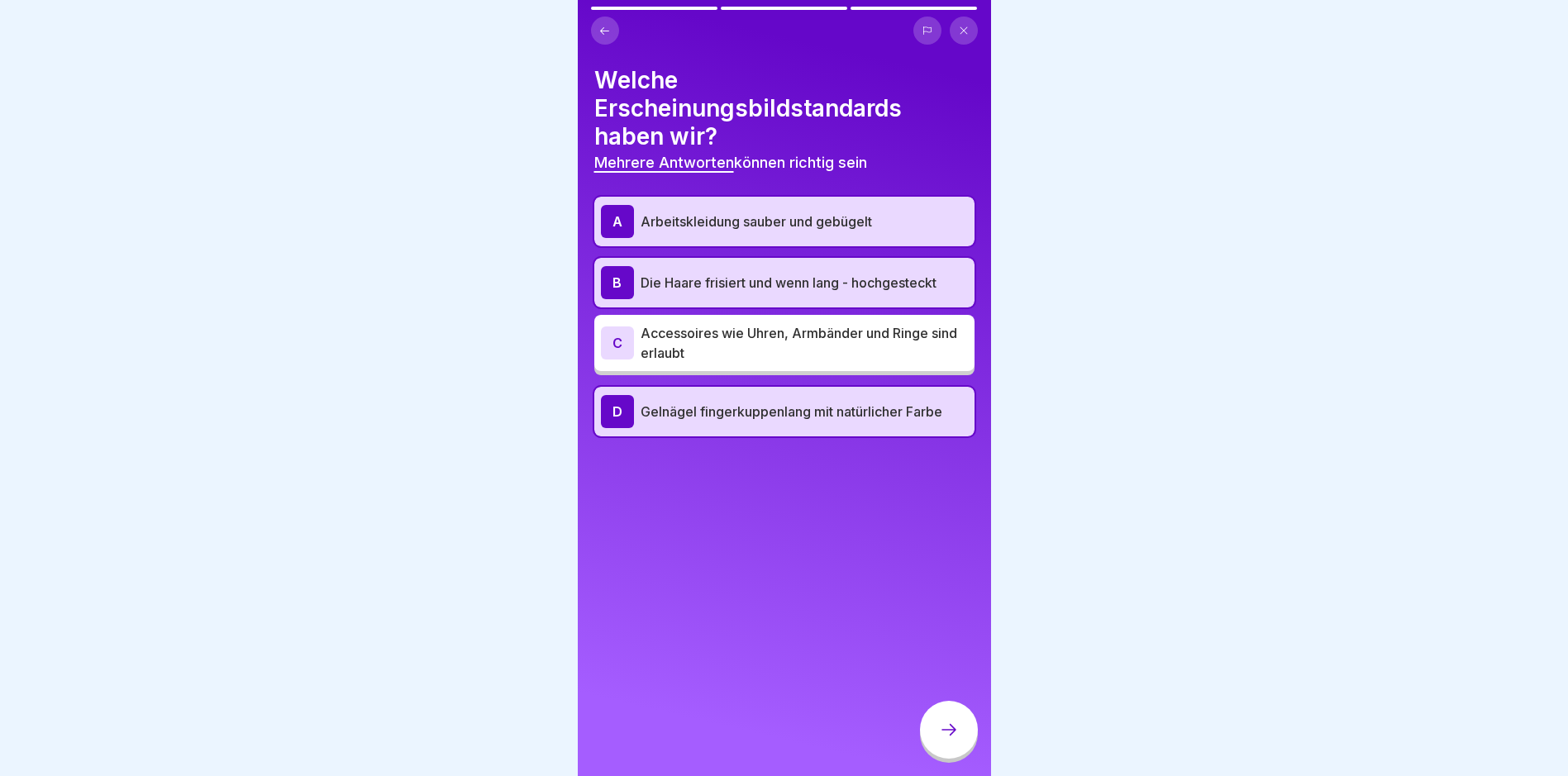
click at [955, 737] on icon at bounding box center [949, 730] width 20 height 20
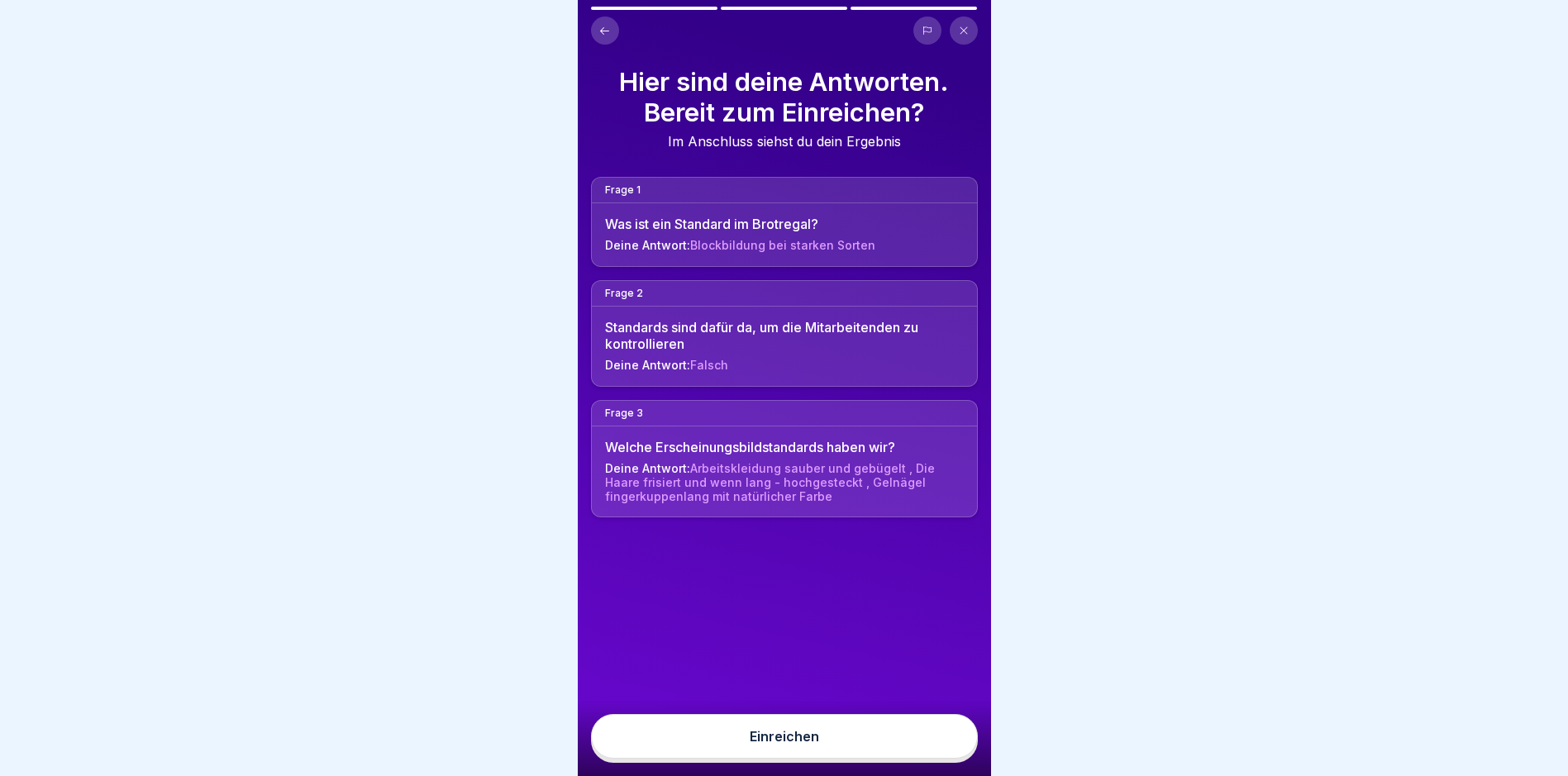
click at [742, 746] on button "Einreichen" at bounding box center [784, 736] width 387 height 45
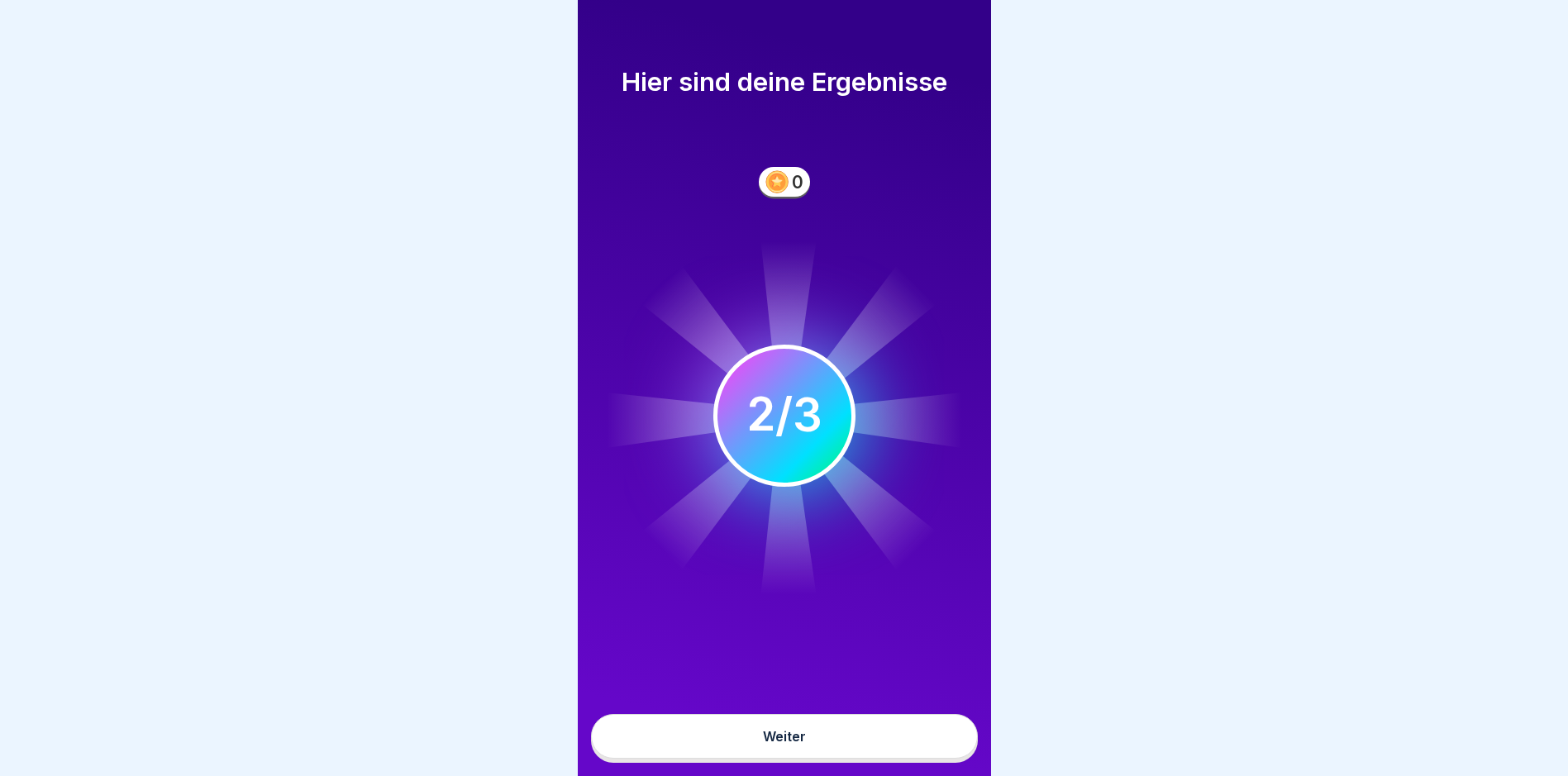
click at [741, 747] on button "Weiter" at bounding box center [784, 736] width 387 height 45
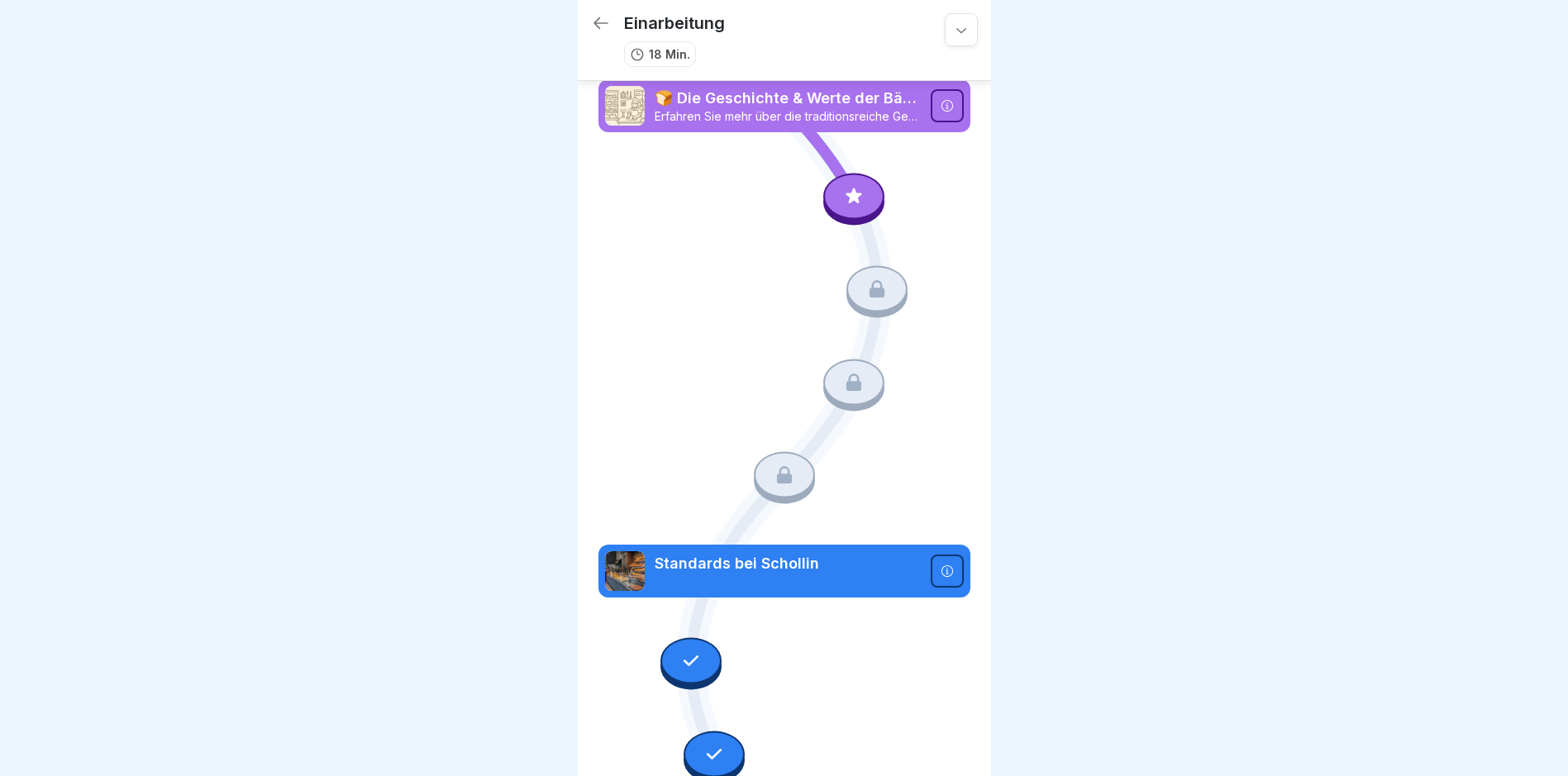
click at [835, 204] on div at bounding box center [853, 195] width 61 height 46
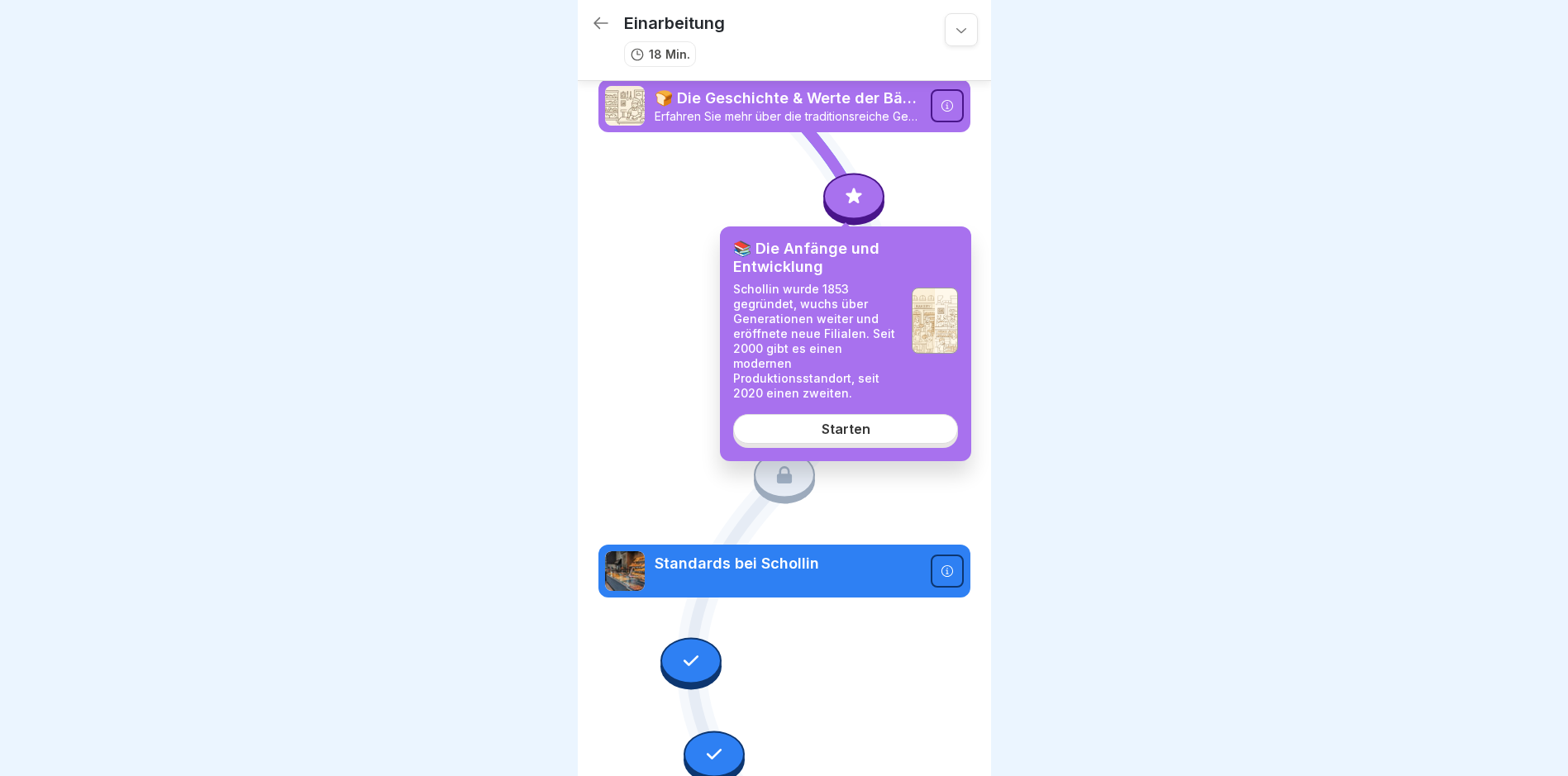
click at [837, 421] on div "Starten" at bounding box center [846, 429] width 49 height 15
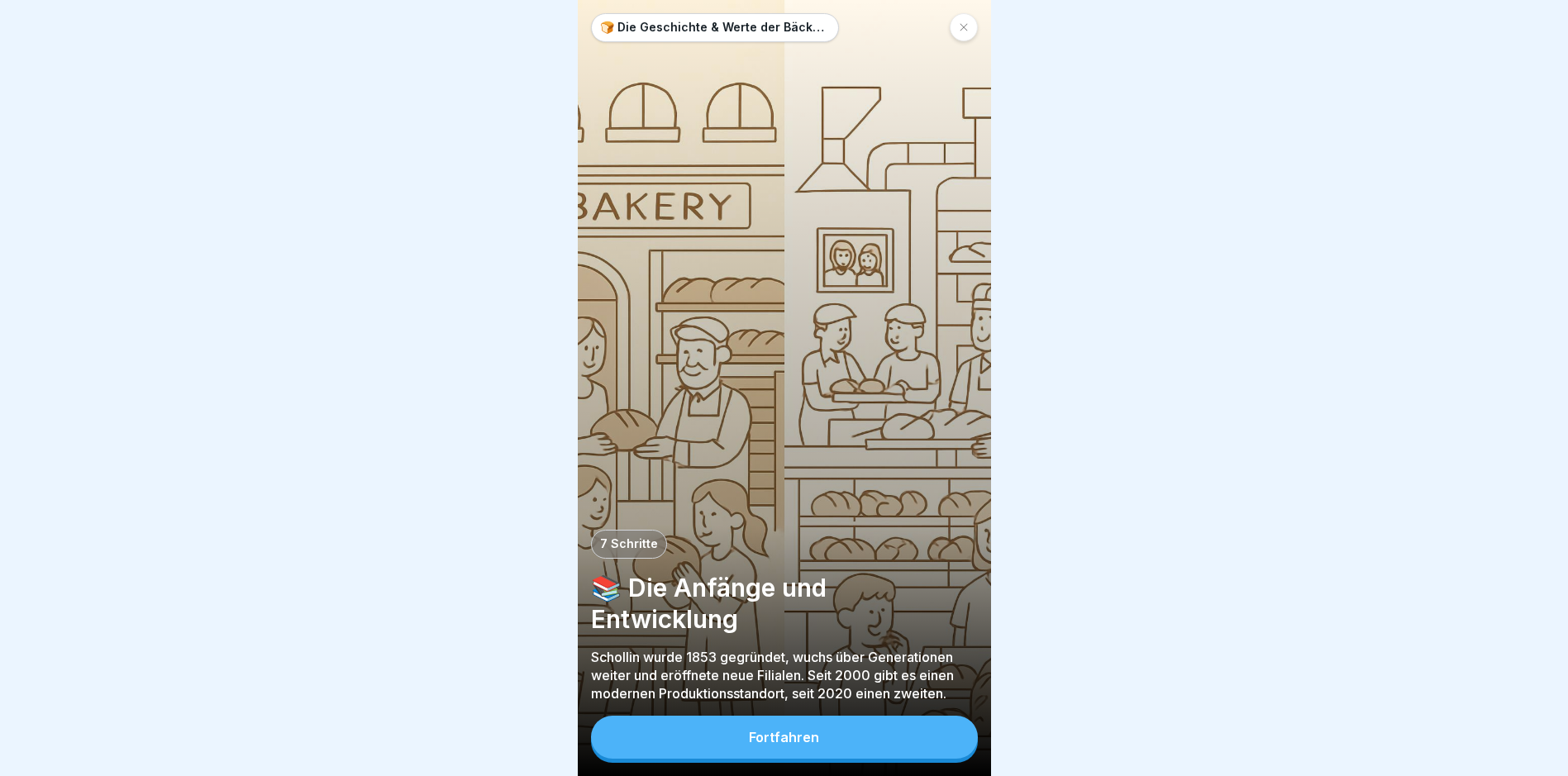
click at [813, 743] on div "Fortfahren" at bounding box center [784, 737] width 71 height 15
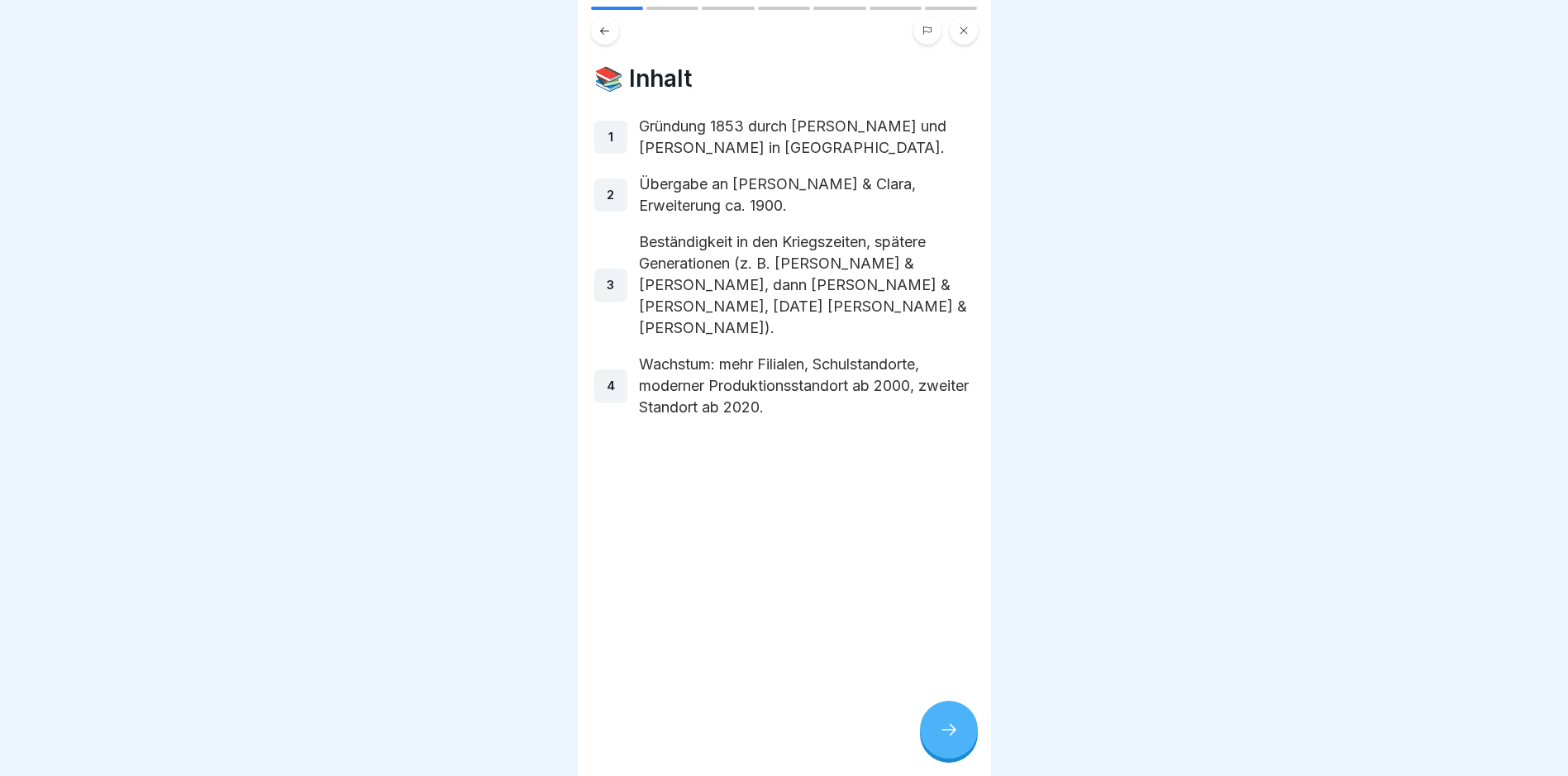
click at [938, 732] on div at bounding box center [948, 730] width 58 height 58
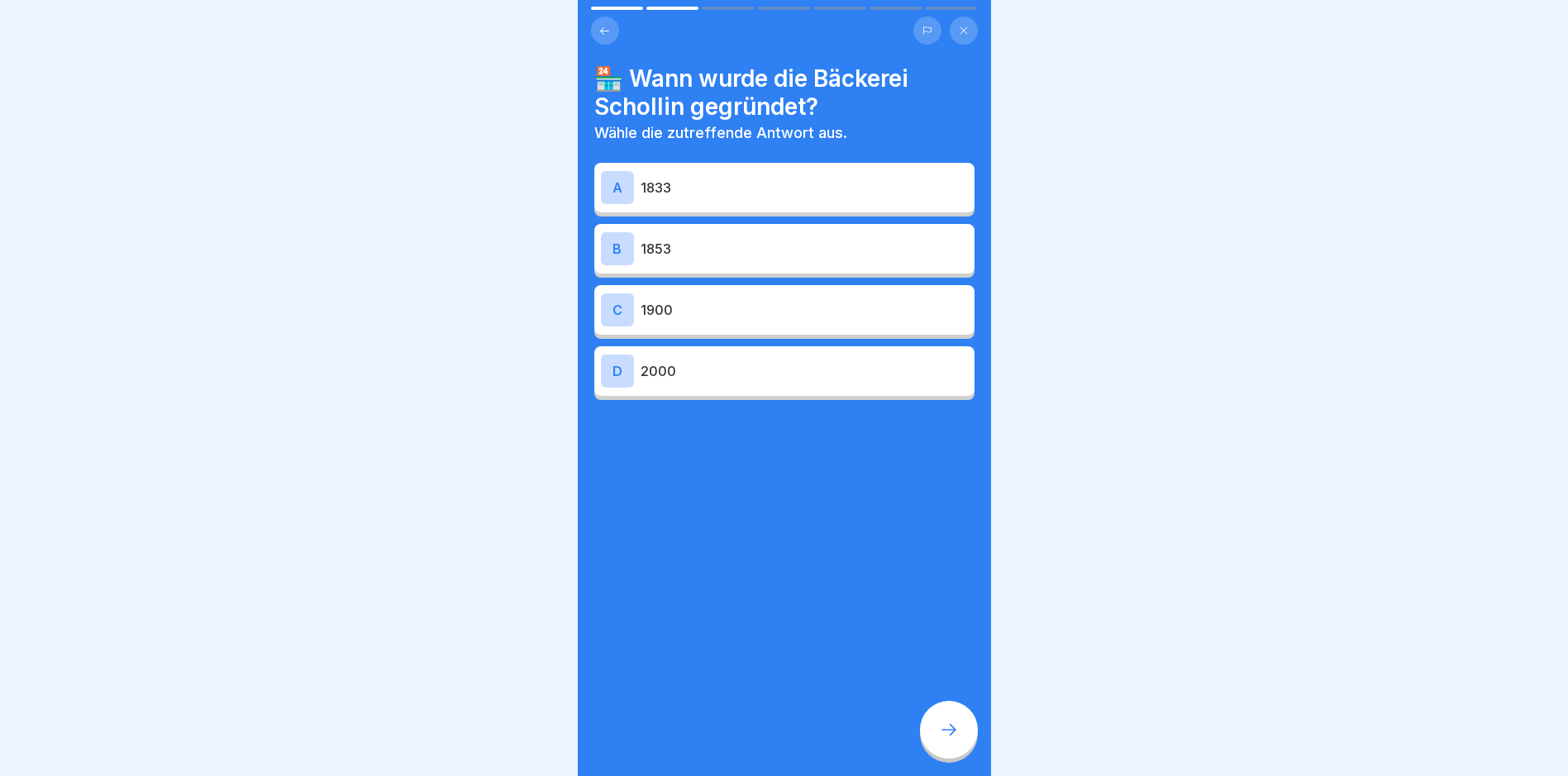
click at [824, 224] on div "B 1853" at bounding box center [784, 248] width 380 height 50
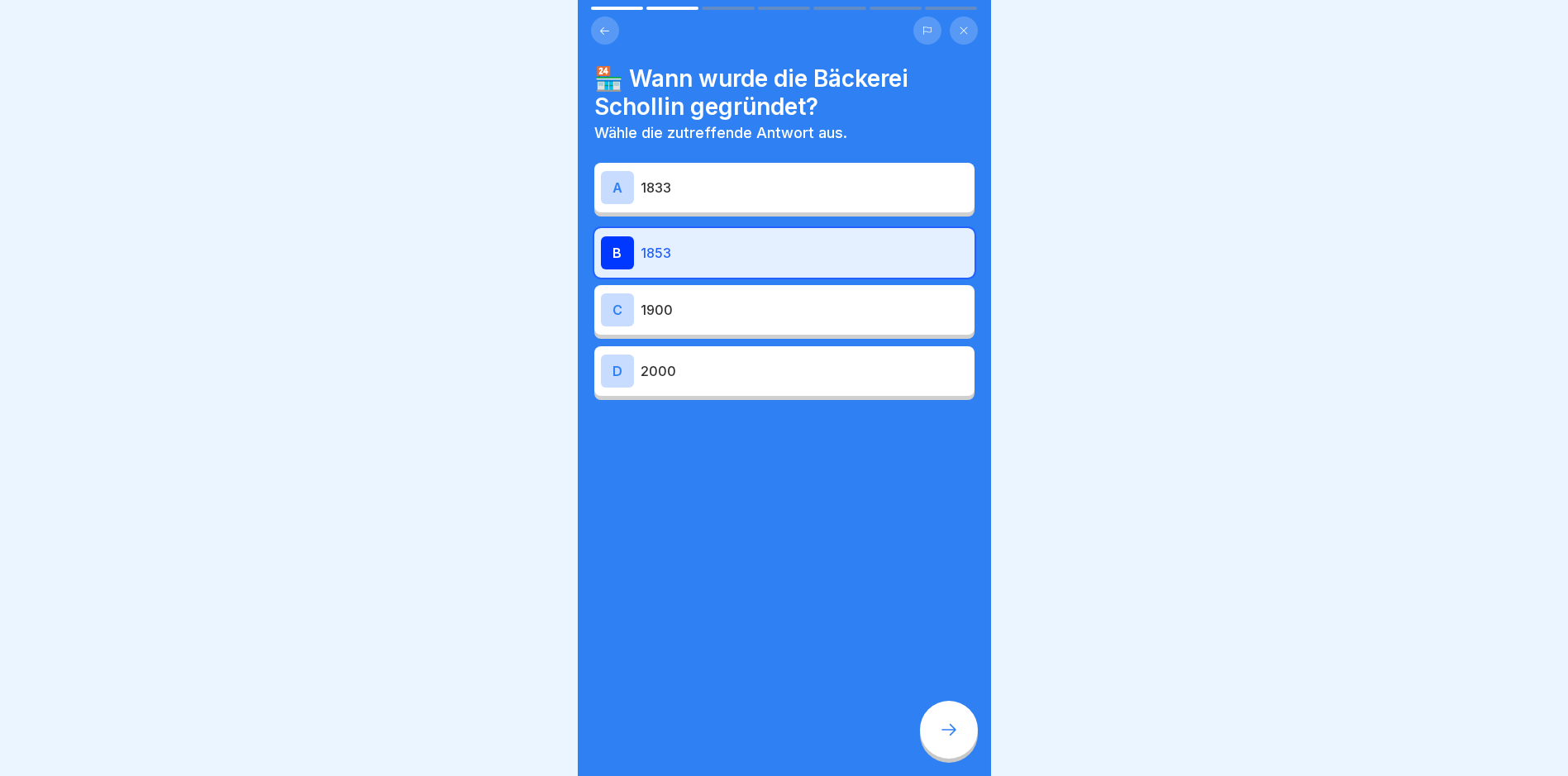
click at [975, 742] on div at bounding box center [948, 730] width 58 height 58
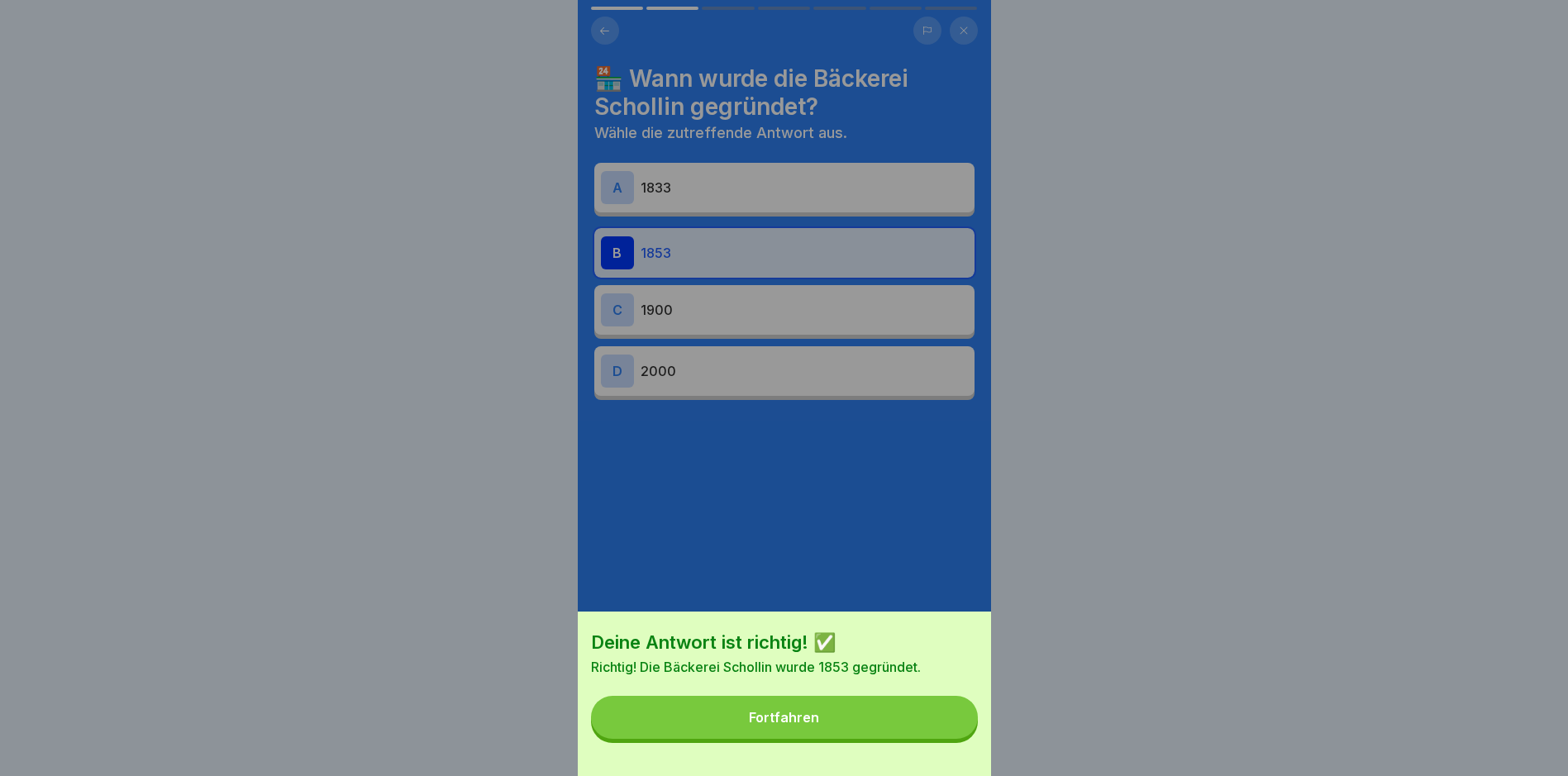
click at [928, 739] on button "Fortfahren" at bounding box center [784, 717] width 387 height 43
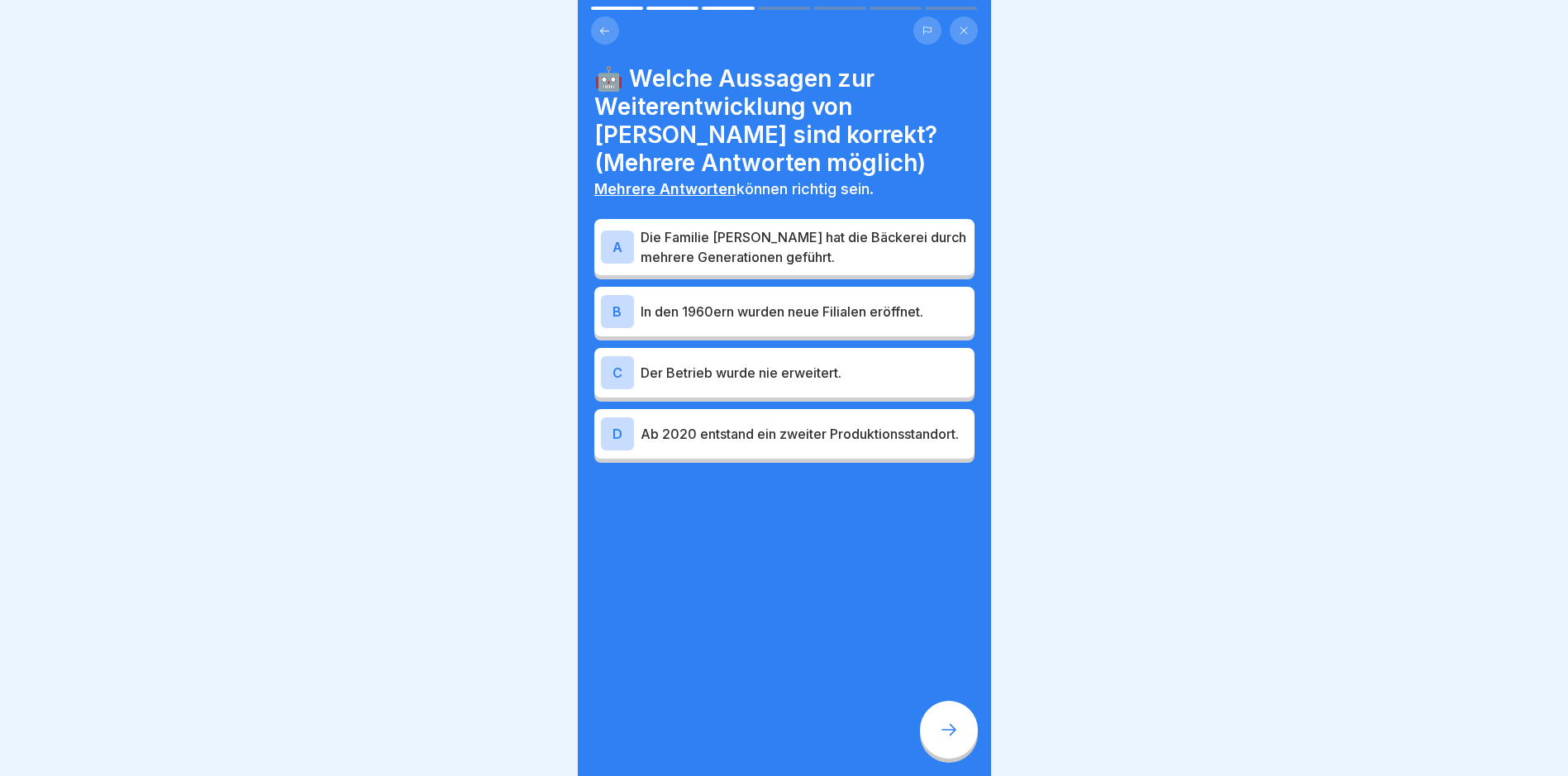
click at [845, 240] on p "Die Familie [PERSON_NAME] hat die Bäckerei durch mehrere Generationen geführt." at bounding box center [804, 246] width 327 height 40
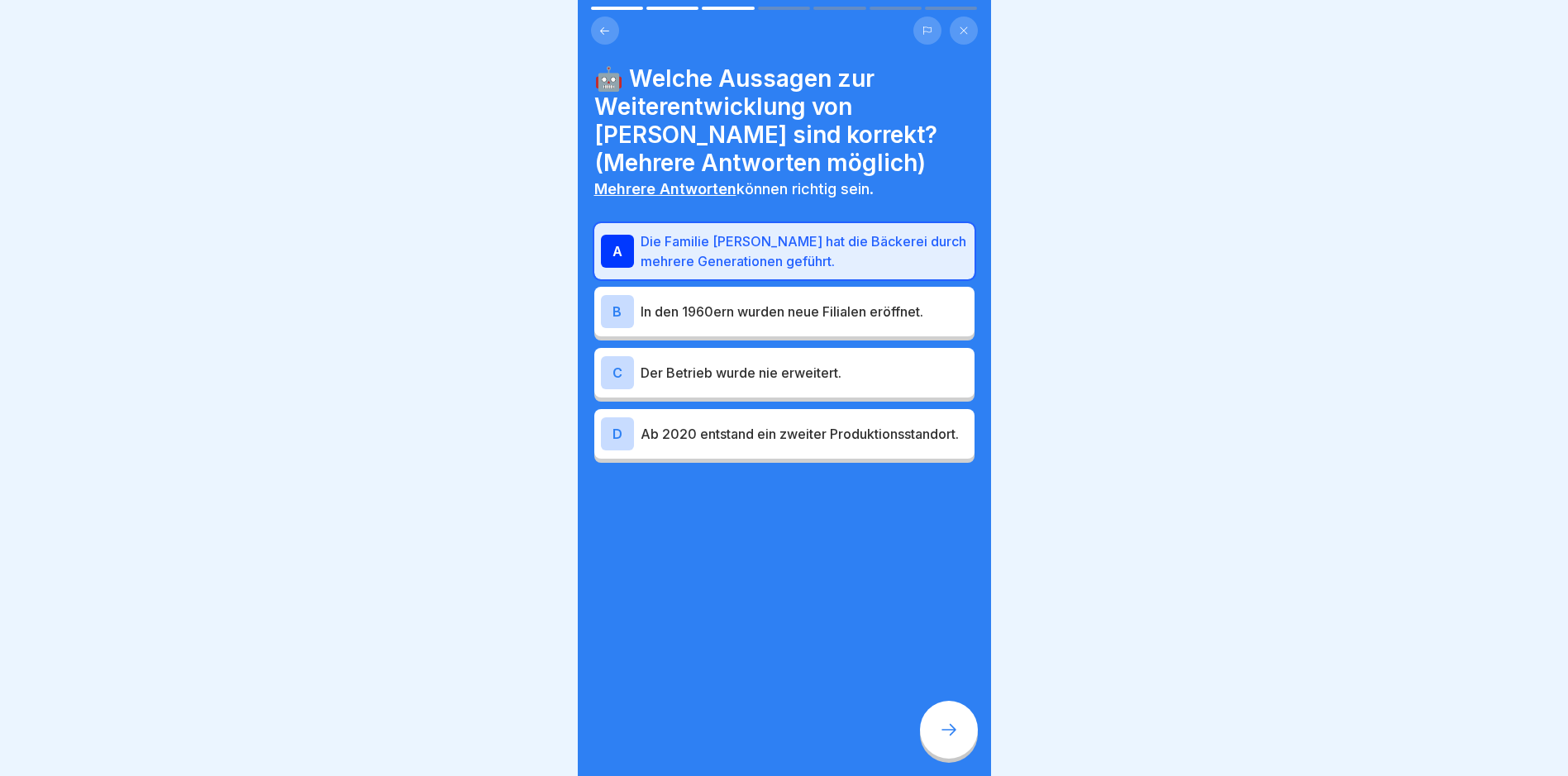
click at [820, 435] on p "Ab 2020 entstand ein zweiter Produktionsstandort." at bounding box center [804, 434] width 327 height 20
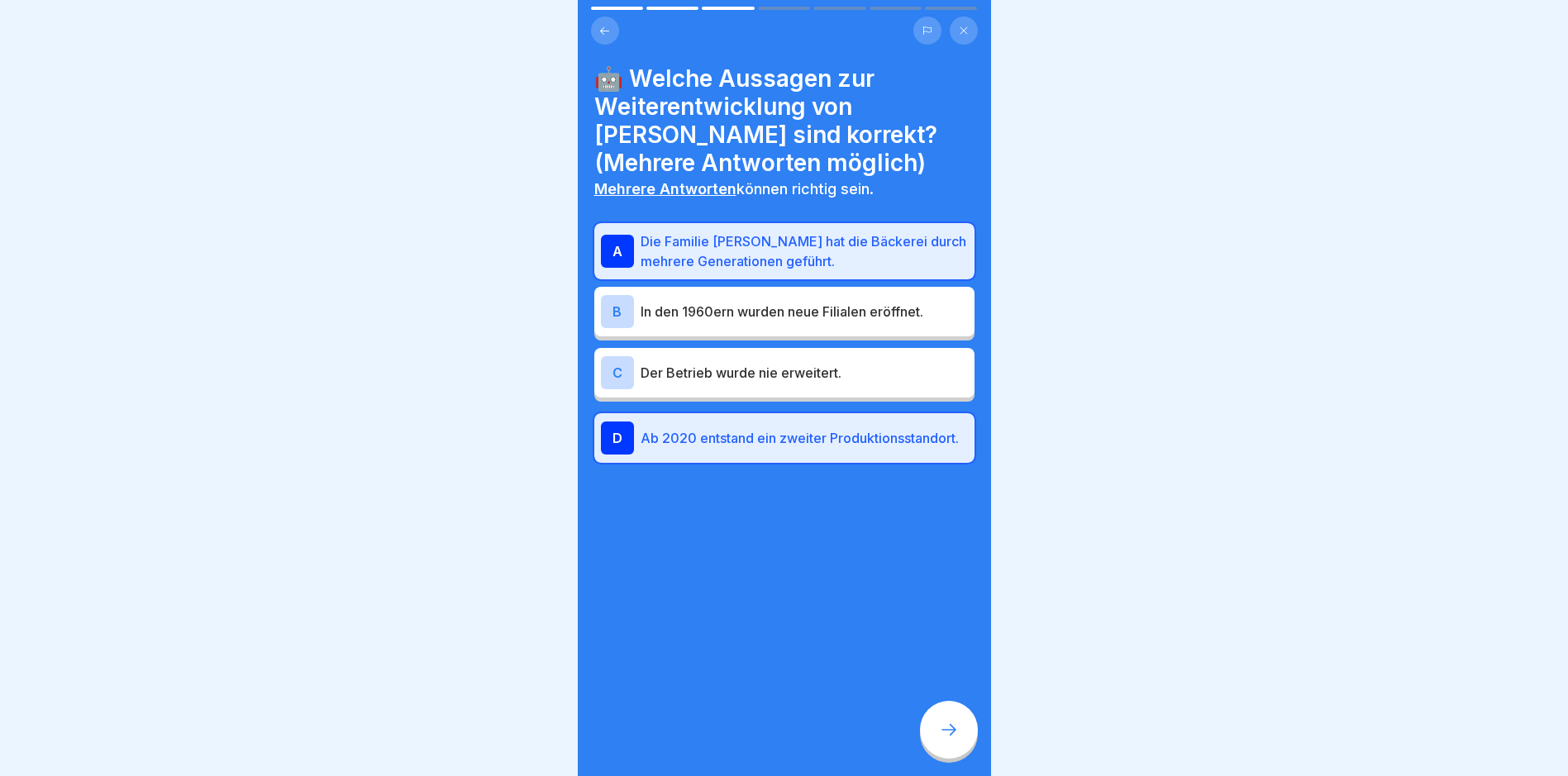
click at [934, 725] on div at bounding box center [948, 730] width 58 height 58
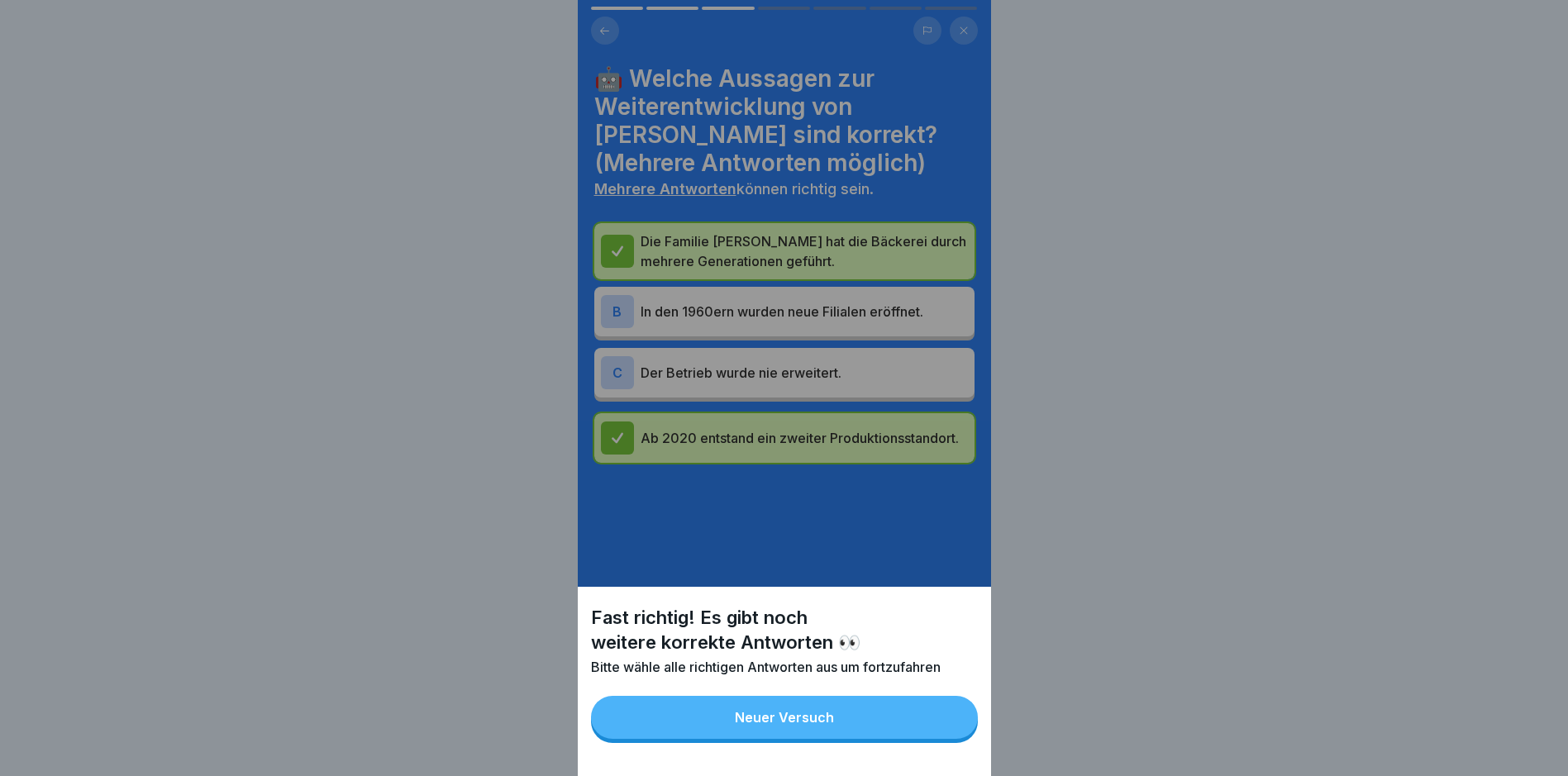
click at [893, 739] on button "Neuer Versuch" at bounding box center [784, 717] width 387 height 43
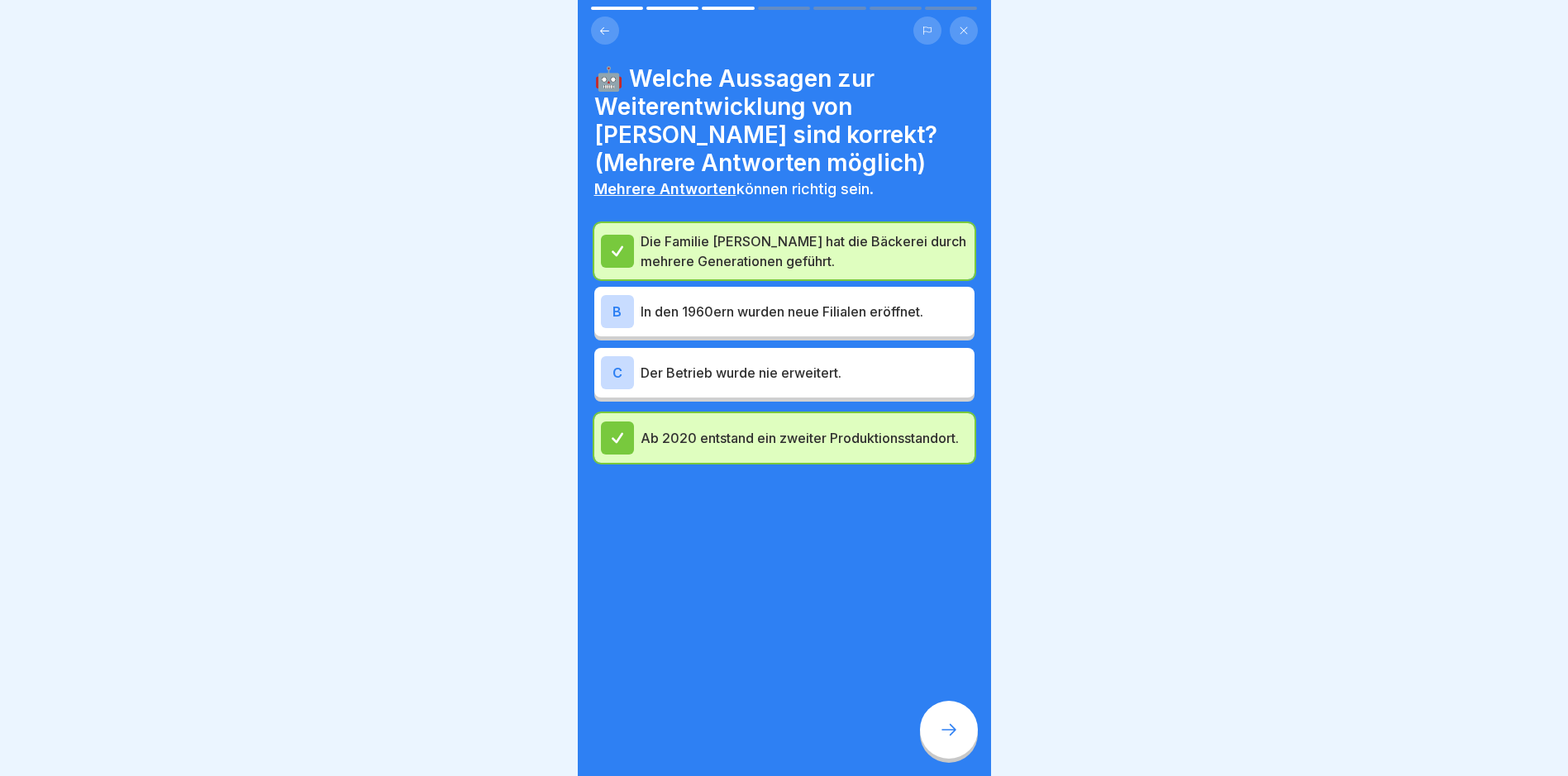
click at [869, 314] on p "In den 1960ern wurden neue Filialen eröffnet." at bounding box center [804, 312] width 327 height 20
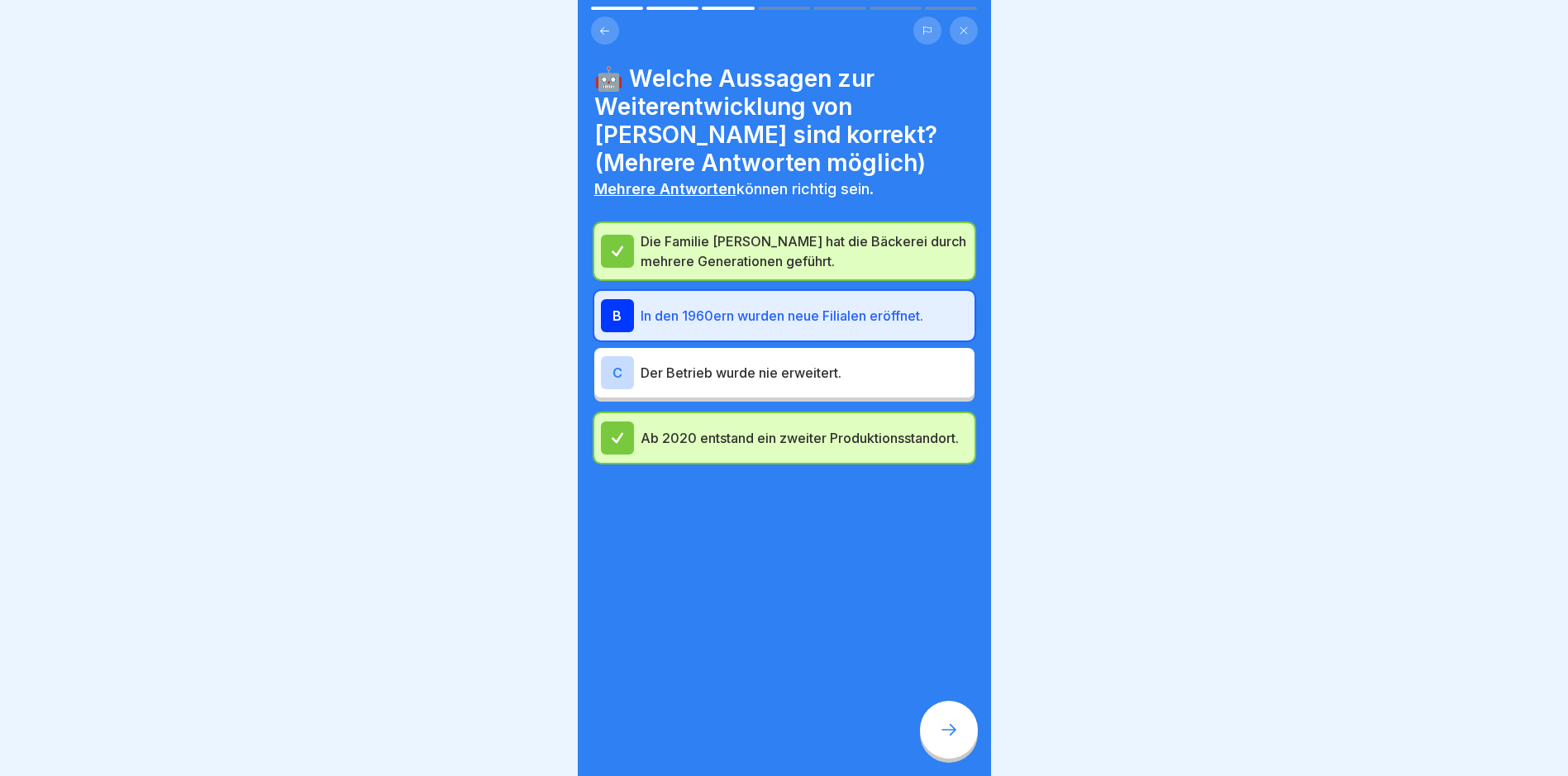
click at [959, 726] on div at bounding box center [948, 730] width 58 height 58
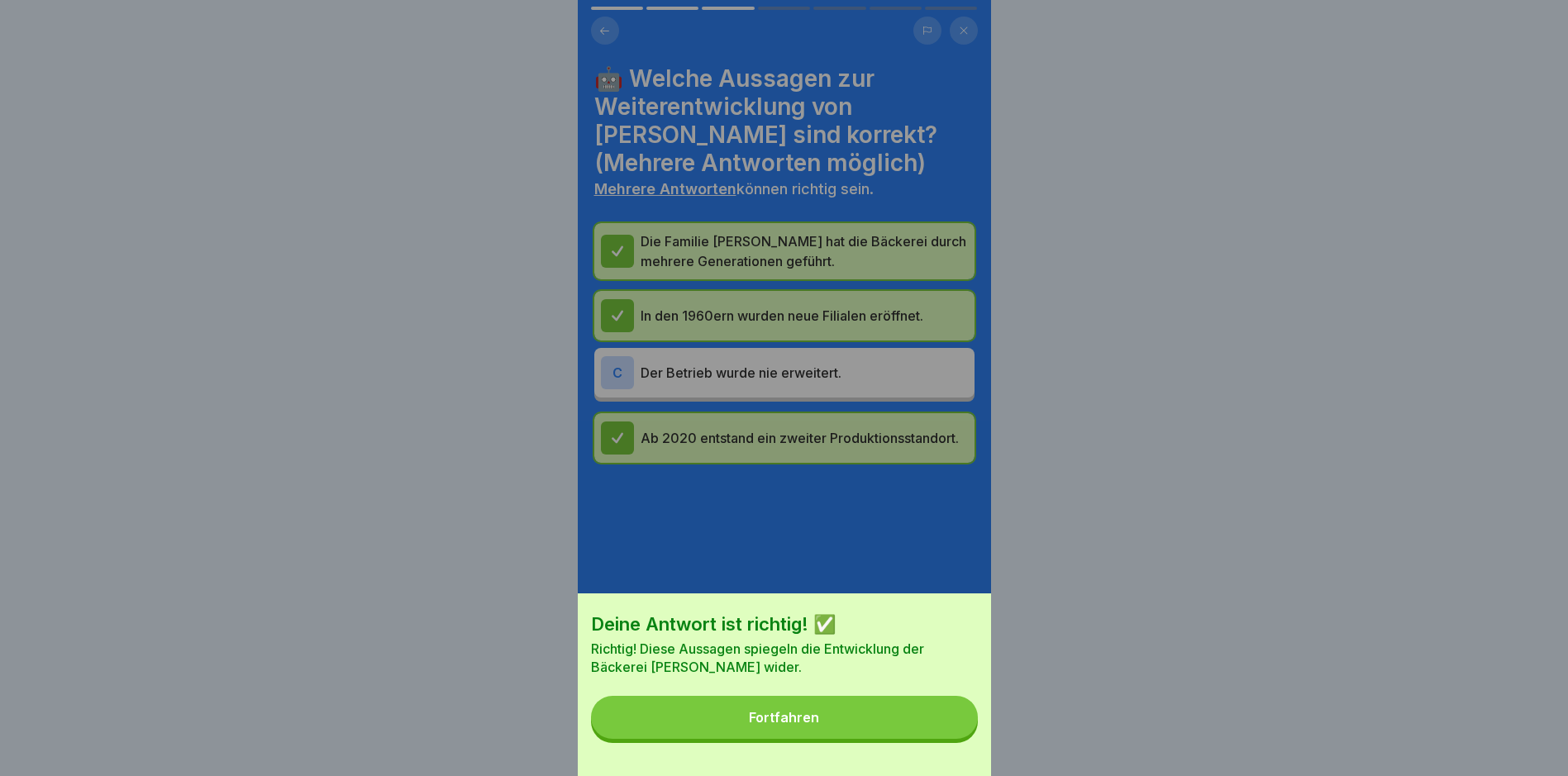
click at [884, 739] on button "Fortfahren" at bounding box center [784, 717] width 387 height 43
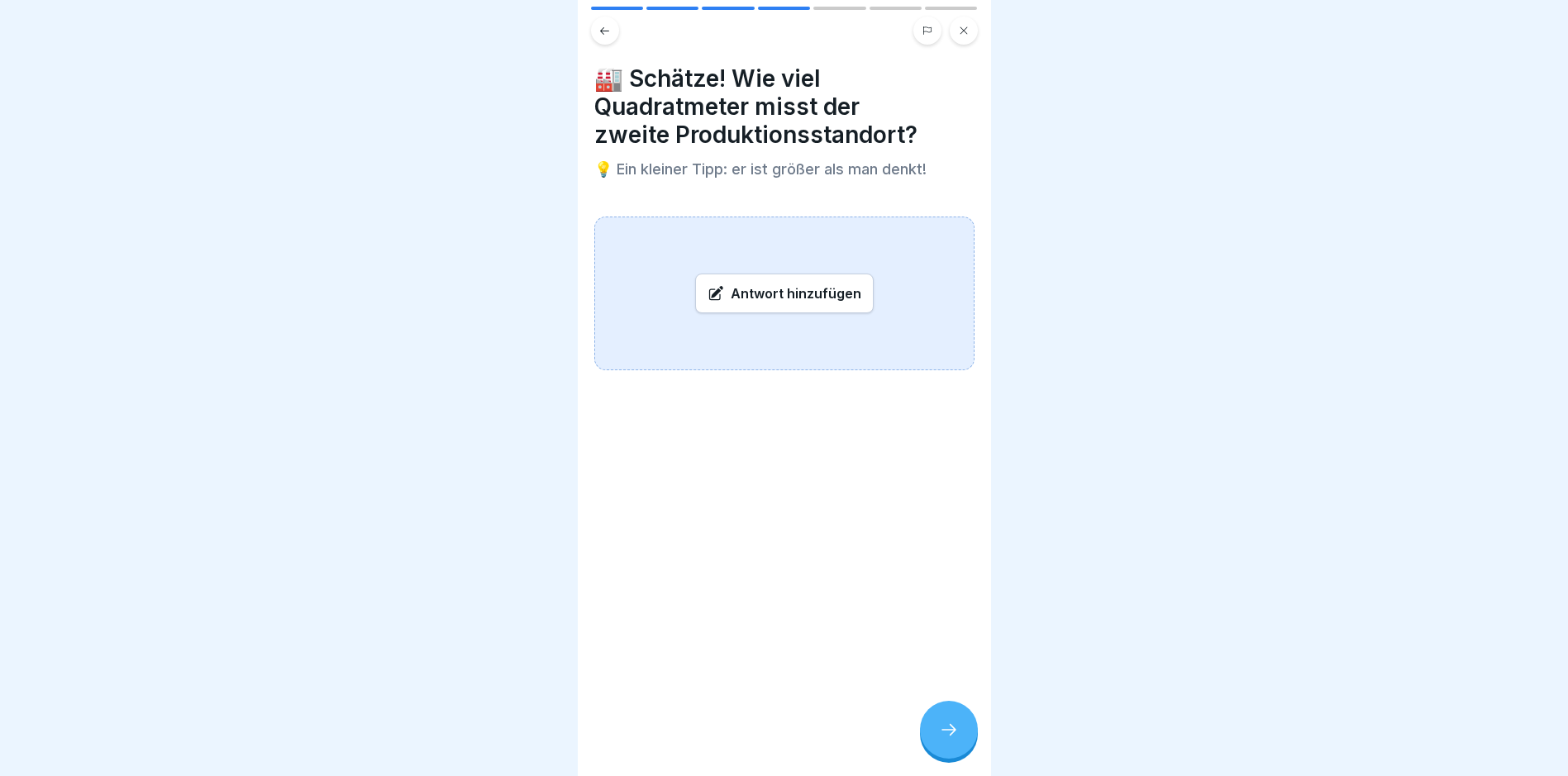
click at [805, 293] on div "Antwort hinzufügen" at bounding box center [784, 293] width 178 height 40
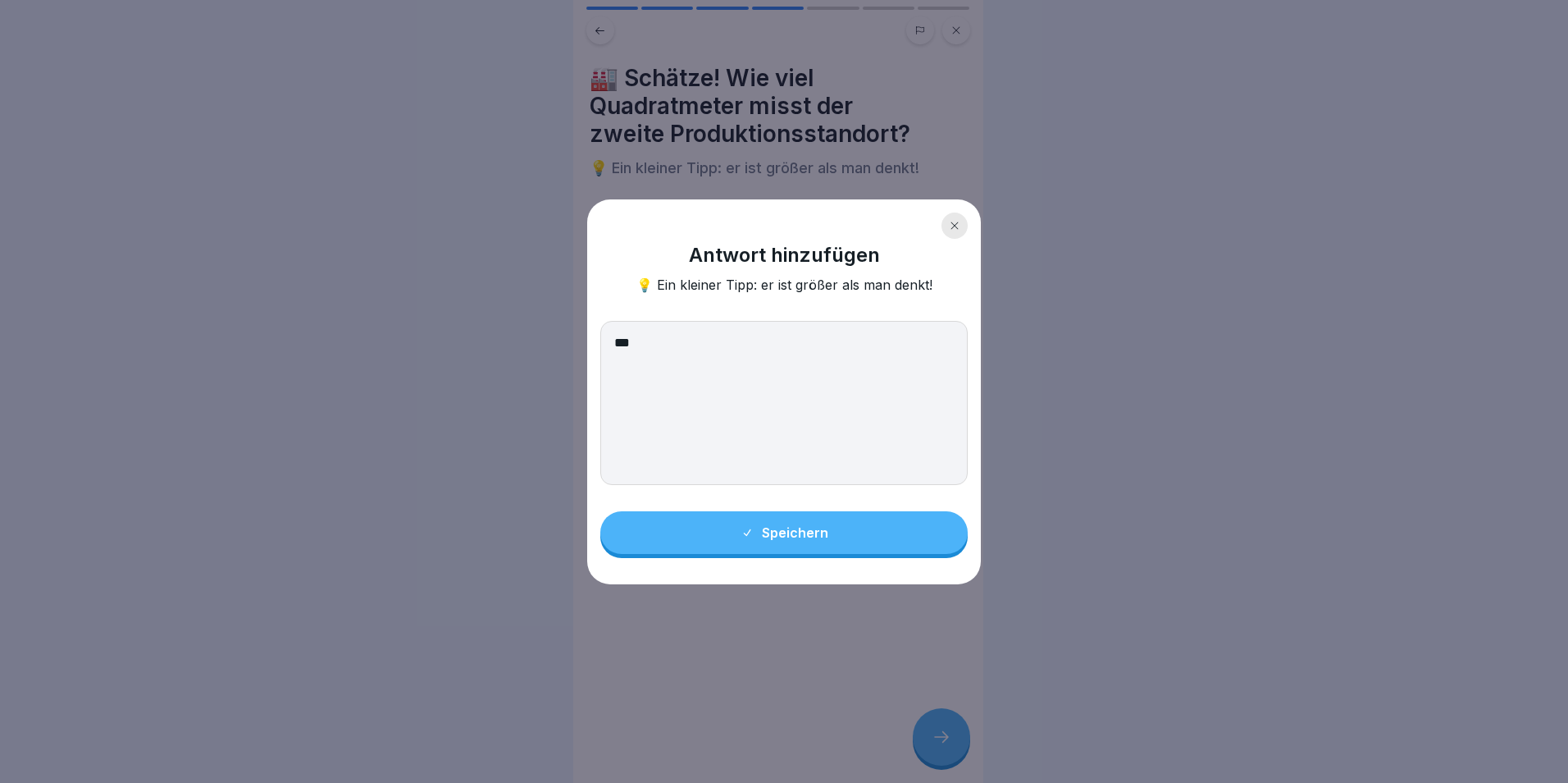
type textarea "***"
click at [930, 547] on button "Speichern" at bounding box center [784, 532] width 367 height 43
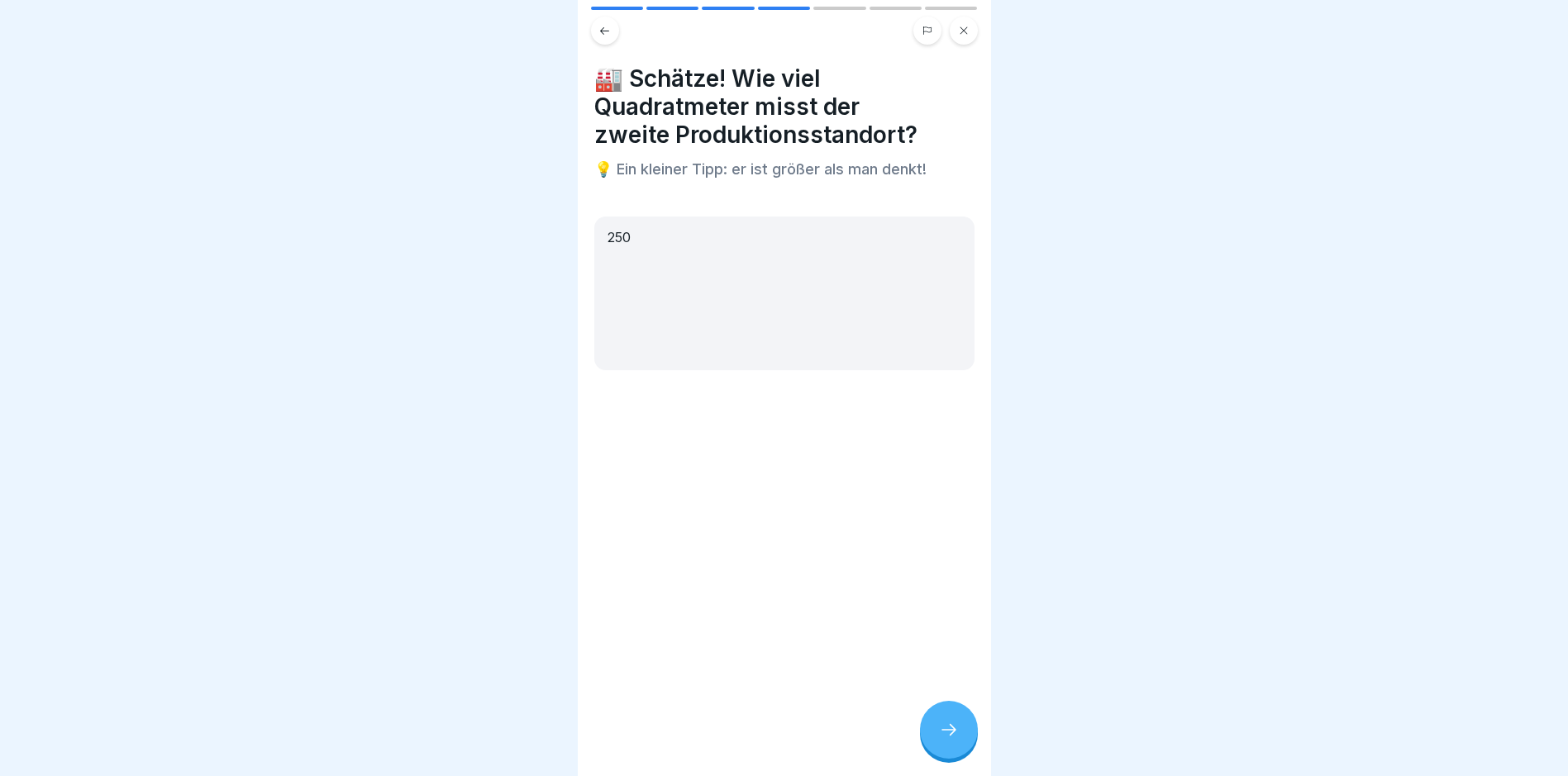
click at [942, 732] on div at bounding box center [948, 730] width 58 height 58
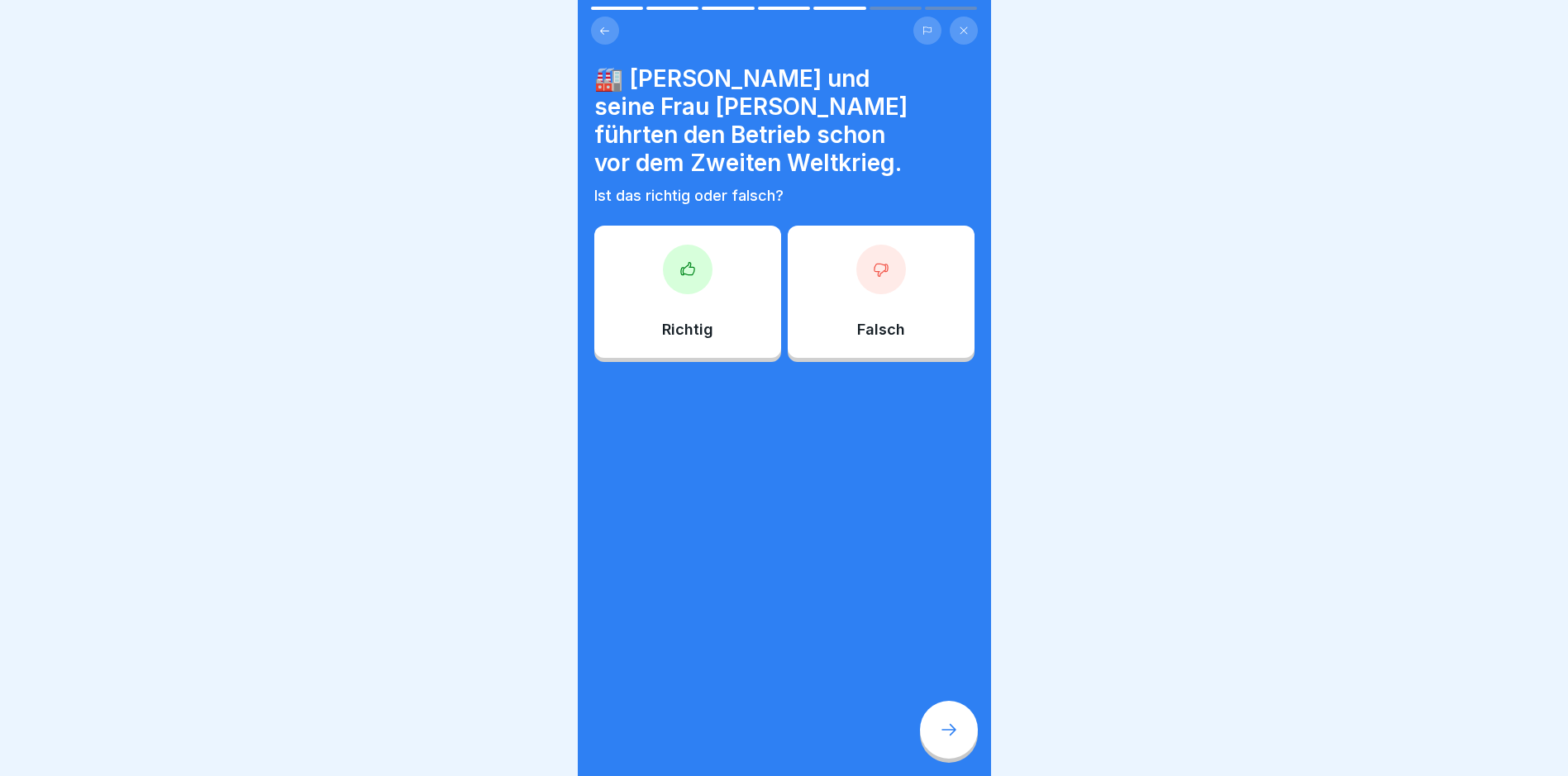
click at [673, 320] on p "Richtig" at bounding box center [687, 330] width 51 height 18
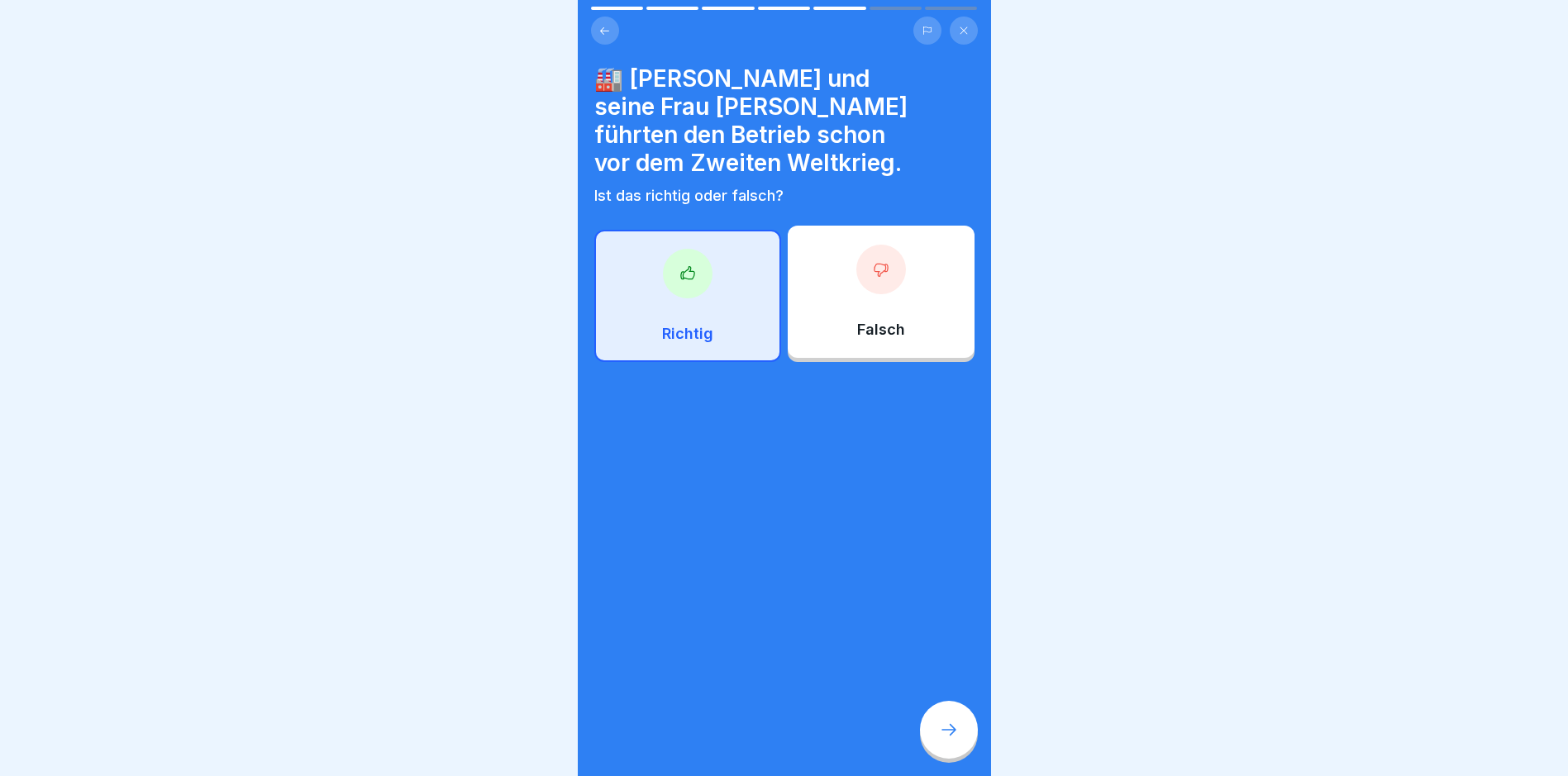
click at [961, 751] on div at bounding box center [948, 730] width 58 height 58
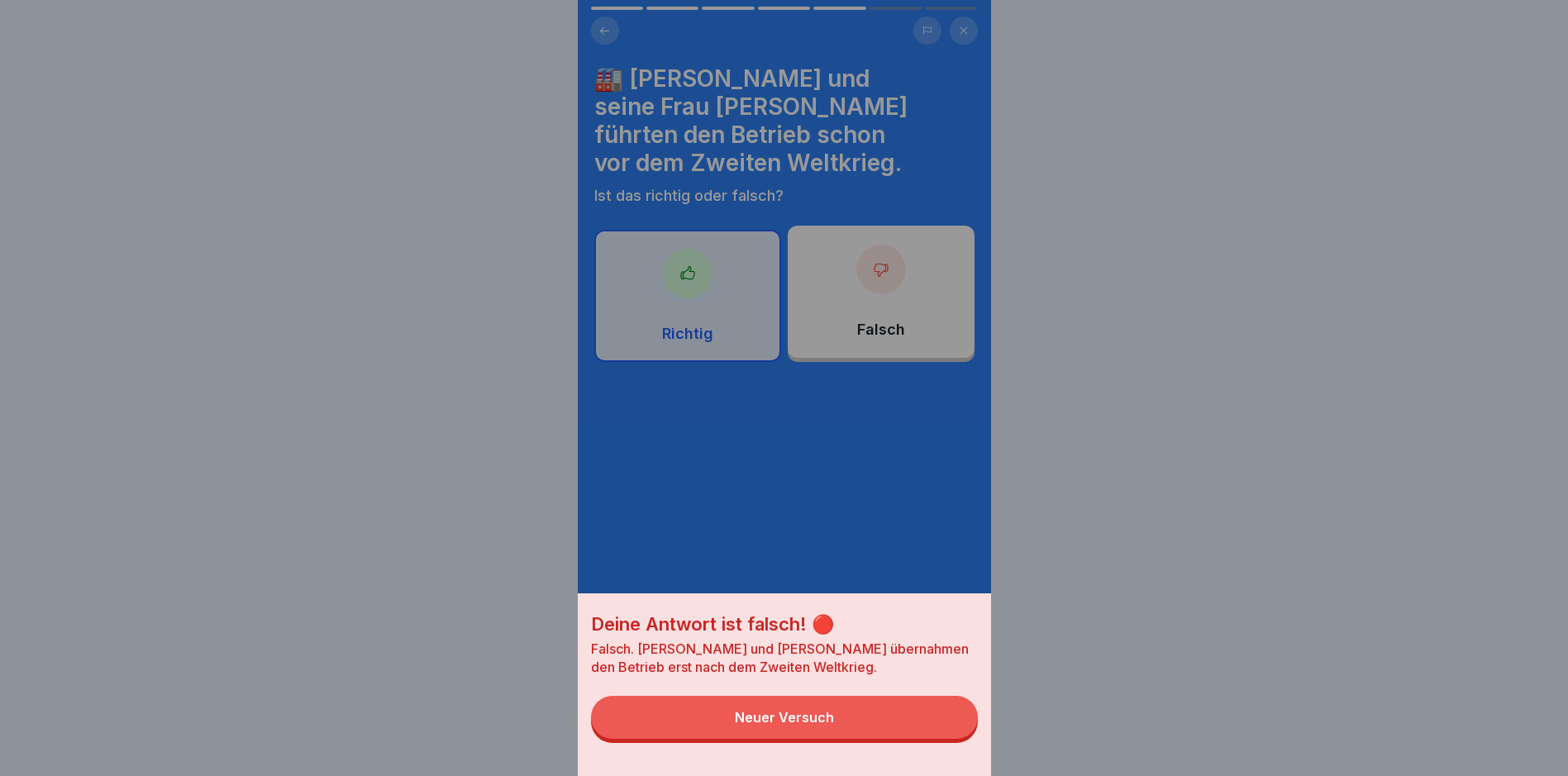
click at [797, 725] on div "Neuer Versuch" at bounding box center [784, 717] width 99 height 15
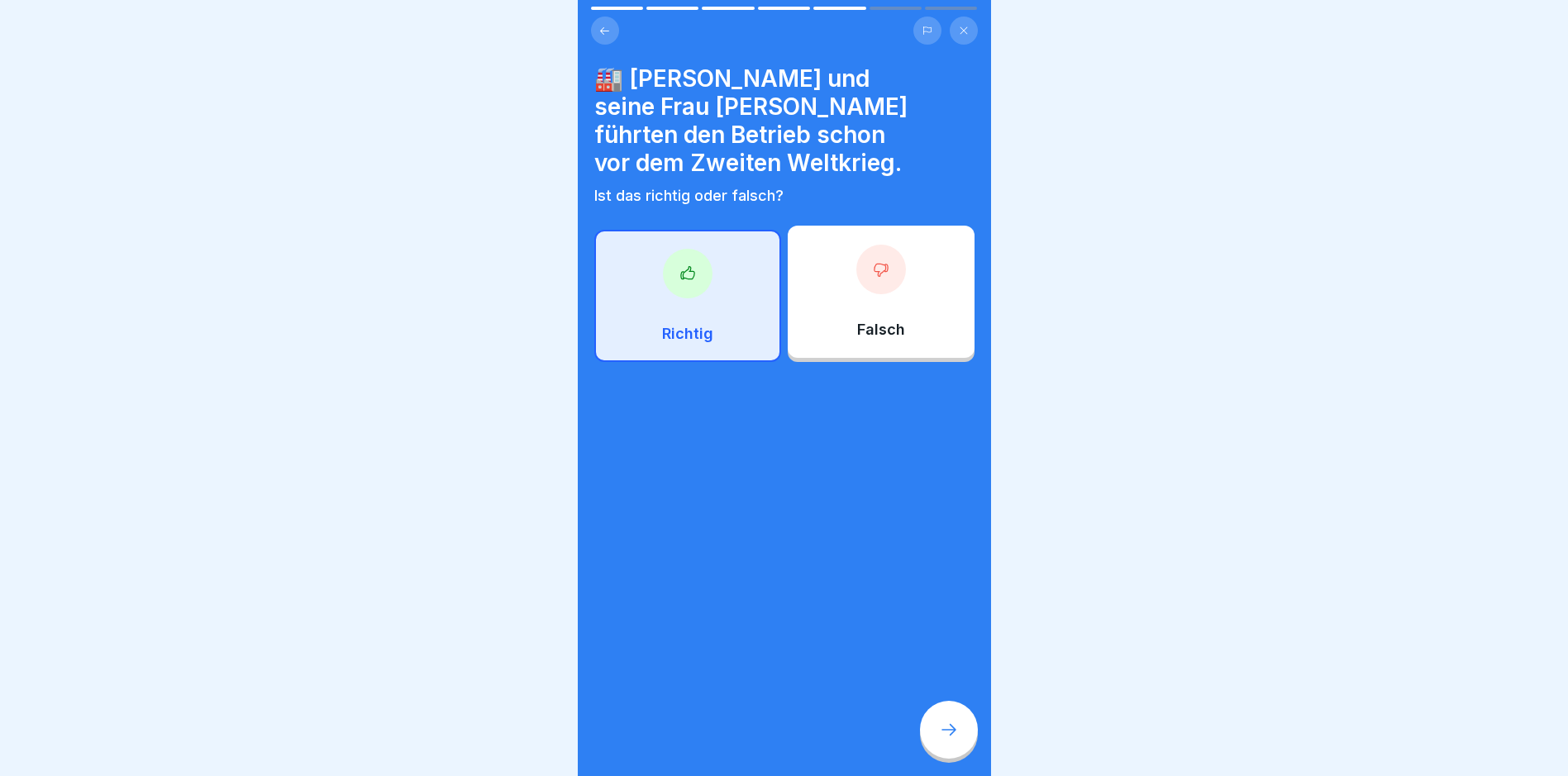
click at [821, 287] on div "Falsch" at bounding box center [881, 291] width 187 height 132
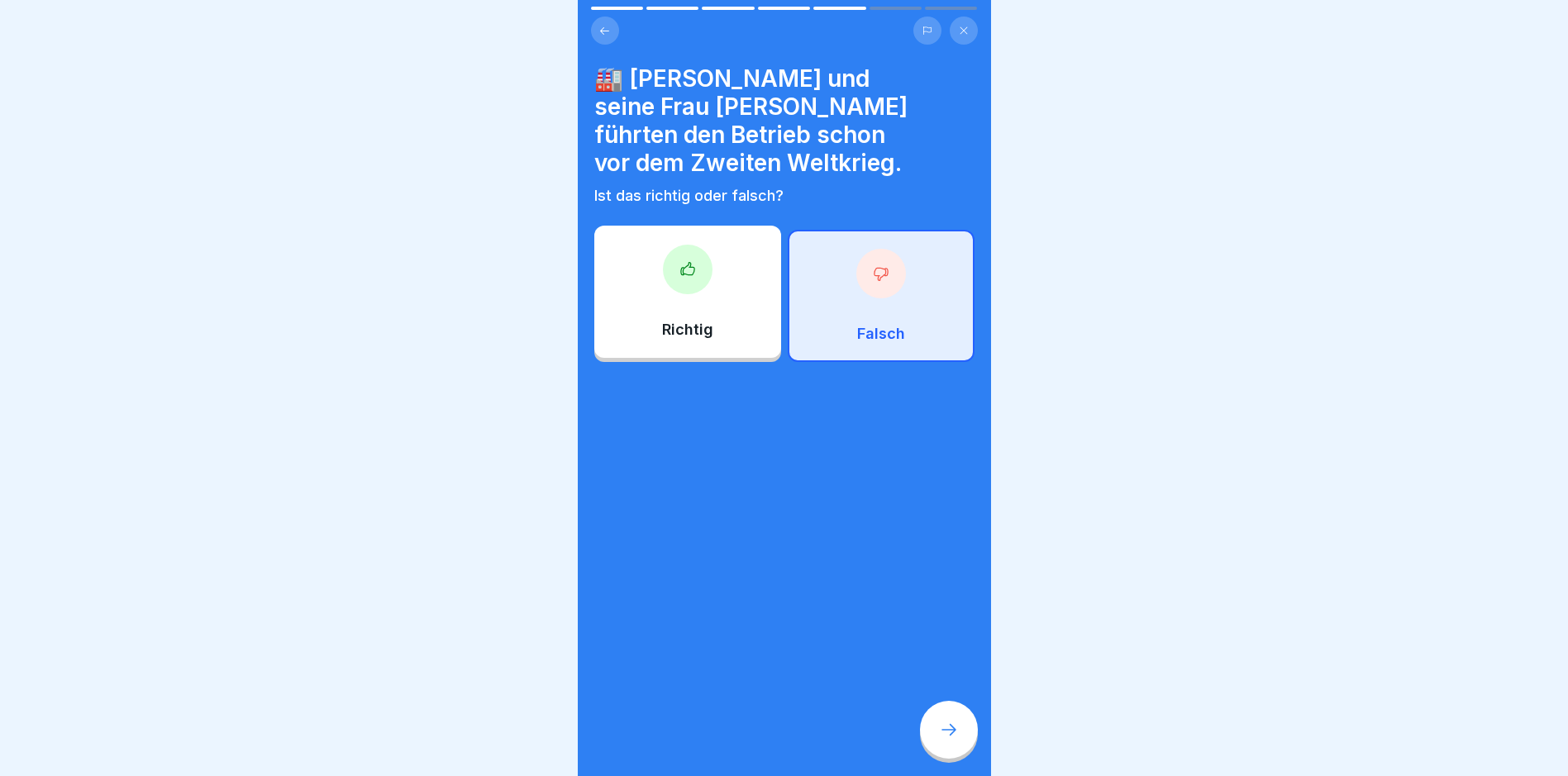
click at [921, 725] on div "🏭 [PERSON_NAME] und seine Frau [PERSON_NAME] führten den Betrieb schon vor dem …" at bounding box center [784, 388] width 413 height 776
click at [921, 727] on div "🏭 [PERSON_NAME] und seine Frau [PERSON_NAME] führten den Betrieb schon vor dem …" at bounding box center [784, 388] width 413 height 776
click at [933, 735] on div at bounding box center [948, 730] width 58 height 58
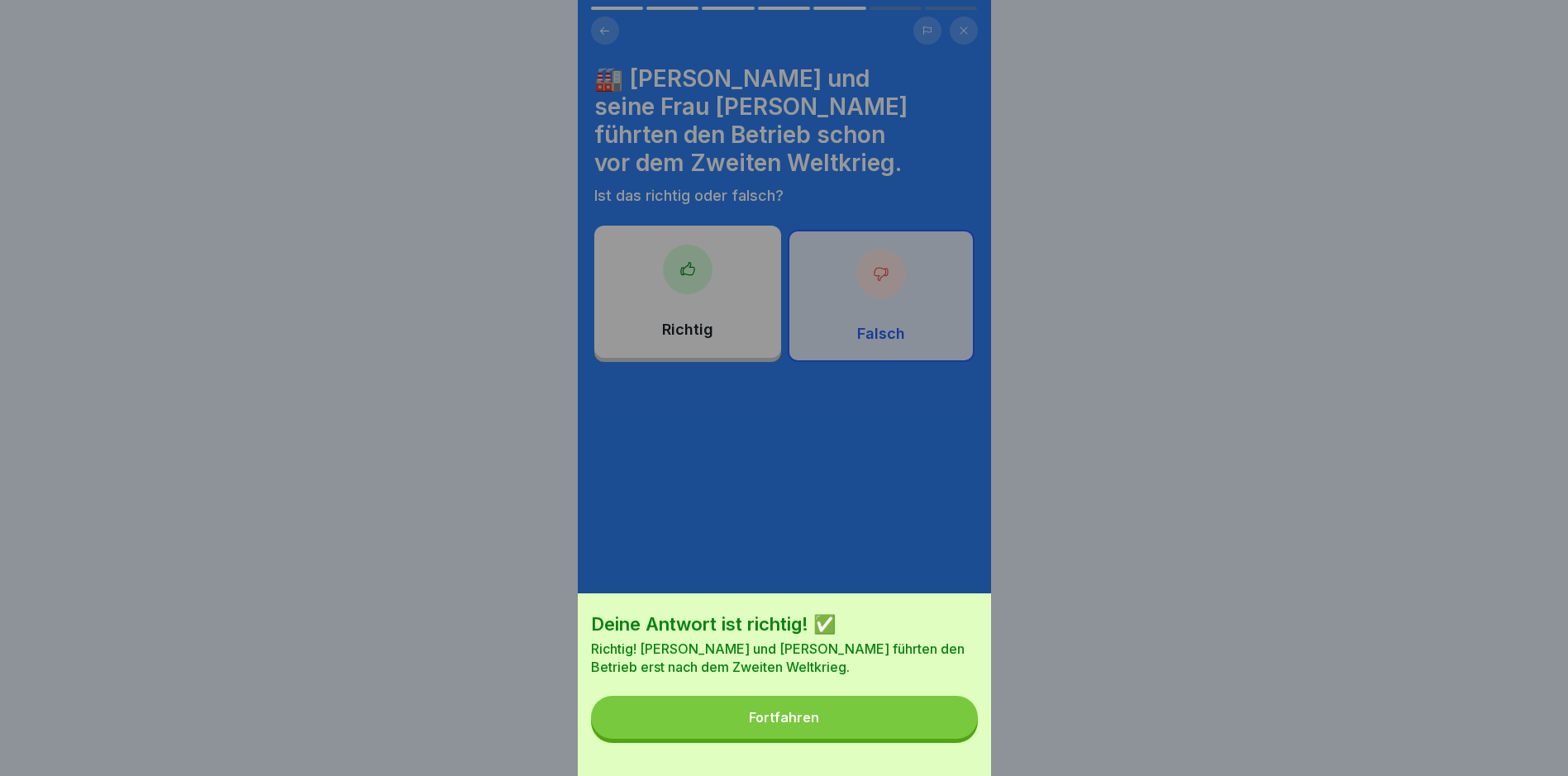
click at [837, 726] on button "Fortfahren" at bounding box center [784, 717] width 387 height 43
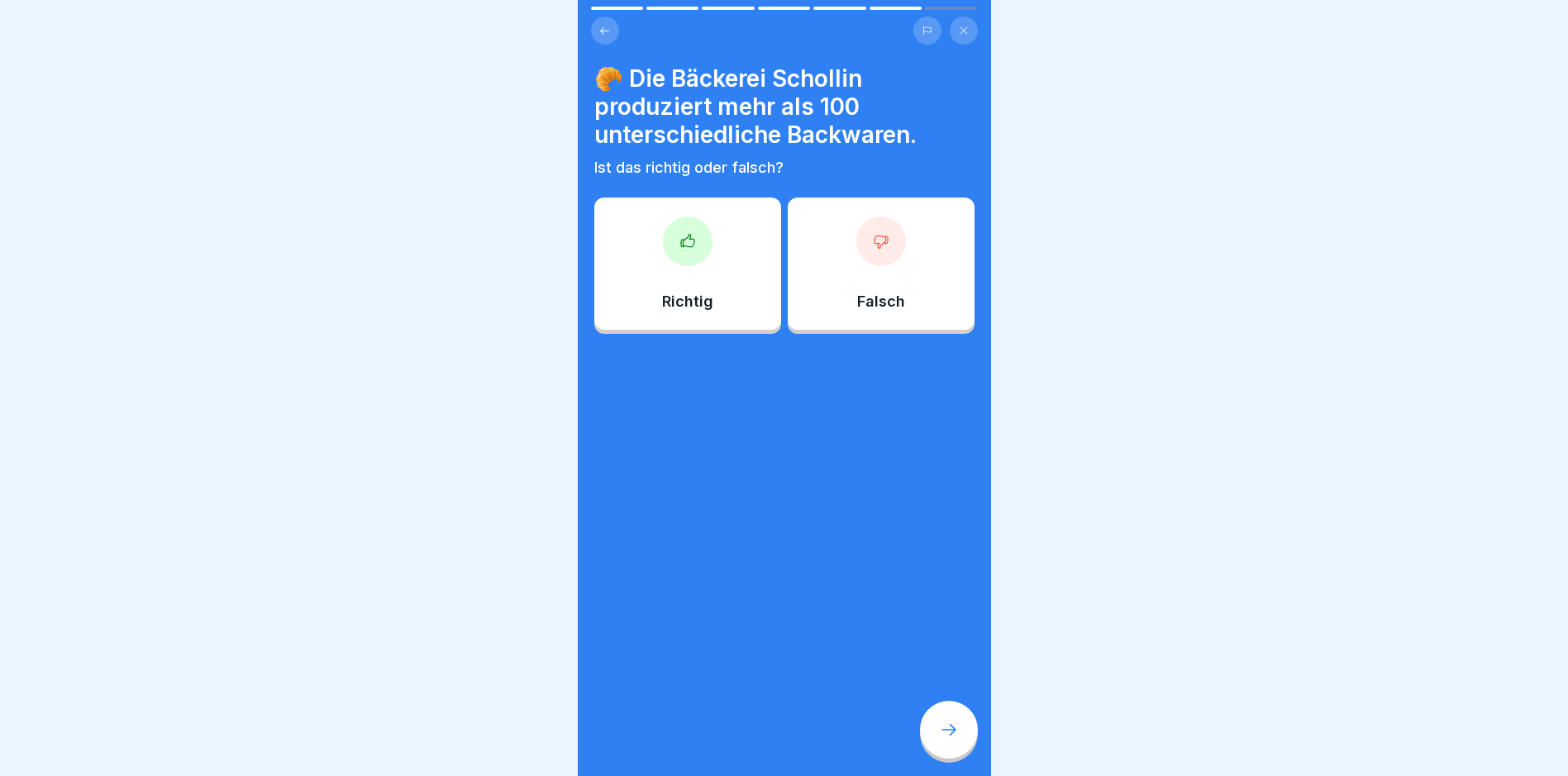
click at [744, 291] on div "Richtig" at bounding box center [688, 263] width 187 height 132
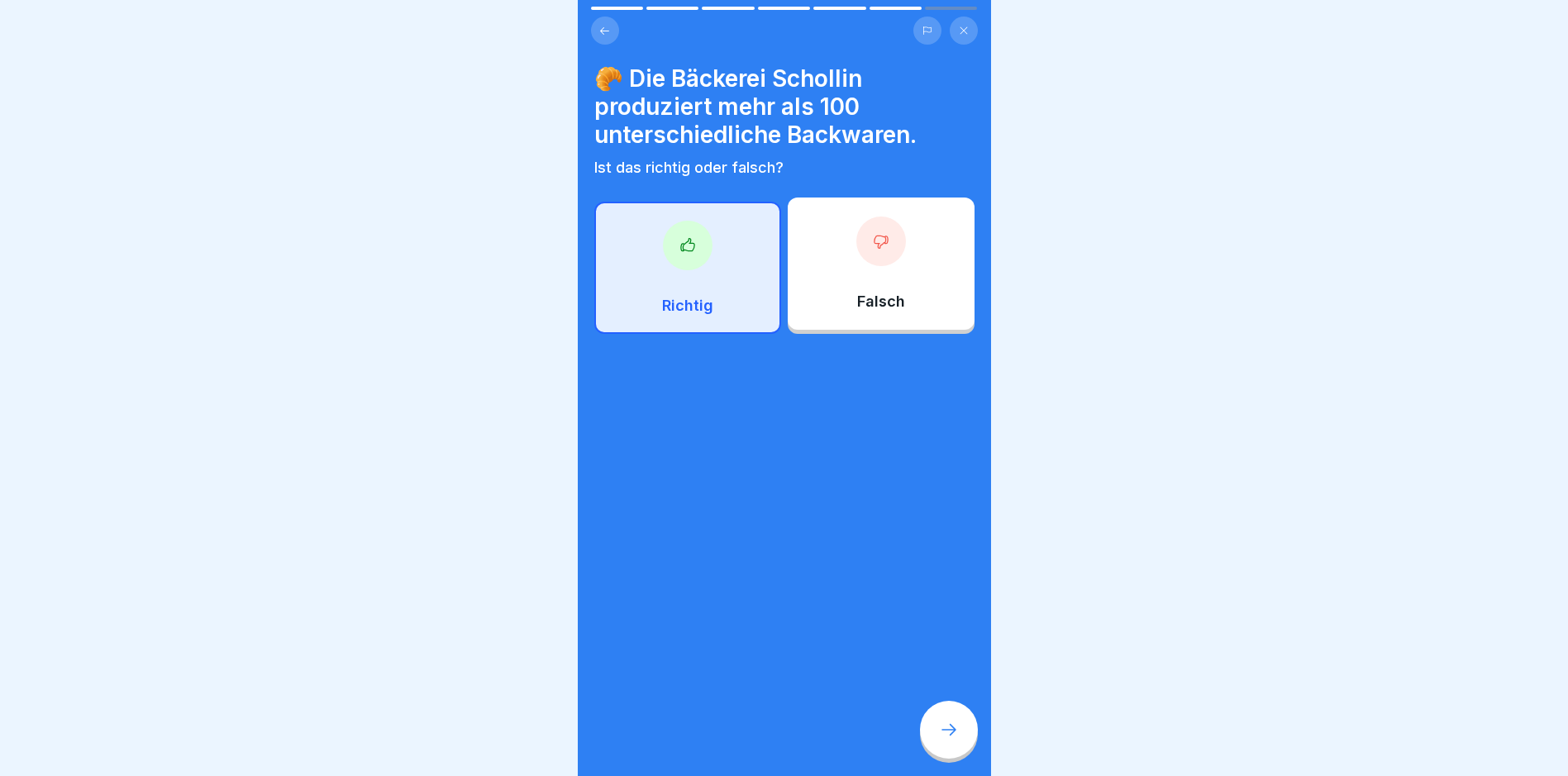
click at [962, 738] on div at bounding box center [948, 730] width 58 height 58
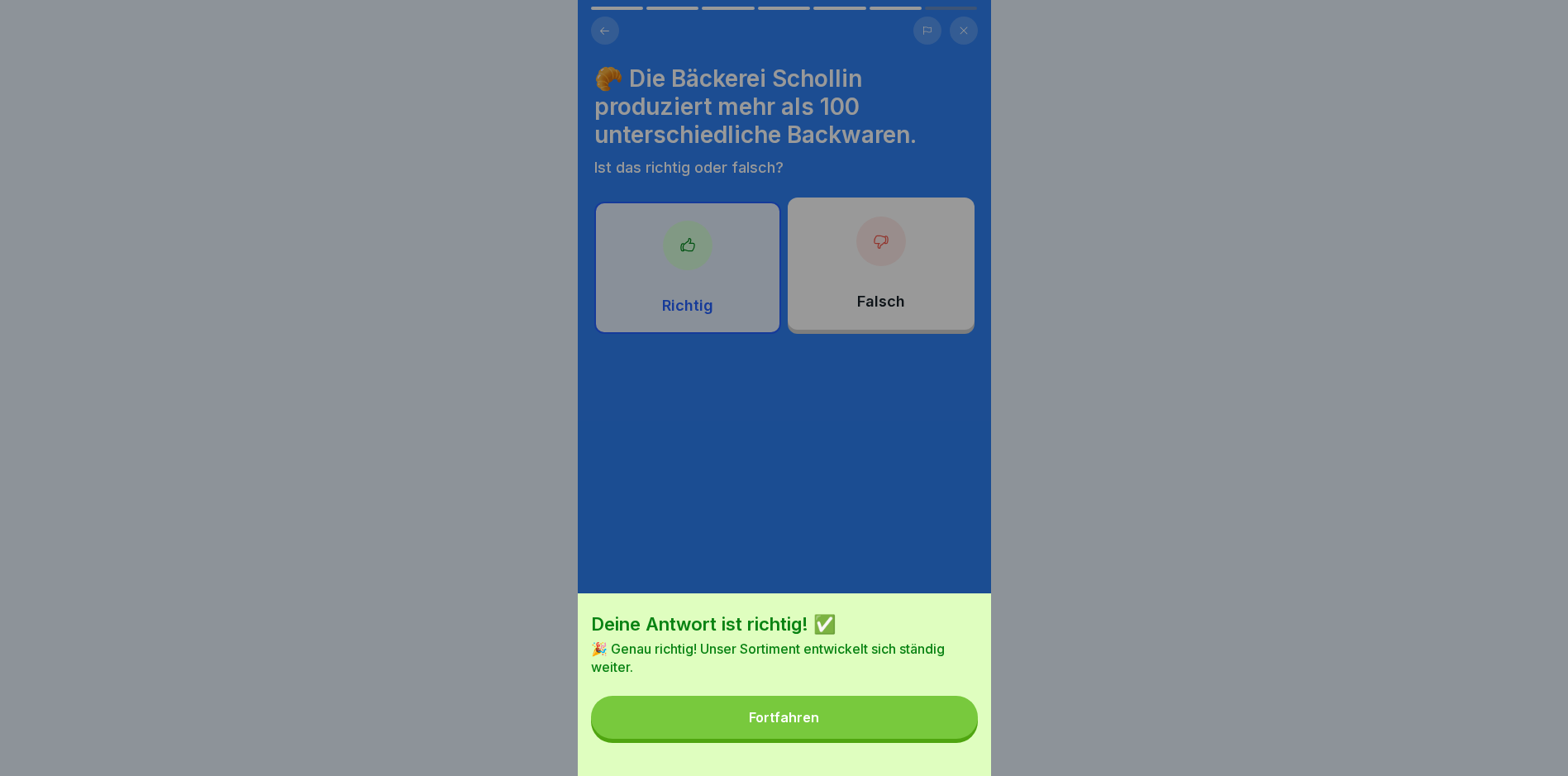
click at [840, 724] on button "Fortfahren" at bounding box center [784, 717] width 387 height 43
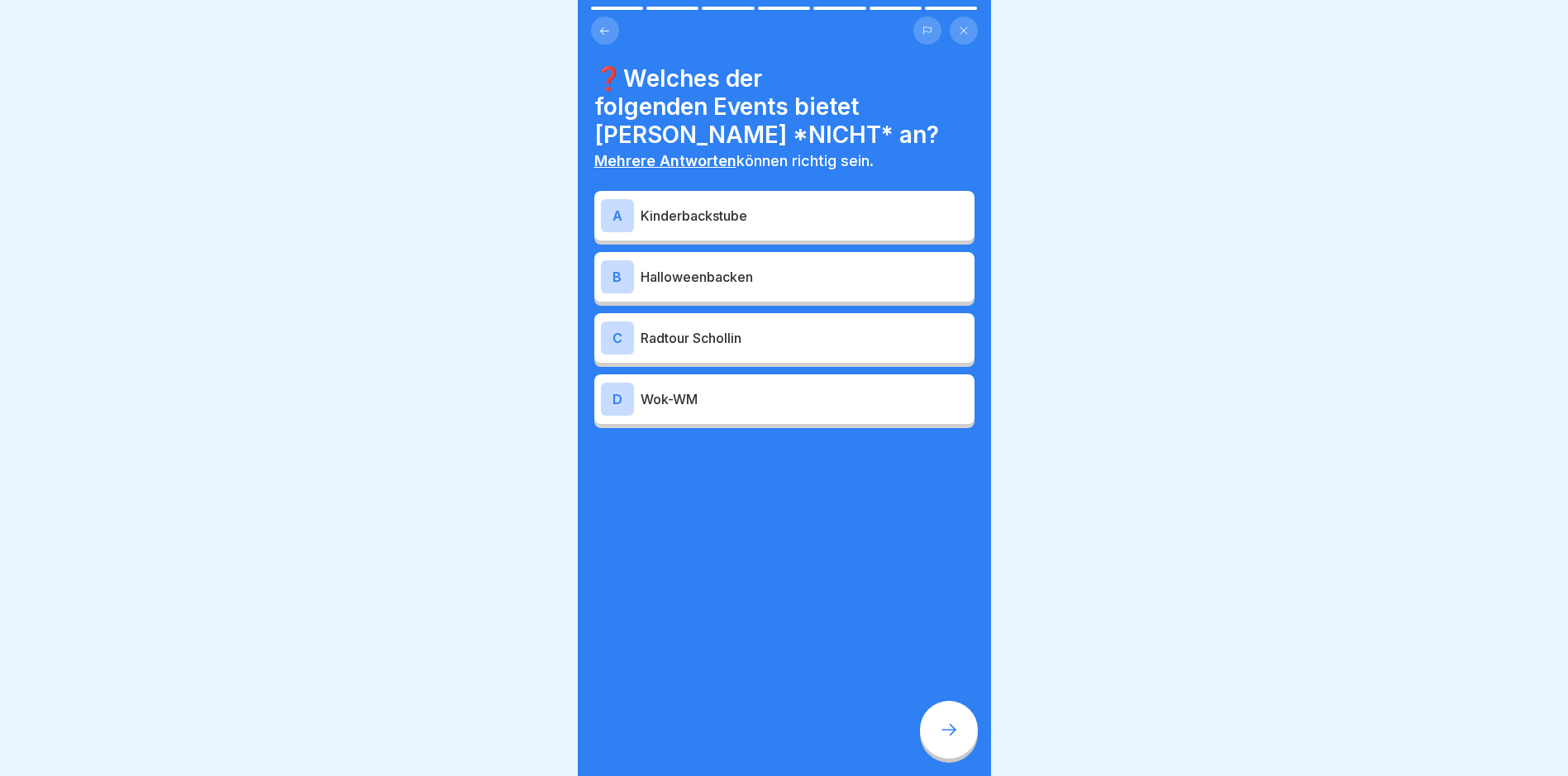
click at [805, 383] on div "D Wok-WM" at bounding box center [784, 399] width 367 height 33
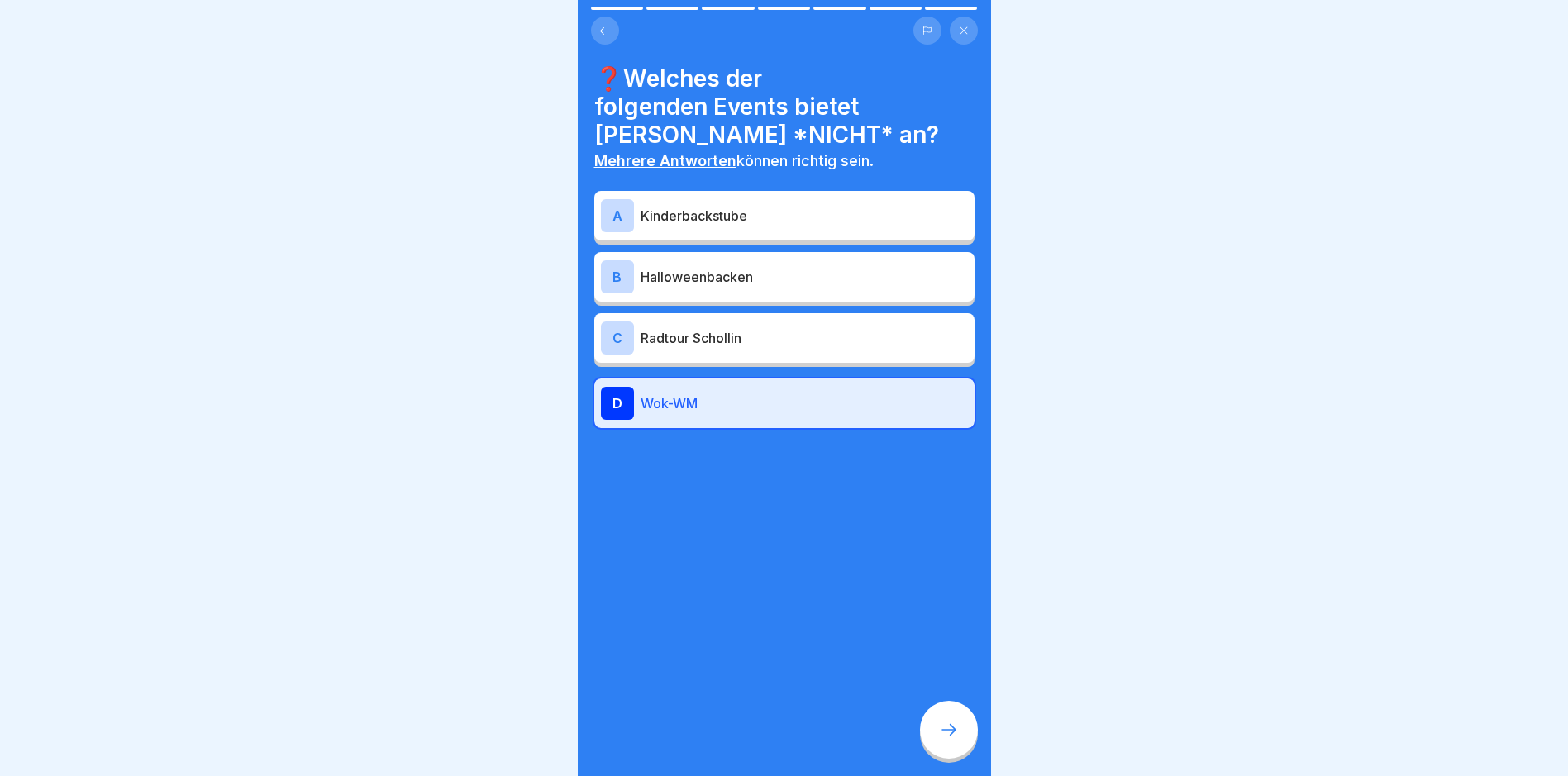
click at [949, 772] on div "❓Welches der folgenden Events bietet [PERSON_NAME] *NICHT* an? Mehrere Antworte…" at bounding box center [784, 388] width 413 height 776
click at [949, 771] on div "❓Welches der folgenden Events bietet [PERSON_NAME] *NICHT* an? Mehrere Antworte…" at bounding box center [784, 388] width 413 height 776
click at [948, 740] on icon at bounding box center [949, 730] width 20 height 20
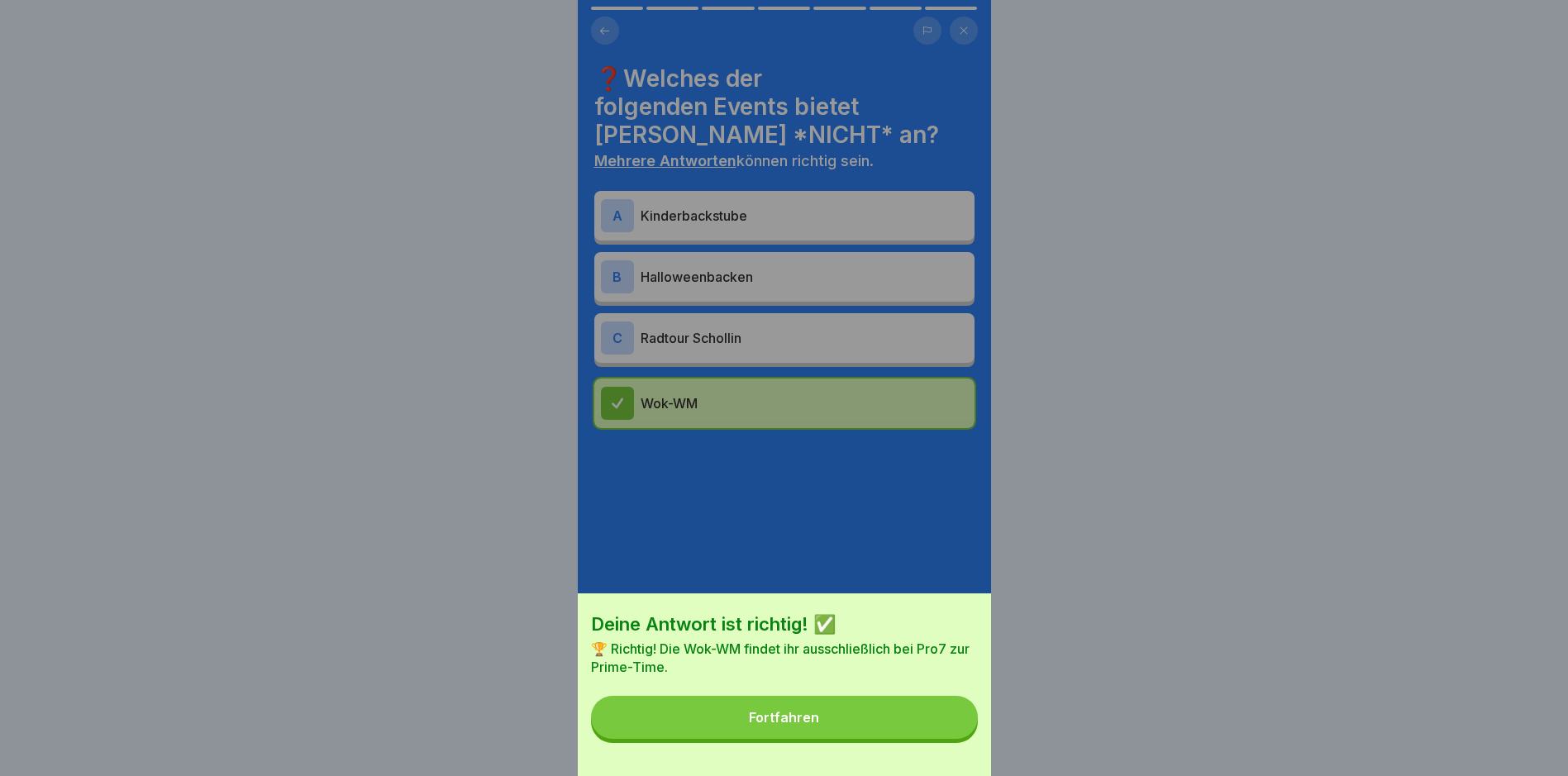
click at [731, 739] on button "Fortfahren" at bounding box center [784, 717] width 387 height 43
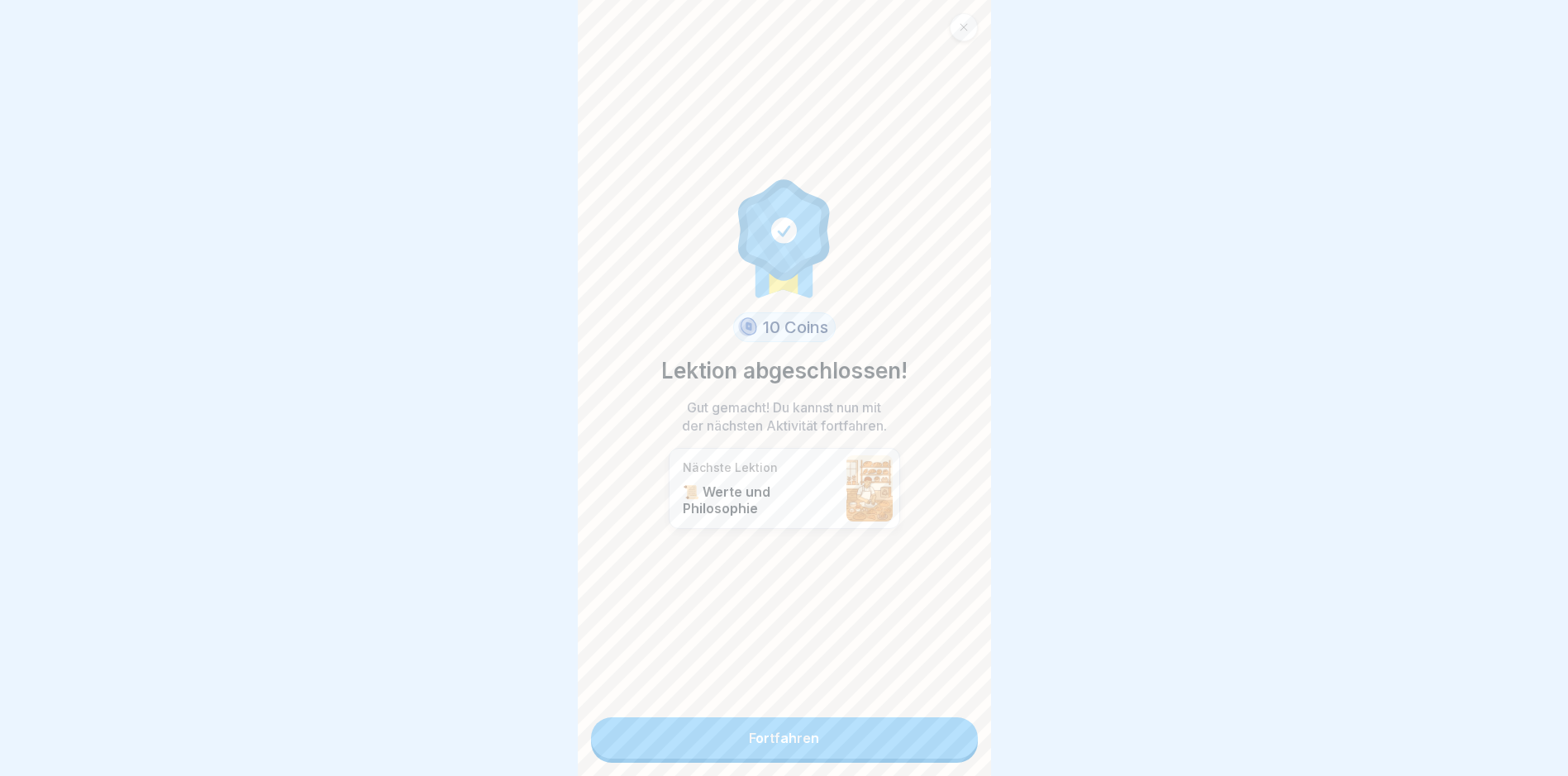
click at [776, 721] on link "Fortfahren" at bounding box center [784, 737] width 387 height 41
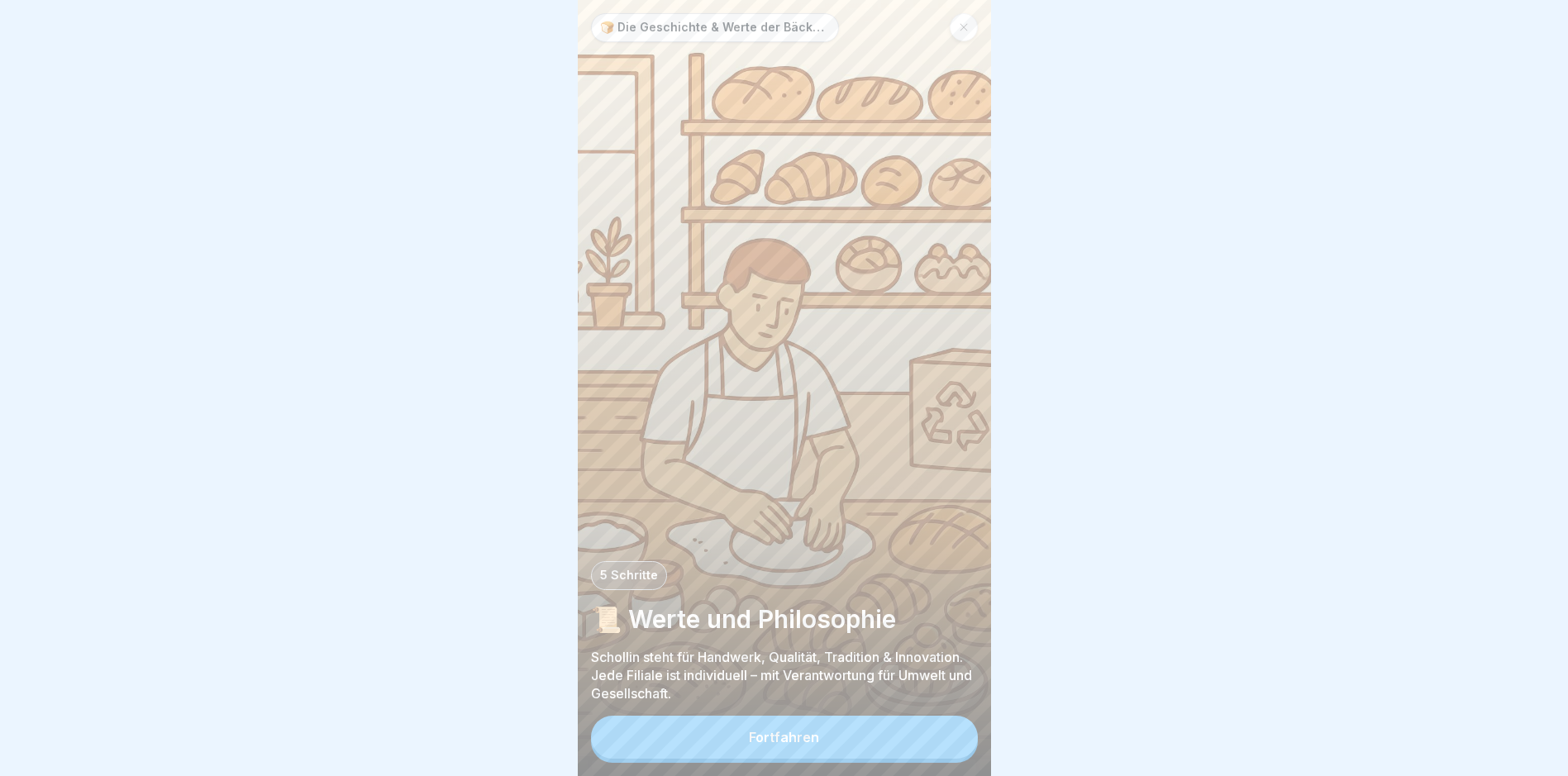
click at [808, 745] on div "Fortfahren" at bounding box center [784, 737] width 71 height 15
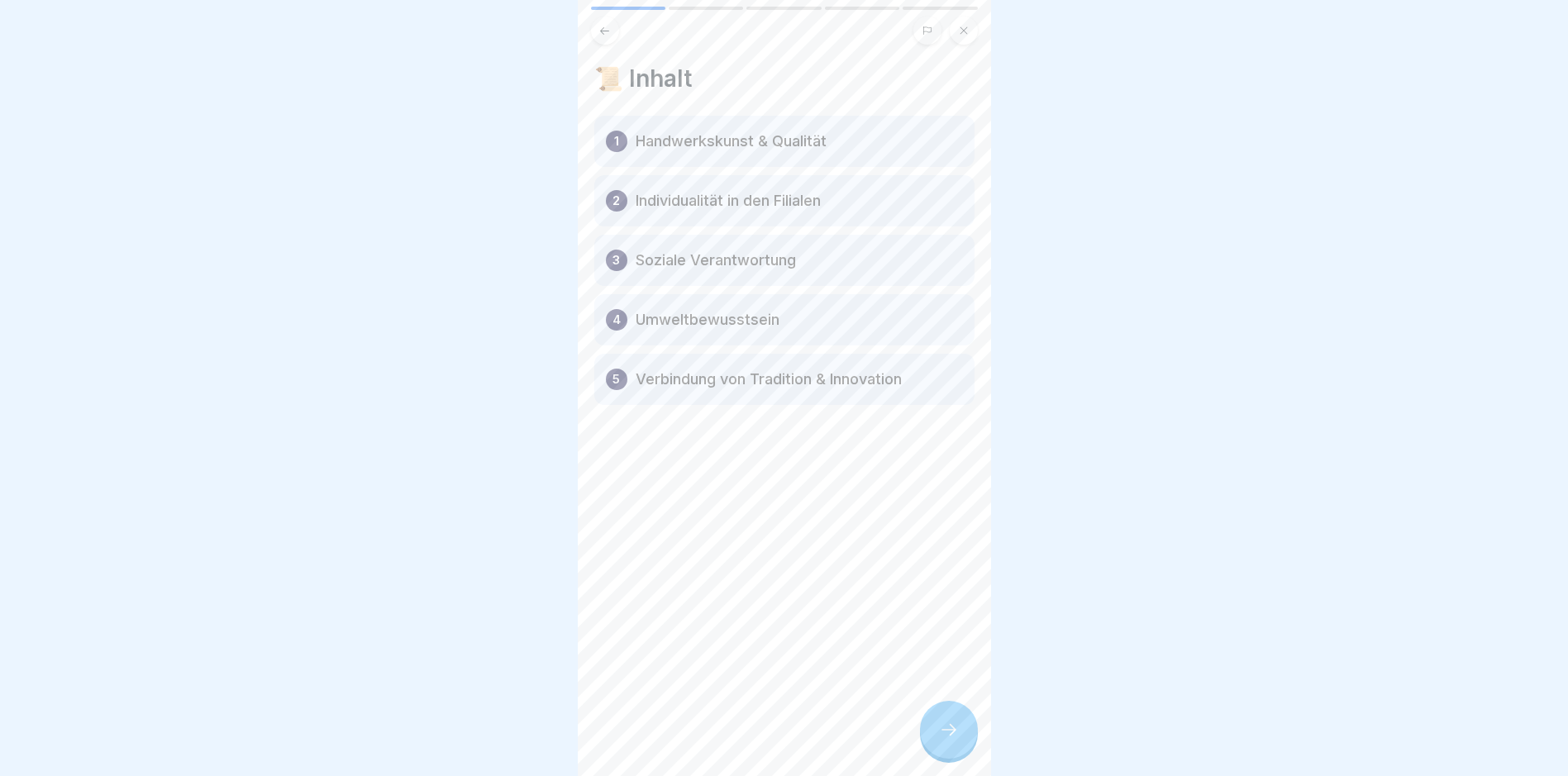
click at [927, 746] on div at bounding box center [948, 730] width 58 height 58
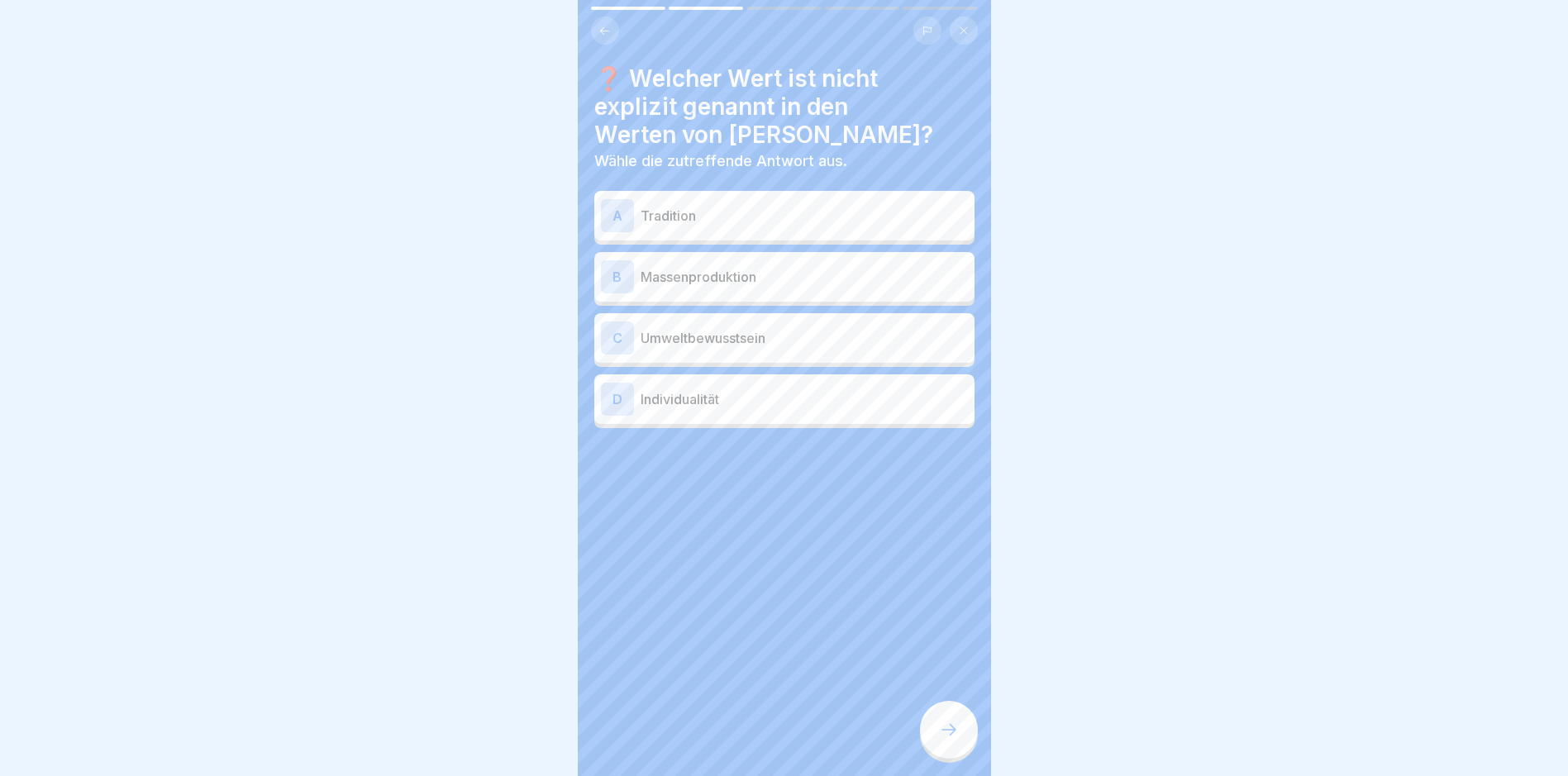
click at [771, 233] on div "A Tradition" at bounding box center [784, 215] width 380 height 50
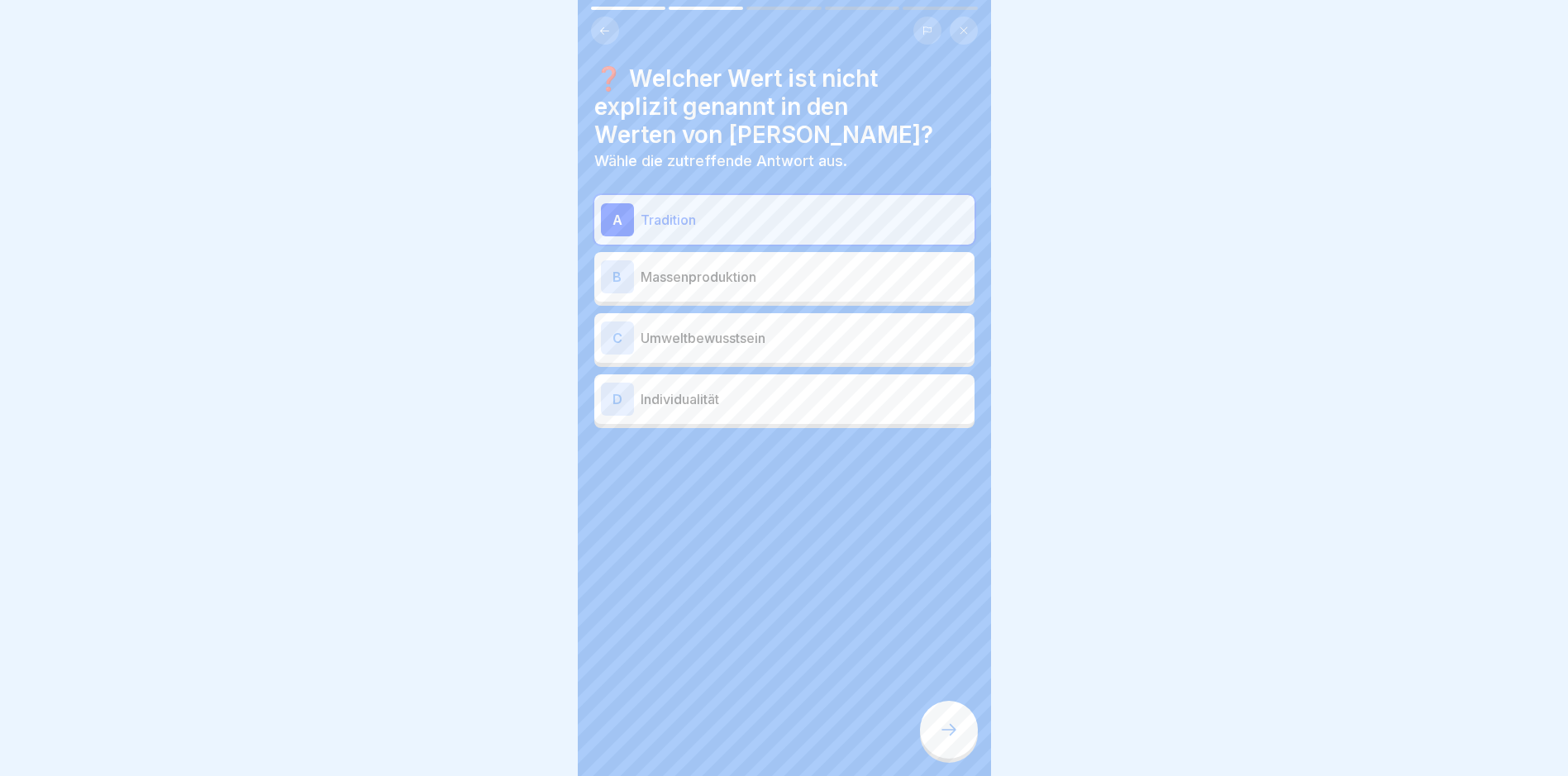
click at [780, 321] on div "C Umweltbewusstsein" at bounding box center [784, 337] width 367 height 33
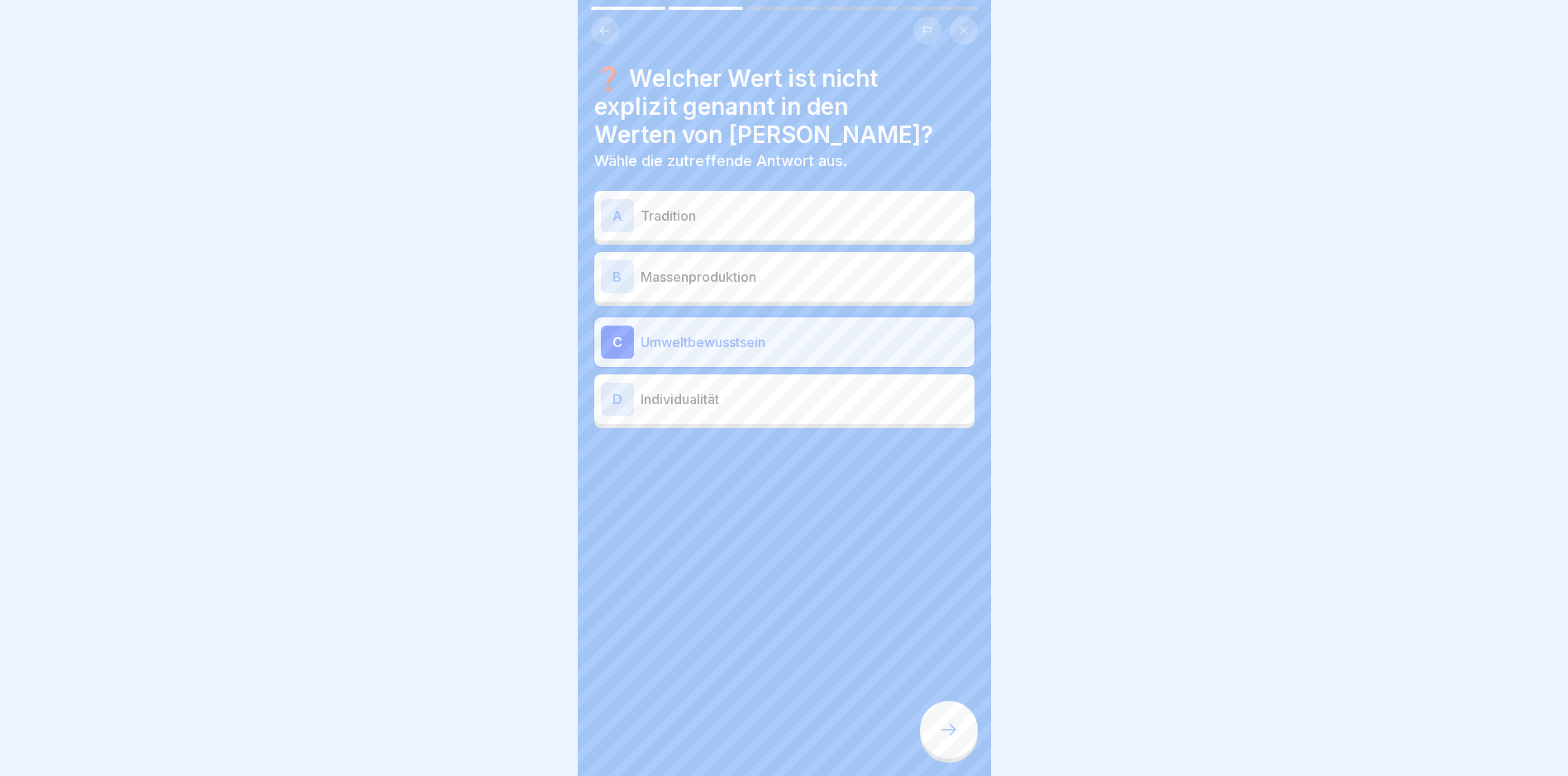
click at [822, 224] on p "Tradition" at bounding box center [804, 216] width 327 height 20
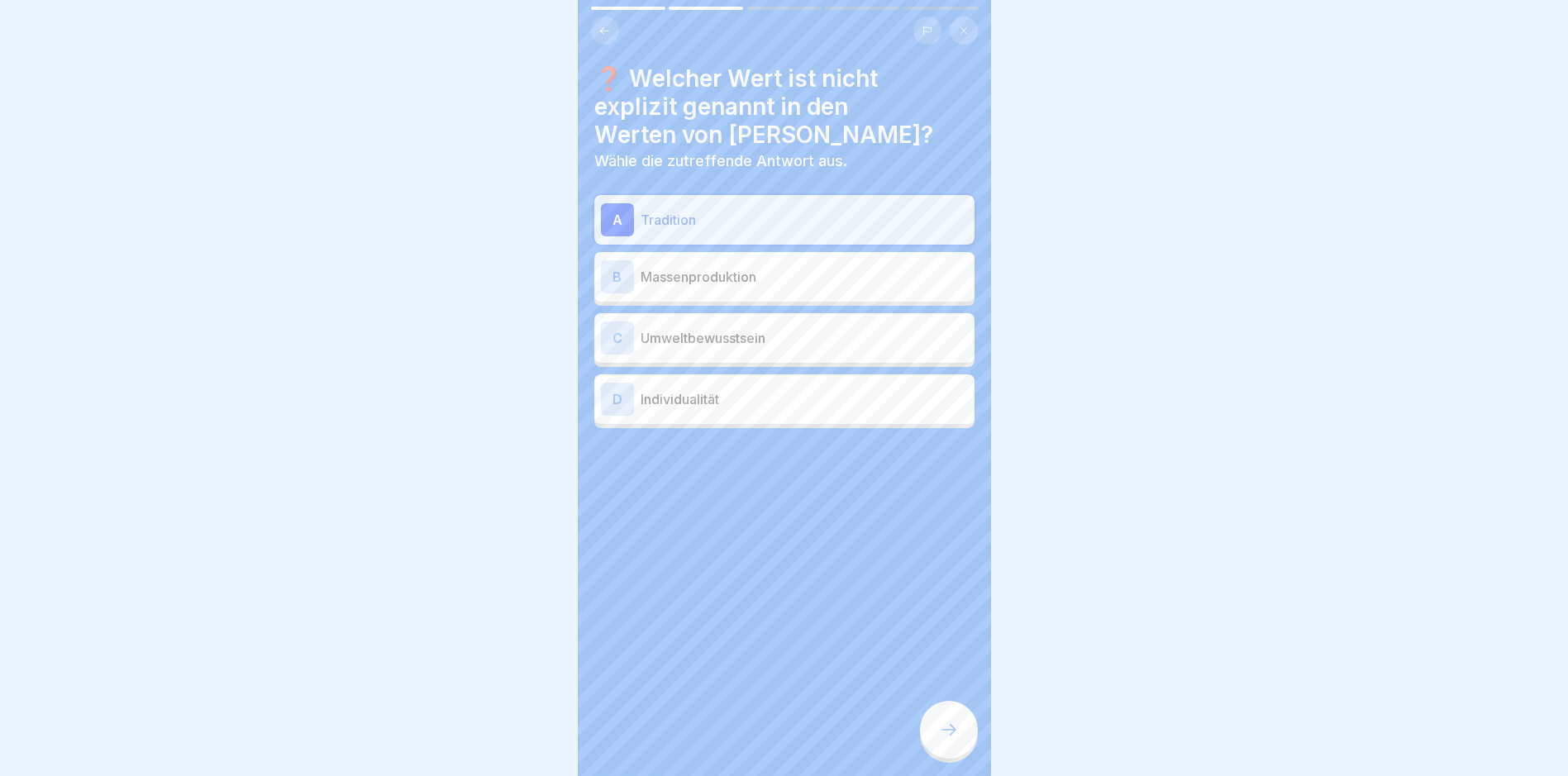
click at [938, 747] on div at bounding box center [948, 730] width 58 height 58
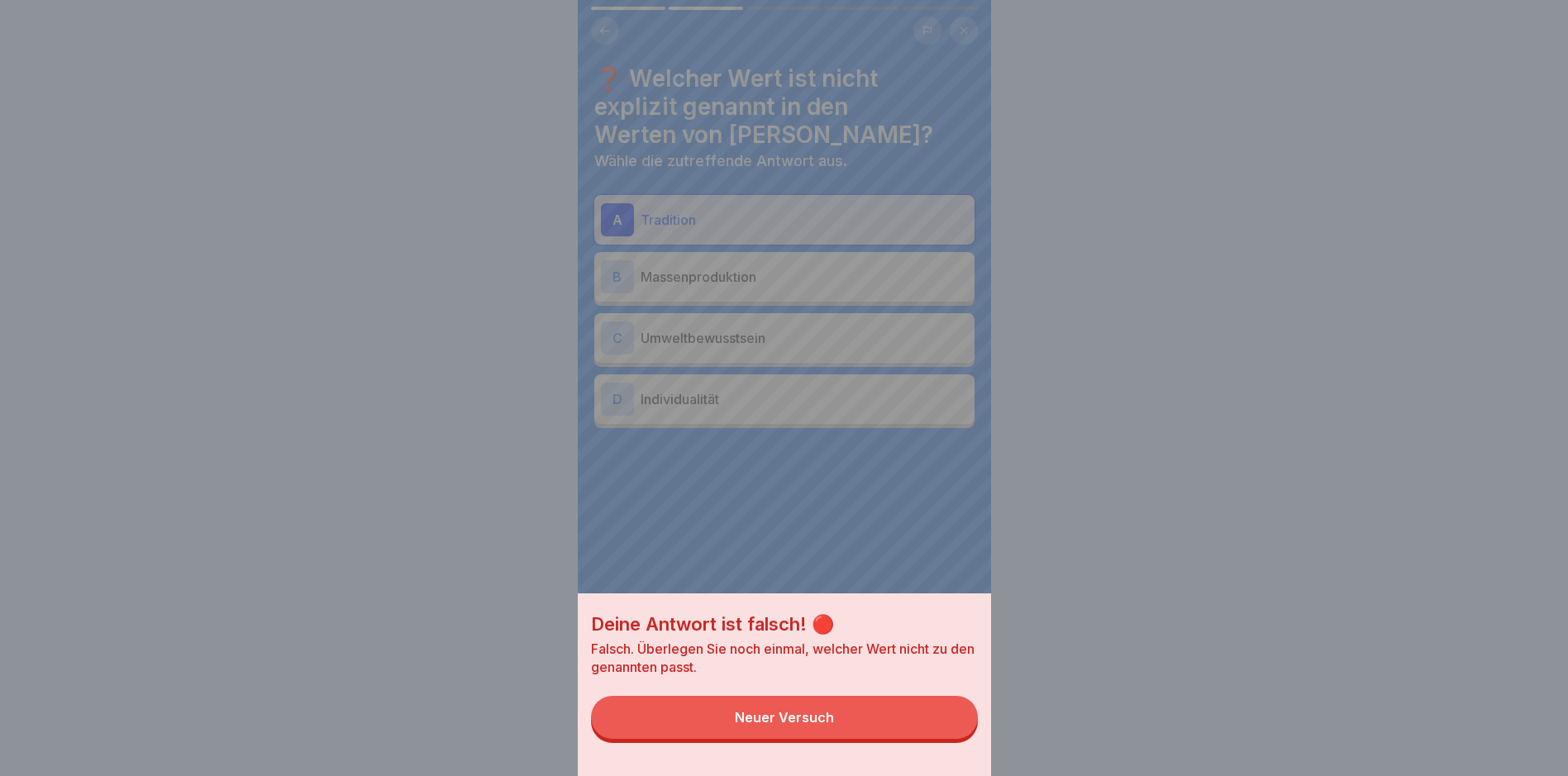
click at [910, 728] on button "Neuer Versuch" at bounding box center [784, 717] width 387 height 43
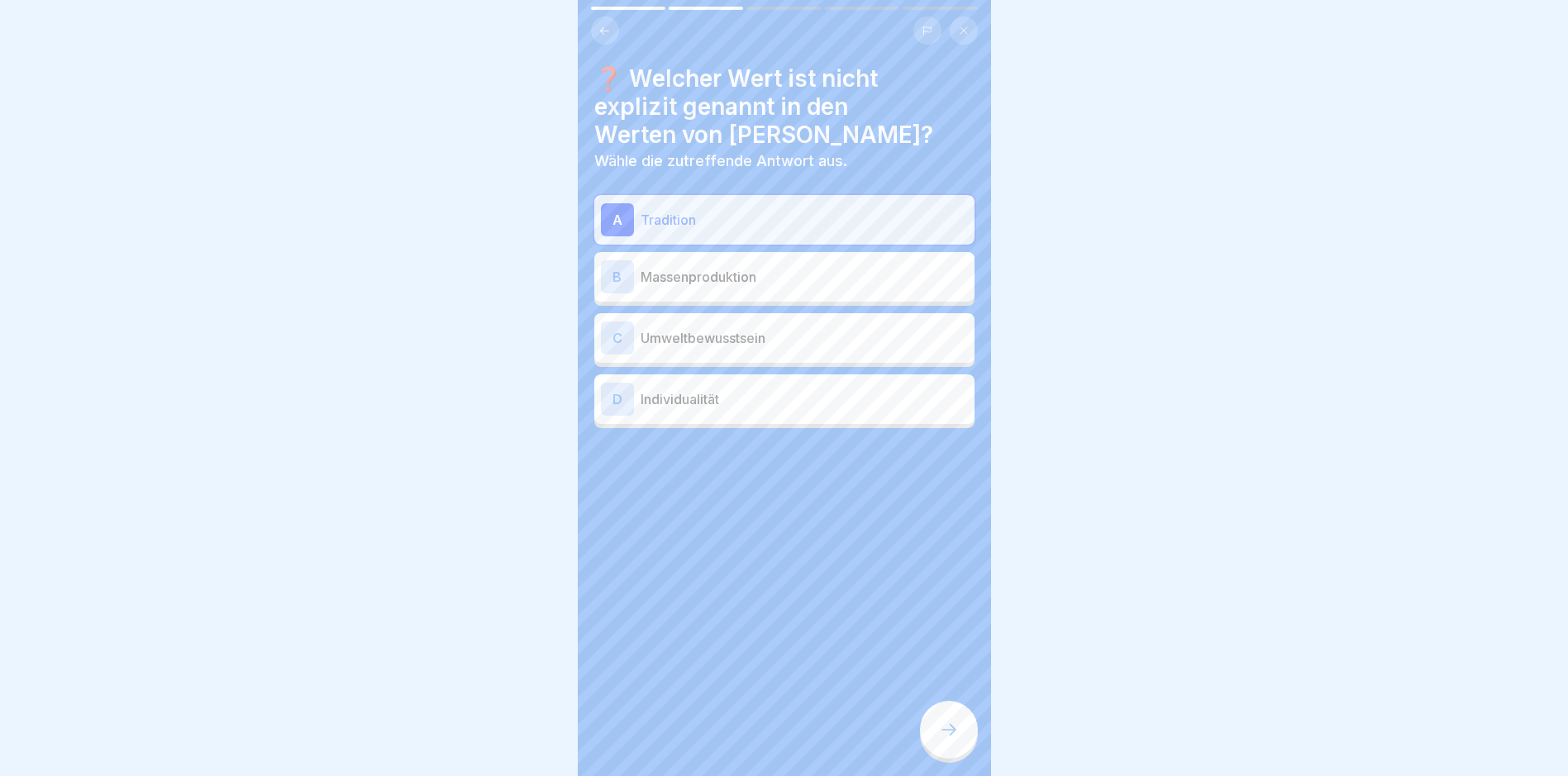
click at [884, 339] on p "Umweltbewusstsein" at bounding box center [804, 338] width 327 height 20
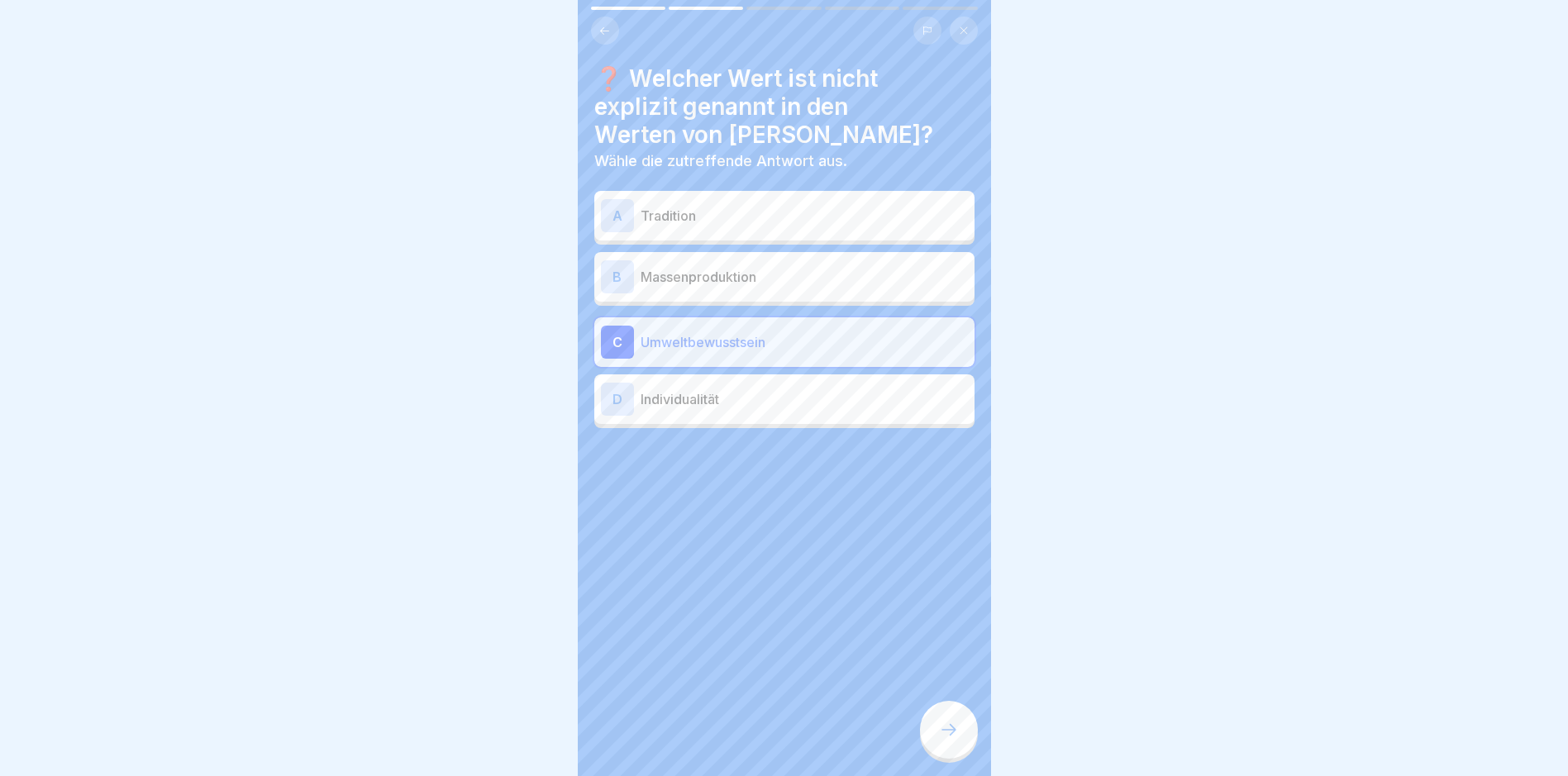
click at [951, 740] on icon at bounding box center [949, 730] width 20 height 20
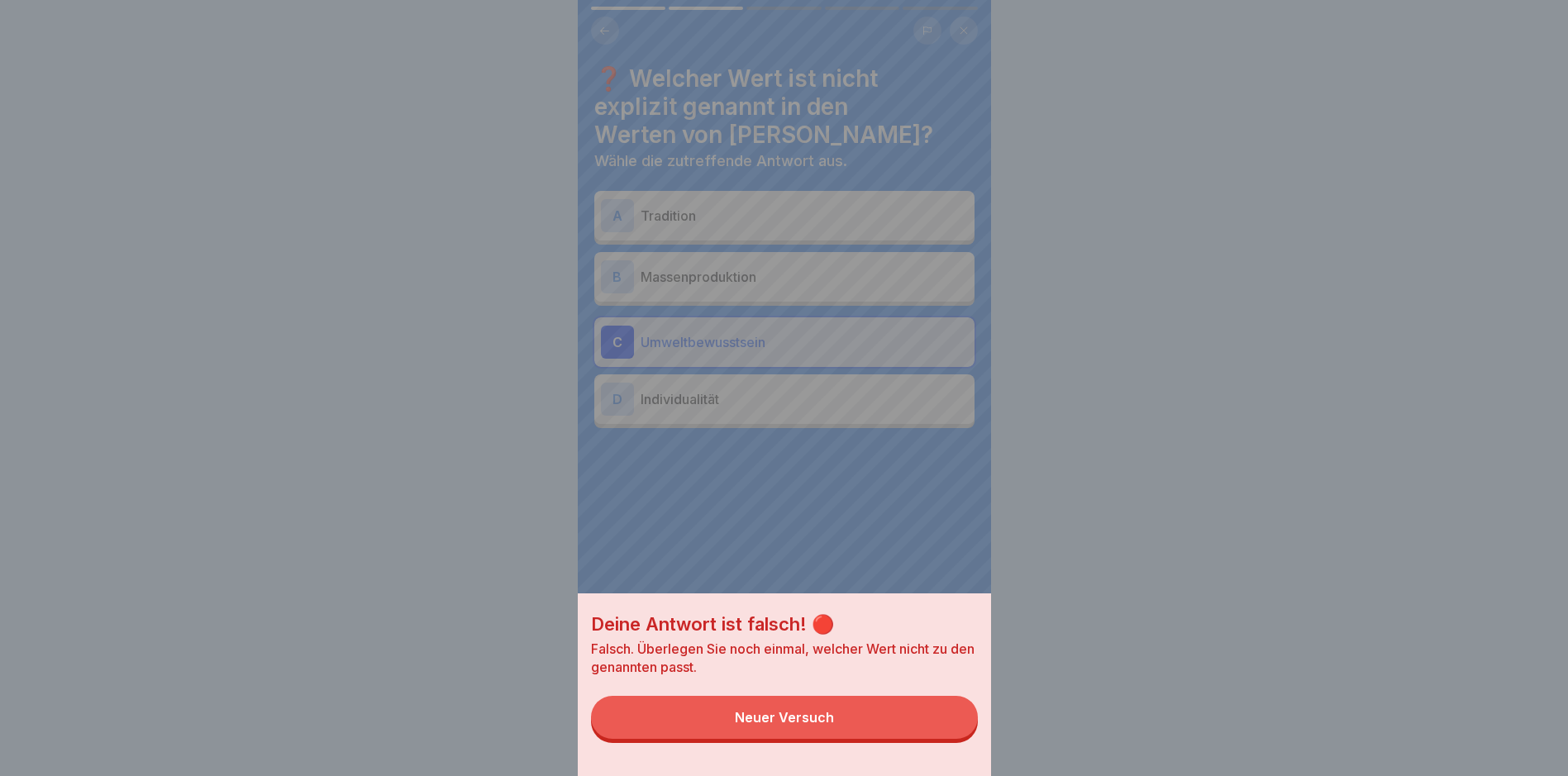
click at [937, 736] on button "Neuer Versuch" at bounding box center [784, 717] width 387 height 43
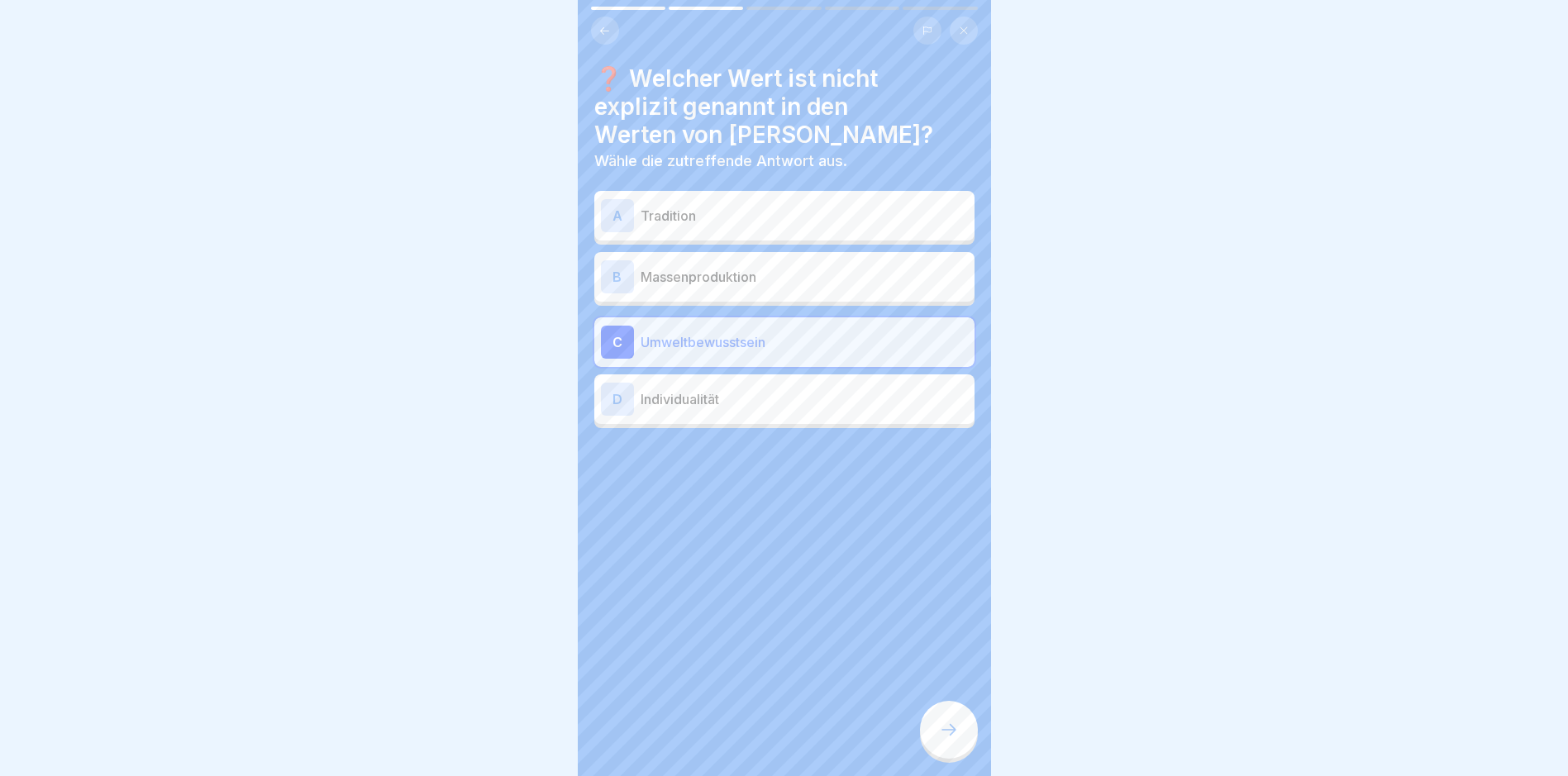
click at [901, 423] on div "D Individualität" at bounding box center [784, 399] width 380 height 50
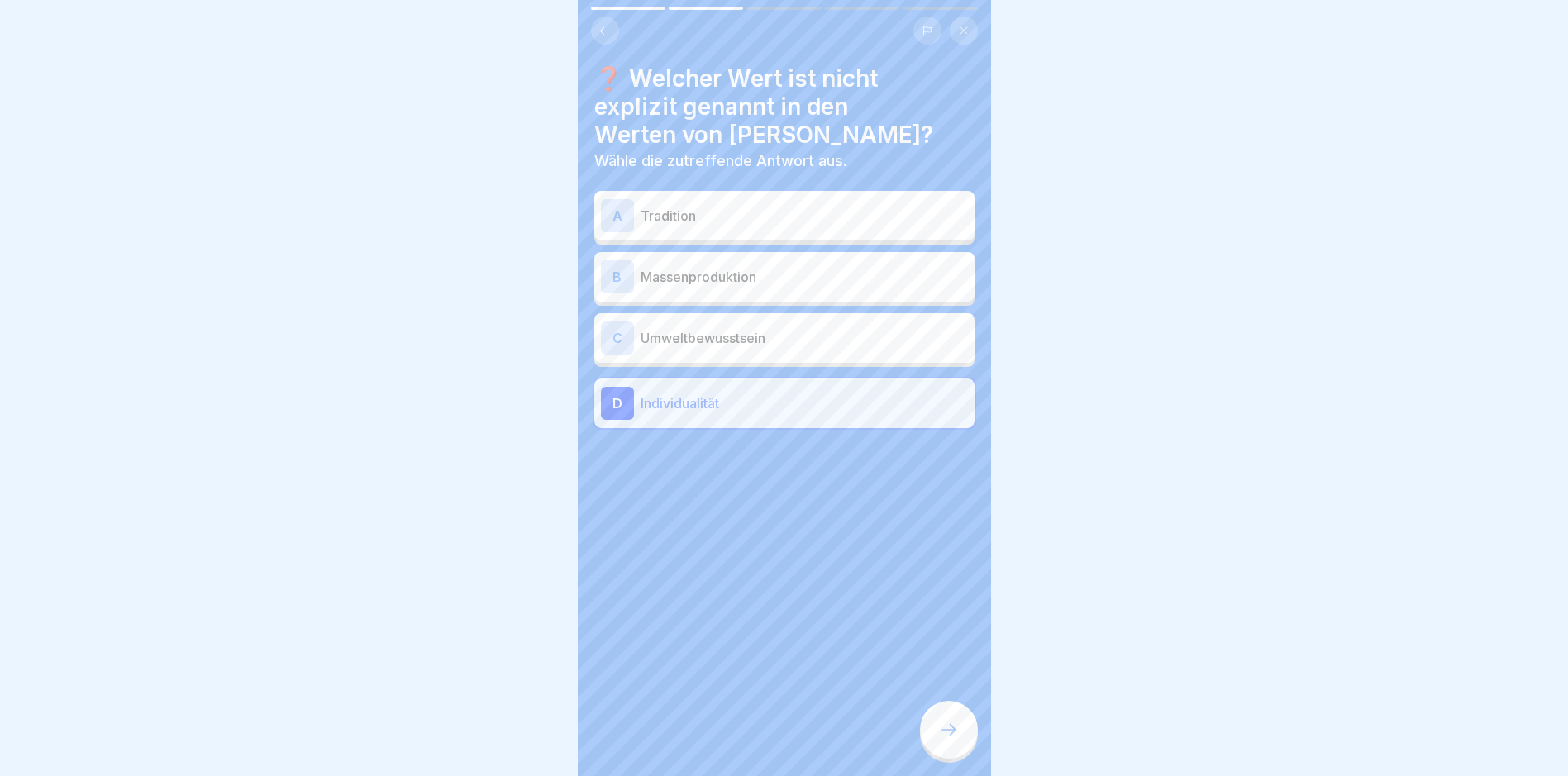
click at [955, 719] on div at bounding box center [948, 730] width 58 height 58
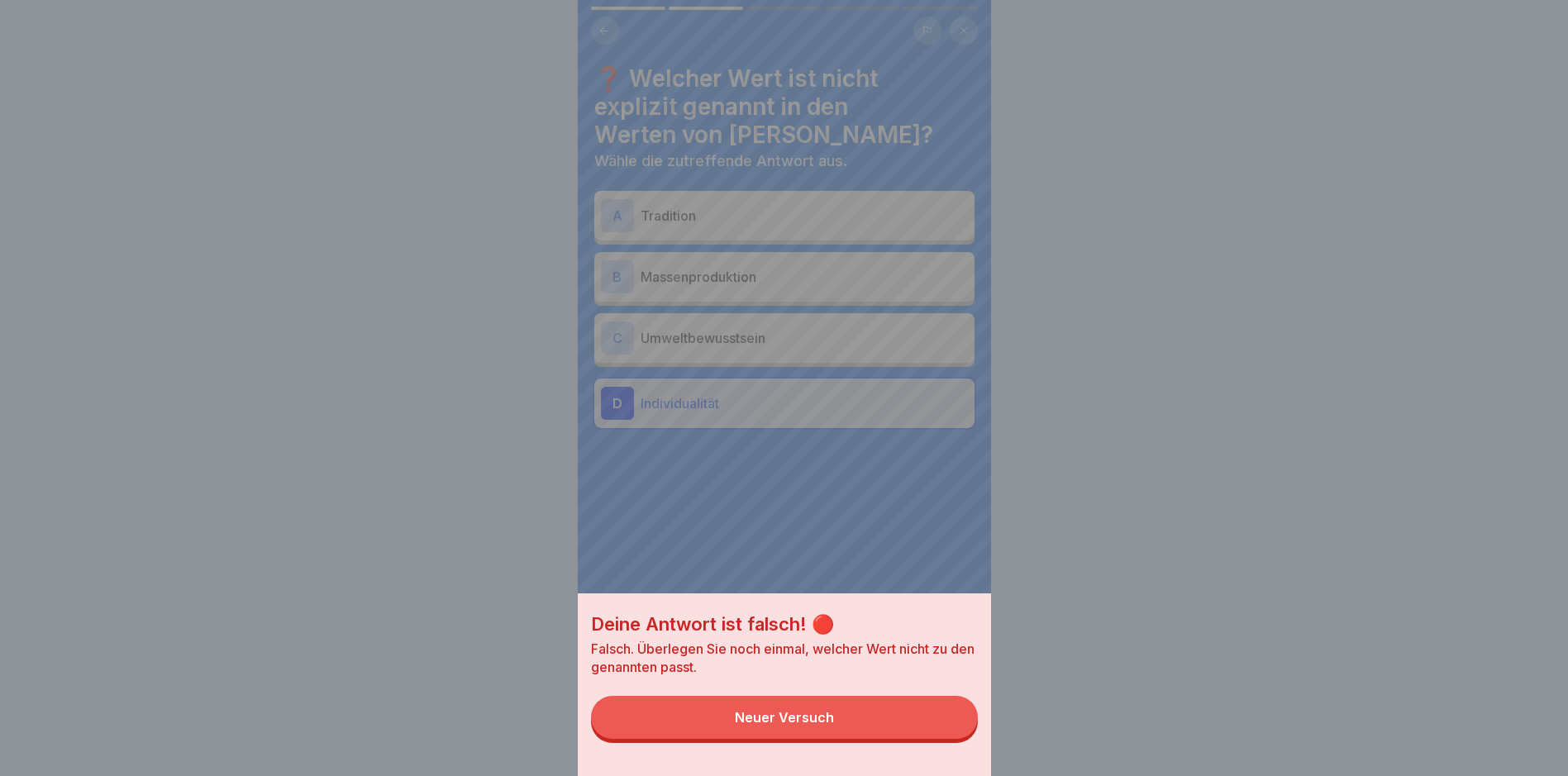
click at [922, 739] on button "Neuer Versuch" at bounding box center [784, 717] width 387 height 43
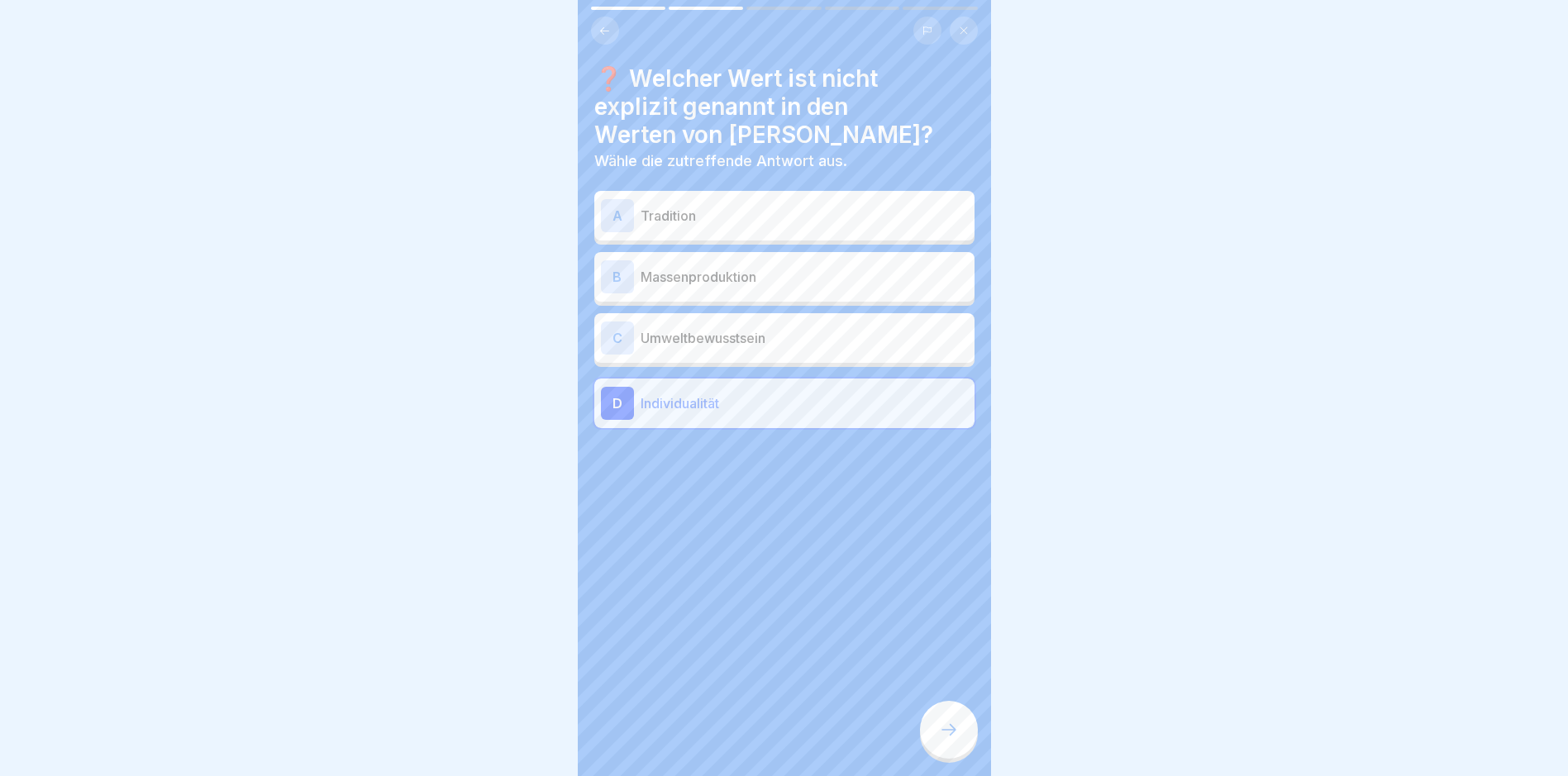
click at [756, 264] on div "B Massenproduktion" at bounding box center [784, 277] width 367 height 33
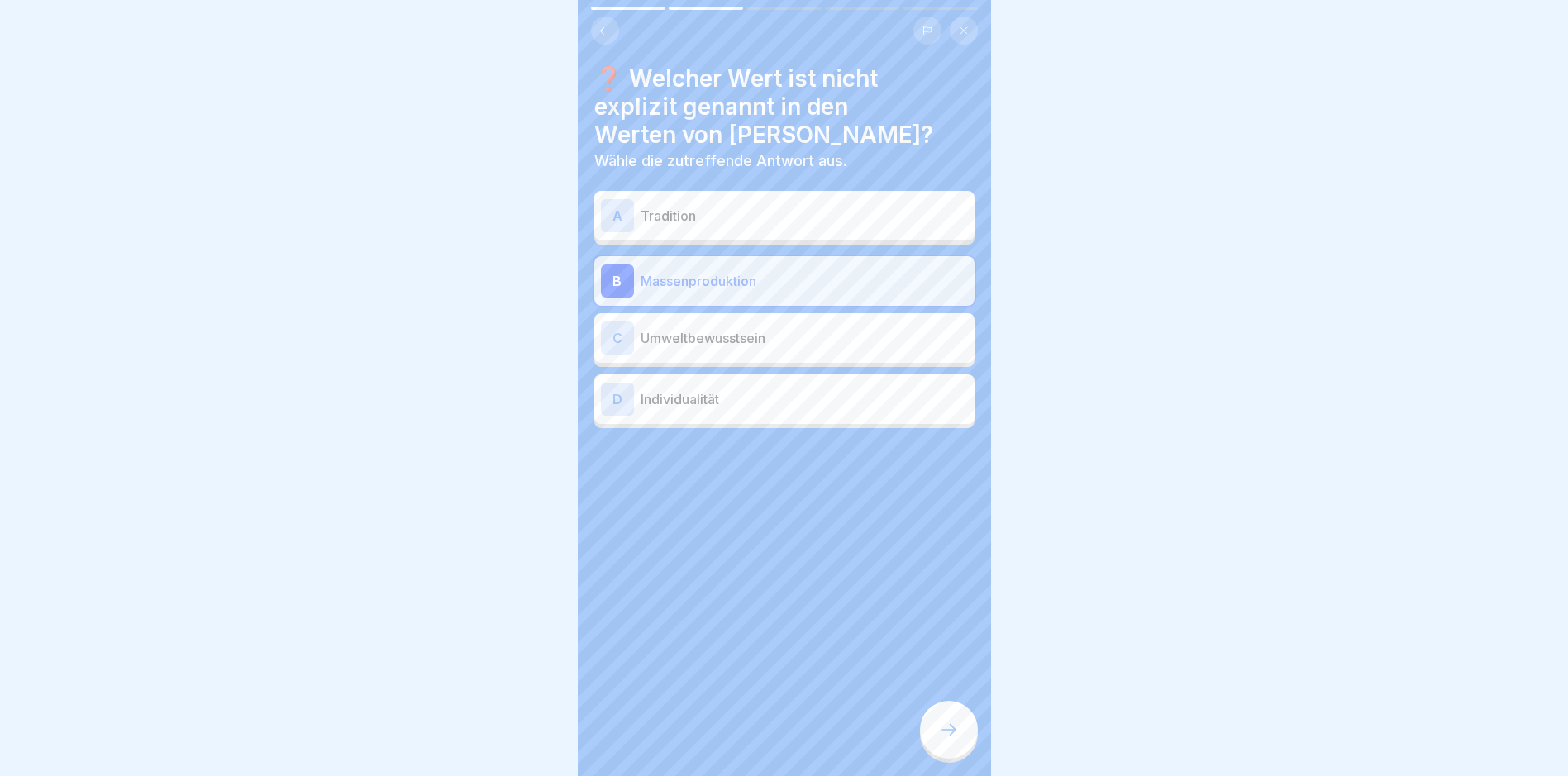
click at [940, 721] on div at bounding box center [948, 730] width 58 height 58
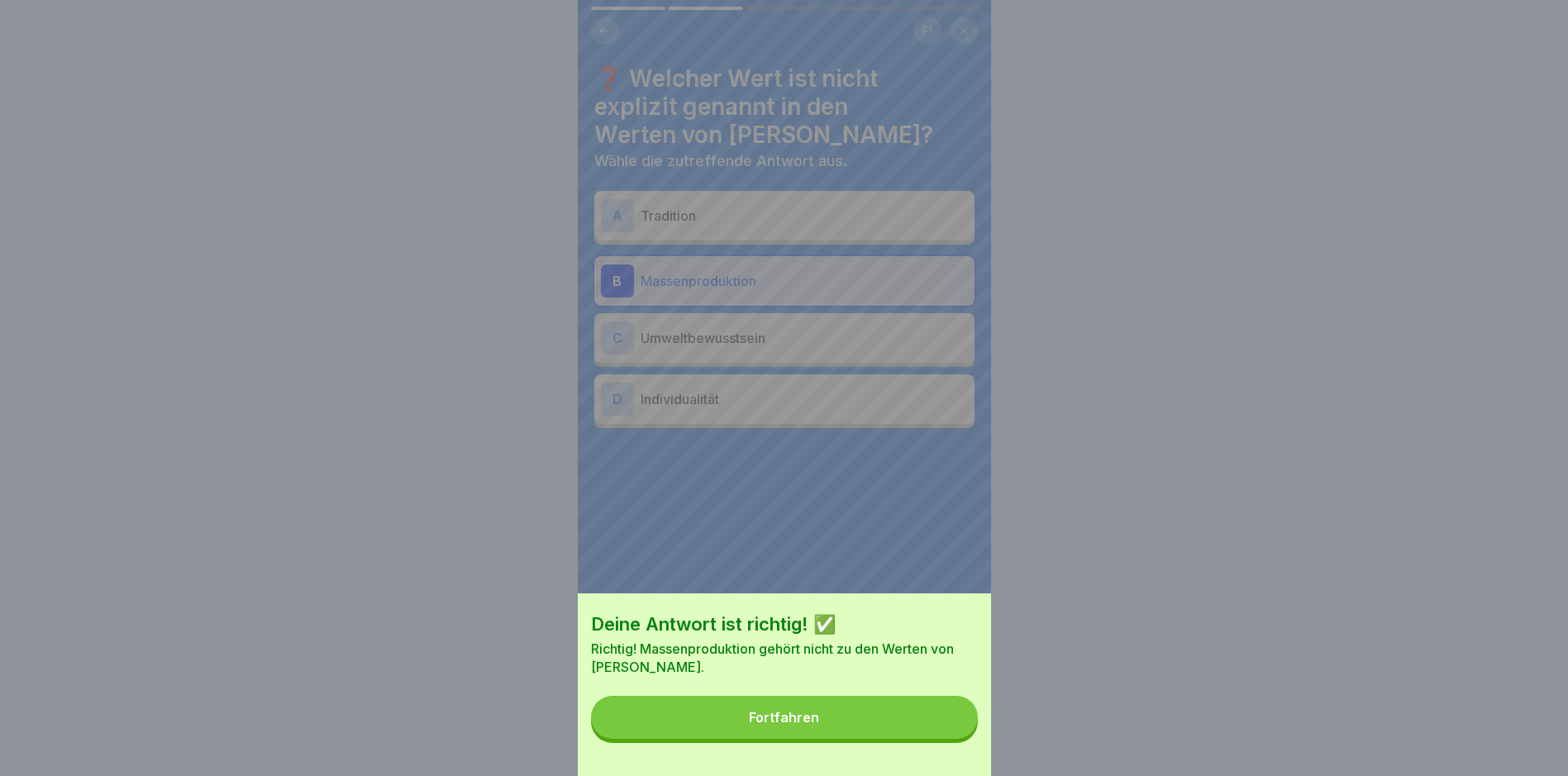
click at [939, 721] on button "Fortfahren" at bounding box center [784, 717] width 387 height 43
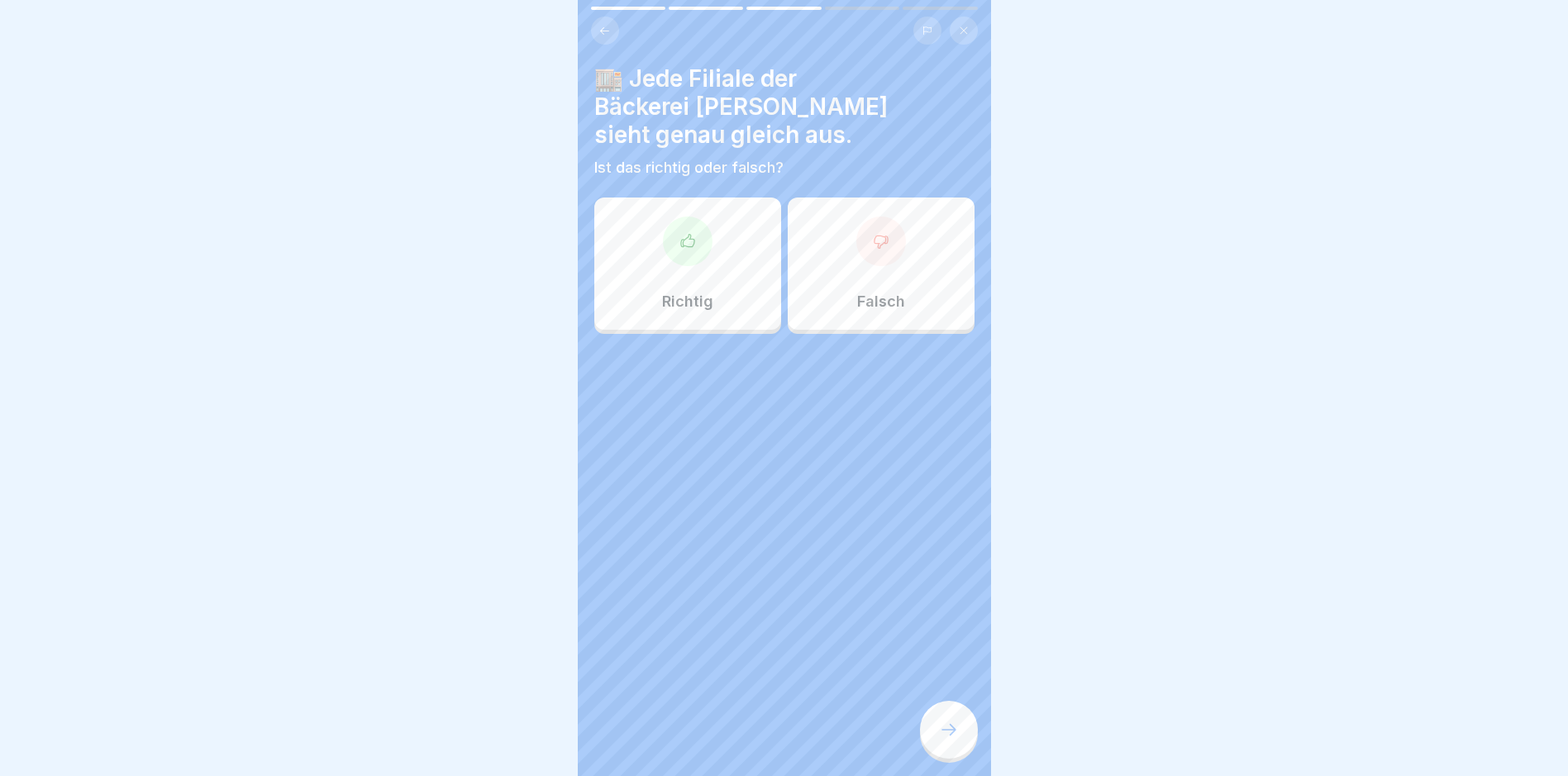
click at [890, 228] on div at bounding box center [880, 241] width 50 height 50
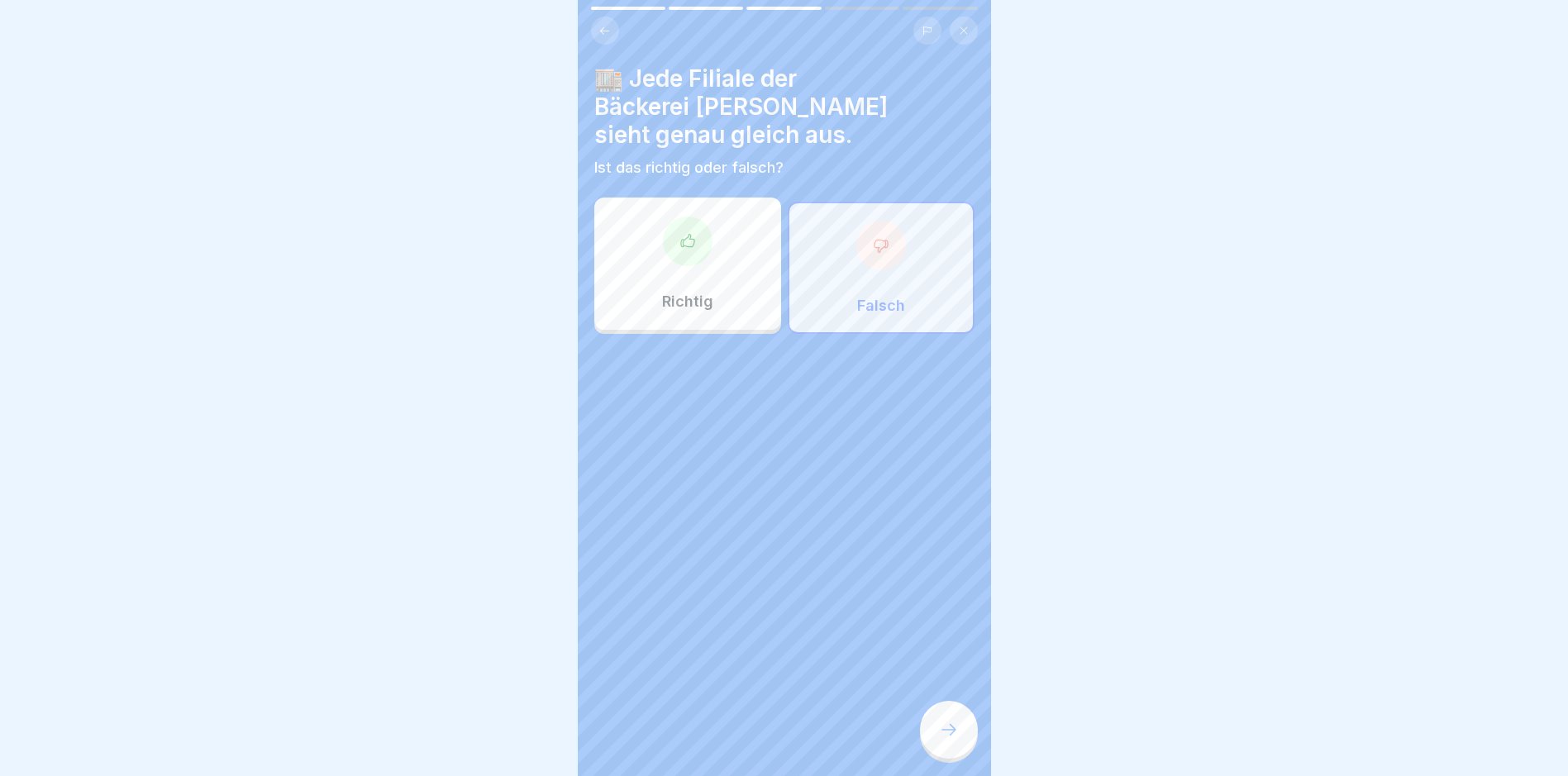
click at [942, 740] on icon at bounding box center [949, 730] width 20 height 20
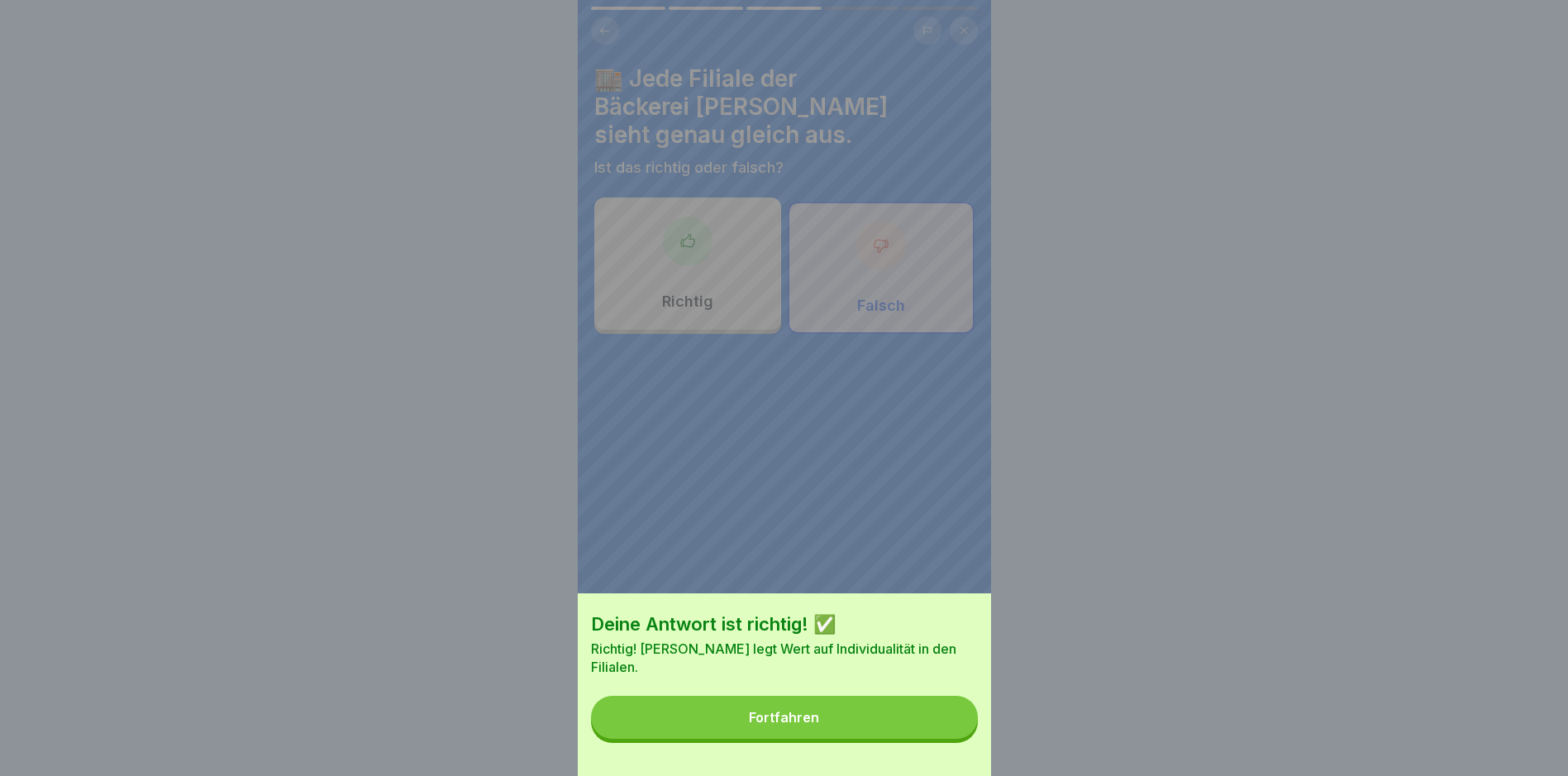
click at [852, 732] on button "Fortfahren" at bounding box center [784, 717] width 387 height 43
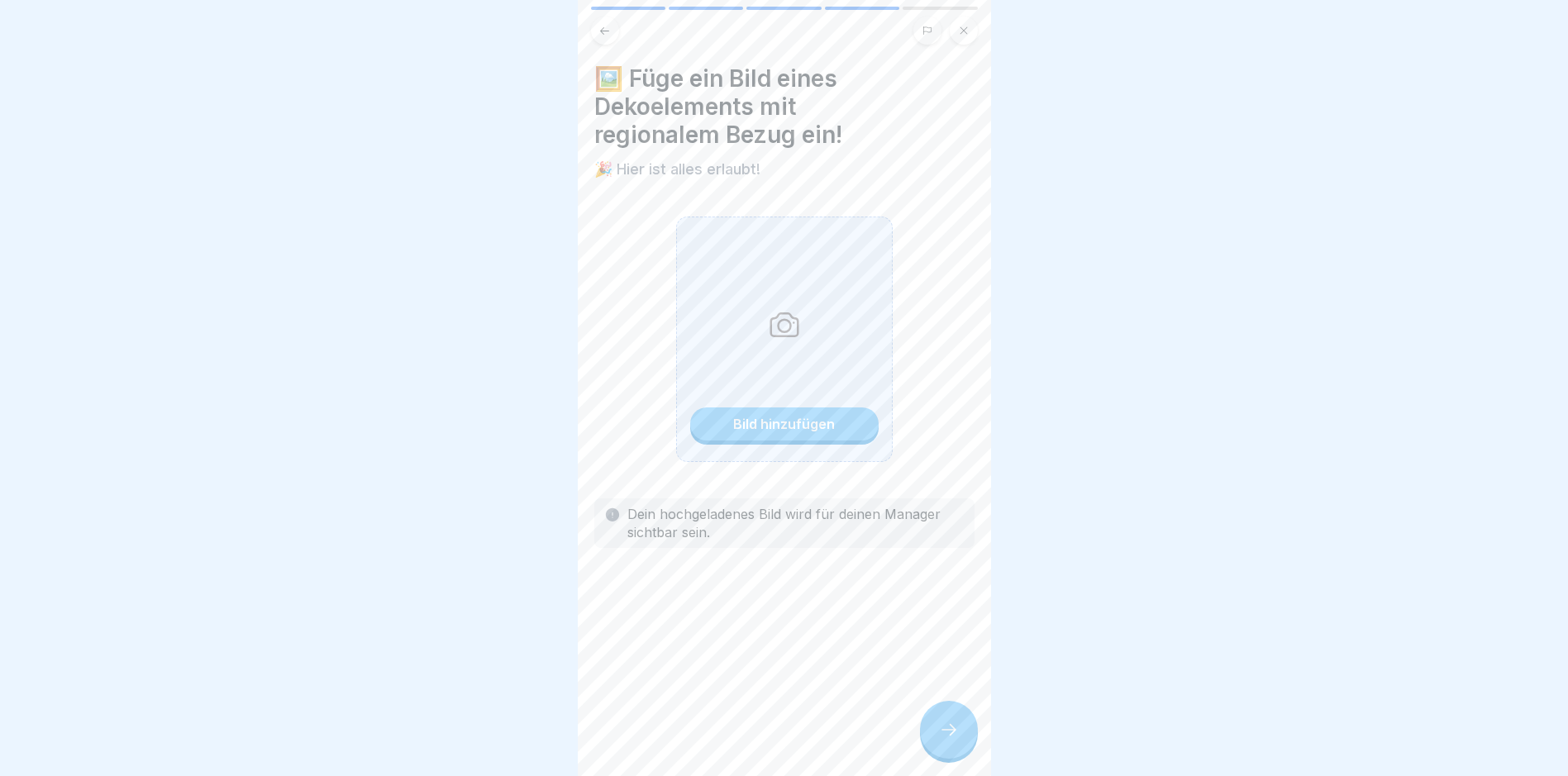
click at [824, 434] on button "Bild hinzufügen" at bounding box center [784, 424] width 188 height 33
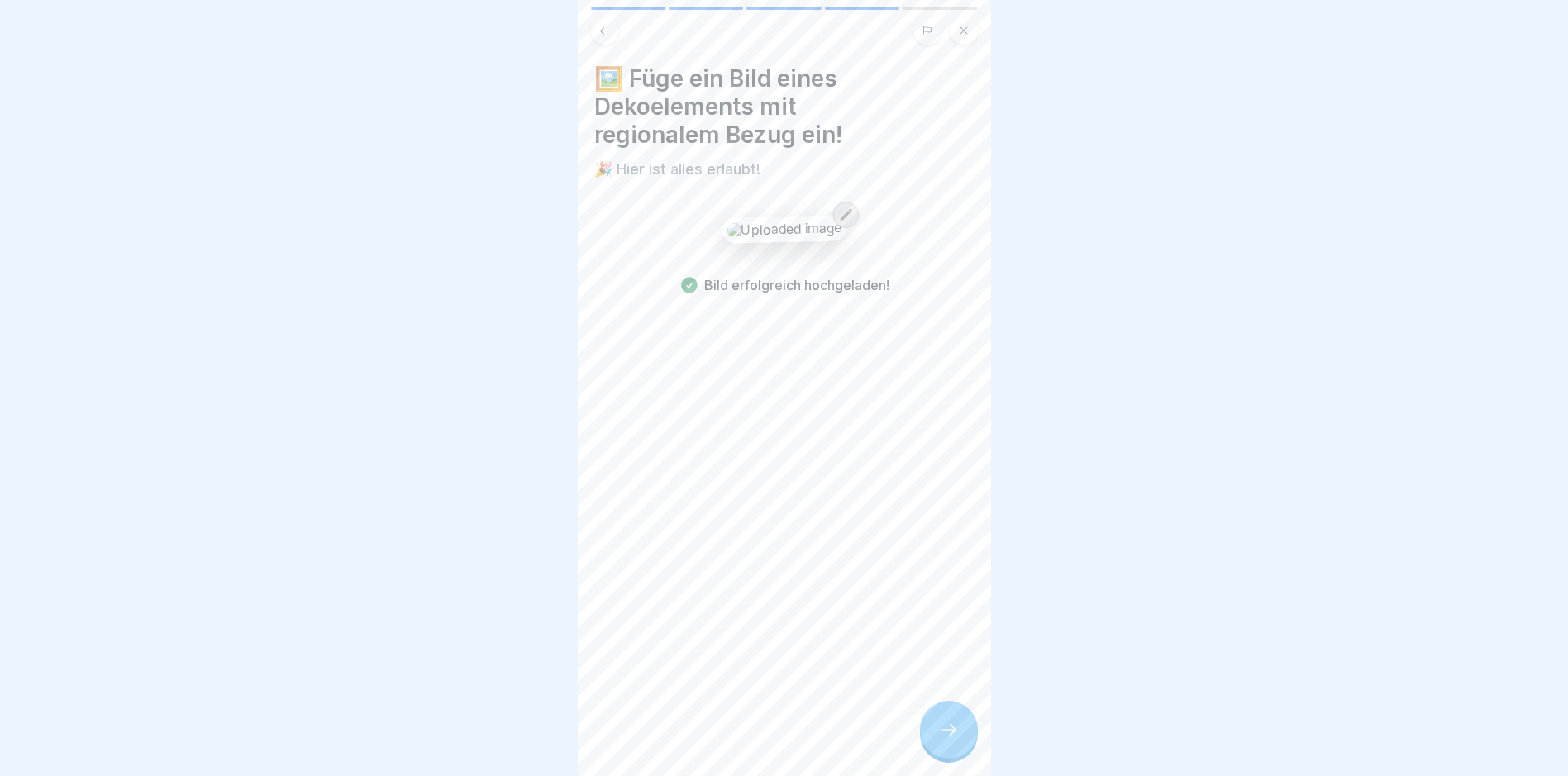
click at [961, 740] on div at bounding box center [948, 730] width 58 height 58
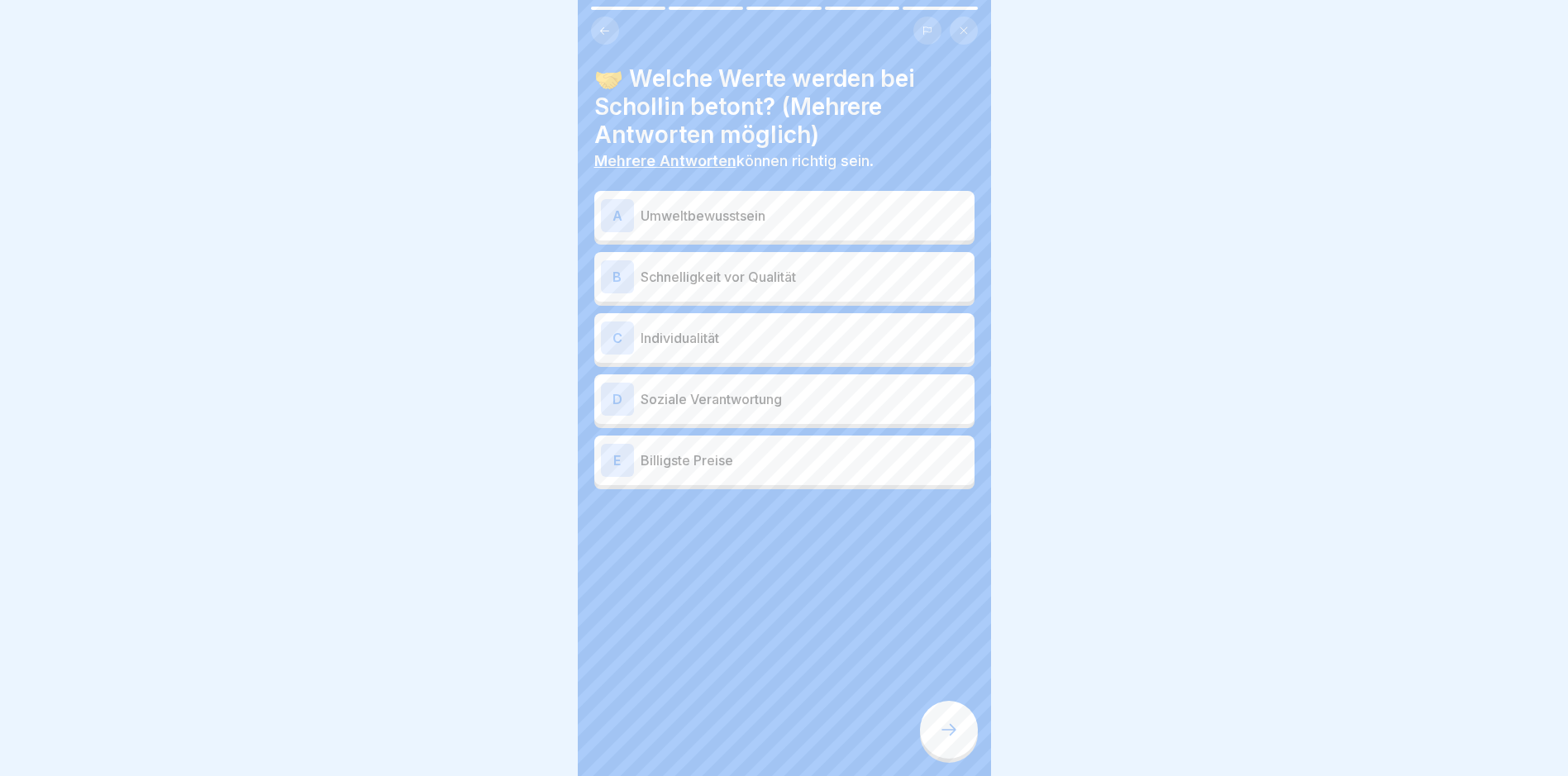
click at [793, 204] on div "A Umweltbewusstsein" at bounding box center [784, 215] width 367 height 33
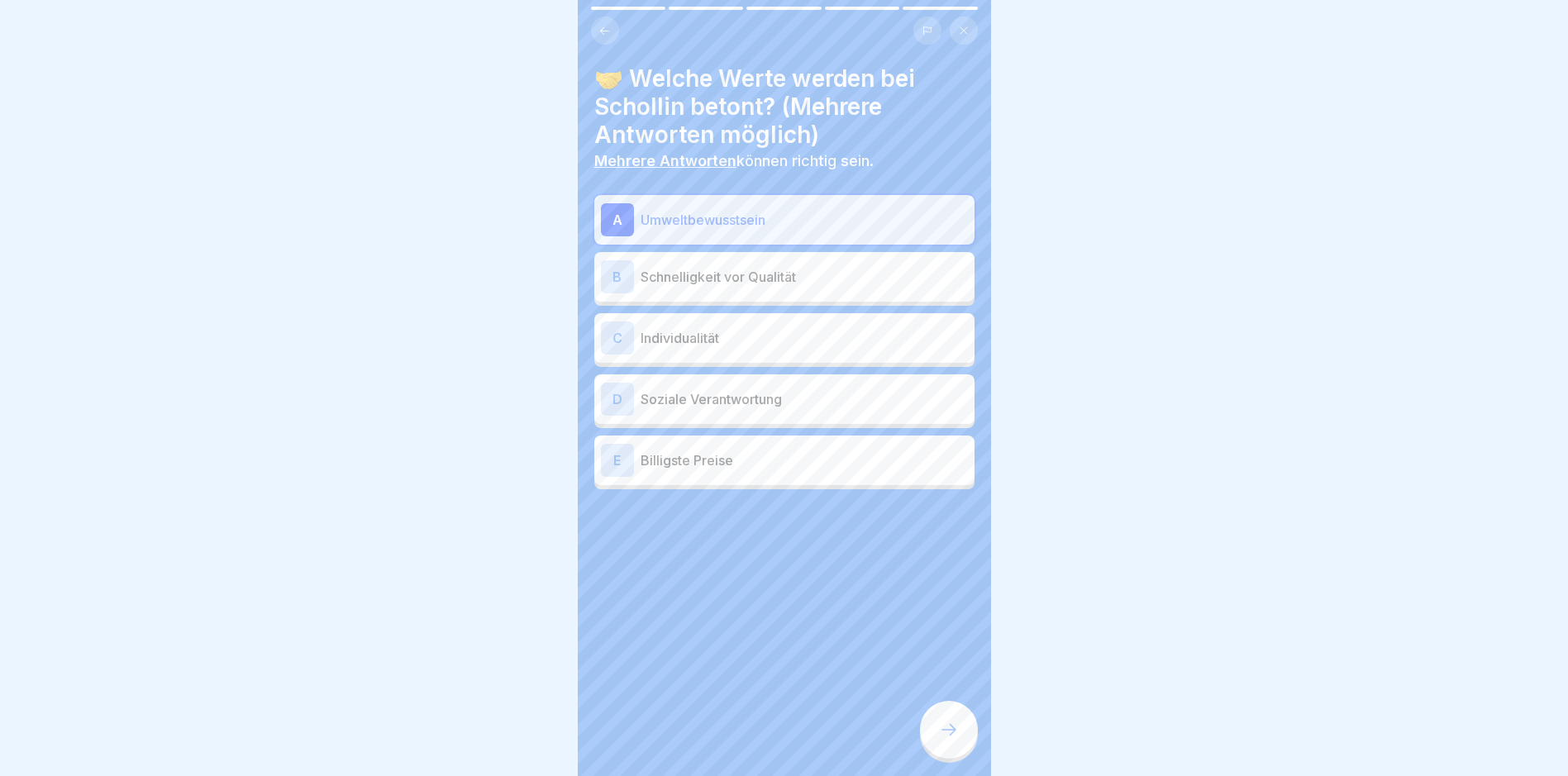
click at [733, 341] on p "Individualität" at bounding box center [804, 338] width 327 height 20
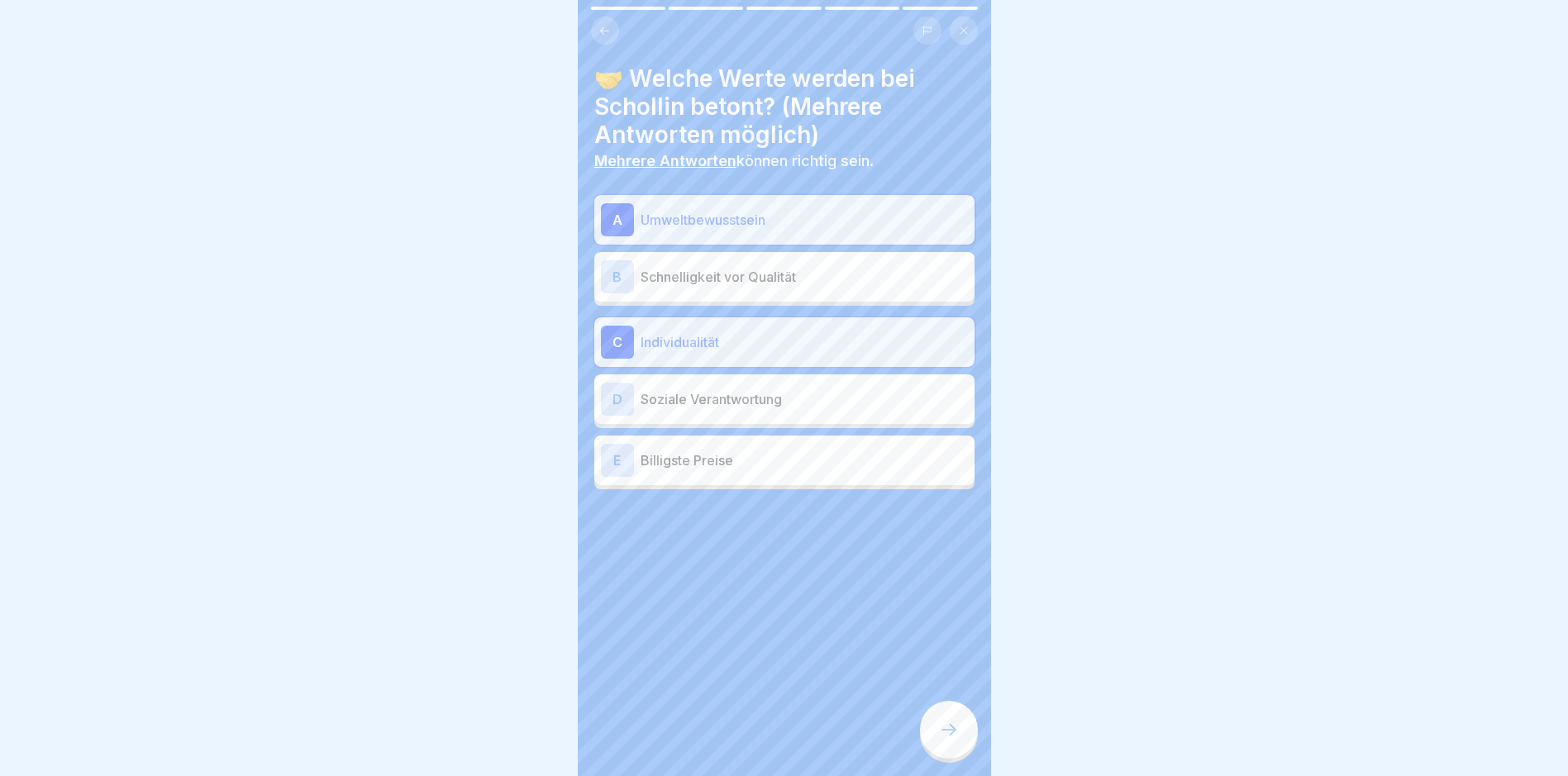
click at [728, 419] on div "D Soziale Verantwortung" at bounding box center [784, 399] width 380 height 50
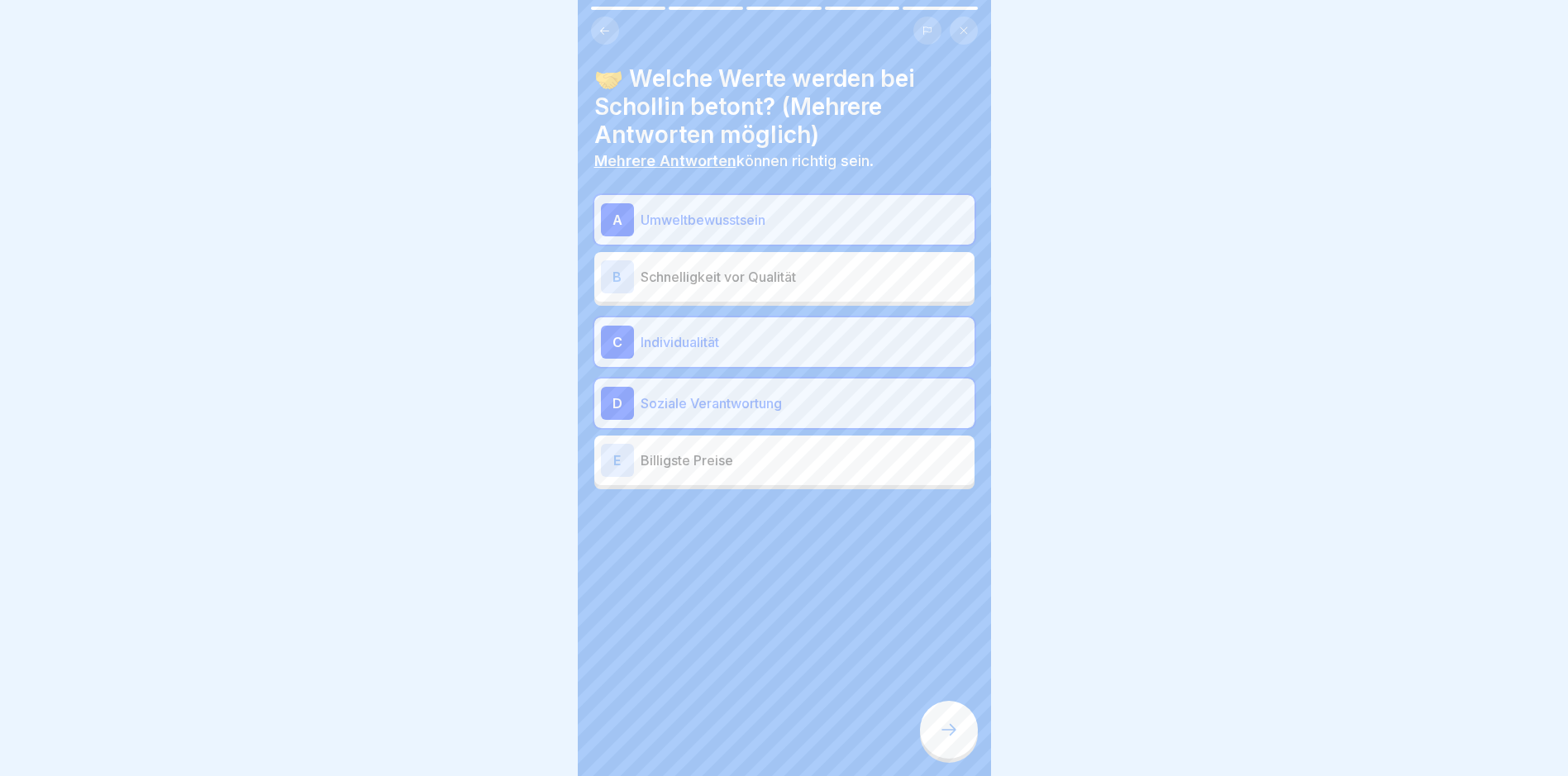
click at [951, 736] on icon at bounding box center [949, 730] width 20 height 20
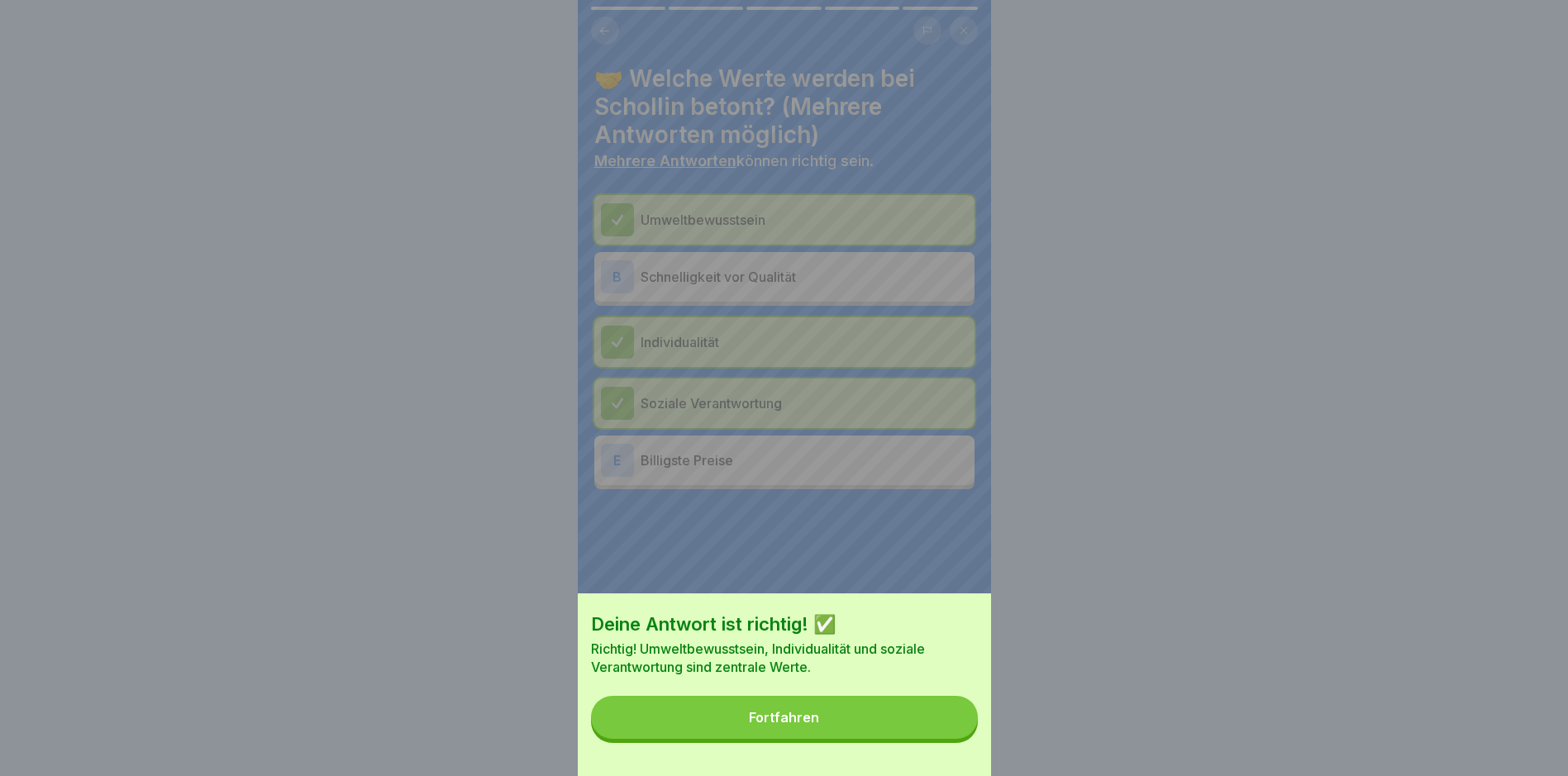
click at [779, 739] on button "Fortfahren" at bounding box center [784, 717] width 387 height 43
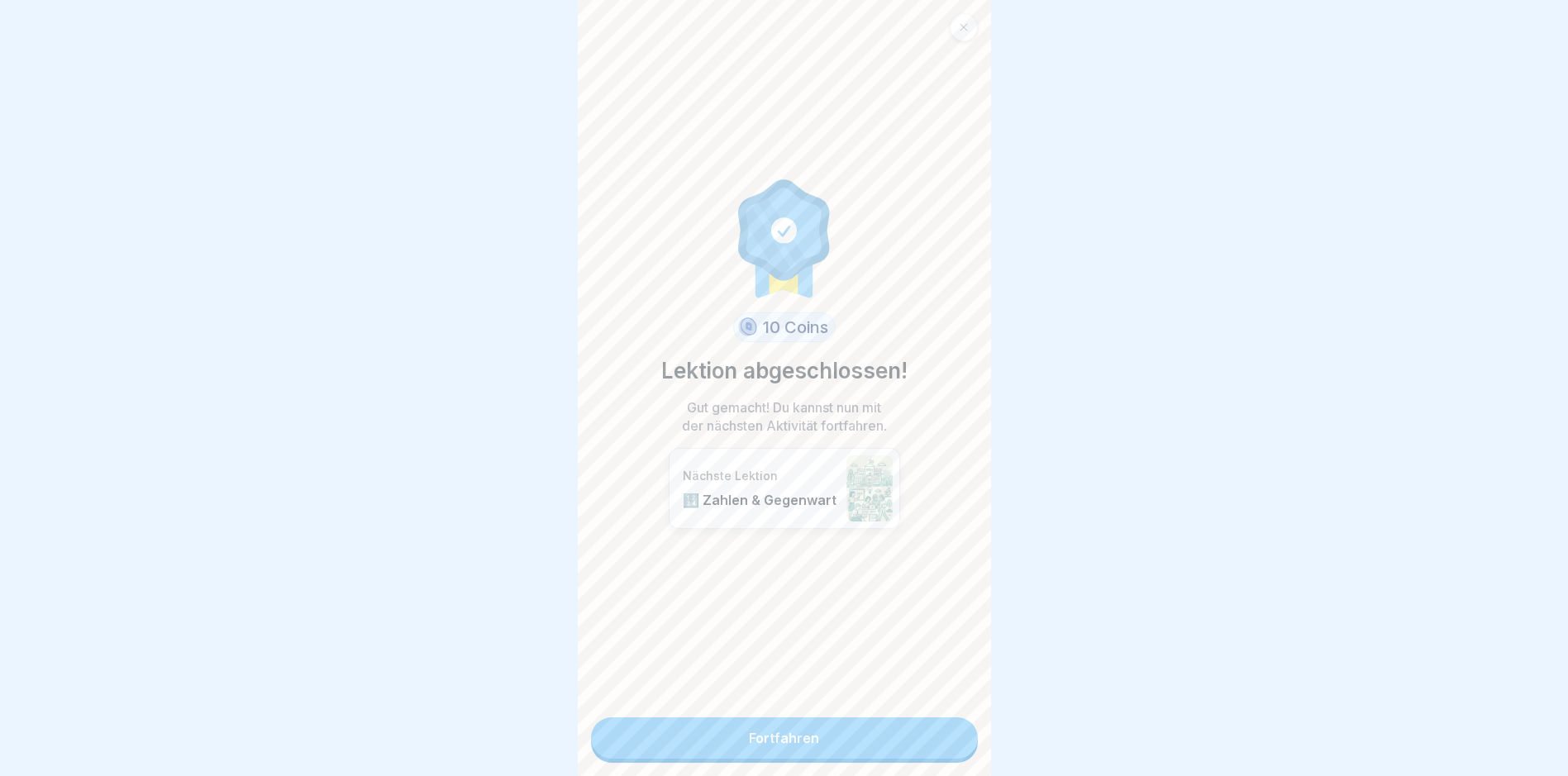
click at [723, 725] on link "Fortfahren" at bounding box center [784, 737] width 387 height 41
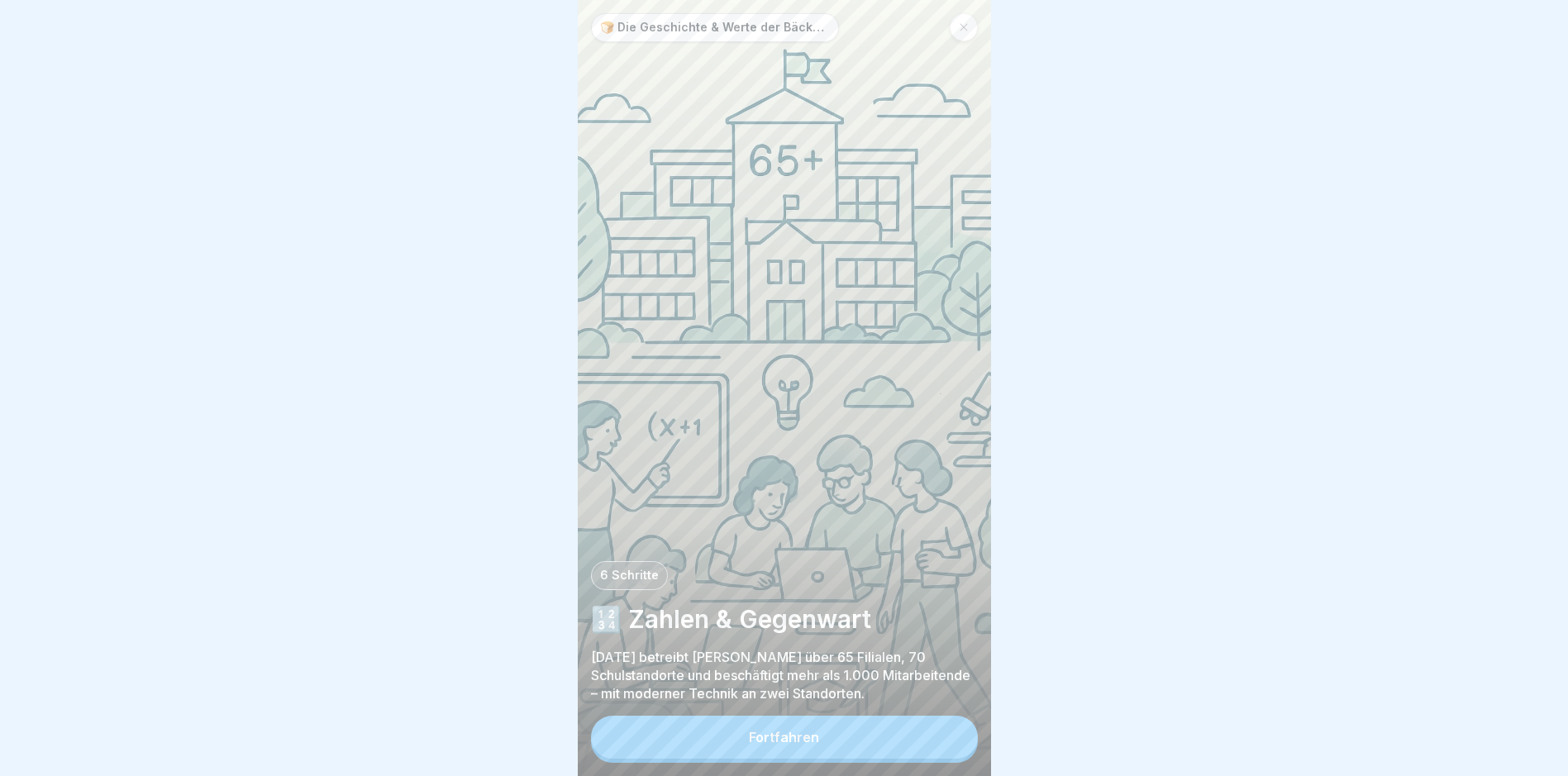
click at [701, 757] on button "Fortfahren" at bounding box center [784, 736] width 387 height 43
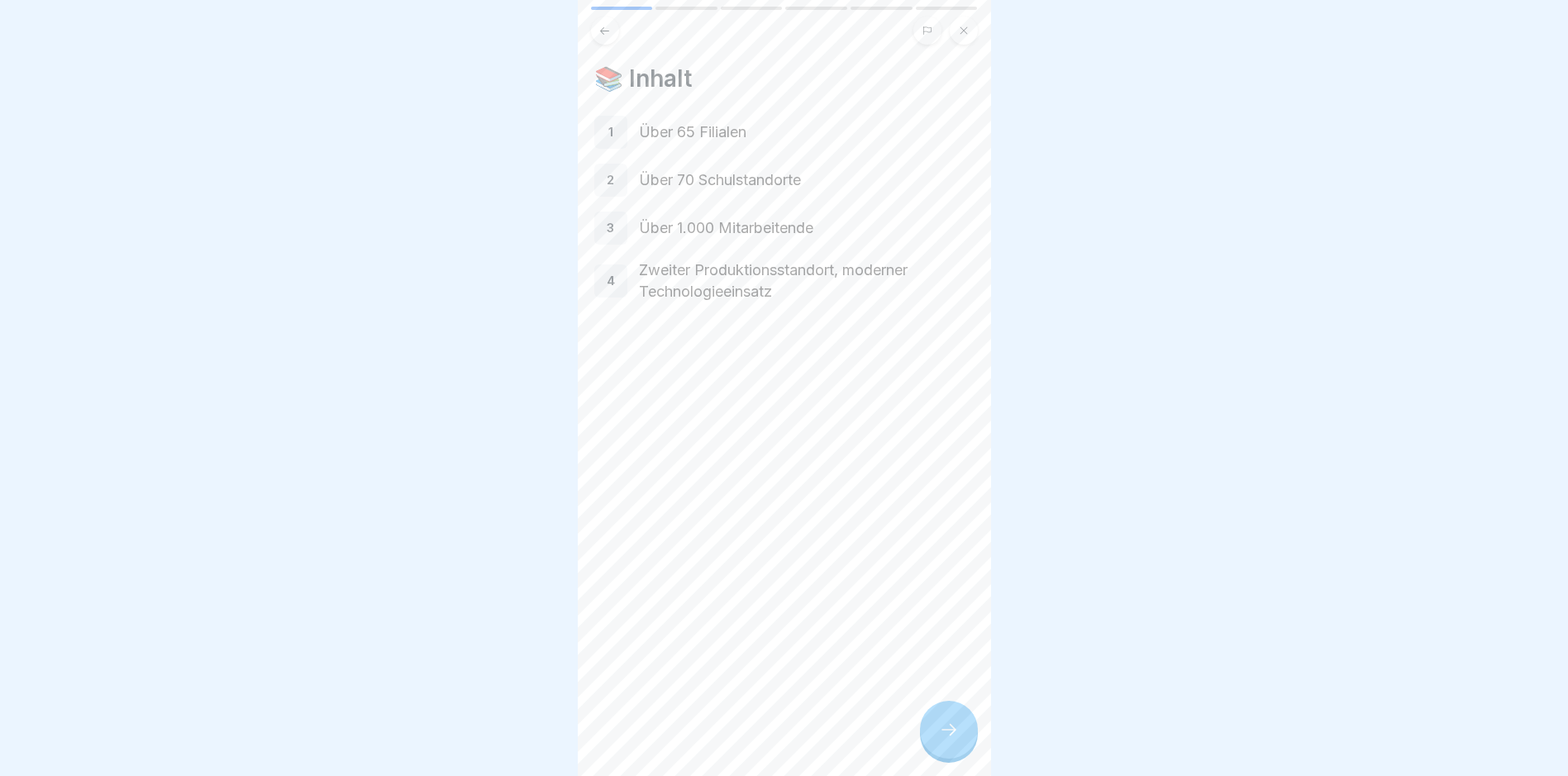
click at [953, 758] on div at bounding box center [948, 730] width 58 height 58
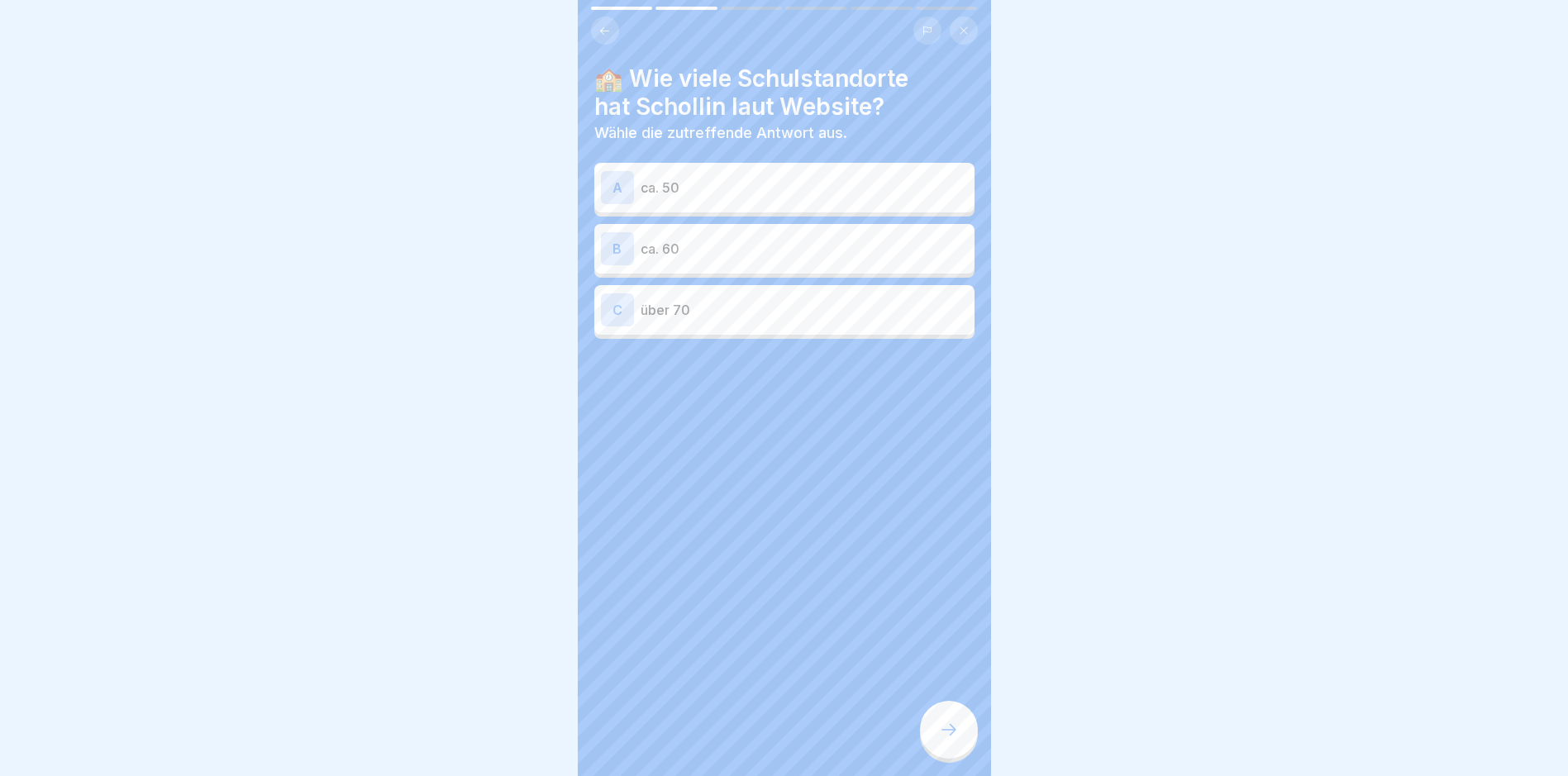
click at [701, 304] on p "über 70" at bounding box center [804, 310] width 327 height 20
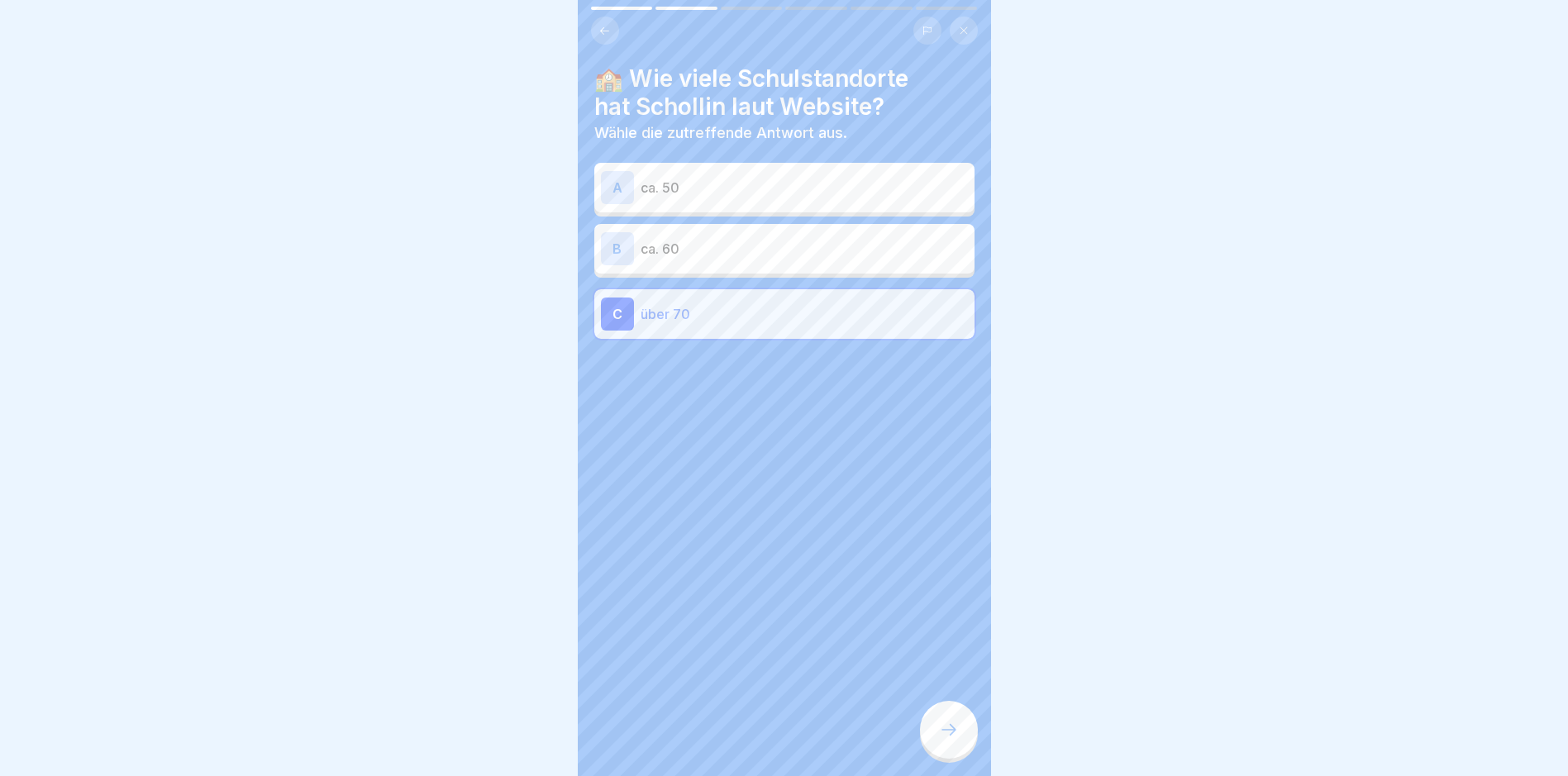
click at [965, 743] on div at bounding box center [948, 730] width 58 height 58
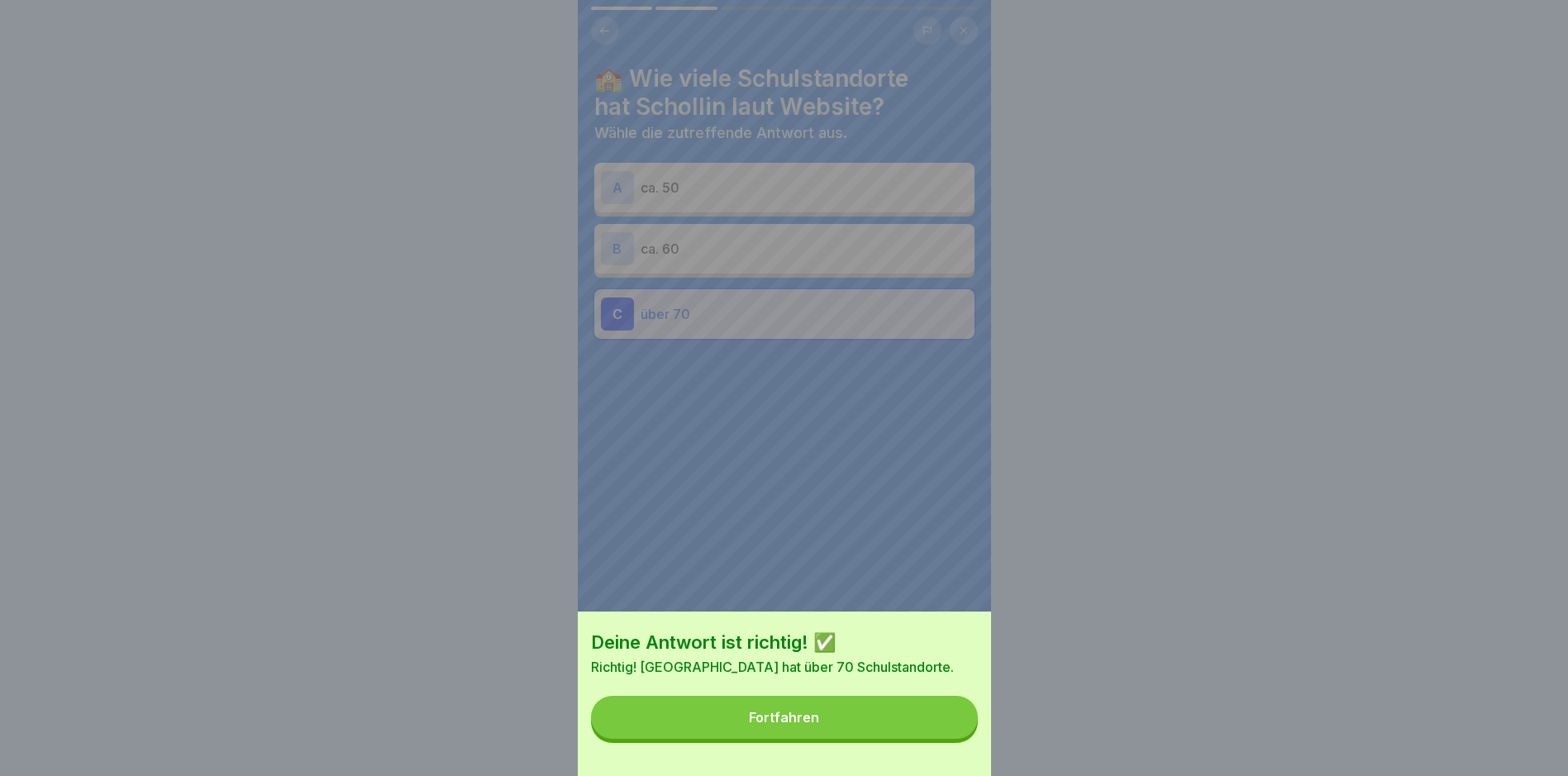
click at [848, 731] on button "Fortfahren" at bounding box center [784, 717] width 387 height 43
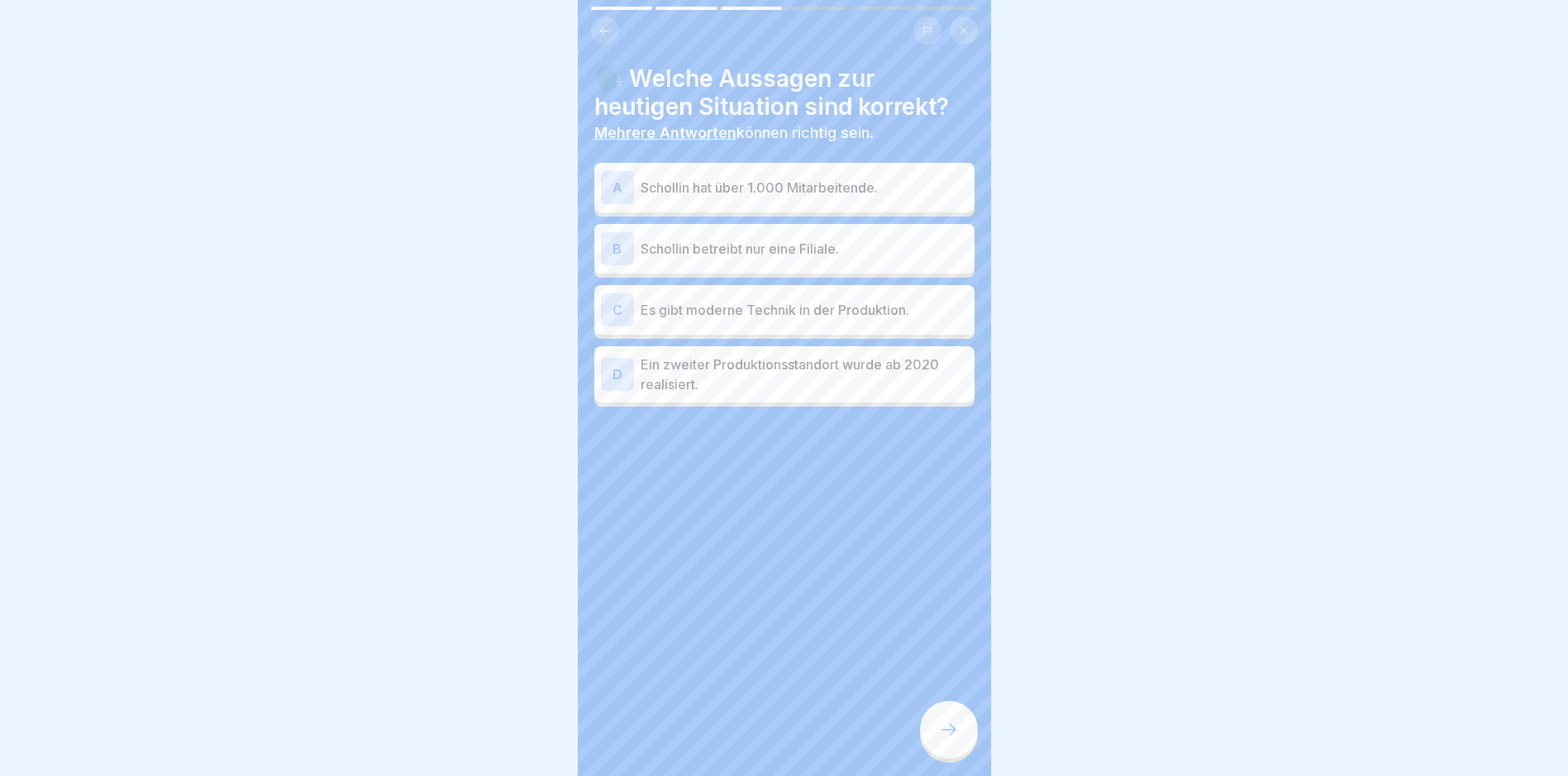
click at [885, 192] on p "Schollin hat über 1.000 Mitarbeitende." at bounding box center [804, 187] width 327 height 20
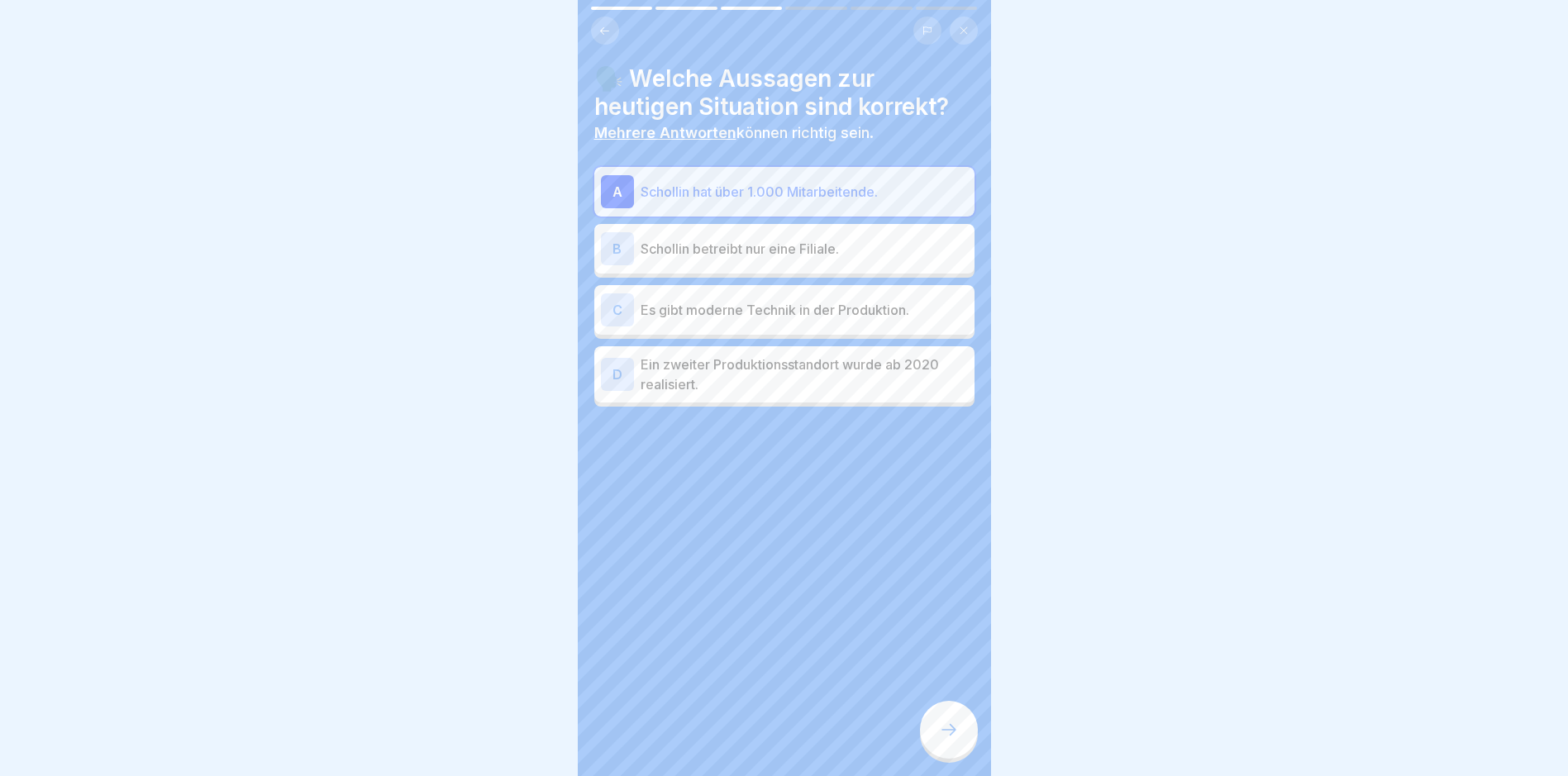
click at [850, 300] on p "Es gibt moderne Technik in der Produktion." at bounding box center [804, 310] width 327 height 20
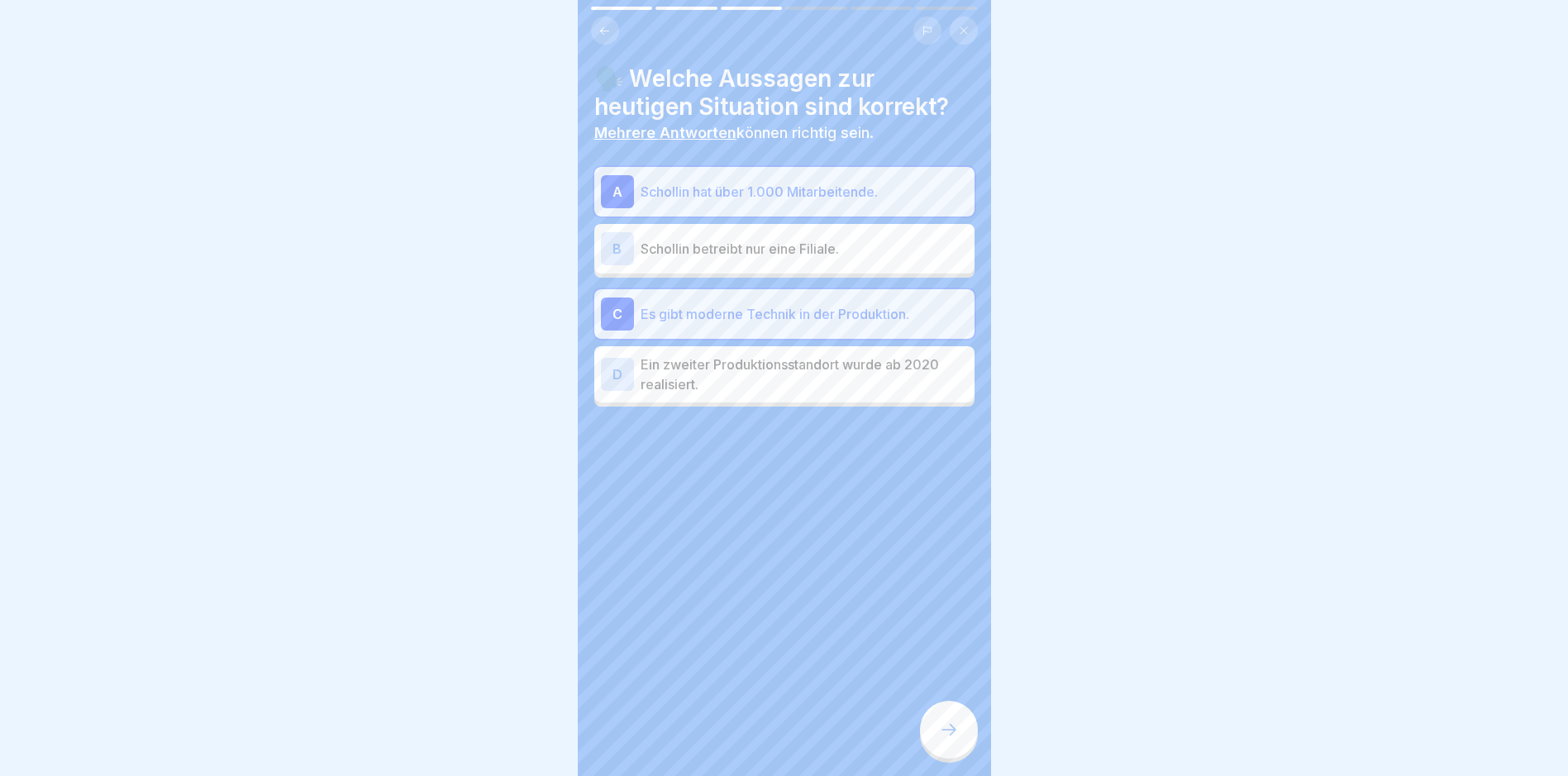
click at [817, 393] on p "Ein zweiter Produktionsstandort wurde ab 2020 realisiert." at bounding box center [804, 374] width 327 height 40
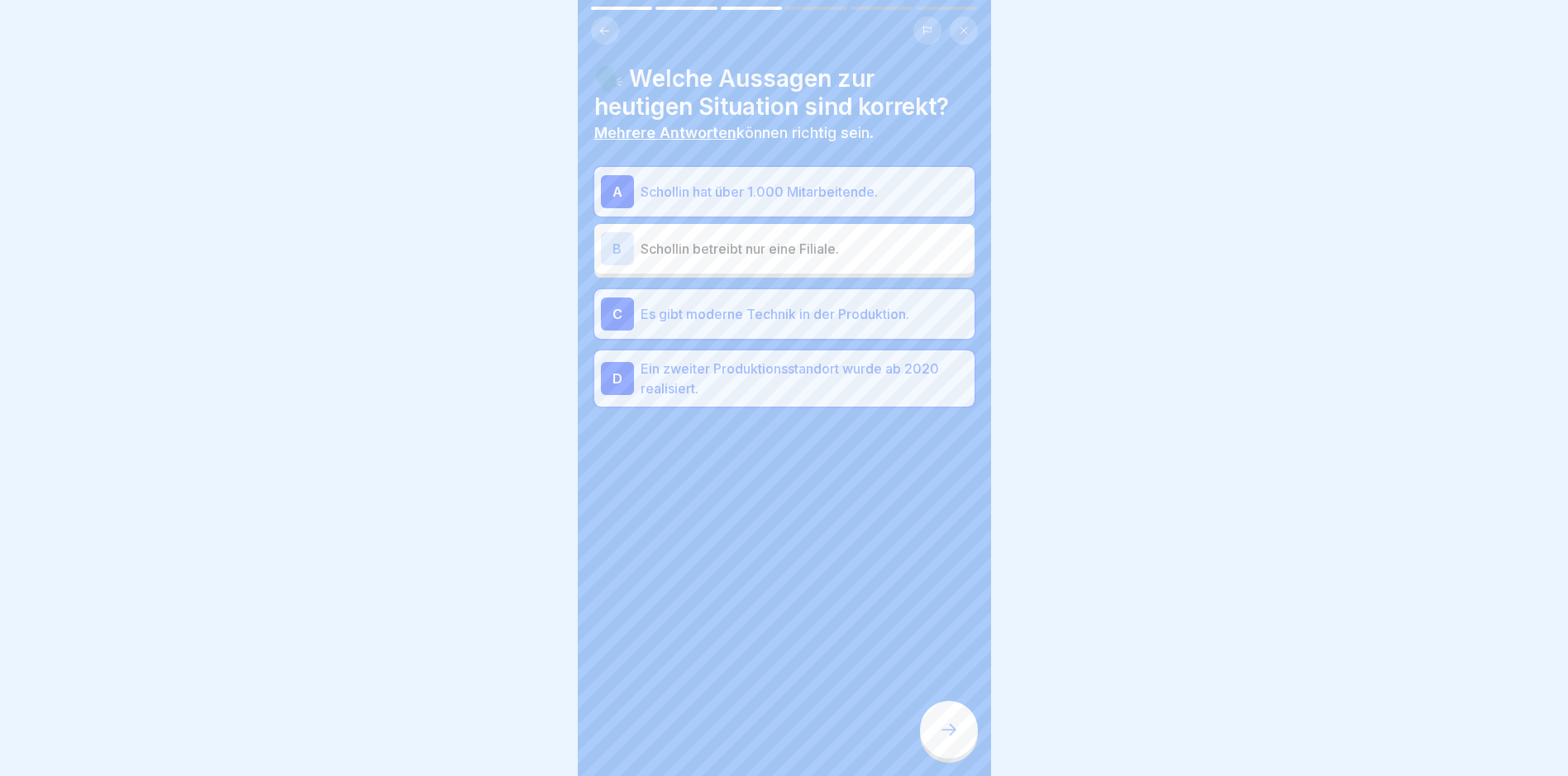
click at [931, 657] on div "🗣️ Welche Aussagen zur heutigen Situation sind korrekt? Mehrere Antworten könne…" at bounding box center [784, 388] width 413 height 776
click at [958, 727] on div at bounding box center [948, 730] width 58 height 58
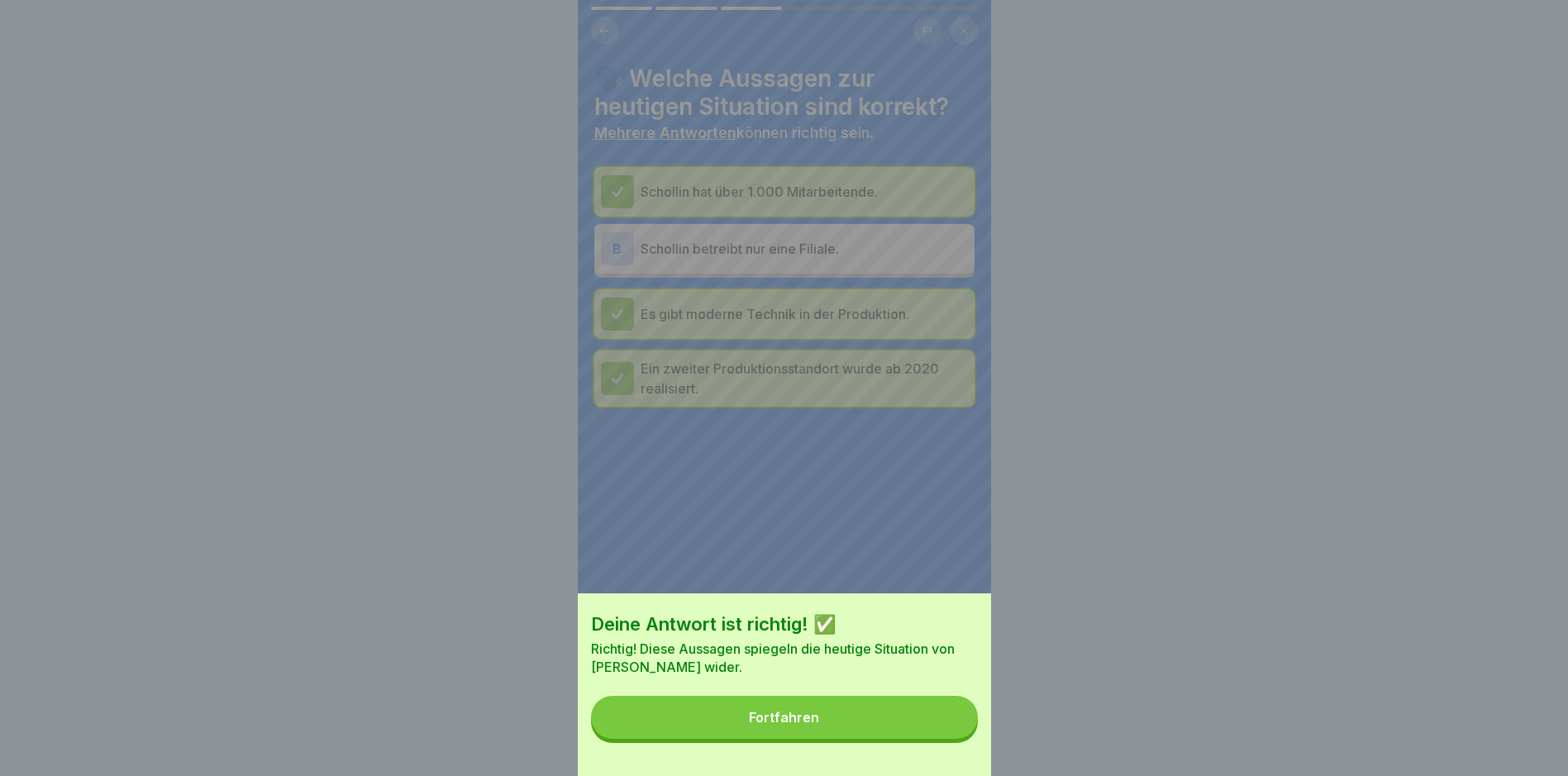
click at [886, 735] on button "Fortfahren" at bounding box center [784, 717] width 387 height 43
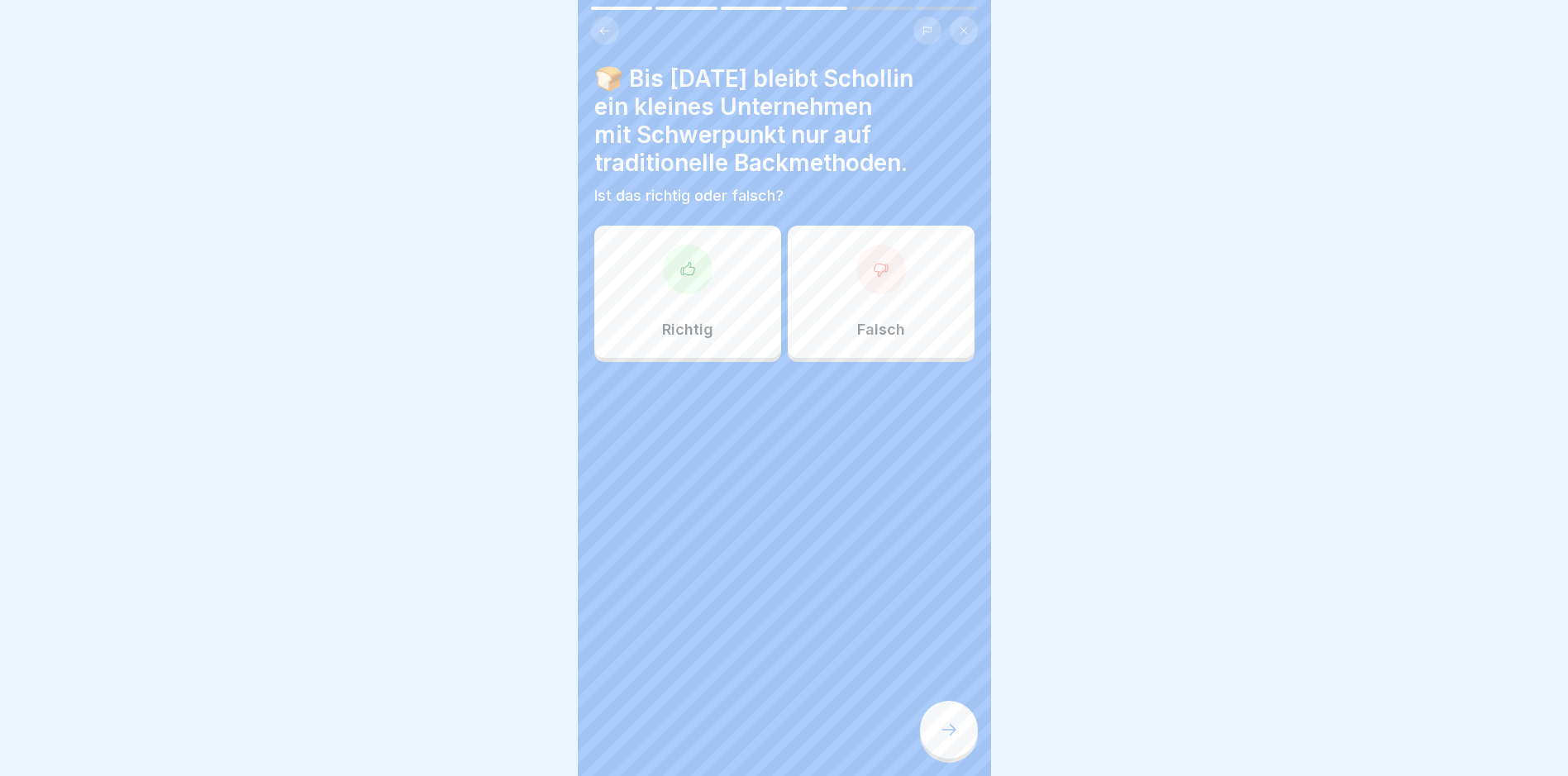
click at [873, 269] on icon at bounding box center [881, 270] width 17 height 17
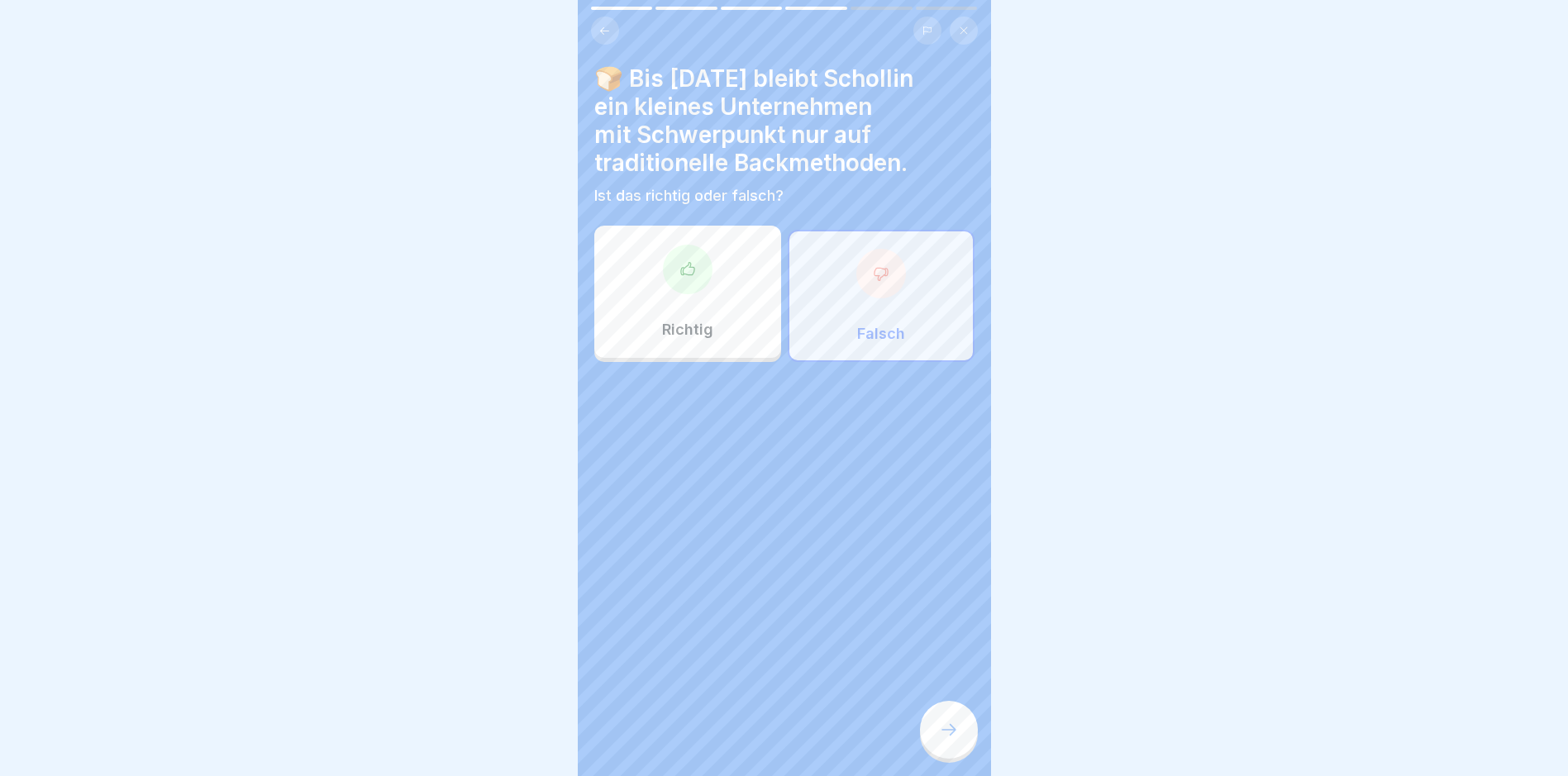
click at [916, 696] on div "🍞 Bis heute bleibt Schollin ein kleines Unternehmen mit Schwerpunkt nur auf tra…" at bounding box center [784, 388] width 413 height 776
click at [940, 736] on icon at bounding box center [949, 730] width 20 height 20
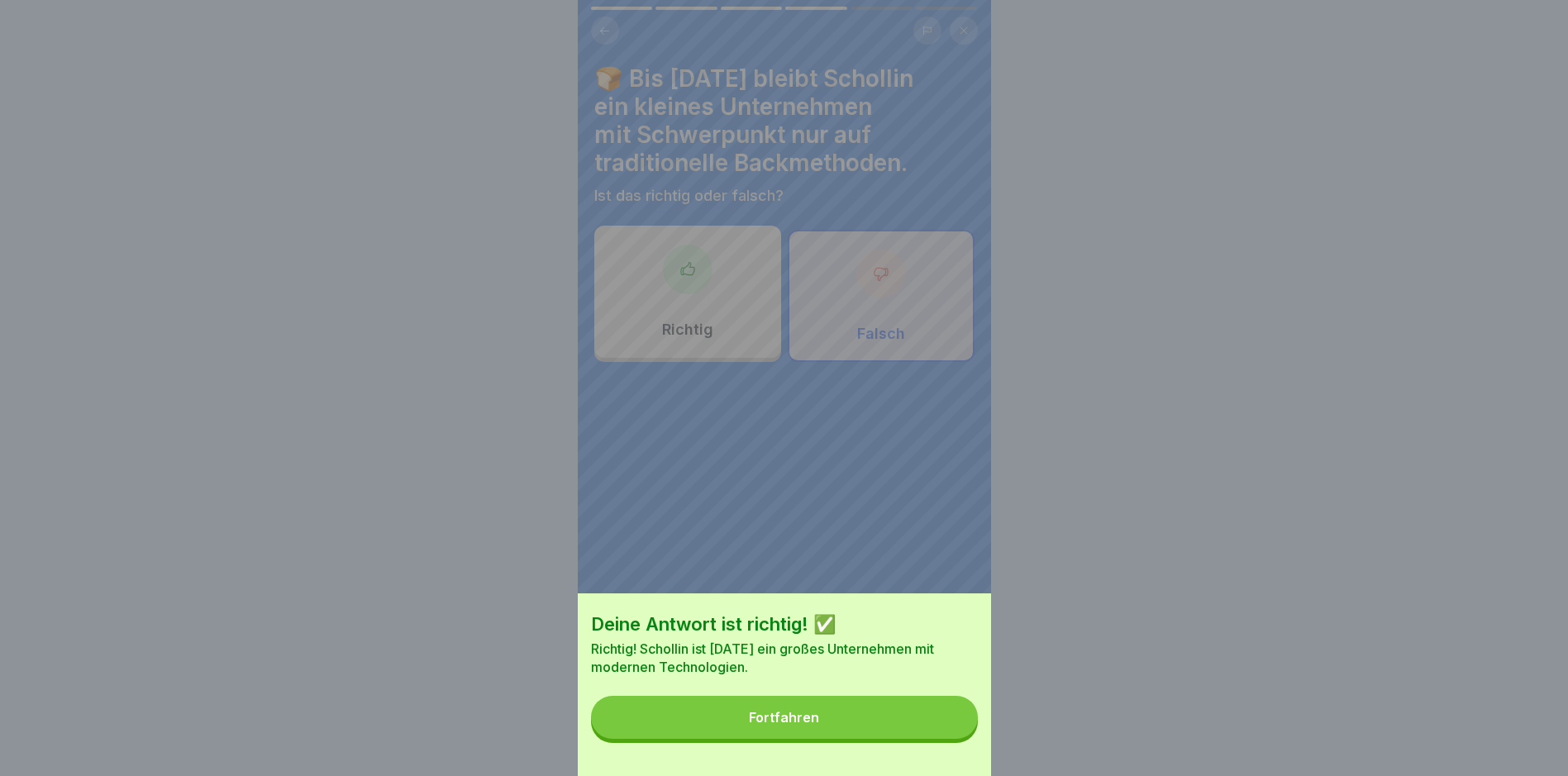
click at [904, 737] on button "Fortfahren" at bounding box center [784, 717] width 387 height 43
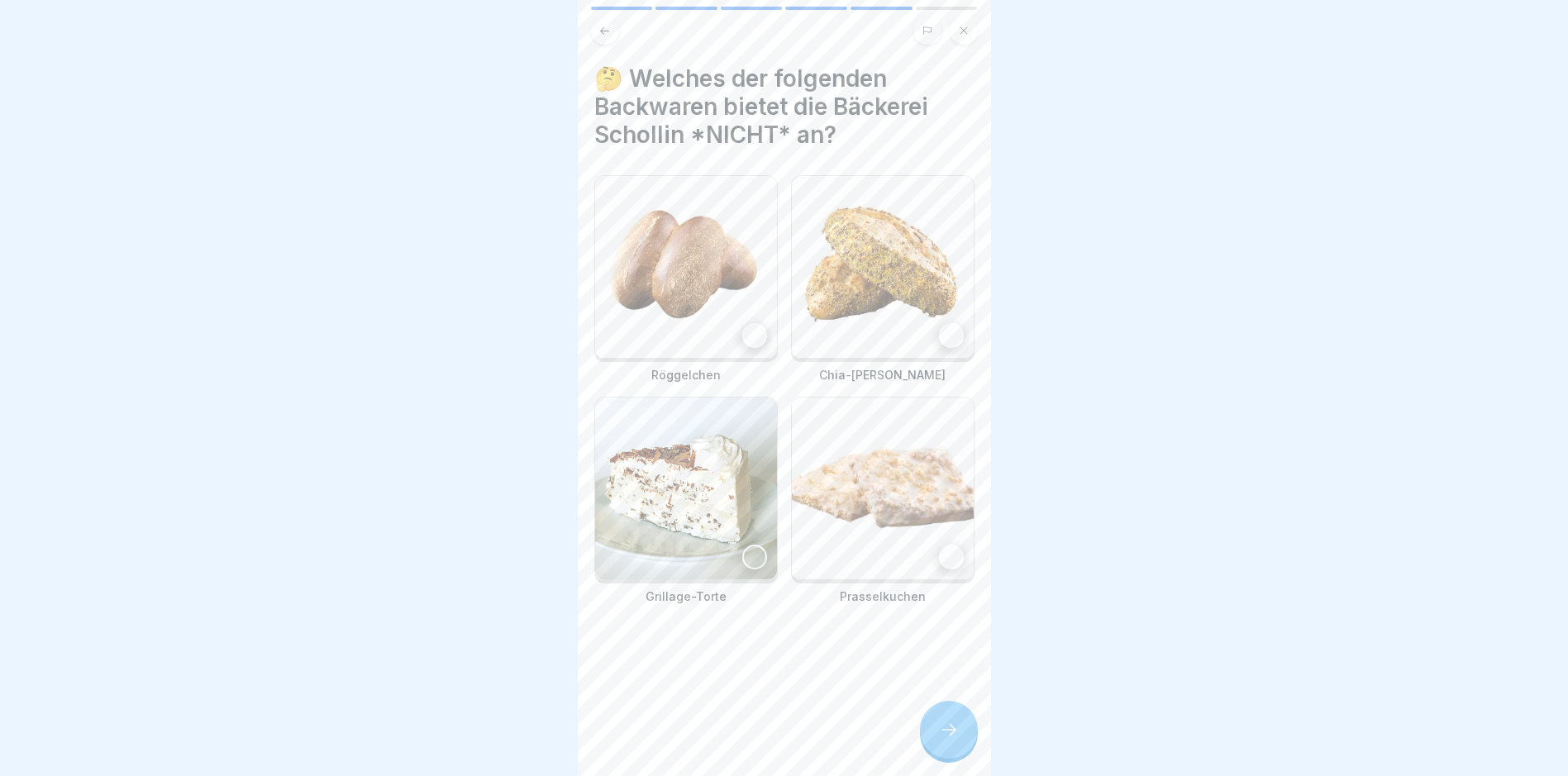
click at [712, 540] on img at bounding box center [686, 488] width 182 height 182
click at [952, 732] on div at bounding box center [948, 730] width 58 height 58
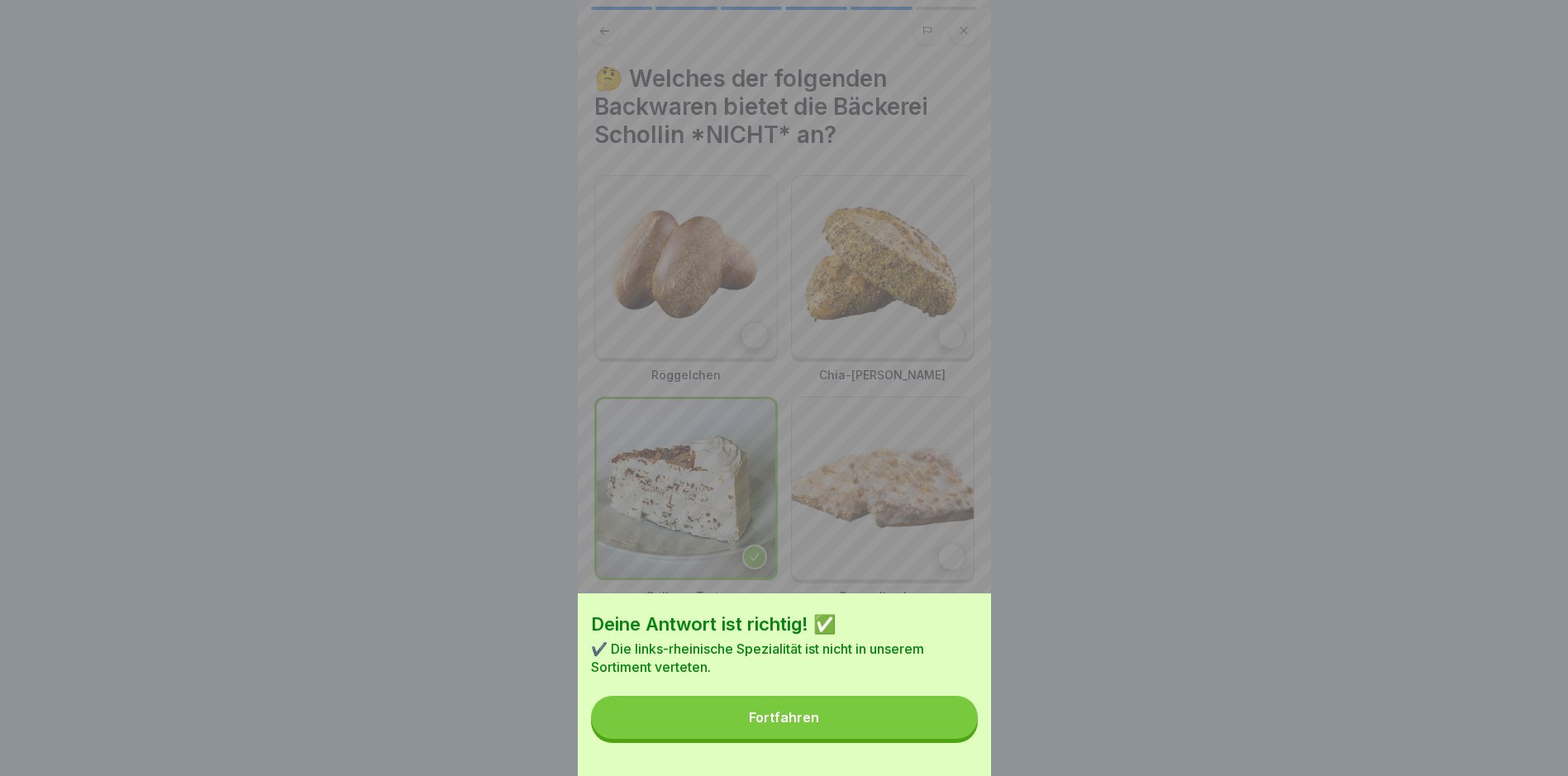
click at [819, 725] on div "Fortfahren" at bounding box center [784, 717] width 71 height 15
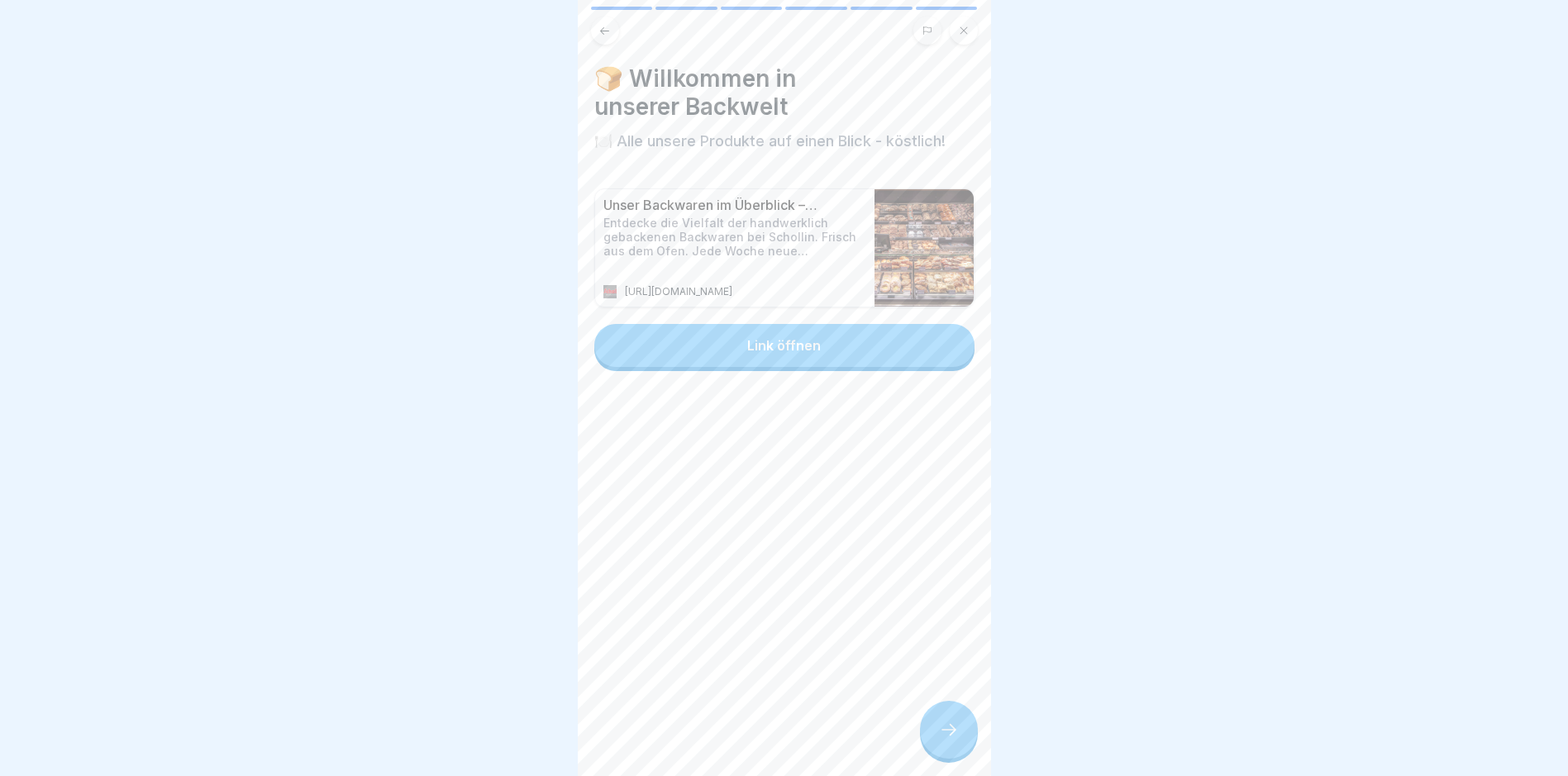
click at [948, 775] on div "🍞 Willkommen in unserer Backwelt 🍽️ Alle unsere Produkte auf einen Blick - köst…" at bounding box center [784, 388] width 413 height 776
click at [946, 740] on icon at bounding box center [949, 730] width 20 height 20
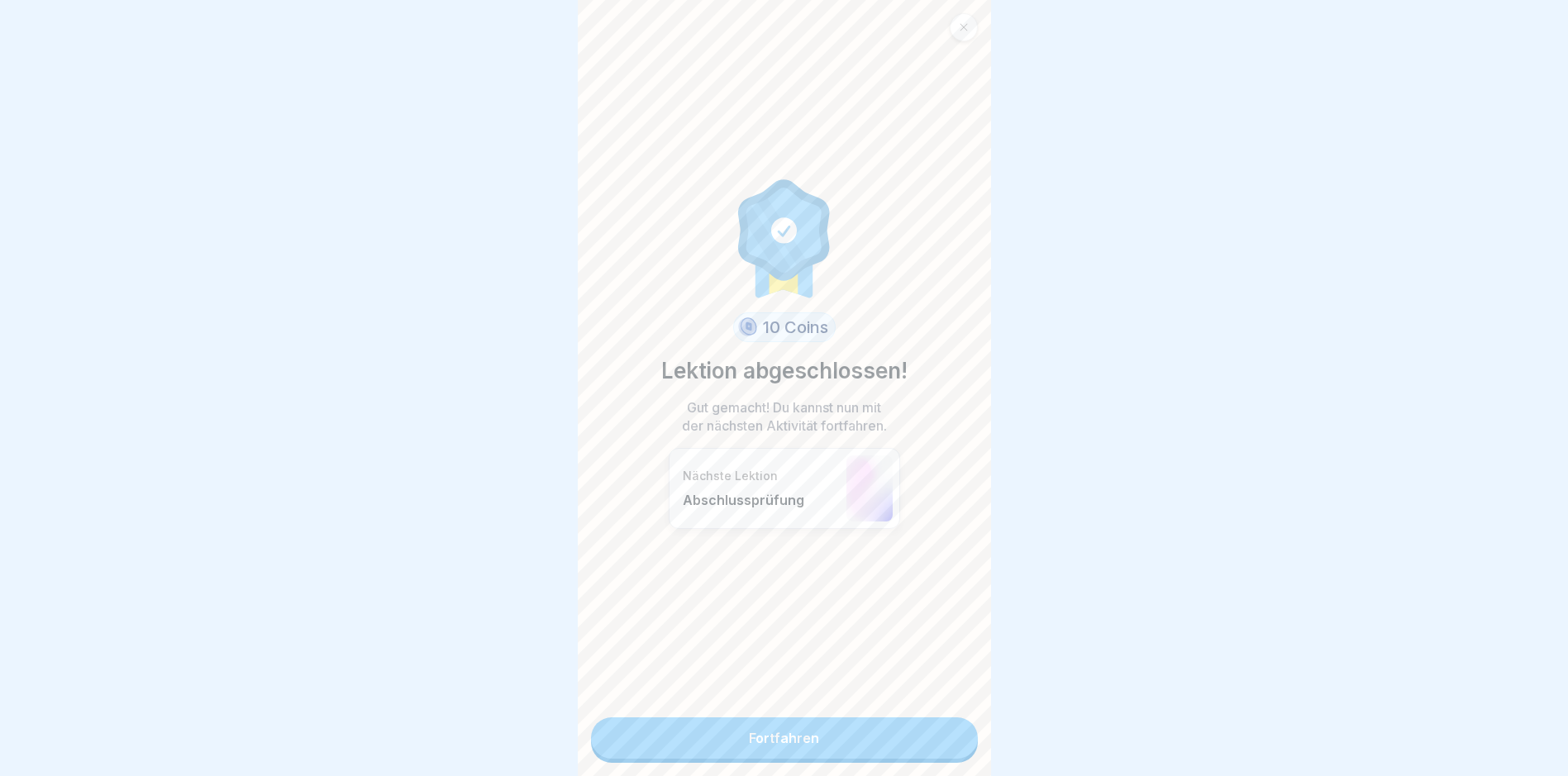
click at [793, 718] on div "10 Coins Lektion abgeschlossen! Gut gemacht! Du kannst nun mit der nächsten Akt…" at bounding box center [784, 388] width 413 height 776
click at [795, 742] on link "Fortfahren" at bounding box center [784, 737] width 387 height 41
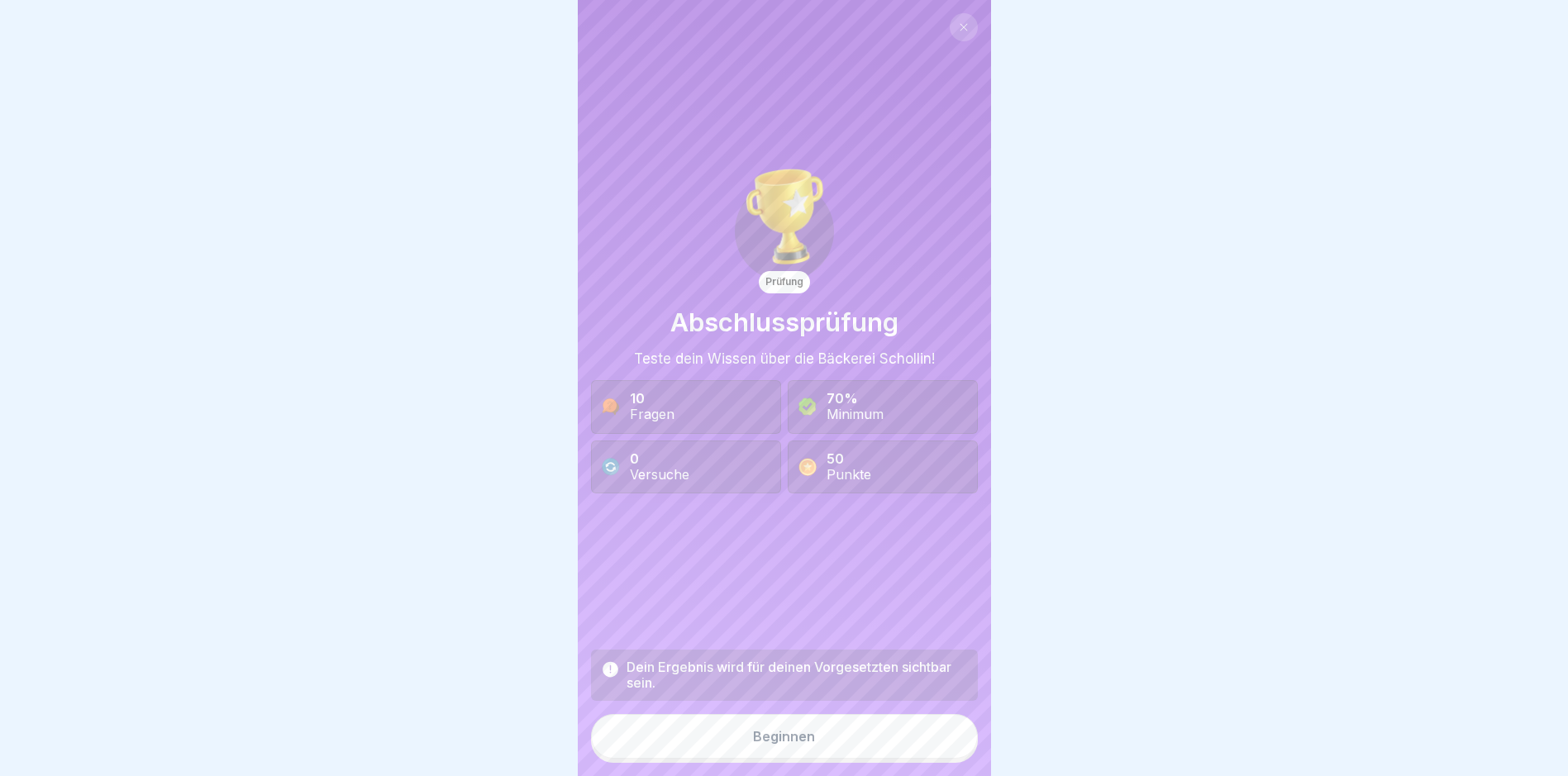
click at [840, 750] on button "Beginnen" at bounding box center [784, 736] width 387 height 45
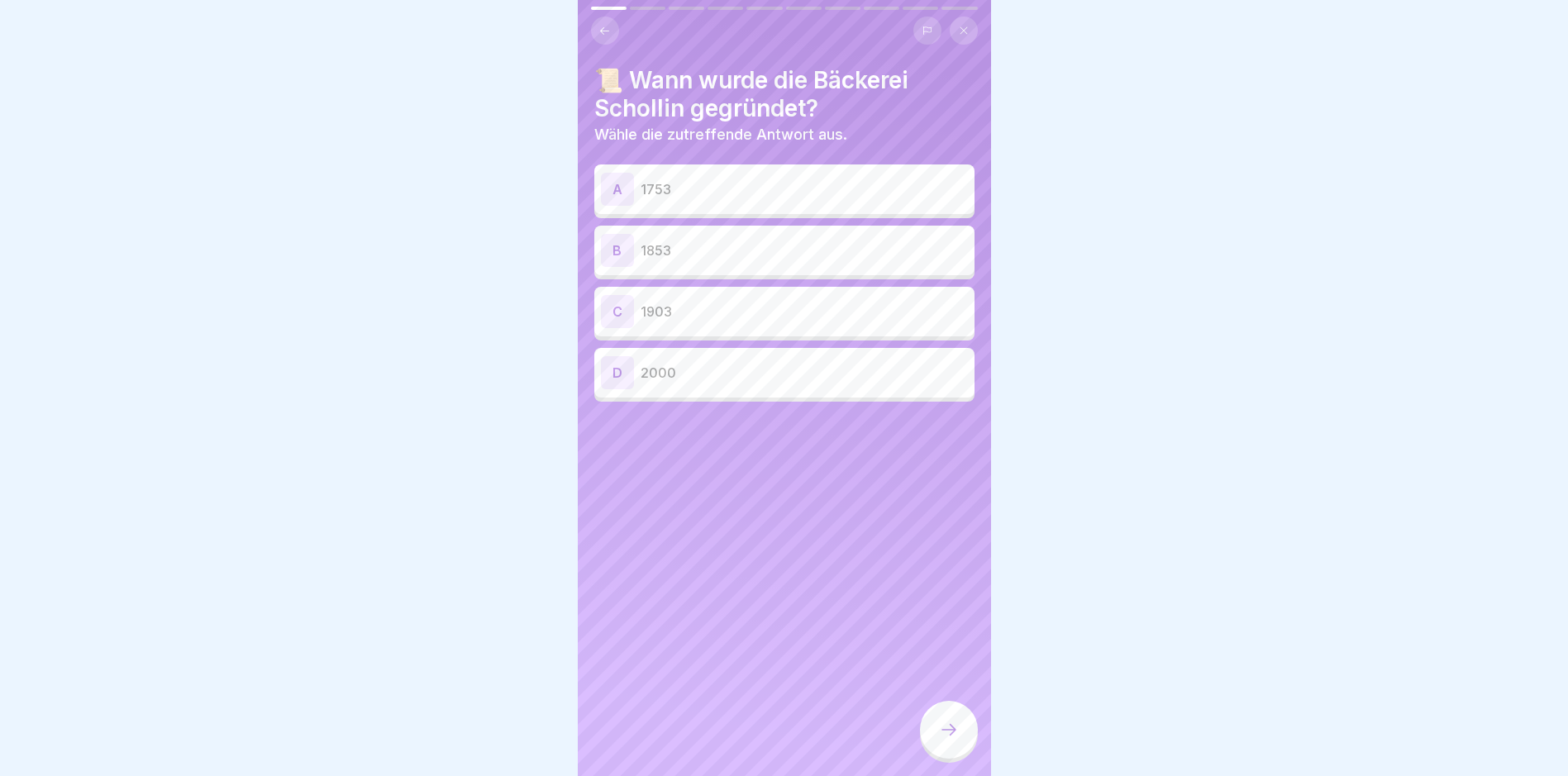
click at [821, 266] on div "B 1853" at bounding box center [784, 250] width 367 height 33
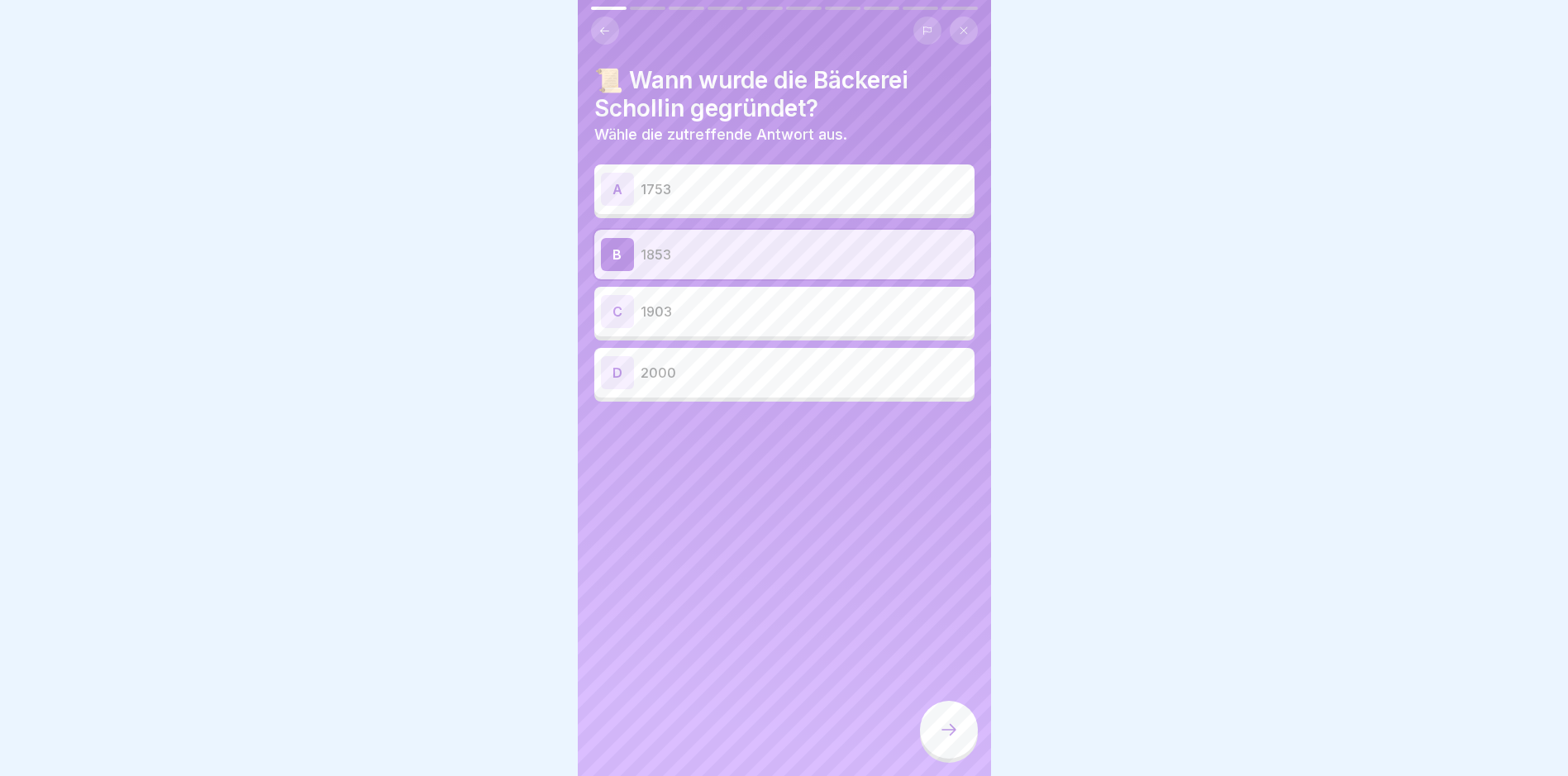
click at [965, 745] on div at bounding box center [948, 730] width 58 height 58
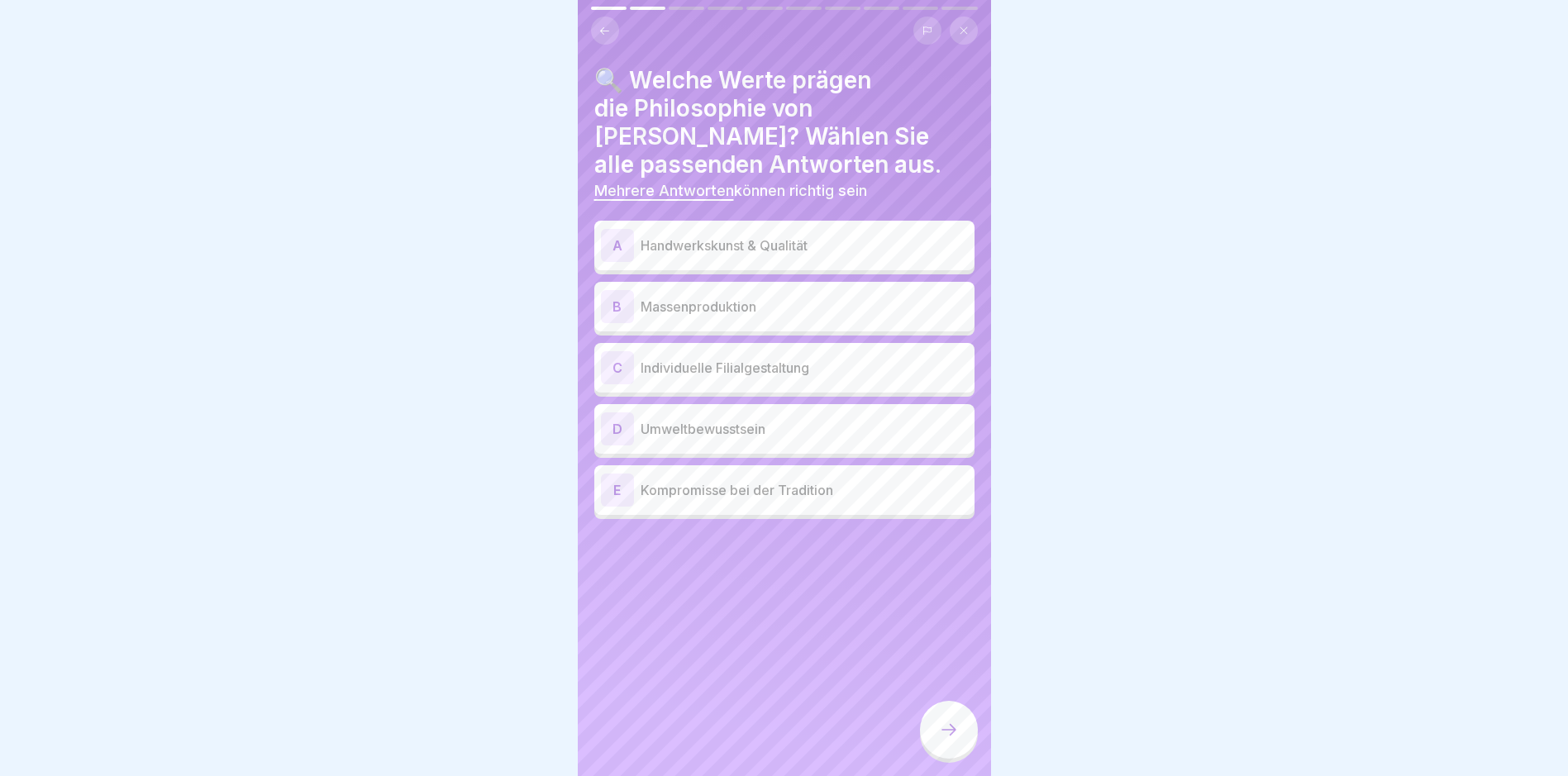
click at [811, 252] on p "Handwerkskunst & Qualität" at bounding box center [804, 245] width 327 height 20
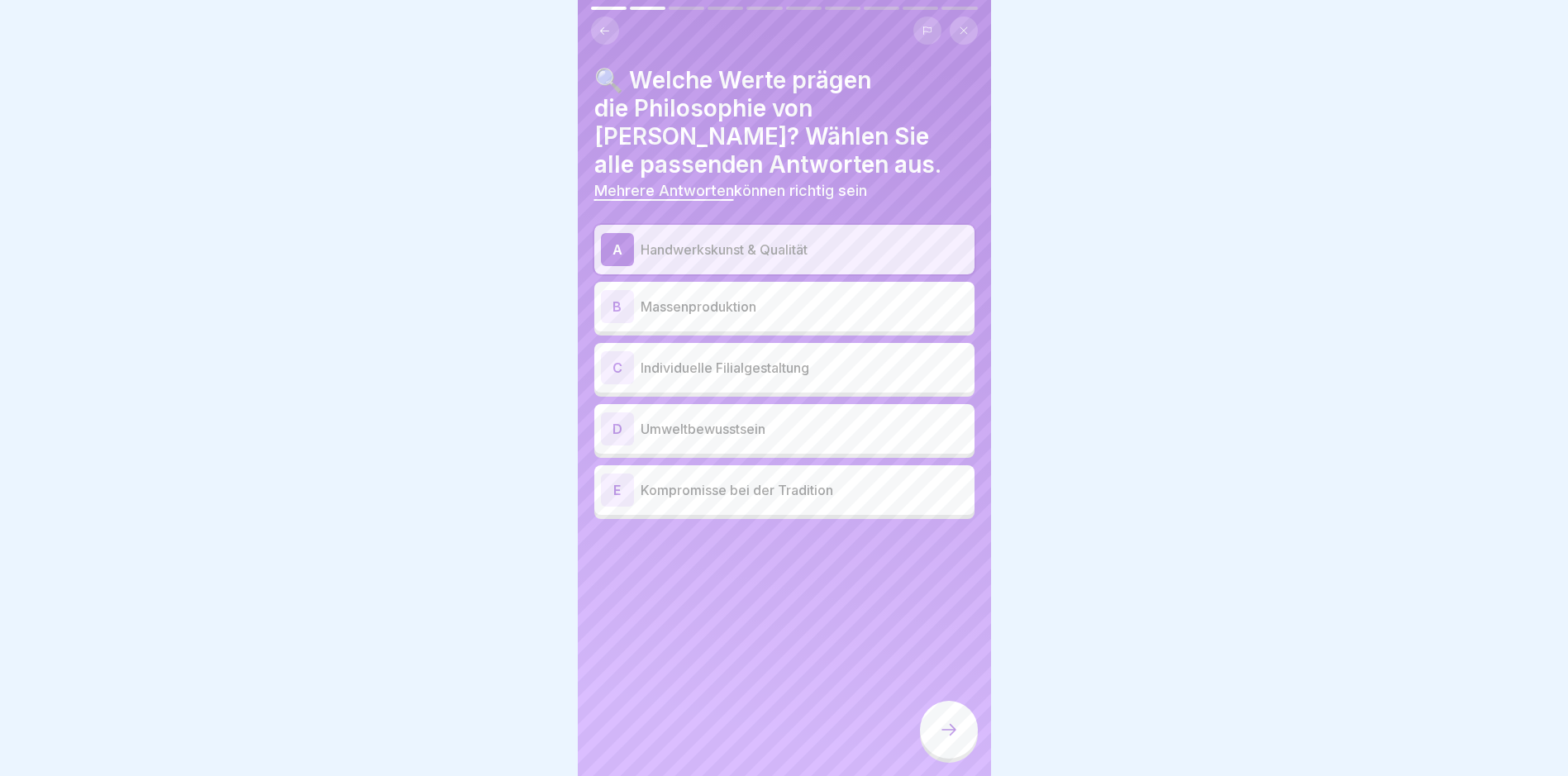
click at [821, 383] on div "C Individuelle Filialgestaltung" at bounding box center [784, 367] width 367 height 33
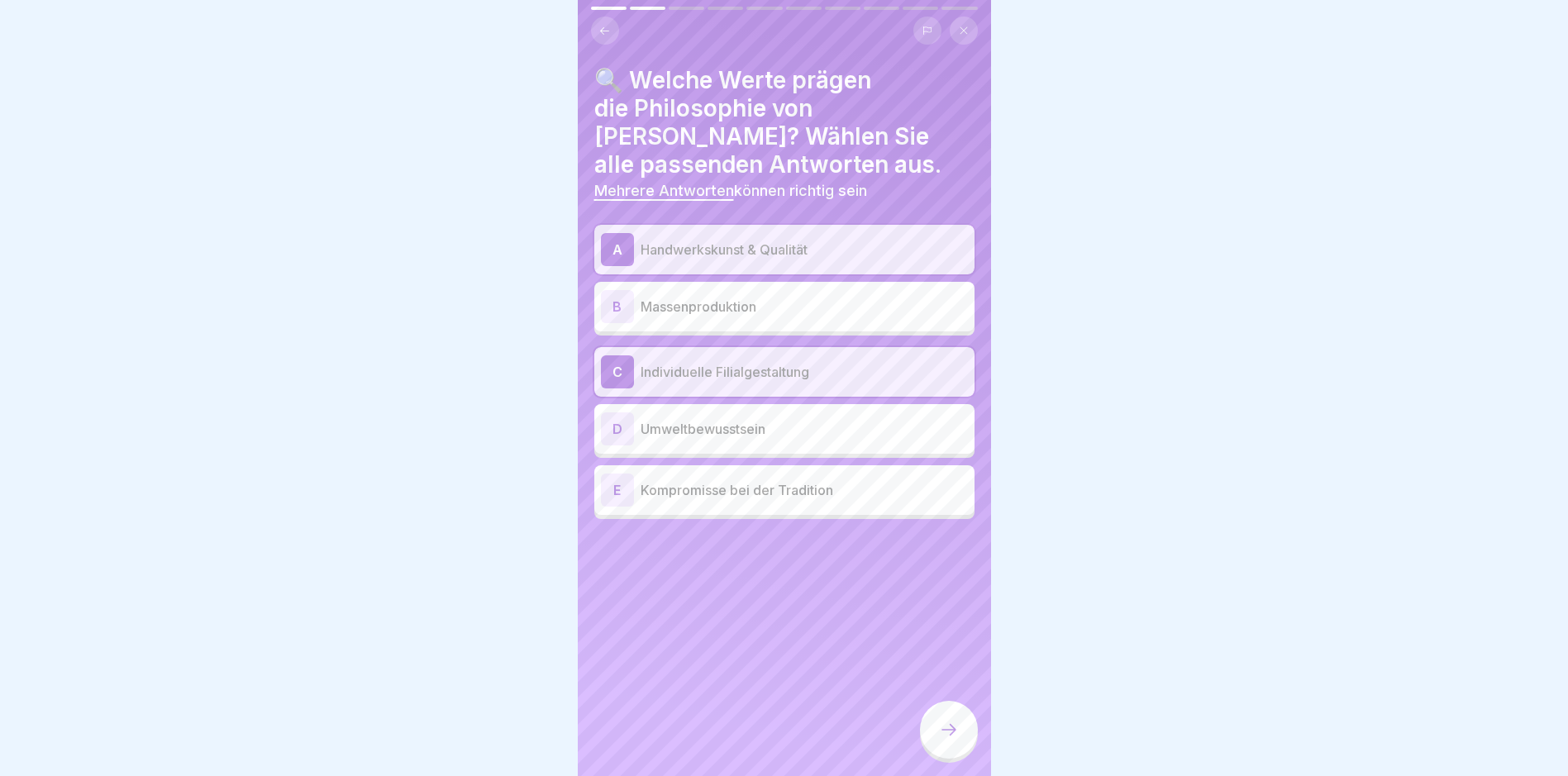
click at [807, 441] on div "D Umweltbewusstsein" at bounding box center [784, 429] width 367 height 33
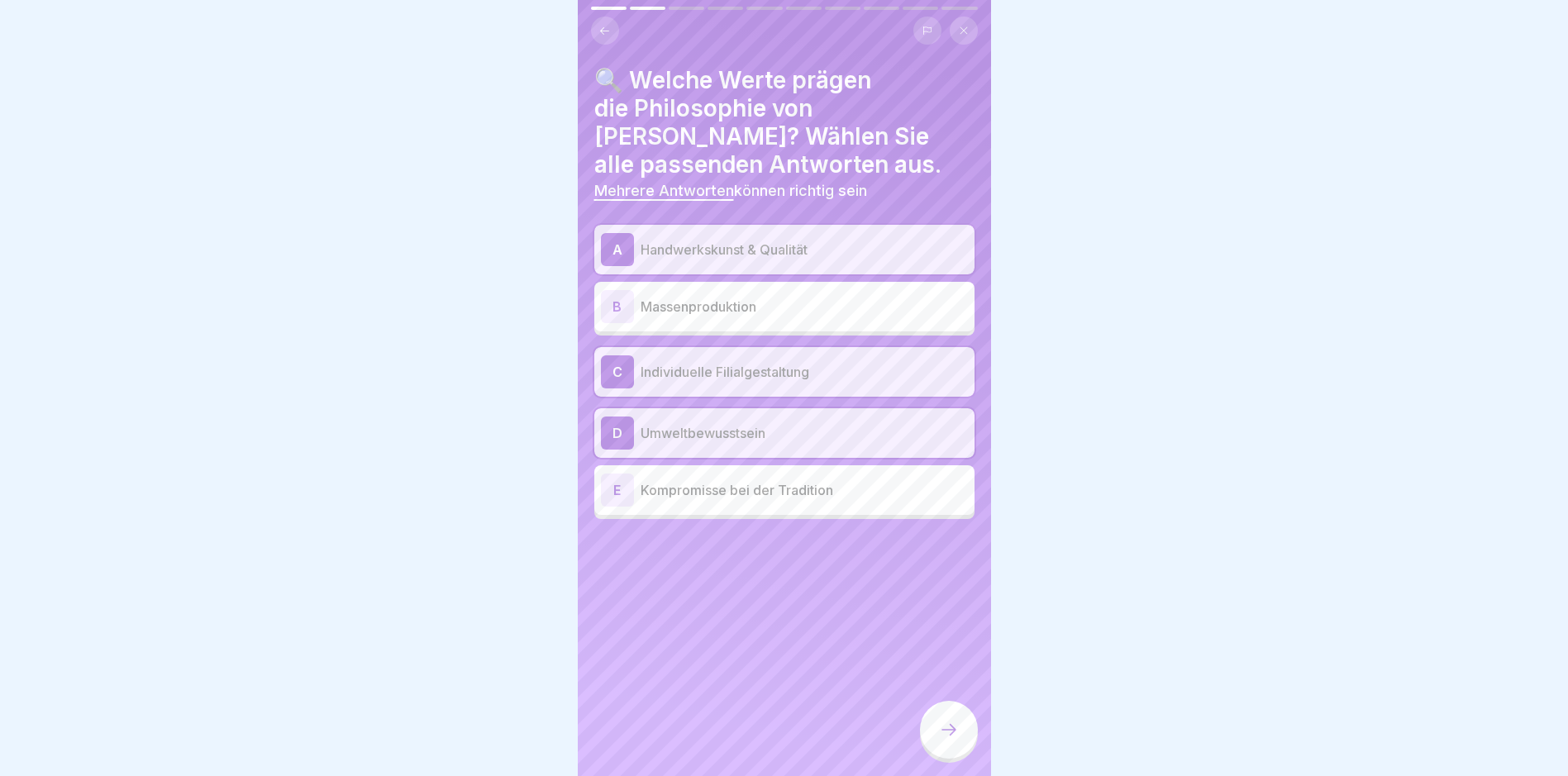
click at [958, 740] on icon at bounding box center [949, 730] width 20 height 20
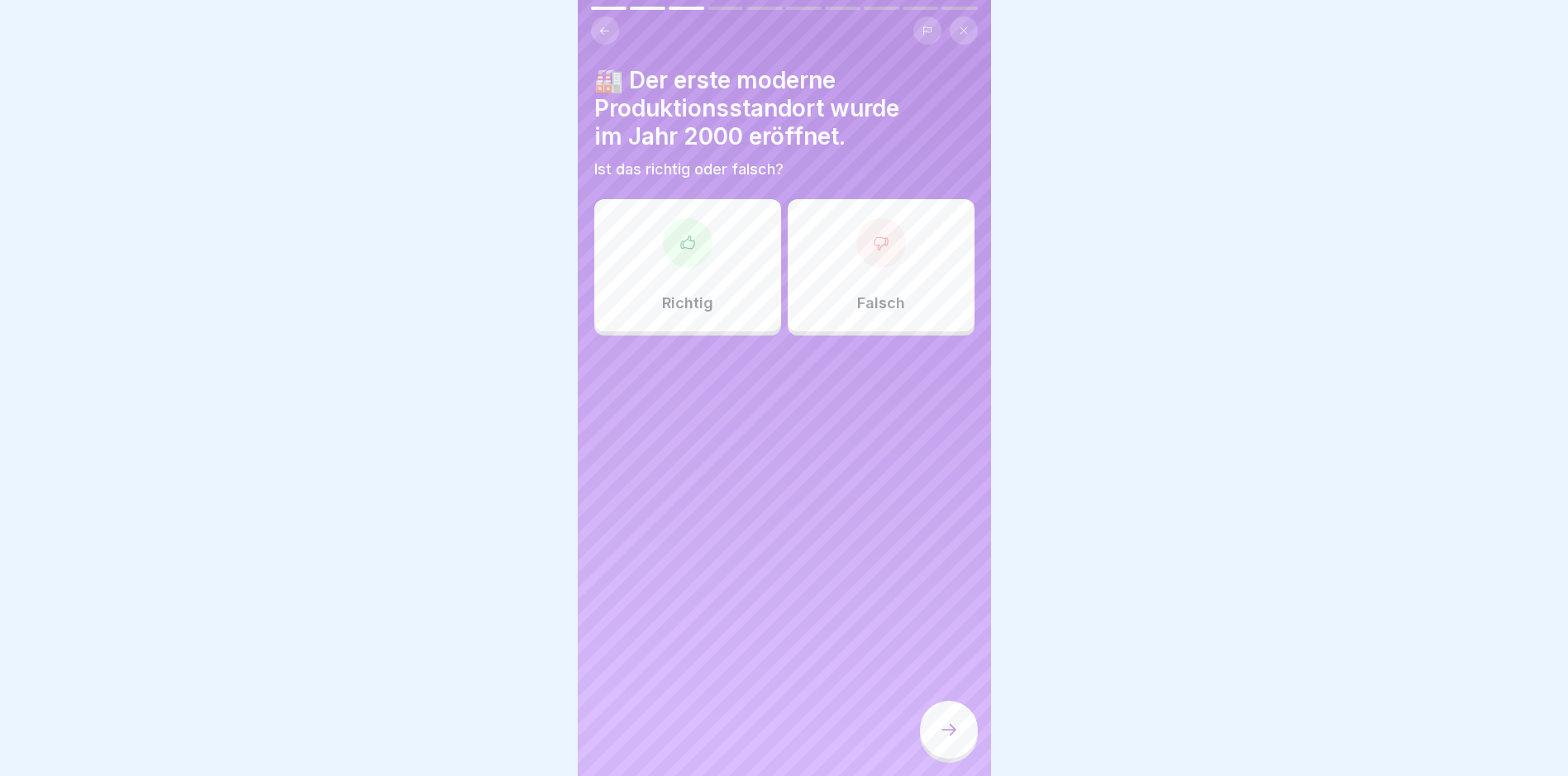
click at [861, 325] on div "Falsch" at bounding box center [881, 265] width 187 height 132
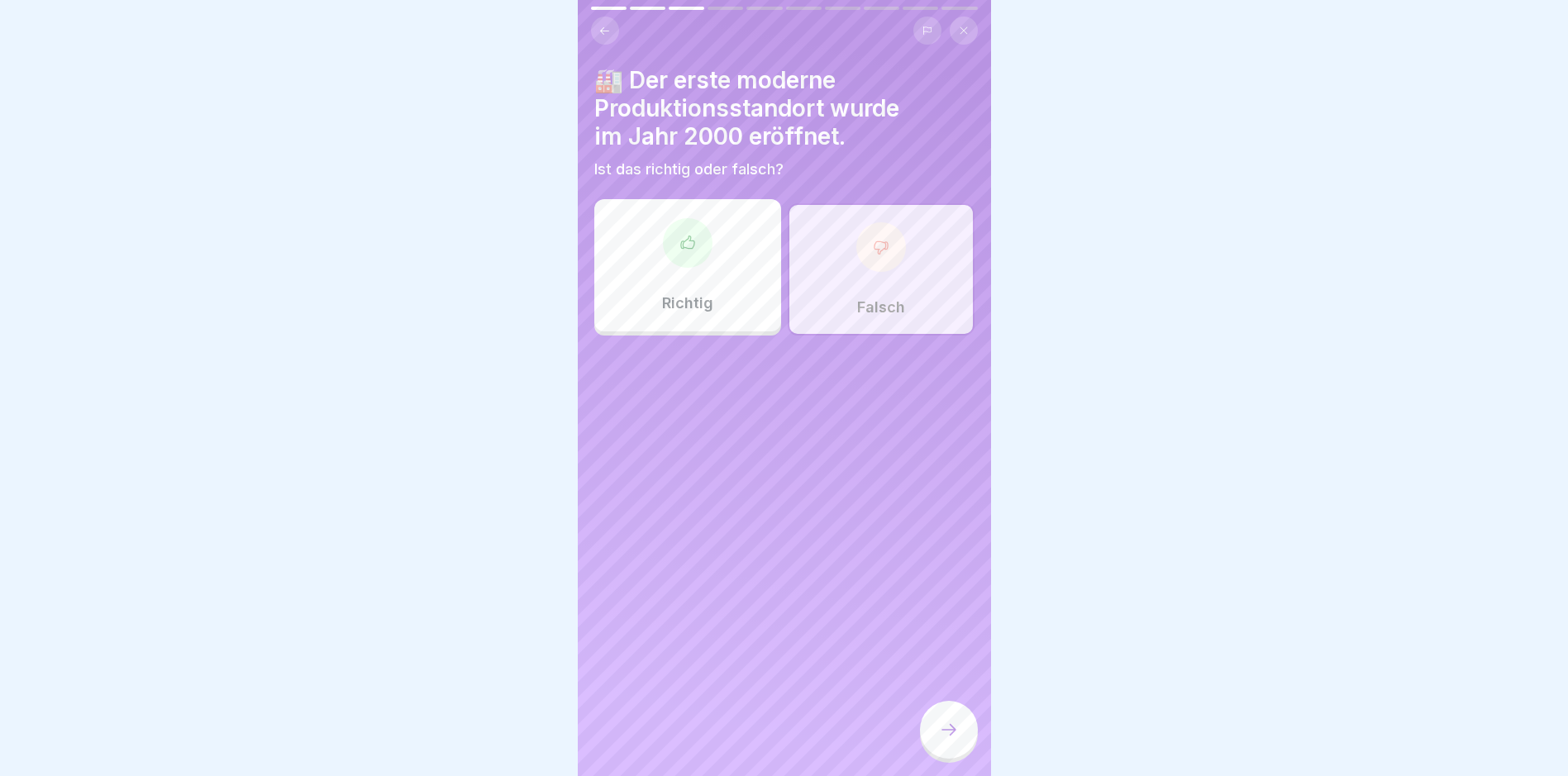
click at [964, 737] on div at bounding box center [948, 730] width 58 height 58
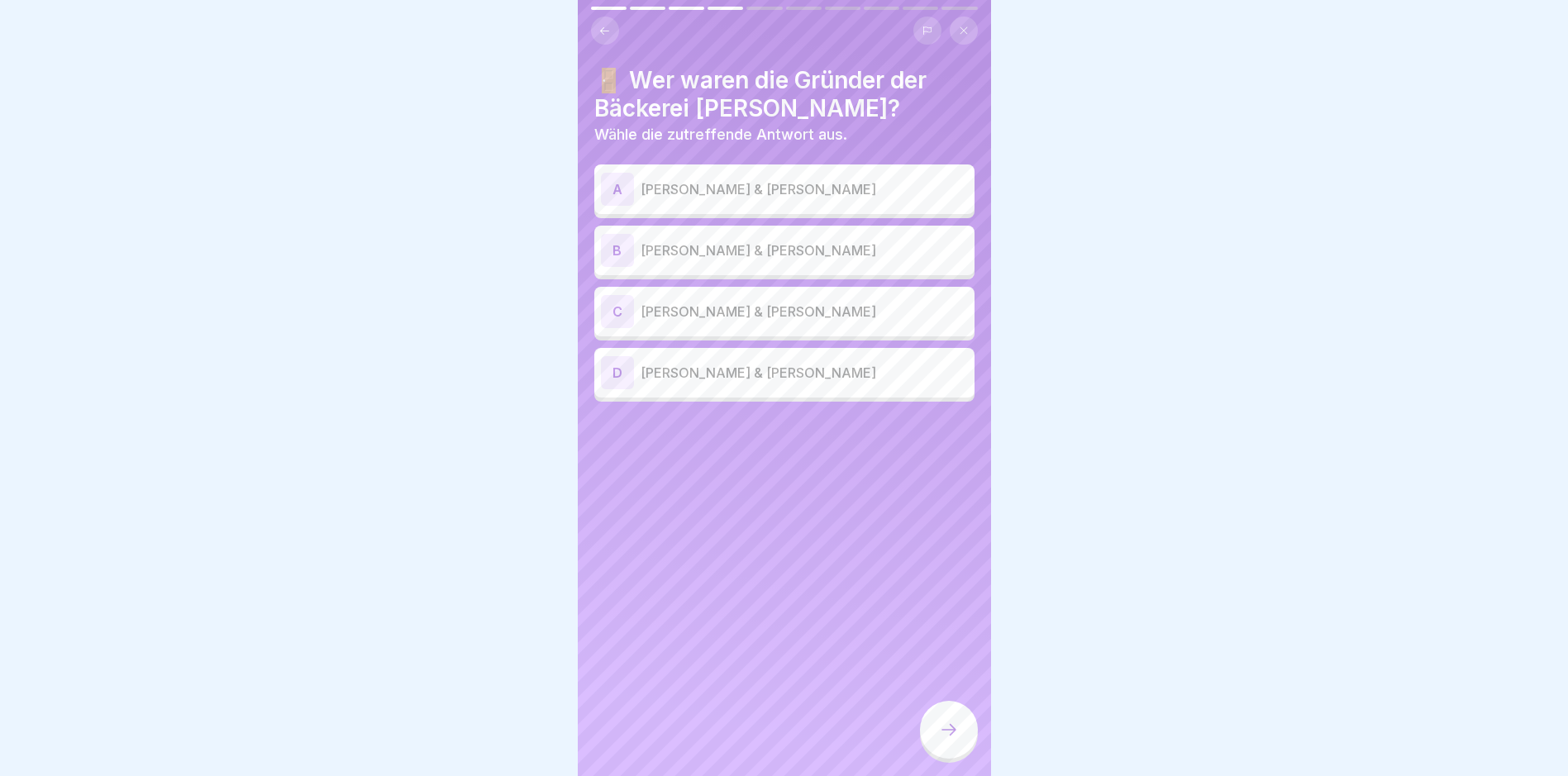
click at [868, 312] on p "Eduard & Katharina Schollin" at bounding box center [804, 312] width 327 height 20
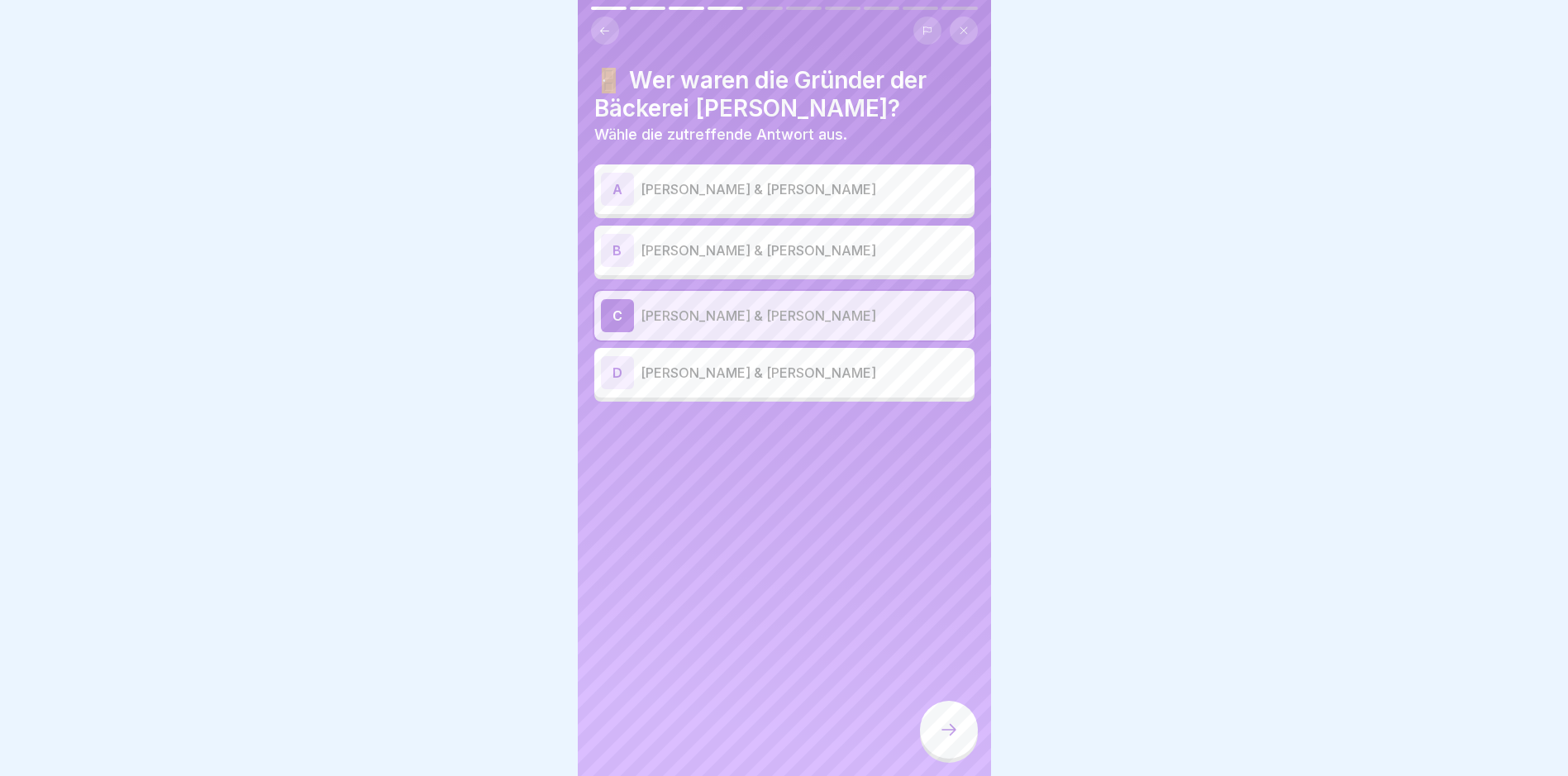
click at [948, 730] on div at bounding box center [948, 730] width 58 height 58
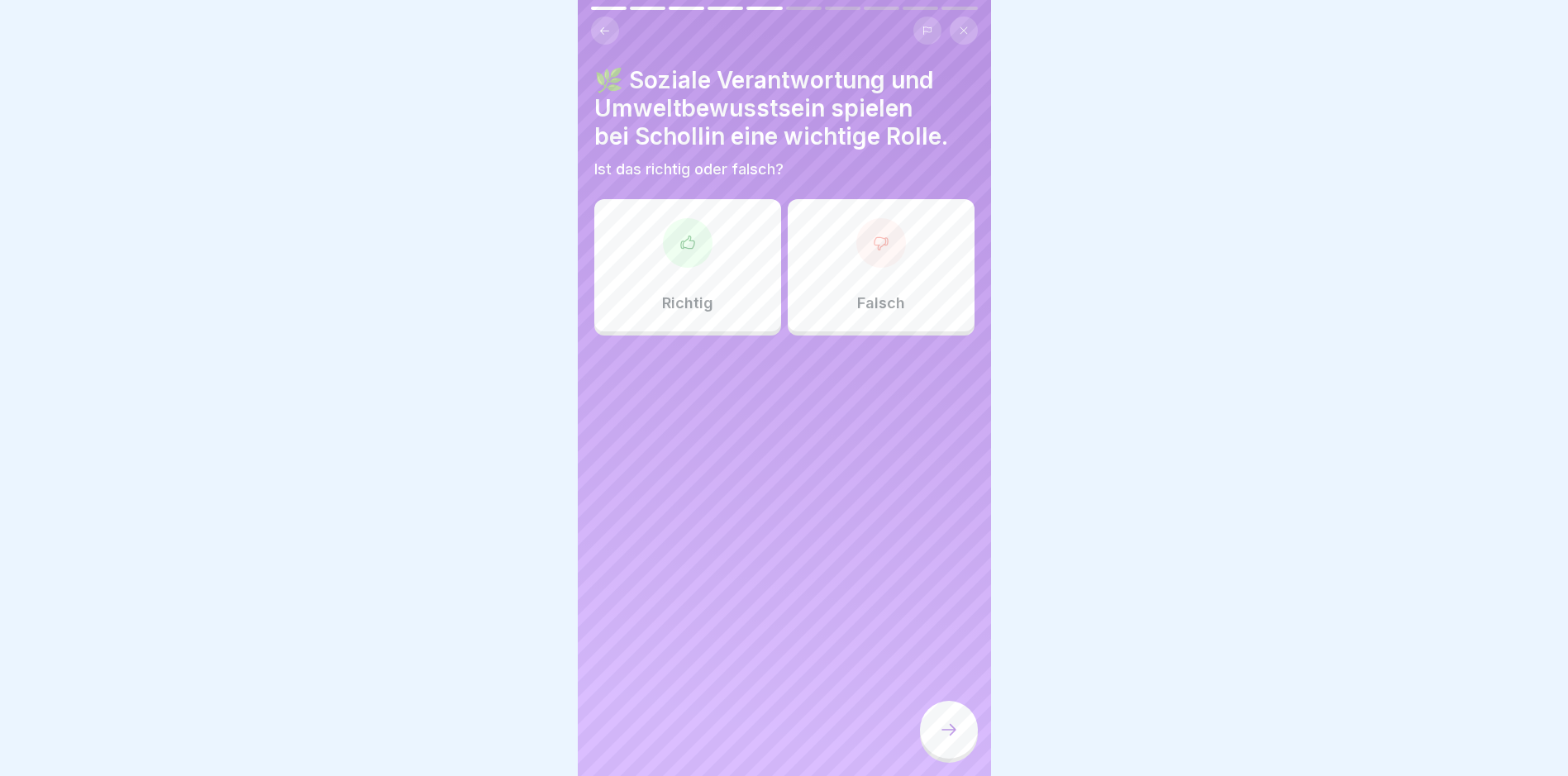
click at [636, 300] on div "Richtig" at bounding box center [688, 265] width 187 height 132
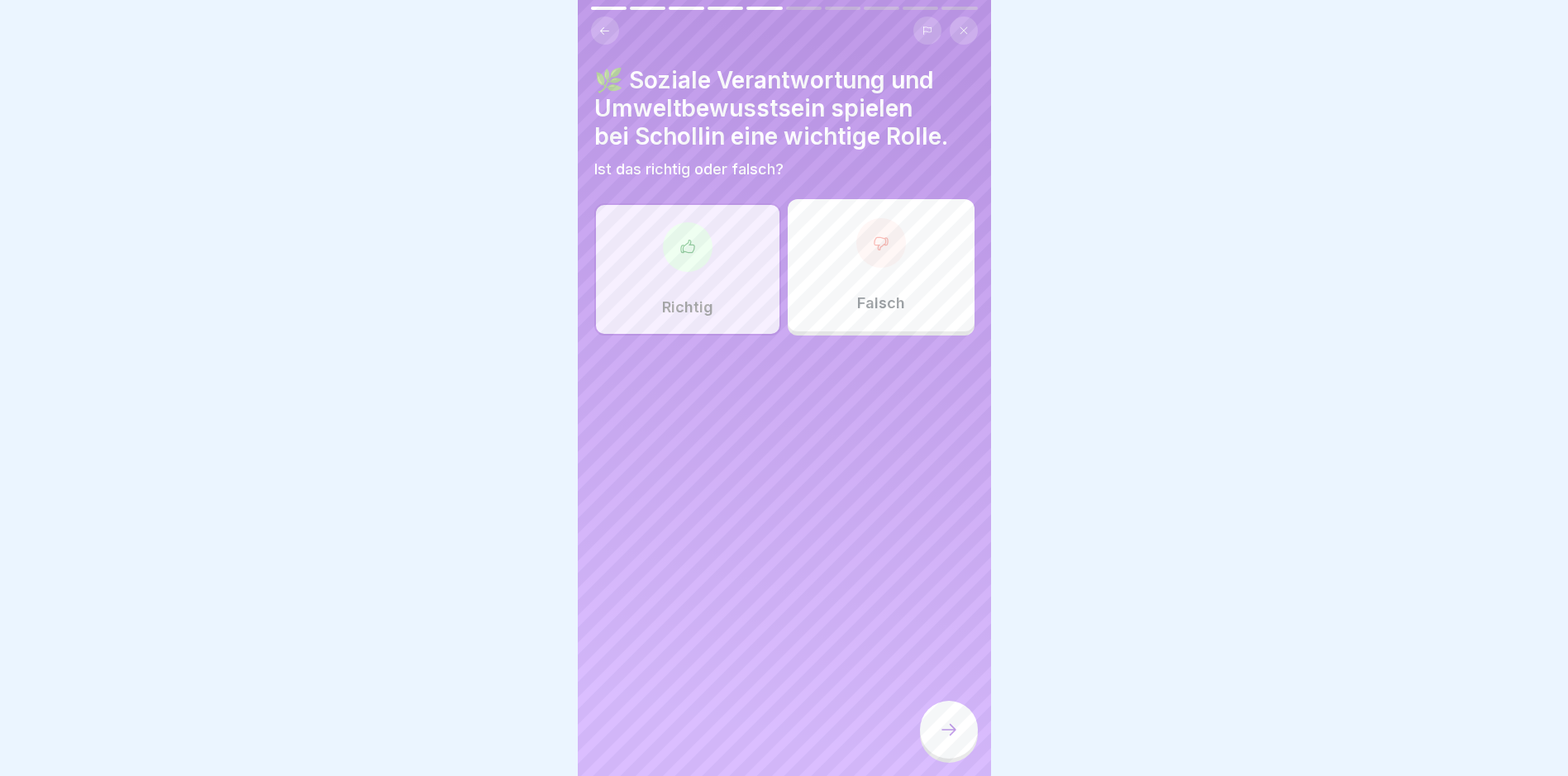
click at [939, 730] on div at bounding box center [948, 730] width 58 height 58
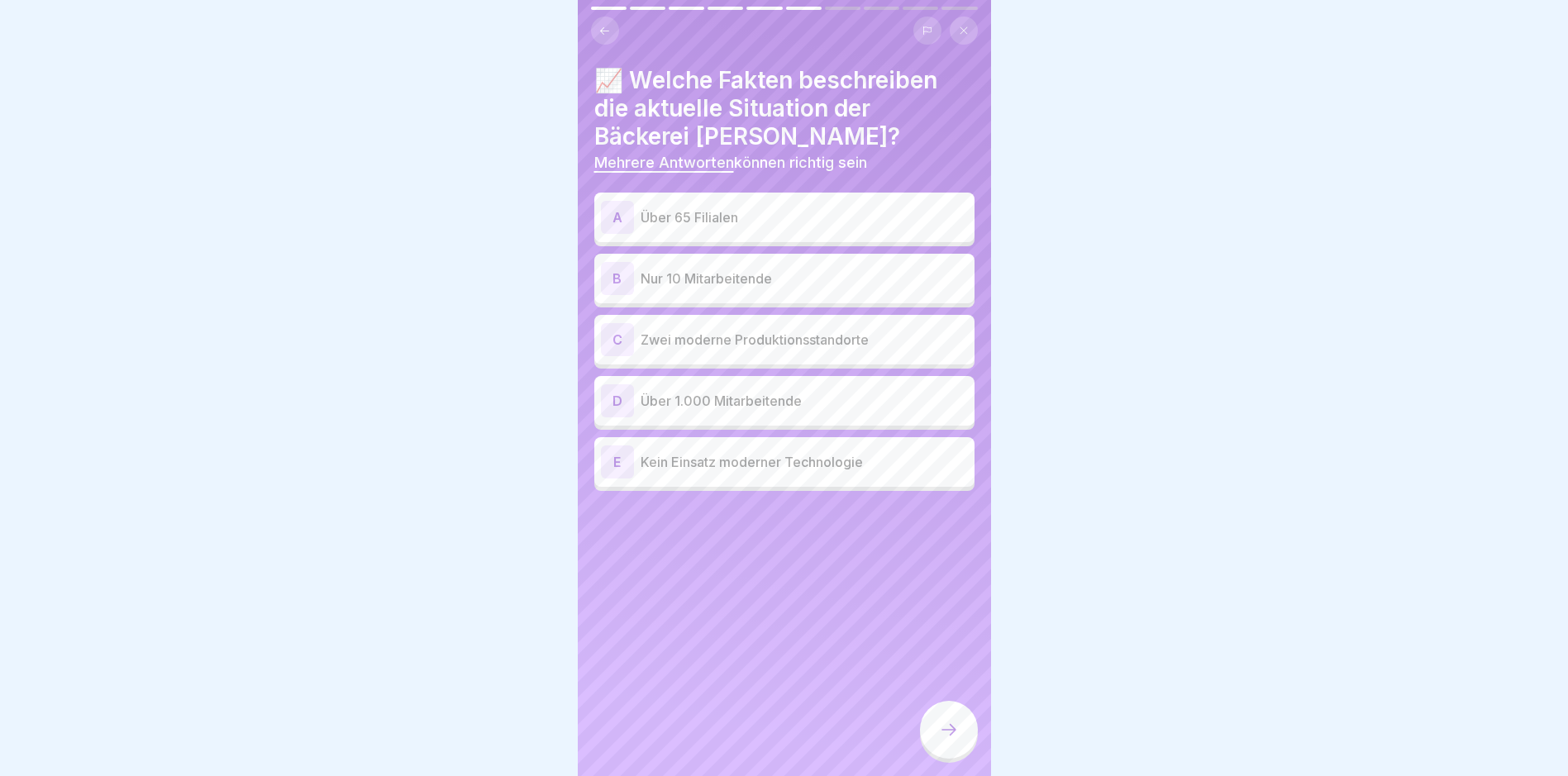
click at [884, 227] on div "A Über 65 Filialen" at bounding box center [784, 217] width 367 height 33
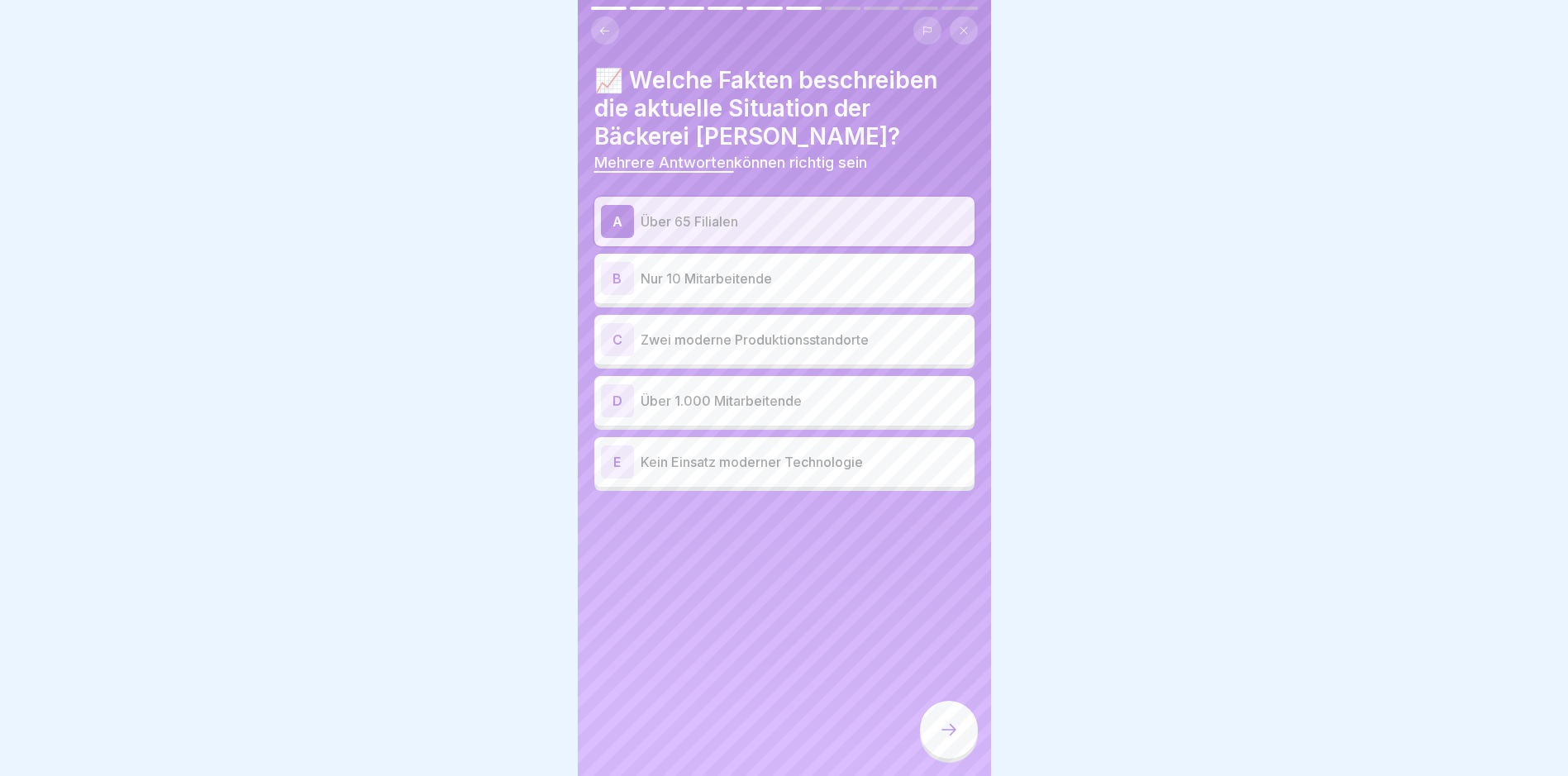
click at [858, 342] on p "Zwei moderne Produktionsstandorte" at bounding box center [804, 340] width 327 height 20
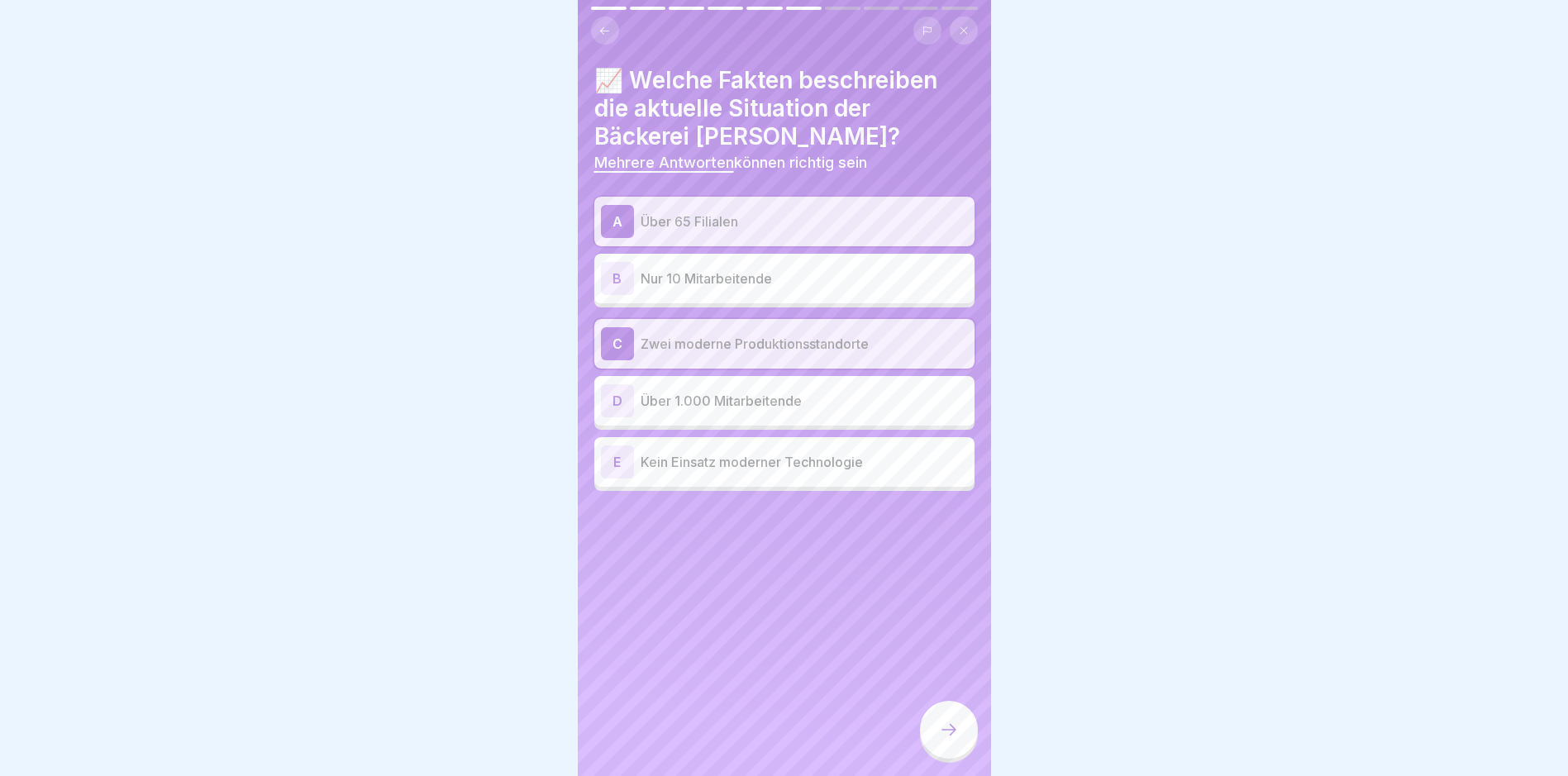
click at [842, 413] on div "D Über 1.000 Mitarbeitende" at bounding box center [784, 400] width 367 height 33
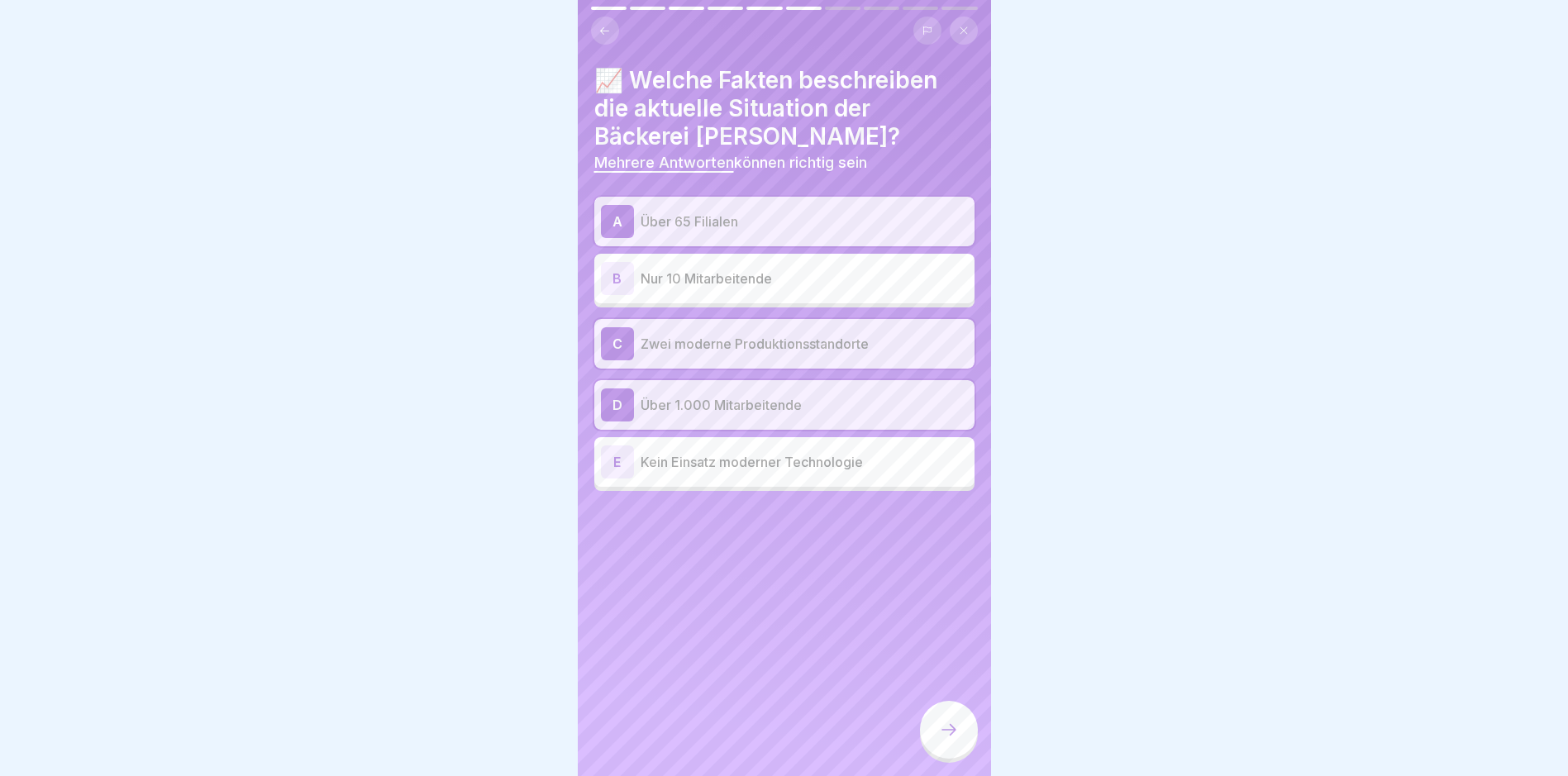
click at [954, 722] on div at bounding box center [948, 730] width 58 height 58
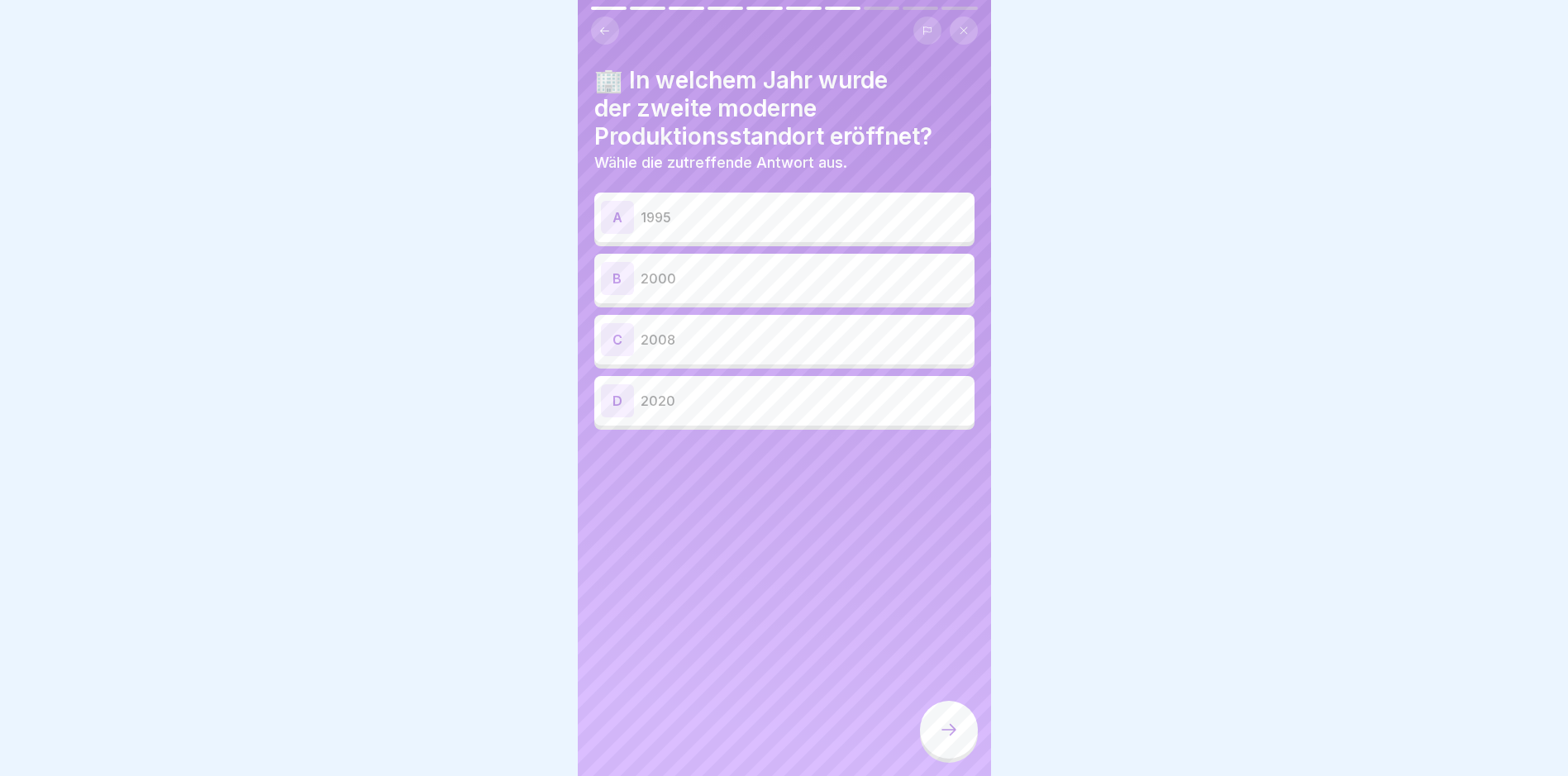
click at [789, 402] on p "2020" at bounding box center [804, 401] width 327 height 20
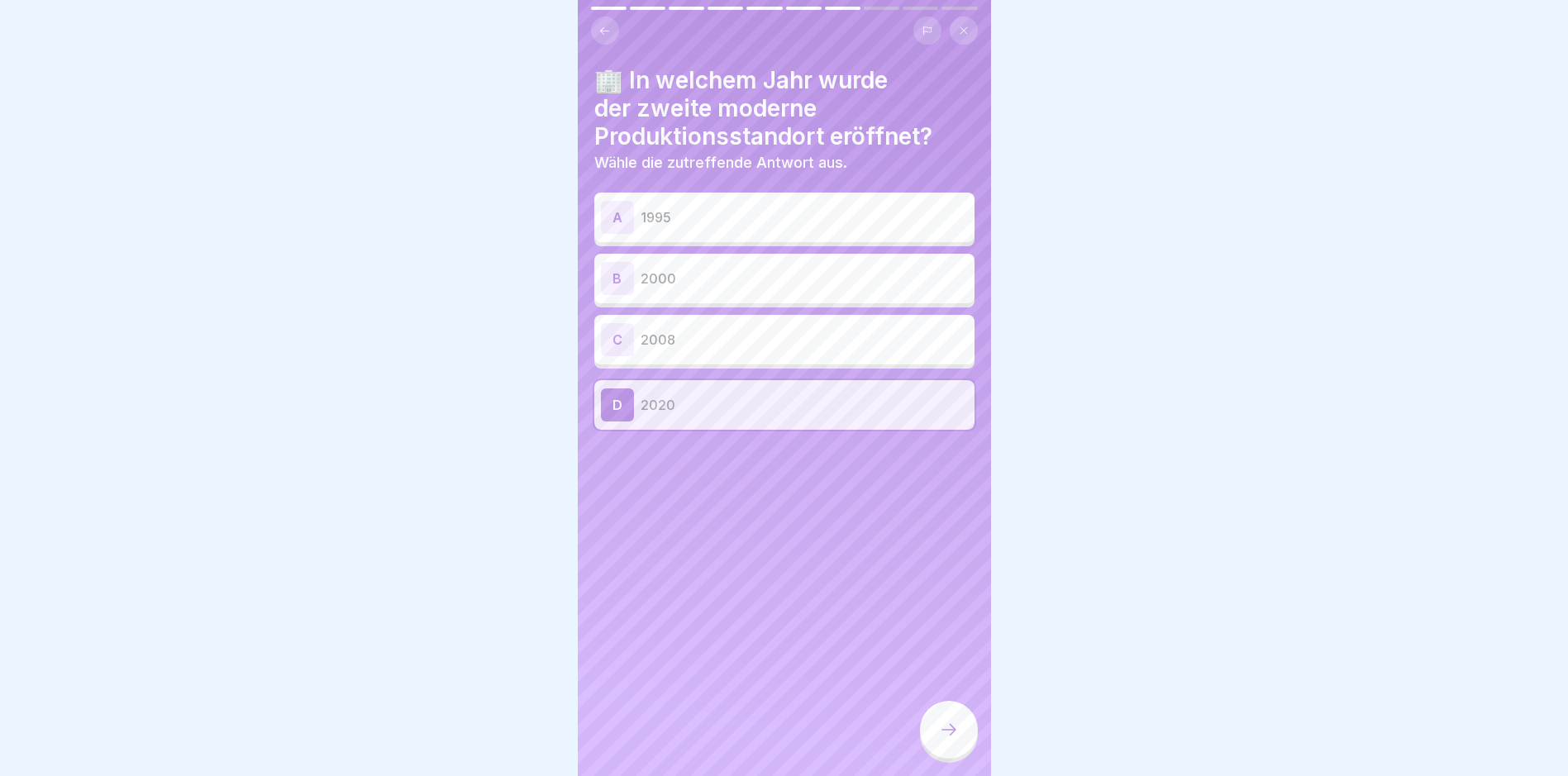
click at [953, 736] on icon at bounding box center [949, 730] width 15 height 12
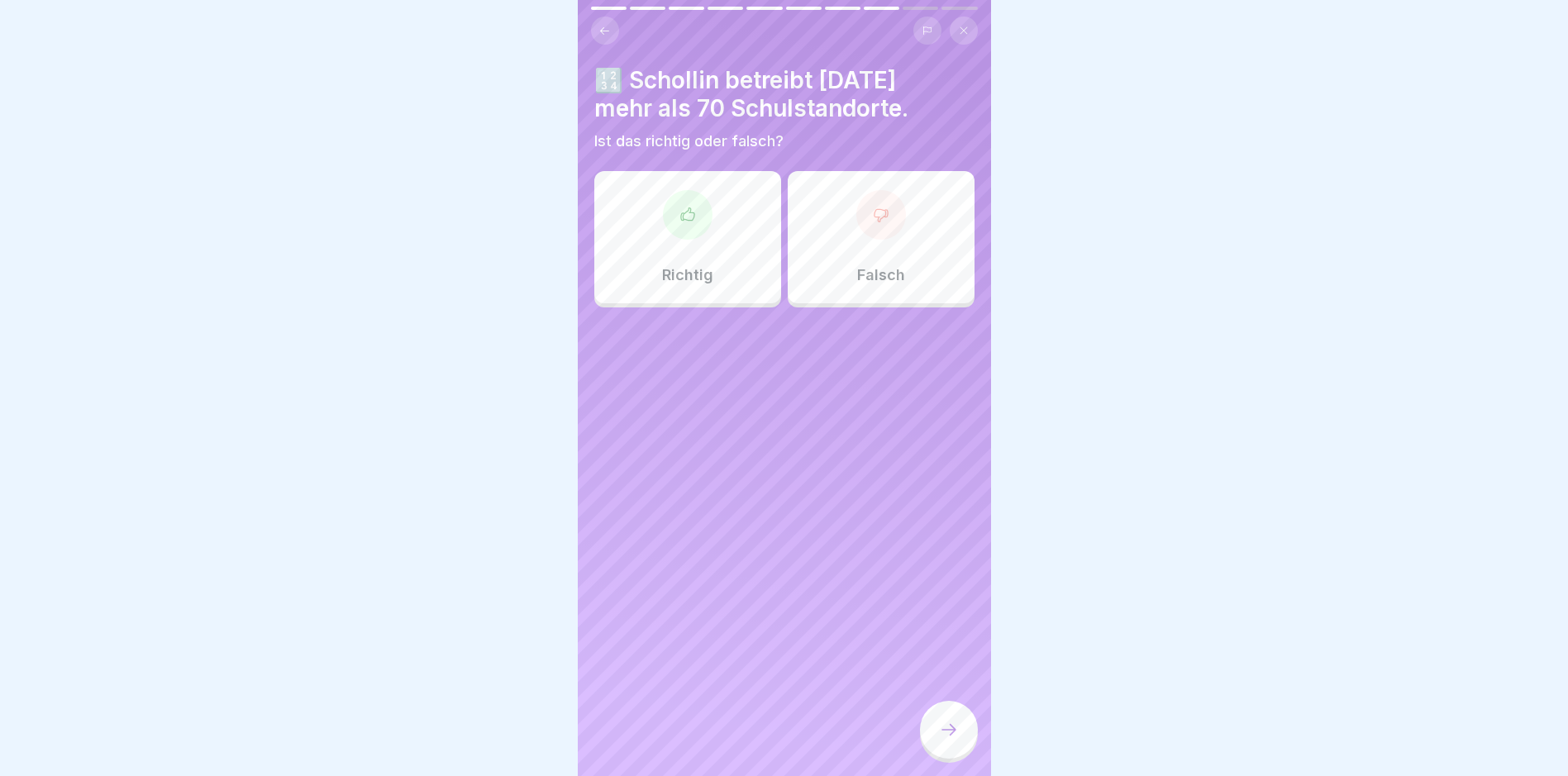
click at [753, 277] on div "Richtig" at bounding box center [688, 236] width 187 height 132
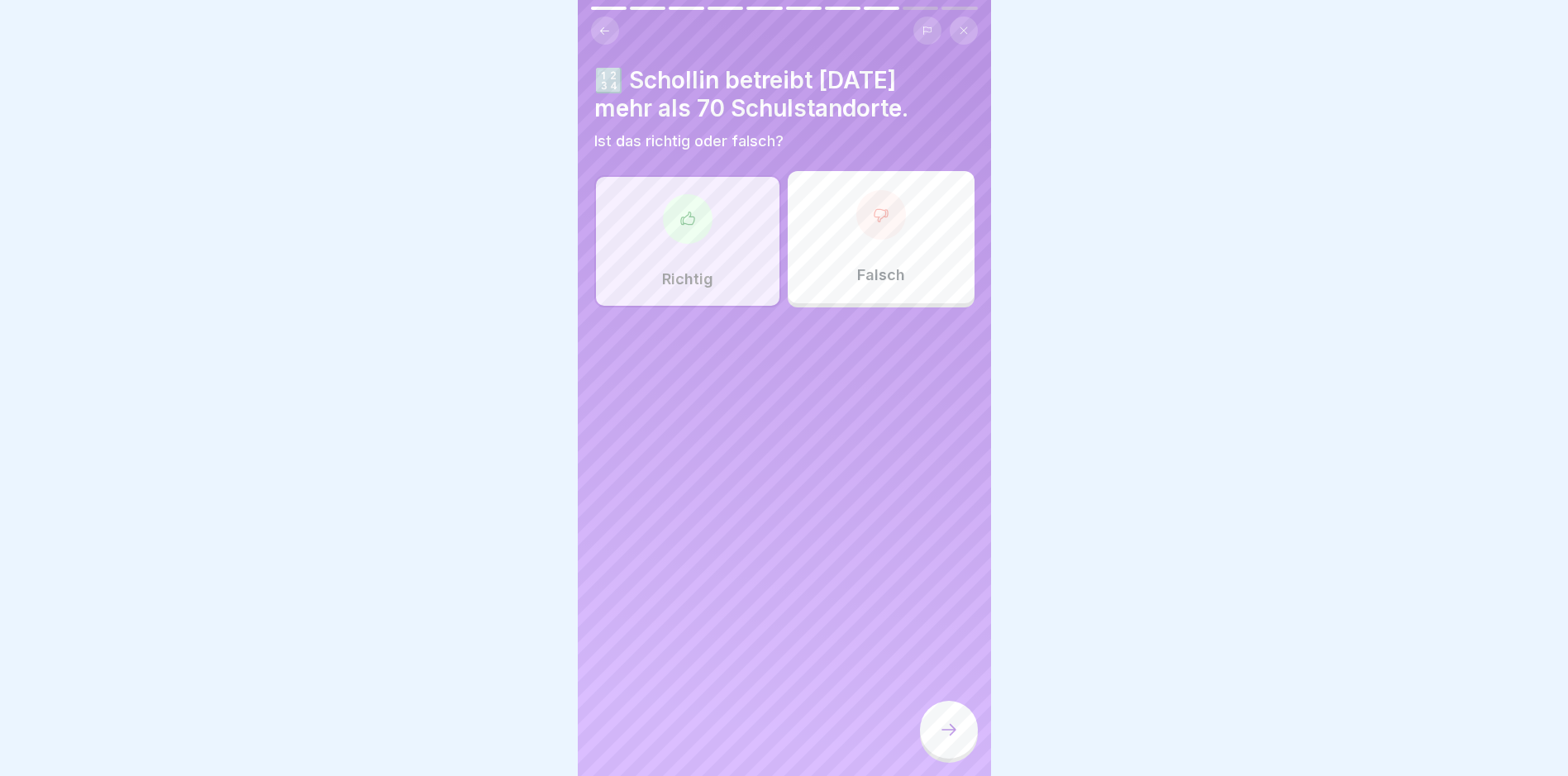
click at [943, 739] on icon at bounding box center [949, 730] width 20 height 20
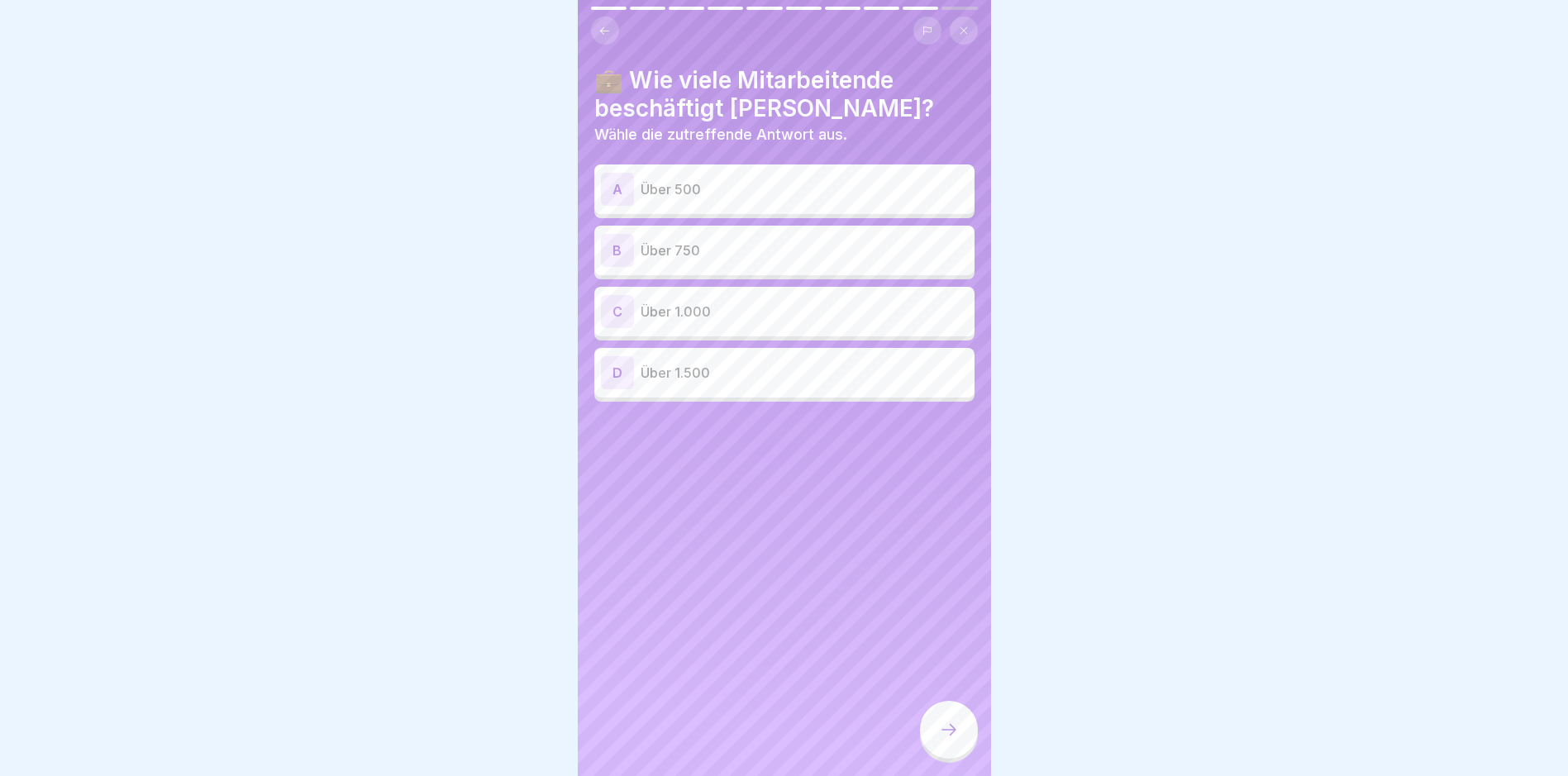
click at [850, 330] on div "C Über 1.000" at bounding box center [784, 311] width 380 height 50
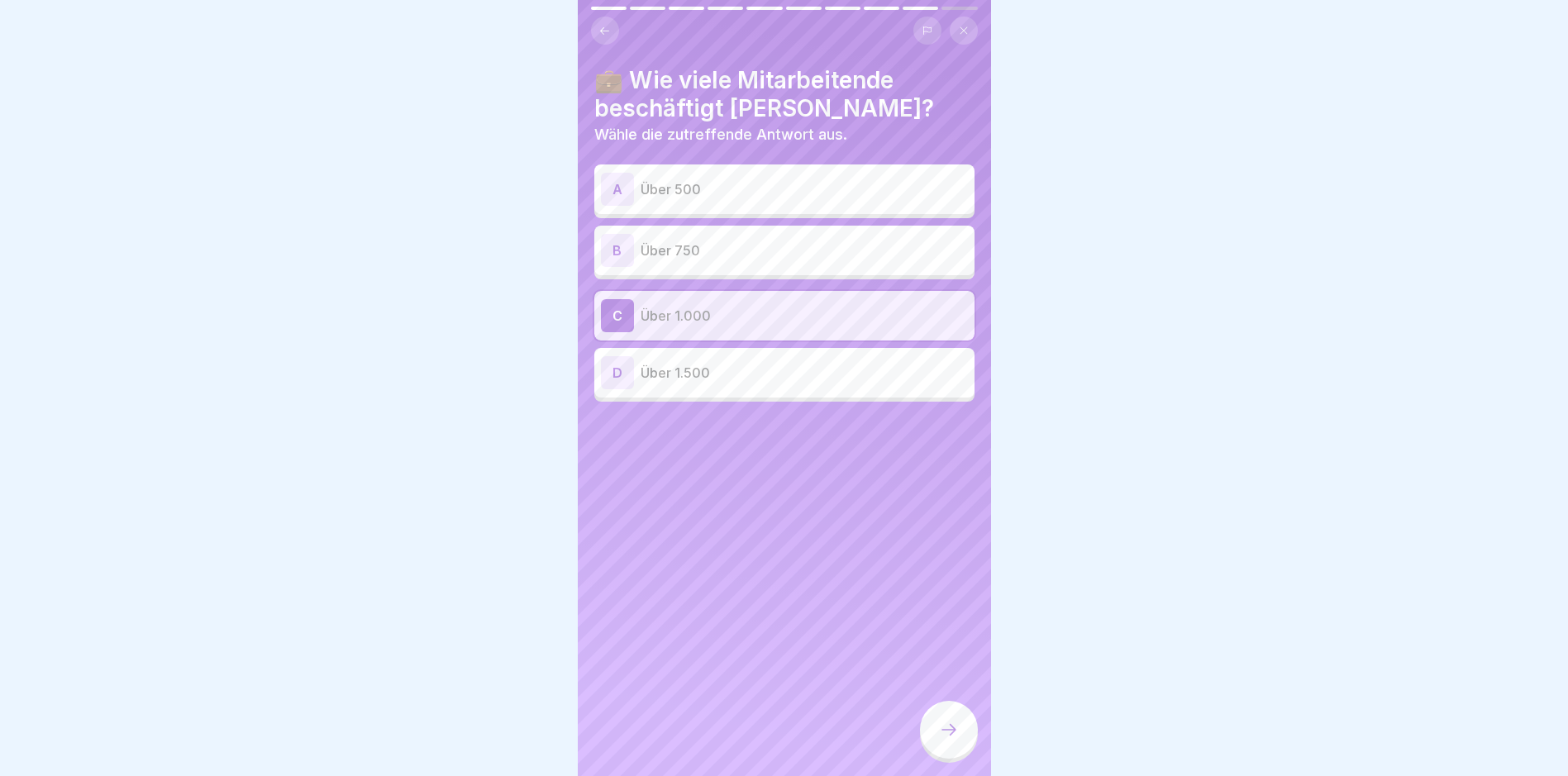
click at [932, 747] on div at bounding box center [948, 730] width 58 height 58
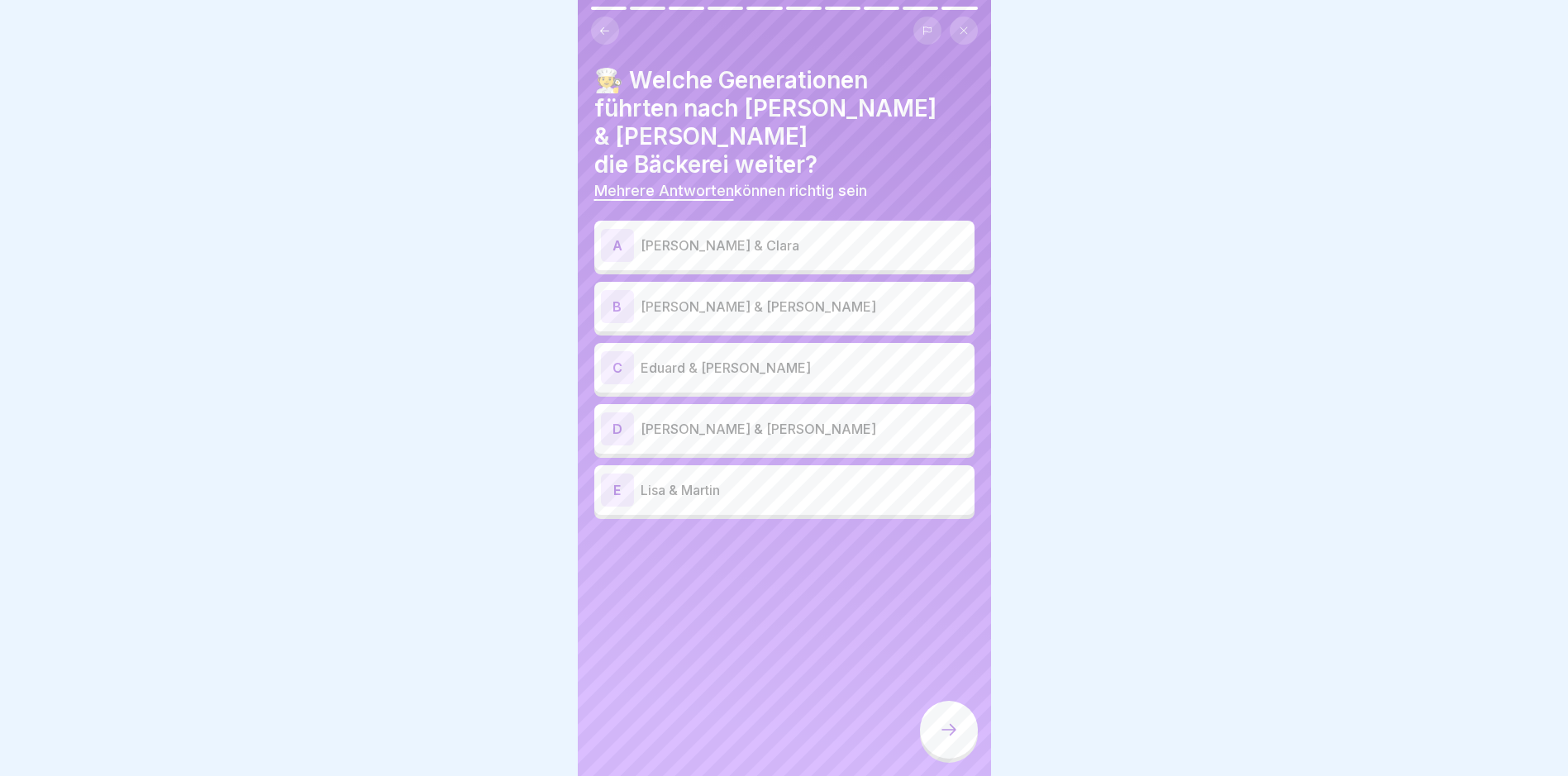
click at [848, 230] on div "A Eduard II & Clara" at bounding box center [784, 245] width 367 height 33
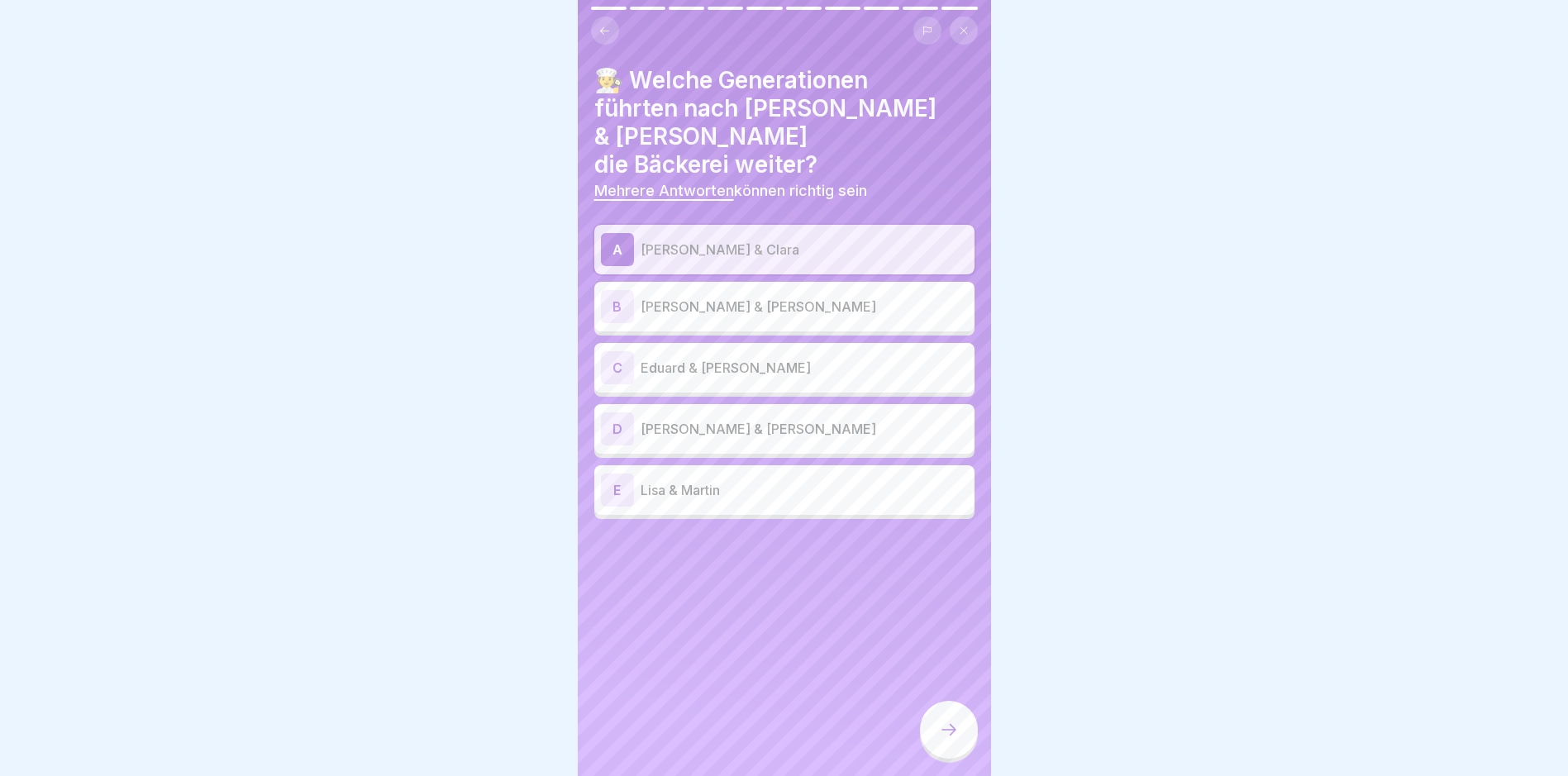
click at [932, 734] on div at bounding box center [948, 730] width 58 height 58
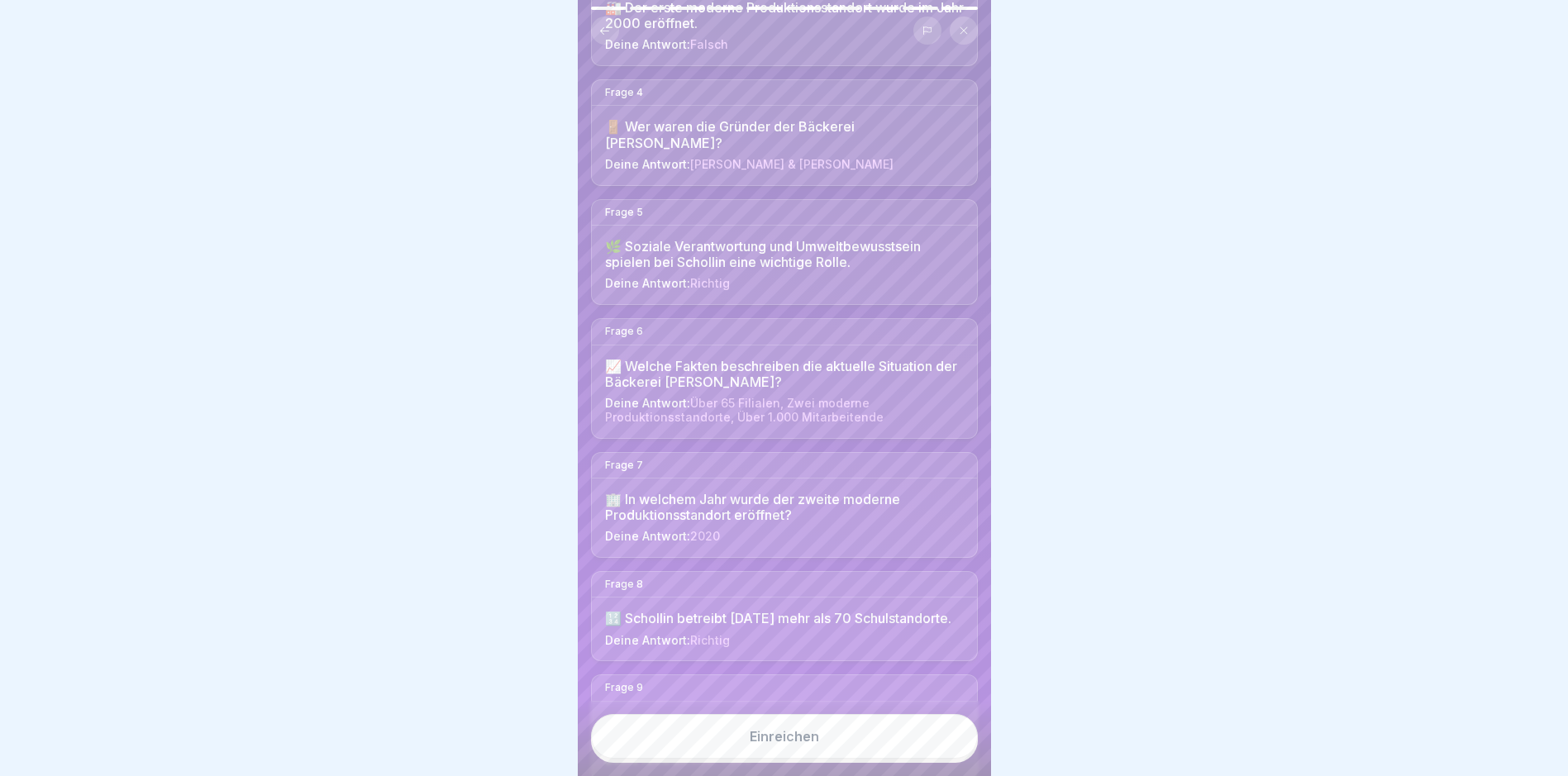
scroll to position [613, 0]
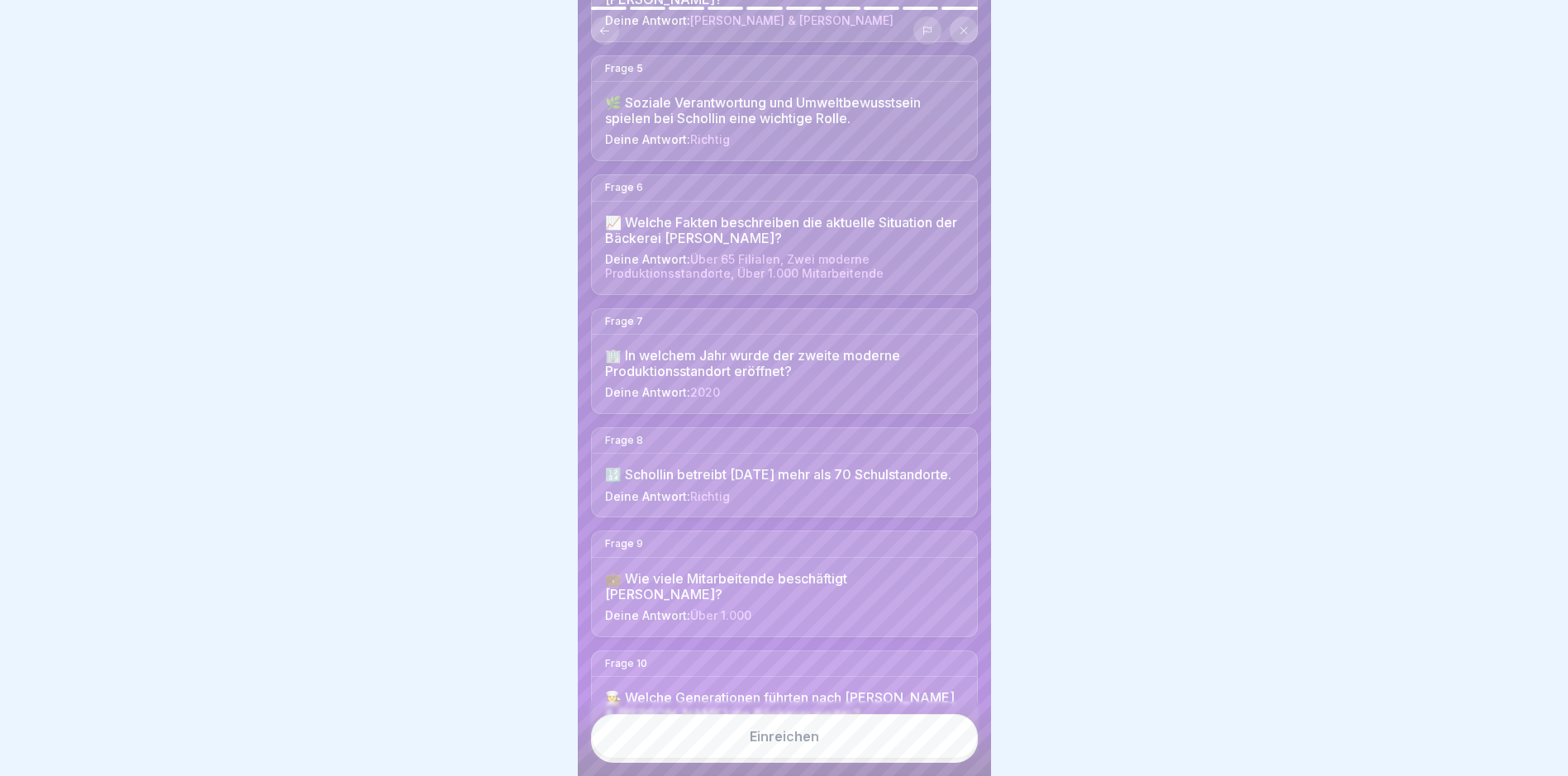
click at [801, 742] on button "Einreichen" at bounding box center [784, 736] width 387 height 45
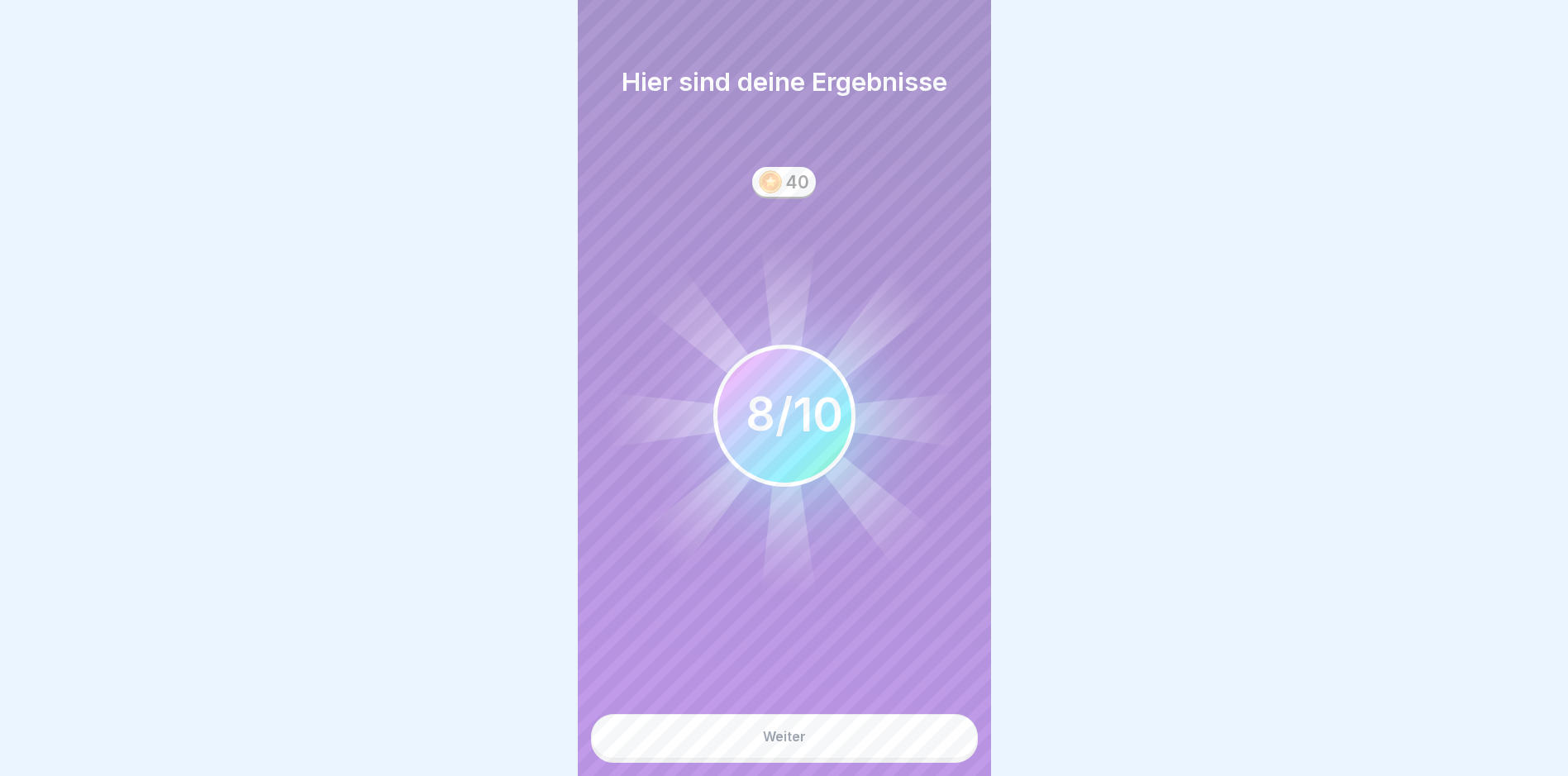
click at [780, 739] on button "Weiter" at bounding box center [784, 736] width 387 height 45
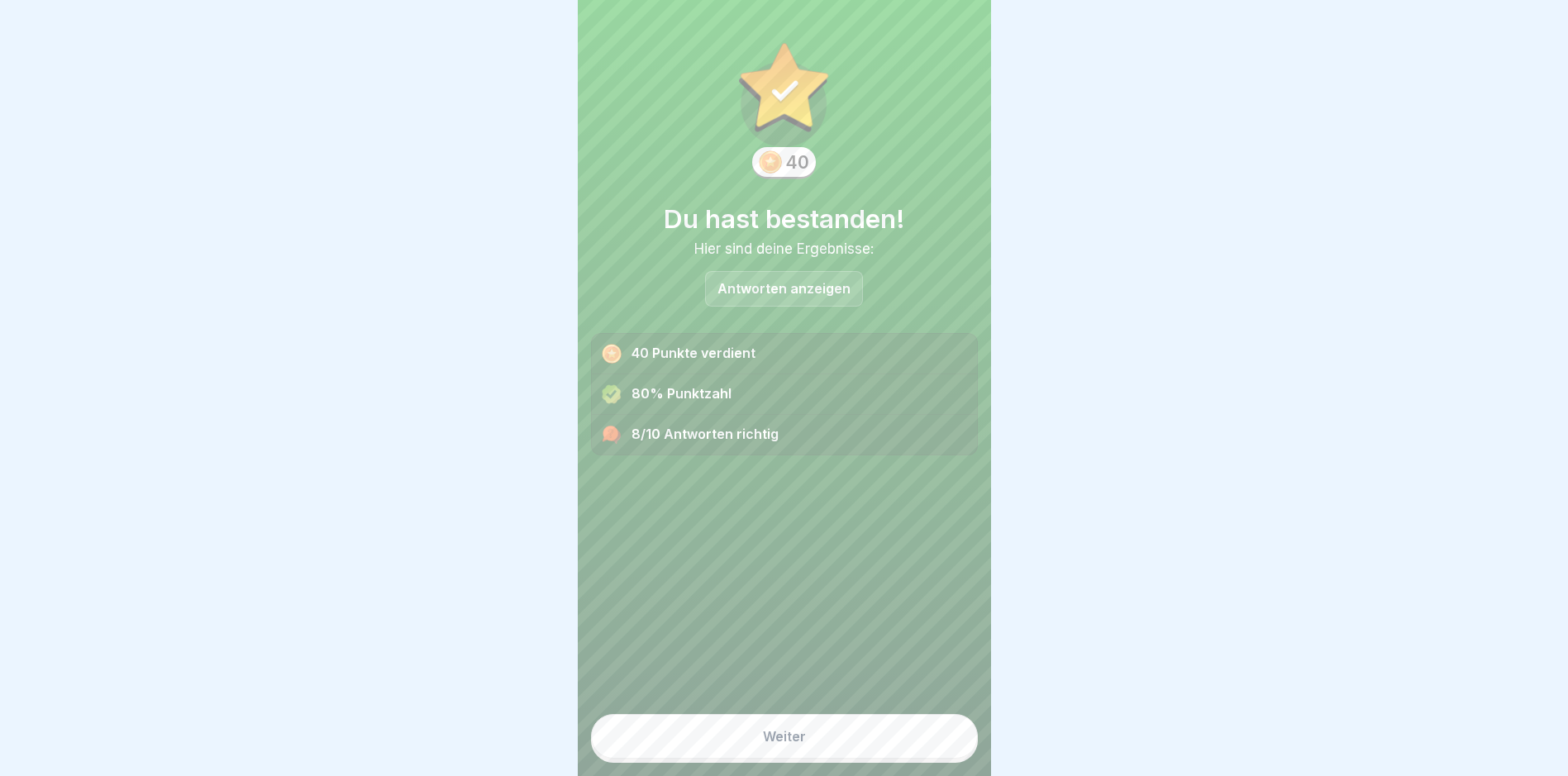
click at [891, 735] on button "Weiter" at bounding box center [784, 736] width 387 height 45
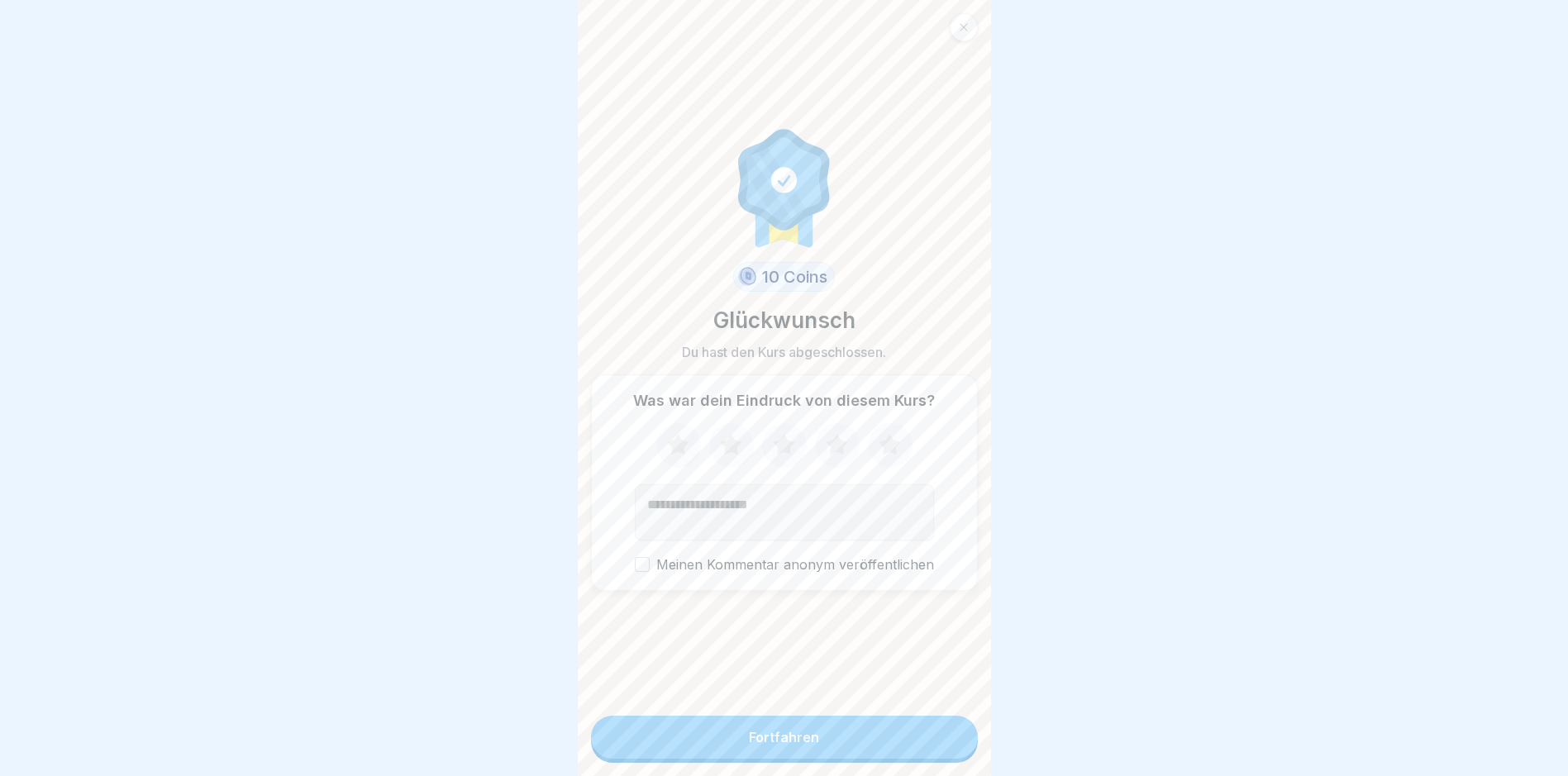
click at [749, 745] on div "Fortfahren" at bounding box center [784, 737] width 71 height 15
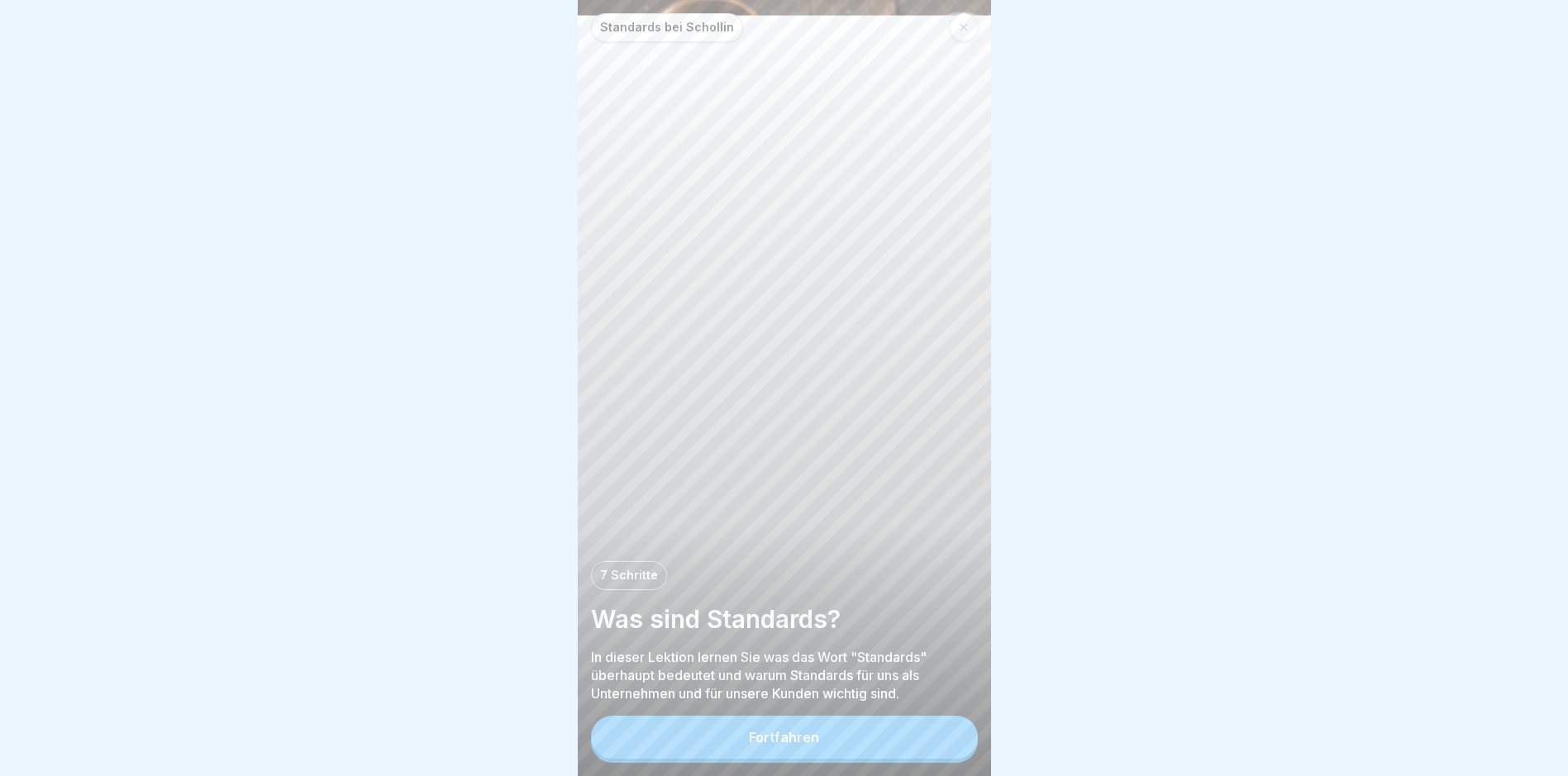
click at [969, 34] on div at bounding box center [963, 27] width 28 height 28
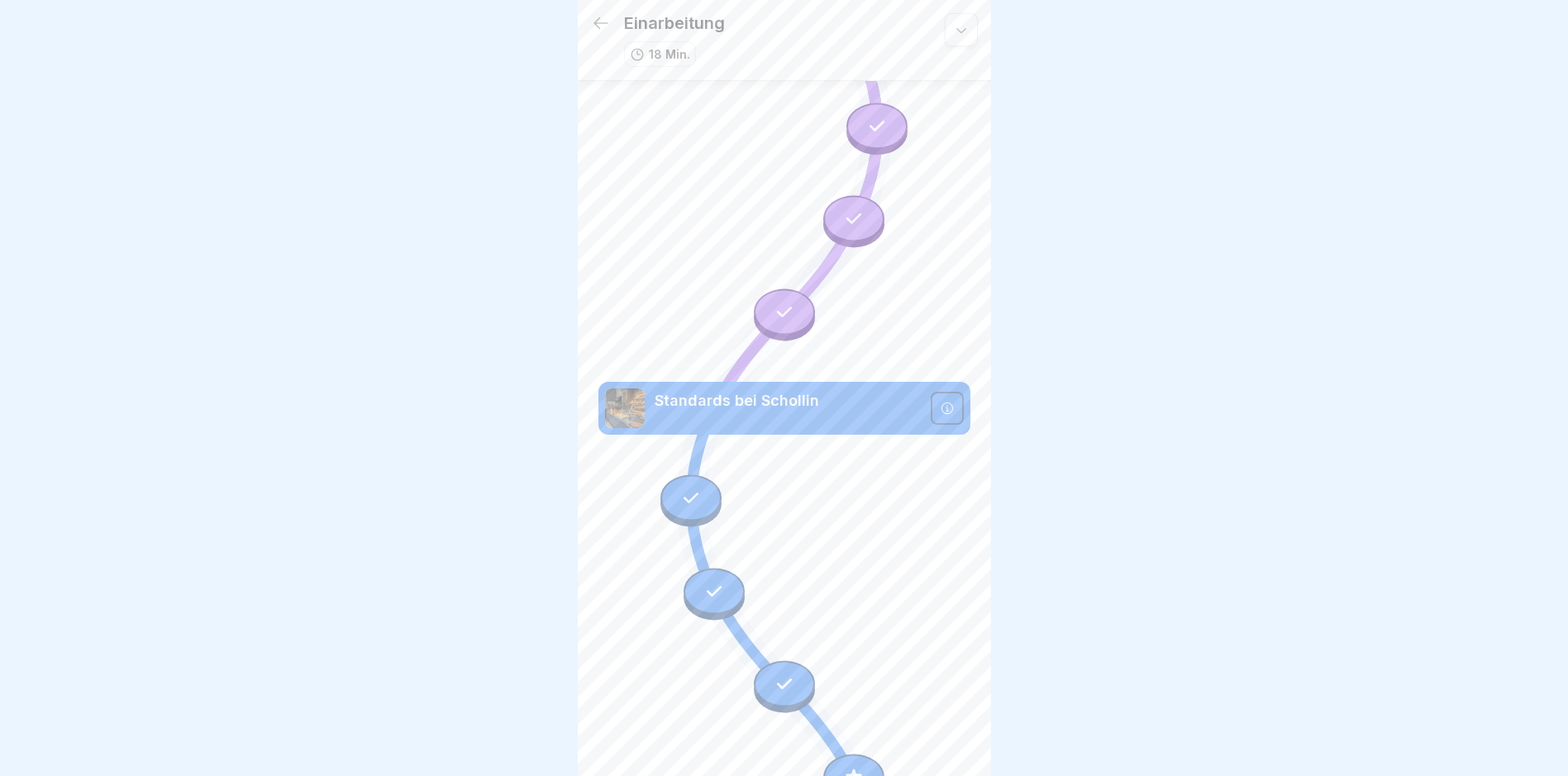
scroll to position [166, 0]
click at [944, 379] on div "Standards bei Schollin" at bounding box center [784, 405] width 372 height 53
click at [702, 472] on div at bounding box center [690, 495] width 61 height 46
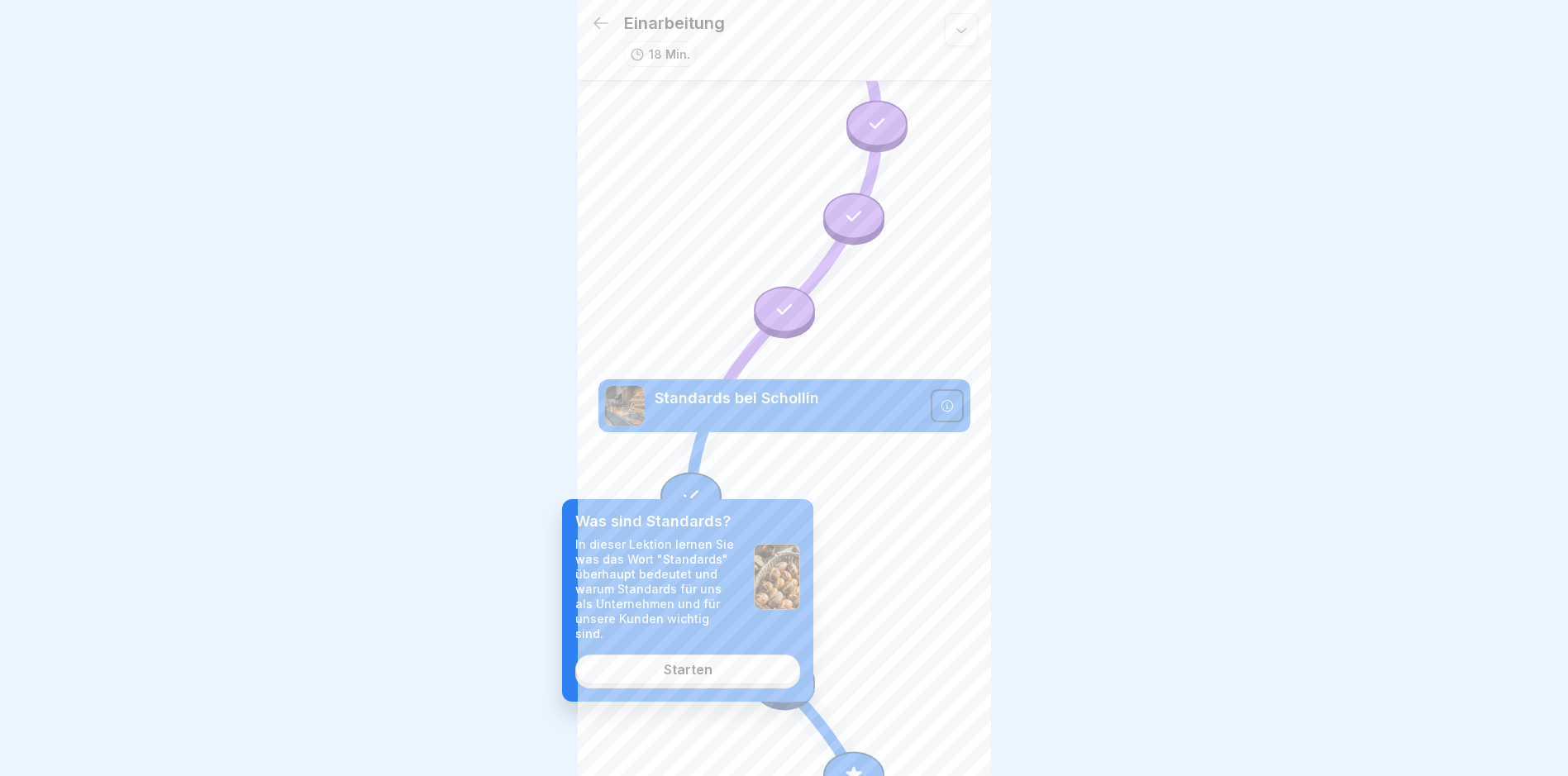
click at [847, 579] on icon at bounding box center [784, 359] width 372 height 837
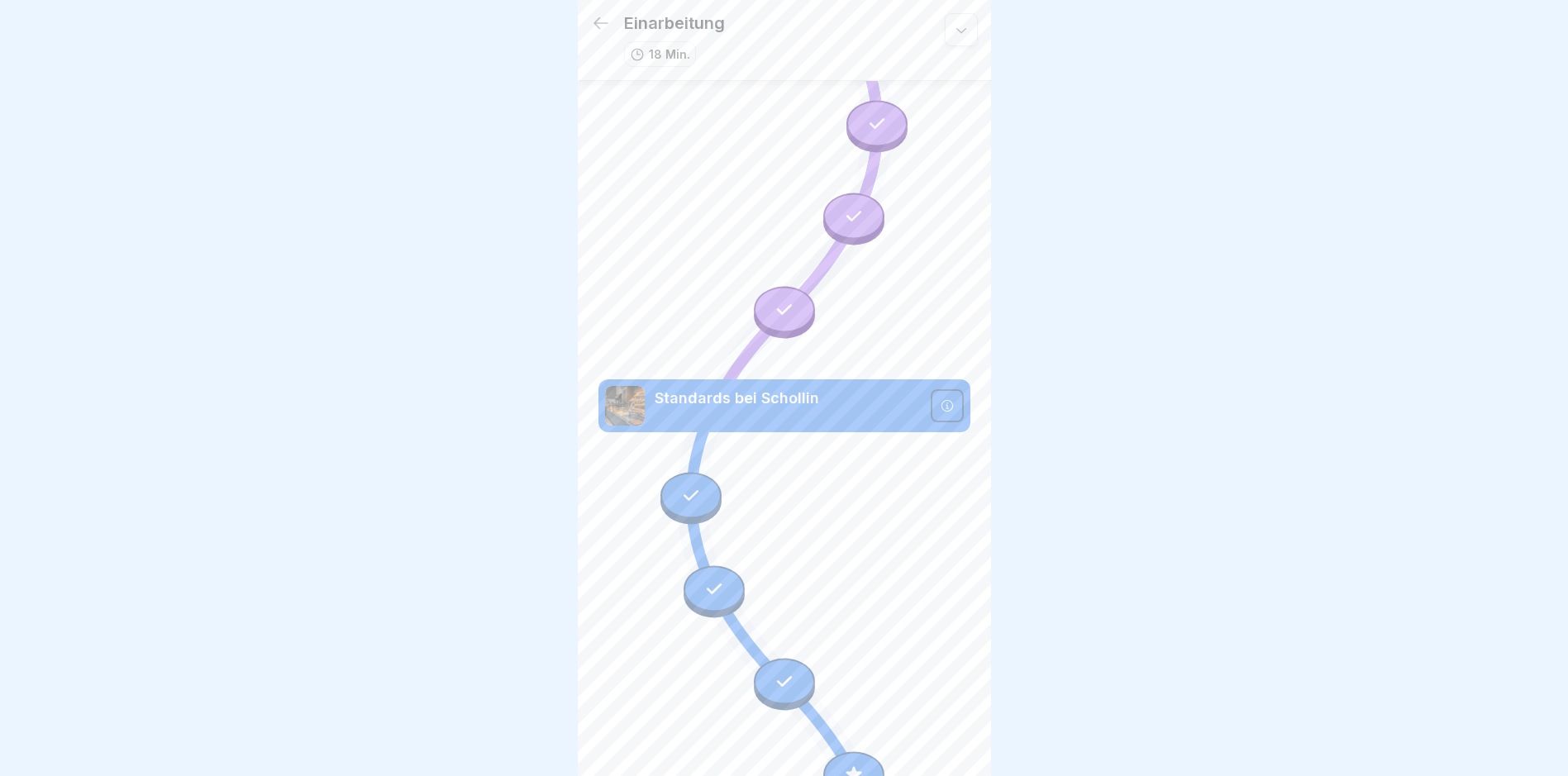
click at [710, 578] on icon at bounding box center [715, 589] width 22 height 22
drag, startPoint x: 900, startPoint y: 616, endPoint x: 890, endPoint y: 613, distance: 10.4
click at [902, 616] on icon at bounding box center [784, 359] width 372 height 837
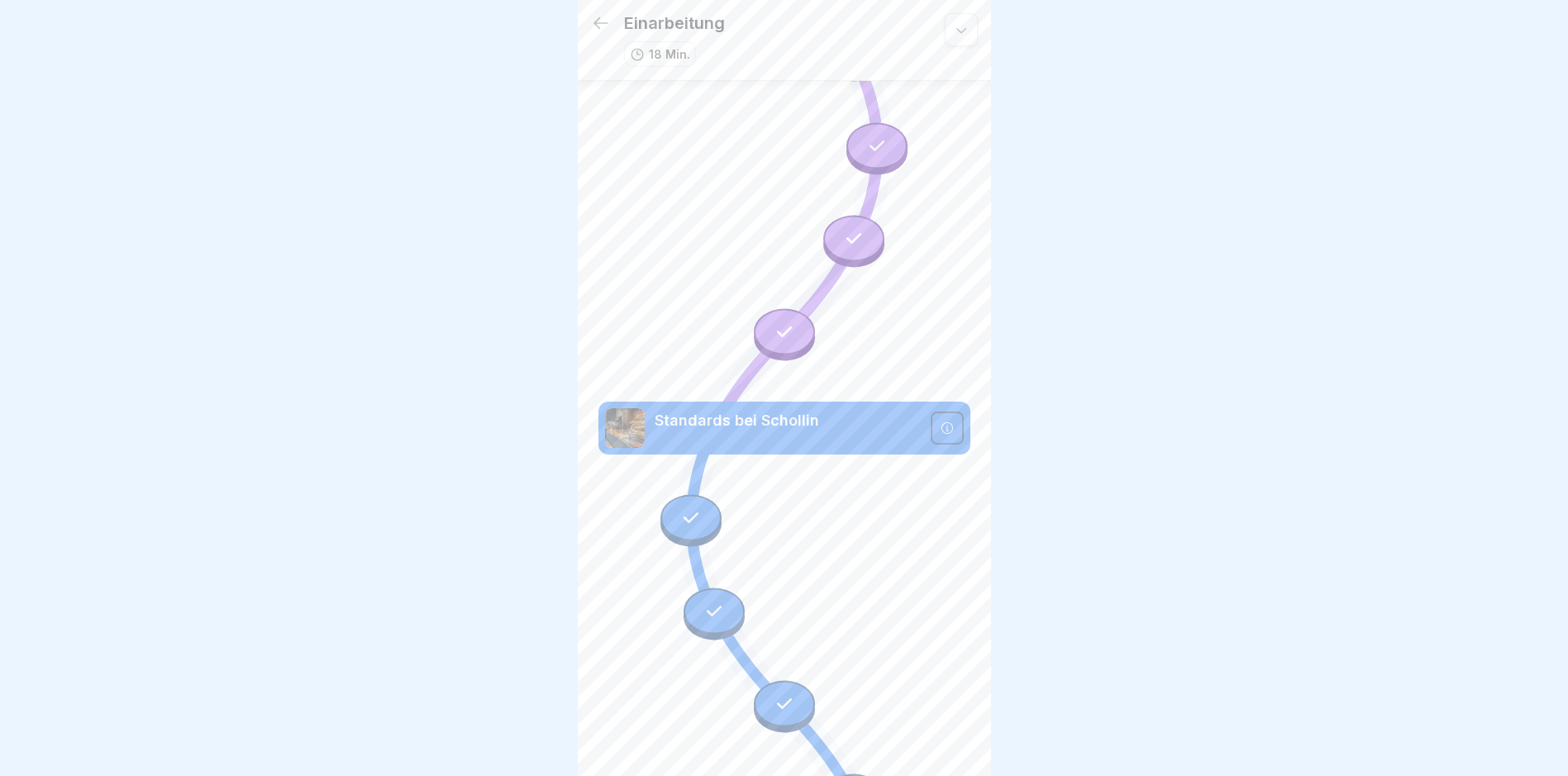
scroll to position [182, 0]
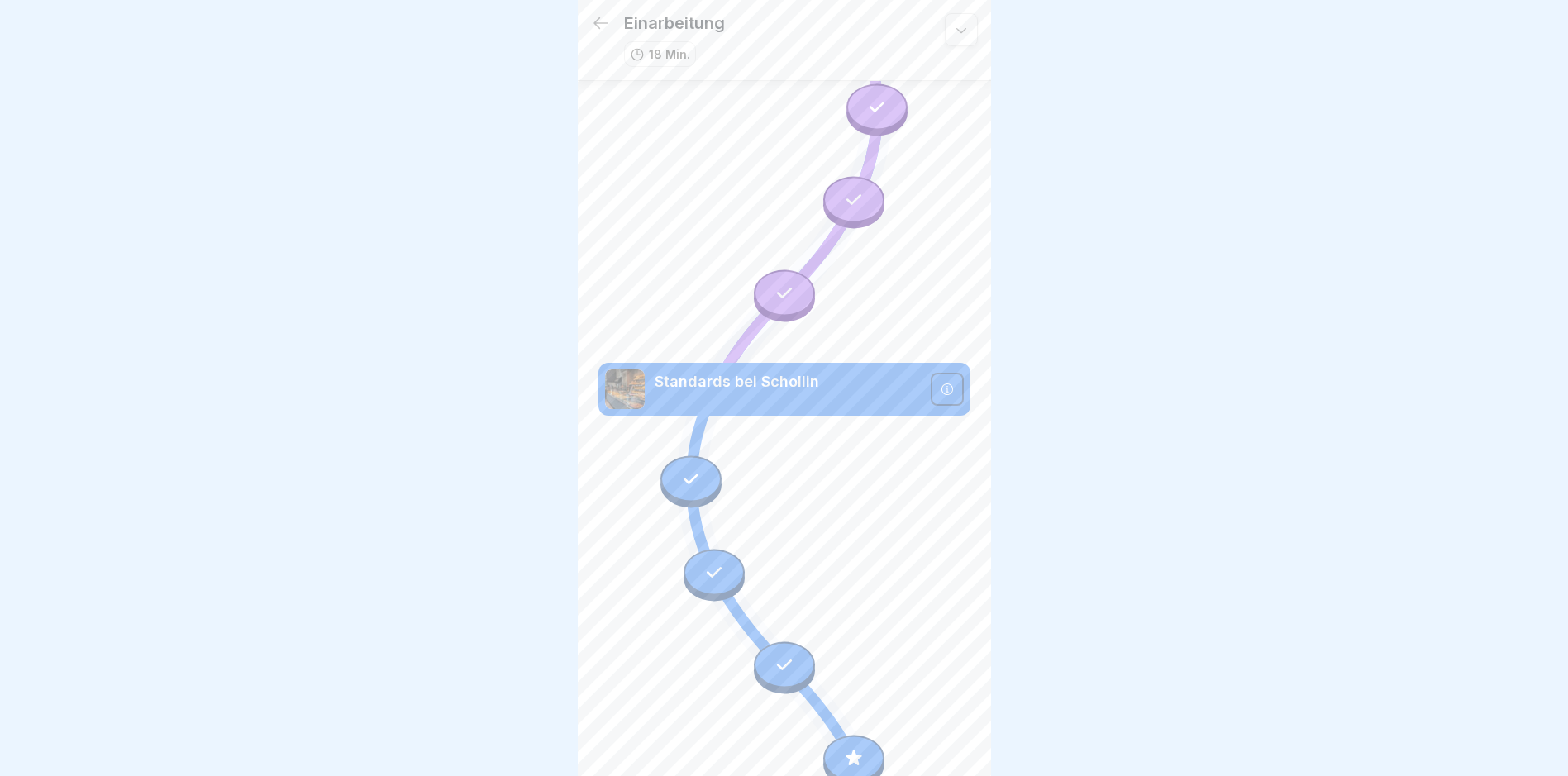
click at [666, 457] on div at bounding box center [690, 483] width 61 height 52
click at [1072, 529] on div at bounding box center [784, 388] width 1568 height 776
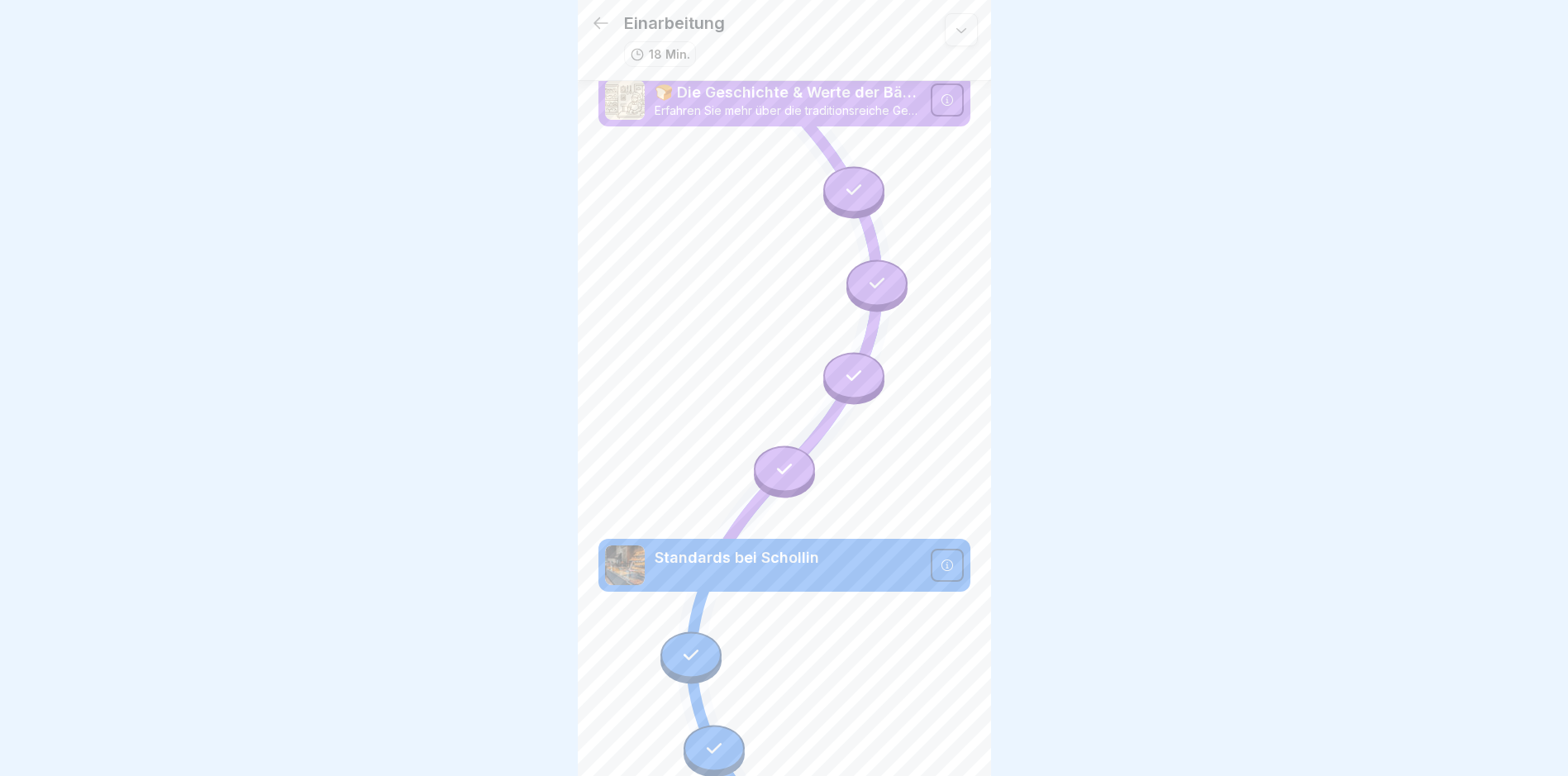
scroll to position [0, 0]
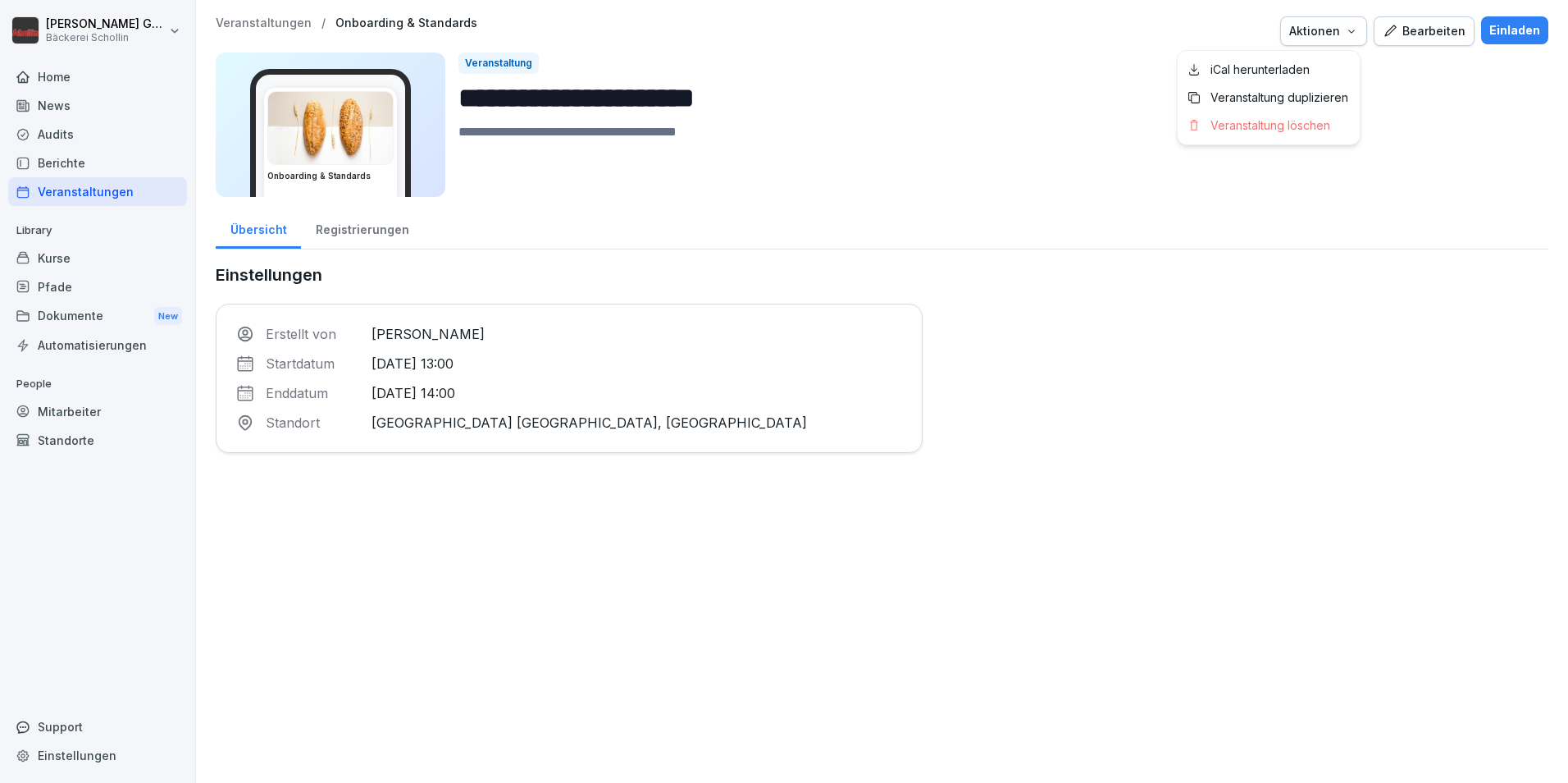
click at [1349, 31] on icon "button" at bounding box center [1352, 31] width 13 height 13
click at [1252, 244] on html "**********" at bounding box center [784, 392] width 1568 height 783
click at [1513, 29] on div "Einladen" at bounding box center [1515, 31] width 51 height 18
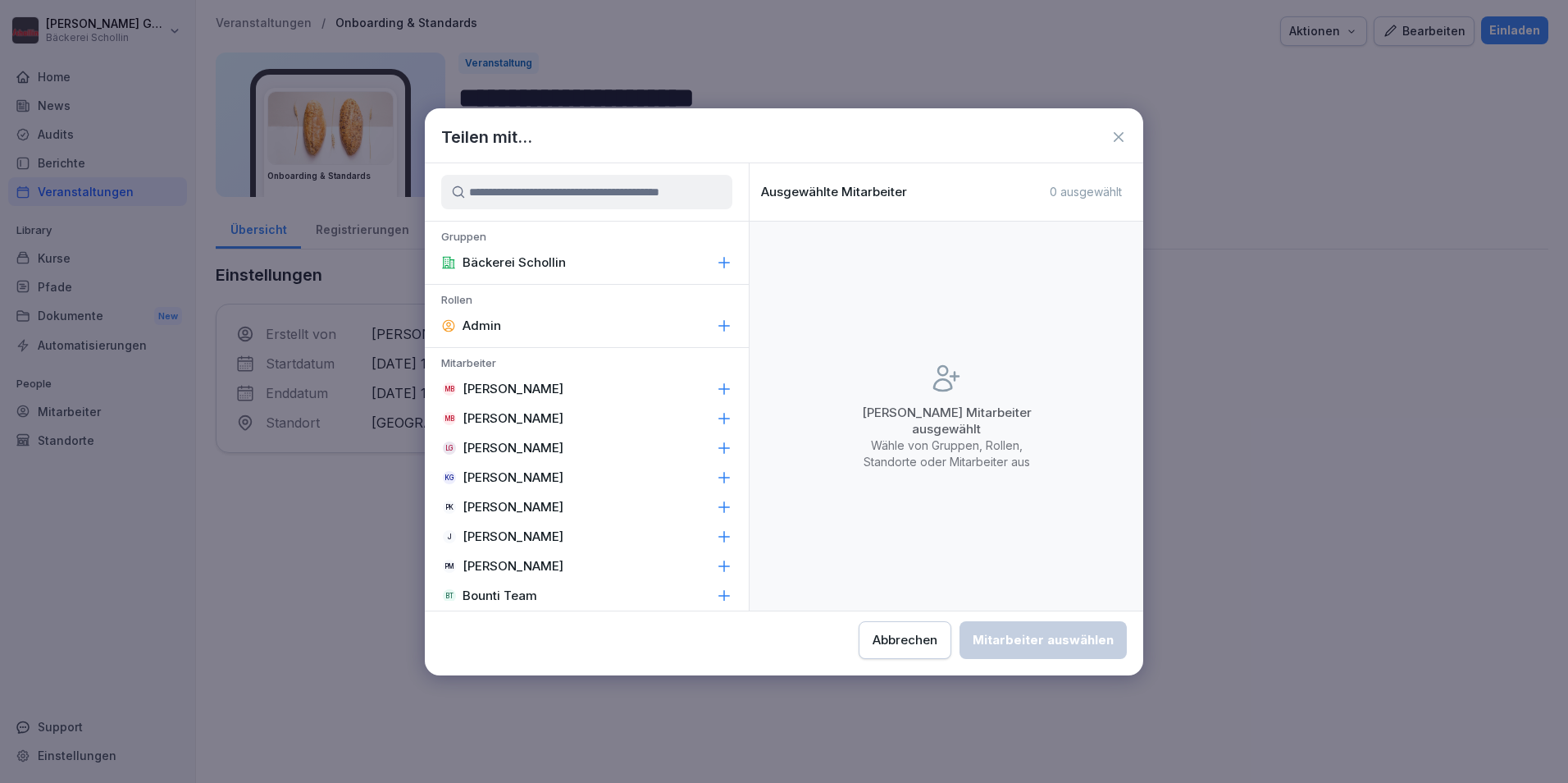
scroll to position [17, 0]
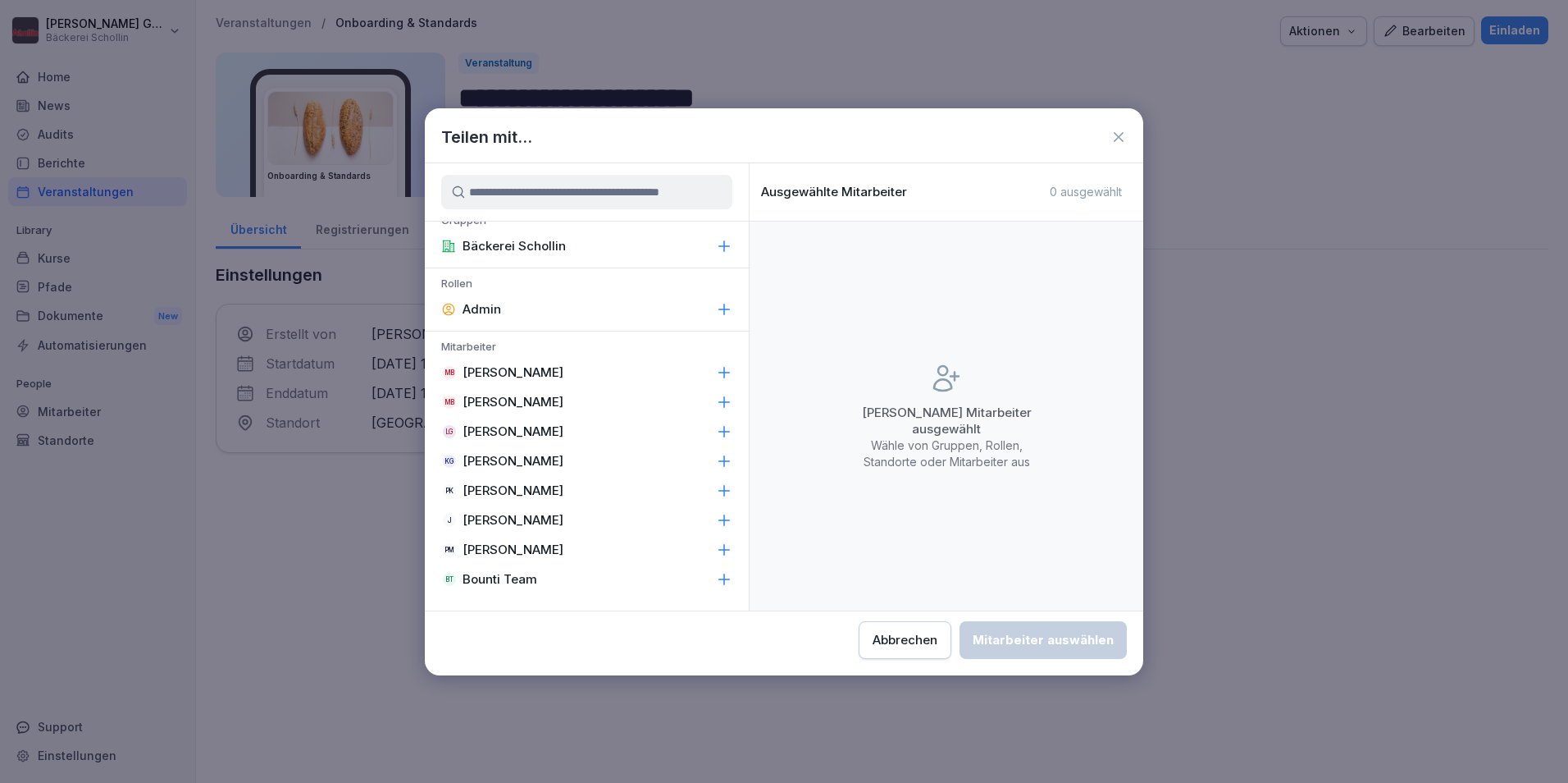
click at [1137, 133] on div "Teilen mit..." at bounding box center [784, 136] width 718 height 24
click at [1130, 133] on div "Teilen mit..." at bounding box center [784, 136] width 718 height 24
click at [1124, 134] on icon at bounding box center [1119, 137] width 17 height 17
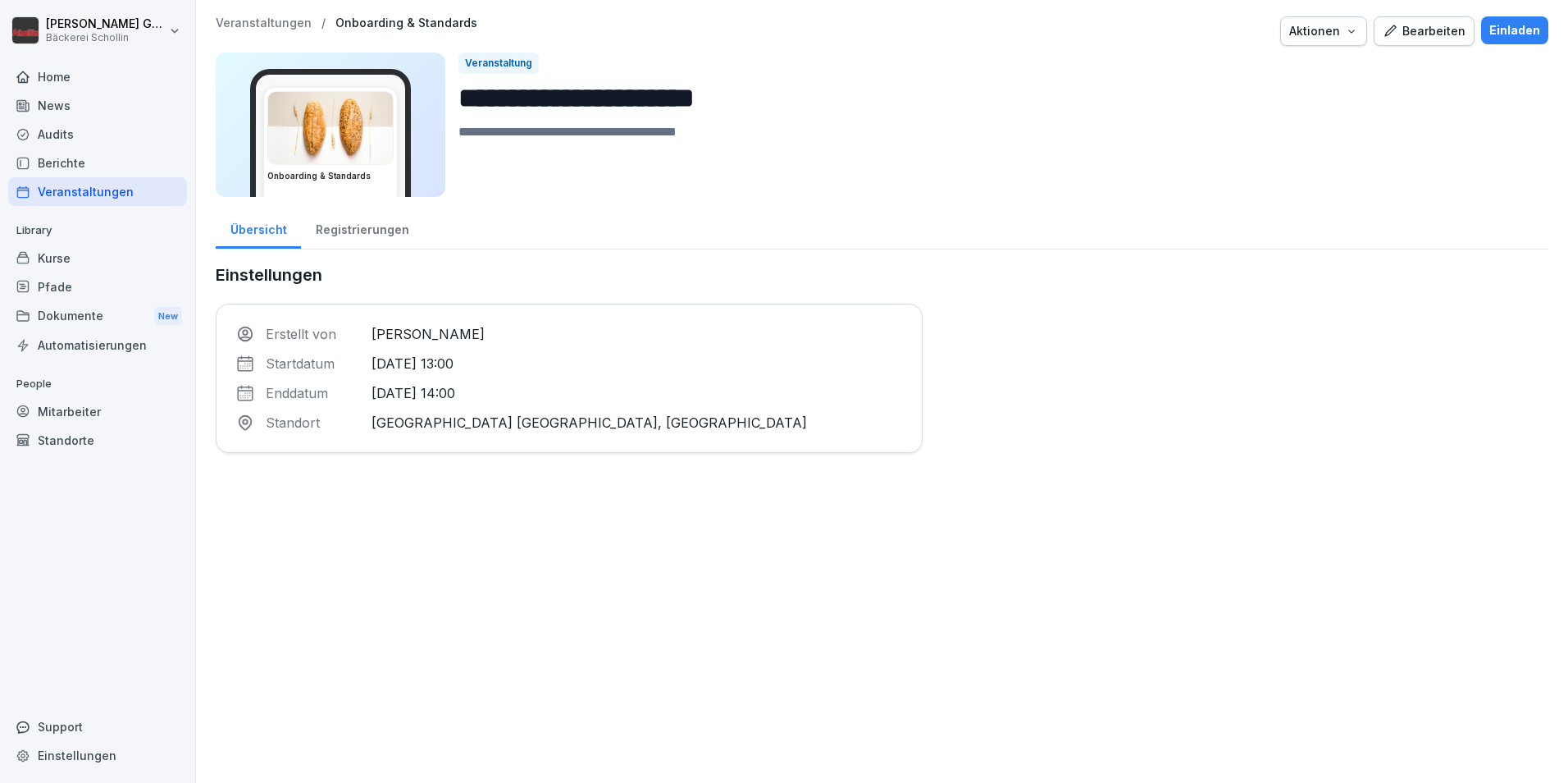
click at [43, 173] on div "Berichte" at bounding box center [98, 163] width 179 height 28
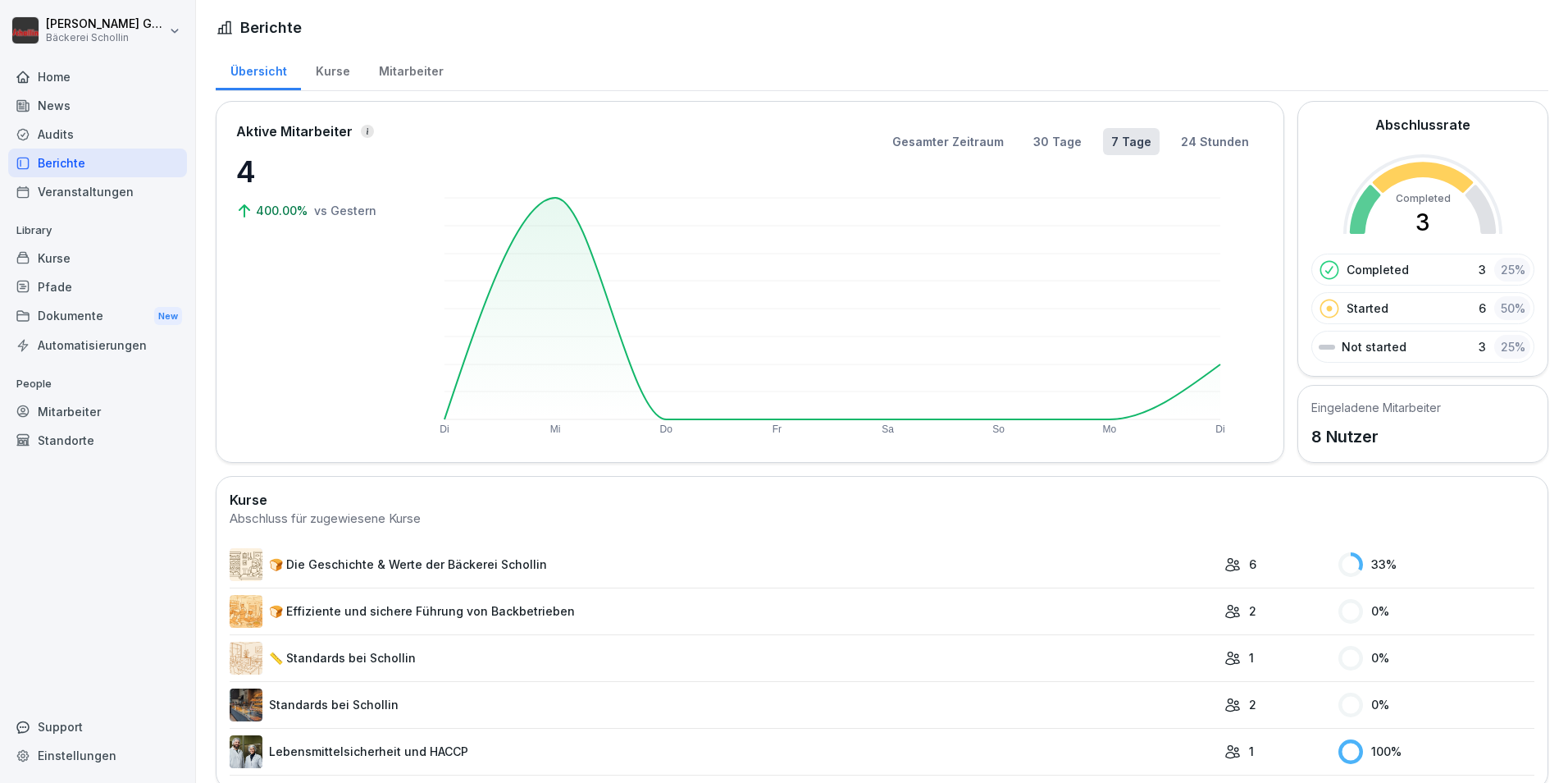
click at [125, 83] on div "Home" at bounding box center [98, 77] width 179 height 28
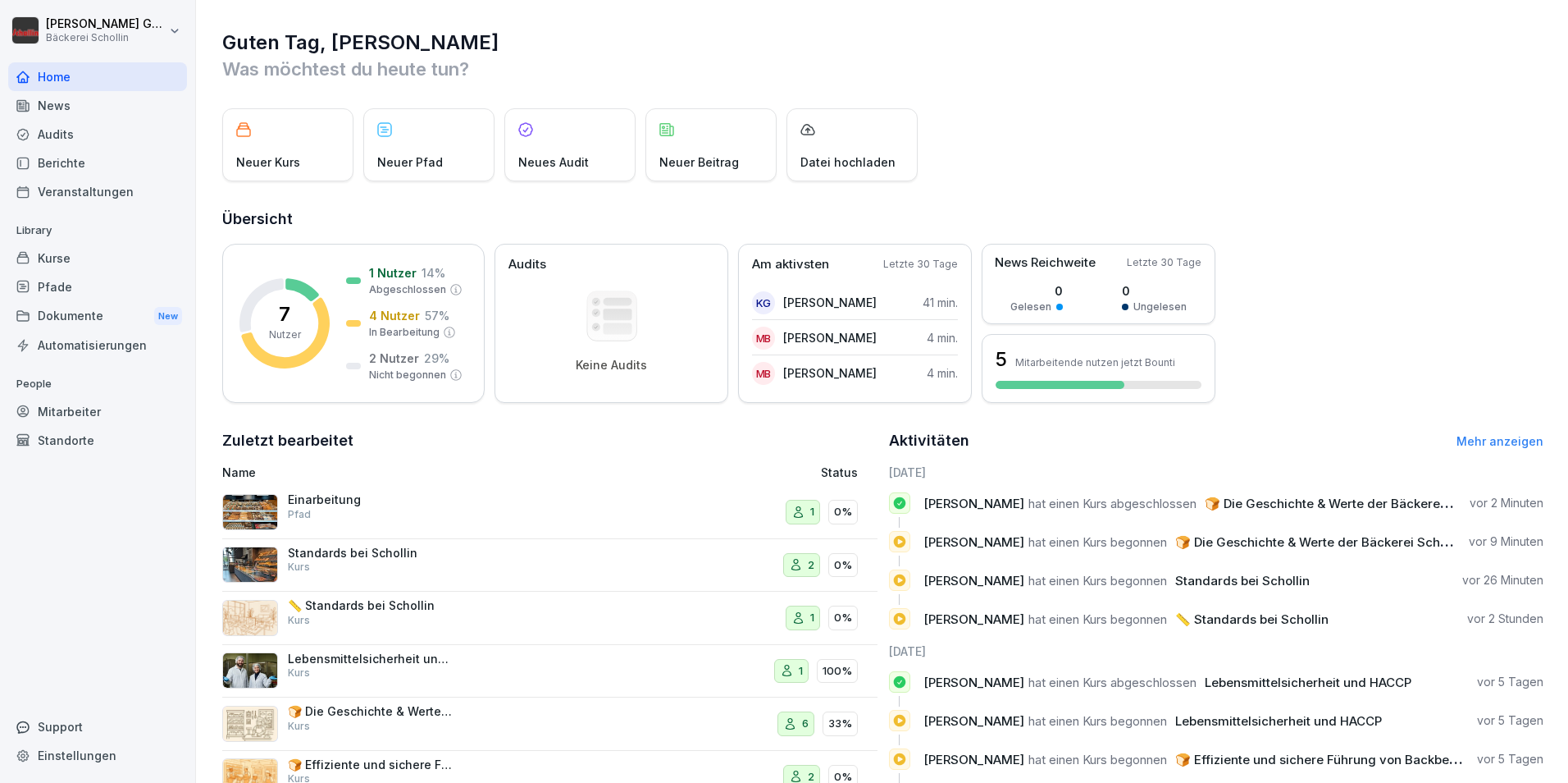
click at [98, 118] on div "News" at bounding box center [98, 105] width 179 height 28
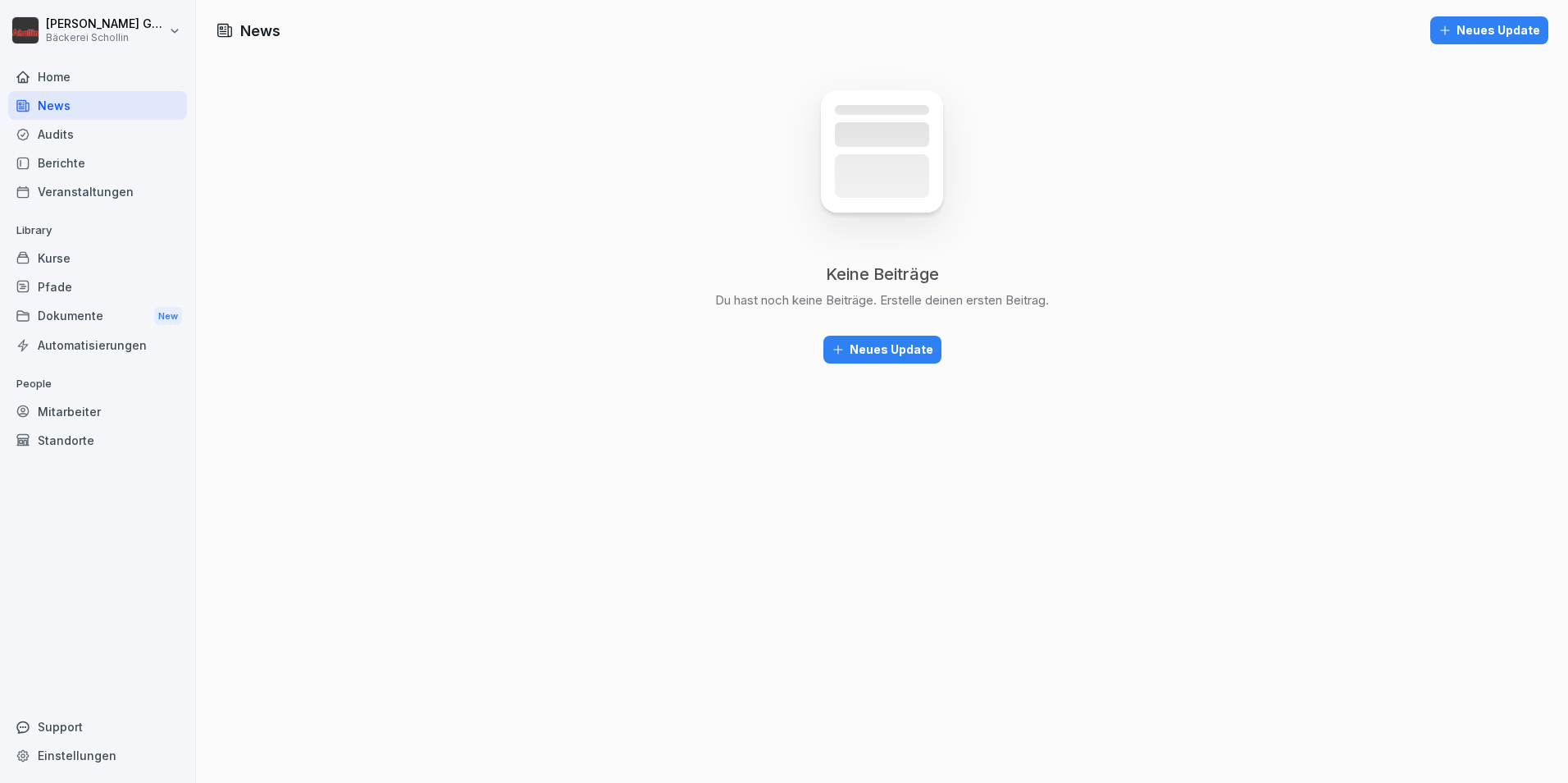
click at [58, 141] on div "Audits" at bounding box center [98, 134] width 179 height 28
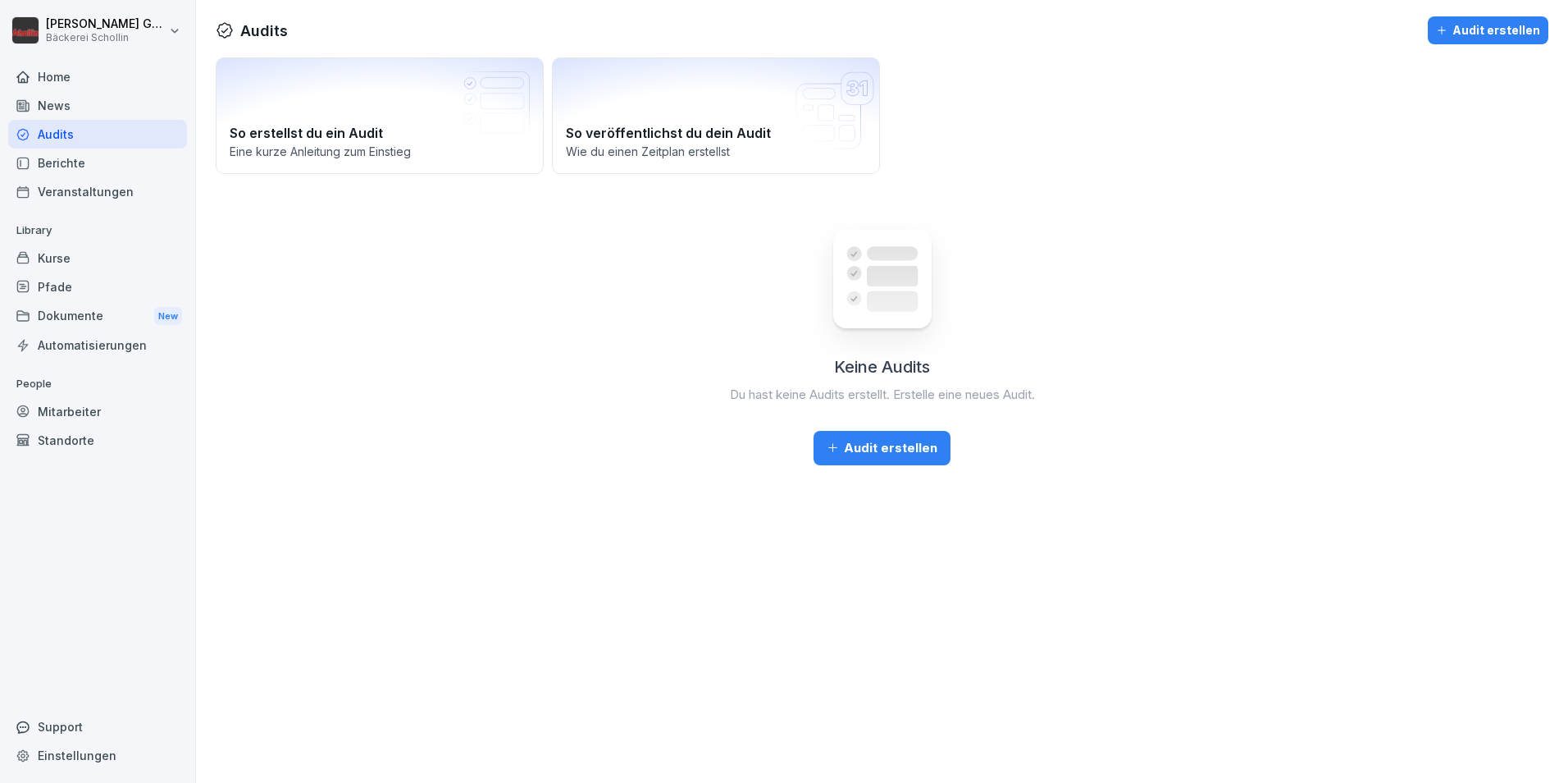
click at [97, 189] on div "Veranstaltungen" at bounding box center [98, 191] width 179 height 28
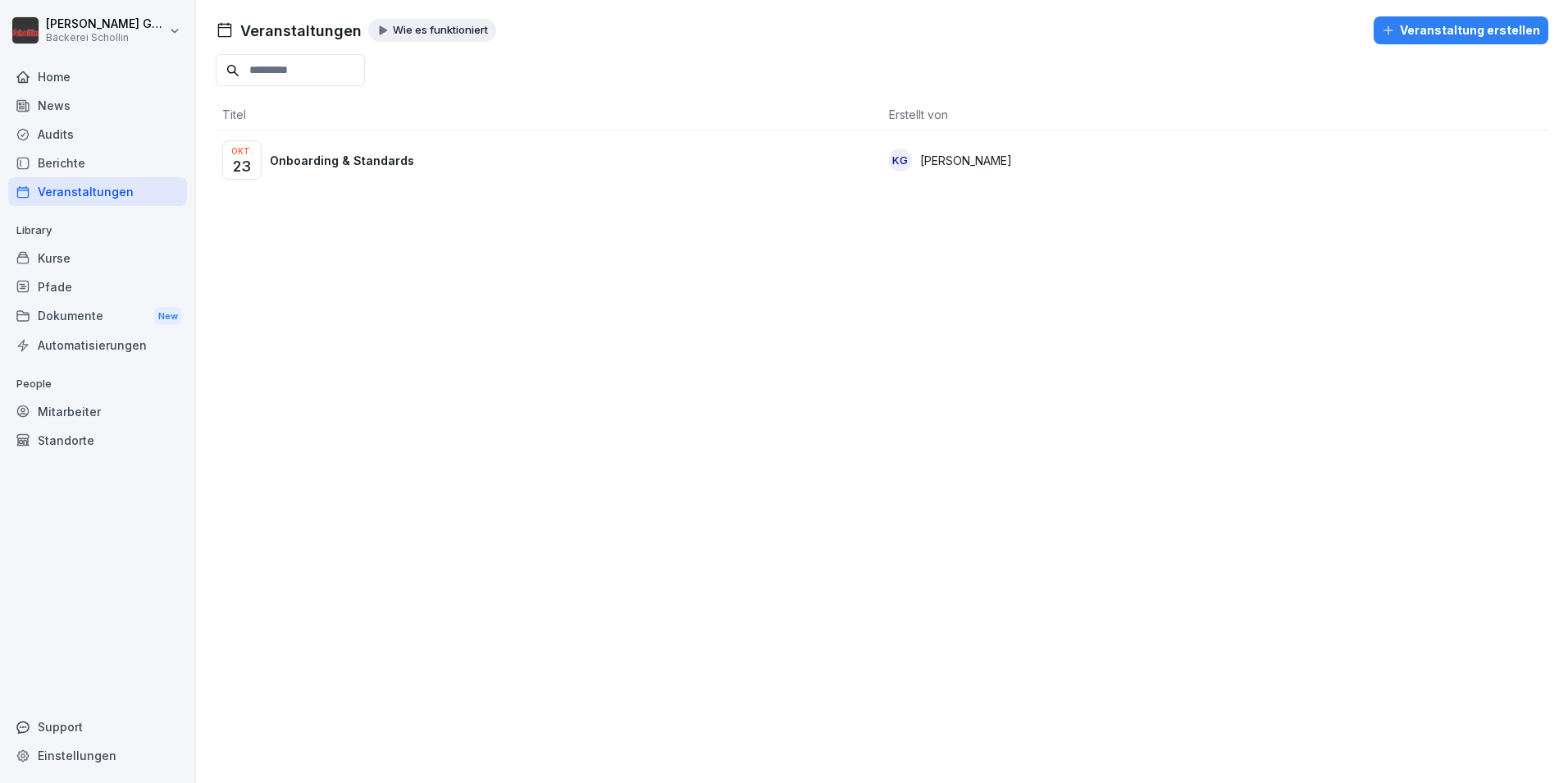
click at [445, 39] on div "Wie es funktioniert" at bounding box center [431, 31] width 128 height 23
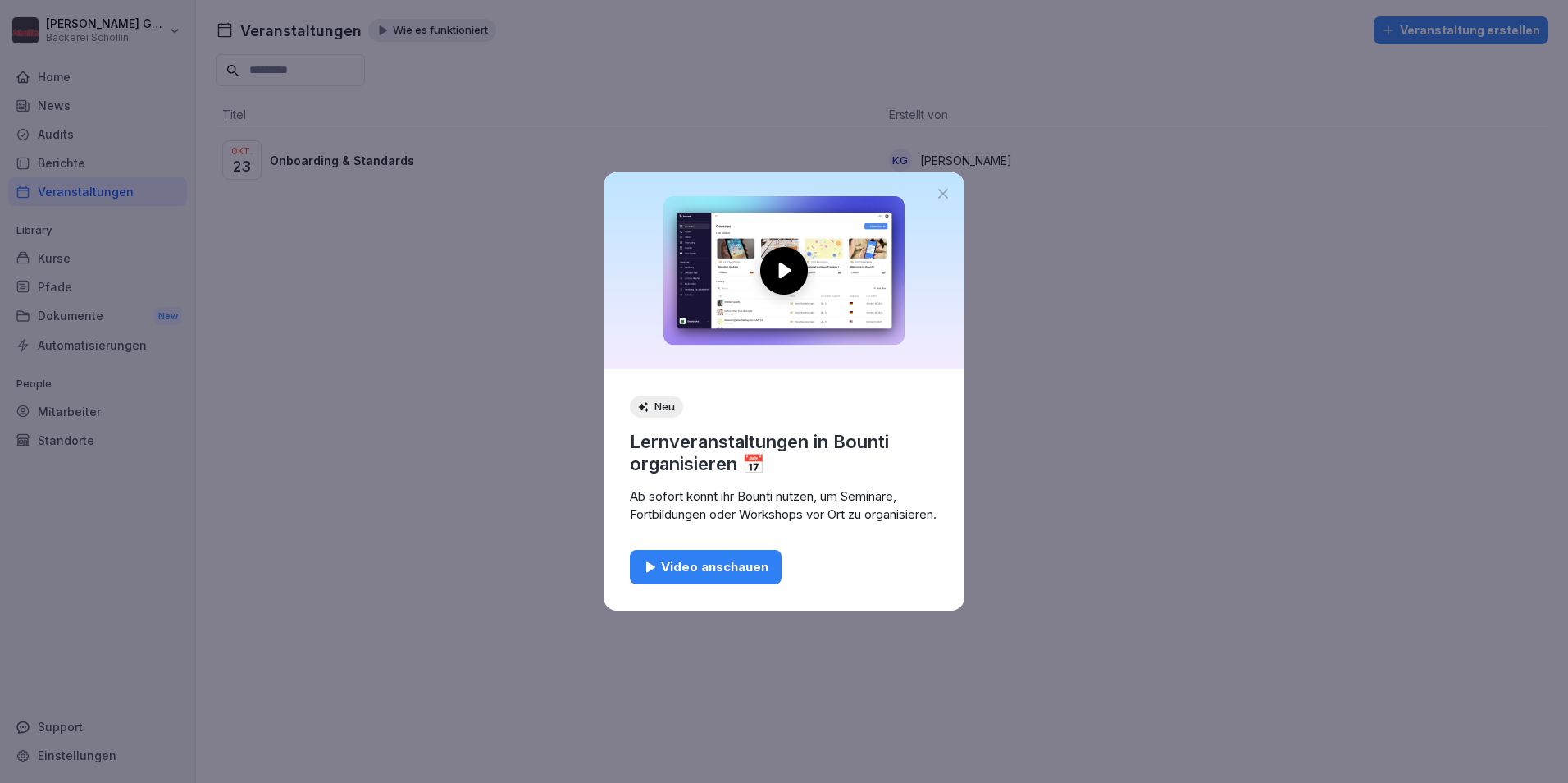
click at [942, 185] on icon at bounding box center [944, 194] width 17 height 17
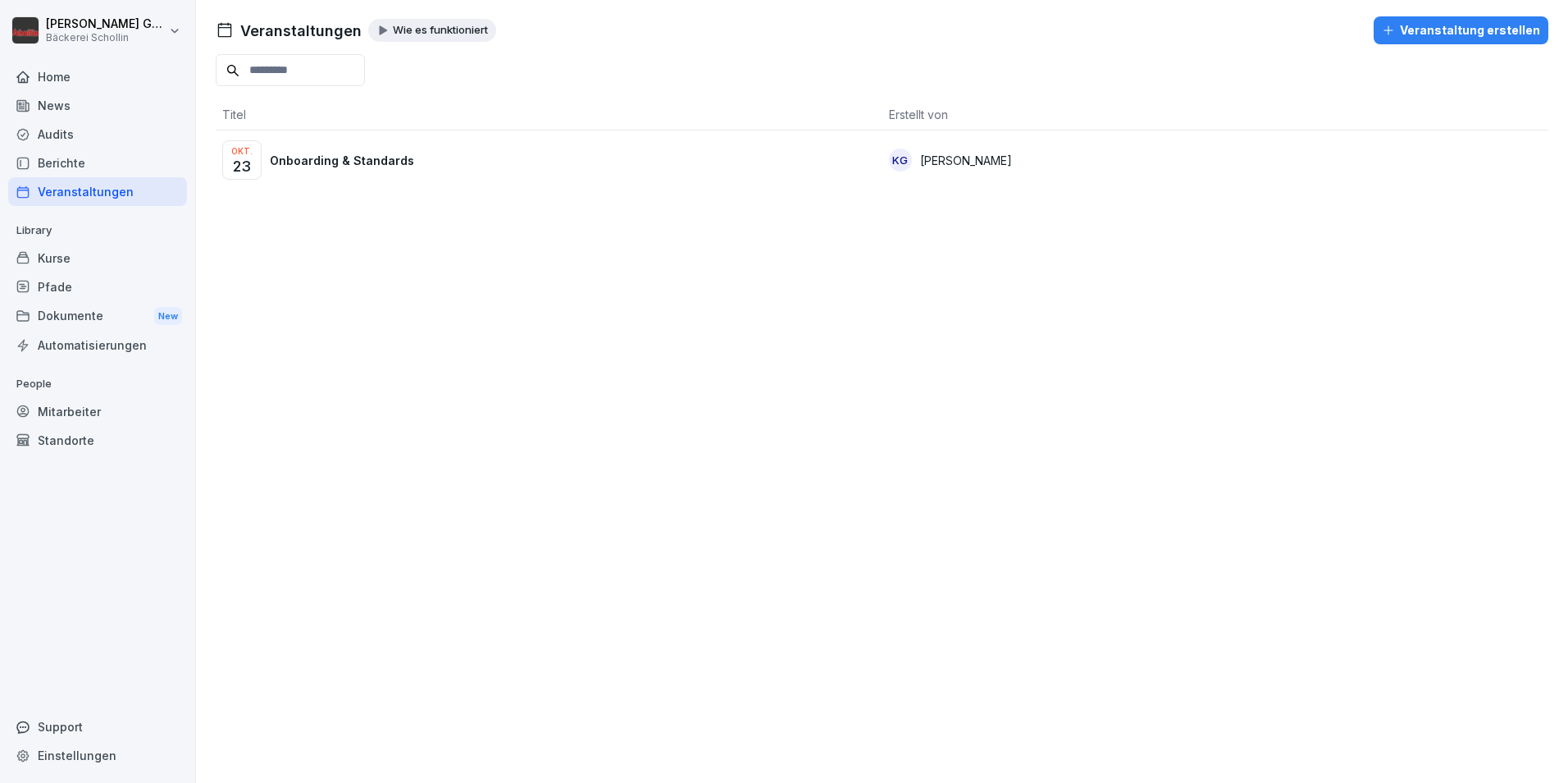
click at [122, 269] on div "Kurse" at bounding box center [98, 258] width 179 height 28
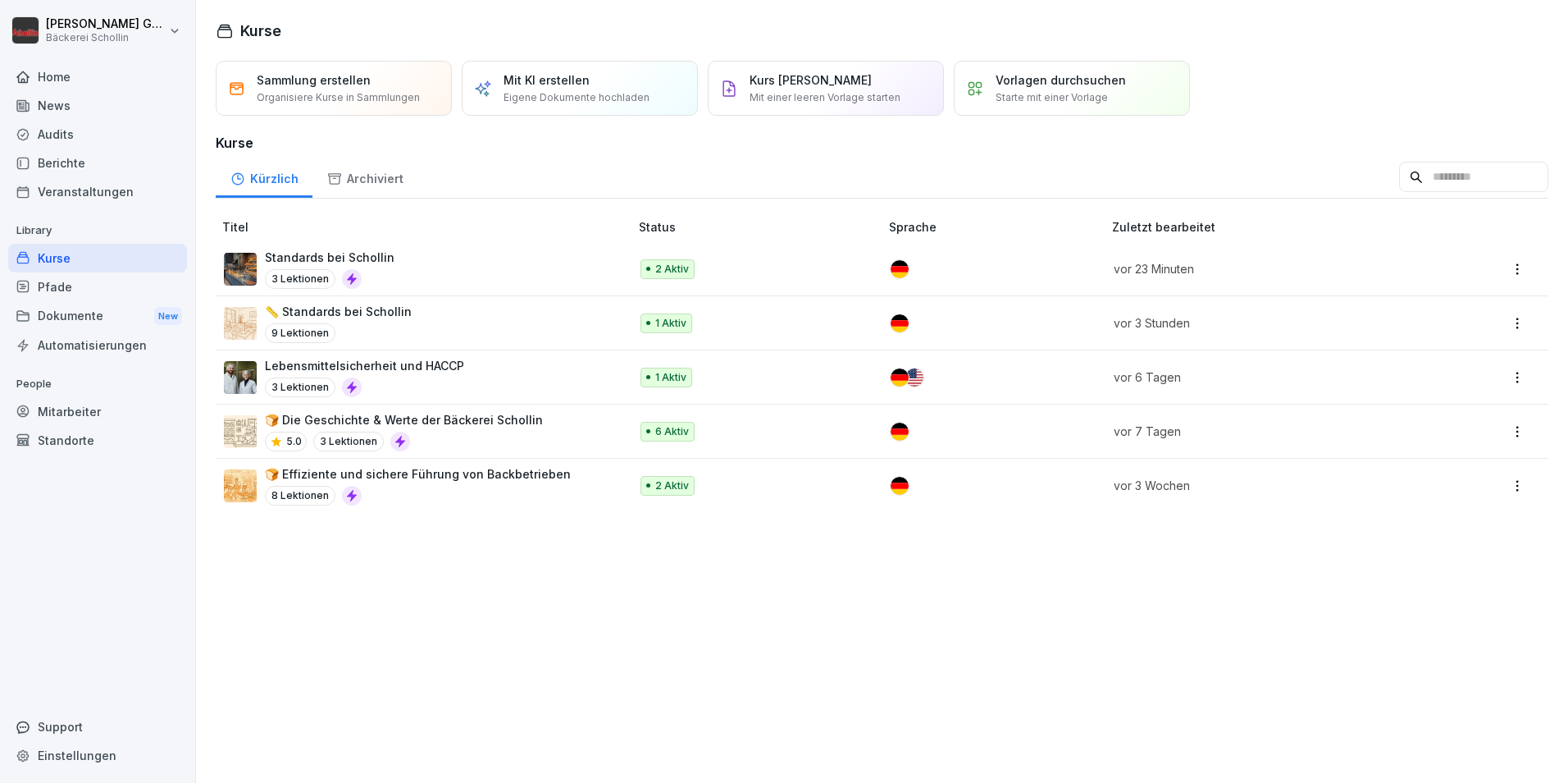
click at [118, 232] on p "Library" at bounding box center [98, 230] width 179 height 26
click at [90, 294] on div "Pfade" at bounding box center [98, 286] width 179 height 28
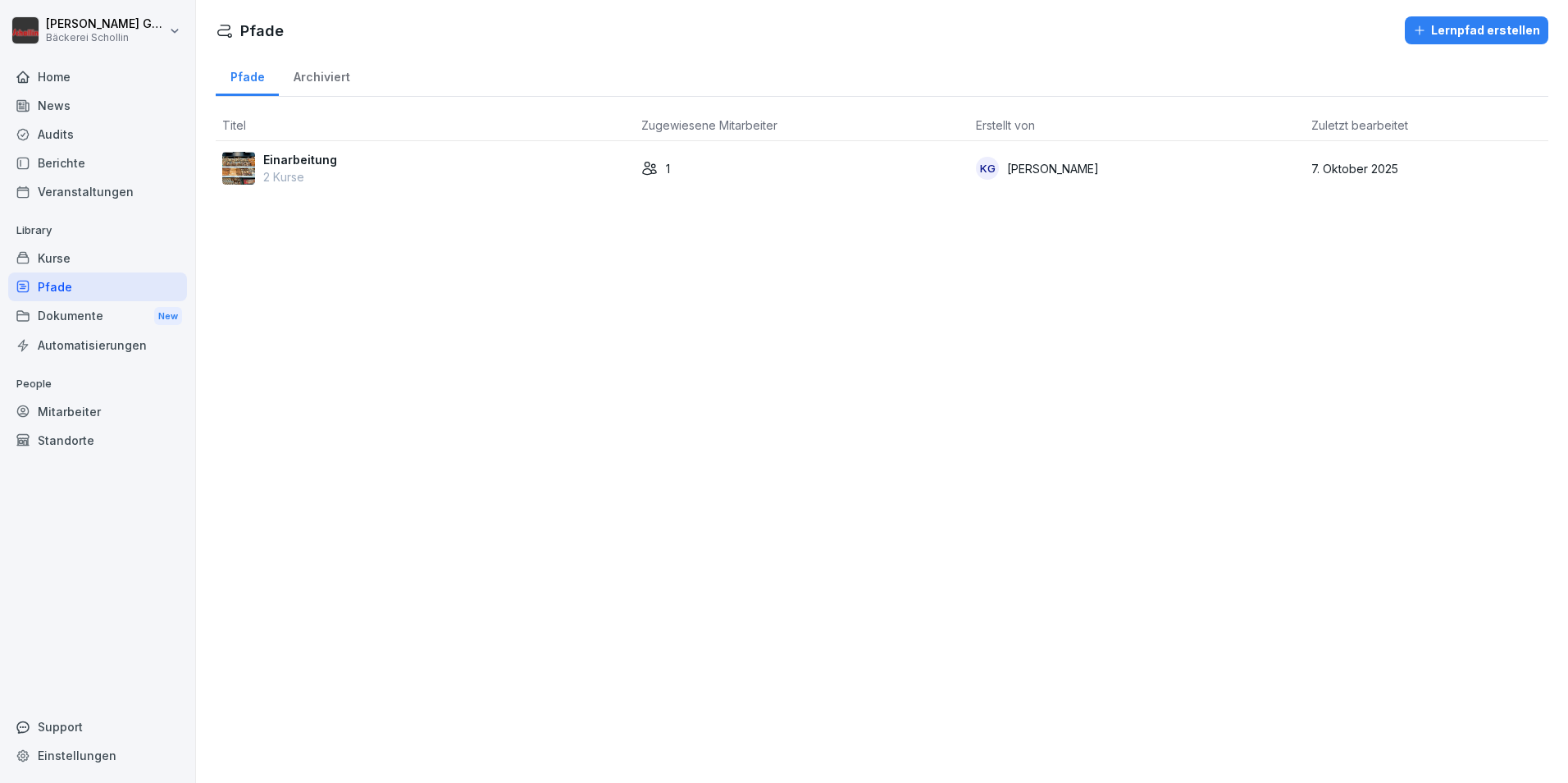
click at [101, 254] on div "Kurse" at bounding box center [98, 258] width 179 height 28
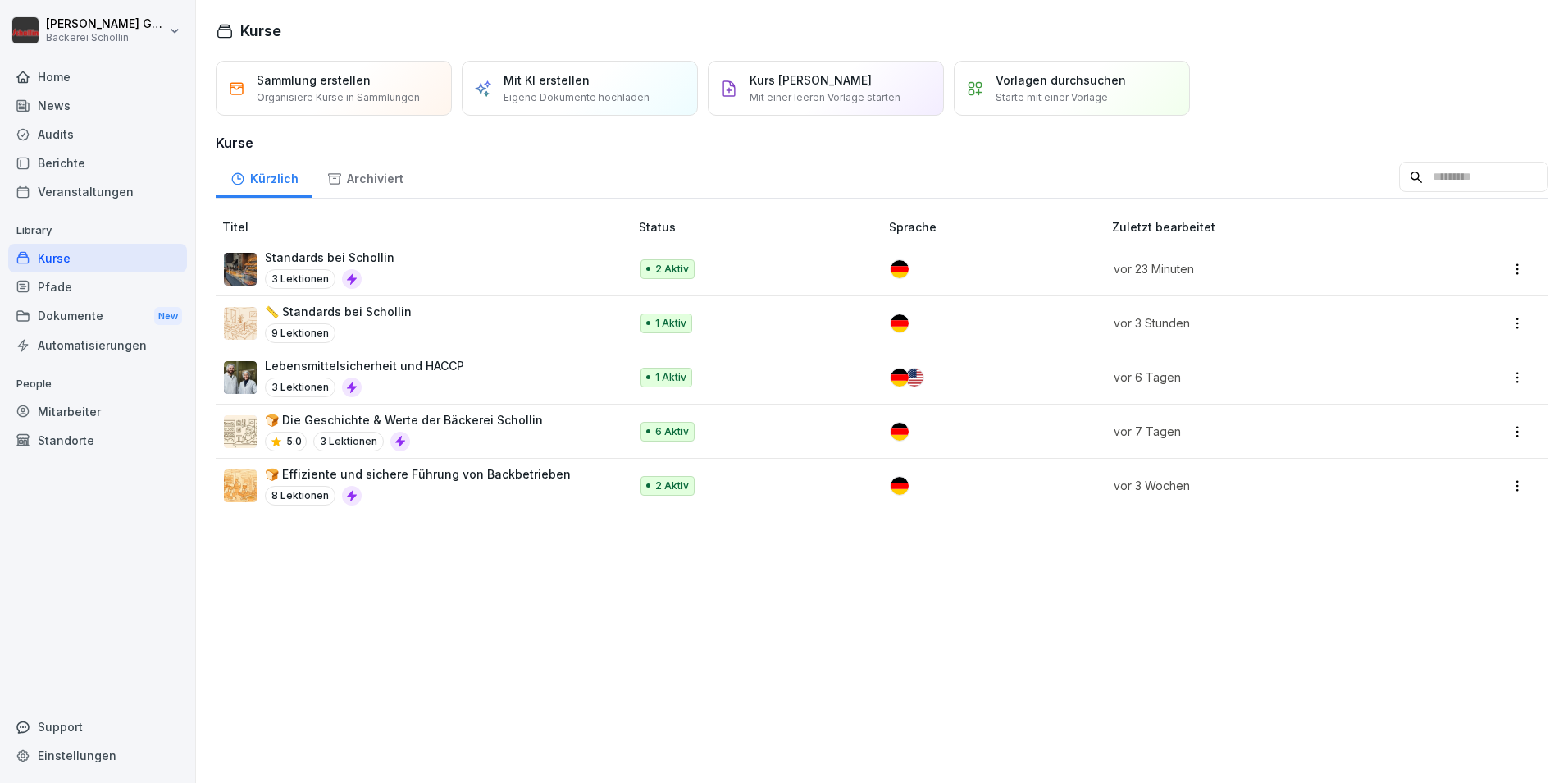
click at [1003, 112] on div "Vorlagen durchsuchen Starte mit einer Vorlage" at bounding box center [1071, 88] width 236 height 55
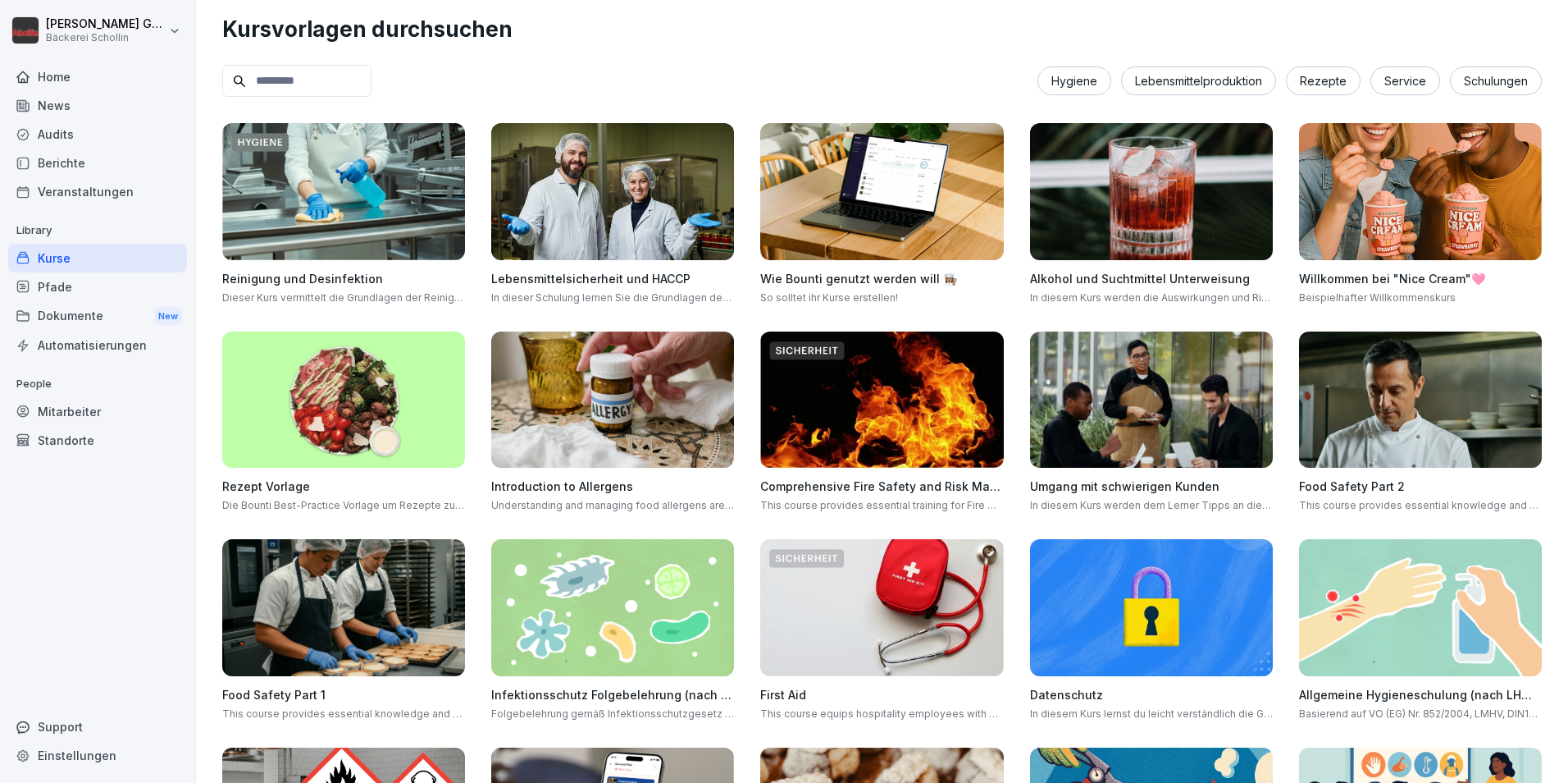
click at [330, 393] on img at bounding box center [343, 400] width 243 height 137
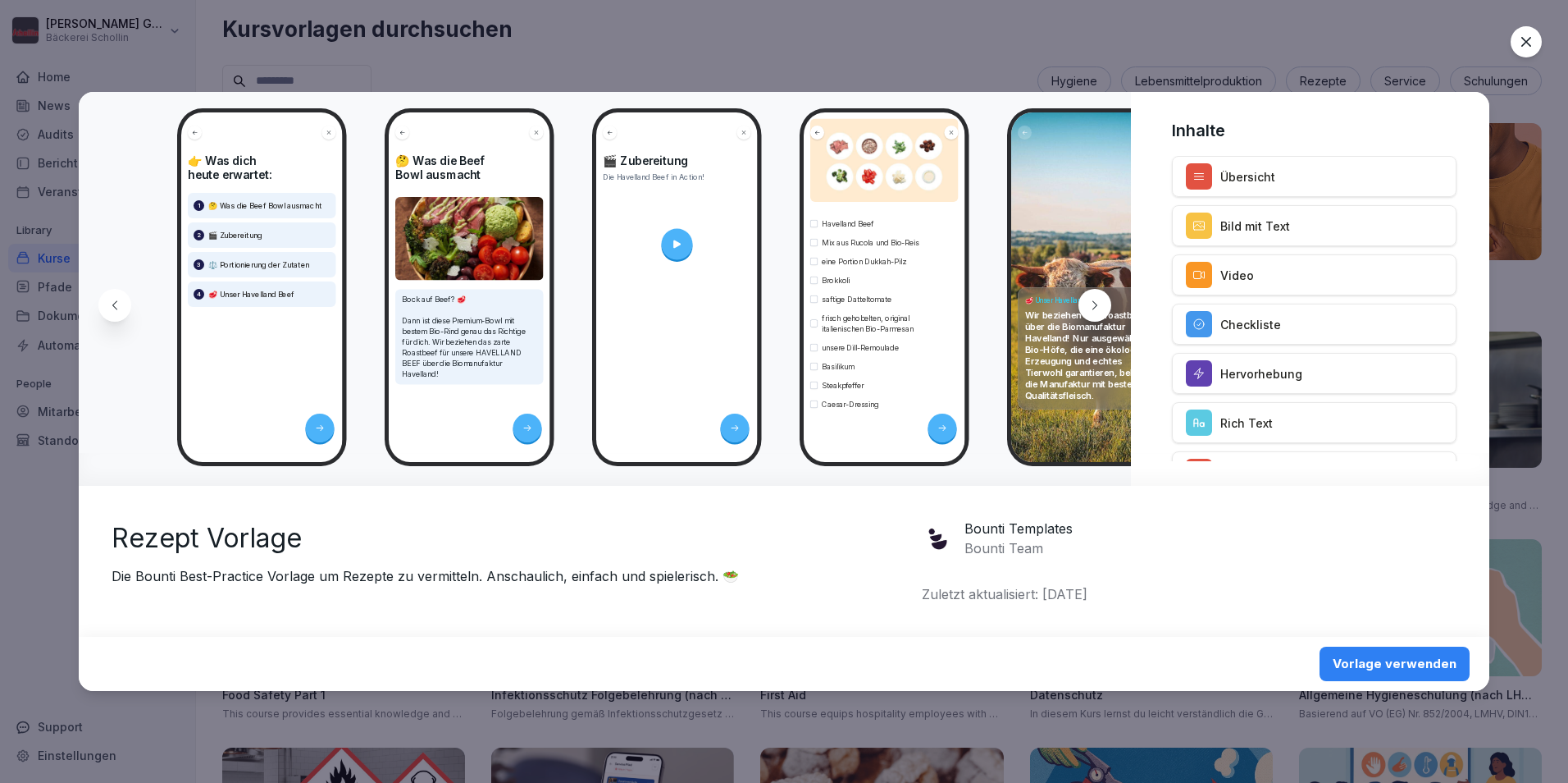
scroll to position [217, 0]
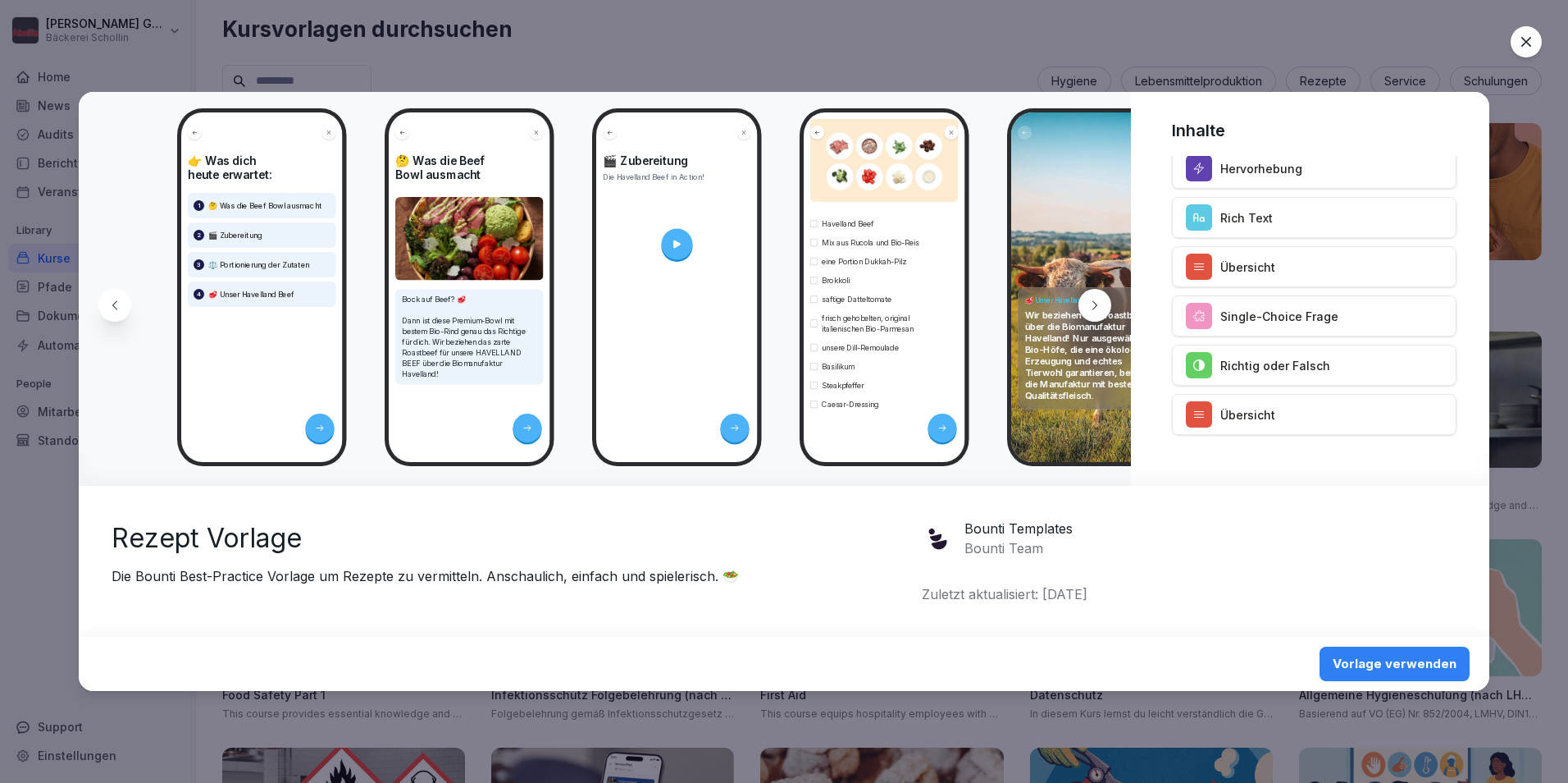
click at [1405, 670] on div "Vorlage verwenden" at bounding box center [1394, 664] width 124 height 18
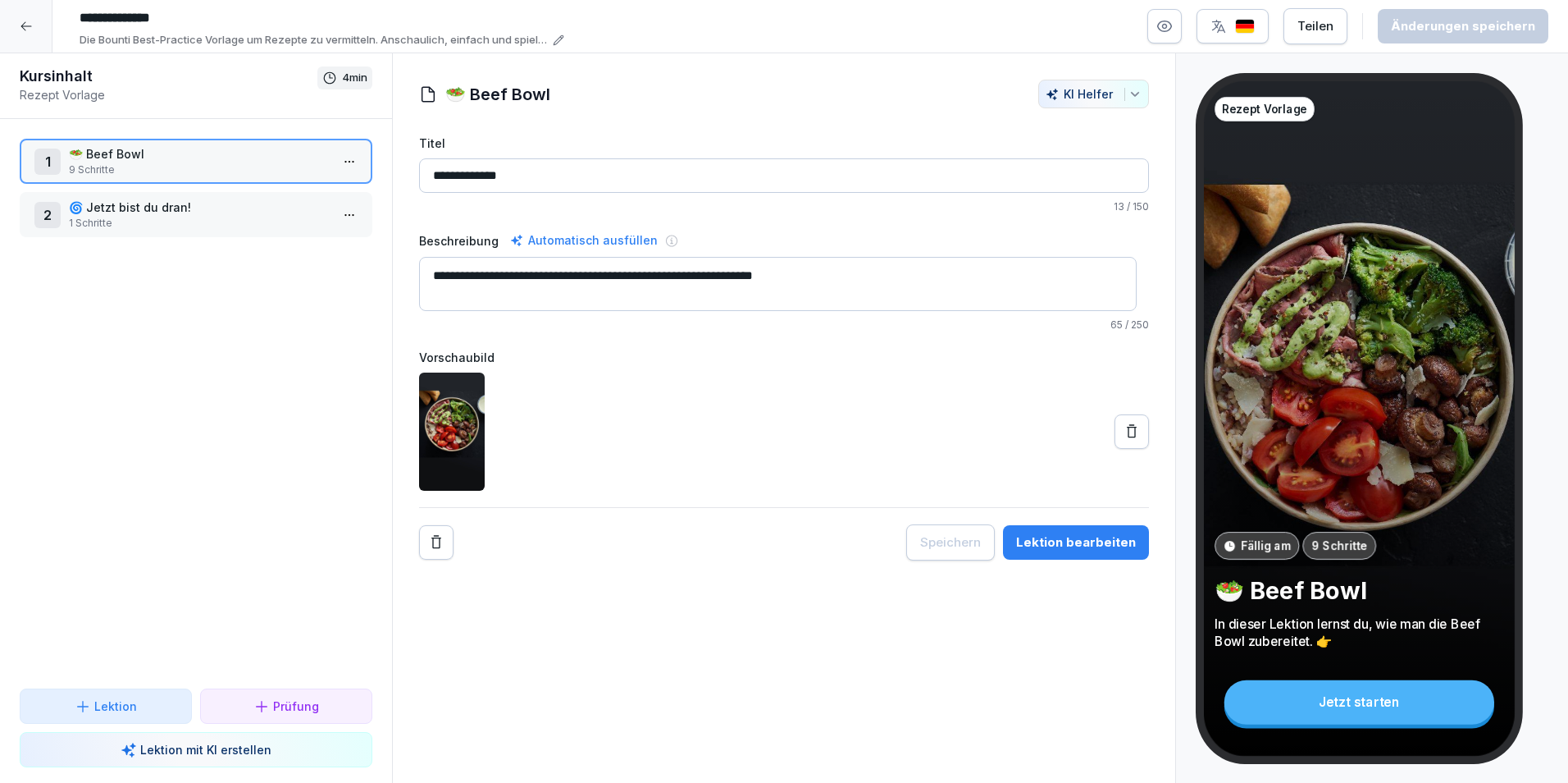
click at [23, 22] on icon at bounding box center [27, 27] width 13 height 13
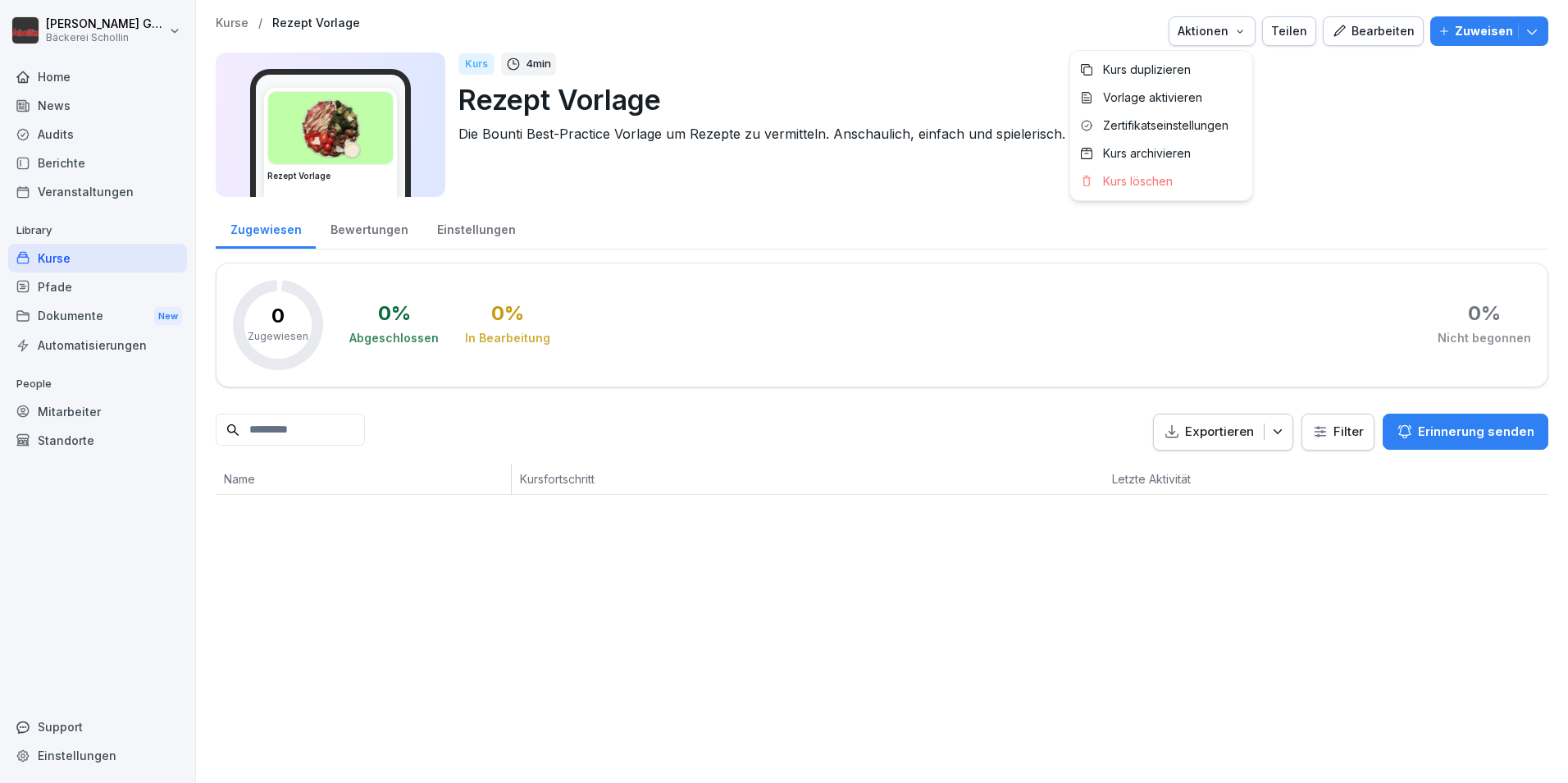
click at [1213, 34] on div "Aktionen" at bounding box center [1213, 32] width 69 height 18
click at [1563, 151] on html "Kristina Gutnik Bäckerei Schollin Home News Audits Berichte Veranstaltungen Lib…" at bounding box center [784, 392] width 1568 height 783
click at [1521, 43] on button "Zuweisen" at bounding box center [1490, 31] width 118 height 29
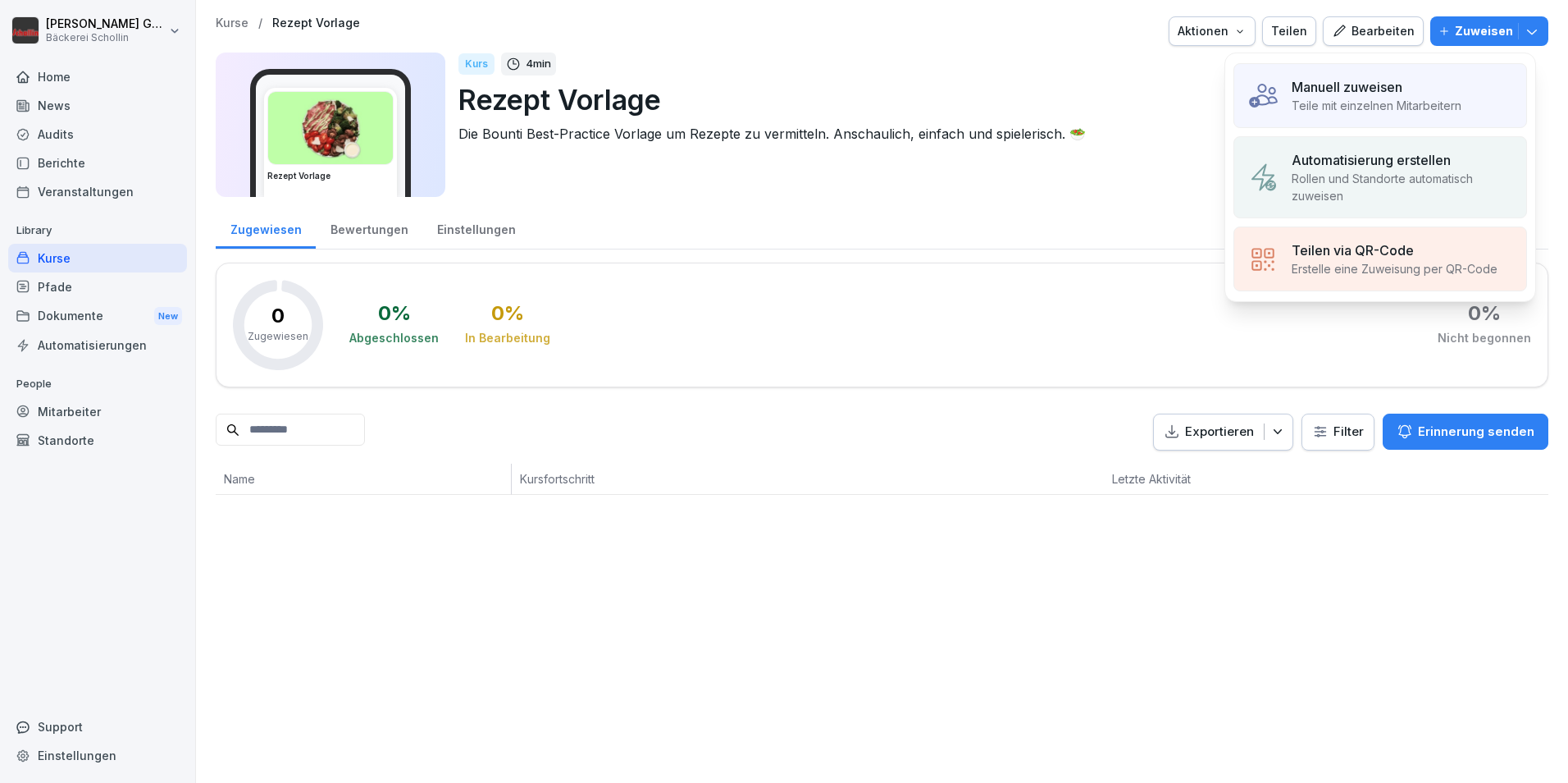
click at [1400, 101] on p "Teile mit einzelnen Mitarbeitern" at bounding box center [1376, 105] width 169 height 18
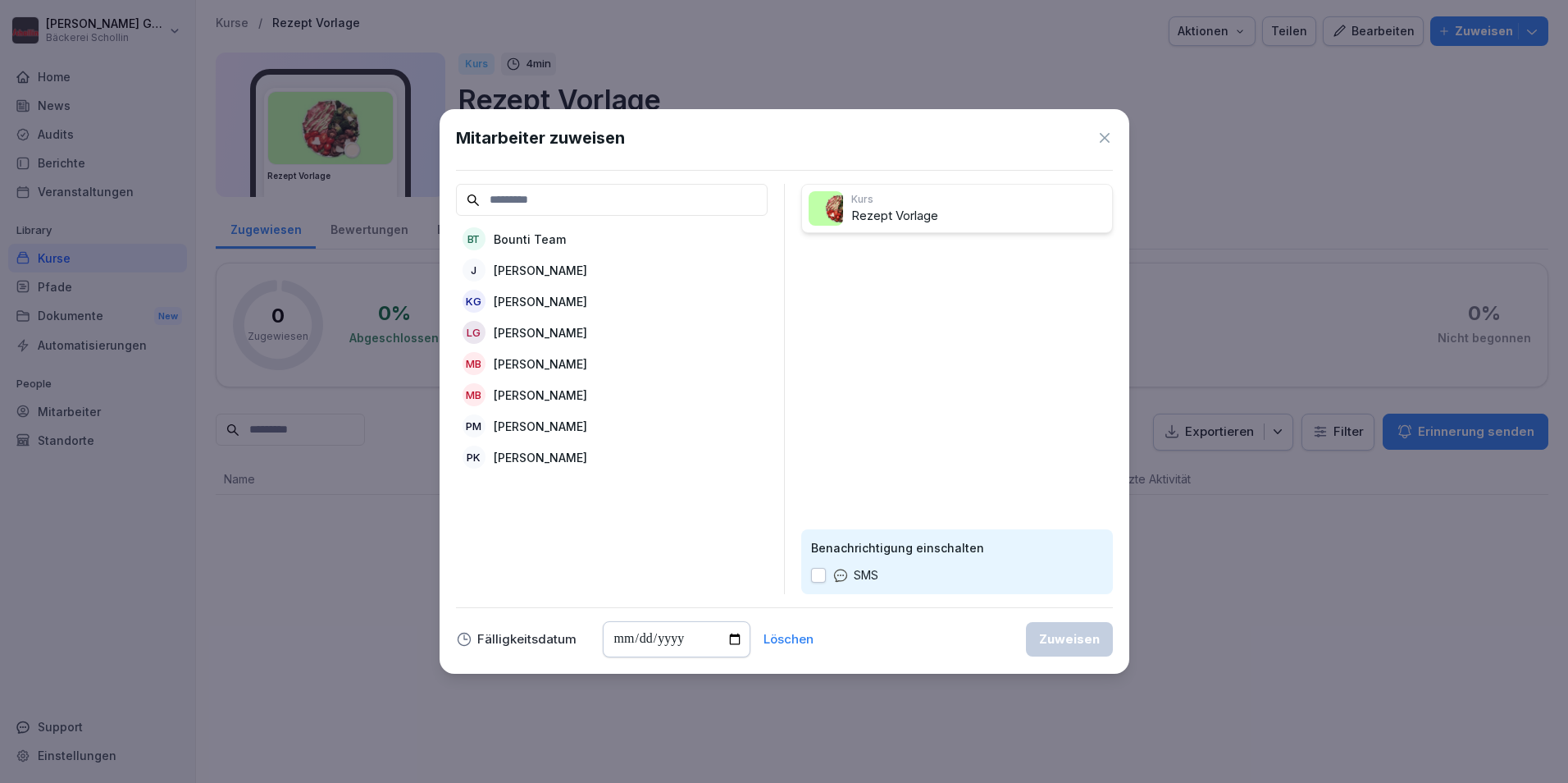
click at [547, 297] on p "[PERSON_NAME]" at bounding box center [541, 301] width 93 height 18
click at [1083, 644] on div "Zuweisen" at bounding box center [1069, 639] width 61 height 18
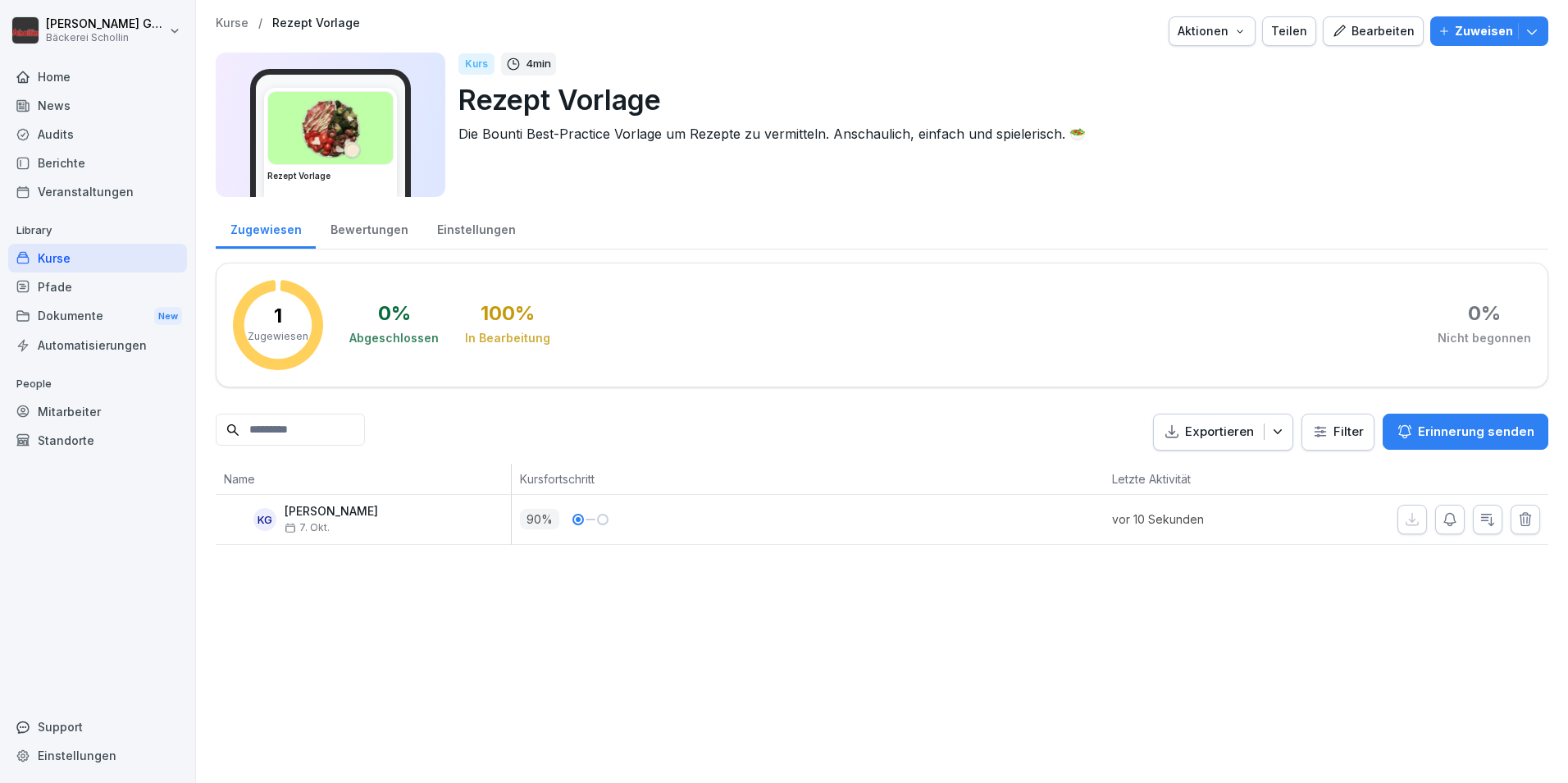
click at [1477, 29] on p "Zuweisen" at bounding box center [1485, 32] width 58 height 18
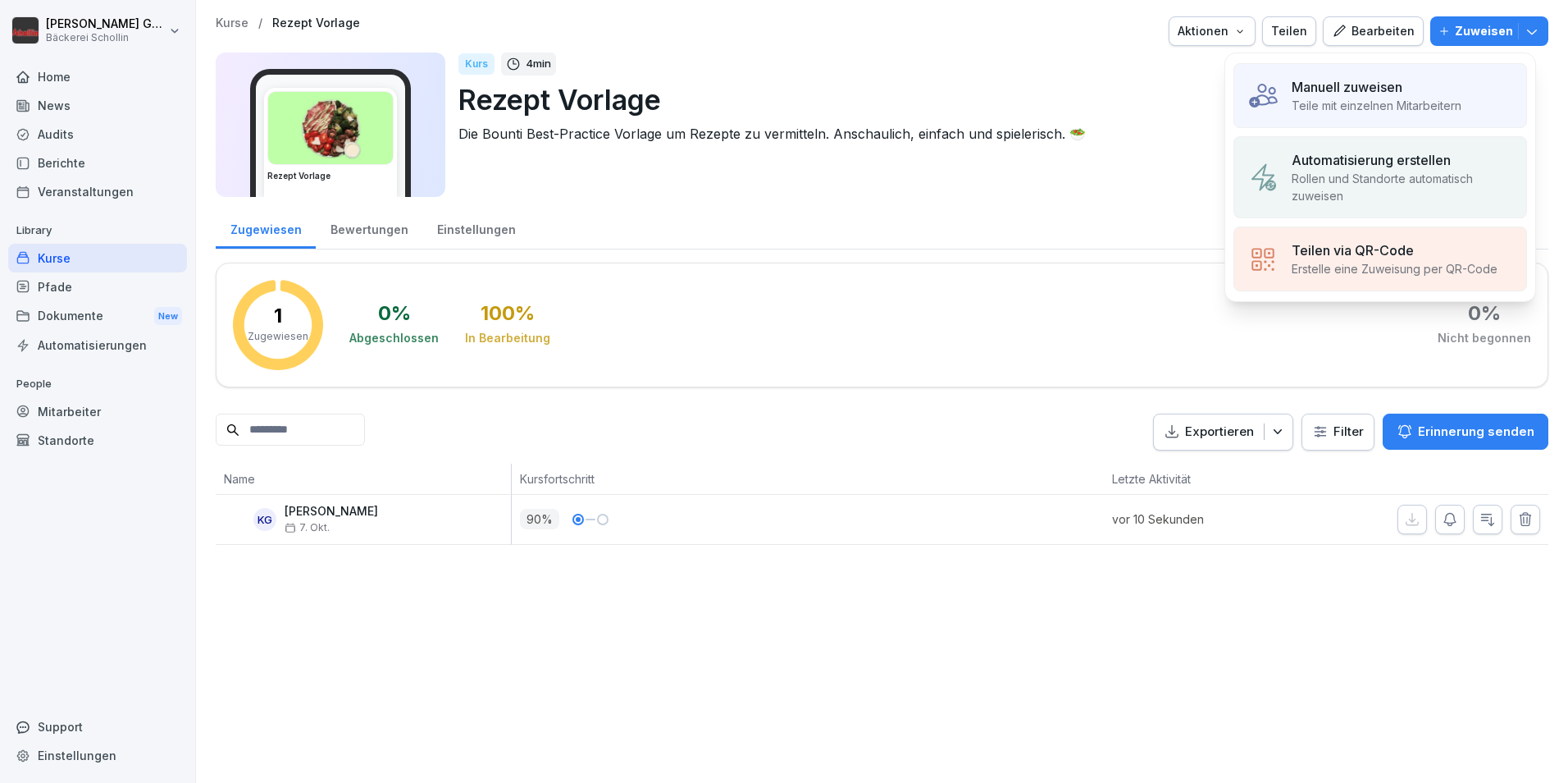
click at [1419, 103] on p "Teile mit einzelnen Mitarbeitern" at bounding box center [1376, 105] width 169 height 18
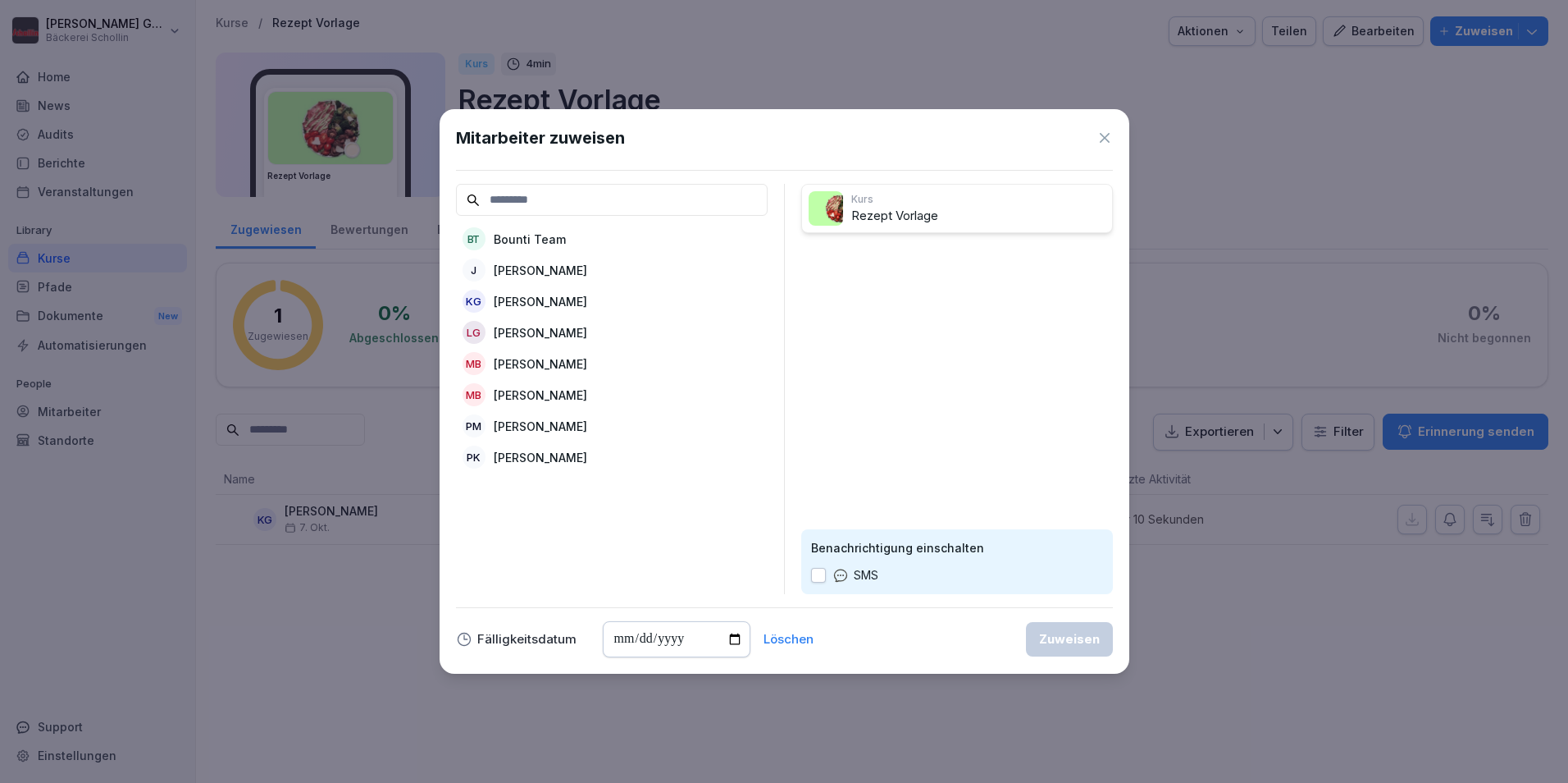
click at [587, 271] on p "Jana Kobbenbring" at bounding box center [541, 270] width 93 height 18
click at [1068, 637] on div "Zuweisen" at bounding box center [1069, 639] width 61 height 18
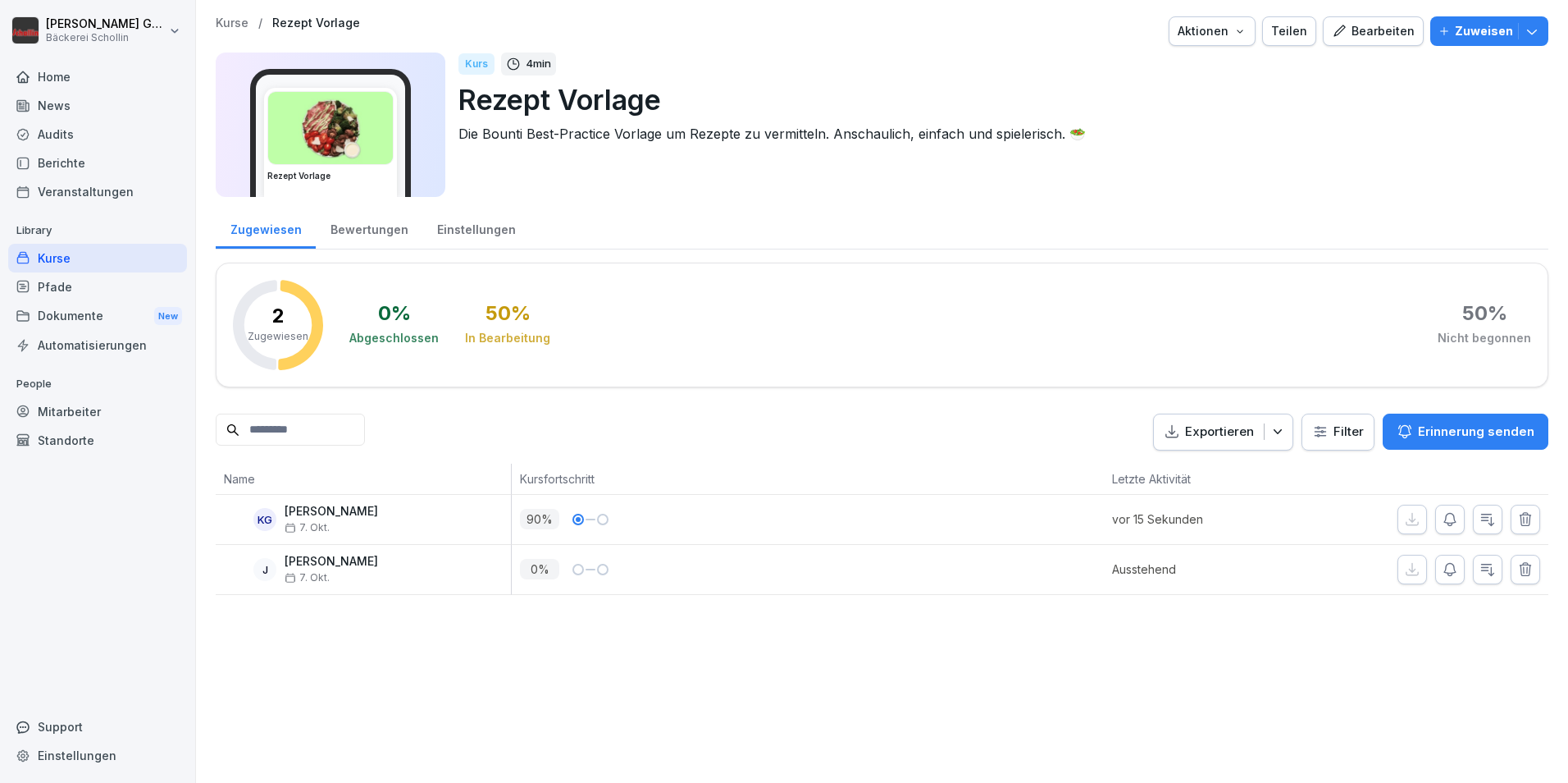
click at [66, 264] on div "Kurse" at bounding box center [98, 258] width 179 height 28
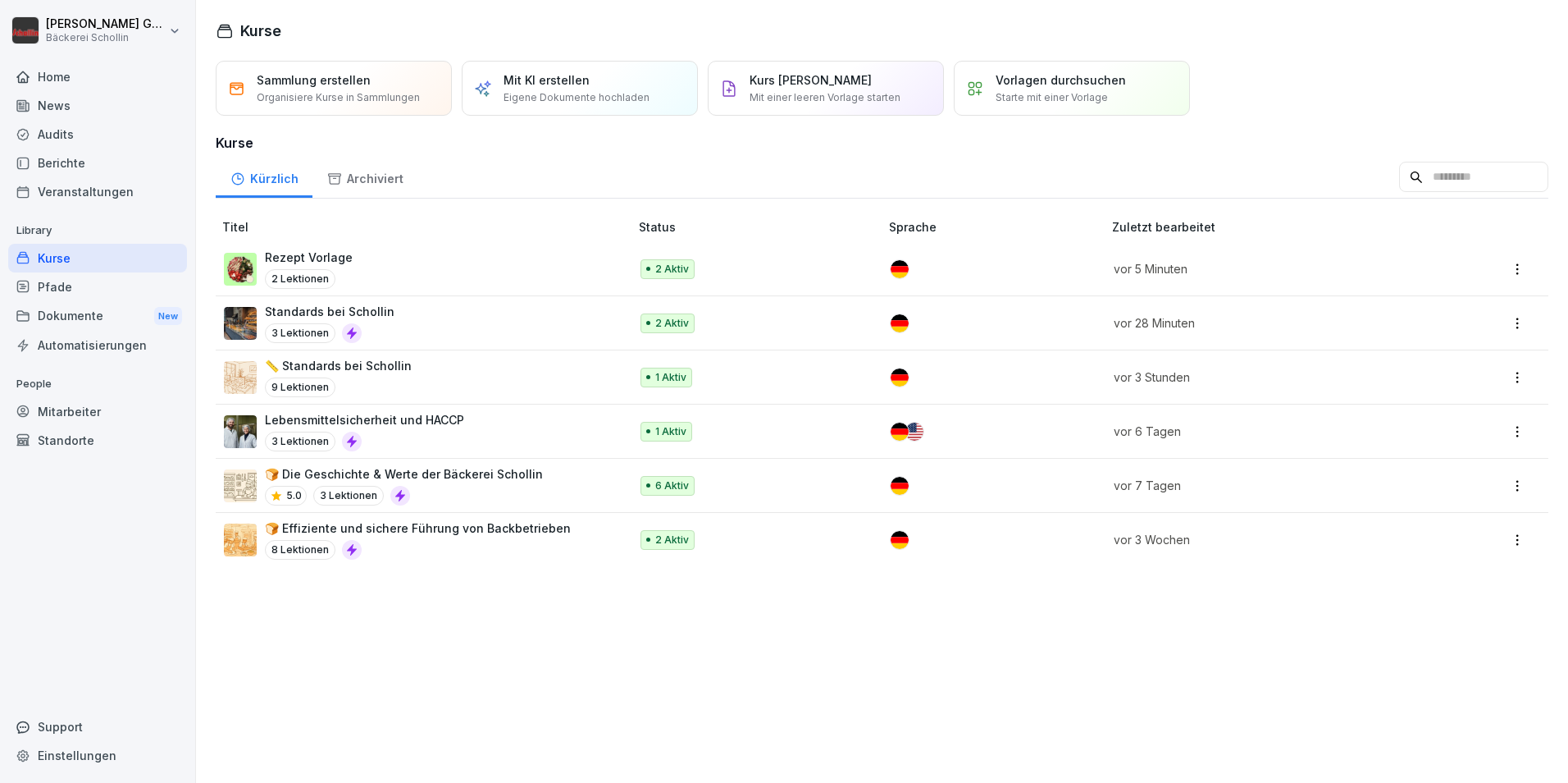
click at [66, 264] on div "Kurse" at bounding box center [98, 258] width 179 height 28
click at [1016, 87] on p "Vorlagen durchsuchen" at bounding box center [1061, 80] width 130 height 18
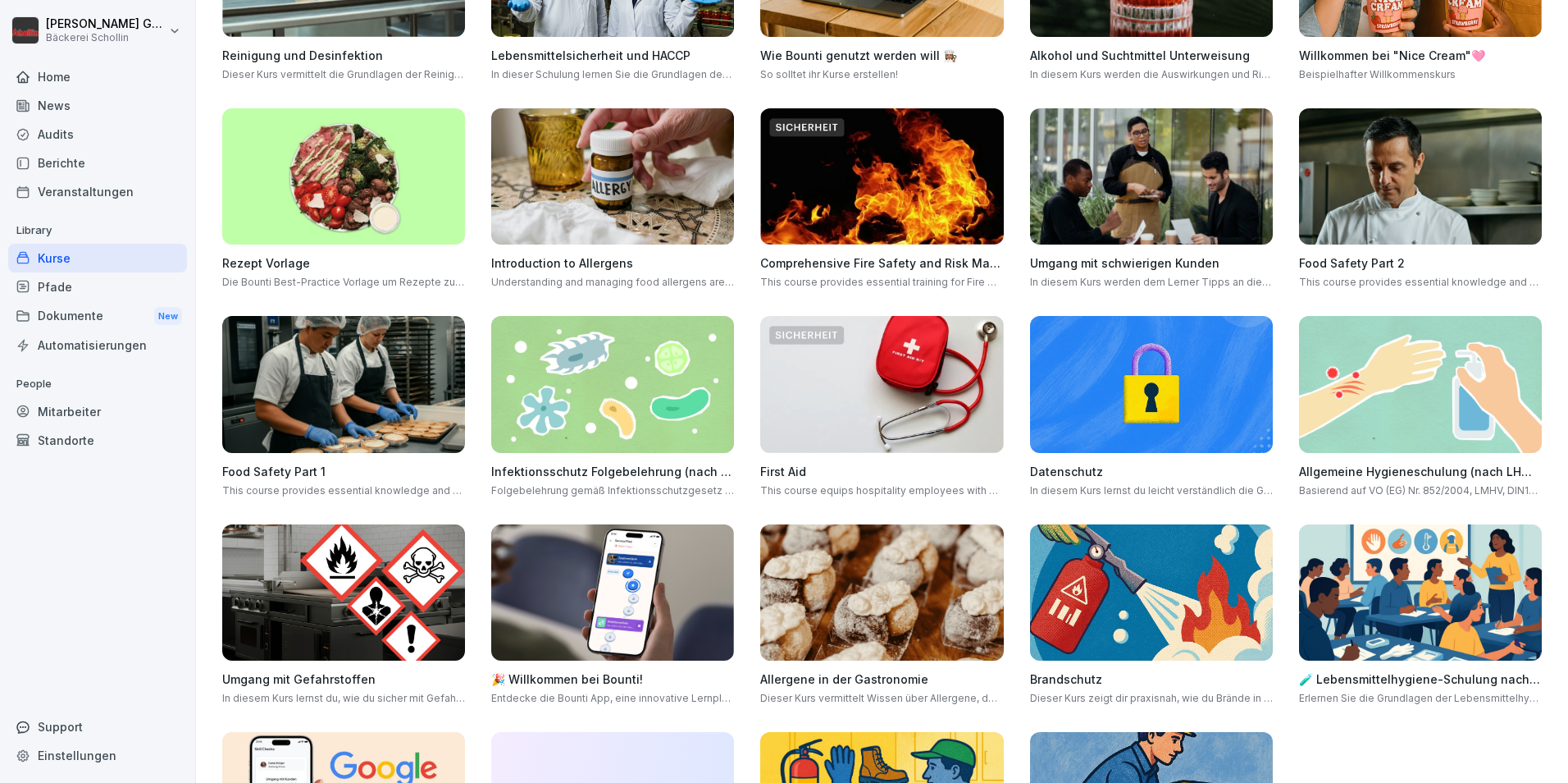
scroll to position [328, 0]
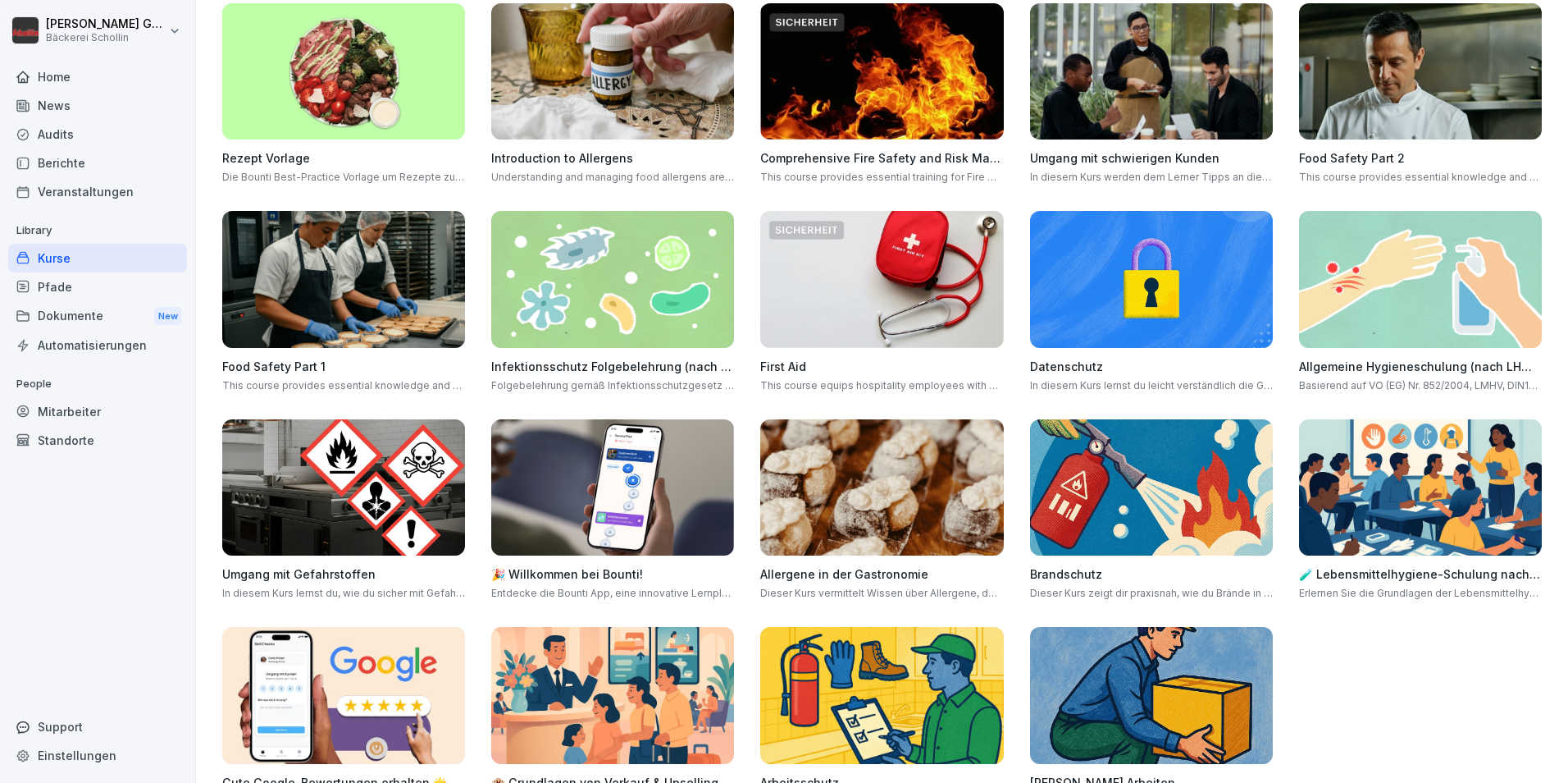
click at [630, 451] on img at bounding box center [613, 487] width 243 height 137
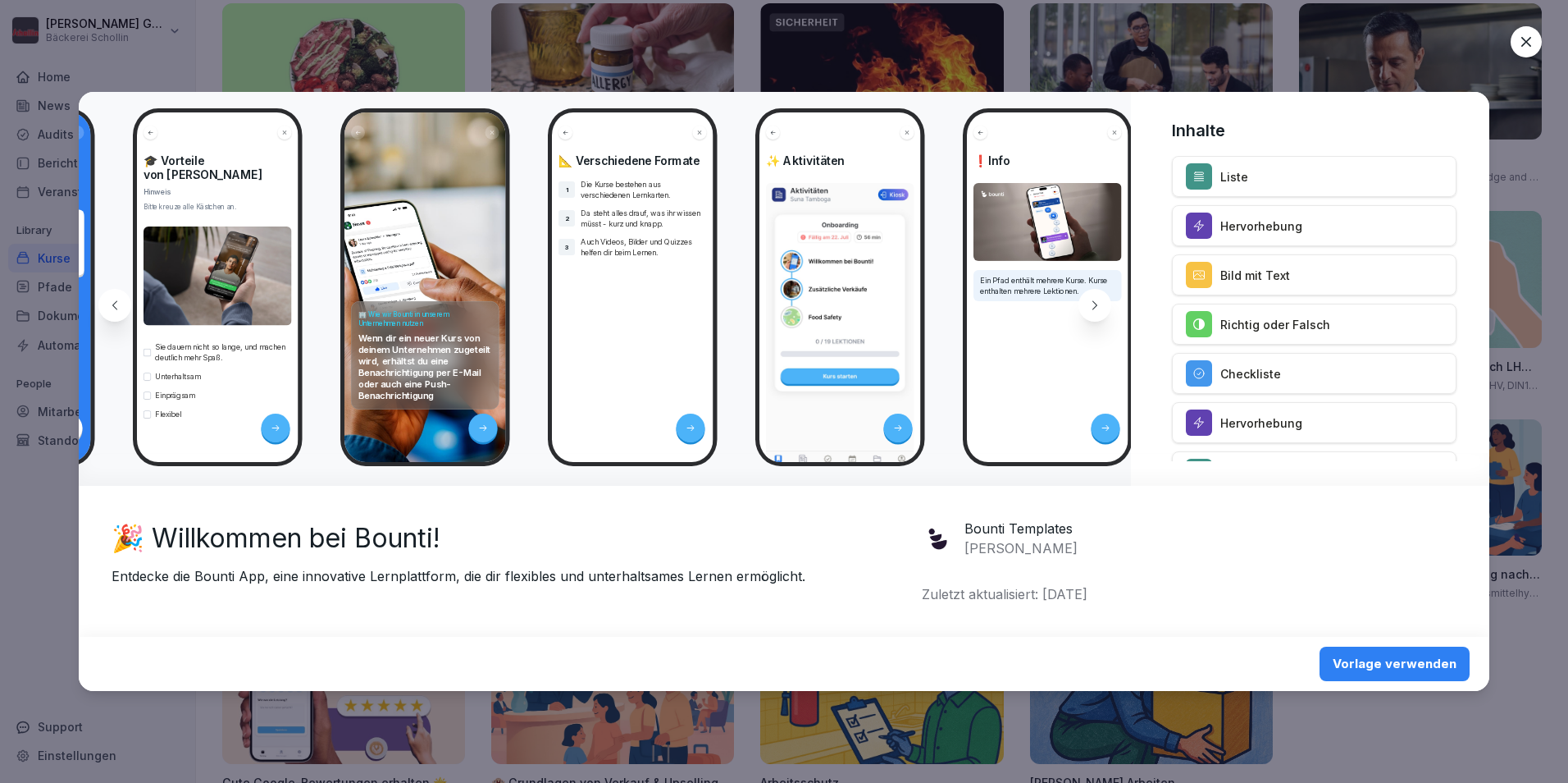
scroll to position [0, 2010]
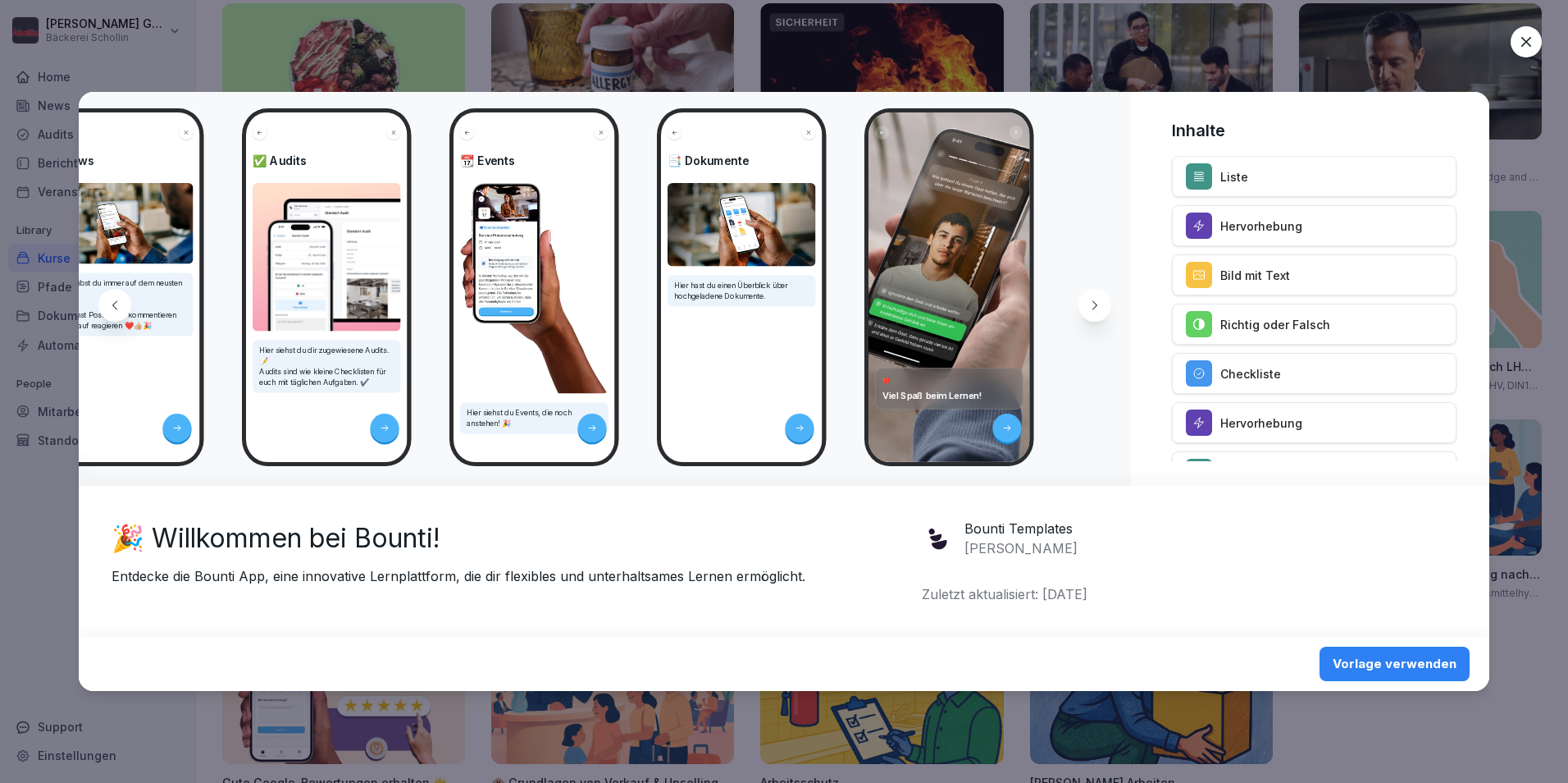
click at [1535, 33] on div at bounding box center [1526, 41] width 31 height 31
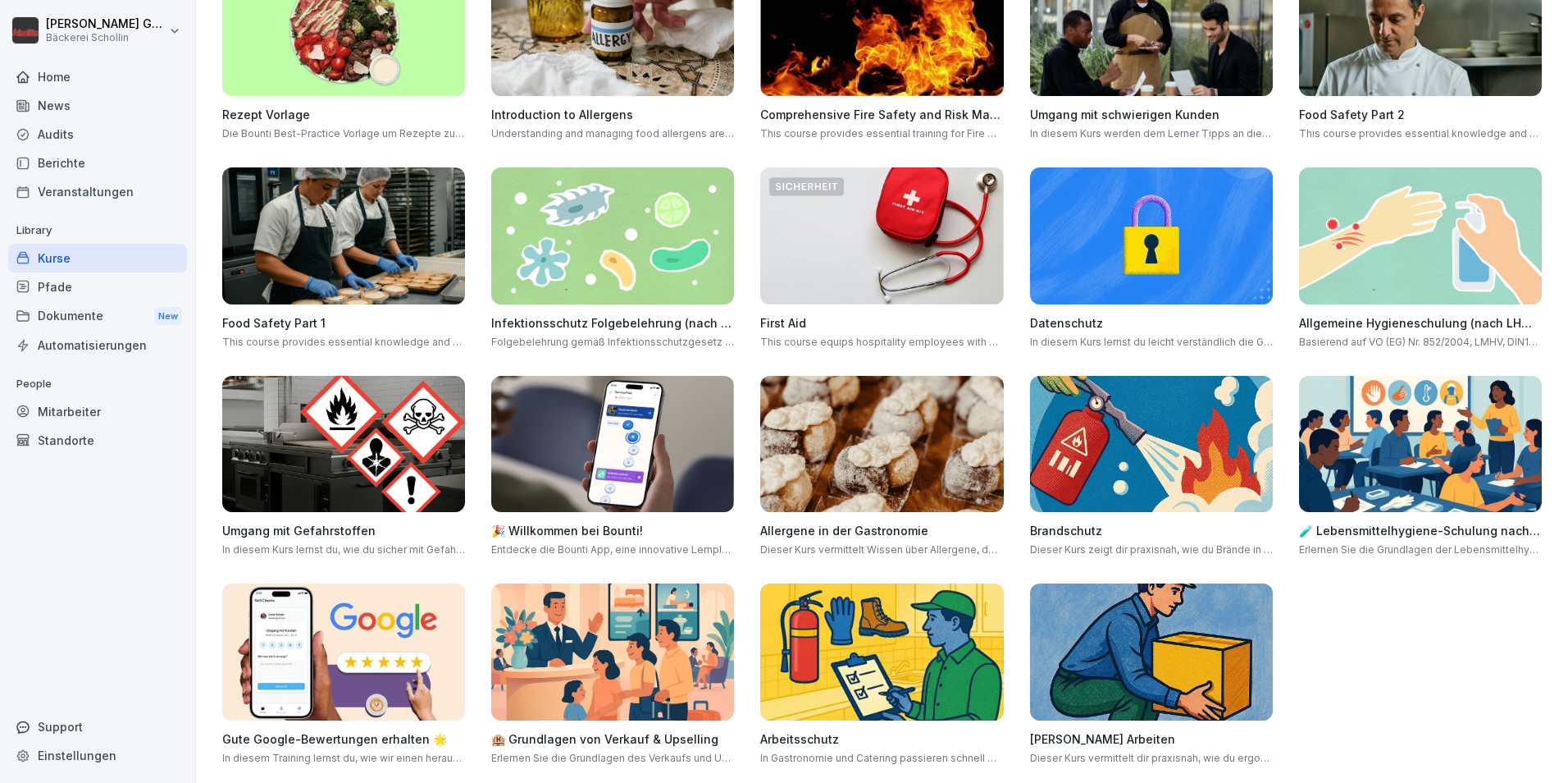
scroll to position [392, 0]
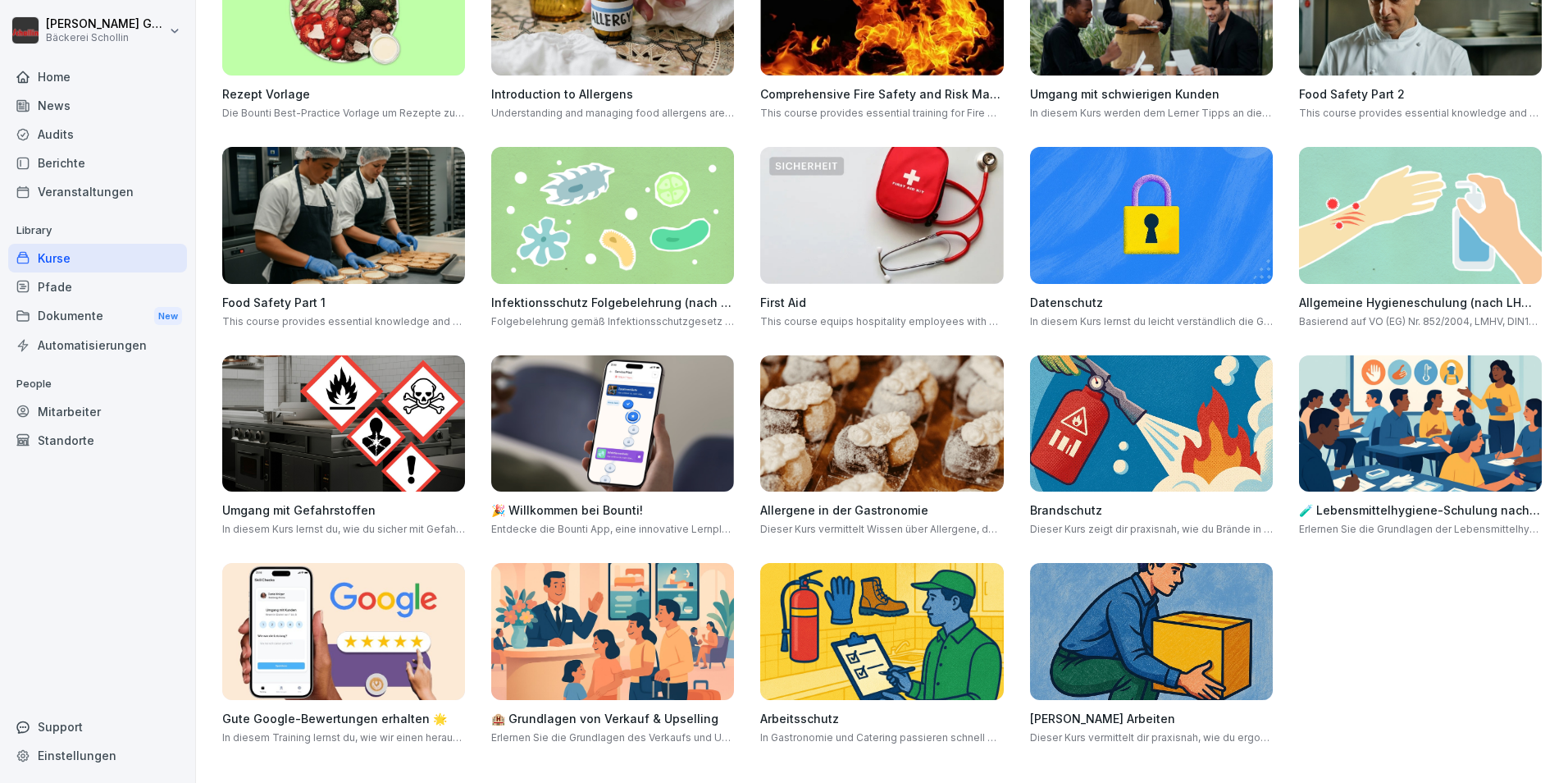
click at [865, 410] on img at bounding box center [881, 424] width 243 height 137
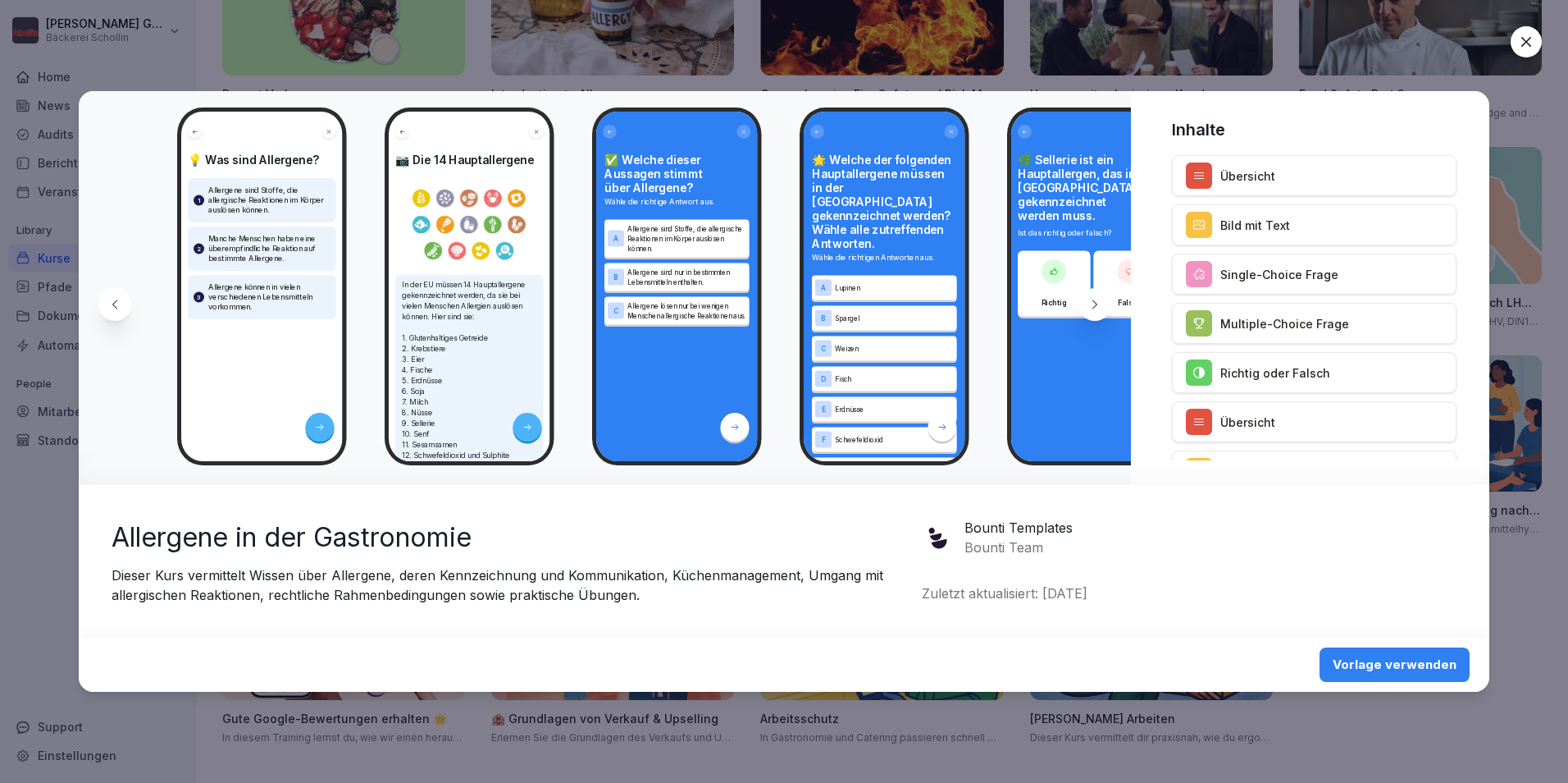
click at [1090, 307] on icon at bounding box center [1095, 305] width 13 height 13
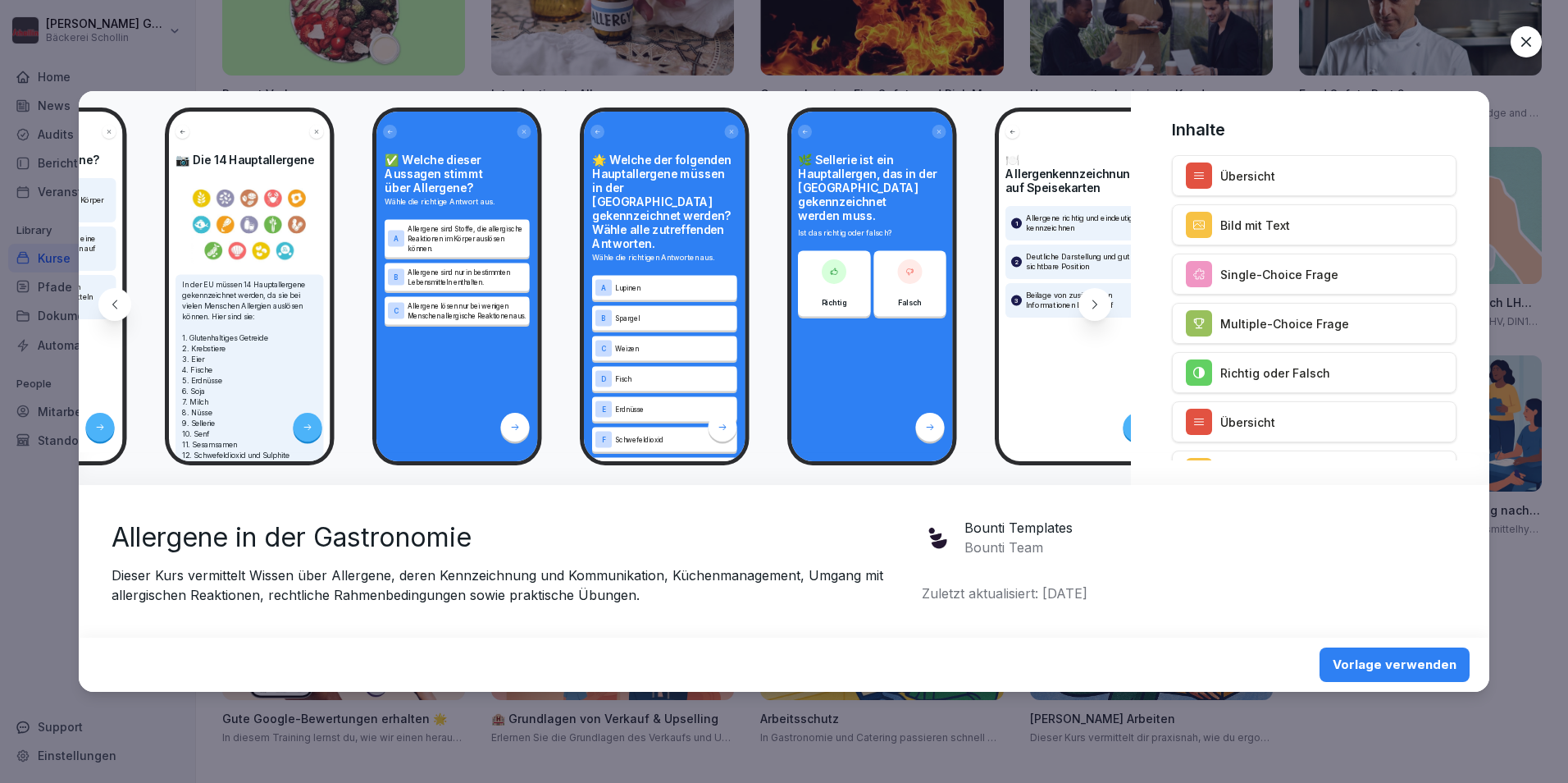
click at [1090, 307] on icon at bounding box center [1095, 305] width 13 height 13
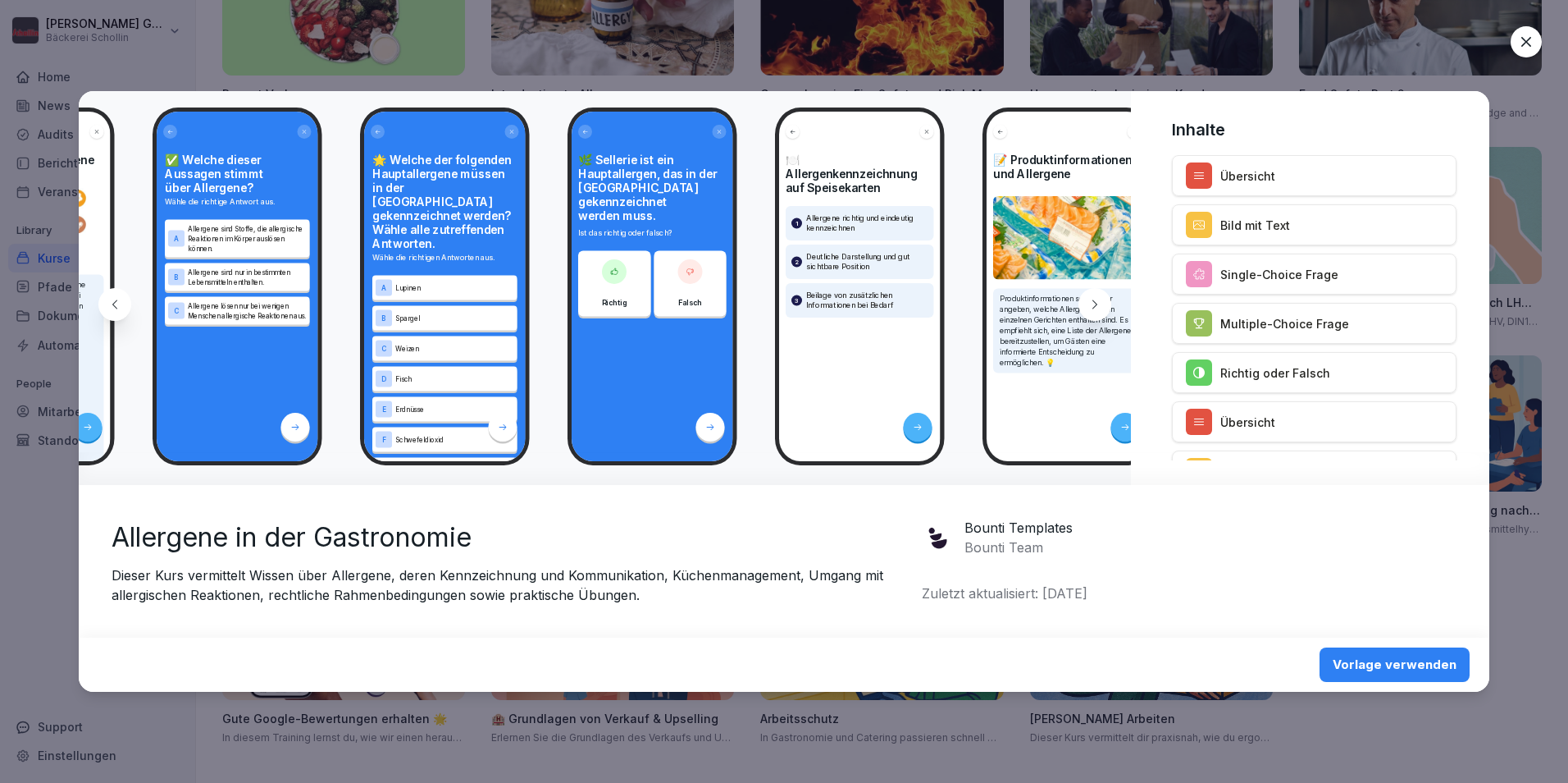
click at [1090, 307] on icon at bounding box center [1095, 305] width 13 height 13
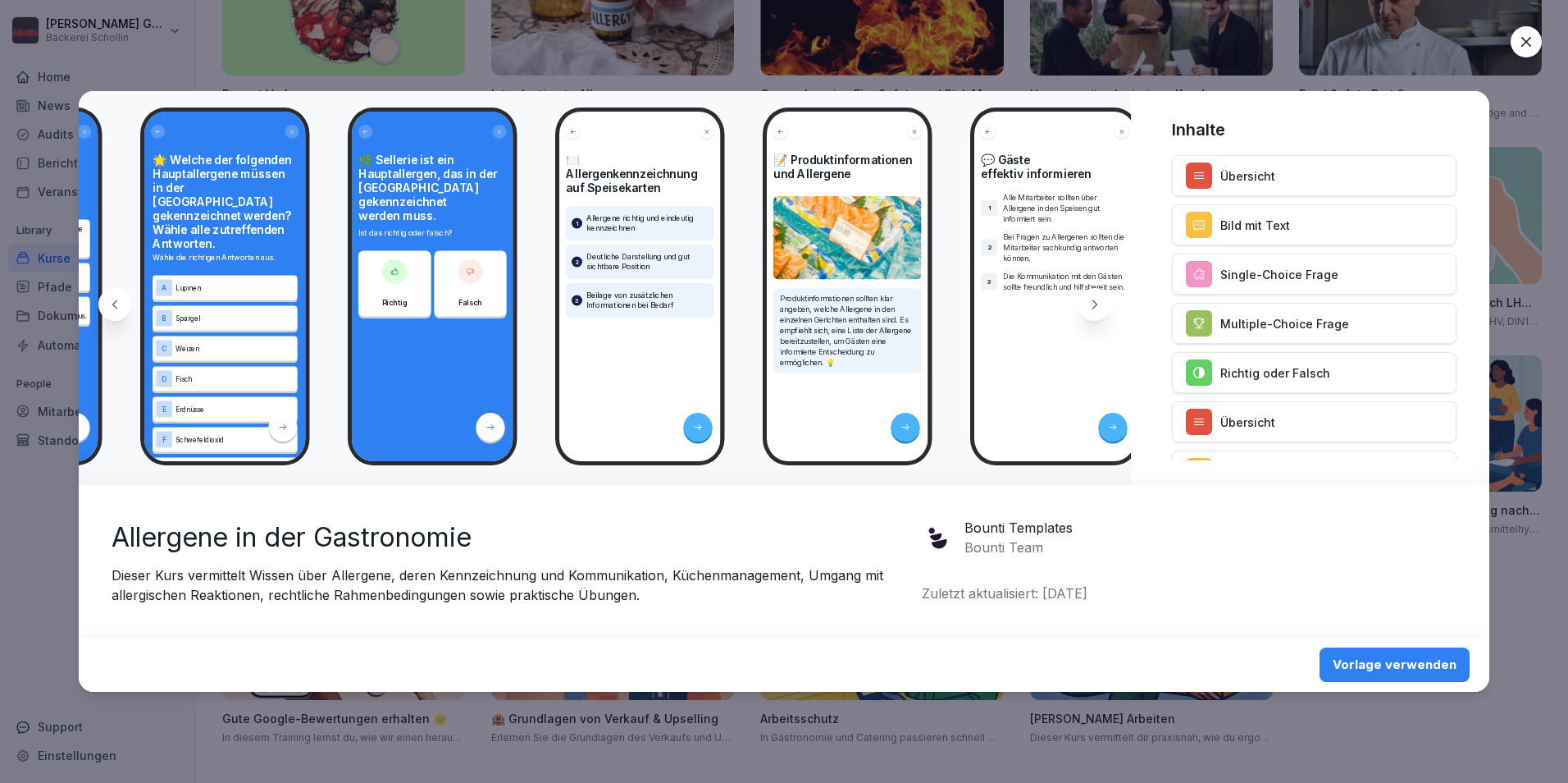
click at [1090, 307] on icon at bounding box center [1095, 305] width 13 height 13
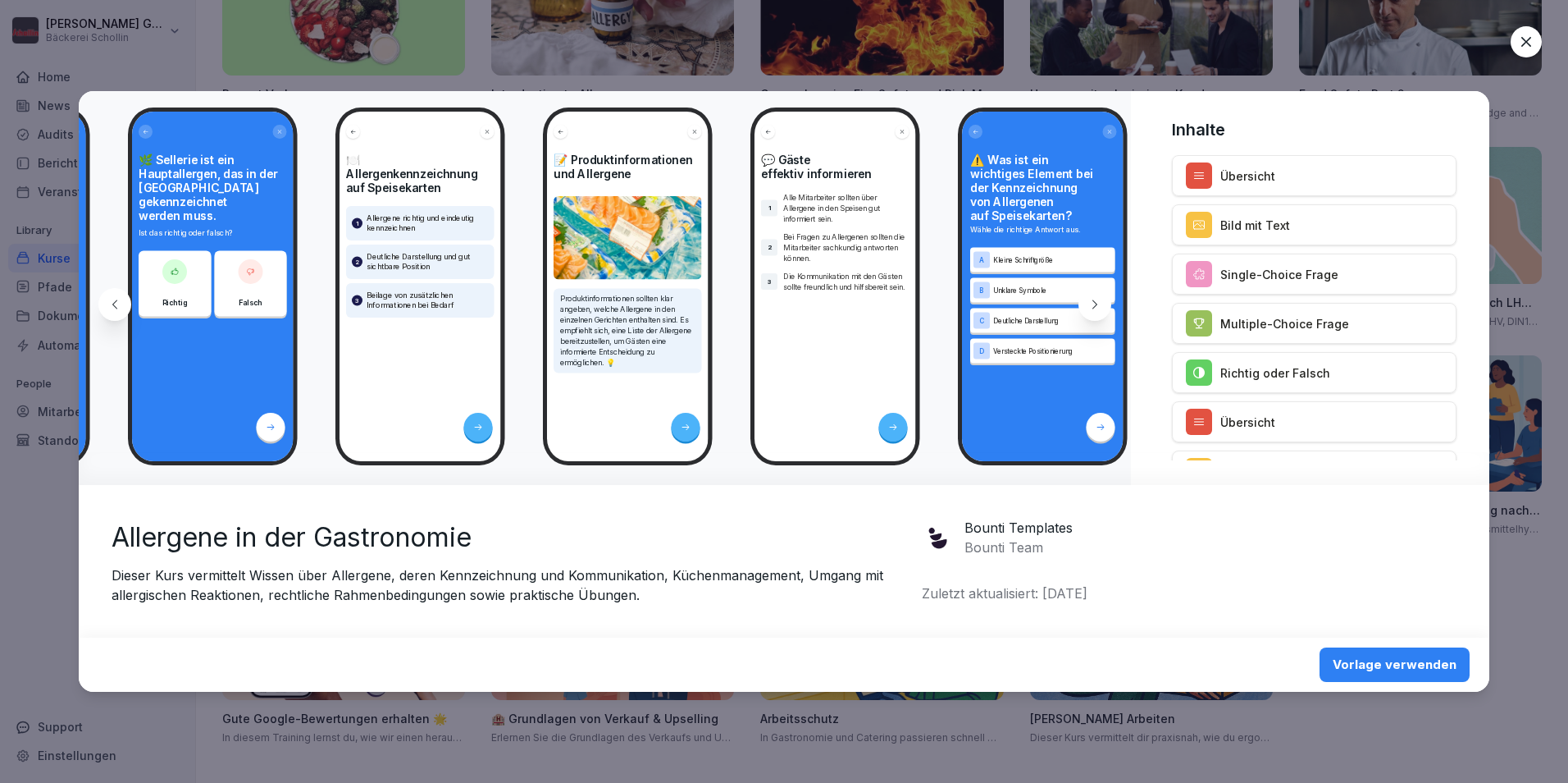
click at [1090, 307] on icon at bounding box center [1095, 305] width 13 height 13
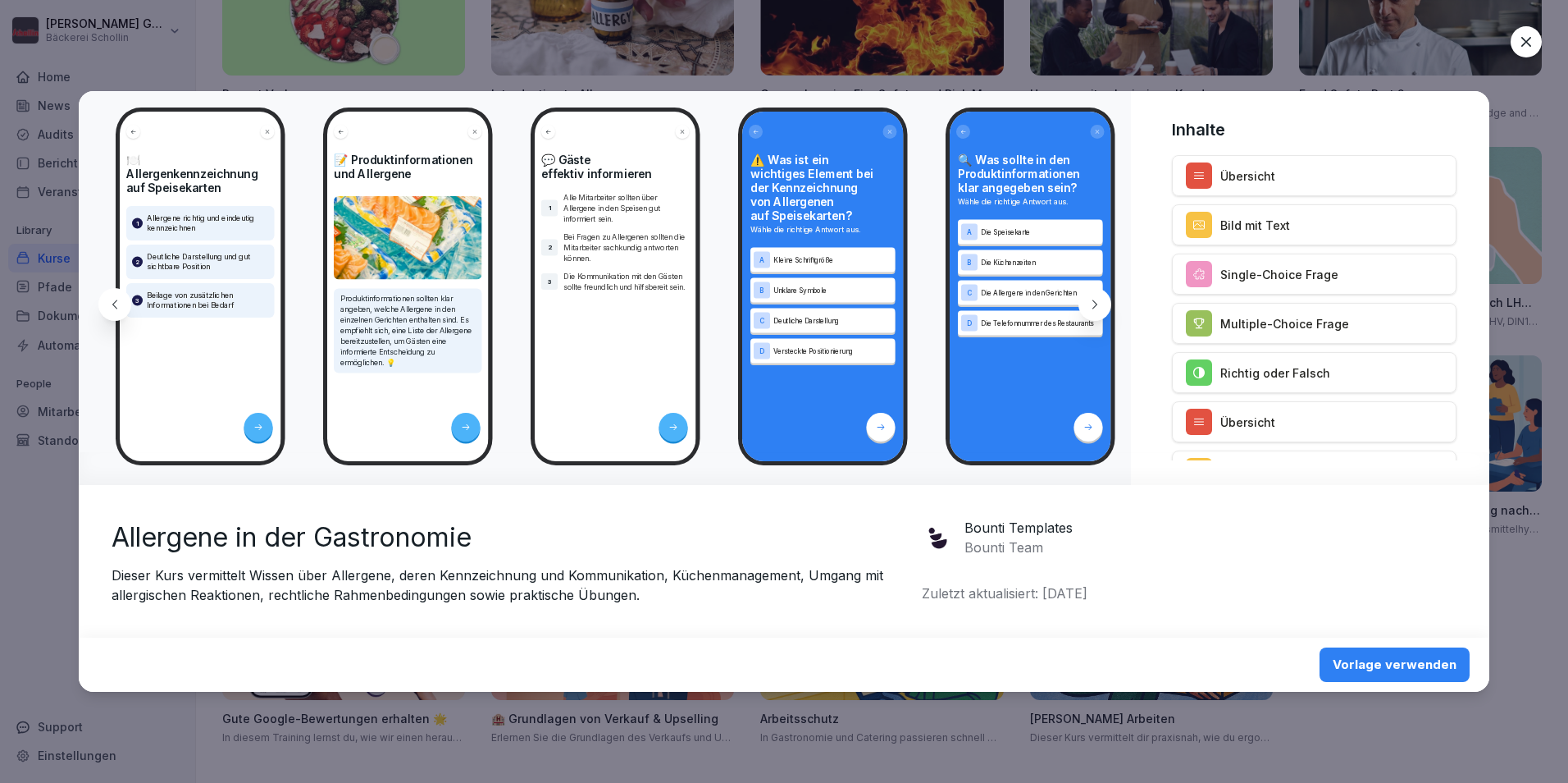
click at [1090, 307] on icon at bounding box center [1095, 305] width 13 height 13
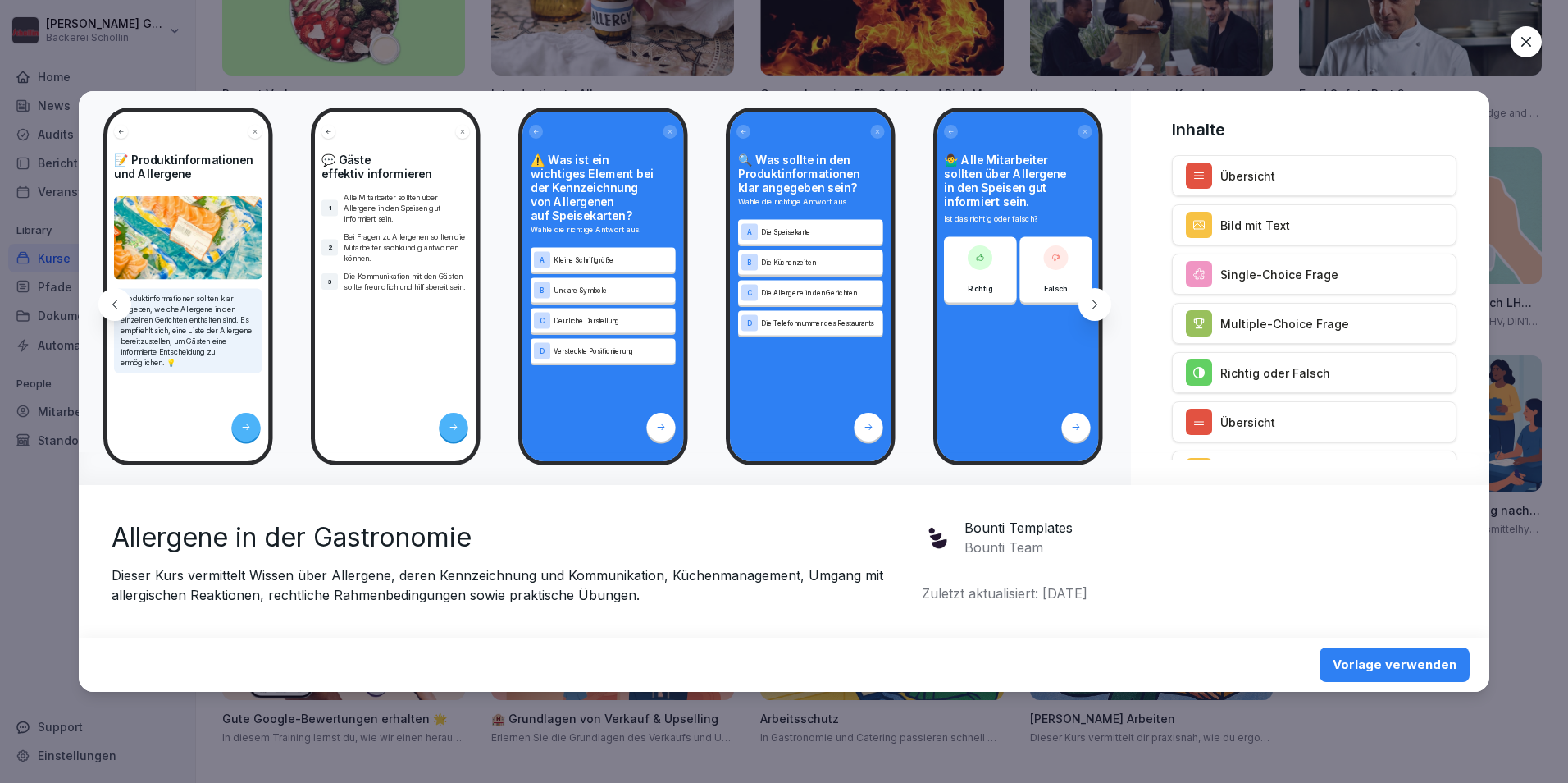
click at [1090, 307] on icon at bounding box center [1095, 305] width 13 height 13
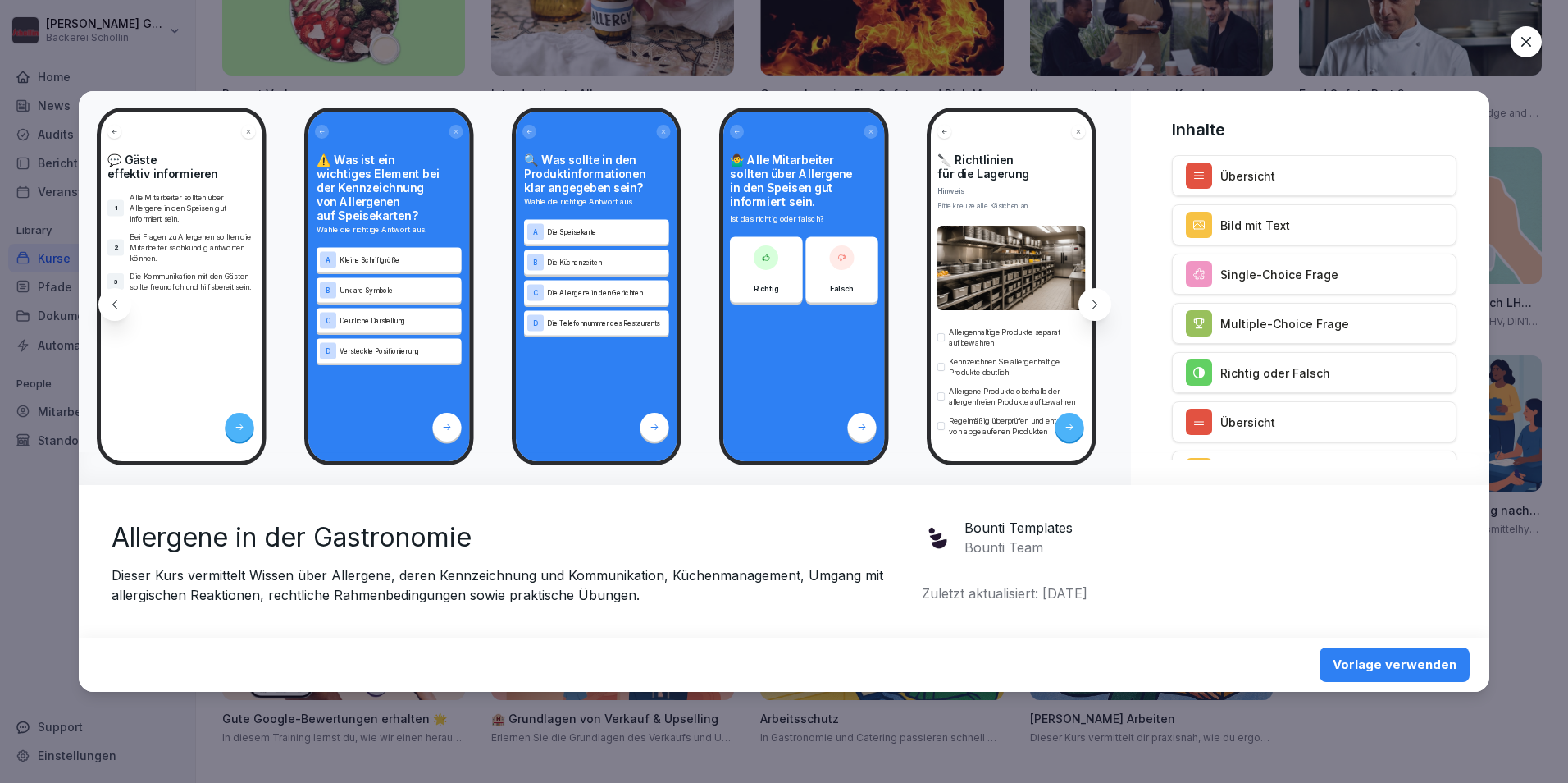
scroll to position [0, 1539]
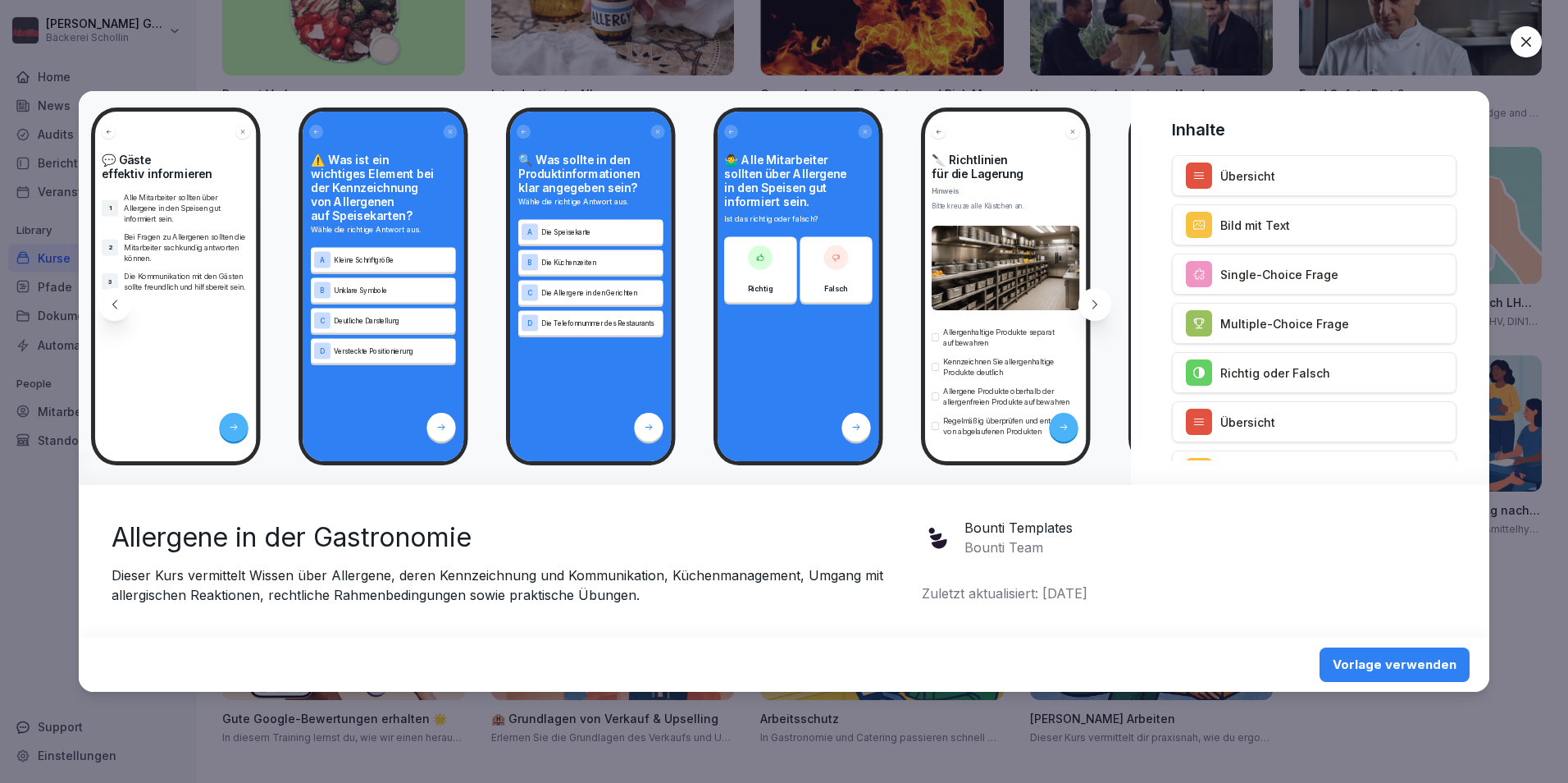
click at [1090, 307] on icon at bounding box center [1095, 305] width 13 height 13
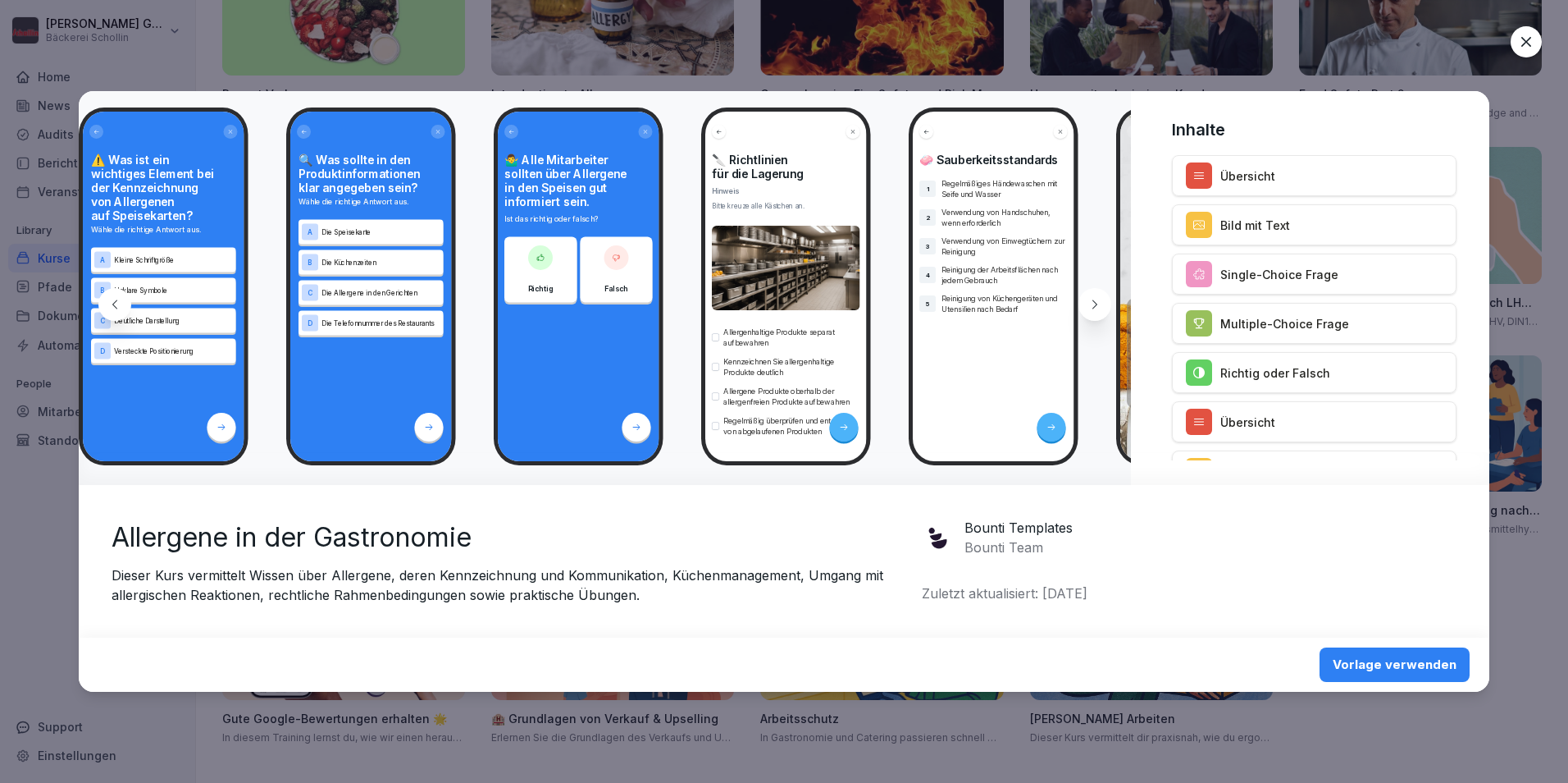
click at [1090, 307] on icon at bounding box center [1095, 305] width 13 height 13
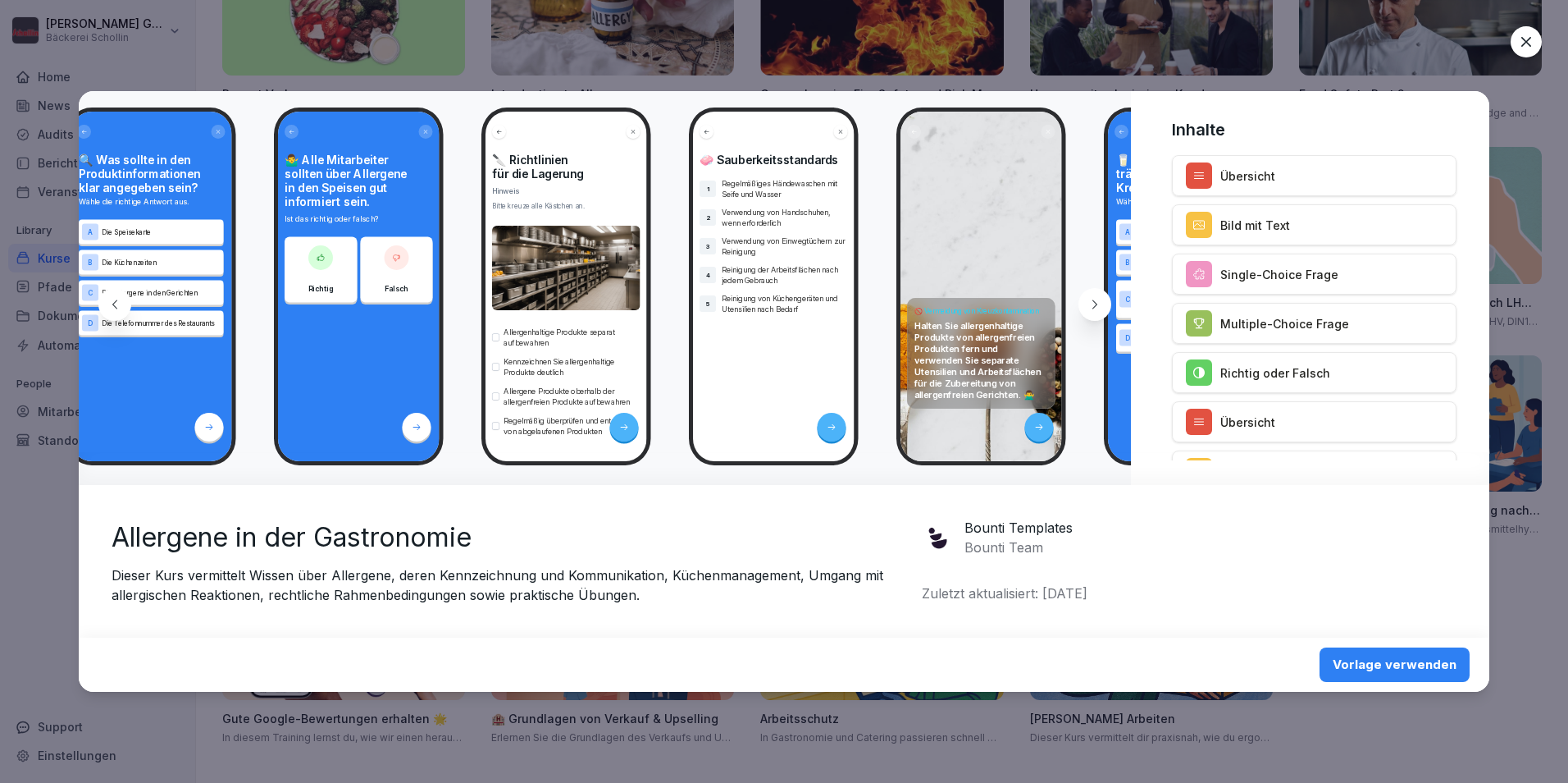
click at [1090, 307] on icon at bounding box center [1095, 305] width 13 height 13
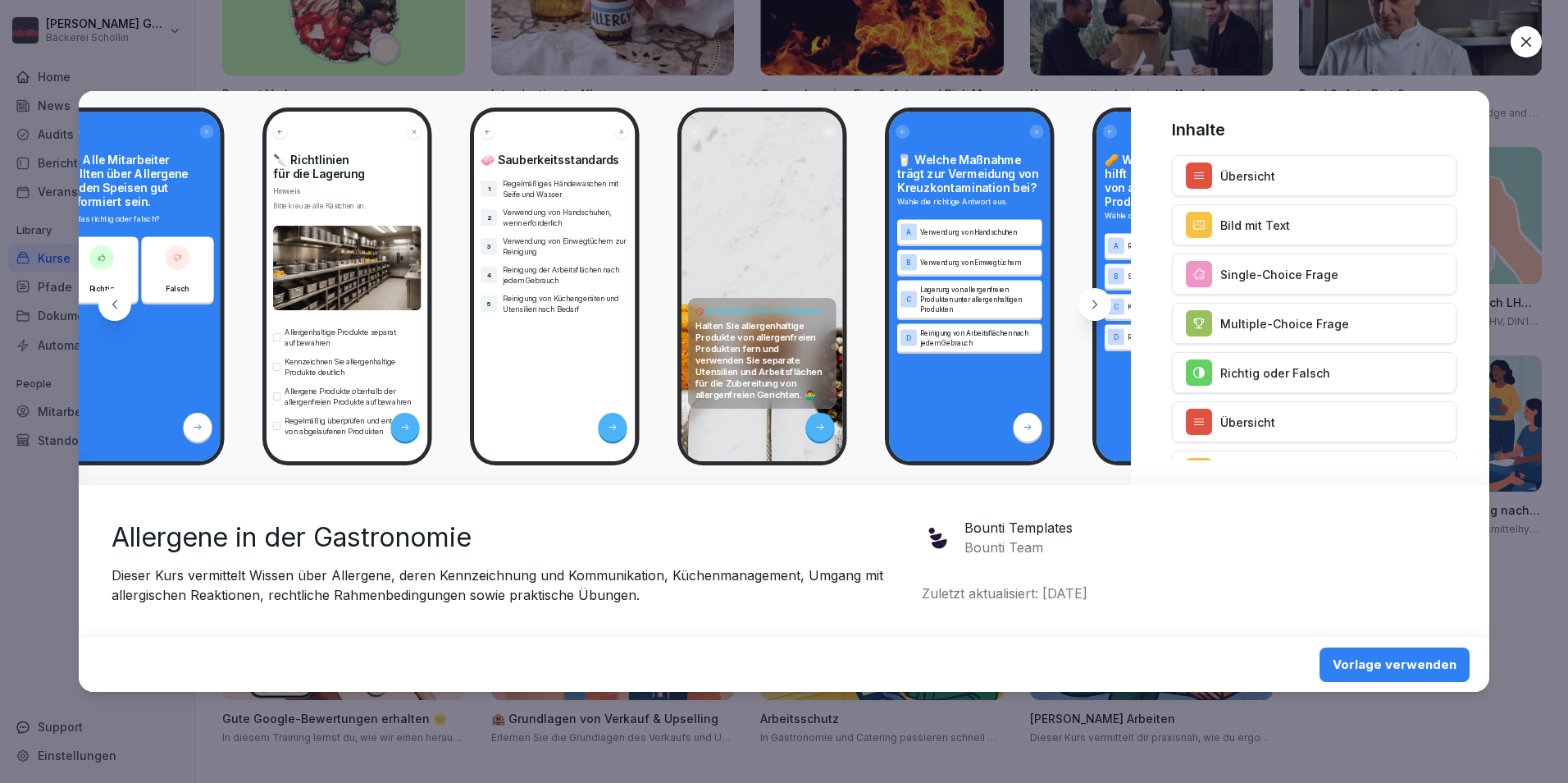
click at [1090, 307] on icon at bounding box center [1095, 305] width 13 height 13
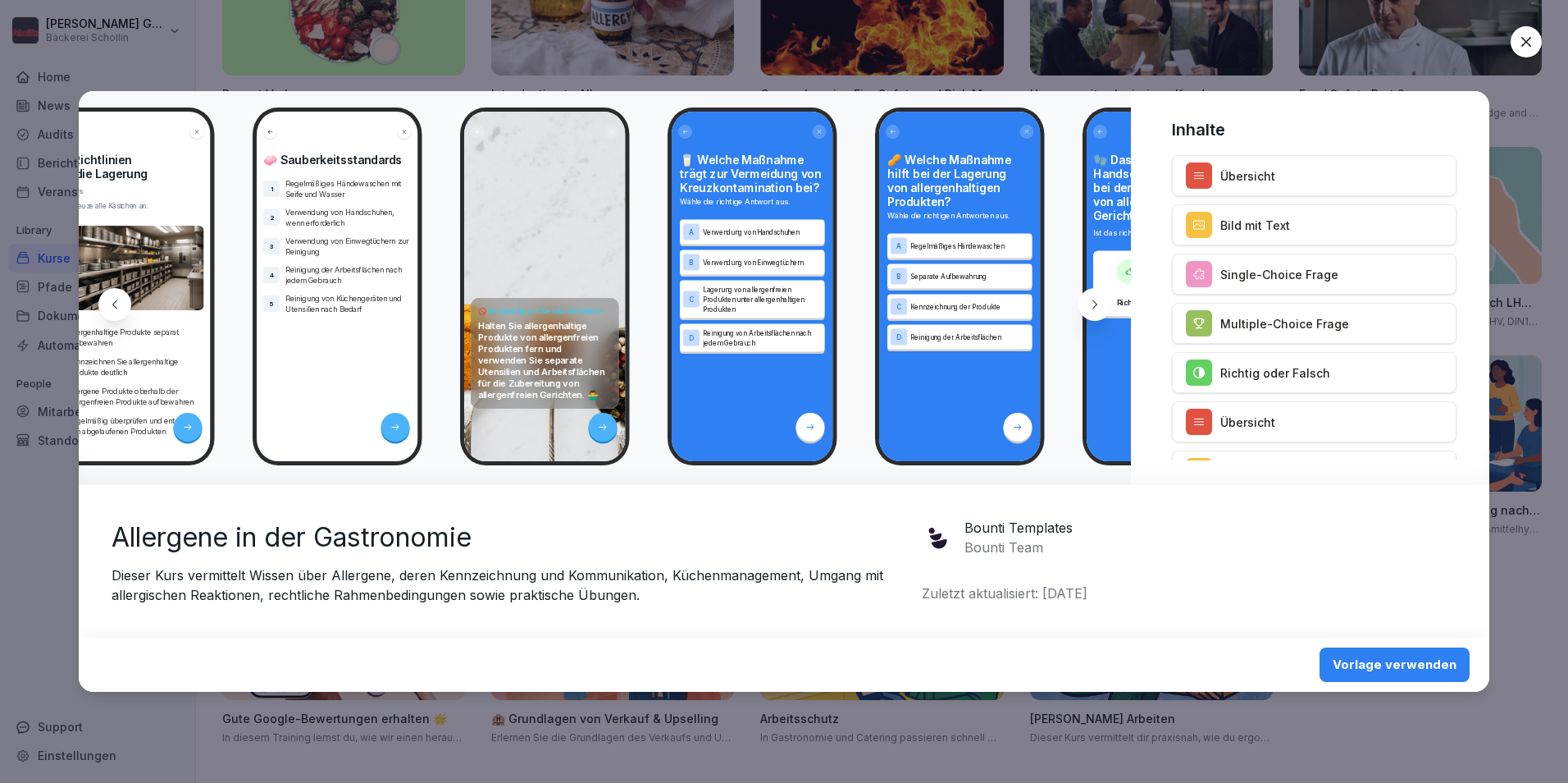
click at [1090, 307] on icon at bounding box center [1095, 305] width 13 height 13
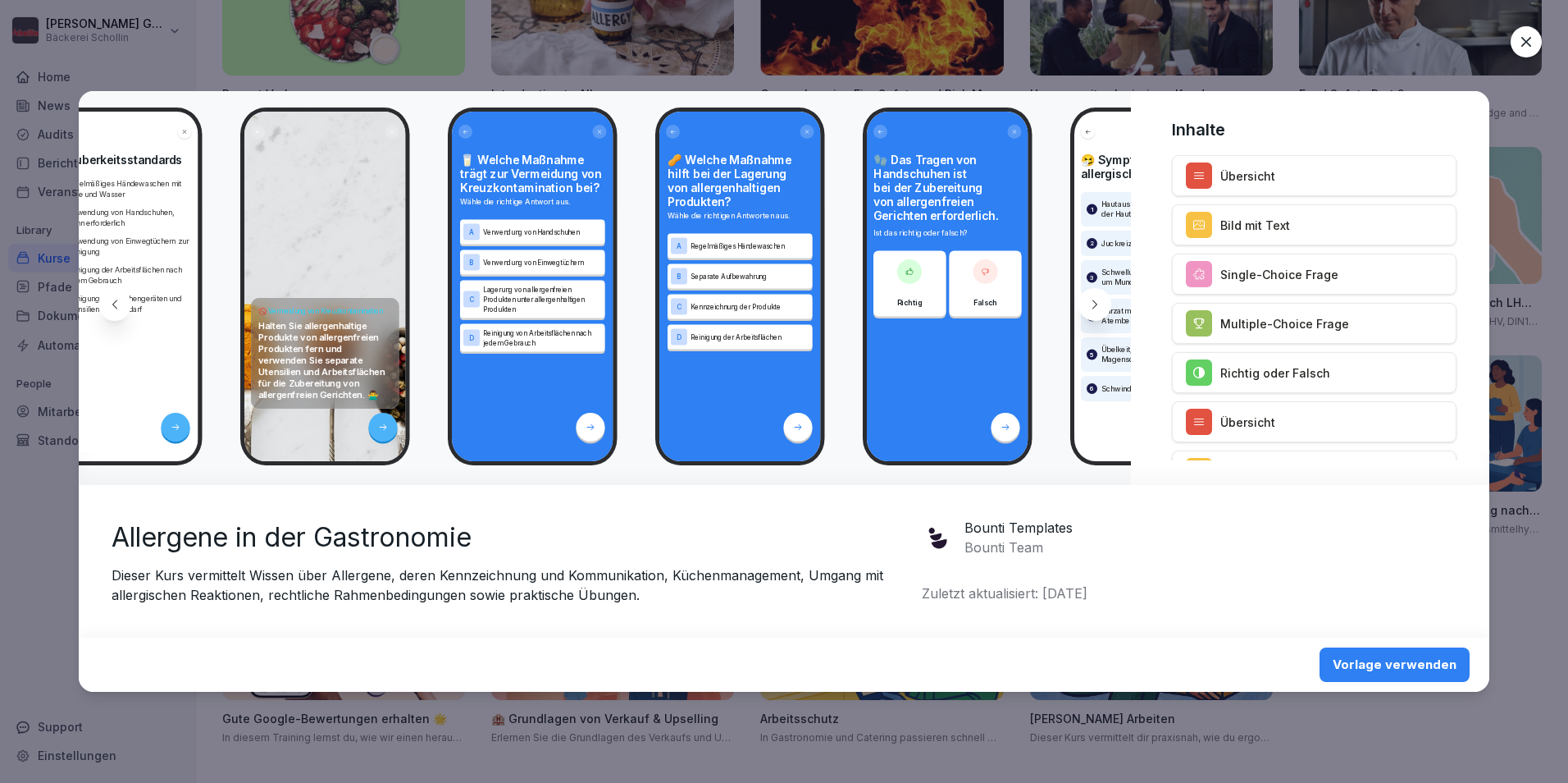
click at [1090, 307] on icon at bounding box center [1095, 305] width 13 height 13
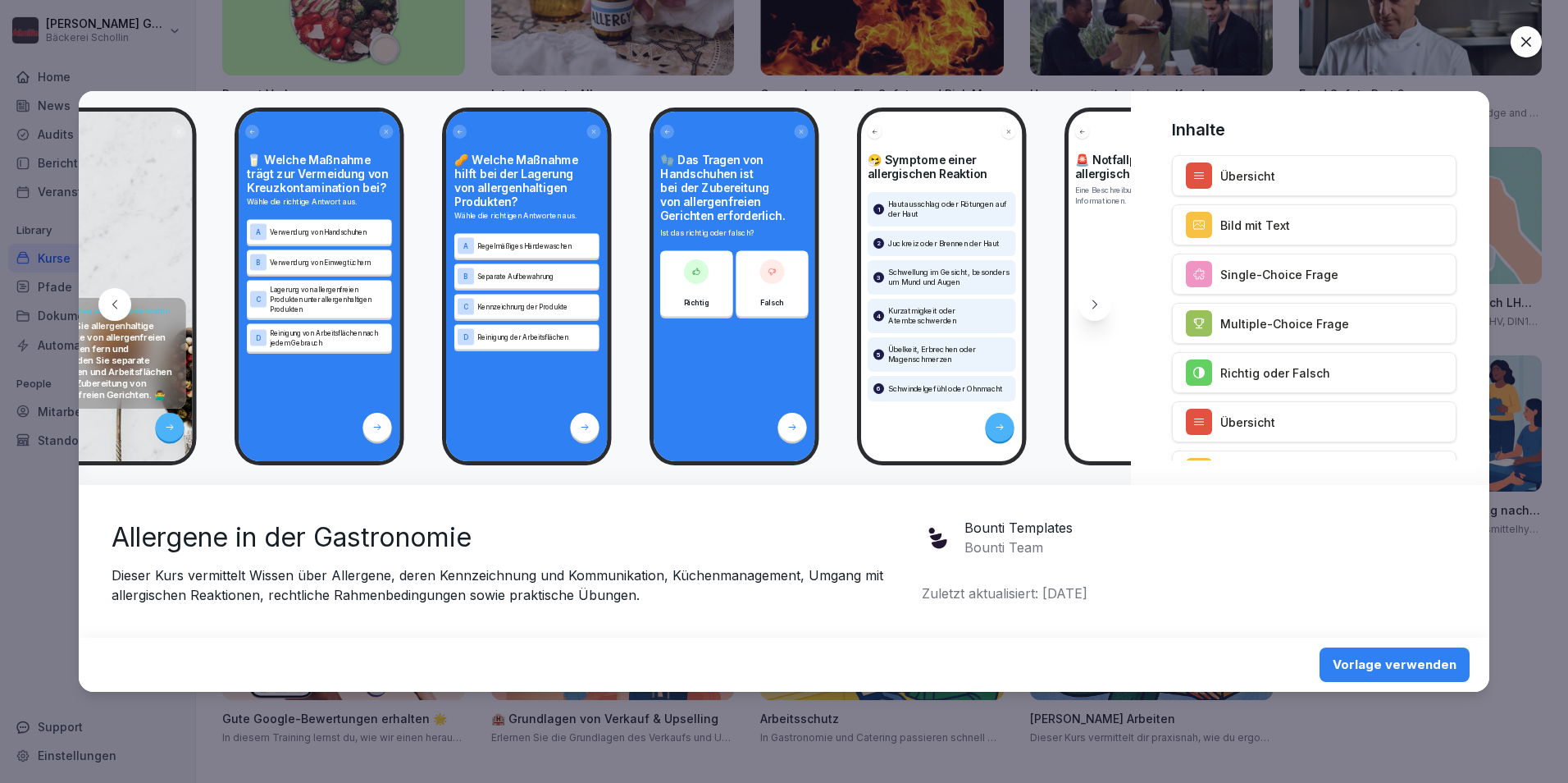
scroll to position [0, 2854]
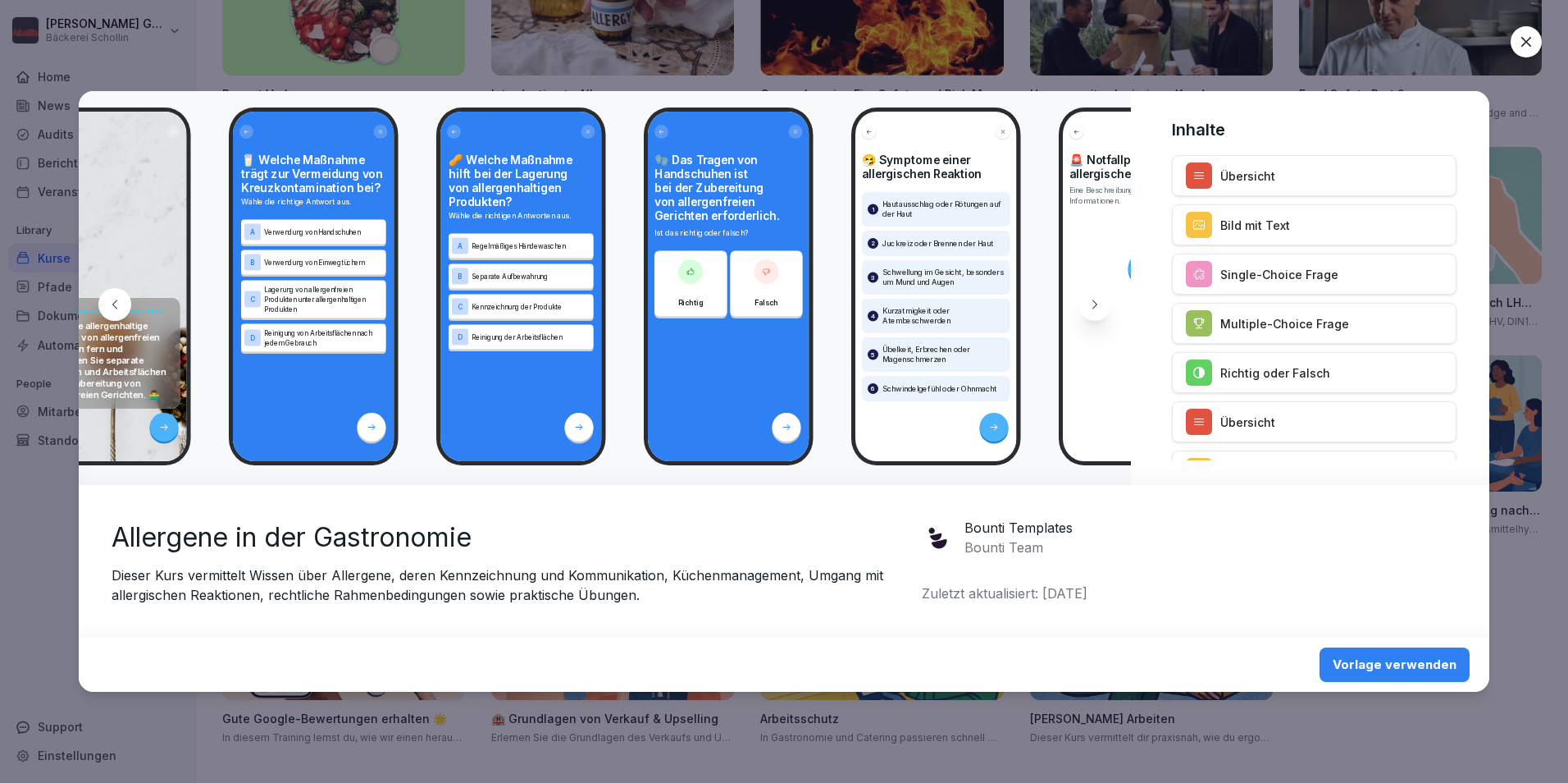
click at [1533, 51] on div at bounding box center [1526, 41] width 31 height 31
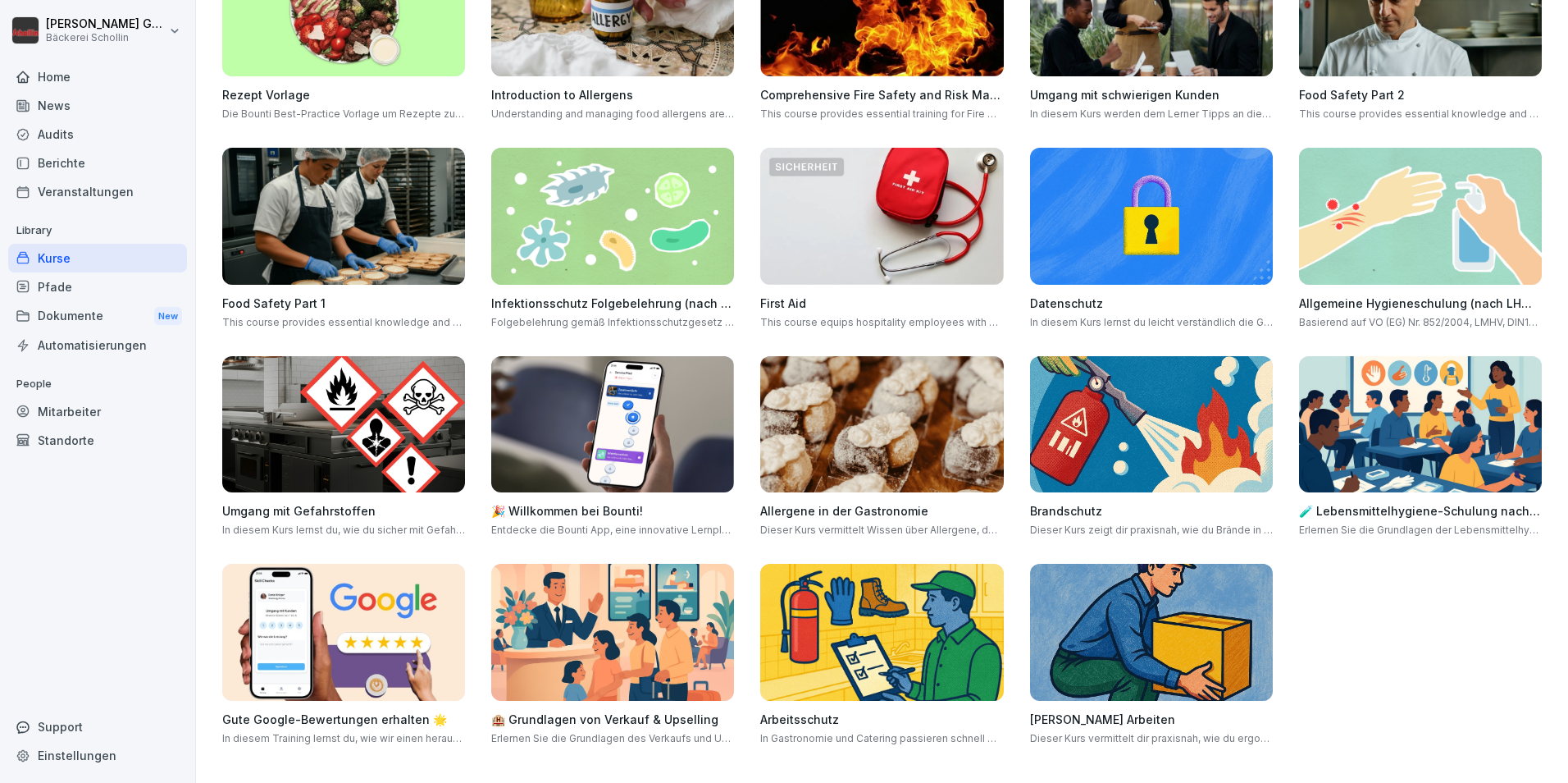
scroll to position [392, 0]
click at [58, 80] on div "Home" at bounding box center [98, 77] width 179 height 28
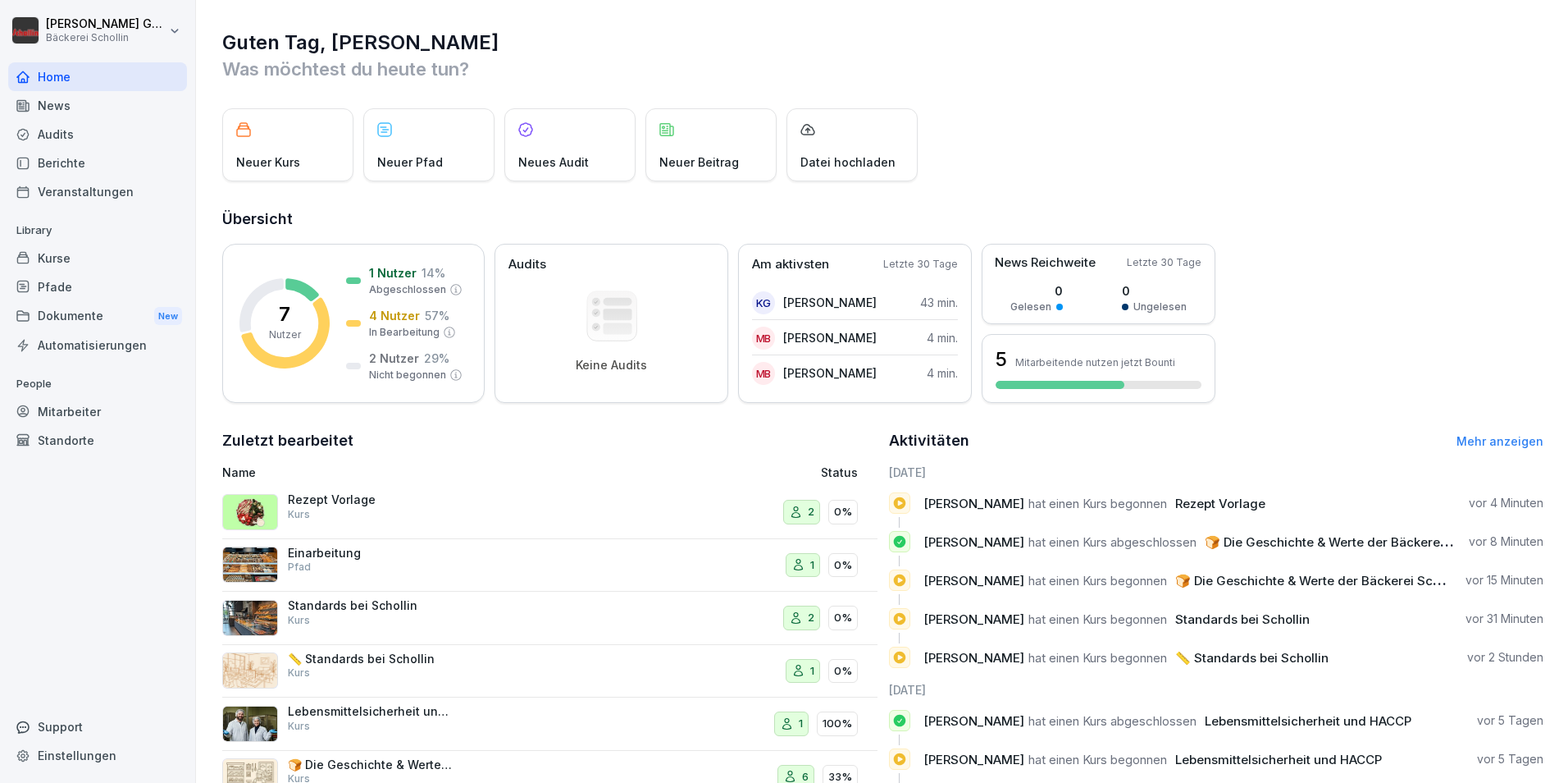
click at [312, 114] on div "Neuer Kurs" at bounding box center [287, 144] width 131 height 73
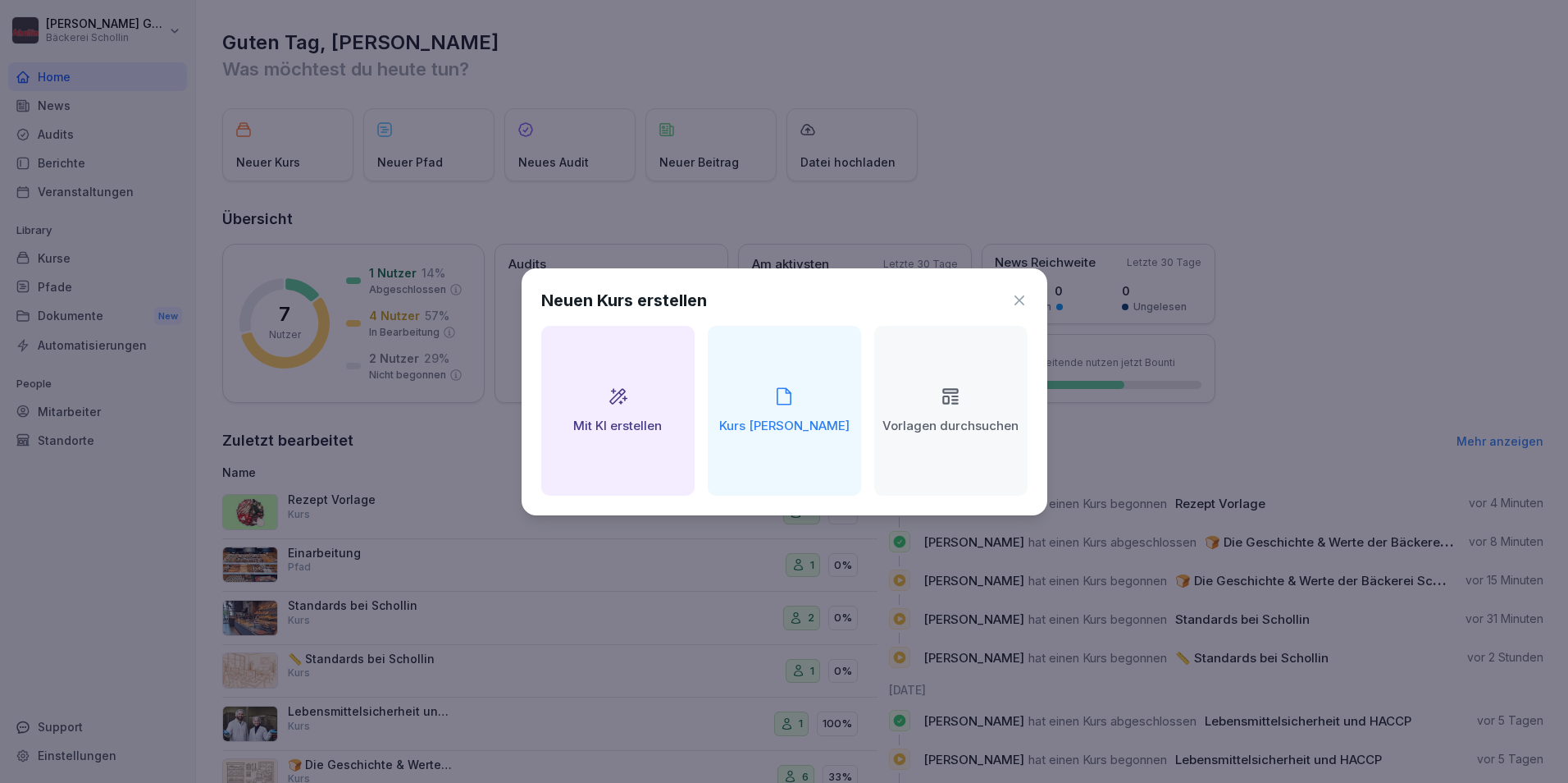
click at [825, 428] on h2 "Kurs manuell erstellen" at bounding box center [784, 426] width 130 height 19
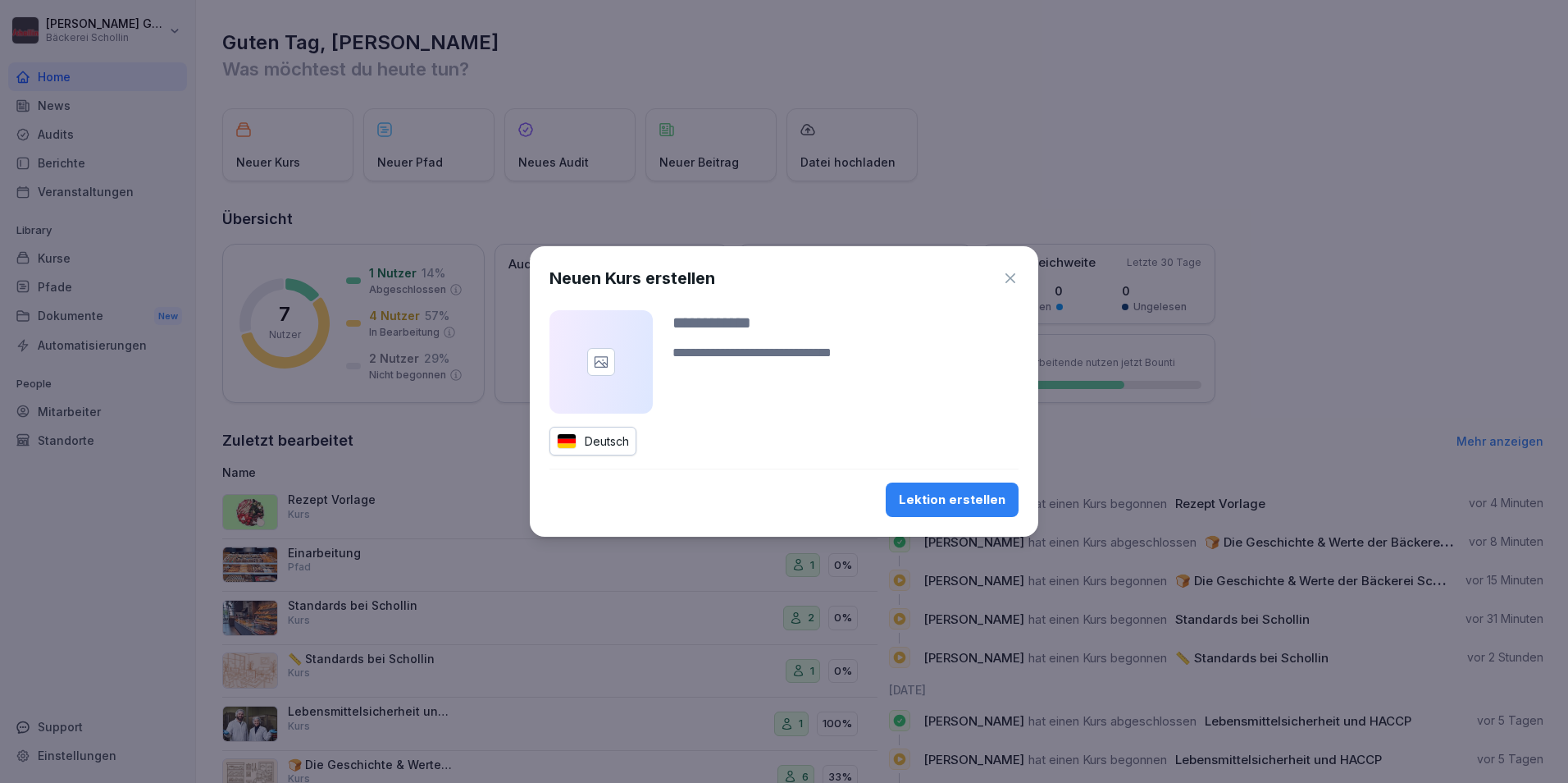
click at [766, 336] on div at bounding box center [845, 346] width 346 height 73
click at [1005, 275] on icon "button" at bounding box center [1011, 278] width 17 height 17
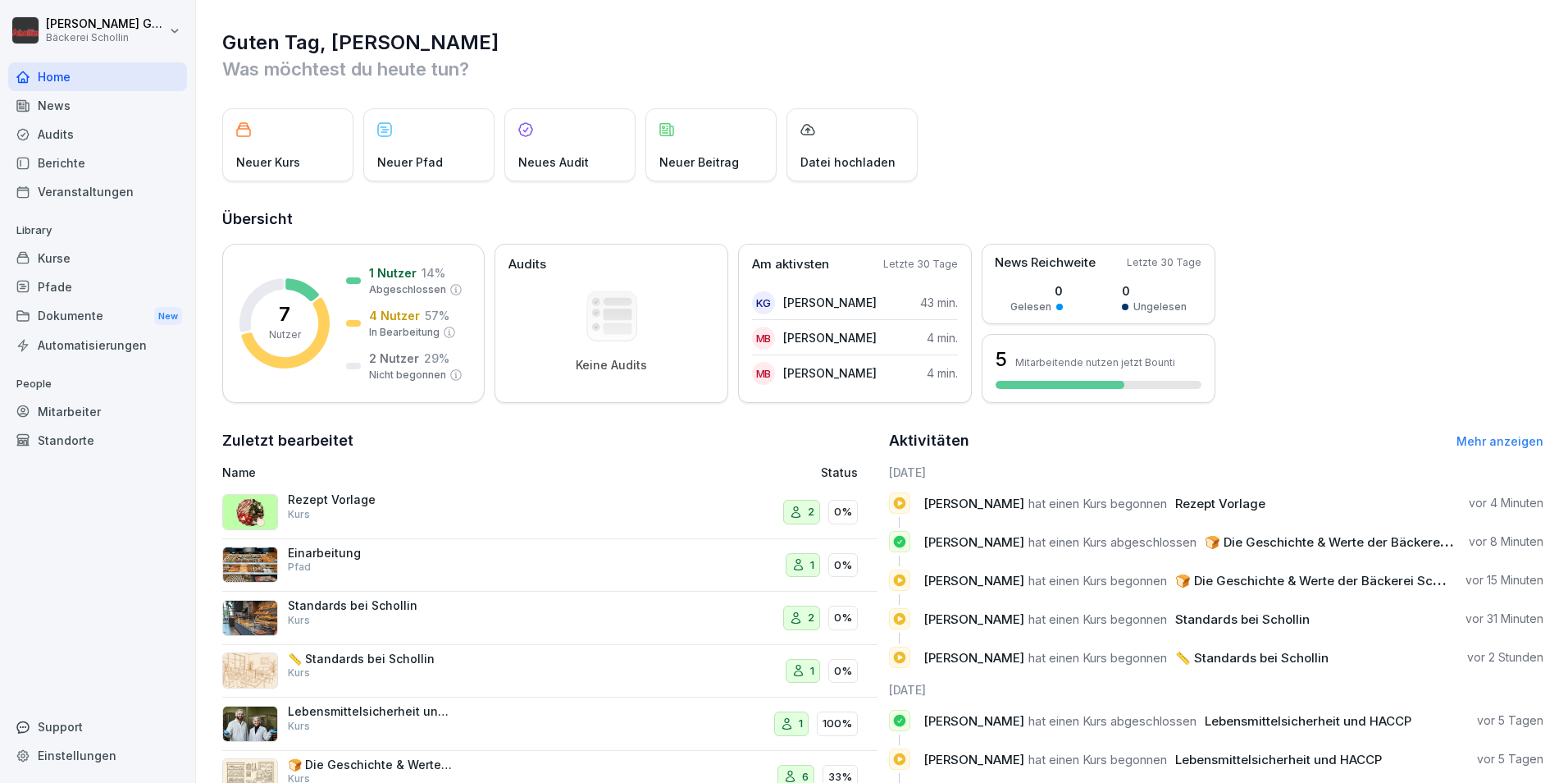
click at [102, 158] on div "Berichte" at bounding box center [98, 163] width 179 height 28
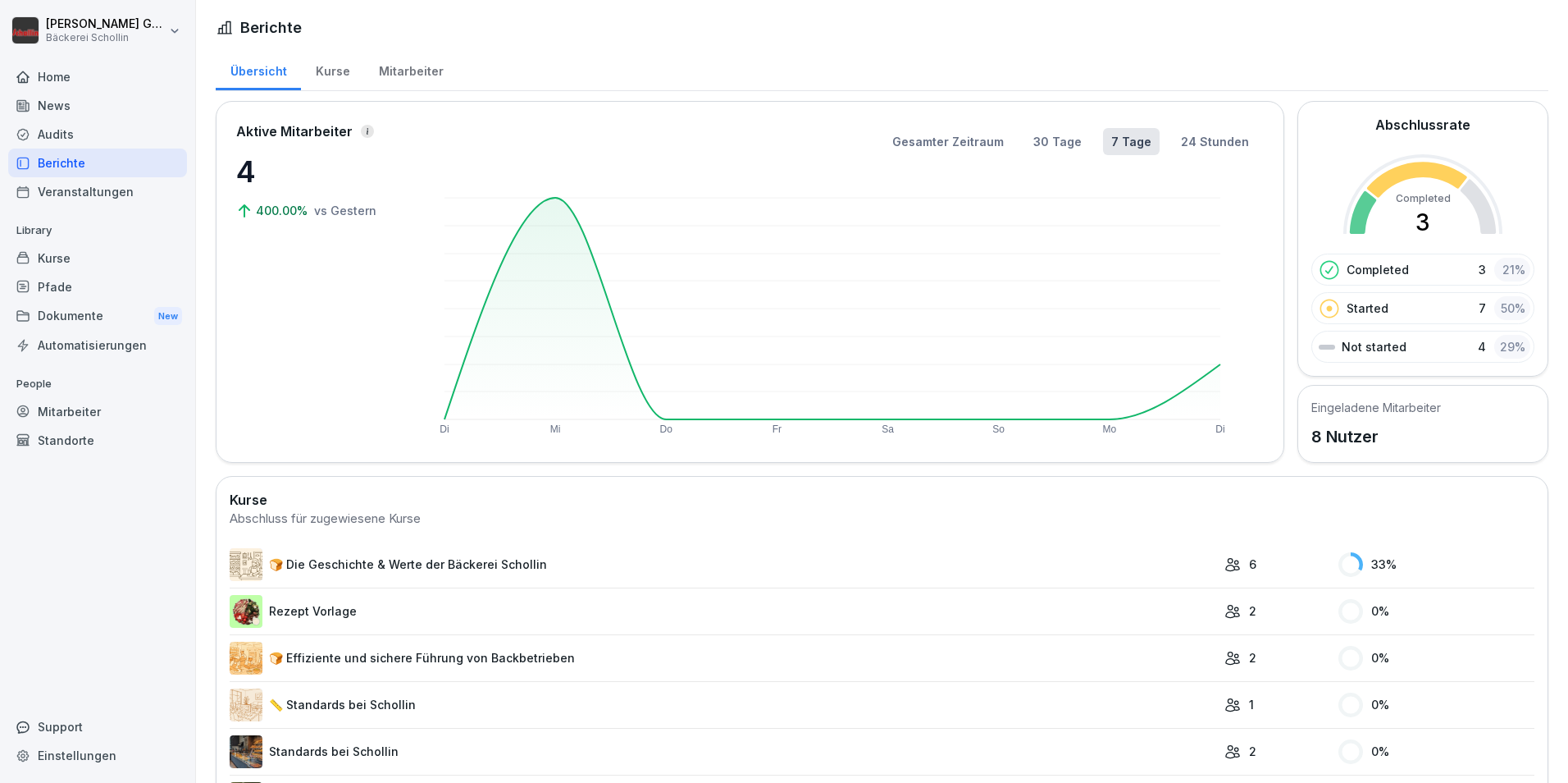
click at [50, 194] on div "Veranstaltungen" at bounding box center [98, 191] width 179 height 28
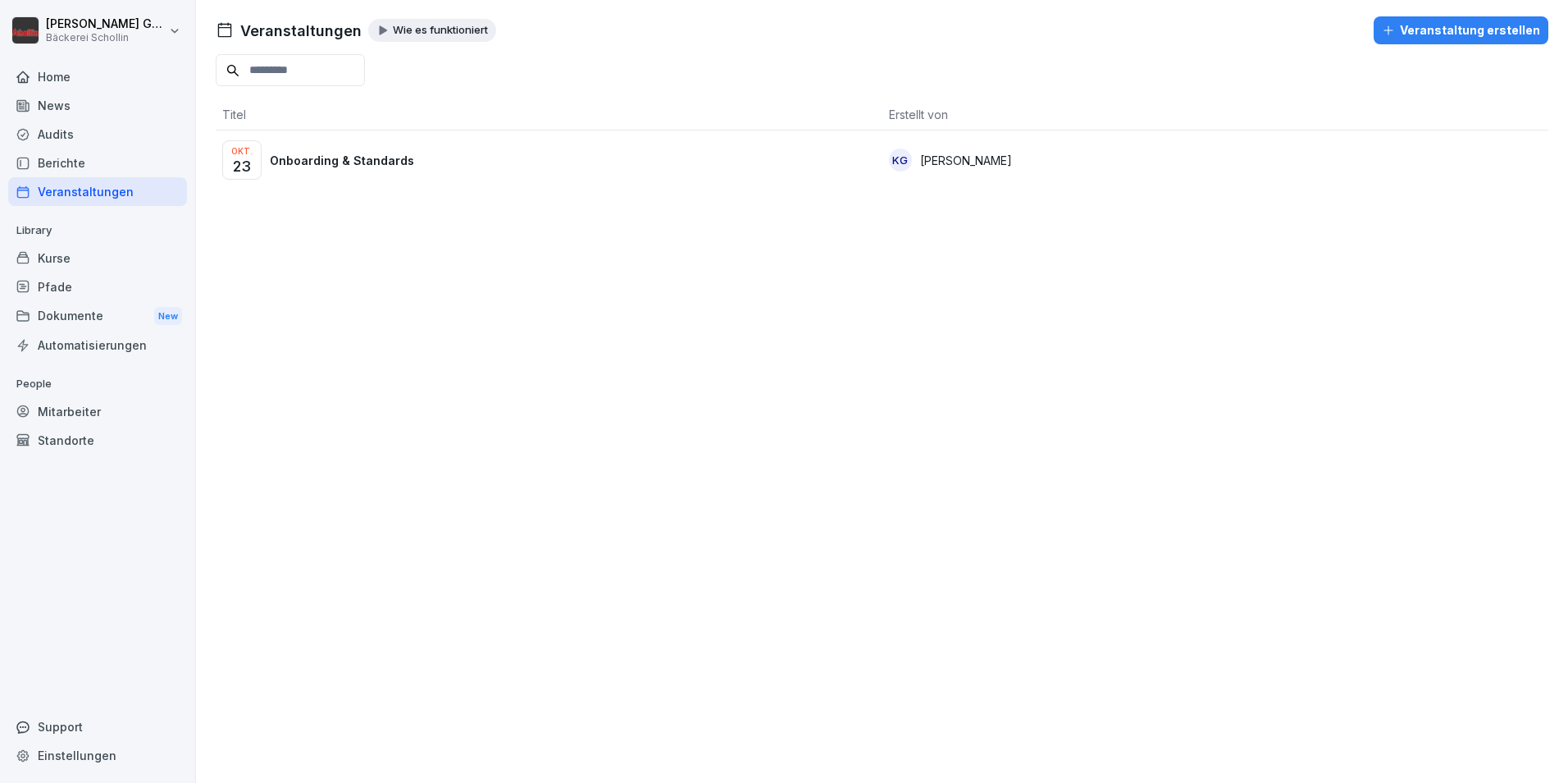
click at [545, 144] on div "Okt. 23 Onboarding & Standards" at bounding box center [548, 159] width 653 height 39
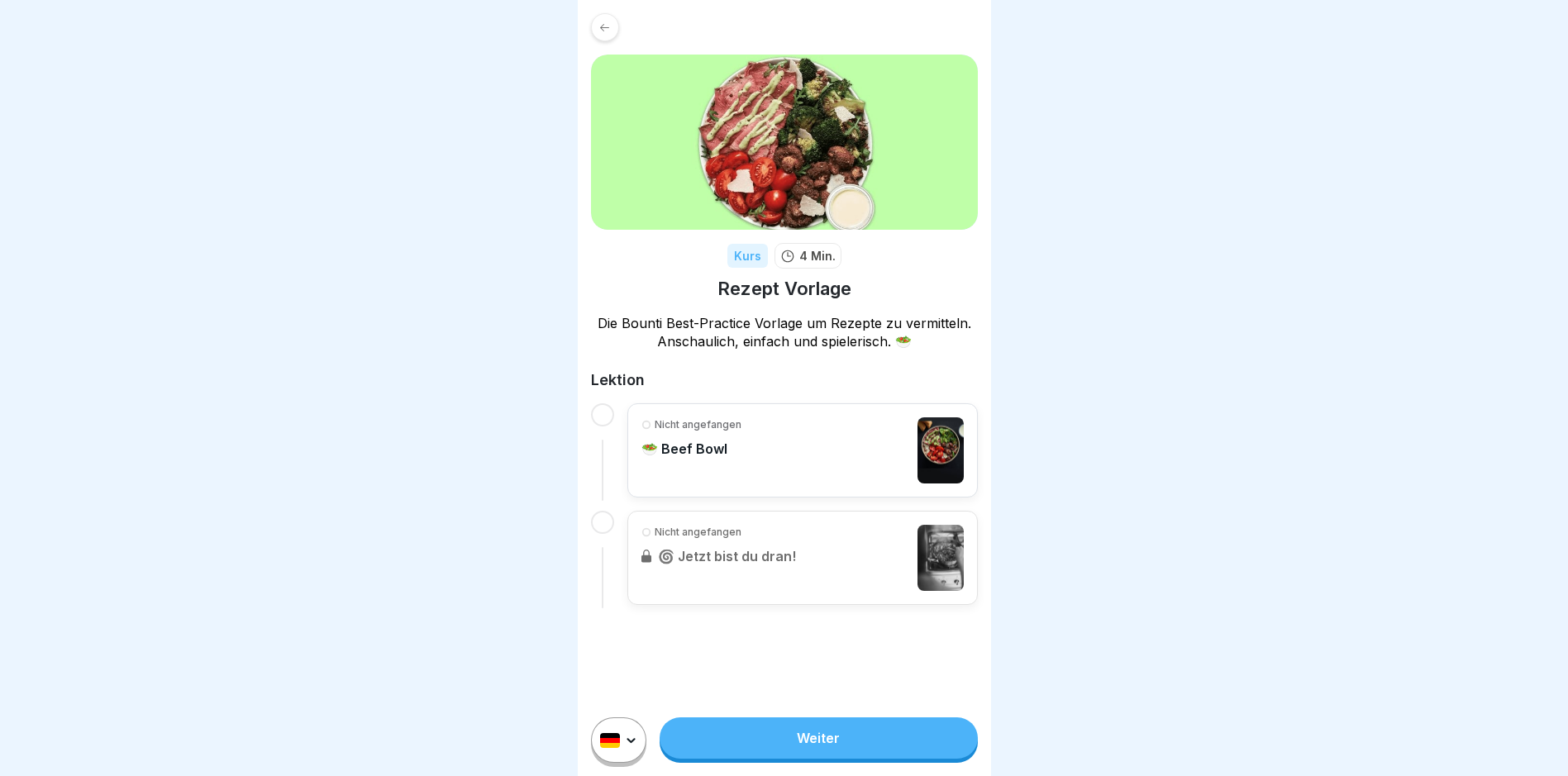
click at [774, 462] on div "Nicht angefangen 🥗 Beef Bowl" at bounding box center [802, 450] width 322 height 66
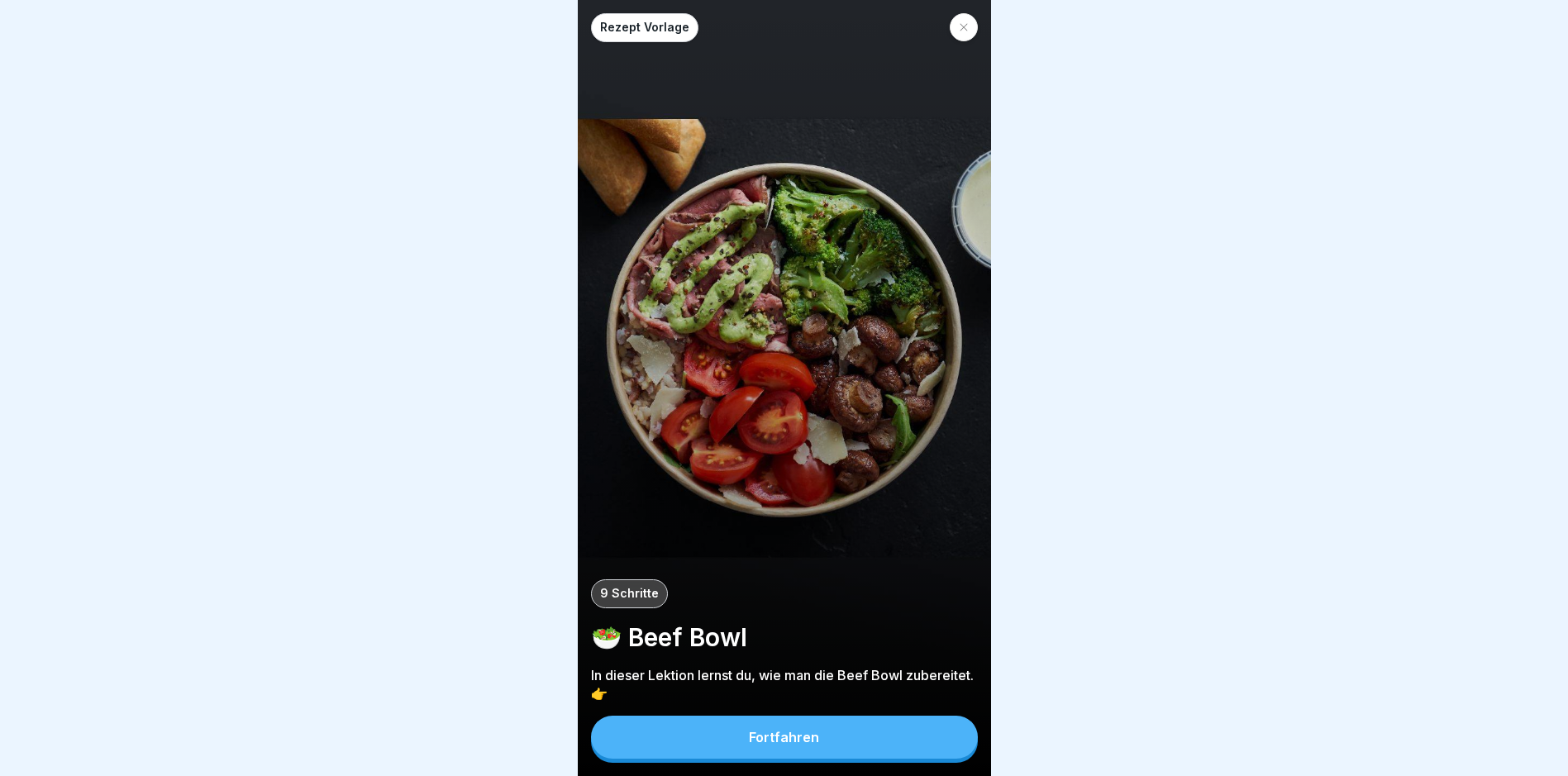
click at [703, 752] on button "Fortfahren" at bounding box center [784, 736] width 387 height 43
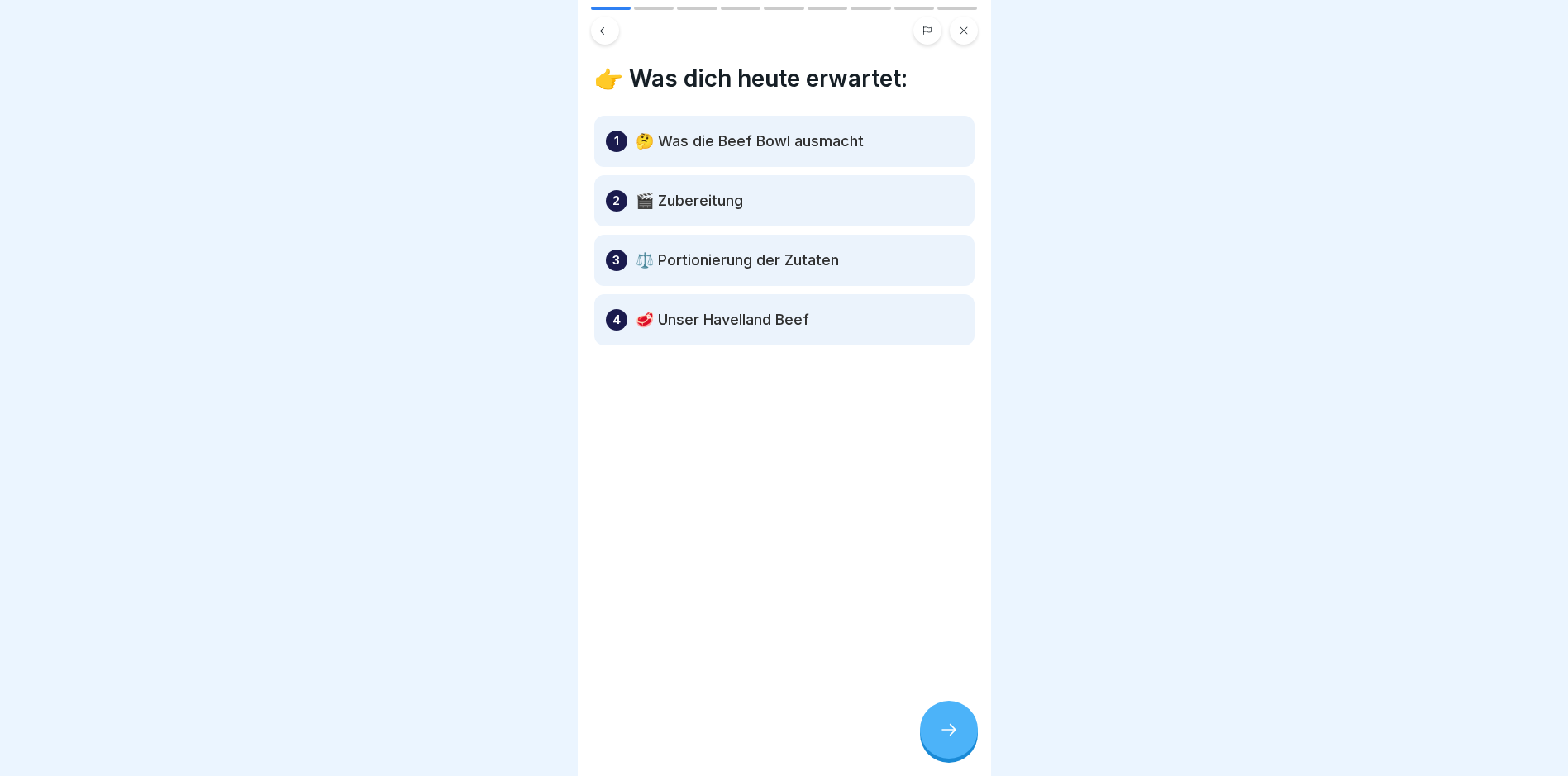
click at [941, 740] on icon at bounding box center [949, 730] width 20 height 20
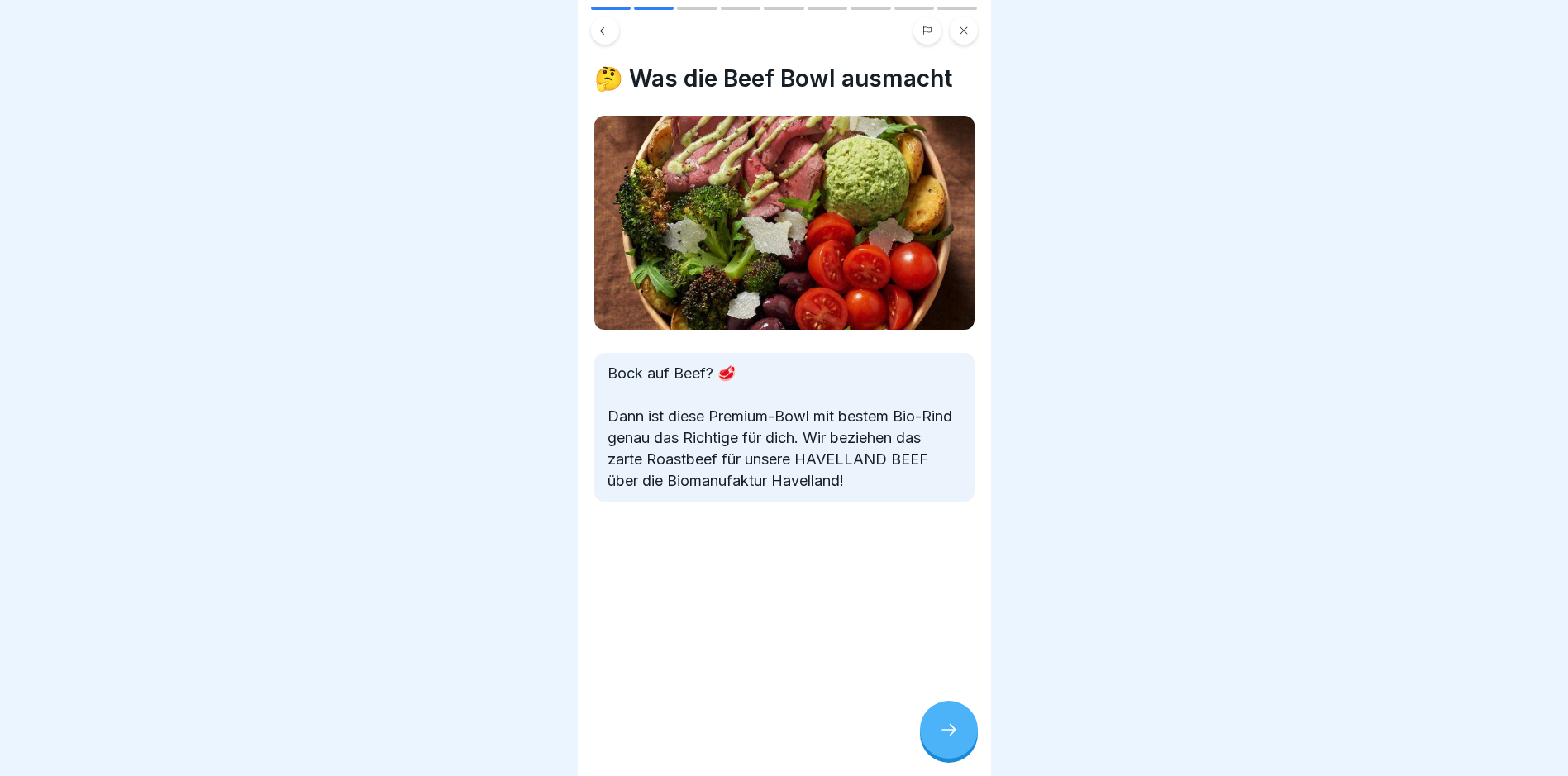
click at [938, 723] on div at bounding box center [948, 730] width 58 height 58
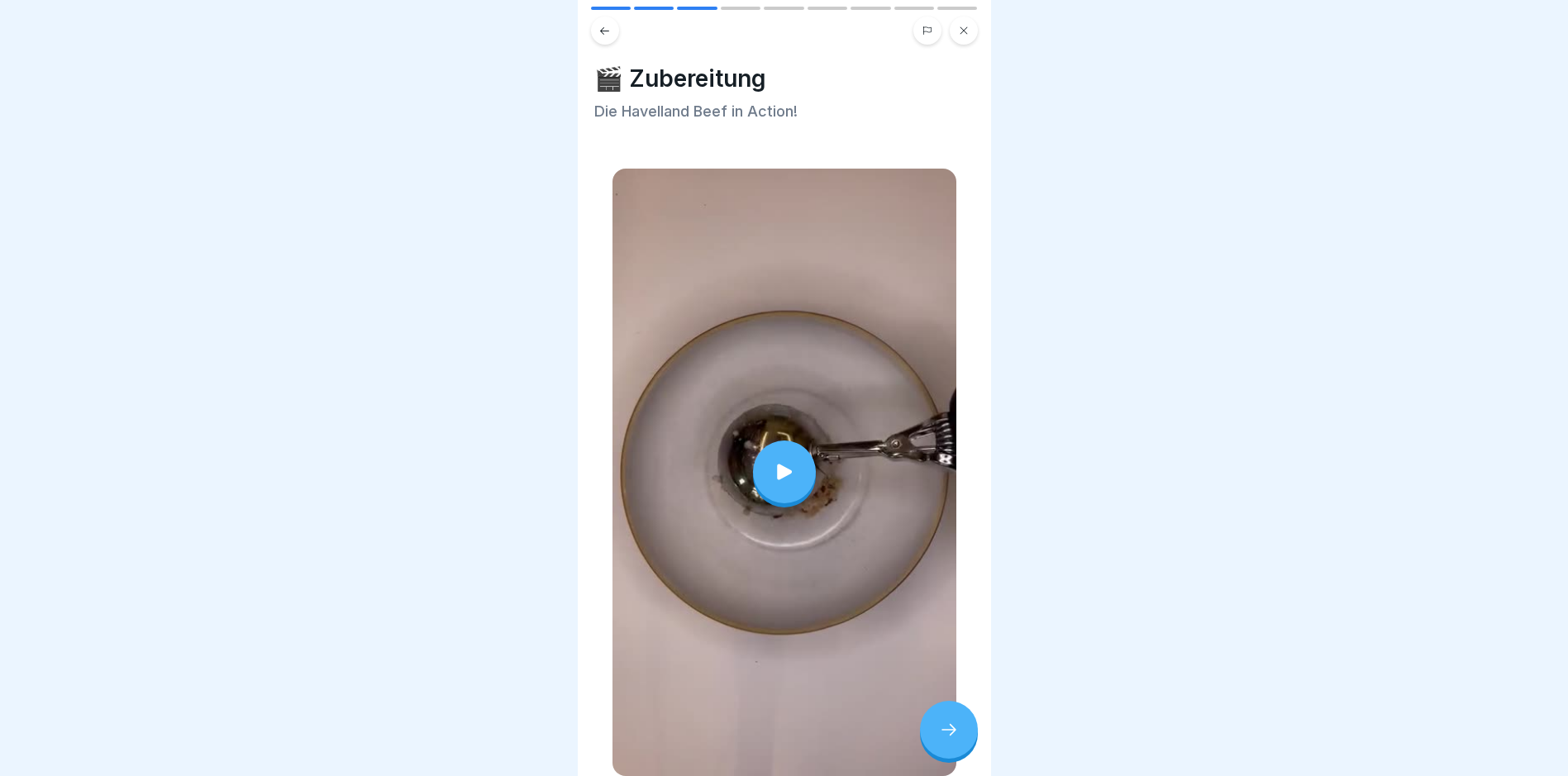
click at [759, 442] on div at bounding box center [784, 472] width 63 height 63
click at [963, 735] on div at bounding box center [948, 730] width 58 height 58
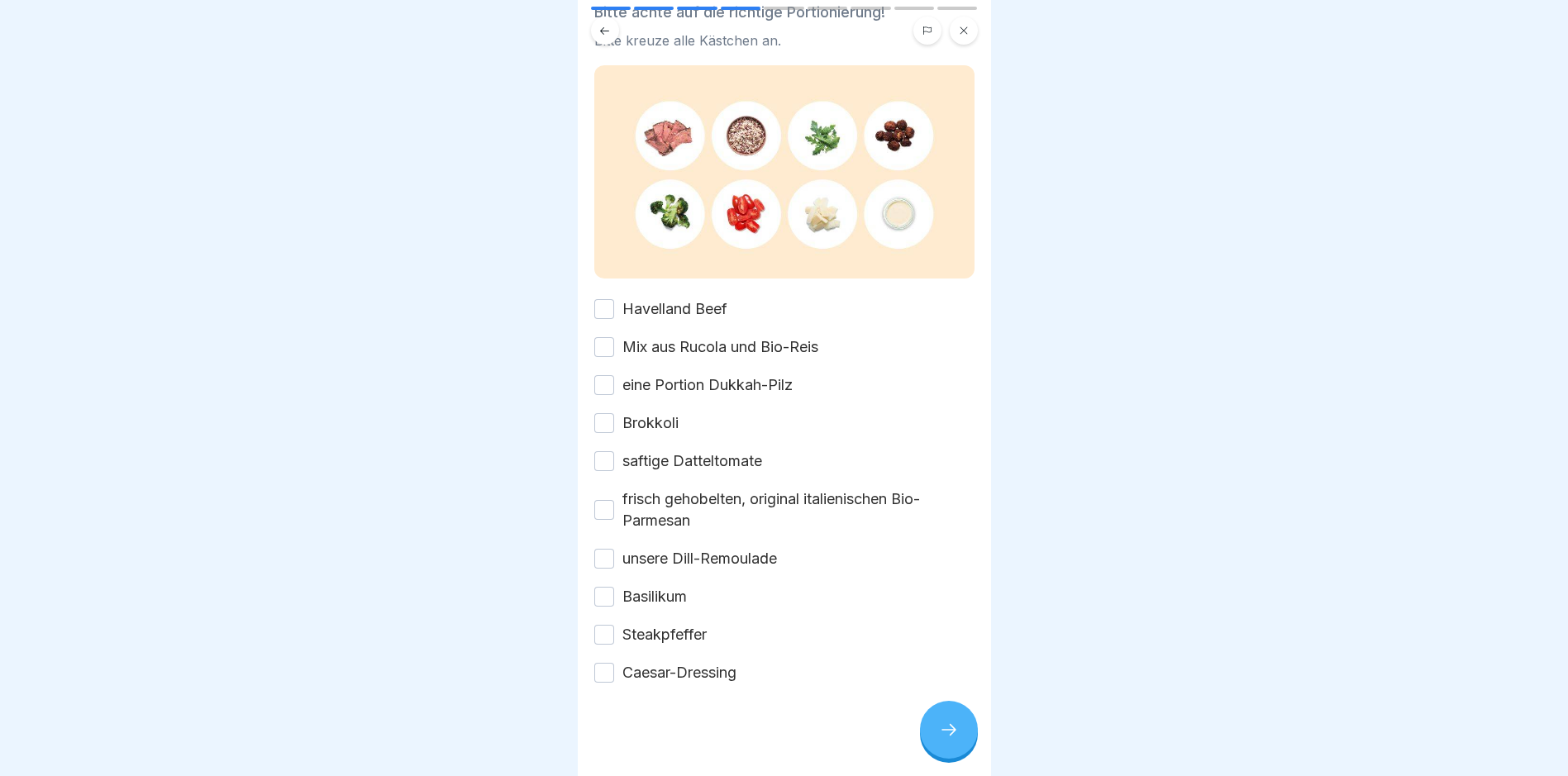
scroll to position [18, 0]
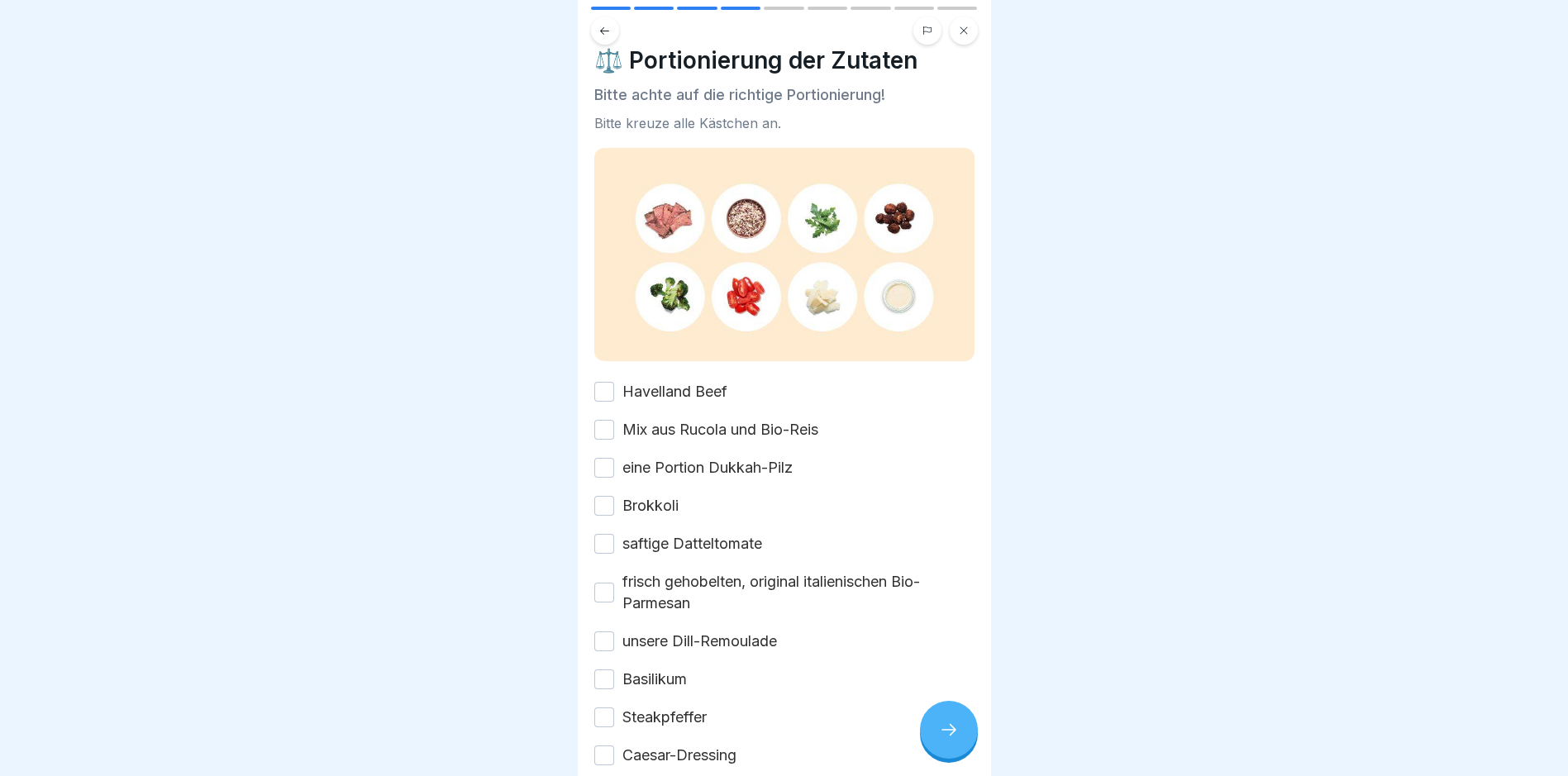
click at [669, 205] on img at bounding box center [784, 255] width 380 height 214
click at [617, 390] on div "Havelland Beef" at bounding box center [661, 392] width 133 height 22
click at [607, 383] on button "Havelland Beef" at bounding box center [604, 392] width 20 height 20
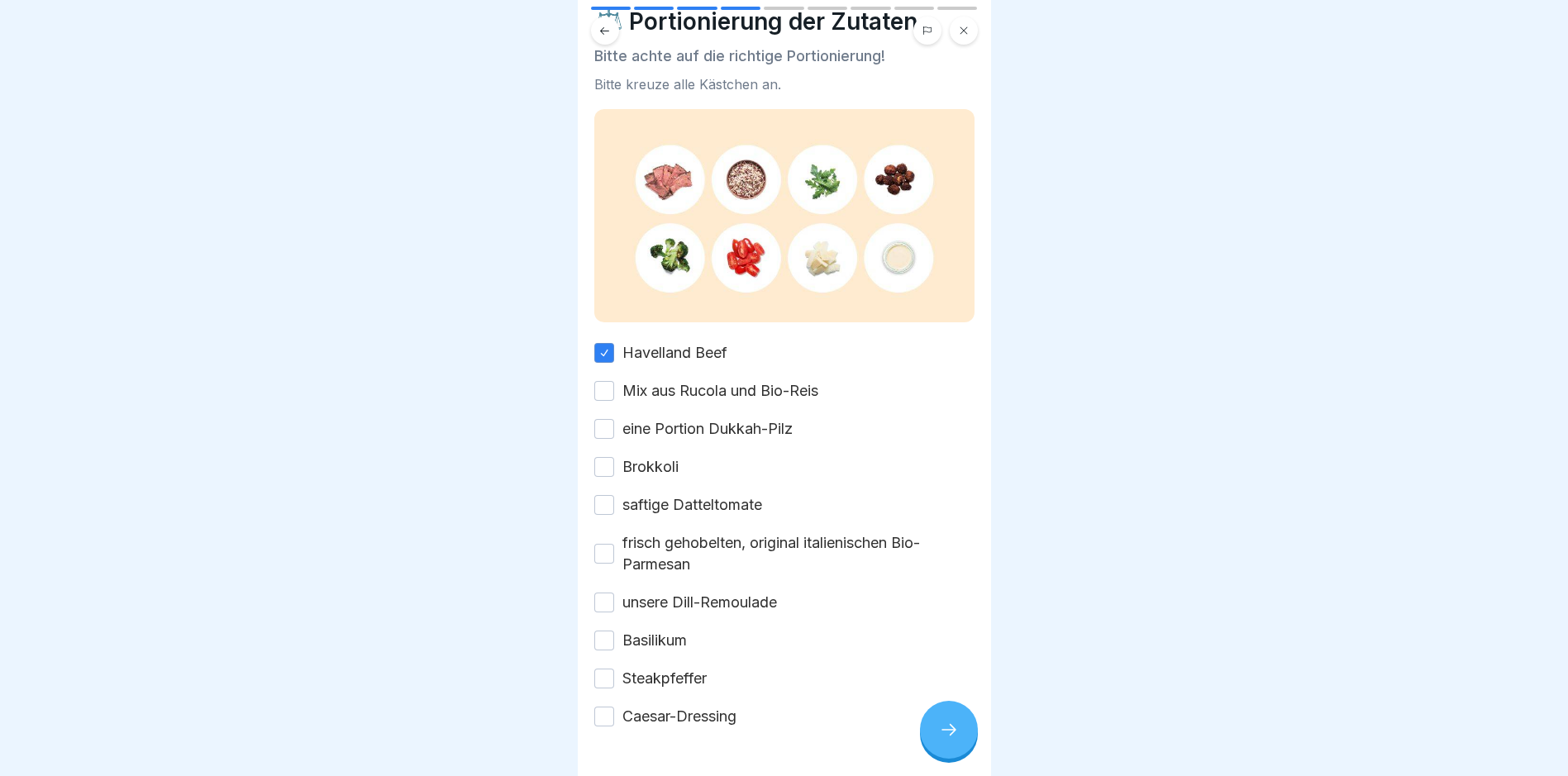
scroll to position [82, 0]
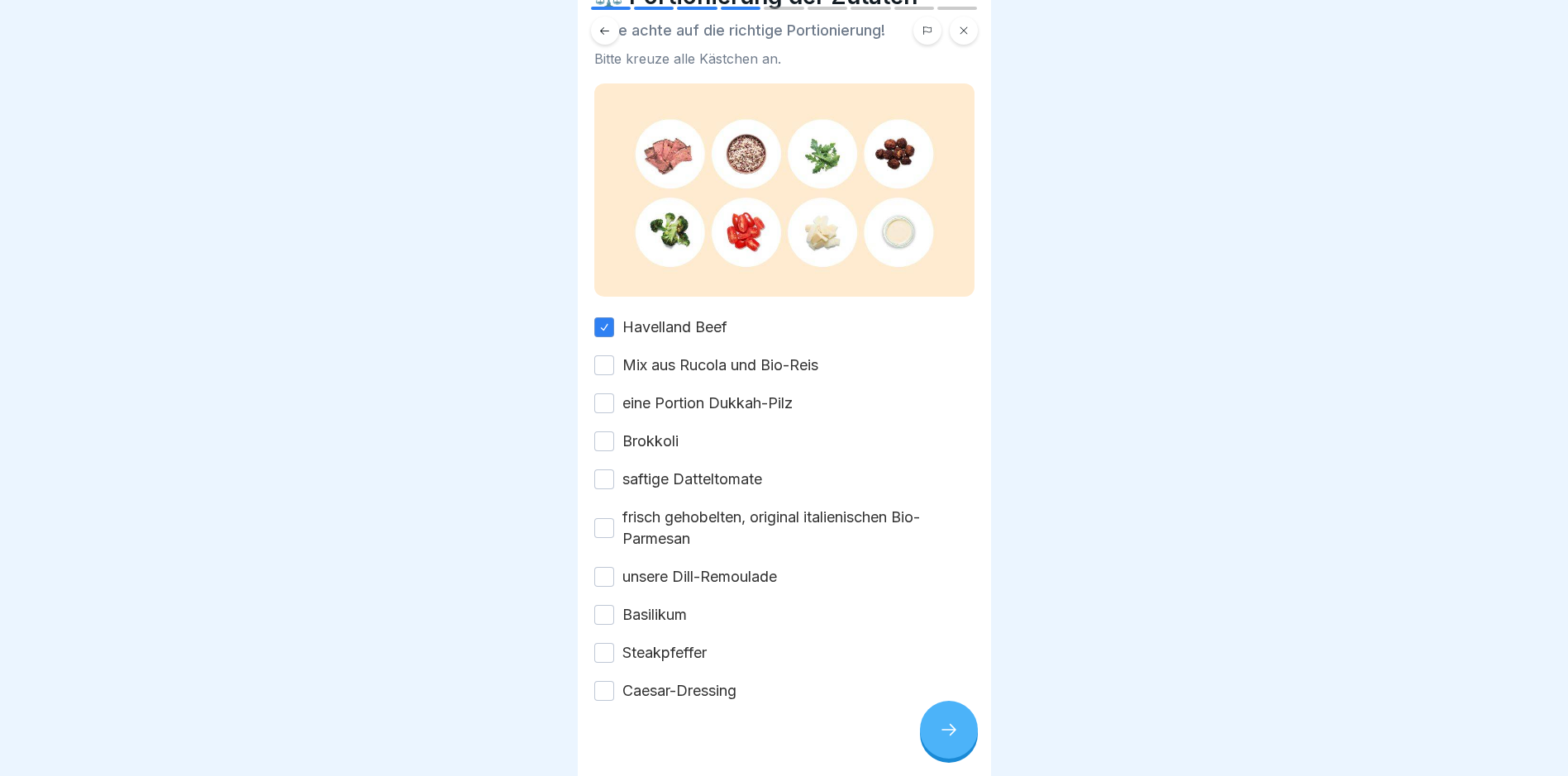
click at [594, 365] on button "Mix aus Rucola und Bio-Reis" at bounding box center [604, 366] width 20 height 20
click at [602, 401] on button "eine Portion Dukkah-Pilz" at bounding box center [604, 404] width 20 height 20
click at [604, 430] on div "Brokkoli" at bounding box center [636, 441] width 84 height 22
click at [601, 436] on button "Brokkoli" at bounding box center [604, 441] width 20 height 20
click at [610, 469] on button "saftige Datteltomate" at bounding box center [604, 479] width 20 height 20
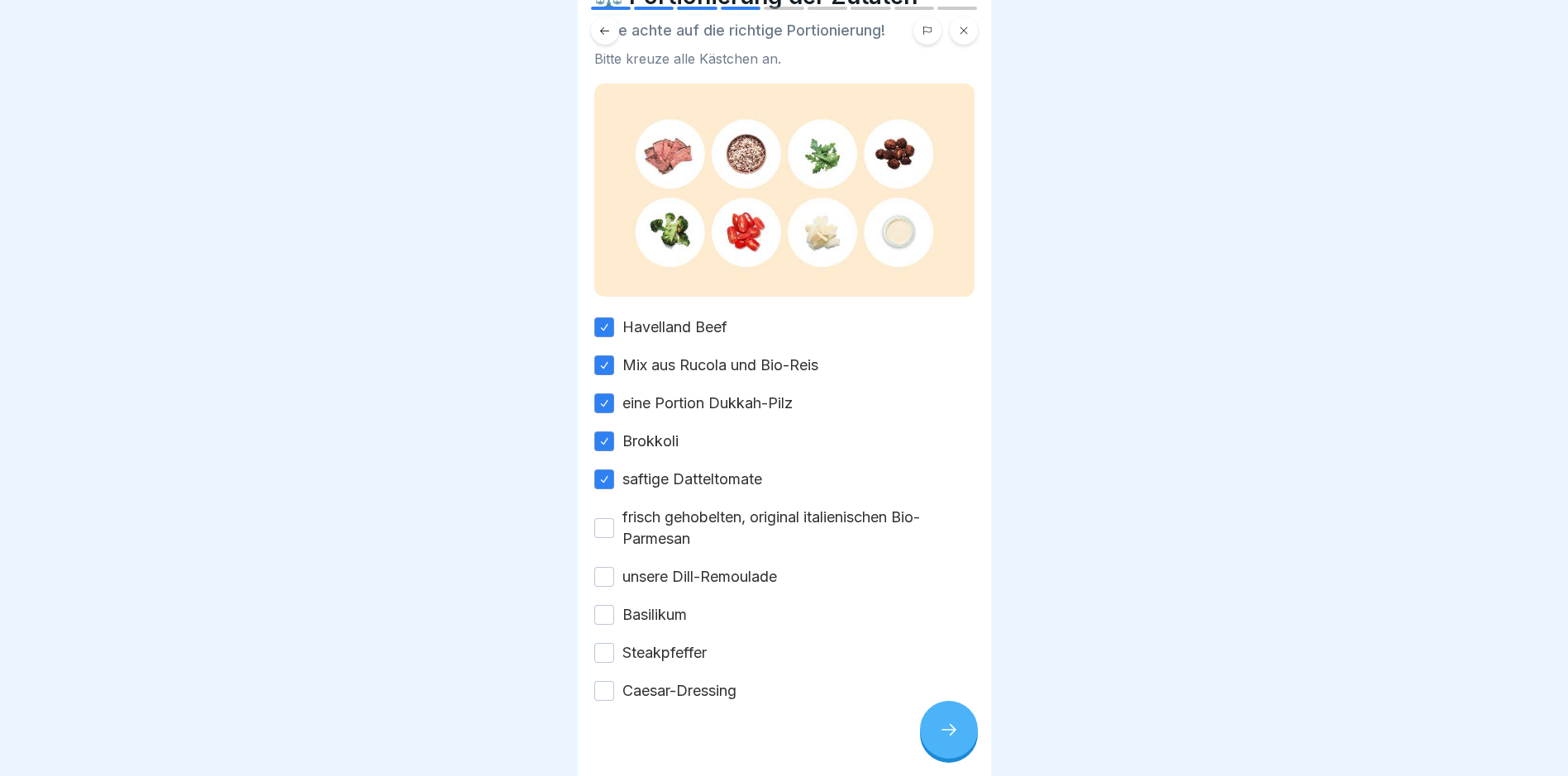
scroll to position [101, 0]
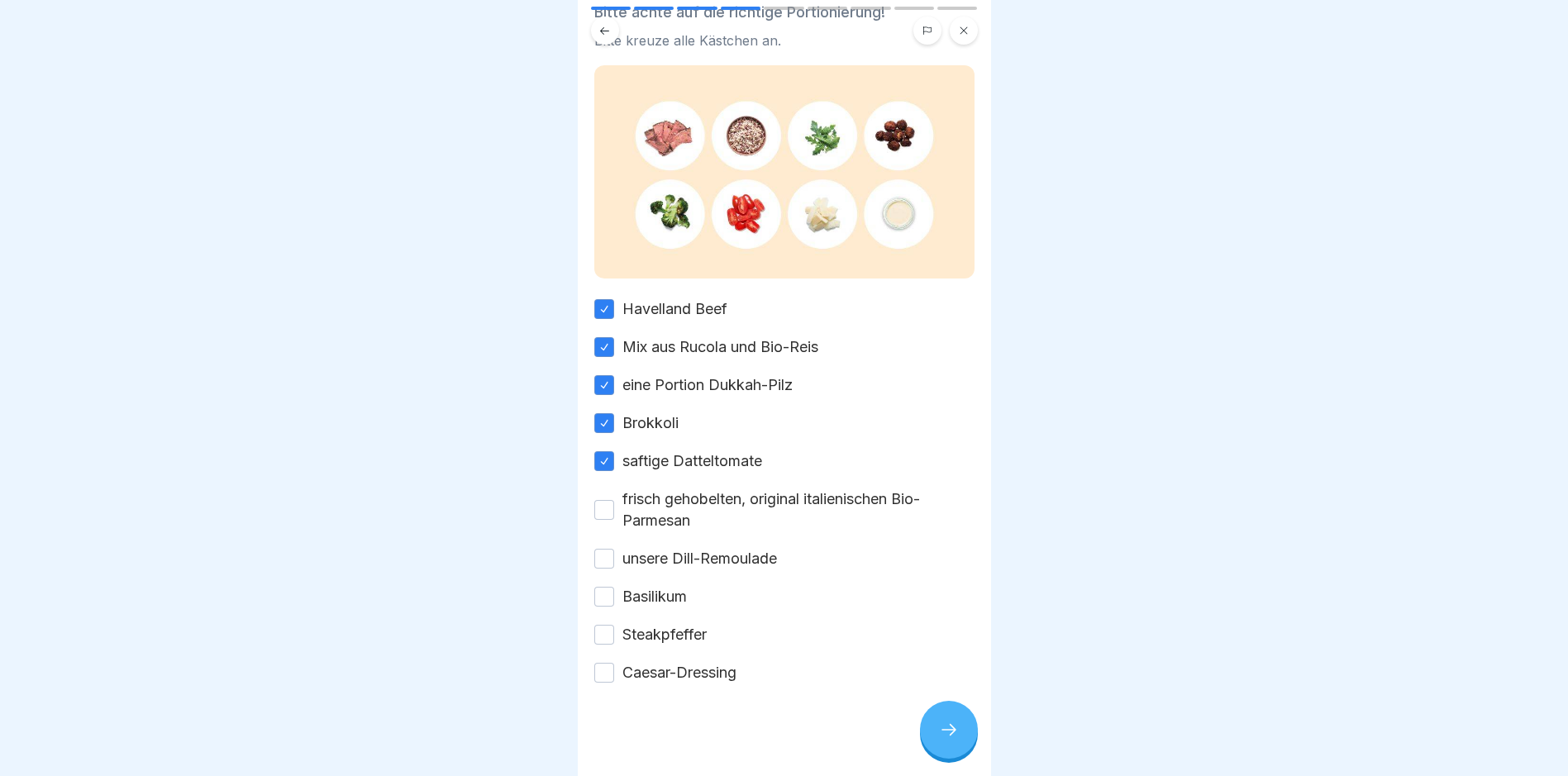
click at [615, 498] on div "frisch gehobelten, original italienischen Bio-Parmesan" at bounding box center [784, 509] width 380 height 43
click at [614, 505] on div "frisch gehobelten, original italienischen Bio-Parmesan" at bounding box center [784, 509] width 380 height 43
click at [599, 509] on button "frisch gehobelten, original italienischen Bio-Parmesan" at bounding box center [604, 510] width 20 height 20
click at [610, 529] on div "Havelland Beef Mix aus Rucola und Bio-Reis eine Portion Dukkah-Pilz Brokkoli sa…" at bounding box center [784, 491] width 380 height 385
click at [608, 549] on button "unsere Dill-Remoulade" at bounding box center [604, 559] width 20 height 20
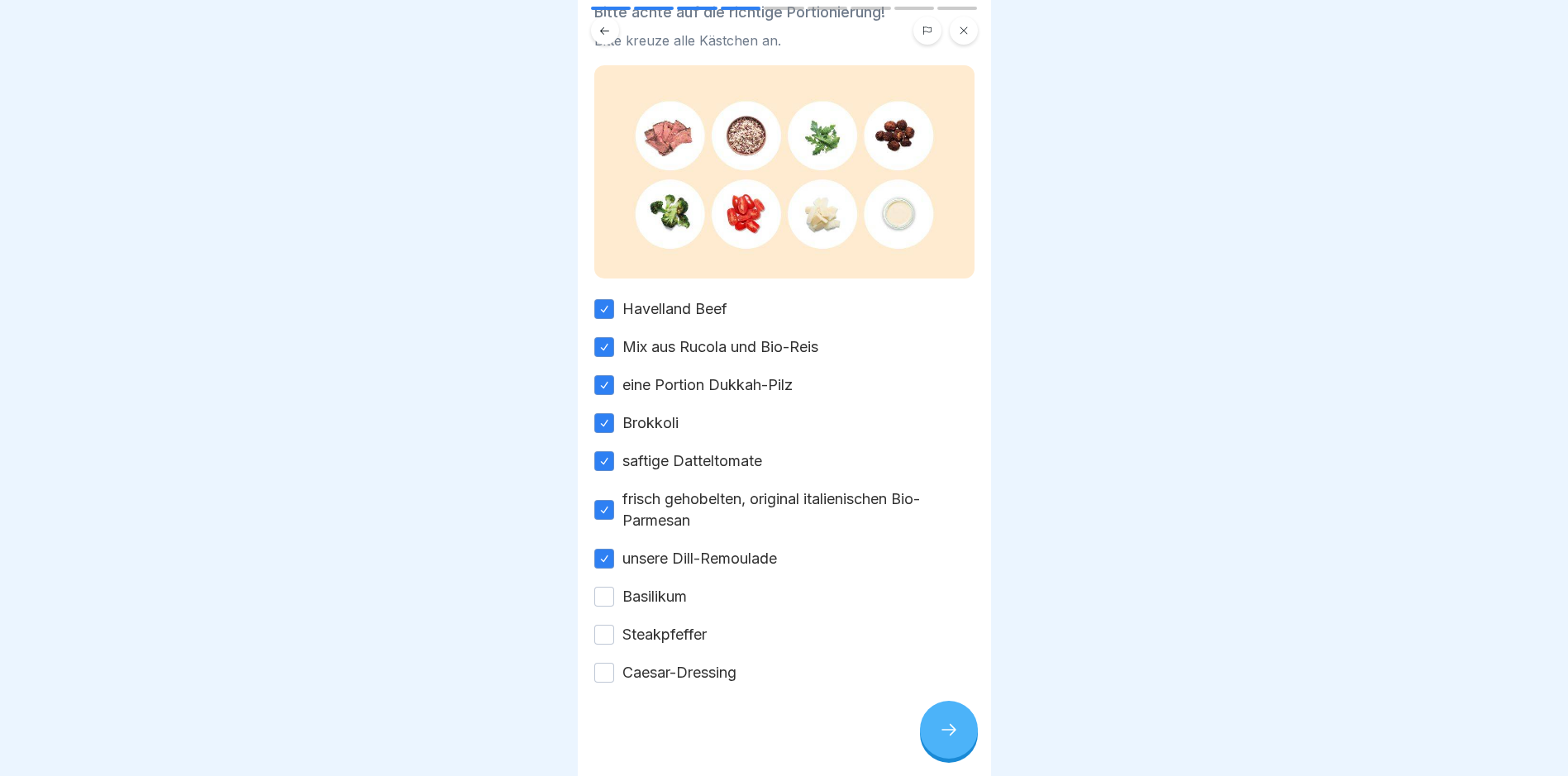
click at [609, 594] on button "Basilikum" at bounding box center [604, 597] width 20 height 20
click at [607, 634] on button "Steakpfeffer" at bounding box center [604, 635] width 20 height 20
click at [610, 673] on button "Caesar-Dressing" at bounding box center [604, 673] width 20 height 20
click at [964, 744] on div at bounding box center [948, 730] width 58 height 58
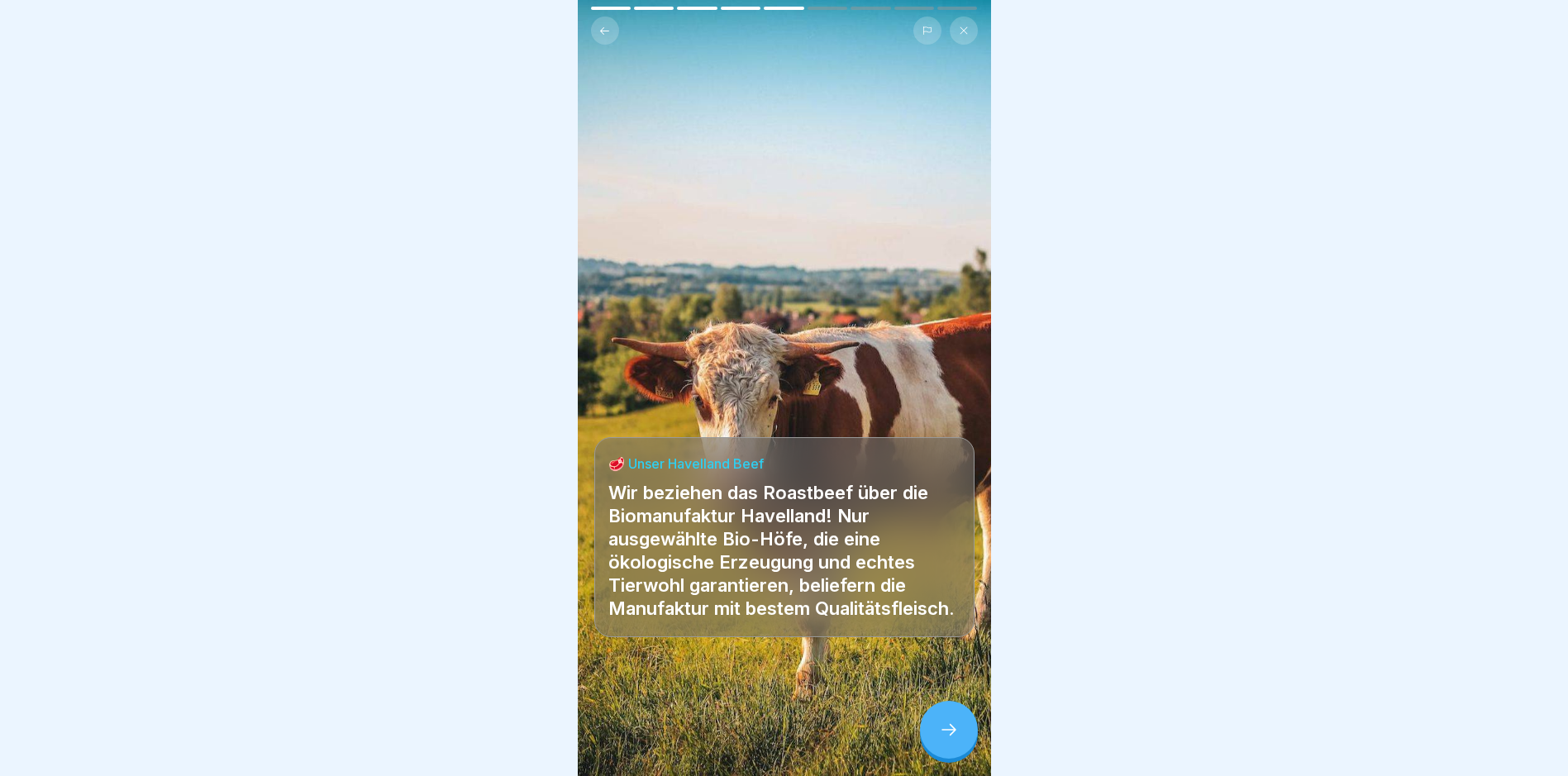
click at [932, 742] on div at bounding box center [948, 730] width 58 height 58
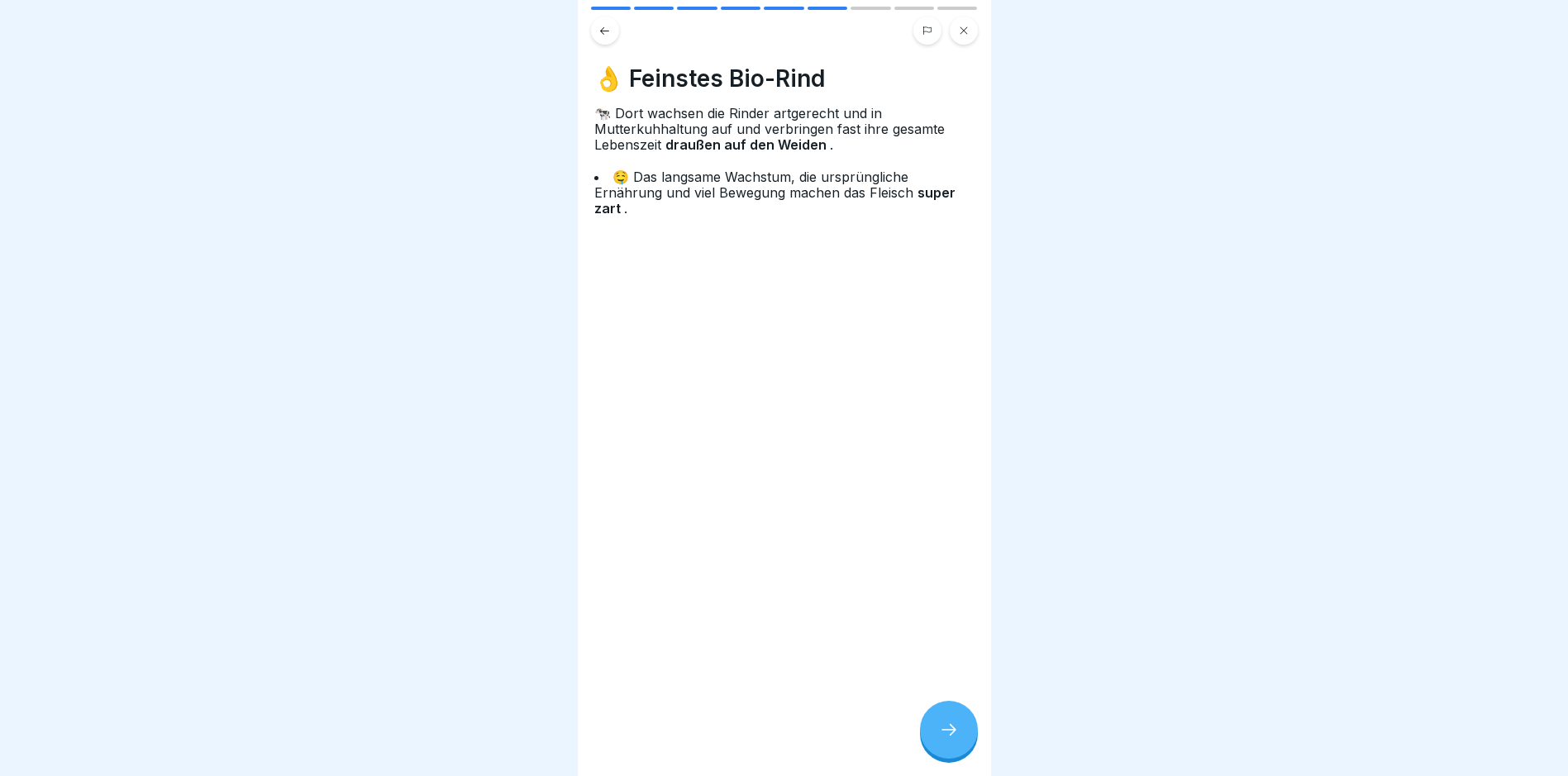
click at [963, 752] on div at bounding box center [948, 730] width 58 height 58
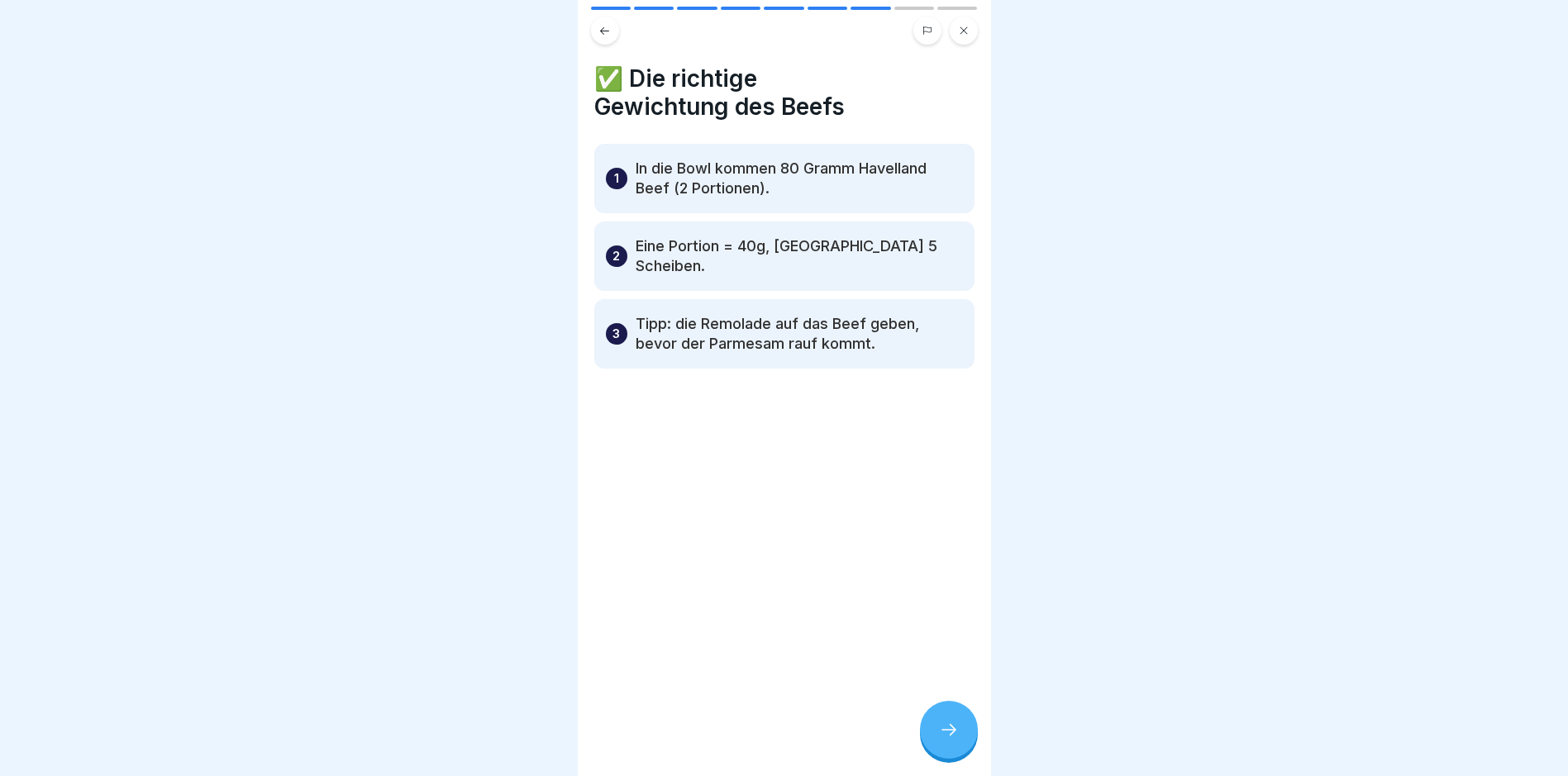
click at [932, 742] on div at bounding box center [948, 730] width 58 height 58
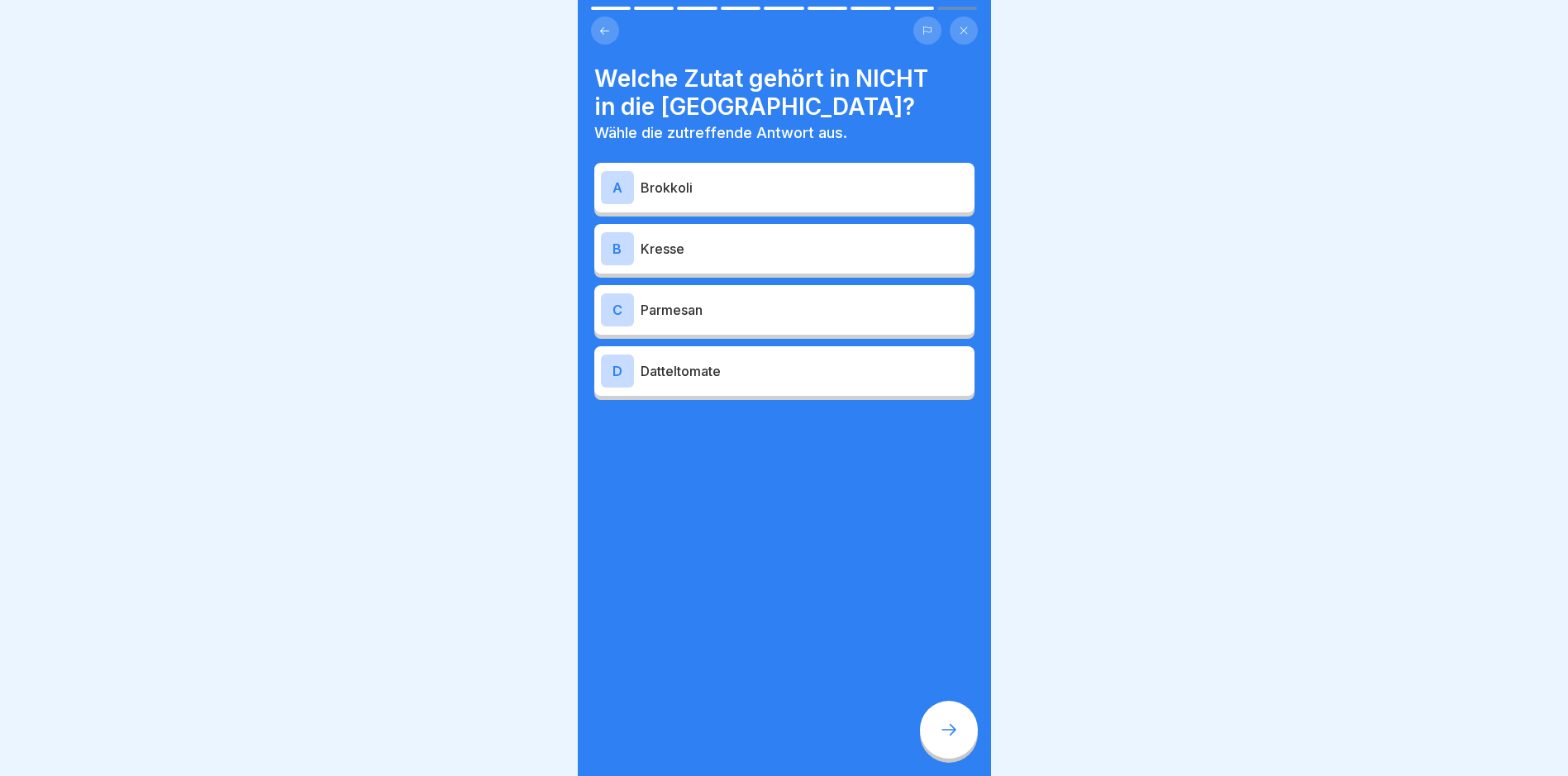
click at [600, 33] on icon at bounding box center [604, 30] width 13 height 13
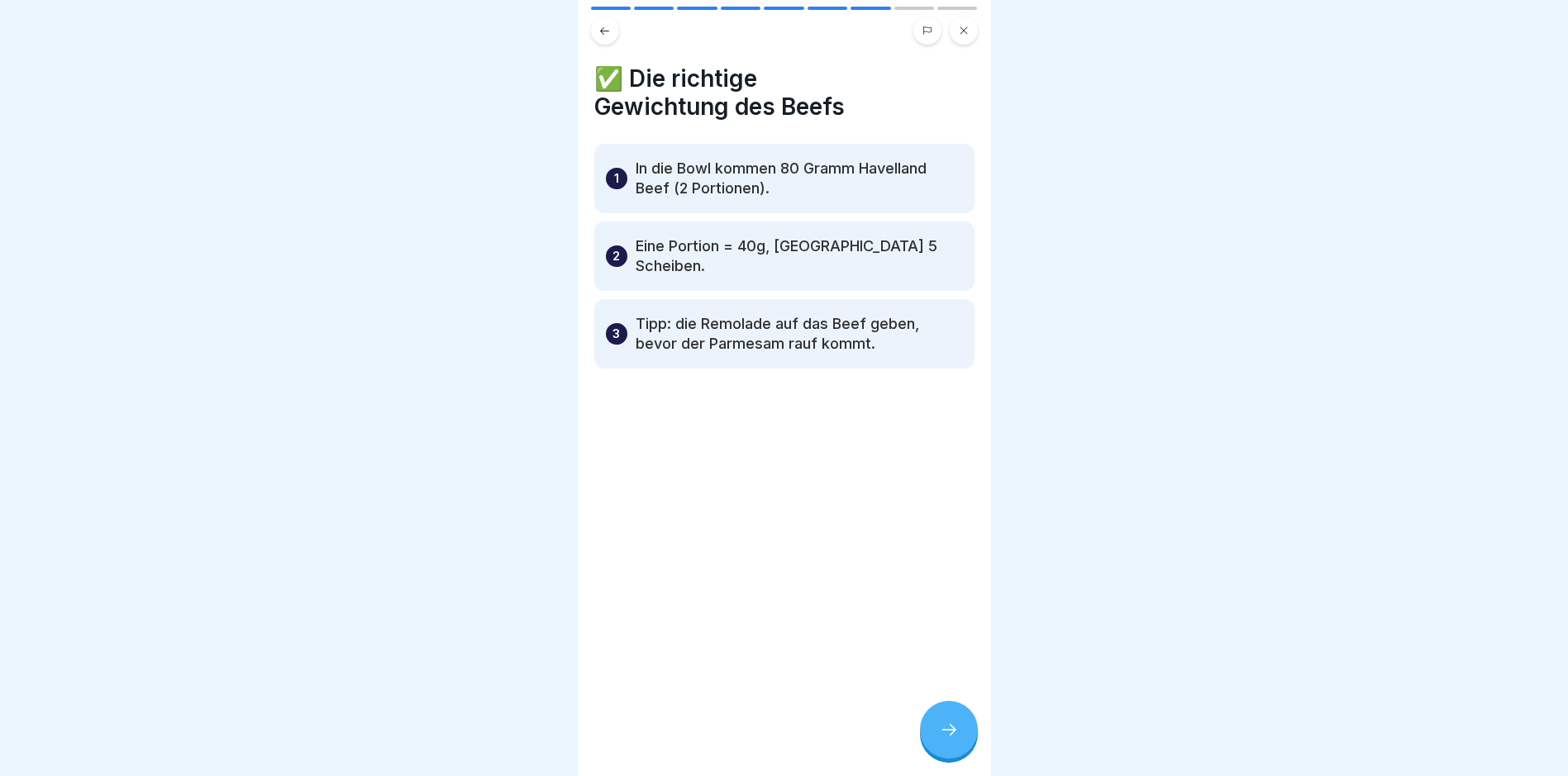
click at [937, 733] on div at bounding box center [948, 730] width 58 height 58
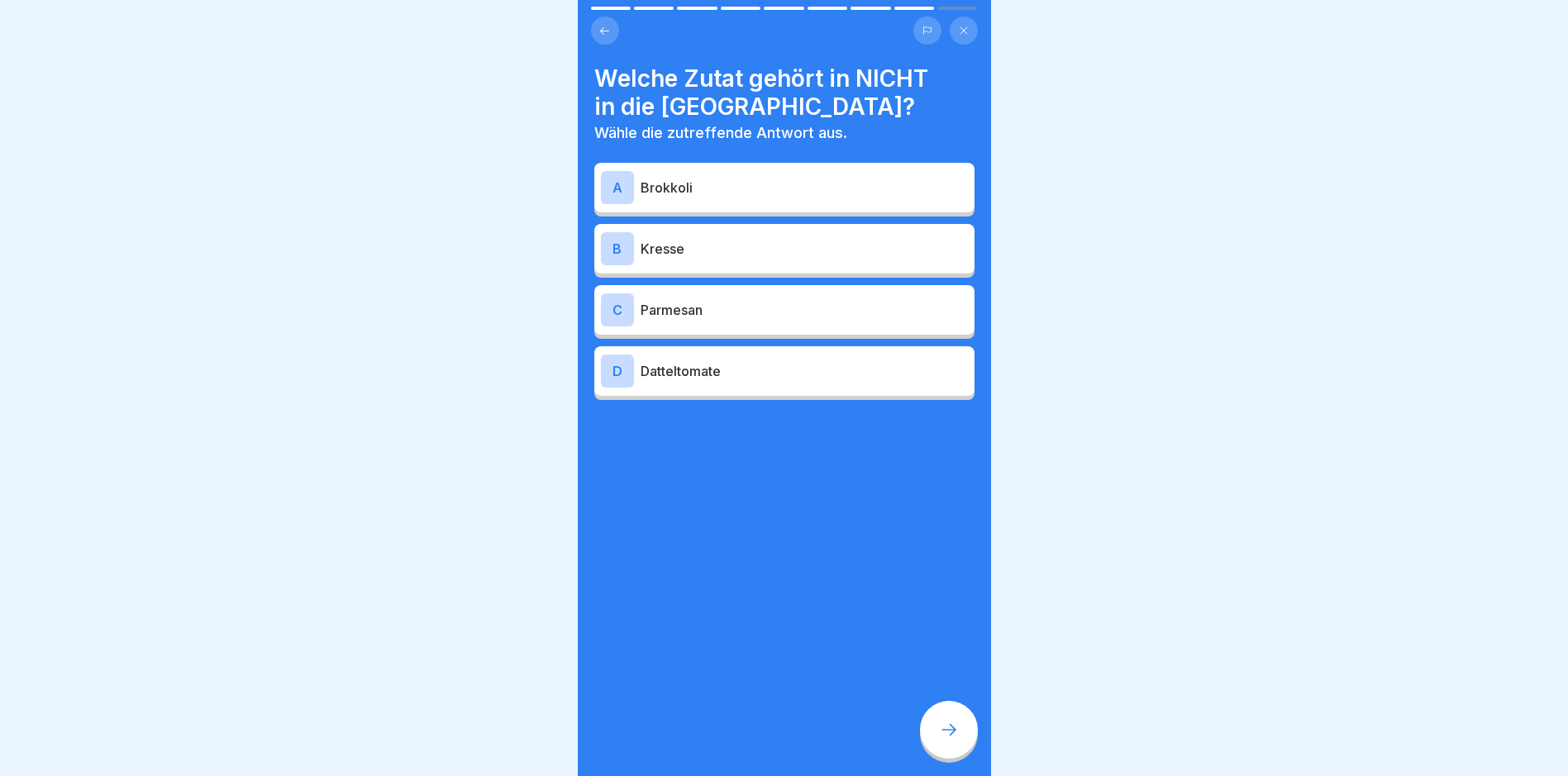
click at [837, 239] on p "Kresse" at bounding box center [804, 249] width 327 height 20
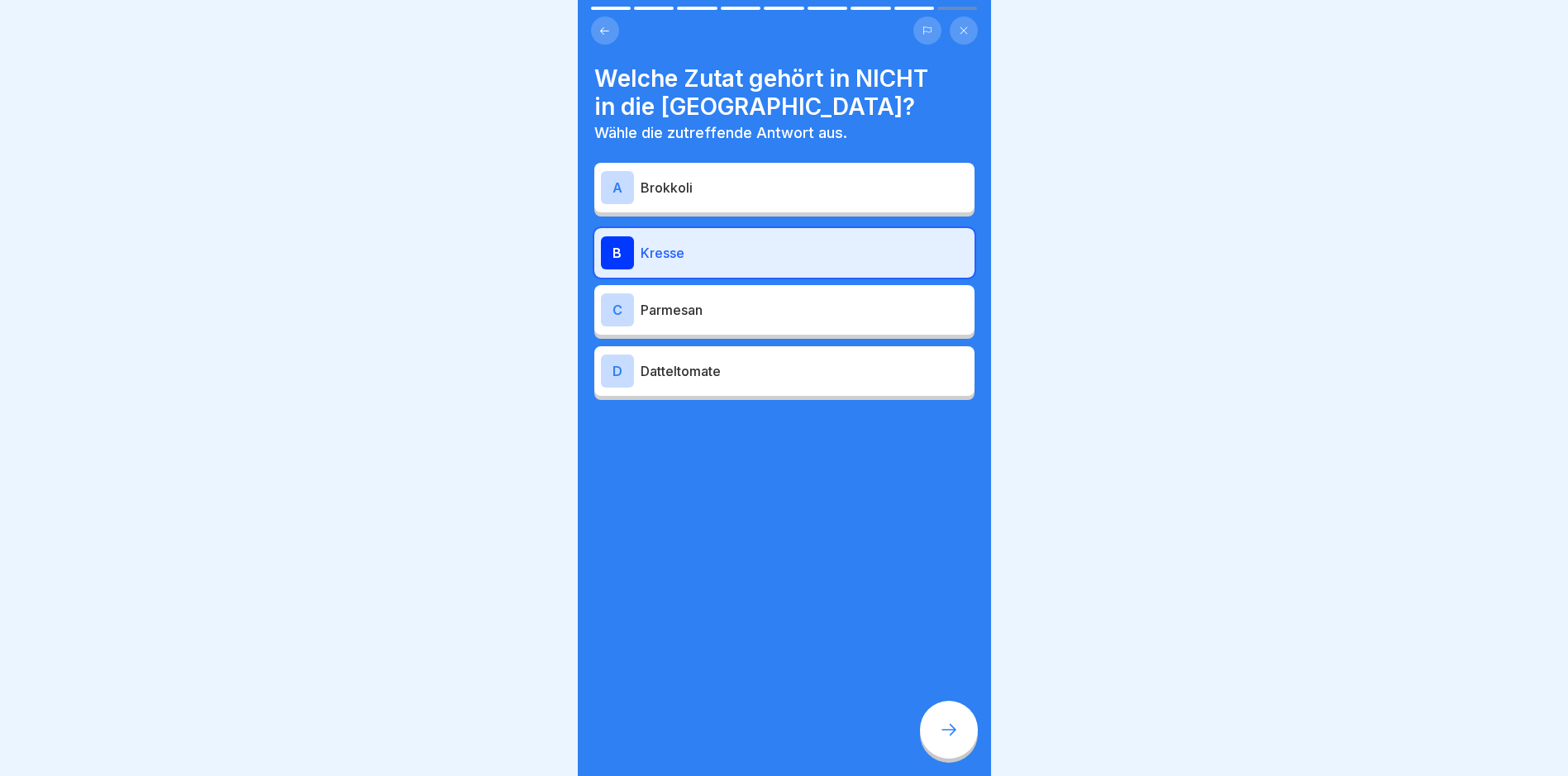
click at [948, 725] on div at bounding box center [948, 730] width 58 height 58
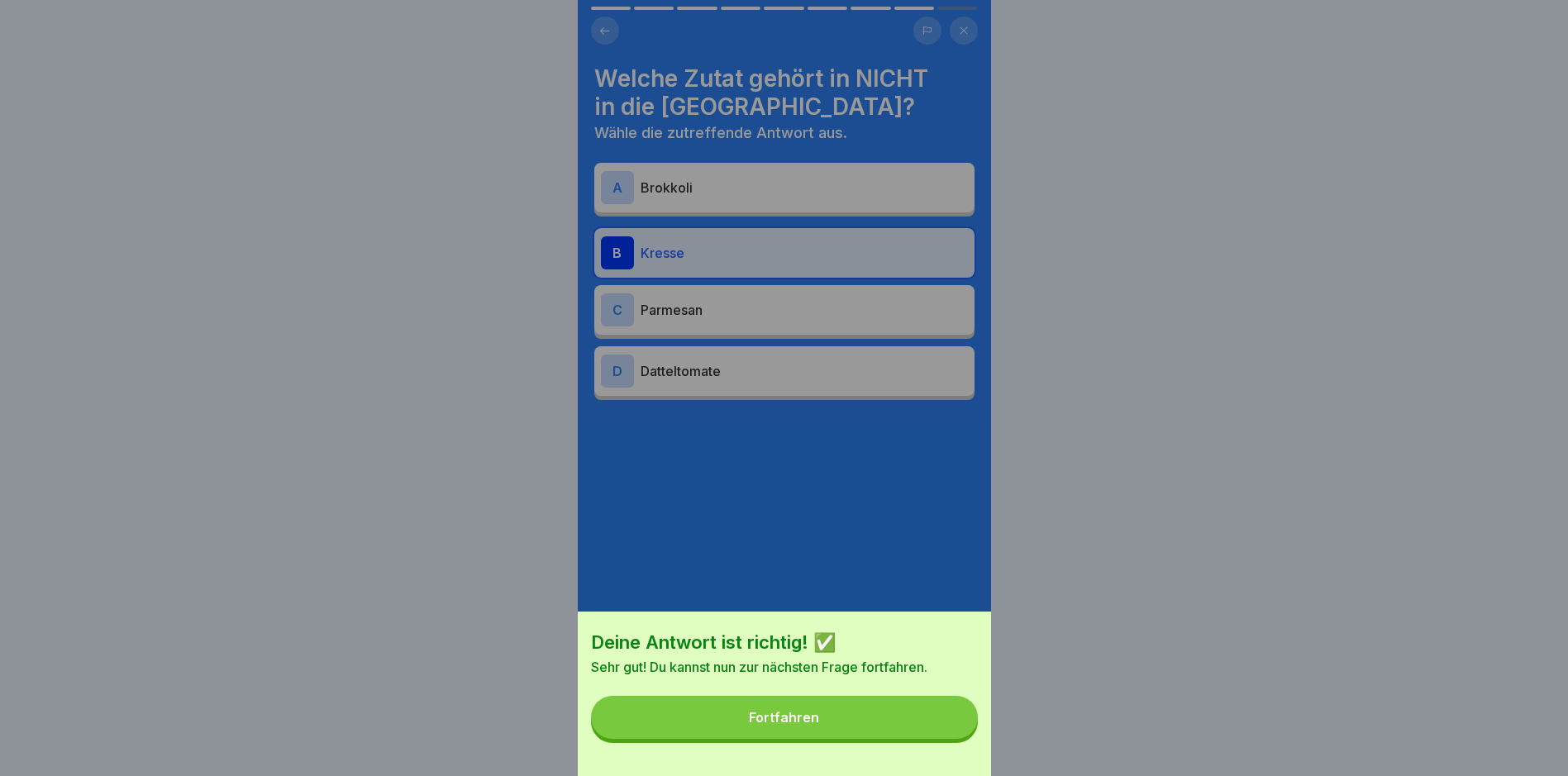
click at [832, 723] on button "Fortfahren" at bounding box center [784, 717] width 387 height 43
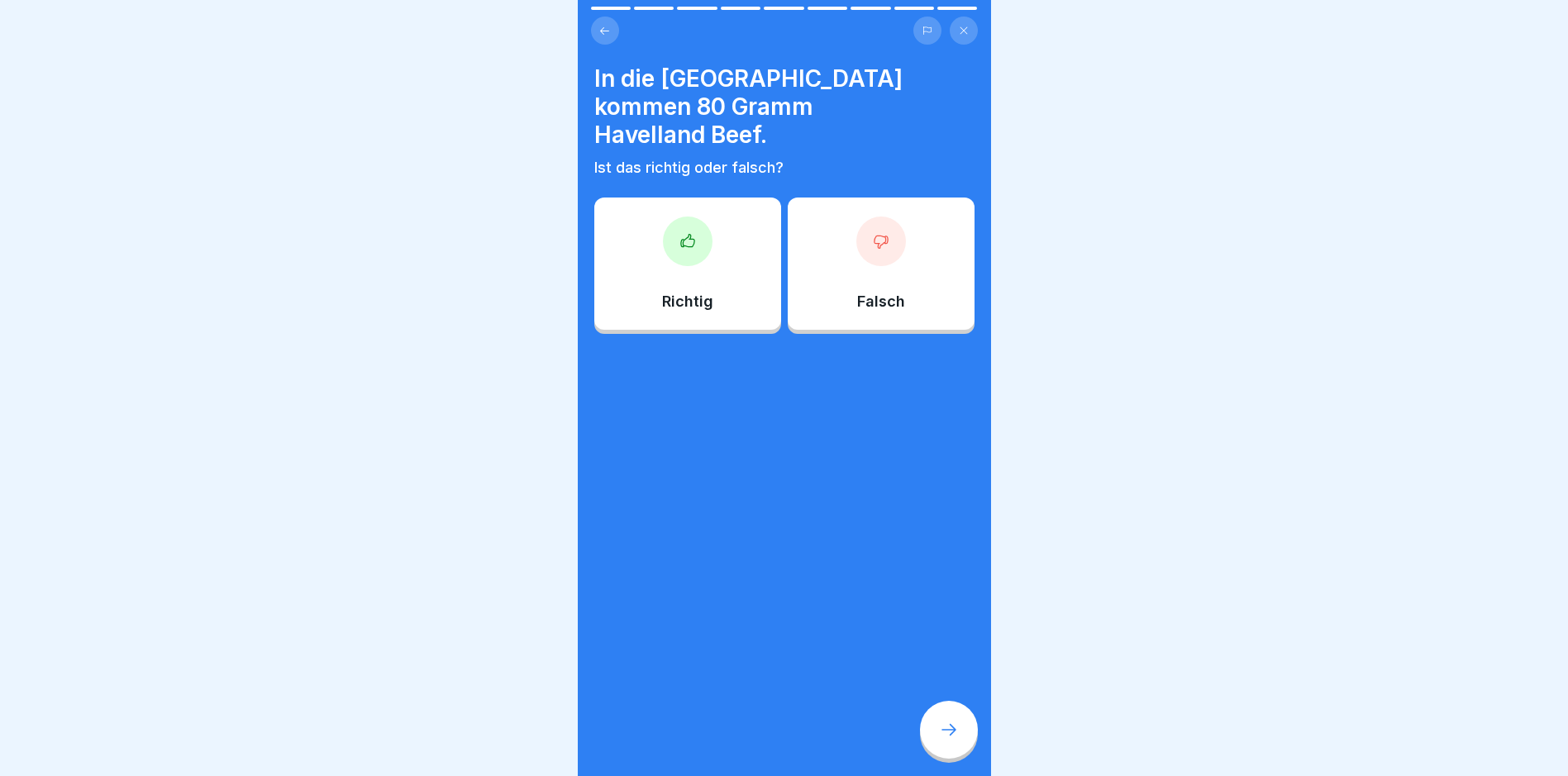
click at [762, 239] on div "Richtig" at bounding box center [688, 263] width 187 height 132
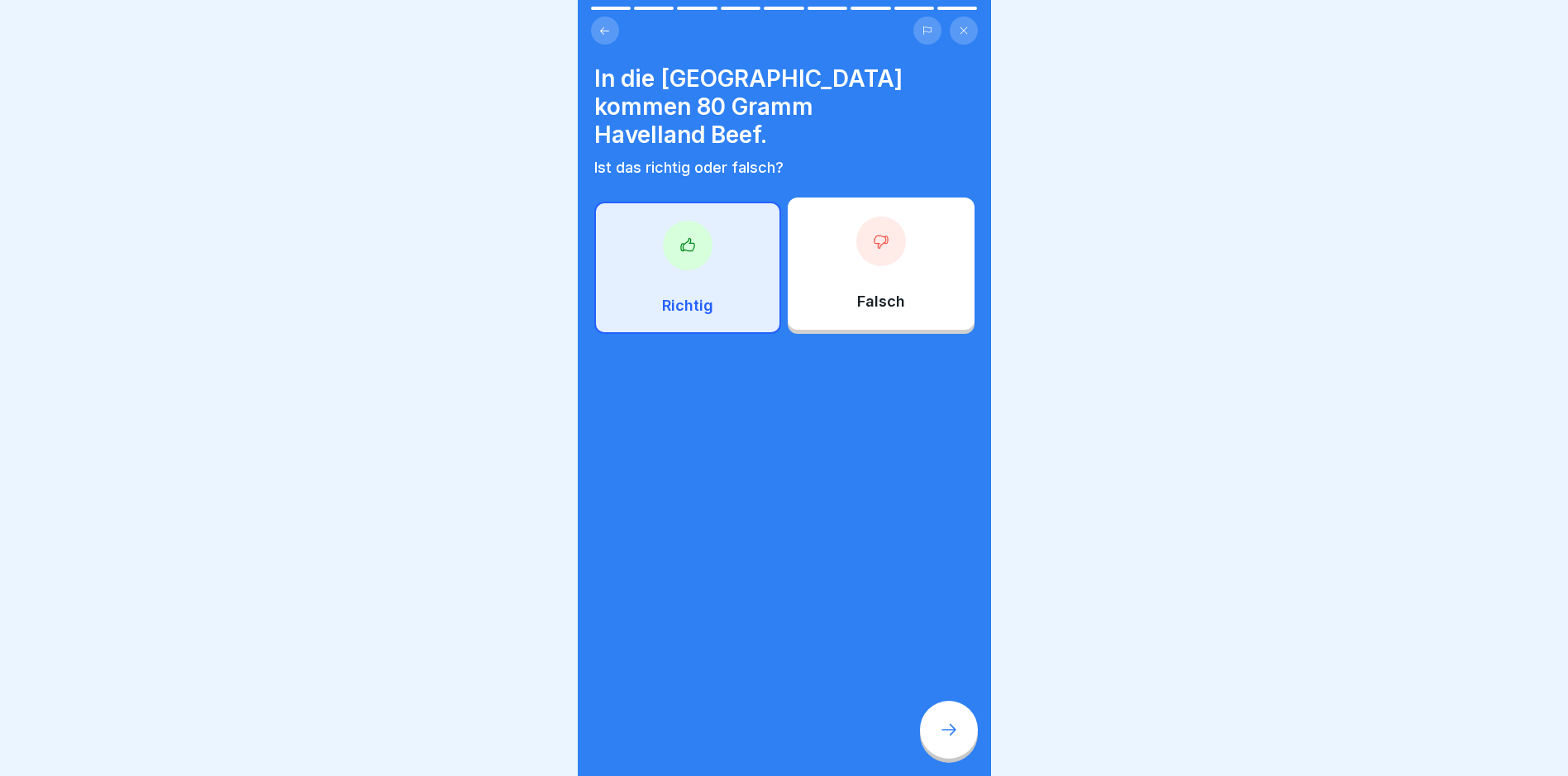
click at [940, 752] on div at bounding box center [948, 730] width 58 height 58
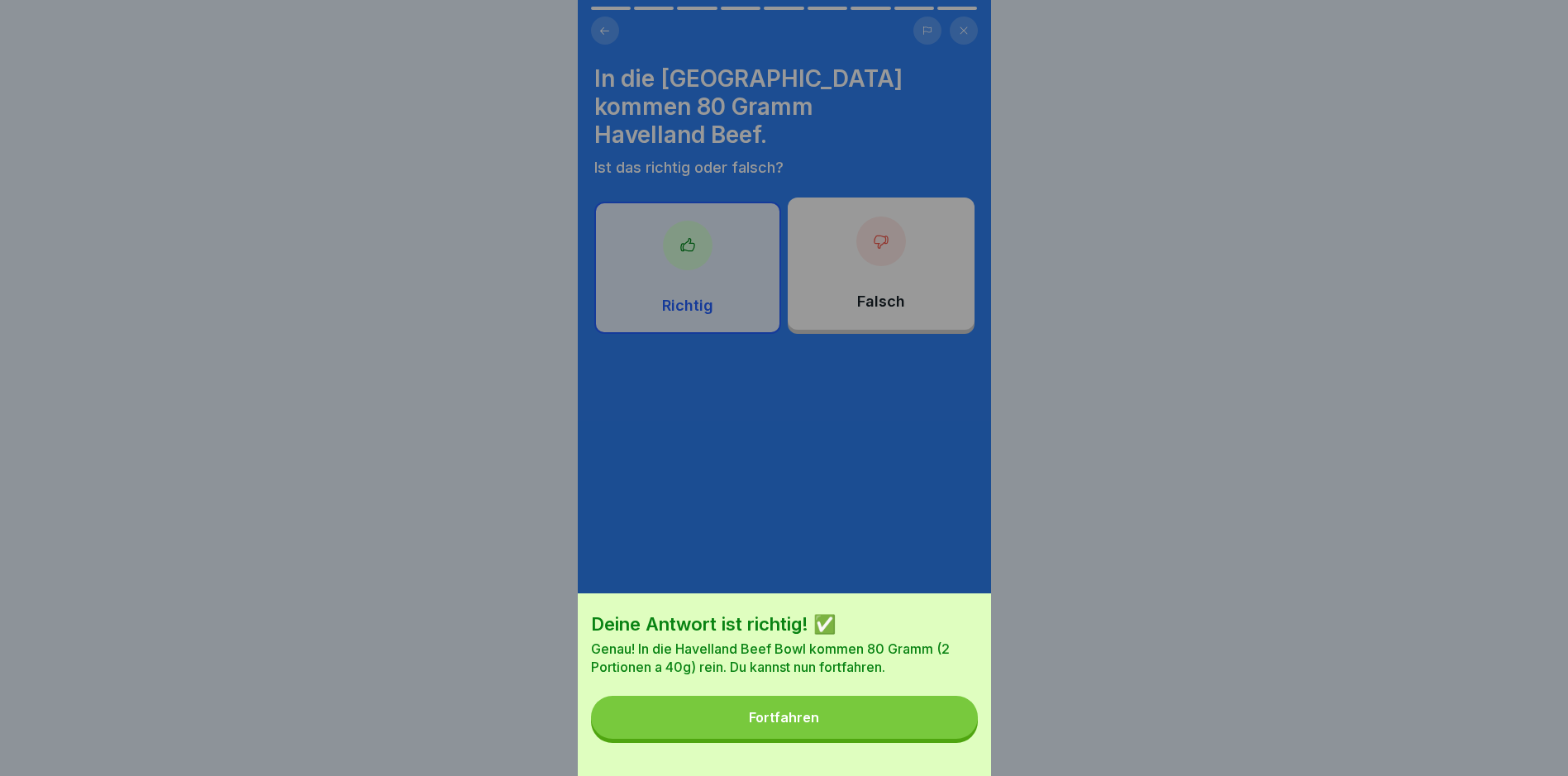
click at [880, 729] on button "Fortfahren" at bounding box center [784, 717] width 387 height 43
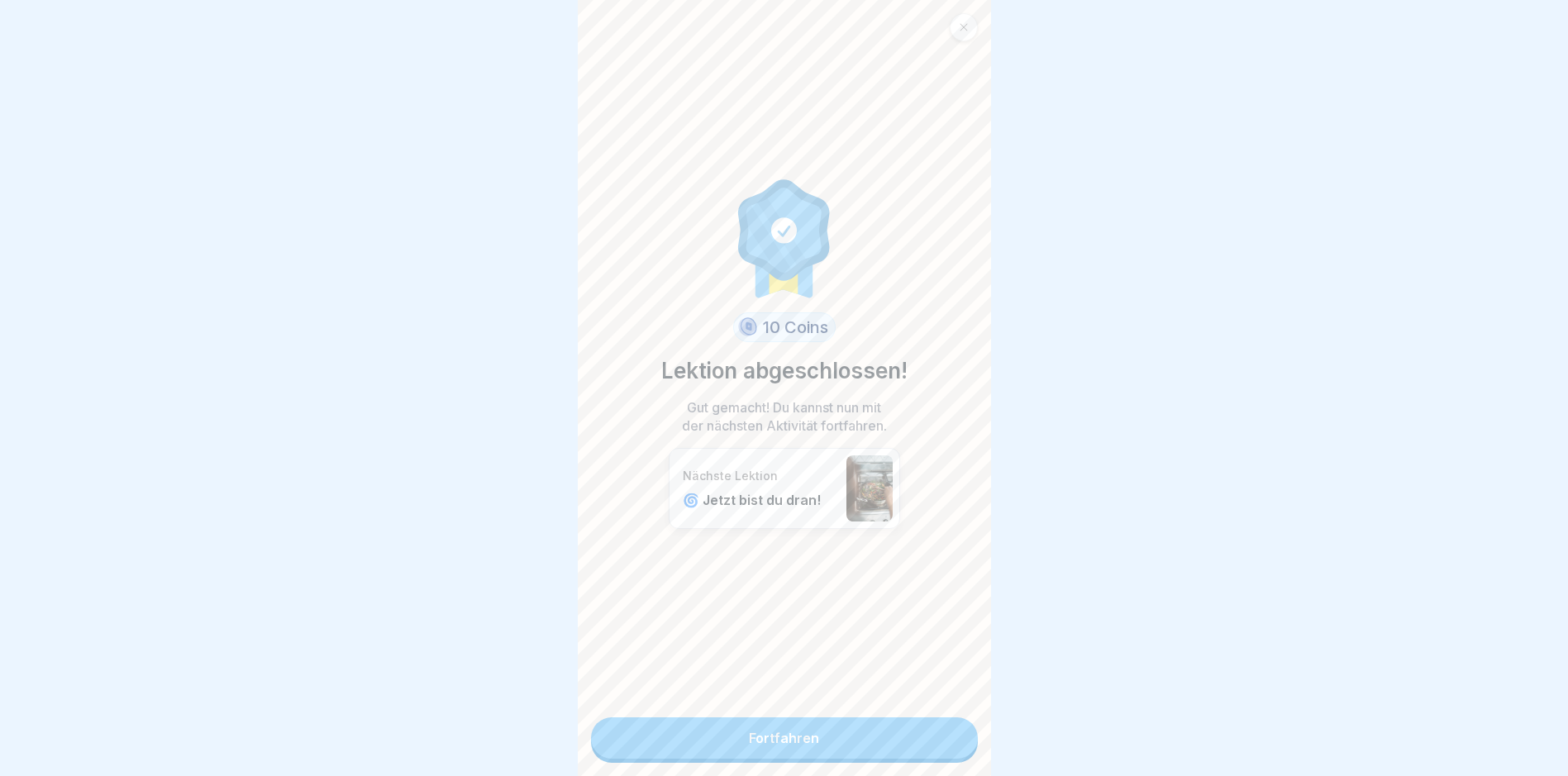
click at [956, 49] on div "10 Coins Lektion abgeschlossen! Gut gemacht! Du kannst nun mit der nächsten Akt…" at bounding box center [784, 388] width 413 height 776
click at [956, 34] on div at bounding box center [963, 27] width 28 height 28
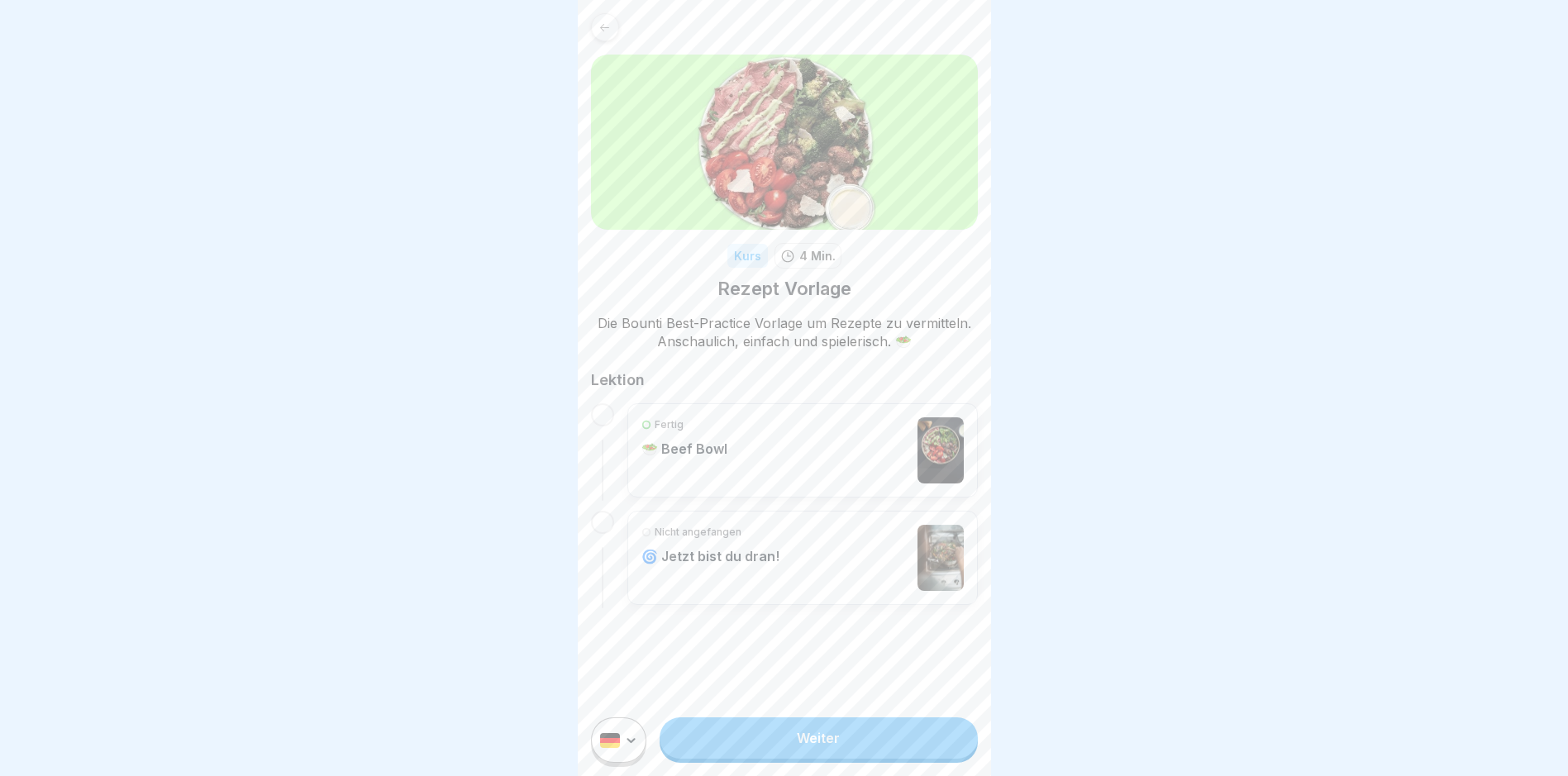
click at [604, 23] on icon at bounding box center [604, 28] width 13 height 13
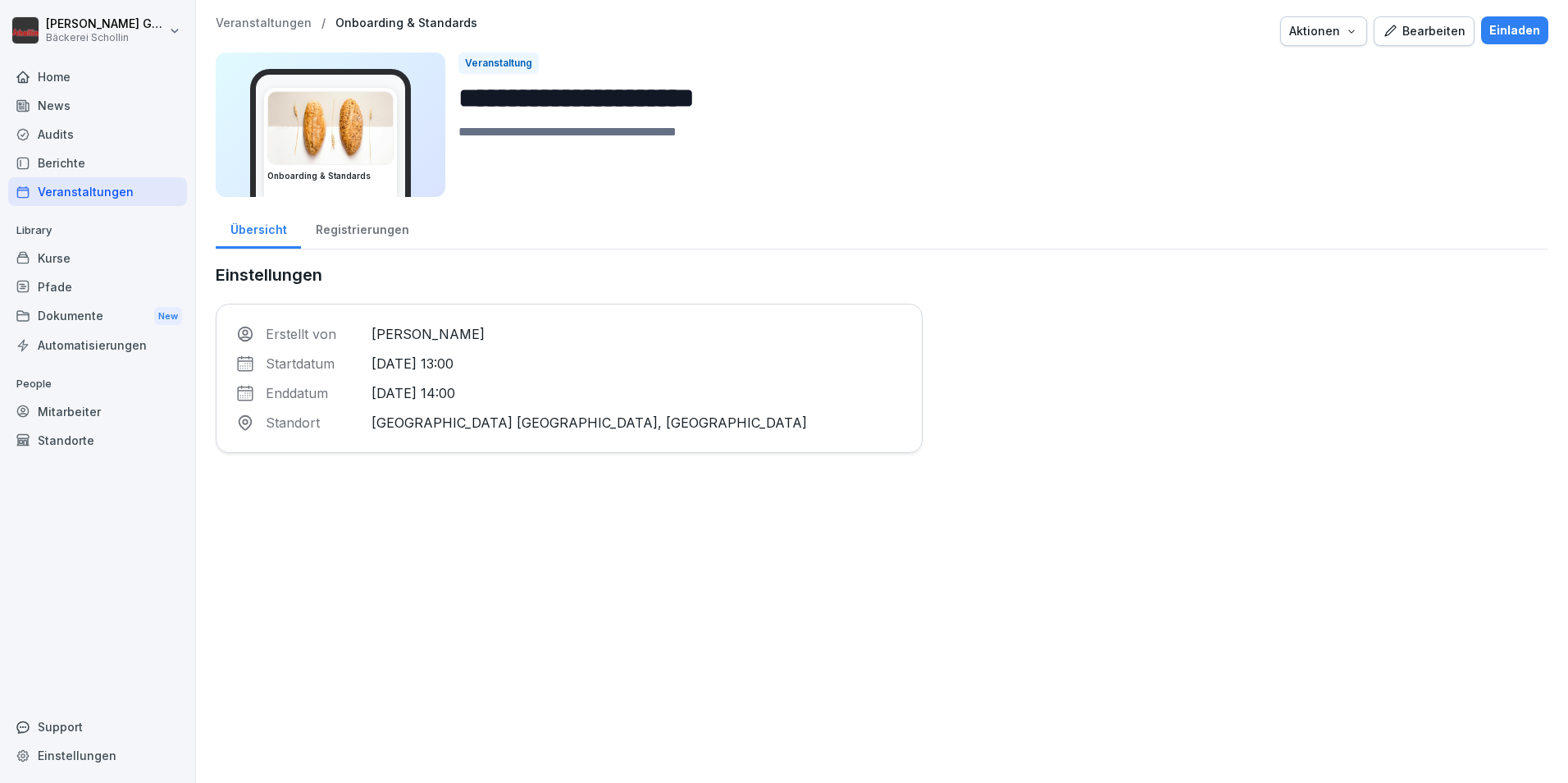
click at [320, 235] on div "Registrierungen" at bounding box center [362, 228] width 122 height 42
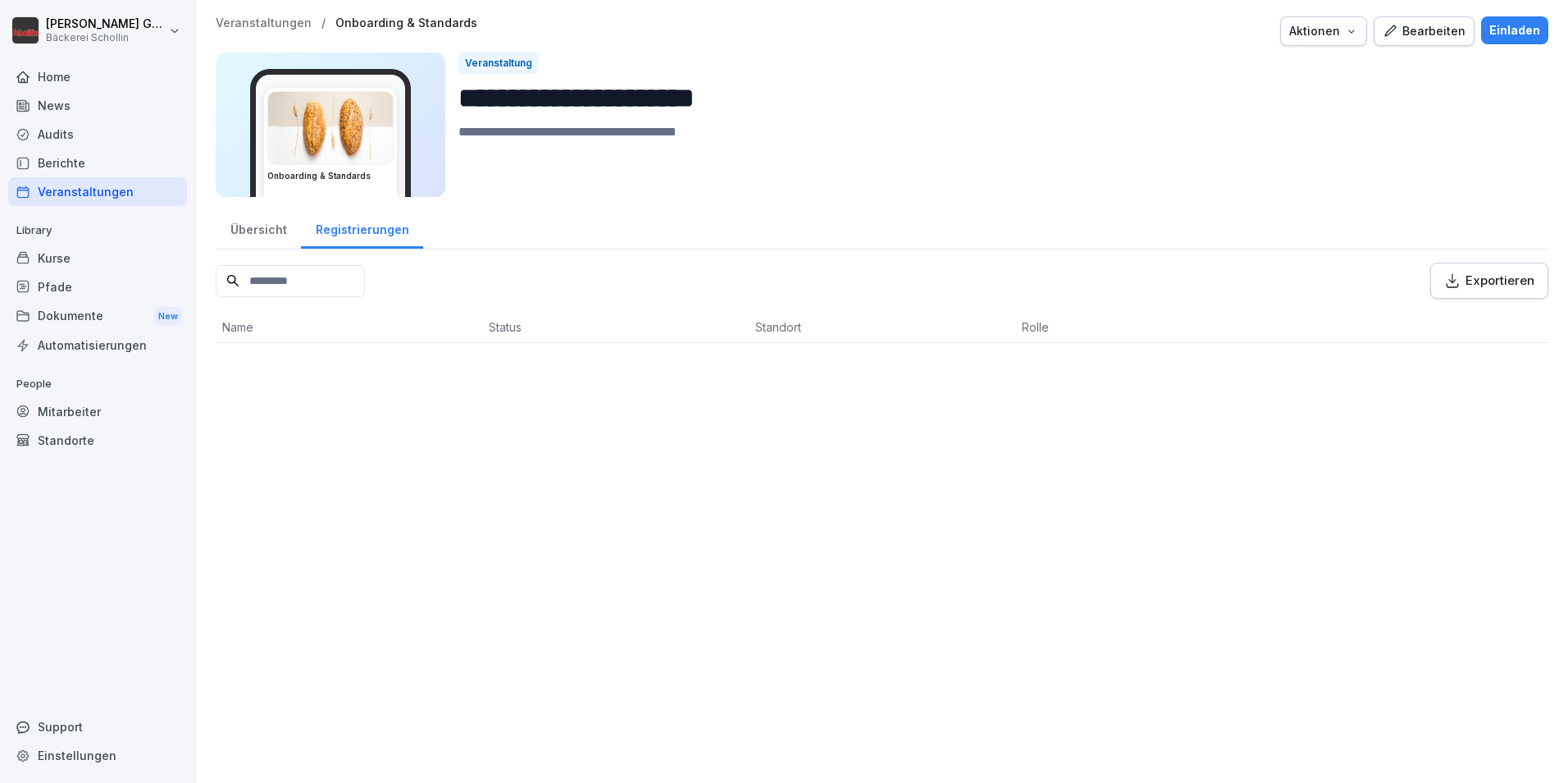
click at [250, 240] on div "Übersicht" at bounding box center [259, 228] width 85 height 42
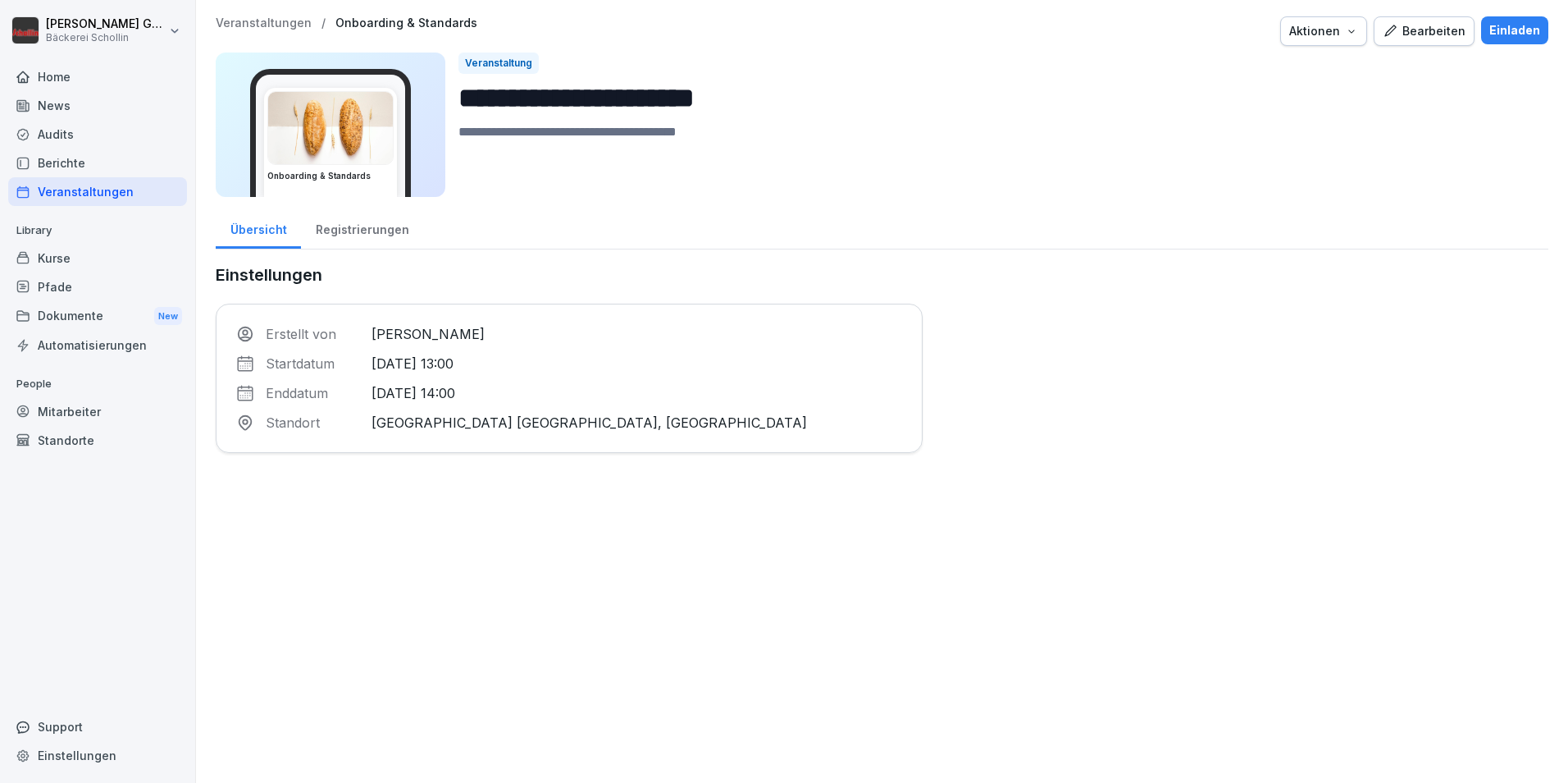
click at [1291, 46] on div "**********" at bounding box center [882, 112] width 1333 height 190
click at [1315, 42] on button "Aktionen" at bounding box center [1323, 31] width 87 height 29
click at [1165, 333] on html "**********" at bounding box center [784, 392] width 1568 height 783
click at [125, 198] on div "Veranstaltungen" at bounding box center [98, 191] width 179 height 28
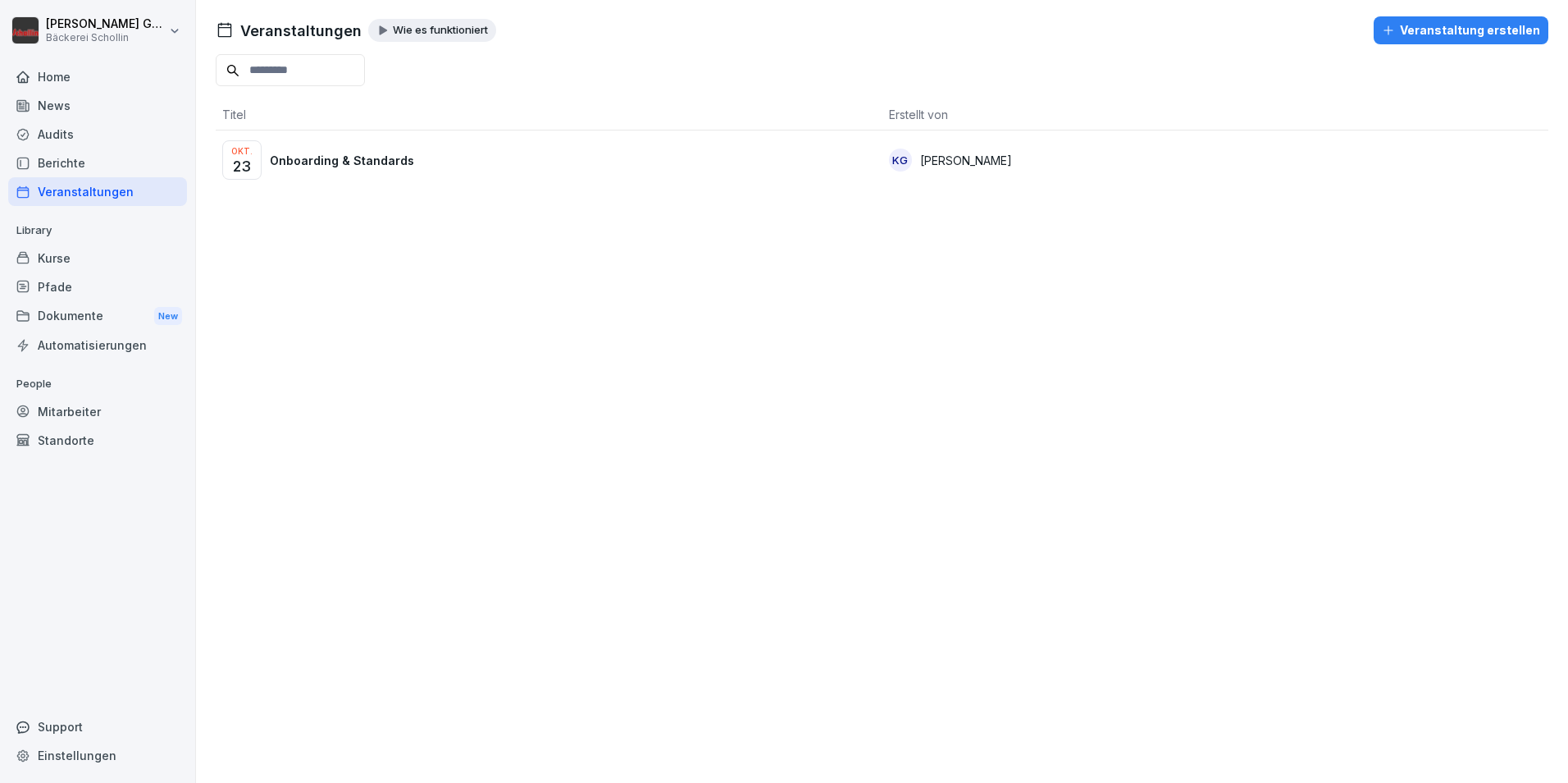
click at [149, 614] on div "Home News Audits Berichte Veranstaltungen Library Kurse Pfade Dokumente New Aut…" at bounding box center [98, 413] width 179 height 722
click at [1496, 13] on div "Veranstaltungen Wie es funktioniert Veranstaltung erstellen Titel Erstellt von …" at bounding box center [882, 101] width 1373 height 203
click at [1495, 19] on button "Veranstaltung erstellen" at bounding box center [1461, 30] width 174 height 28
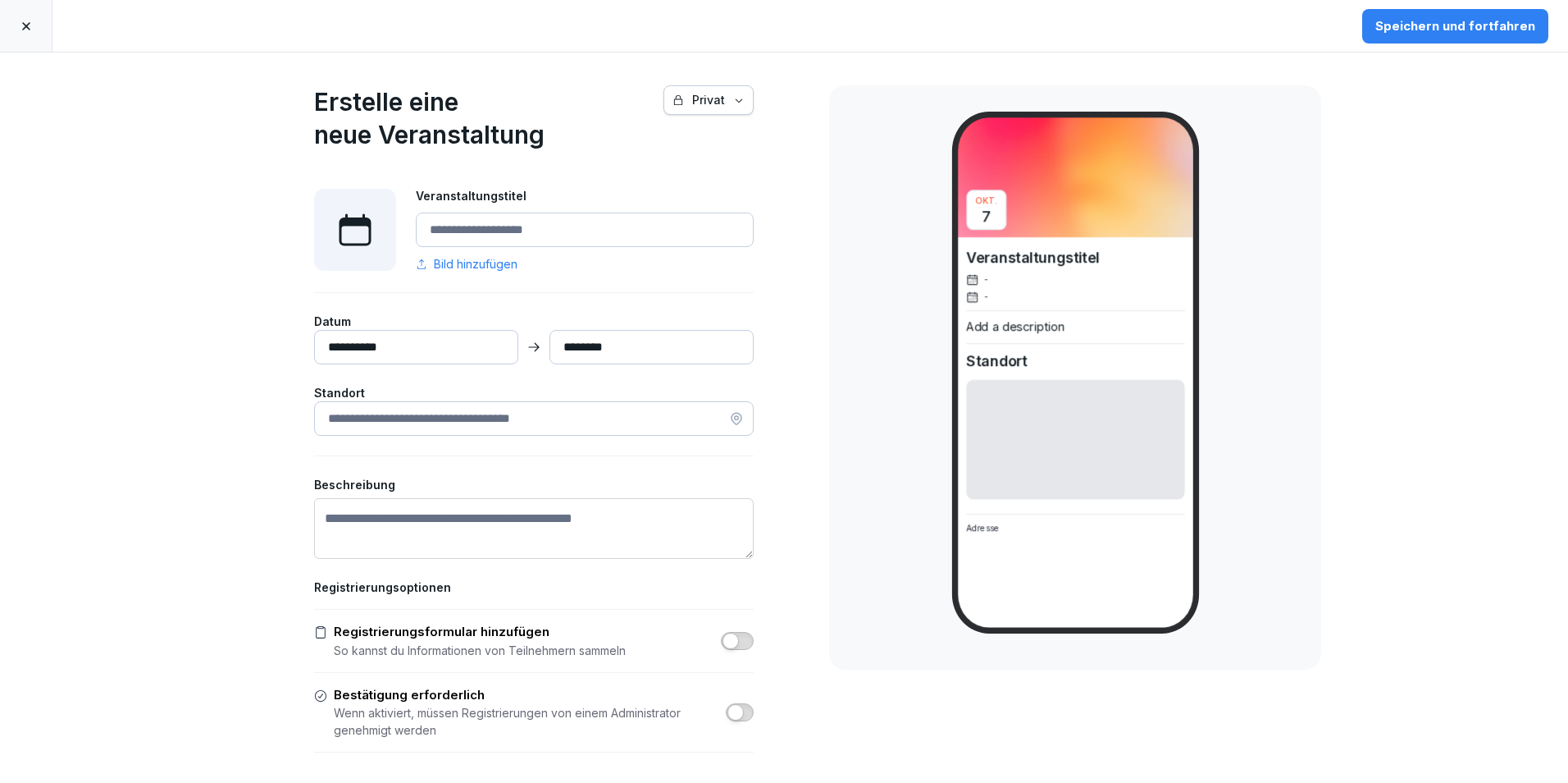
click at [567, 231] on input "Veranstaltungstitel" at bounding box center [584, 230] width 338 height 34
click at [739, 100] on button "Privat" at bounding box center [708, 99] width 90 height 29
click at [89, 372] on html "**********" at bounding box center [784, 392] width 1568 height 783
click at [46, 31] on link at bounding box center [26, 26] width 53 height 52
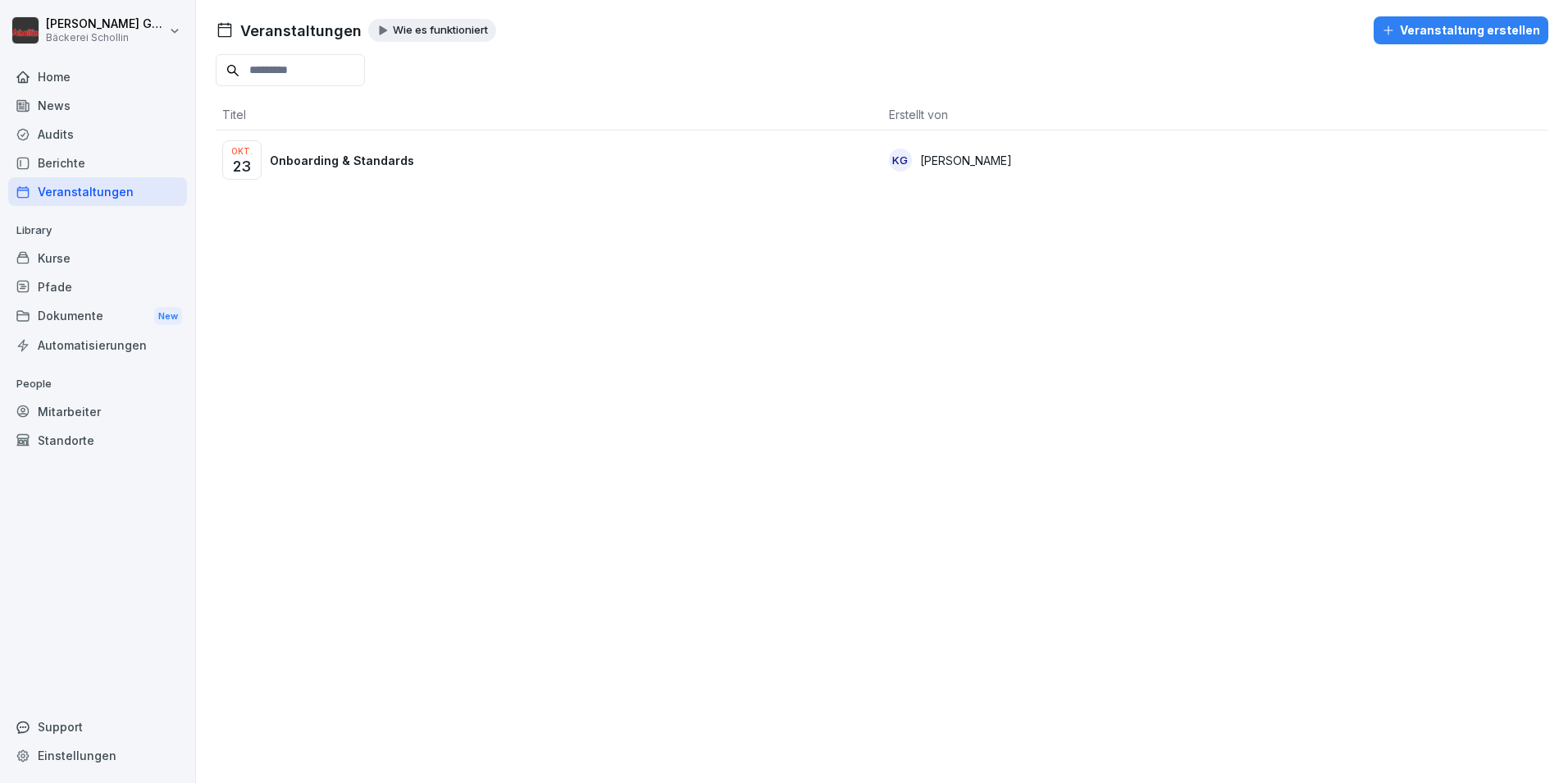
click at [451, 134] on td "Okt. 23 Onboarding & Standards" at bounding box center [549, 159] width 667 height 59
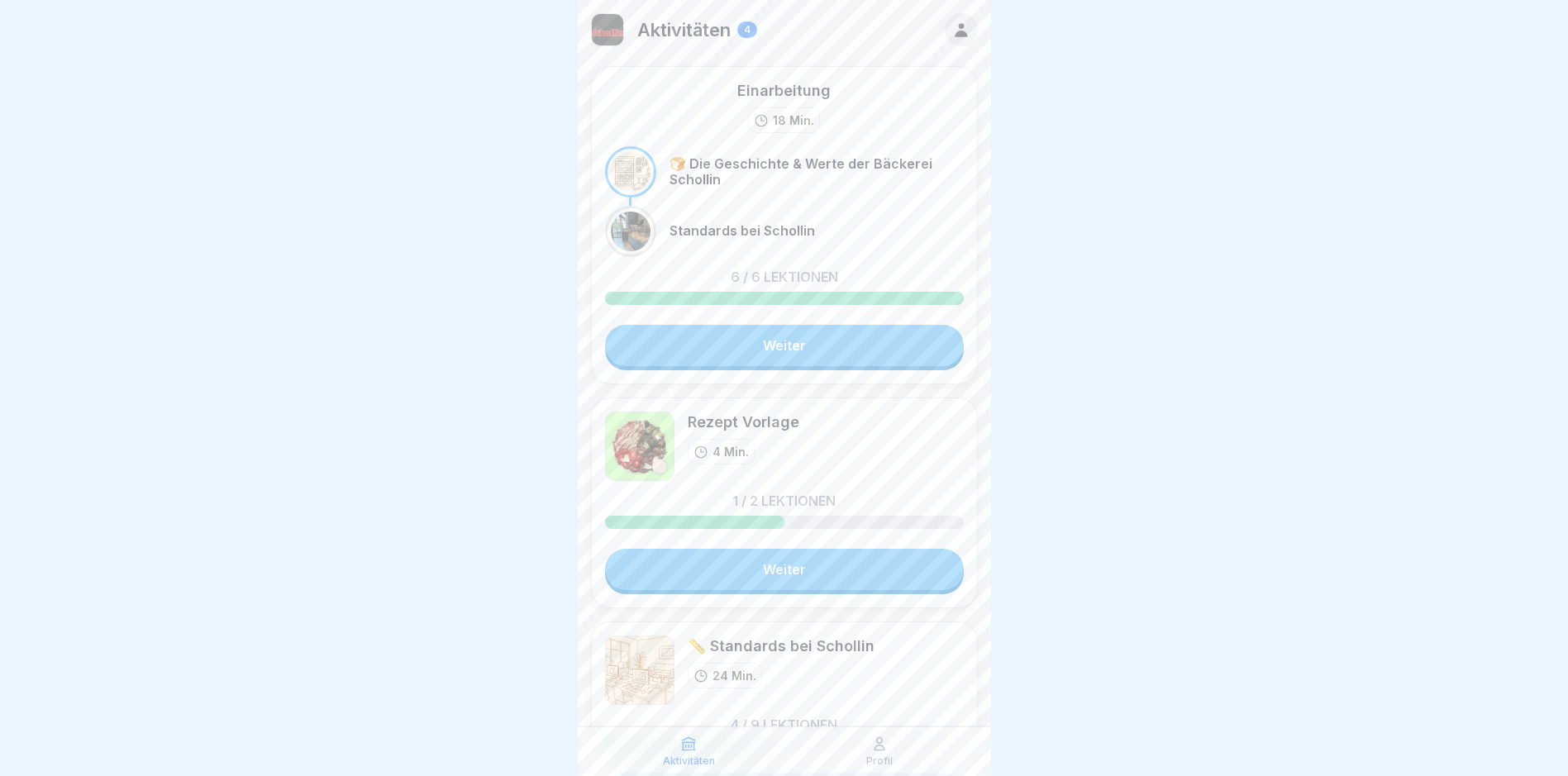
click at [1159, 288] on div at bounding box center [784, 388] width 1568 height 776
click at [42, 593] on div at bounding box center [784, 388] width 1568 height 776
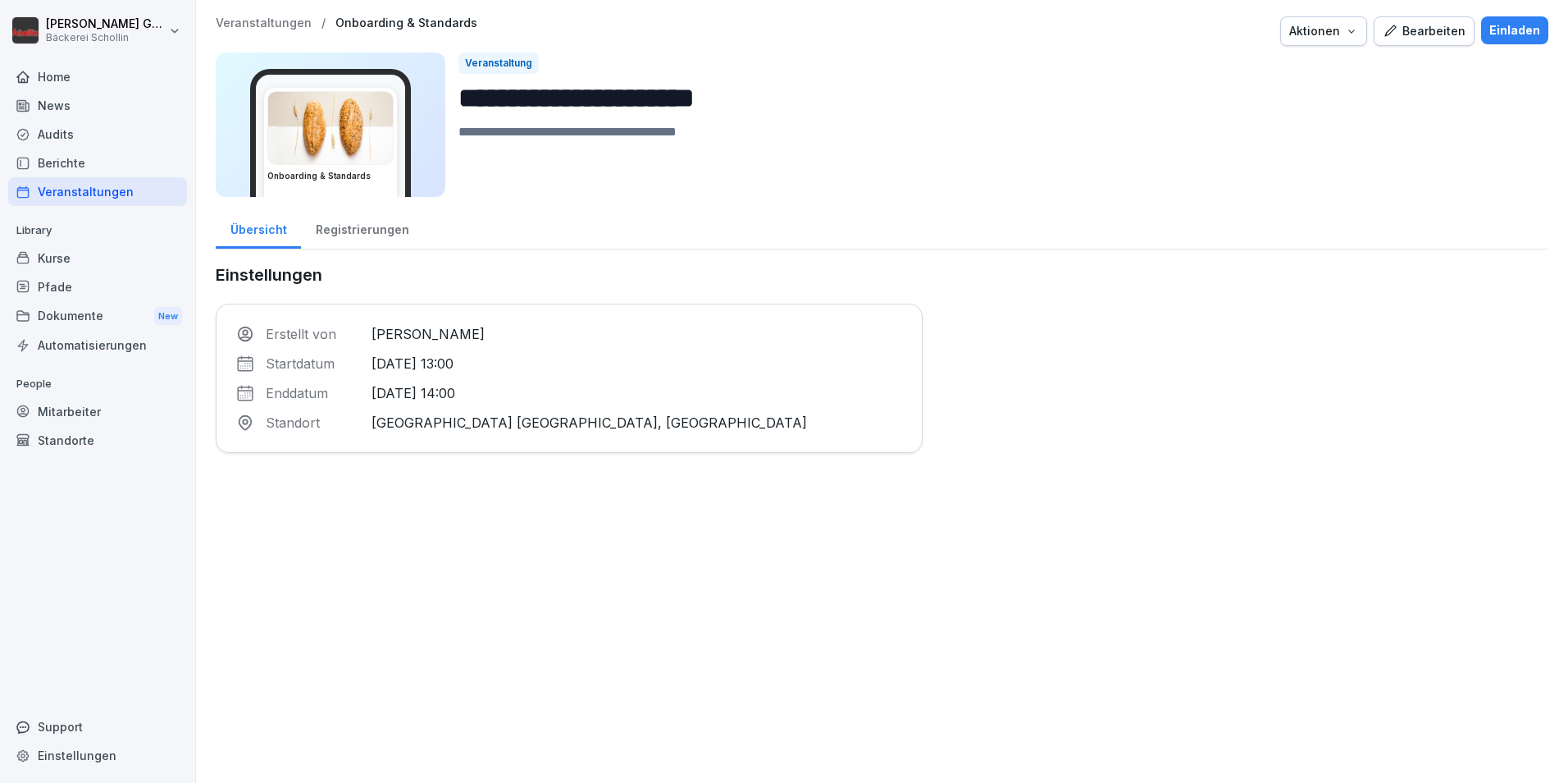
click at [1399, 25] on div "Bearbeiten" at bounding box center [1424, 32] width 83 height 18
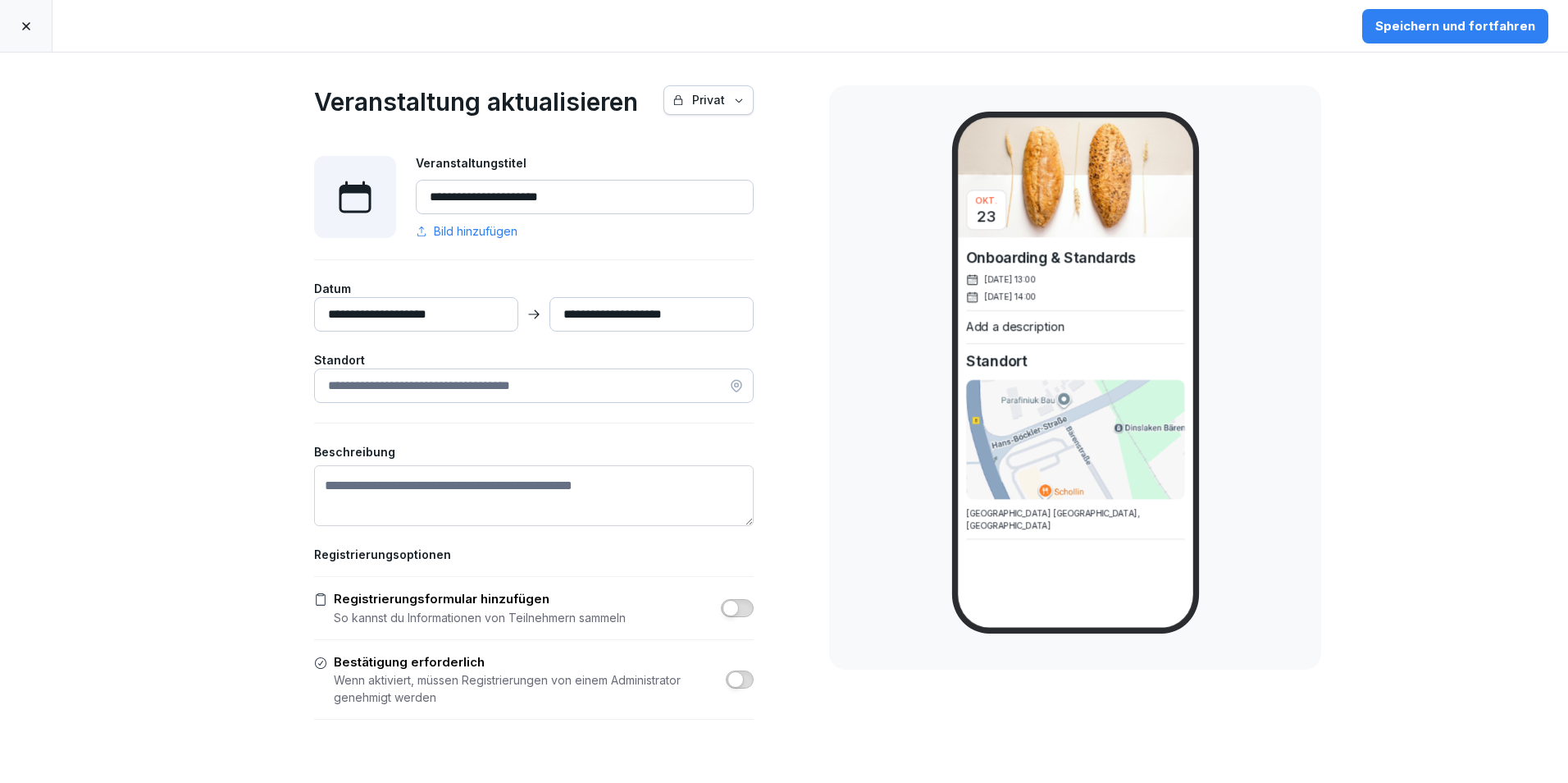
click at [53, 29] on div "Speichern und fortfahren" at bounding box center [784, 26] width 1568 height 53
click at [20, 27] on icon at bounding box center [27, 27] width 13 height 13
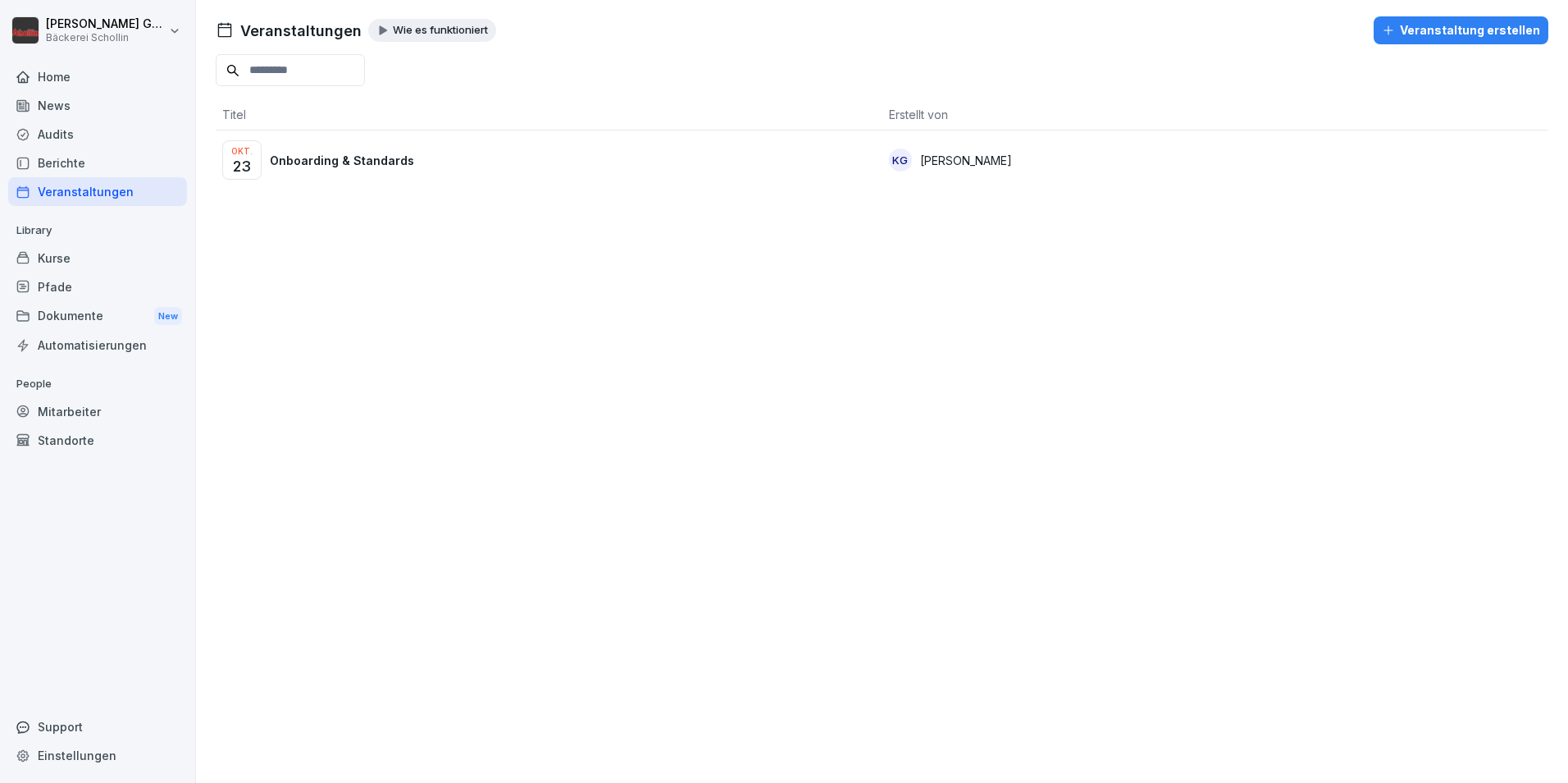
click at [979, 172] on td "KG [PERSON_NAME]" at bounding box center [1216, 159] width 667 height 59
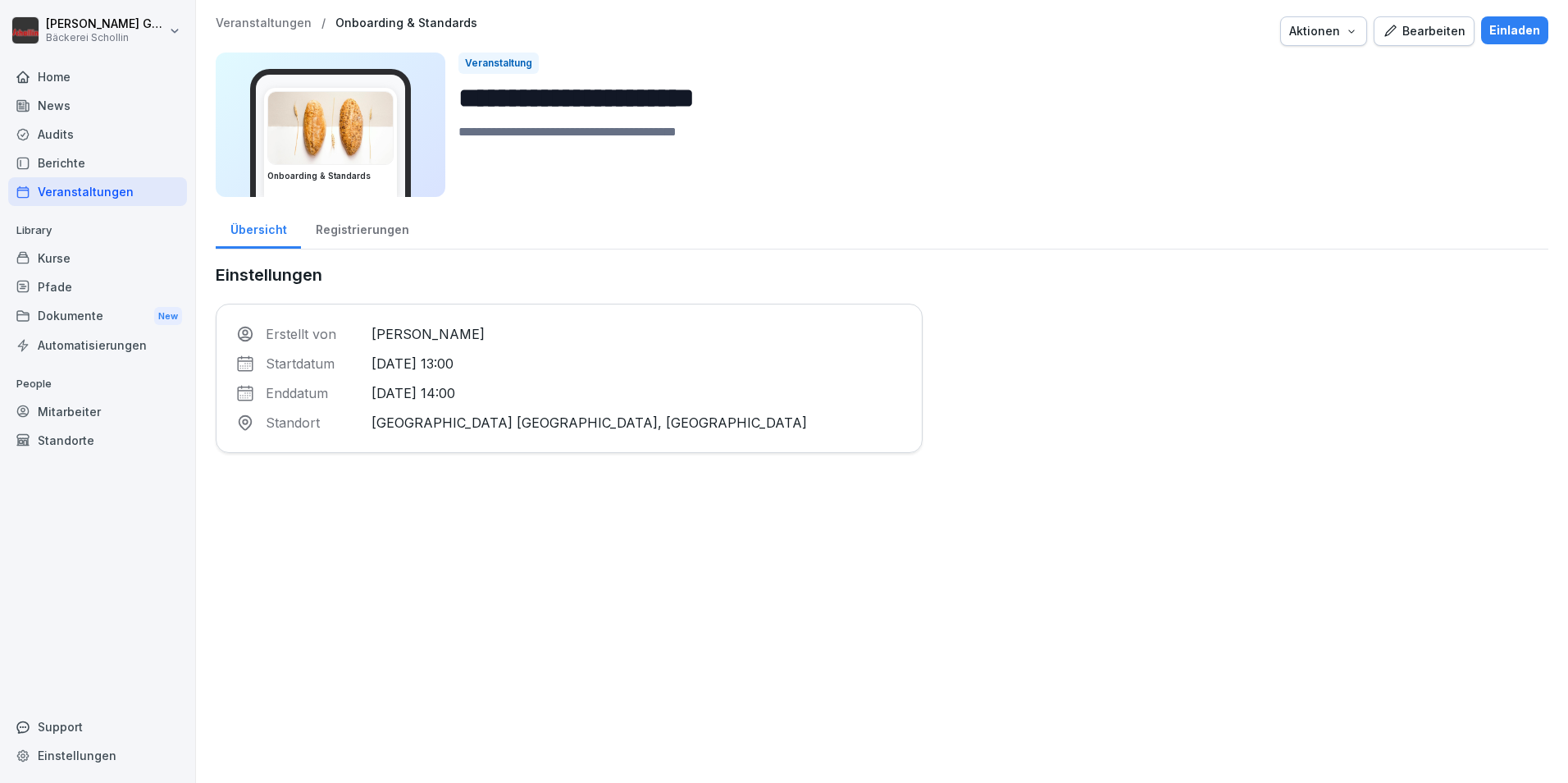
click at [1404, 18] on button "Bearbeiten" at bounding box center [1424, 31] width 101 height 29
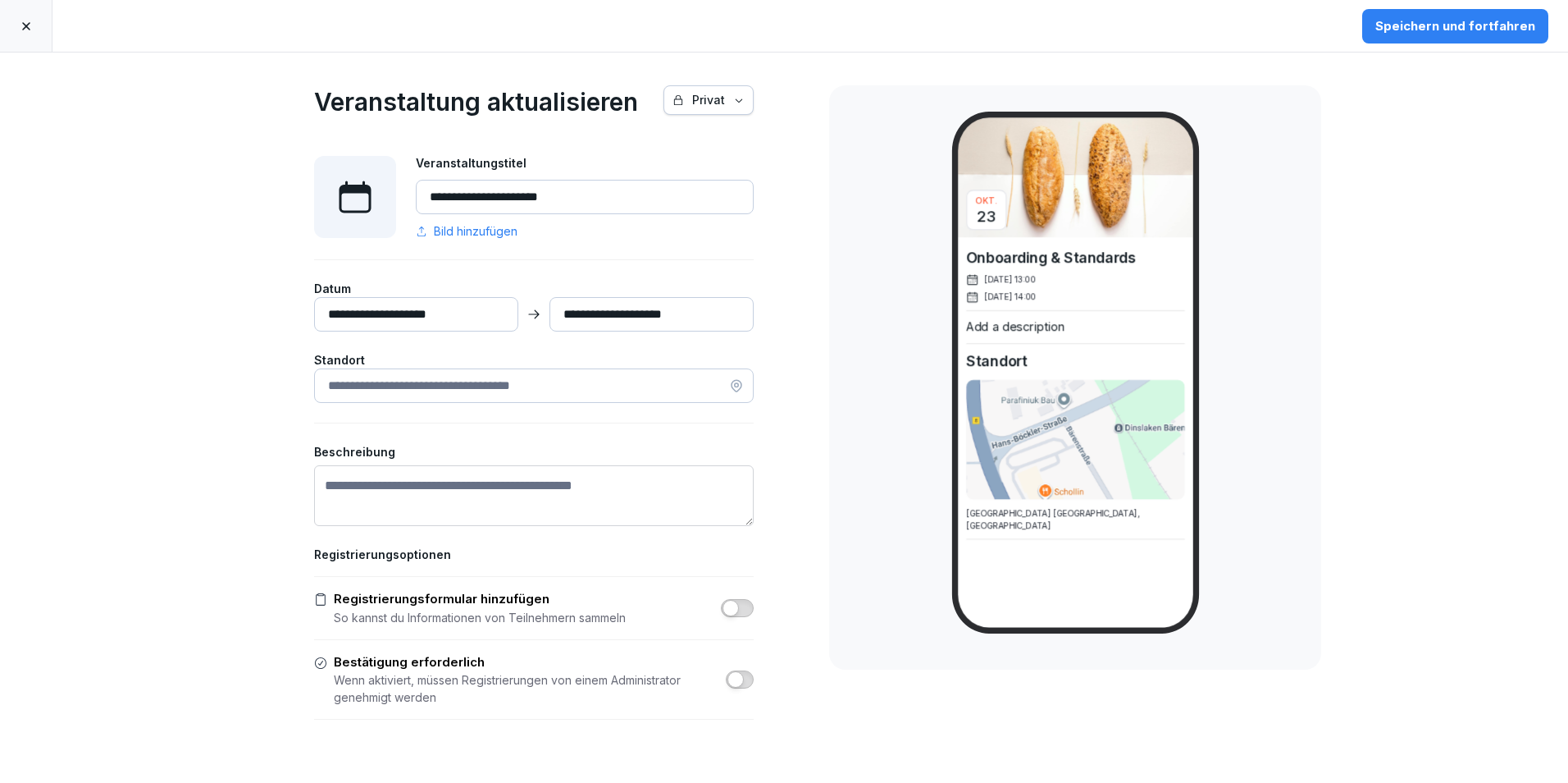
click at [1494, 24] on div "Speichern und fortfahren" at bounding box center [1455, 27] width 160 height 18
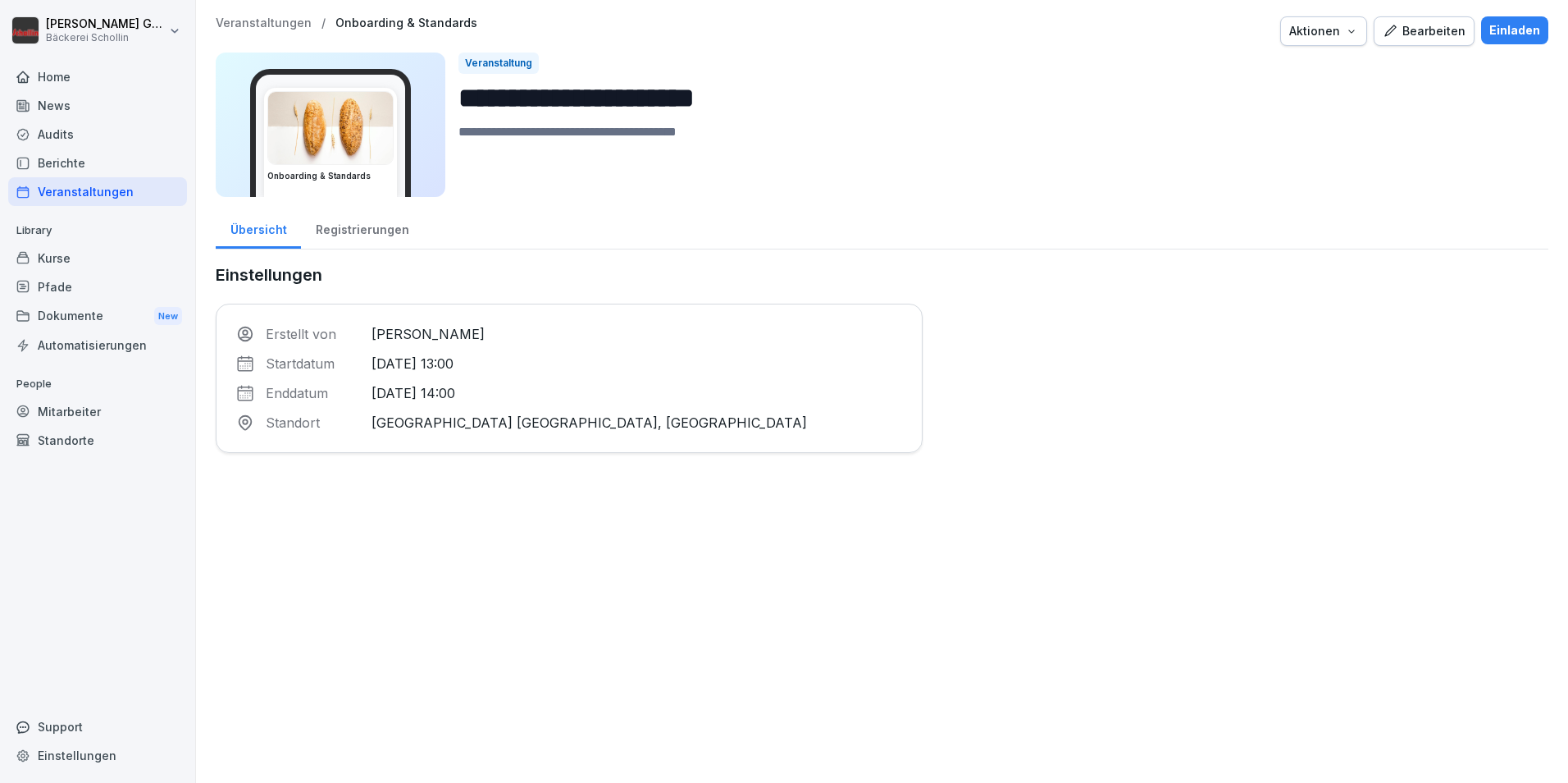
click at [1490, 34] on div "Einladen" at bounding box center [1515, 31] width 51 height 18
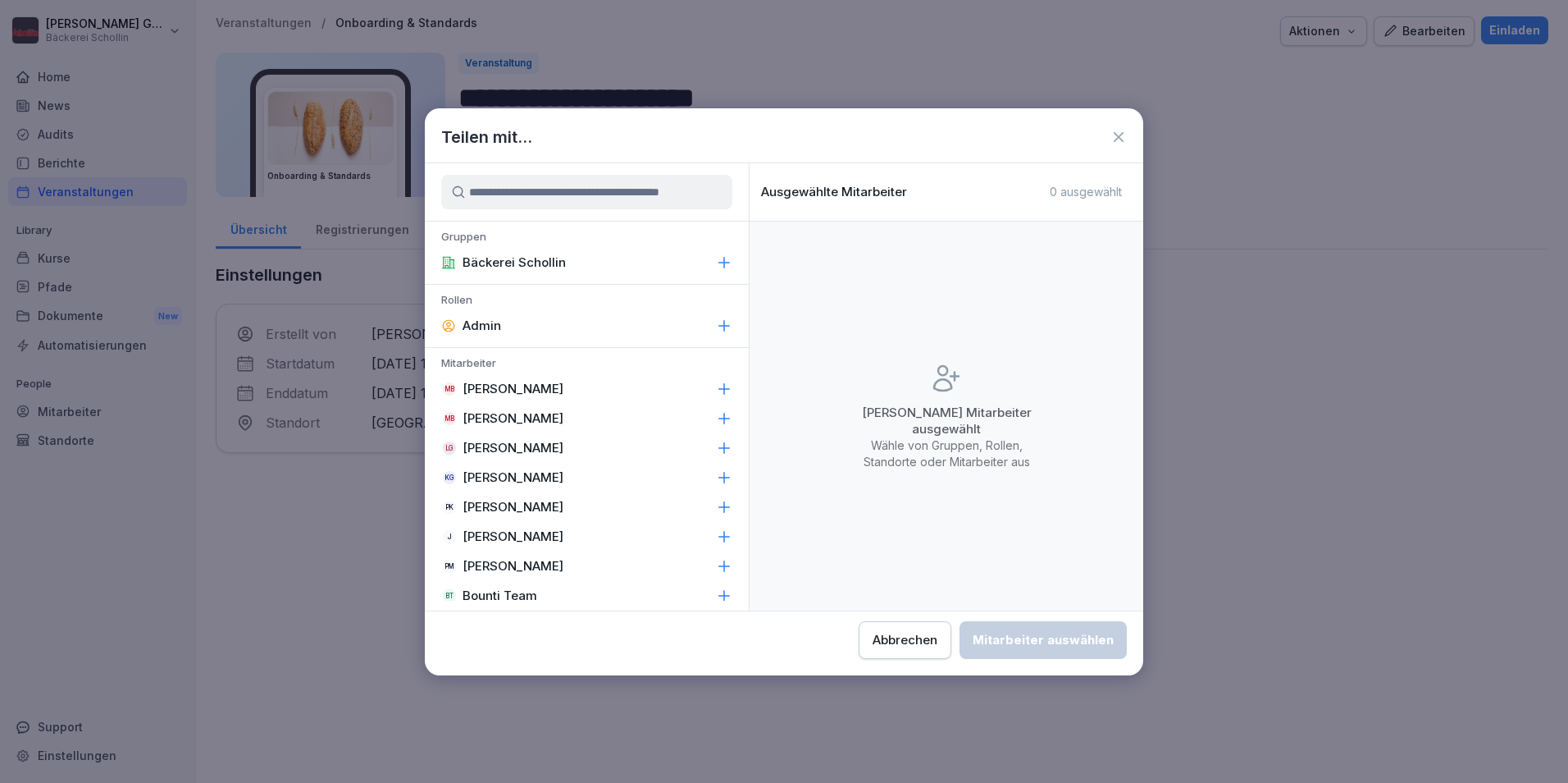
click at [615, 465] on div "KG Kristina Gutnik" at bounding box center [587, 477] width 324 height 29
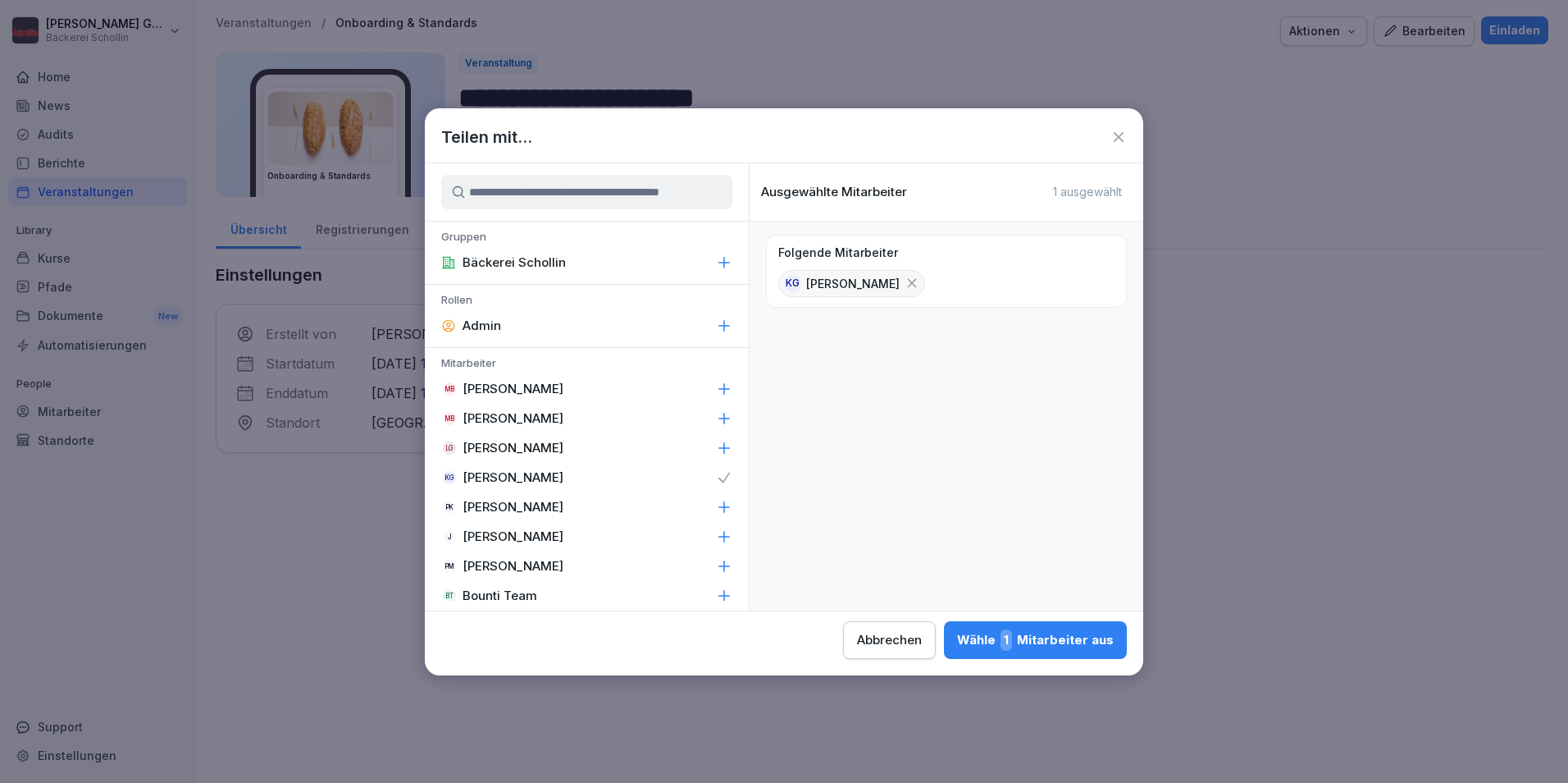
click at [1014, 624] on button "Wähle 1 Mitarbeiter aus" at bounding box center [1035, 639] width 183 height 38
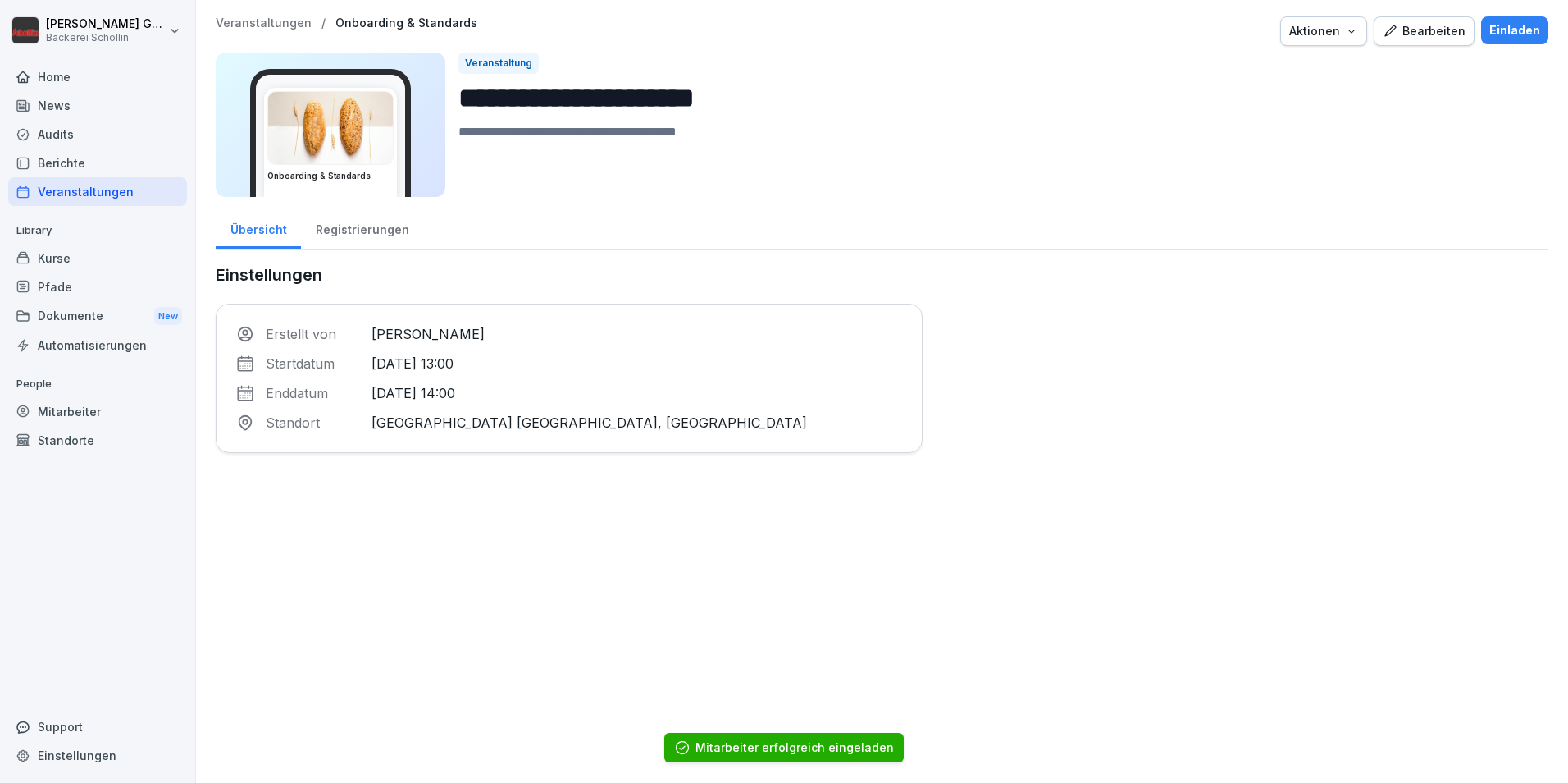
click at [394, 229] on div "Registrierungen" at bounding box center [362, 228] width 122 height 42
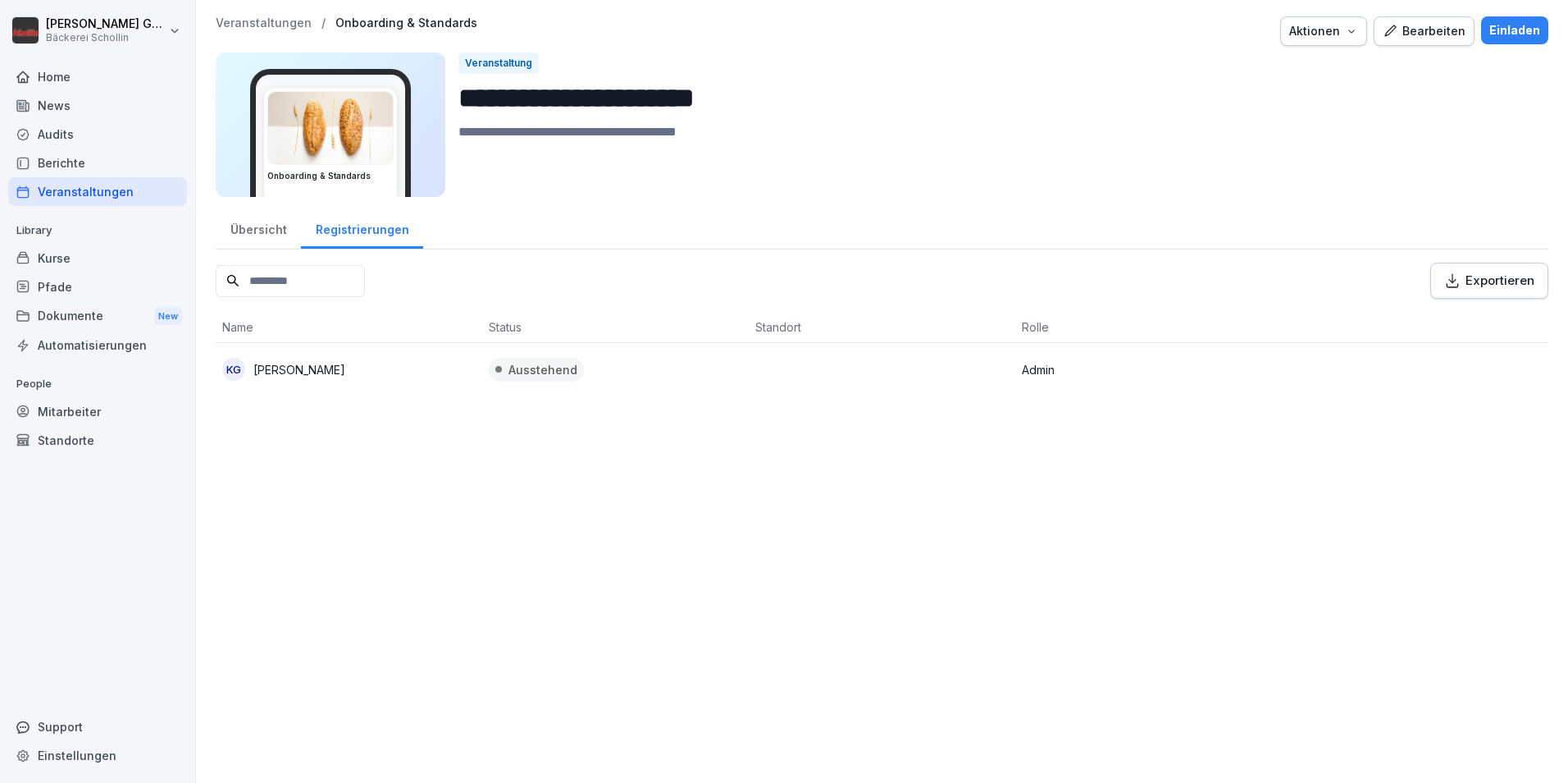
click at [1471, 290] on button "Exportieren" at bounding box center [1490, 280] width 118 height 36
click at [1122, 230] on div "Übersicht Registrierungen" at bounding box center [882, 228] width 1333 height 43
click at [43, 159] on div "Berichte" at bounding box center [98, 163] width 179 height 28
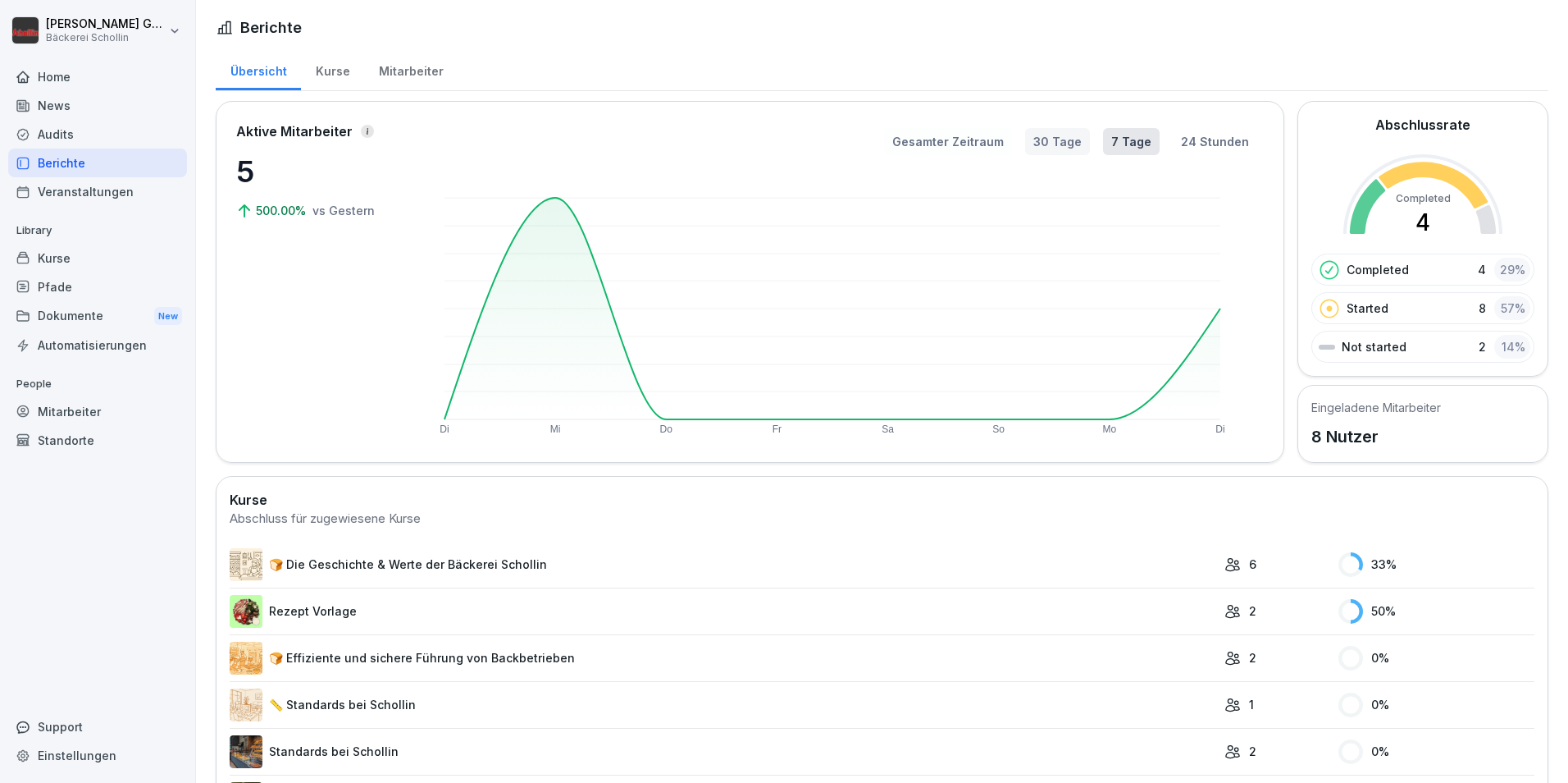
click at [972, 142] on button "Gesamter Zeitraum" at bounding box center [948, 141] width 128 height 27
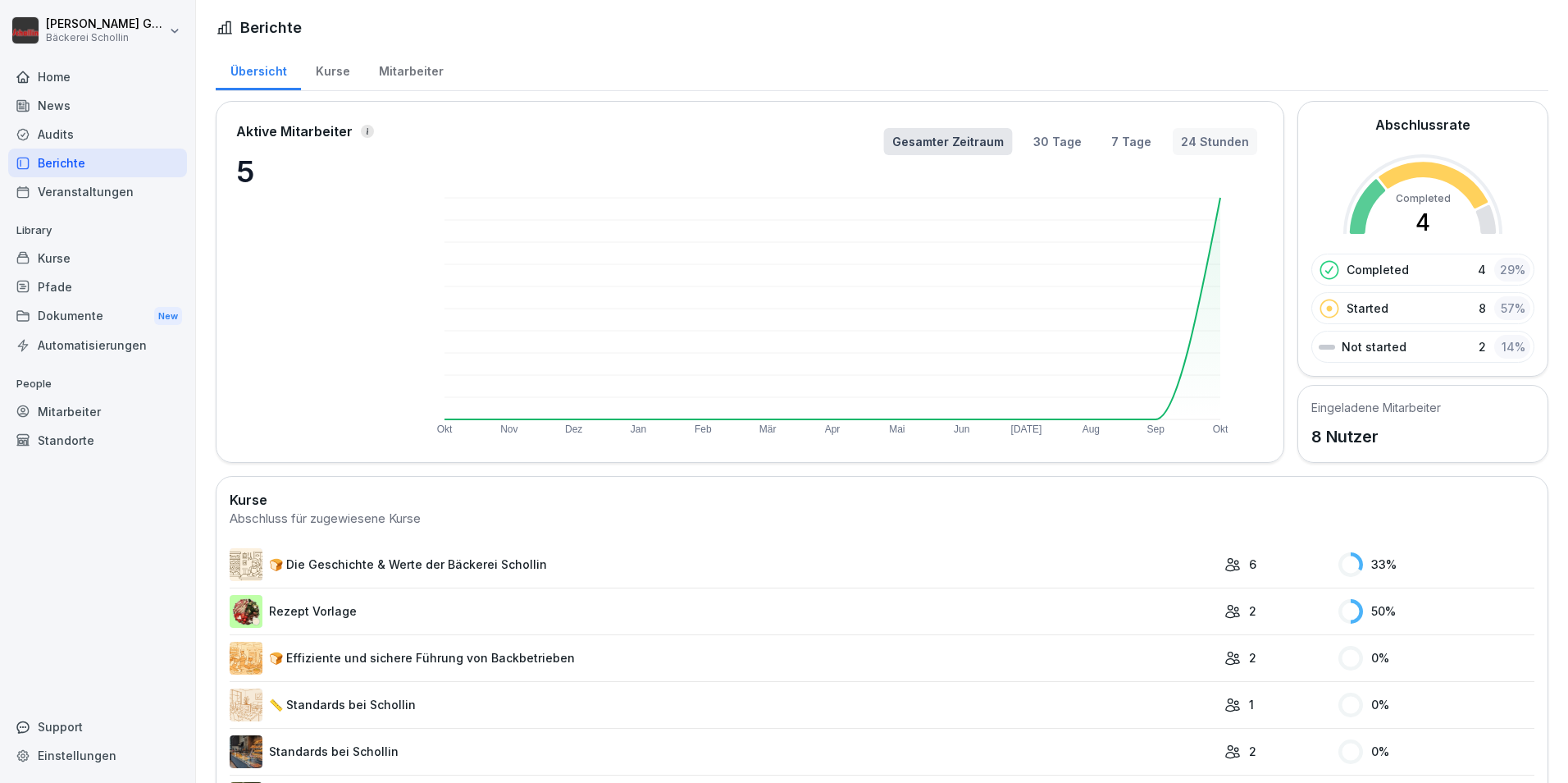
click at [1177, 151] on button "24 Stunden" at bounding box center [1215, 141] width 84 height 27
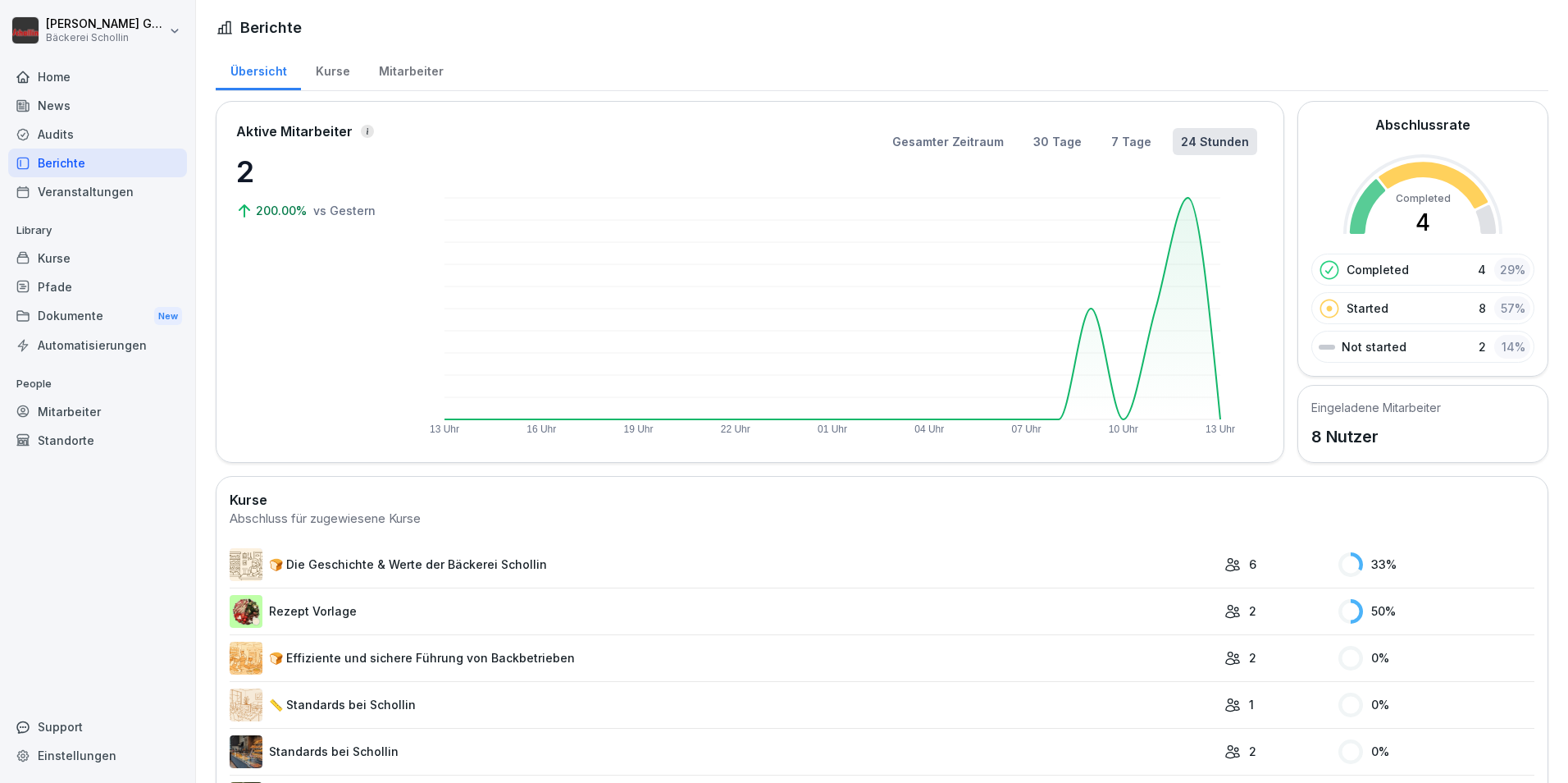
click at [103, 274] on div "Pfade" at bounding box center [98, 286] width 179 height 28
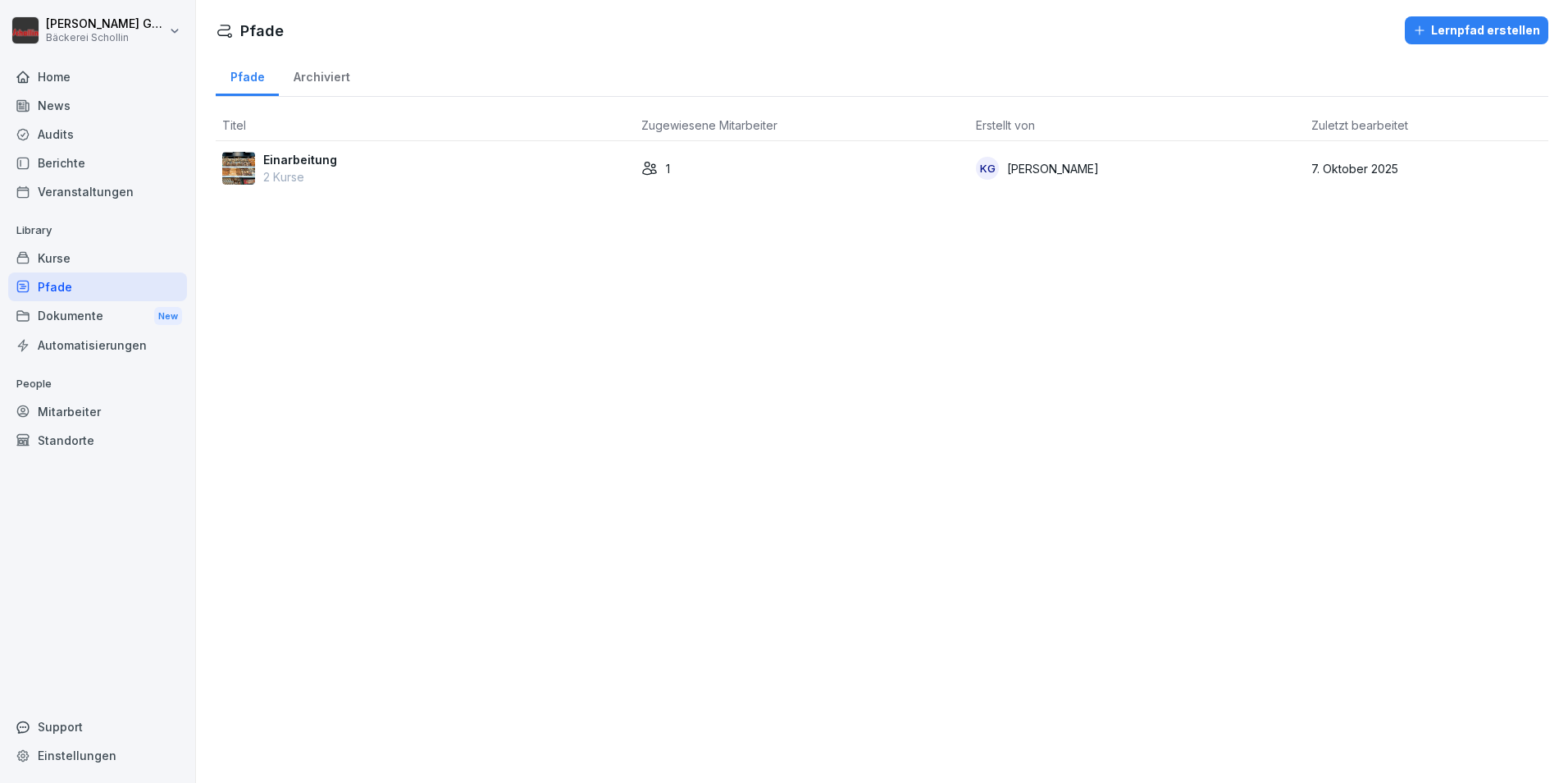
click at [129, 735] on div "Support" at bounding box center [98, 726] width 179 height 28
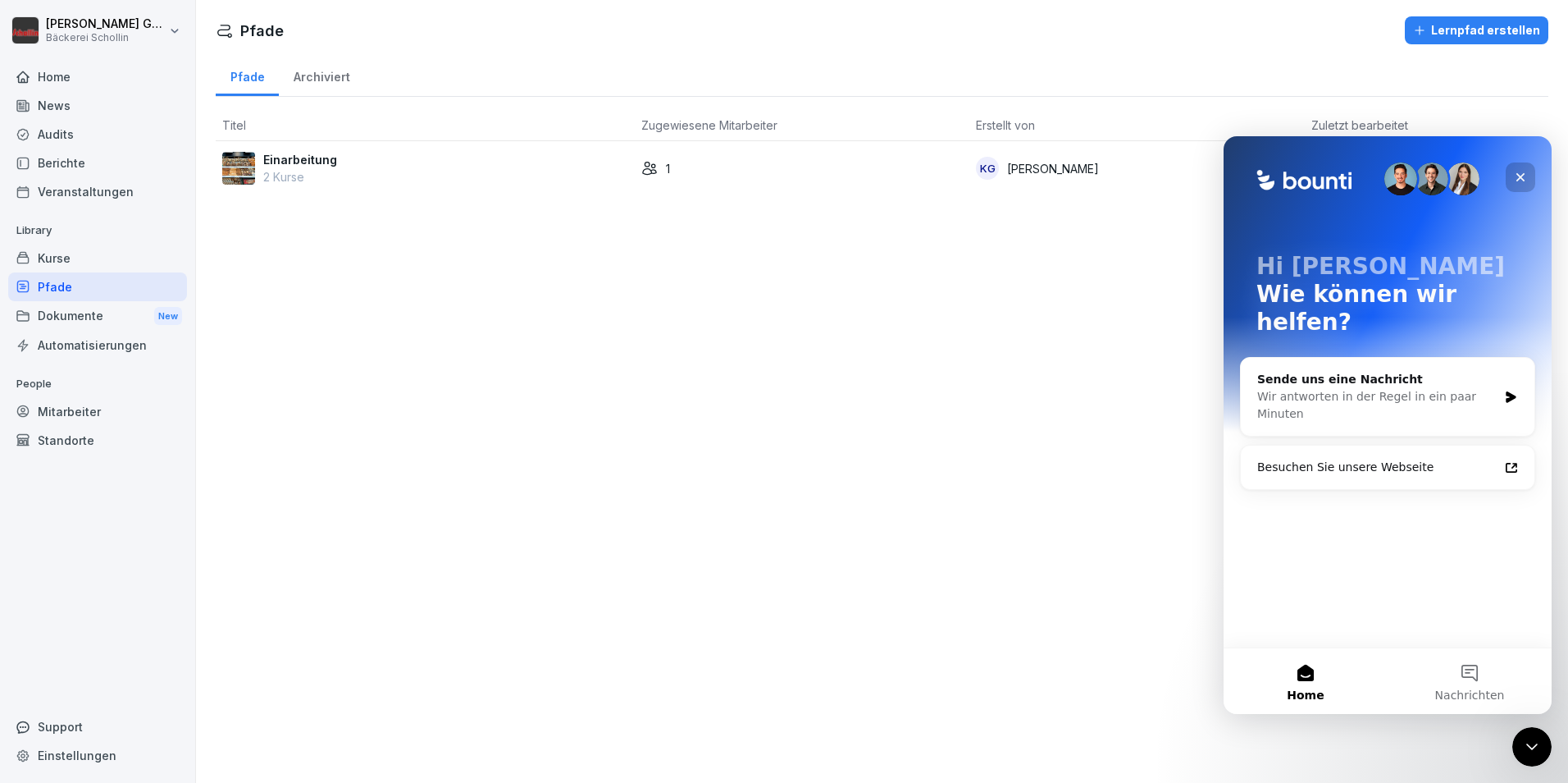
click at [1522, 173] on icon "Schließen" at bounding box center [1521, 177] width 13 height 13
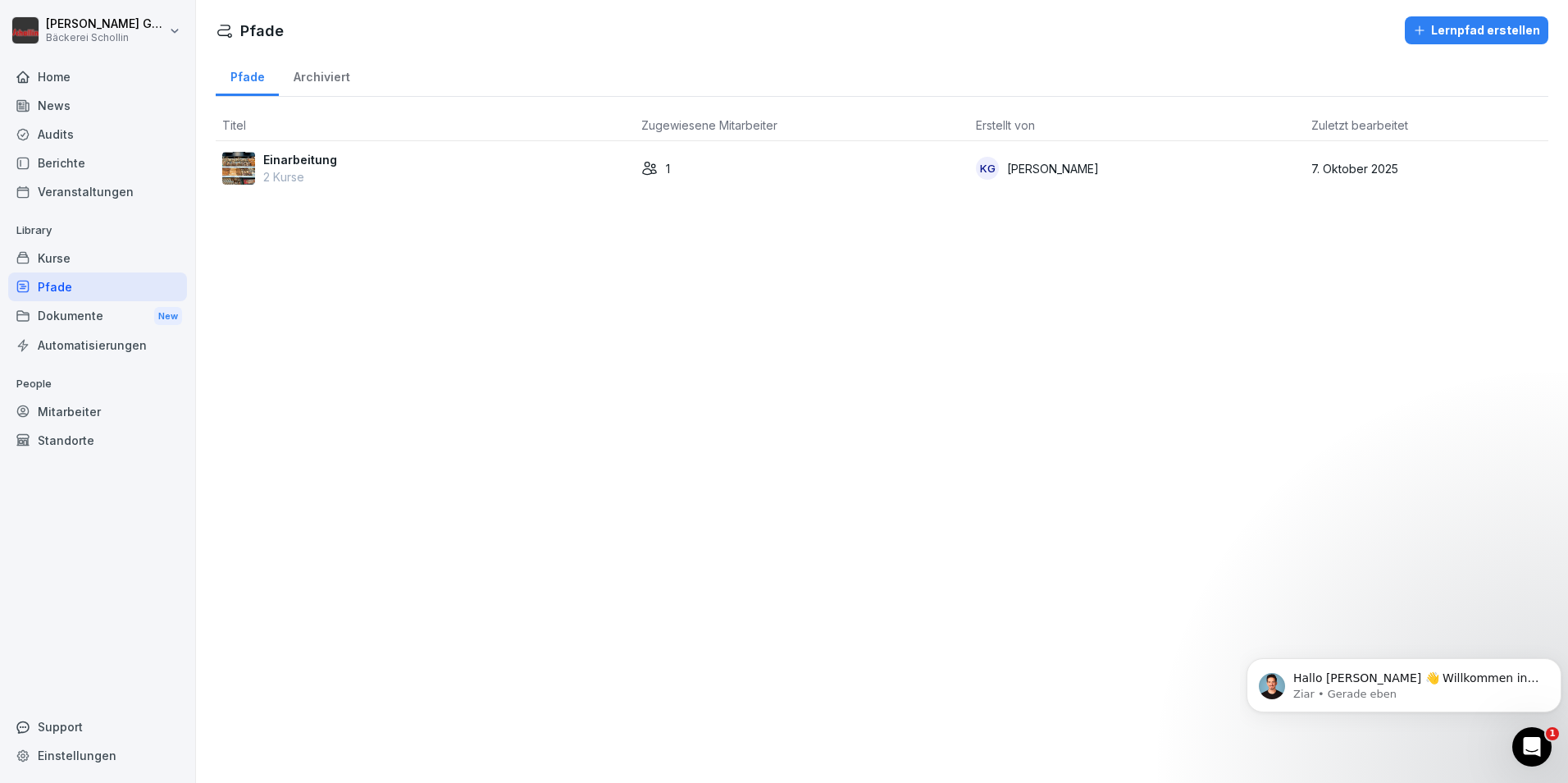
click at [63, 754] on div "Einstellungen" at bounding box center [98, 755] width 179 height 28
select select "**"
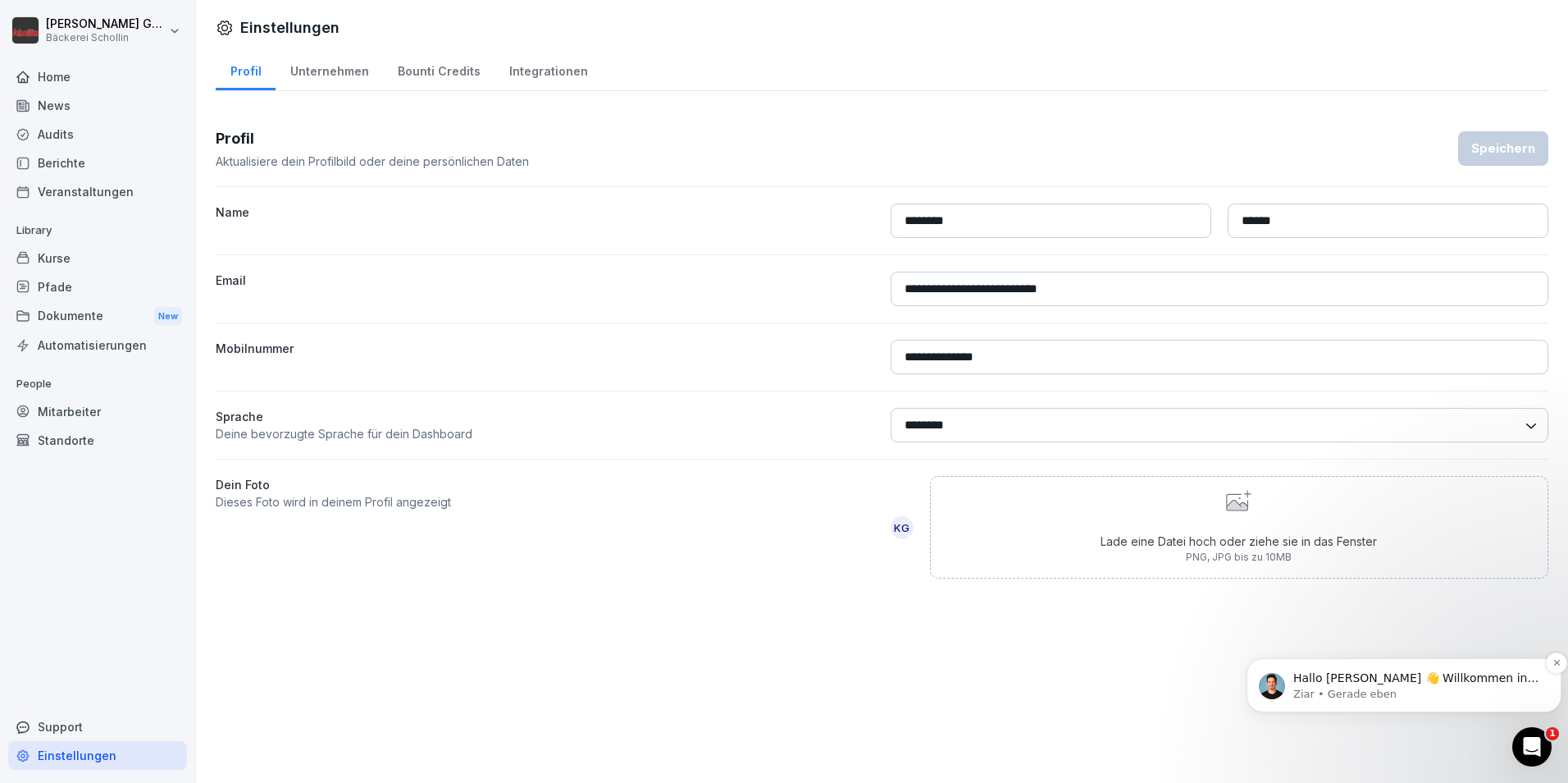
click at [1478, 696] on p "Ziar • Gerade eben" at bounding box center [1417, 695] width 248 height 15
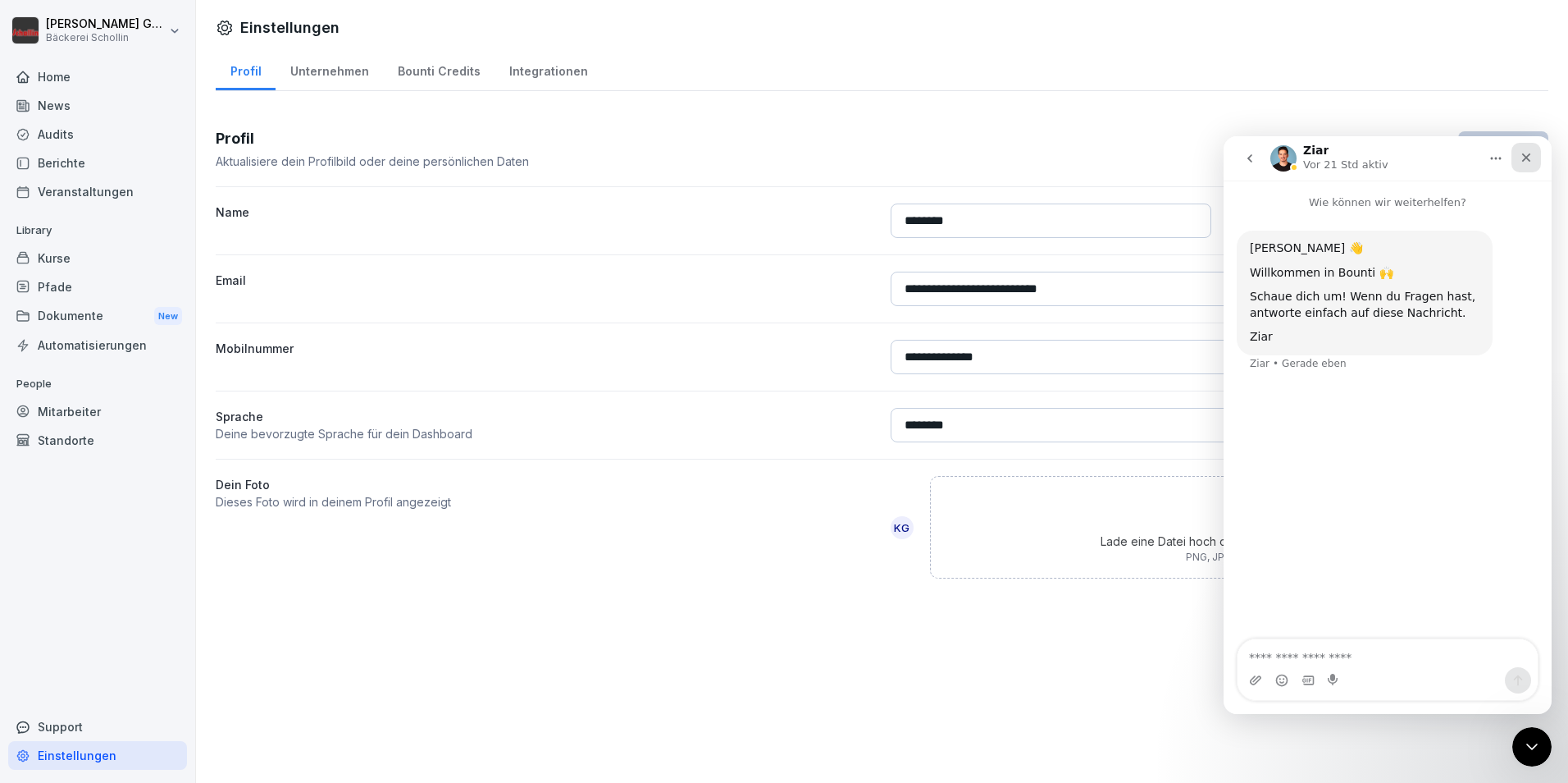
click at [1527, 162] on icon "Schließen" at bounding box center [1526, 158] width 13 height 13
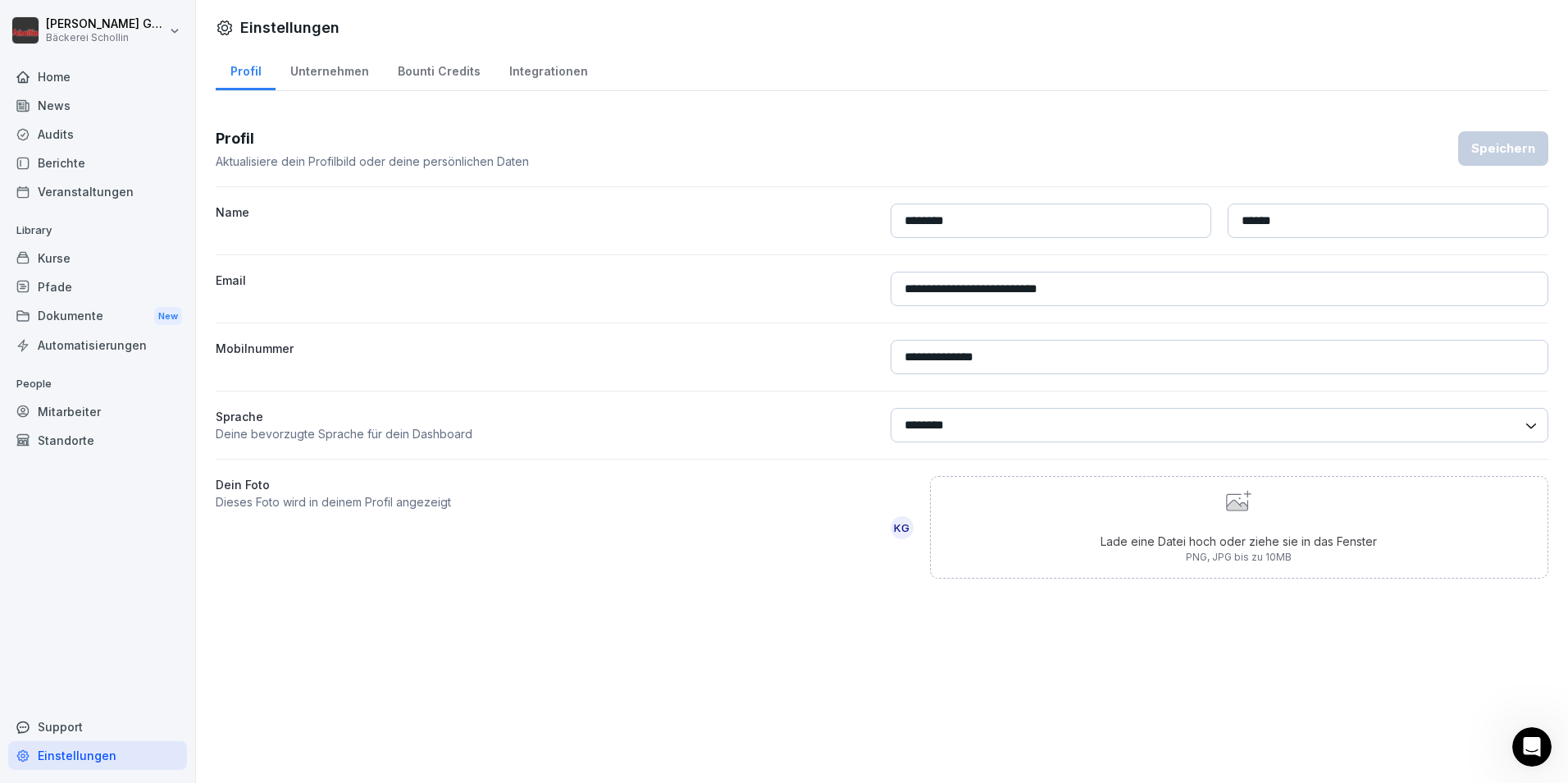
click at [345, 72] on div "Unternehmen" at bounding box center [329, 69] width 108 height 42
select select "**"
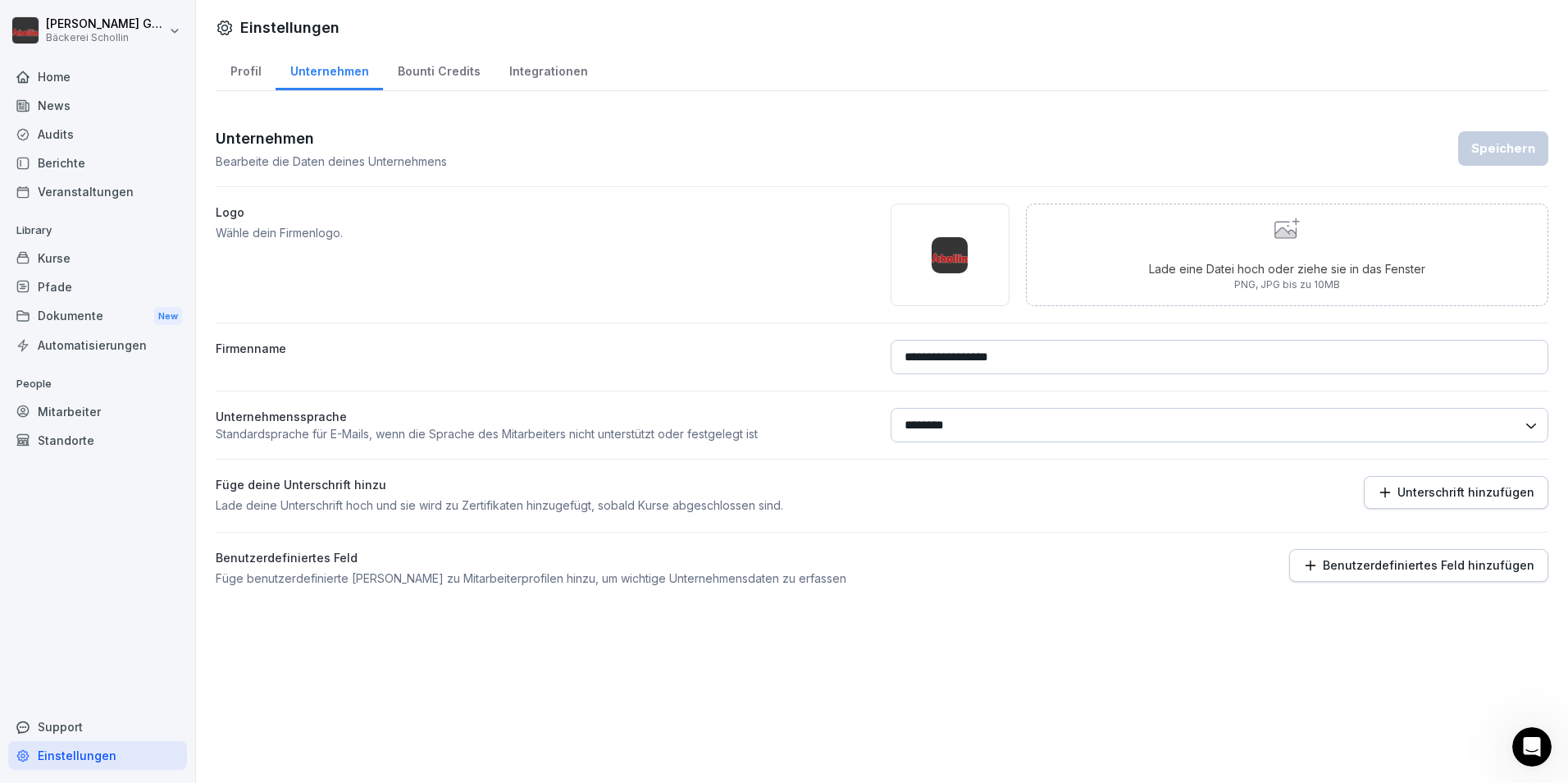
click at [406, 60] on div "Bounti Credits" at bounding box center [439, 69] width 112 height 42
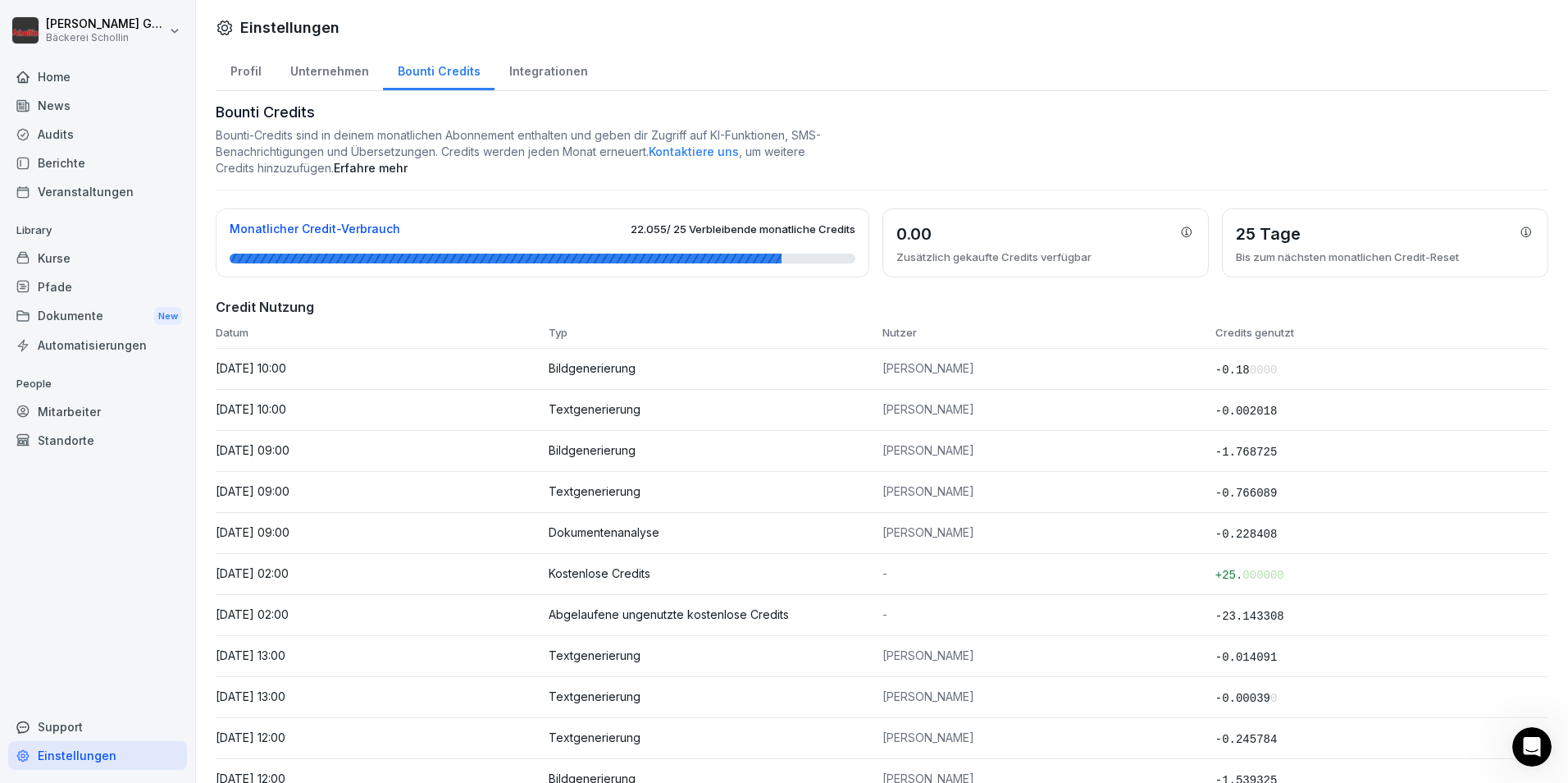
click at [522, 68] on div "Integrationen" at bounding box center [548, 69] width 108 height 42
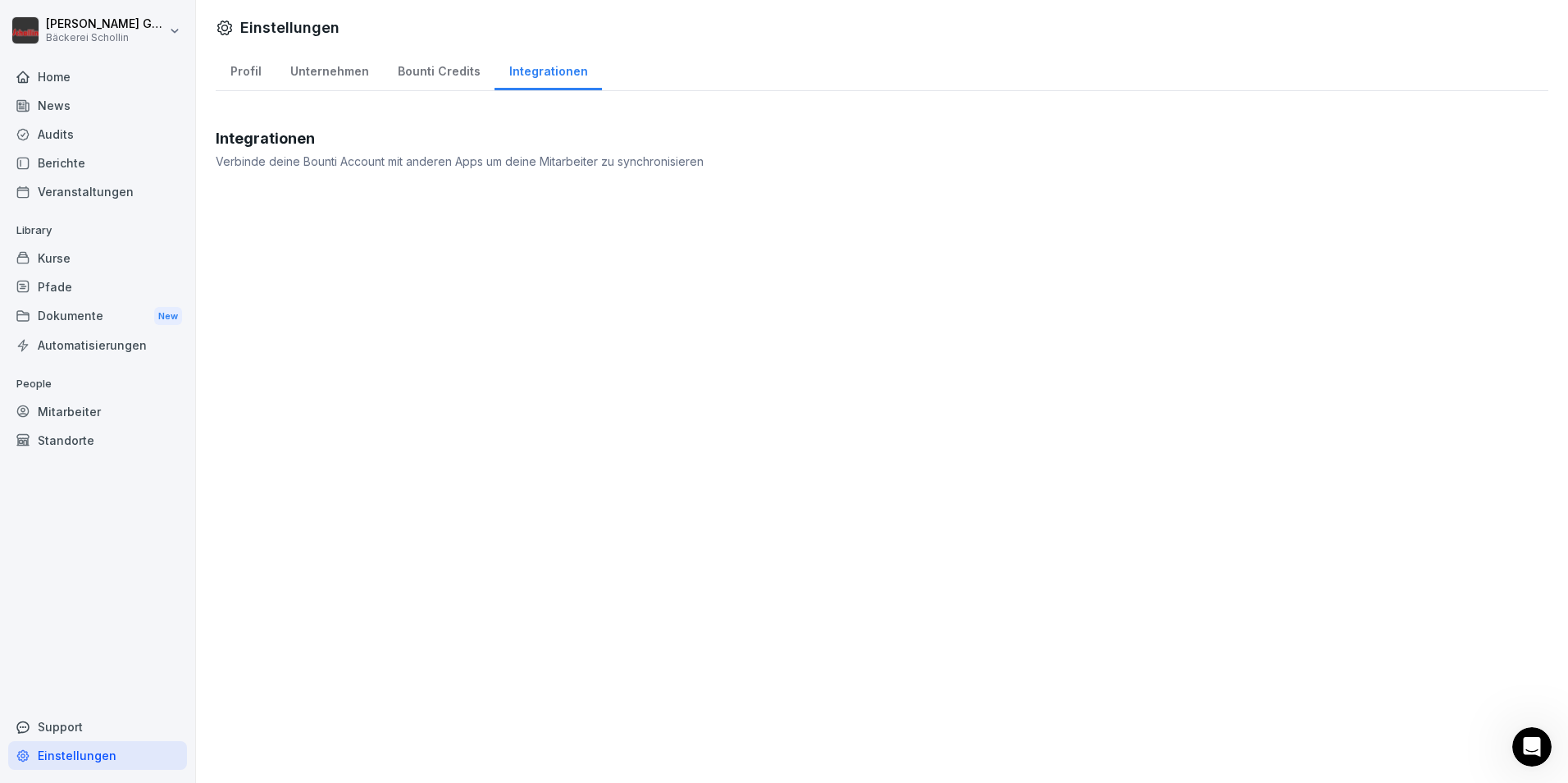
click at [239, 76] on div "Profil" at bounding box center [246, 69] width 60 height 42
select select "**"
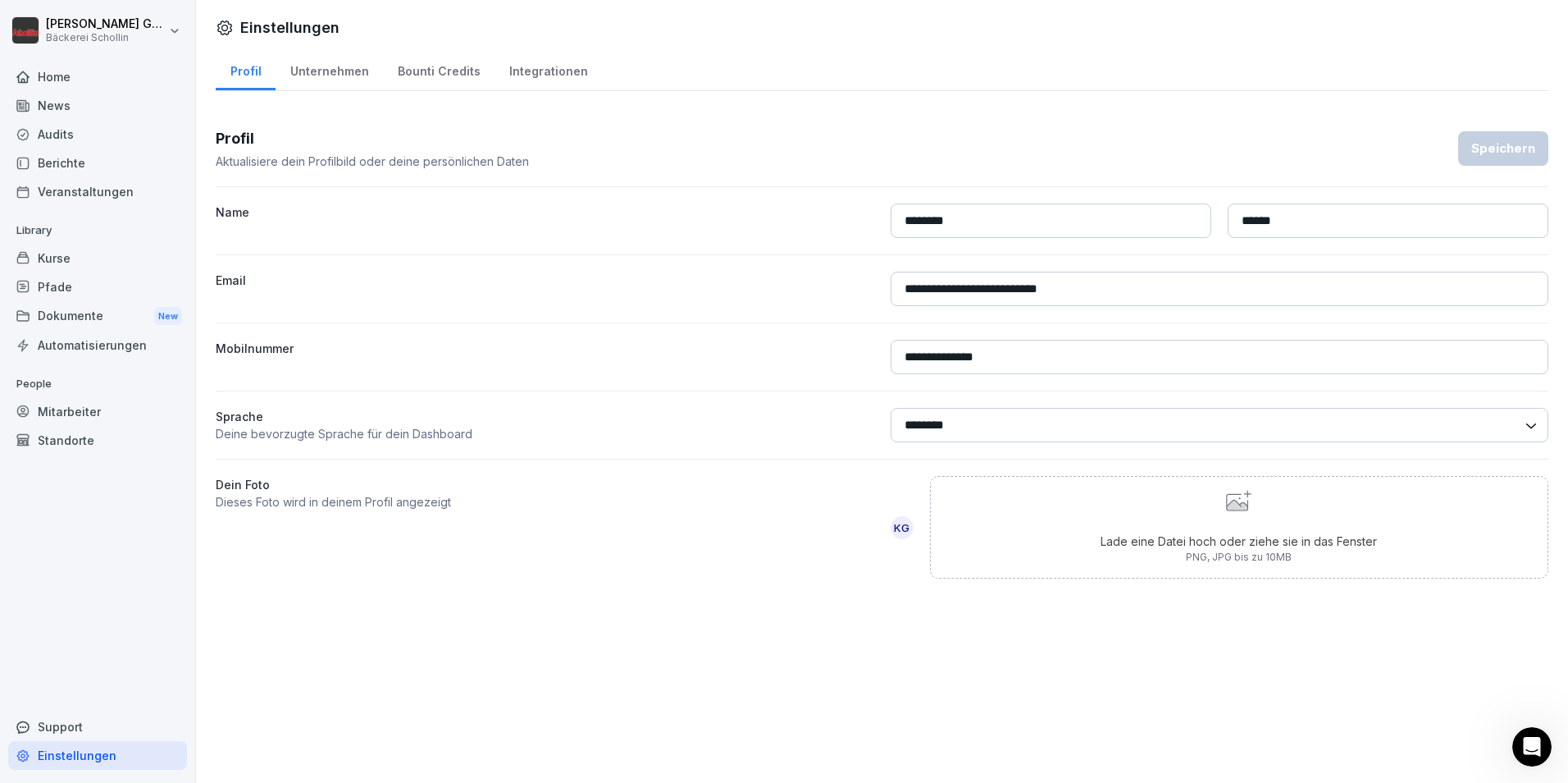
click at [941, 764] on div "**********" at bounding box center [882, 392] width 1373 height 783
click at [74, 114] on div "News" at bounding box center [98, 105] width 179 height 28
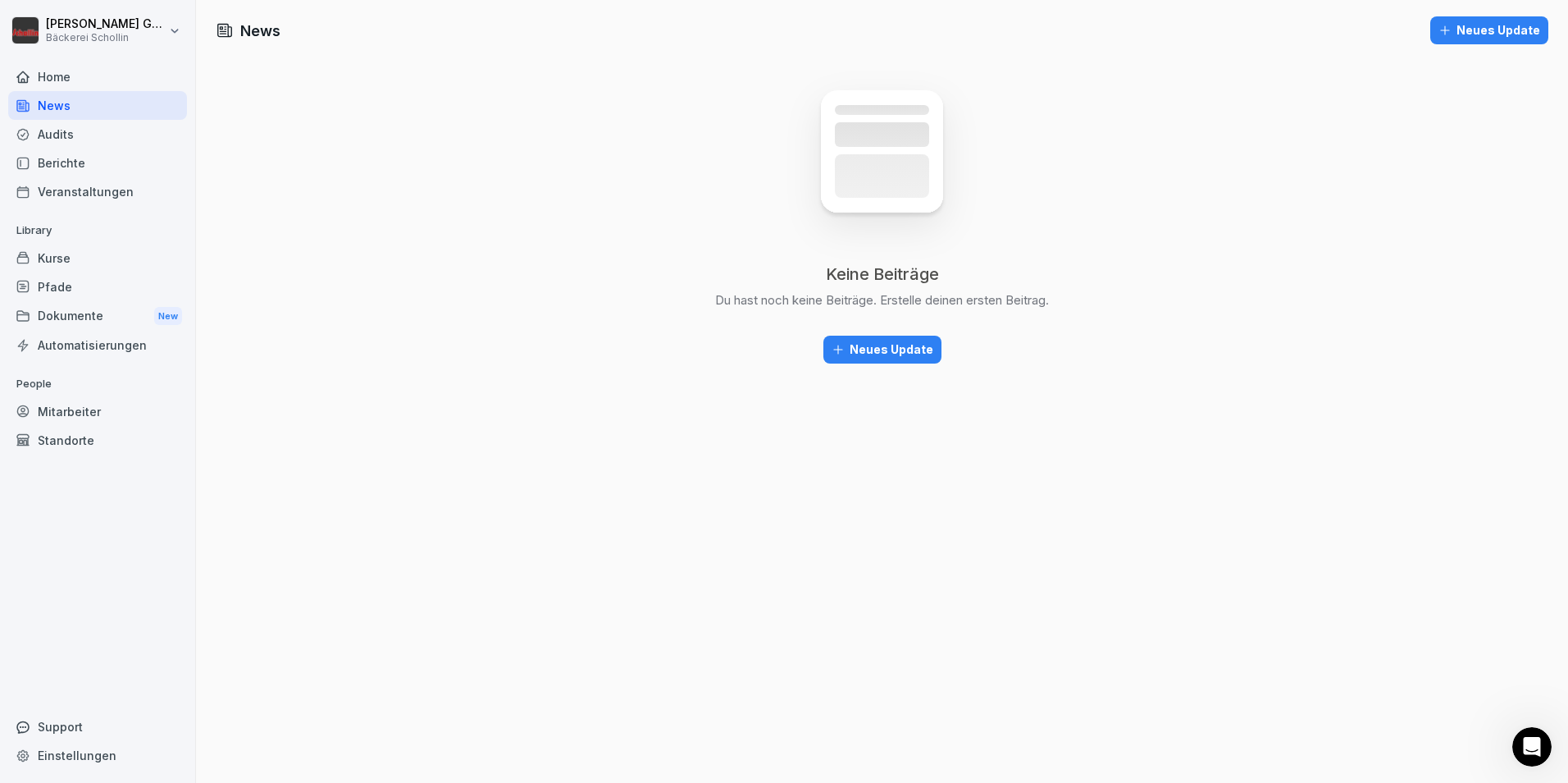
click at [105, 250] on div "Kurse" at bounding box center [98, 258] width 179 height 28
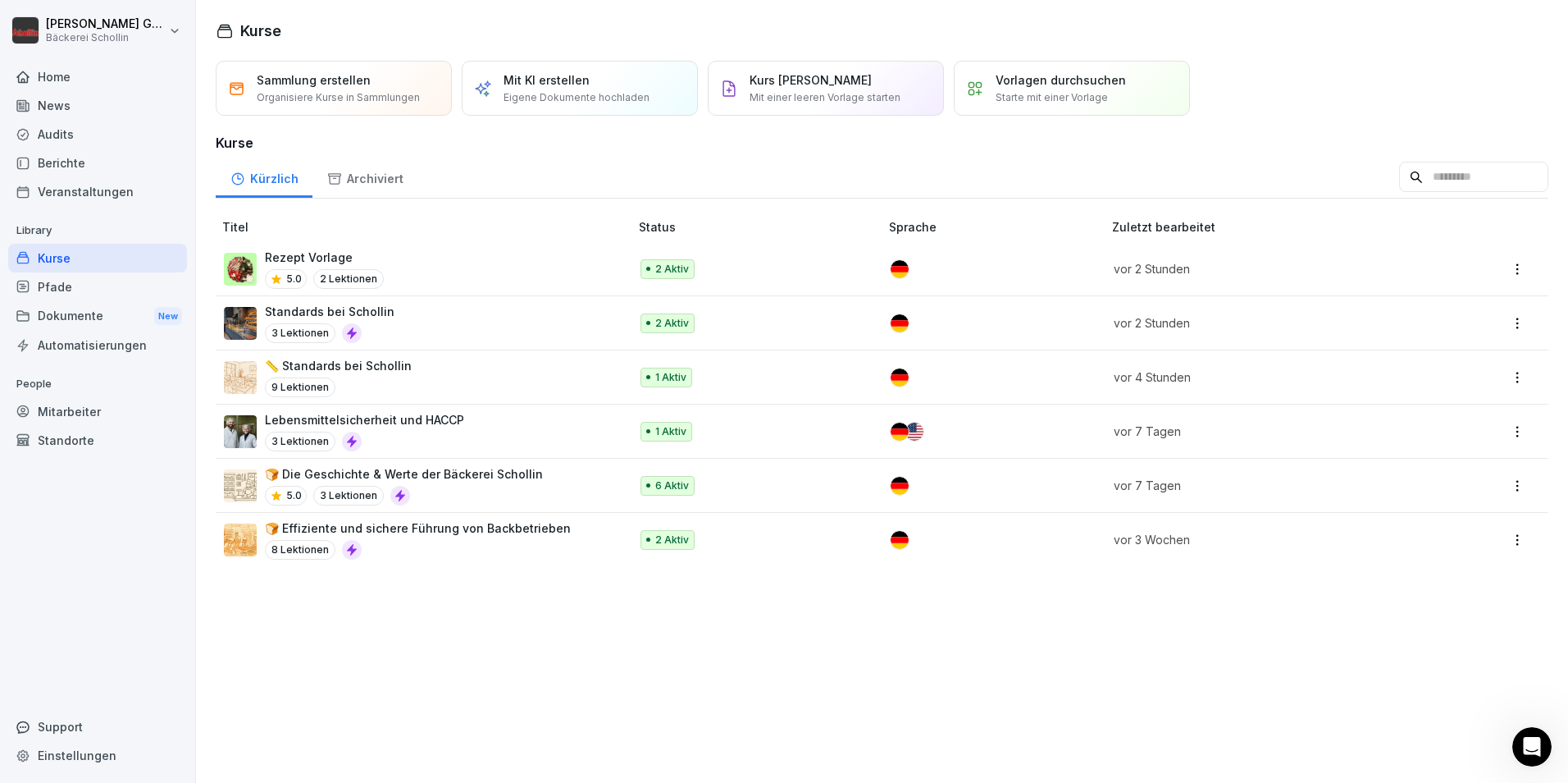
click at [159, 84] on div "Home" at bounding box center [98, 77] width 179 height 28
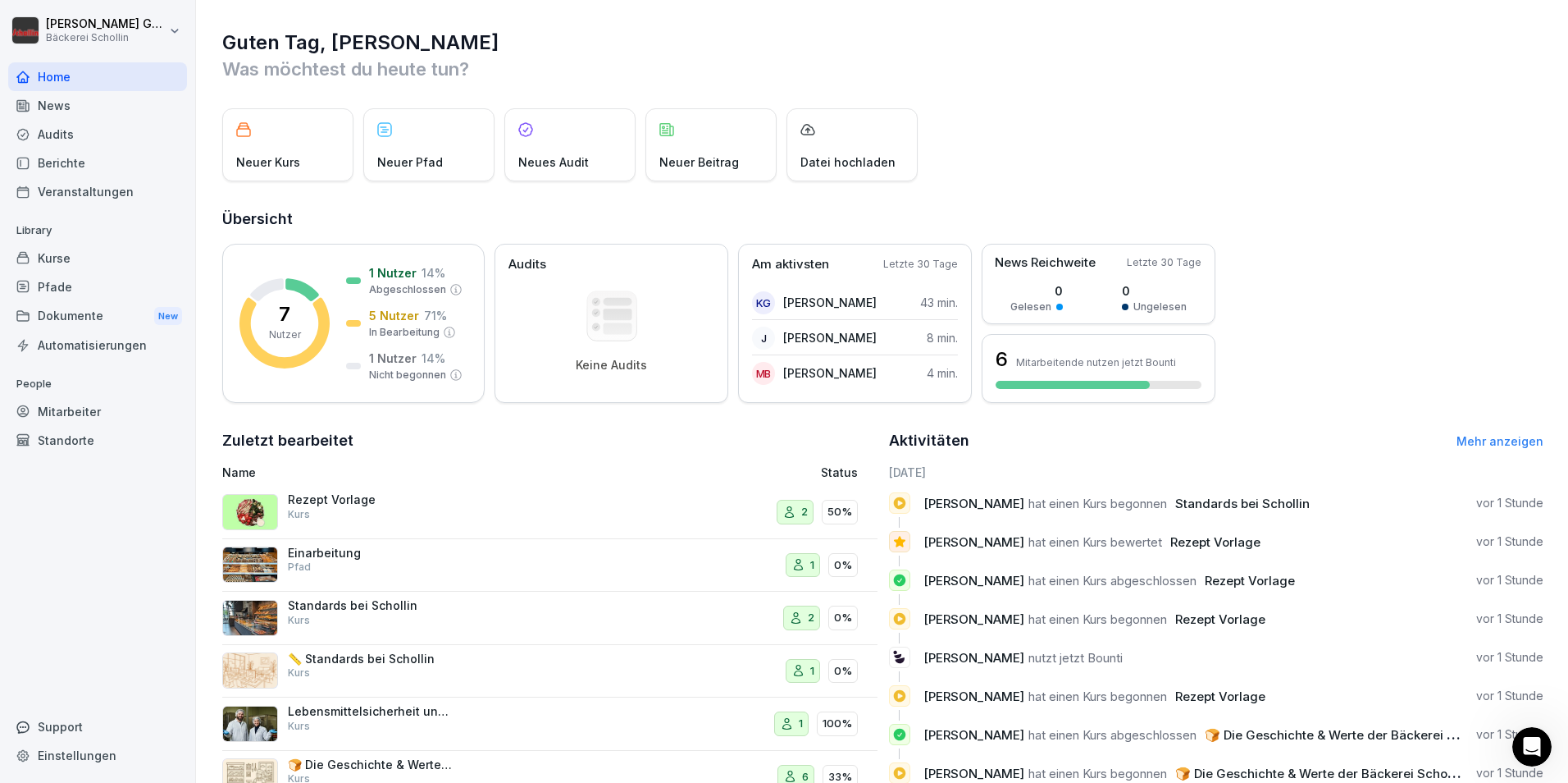
click at [159, 97] on div "News" at bounding box center [98, 105] width 179 height 28
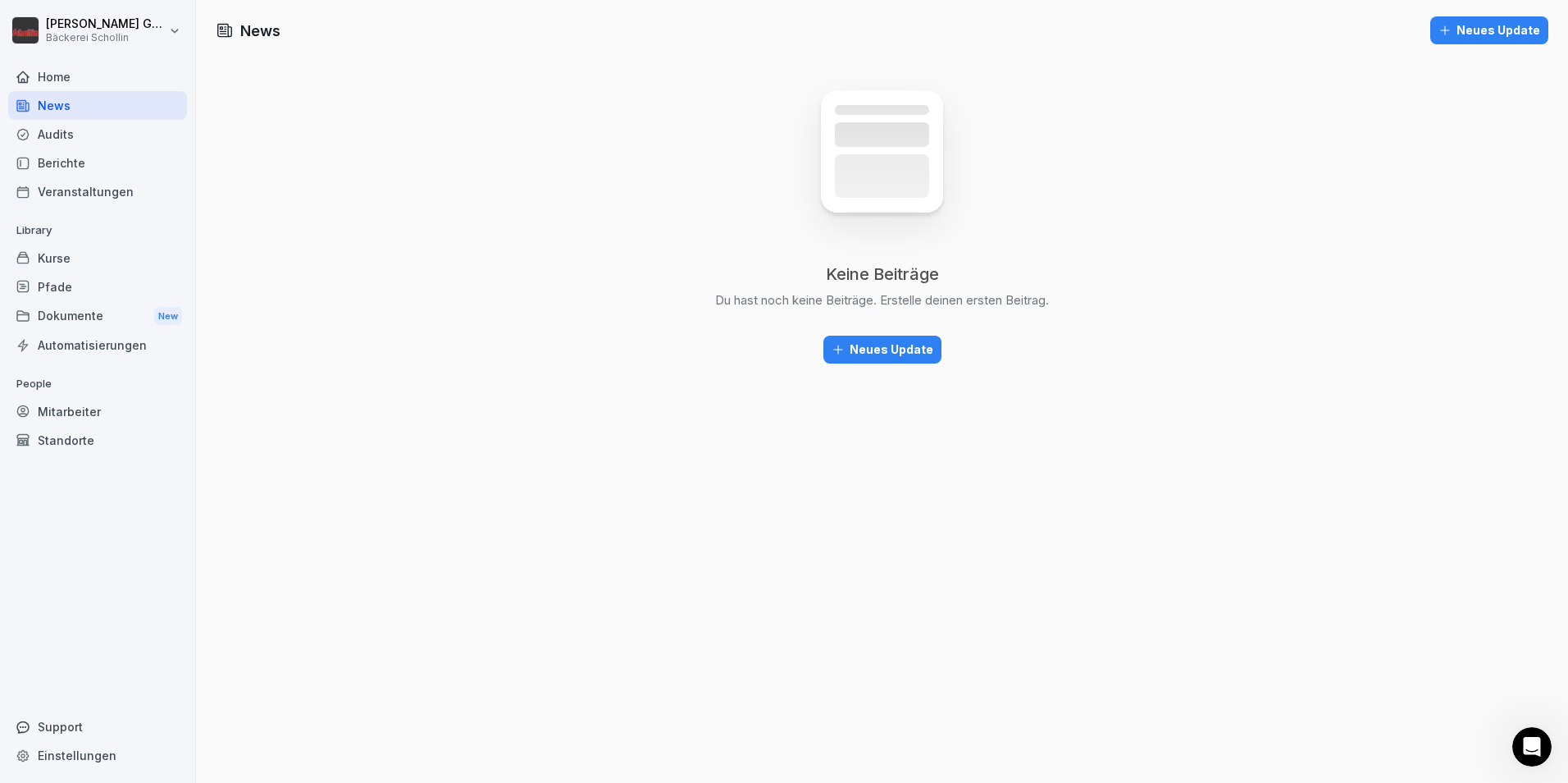
click at [149, 265] on div "Kurse" at bounding box center [98, 258] width 179 height 28
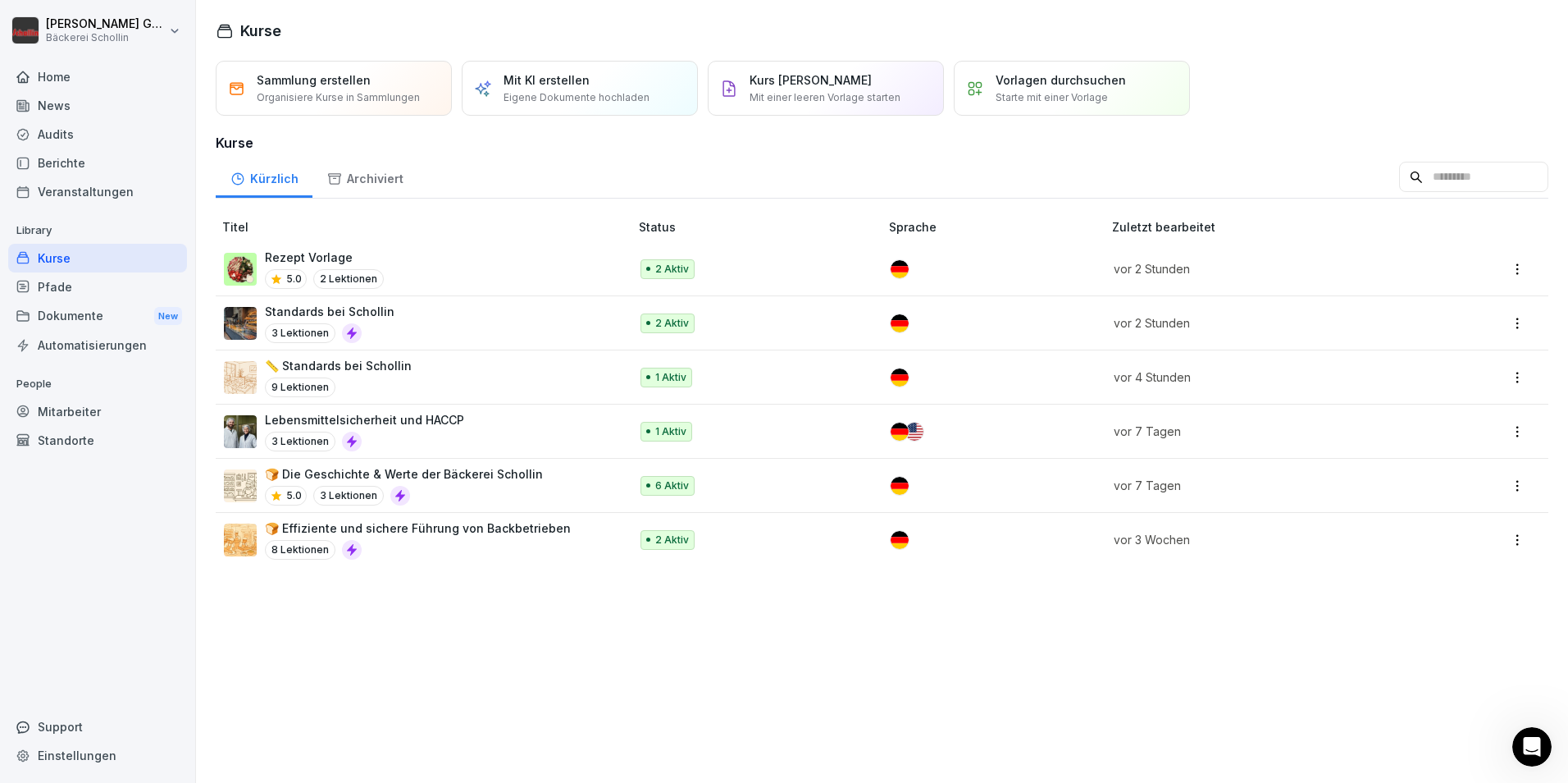
click at [1399, 320] on p "vor 2 Stunden" at bounding box center [1266, 322] width 304 height 18
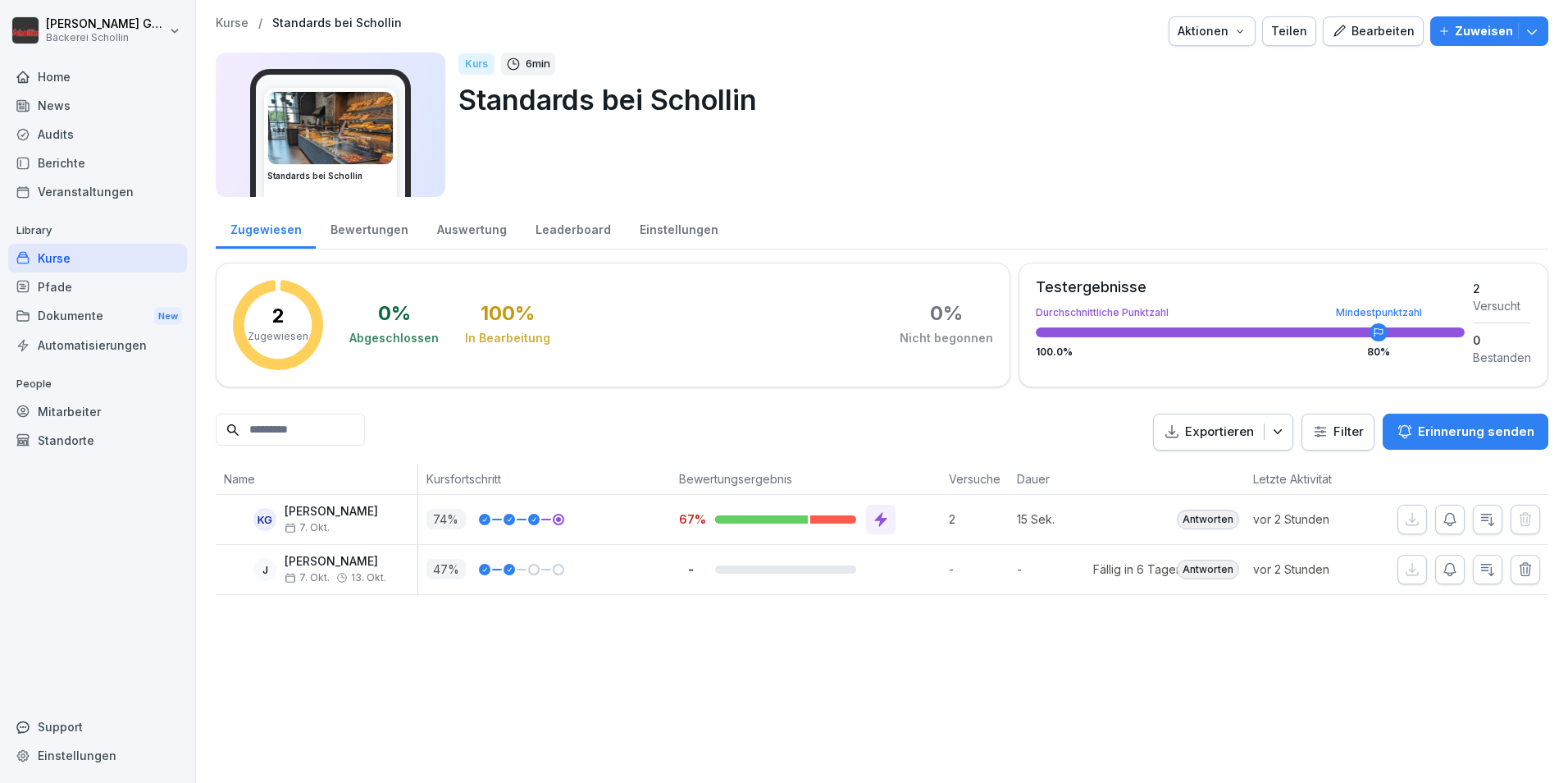
click at [1351, 36] on div "Bearbeiten" at bounding box center [1373, 32] width 83 height 18
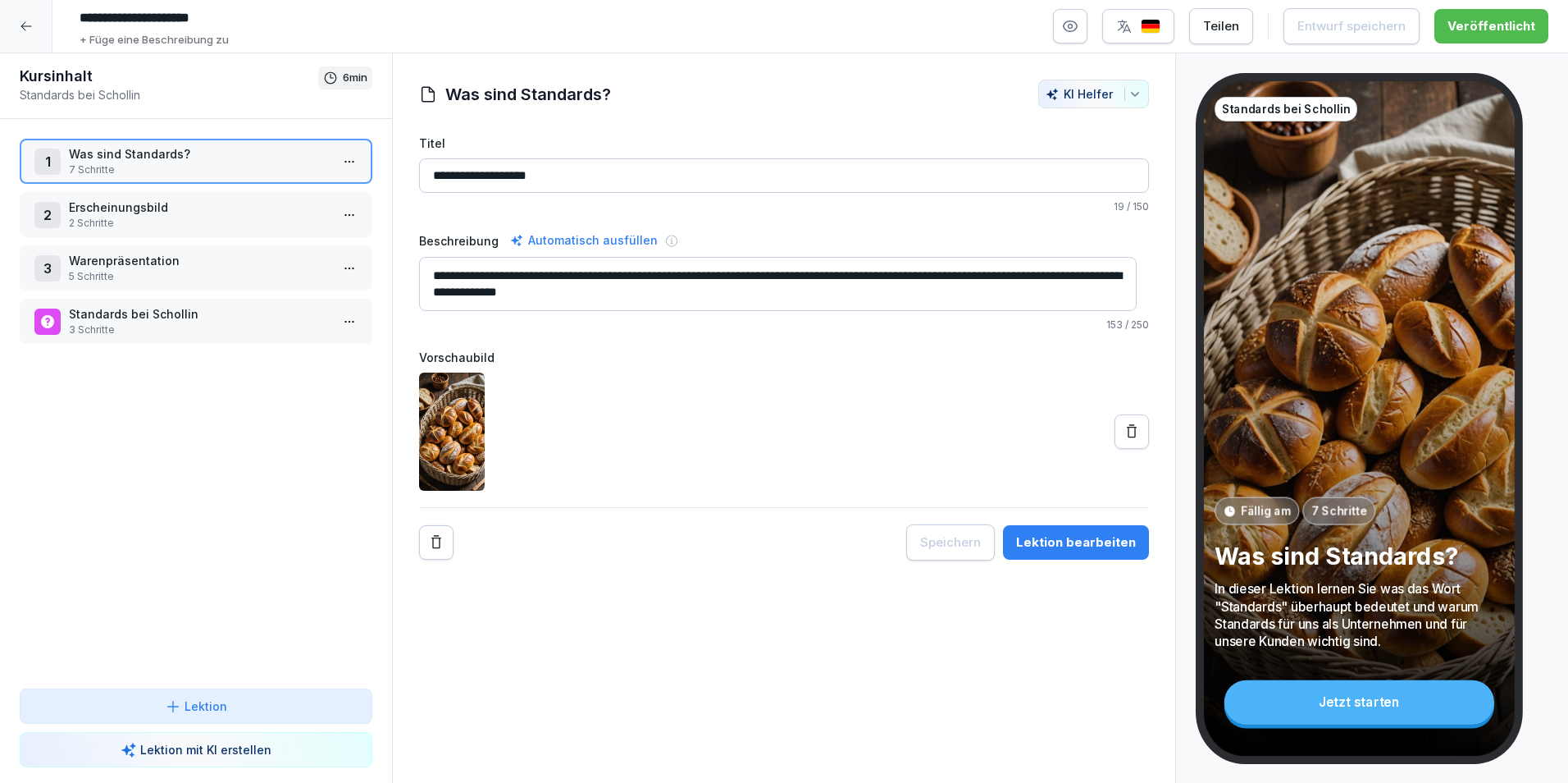
click at [219, 268] on p "Warenpräsentation" at bounding box center [199, 260] width 261 height 18
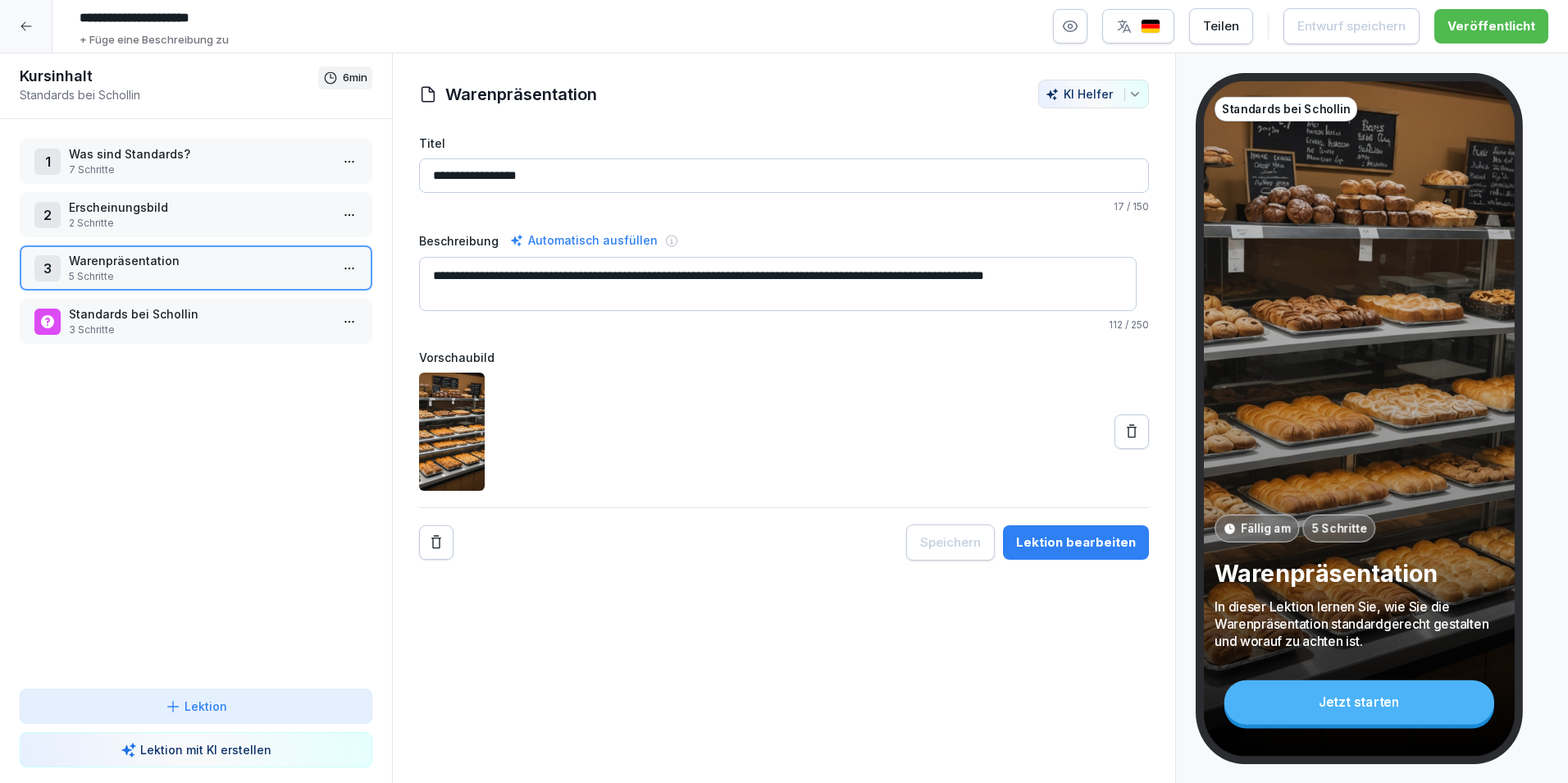
click at [346, 271] on html "**********" at bounding box center [784, 392] width 1568 height 783
click at [295, 301] on div "Schritte bearbeiten" at bounding box center [276, 301] width 125 height 18
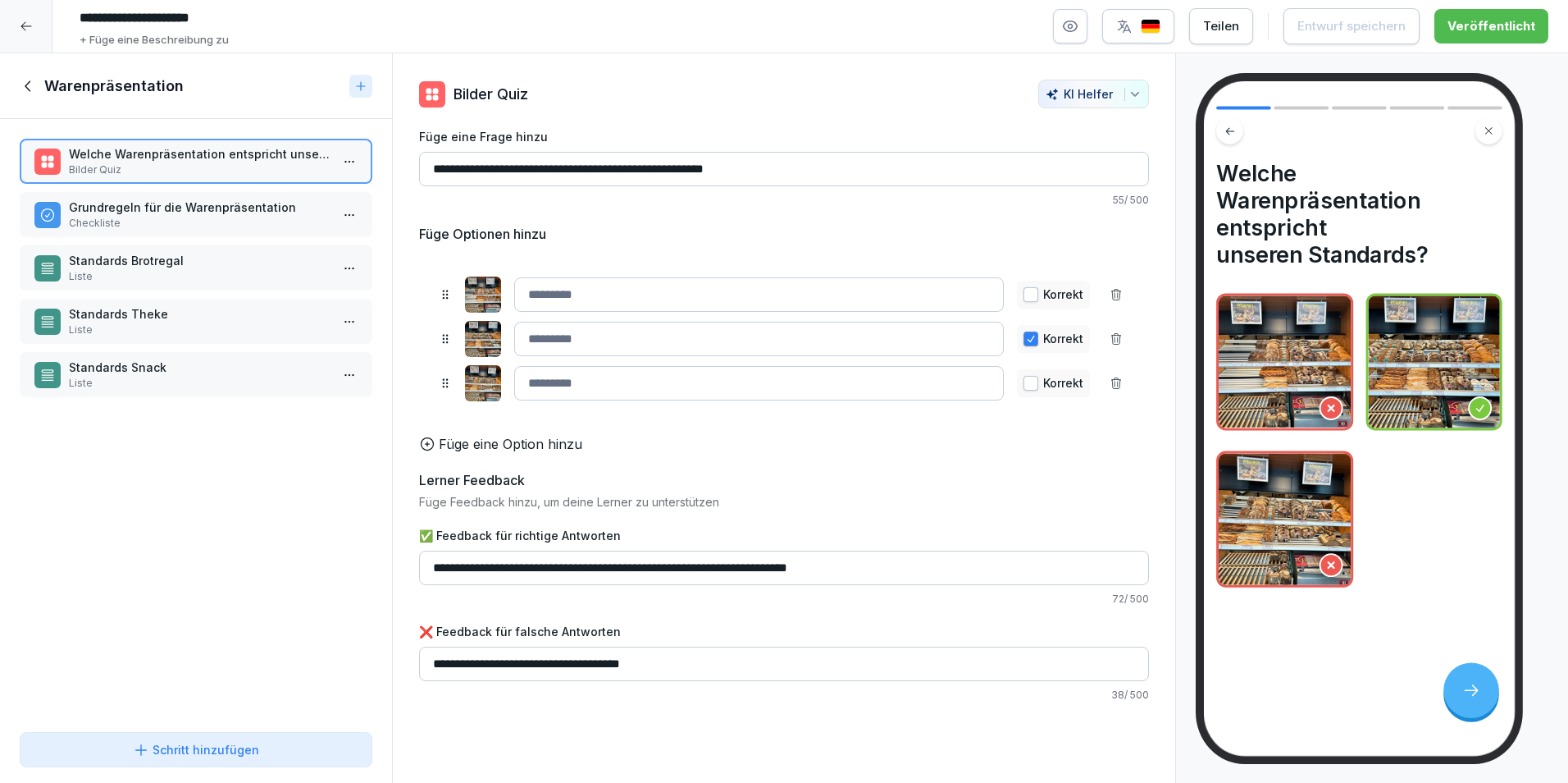
click at [214, 753] on div "Schritt hinzufügen" at bounding box center [195, 750] width 126 height 18
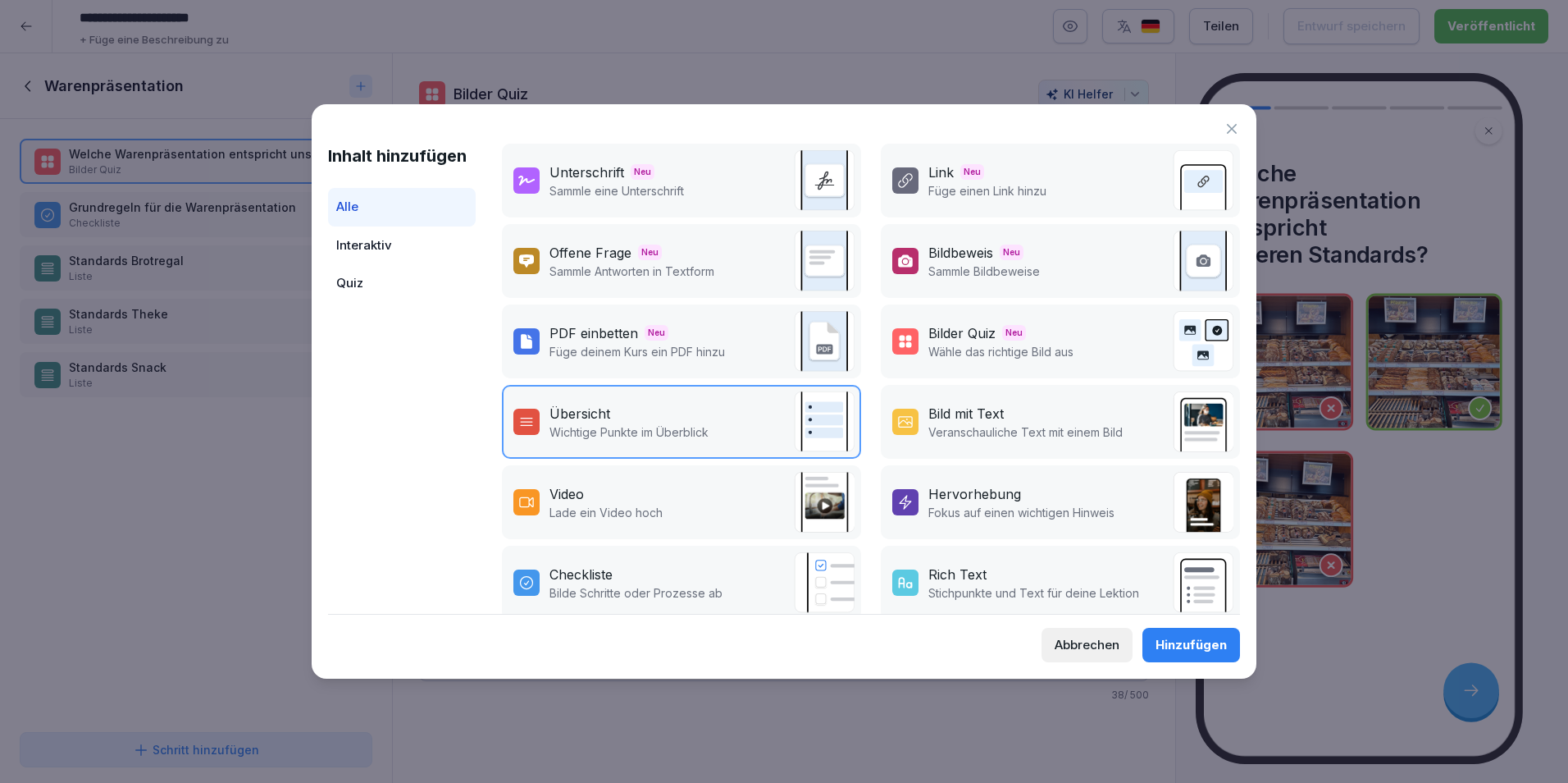
click at [411, 236] on div "Interaktiv" at bounding box center [401, 245] width 148 height 38
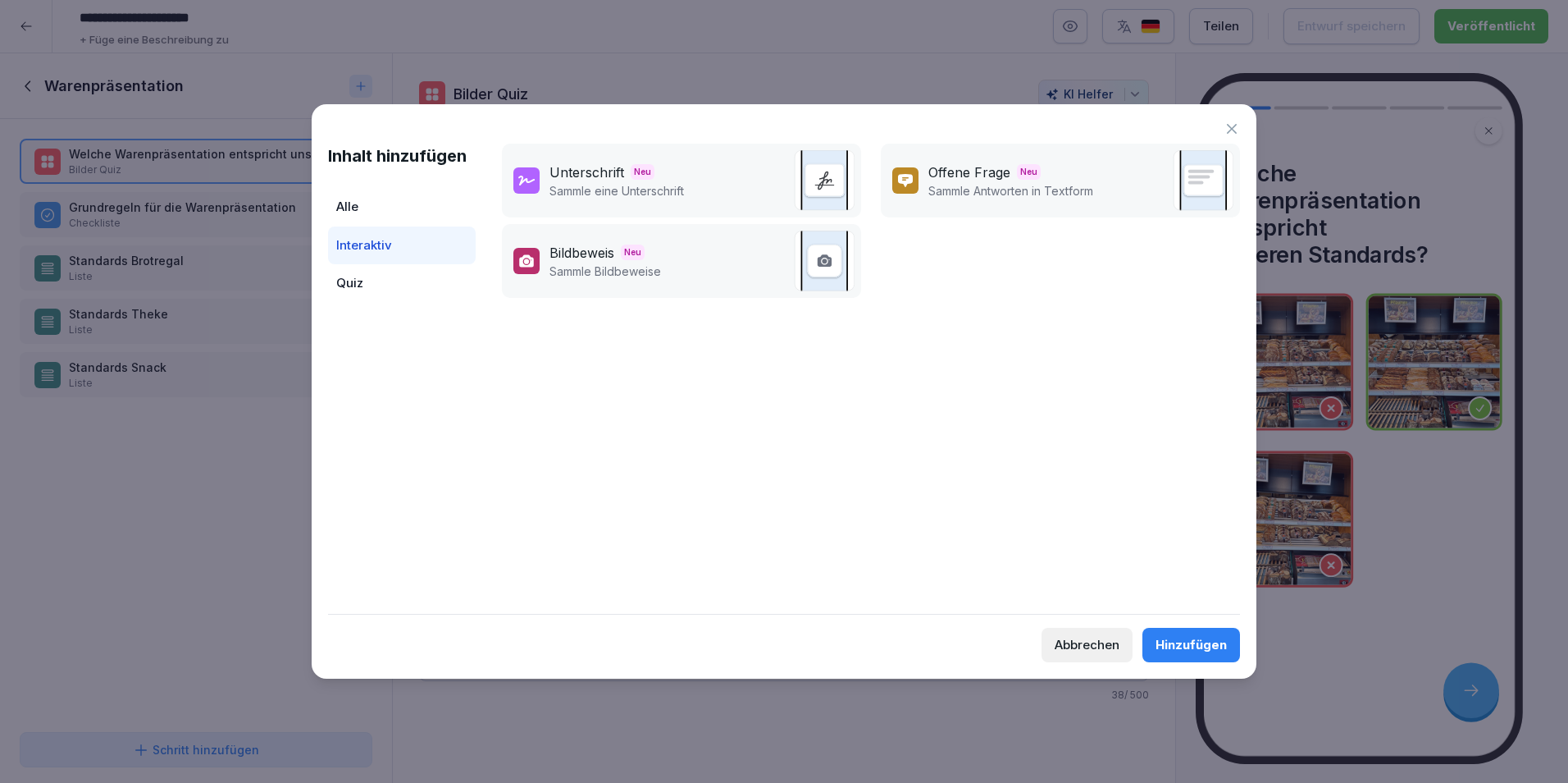
click at [396, 293] on div "Quiz" at bounding box center [401, 284] width 148 height 38
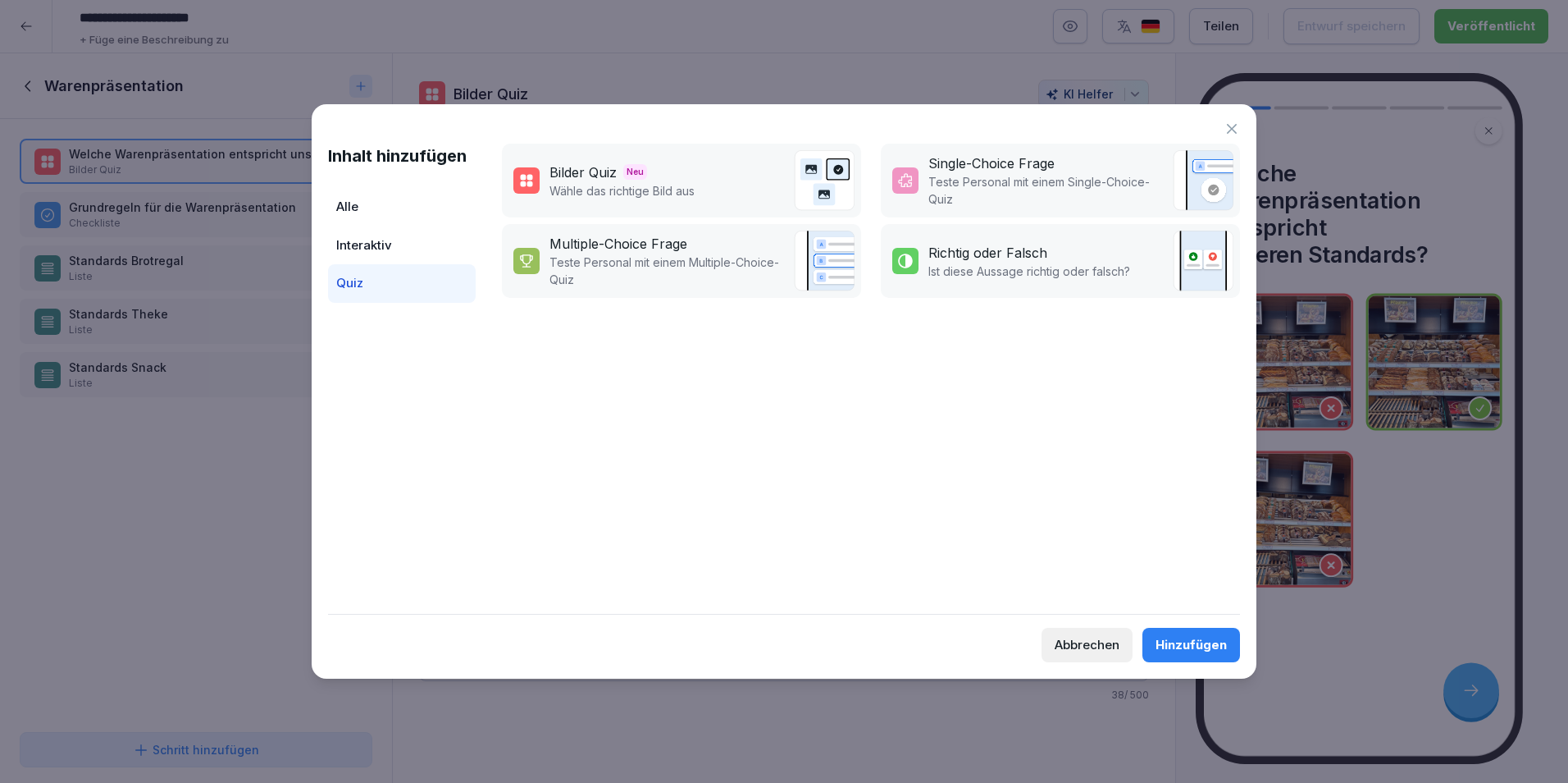
click at [1238, 124] on icon at bounding box center [1233, 129] width 17 height 17
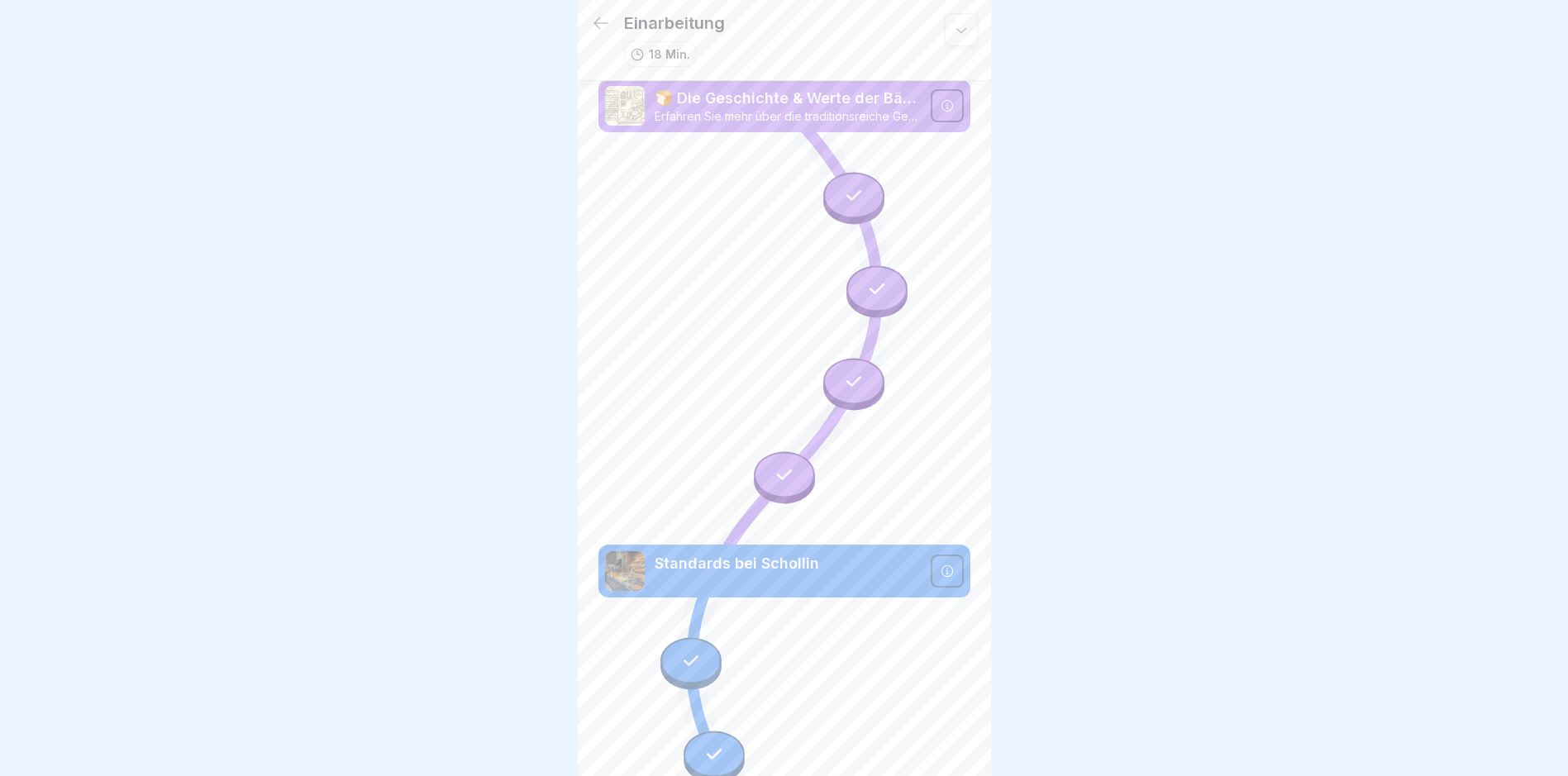
scroll to position [13, 0]
